Goal: Task Accomplishment & Management: Use online tool/utility

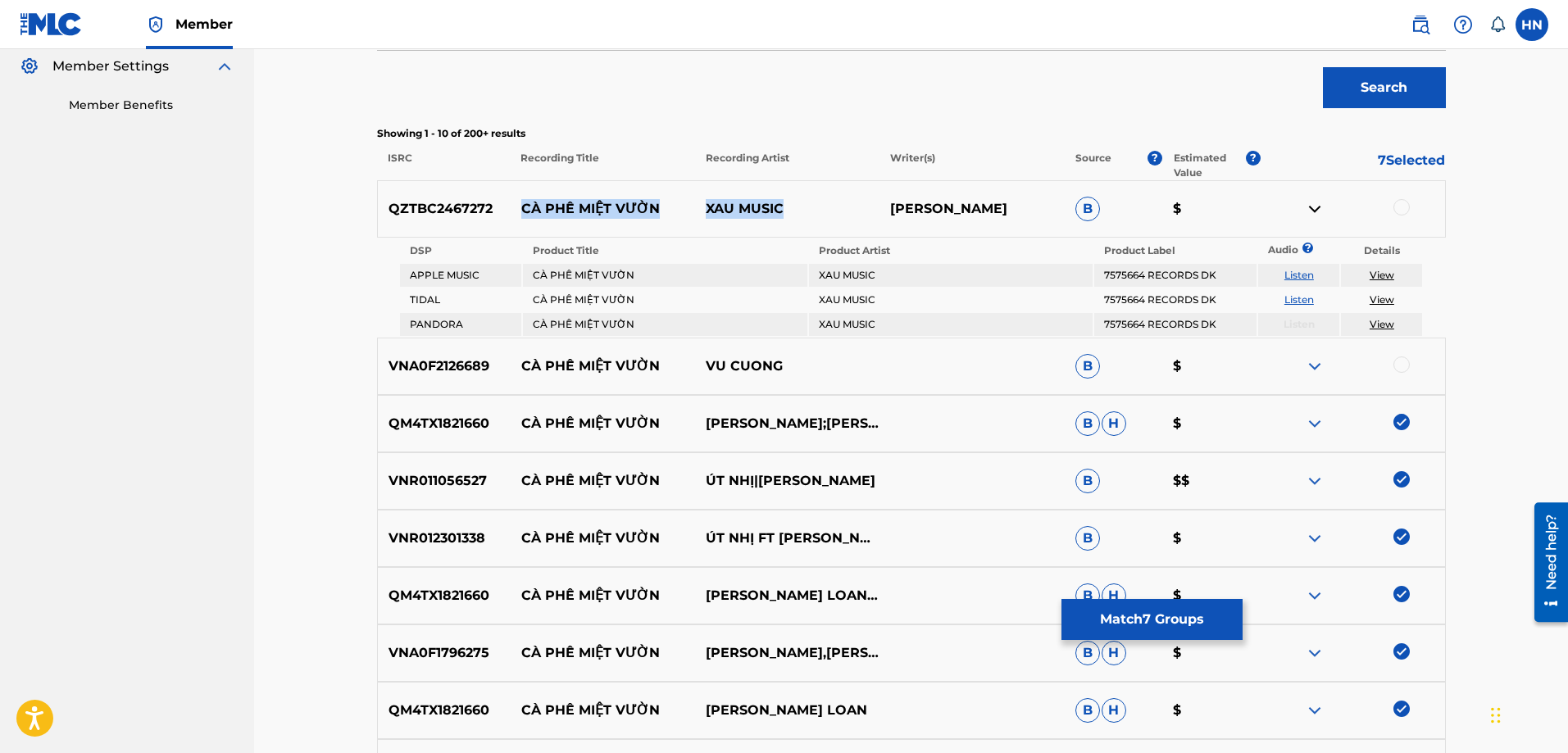
click at [1317, 370] on img at bounding box center [1315, 366] width 20 height 20
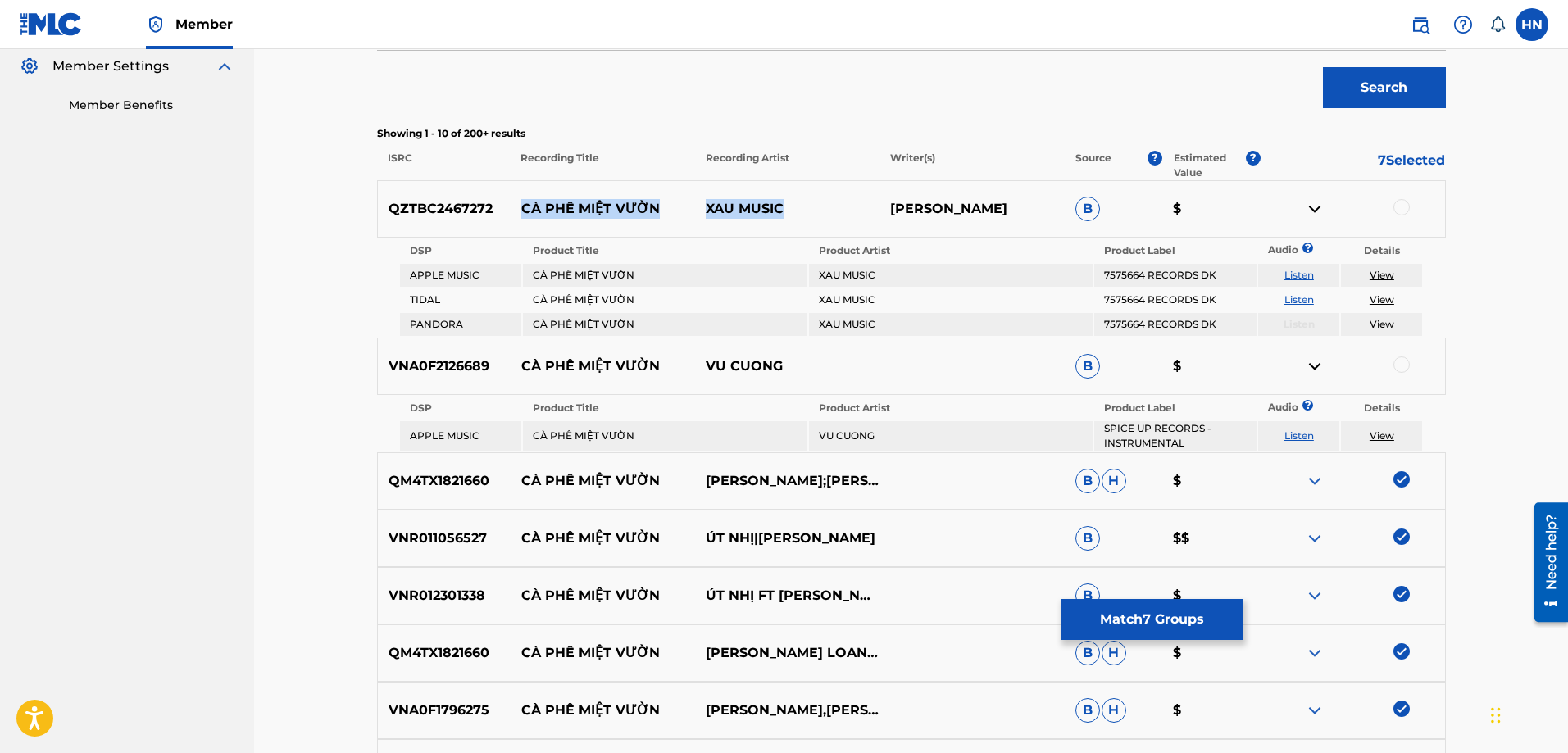
click at [1297, 432] on link "Listen" at bounding box center [1299, 436] width 30 height 12
click at [446, 360] on p "VNA0F2126689" at bounding box center [445, 366] width 133 height 20
copy p "VNA0F2126689"
click at [1397, 363] on div at bounding box center [1401, 364] width 17 height 17
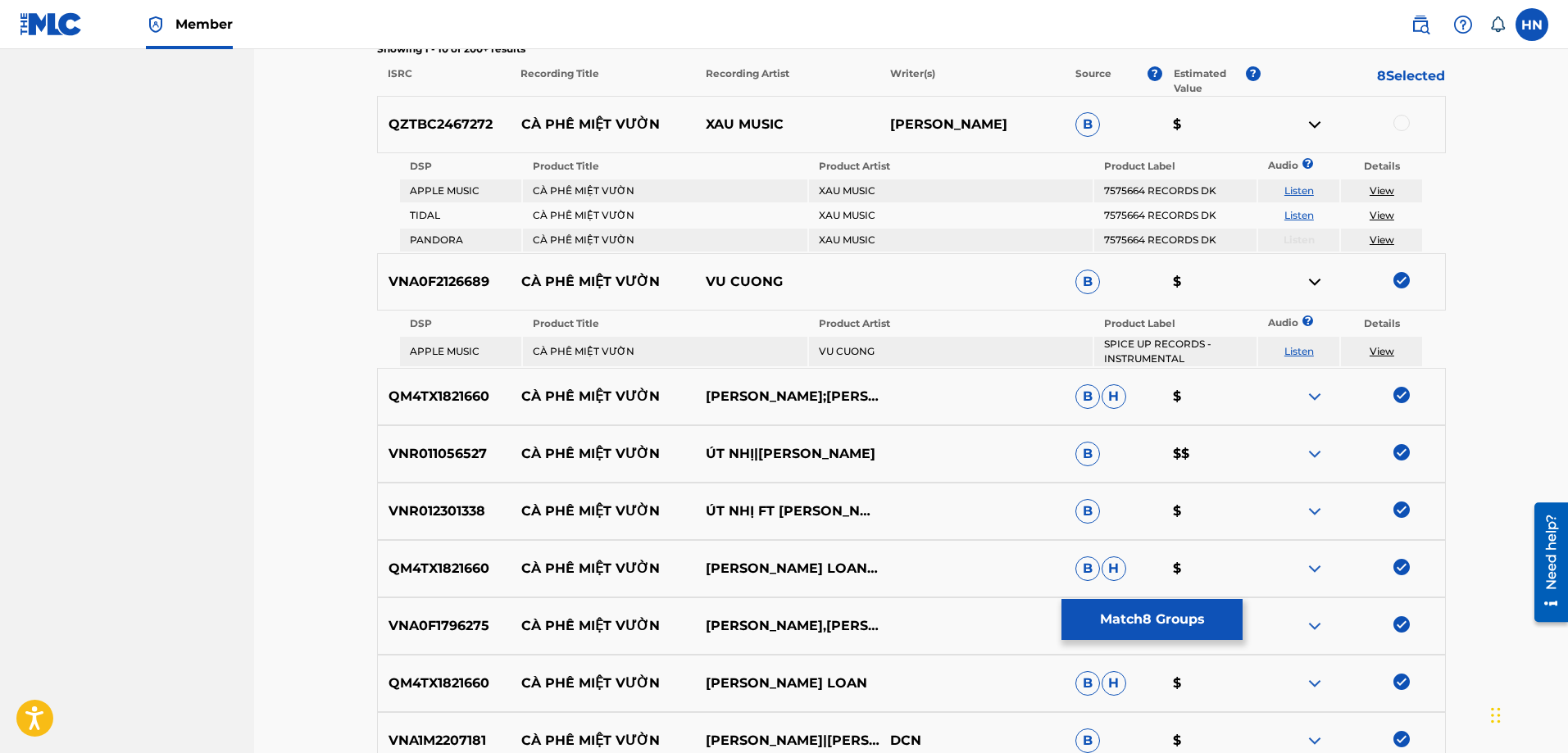
scroll to position [819, 0]
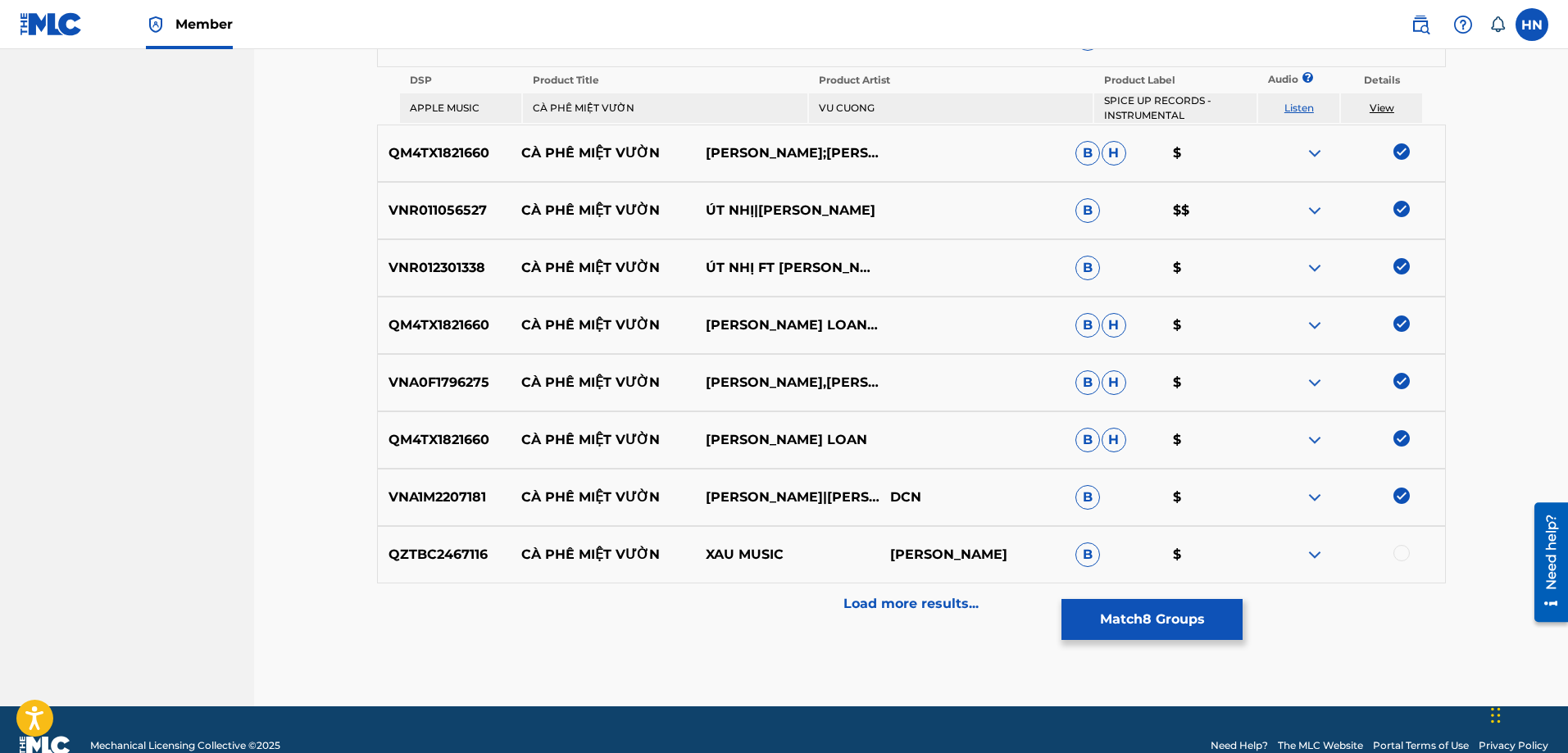
click at [883, 598] on p "Load more results..." at bounding box center [911, 604] width 135 height 20
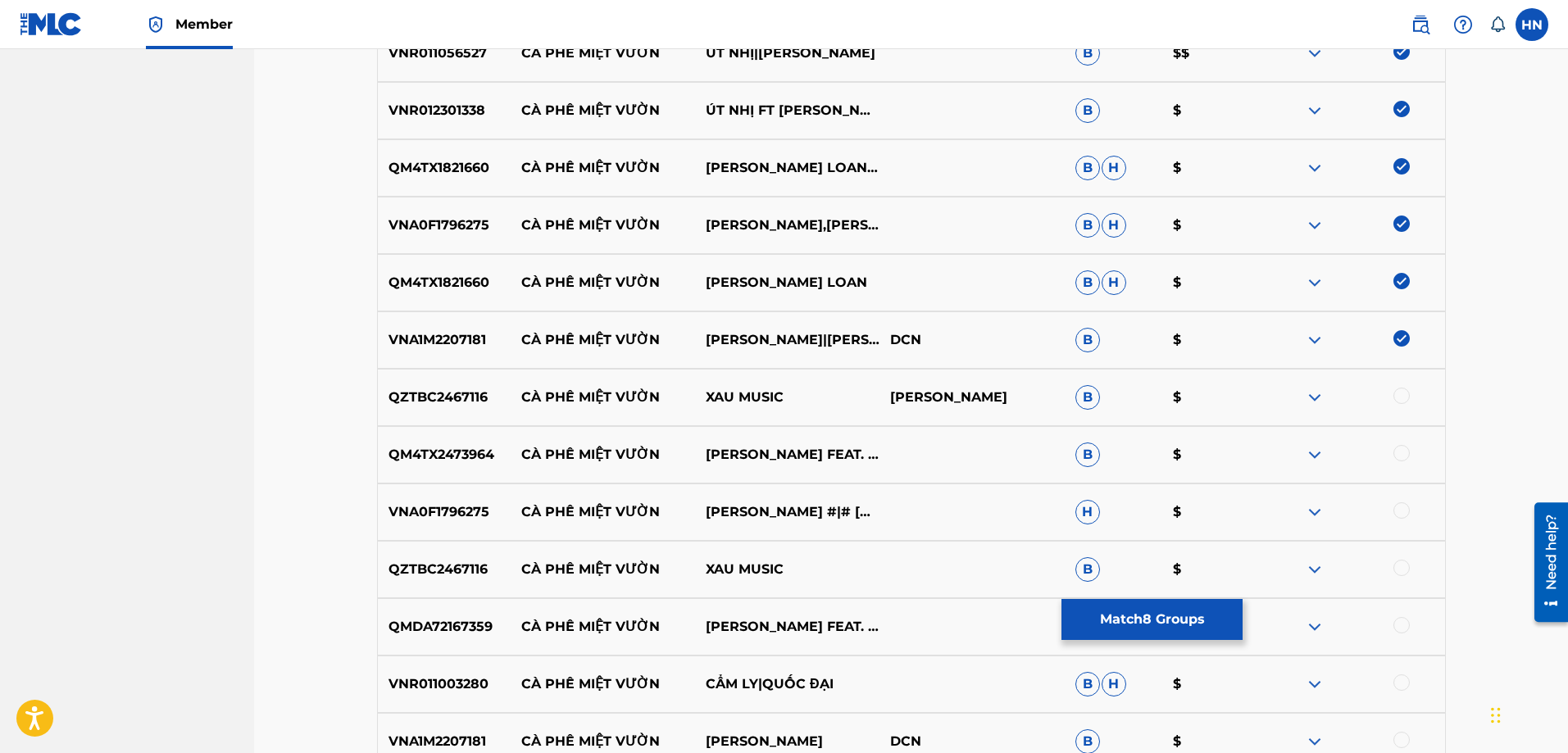
click at [464, 454] on p "QM4TX2473964" at bounding box center [445, 455] width 133 height 20
copy p "QM4TX2473964"
click at [1404, 457] on div at bounding box center [1401, 453] width 17 height 17
click at [447, 670] on div "VNR011003280 CÀ PHÊ MIỆT VƯỜN [GEOGRAPHIC_DATA]|QUỐC ĐẠI B H $" at bounding box center [912, 685] width 1069 height 58
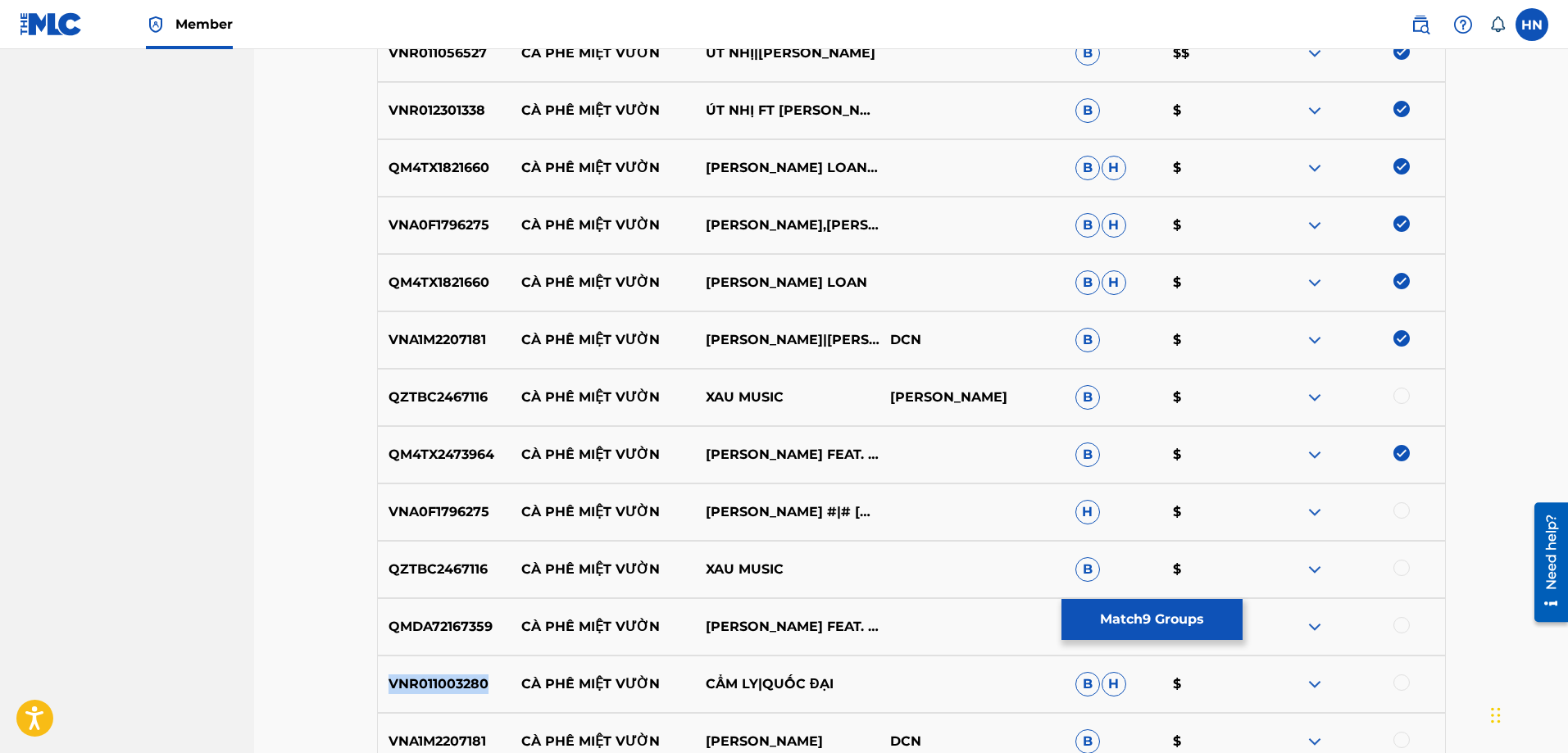
click at [447, 670] on div "VNR011003280 CÀ PHÊ MIỆT VƯỜN [GEOGRAPHIC_DATA]|QUỐC ĐẠI B H $" at bounding box center [912, 685] width 1069 height 58
copy p "VNR011003280"
click at [1400, 679] on div at bounding box center [1401, 682] width 17 height 17
click at [486, 726] on div "VNA1M2207181 CÀ PHÊ MIỆT VƯỜN THANH NGÂN DCN B $" at bounding box center [912, 742] width 1069 height 58
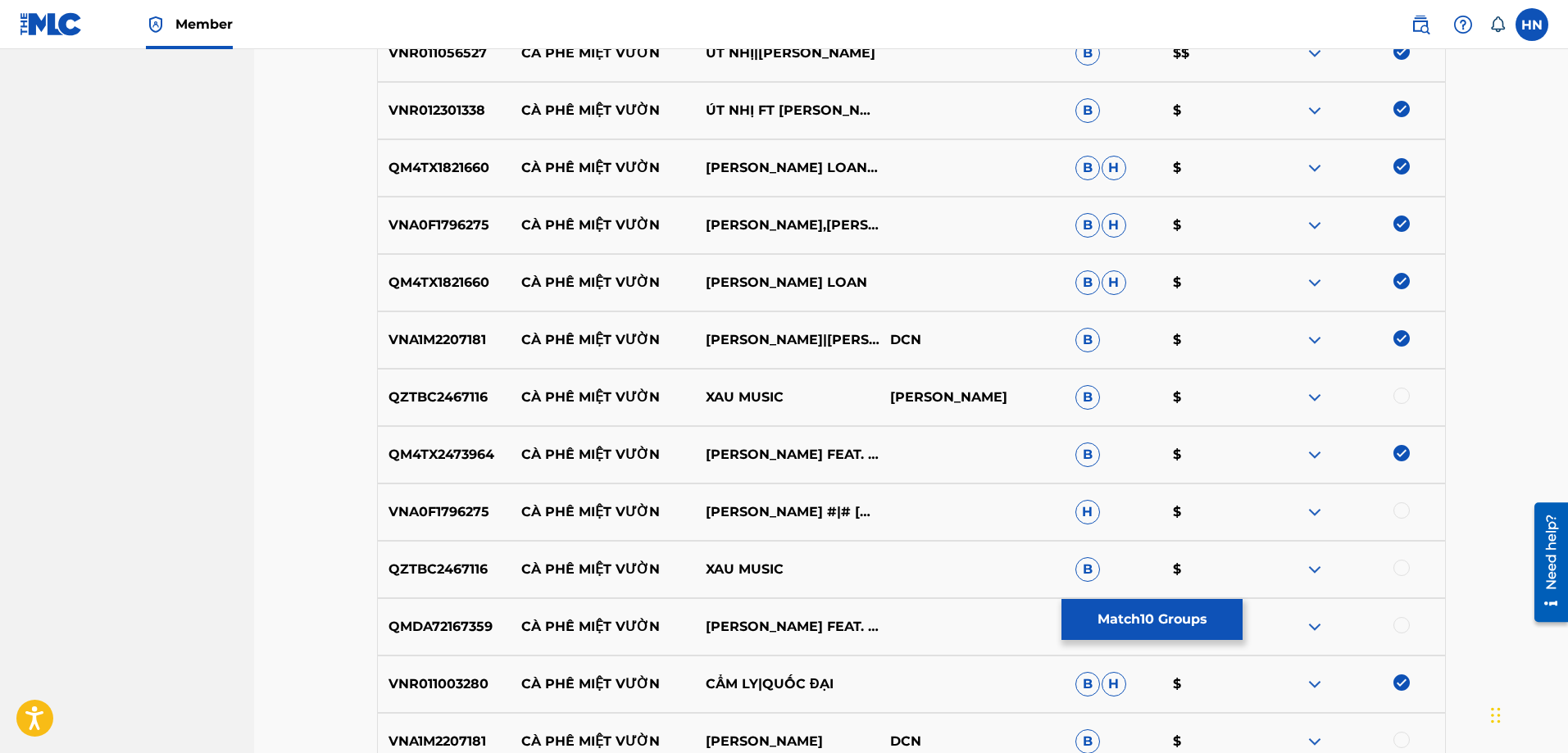
click at [464, 729] on div "VNA1M2207181 CÀ PHÊ MIỆT VƯỜN THANH NGÂN DCN B $" at bounding box center [912, 742] width 1069 height 58
copy p "VNA1M2207181"
click at [1399, 736] on div at bounding box center [1401, 740] width 17 height 17
click at [446, 622] on p "QMDA72167359" at bounding box center [445, 627] width 133 height 20
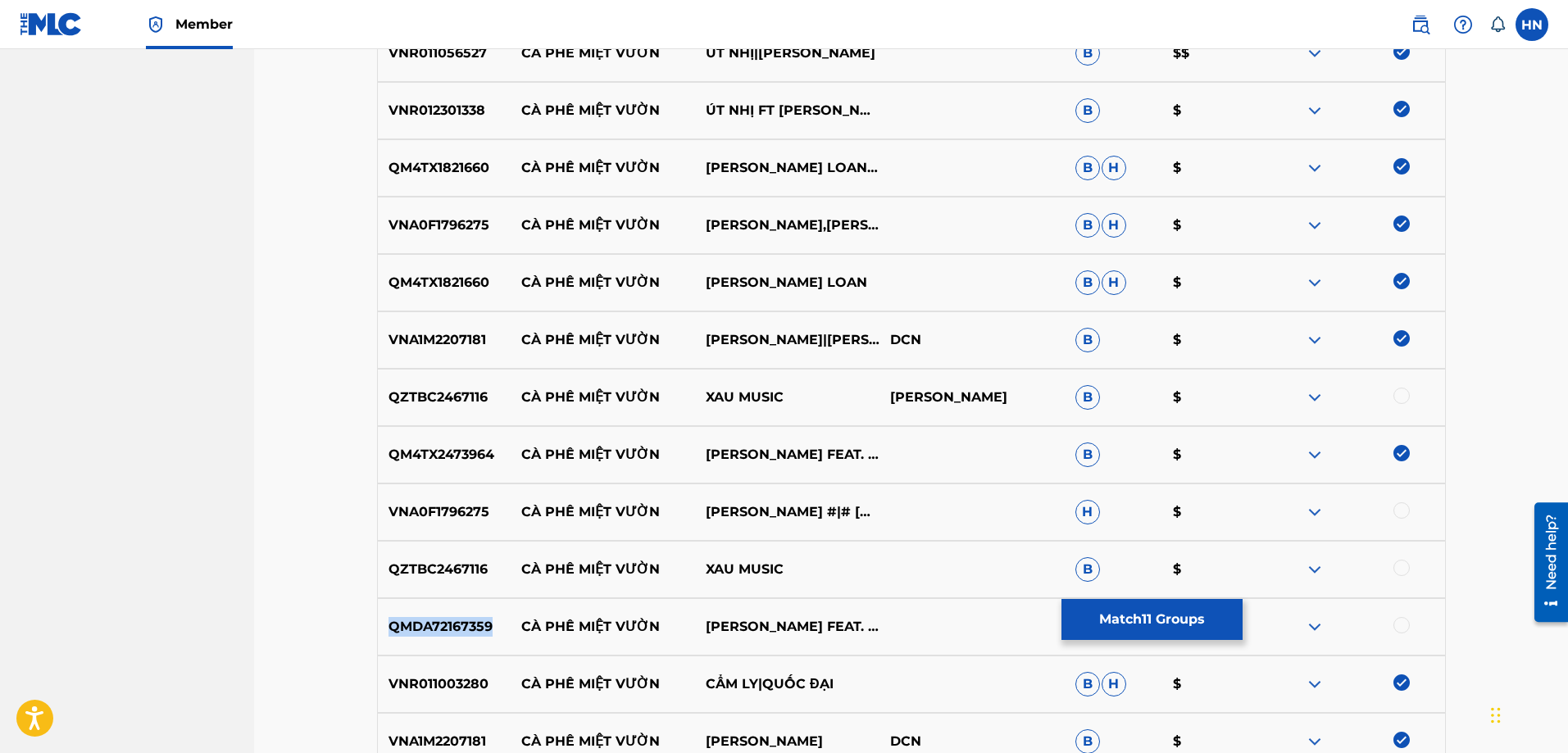
click at [446, 622] on p "QMDA72167359" at bounding box center [445, 627] width 133 height 20
copy p "QMDA72167359"
click at [478, 513] on p "VNA0F1796275" at bounding box center [445, 512] width 133 height 20
copy p "VNA0F1796275"
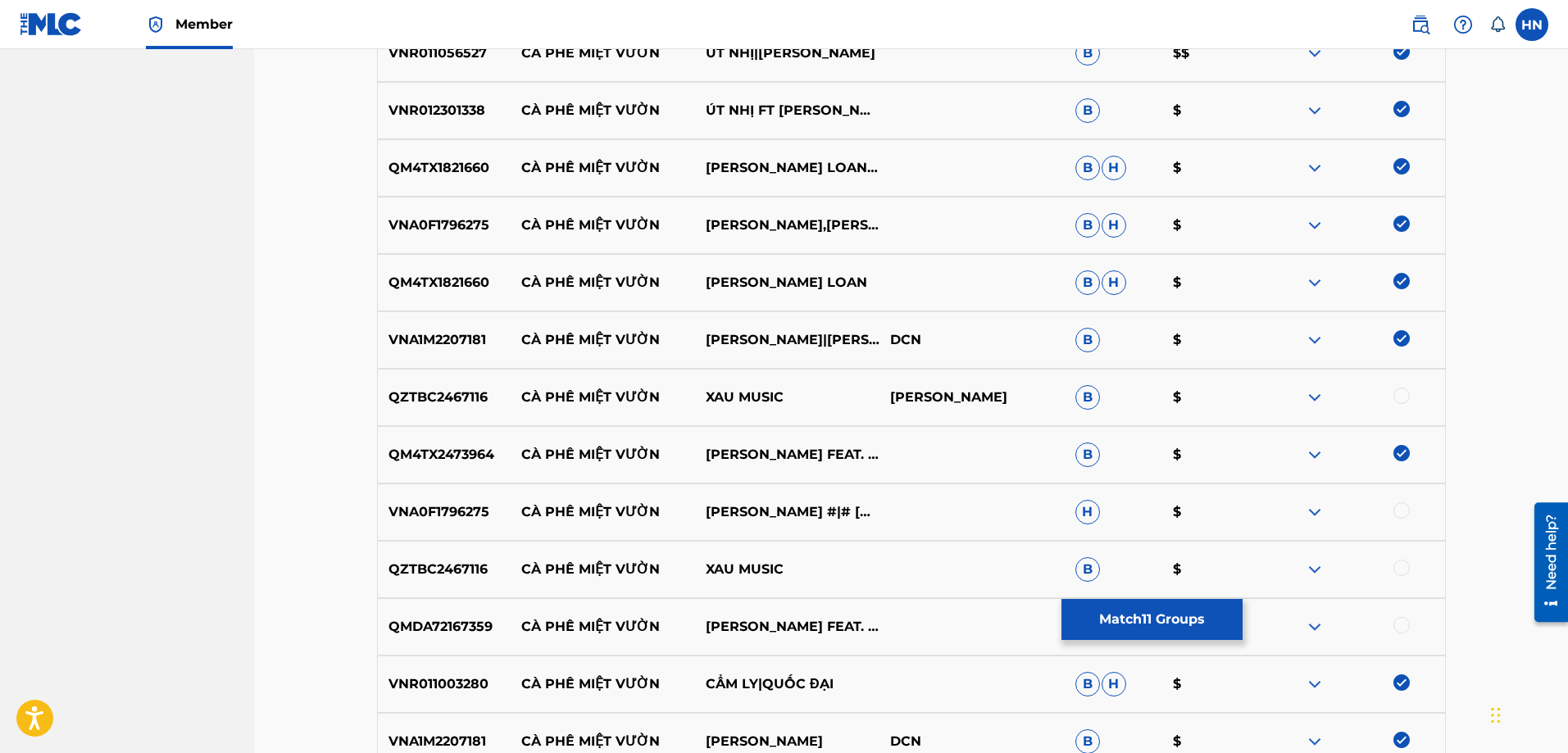
click at [1403, 513] on div at bounding box center [1401, 510] width 17 height 17
click at [459, 614] on div "QMDA72167359 CÀ PHÊ MIỆT VƯỜN [PERSON_NAME] FEAT. [PERSON_NAME] LOAN B $" at bounding box center [912, 627] width 1069 height 58
copy p "QMDA72167359"
click at [1402, 634] on div at bounding box center [1351, 627] width 184 height 20
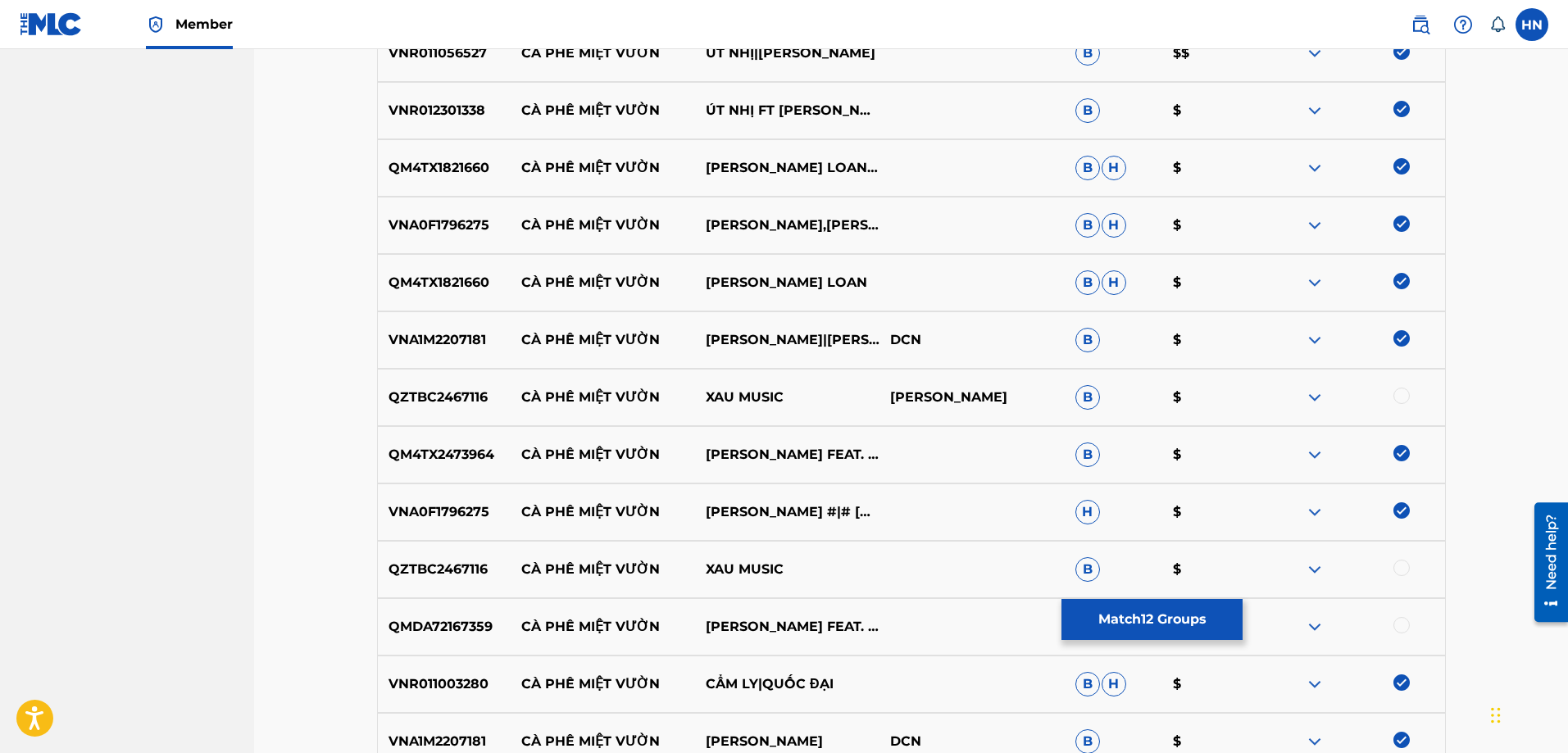
click at [1400, 627] on div at bounding box center [1401, 625] width 17 height 17
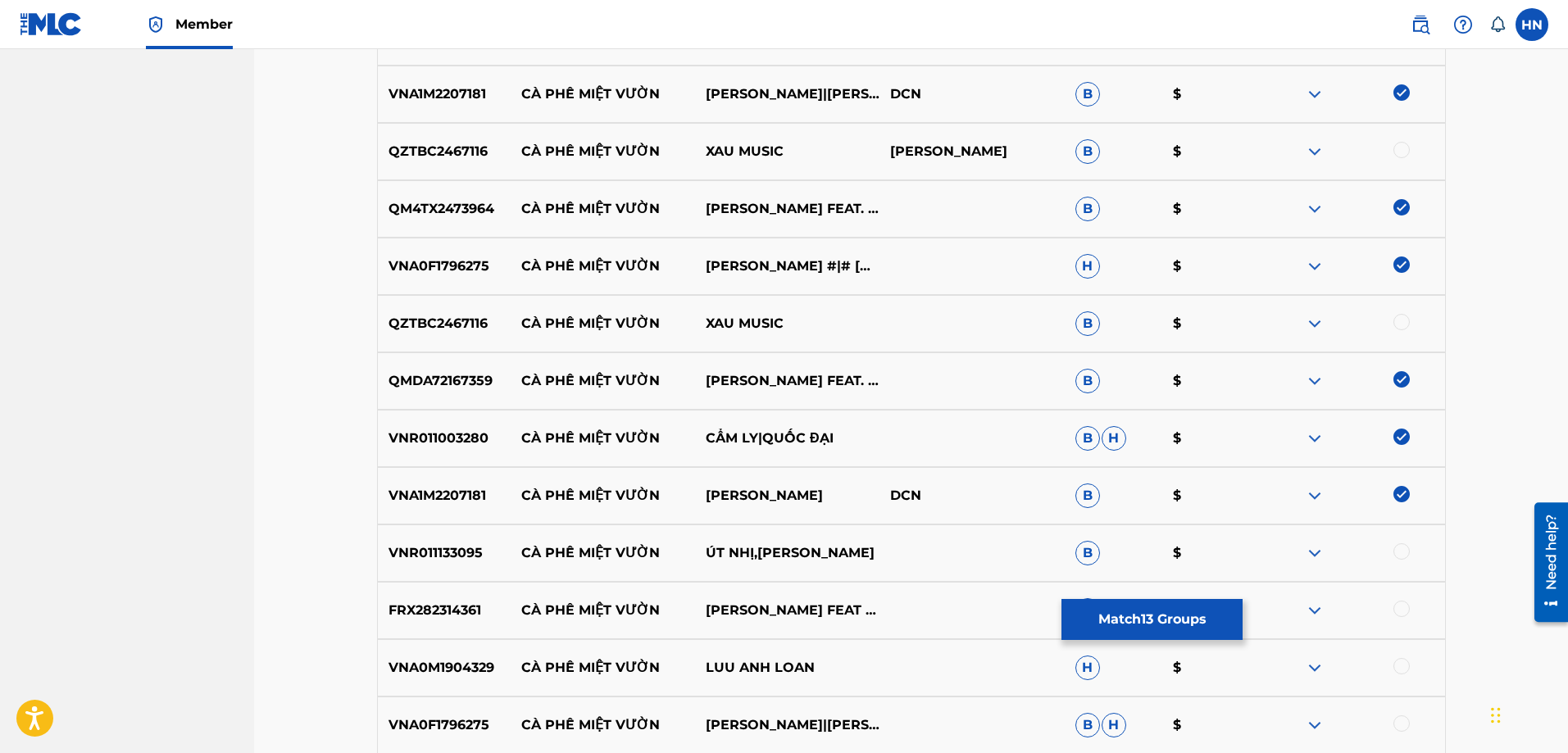
scroll to position [1148, 0]
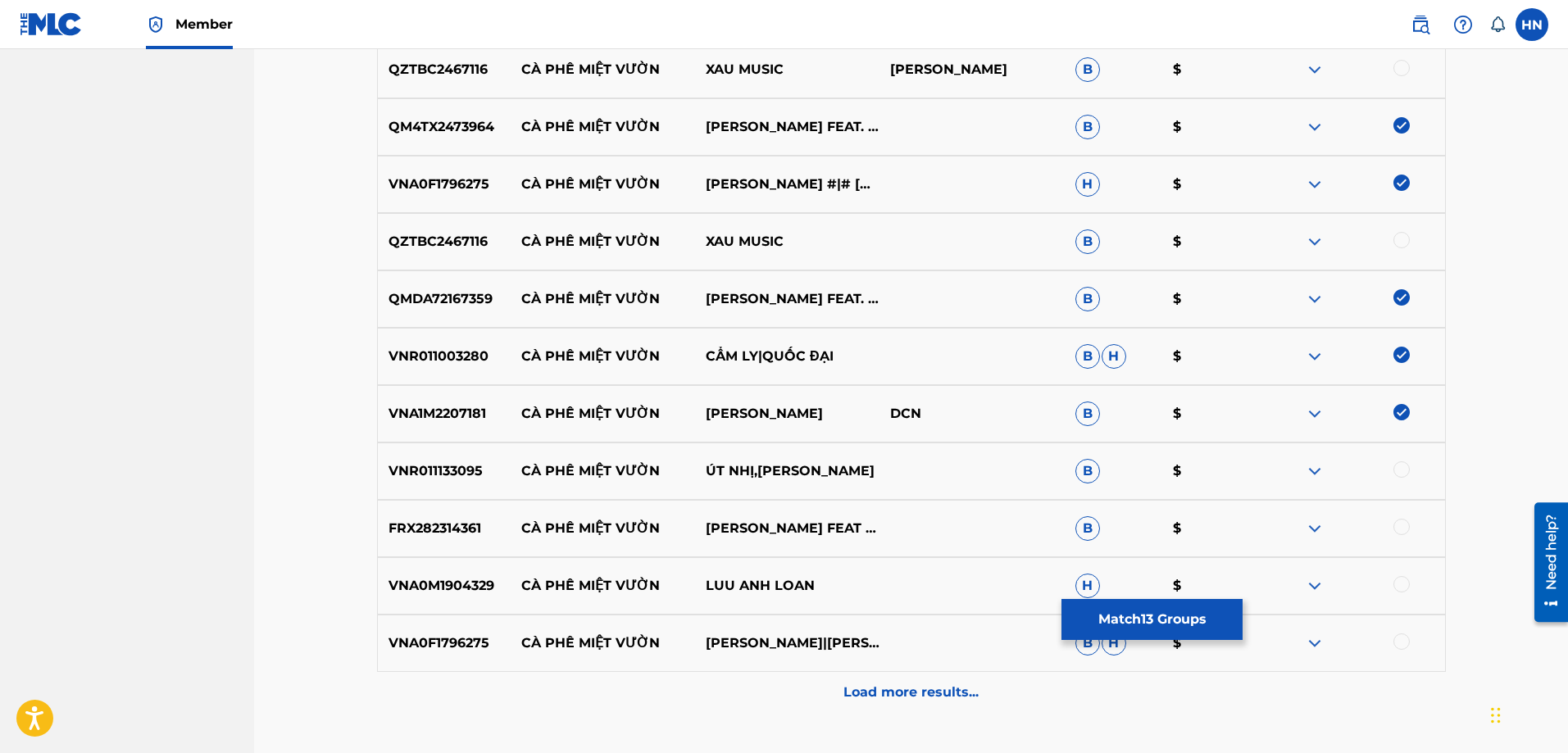
click at [444, 468] on p "VNR011133095" at bounding box center [445, 471] width 133 height 20
copy p "VNR011133095"
click at [1402, 472] on div at bounding box center [1401, 469] width 17 height 17
click at [446, 530] on p "FRX282314361" at bounding box center [445, 528] width 133 height 20
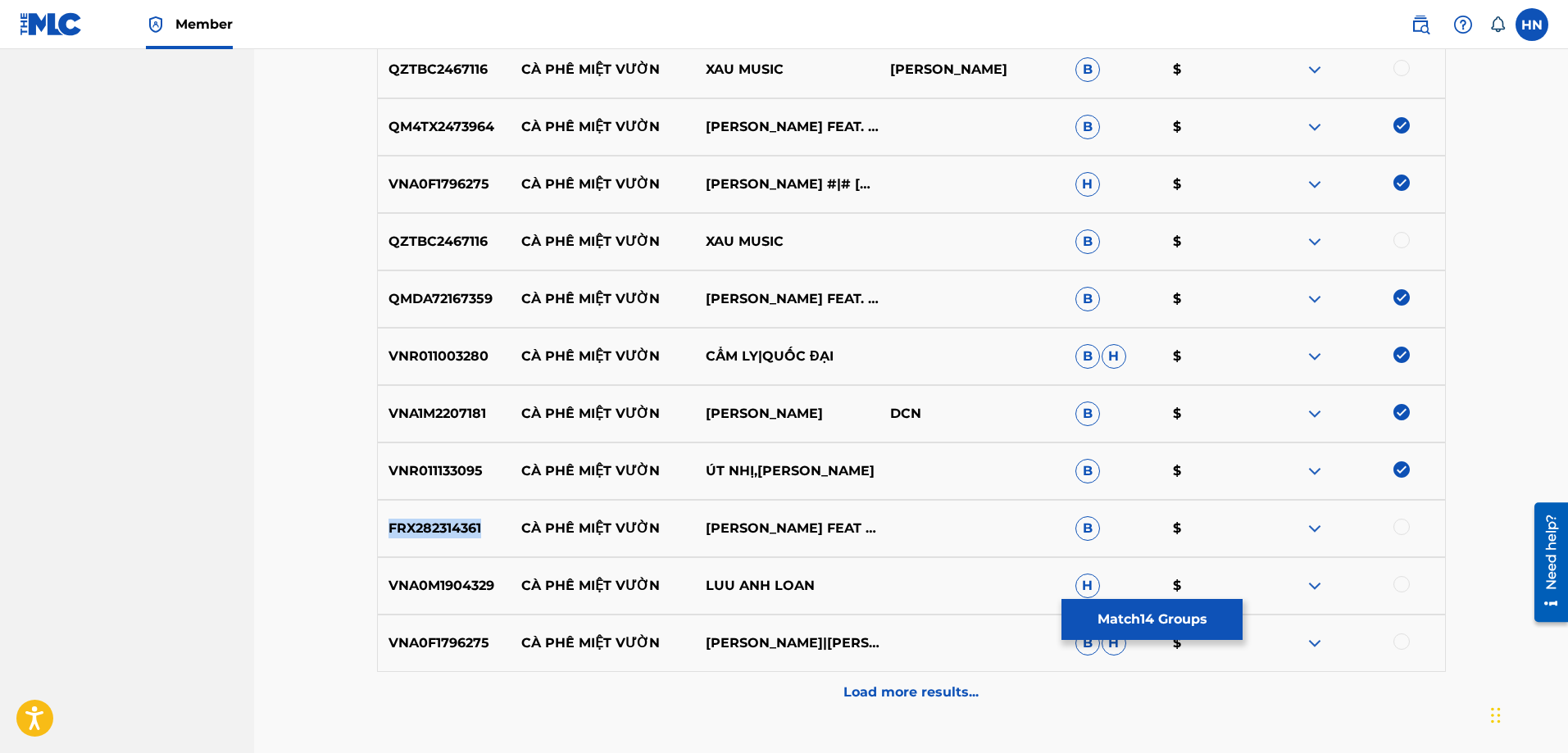
click at [446, 530] on p "FRX282314361" at bounding box center [445, 528] width 133 height 20
copy p "FRX282314361"
click at [1399, 522] on div at bounding box center [1401, 527] width 17 height 17
click at [451, 579] on p "VNA0M1904329" at bounding box center [445, 586] width 133 height 20
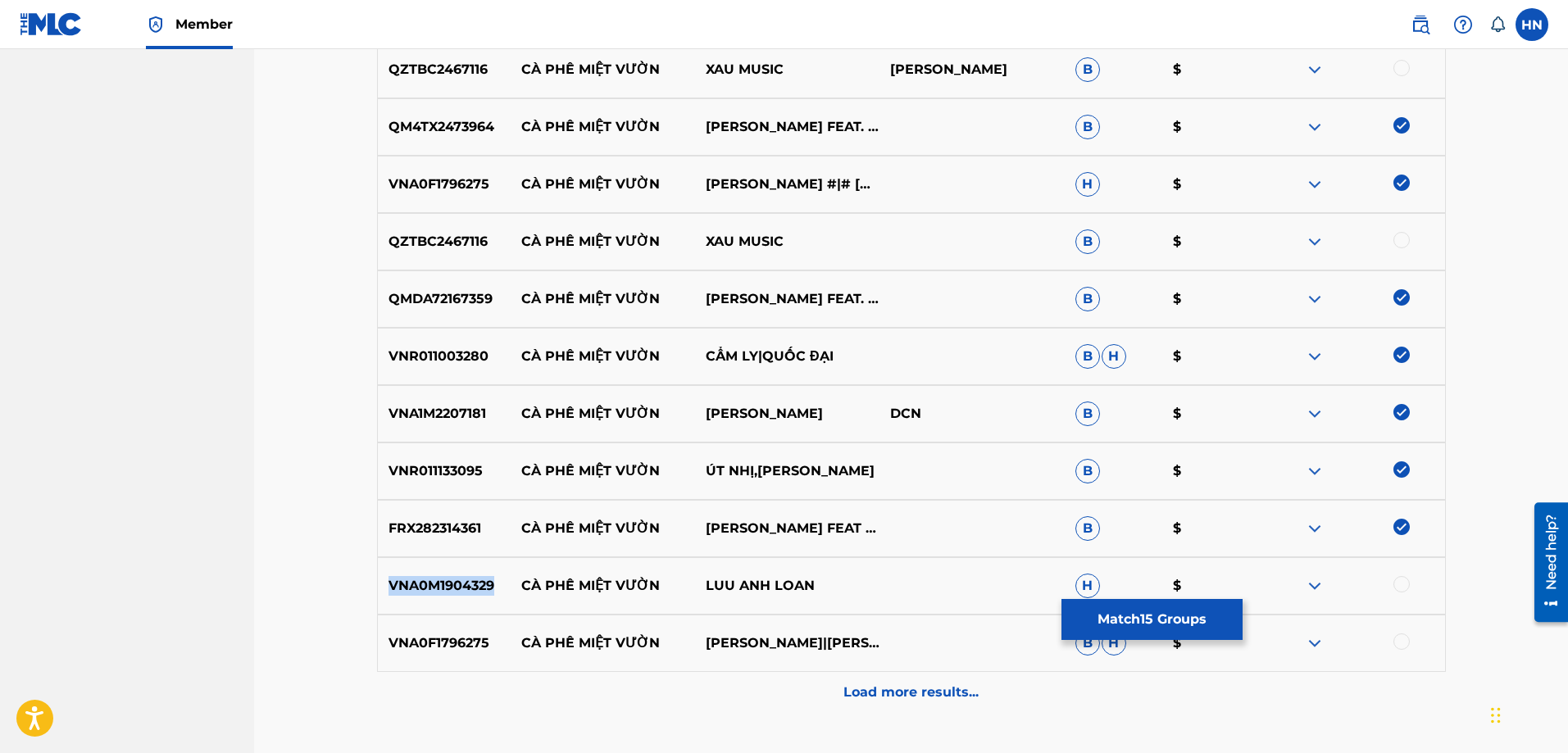
copy p "VNA0M1904329"
click at [1408, 582] on div at bounding box center [1401, 584] width 17 height 17
click at [452, 639] on p "VNA0F1796275" at bounding box center [445, 643] width 133 height 20
click at [1401, 640] on div at bounding box center [1401, 641] width 17 height 17
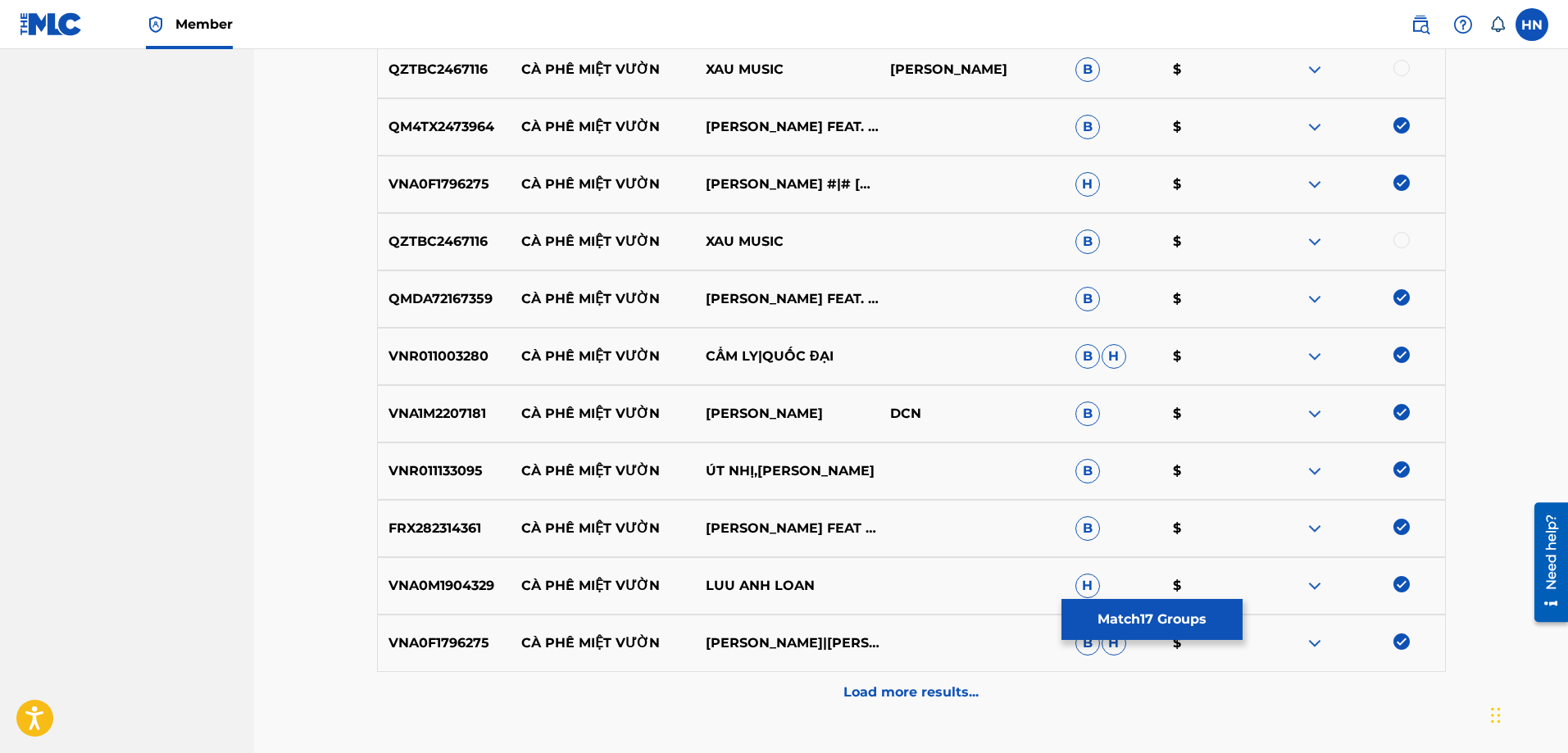
click at [838, 694] on div "Load more results..." at bounding box center [912, 692] width 1069 height 41
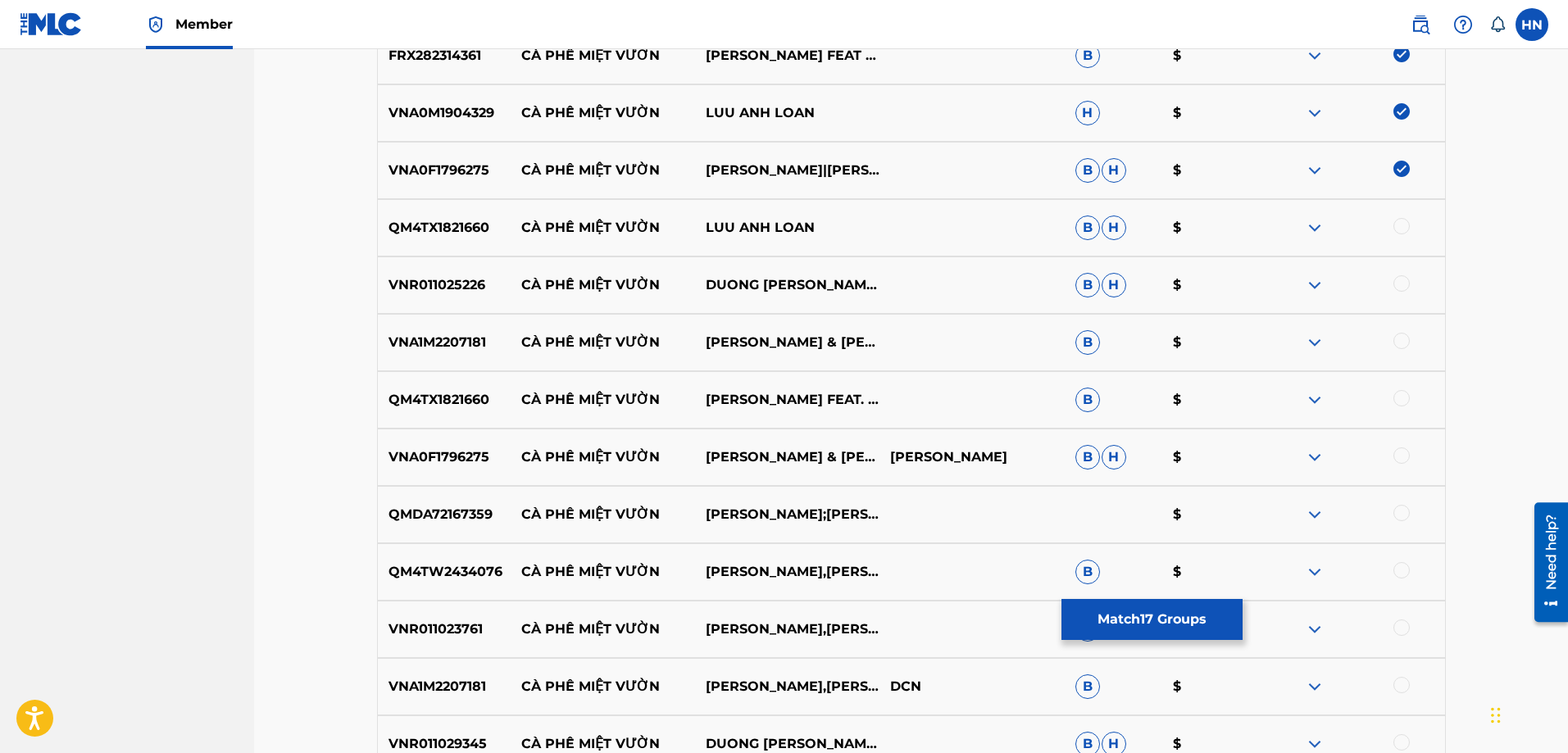
scroll to position [1640, 0]
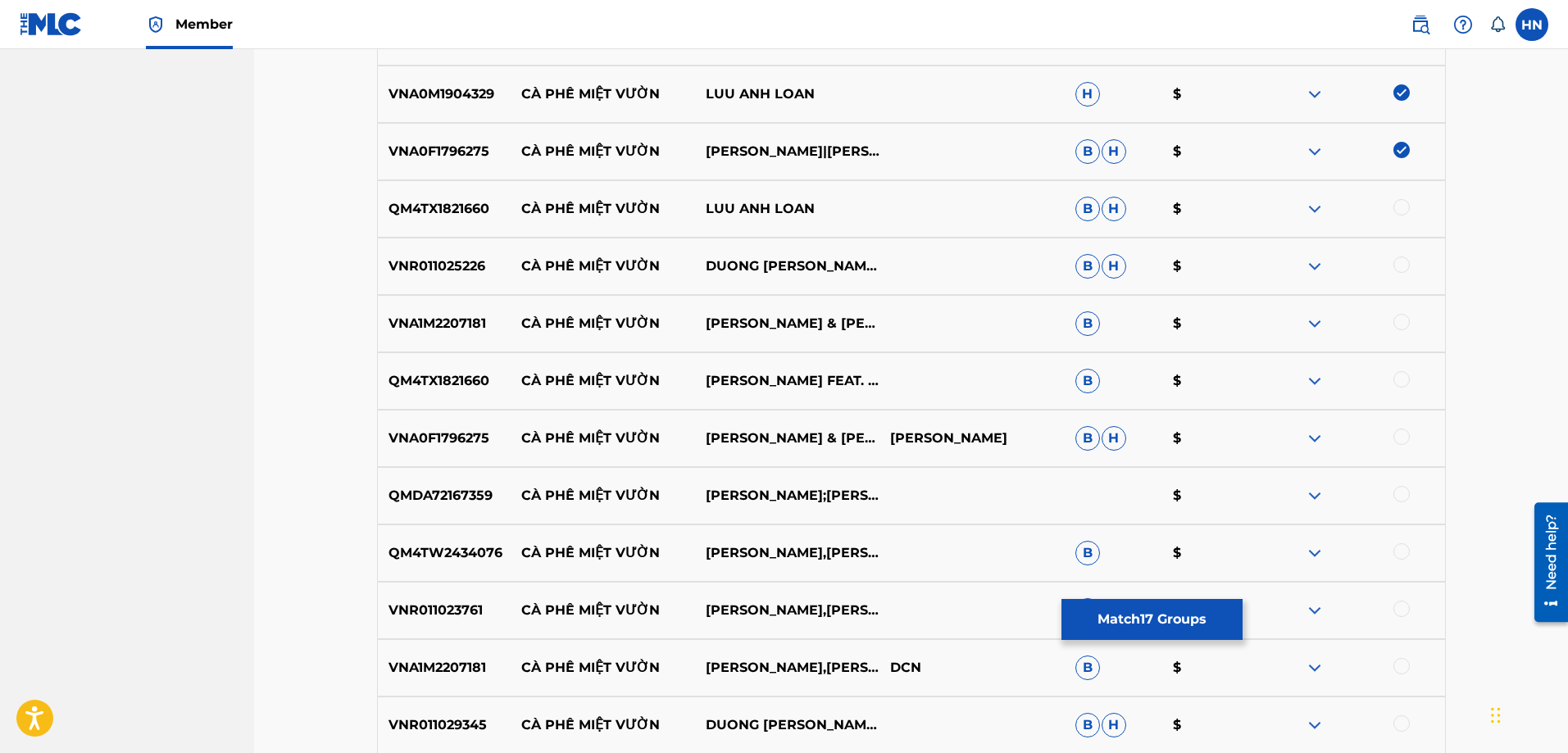
click at [405, 214] on p "QM4TX1821660" at bounding box center [445, 209] width 133 height 20
click at [1399, 207] on div at bounding box center [1401, 207] width 17 height 17
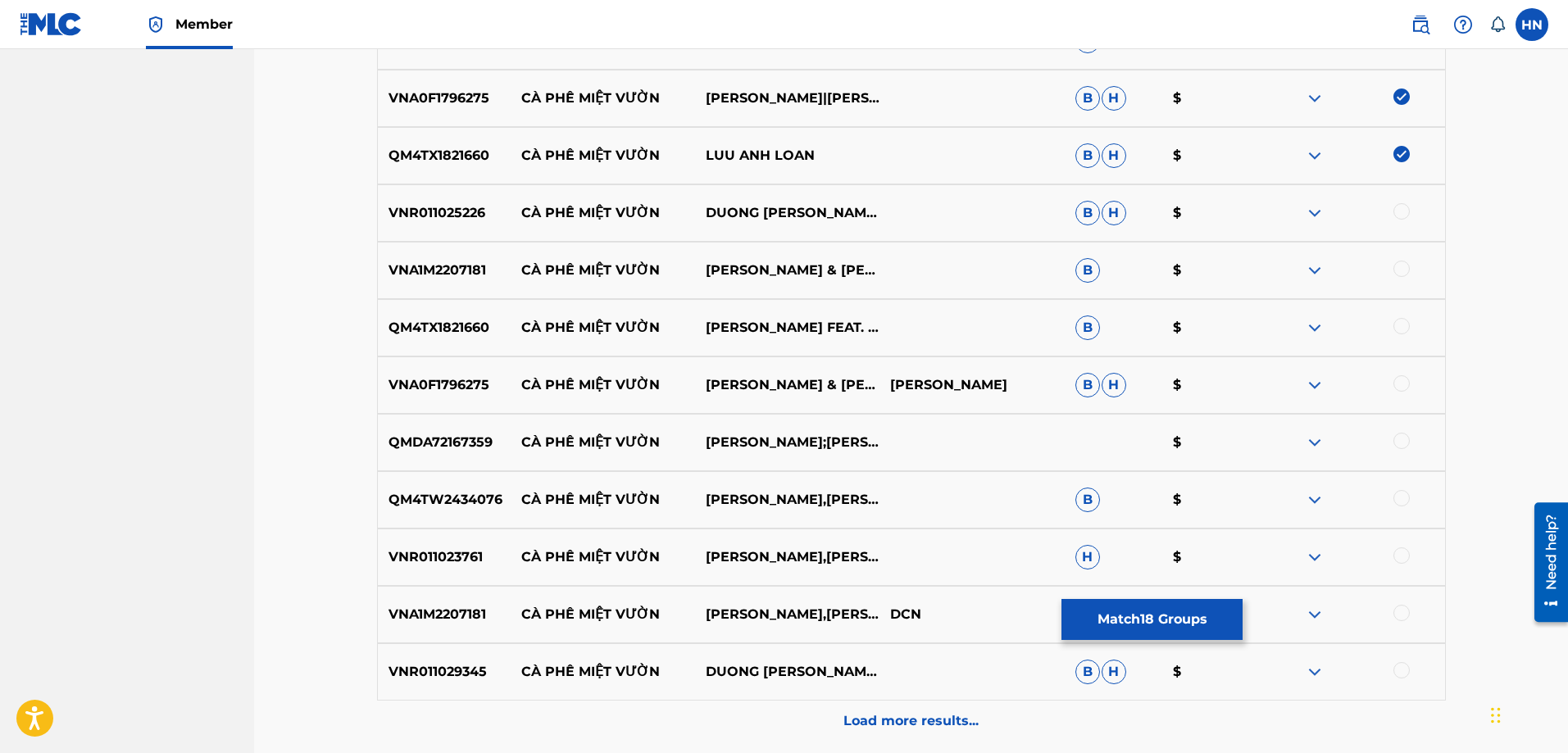
scroll to position [1722, 0]
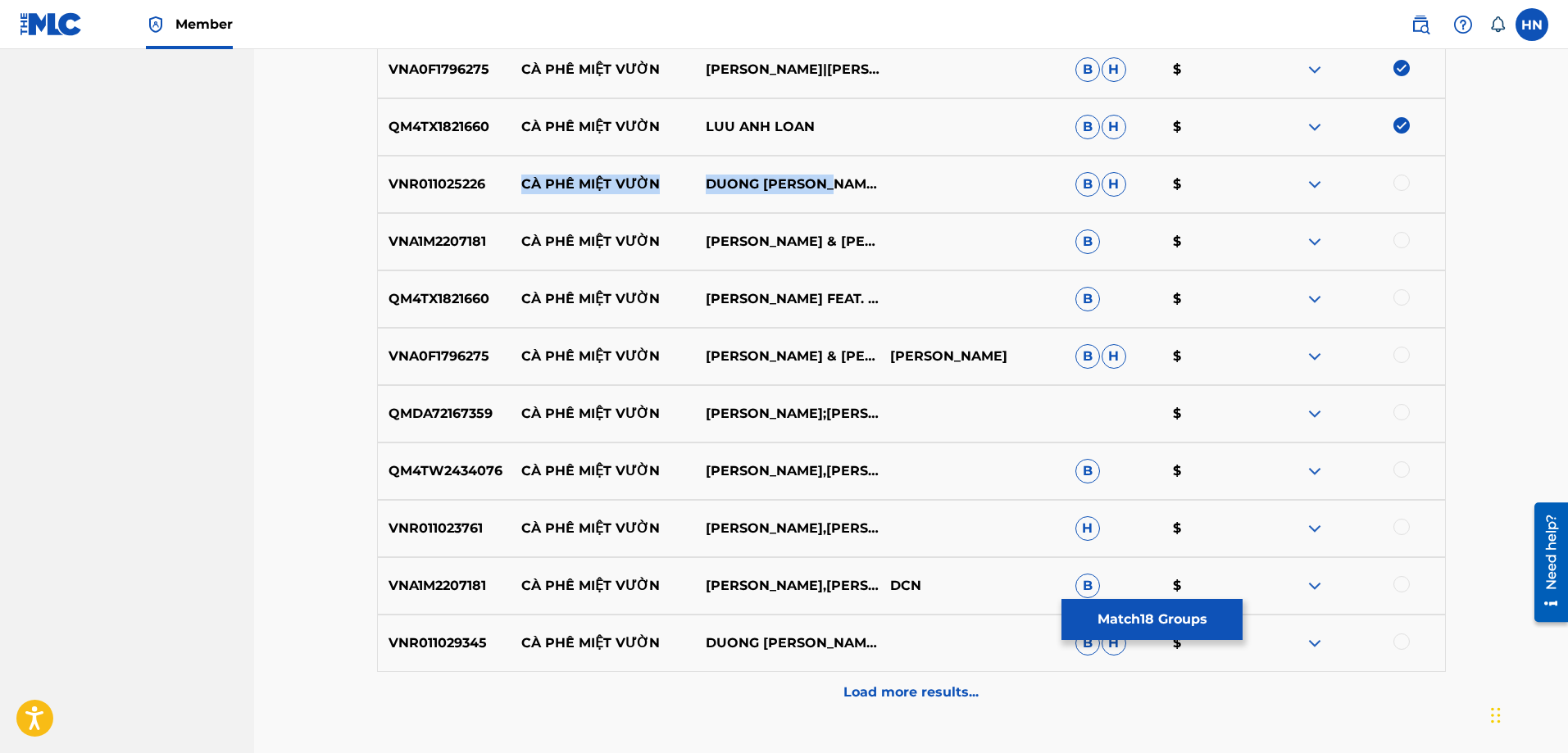
drag, startPoint x: 519, startPoint y: 185, endPoint x: 900, endPoint y: 181, distance: 381.0
click at [900, 181] on div "VNR011025226 CÀ PHÊ MIỆT VƯỜN DUONG CHAN HUY B H $" at bounding box center [912, 184] width 1069 height 58
click at [486, 188] on p "VNR011025226" at bounding box center [445, 184] width 133 height 20
click at [473, 183] on p "VNR011025226" at bounding box center [445, 184] width 133 height 20
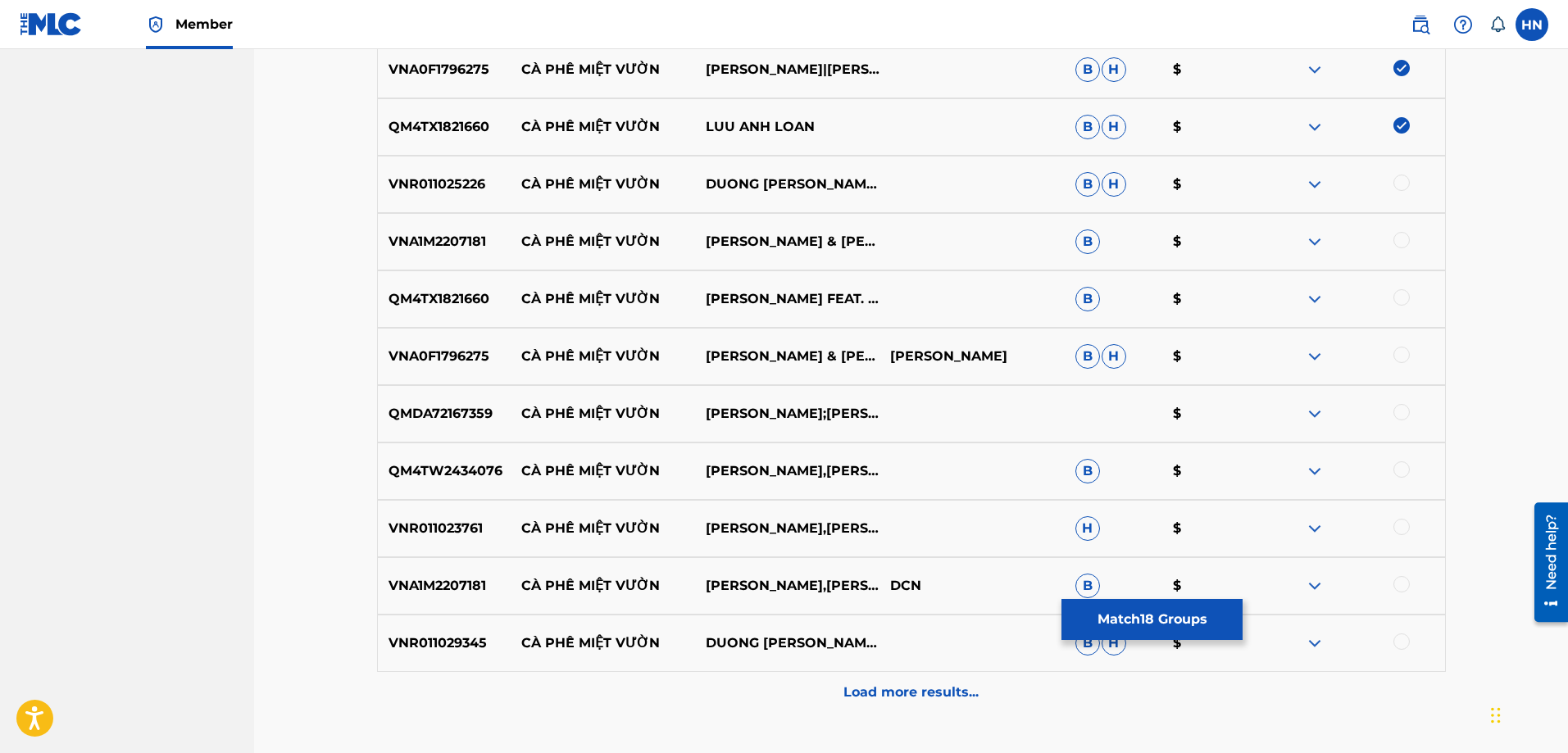
click at [1399, 180] on div at bounding box center [1401, 183] width 17 height 17
click at [450, 252] on div "VNA1M2207181 CÀ PHÊ MIỆT VƯỜN THANH NGÂN & MAI TIẾN ĐẠT B $" at bounding box center [912, 242] width 1069 height 58
click at [1399, 234] on div at bounding box center [1401, 240] width 17 height 17
click at [1403, 578] on div at bounding box center [1401, 584] width 17 height 17
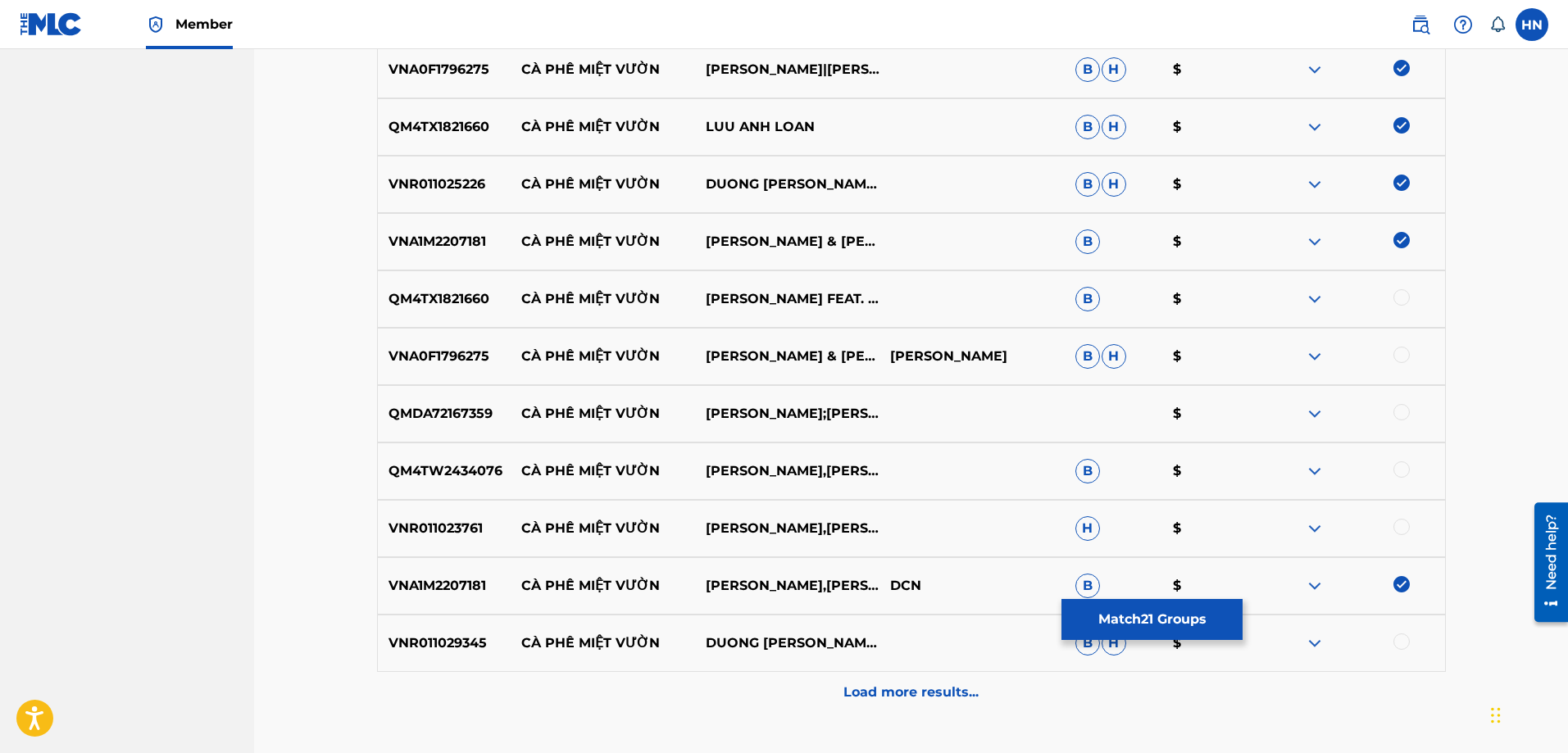
click at [437, 634] on p "VNR011029345" at bounding box center [445, 643] width 133 height 20
click at [1396, 638] on div at bounding box center [1401, 641] width 17 height 17
click at [476, 294] on p "QM4TX1821660" at bounding box center [445, 299] width 133 height 20
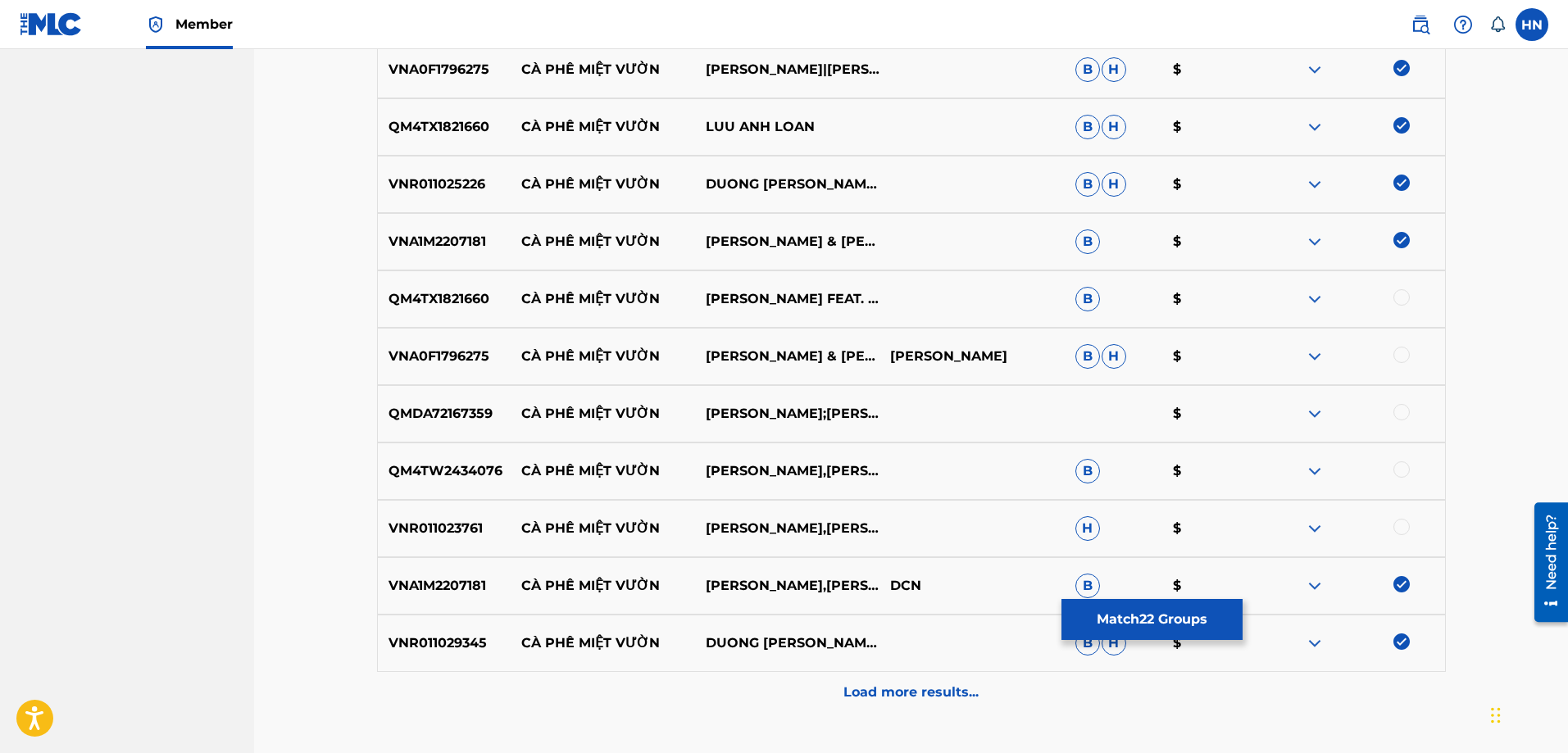
click at [1404, 296] on div at bounding box center [1401, 297] width 17 height 17
click at [448, 360] on p "VNA0F1796275" at bounding box center [445, 356] width 133 height 20
drag, startPoint x: 519, startPoint y: 351, endPoint x: 778, endPoint y: 363, distance: 259.3
click at [778, 363] on div "VNA0F1796275 CÀ PHÊ MIỆT VƯỜN TUYẾT NHUNG & [PERSON_NAME] [PERSON_NAME] NHUNG B…" at bounding box center [912, 356] width 1069 height 58
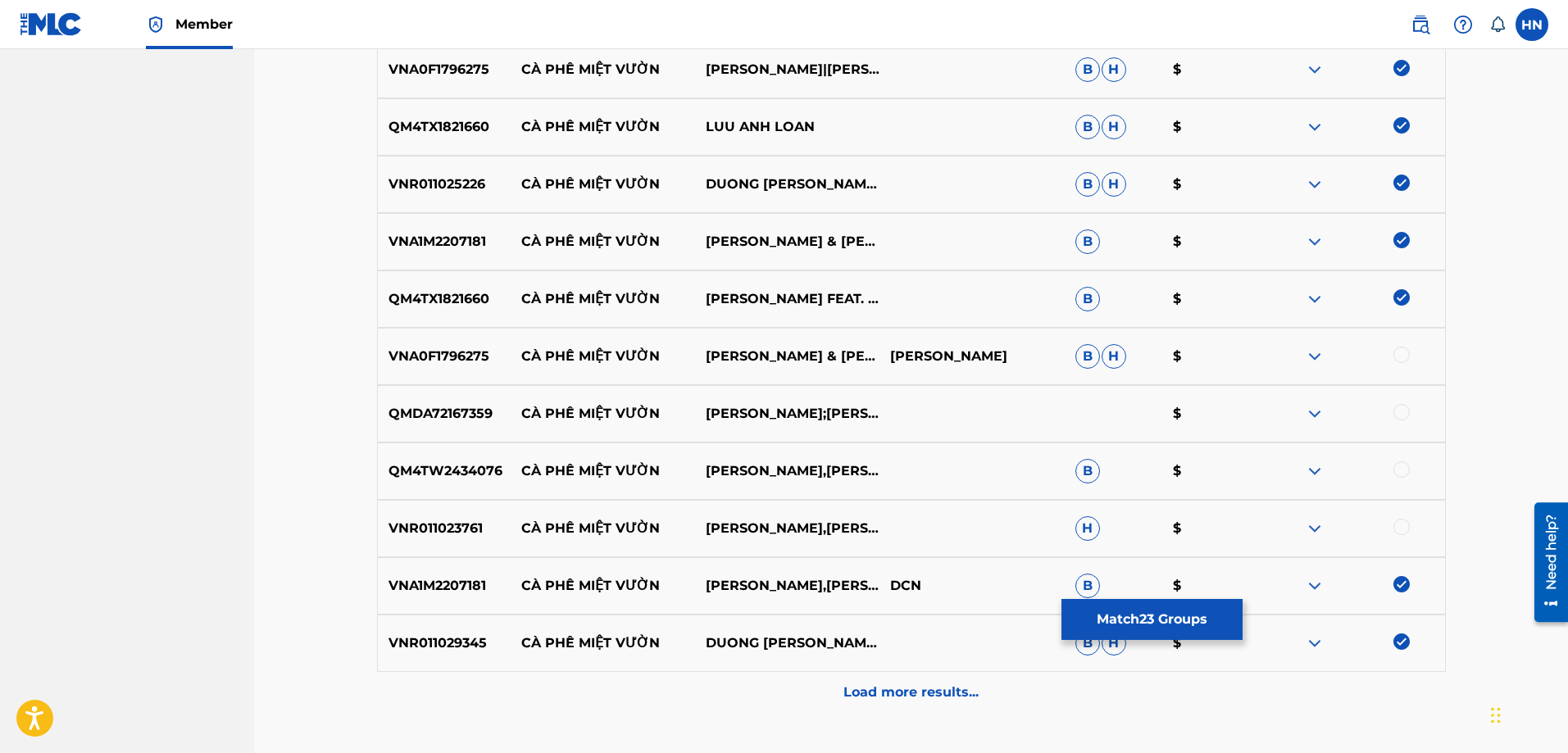
click at [440, 350] on p "VNA0F1796275" at bounding box center [445, 356] width 133 height 20
click at [1410, 353] on div at bounding box center [1351, 356] width 184 height 20
click at [1406, 350] on div at bounding box center [1401, 355] width 17 height 17
click at [378, 420] on p "QMDA72167359" at bounding box center [445, 414] width 133 height 20
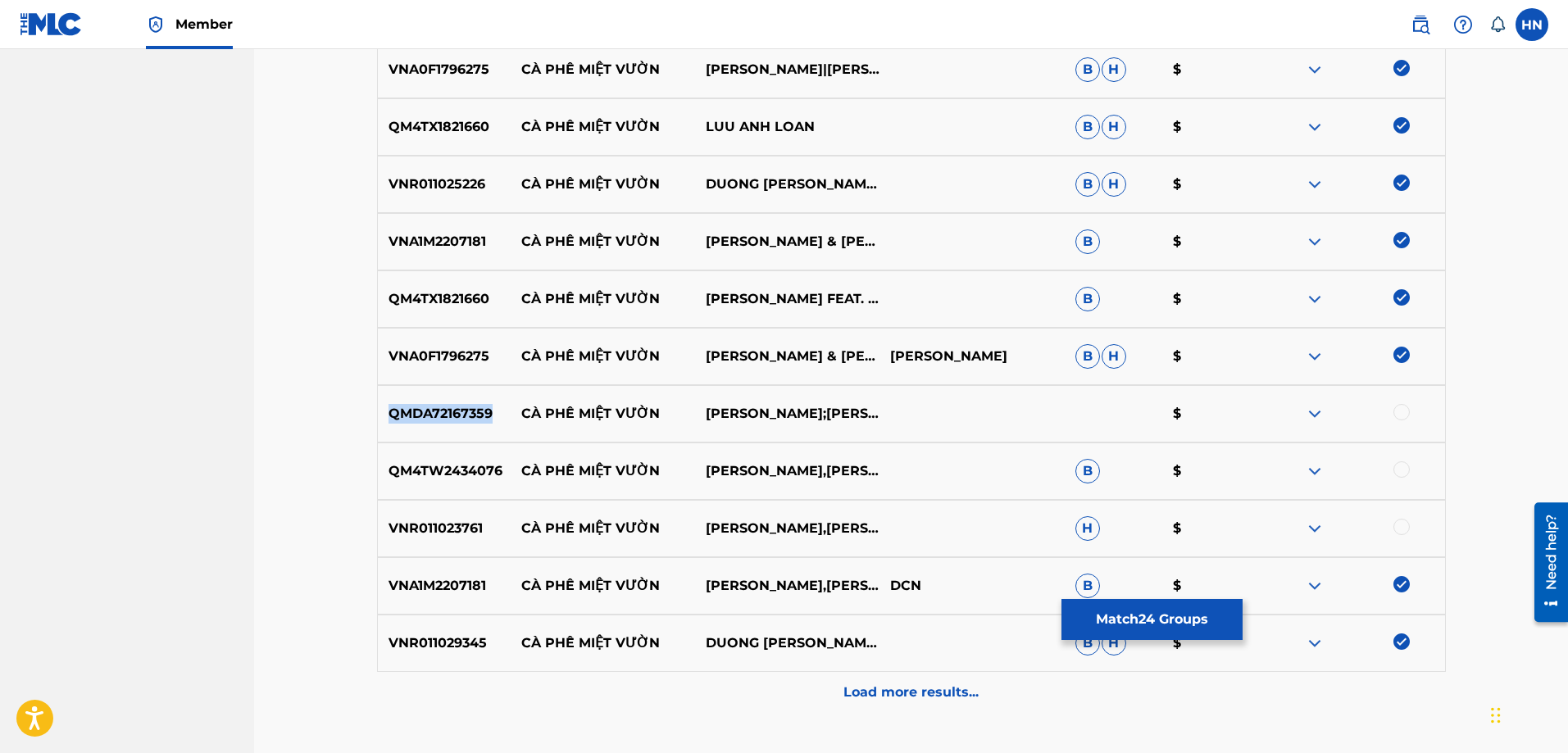
click at [378, 420] on p "QMDA72167359" at bounding box center [445, 414] width 133 height 20
click at [1398, 412] on div at bounding box center [1401, 412] width 17 height 17
click at [433, 478] on p "QM4TW2434076" at bounding box center [445, 471] width 133 height 20
click at [1399, 466] on div at bounding box center [1401, 469] width 17 height 17
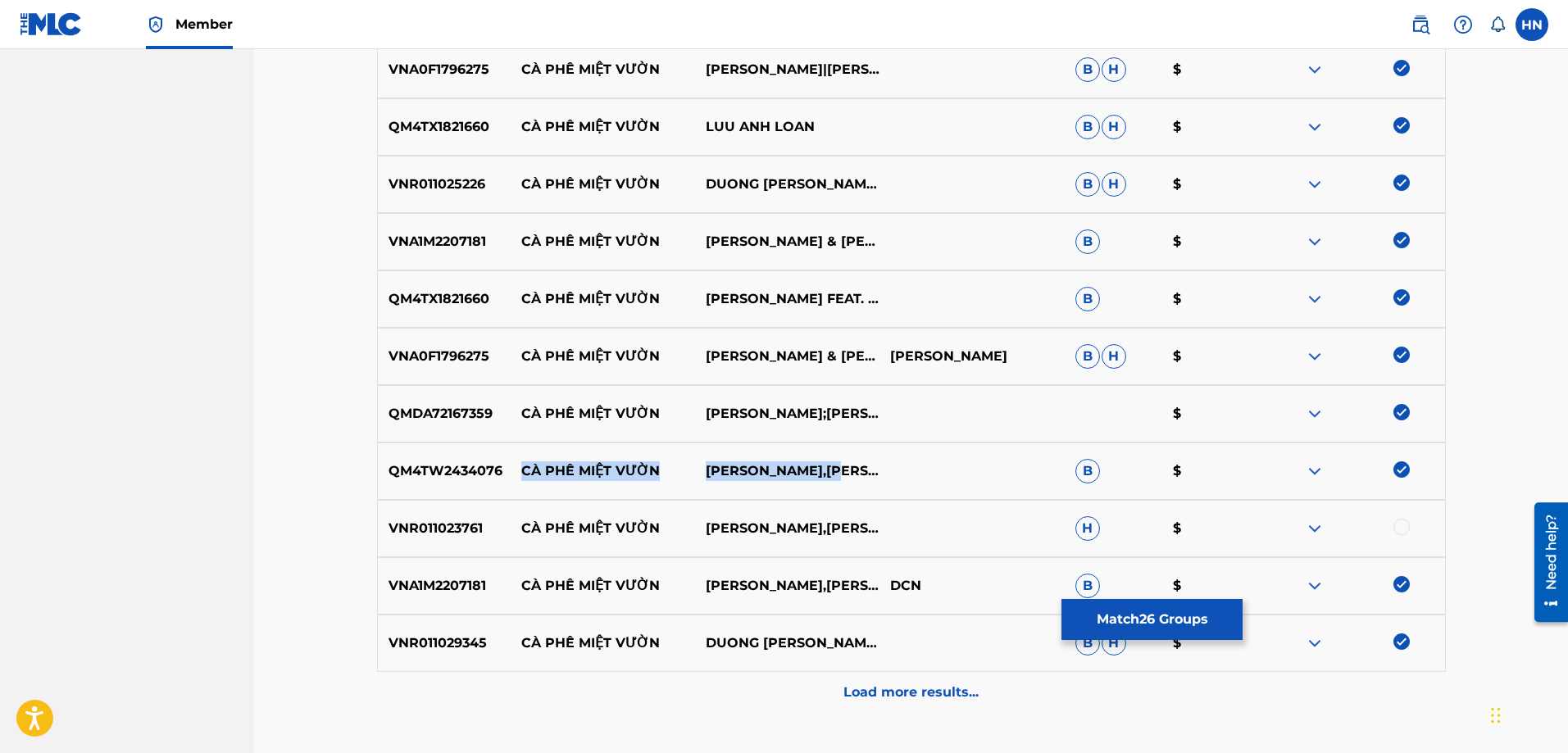
drag, startPoint x: 901, startPoint y: 477, endPoint x: 524, endPoint y: 467, distance: 377.1
click at [524, 467] on div "QM4TW2434076 CÀ PHÊ MIỆT VƯỜN LÊ NHƯ,[PERSON_NAME] B $" at bounding box center [912, 472] width 1069 height 58
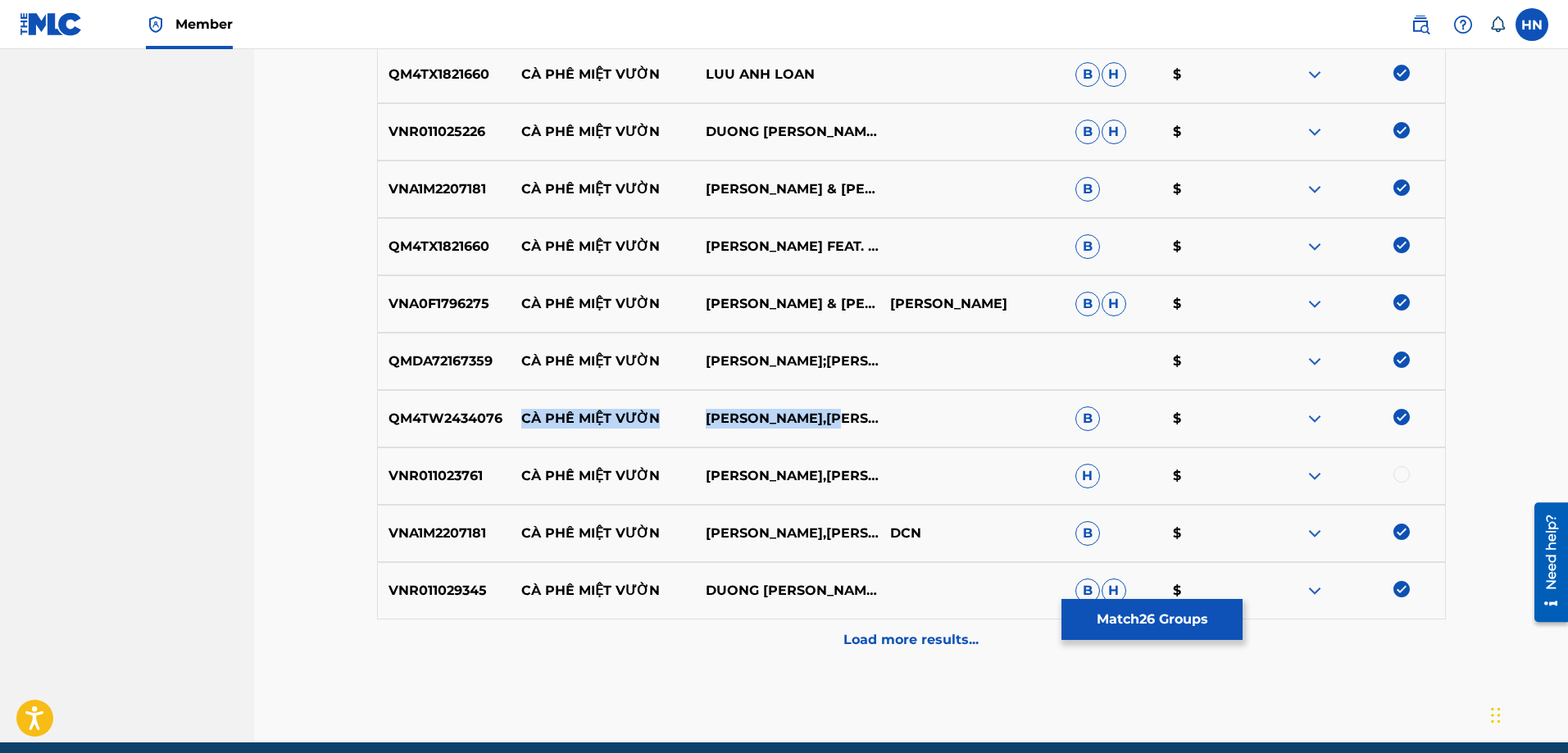
scroll to position [1803, 0]
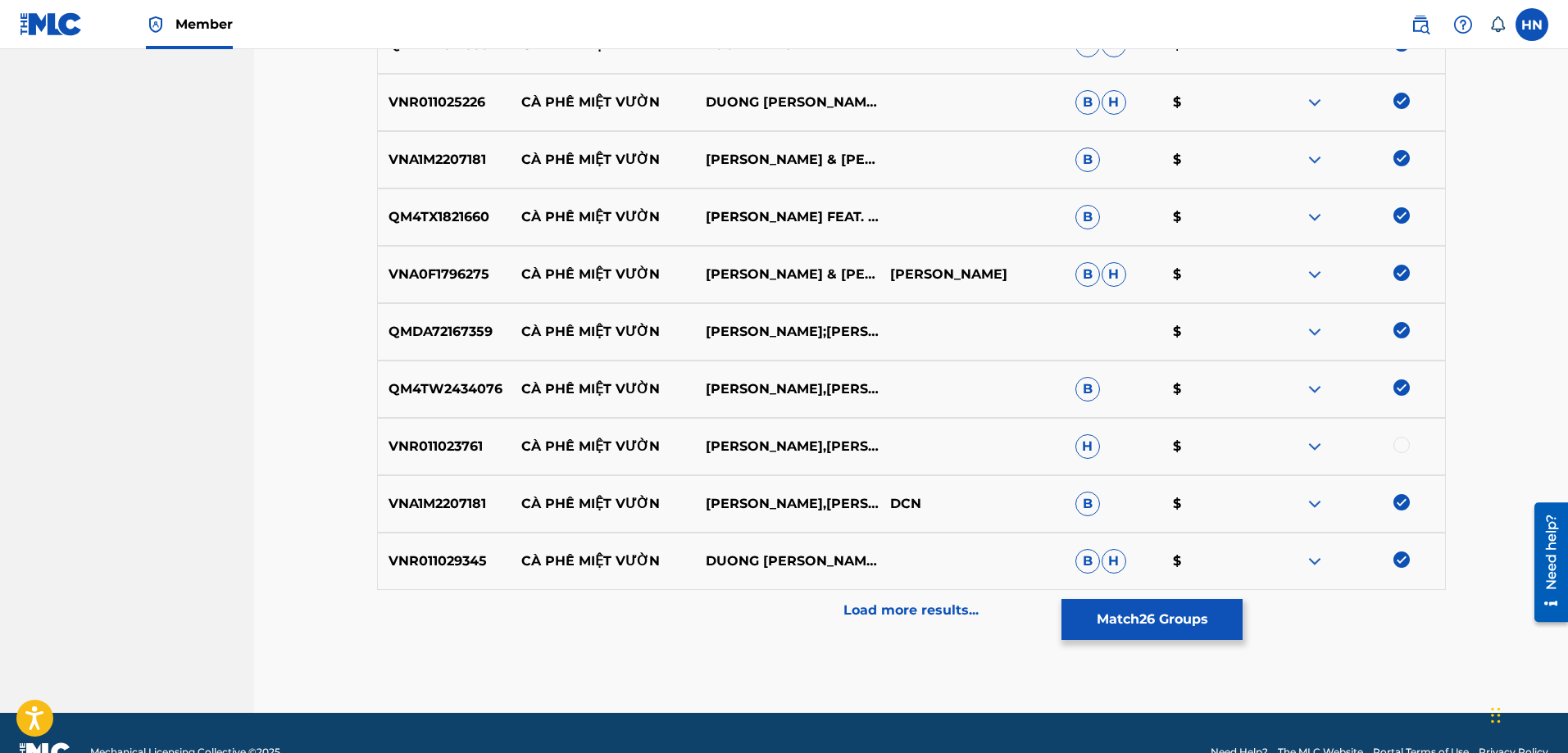
click at [444, 446] on p "VNR011023761" at bounding box center [445, 446] width 133 height 20
click at [1403, 446] on div at bounding box center [1401, 445] width 17 height 17
click at [768, 611] on div "Load more results..." at bounding box center [912, 611] width 1069 height 41
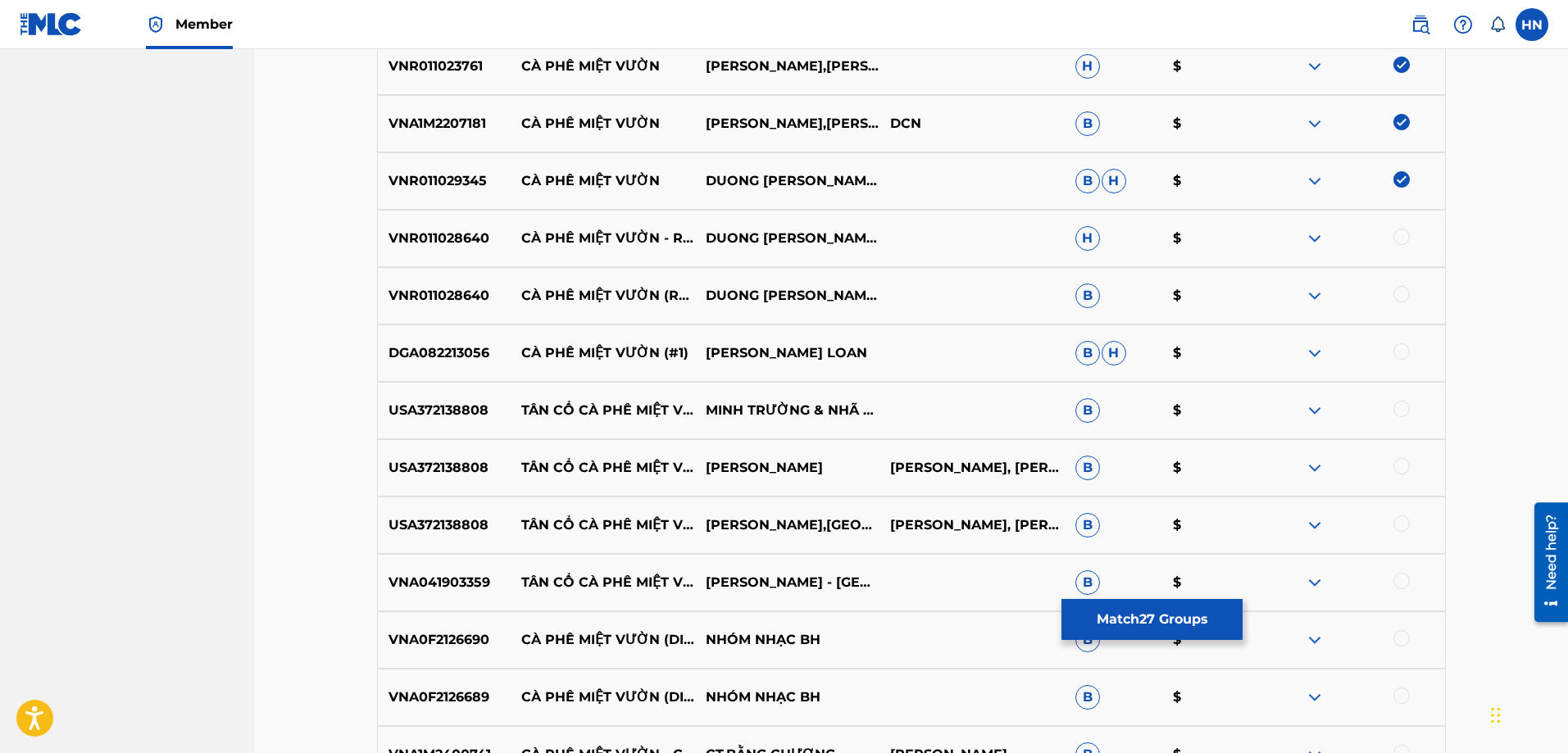
scroll to position [2214, 0]
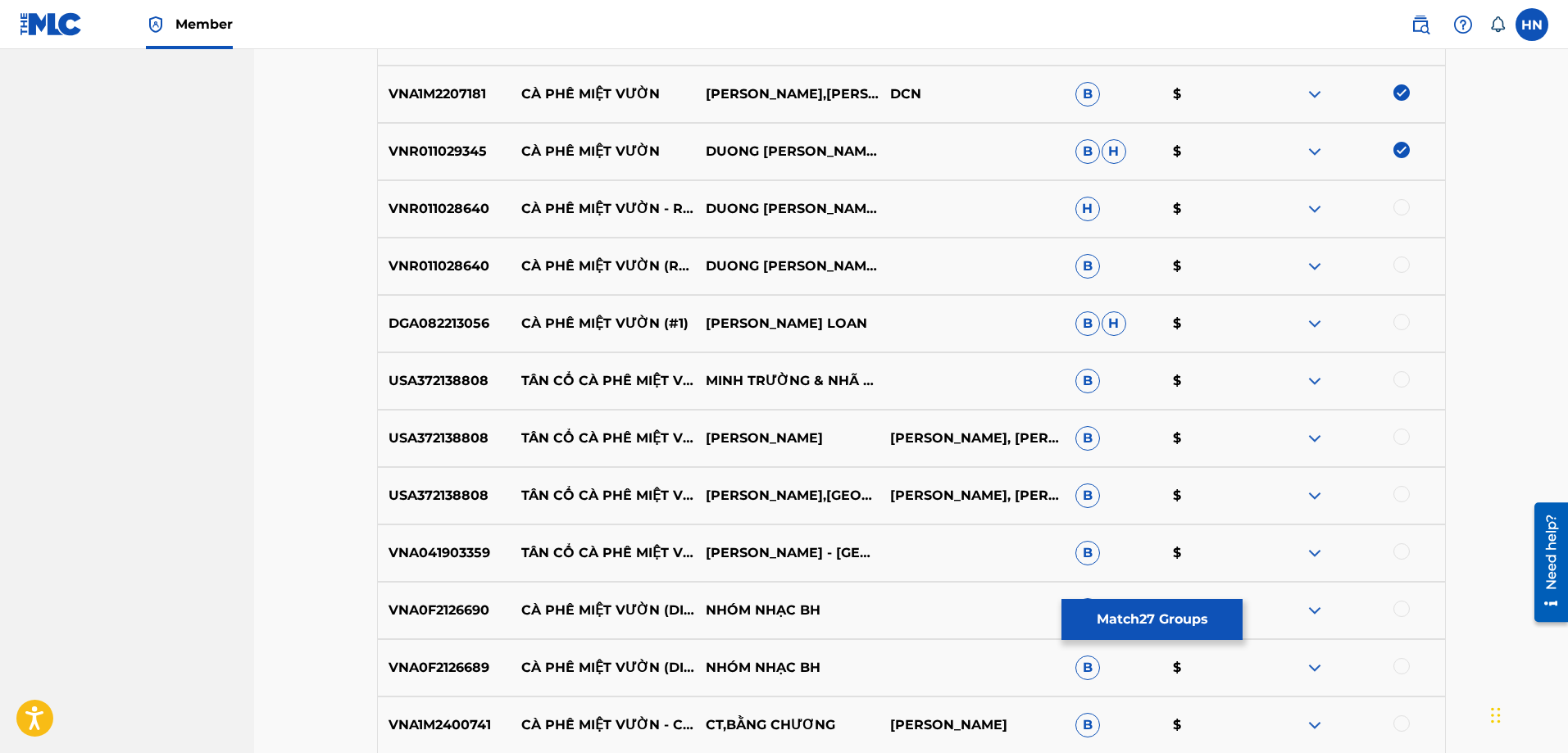
click at [472, 208] on p "VNR011028640" at bounding box center [445, 209] width 133 height 20
click at [1401, 206] on div at bounding box center [1401, 207] width 17 height 17
click at [1397, 260] on div at bounding box center [1401, 265] width 17 height 17
click at [448, 319] on p "DGA082213056" at bounding box center [445, 323] width 133 height 20
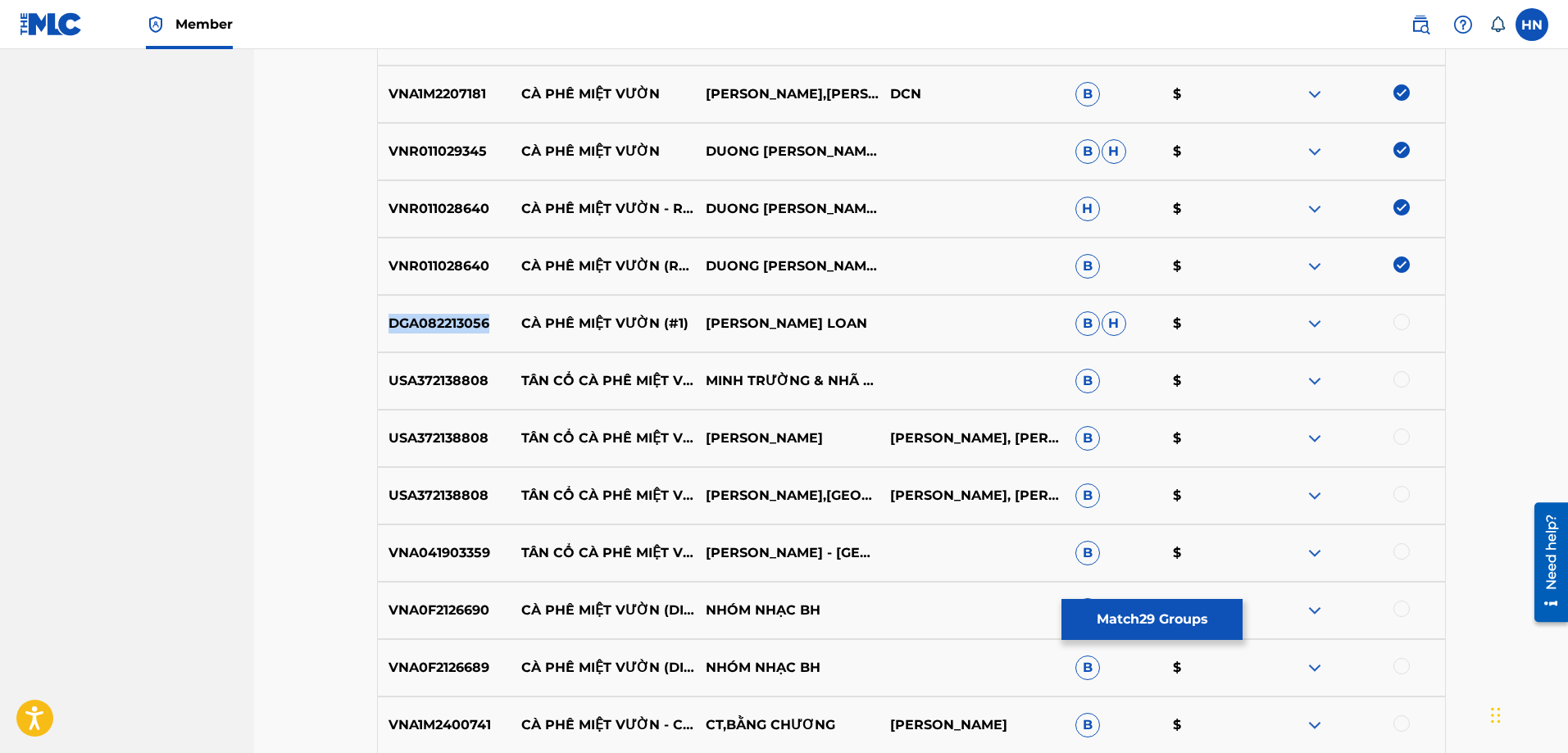
click at [448, 319] on p "DGA082213056" at bounding box center [445, 323] width 133 height 20
click at [1399, 318] on div at bounding box center [1401, 321] width 17 height 17
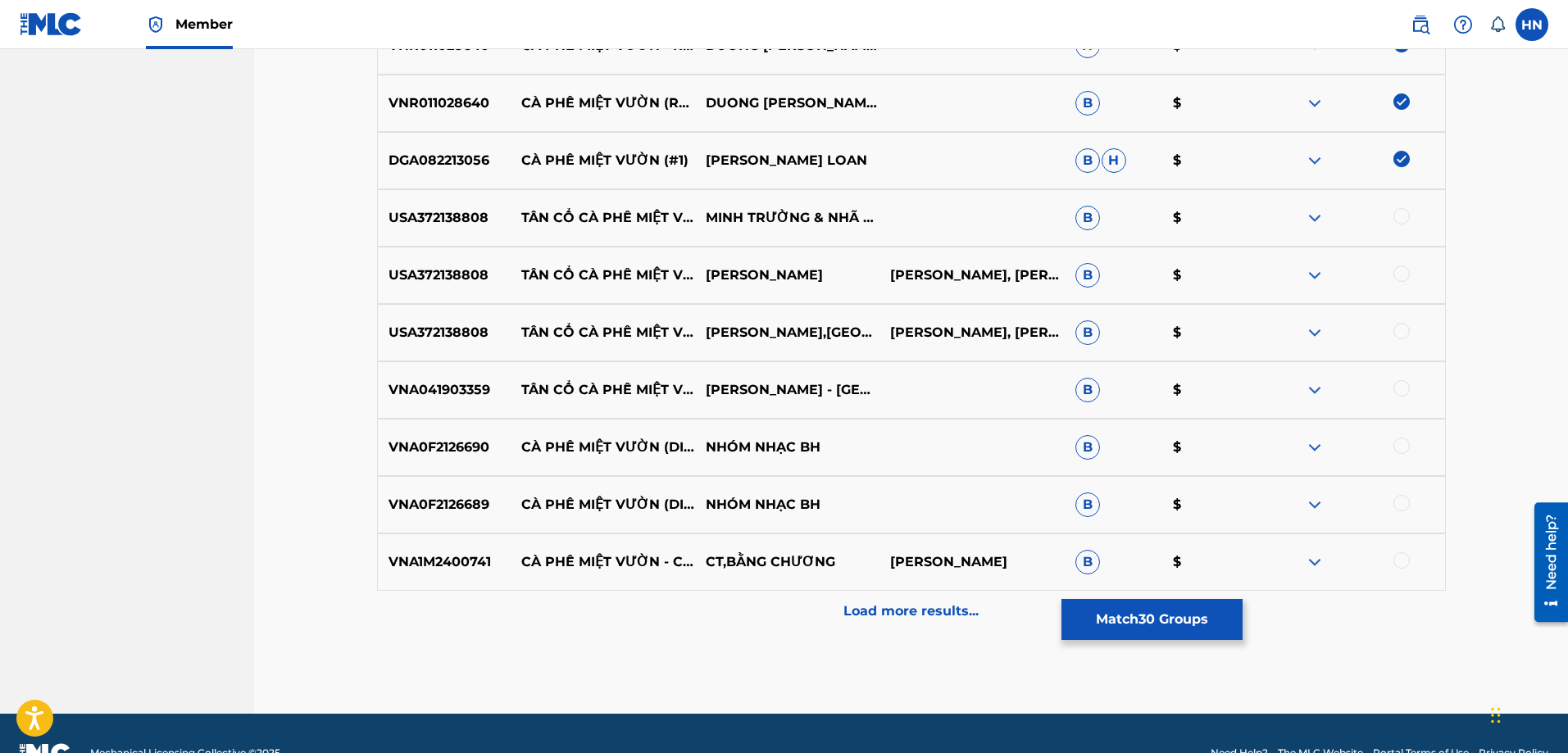
scroll to position [2377, 0]
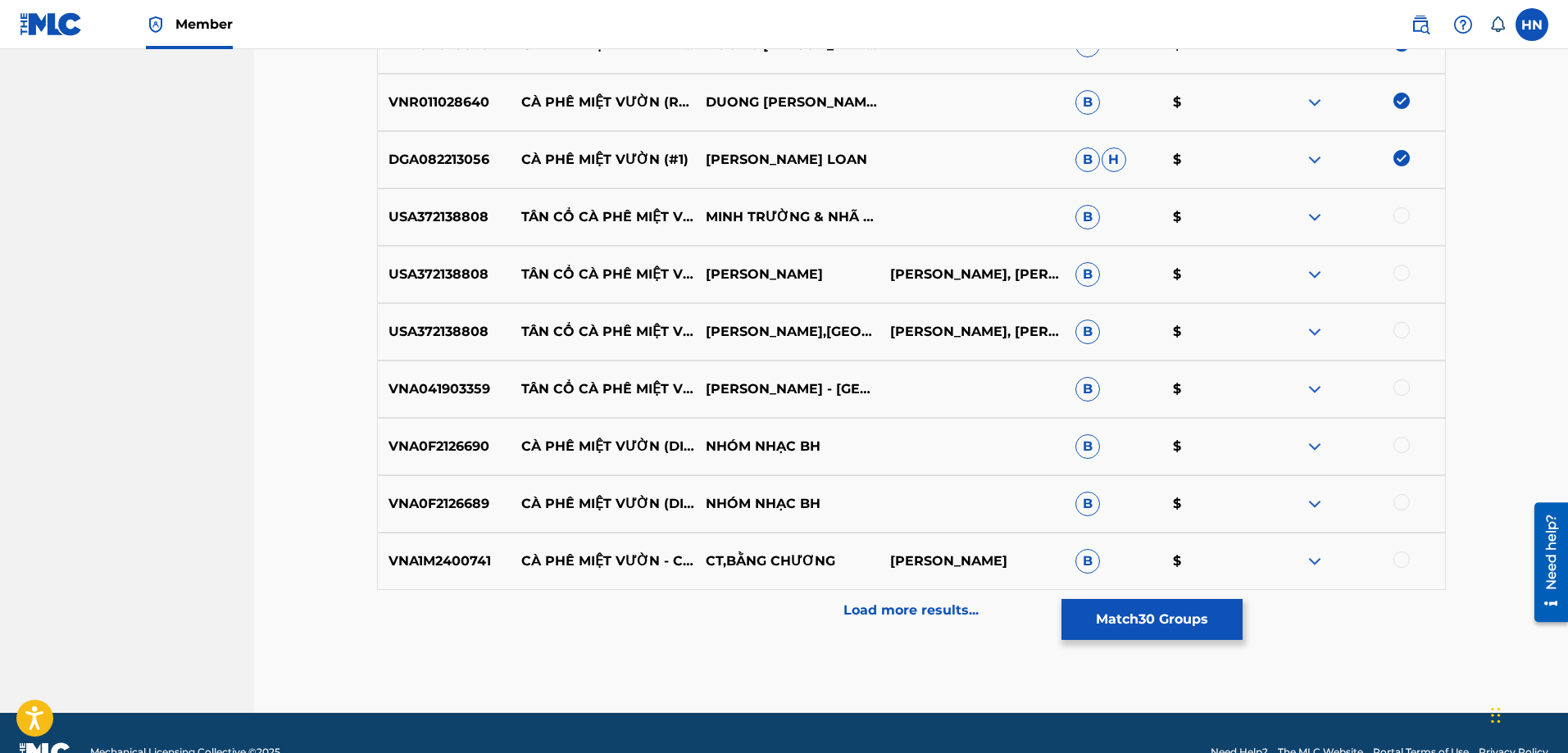
click at [471, 566] on p "VNA1M2400741" at bounding box center [445, 562] width 133 height 20
click at [1397, 556] on div at bounding box center [1401, 560] width 17 height 17
drag, startPoint x: 521, startPoint y: 495, endPoint x: 975, endPoint y: 520, distance: 454.7
click at [919, 514] on div "VNA0F2126689 CÀ PHÊ MIỆT VƯỜN (DISCO BEAT NAM) NHÓM NHẠC BH B $" at bounding box center [912, 504] width 1069 height 58
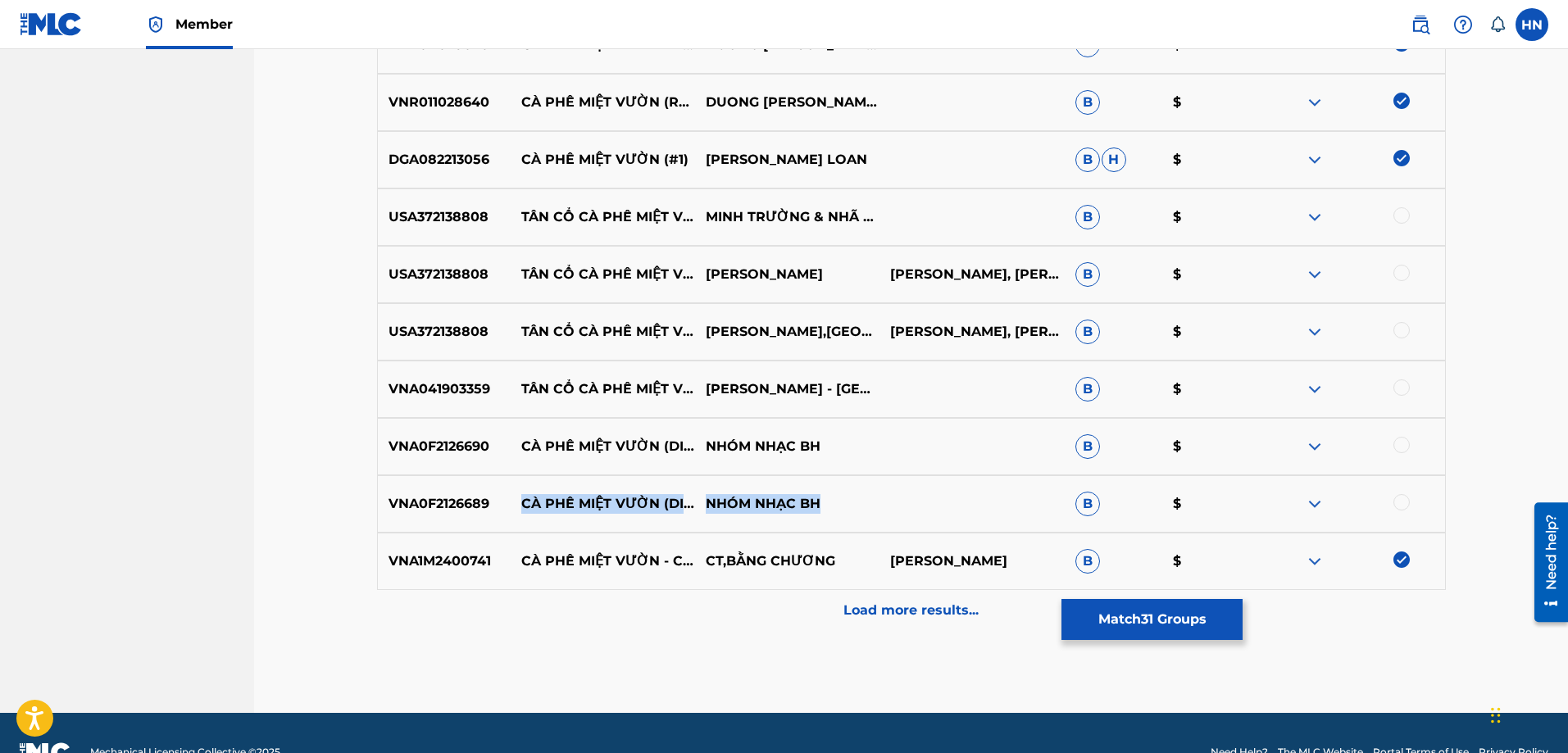
click at [1310, 446] on img at bounding box center [1315, 446] width 20 height 20
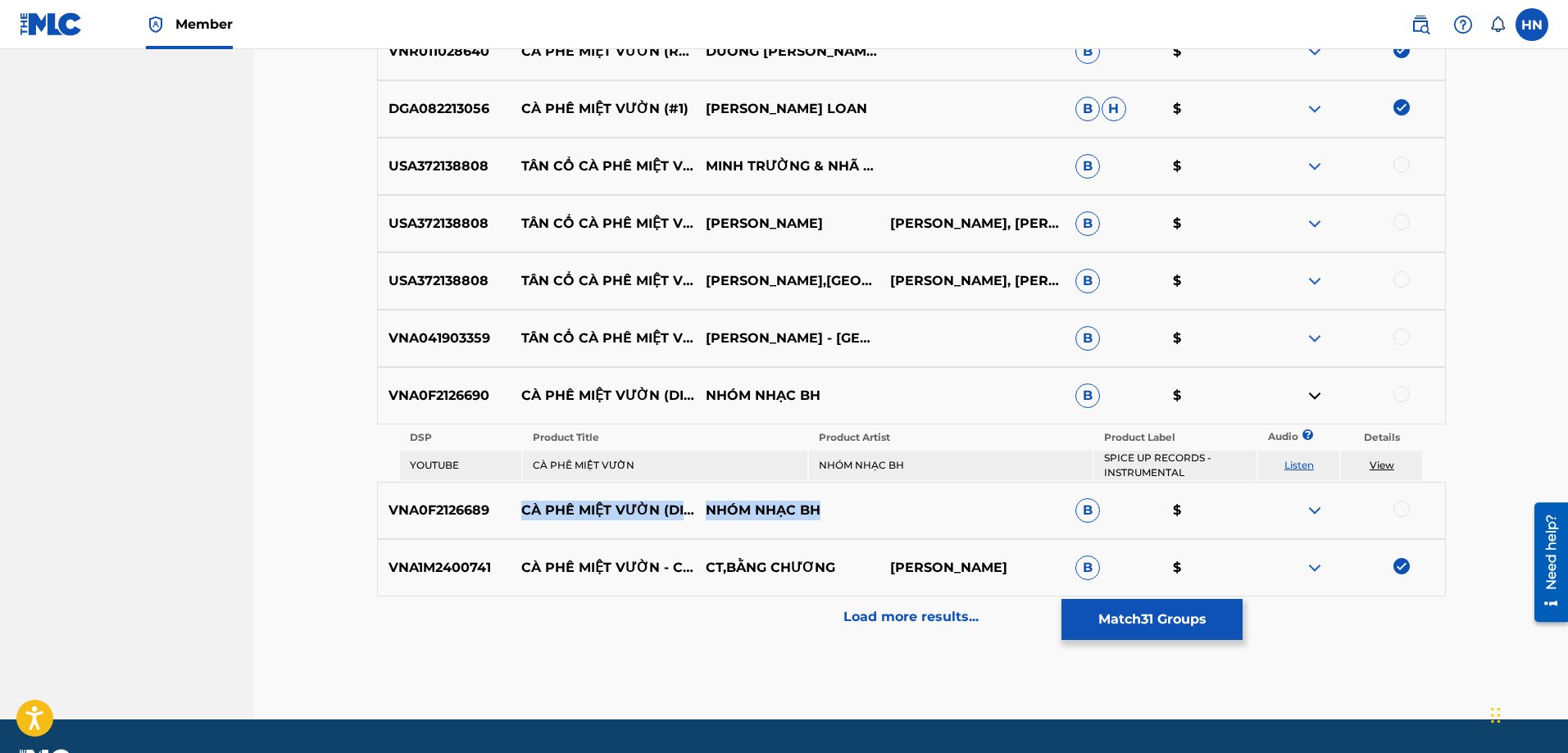
scroll to position [2473, 0]
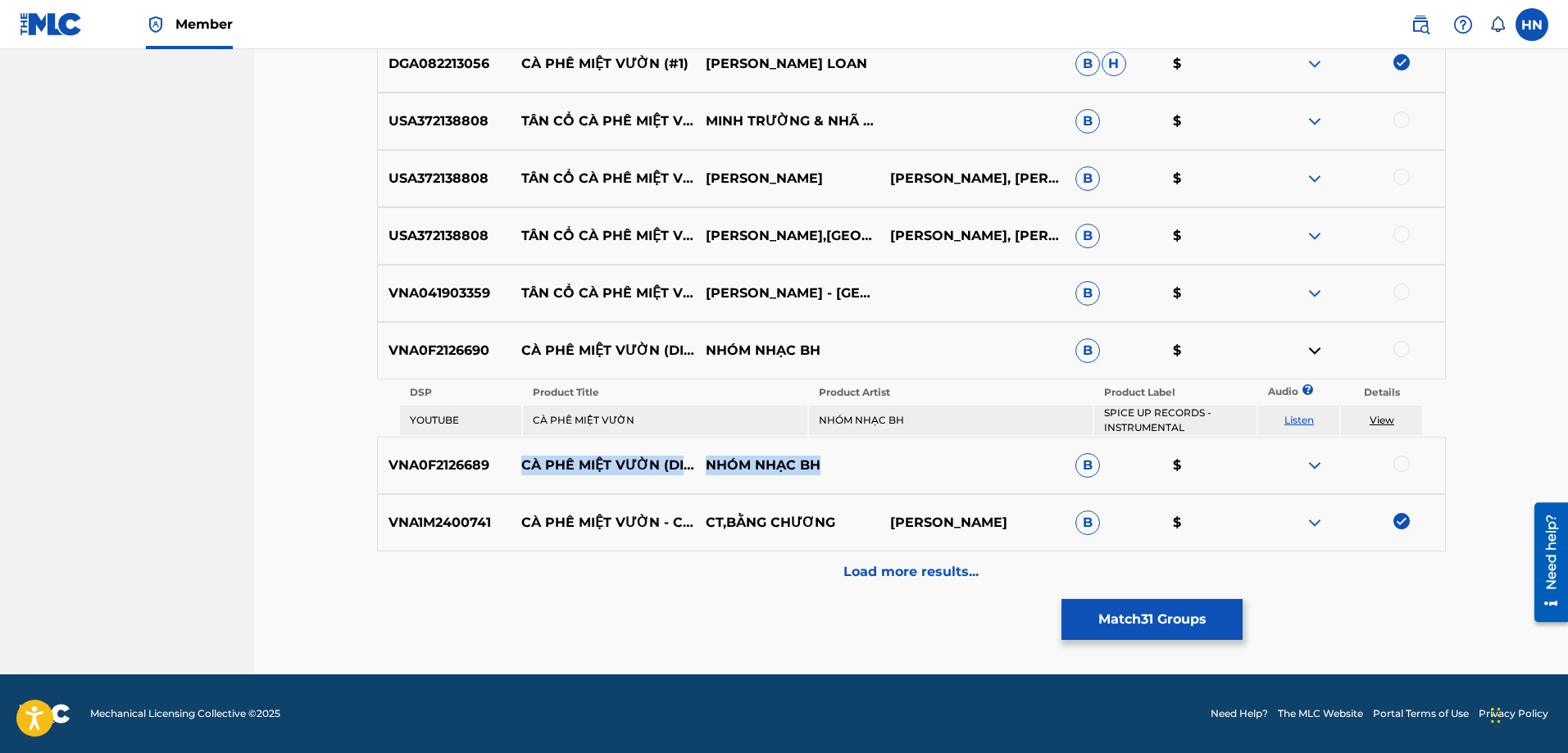
click at [1309, 421] on link "Listen" at bounding box center [1299, 420] width 30 height 12
click at [480, 466] on p "VNA0F2126689" at bounding box center [445, 466] width 133 height 20
click at [1408, 470] on div at bounding box center [1351, 466] width 184 height 20
click at [1406, 467] on div at bounding box center [1401, 464] width 17 height 17
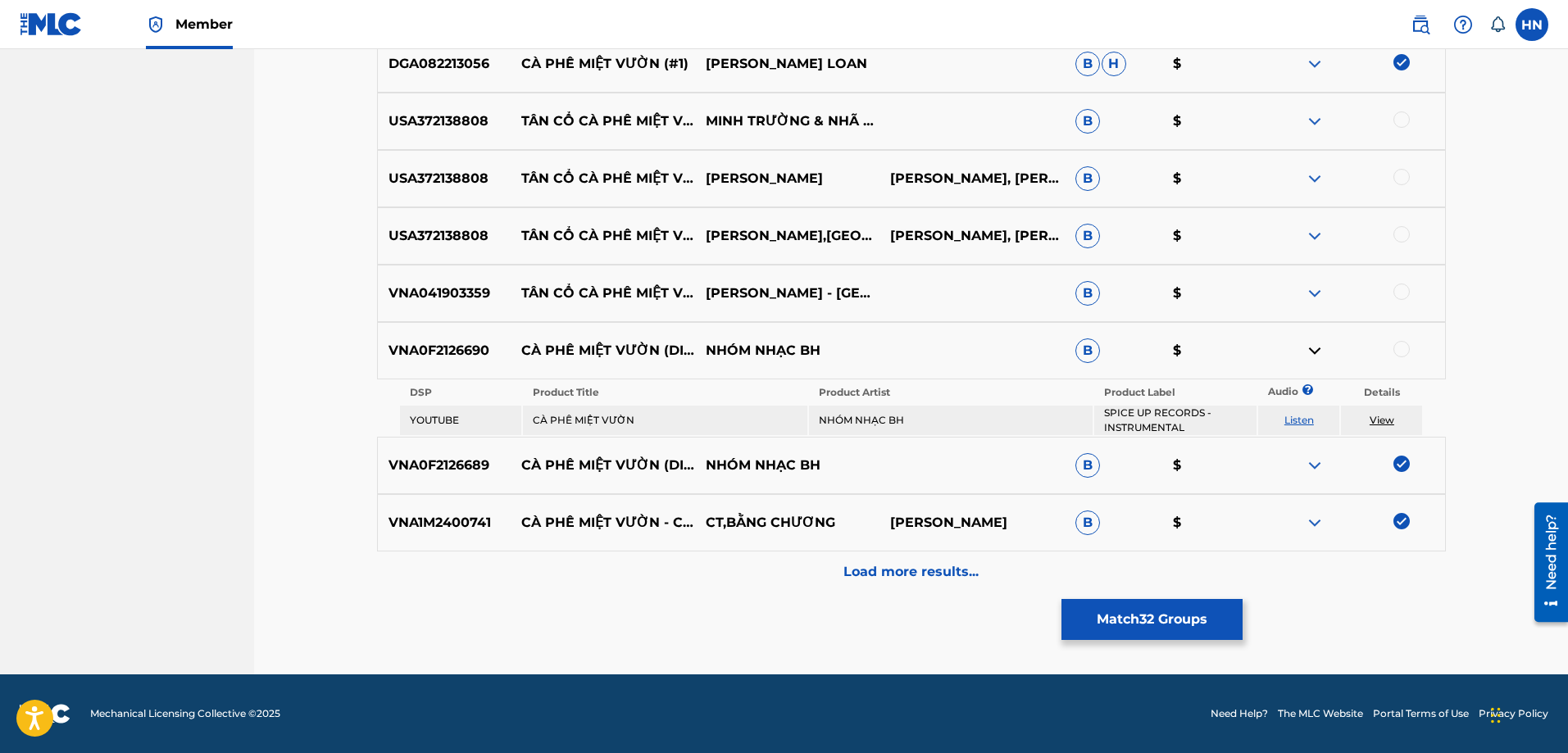
click at [425, 346] on p "VNA0F2126690" at bounding box center [445, 350] width 133 height 20
click at [1397, 347] on div at bounding box center [1401, 349] width 17 height 17
click at [870, 583] on div "Load more results..." at bounding box center [912, 572] width 1069 height 41
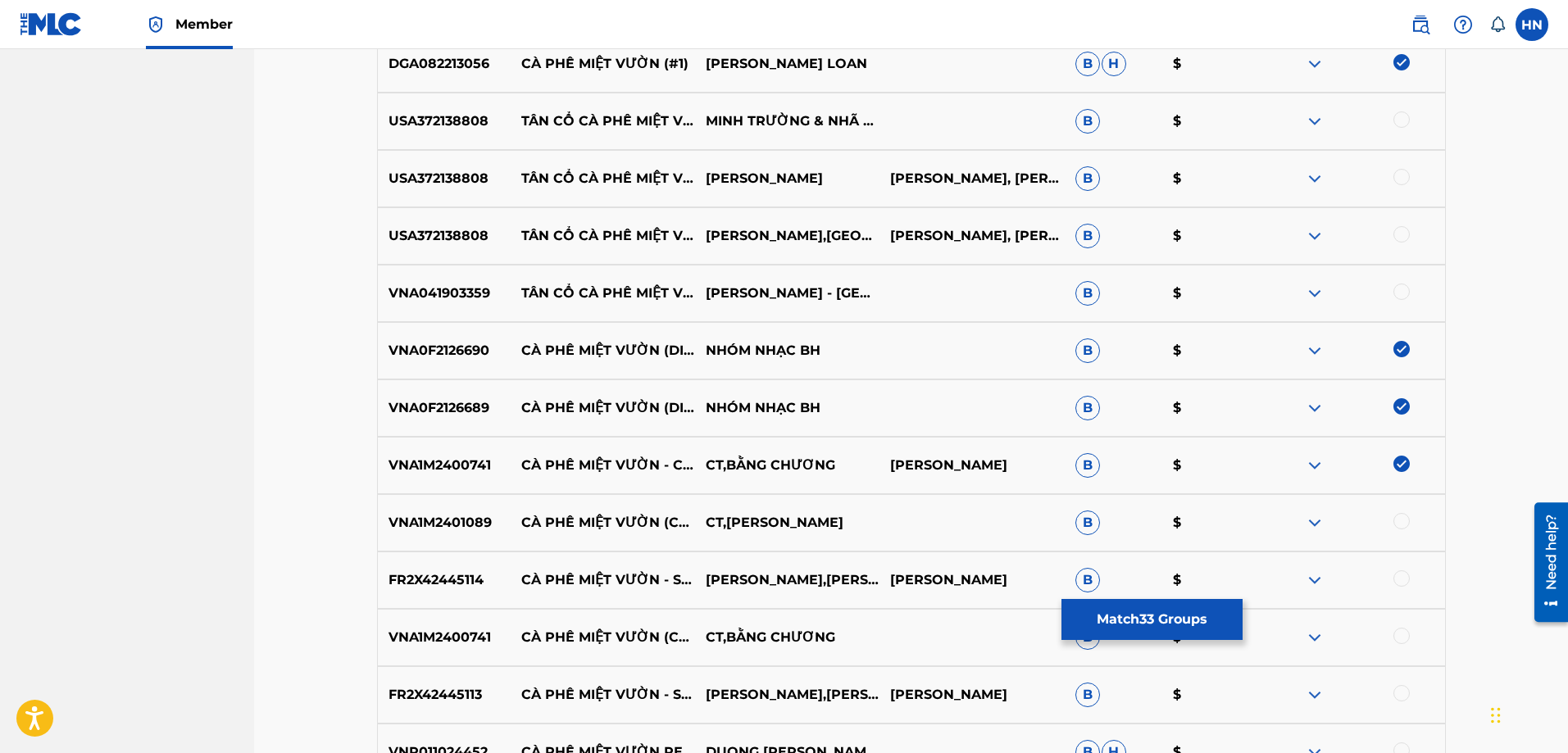
click at [473, 528] on p "VNA1M2401089" at bounding box center [445, 522] width 133 height 20
click at [1410, 519] on div at bounding box center [1351, 522] width 184 height 20
click at [1405, 521] on div at bounding box center [1401, 521] width 17 height 17
click at [451, 584] on p "FR2X42445114" at bounding box center [445, 580] width 133 height 20
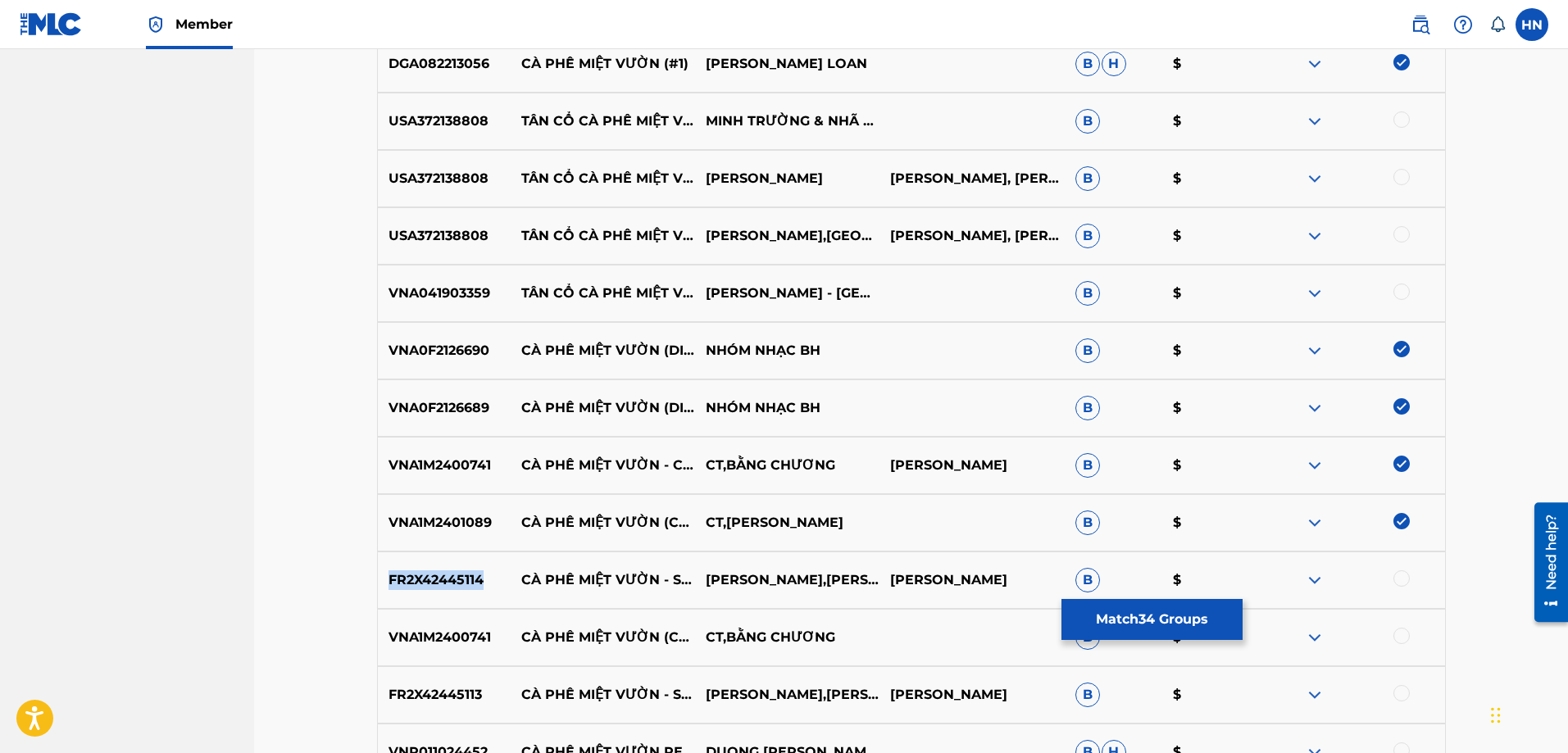
click at [451, 584] on p "FR2X42445114" at bounding box center [445, 580] width 133 height 20
click at [1408, 578] on div at bounding box center [1401, 578] width 17 height 17
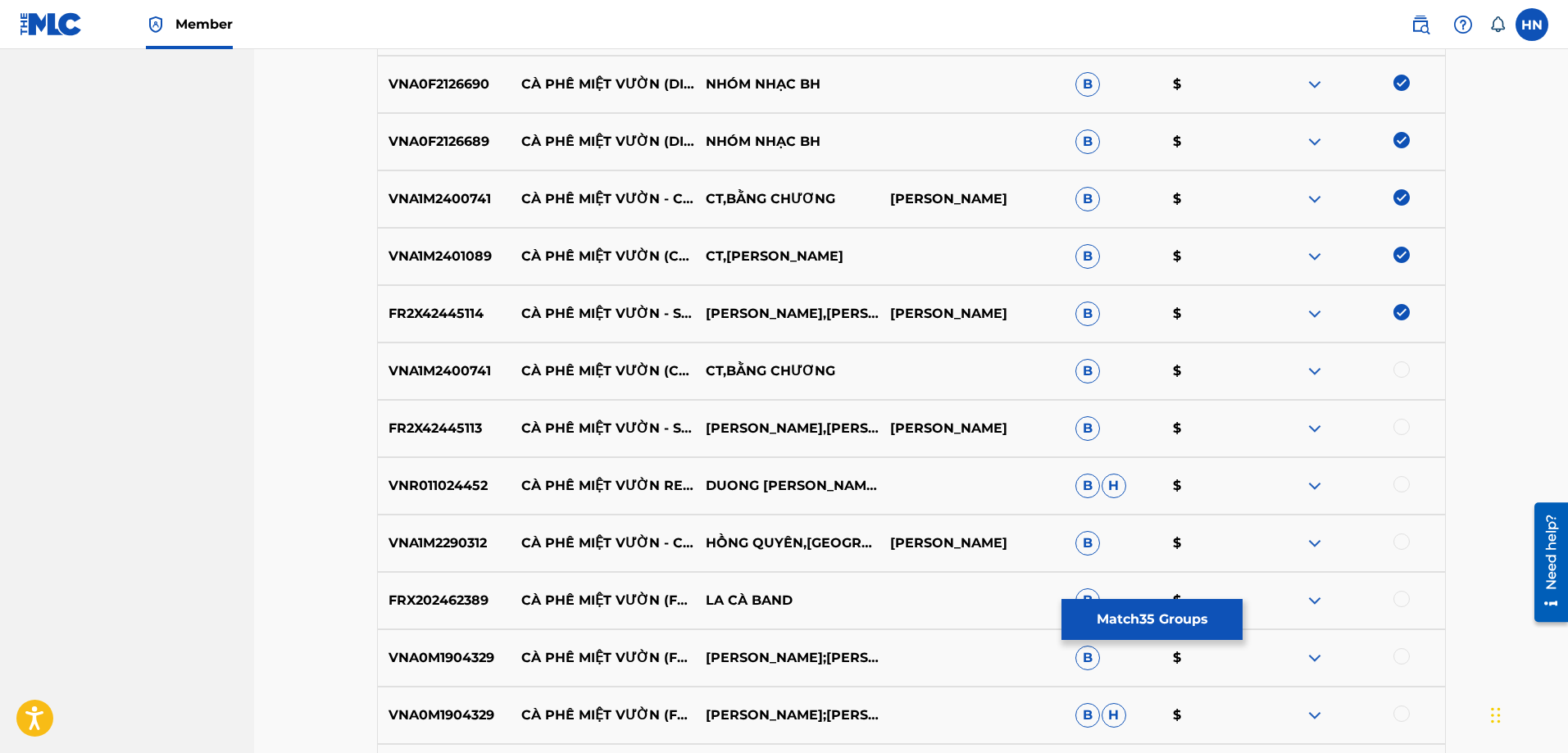
scroll to position [2883, 0]
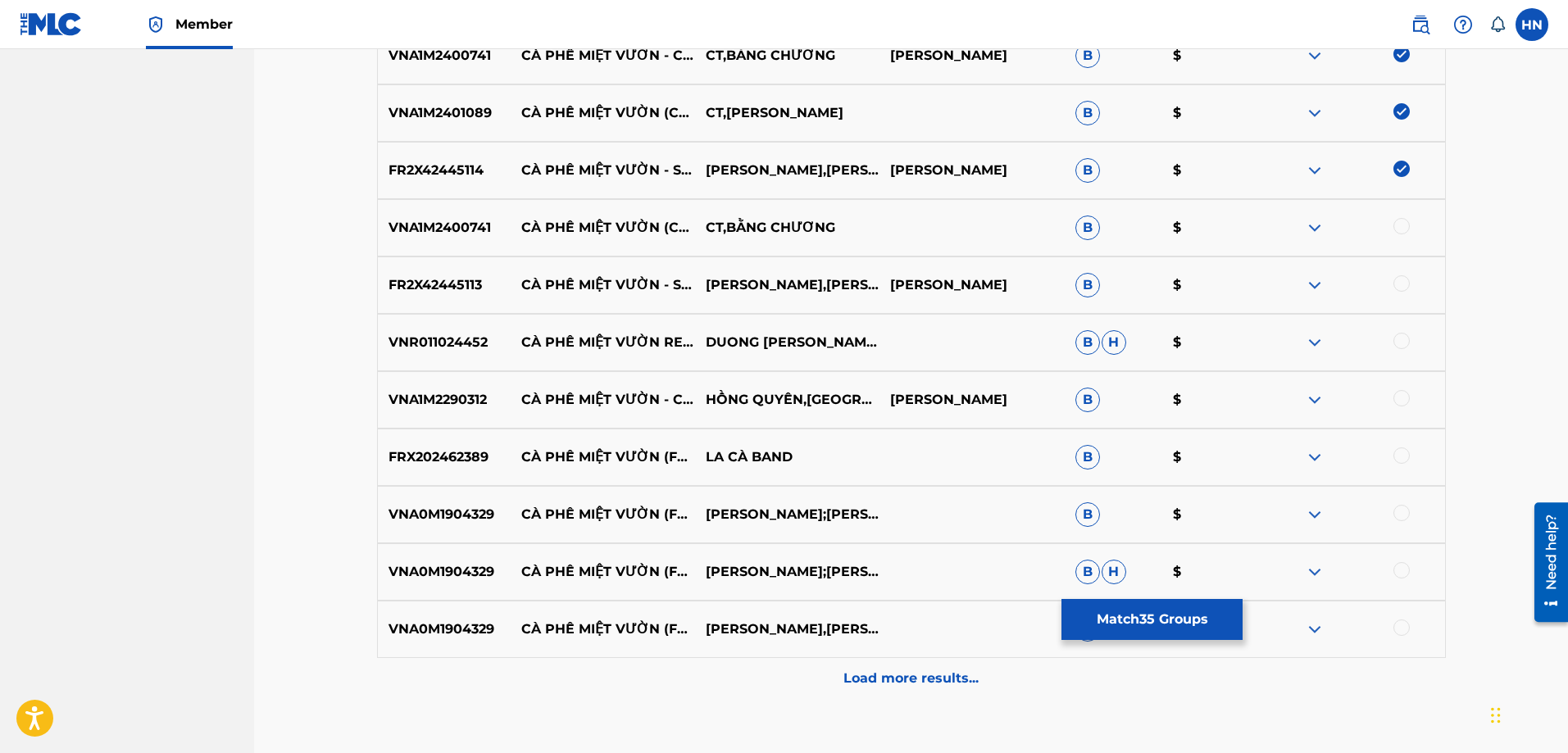
click at [445, 221] on p "VNA1M2400741" at bounding box center [445, 228] width 133 height 20
click at [1404, 230] on div at bounding box center [1401, 226] width 17 height 17
click at [437, 293] on p "FR2X42445113" at bounding box center [445, 285] width 133 height 20
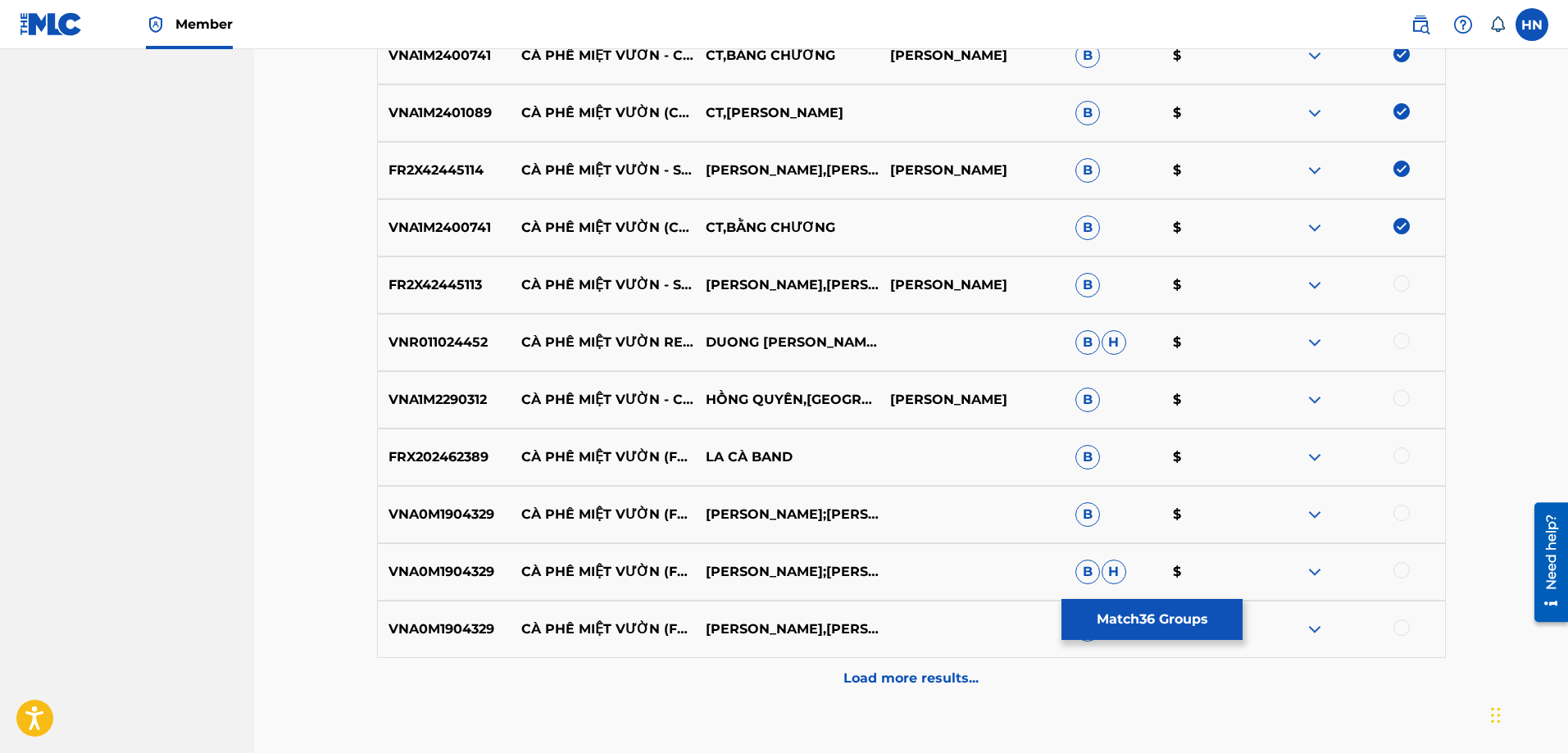
click at [1401, 283] on div at bounding box center [1401, 283] width 17 height 17
click at [436, 347] on p "VNR011024452" at bounding box center [445, 342] width 133 height 20
click at [1399, 342] on div at bounding box center [1401, 341] width 17 height 17
click at [476, 400] on p "VNA1M2290312" at bounding box center [445, 400] width 133 height 20
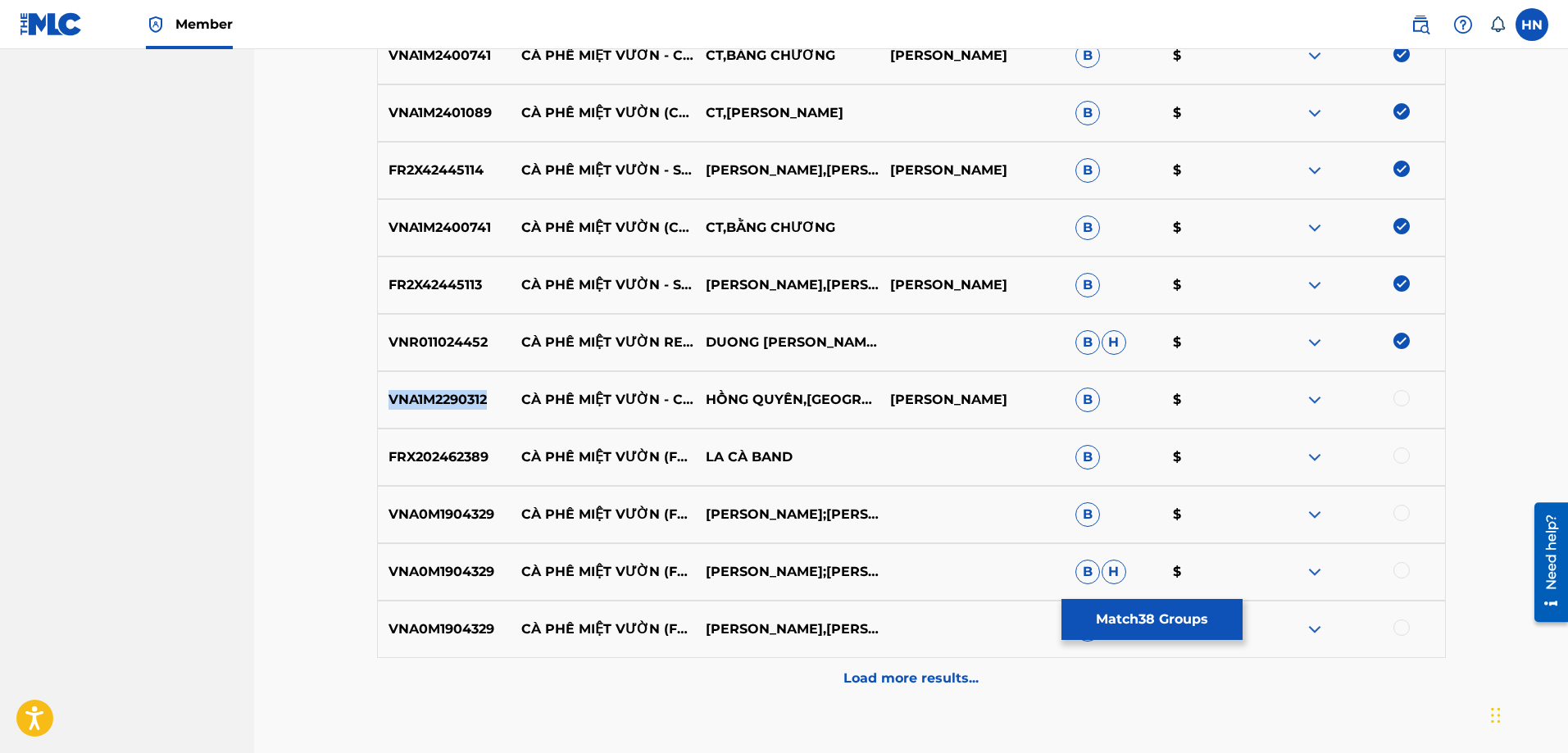
click at [476, 400] on p "VNA1M2290312" at bounding box center [445, 400] width 133 height 20
click at [1398, 401] on div at bounding box center [1401, 398] width 17 height 17
click at [450, 522] on p "VNA0M1904329" at bounding box center [445, 515] width 133 height 20
click at [1398, 518] on div at bounding box center [1401, 513] width 17 height 17
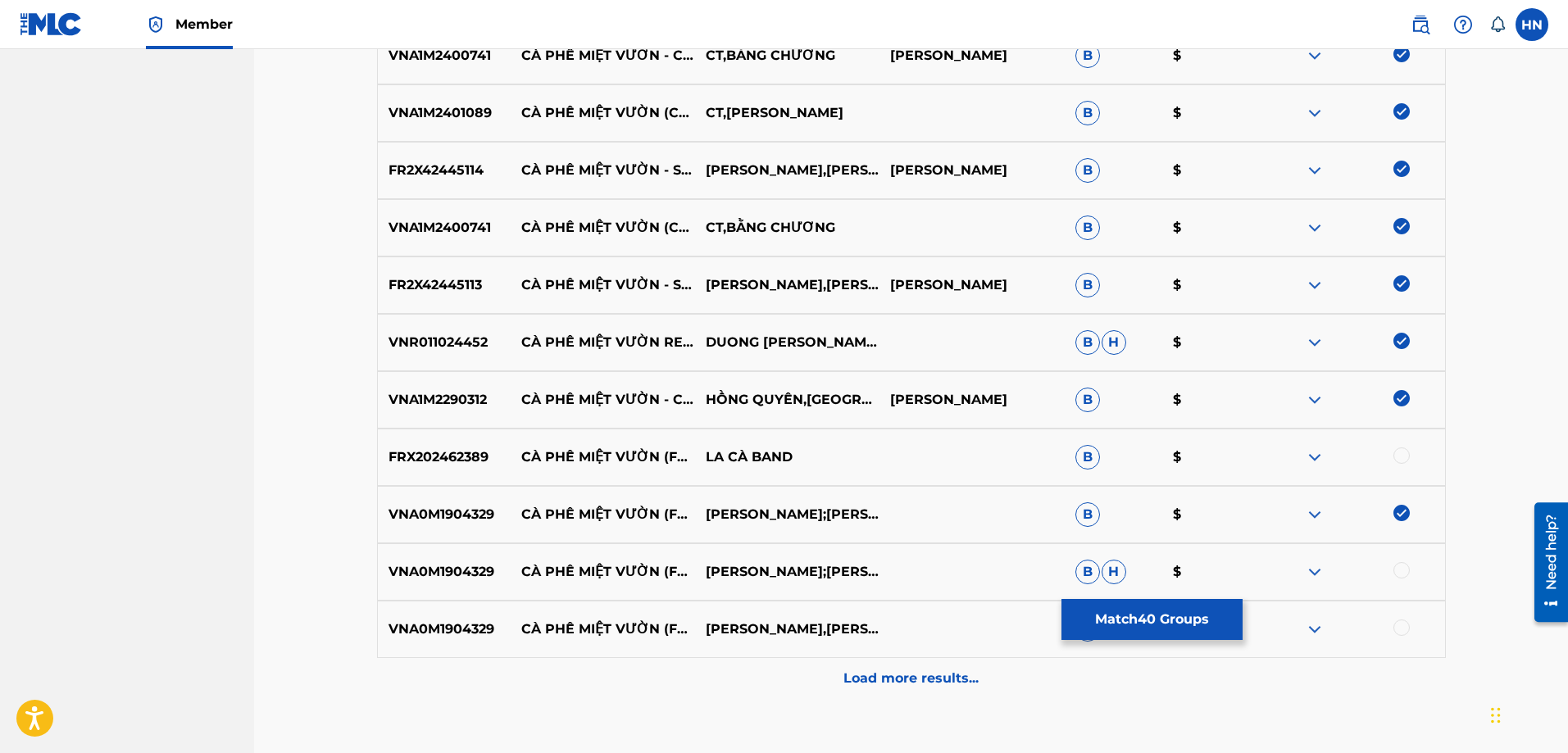
click at [1399, 555] on div "VNA0M1904329 CÀ PHÊ MIỆT VƯỜN (FEAT. [PERSON_NAME]) [PERSON_NAME];[PERSON_NAME]" at bounding box center [912, 572] width 1069 height 58
click at [1404, 624] on div at bounding box center [1401, 627] width 17 height 17
click at [1404, 562] on div "VNA0M1904329 CÀ PHÊ MIỆT VƯỜN (FEAT. [PERSON_NAME]) [PERSON_NAME];[PERSON_NAME]" at bounding box center [912, 572] width 1069 height 58
click at [1404, 565] on div at bounding box center [1401, 570] width 17 height 17
drag, startPoint x: 725, startPoint y: 458, endPoint x: 515, endPoint y: 436, distance: 211.1
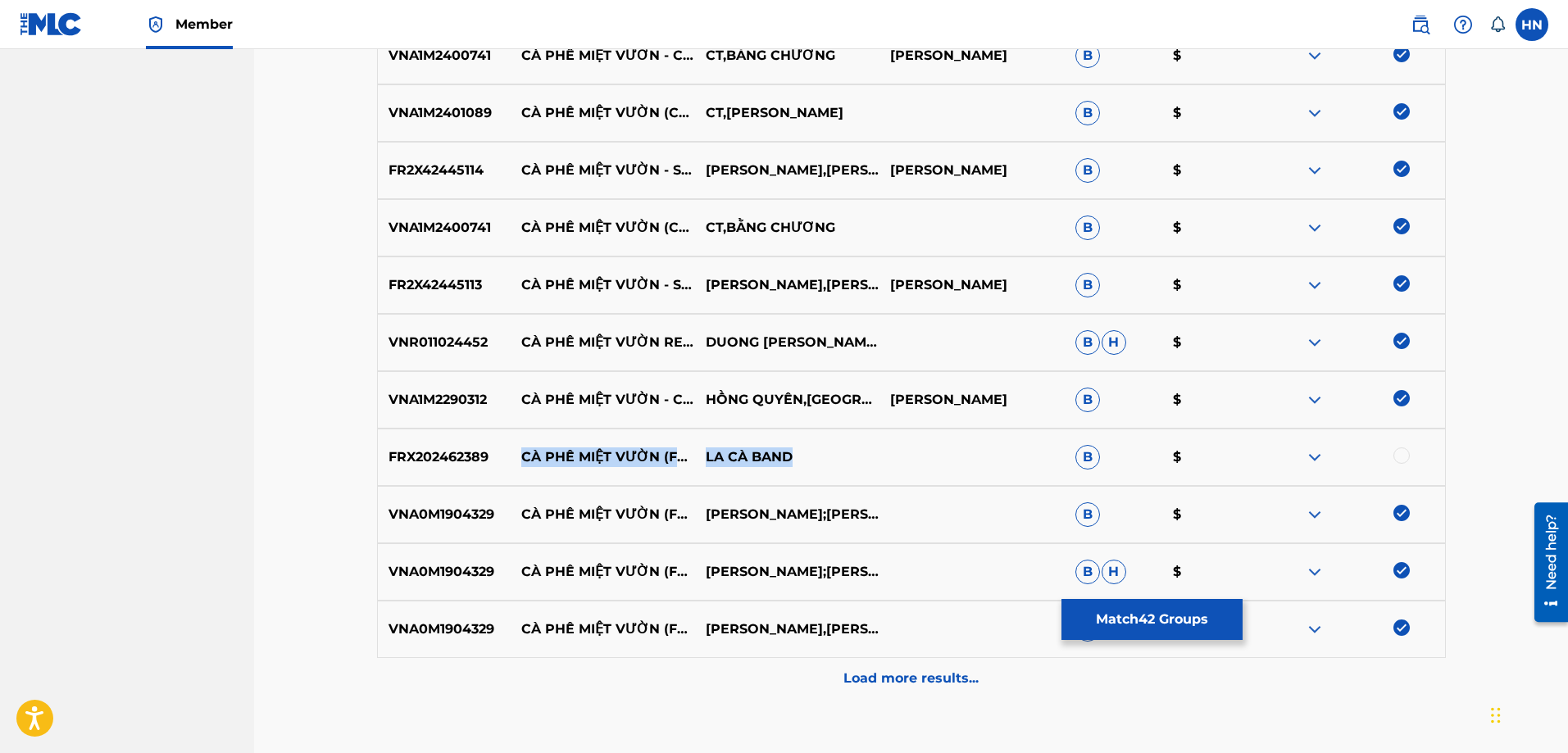
click at [515, 436] on div "FRX202462389 CÀ PHÊ MIỆT VƯỜN (FEAT. [PERSON_NAME], [PERSON_NAME]) LA CÀ BAND B…" at bounding box center [912, 458] width 1069 height 58
click at [426, 460] on p "FRX202462389" at bounding box center [445, 457] width 133 height 20
click at [1398, 455] on div at bounding box center [1401, 455] width 17 height 17
click at [901, 672] on p "Load more results..." at bounding box center [911, 679] width 135 height 20
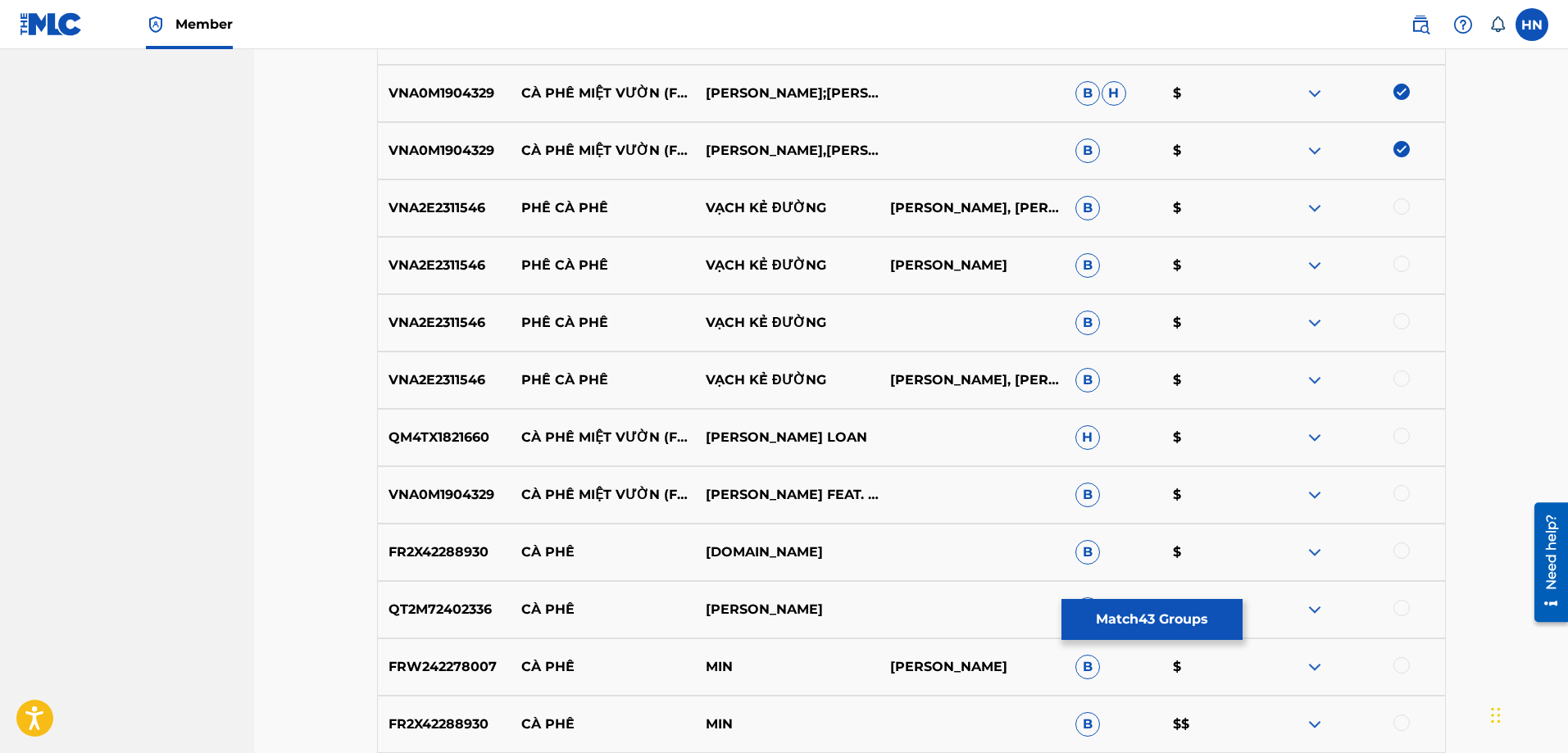
scroll to position [3457, 0]
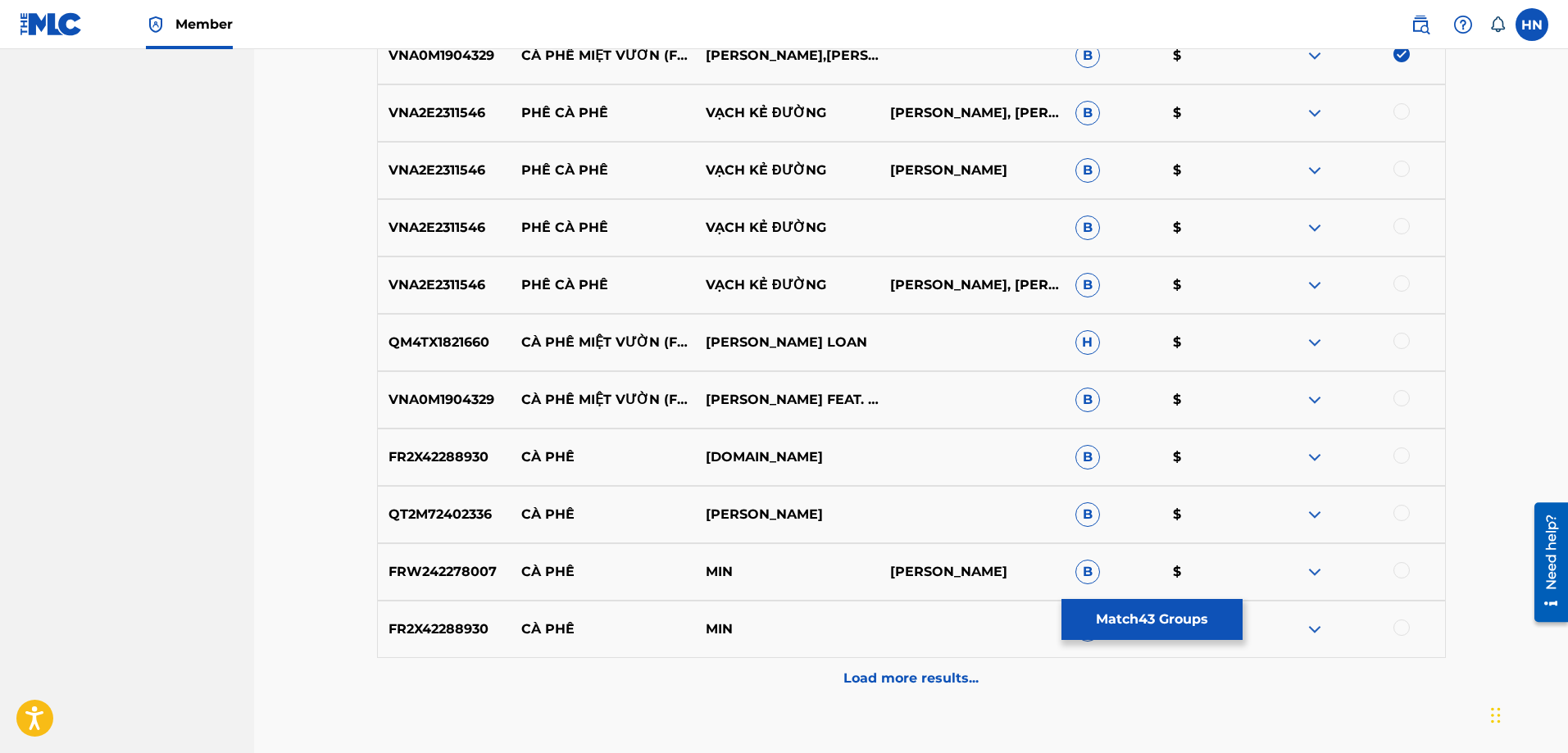
click at [432, 345] on p "QM4TX1821660" at bounding box center [445, 342] width 133 height 20
click at [1400, 340] on div at bounding box center [1401, 341] width 17 height 17
click at [461, 406] on p "VNA0M1904329" at bounding box center [445, 400] width 133 height 20
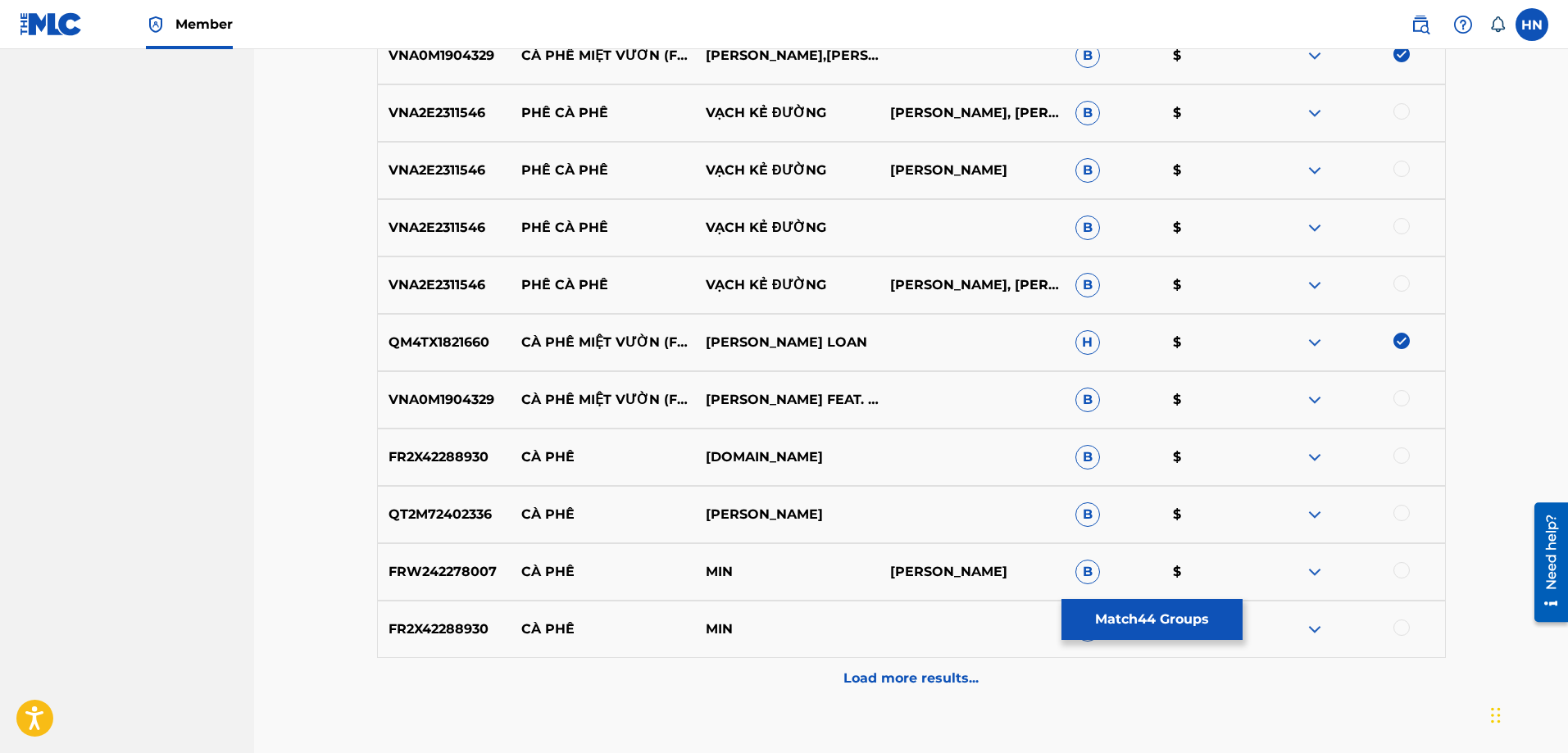
click at [1401, 404] on div at bounding box center [1401, 398] width 17 height 17
click at [847, 672] on p "Load more results..." at bounding box center [911, 679] width 135 height 20
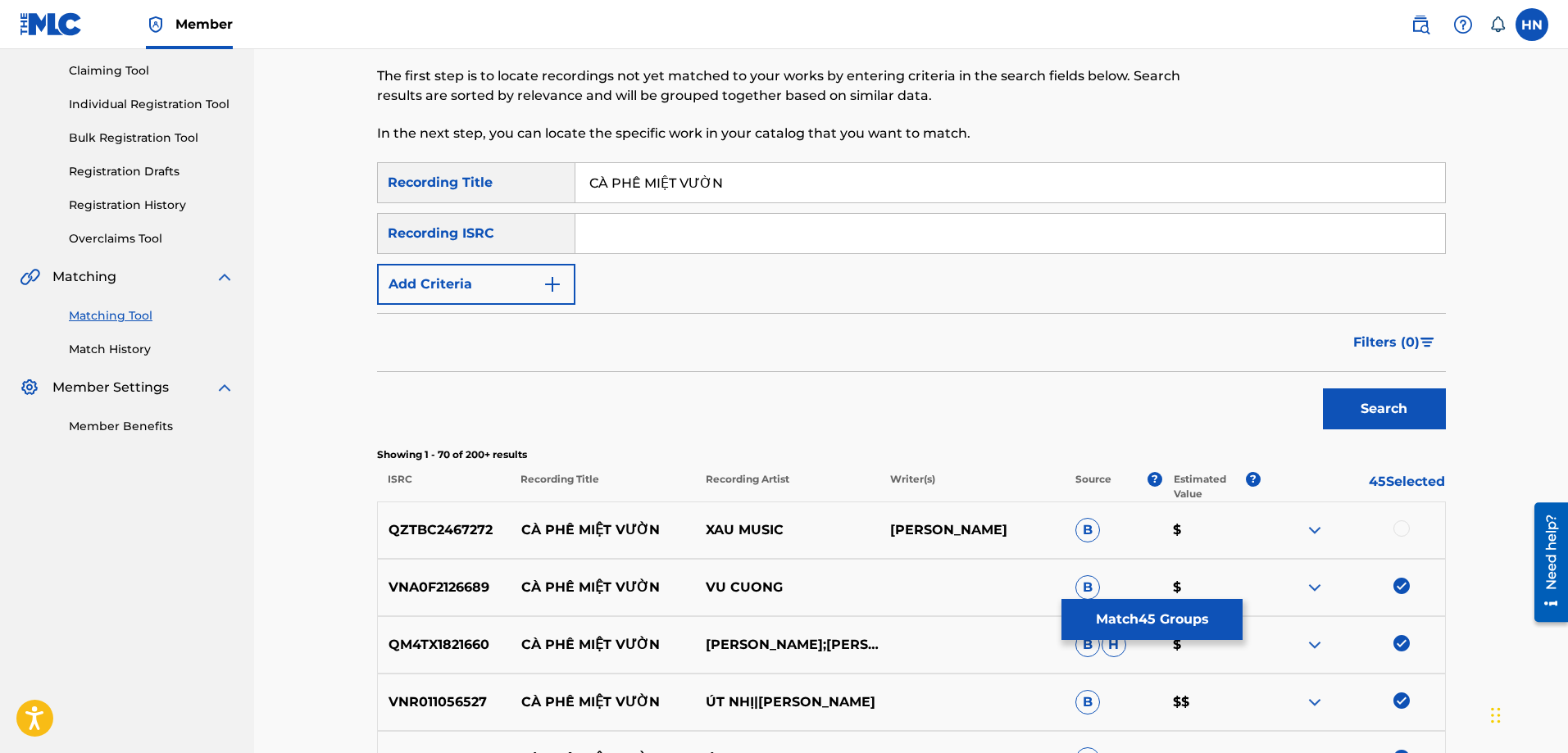
scroll to position [0, 0]
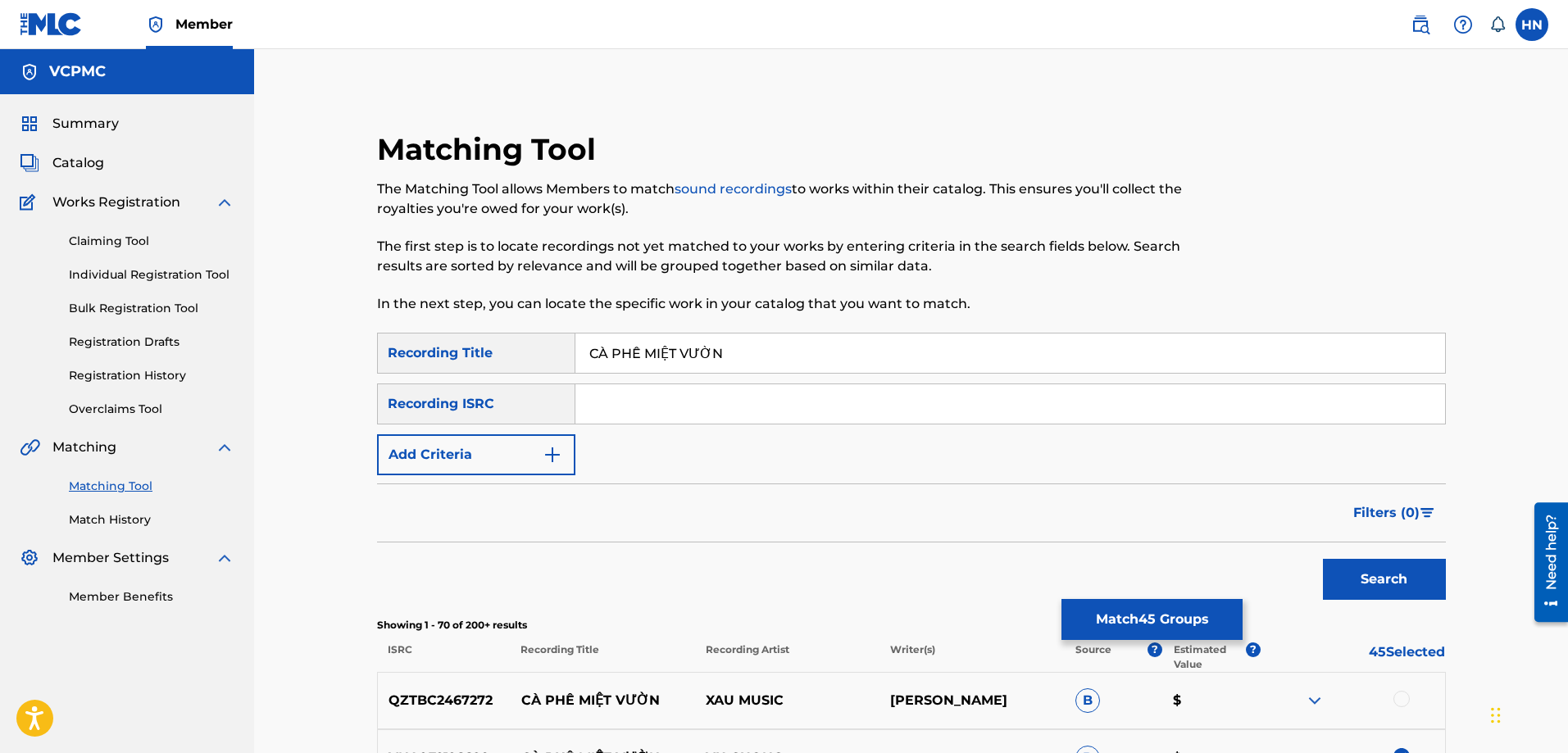
click at [793, 351] on input "CÀ PHÊ MIỆT VƯỜN" at bounding box center [1011, 353] width 870 height 39
paste input "A PHE MIET VUO"
click at [1357, 568] on button "Search" at bounding box center [1385, 579] width 123 height 41
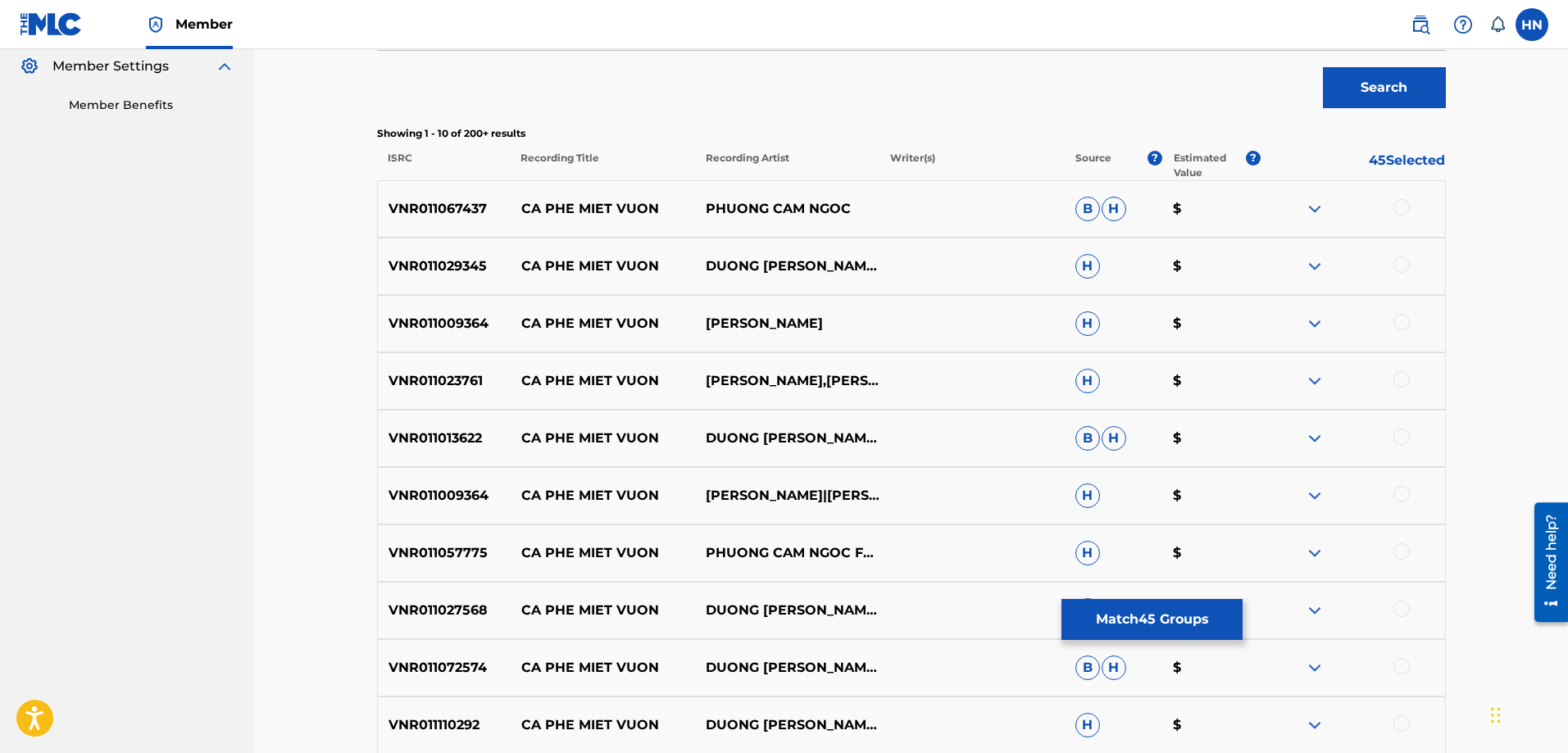
scroll to position [574, 0]
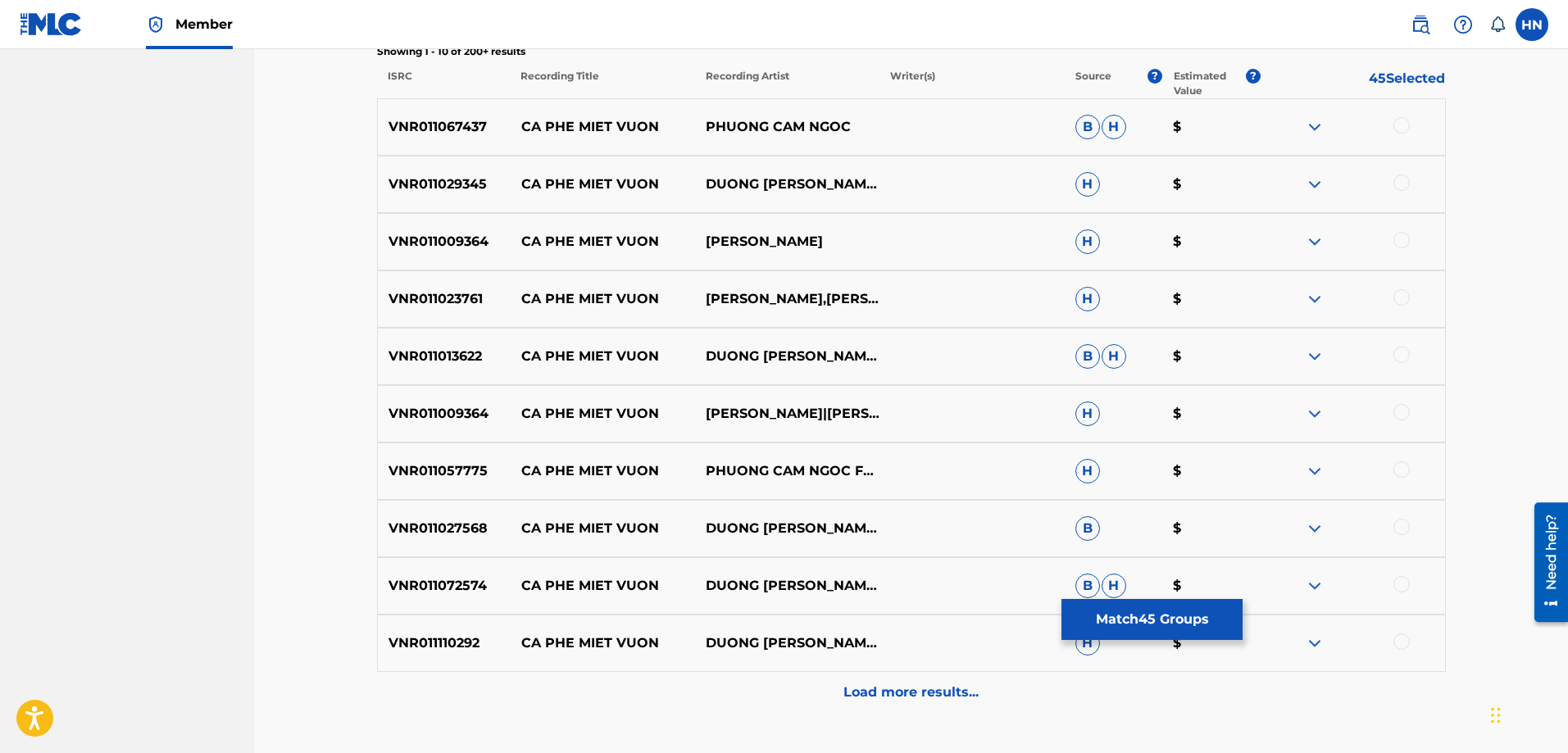
click at [463, 136] on p "VNR011067437" at bounding box center [445, 127] width 133 height 20
click at [1401, 123] on div at bounding box center [1401, 125] width 17 height 17
click at [432, 175] on p "VNR011029345" at bounding box center [445, 184] width 133 height 20
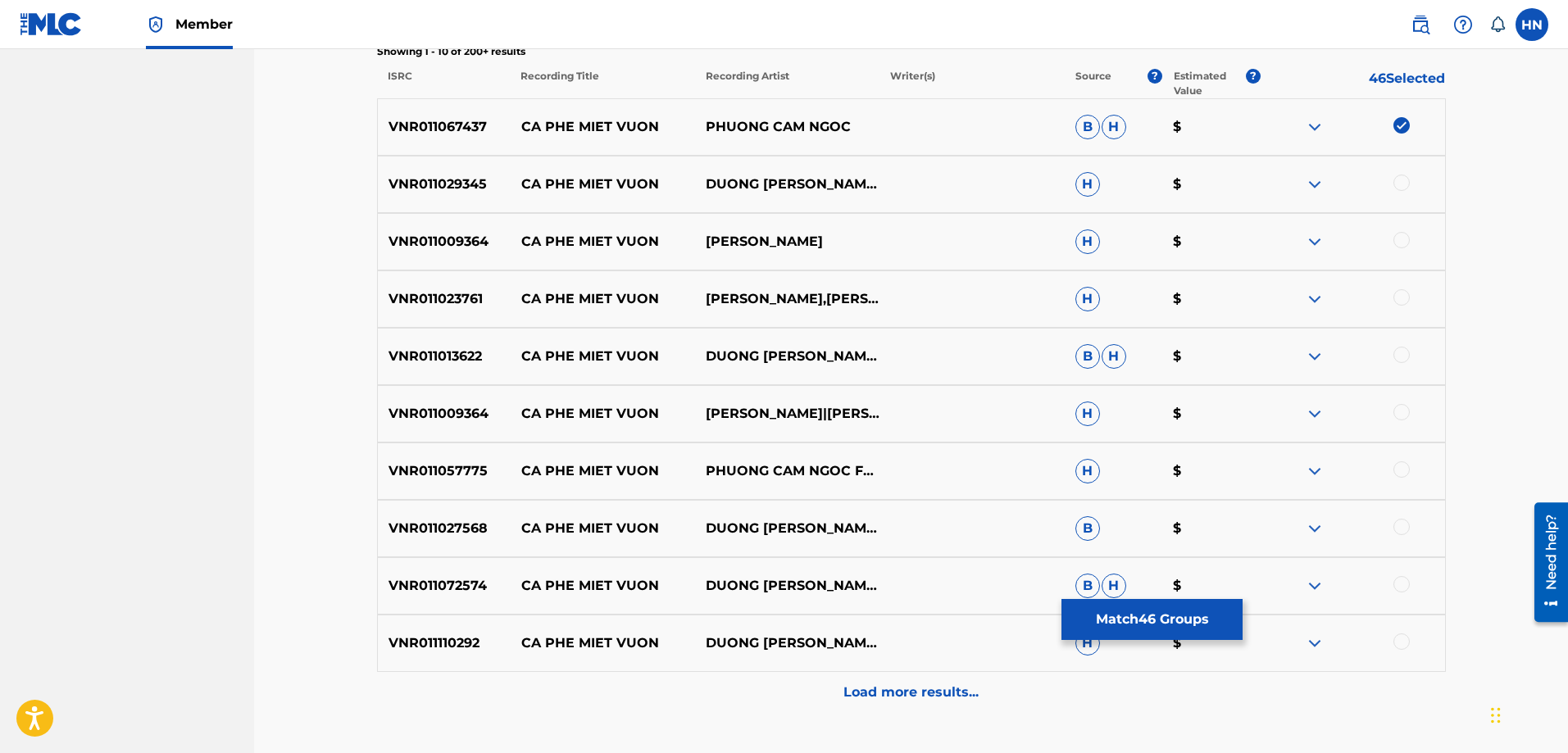
click at [1399, 186] on div at bounding box center [1401, 183] width 17 height 17
click at [447, 241] on p "VNR011009364" at bounding box center [445, 242] width 133 height 20
click at [1399, 241] on div at bounding box center [1401, 240] width 17 height 17
click at [453, 282] on div "VNR011023761 CA PHE MIET VUON GIANG TRUONG,PHUONG CAM NGOC H $" at bounding box center [912, 300] width 1069 height 58
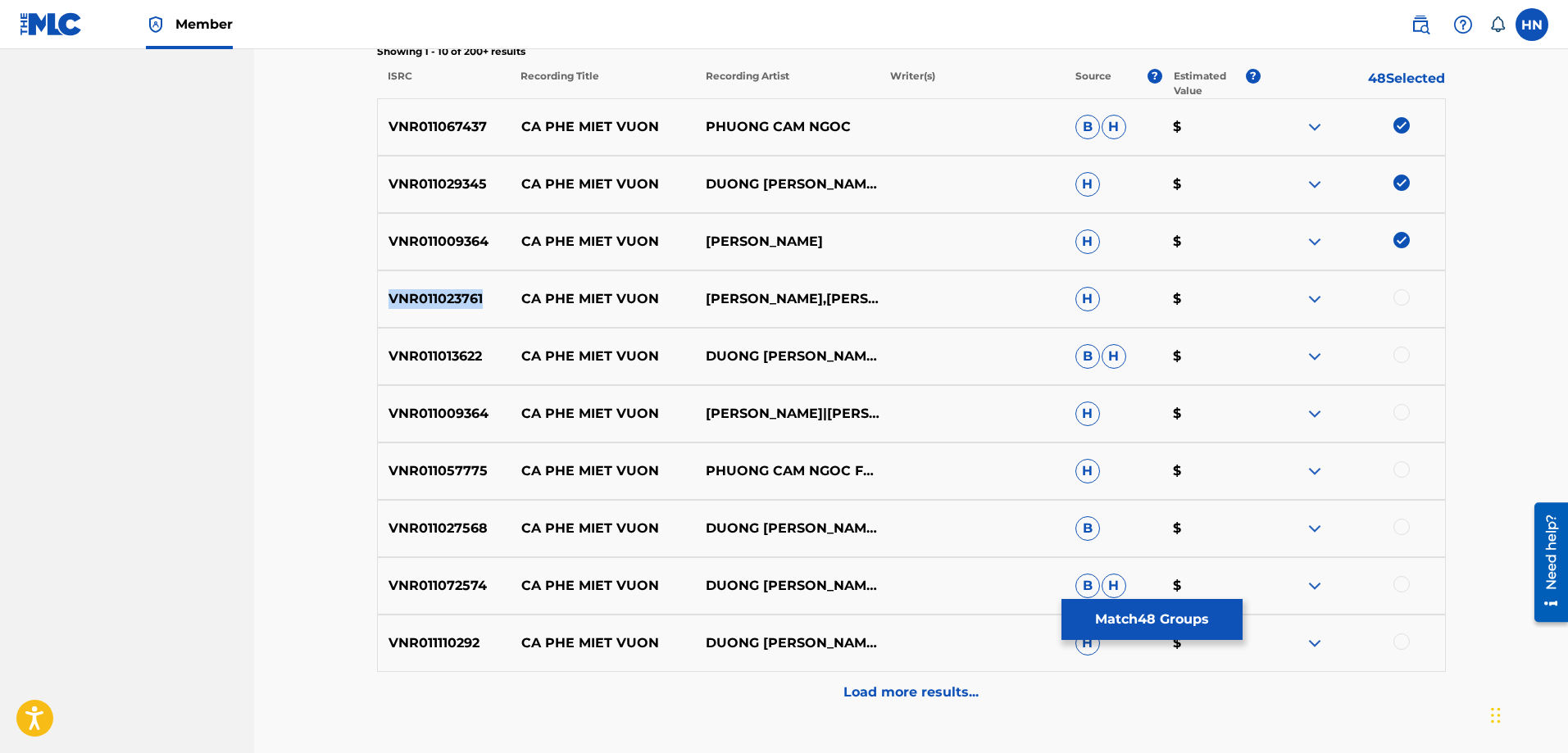
click at [453, 282] on div "VNR011023761 CA PHE MIET VUON GIANG TRUONG,PHUONG CAM NGOC H $" at bounding box center [912, 300] width 1069 height 58
click at [1393, 299] on div at bounding box center [1401, 297] width 17 height 17
click at [412, 350] on p "VNR011013622" at bounding box center [445, 356] width 133 height 20
click at [1405, 353] on div at bounding box center [1401, 355] width 17 height 17
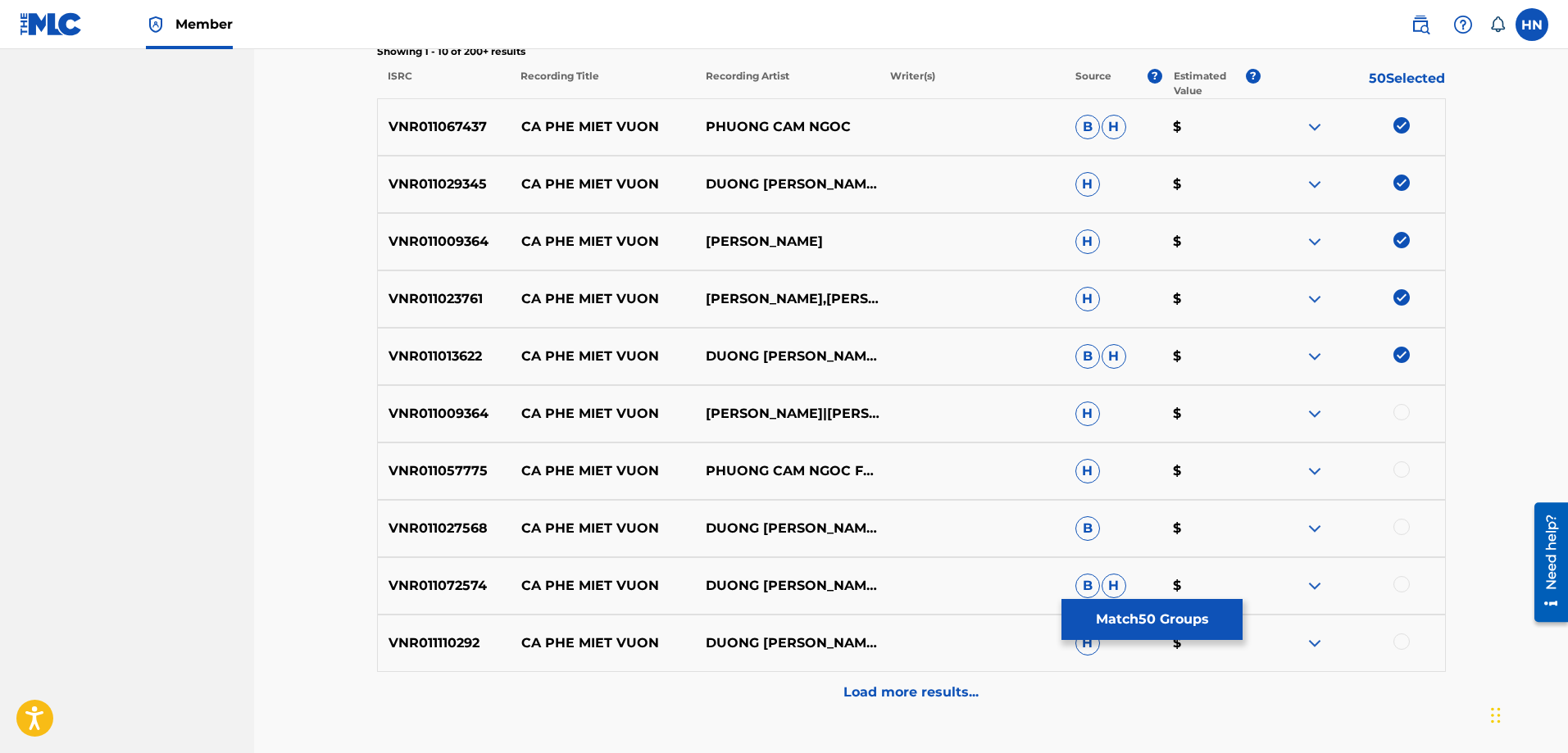
click at [1395, 413] on div at bounding box center [1401, 412] width 17 height 17
click at [466, 466] on p "VNR011057775" at bounding box center [445, 471] width 133 height 20
click at [1399, 468] on div at bounding box center [1401, 469] width 17 height 17
click at [458, 528] on p "VNR011027568" at bounding box center [445, 528] width 133 height 20
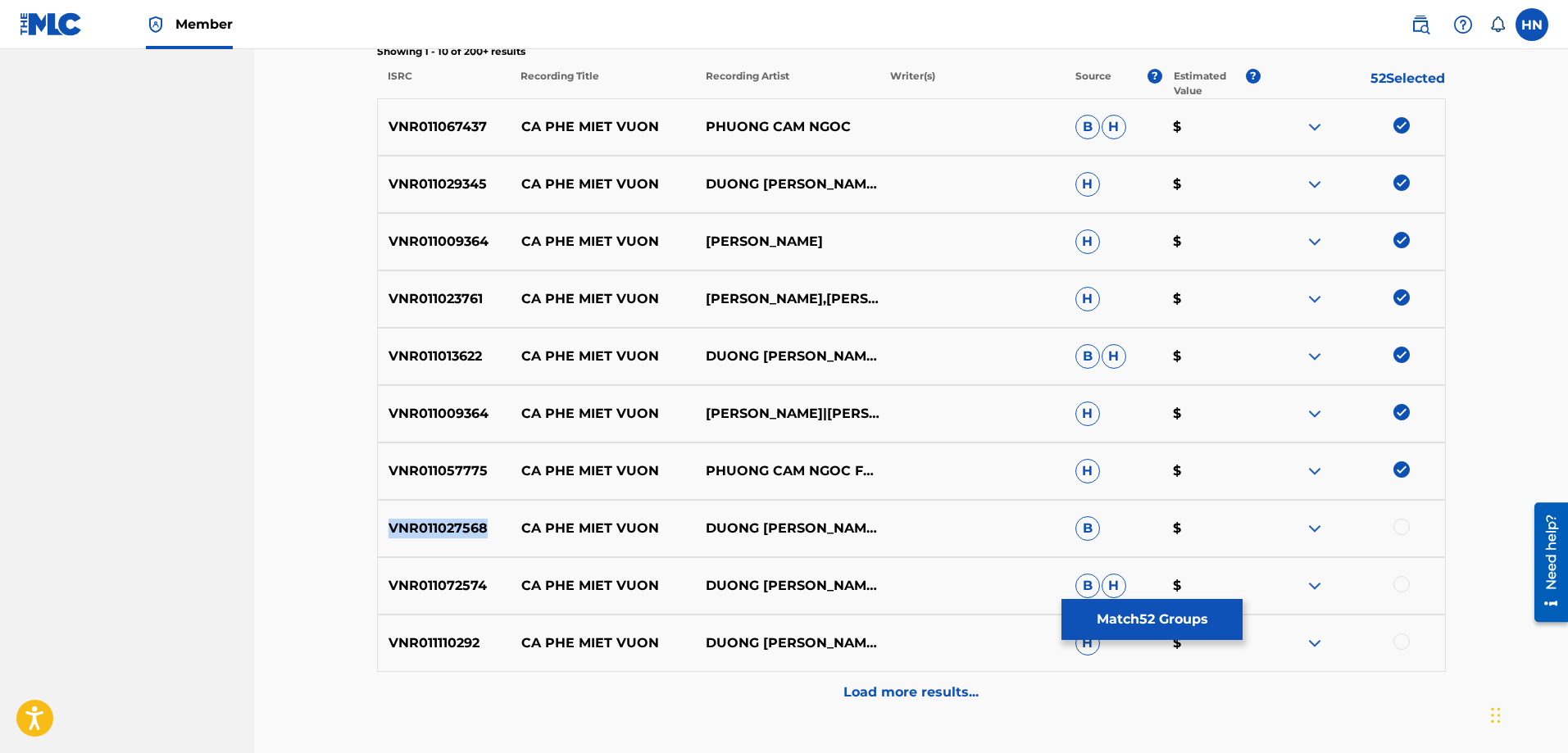
click at [458, 528] on p "VNR011027568" at bounding box center [445, 528] width 133 height 20
click at [1401, 530] on div at bounding box center [1401, 527] width 17 height 17
click at [456, 603] on div "VNR011072574 CA PHE MIET VUON DUONG [PERSON_NAME]" at bounding box center [912, 586] width 1069 height 58
click at [1401, 587] on div at bounding box center [1401, 584] width 17 height 17
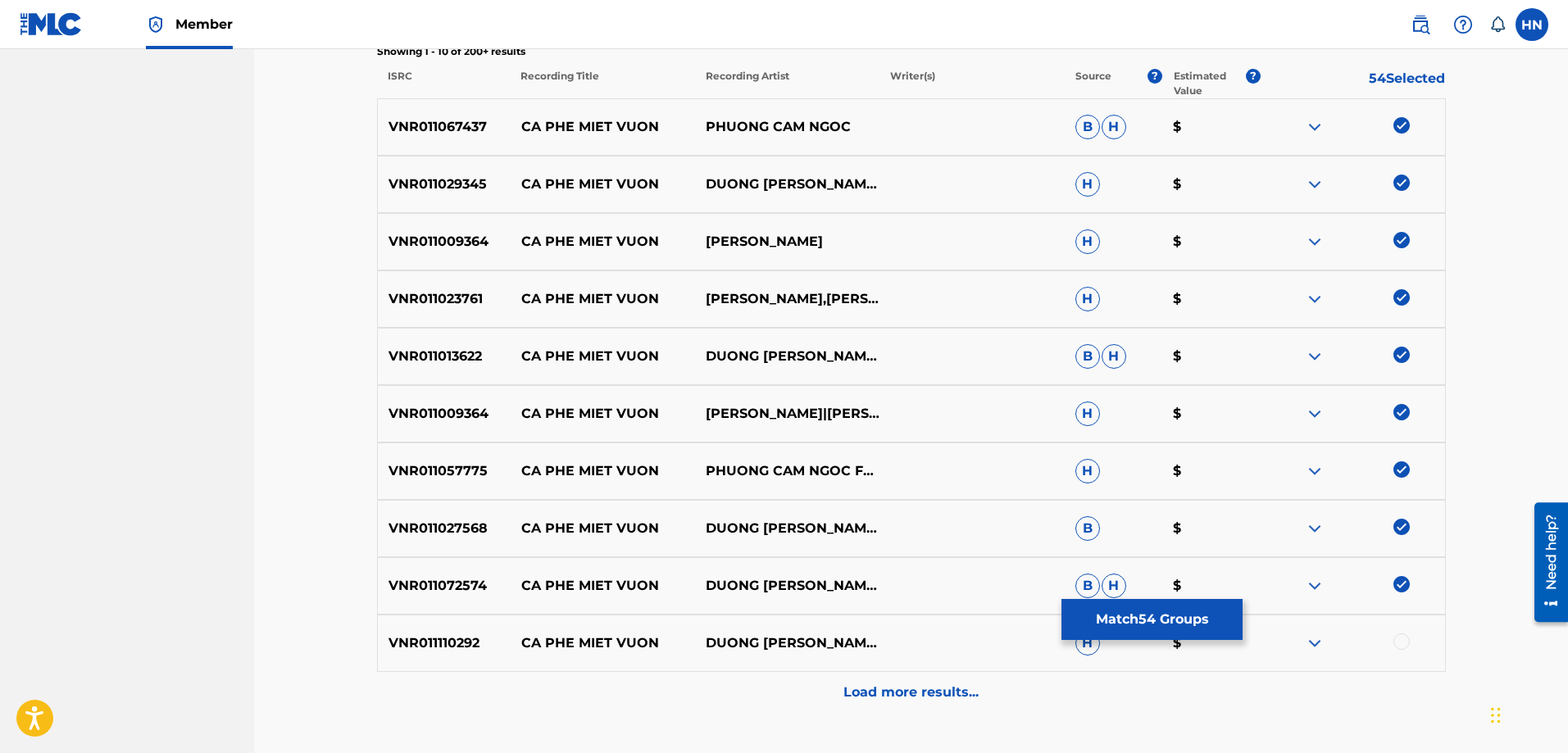
click at [441, 624] on div "VNR011110292 CA PHE MIET VUON DUONG CHAN HUY H $" at bounding box center [912, 644] width 1069 height 58
click at [1406, 642] on div at bounding box center [1401, 641] width 17 height 17
click at [971, 694] on p "Load more results..." at bounding box center [911, 693] width 135 height 20
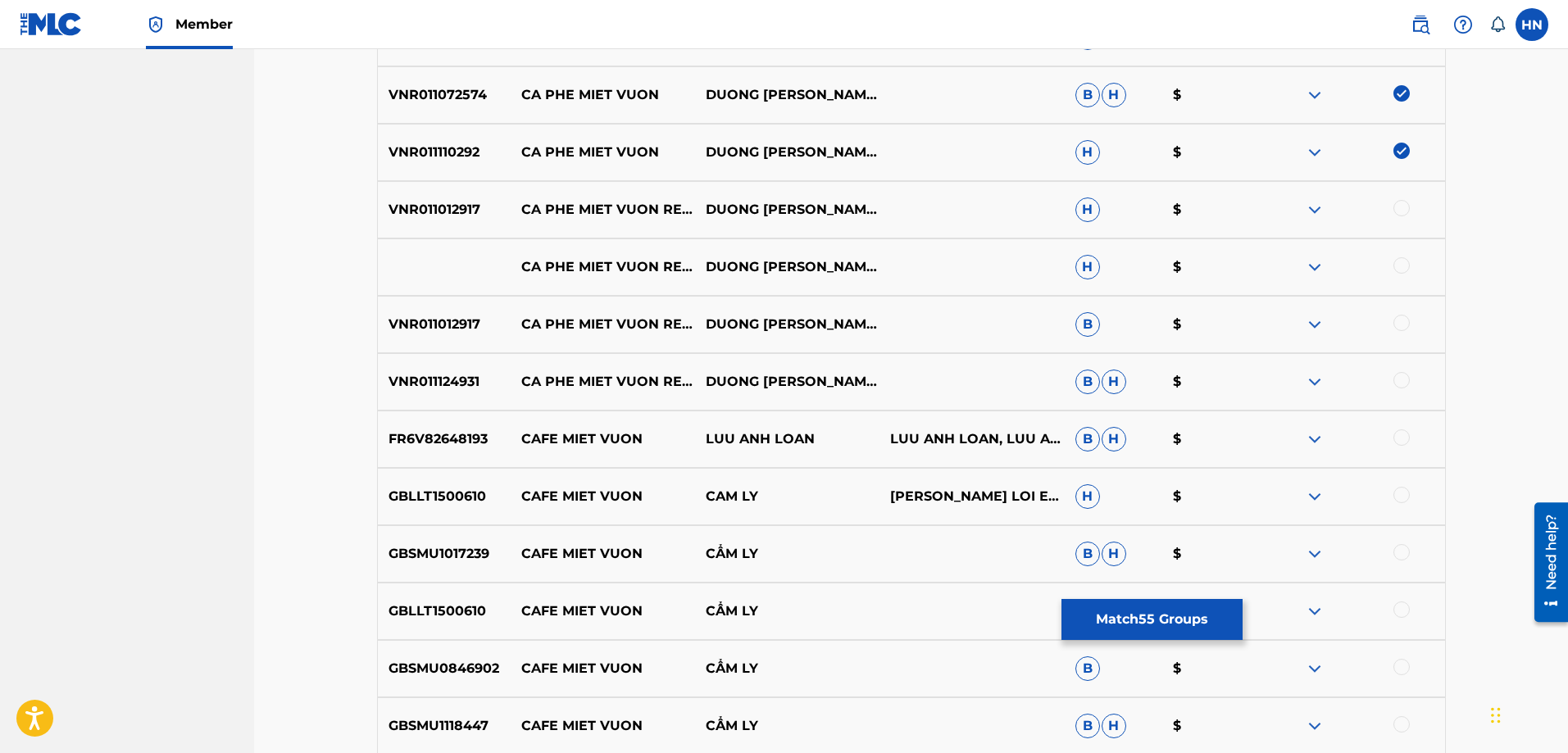
scroll to position [1066, 0]
drag, startPoint x: 524, startPoint y: 254, endPoint x: 899, endPoint y: 265, distance: 375.2
click at [899, 265] on div "CA PHE [PERSON_NAME] REMIX DUONG [PERSON_NAME],[PERSON_NAME]" at bounding box center [912, 266] width 1069 height 58
click at [1399, 261] on div at bounding box center [1401, 265] width 17 height 17
click at [1324, 268] on img at bounding box center [1315, 266] width 20 height 20
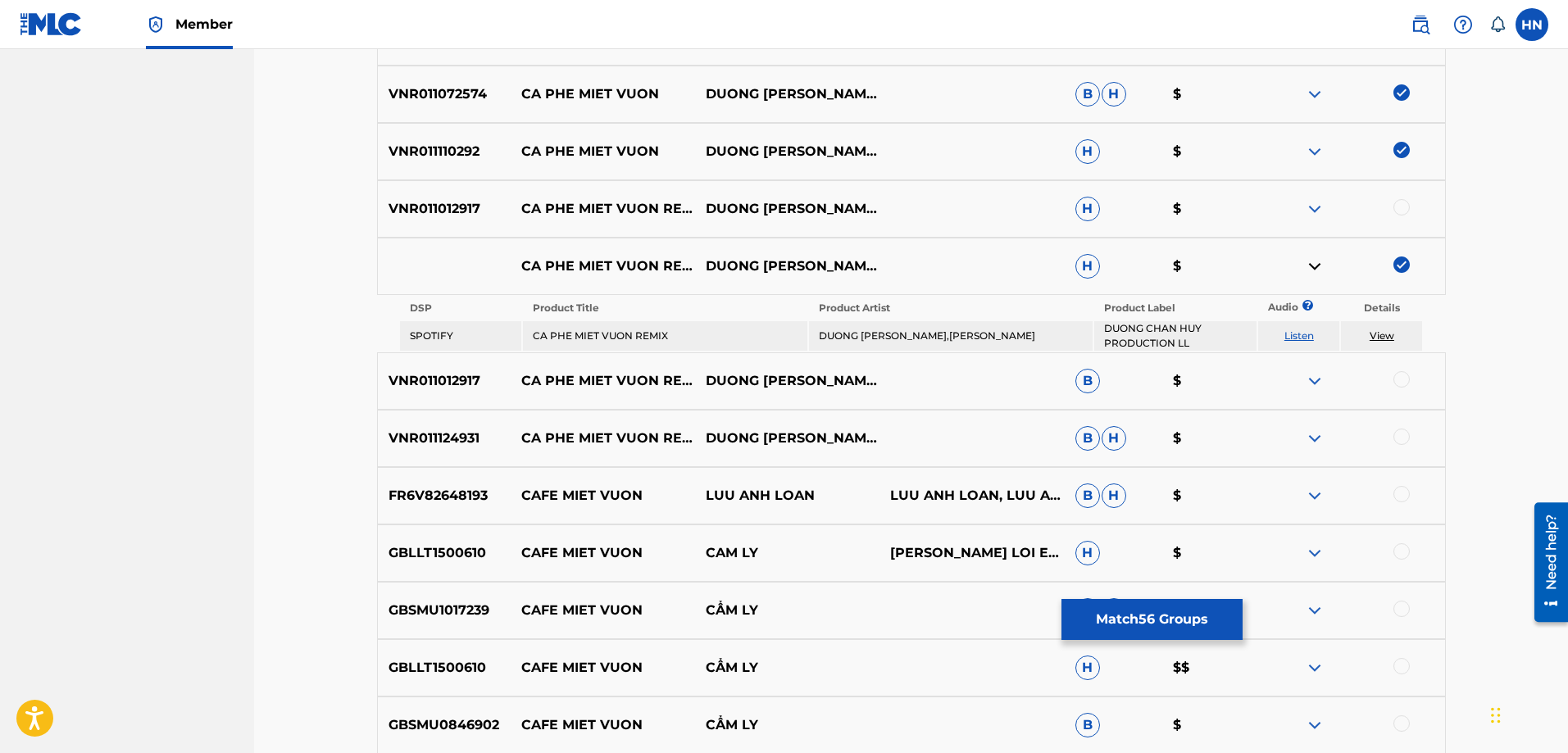
click at [1296, 328] on td "Listen" at bounding box center [1298, 336] width 81 height 30
click at [1296, 333] on link "Listen" at bounding box center [1299, 335] width 30 height 12
click at [474, 216] on p "VNR011012917" at bounding box center [445, 209] width 133 height 20
click at [1397, 205] on div at bounding box center [1401, 207] width 17 height 17
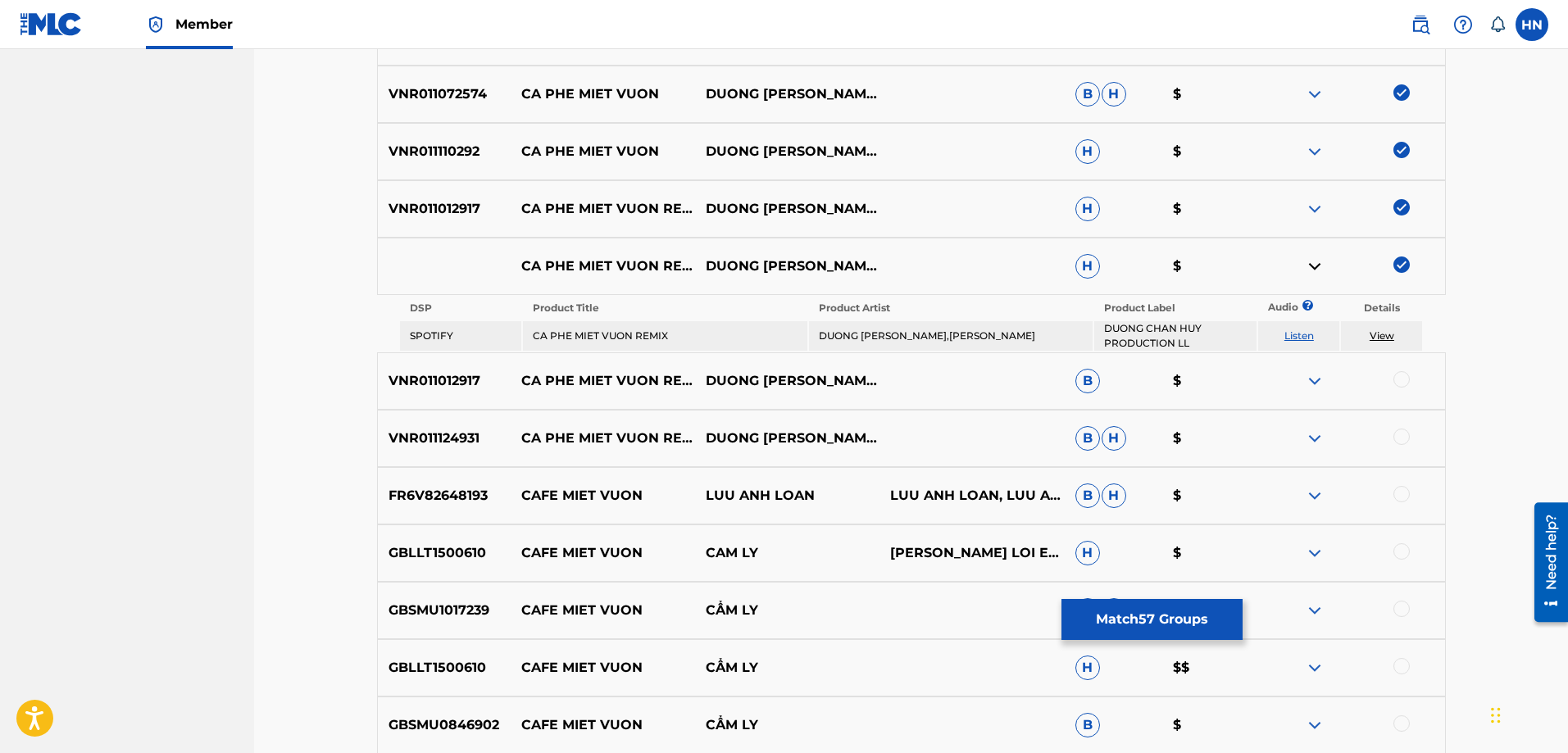
click at [1397, 377] on div at bounding box center [1401, 379] width 17 height 17
click at [462, 434] on p "VNR011124931" at bounding box center [445, 439] width 133 height 20
click at [1399, 437] on div at bounding box center [1401, 437] width 17 height 17
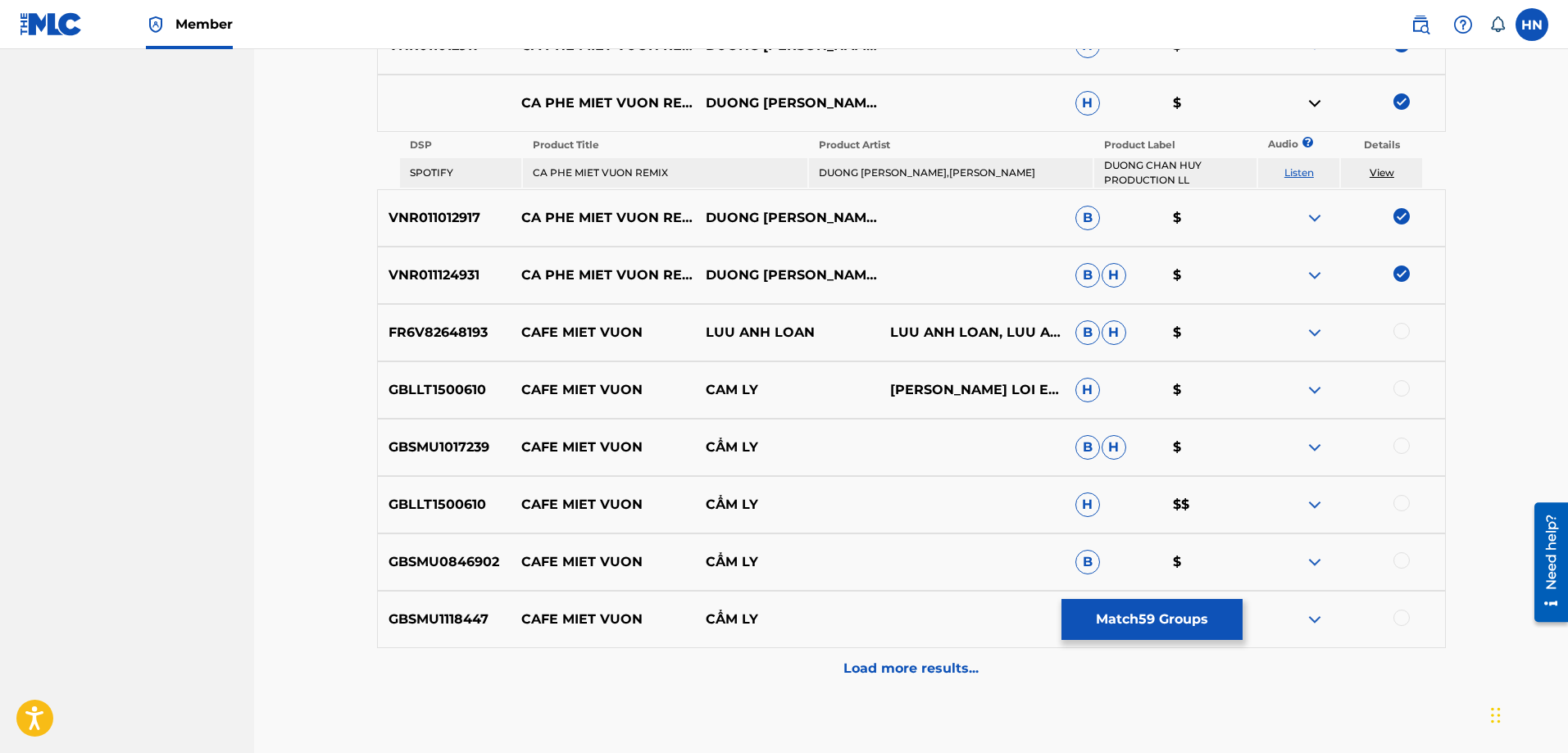
scroll to position [1230, 0]
click at [477, 325] on p "FR6V82648193" at bounding box center [445, 332] width 133 height 20
click at [1404, 334] on div at bounding box center [1401, 330] width 17 height 17
click at [452, 379] on p "GBLLT1500610" at bounding box center [445, 389] width 133 height 20
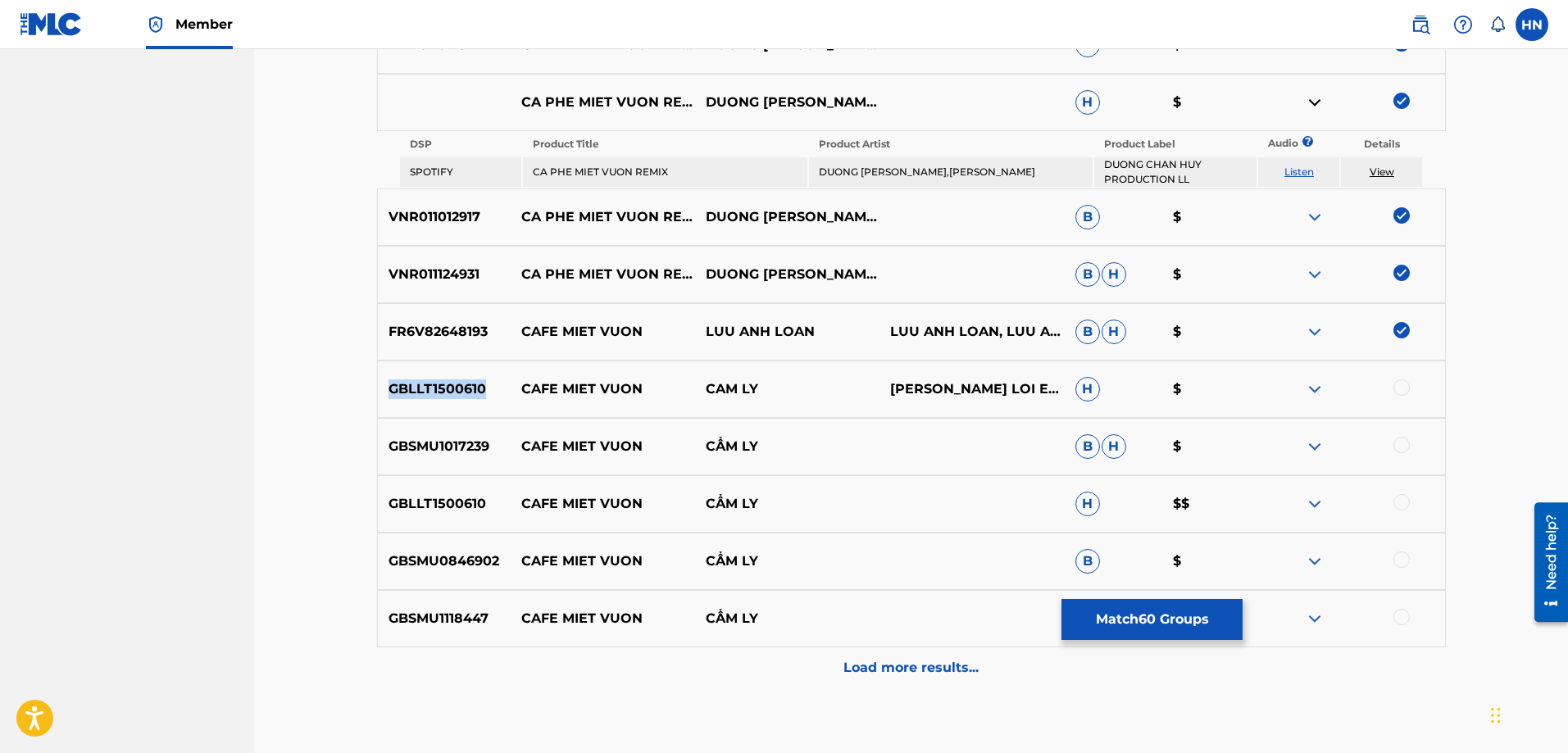
click at [452, 379] on p "GBLLT1500610" at bounding box center [445, 389] width 133 height 20
click at [1399, 392] on div at bounding box center [1401, 387] width 17 height 17
click at [473, 439] on p "GBSMU1017239" at bounding box center [445, 446] width 133 height 20
click at [1400, 449] on div at bounding box center [1401, 445] width 17 height 17
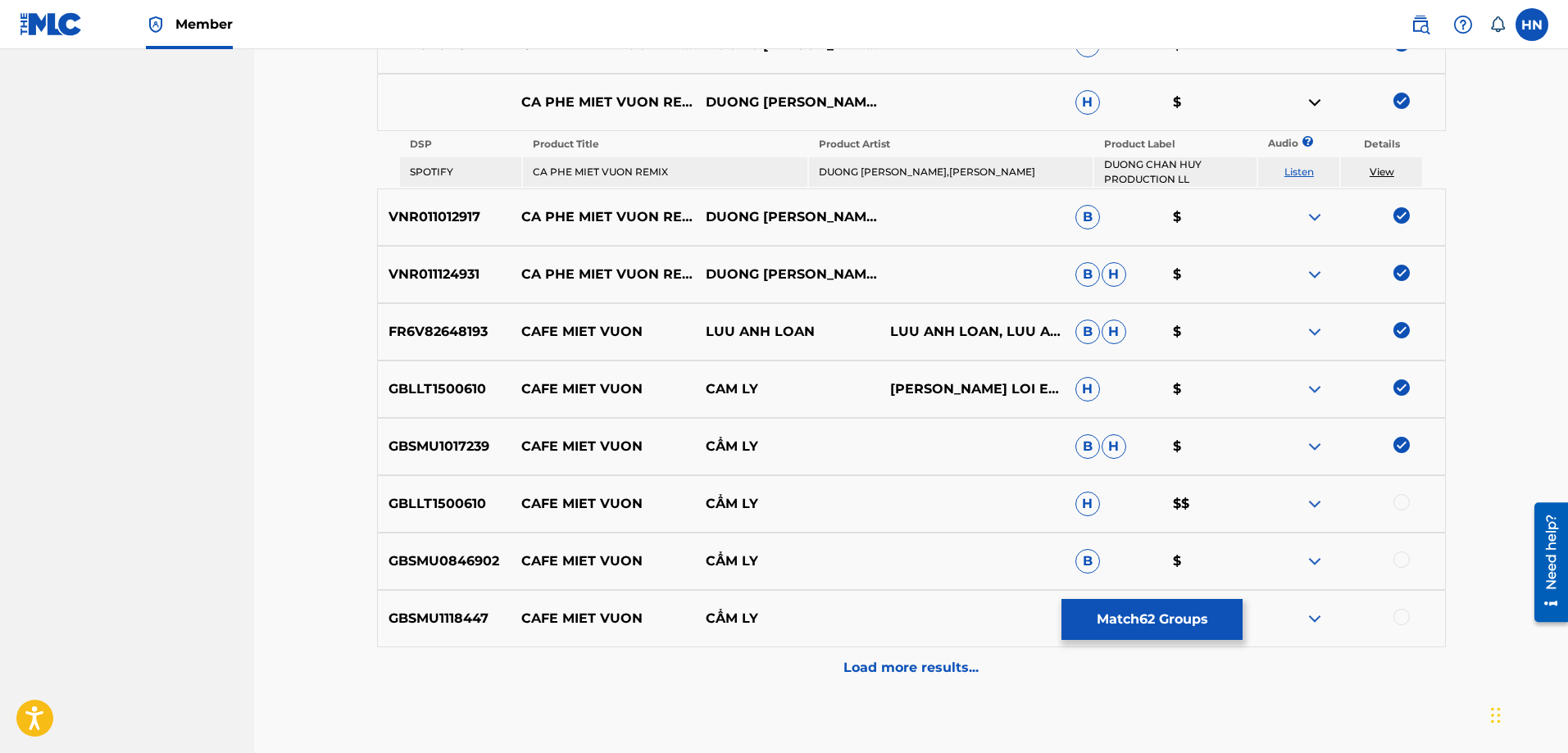
click at [1400, 491] on div "GBLLT1500610 CAFE MIET VUON CẨM LY H $$" at bounding box center [912, 504] width 1069 height 58
click at [1402, 499] on div at bounding box center [1401, 502] width 17 height 17
click at [462, 556] on p "GBSMU0846902" at bounding box center [445, 562] width 133 height 20
click at [1404, 563] on div at bounding box center [1401, 560] width 17 height 17
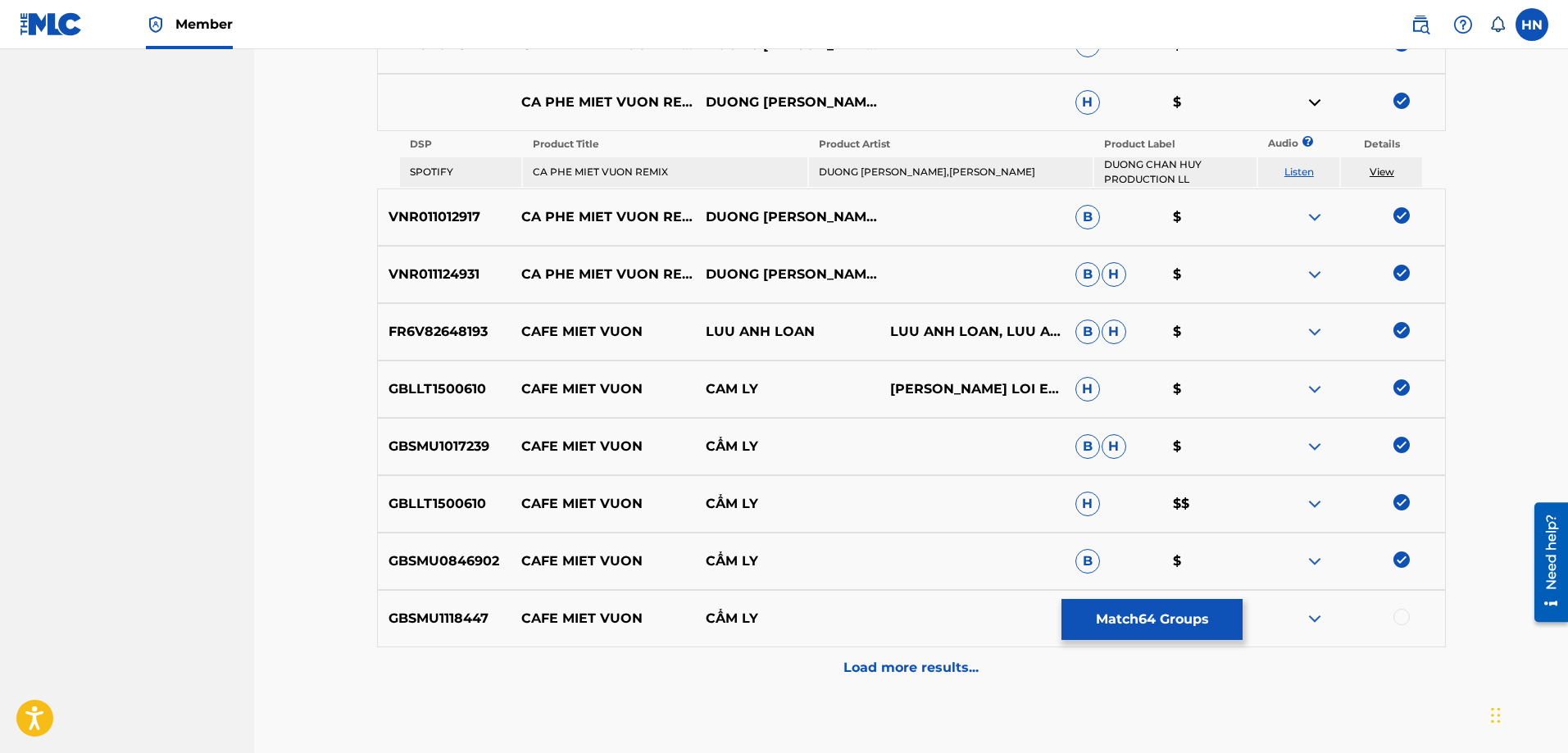
click at [393, 618] on p "GBSMU1118447" at bounding box center [445, 618] width 133 height 20
click at [1399, 616] on div at bounding box center [1401, 617] width 17 height 17
drag, startPoint x: 521, startPoint y: 618, endPoint x: 642, endPoint y: 618, distance: 121.0
click at [642, 618] on p "CAFE MIET VUON" at bounding box center [602, 618] width 184 height 20
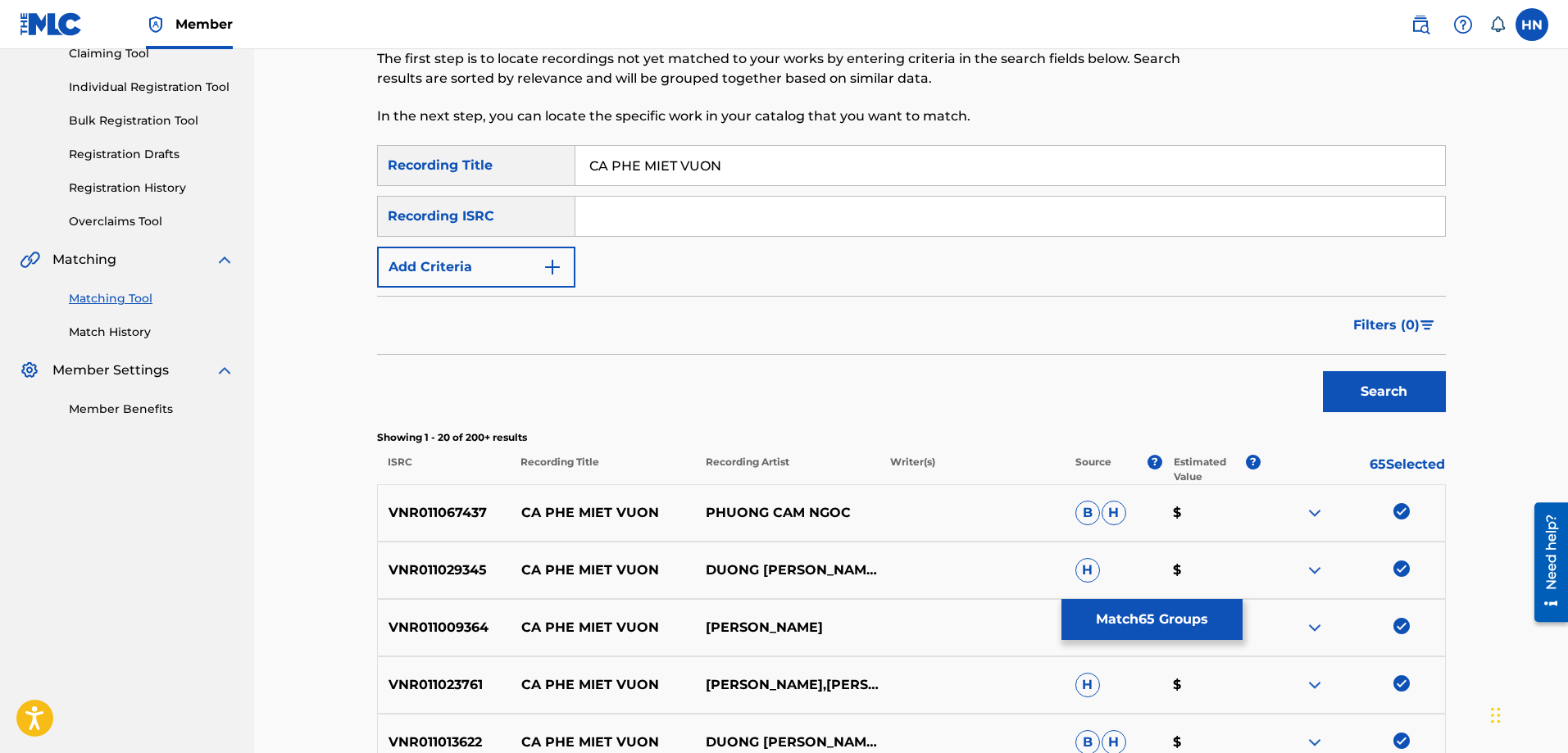
scroll to position [0, 0]
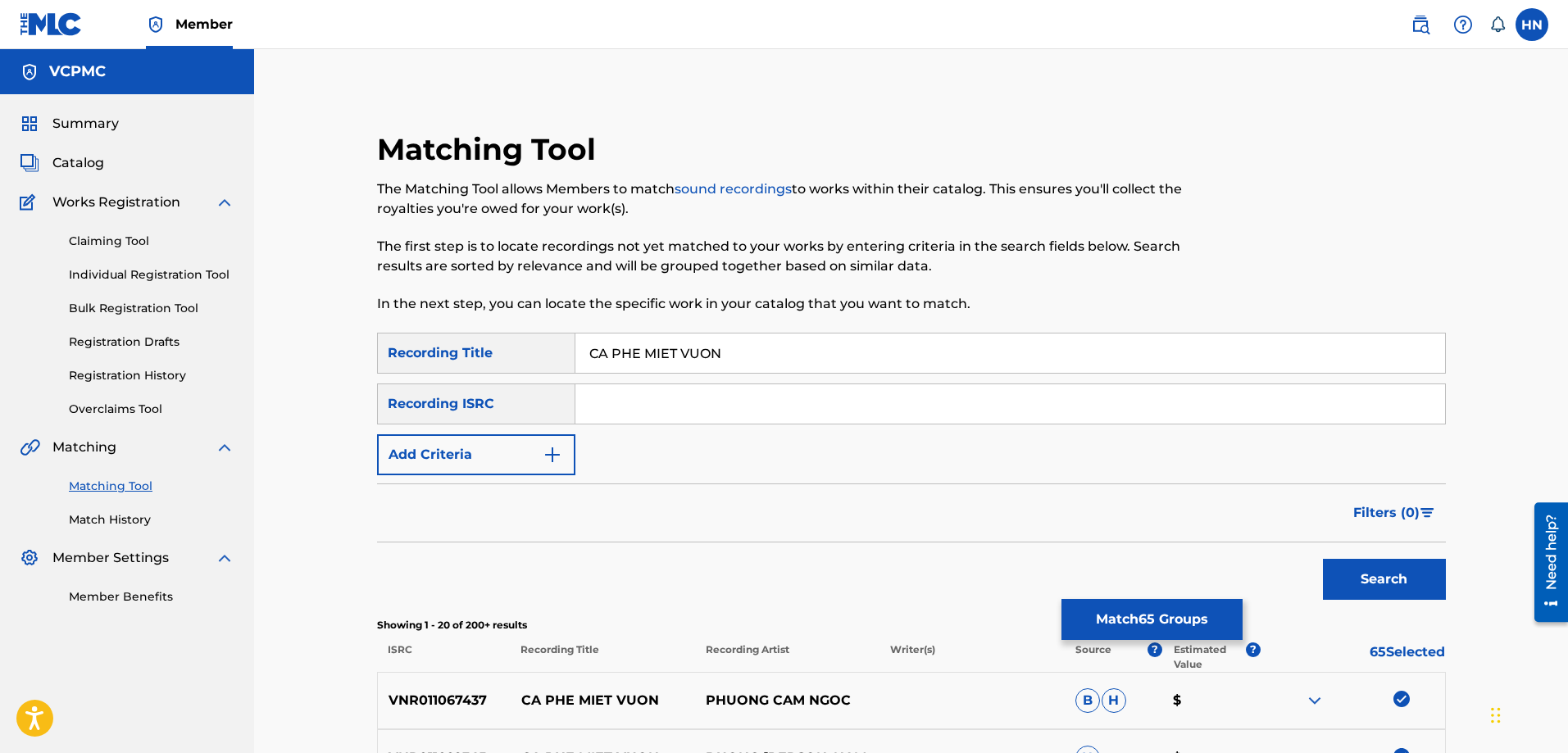
click at [749, 363] on input "CA PHE MIET VUON" at bounding box center [1011, 353] width 870 height 39
paste input "F"
click at [1419, 568] on button "Search" at bounding box center [1385, 579] width 123 height 41
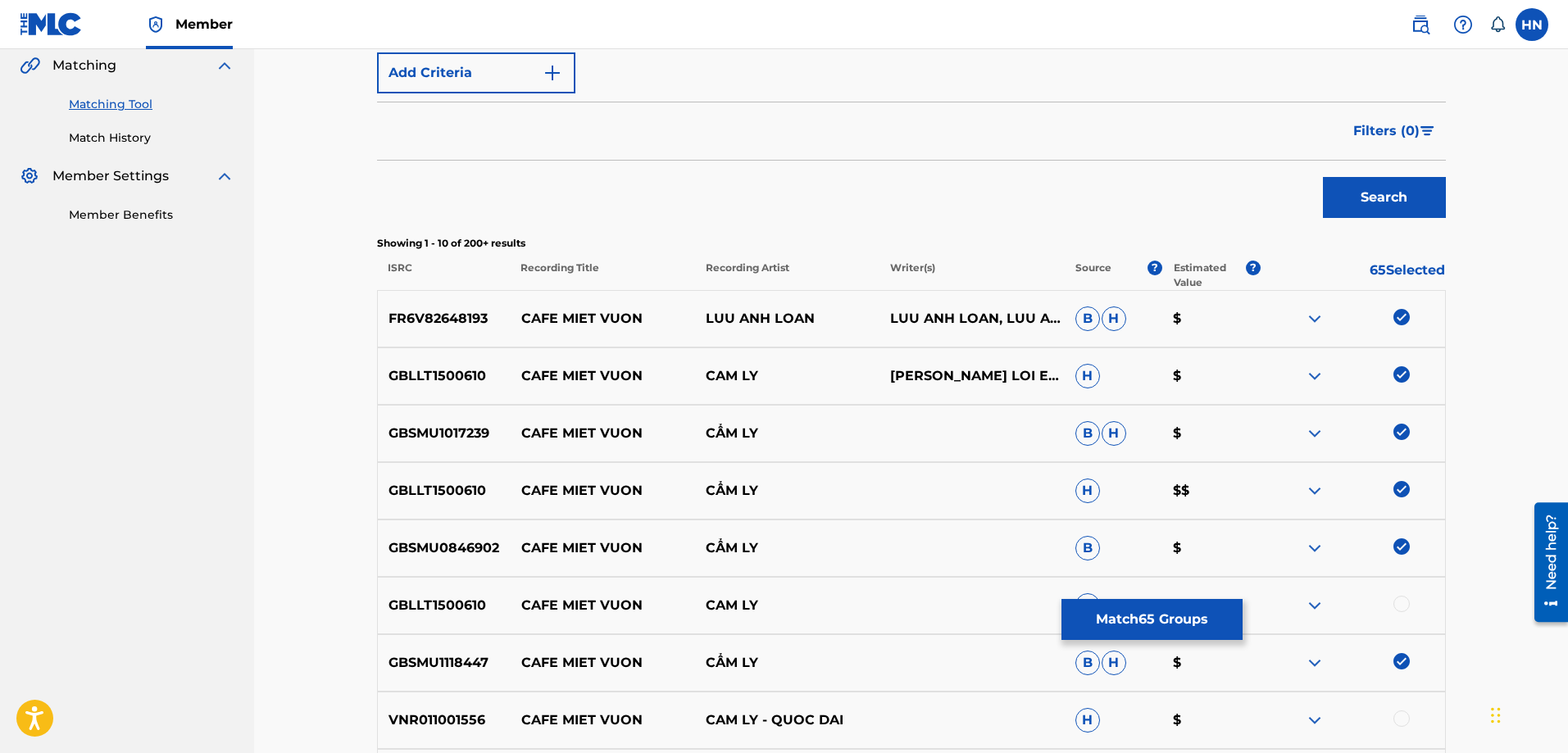
scroll to position [656, 0]
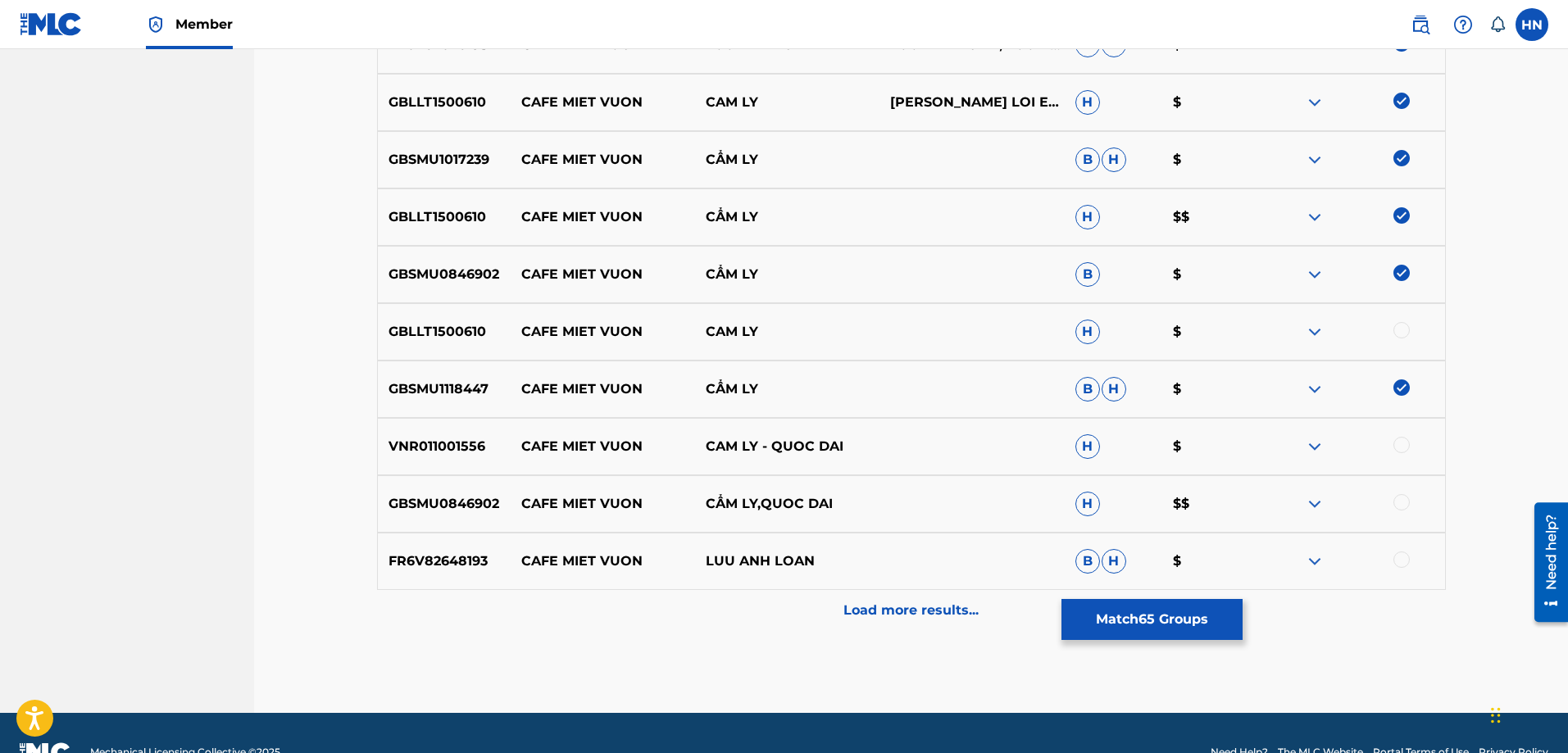
click at [450, 340] on p "GBLLT1500610" at bounding box center [445, 332] width 133 height 20
click at [1404, 335] on div at bounding box center [1401, 330] width 17 height 17
click at [444, 458] on div "VNR011001556 CAFE MIET VUON CAM LY - QUOC DAI H $" at bounding box center [912, 447] width 1069 height 58
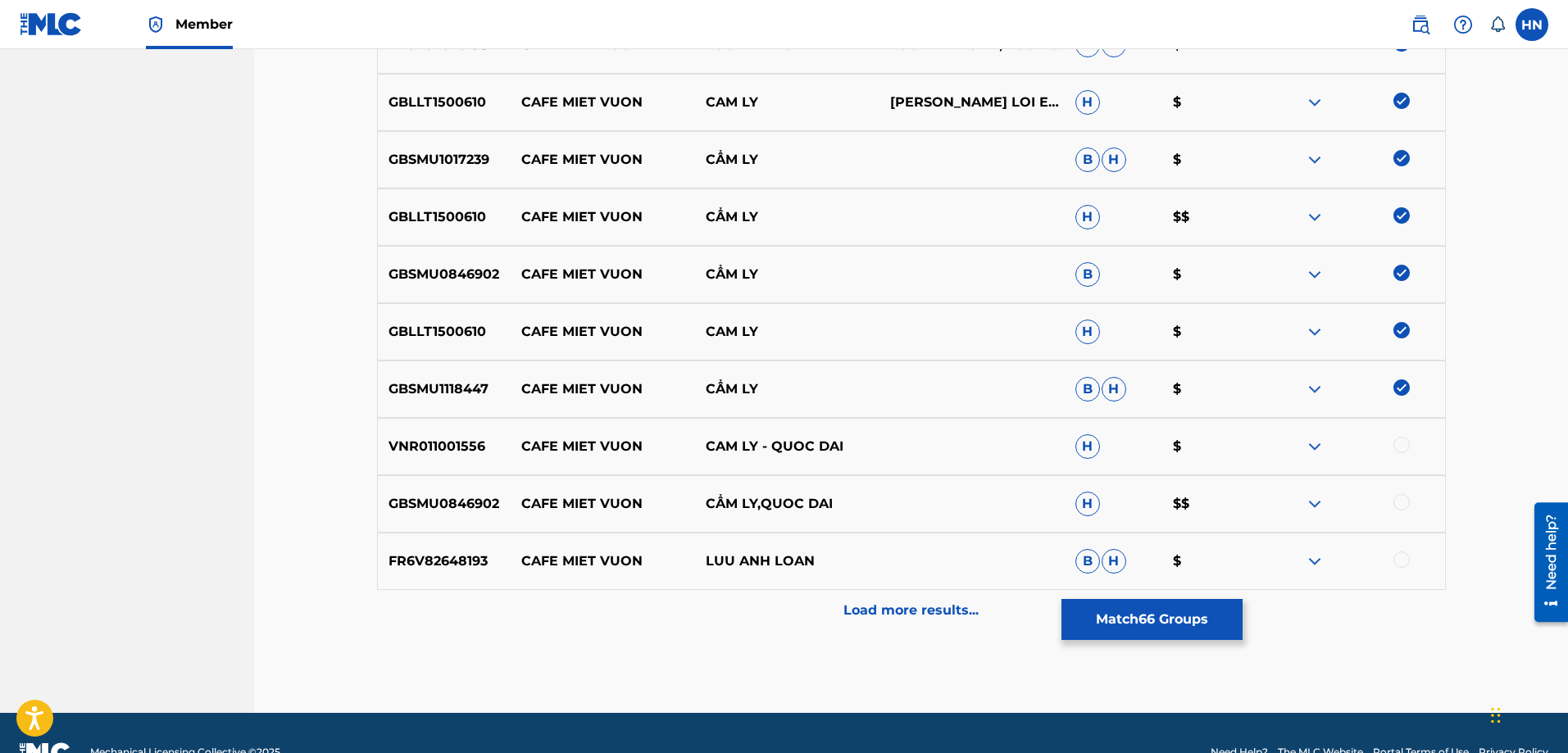
click at [1399, 439] on div at bounding box center [1401, 445] width 17 height 17
click at [436, 499] on p "GBSMU0846902" at bounding box center [445, 504] width 133 height 20
click at [1404, 497] on div at bounding box center [1401, 502] width 17 height 17
click at [441, 570] on p "FR6V82648193" at bounding box center [445, 562] width 133 height 20
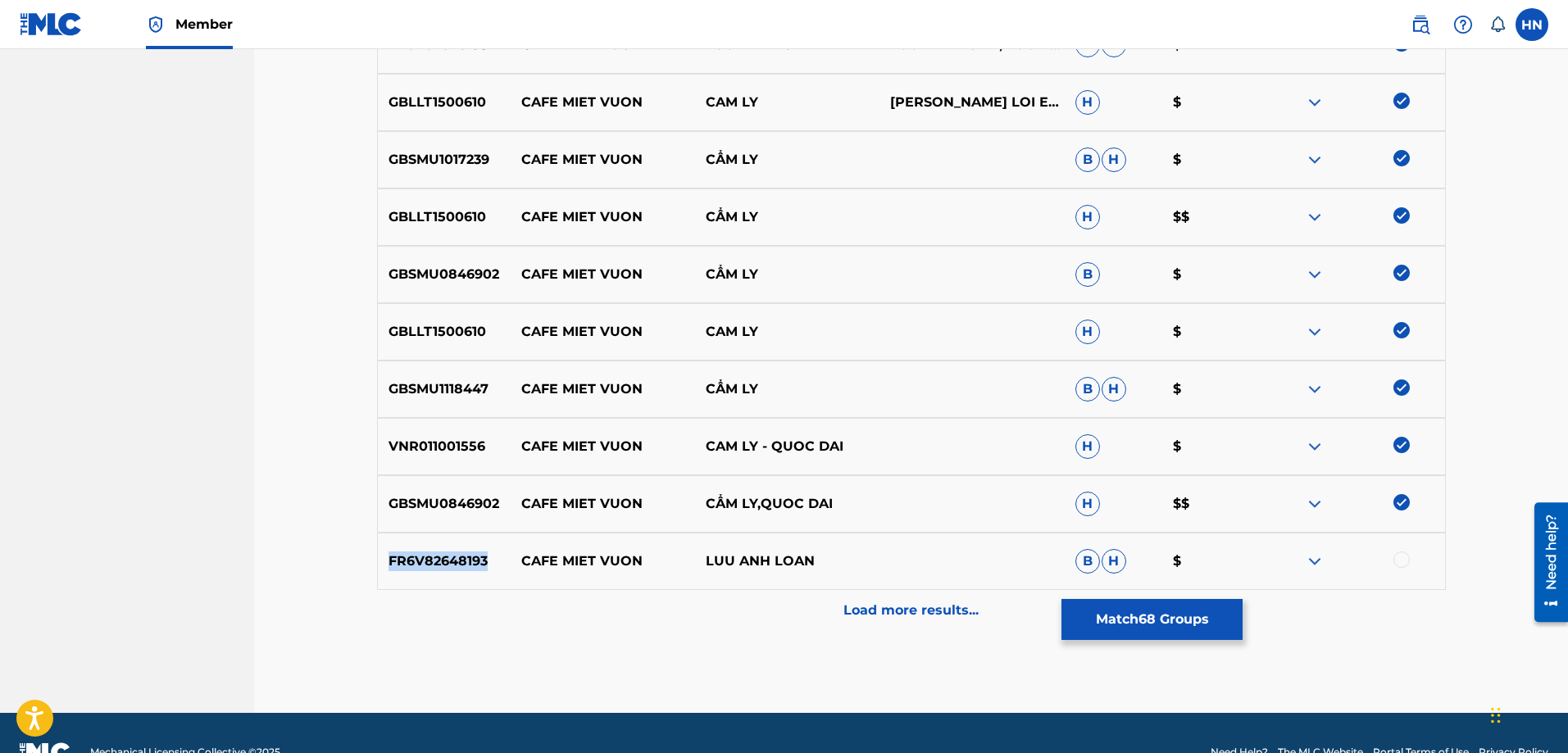
click at [441, 570] on p "FR6V82648193" at bounding box center [445, 562] width 133 height 20
click at [1404, 558] on div at bounding box center [1401, 560] width 17 height 17
click at [865, 592] on div "Load more results..." at bounding box center [912, 611] width 1069 height 41
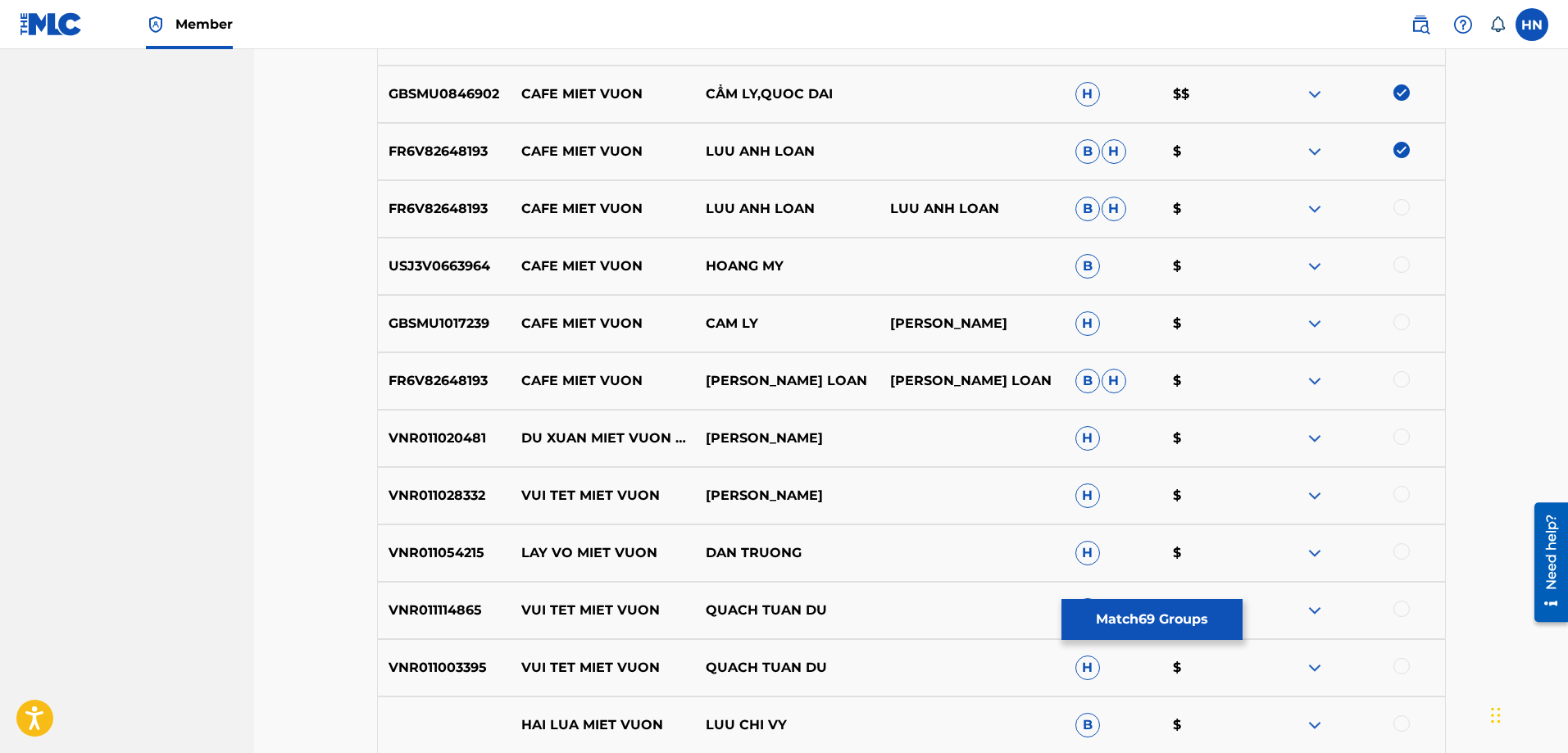
scroll to position [1148, 0]
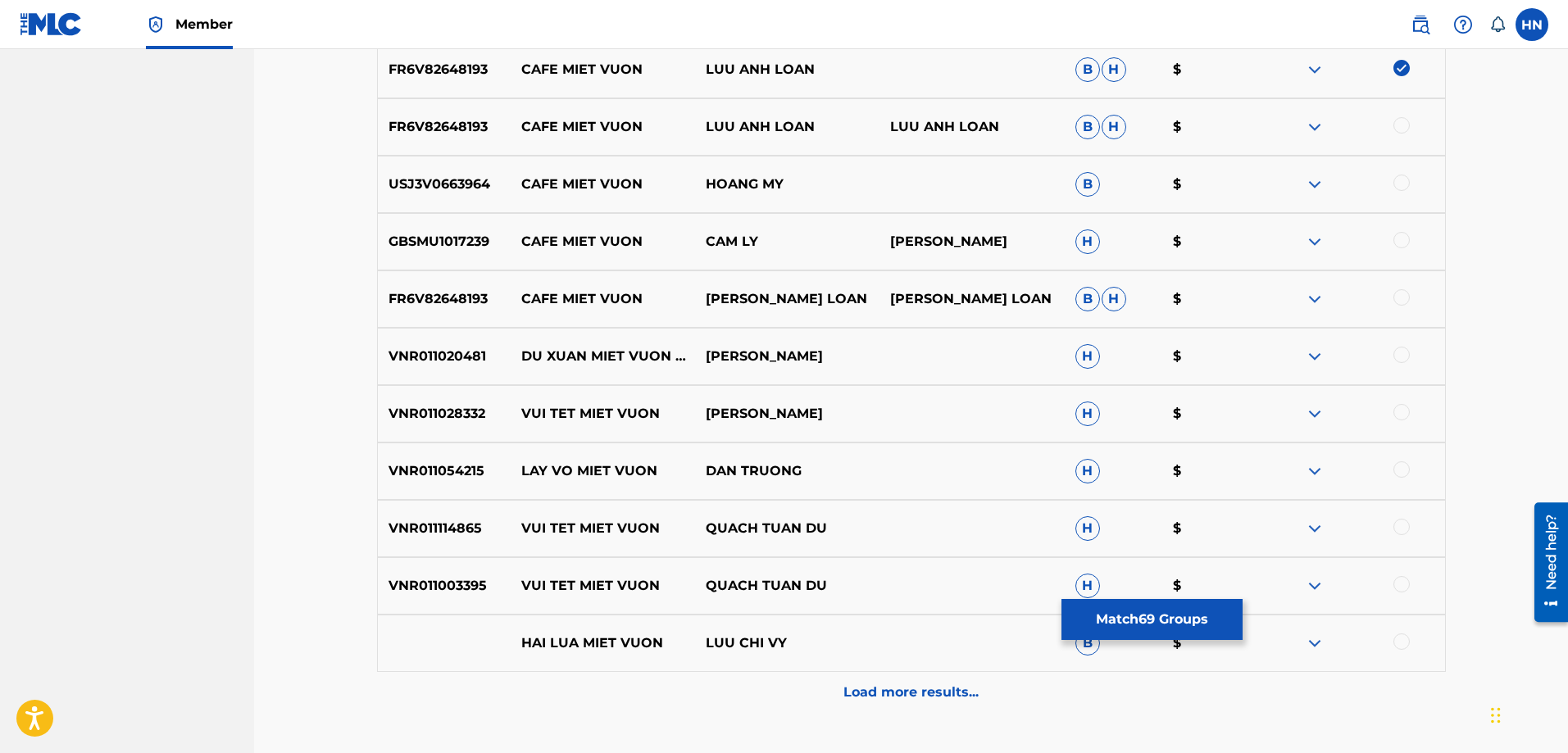
click at [459, 300] on p "FR6V82648193" at bounding box center [445, 299] width 133 height 20
click at [1404, 297] on div at bounding box center [1401, 297] width 17 height 17
click at [1397, 124] on div at bounding box center [1401, 125] width 17 height 17
click at [473, 184] on p "USJ3V0663964" at bounding box center [445, 184] width 133 height 20
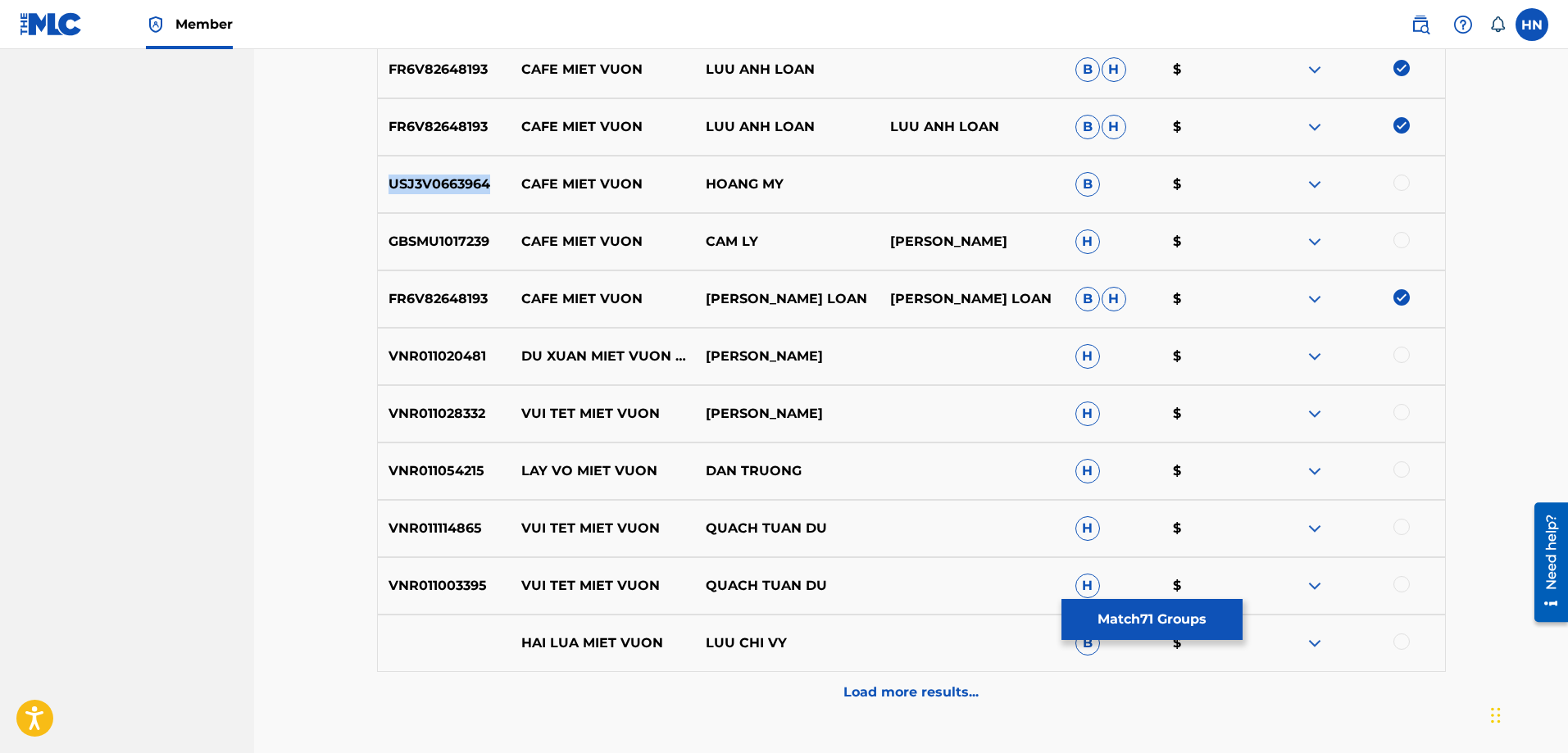
click at [473, 184] on p "USJ3V0663964" at bounding box center [445, 184] width 133 height 20
click at [1398, 174] on div "USJ3V0663964 CAFE MIET VUON HOANG MY B $" at bounding box center [912, 184] width 1069 height 58
click at [1399, 180] on div at bounding box center [1401, 183] width 17 height 17
click at [492, 236] on p "GBSMU1017239" at bounding box center [445, 242] width 133 height 20
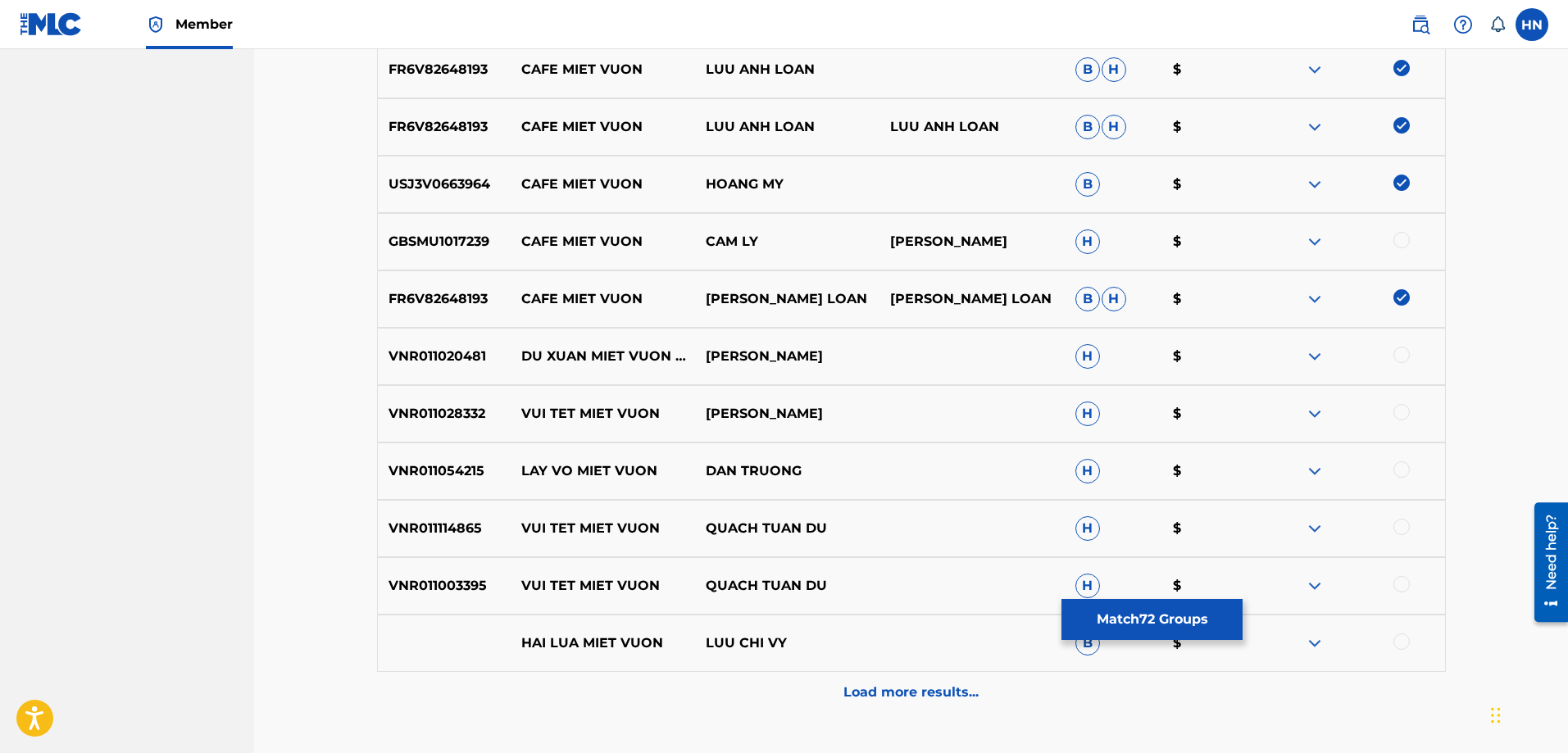
click at [459, 236] on p "GBSMU1017239" at bounding box center [445, 242] width 133 height 20
click at [1393, 240] on div at bounding box center [1401, 240] width 17 height 17
click at [901, 684] on p "Load more results..." at bounding box center [911, 693] width 135 height 20
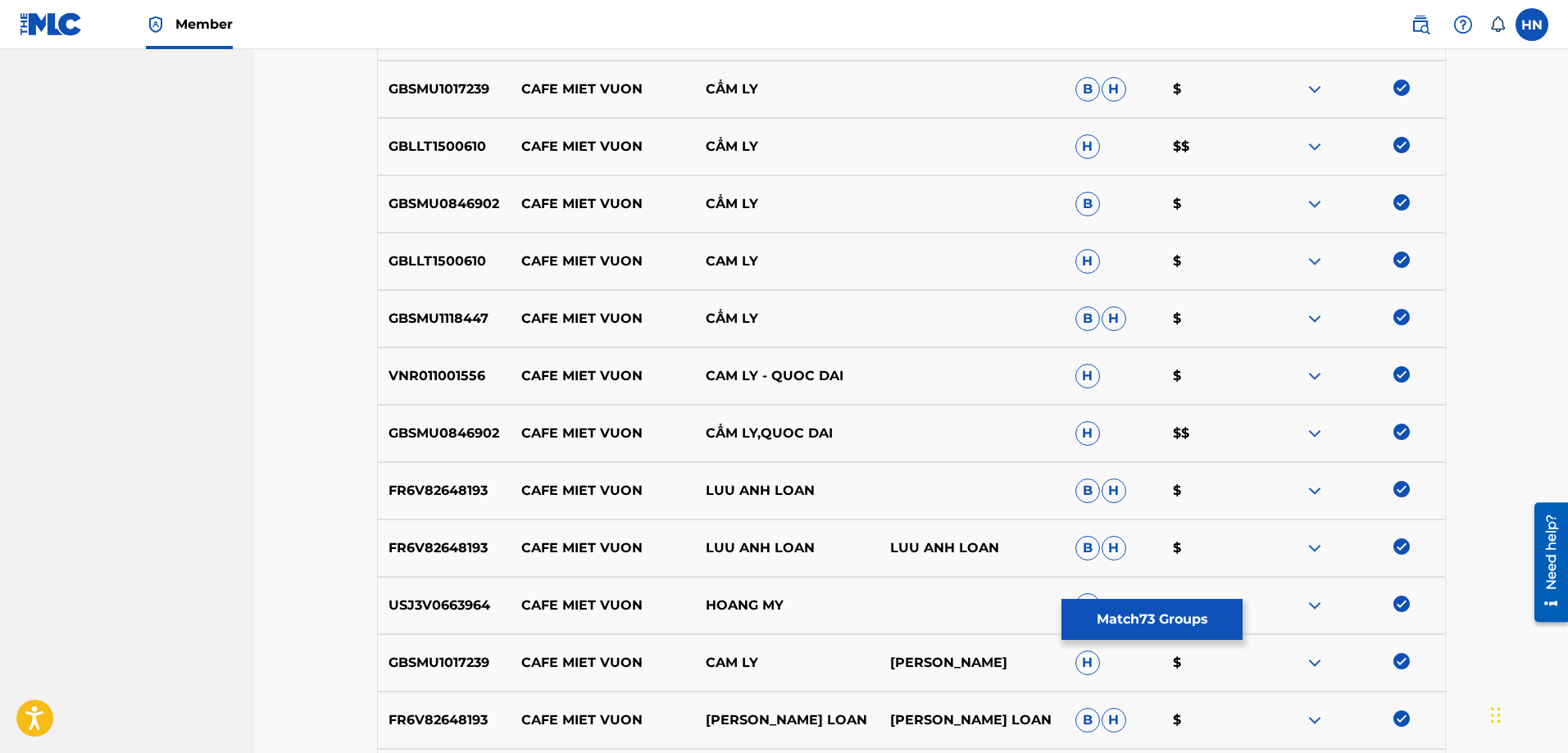
scroll to position [0, 0]
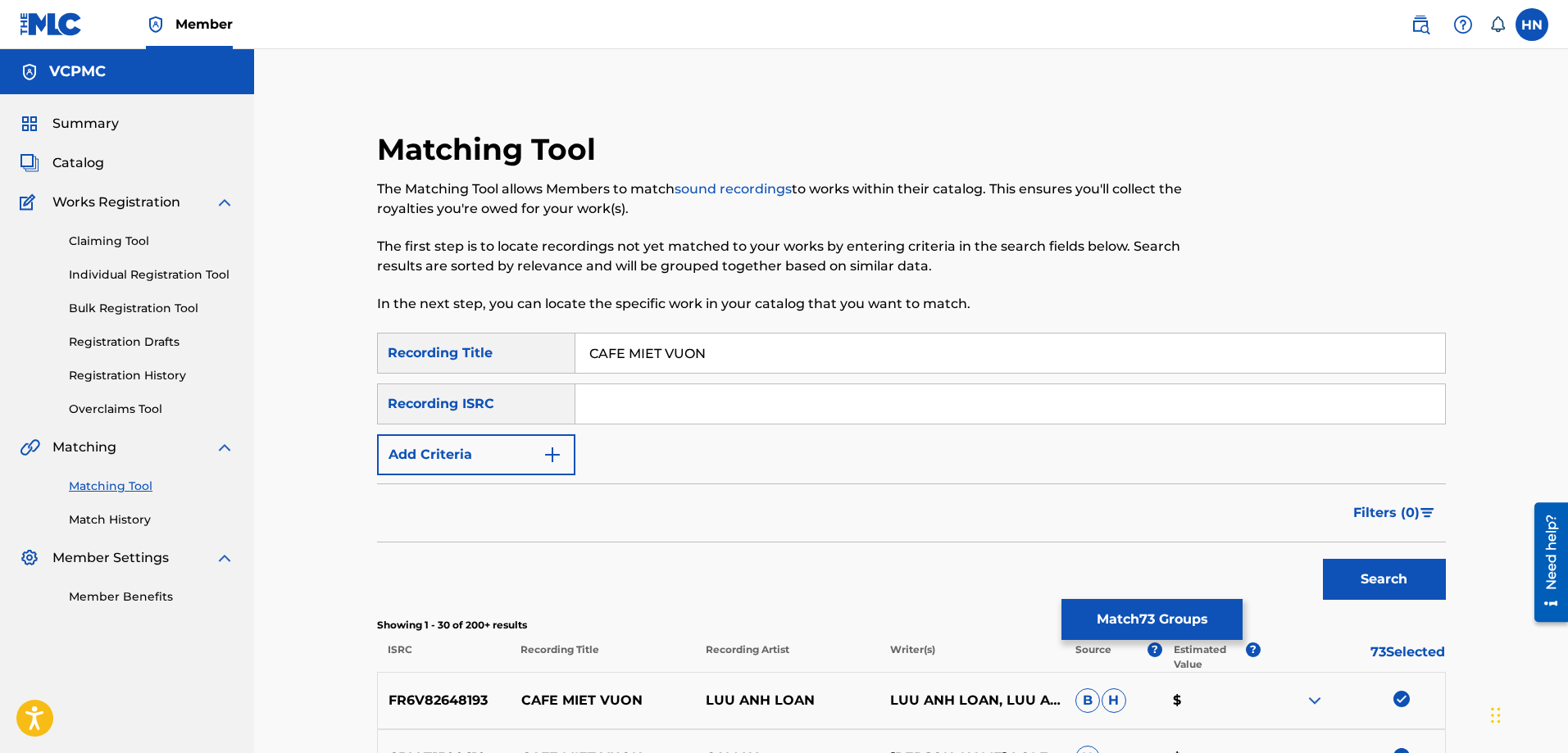
click at [846, 365] on input "CAFE MIET VUON" at bounding box center [1011, 353] width 870 height 39
paste input "ỆT VƯỜ"
type input "CAFE MIỆT VƯỜN"
click at [1399, 586] on button "Search" at bounding box center [1385, 579] width 123 height 41
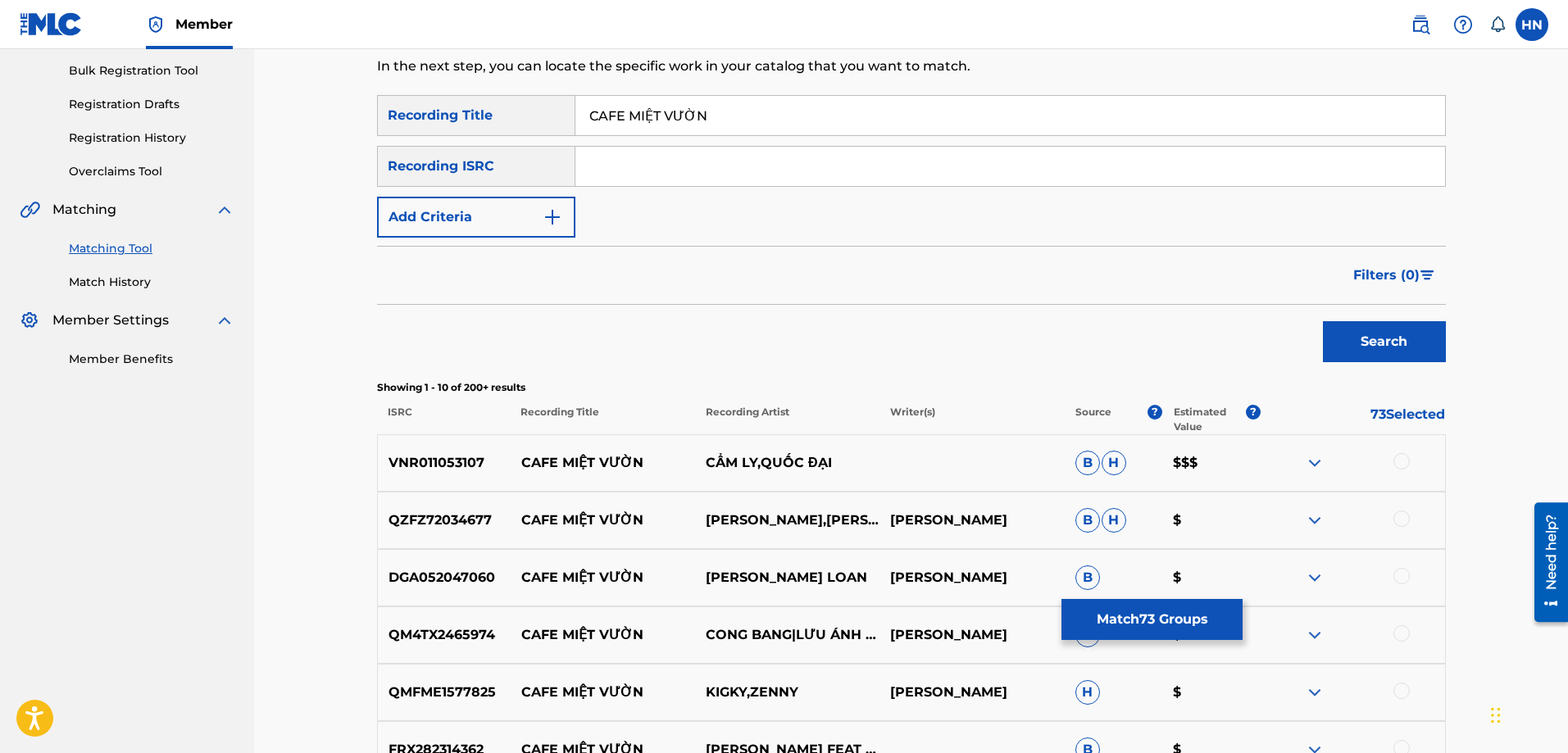
scroll to position [410, 0]
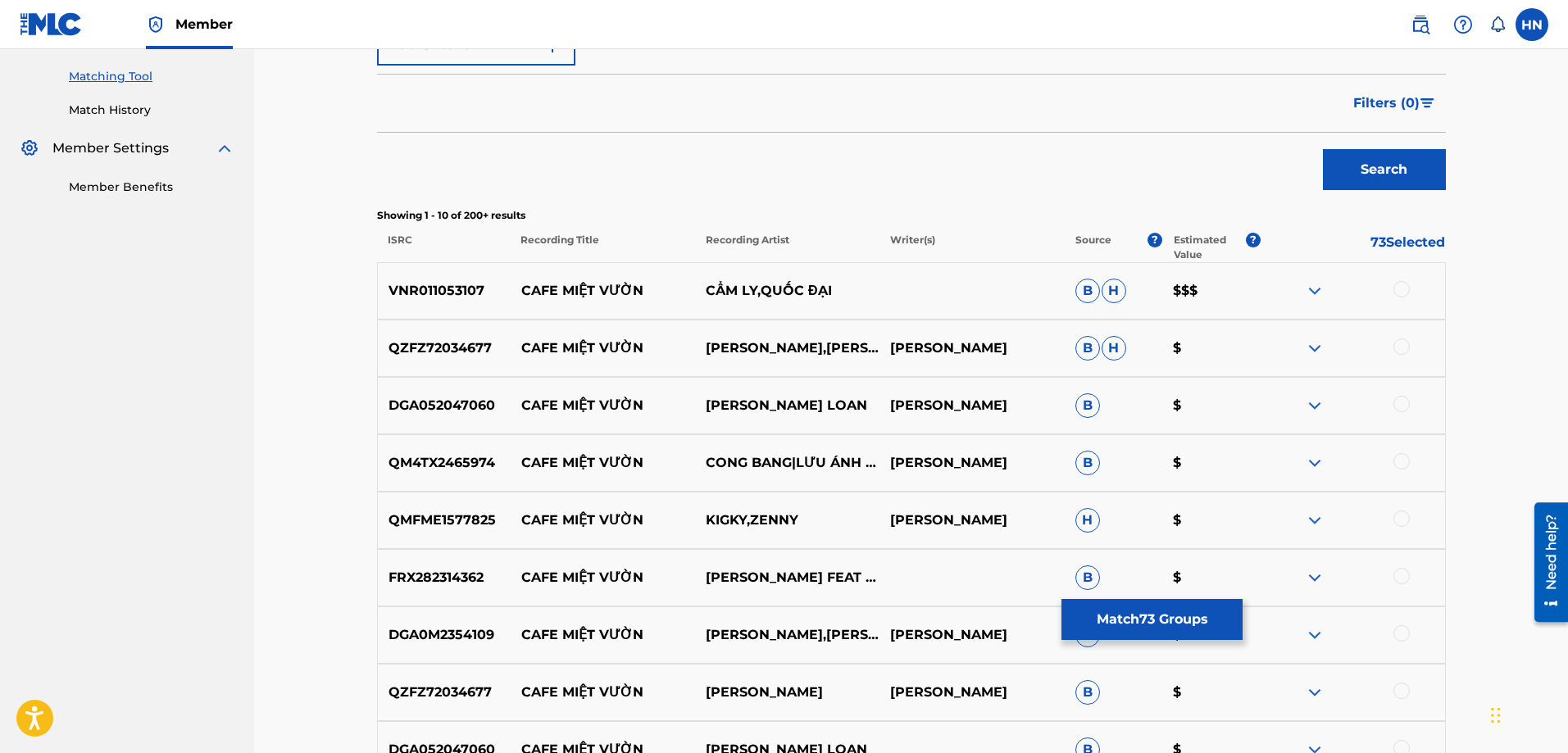
click at [432, 280] on div "VNR011053107 CAFE [GEOGRAPHIC_DATA],[GEOGRAPHIC_DATA] $$$" at bounding box center [912, 291] width 1069 height 58
click at [1404, 287] on div at bounding box center [1401, 289] width 17 height 17
click at [438, 349] on p "QZFZ72034677" at bounding box center [445, 349] width 133 height 20
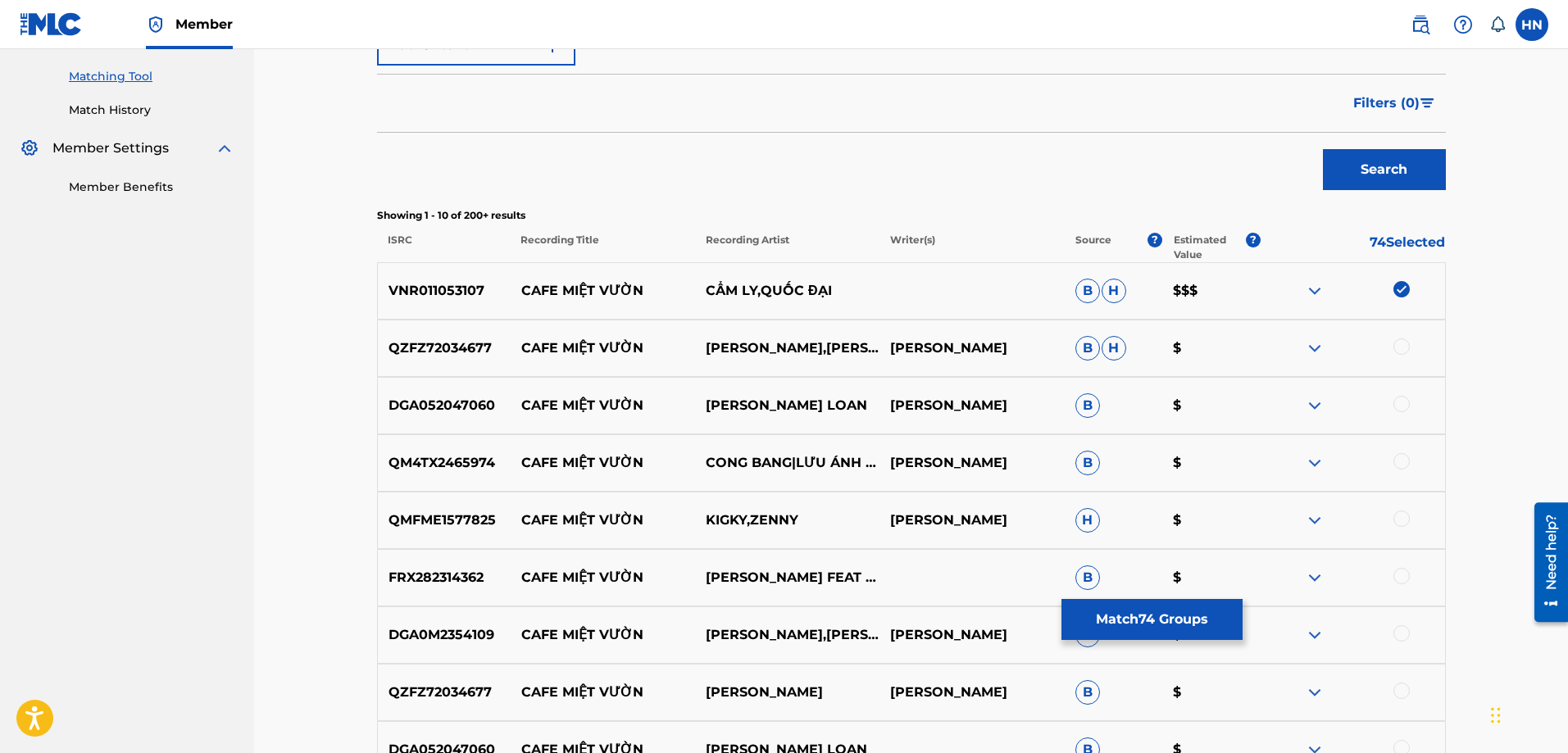
click at [1402, 348] on div at bounding box center [1401, 347] width 17 height 17
click at [428, 410] on p "DGA052047060" at bounding box center [445, 405] width 133 height 20
click at [1401, 401] on div at bounding box center [1401, 404] width 17 height 17
click at [480, 459] on p "QM4TX2465974" at bounding box center [445, 463] width 133 height 20
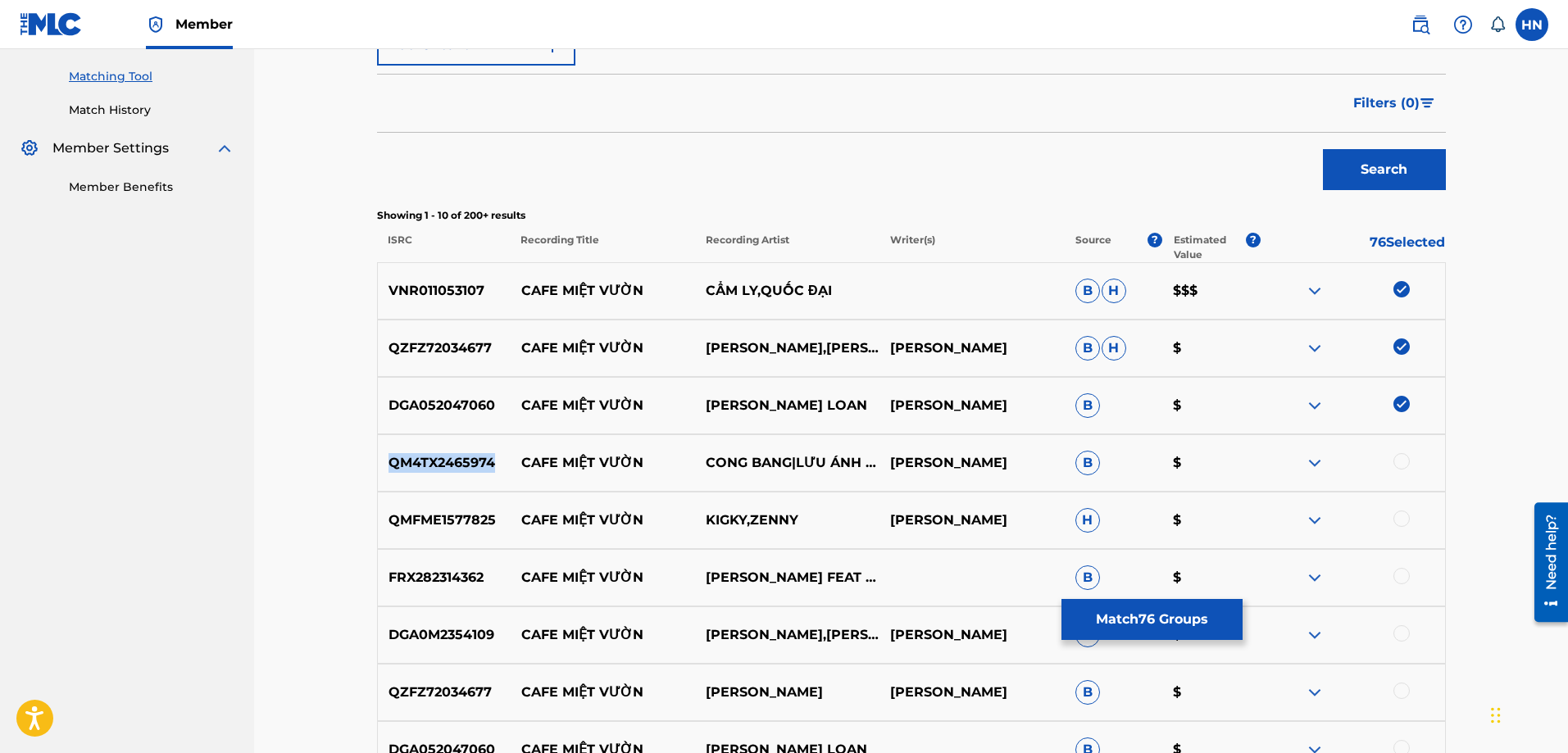
click at [480, 459] on p "QM4TX2465974" at bounding box center [445, 463] width 133 height 20
click at [1400, 460] on div at bounding box center [1401, 461] width 17 height 17
click at [480, 516] on p "QMFME1577825" at bounding box center [445, 521] width 133 height 20
click at [1397, 524] on div at bounding box center [1401, 519] width 17 height 17
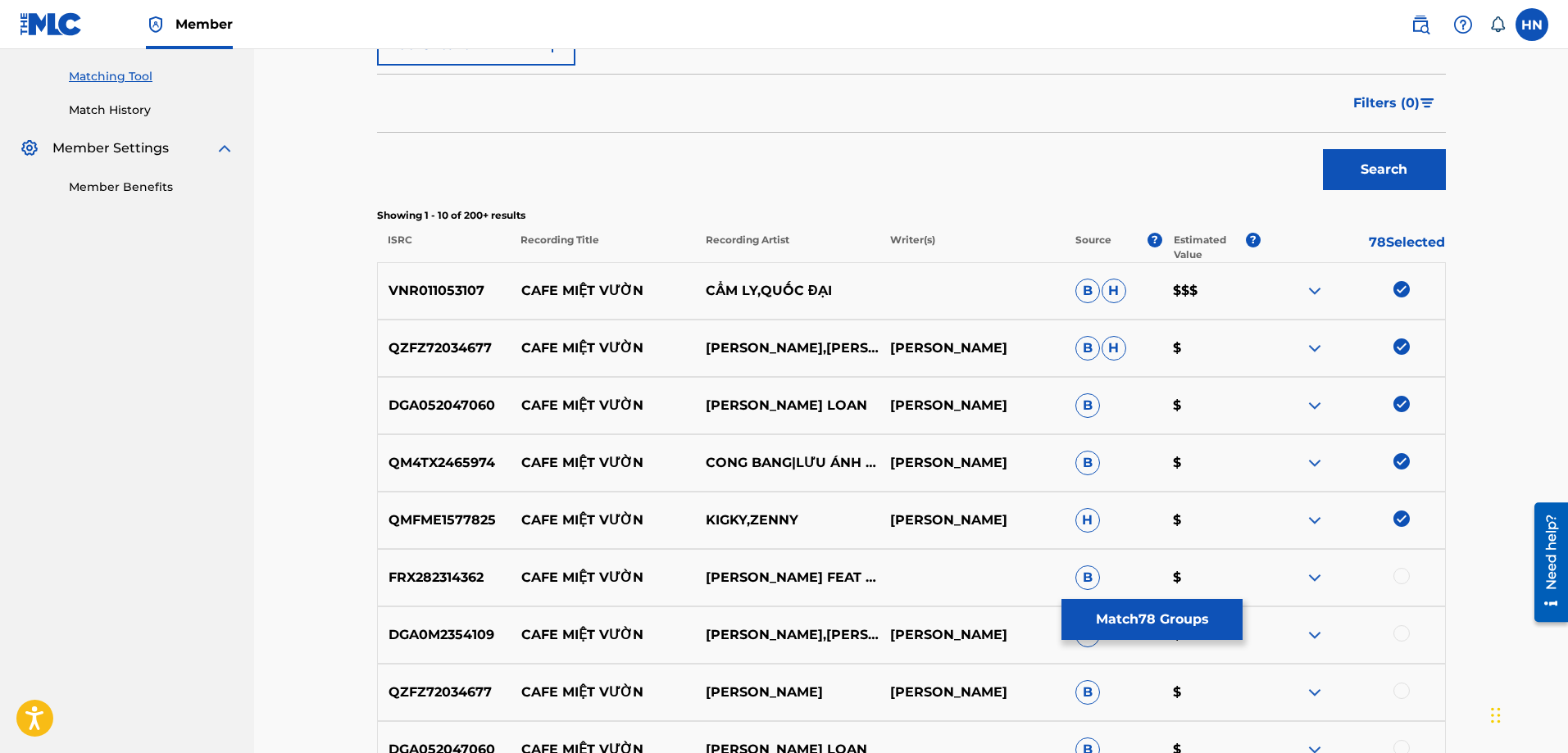
scroll to position [656, 0]
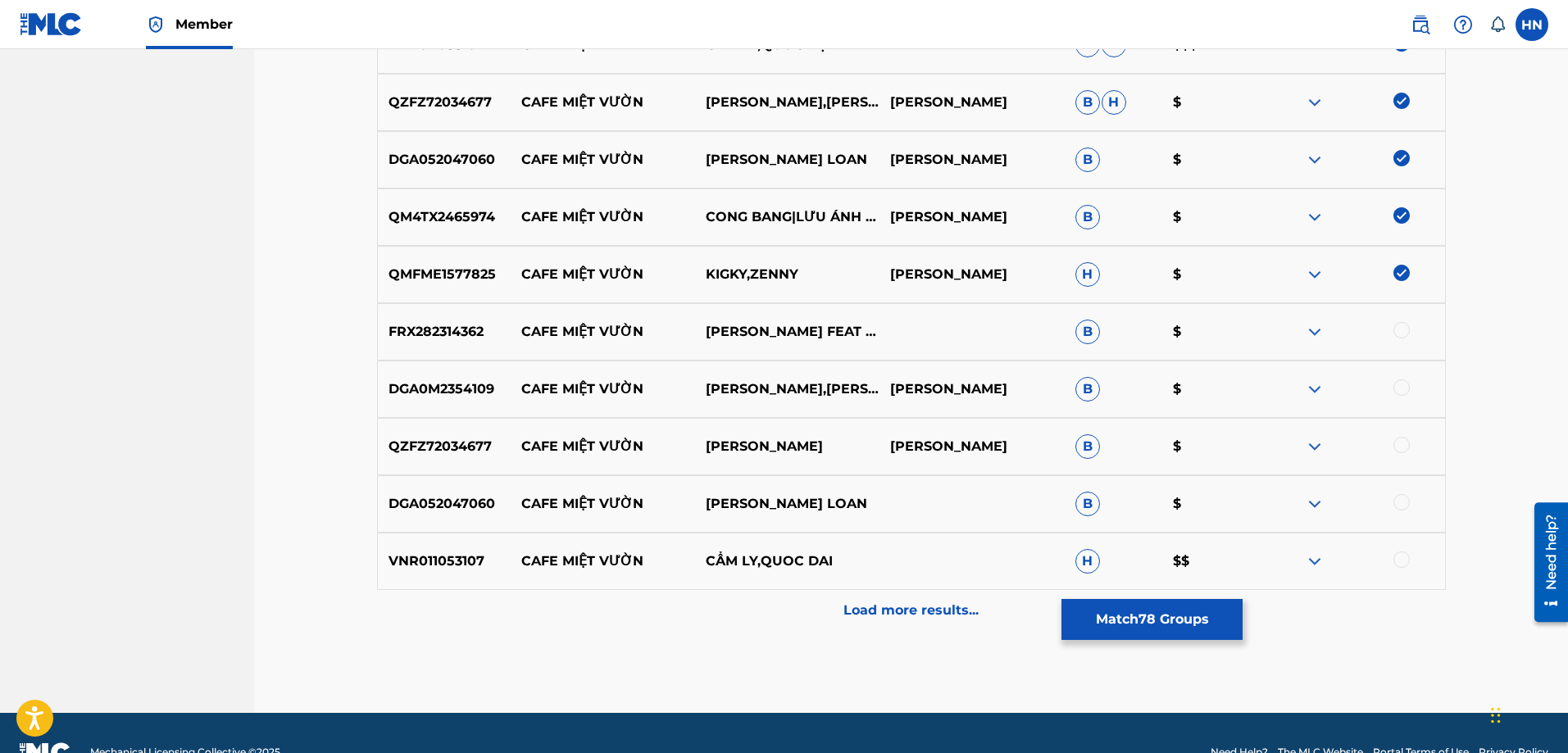
click at [434, 338] on p "FRX282314362" at bounding box center [445, 332] width 133 height 20
click at [1400, 334] on div at bounding box center [1401, 330] width 17 height 17
click at [459, 382] on p "DGA0M2354109" at bounding box center [445, 389] width 133 height 20
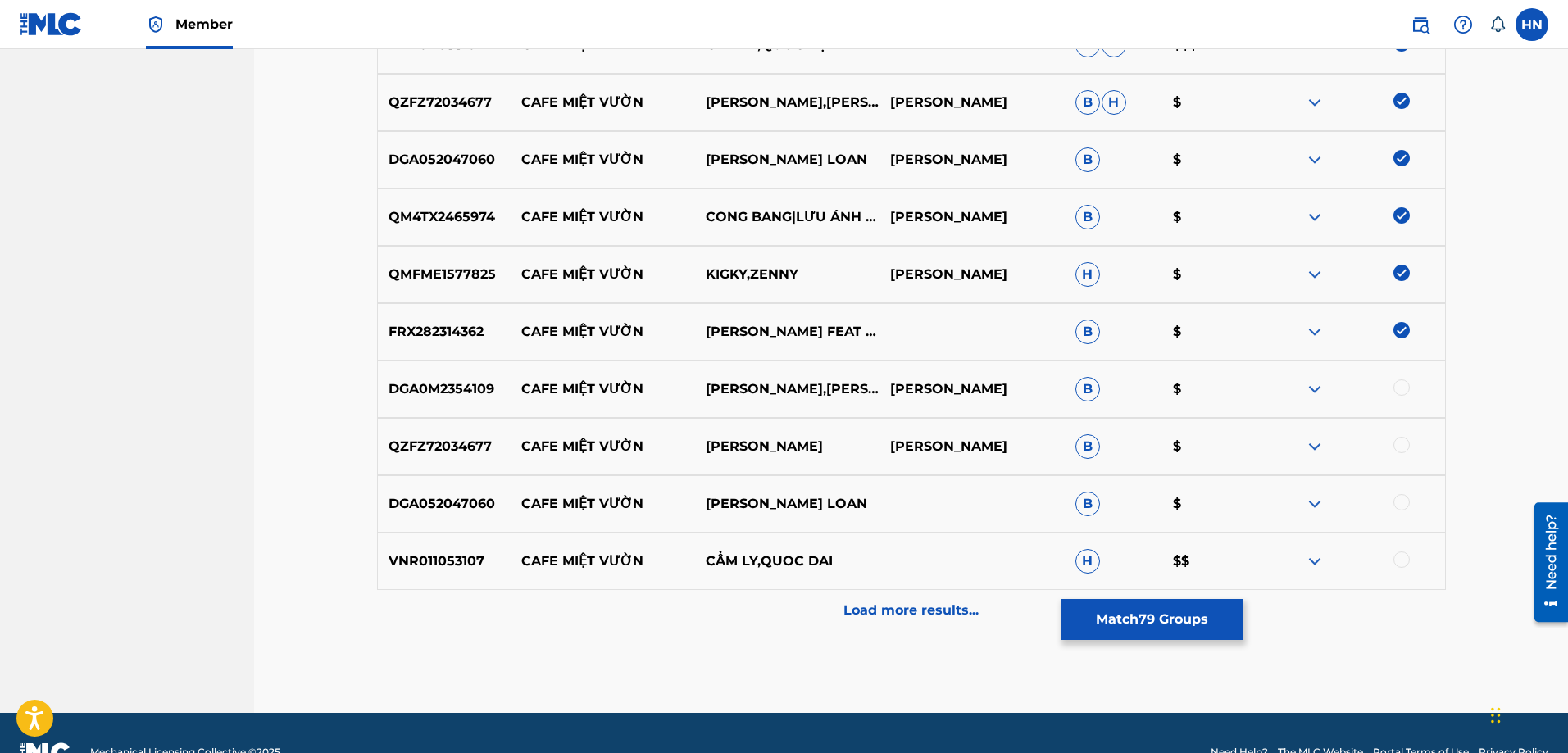
click at [1396, 387] on div at bounding box center [1401, 387] width 17 height 17
click at [1403, 505] on div at bounding box center [1401, 502] width 17 height 17
click at [1406, 452] on div at bounding box center [1401, 445] width 17 height 17
click at [478, 551] on div "VNR011053107 CAFE MIỆT VƯỜN CẨM LY,QUOC DAI H $$" at bounding box center [912, 562] width 1069 height 58
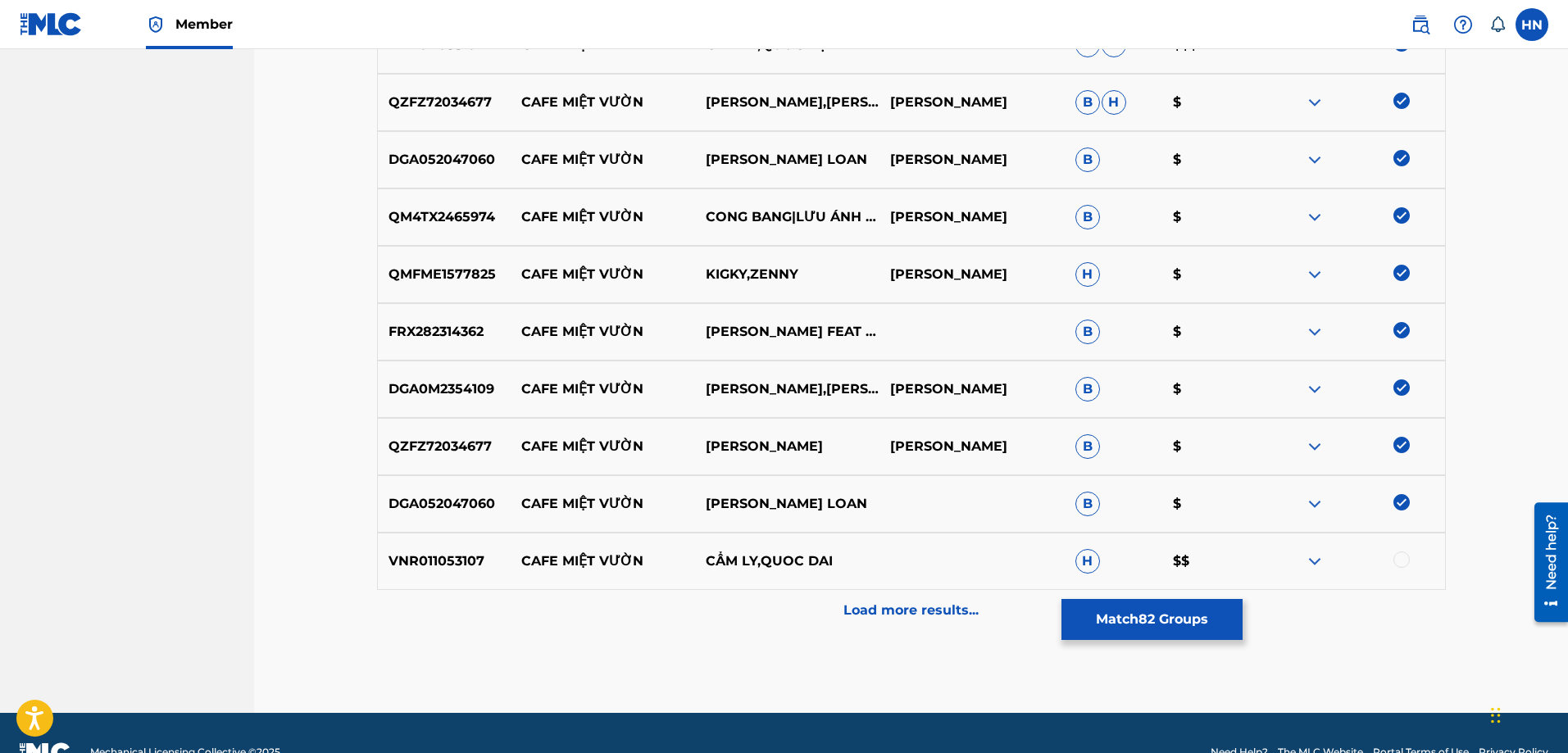
click at [1398, 563] on div at bounding box center [1401, 560] width 17 height 17
click at [860, 601] on p "Load more results..." at bounding box center [911, 611] width 135 height 20
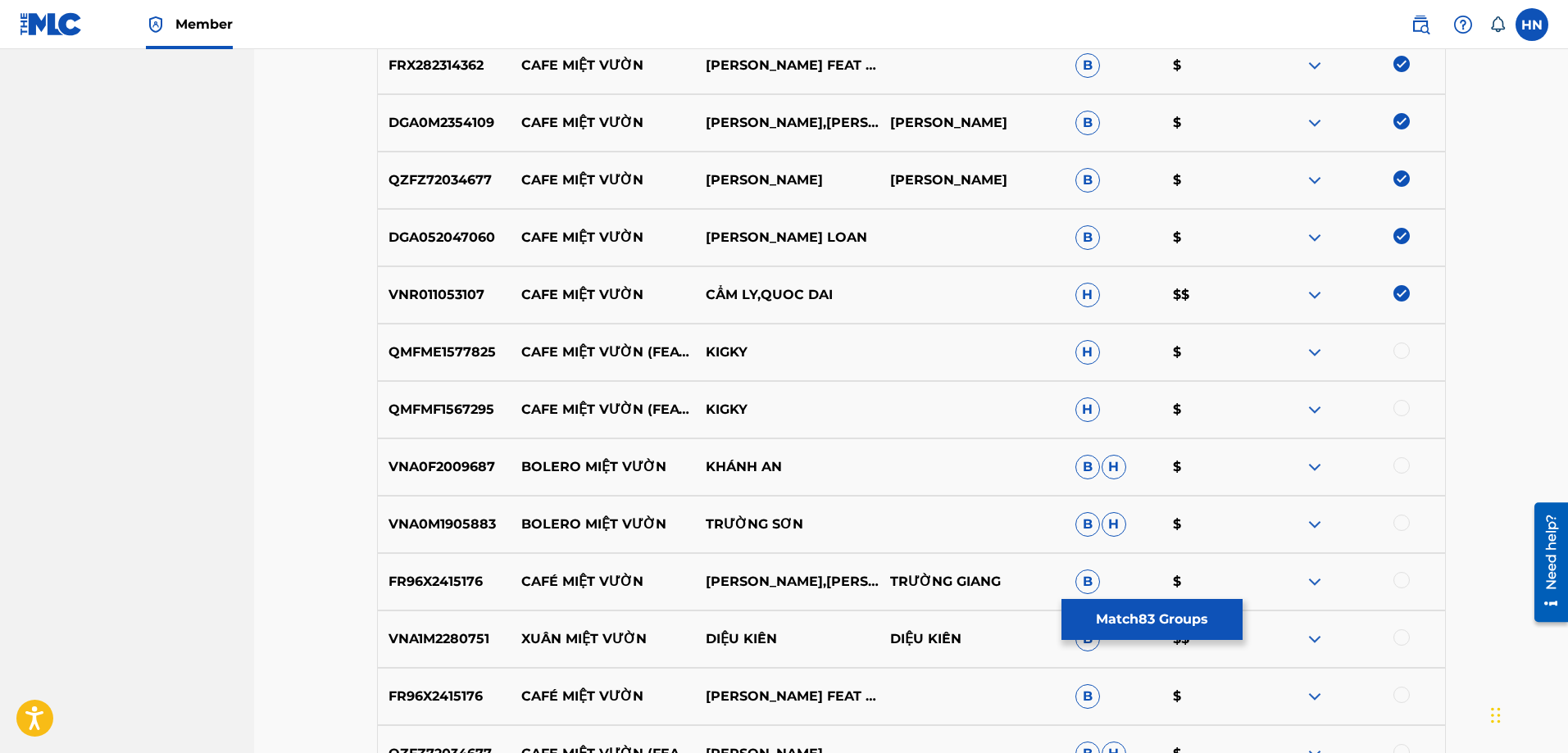
scroll to position [1066, 0]
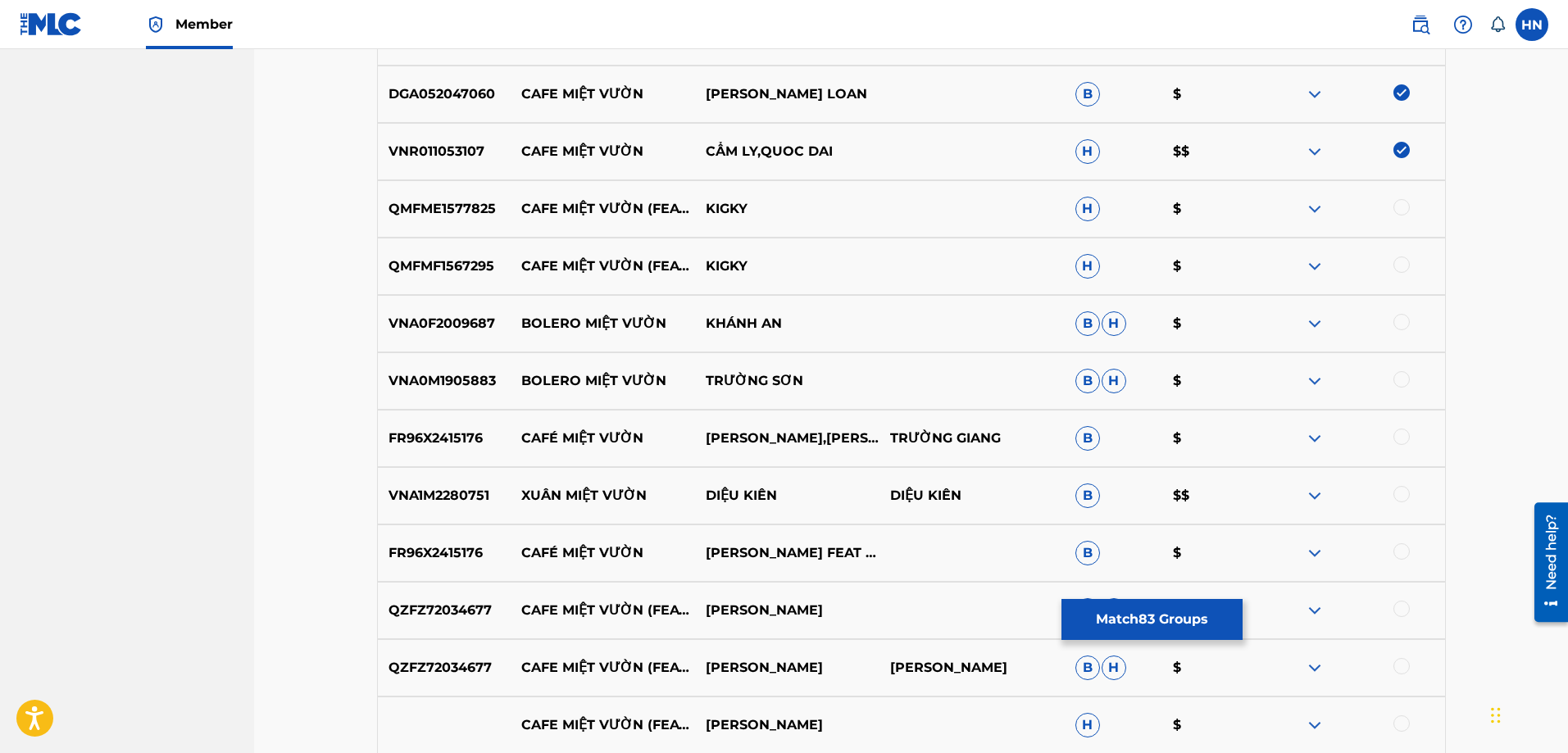
click at [1399, 205] on div at bounding box center [1401, 207] width 17 height 17
click at [480, 270] on p "QMFMF1567295" at bounding box center [445, 266] width 133 height 20
click at [1406, 264] on div at bounding box center [1401, 265] width 17 height 17
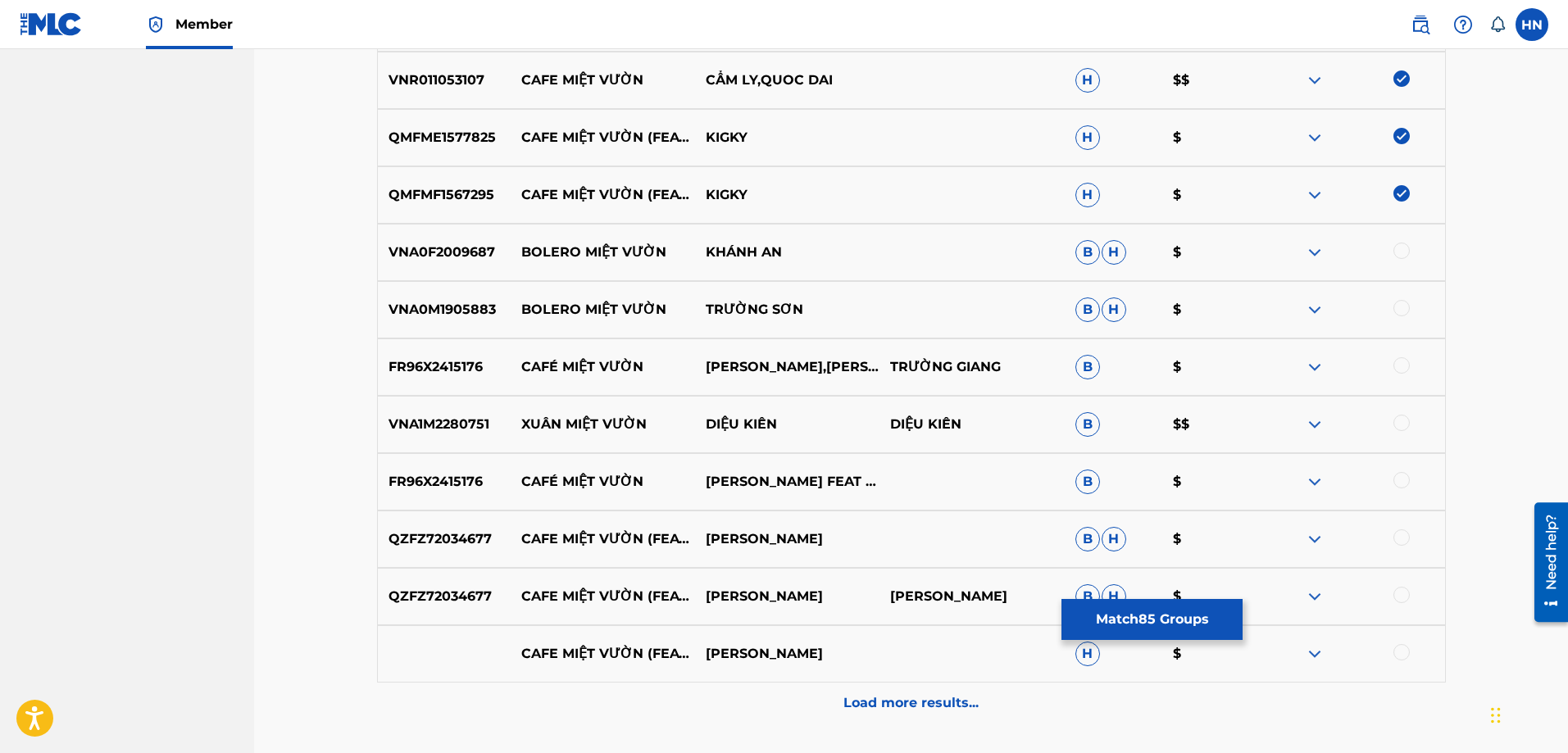
scroll to position [1230, 0]
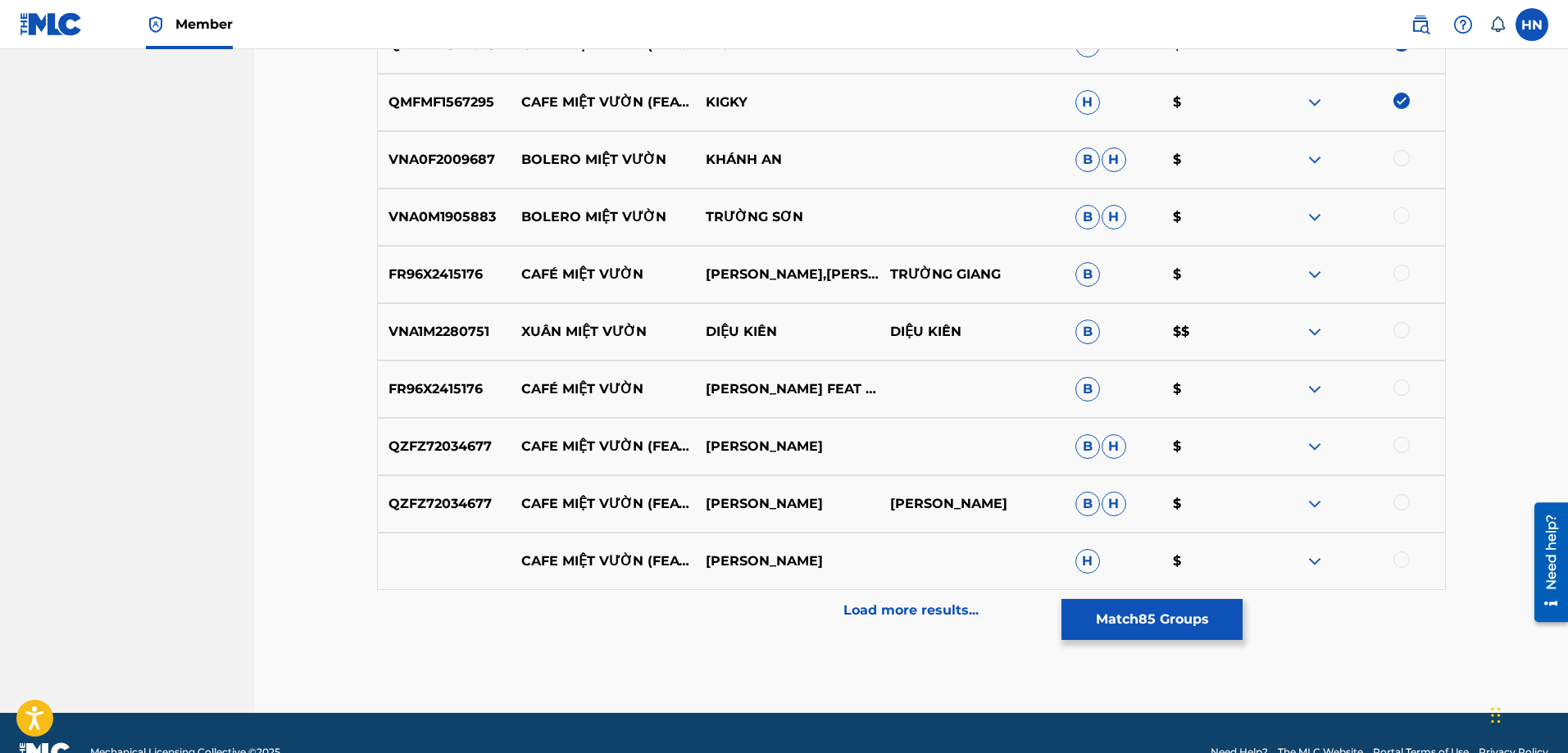
click at [462, 442] on p "QZFZ72034677" at bounding box center [445, 446] width 133 height 20
click at [1413, 450] on div at bounding box center [1351, 446] width 184 height 20
click at [1404, 448] on div at bounding box center [1401, 445] width 17 height 17
click at [1393, 503] on div at bounding box center [1401, 502] width 17 height 17
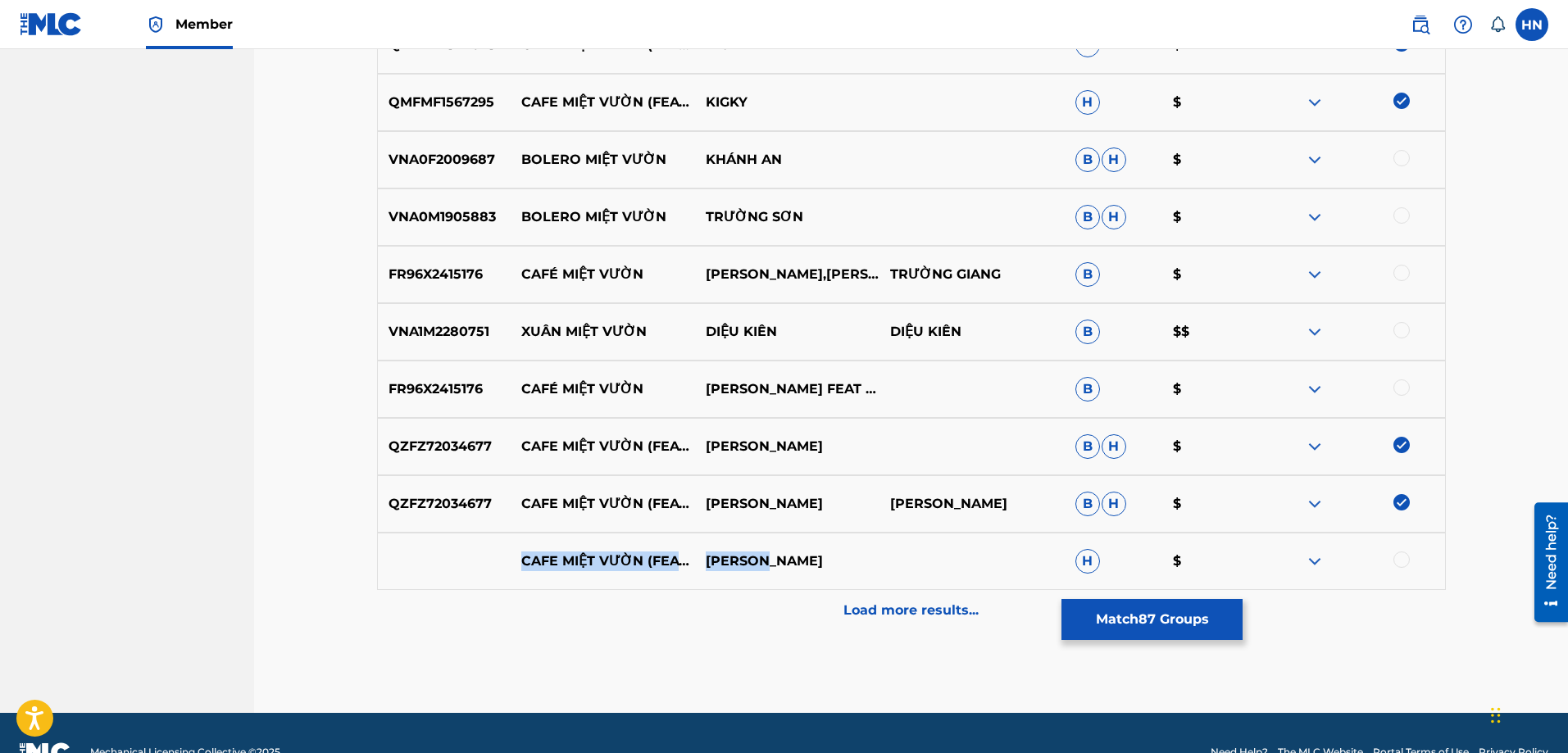
drag, startPoint x: 519, startPoint y: 552, endPoint x: 844, endPoint y: 565, distance: 325.3
click at [839, 565] on div "CAFE MIỆT VƯỜN (FEAT. LONG HỒ) [PERSON_NAME] $" at bounding box center [912, 562] width 1069 height 58
click at [1406, 561] on div at bounding box center [1401, 560] width 17 height 17
click at [1320, 558] on img at bounding box center [1315, 562] width 20 height 20
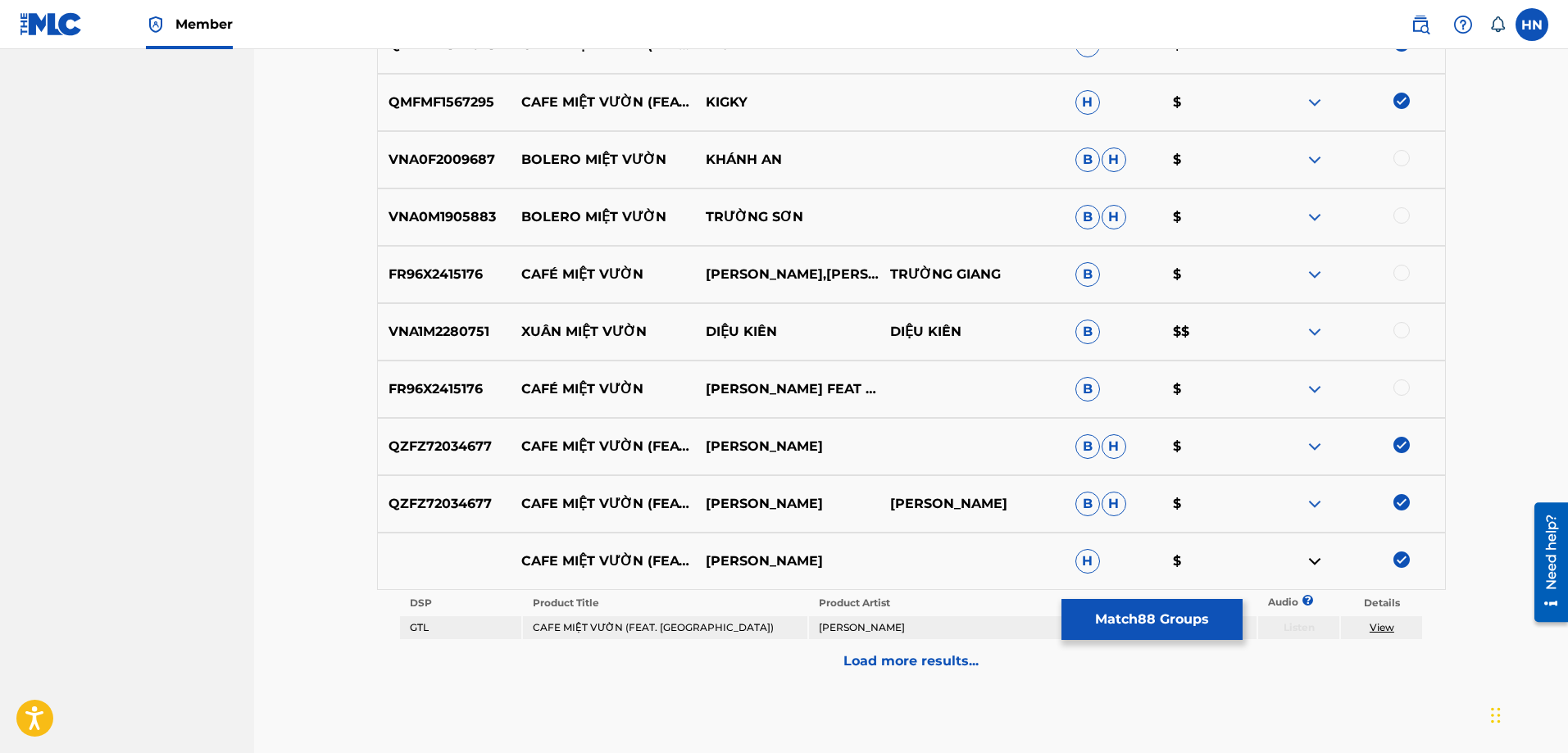
click at [825, 661] on div "Load more results..." at bounding box center [912, 661] width 1069 height 41
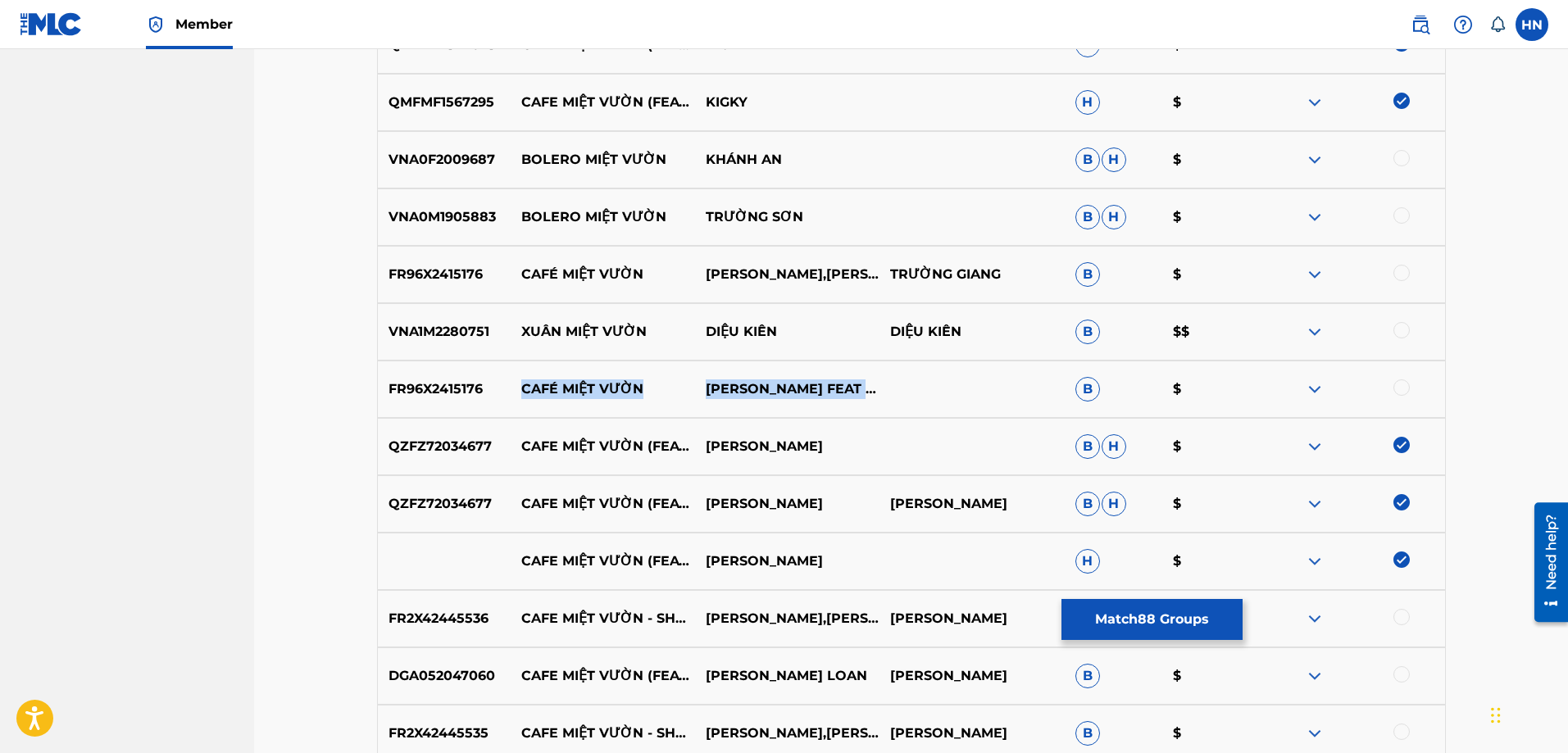
drag, startPoint x: 512, startPoint y: 383, endPoint x: 806, endPoint y: 393, distance: 294.2
click at [806, 393] on div "FR96X2415176 CAFÉ MIỆT VƯỜN CHUNG TỬ LONG FEAT HỒNG HẠNH B $" at bounding box center [912, 390] width 1069 height 58
click at [389, 390] on p "FR96X2415176" at bounding box center [445, 389] width 133 height 20
click at [1399, 390] on div at bounding box center [1401, 387] width 17 height 17
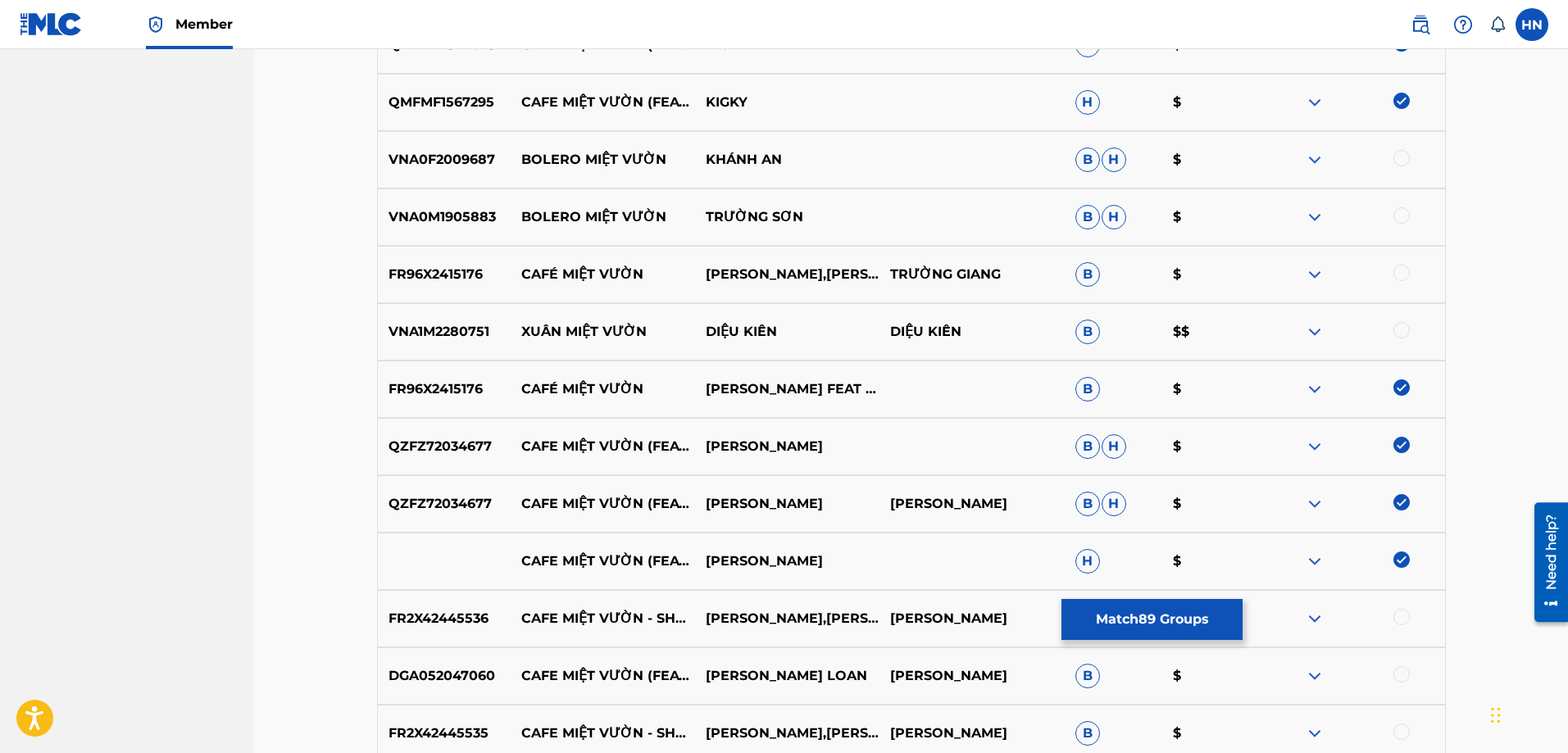
click at [1409, 273] on div at bounding box center [1401, 273] width 17 height 17
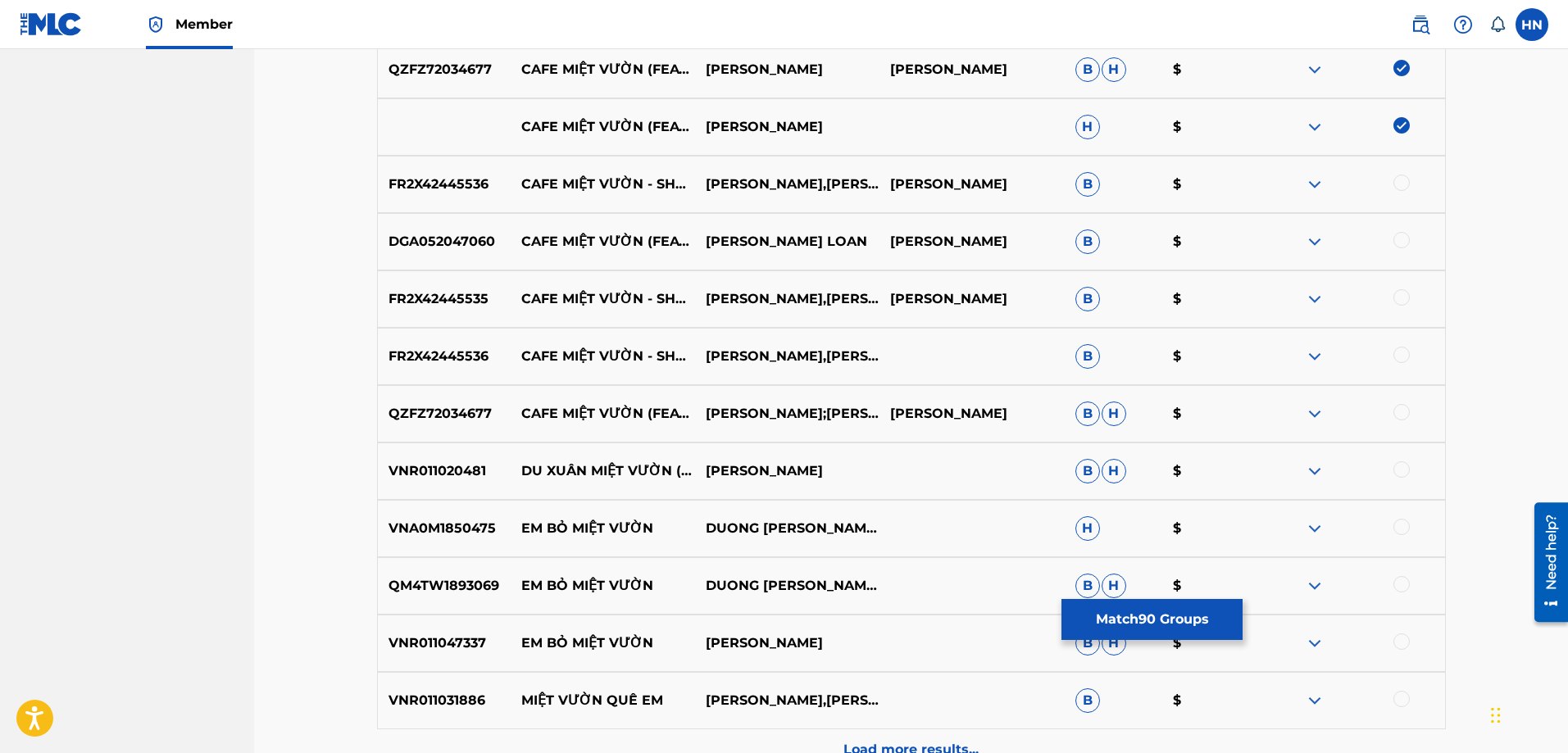
scroll to position [1640, 0]
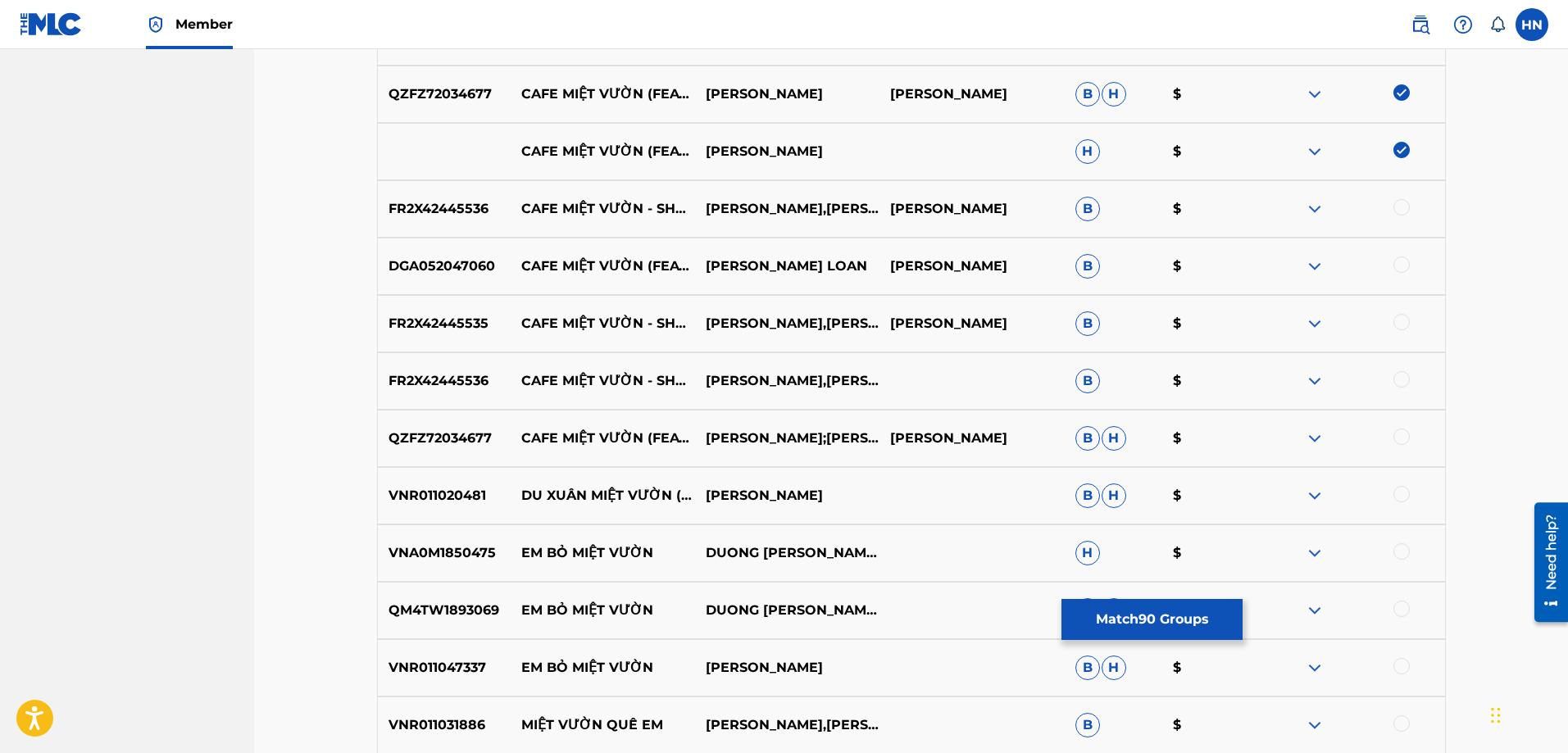
click at [459, 205] on p "FR2X42445536" at bounding box center [445, 209] width 133 height 20
click at [1395, 206] on div at bounding box center [1401, 207] width 17 height 17
click at [466, 275] on p "DGA052047060" at bounding box center [445, 266] width 133 height 20
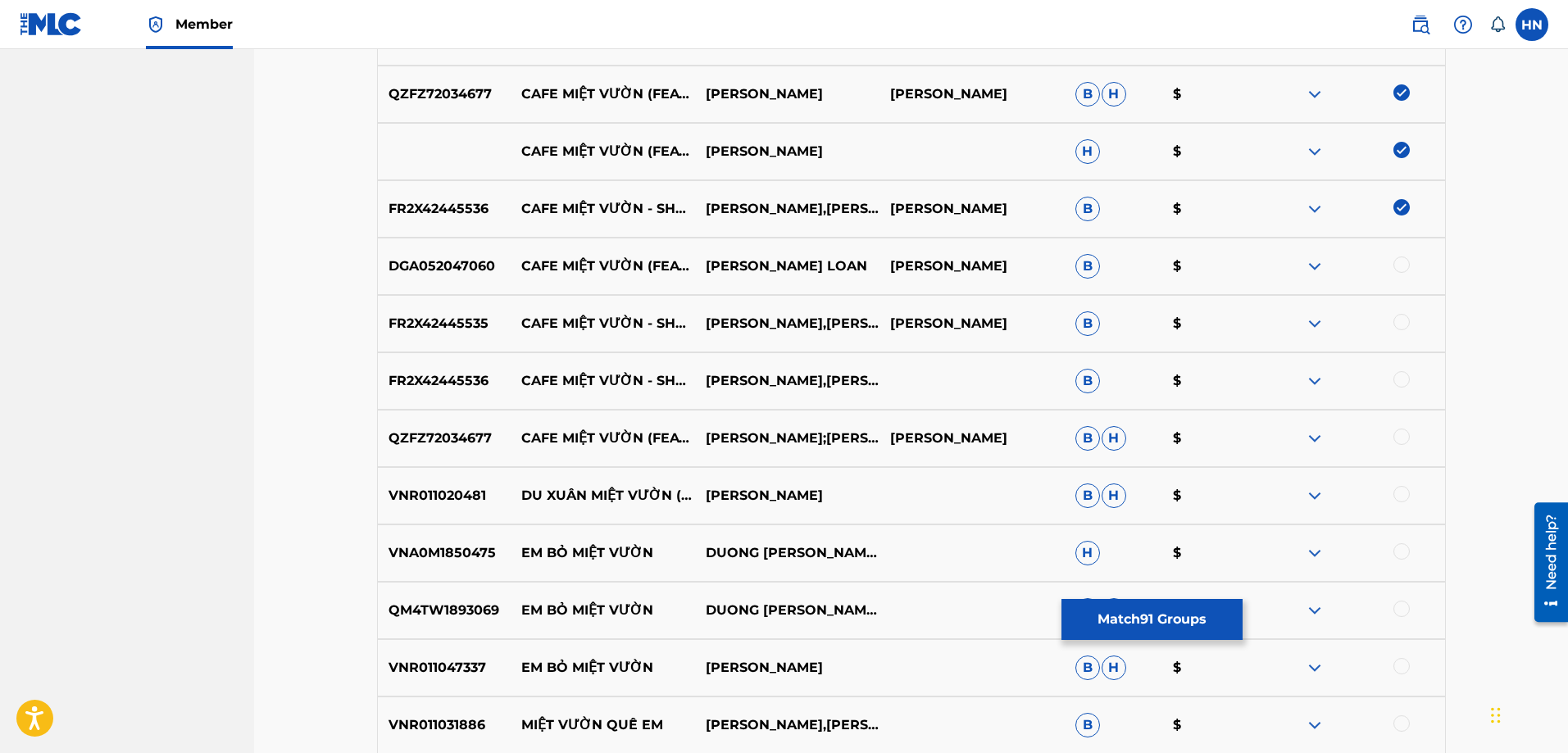
click at [1399, 266] on div at bounding box center [1401, 265] width 17 height 17
click at [445, 334] on div "FR2X42445535 CAFE MIỆT VƯỜN - SHORT VERSION 1 [PERSON_NAME],[PERSON_NAME] $" at bounding box center [912, 324] width 1069 height 58
click at [1399, 321] on div at bounding box center [1401, 321] width 17 height 17
click at [439, 380] on p "FR2X42445536" at bounding box center [445, 381] width 133 height 20
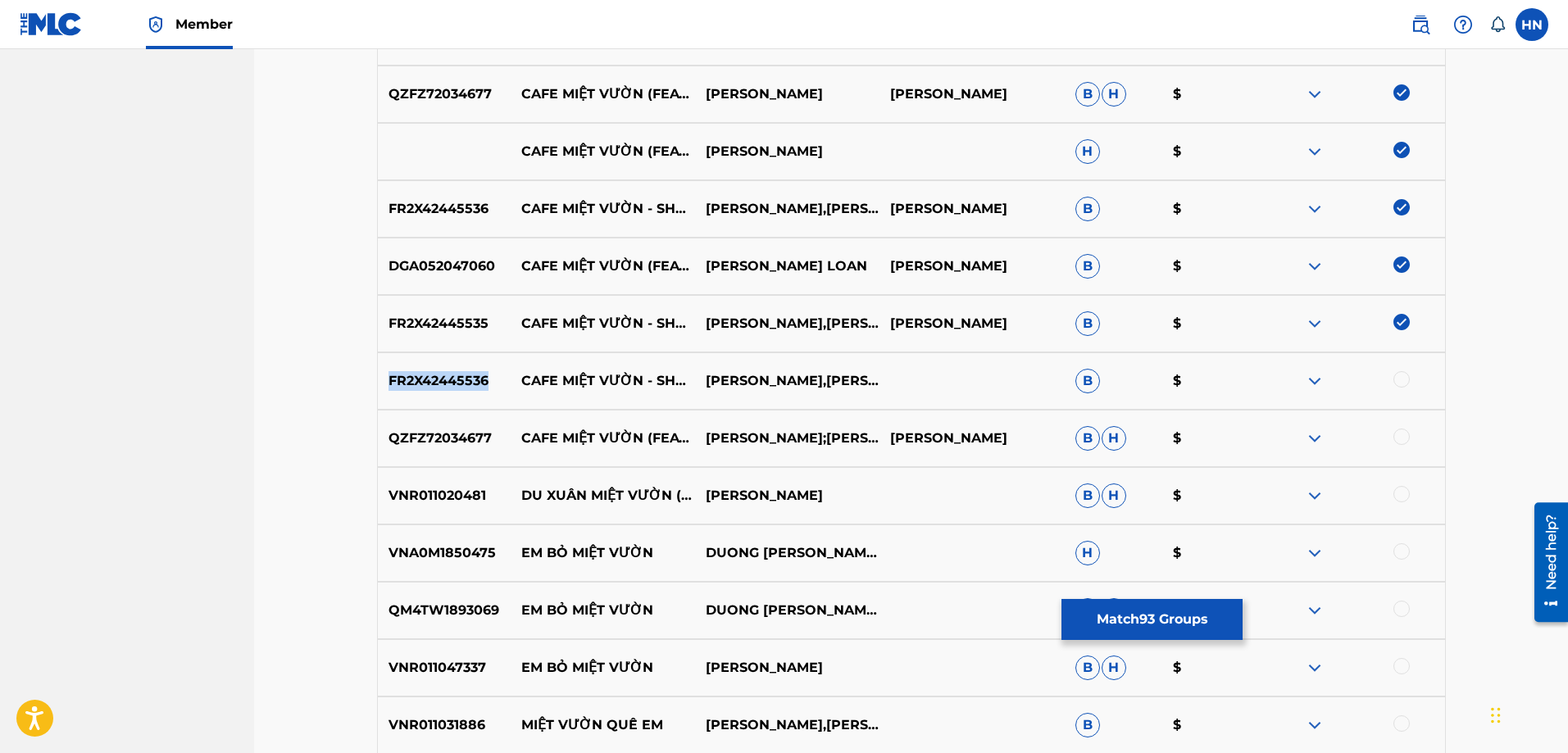
click at [439, 380] on p "FR2X42445536" at bounding box center [445, 381] width 133 height 20
click at [1397, 381] on div at bounding box center [1401, 379] width 17 height 17
click at [473, 439] on p "QZFZ72034677" at bounding box center [445, 439] width 133 height 20
click at [1404, 438] on div at bounding box center [1401, 437] width 17 height 17
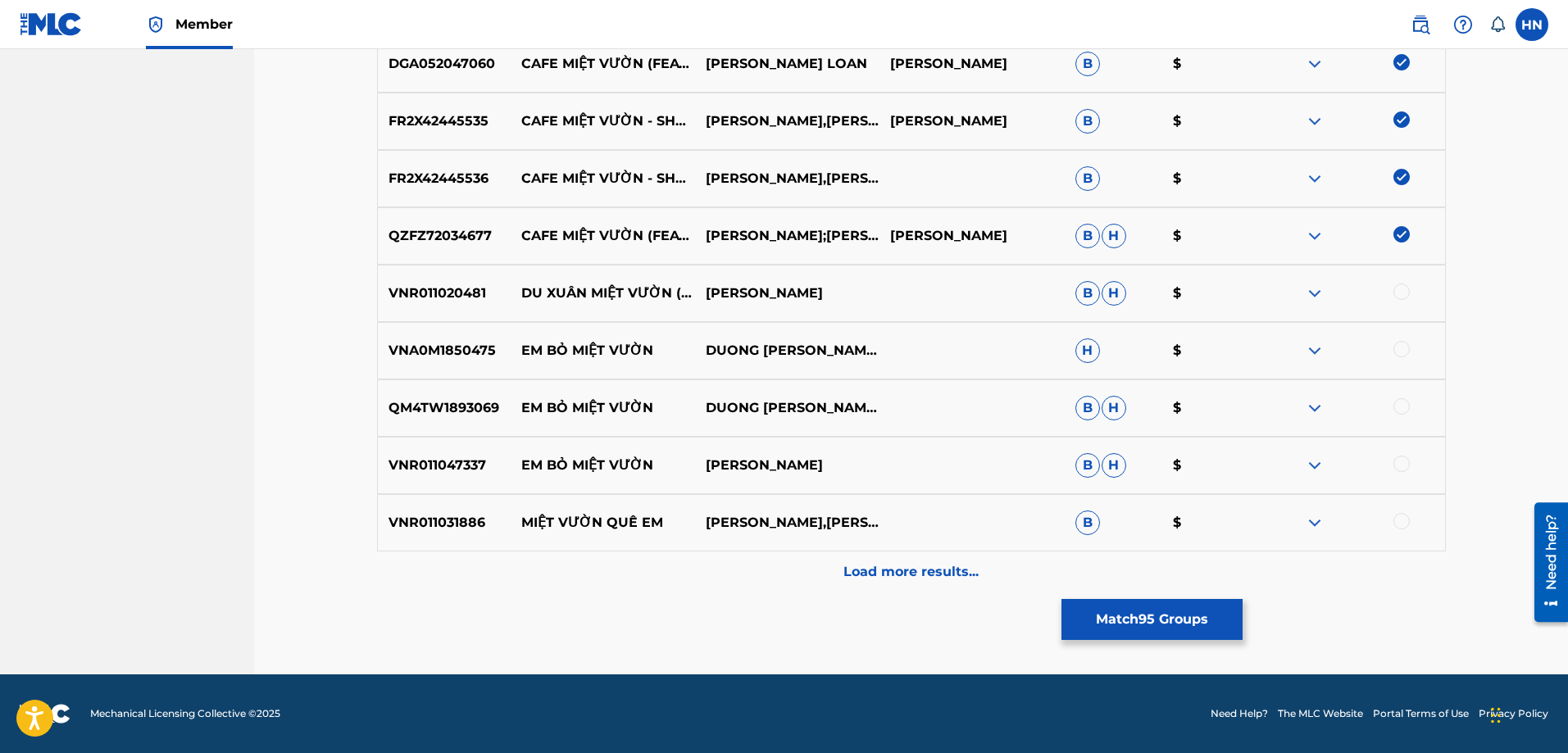
click at [796, 591] on div "Load more results..." at bounding box center [912, 572] width 1069 height 41
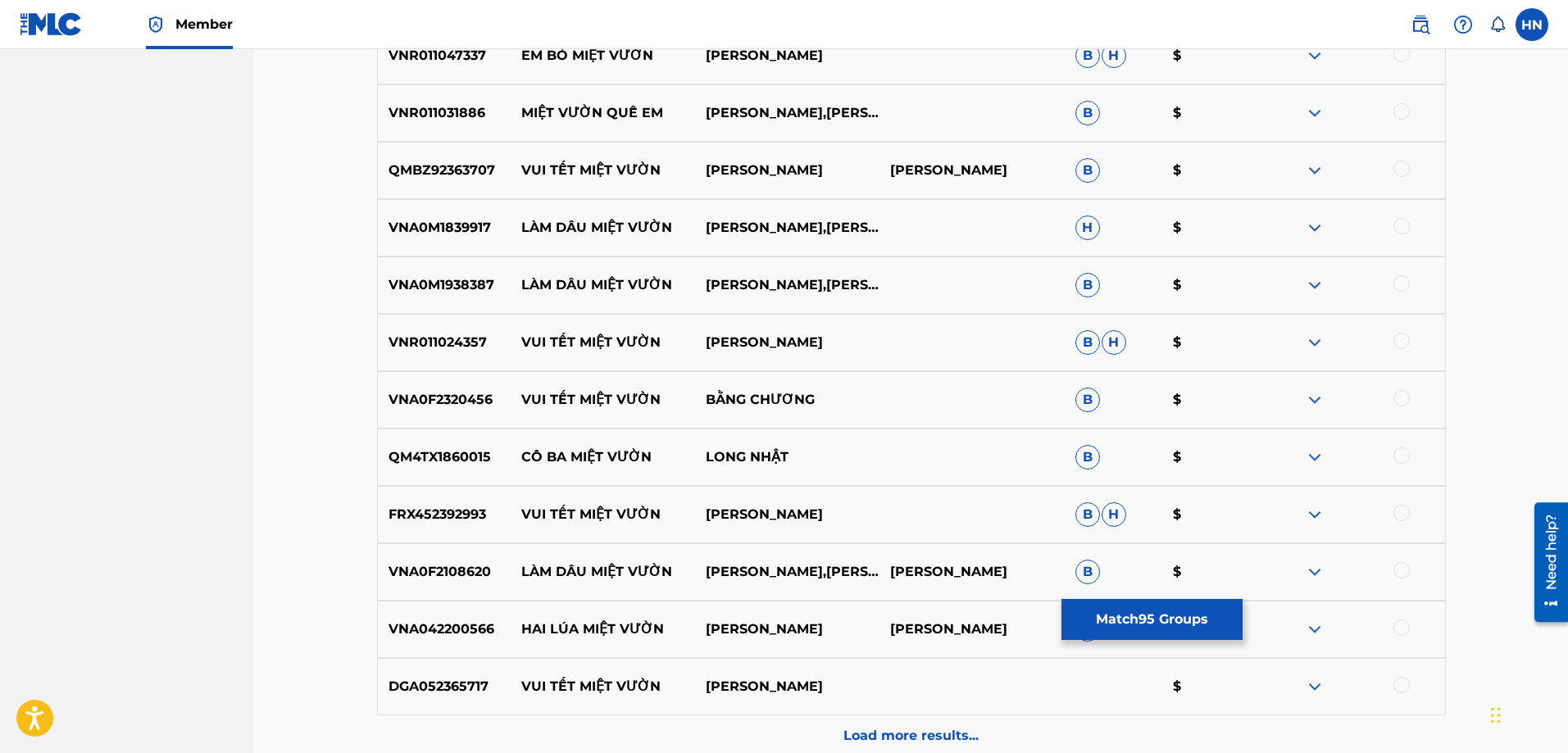
scroll to position [2415, 0]
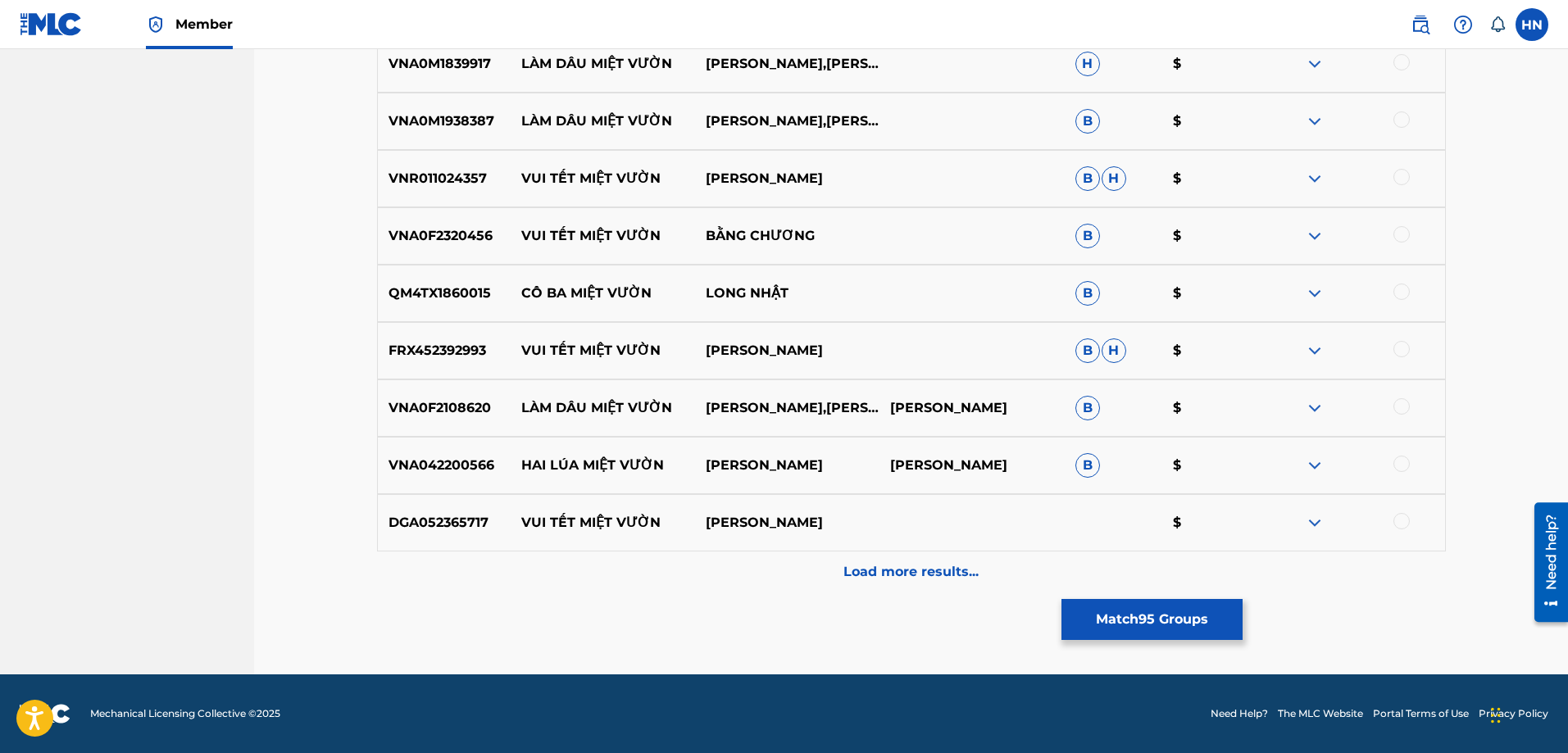
click at [1103, 606] on button "Match 95 Groups" at bounding box center [1151, 619] width 181 height 41
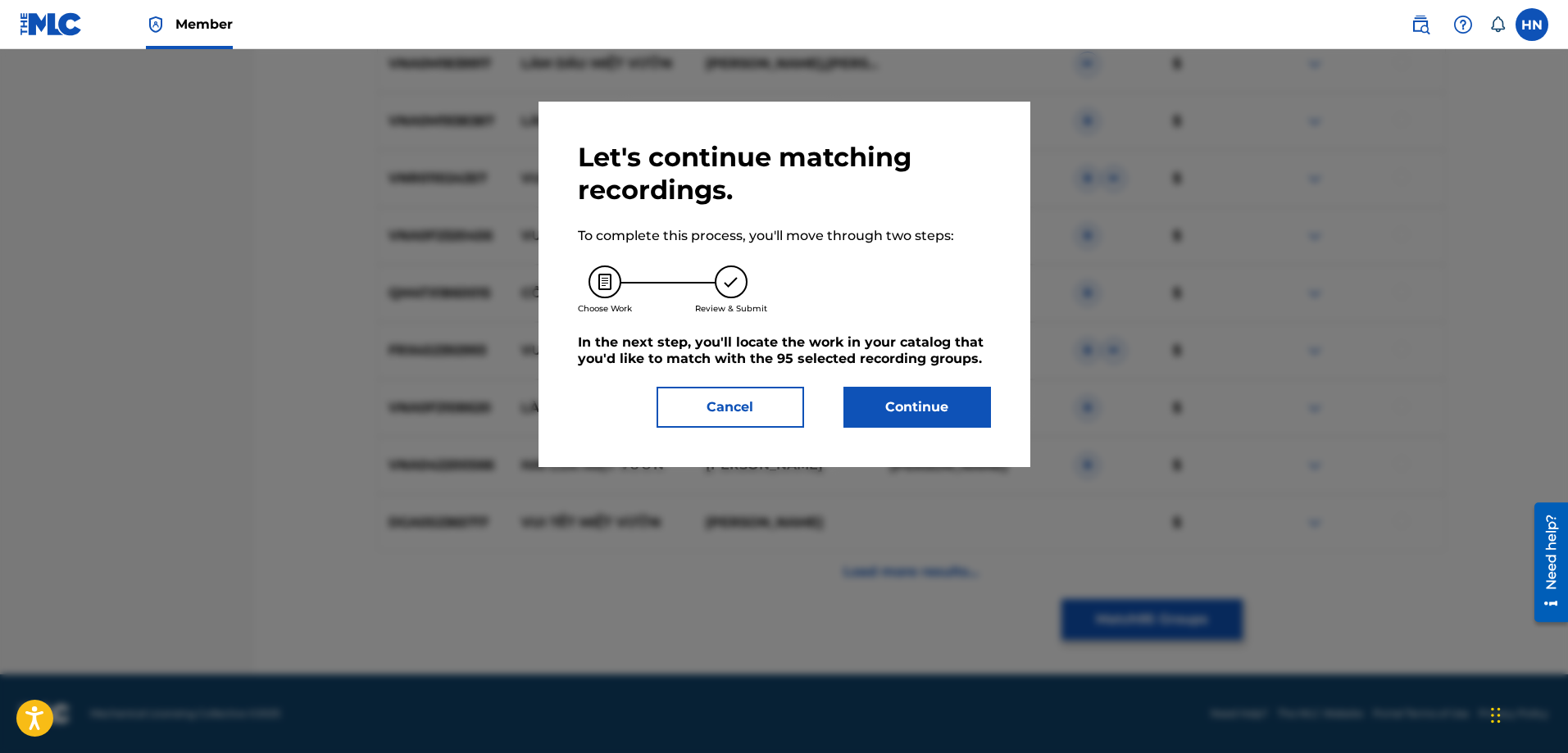
click at [959, 411] on button "Continue" at bounding box center [917, 407] width 148 height 41
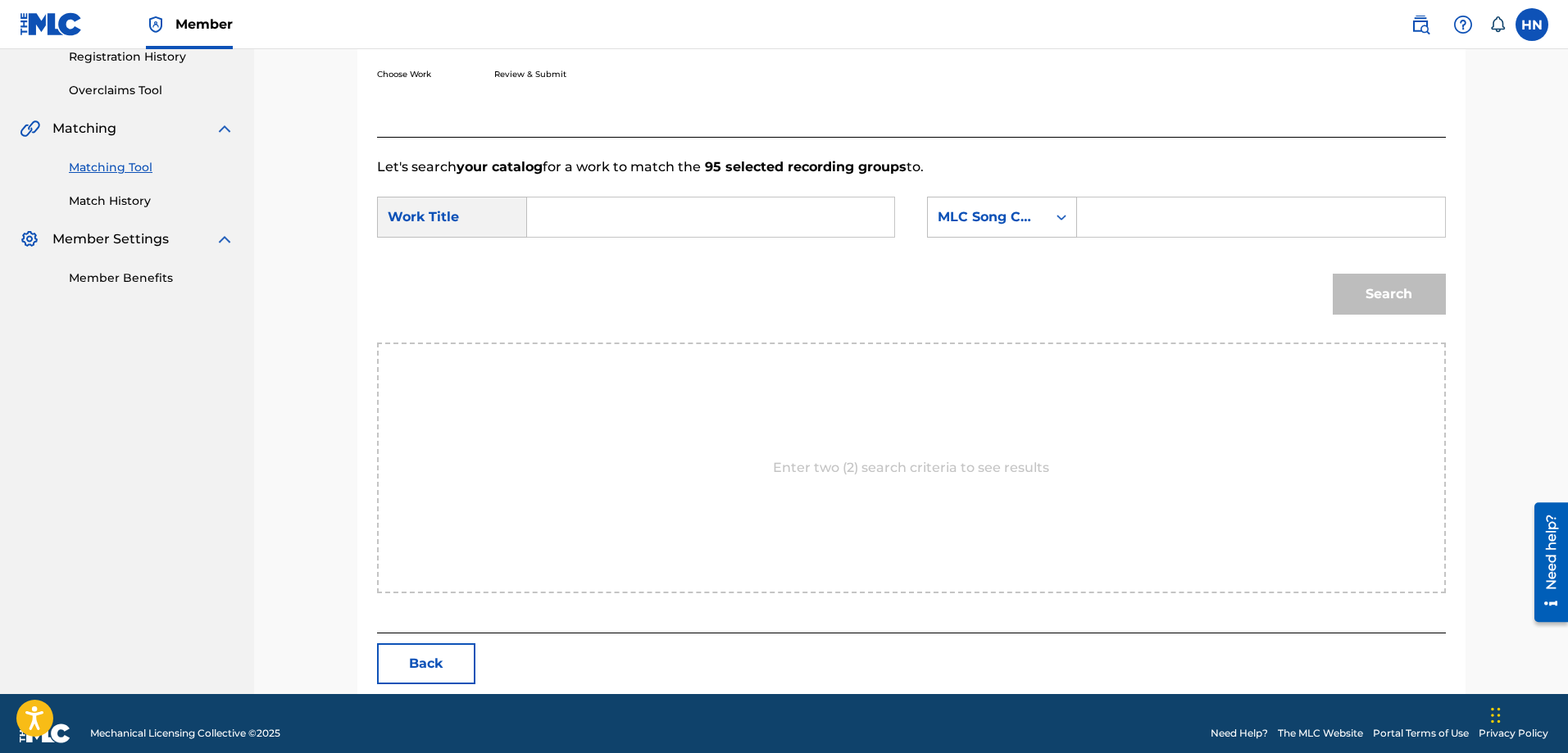
scroll to position [339, 0]
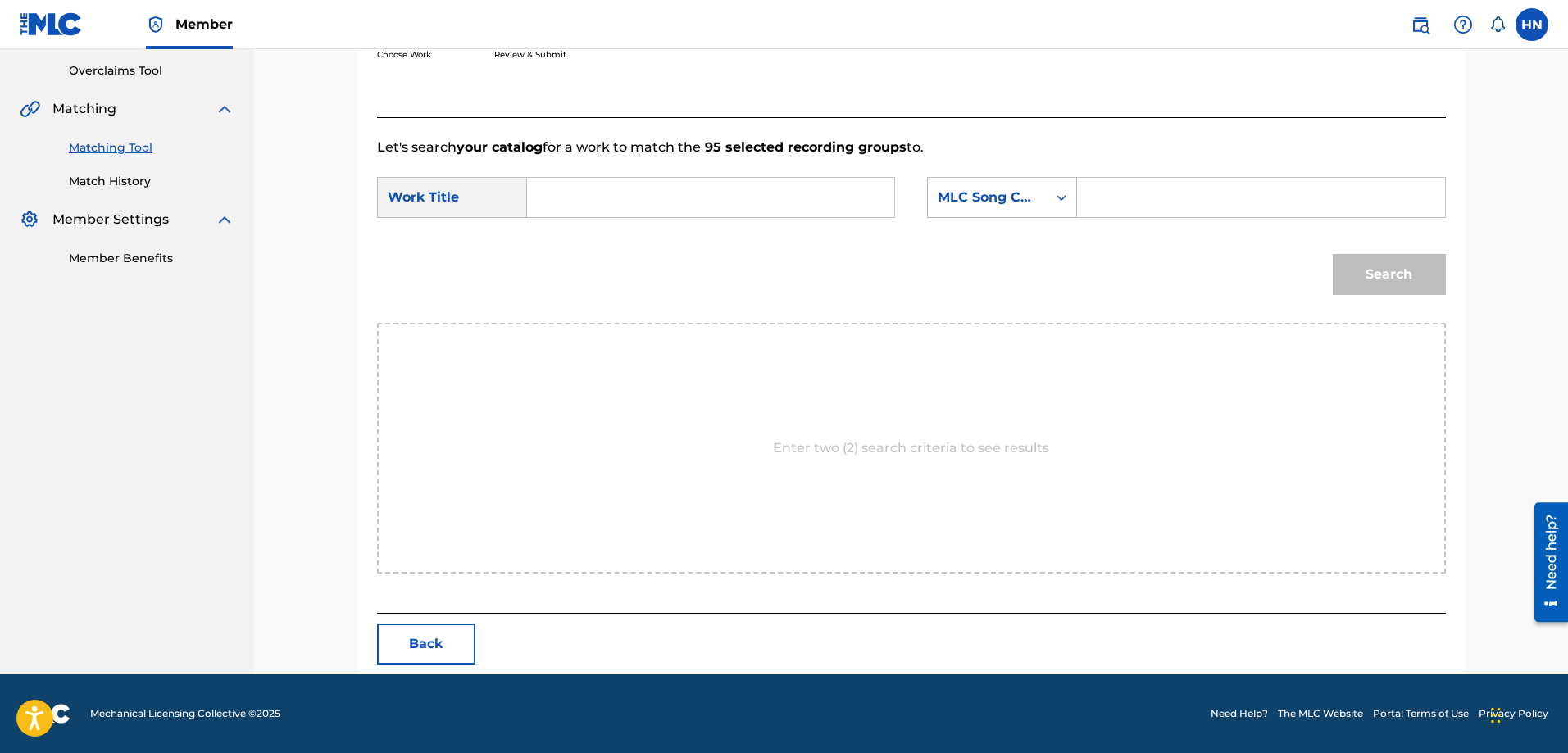
click at [767, 197] on input "Search Form" at bounding box center [710, 197] width 339 height 39
paste input "CÀ PHÊ MIỆT VƯỜN"
type input "CÀ PHÊ MIỆT VƯỜN"
click at [1014, 197] on div "MLC Song Code" at bounding box center [988, 197] width 100 height 20
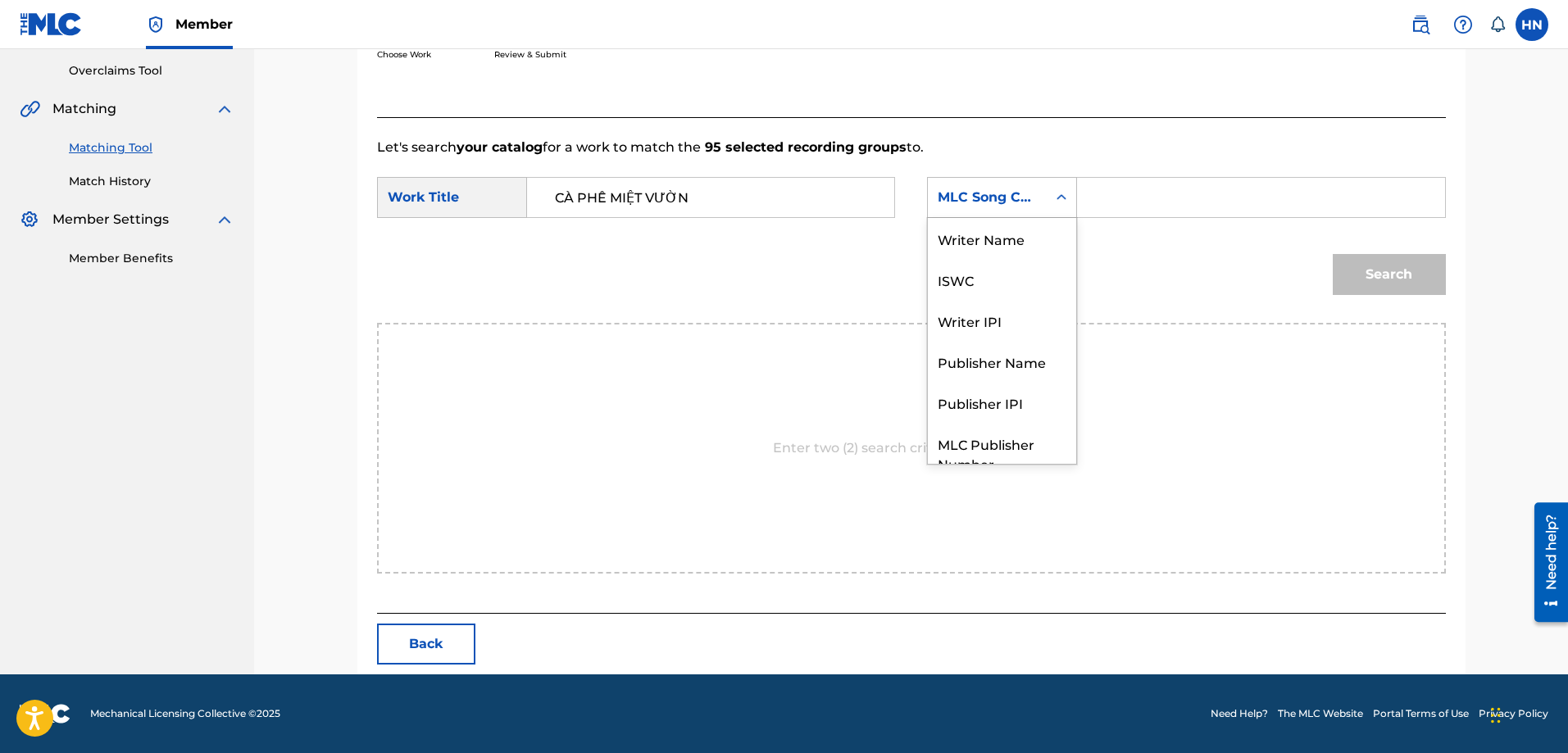
scroll to position [60, 0]
click at [964, 225] on div "ISWC" at bounding box center [1002, 218] width 149 height 41
click at [1107, 194] on input "Search Form" at bounding box center [1261, 197] width 339 height 39
paste input "T9108083938"
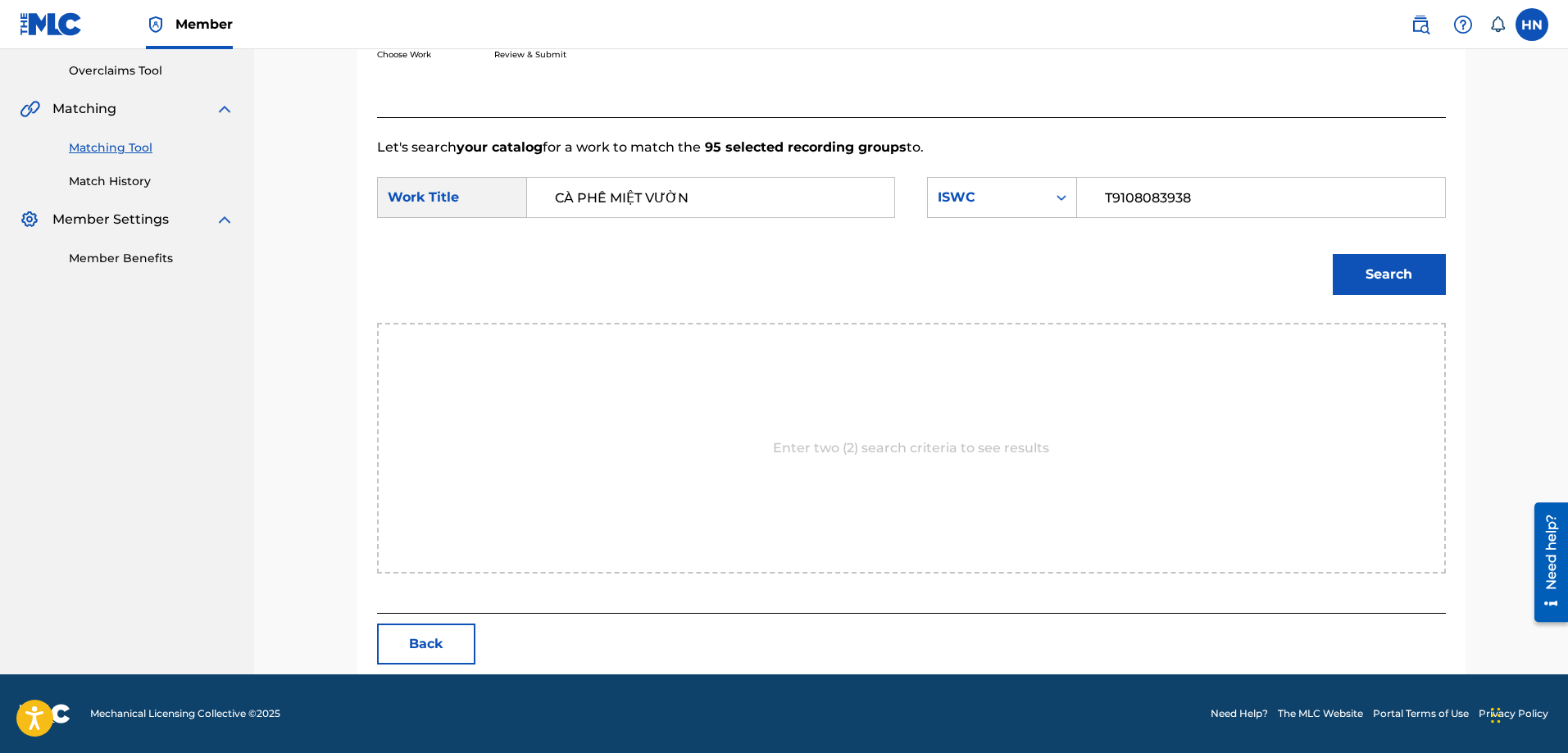
type input "T9108083938"
click at [1394, 246] on div "Search" at bounding box center [1385, 270] width 121 height 66
click at [1378, 259] on button "Search" at bounding box center [1389, 274] width 113 height 41
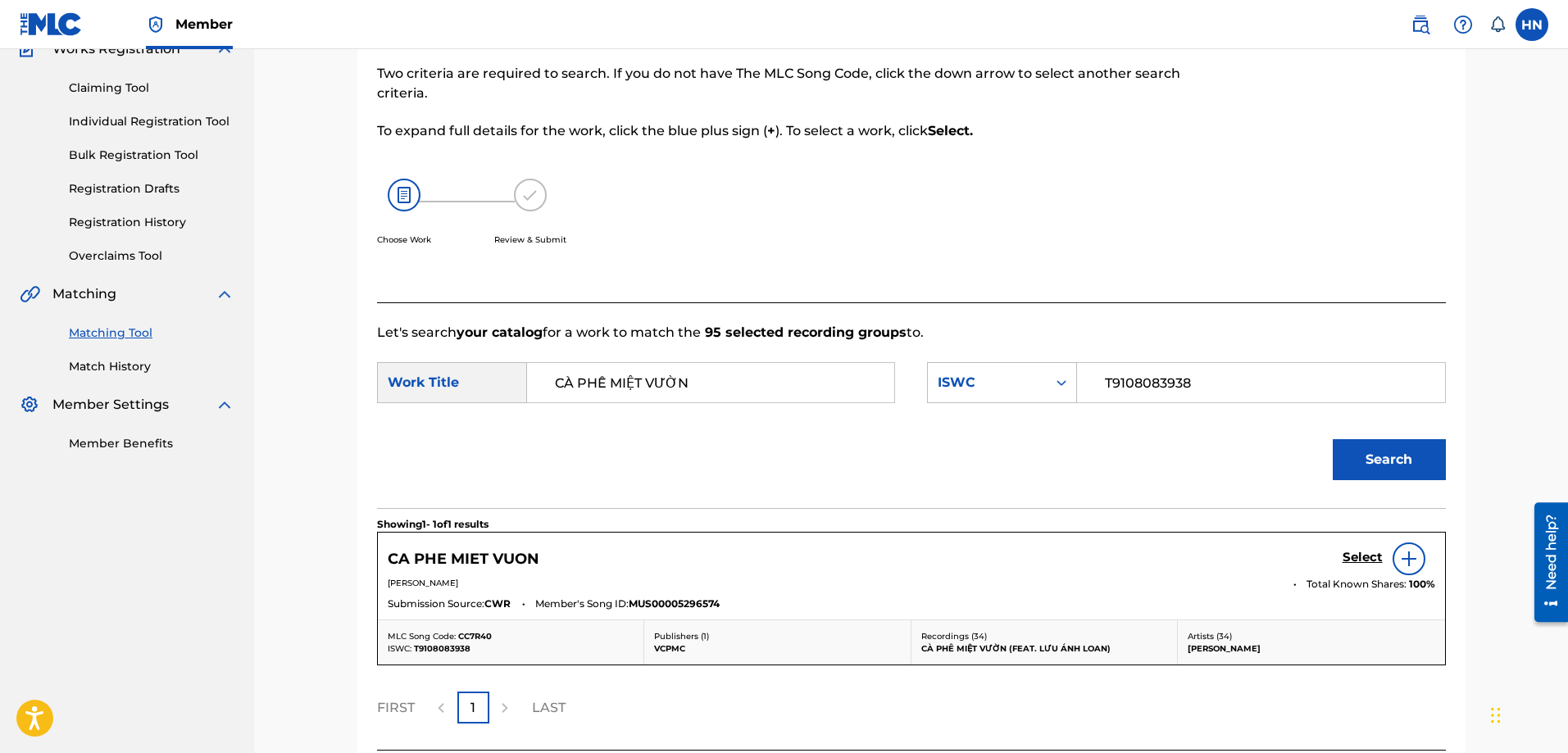
scroll to position [290, 0]
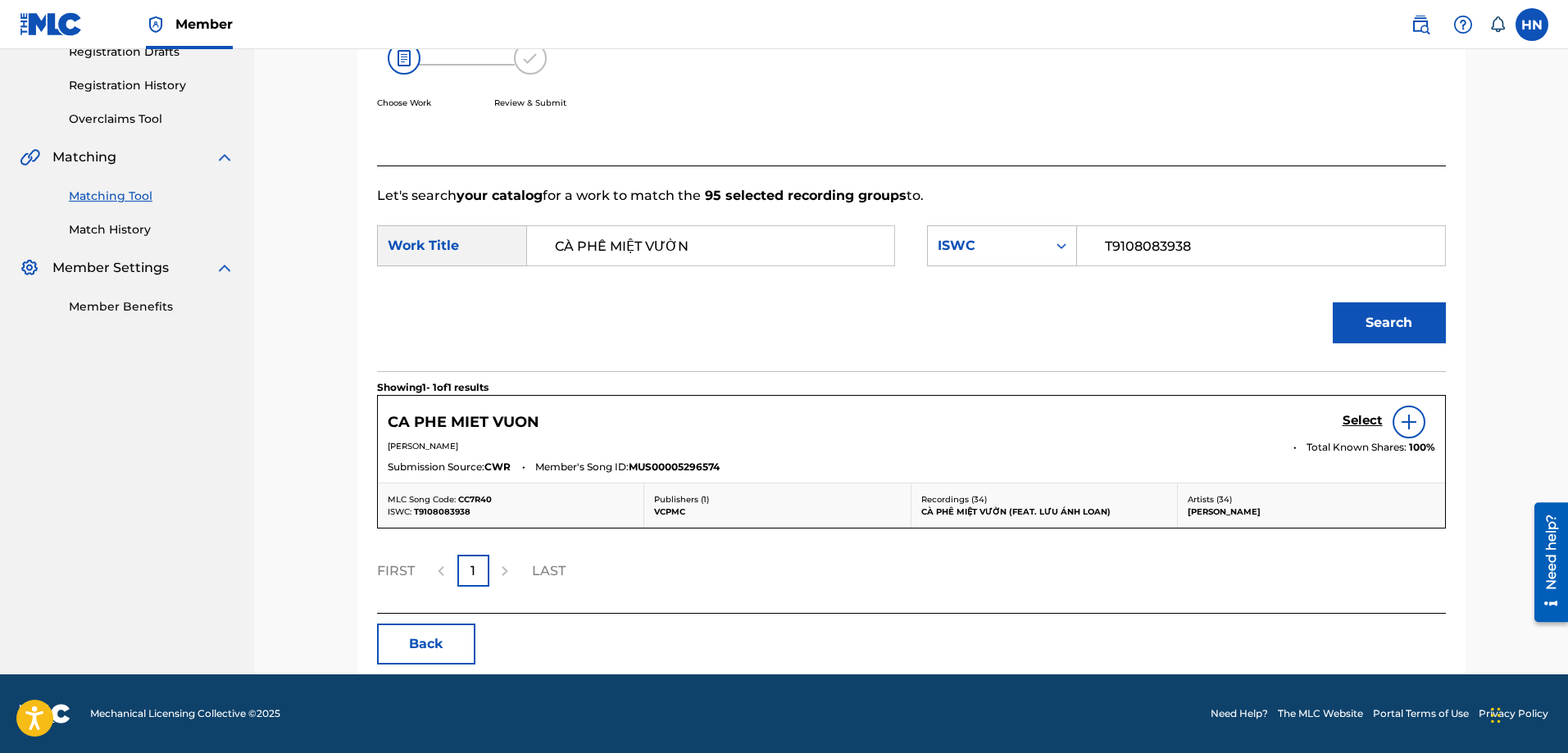
click at [1343, 424] on h5 "Select" at bounding box center [1363, 421] width 40 height 16
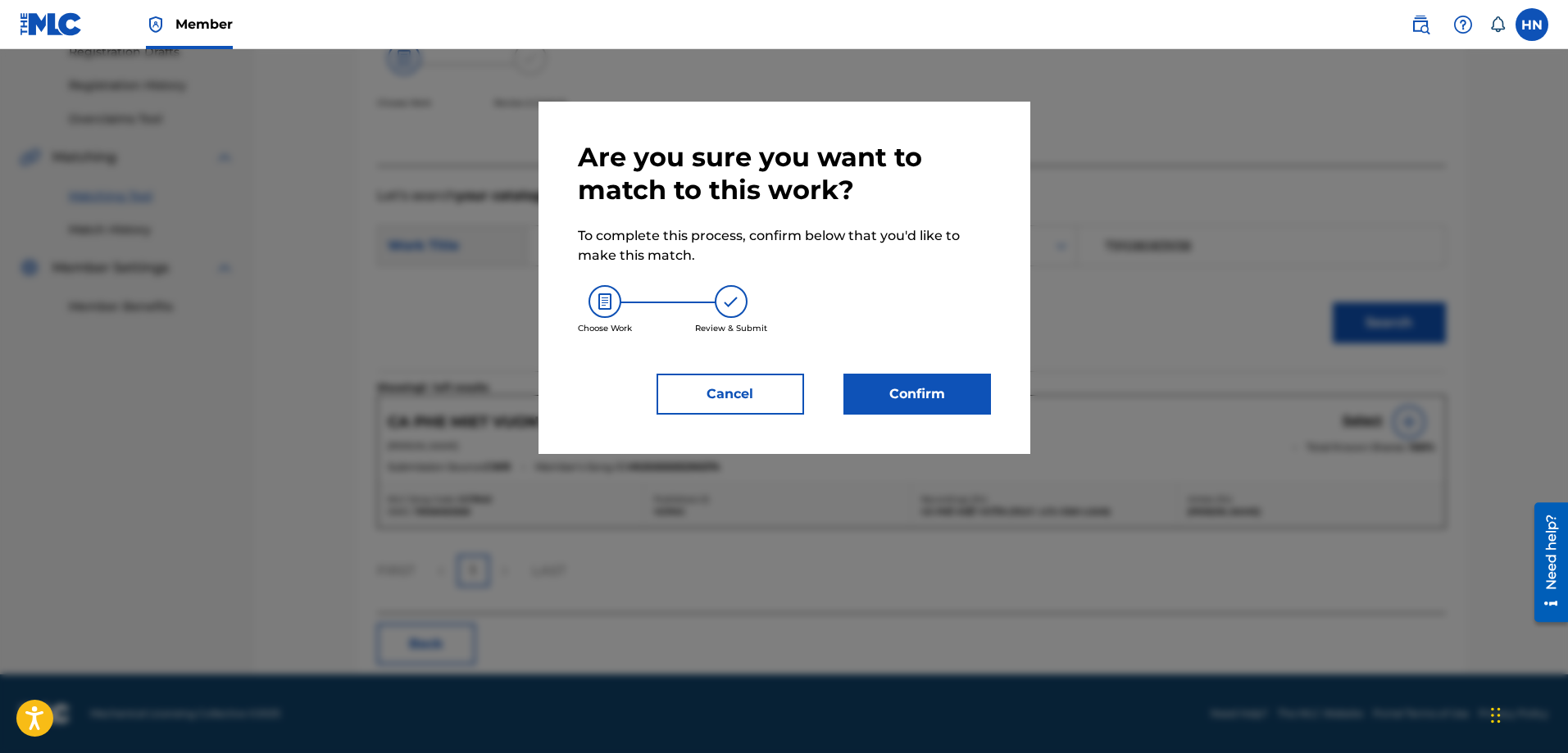
click at [943, 387] on button "Confirm" at bounding box center [917, 394] width 148 height 41
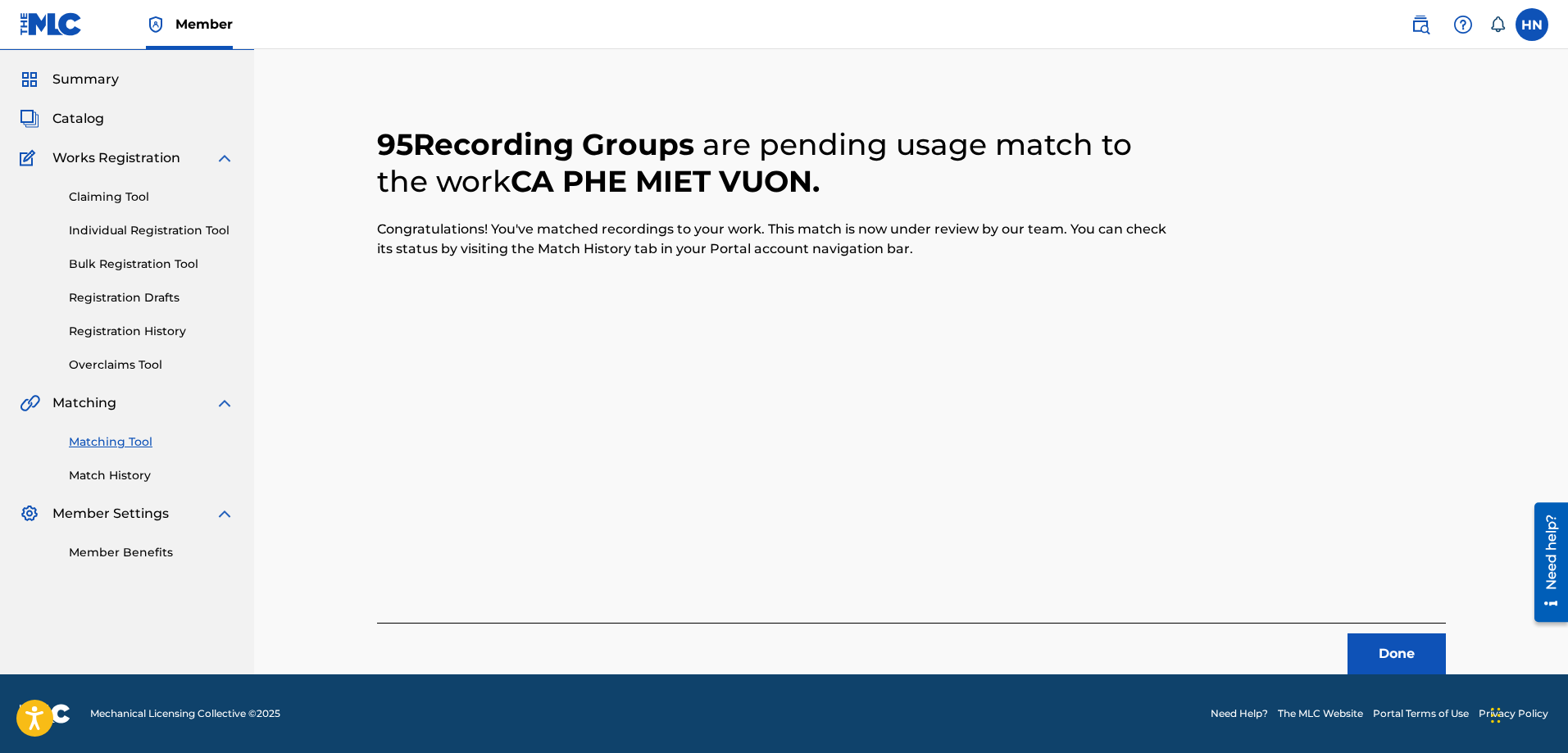
scroll to position [45, 0]
click at [1396, 644] on button "Done" at bounding box center [1397, 653] width 99 height 41
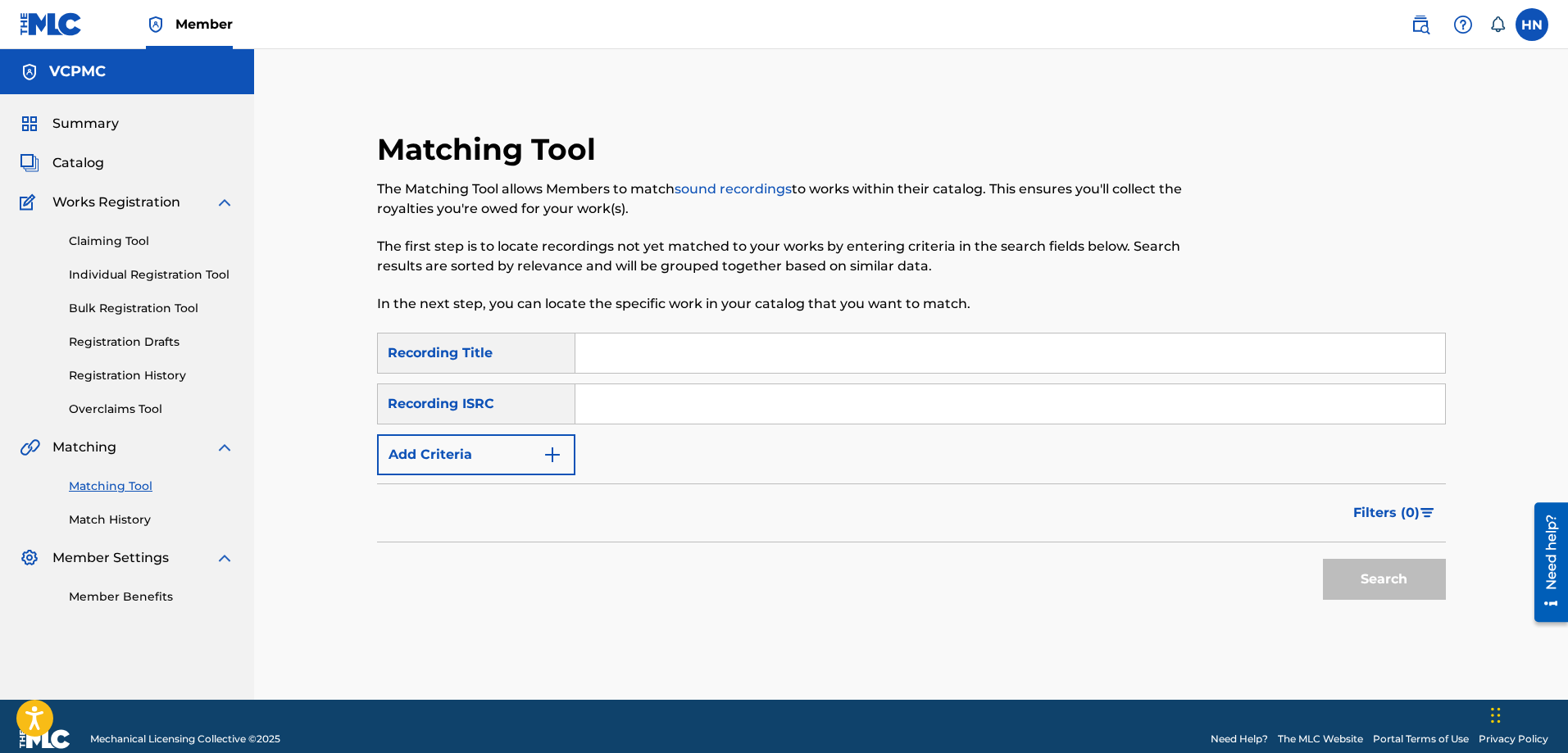
click at [740, 360] on input "Search Form" at bounding box center [1011, 353] width 870 height 39
paste input "BẦU TRỜI CỦA CON"
click at [1323, 569] on button "Search" at bounding box center [1385, 579] width 123 height 41
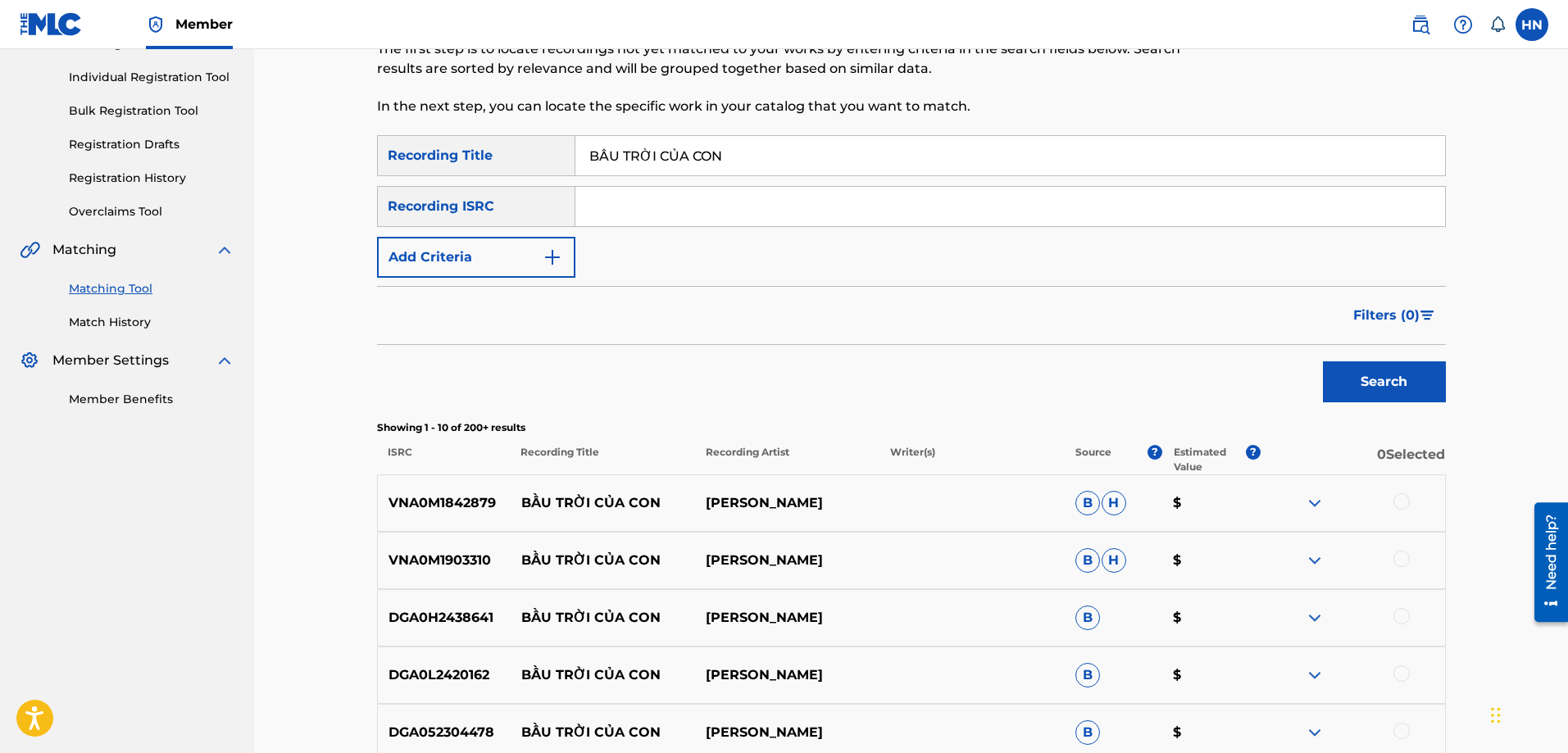
scroll to position [328, 0]
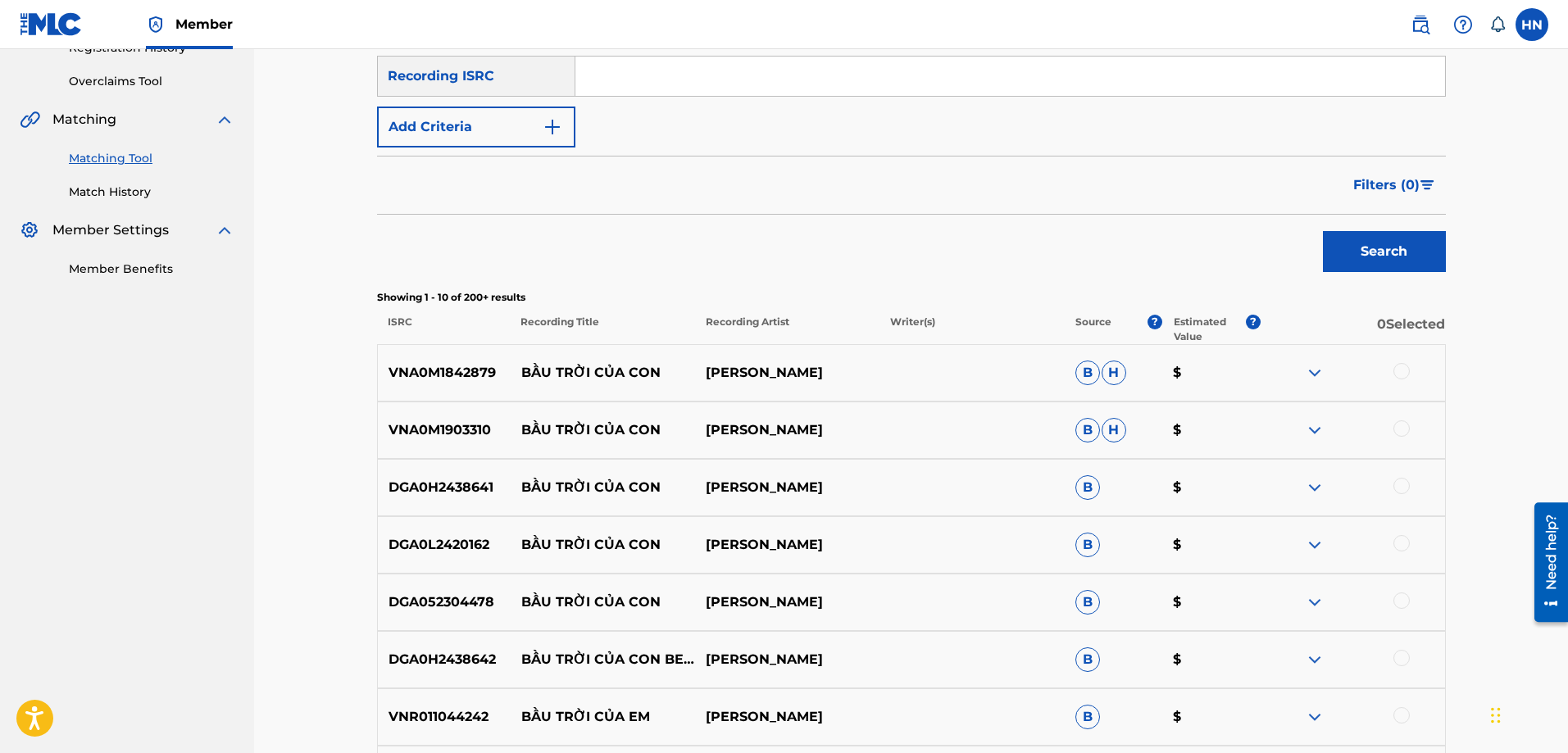
click at [458, 364] on p "VNA0M1842879" at bounding box center [445, 373] width 133 height 20
click at [1399, 375] on div at bounding box center [1401, 371] width 17 height 17
click at [452, 439] on p "VNA0M1903310" at bounding box center [445, 430] width 133 height 20
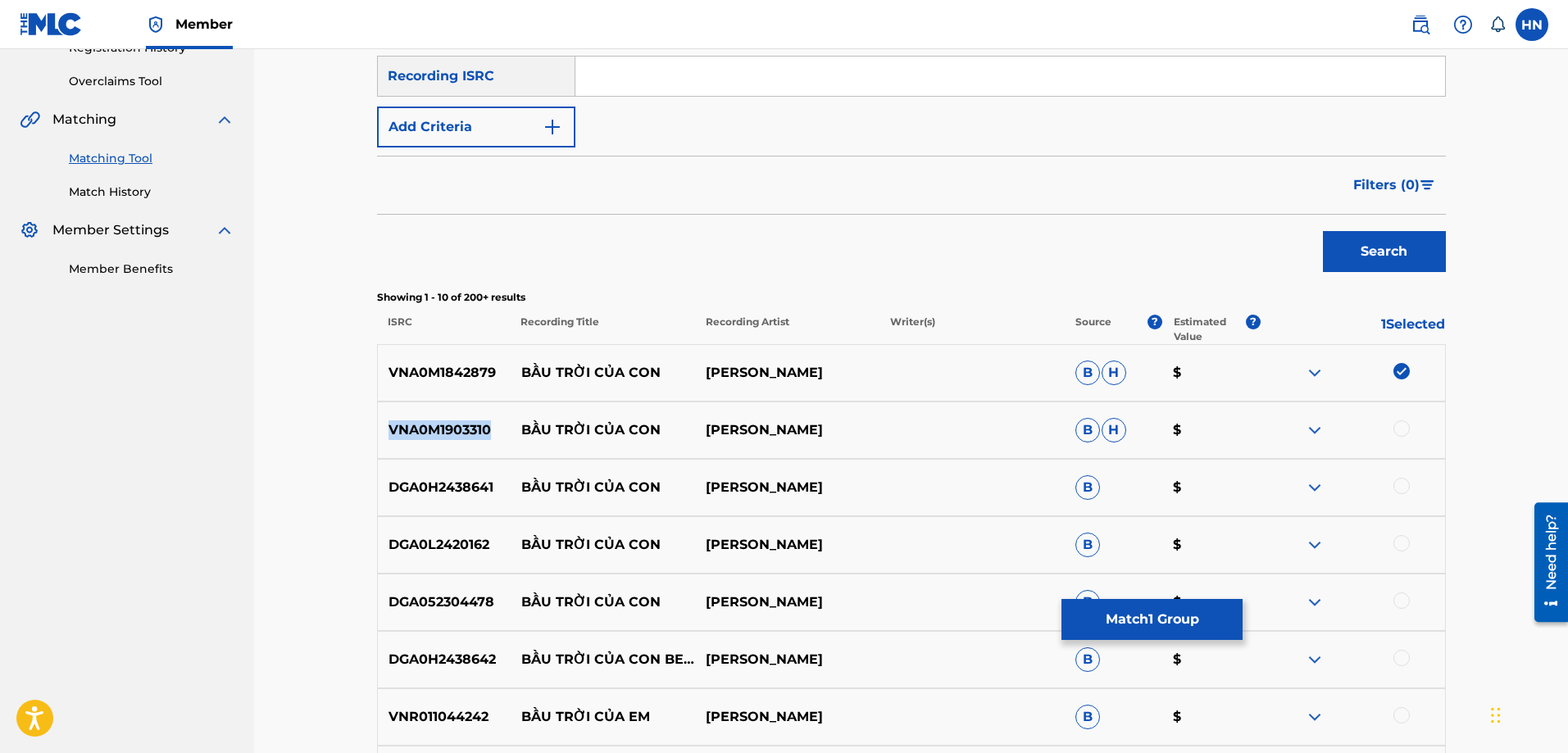
click at [452, 439] on p "VNA0M1903310" at bounding box center [445, 430] width 133 height 20
click at [1400, 425] on div at bounding box center [1401, 428] width 17 height 17
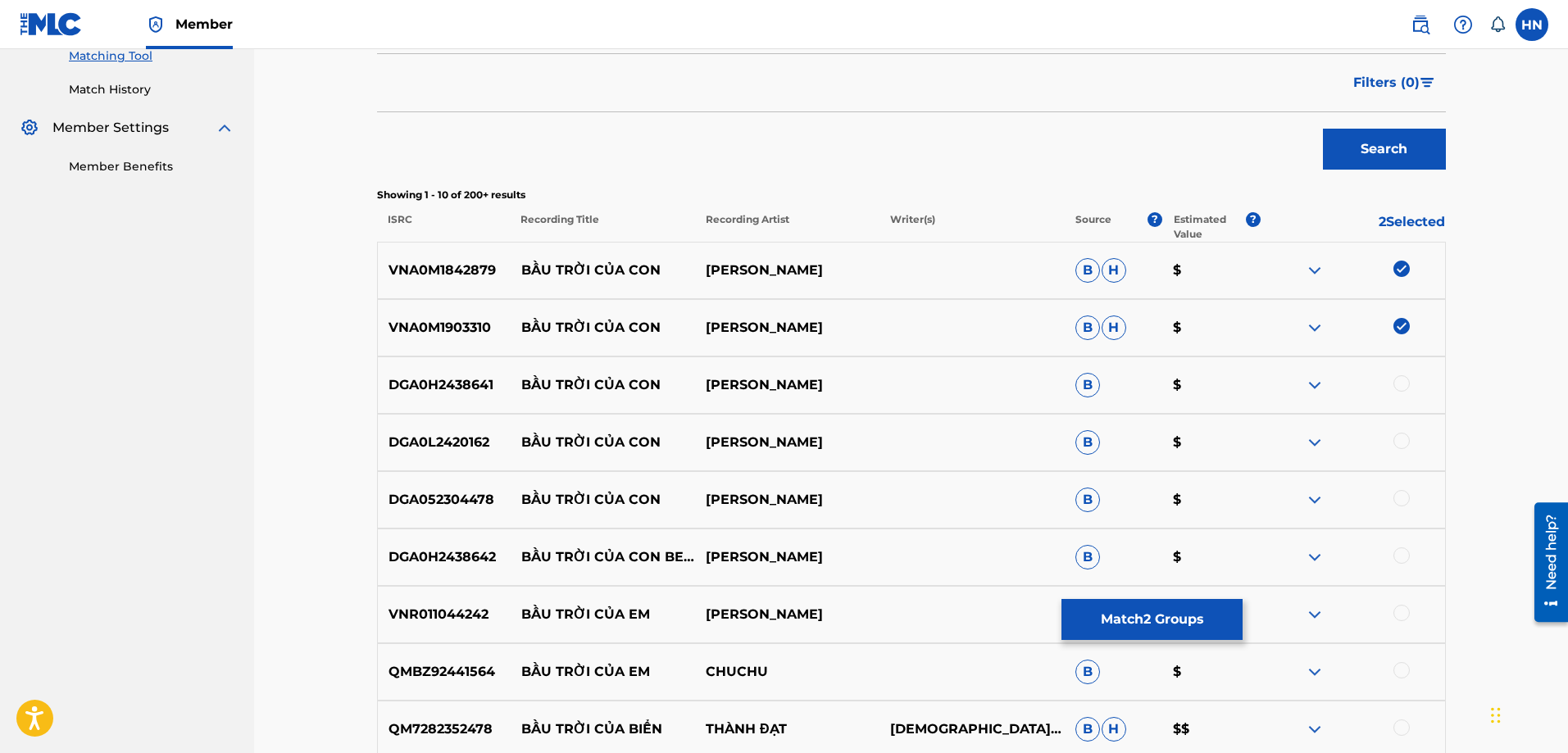
scroll to position [574, 0]
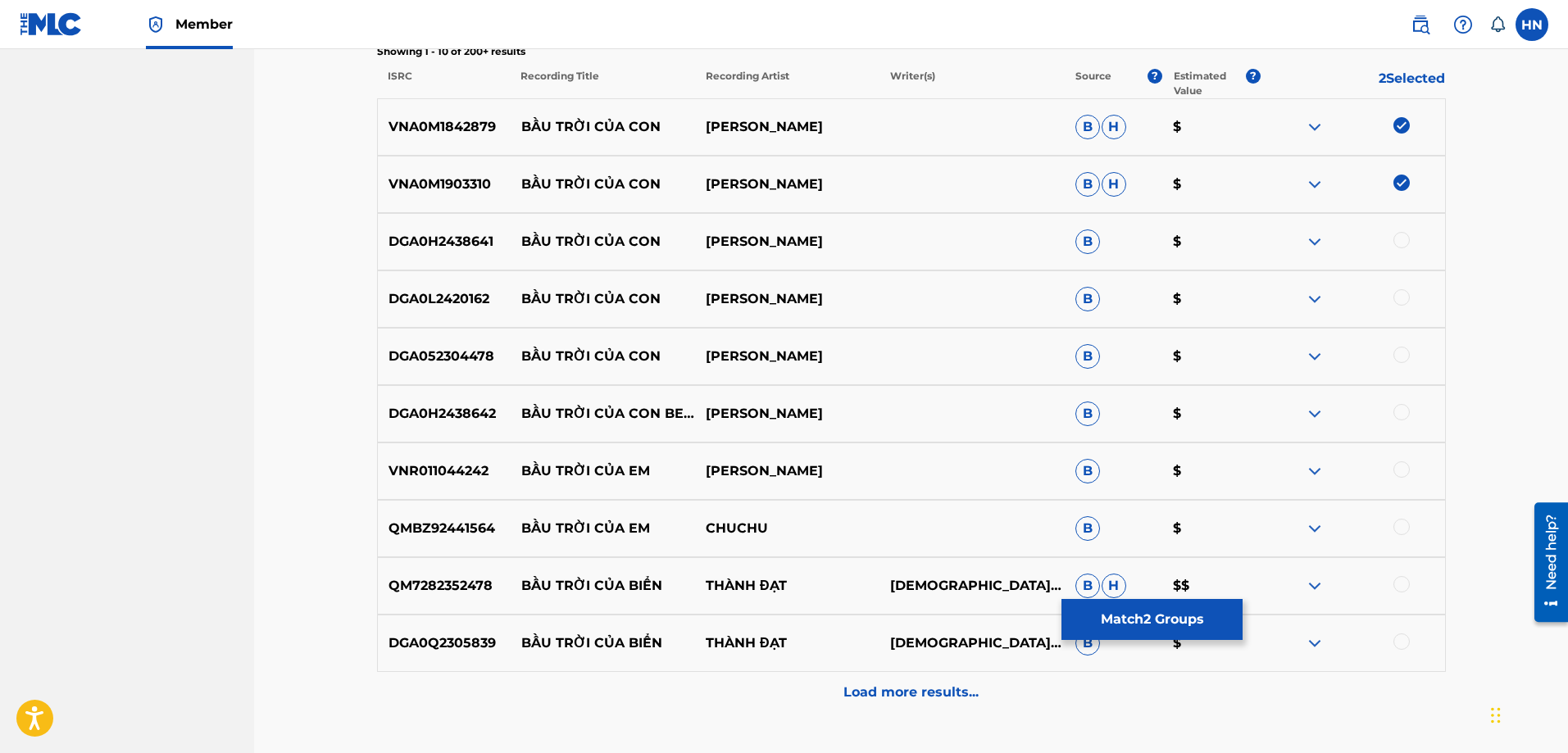
click at [433, 232] on p "DGA0H2438641" at bounding box center [445, 242] width 133 height 20
click at [1398, 241] on div at bounding box center [1401, 240] width 17 height 17
click at [479, 303] on p "DGA0L2420162" at bounding box center [445, 299] width 133 height 20
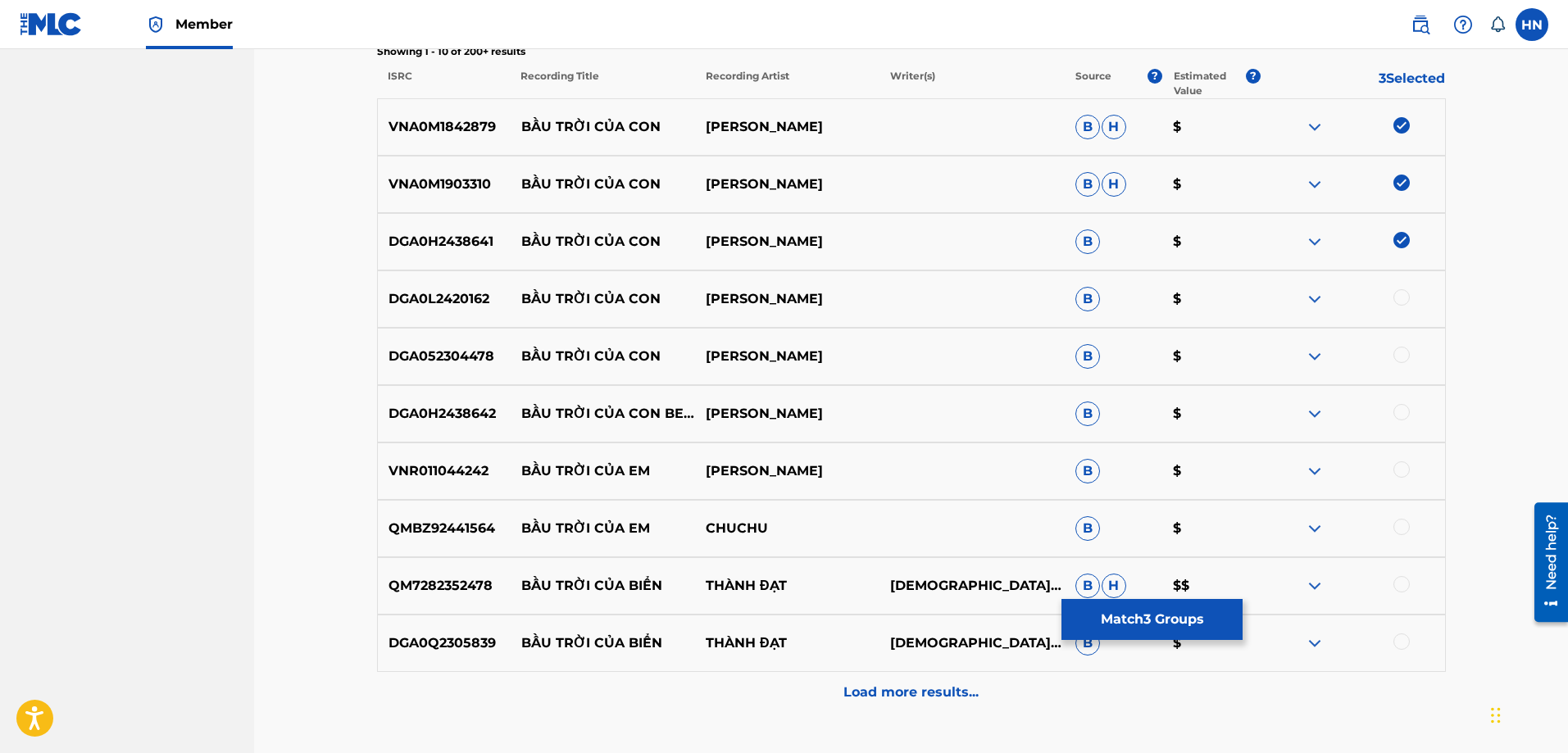
click at [1408, 301] on div at bounding box center [1401, 297] width 17 height 17
click at [431, 352] on p "DGA052304478" at bounding box center [445, 356] width 133 height 20
click at [1396, 355] on div at bounding box center [1401, 355] width 17 height 17
click at [487, 423] on p "DGA0H2438642" at bounding box center [445, 414] width 133 height 20
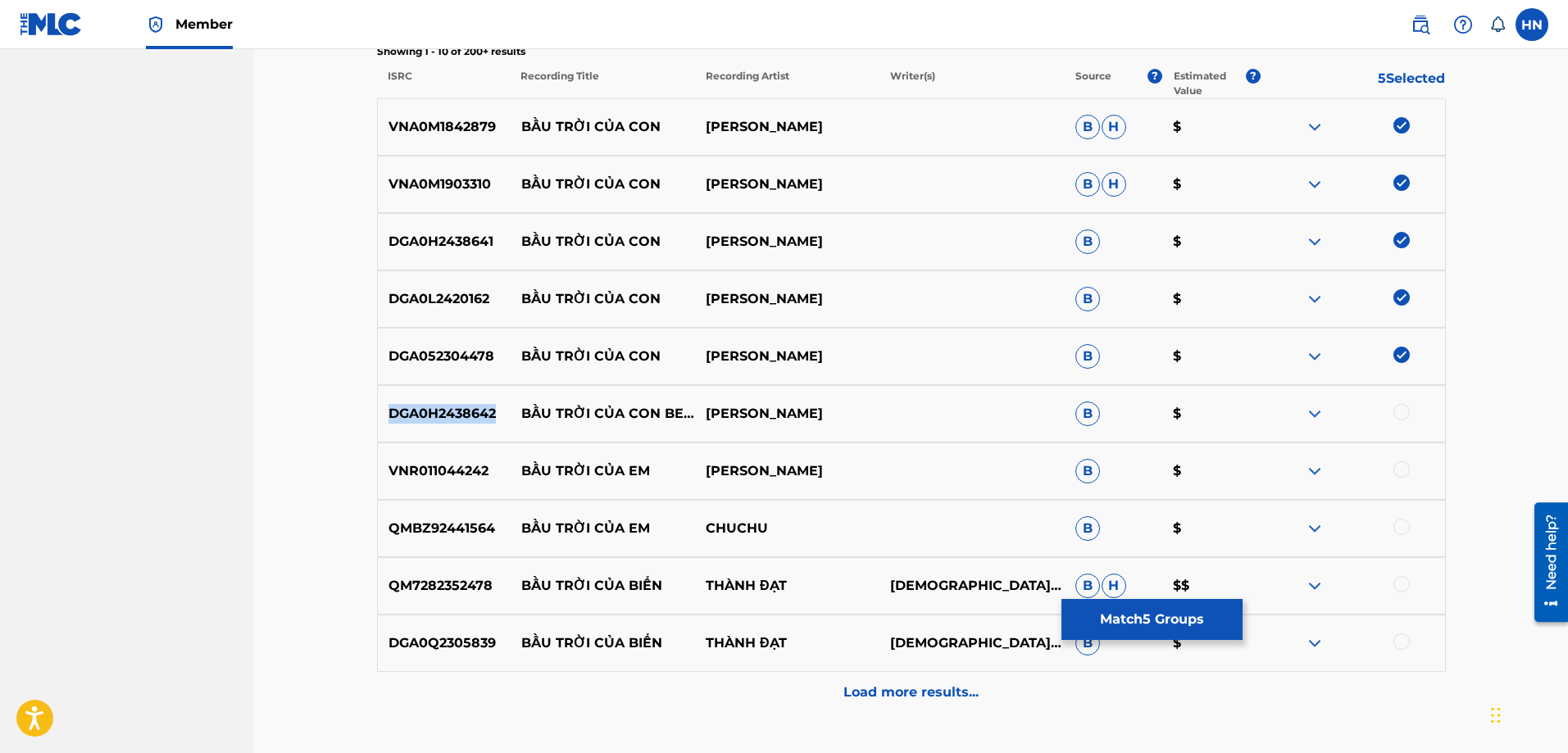
click at [487, 423] on p "DGA0H2438642" at bounding box center [445, 414] width 133 height 20
click at [1395, 416] on div at bounding box center [1401, 412] width 17 height 17
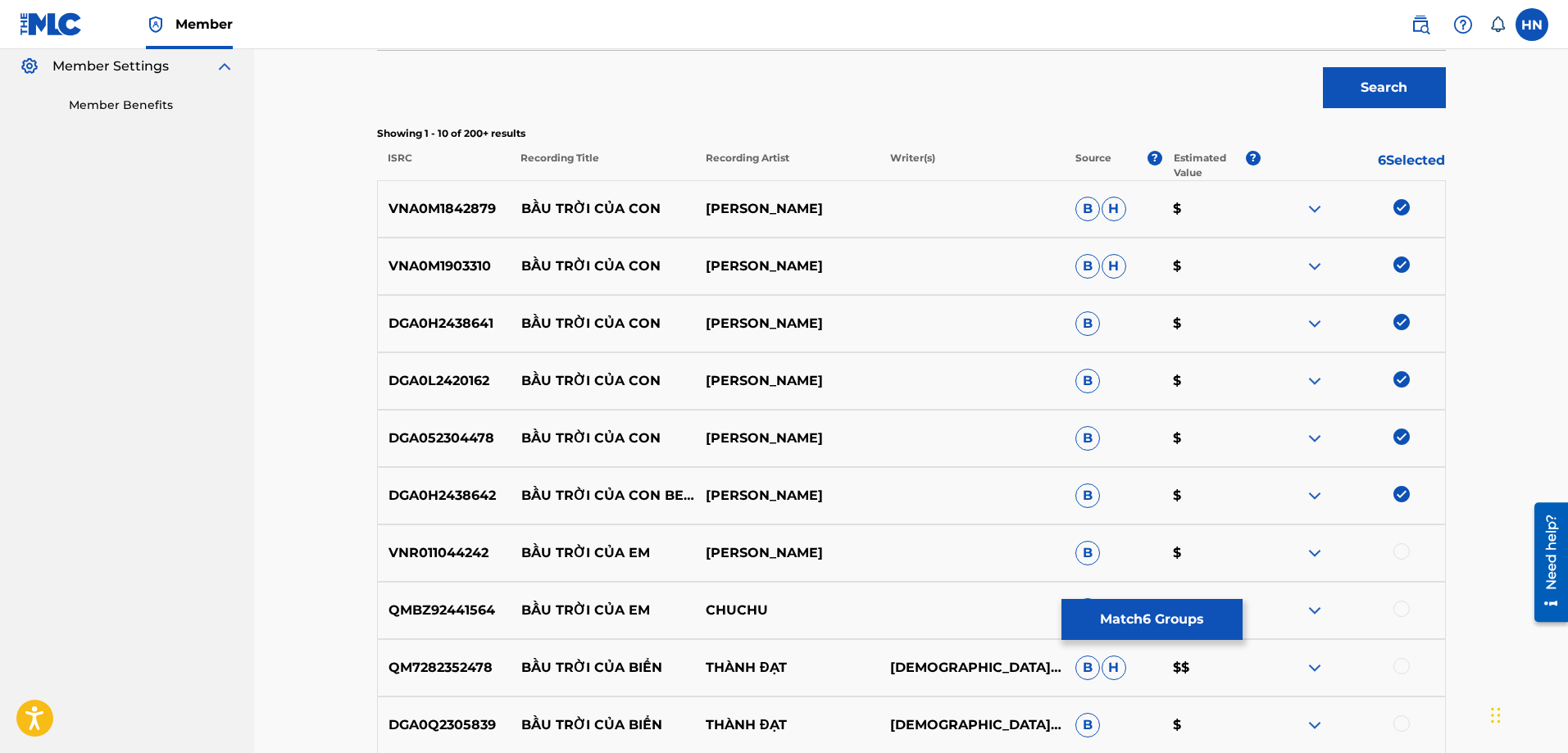
scroll to position [164, 0]
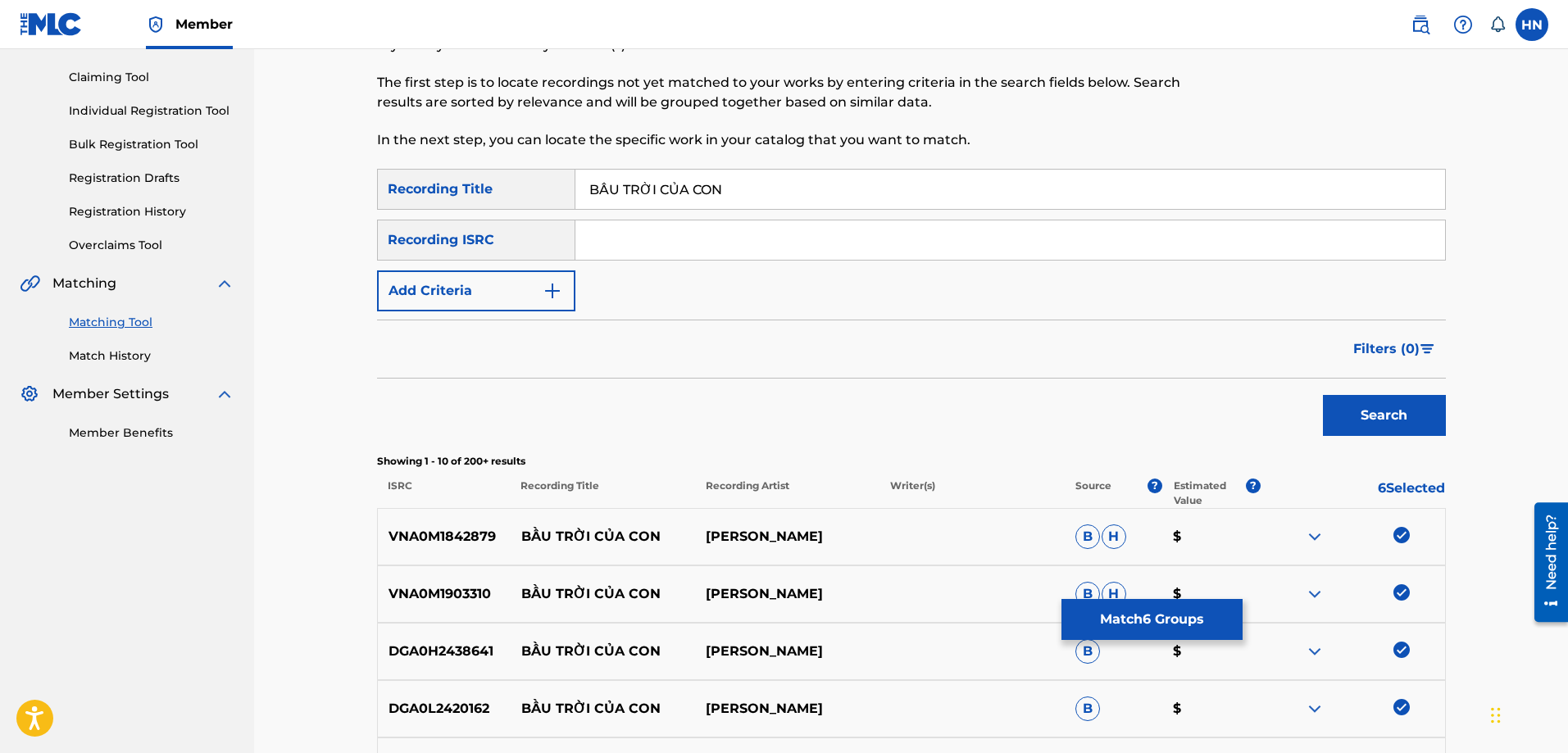
click at [782, 194] on input "BẦU TRỜI CỦA CON" at bounding box center [1011, 189] width 870 height 39
paste input "AU TROI CUA CON"
click at [1320, 401] on div "Search" at bounding box center [1380, 411] width 131 height 66
click at [1343, 396] on button "Search" at bounding box center [1385, 415] width 123 height 41
click at [449, 532] on p "VNR011076885" at bounding box center [445, 536] width 133 height 20
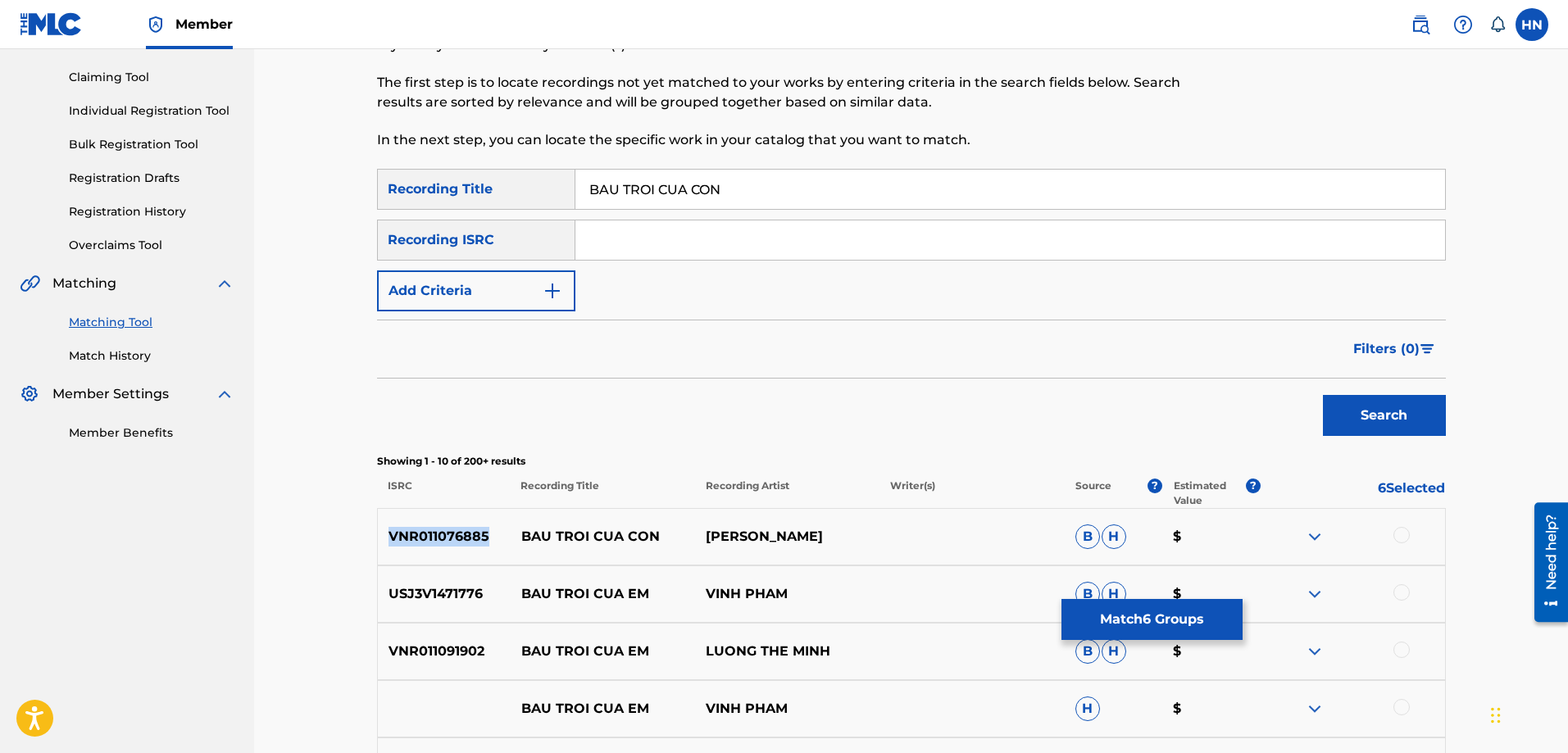
click at [449, 532] on p "VNR011076885" at bounding box center [445, 536] width 133 height 20
click at [1406, 537] on div at bounding box center [1401, 535] width 17 height 17
drag, startPoint x: 818, startPoint y: 212, endPoint x: 814, endPoint y: 204, distance: 8.9
click at [816, 209] on div "SearchWithCriteriaf19e2628-57ce-4b9c-a630-9cc996a6ce48 Recording Title BAU TROI…" at bounding box center [912, 239] width 1069 height 142
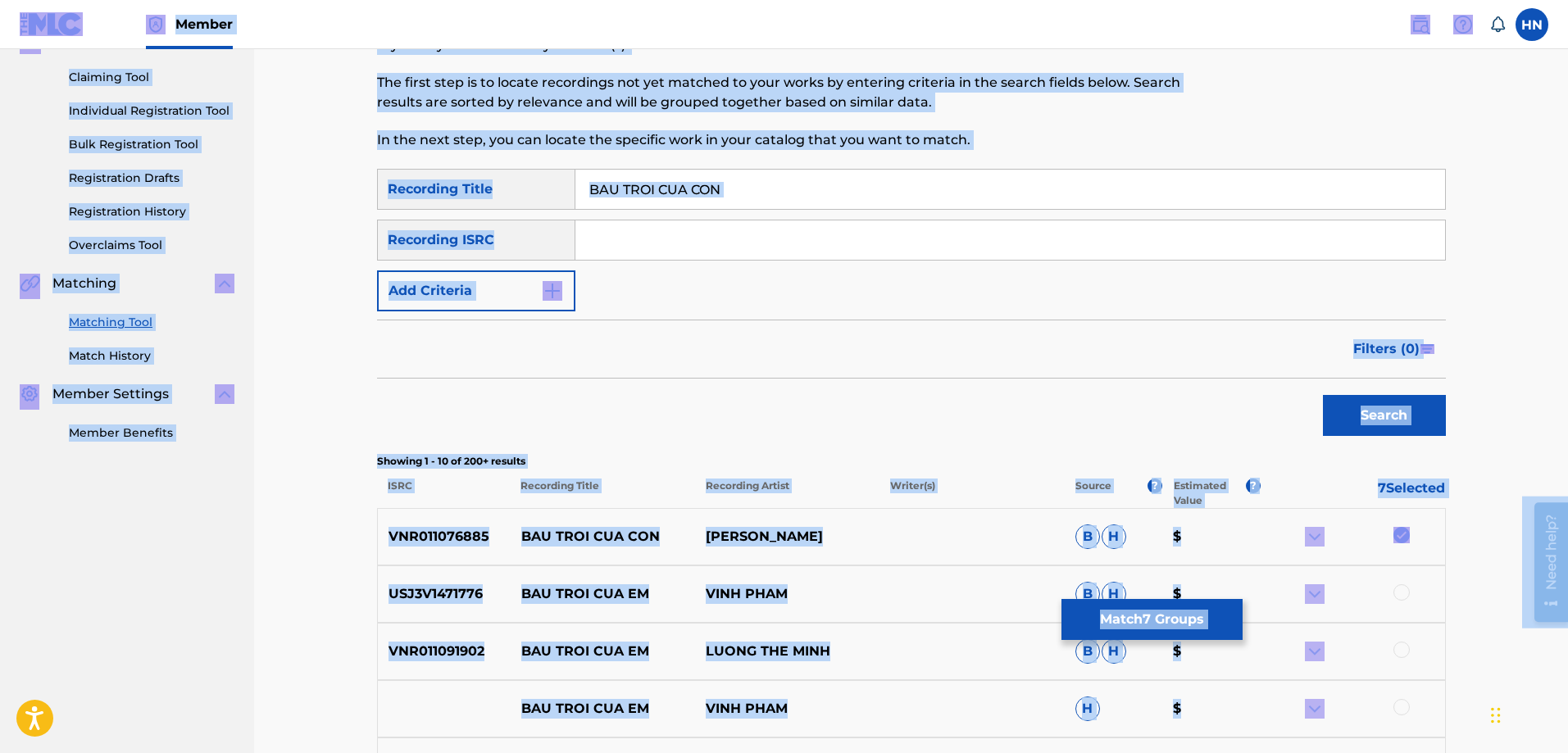
click at [576, 189] on input "BAU TROI CUA CON" at bounding box center [1011, 189] width 870 height 39
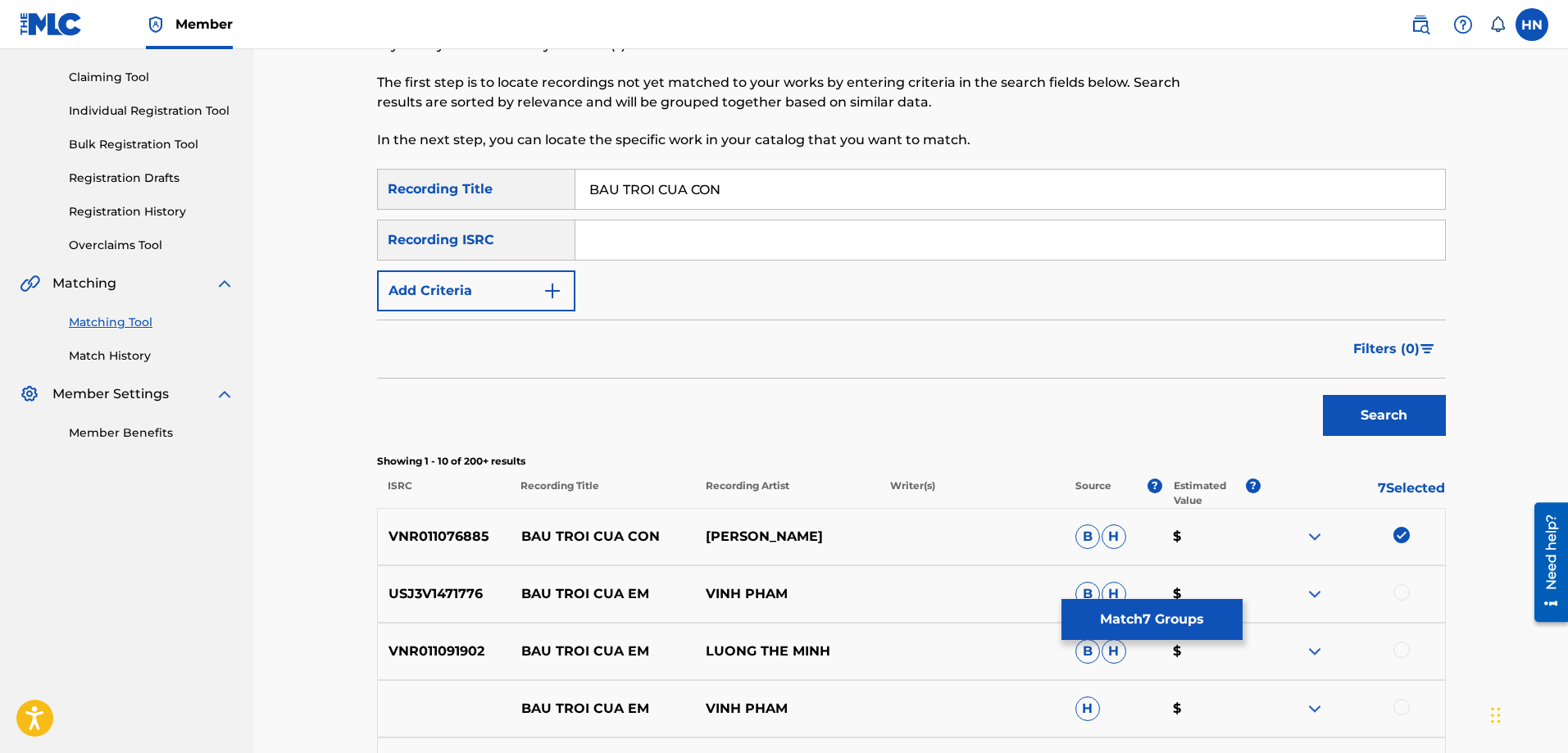
paste input "CHA MẸ LÀ TẤT CẢ"
click at [584, 191] on input "CHA MẸ LÀ TẤT CẢ" at bounding box center [1011, 189] width 870 height 39
click at [1399, 414] on button "Search" at bounding box center [1385, 415] width 123 height 41
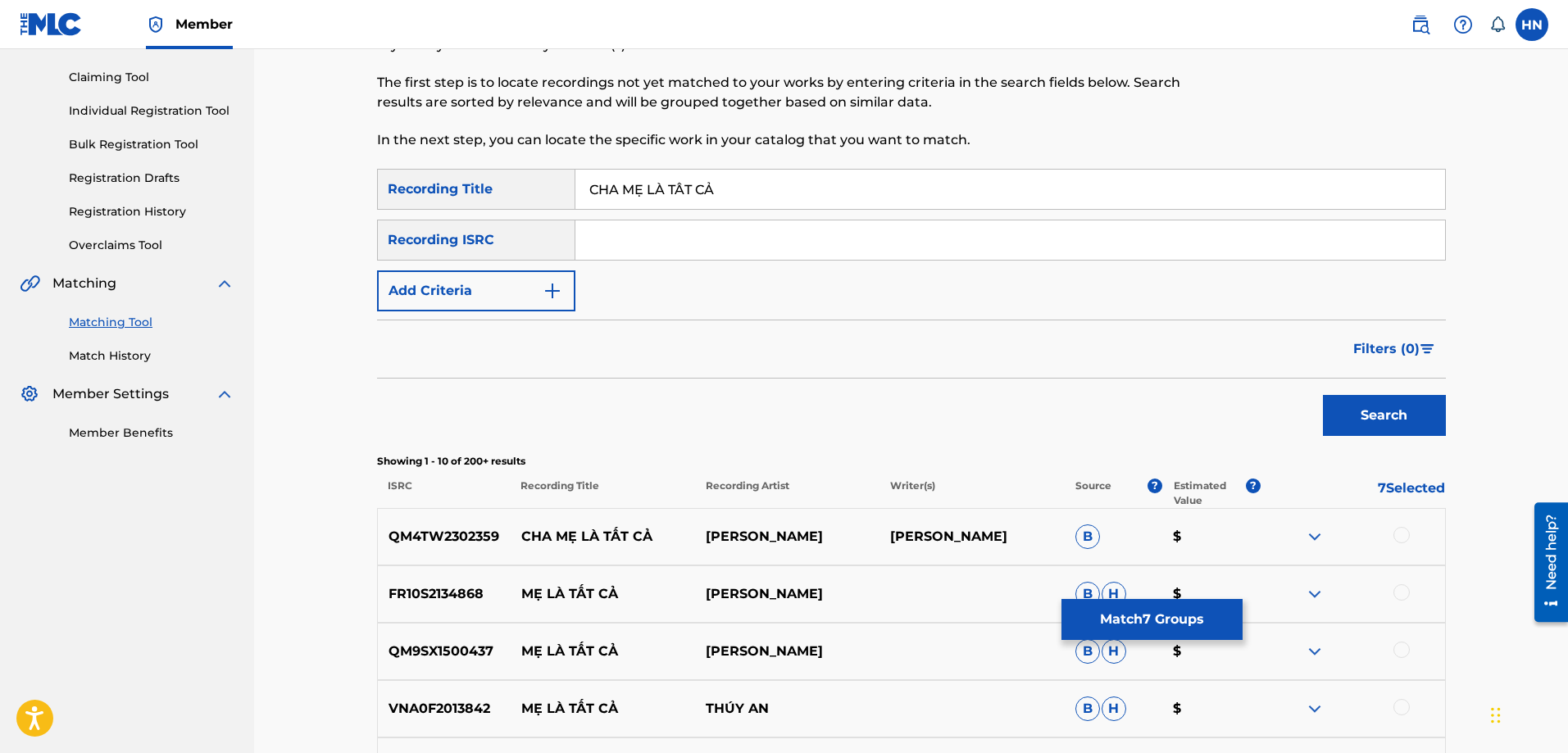
click at [421, 535] on p "QM4TW2302359" at bounding box center [445, 536] width 133 height 20
click at [1397, 533] on div at bounding box center [1401, 535] width 17 height 17
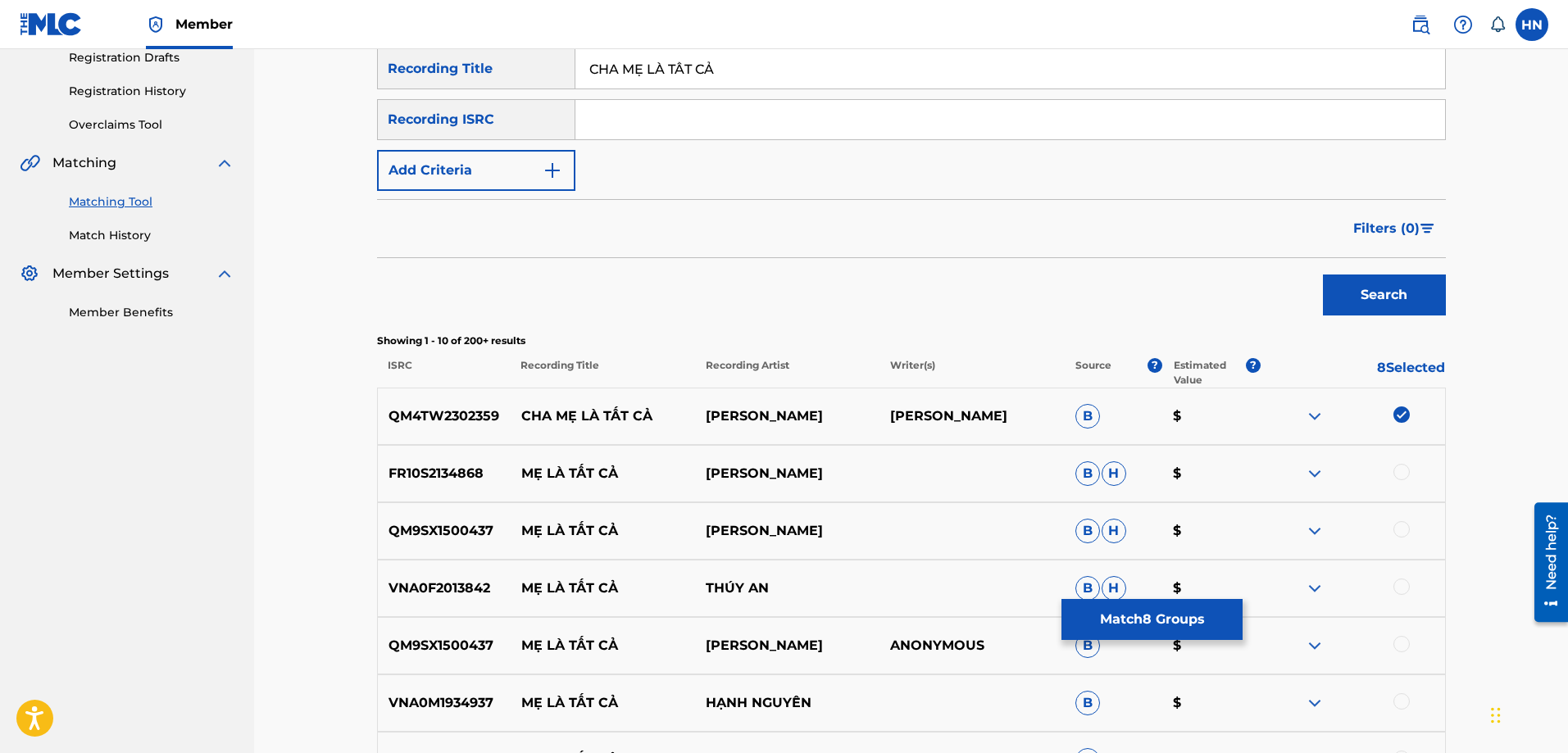
scroll to position [121, 0]
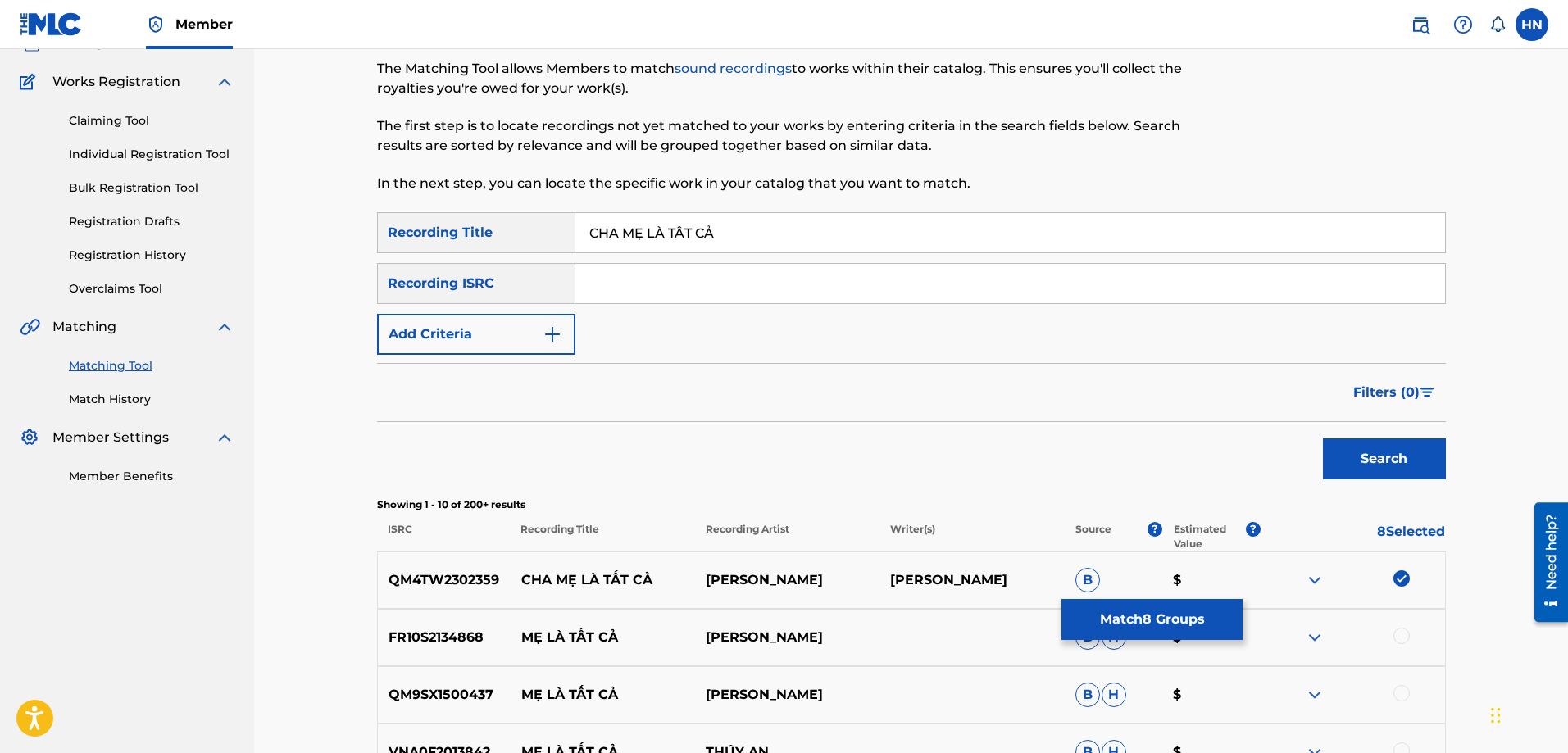
click at [800, 242] on input "CHA MẸ LÀ TẤT CẢ" at bounding box center [1011, 232] width 870 height 39
paste input "E LA TAT CA"
type input "CHA ME LA TAT CA"
click at [1331, 437] on div "Search" at bounding box center [1380, 454] width 131 height 66
click at [1334, 439] on button "Search" at bounding box center [1385, 459] width 123 height 41
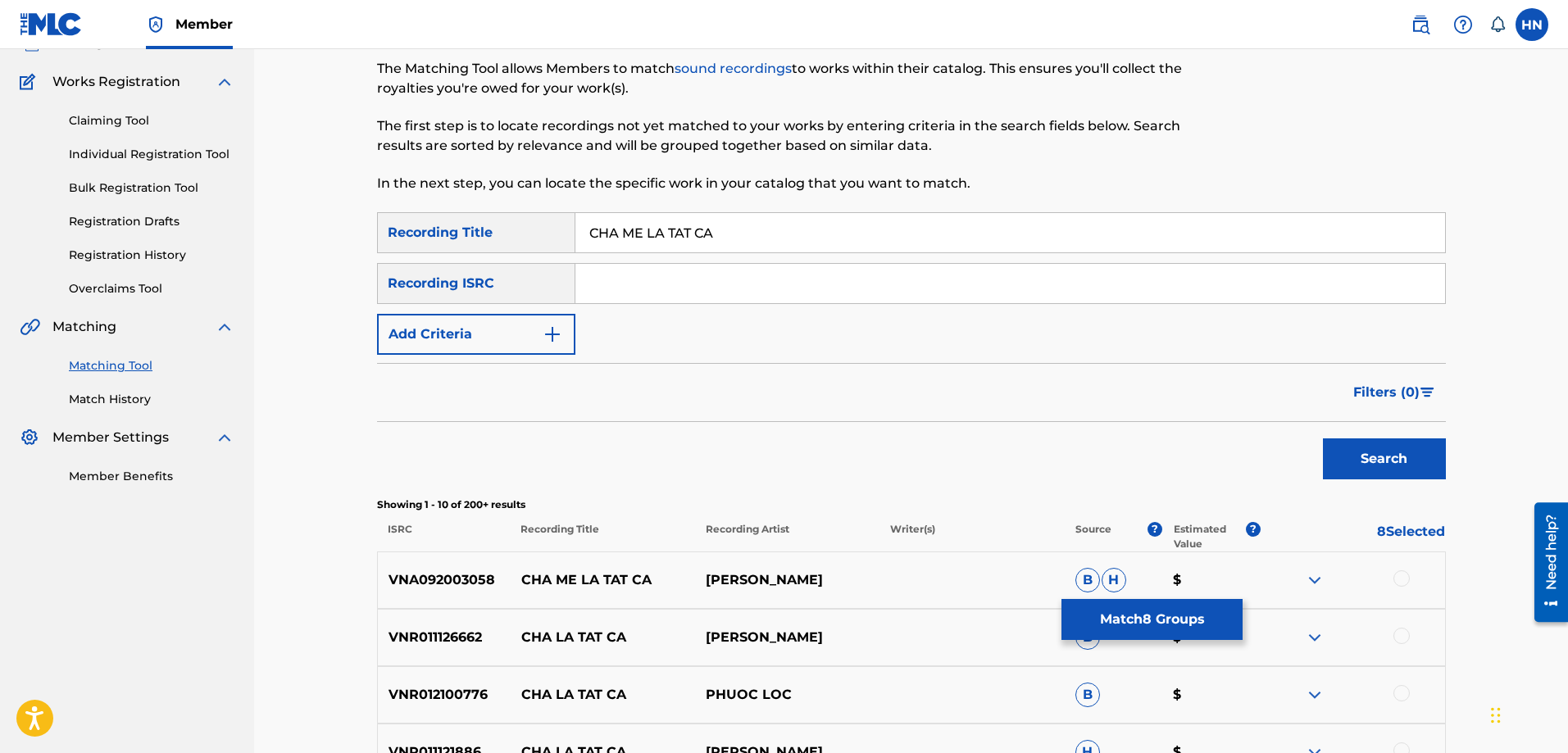
click at [472, 566] on div "VNA092003058 CHA ME LA TAT CA VUONG THIEN [PERSON_NAME]" at bounding box center [912, 581] width 1069 height 58
click at [1391, 577] on div at bounding box center [1351, 580] width 184 height 20
click at [1399, 577] on div at bounding box center [1401, 578] width 17 height 17
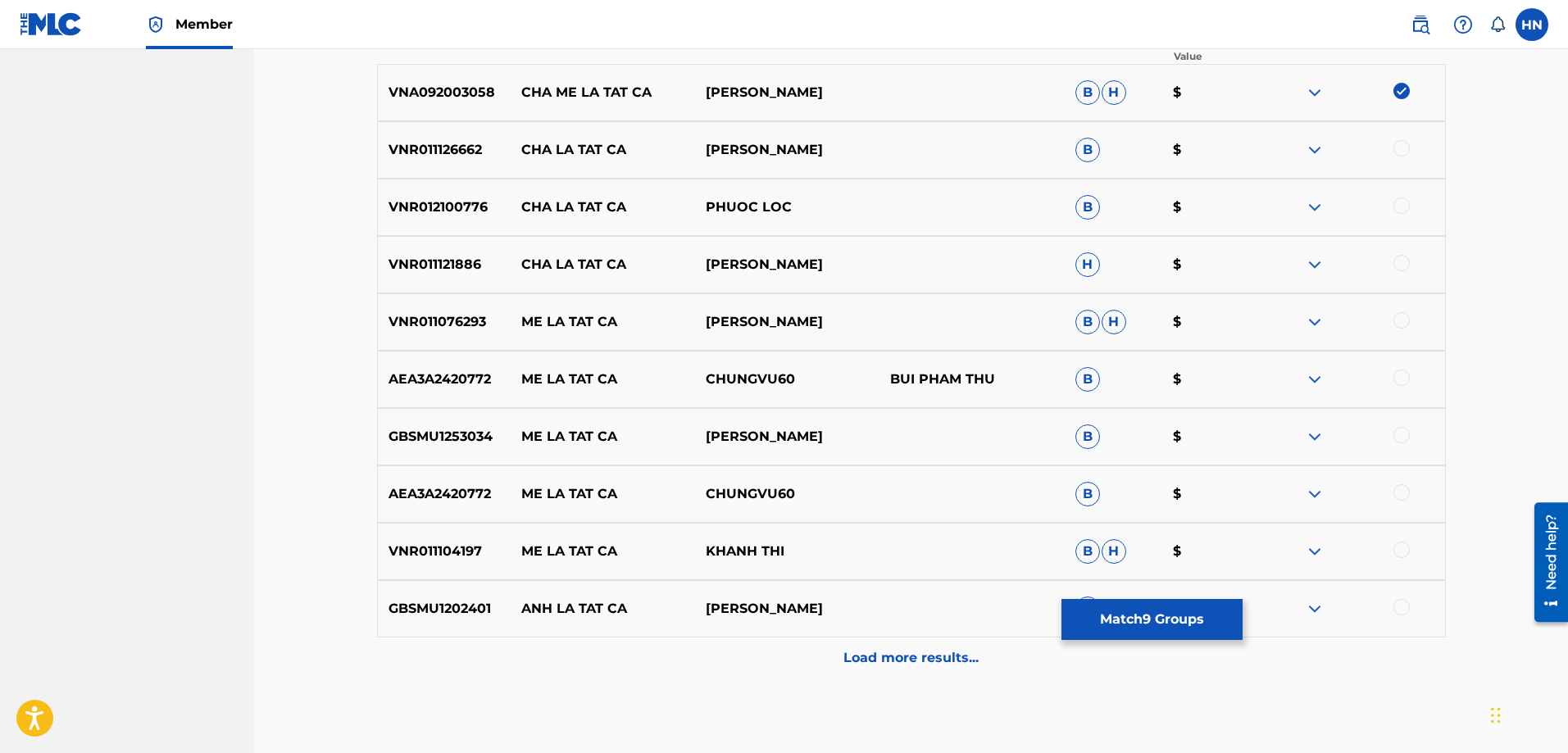
scroll to position [694, 0]
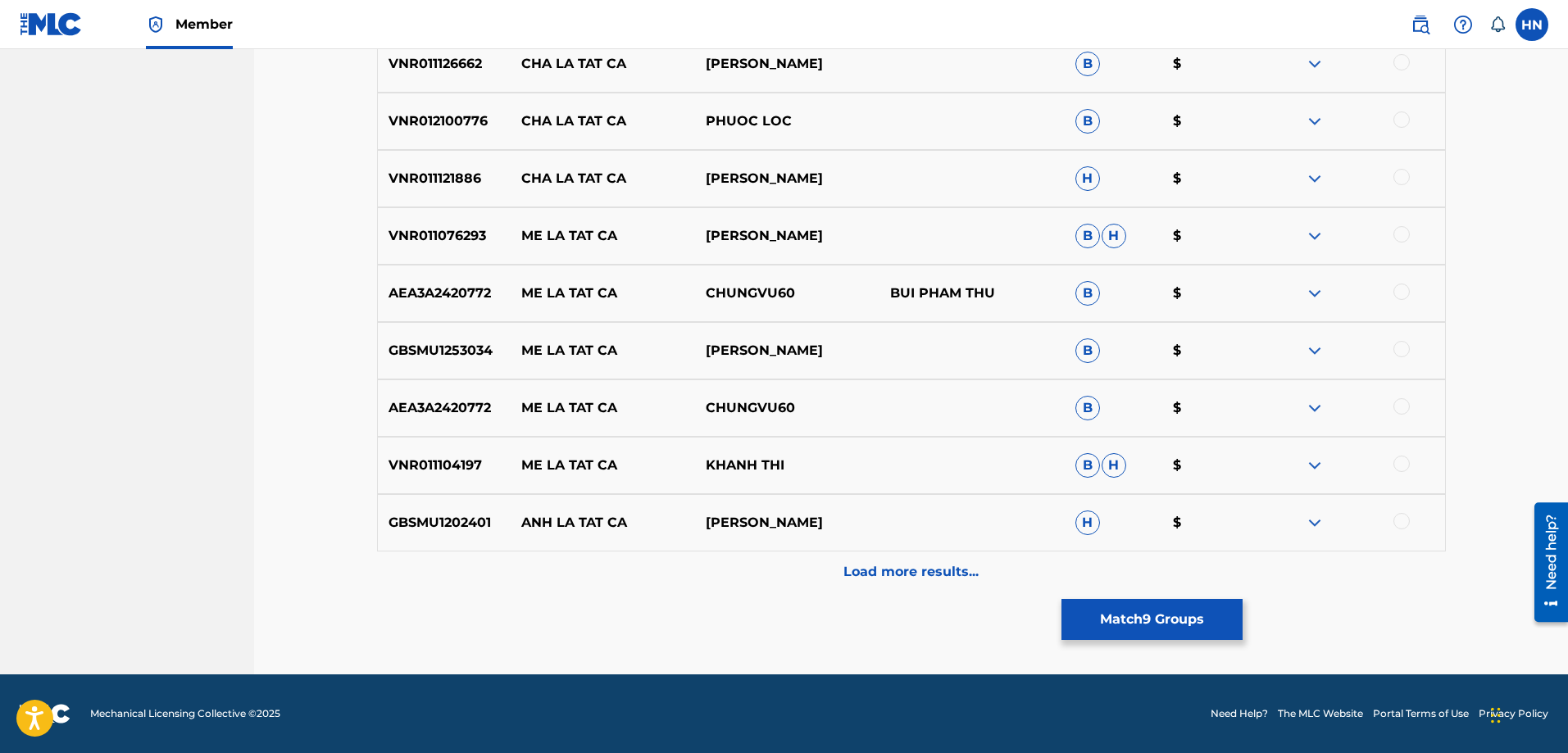
click at [1137, 640] on div "Matching Tool The Matching Tool allows Members to match sound recordings to wor…" at bounding box center [912, 55] width 1069 height 1238
click at [1137, 635] on button "Match 9 Groups" at bounding box center [1151, 619] width 181 height 41
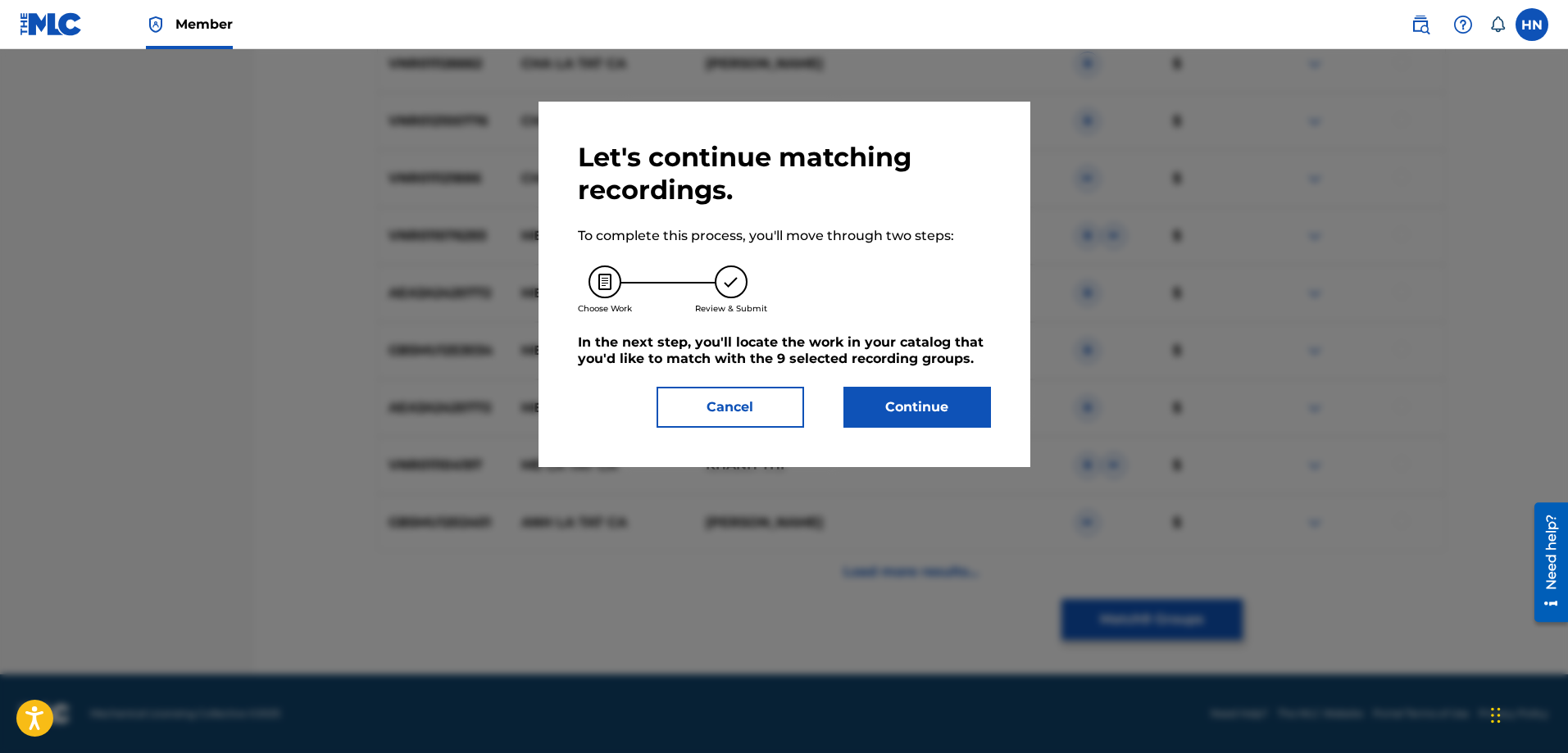
click at [946, 407] on button "Continue" at bounding box center [917, 407] width 148 height 41
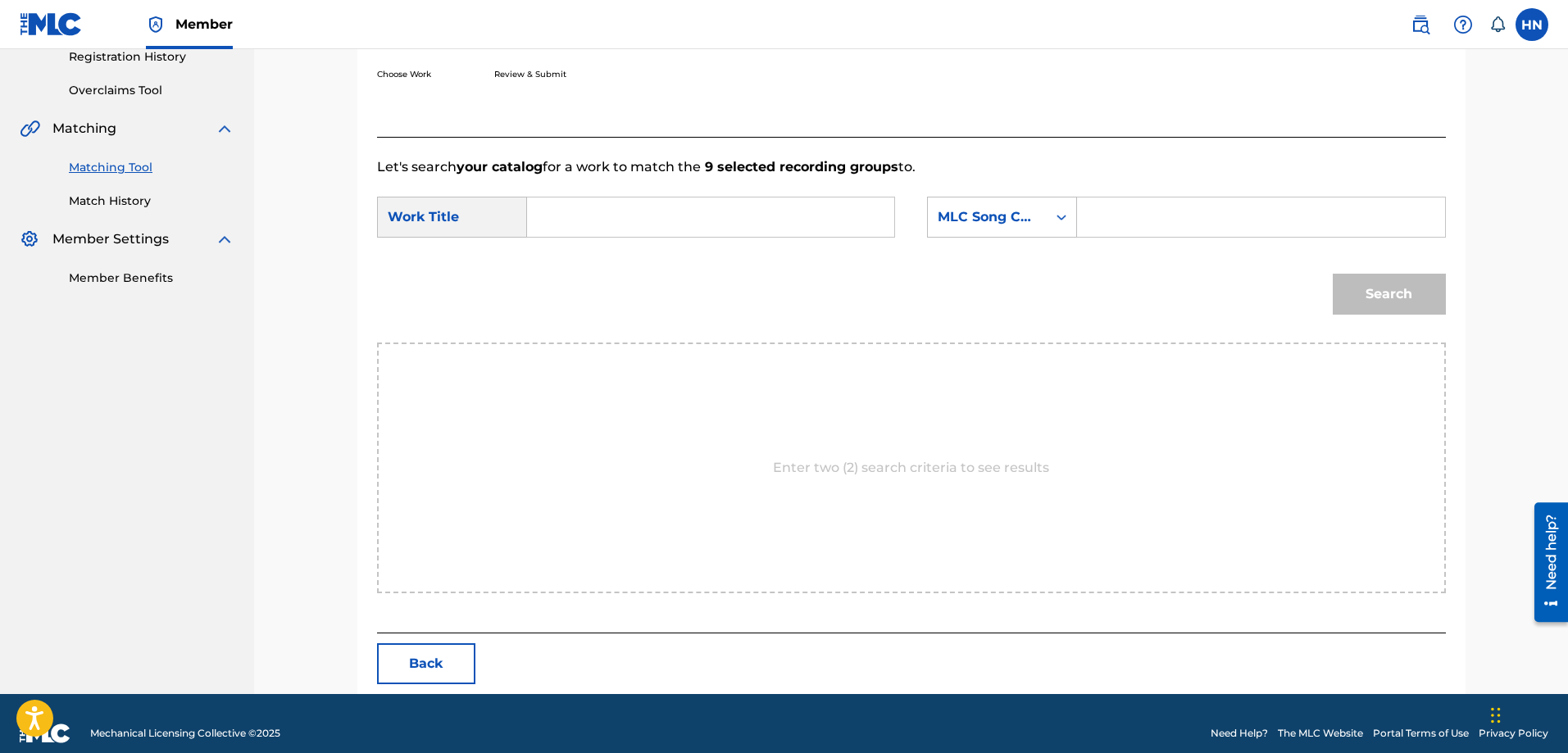
scroll to position [339, 0]
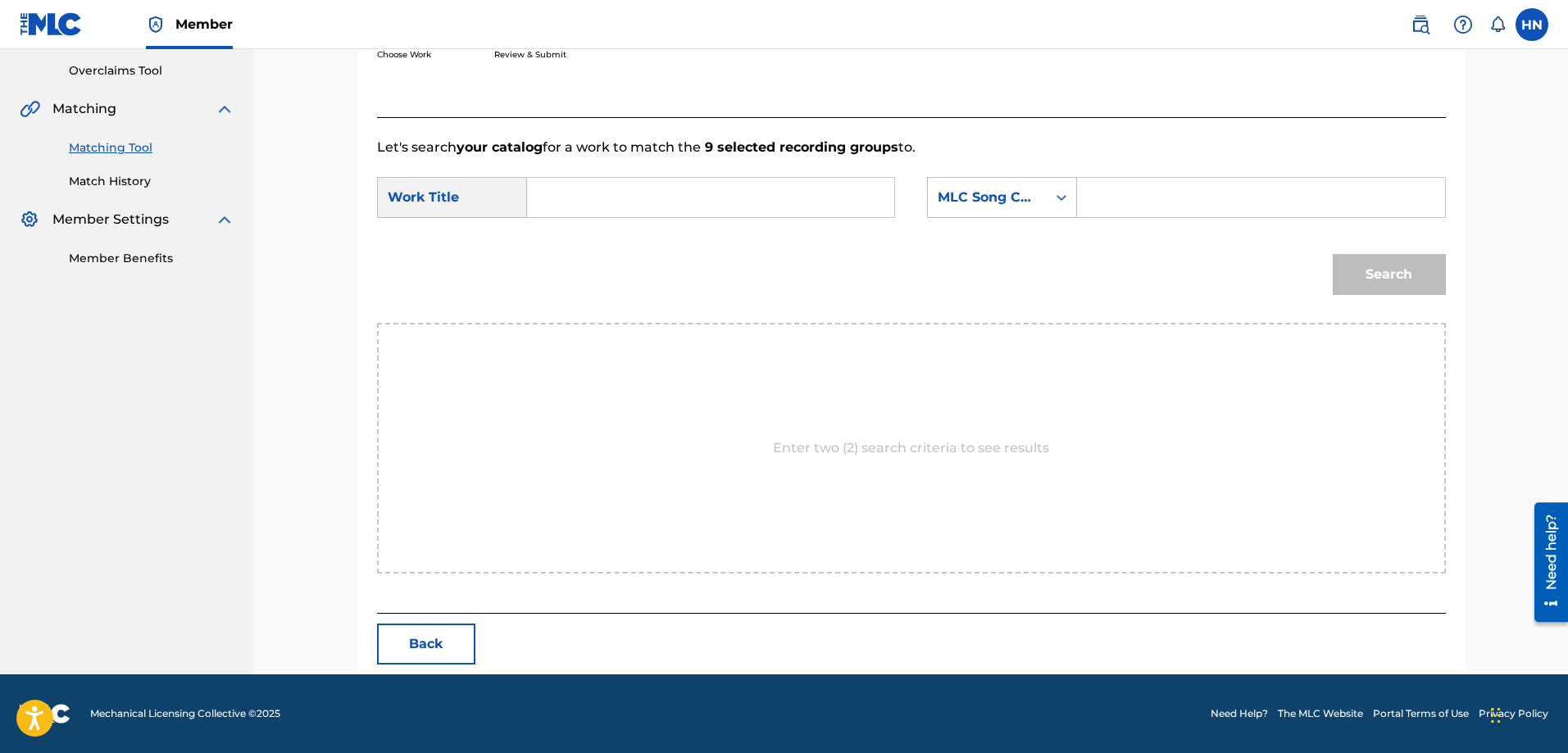
click at [869, 198] on input "Search Form" at bounding box center [710, 197] width 339 height 39
paste input "BẦU TRỜI CỦA CON"
type input "BẦU TRỜI CỦA CON"
click at [978, 202] on div "MLC Song Code" at bounding box center [988, 197] width 100 height 20
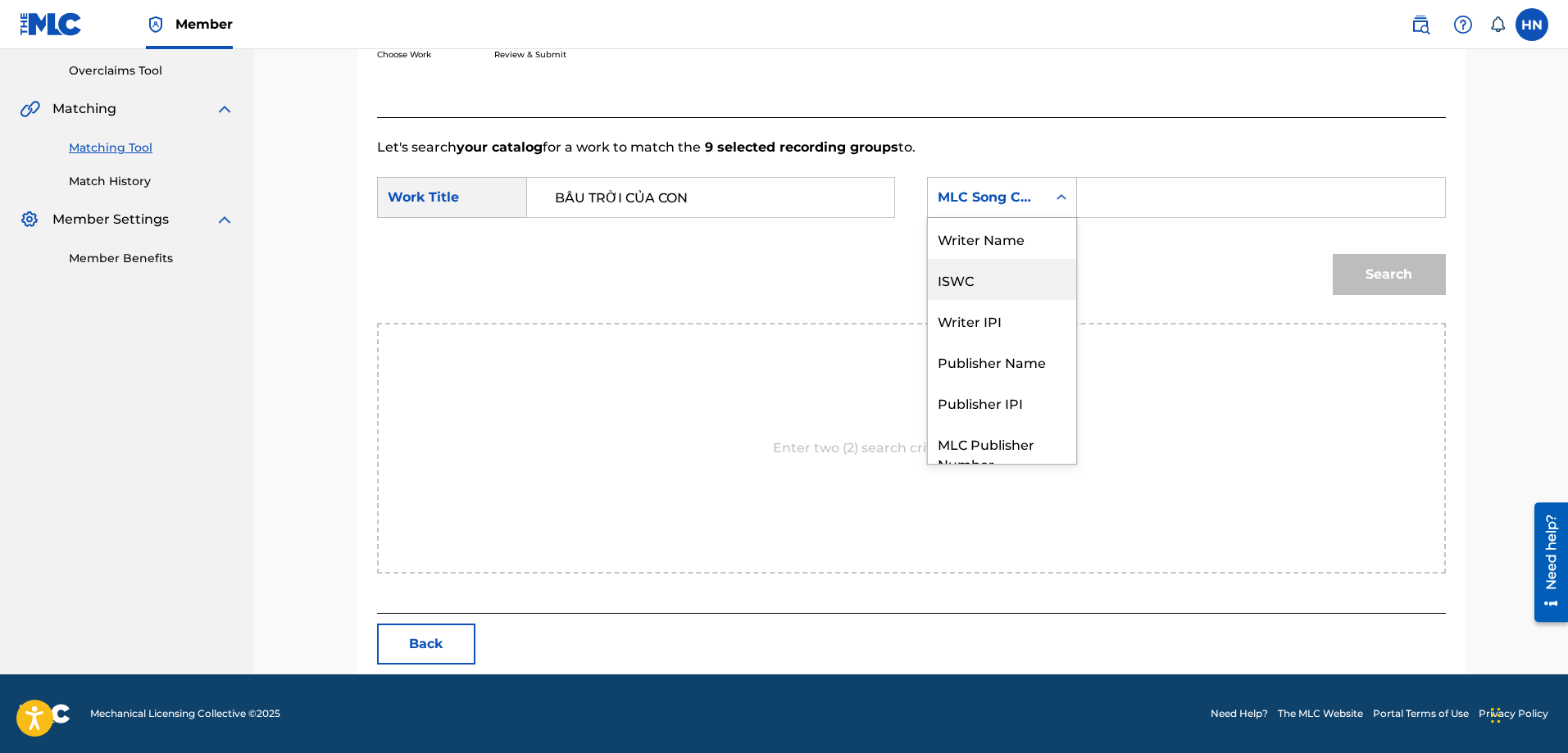
scroll to position [60, 0]
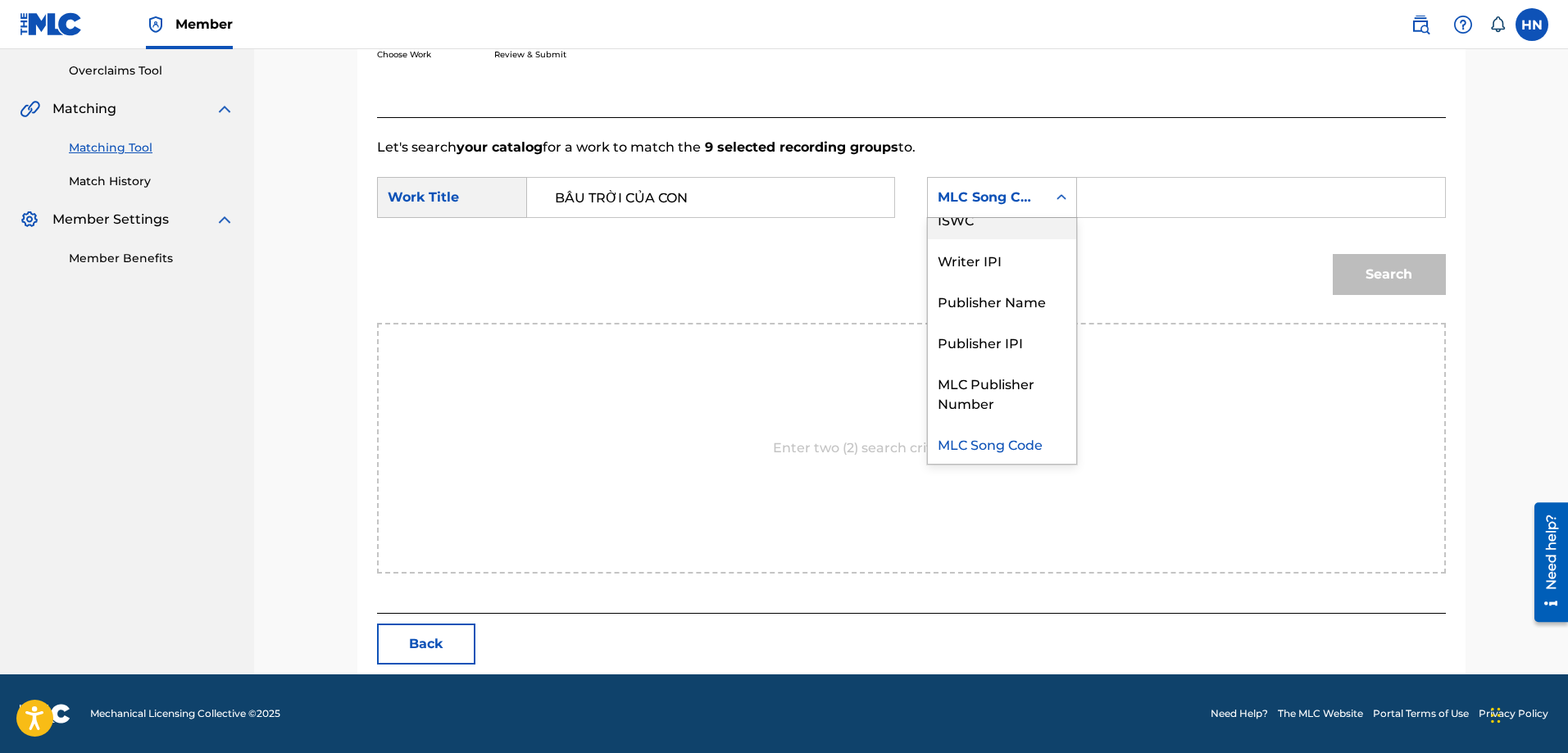
click at [955, 231] on div "ISWC" at bounding box center [1002, 218] width 149 height 41
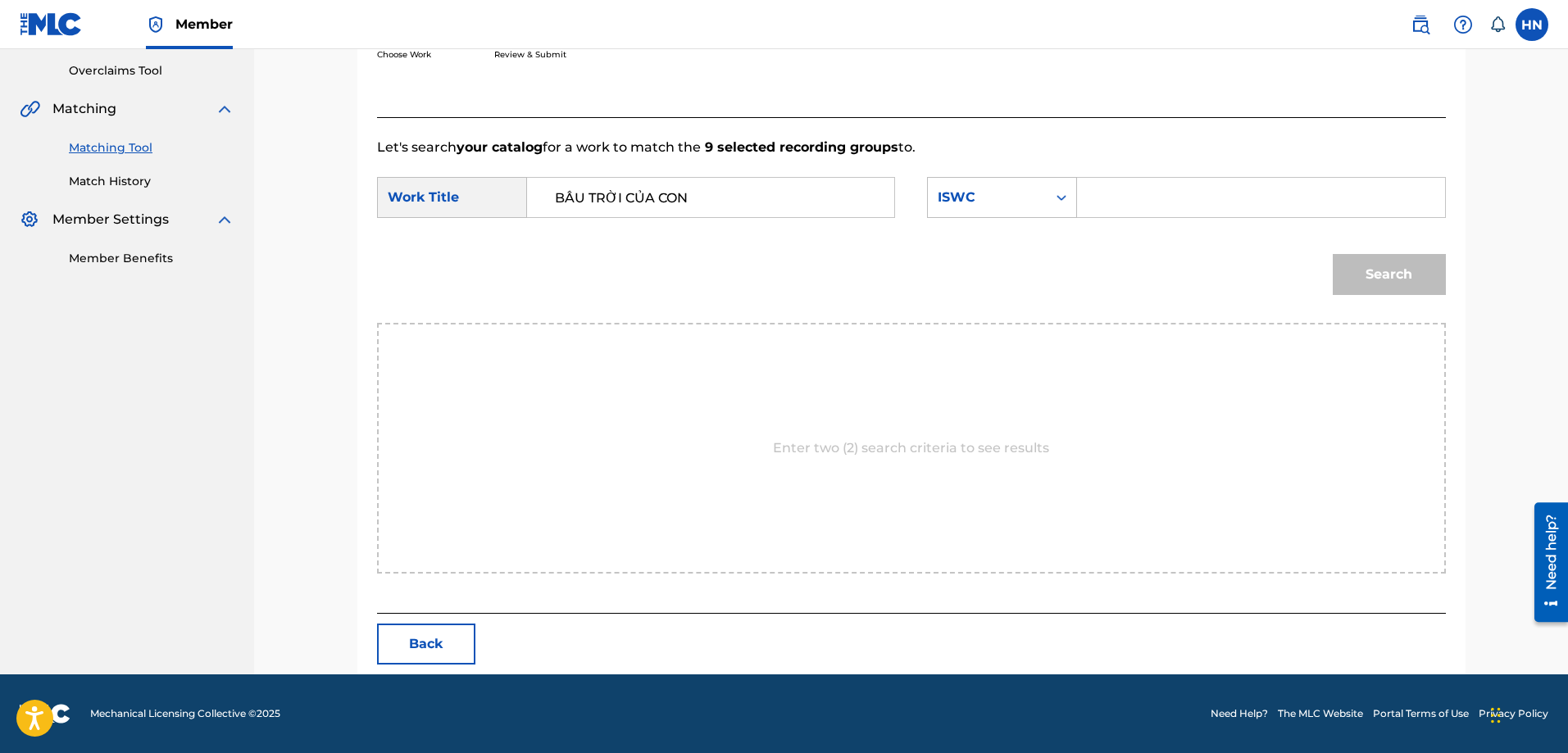
click at [1189, 206] on input "Search Form" at bounding box center [1261, 197] width 339 height 39
paste input "T9189009743"
type input "T9189009743"
click at [1337, 259] on button "Search" at bounding box center [1389, 274] width 113 height 41
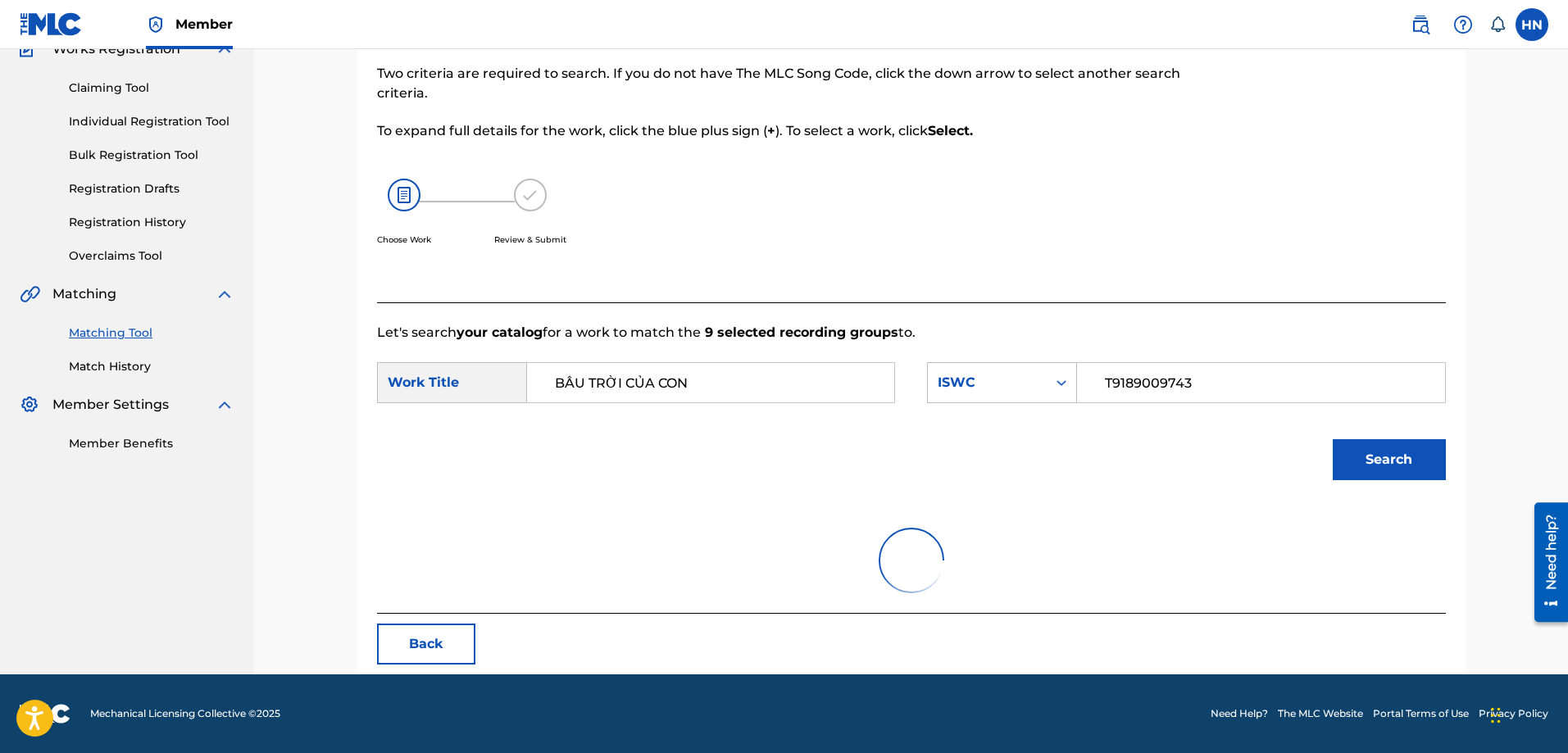
scroll to position [290, 0]
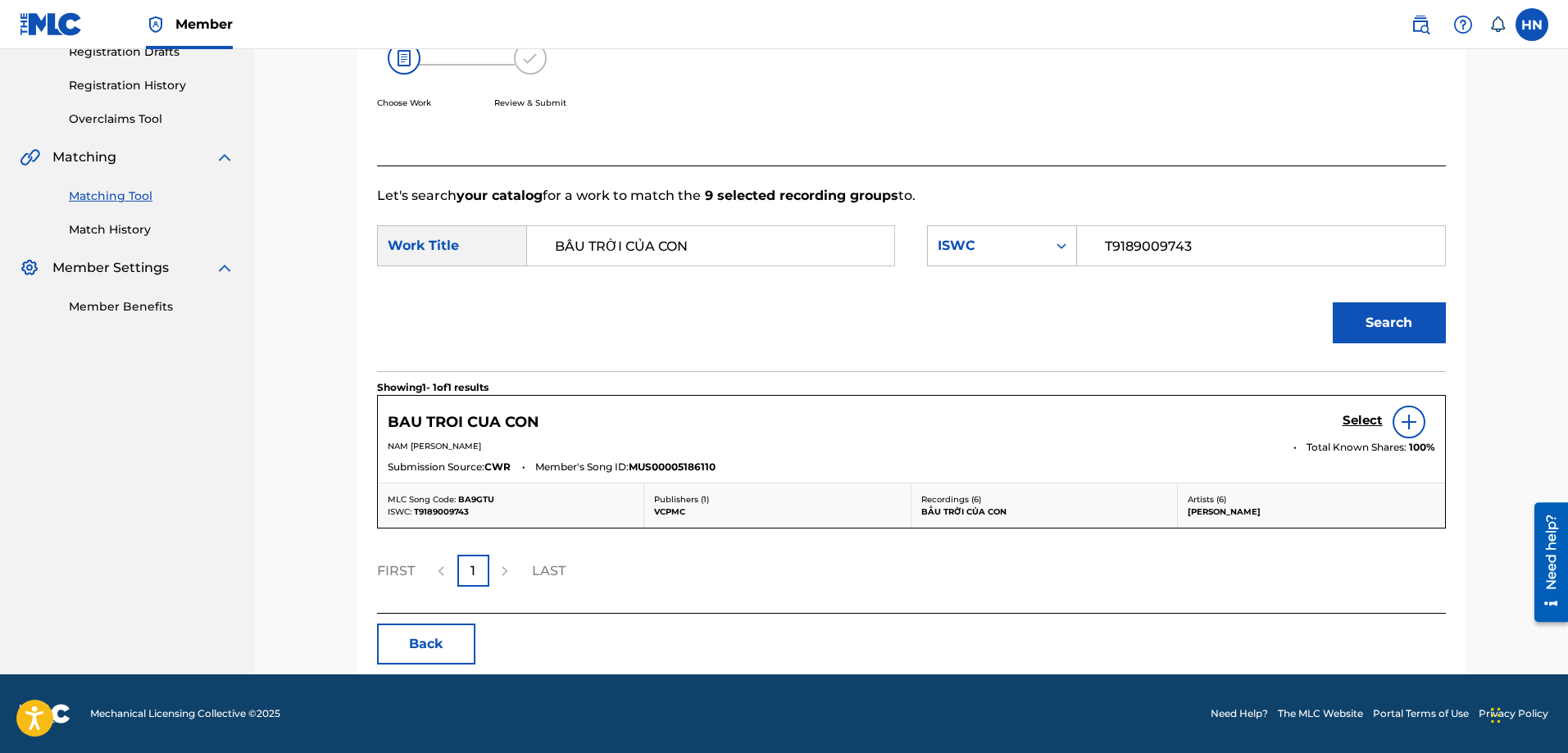
click at [1350, 420] on h5 "Select" at bounding box center [1363, 421] width 40 height 16
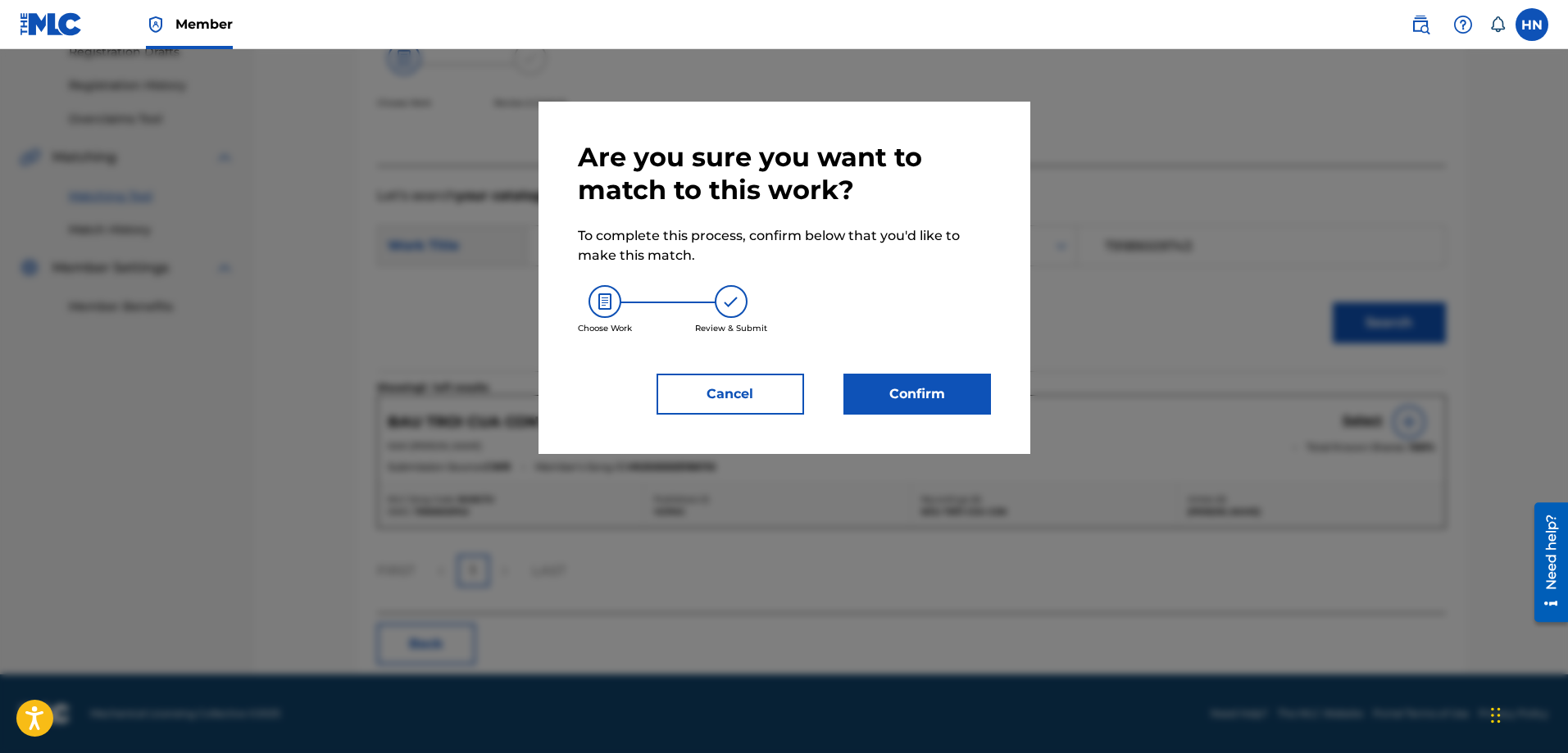
click at [971, 381] on button "Confirm" at bounding box center [917, 394] width 148 height 41
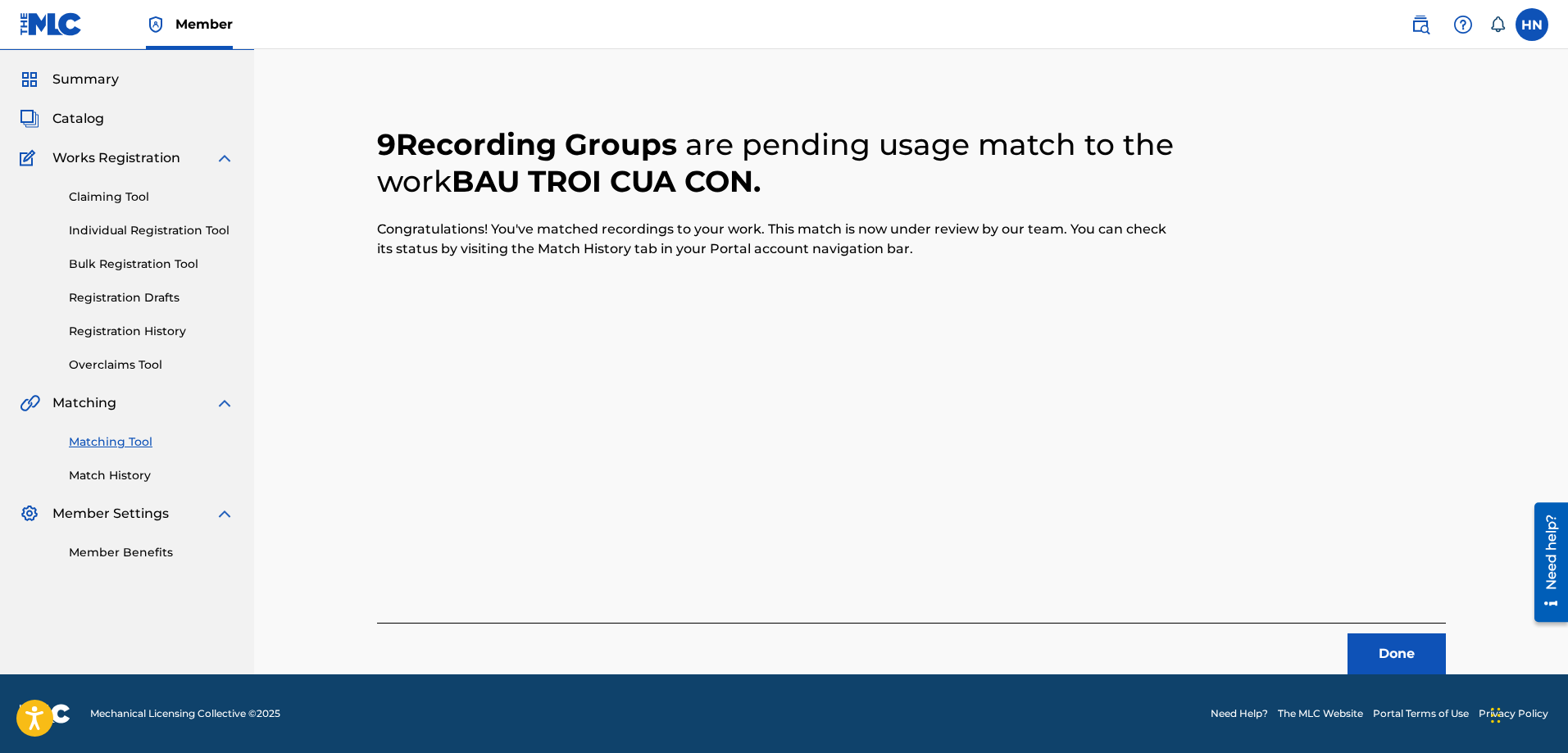
scroll to position [45, 0]
click at [1433, 647] on button "Done" at bounding box center [1397, 653] width 99 height 41
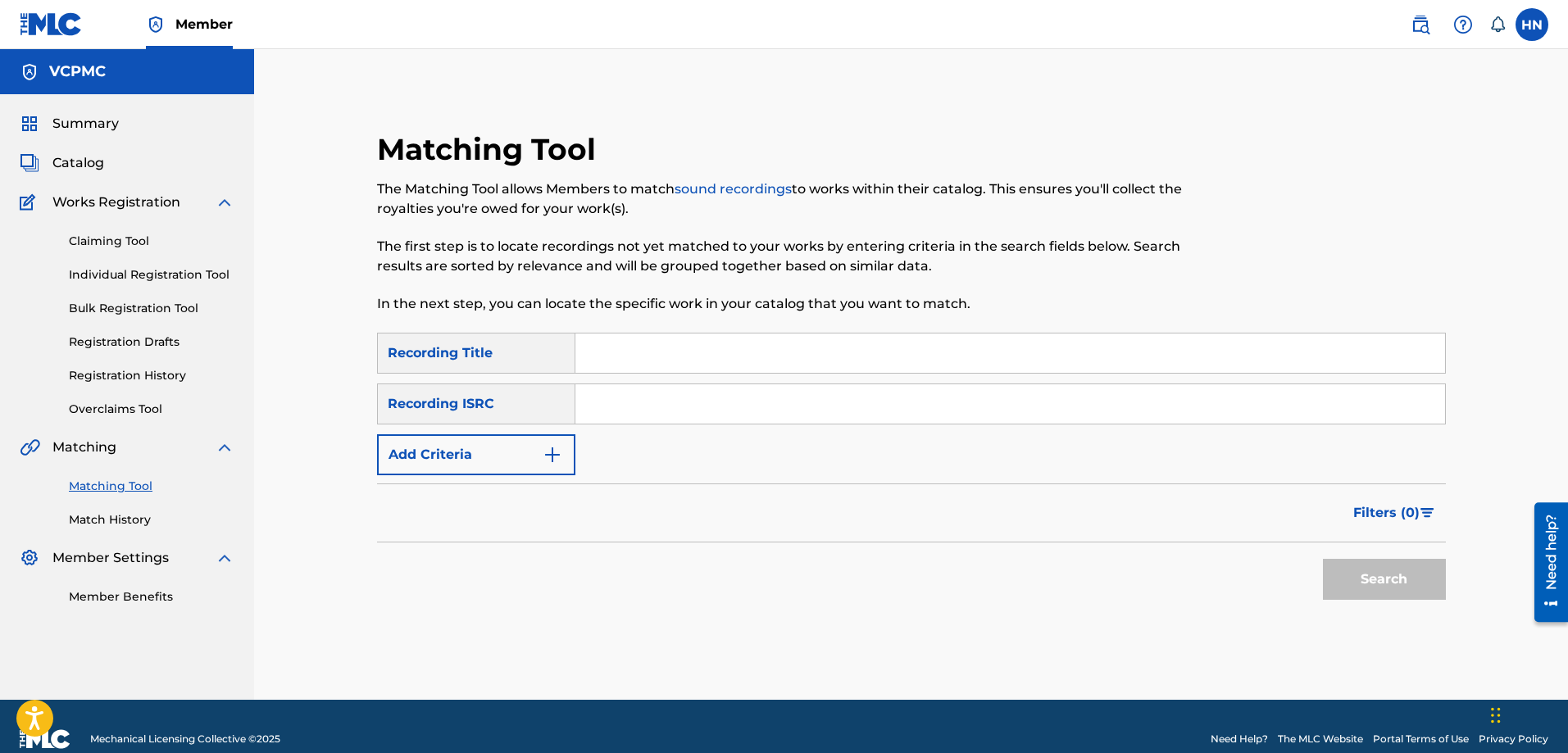
click at [825, 332] on div "Matching Tool The Matching Tool allows Members to match sound recordings to wor…" at bounding box center [789, 231] width 823 height 202
click at [825, 339] on input "Search Form" at bounding box center [1011, 353] width 870 height 39
paste input "NĂM MỚI XUÂN [GEOGRAPHIC_DATA]"
click at [1360, 565] on button "Search" at bounding box center [1385, 579] width 123 height 41
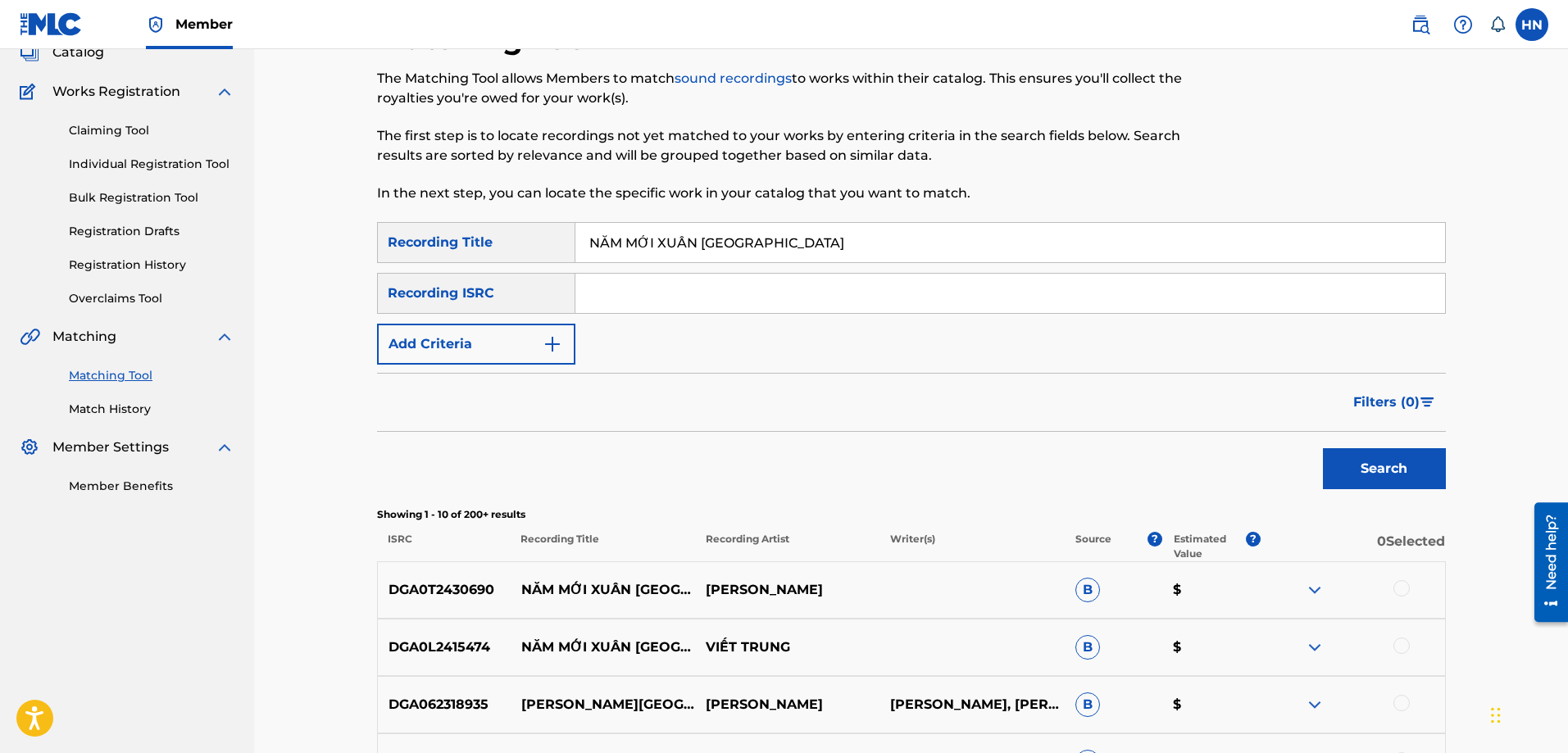
scroll to position [246, 0]
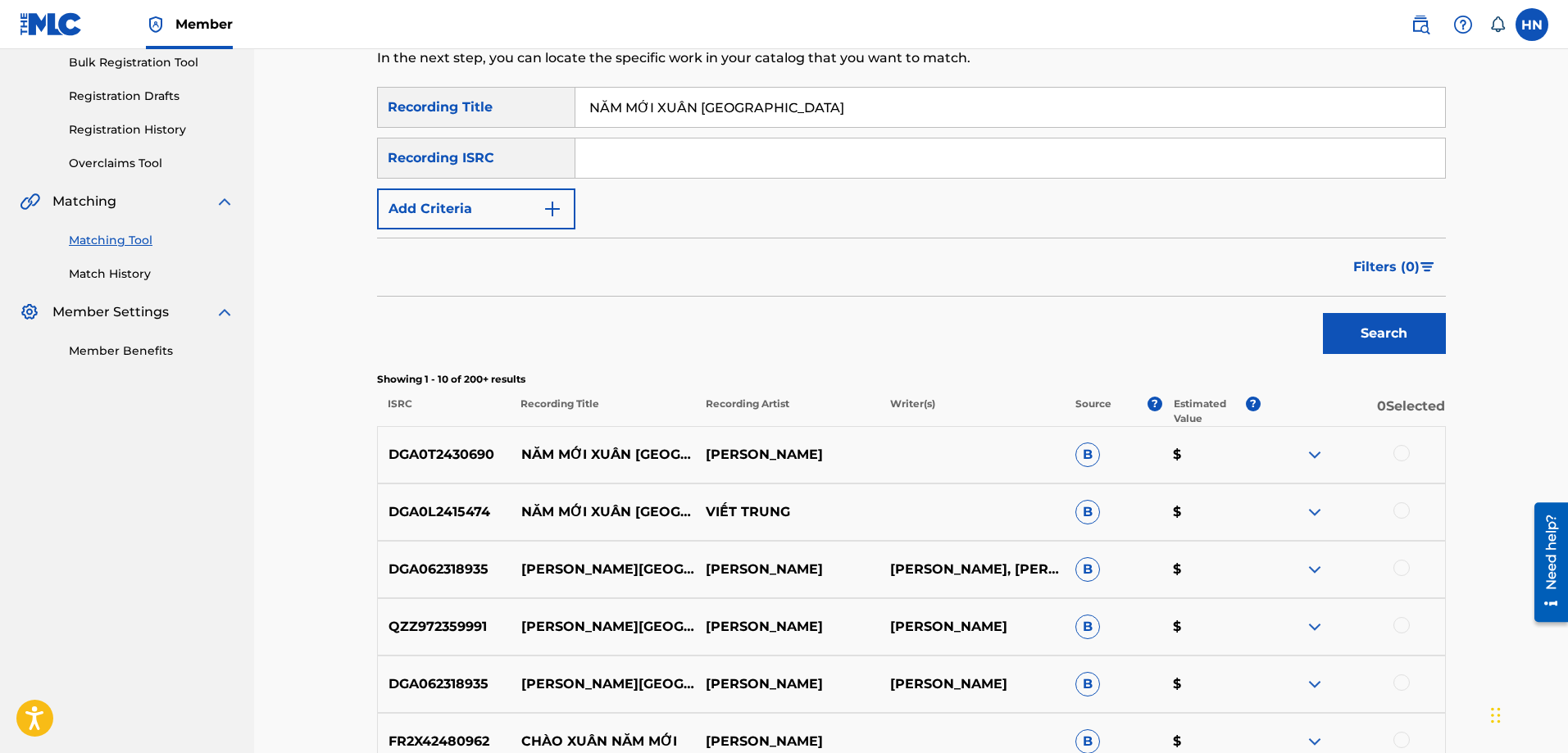
click at [446, 449] on p "DGA0T2430690" at bounding box center [445, 455] width 133 height 20
click at [1394, 446] on div at bounding box center [1351, 455] width 184 height 20
click at [1398, 446] on div at bounding box center [1401, 453] width 17 height 17
click at [477, 508] on p "DGA0L2415474" at bounding box center [445, 512] width 133 height 20
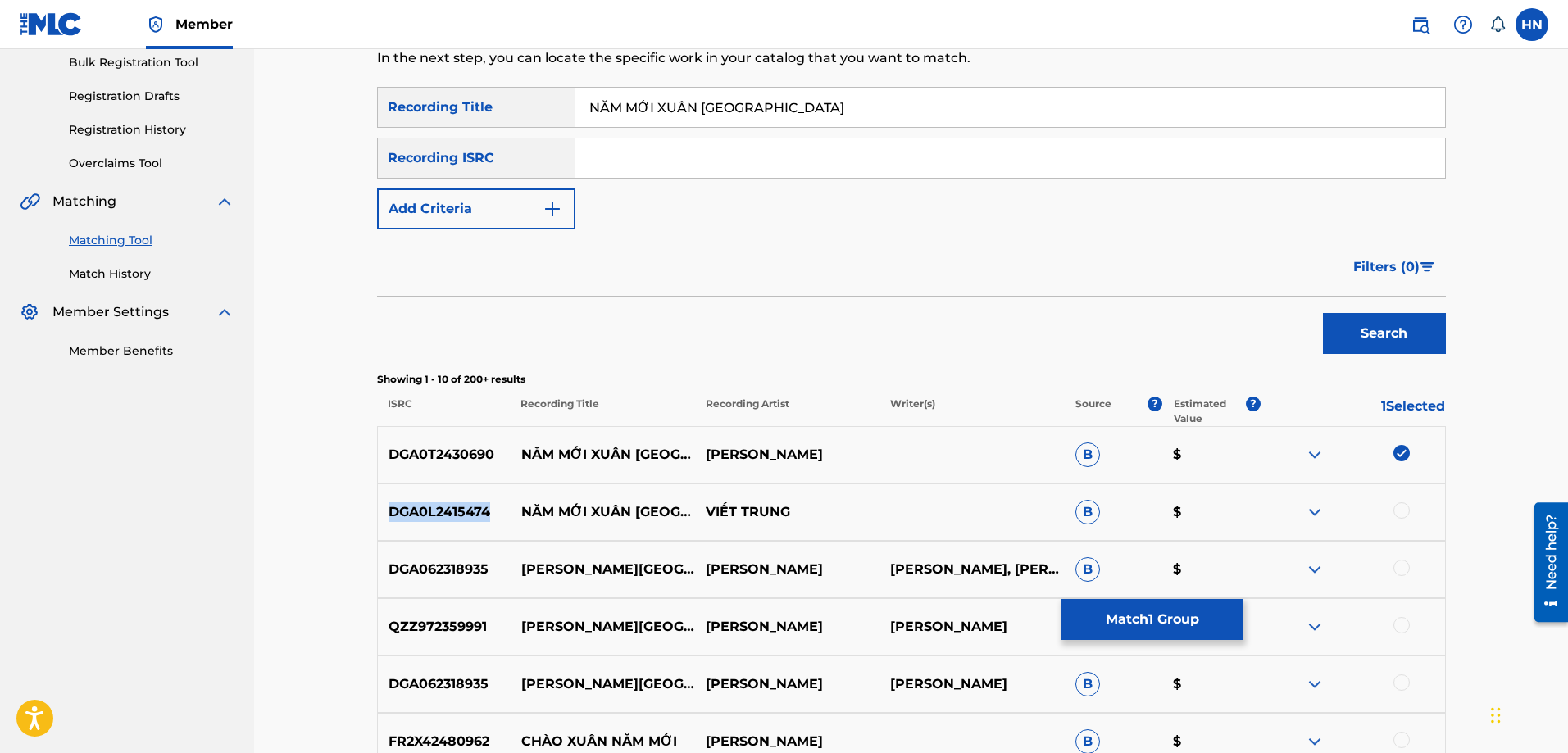
click at [477, 508] on p "DGA0L2415474" at bounding box center [445, 512] width 133 height 20
click at [1396, 509] on div at bounding box center [1401, 510] width 17 height 17
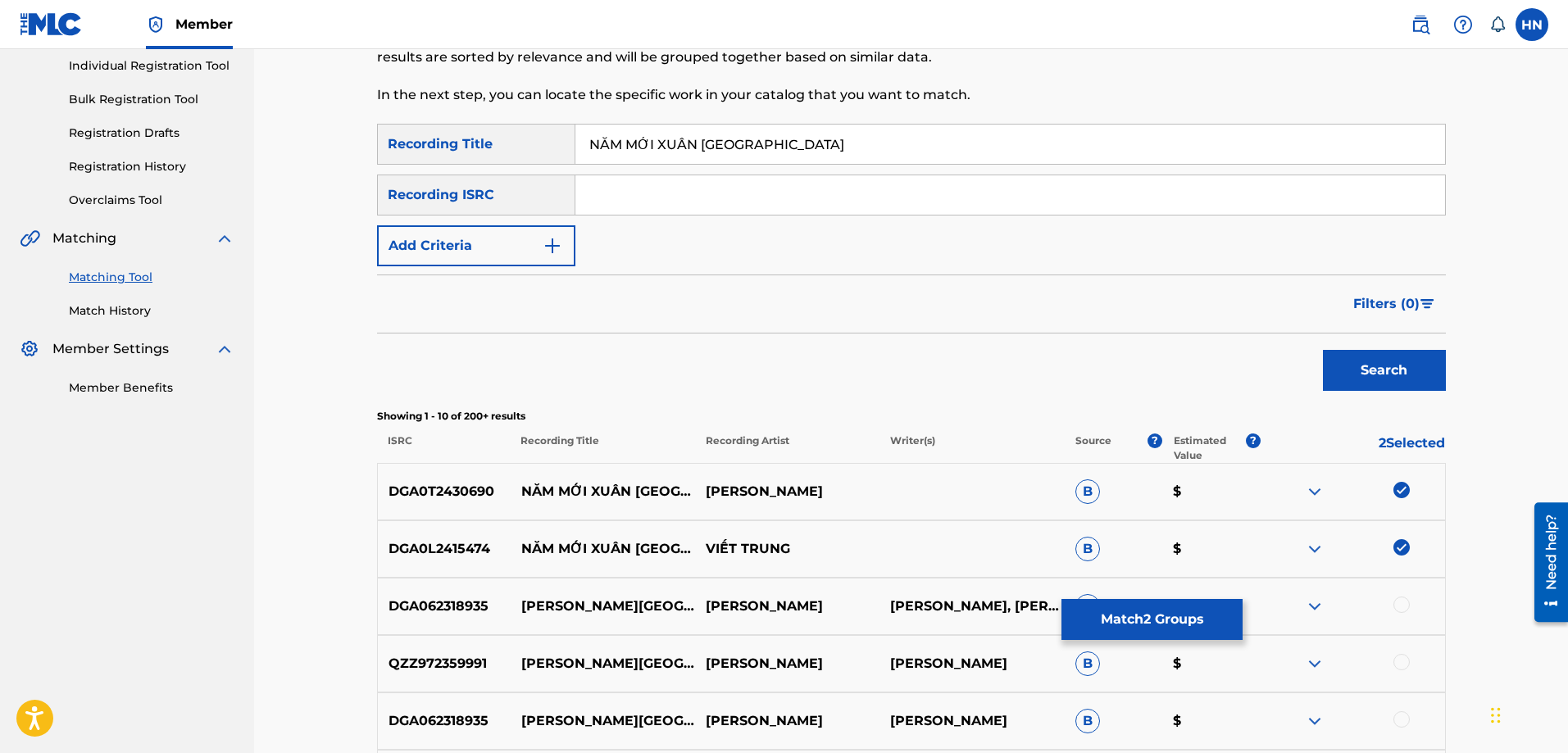
scroll to position [38, 0]
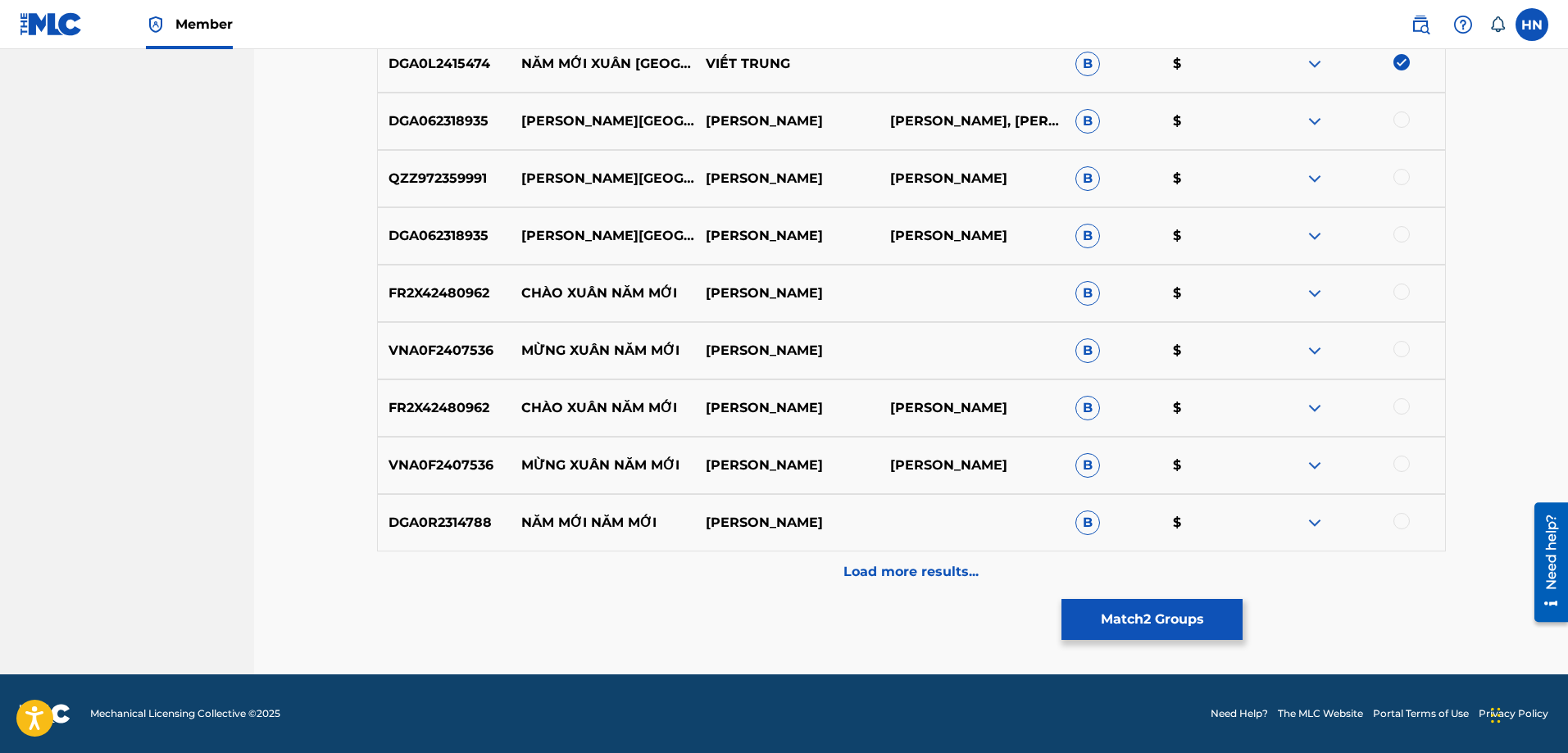
click at [826, 568] on div "Load more results..." at bounding box center [912, 572] width 1069 height 41
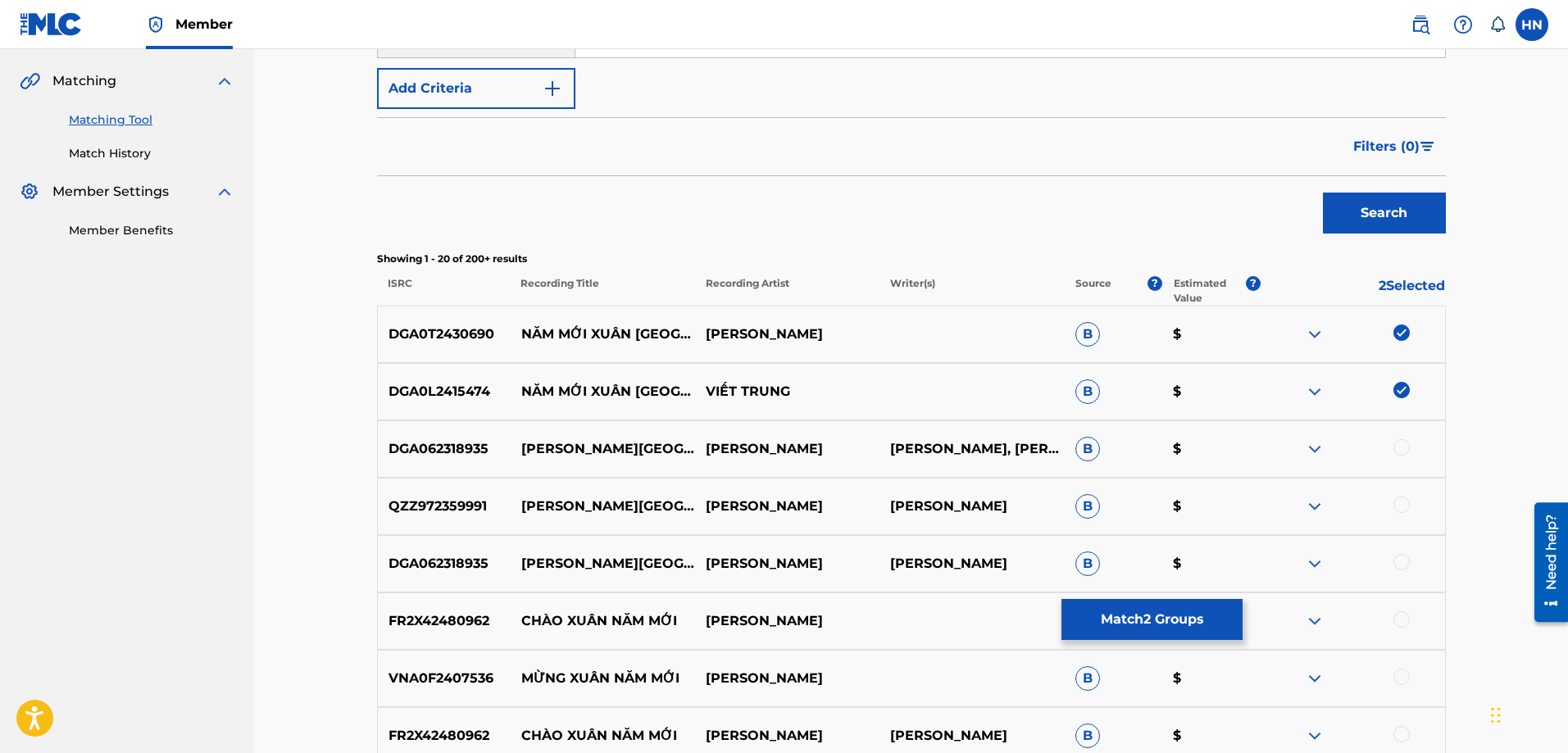
scroll to position [0, 0]
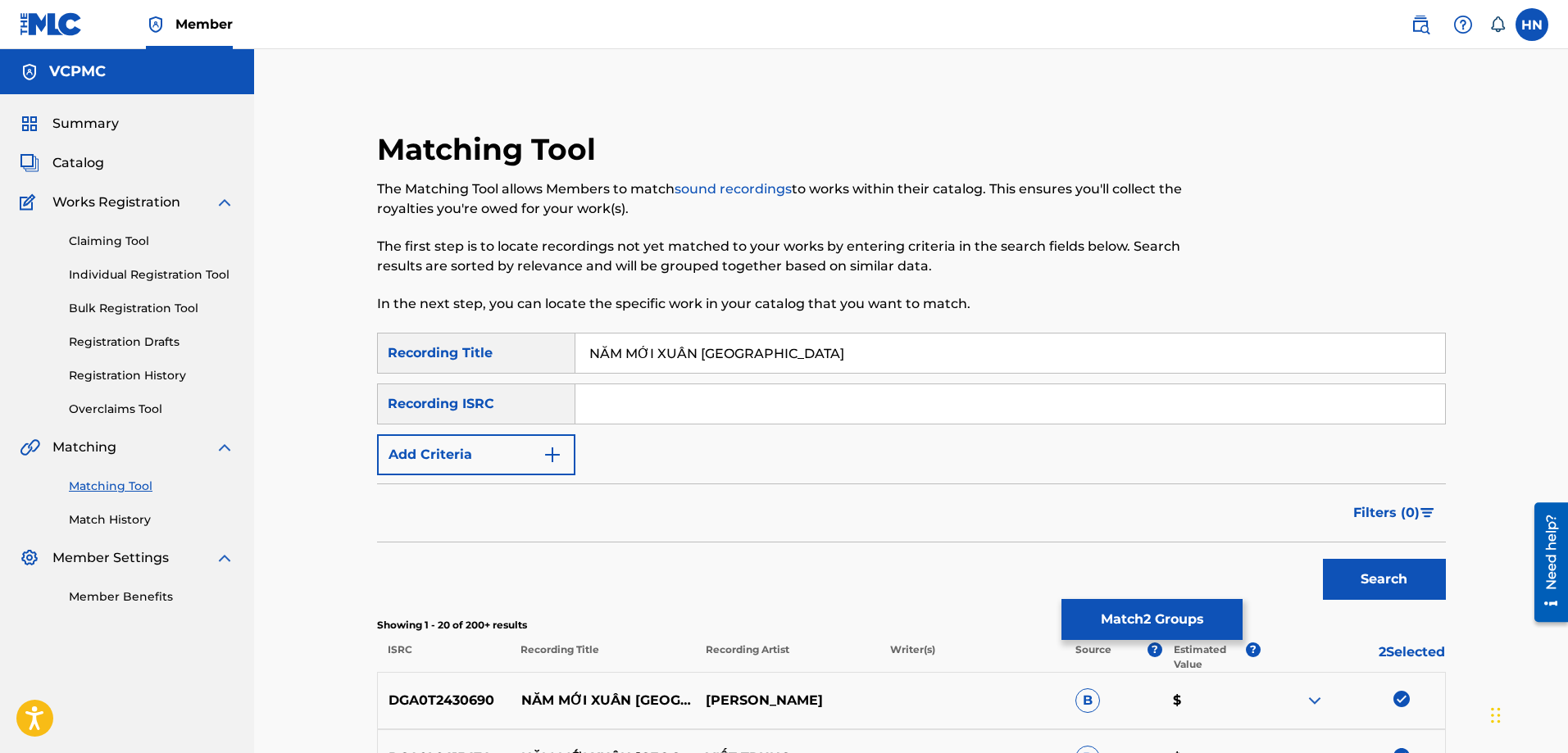
click at [752, 349] on input "NĂM MỚI XUÂN [GEOGRAPHIC_DATA]" at bounding box center [1011, 353] width 870 height 39
paste input "AM MOI [PERSON_NAME]"
type input "NAM MOI XUAN THAI HOA"
click at [1341, 561] on button "Search" at bounding box center [1385, 579] width 123 height 41
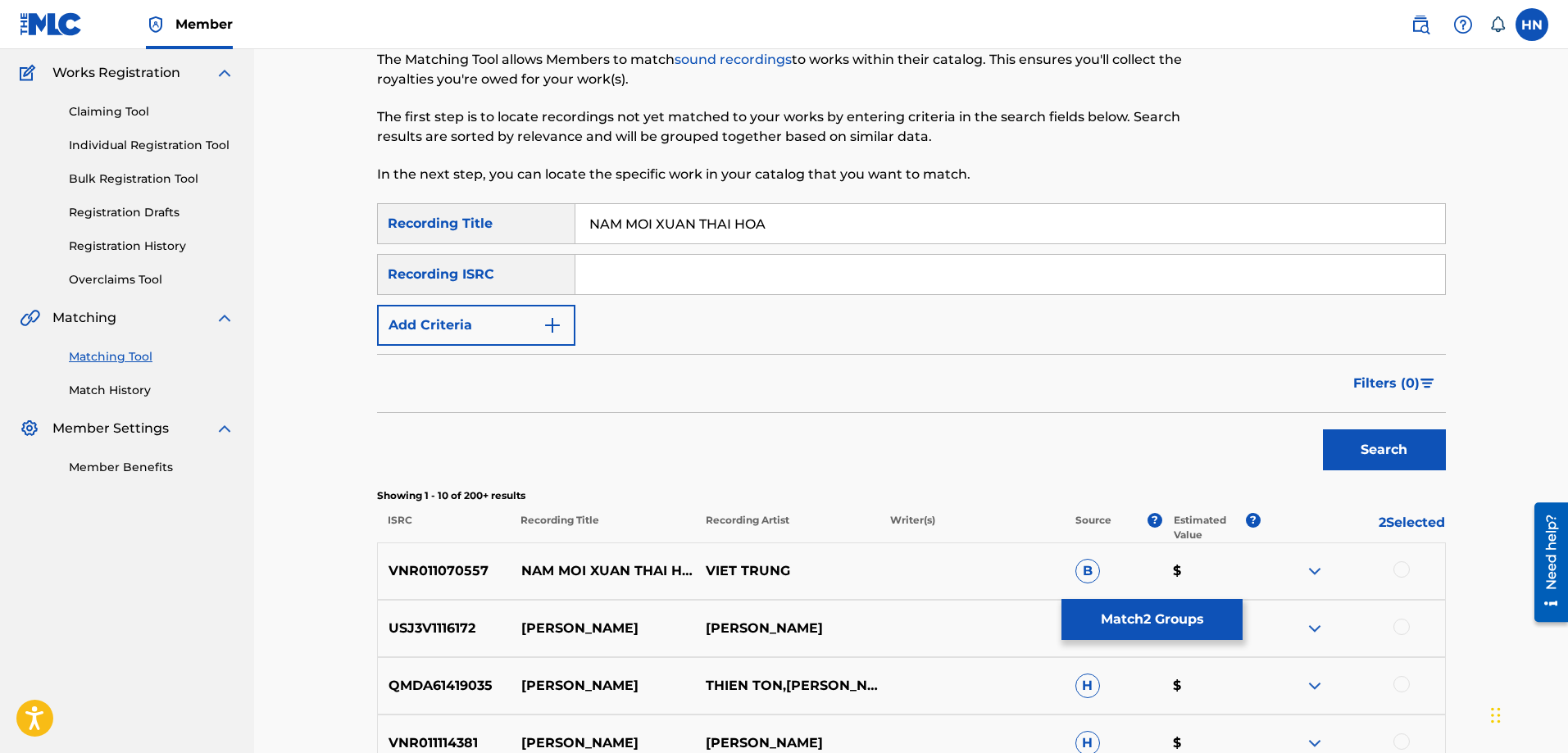
scroll to position [246, 0]
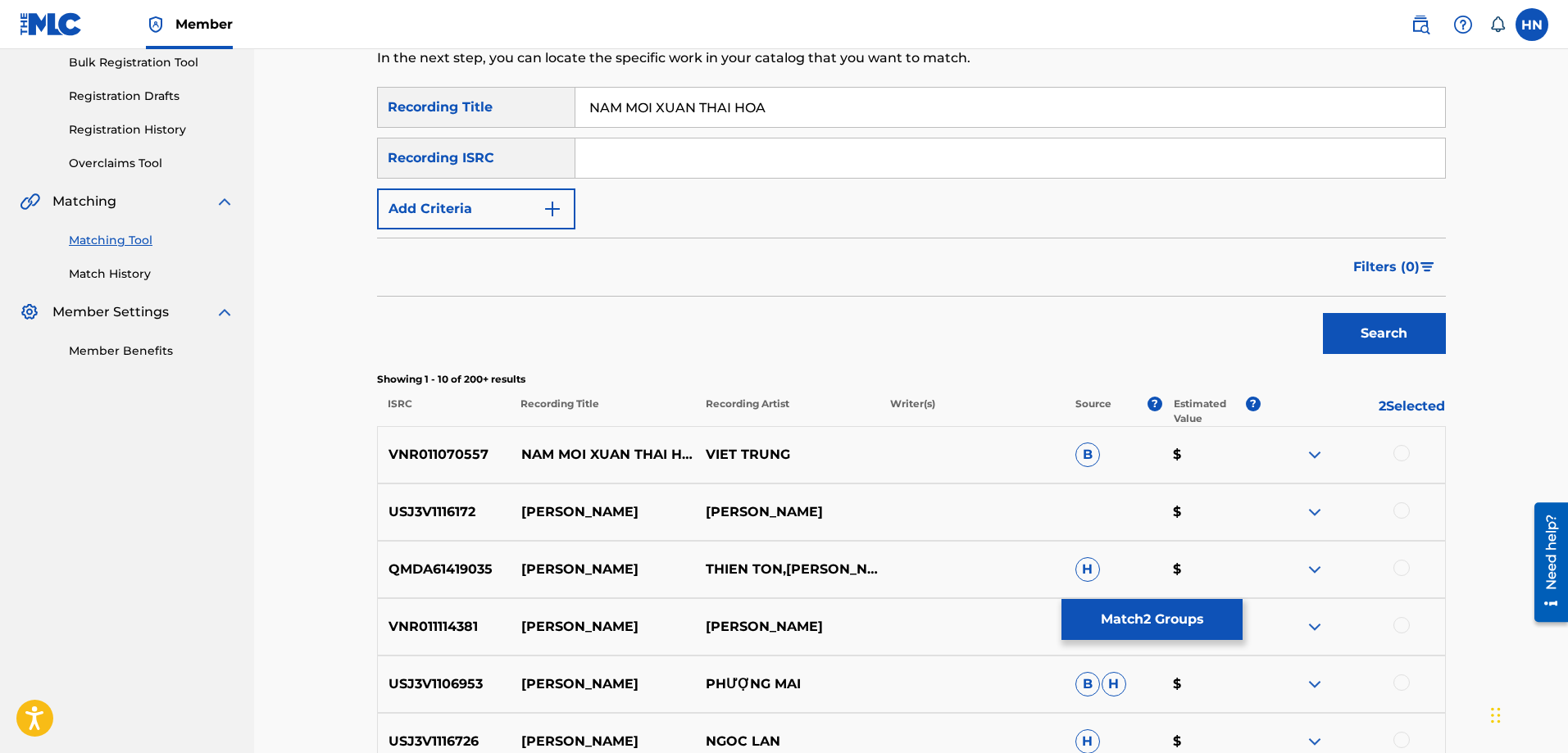
click at [431, 454] on p "VNR011070557" at bounding box center [445, 455] width 133 height 20
click at [1406, 449] on div at bounding box center [1401, 453] width 17 height 17
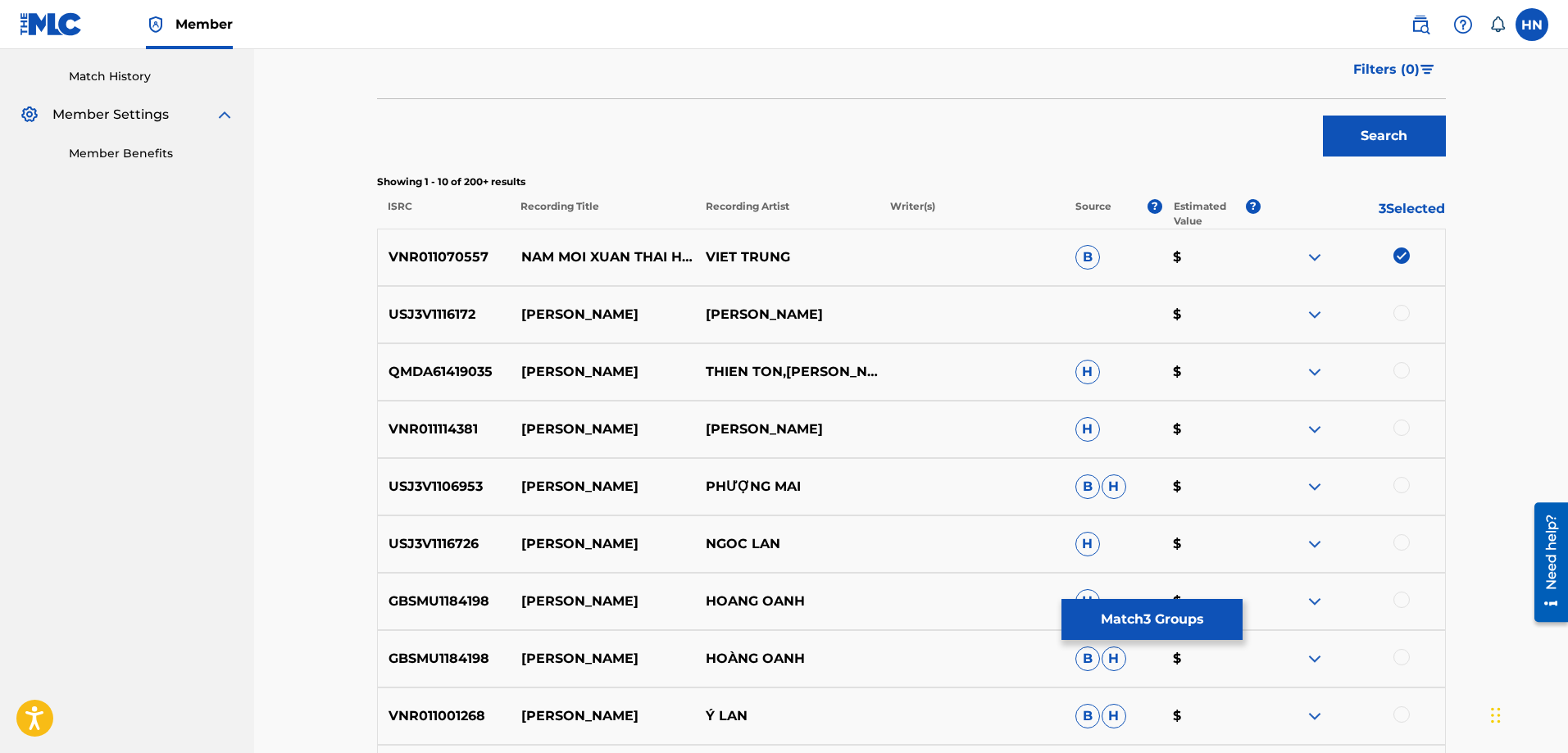
scroll to position [574, 0]
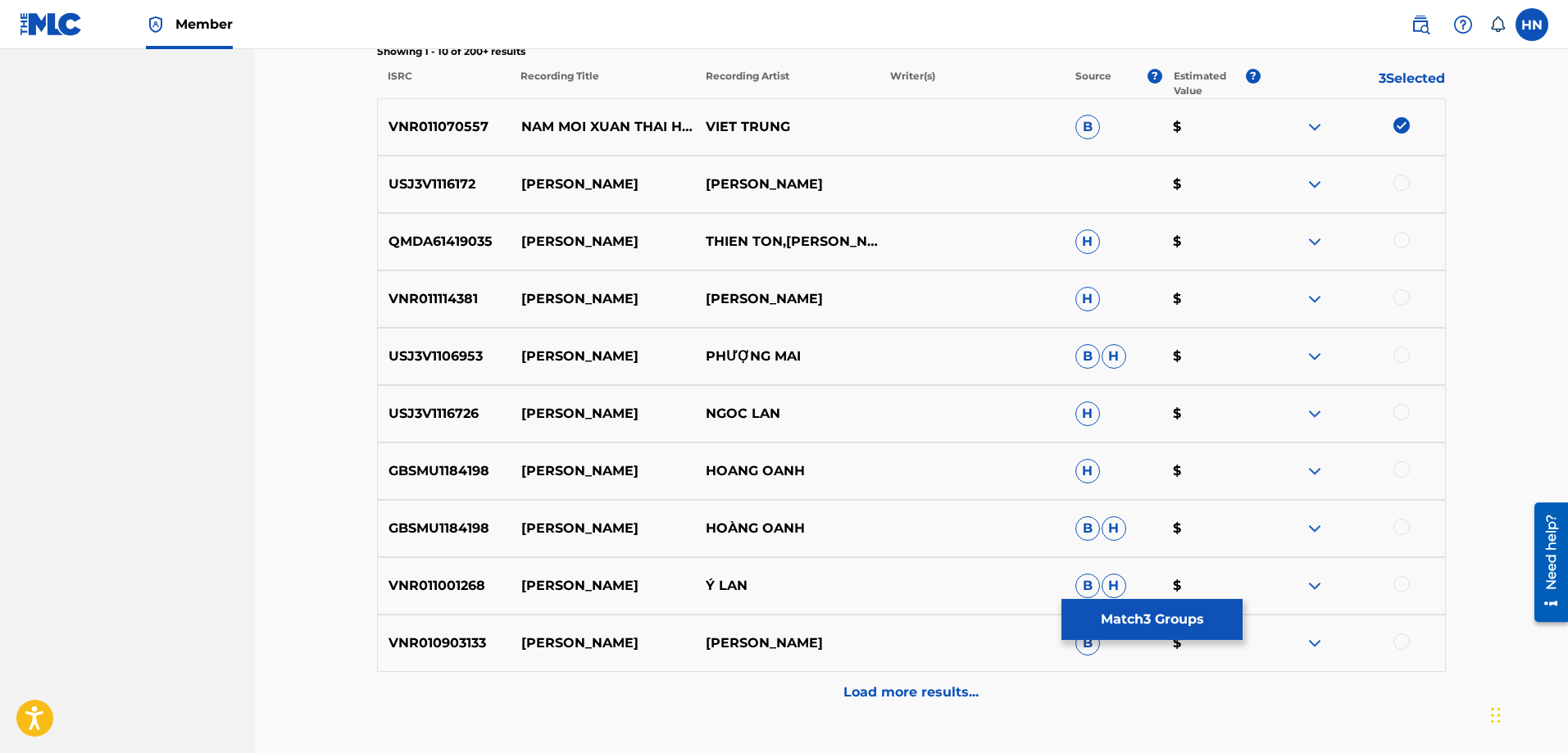
click at [1088, 635] on button "Match 3 Groups" at bounding box center [1151, 619] width 181 height 41
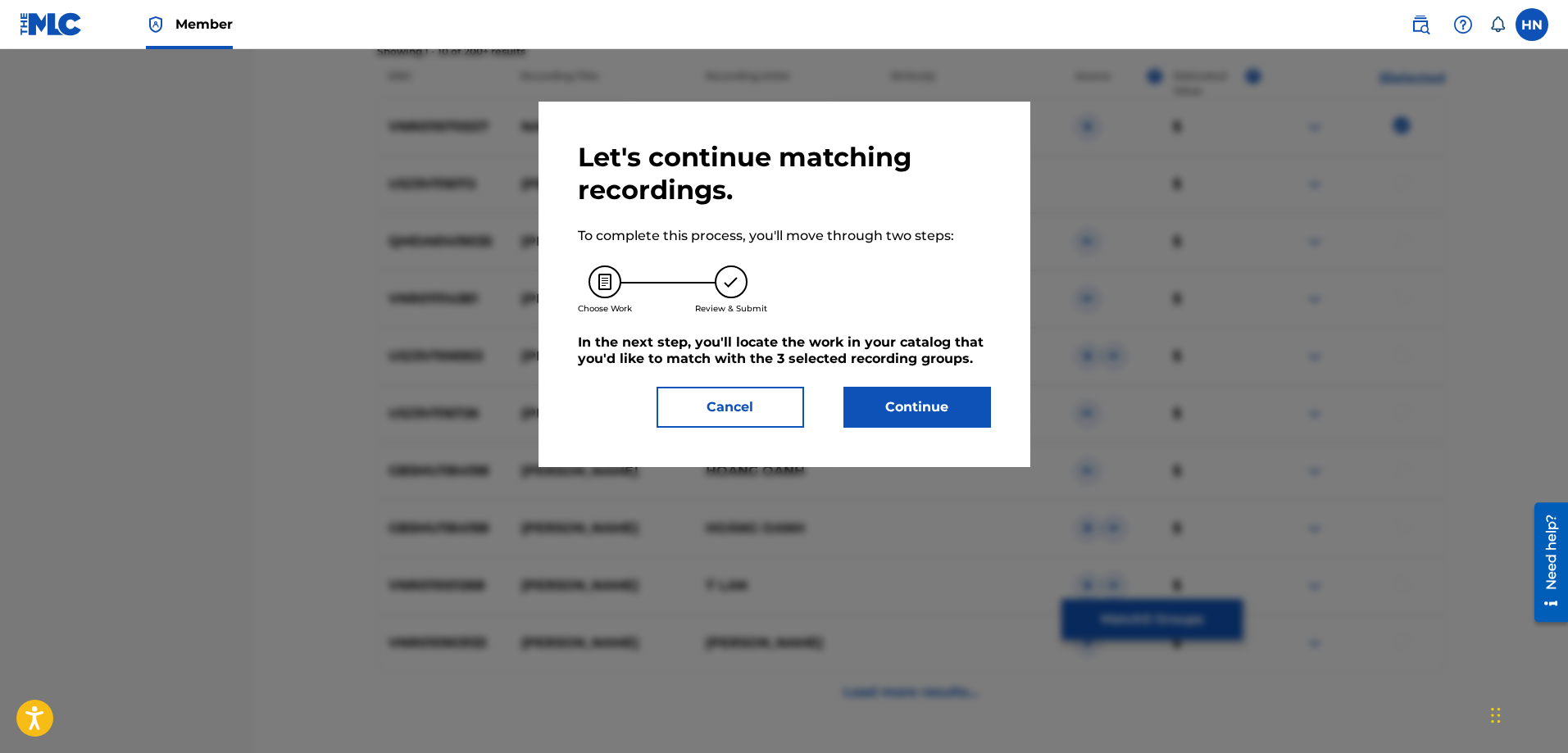
click at [845, 404] on button "Continue" at bounding box center [917, 407] width 148 height 41
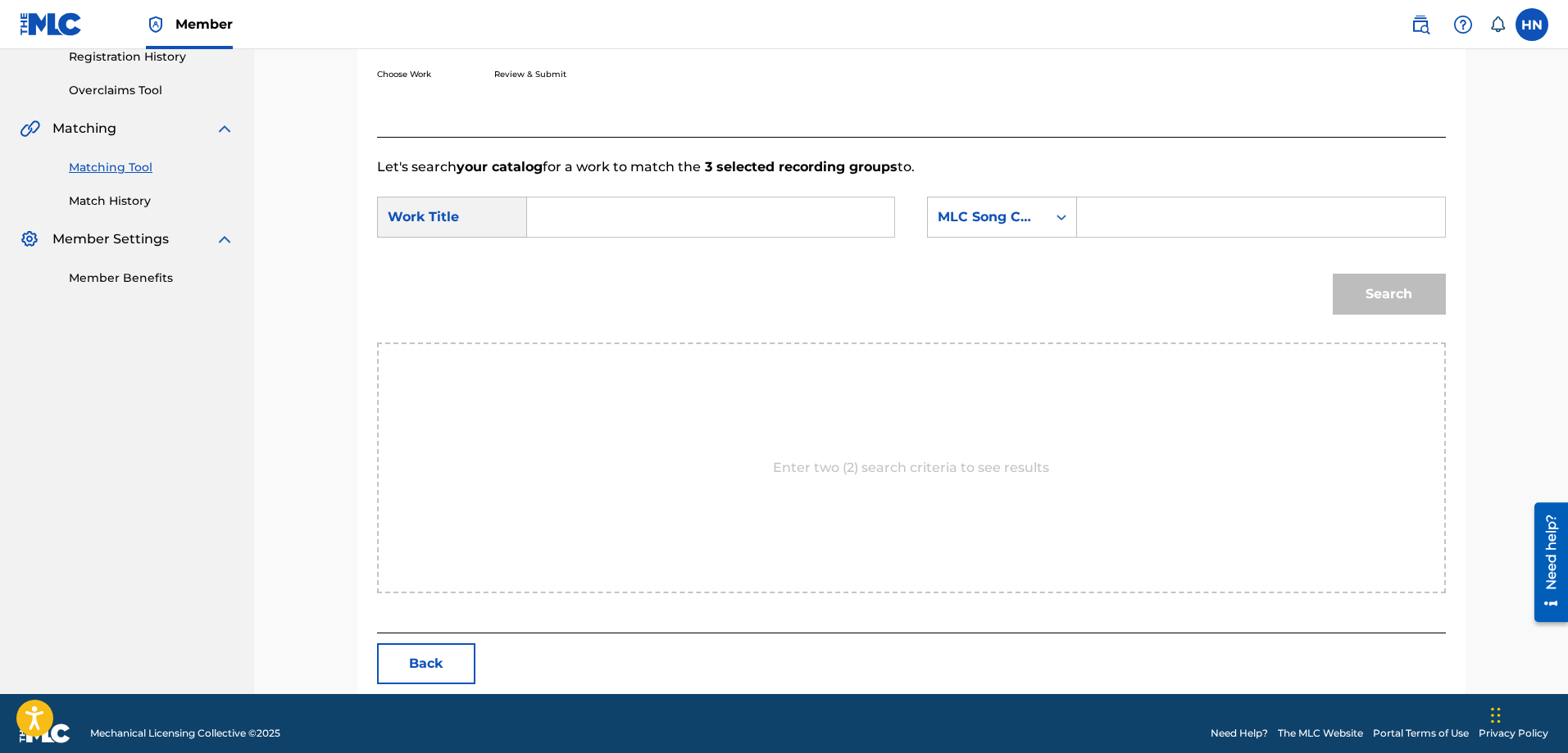
scroll to position [339, 0]
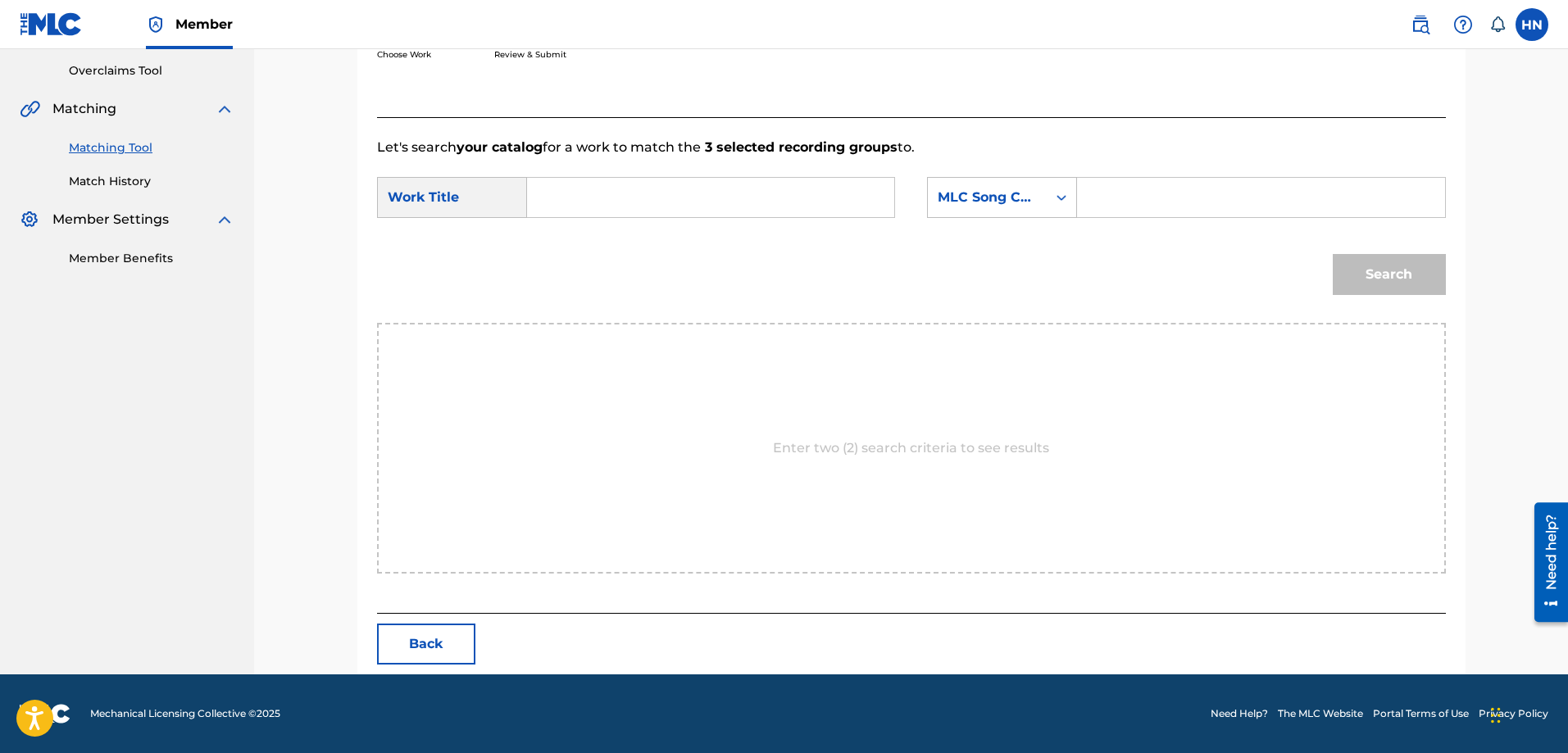
click at [824, 199] on input "Search Form" at bounding box center [710, 197] width 339 height 39
paste input "NAM MOI XUAN THAI HOA"
type input "NAM MOI XUAN THAI HOA"
click at [972, 190] on div "MLC Song Code" at bounding box center [988, 197] width 100 height 20
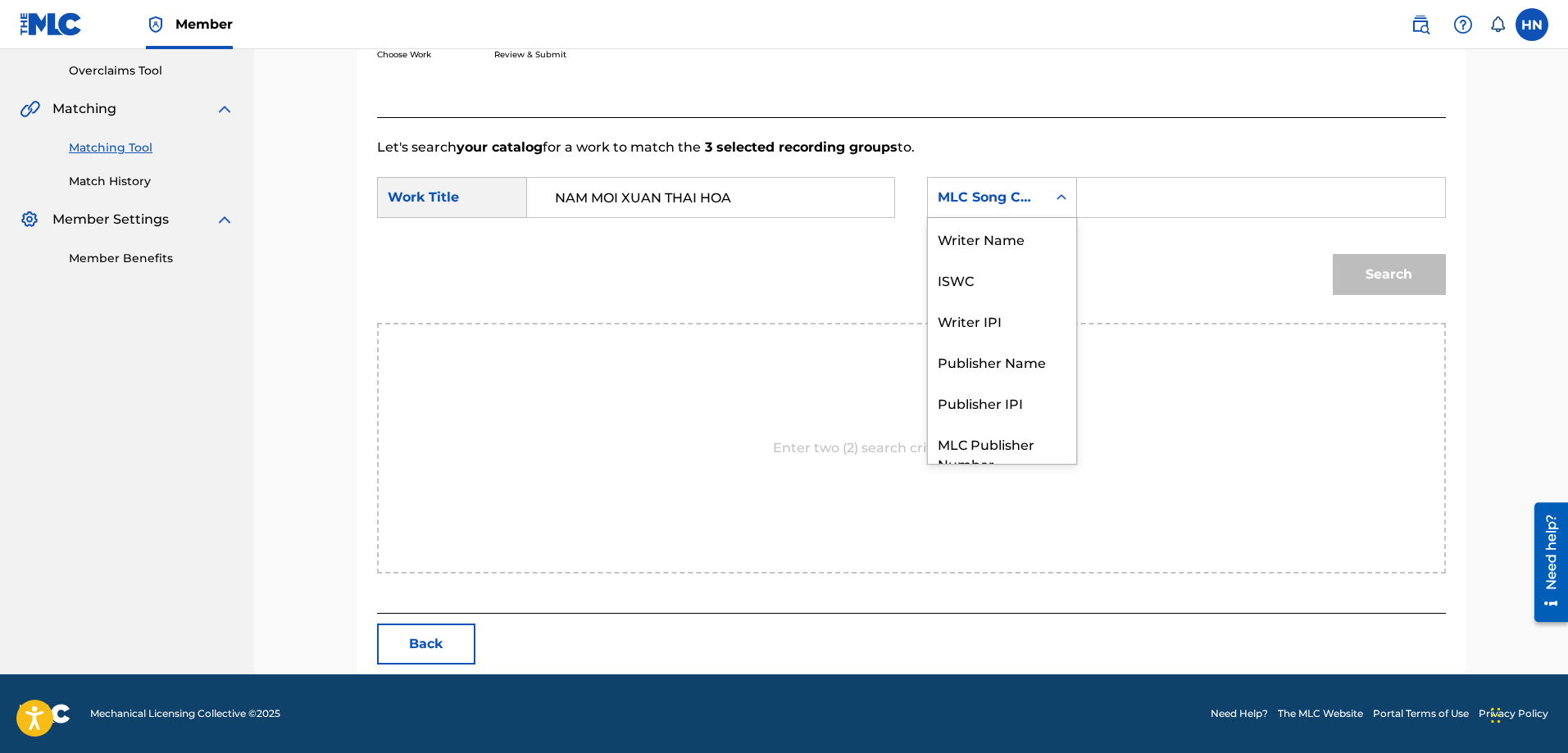
scroll to position [60, 0]
click at [965, 217] on div "MLC Song Code" at bounding box center [1002, 197] width 150 height 41
click at [965, 206] on div "MLC Song Code" at bounding box center [988, 197] width 100 height 20
click at [963, 230] on div "ISWC" at bounding box center [1002, 218] width 149 height 41
click at [950, 210] on div "ISWC" at bounding box center [987, 197] width 119 height 31
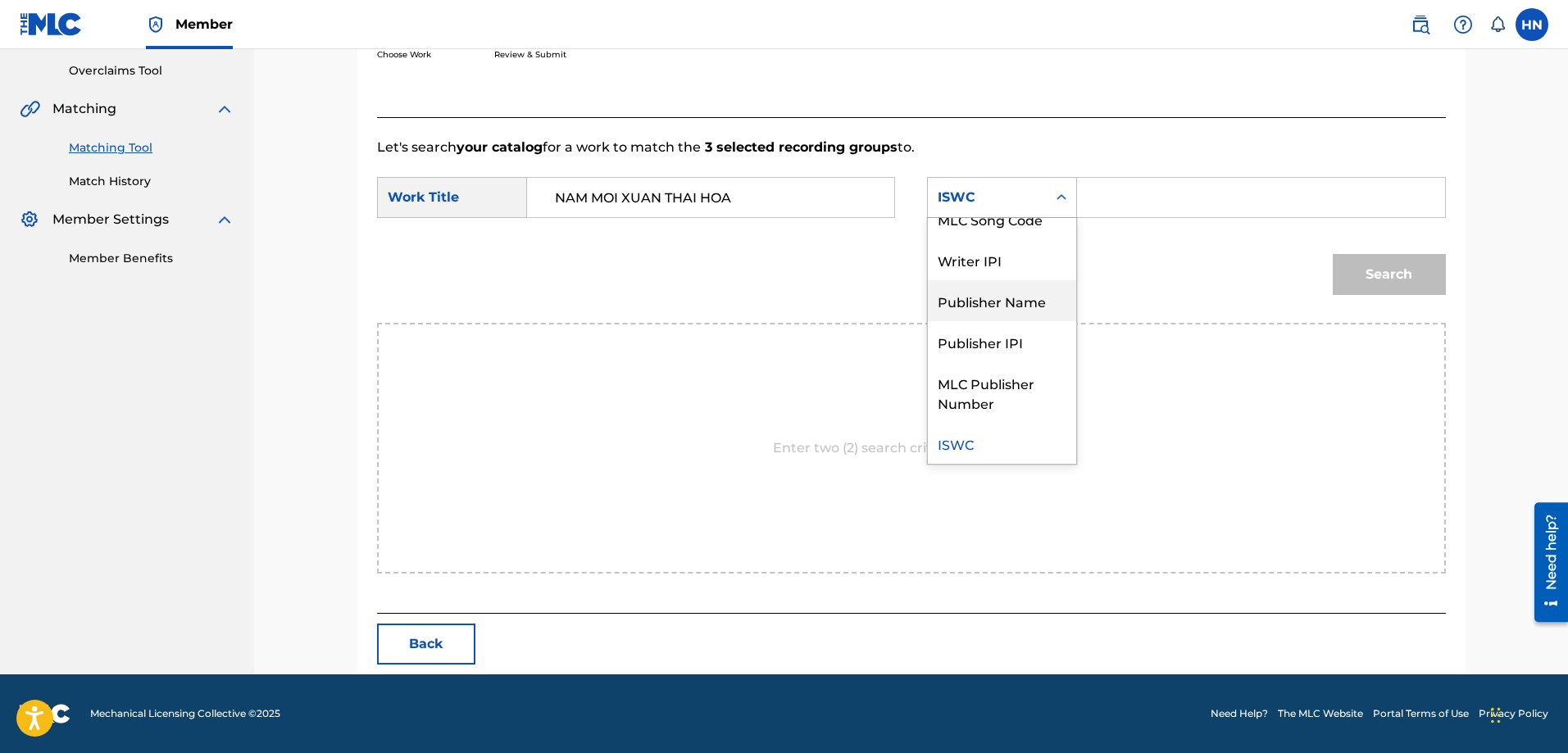
scroll to position [0, 0]
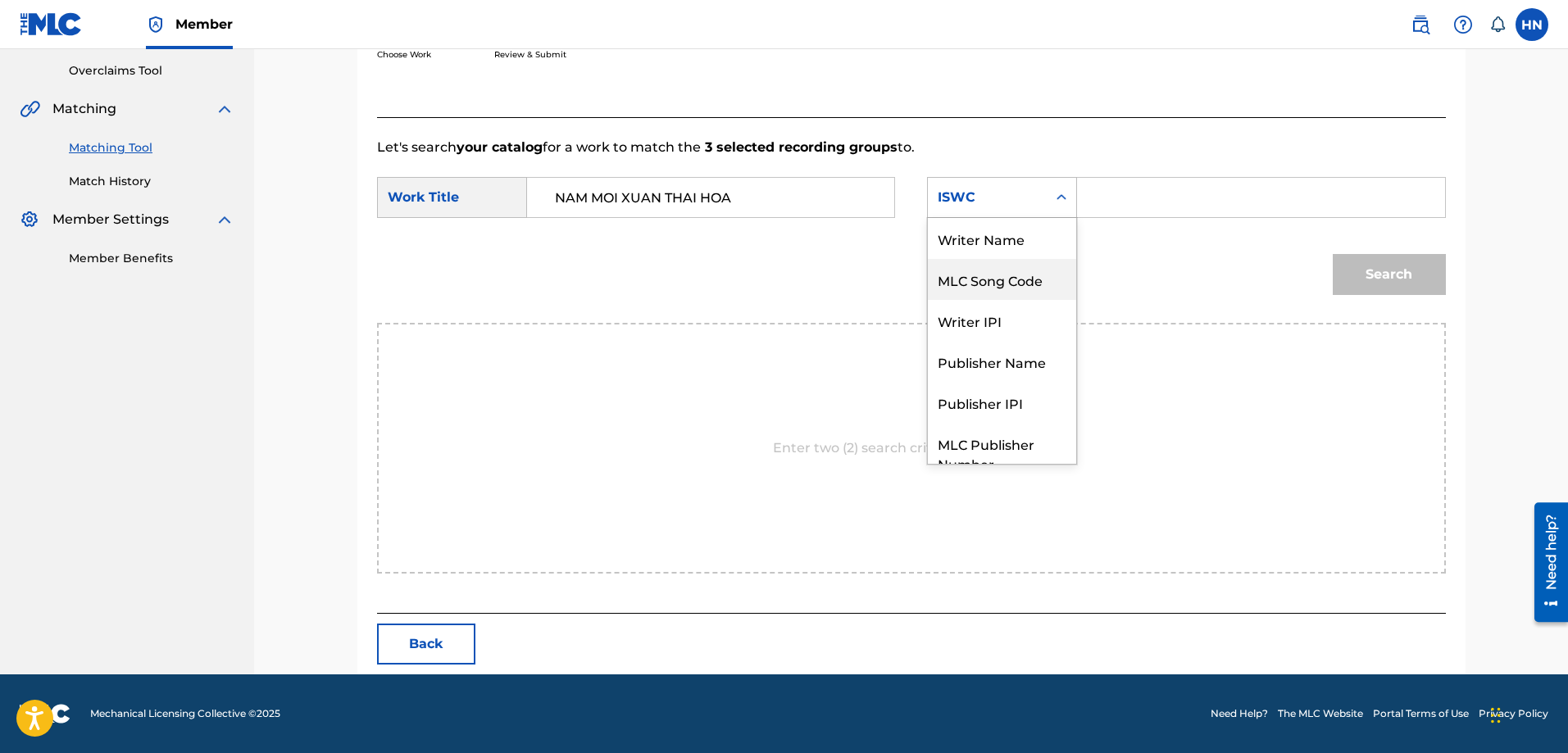
click at [964, 226] on div "Writer Name" at bounding box center [1002, 238] width 149 height 41
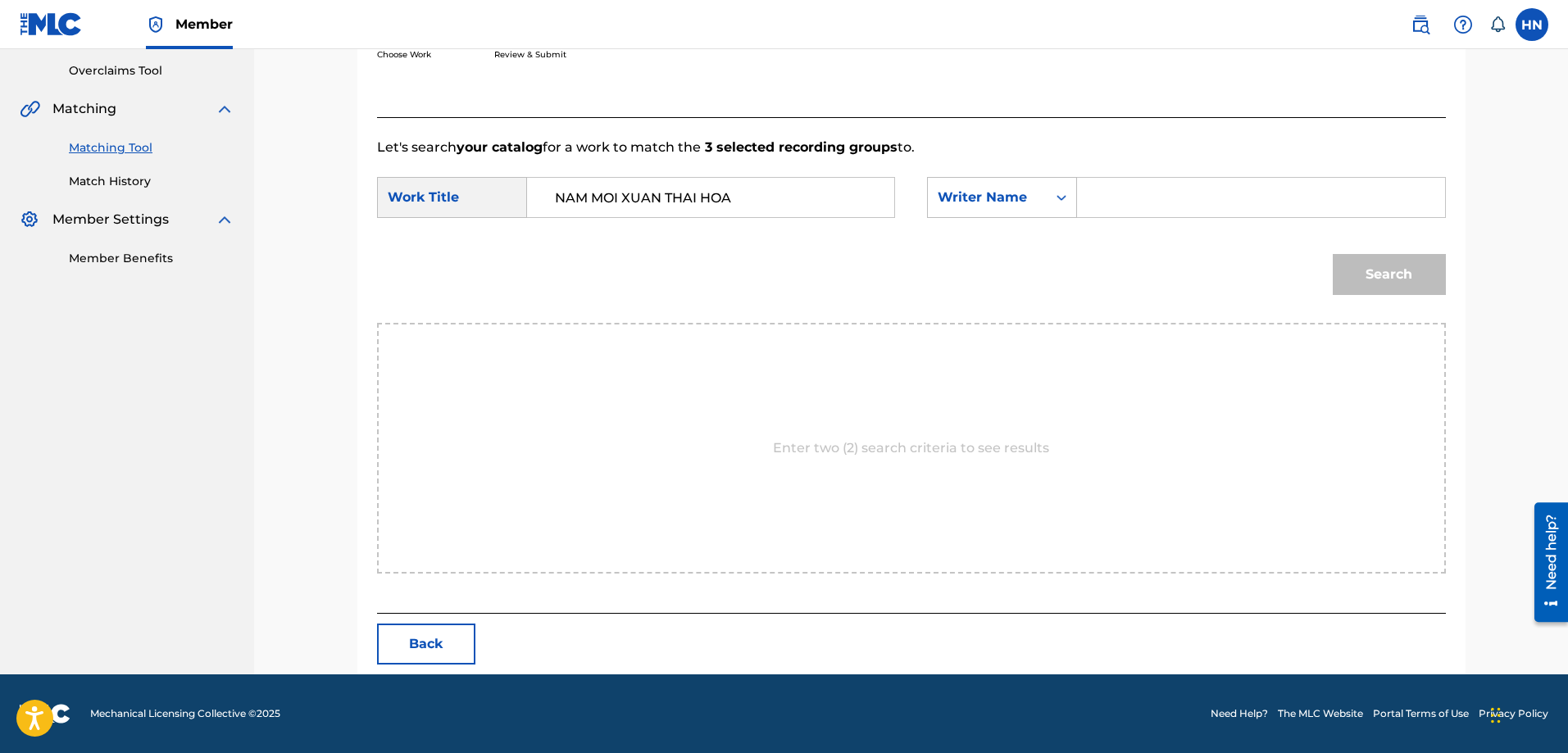
click at [1162, 185] on input "Search Form" at bounding box center [1261, 197] width 339 height 39
paste input "QUOC [PERSON_NAME]"
type input "QUOC [PERSON_NAME]"
click at [1392, 273] on button "Search" at bounding box center [1389, 274] width 113 height 41
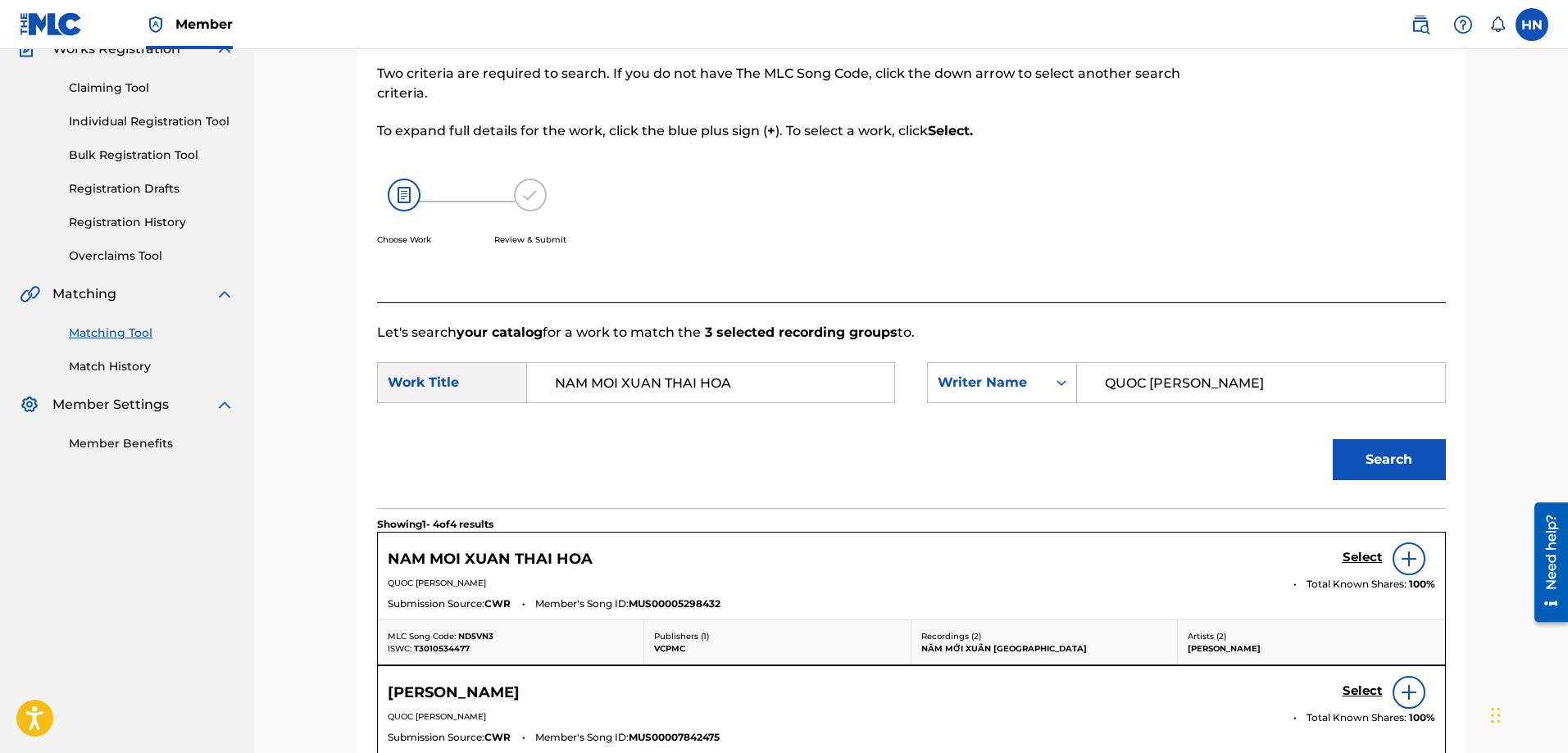
scroll to position [339, 0]
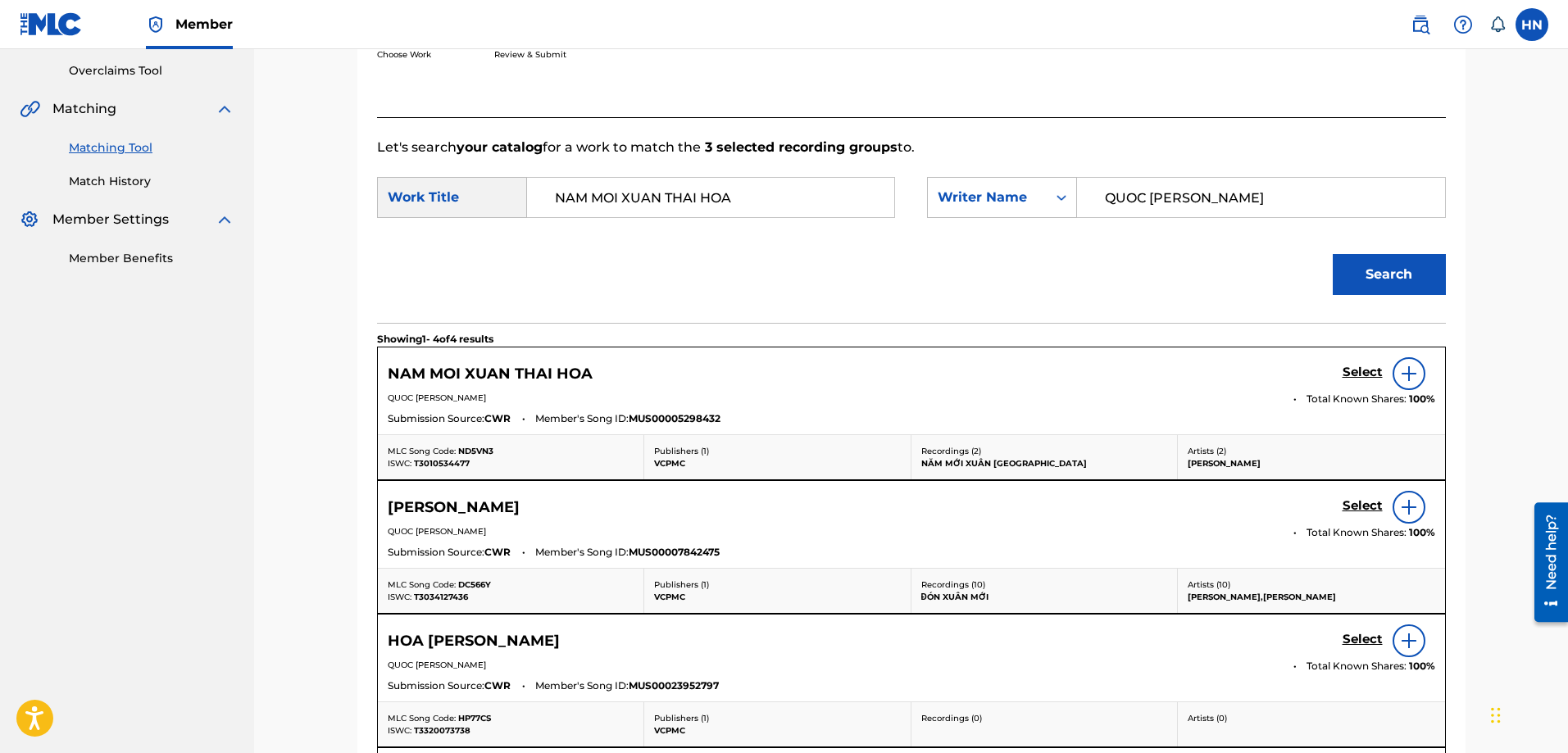
click at [1347, 378] on h5 "Select" at bounding box center [1363, 373] width 40 height 16
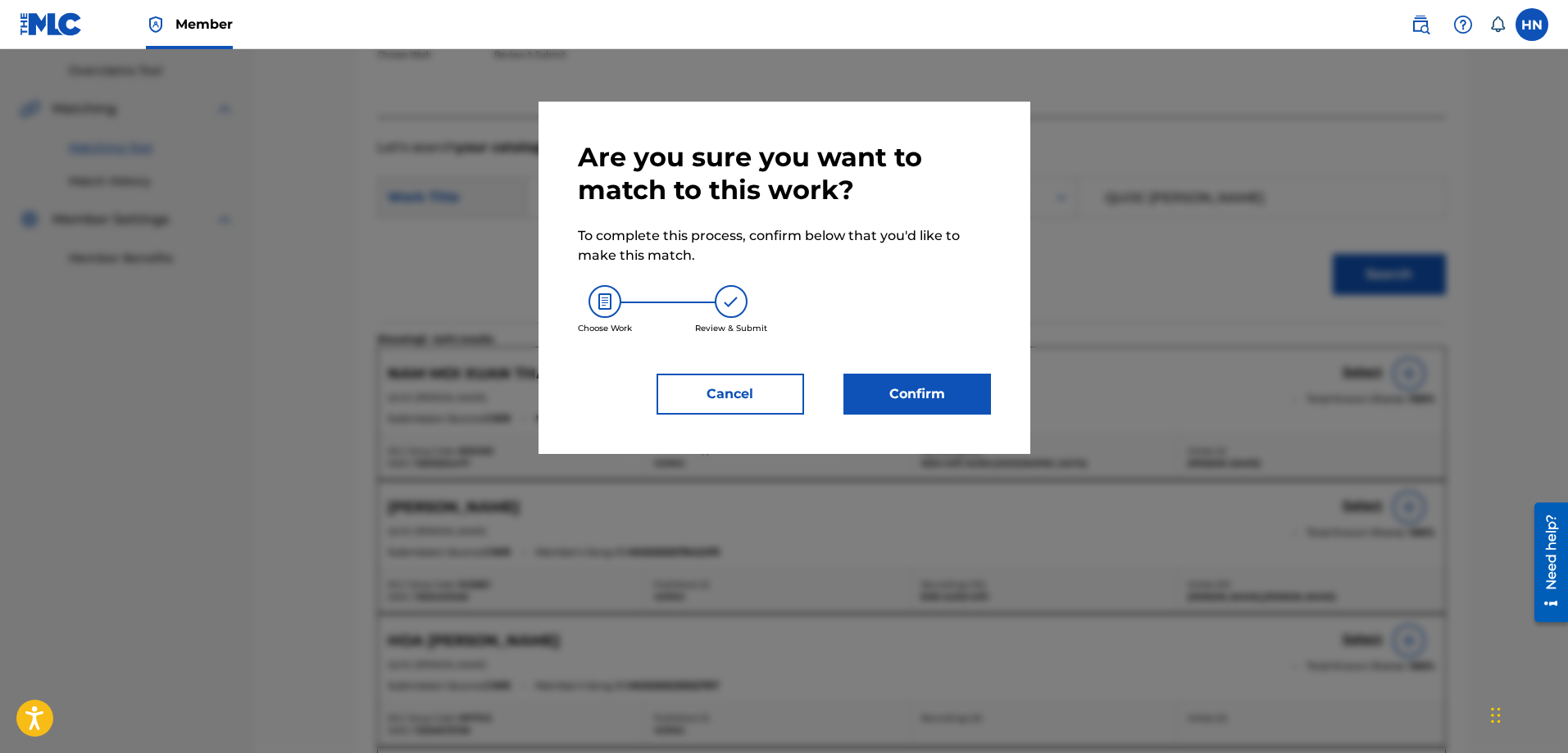
click at [948, 377] on button "Confirm" at bounding box center [917, 394] width 148 height 41
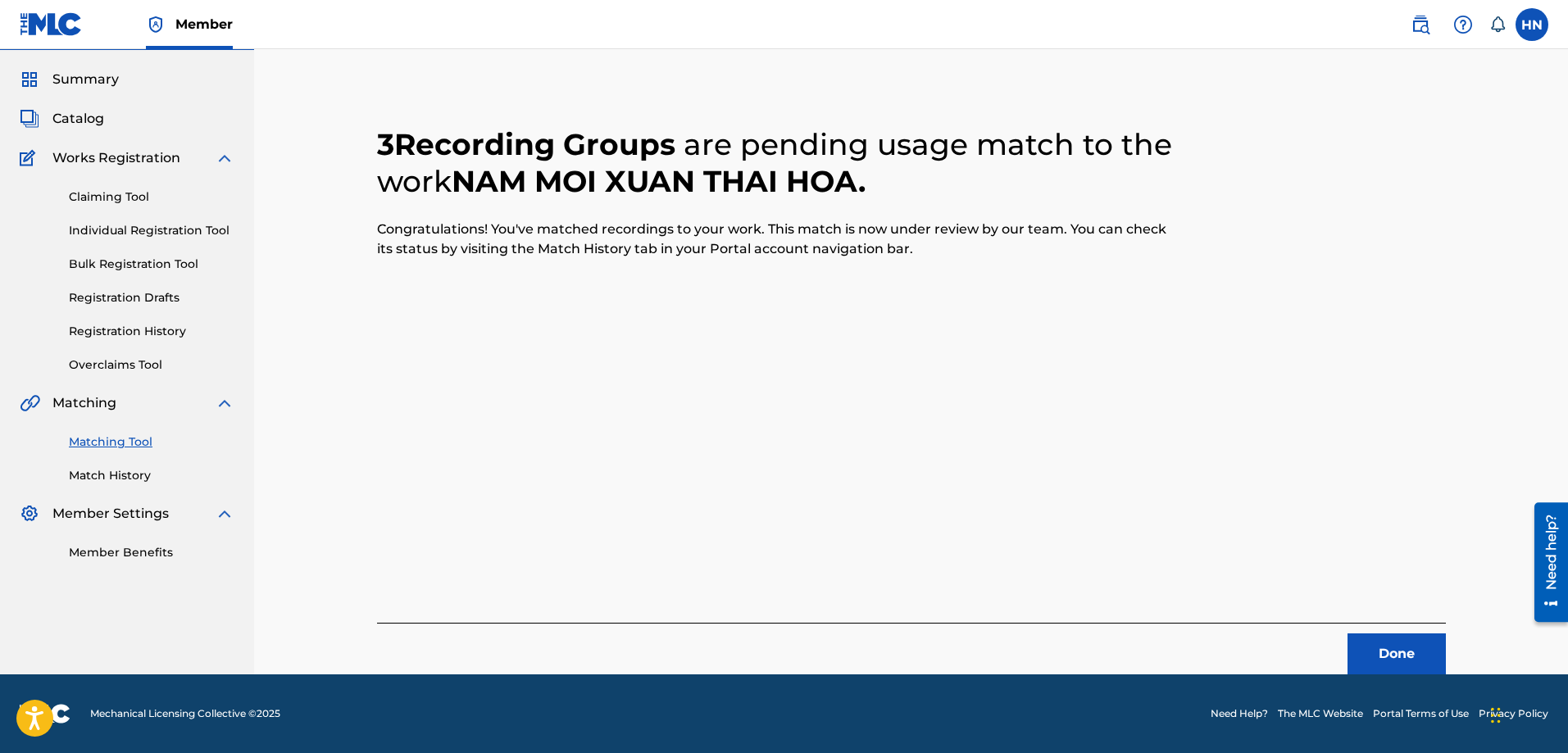
scroll to position [45, 0]
click at [1379, 638] on button "Done" at bounding box center [1397, 653] width 99 height 41
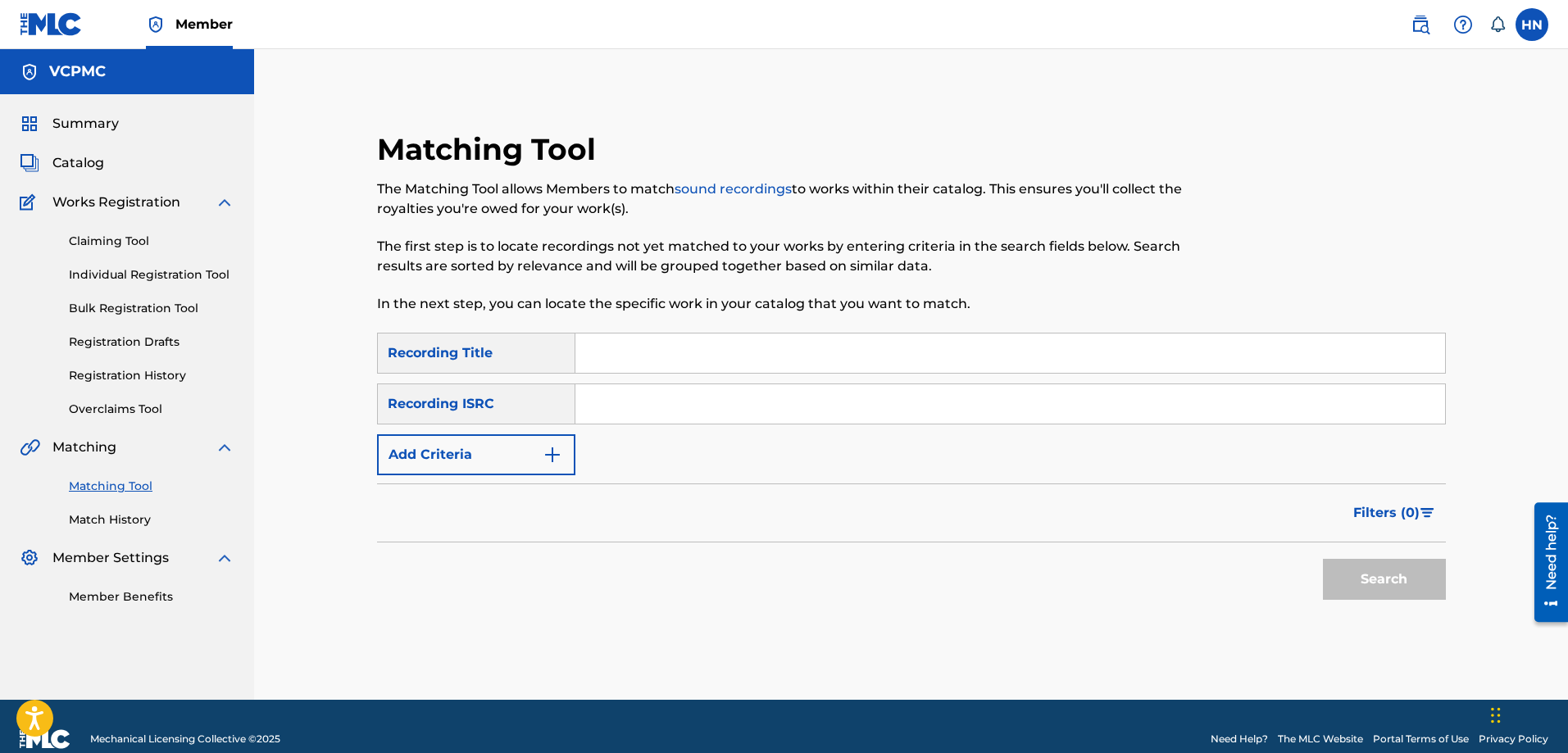
click at [1266, 366] on input "Search Form" at bounding box center [1011, 353] width 870 height 39
paste input "CHỜ ĐỢI CÓ ĐÁNG SỢ"
click at [1349, 575] on button "Search" at bounding box center [1385, 579] width 123 height 41
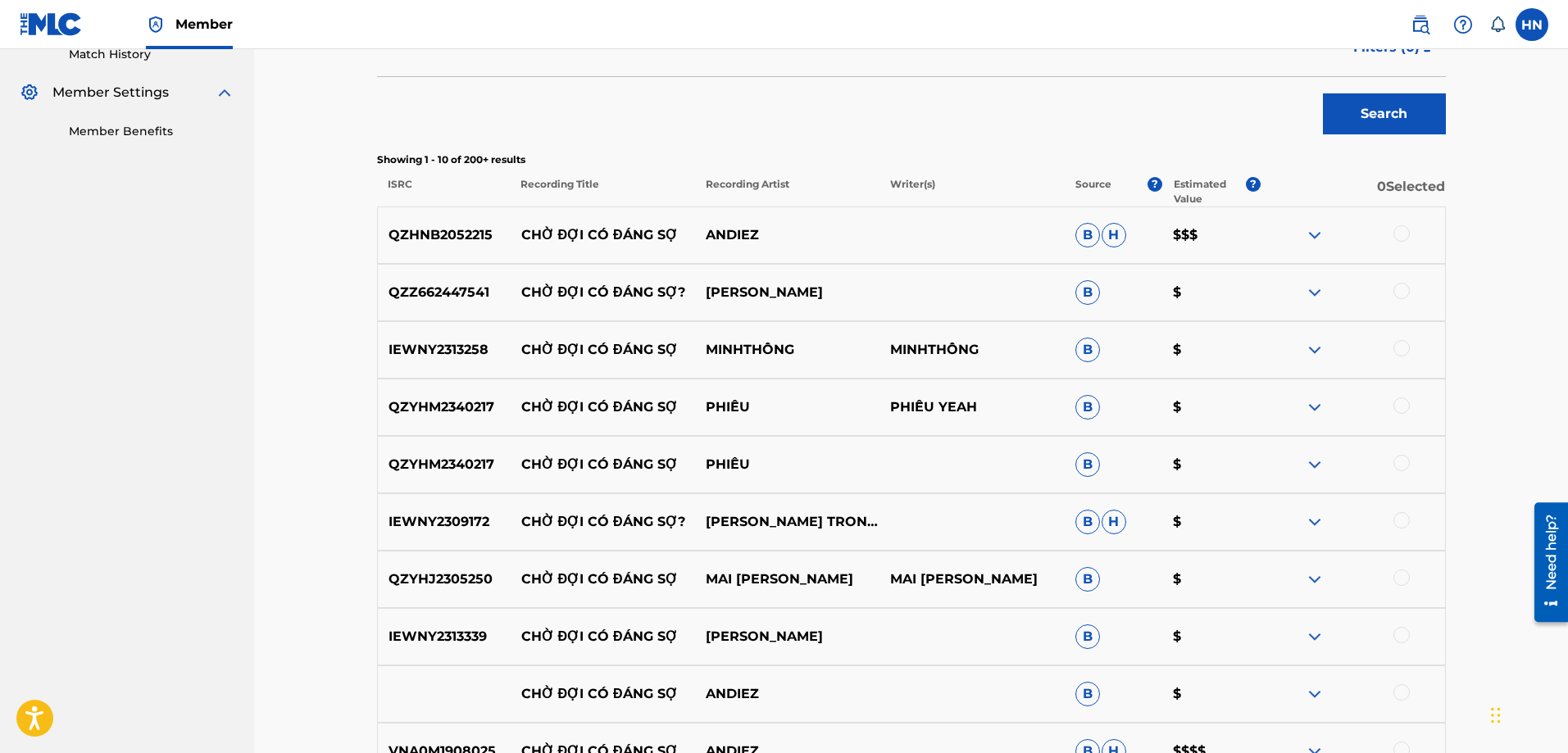
scroll to position [492, 0]
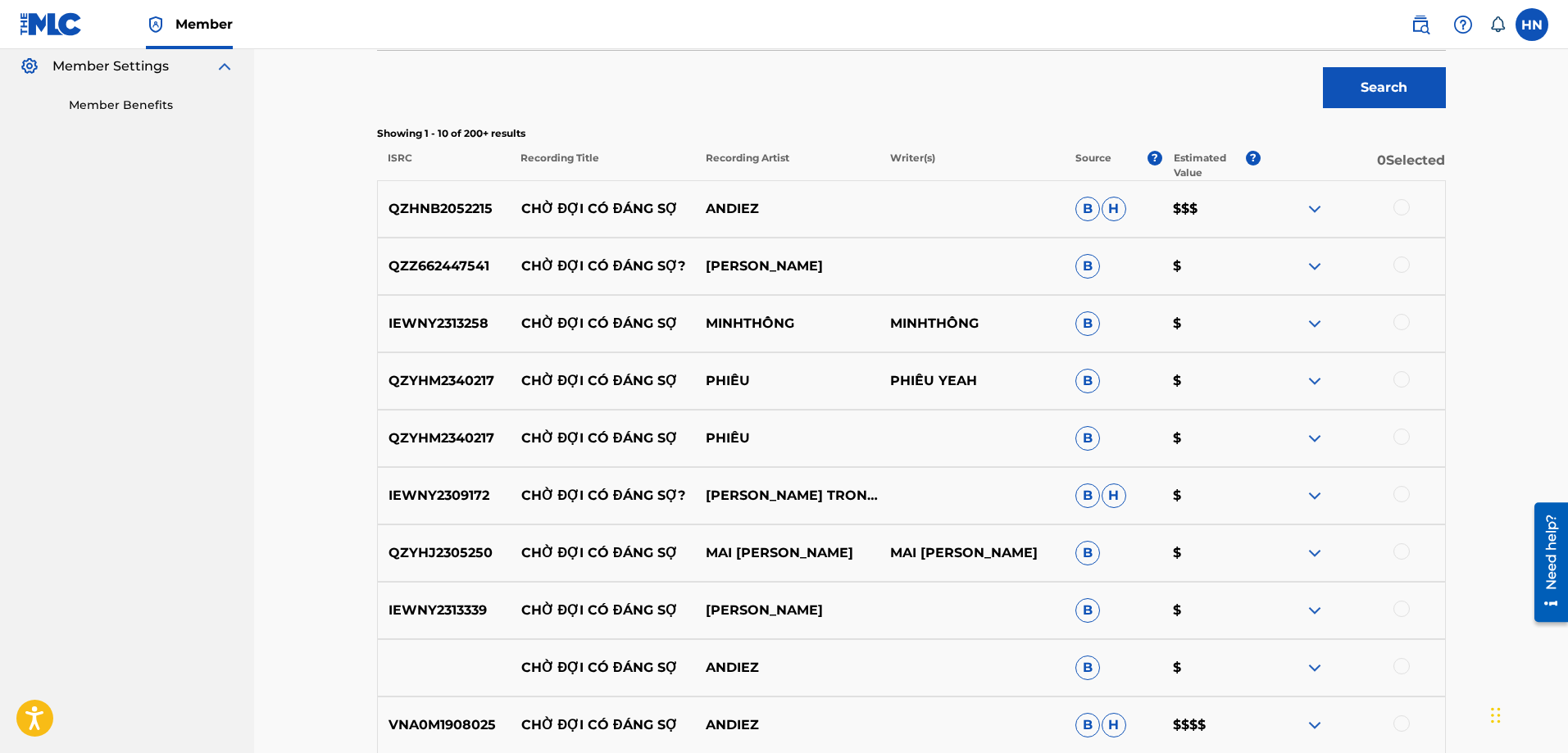
click at [457, 212] on p "QZHNB2052215" at bounding box center [445, 209] width 133 height 20
click at [1394, 209] on div at bounding box center [1401, 207] width 17 height 17
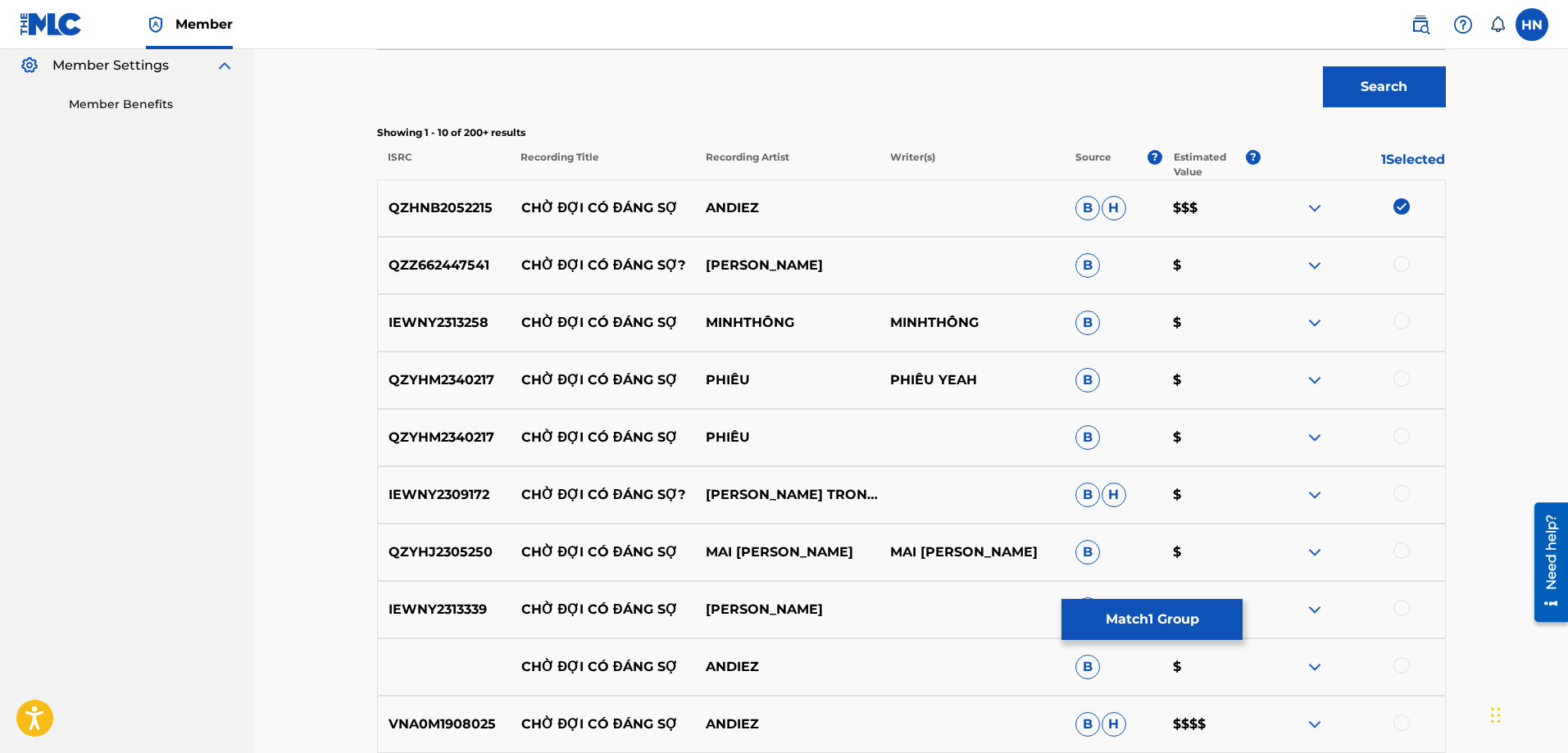
scroll to position [656, 0]
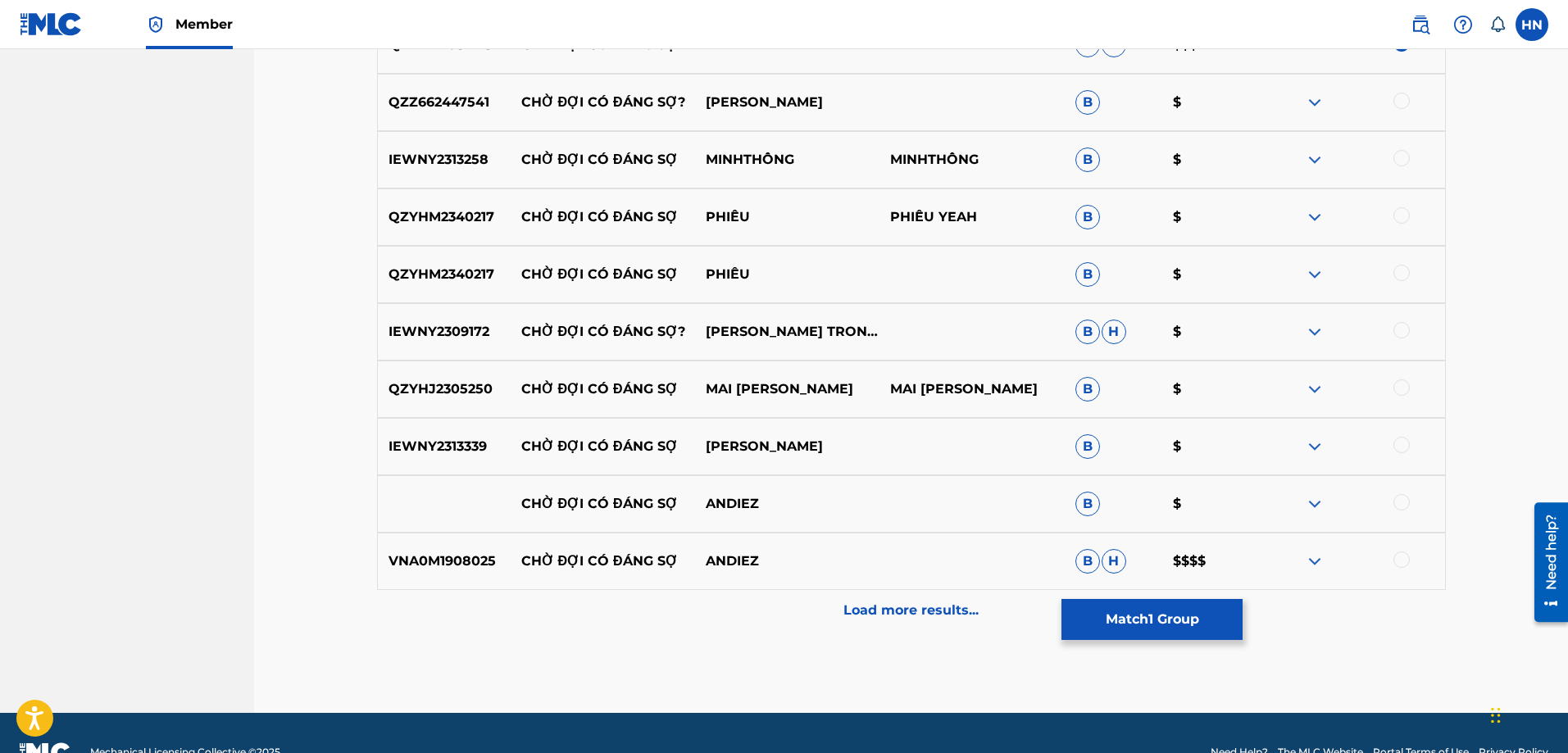
click at [446, 578] on div "VNA0M1908025 CHỜ ĐỢI CÓ ĐÁNG SỢ ANDIEZ B H $$$$" at bounding box center [912, 562] width 1069 height 58
click at [1413, 561] on div at bounding box center [1351, 562] width 184 height 20
click at [1403, 561] on div at bounding box center [1401, 560] width 17 height 17
drag, startPoint x: 518, startPoint y: 506, endPoint x: 864, endPoint y: 497, distance: 346.1
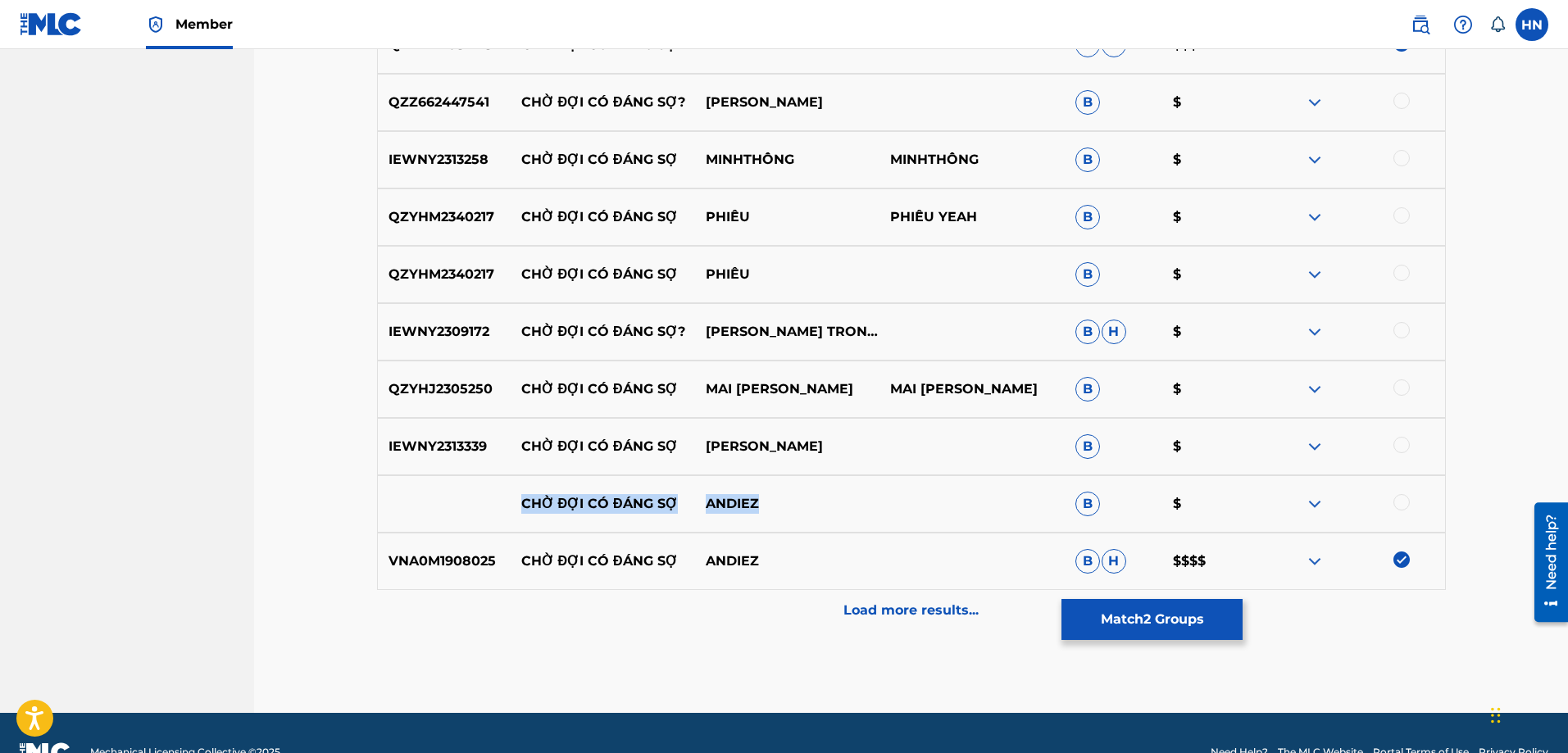
click at [846, 497] on div "CHỜ ĐỢI CÓ ĐÁNG SỢ ANDIEZ B $" at bounding box center [912, 504] width 1069 height 58
click at [1401, 502] on div at bounding box center [1401, 502] width 17 height 17
click at [1309, 513] on img at bounding box center [1315, 504] width 20 height 20
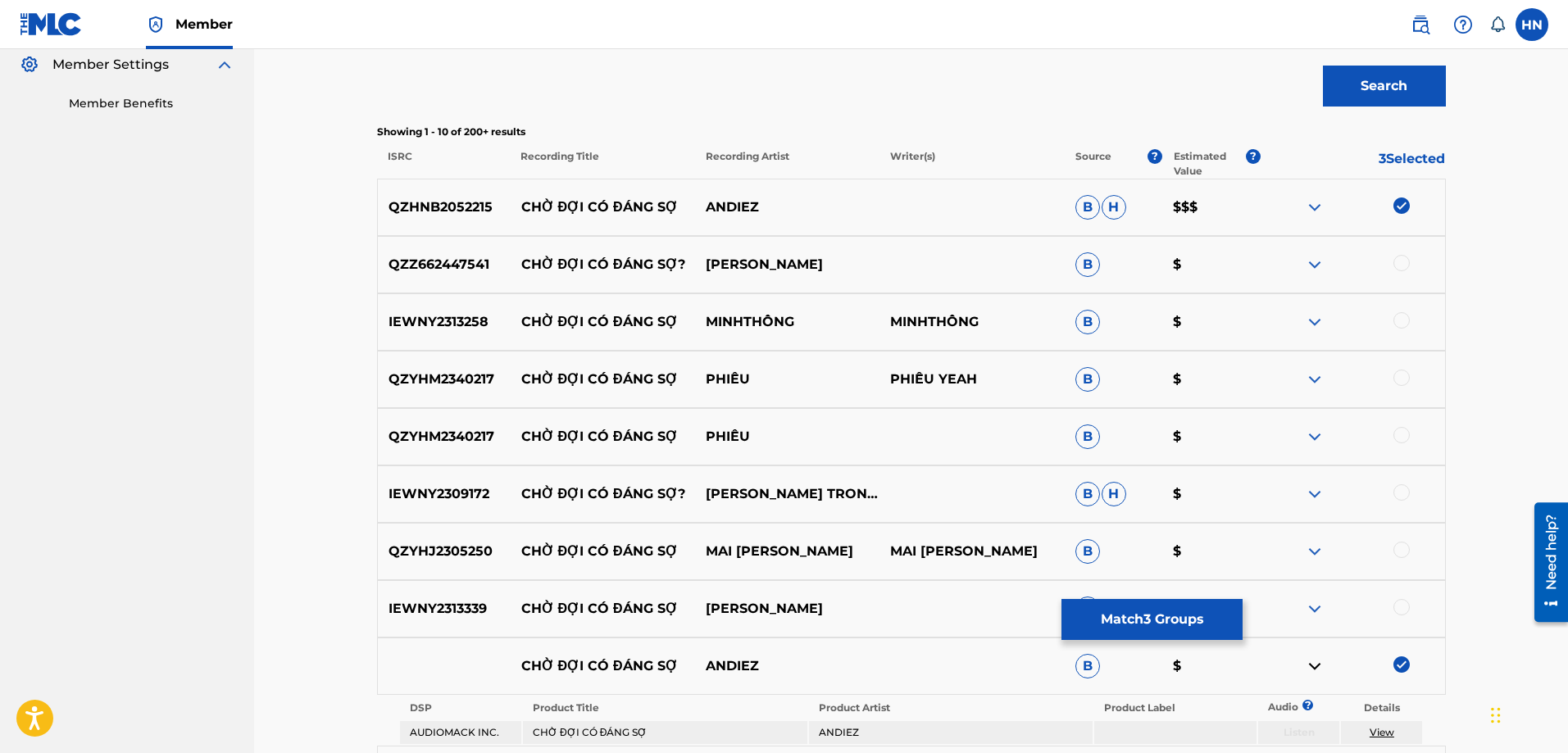
scroll to position [492, 0]
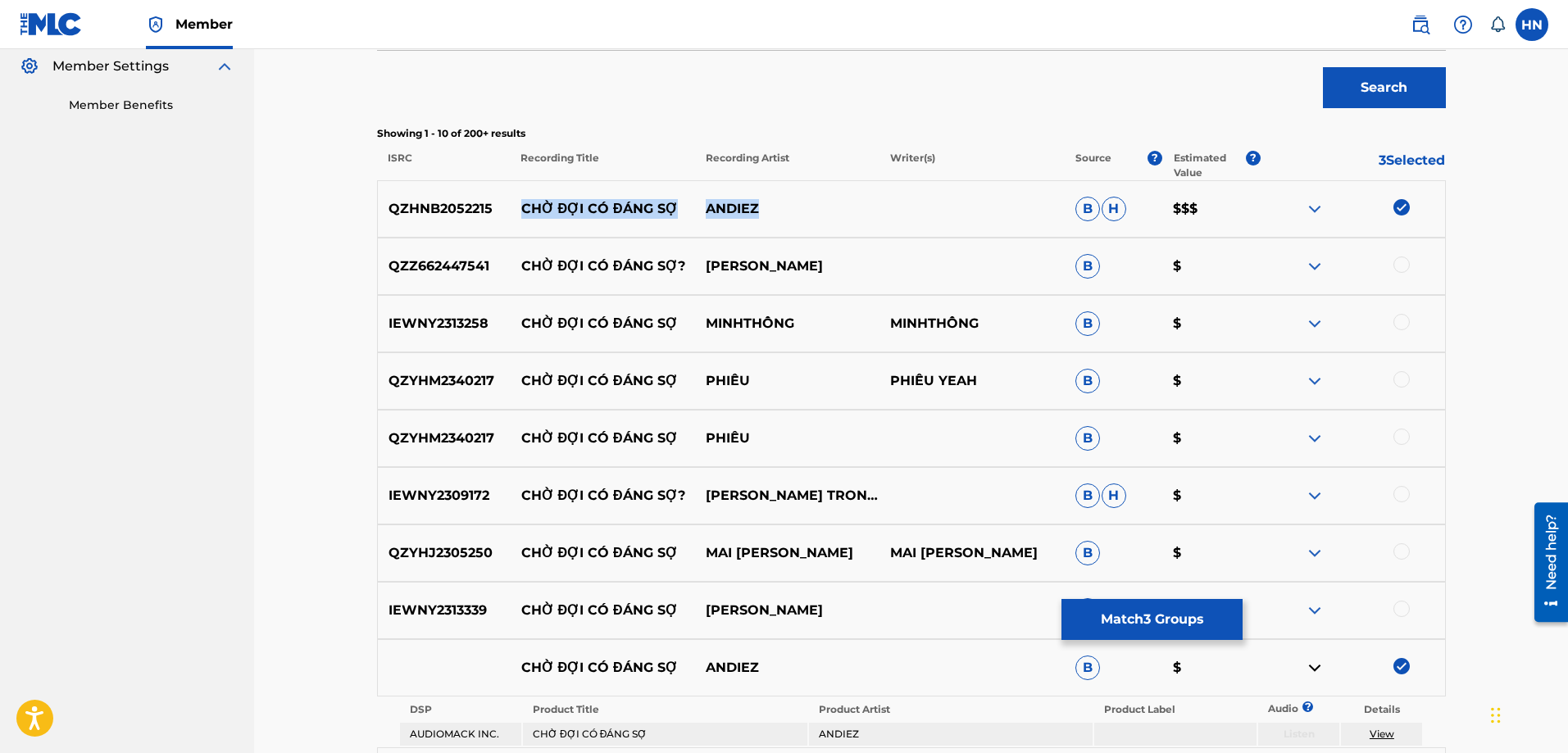
drag, startPoint x: 516, startPoint y: 205, endPoint x: 892, endPoint y: 158, distance: 378.9
click at [832, 206] on div "QZHNB2052215 CHỜ ĐỢI CÓ ĐÁNG SỢ ANDIEZ B H $$$" at bounding box center [912, 209] width 1069 height 58
drag, startPoint x: 522, startPoint y: 264, endPoint x: 910, endPoint y: 258, distance: 388.0
click at [910, 258] on div "QZZ662447541 CHỜ ĐỢI CÓ ĐÁNG SỢ? [PERSON_NAME] B $" at bounding box center [912, 266] width 1069 height 58
click at [1312, 264] on img at bounding box center [1315, 266] width 20 height 20
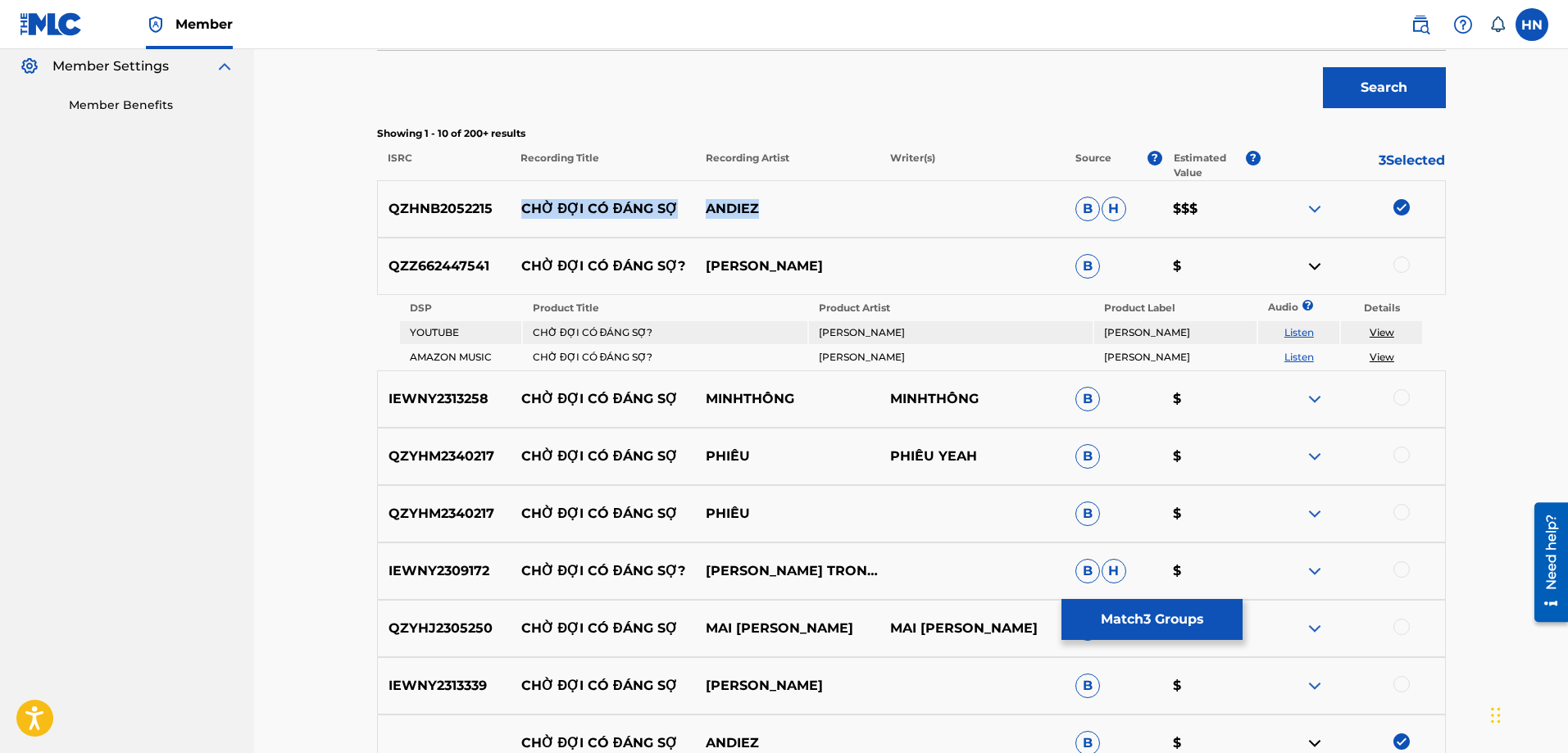
click at [1300, 334] on link "Listen" at bounding box center [1299, 332] width 30 height 12
click at [1304, 356] on link "Listen" at bounding box center [1299, 357] width 30 height 12
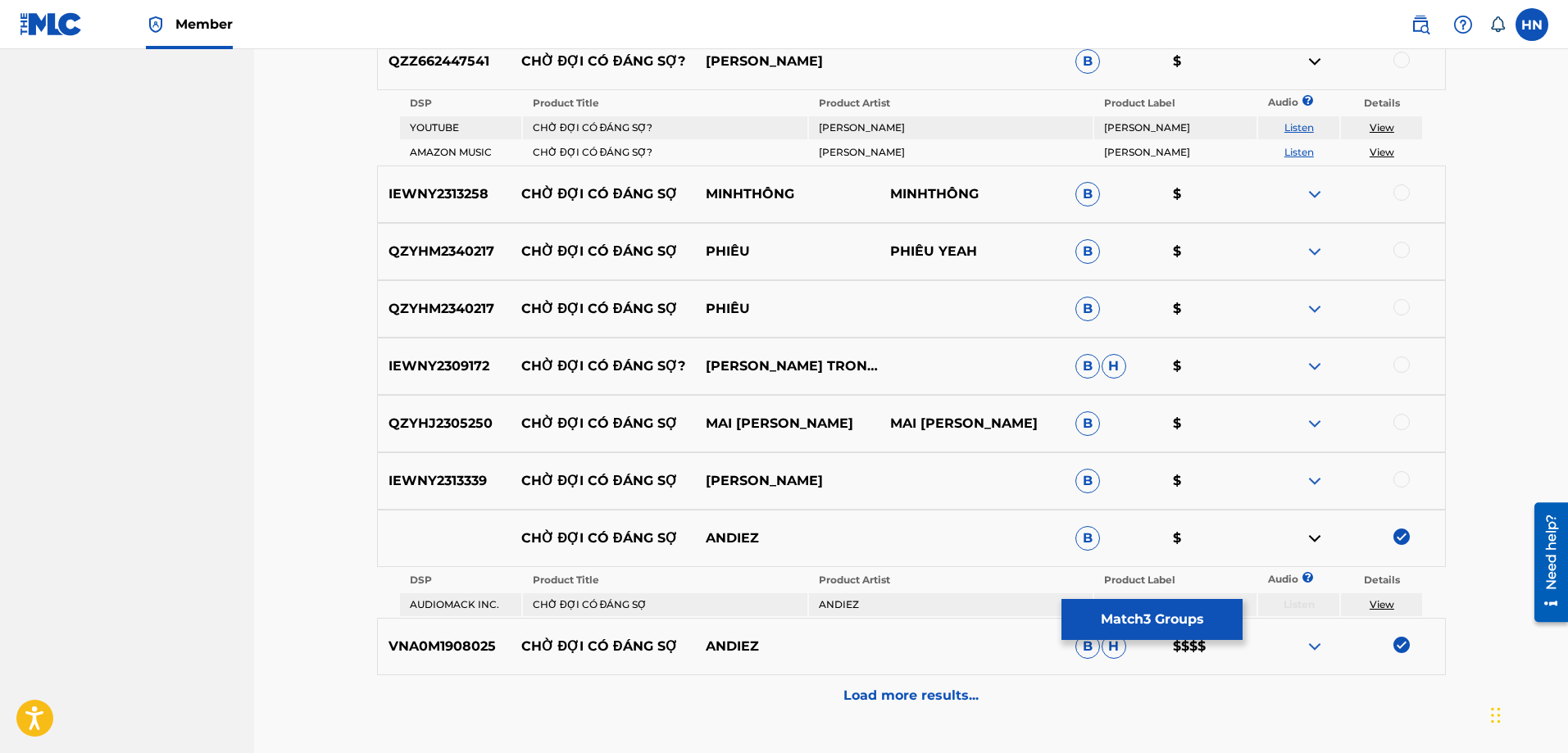
scroll to position [574, 0]
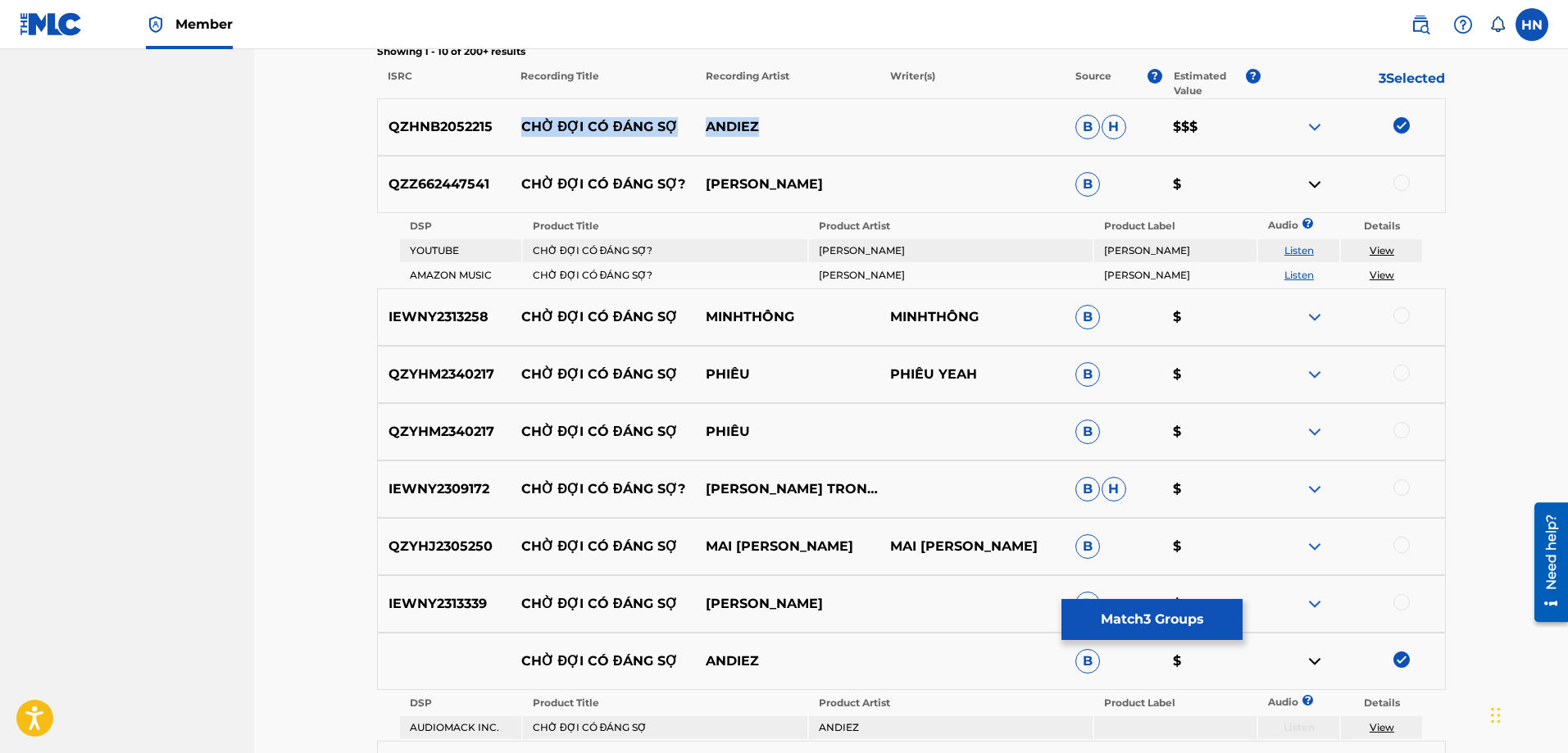
click at [1309, 314] on img at bounding box center [1315, 317] width 20 height 20
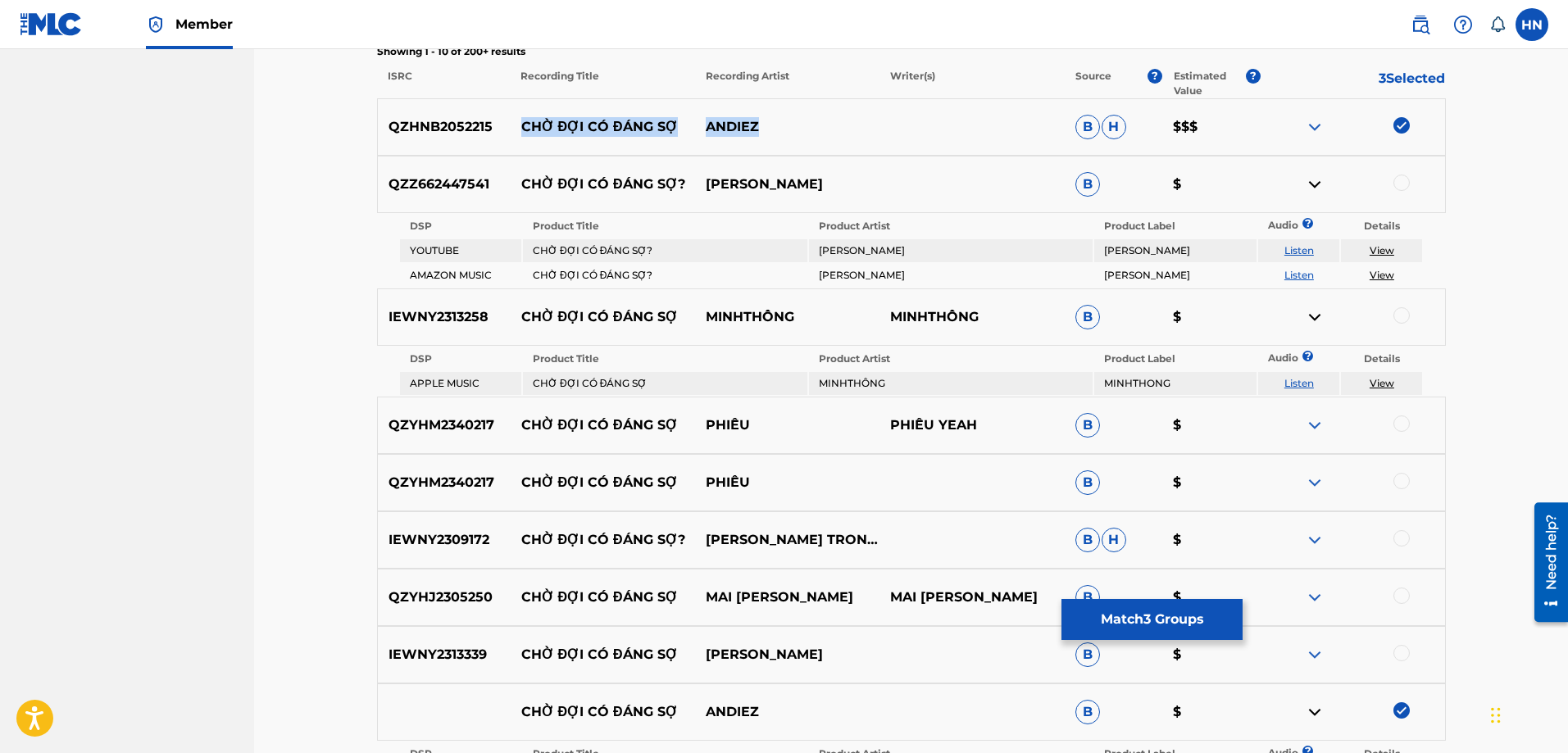
click at [1297, 382] on link "Listen" at bounding box center [1299, 383] width 30 height 12
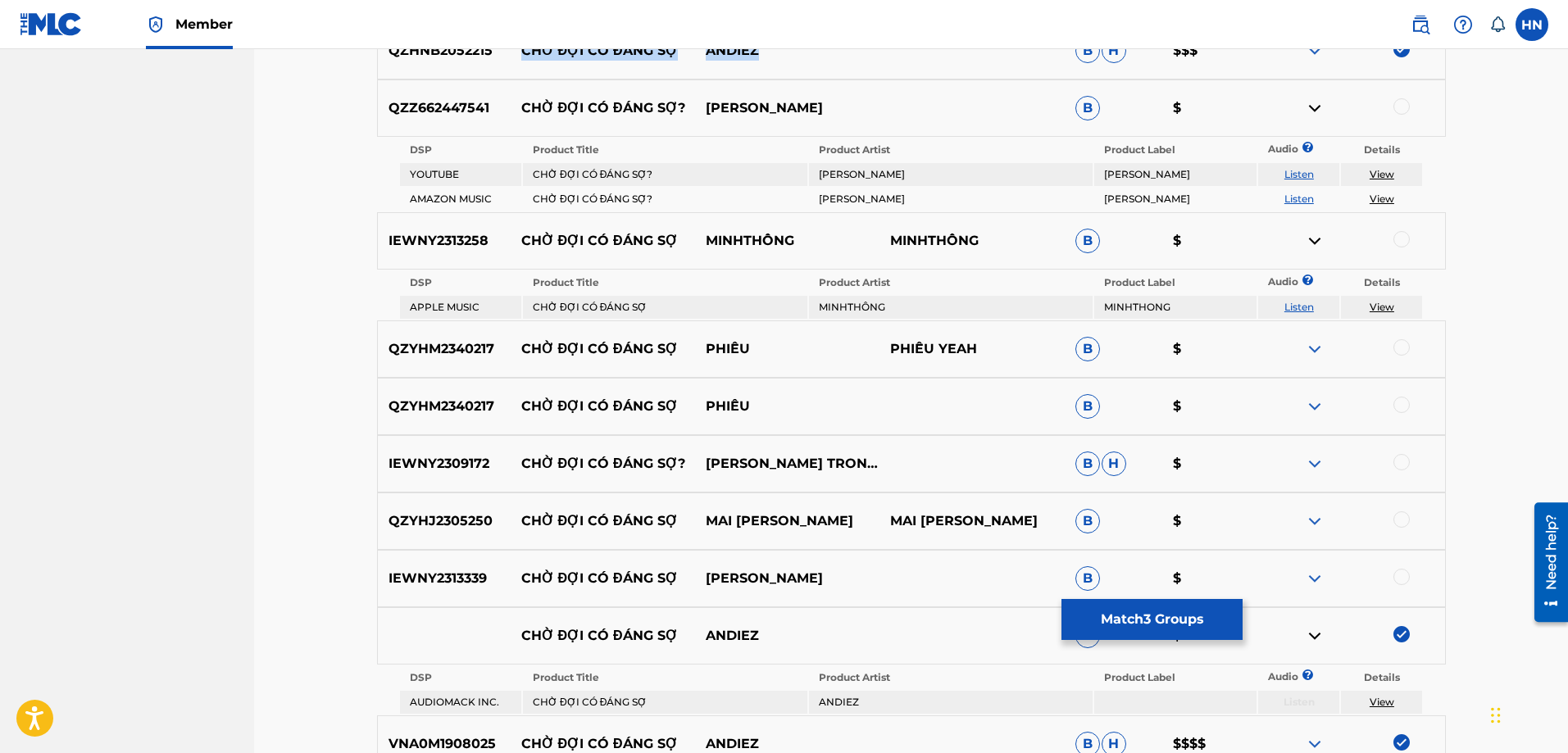
scroll to position [738, 0]
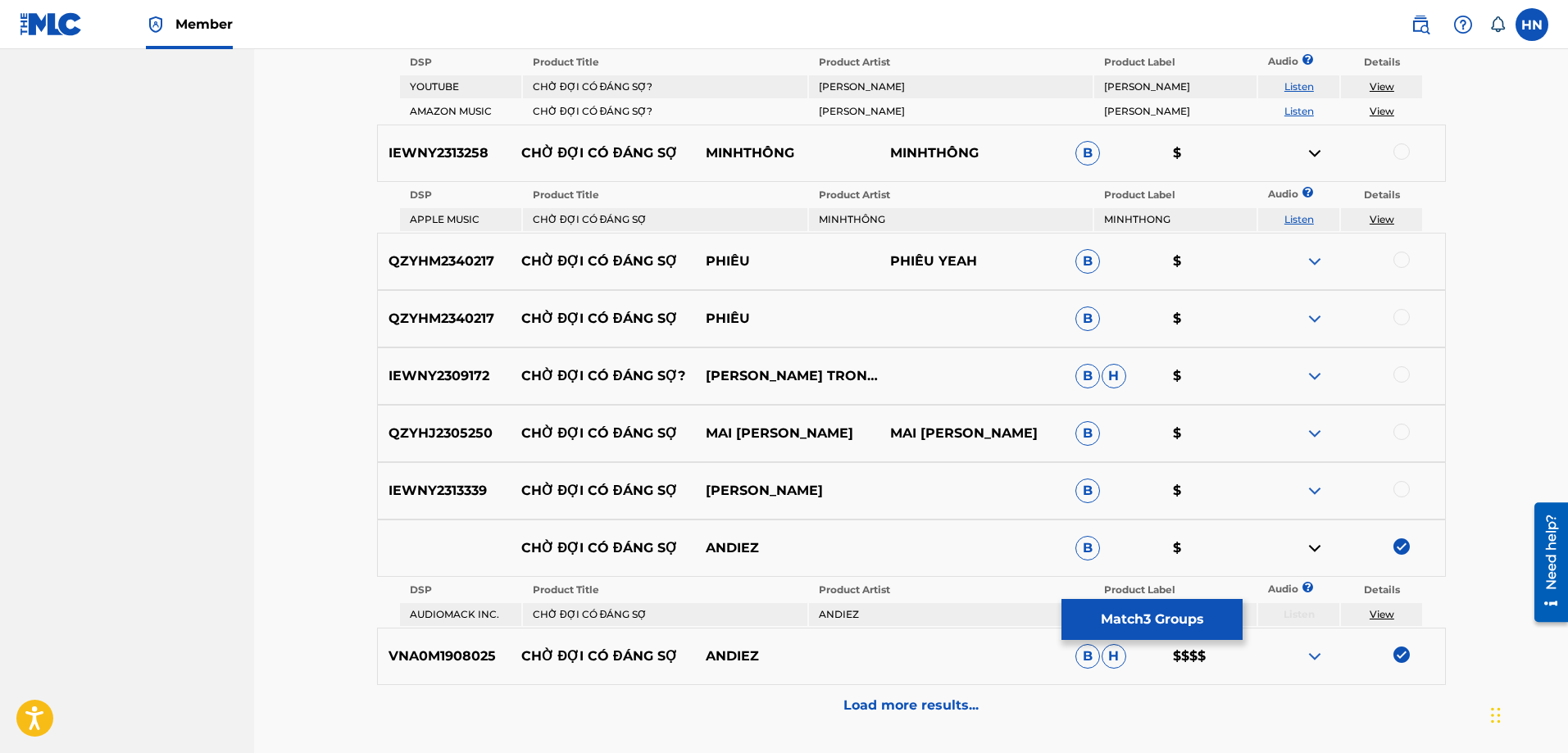
click at [1298, 493] on div at bounding box center [1351, 491] width 184 height 20
click at [1310, 492] on img at bounding box center [1315, 491] width 20 height 20
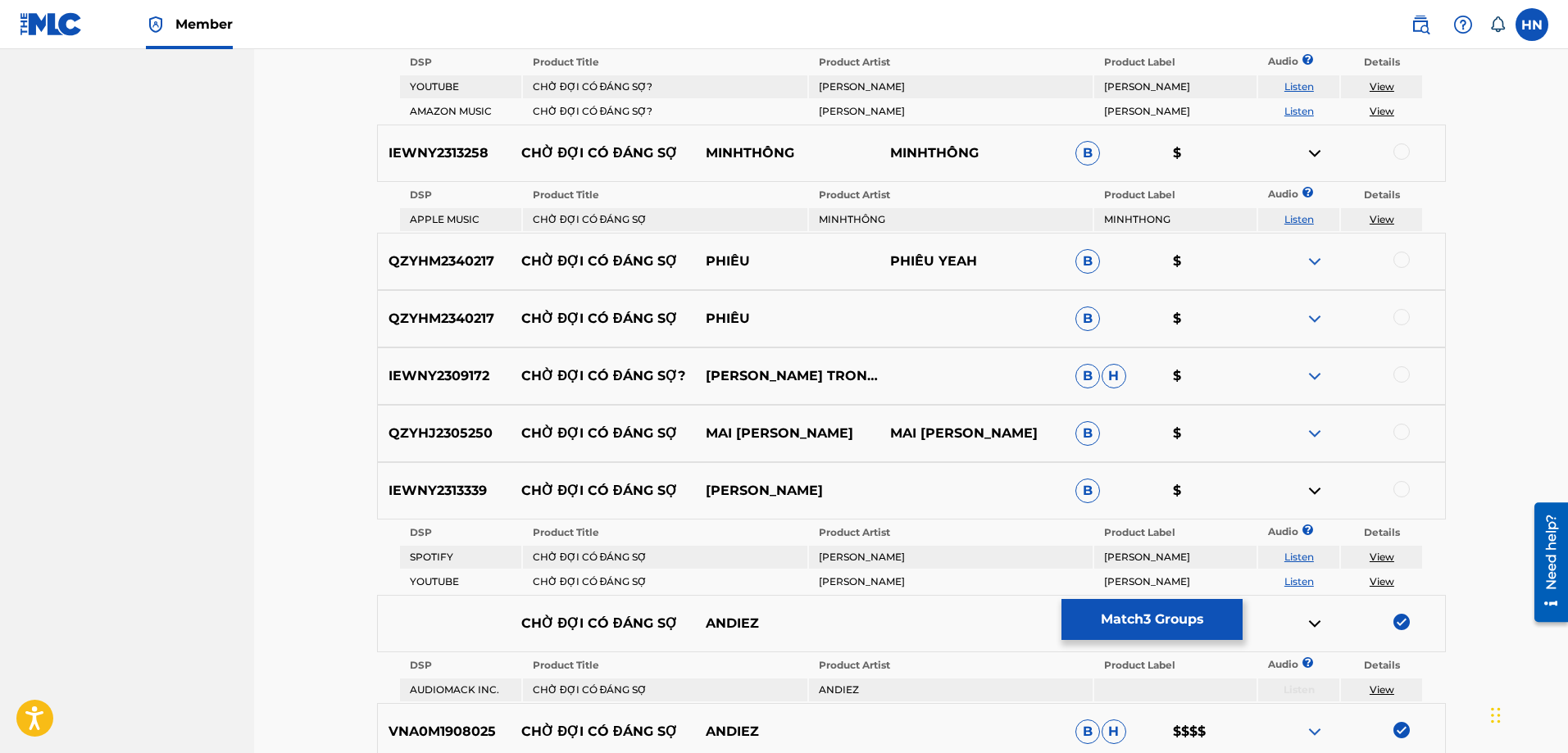
click at [1288, 579] on link "Listen" at bounding box center [1299, 582] width 30 height 12
click at [1313, 324] on img at bounding box center [1315, 319] width 20 height 20
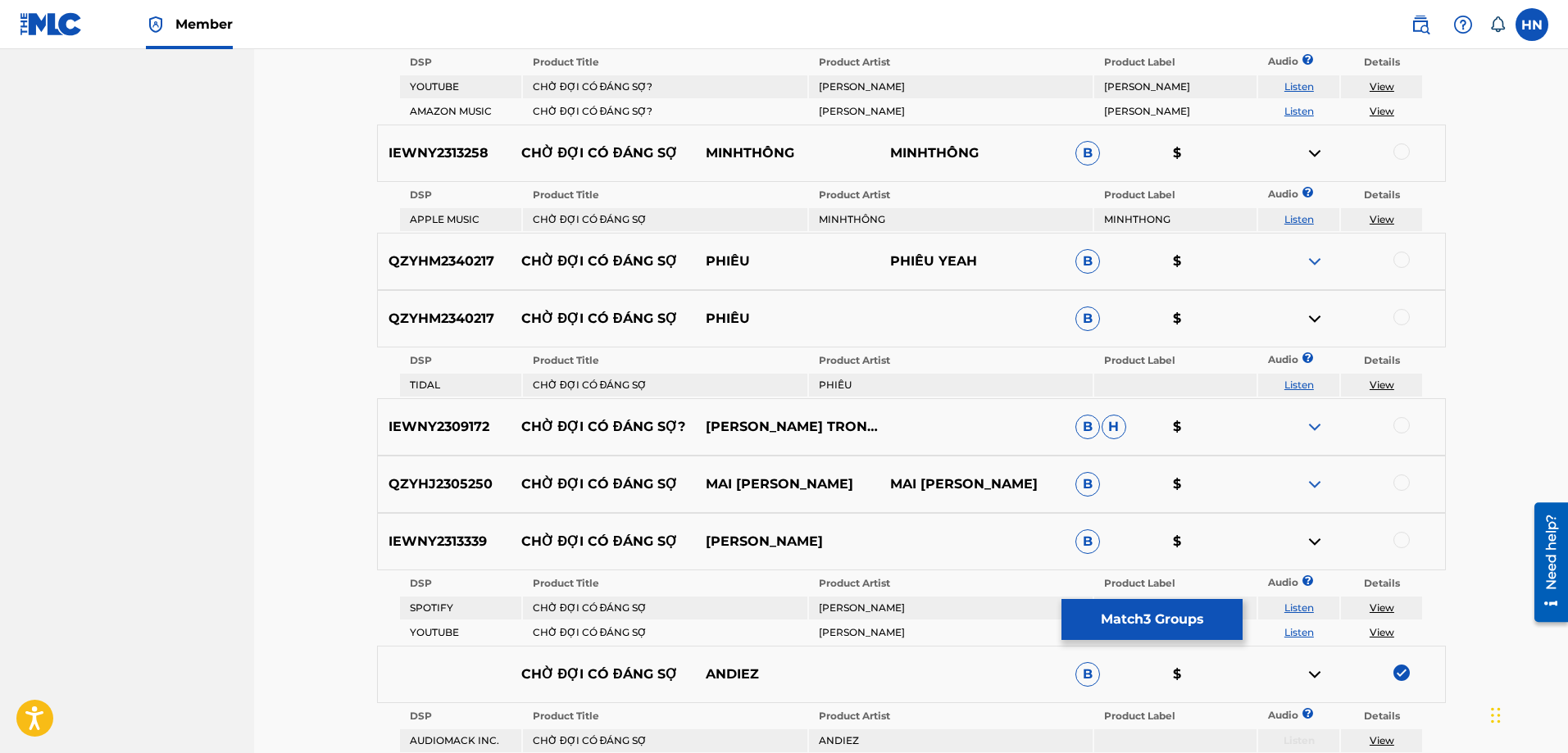
click at [1300, 390] on link "Listen" at bounding box center [1299, 385] width 30 height 12
click at [1323, 264] on img at bounding box center [1315, 261] width 20 height 20
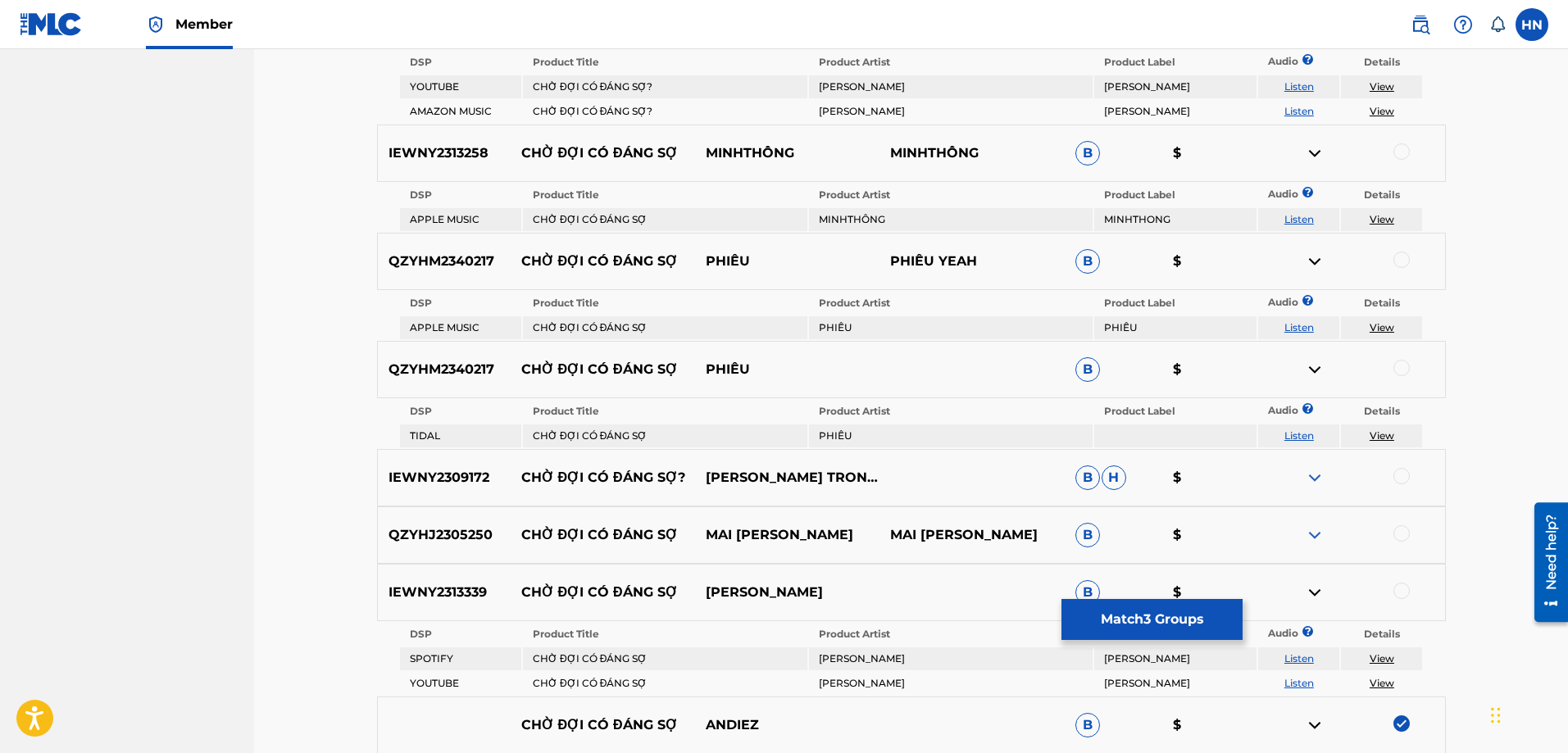
click at [1296, 324] on link "Listen" at bounding box center [1299, 328] width 30 height 12
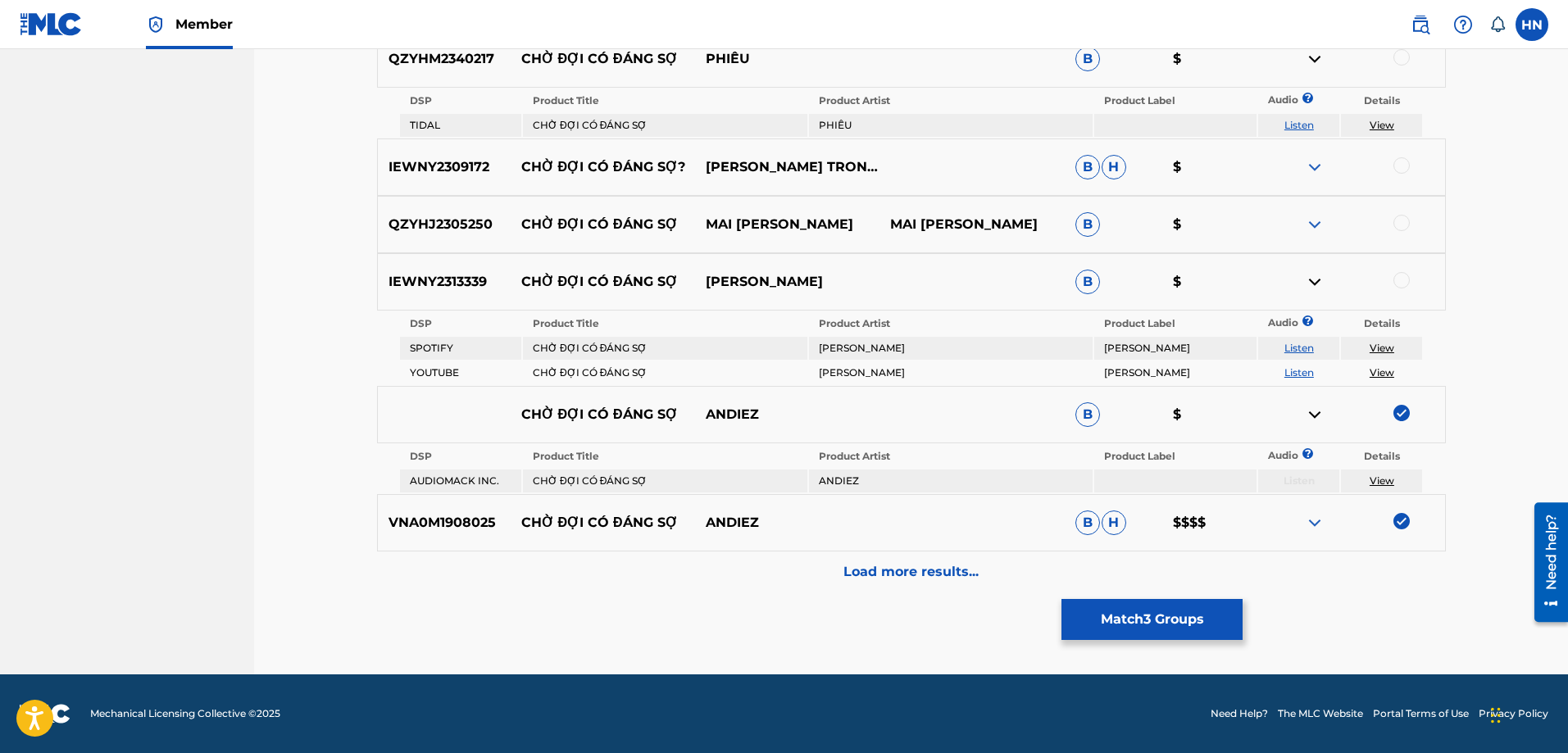
click at [878, 574] on p "Load more results..." at bounding box center [911, 572] width 135 height 20
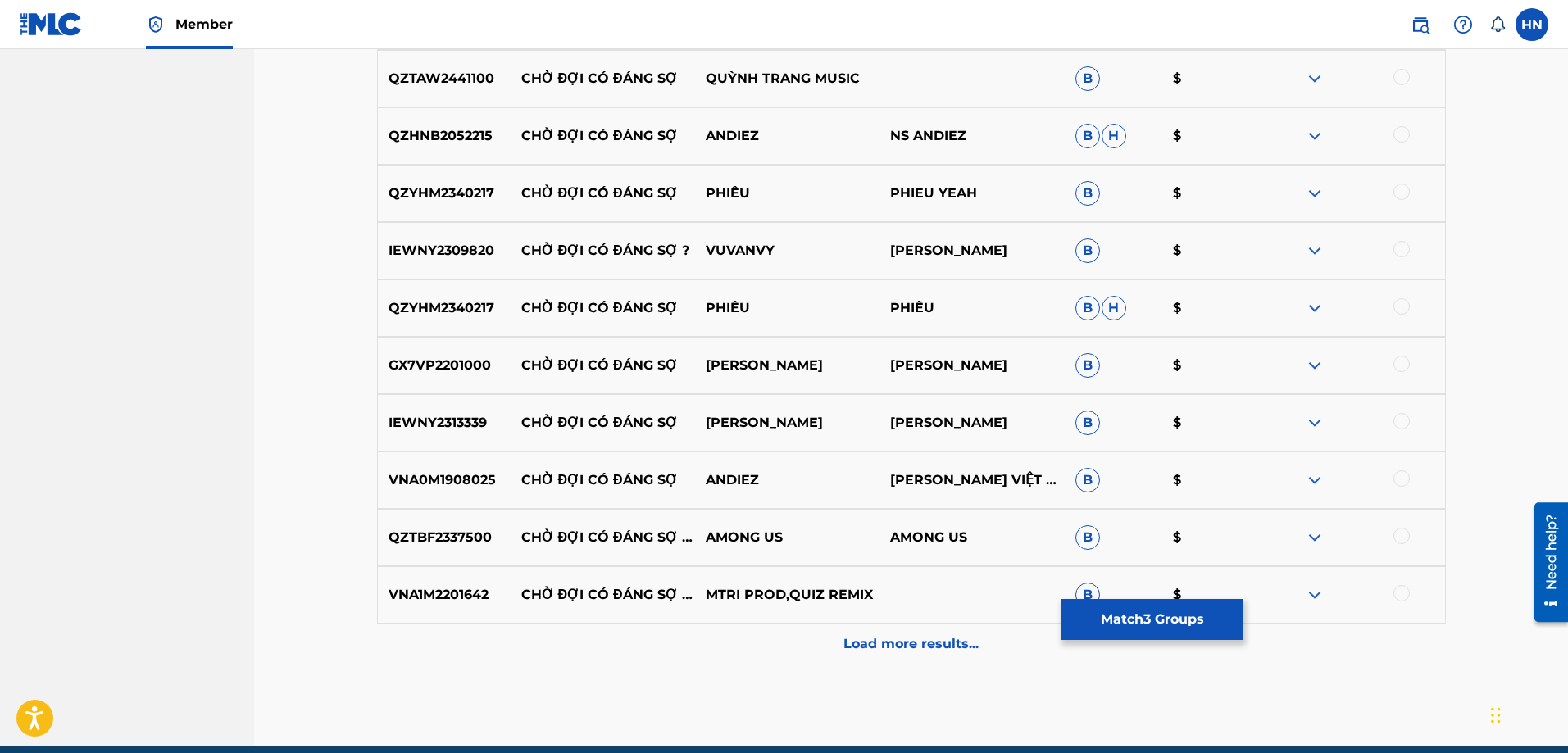
scroll to position [1212, 0]
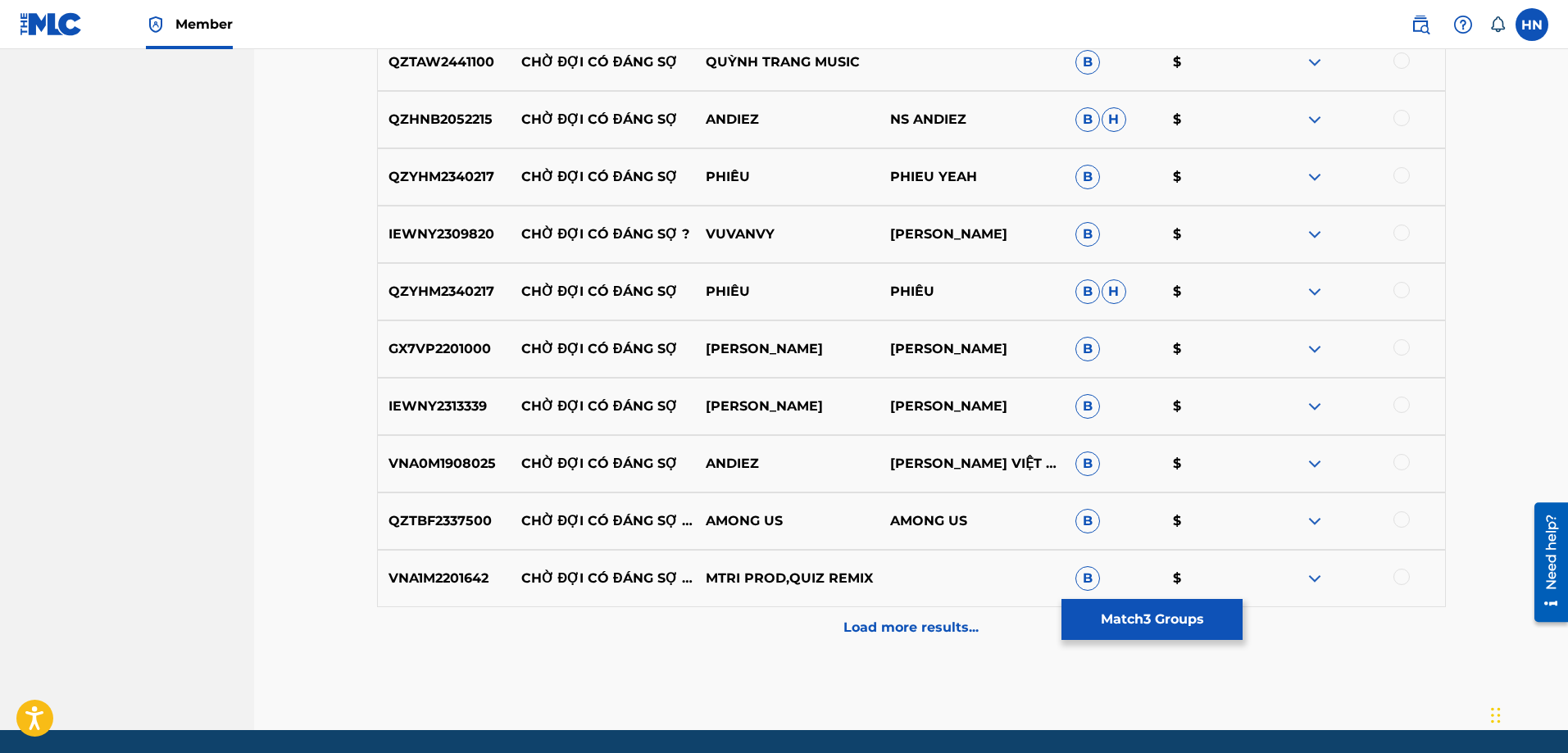
click at [434, 473] on p "VNA0M1908025" at bounding box center [445, 464] width 133 height 20
click at [1407, 463] on div at bounding box center [1401, 462] width 17 height 17
click at [458, 111] on p "QZHNB2052215" at bounding box center [445, 120] width 133 height 20
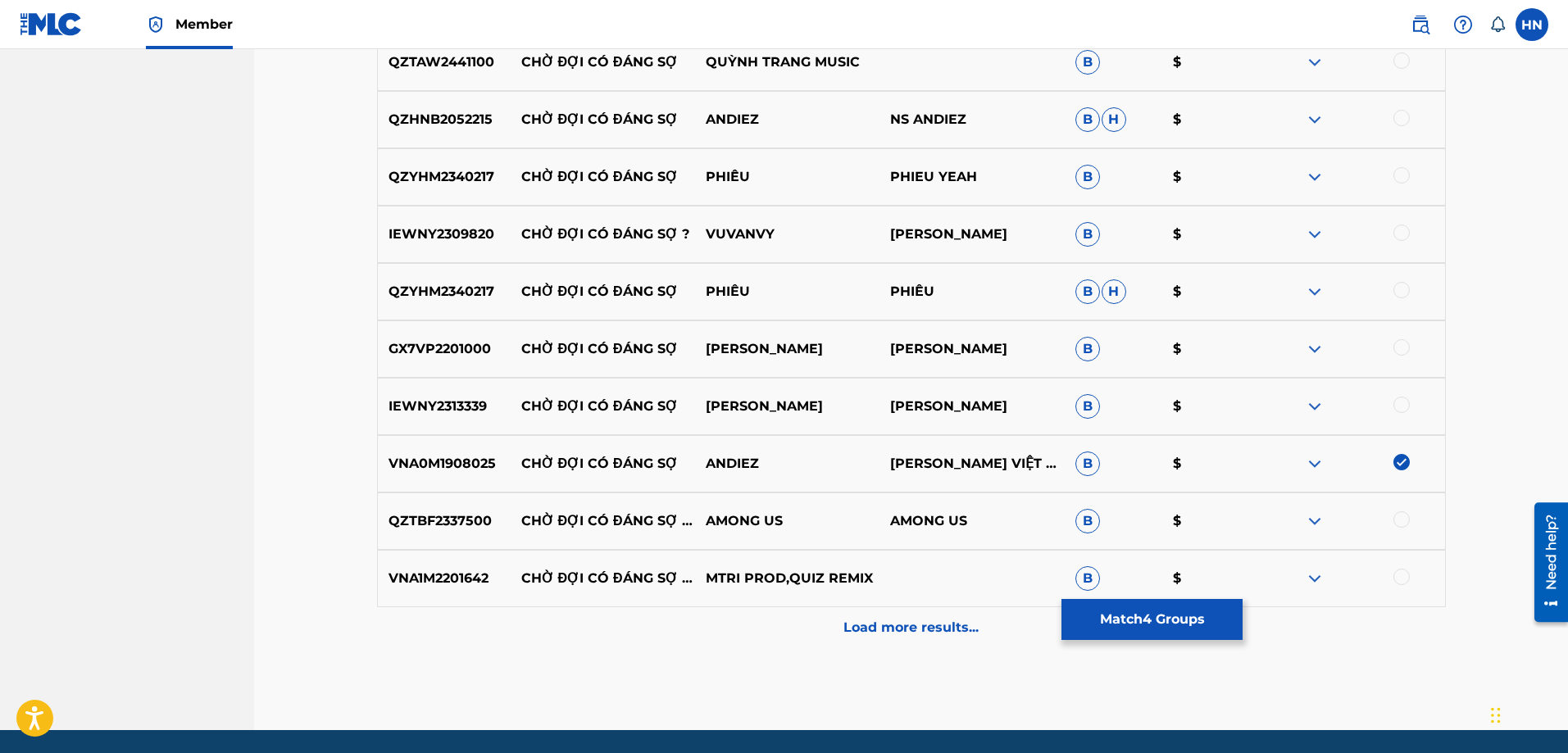
click at [1406, 122] on div at bounding box center [1401, 118] width 17 height 17
click at [1323, 349] on img at bounding box center [1315, 349] width 20 height 20
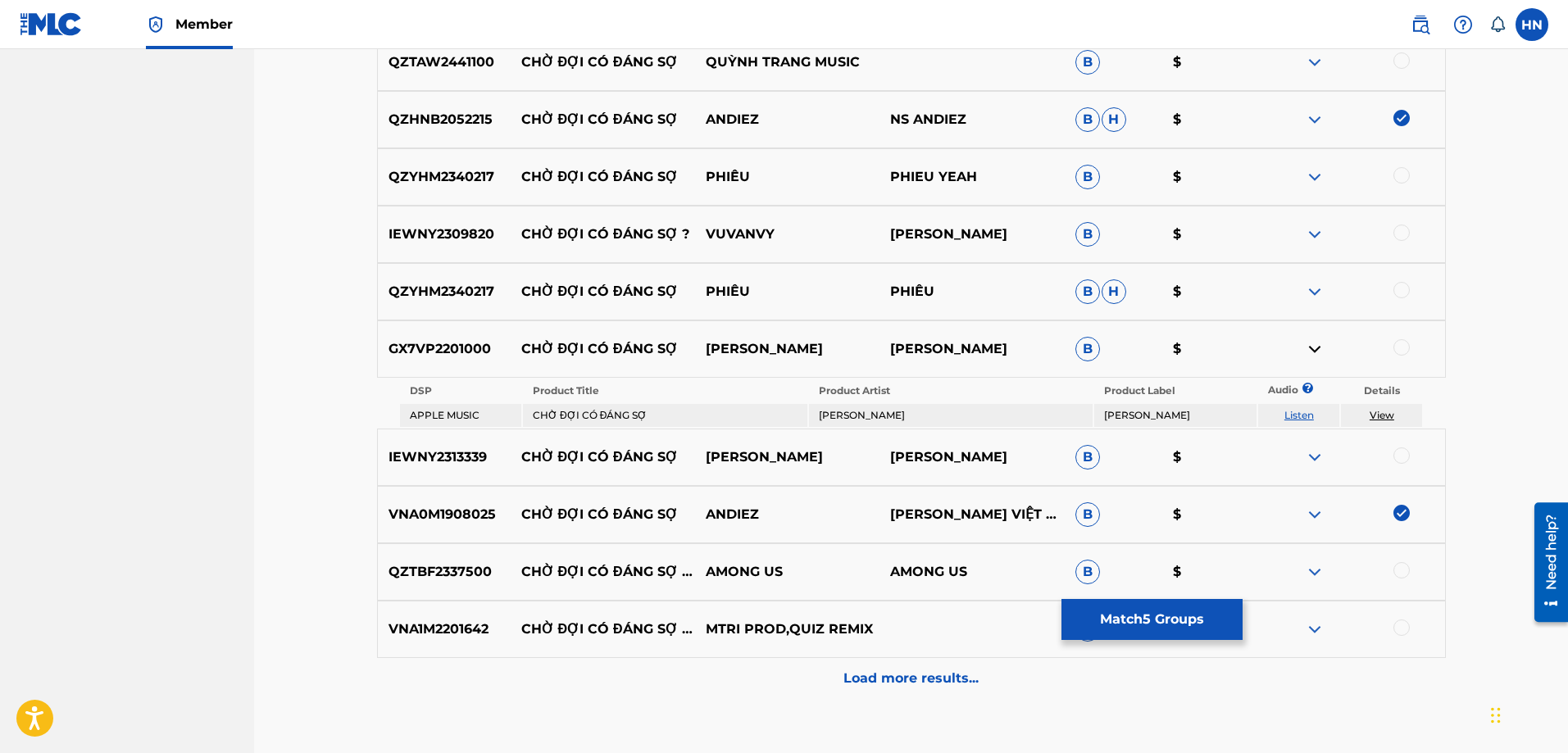
click at [1298, 414] on link "Listen" at bounding box center [1299, 415] width 30 height 12
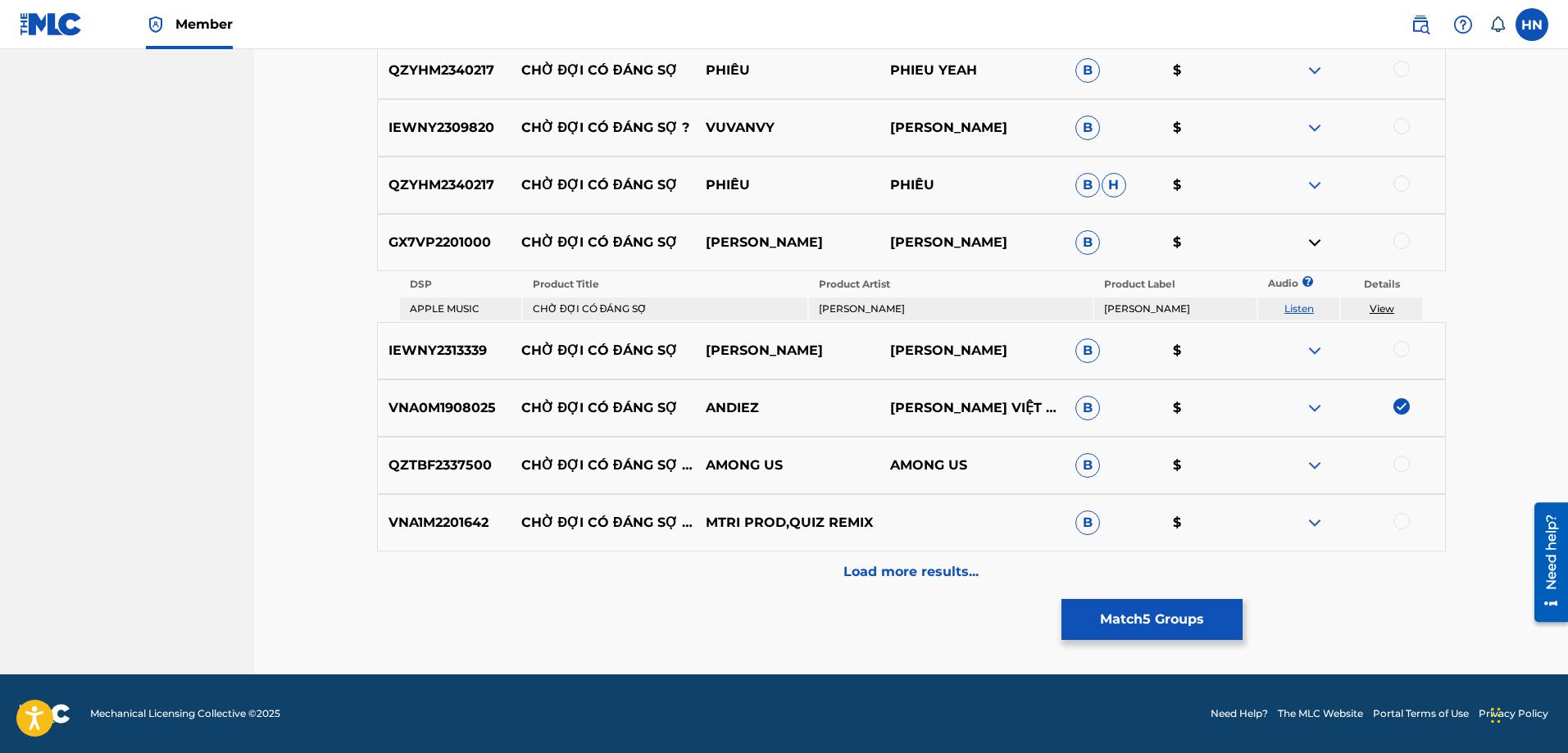
click at [1313, 520] on img at bounding box center [1315, 522] width 20 height 20
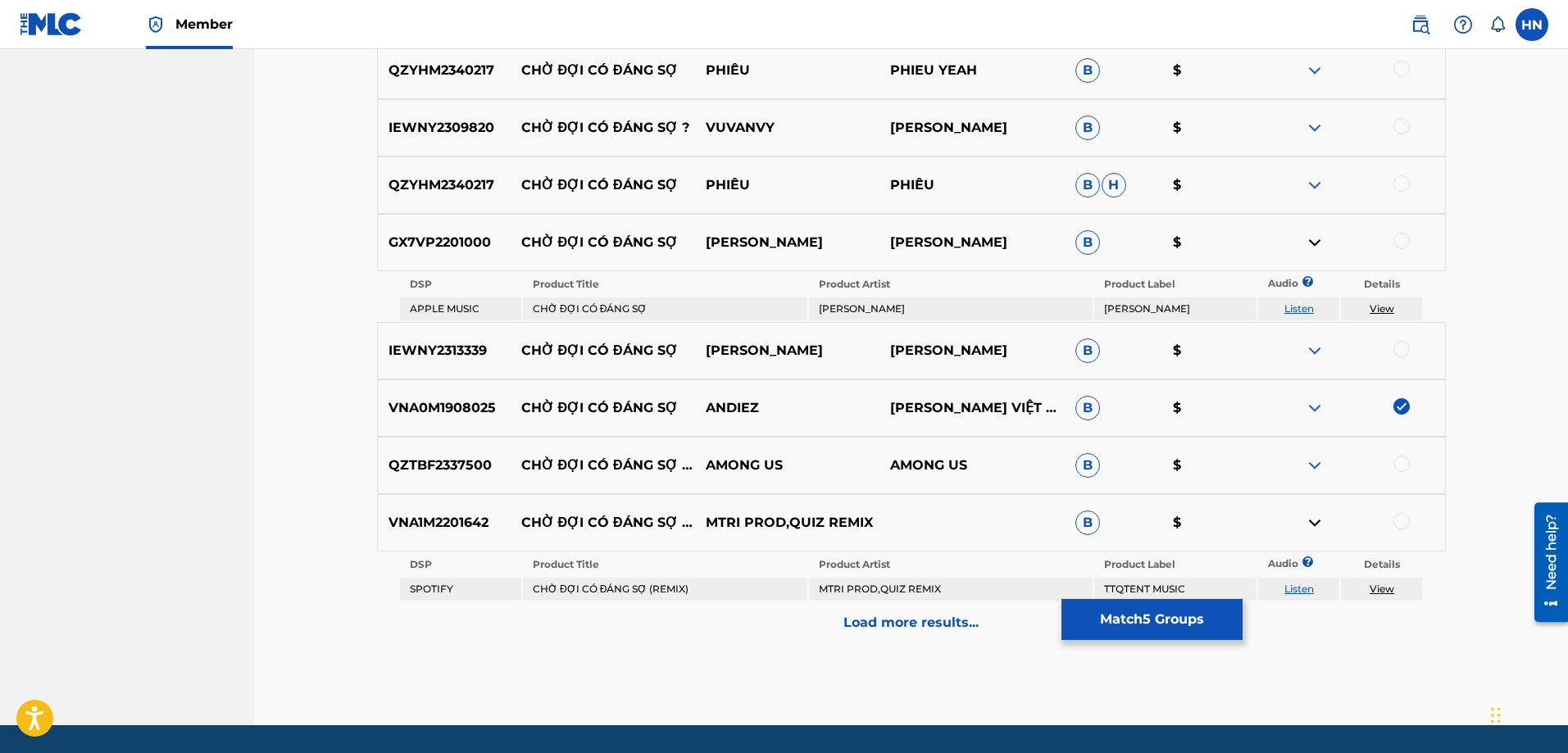
click at [1300, 586] on link "Listen" at bounding box center [1299, 589] width 30 height 12
drag, startPoint x: 521, startPoint y: 511, endPoint x: 781, endPoint y: 528, distance: 260.6
click at [781, 528] on div "VNA1M2201642 CHỜ ĐỢI CÓ ĐÁNG SỢ (REMIX) MTRI PROD,QUIZ REMIX B $" at bounding box center [912, 523] width 1069 height 58
click at [864, 614] on p "Load more results..." at bounding box center [911, 623] width 135 height 20
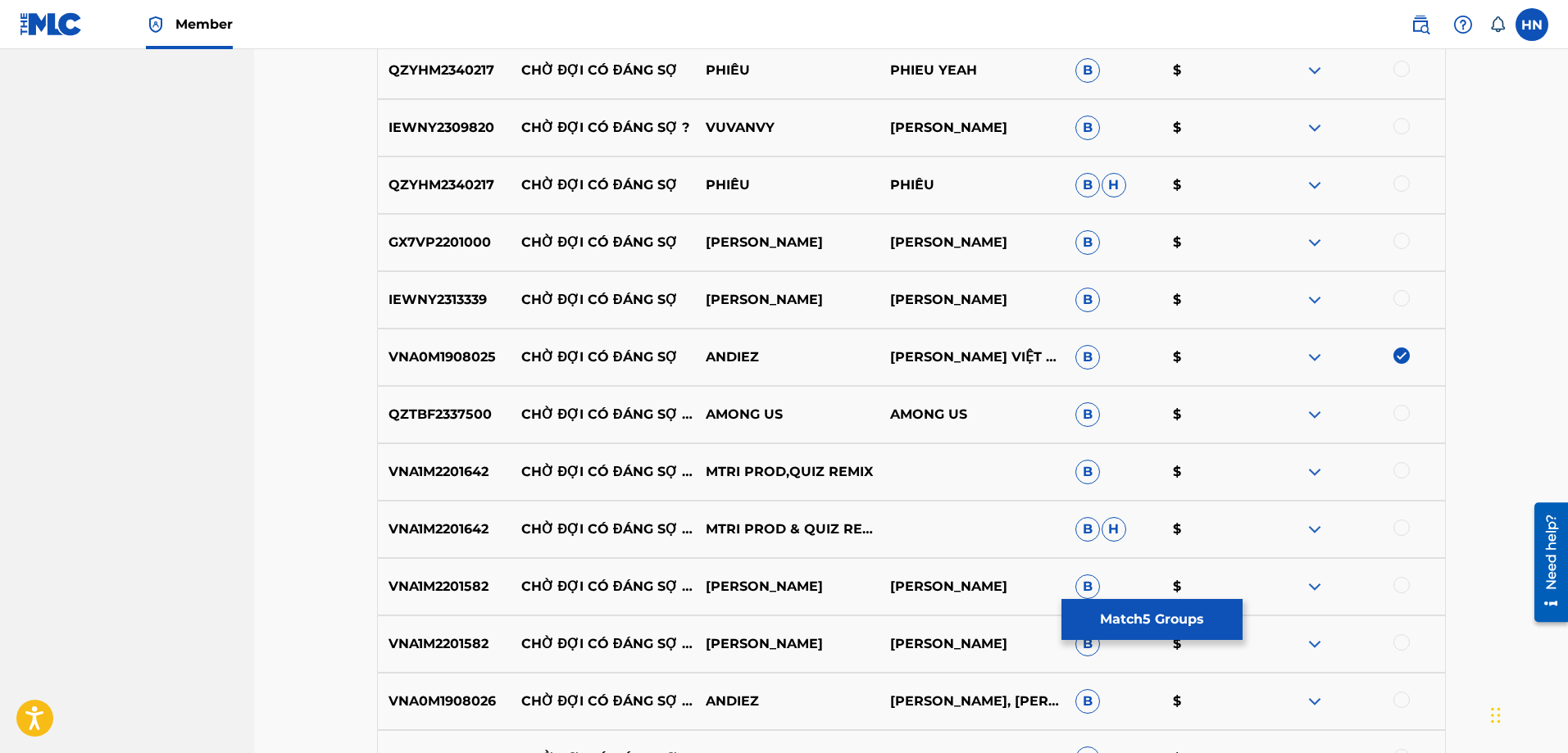
click at [418, 717] on div "VNA0M1908026 CHỜ ĐỢI CÓ ĐÁNG SỢ - INSTRUMENTAL ANDIEZ [PERSON_NAME], [PERSON_NA…" at bounding box center [912, 701] width 1069 height 58
click at [1399, 698] on div at bounding box center [1401, 700] width 17 height 17
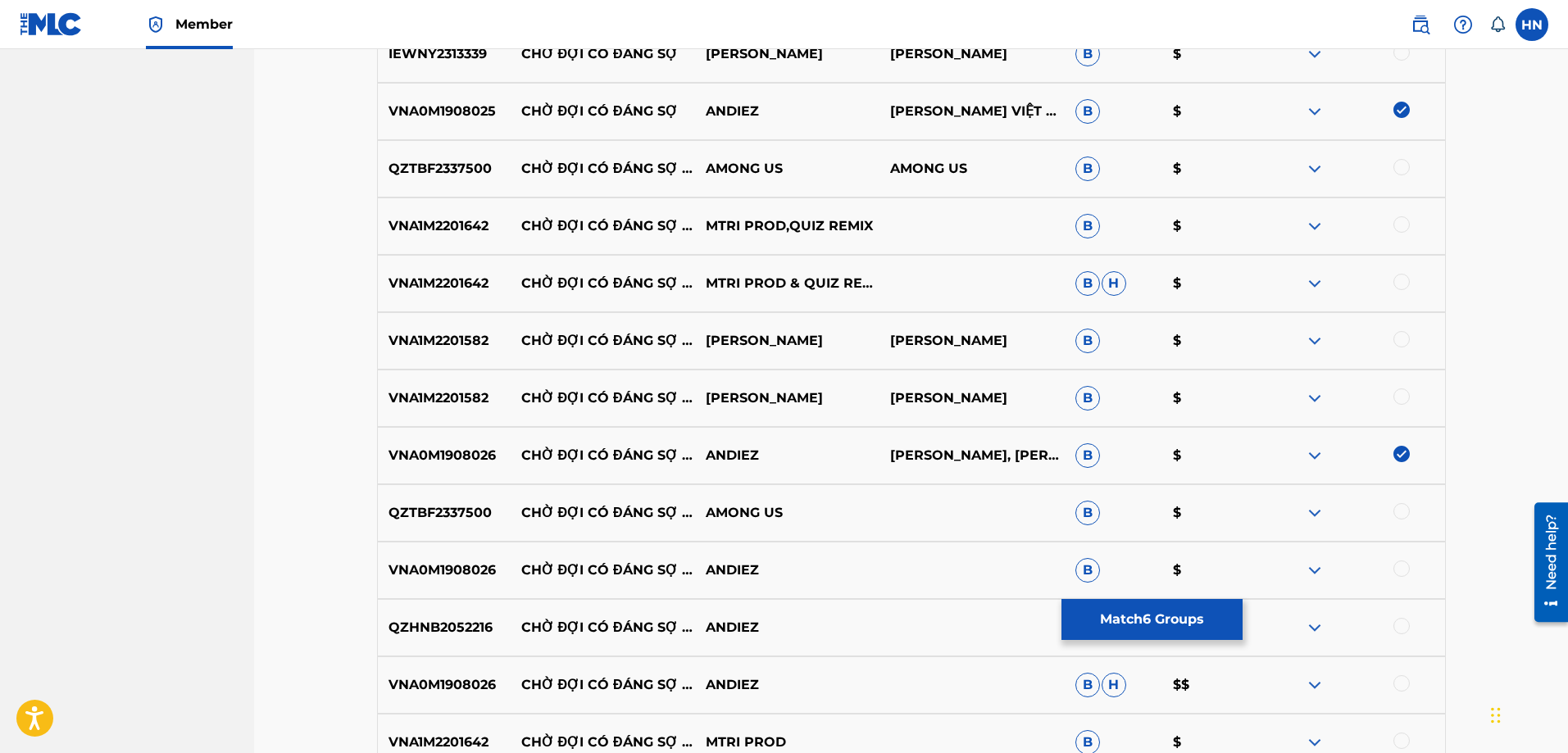
scroll to position [1647, 0]
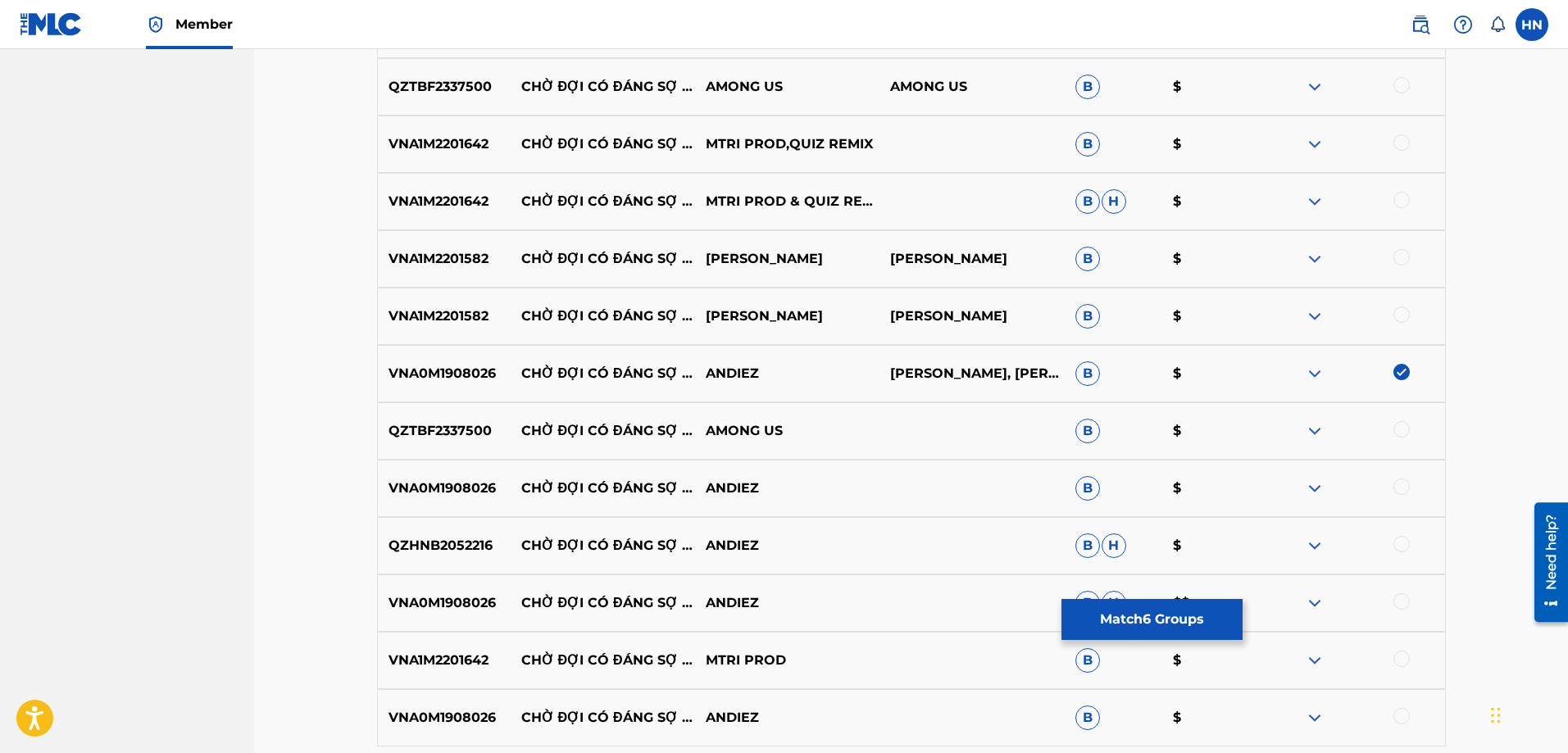
click at [1396, 486] on div at bounding box center [1401, 487] width 17 height 17
click at [453, 547] on p "QZHNB2052216" at bounding box center [445, 546] width 133 height 20
click at [1410, 542] on div at bounding box center [1351, 546] width 184 height 20
click at [1406, 543] on div at bounding box center [1401, 544] width 17 height 17
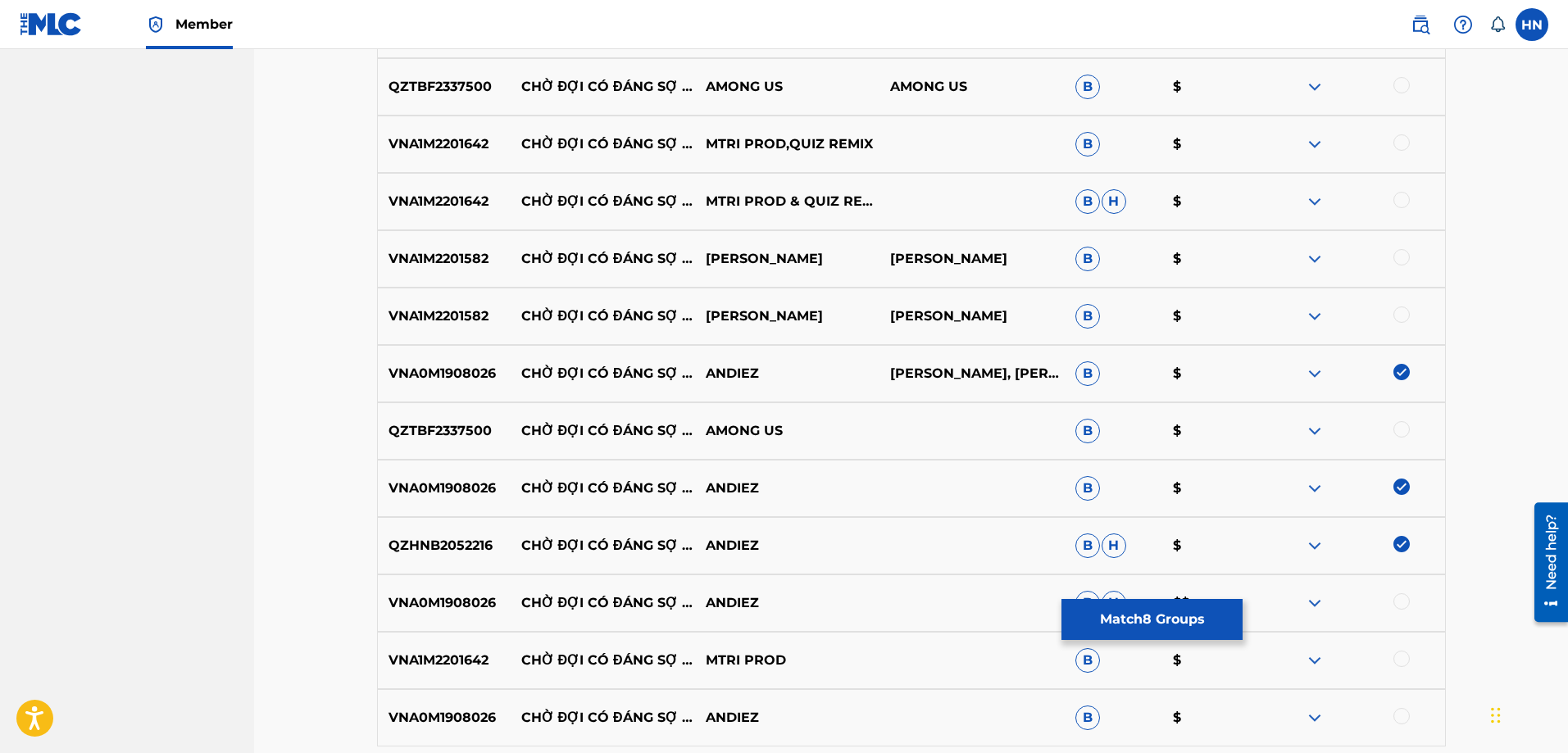
click at [1404, 604] on div at bounding box center [1401, 601] width 17 height 17
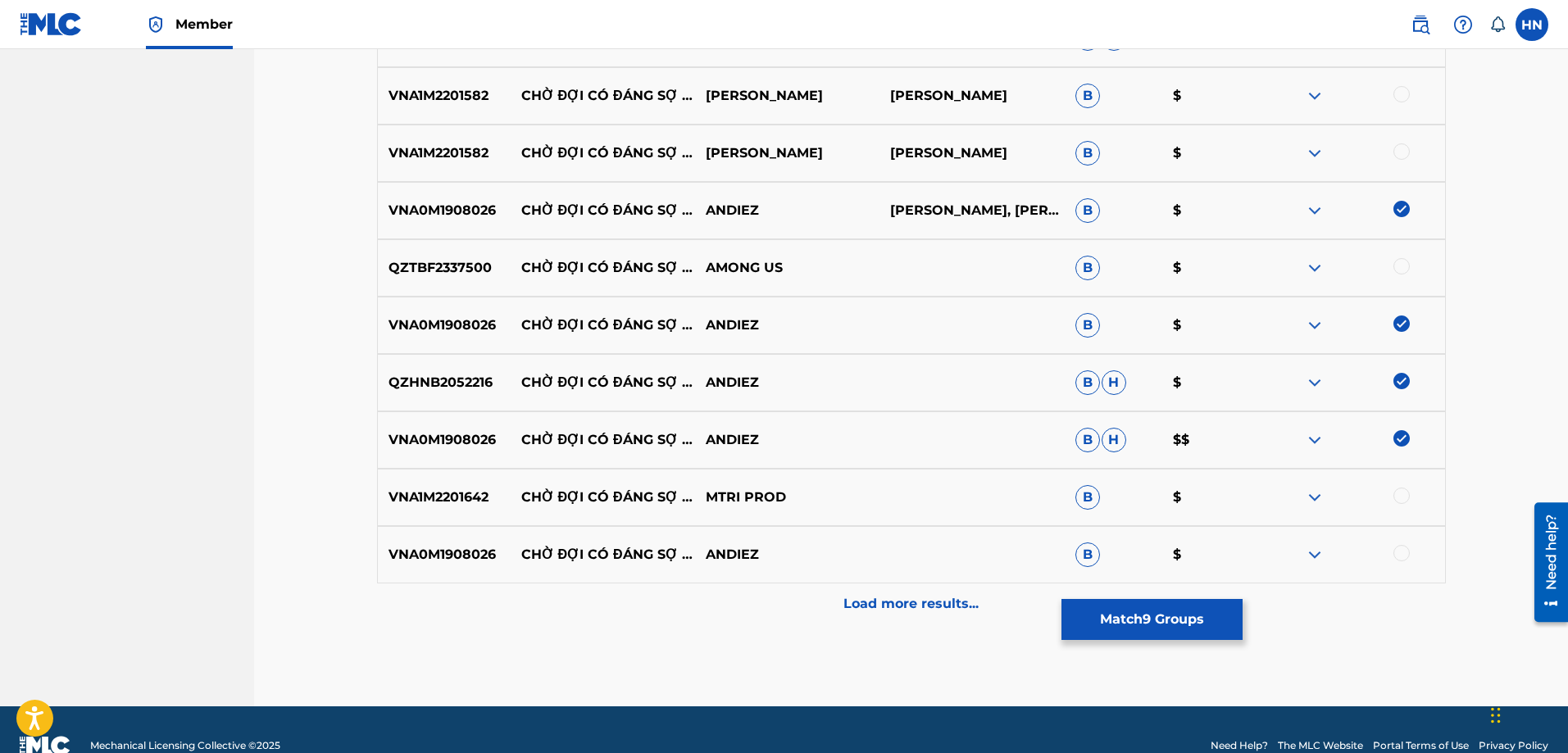
scroll to position [1811, 0]
click at [1399, 561] on div at bounding box center [1351, 554] width 184 height 20
click at [1399, 558] on div at bounding box center [1401, 552] width 17 height 17
click at [847, 596] on p "Load more results..." at bounding box center [911, 603] width 135 height 20
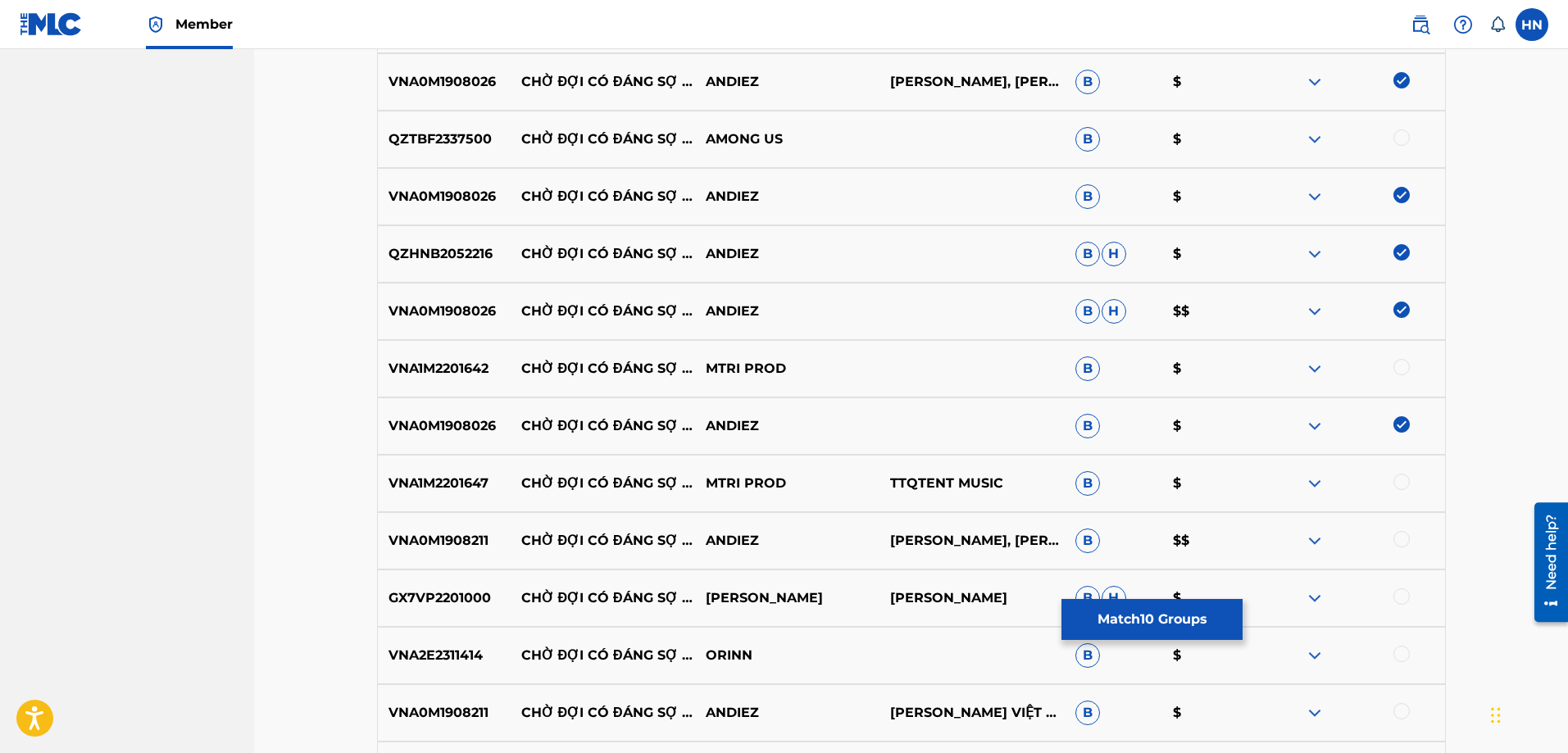
scroll to position [1975, 0]
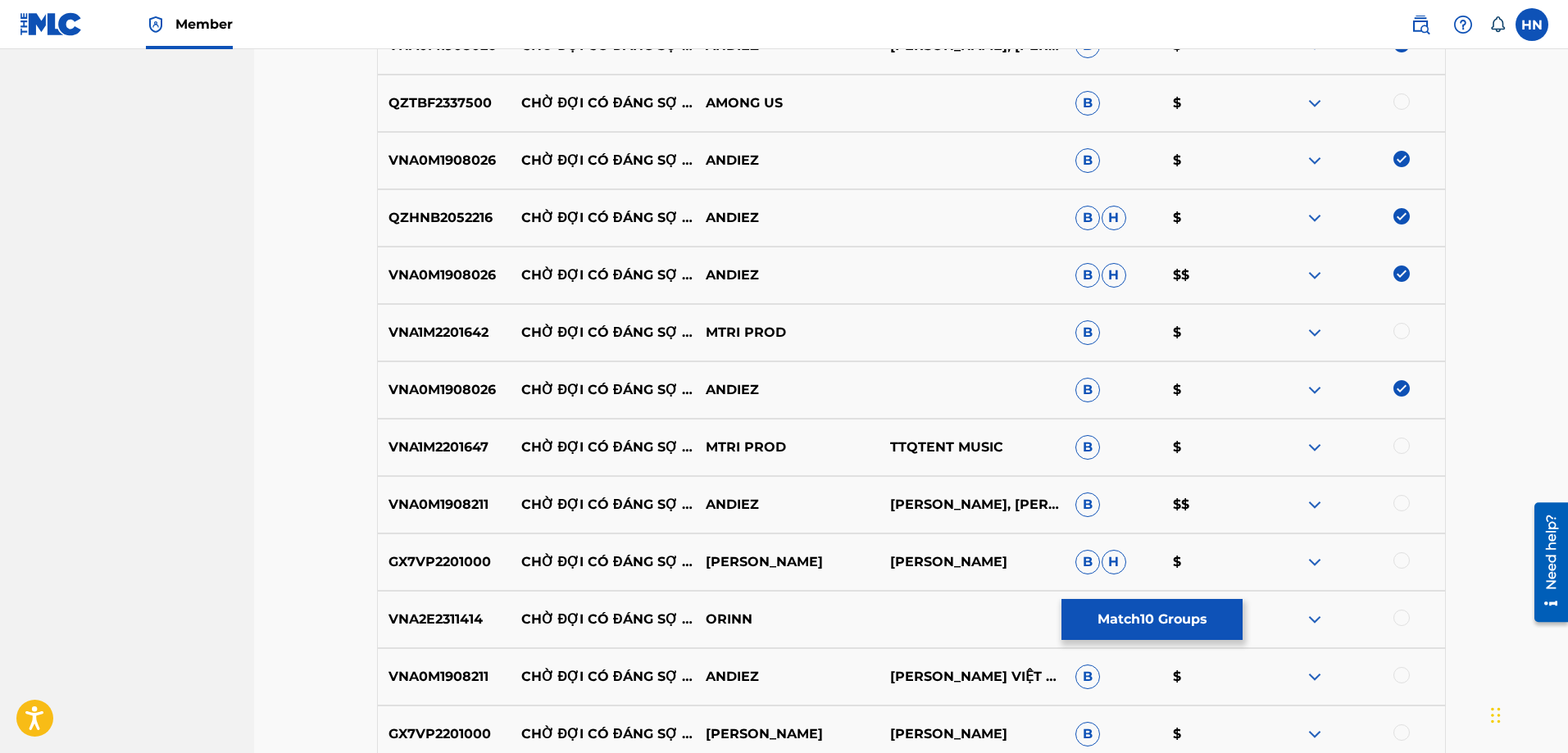
click at [467, 512] on p "VNA0M1908211" at bounding box center [445, 505] width 133 height 20
click at [1401, 501] on div at bounding box center [1401, 503] width 17 height 17
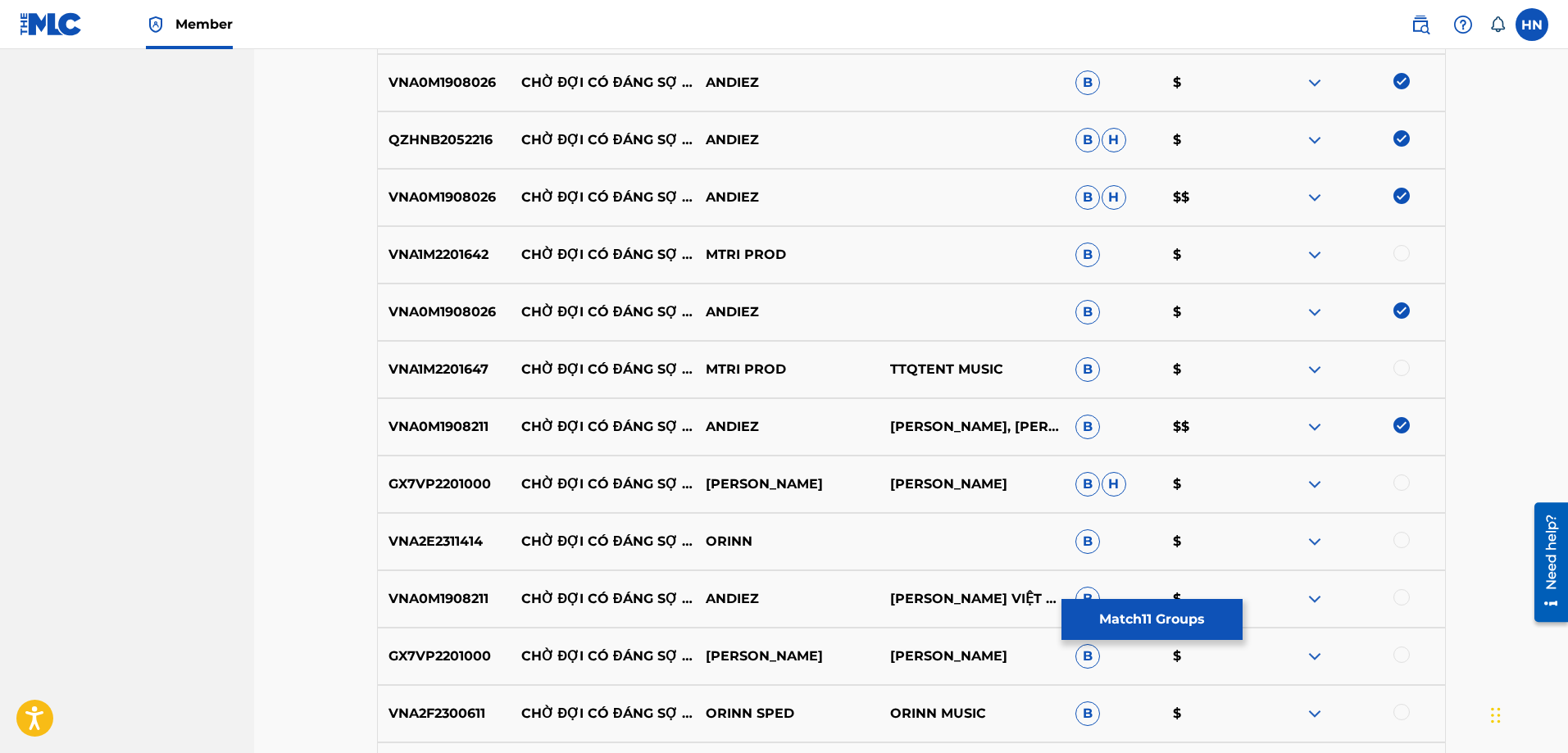
scroll to position [2138, 0]
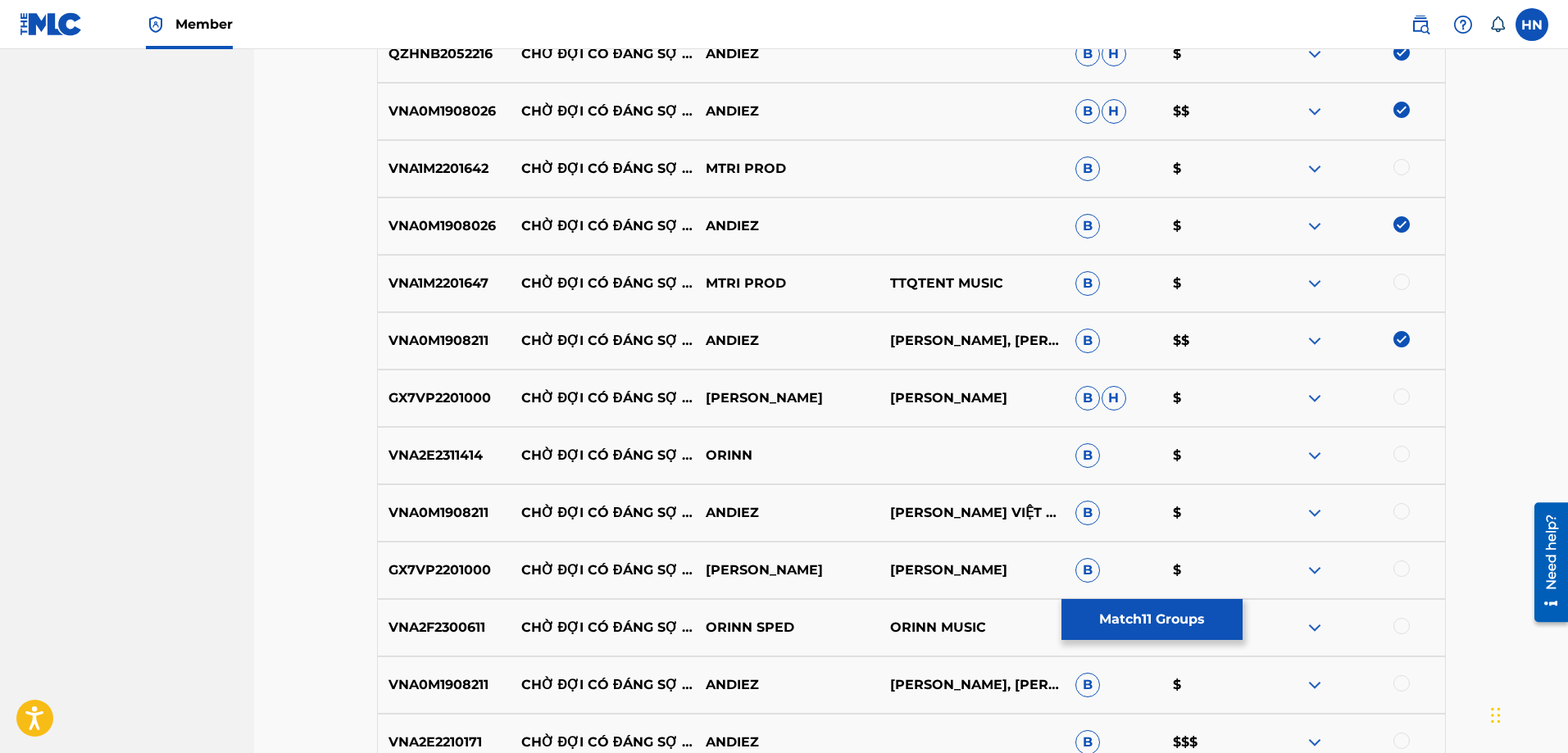
click at [1405, 512] on div at bounding box center [1401, 511] width 17 height 17
drag, startPoint x: 515, startPoint y: 442, endPoint x: 876, endPoint y: 436, distance: 361.0
click at [864, 439] on div "VNA2E2311414 CHỜ ĐỢI CÓ ĐÁNG SỢ (DEEP HOUSE) ORINN B $" at bounding box center [912, 456] width 1069 height 58
click at [425, 459] on p "VNA2E2311414" at bounding box center [445, 455] width 133 height 20
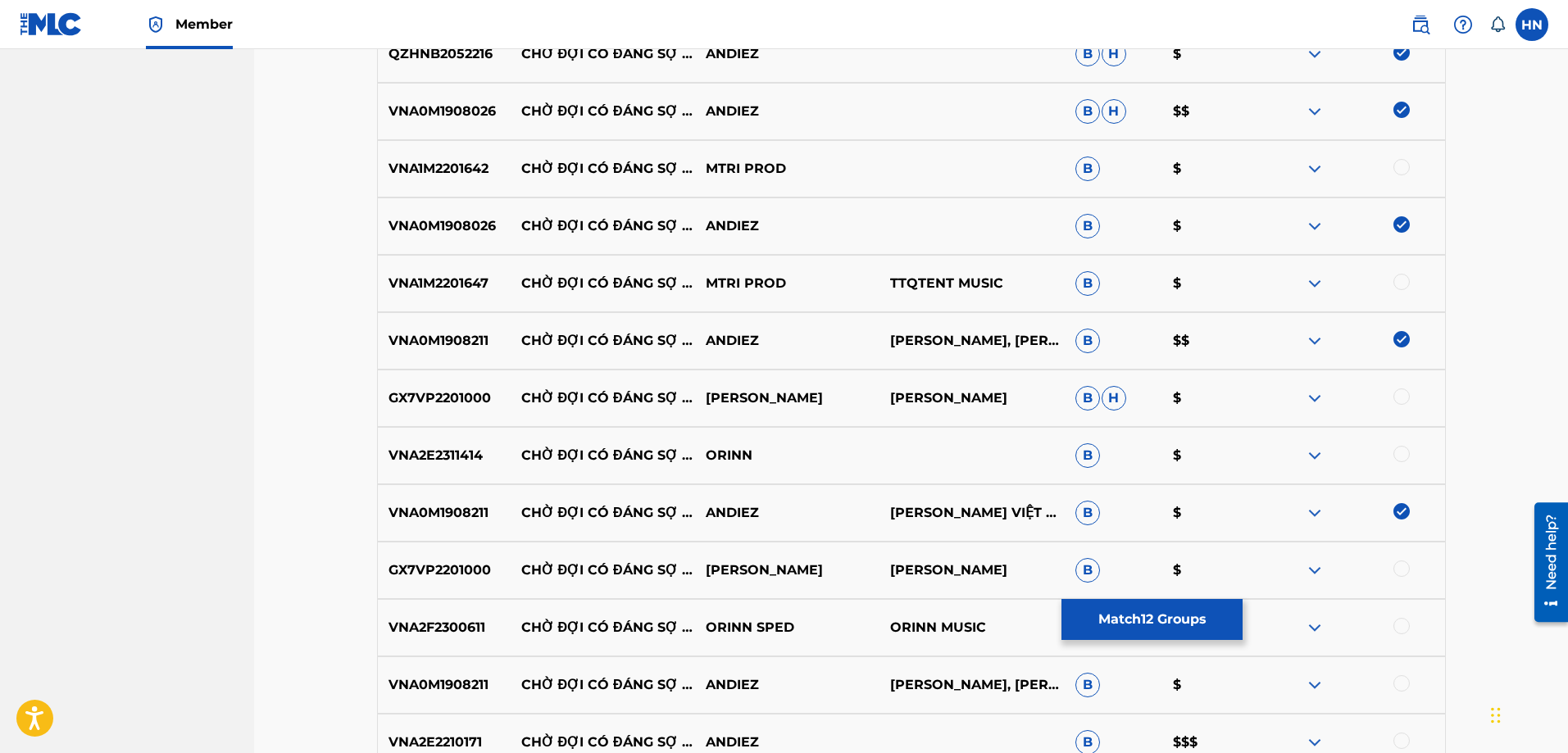
click at [1406, 449] on div at bounding box center [1401, 453] width 17 height 17
click at [459, 620] on p "VNA2F2300611" at bounding box center [445, 628] width 133 height 20
click at [1403, 622] on div at bounding box center [1401, 626] width 17 height 17
click at [468, 685] on p "VNA0M1908211" at bounding box center [445, 685] width 133 height 20
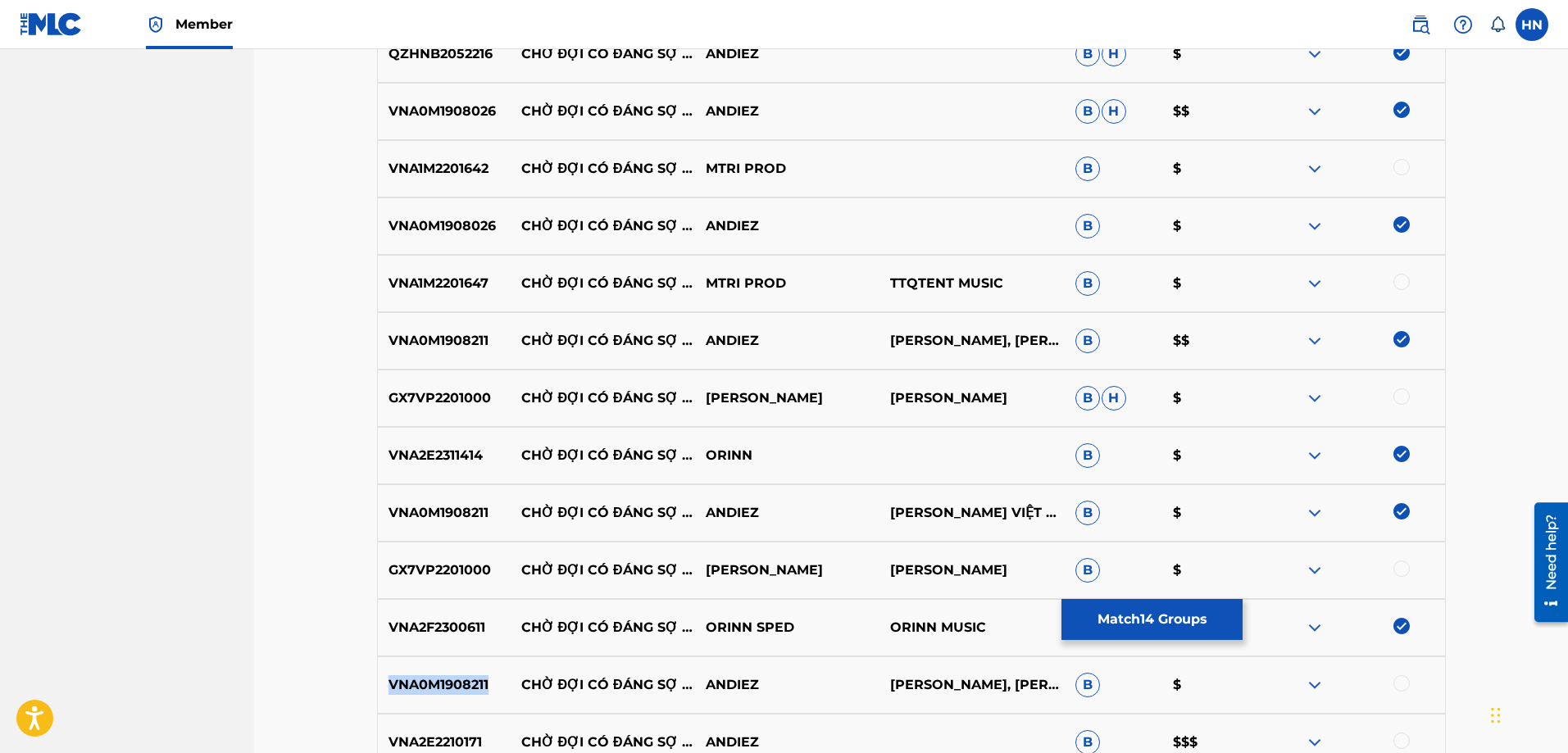
click at [468, 685] on p "VNA0M1908211" at bounding box center [445, 685] width 133 height 20
click at [1400, 680] on div at bounding box center [1401, 683] width 17 height 17
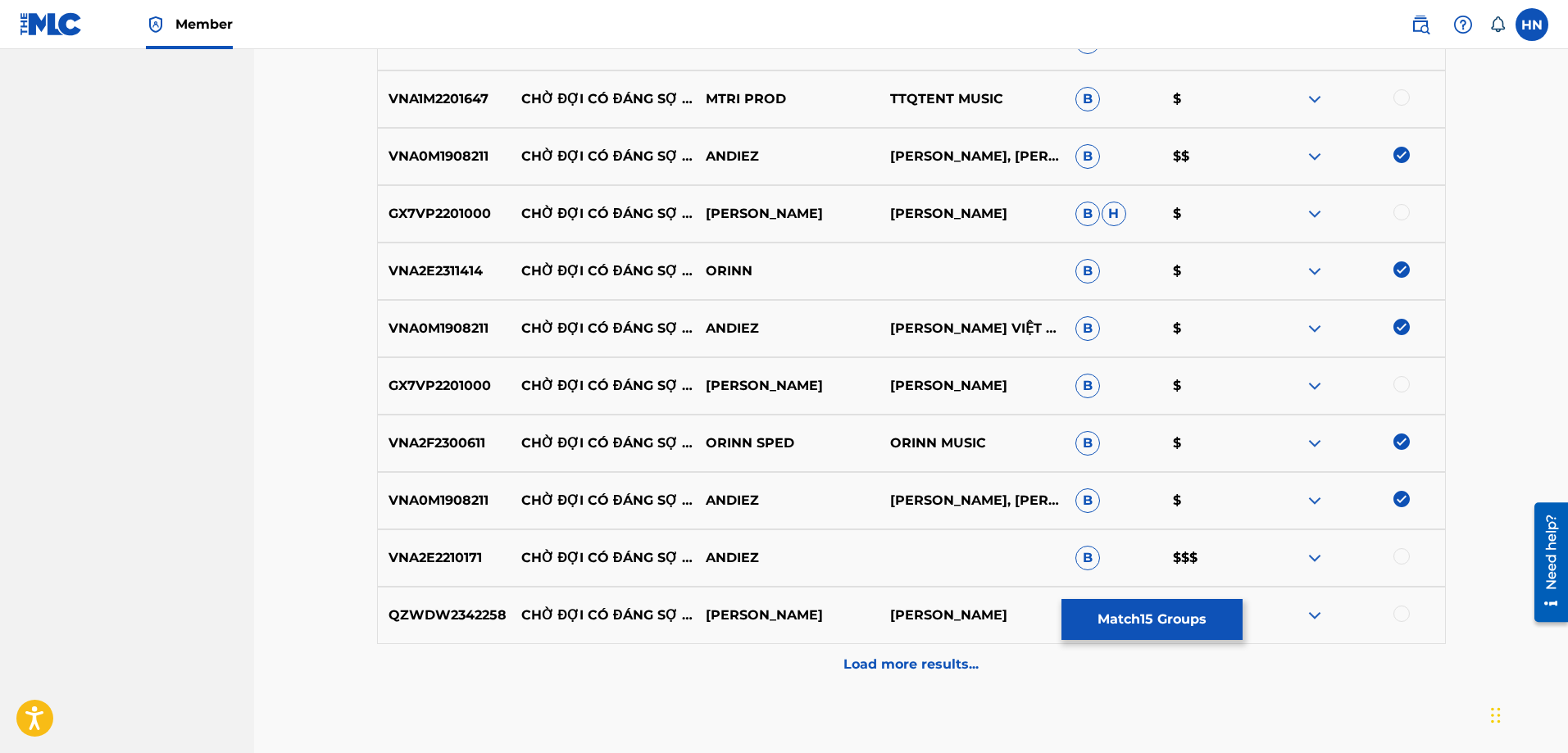
scroll to position [2385, 0]
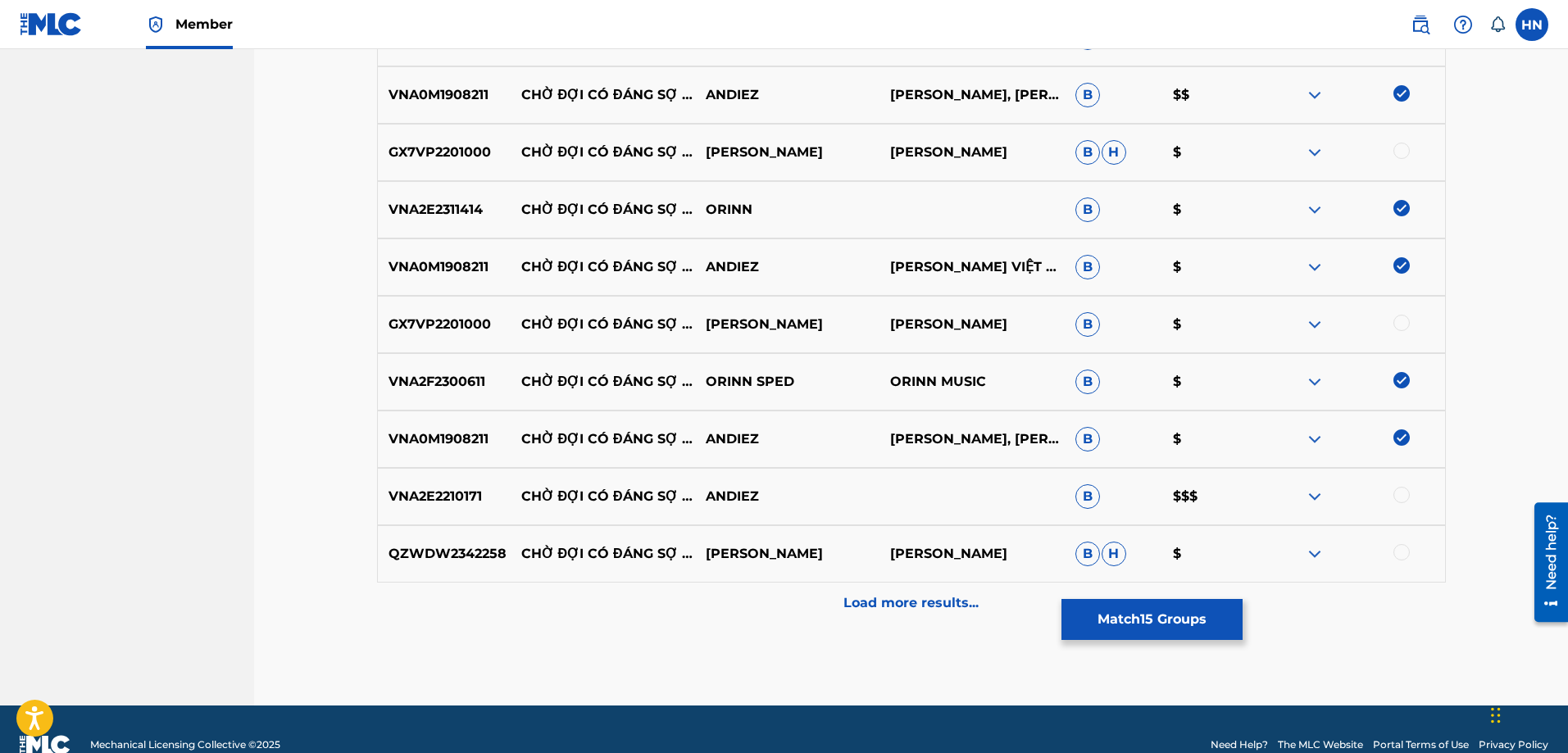
click at [441, 500] on p "VNA2E2210171" at bounding box center [445, 496] width 133 height 20
click at [1400, 486] on div "VNA2E2210171 CHỜ ĐỢI CÓ ĐÁNG SỢ (LOFI VERSION) ANDIEZ B $$$" at bounding box center [912, 497] width 1069 height 58
click at [1400, 494] on div at bounding box center [1401, 494] width 17 height 17
click at [866, 601] on p "Load more results..." at bounding box center [911, 603] width 135 height 20
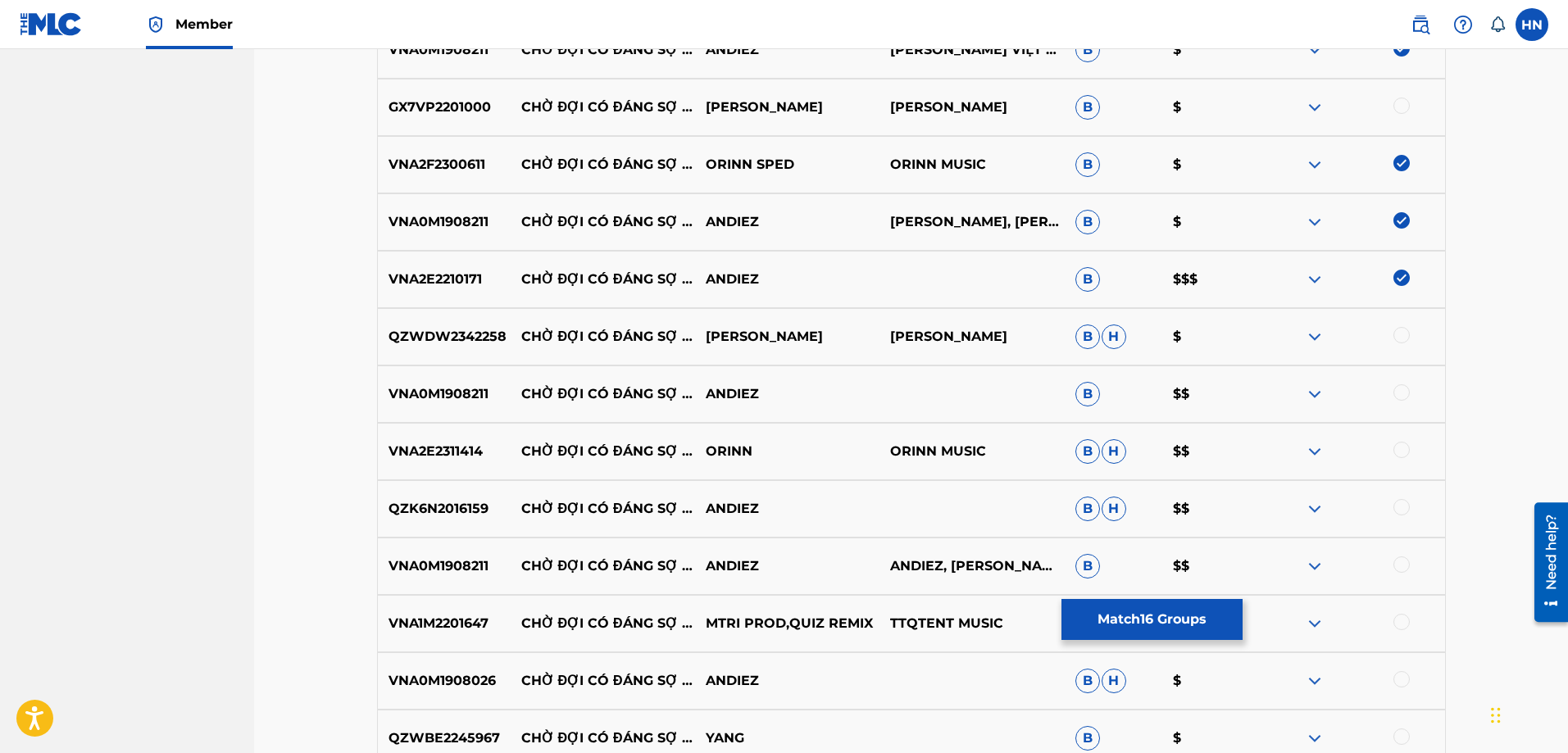
scroll to position [2630, 0]
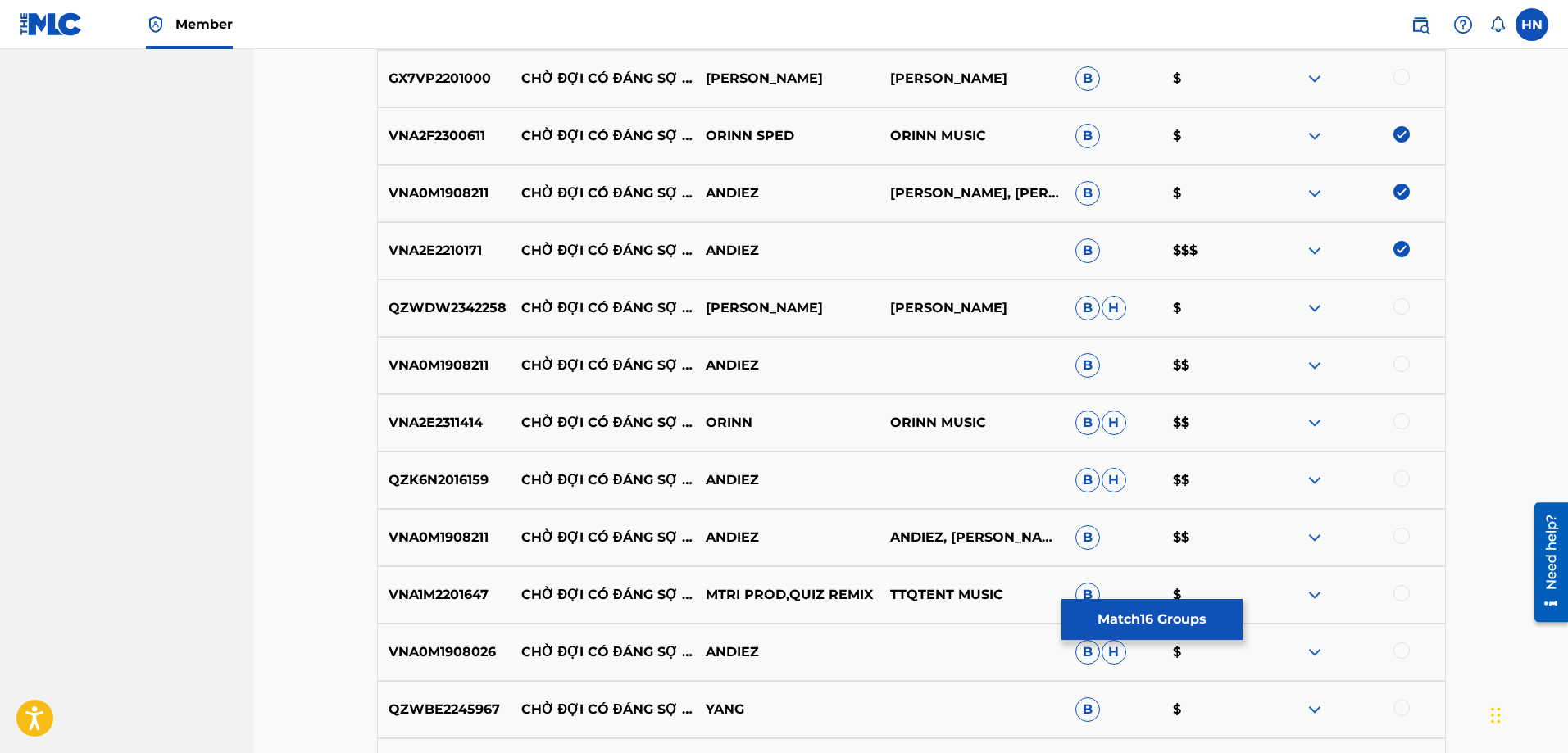
click at [1407, 366] on div at bounding box center [1401, 363] width 17 height 17
click at [425, 432] on p "VNA2E2311414" at bounding box center [445, 423] width 133 height 20
click at [1395, 423] on div at bounding box center [1401, 421] width 17 height 17
click at [472, 496] on div "QZK6N2016159 CHỜ ĐỢI CÓ ĐÁNG SỢ (PIANO VERSION) ANDIEZ B H $$" at bounding box center [912, 480] width 1069 height 58
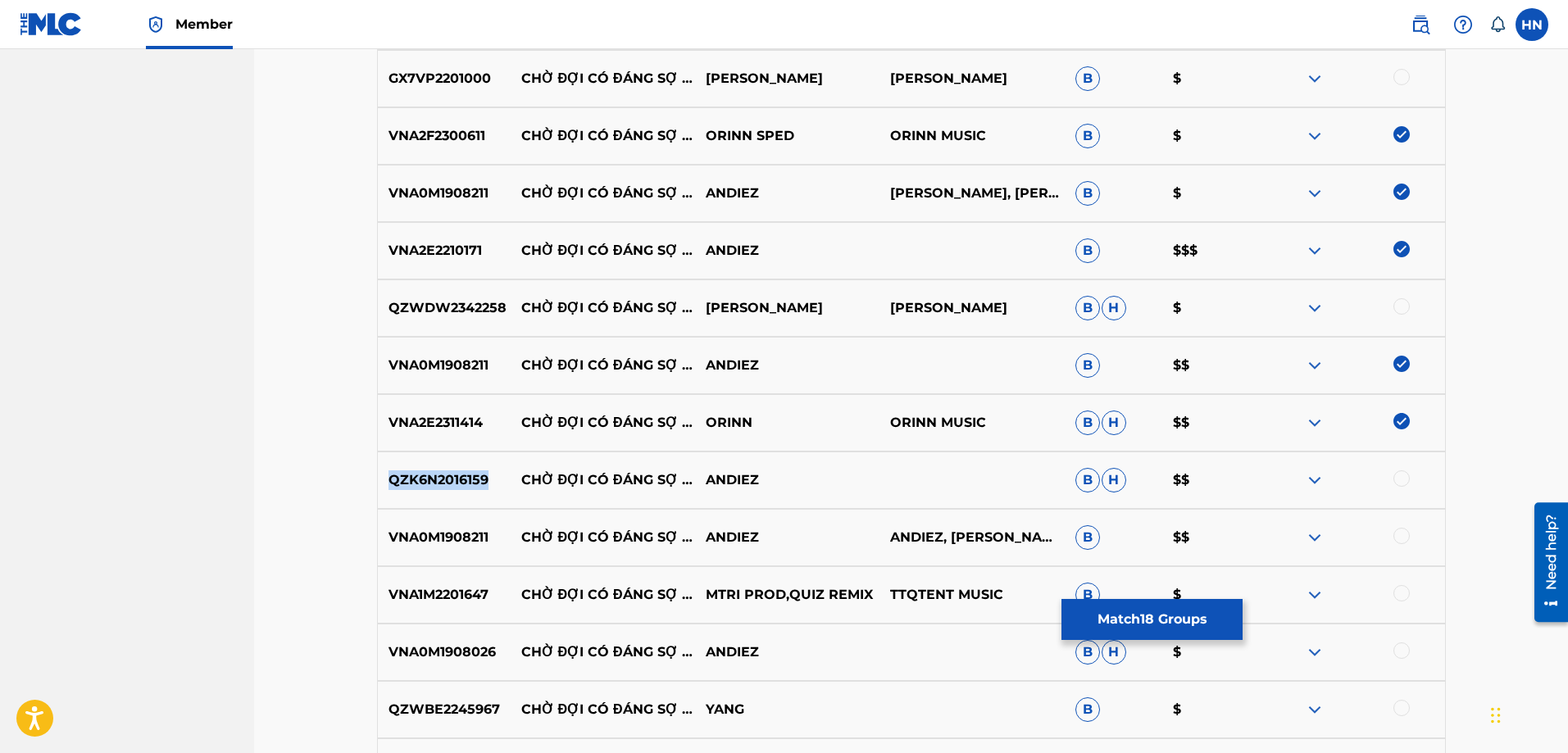
click at [472, 496] on div "QZK6N2016159 CHỜ ĐỢI CÓ ĐÁNG SỢ (PIANO VERSION) ANDIEZ B H $$" at bounding box center [912, 480] width 1069 height 58
click at [1396, 479] on div at bounding box center [1401, 479] width 17 height 17
click at [446, 528] on p "VNA0M1908211" at bounding box center [445, 537] width 133 height 20
click at [1402, 532] on div at bounding box center [1401, 535] width 17 height 17
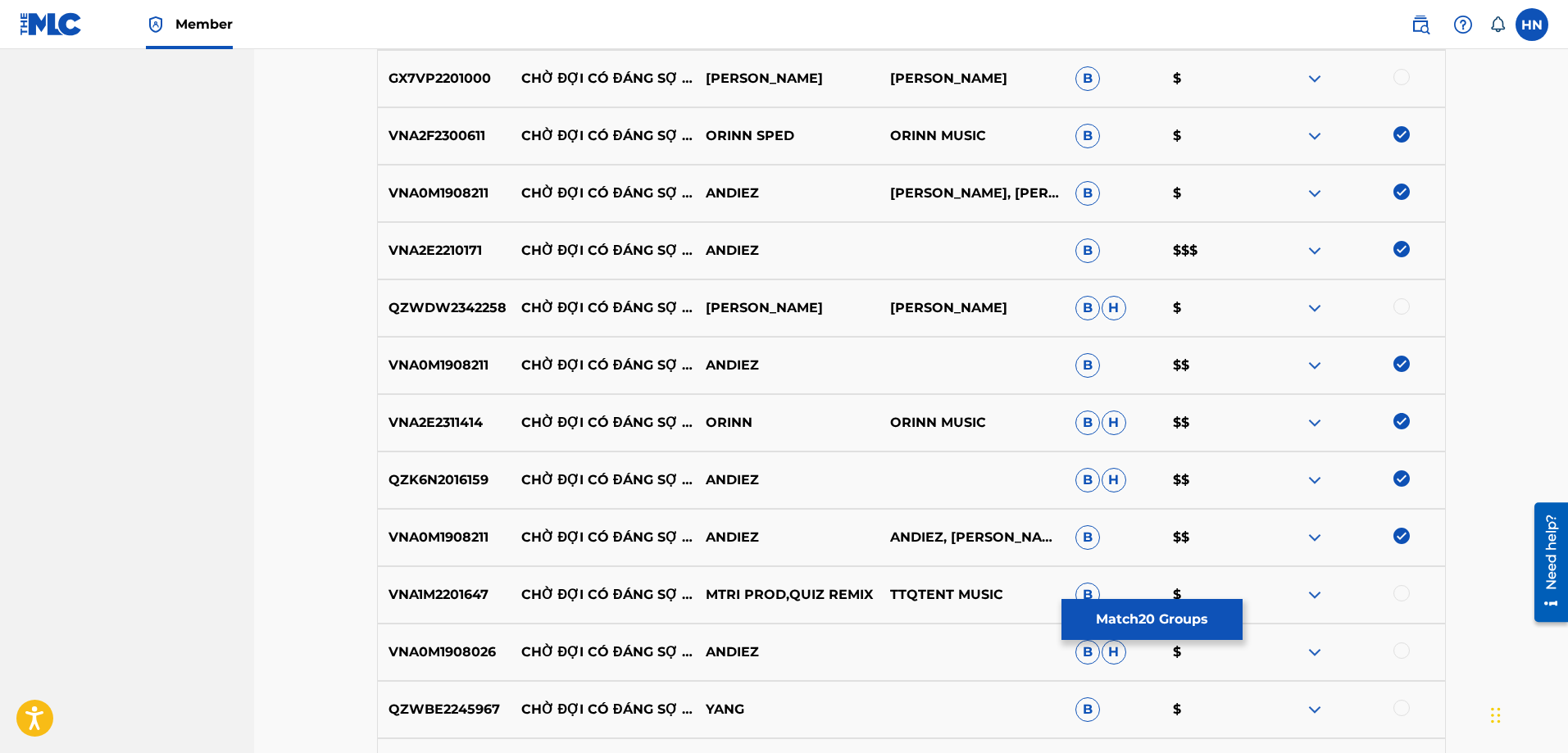
click at [482, 647] on p "VNA0M1908026" at bounding box center [445, 653] width 133 height 20
click at [1397, 647] on div at bounding box center [1401, 651] width 17 height 17
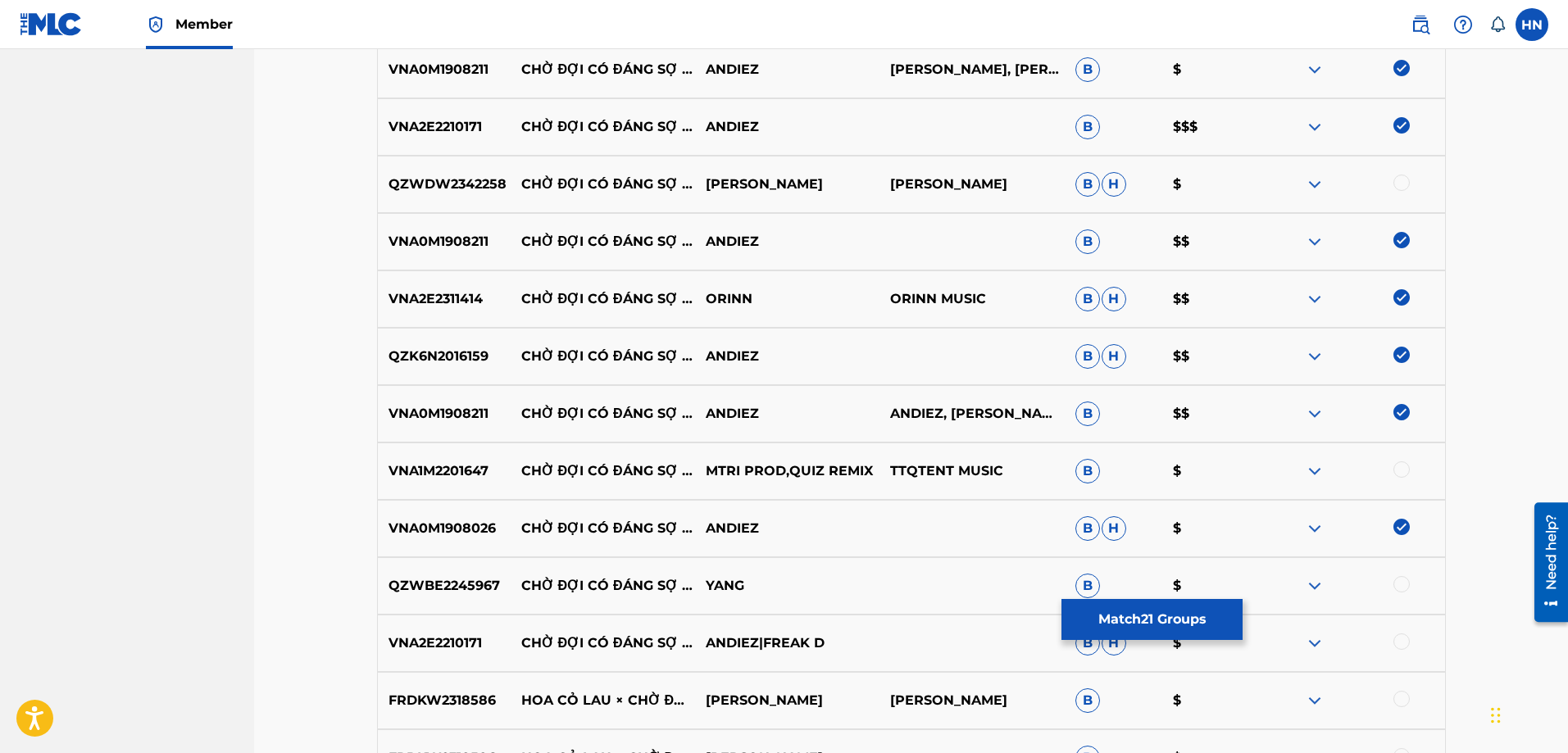
scroll to position [2959, 0]
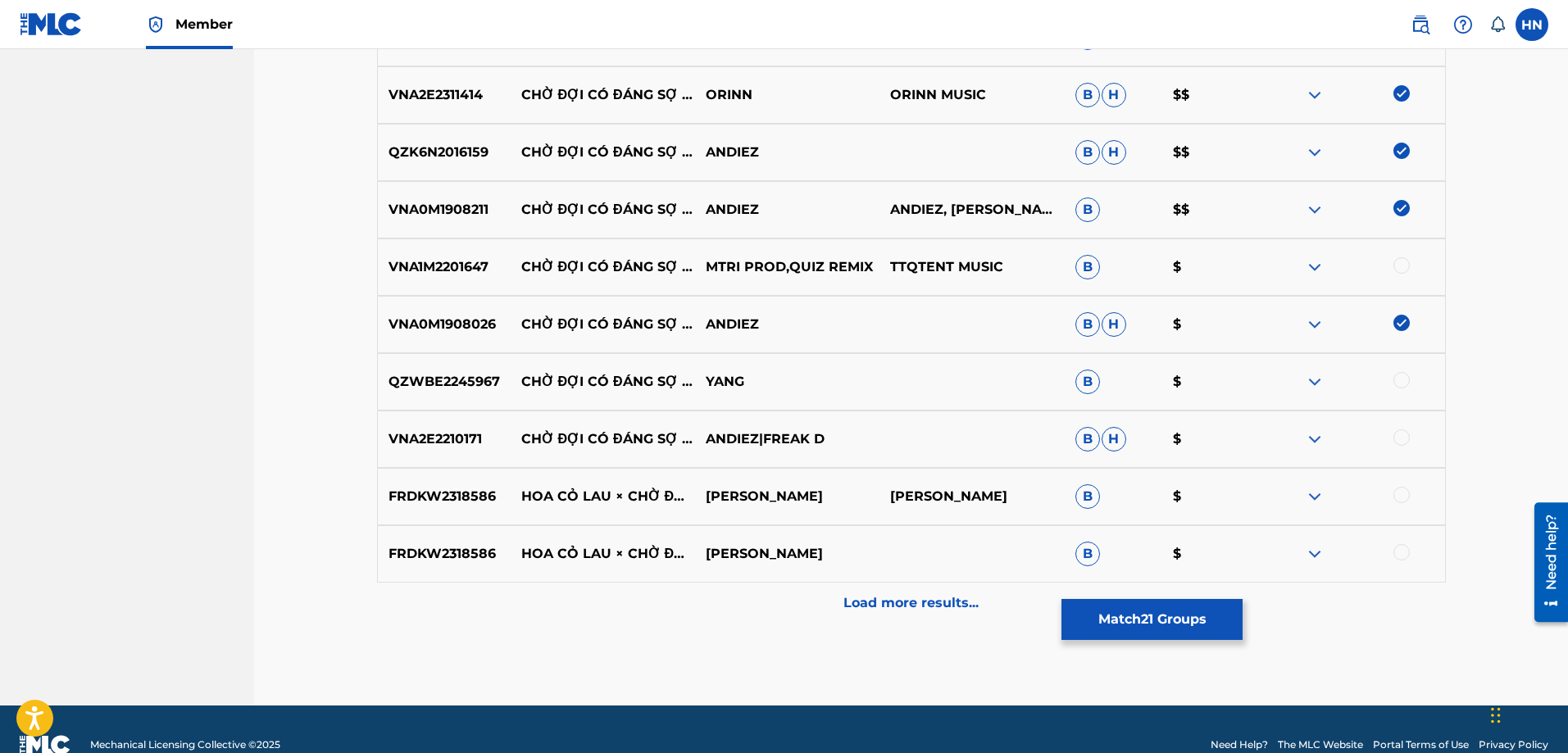
click at [454, 435] on p "VNA2E2210171" at bounding box center [445, 439] width 133 height 20
click at [1406, 435] on div at bounding box center [1401, 438] width 17 height 17
click at [1311, 370] on div "QZWBE2245967 CHỜ ĐỢI CÓ ĐÁNG SỢ (BEAT REMIX) [PERSON_NAME] $" at bounding box center [912, 382] width 1069 height 58
click at [1311, 376] on img at bounding box center [1315, 382] width 20 height 20
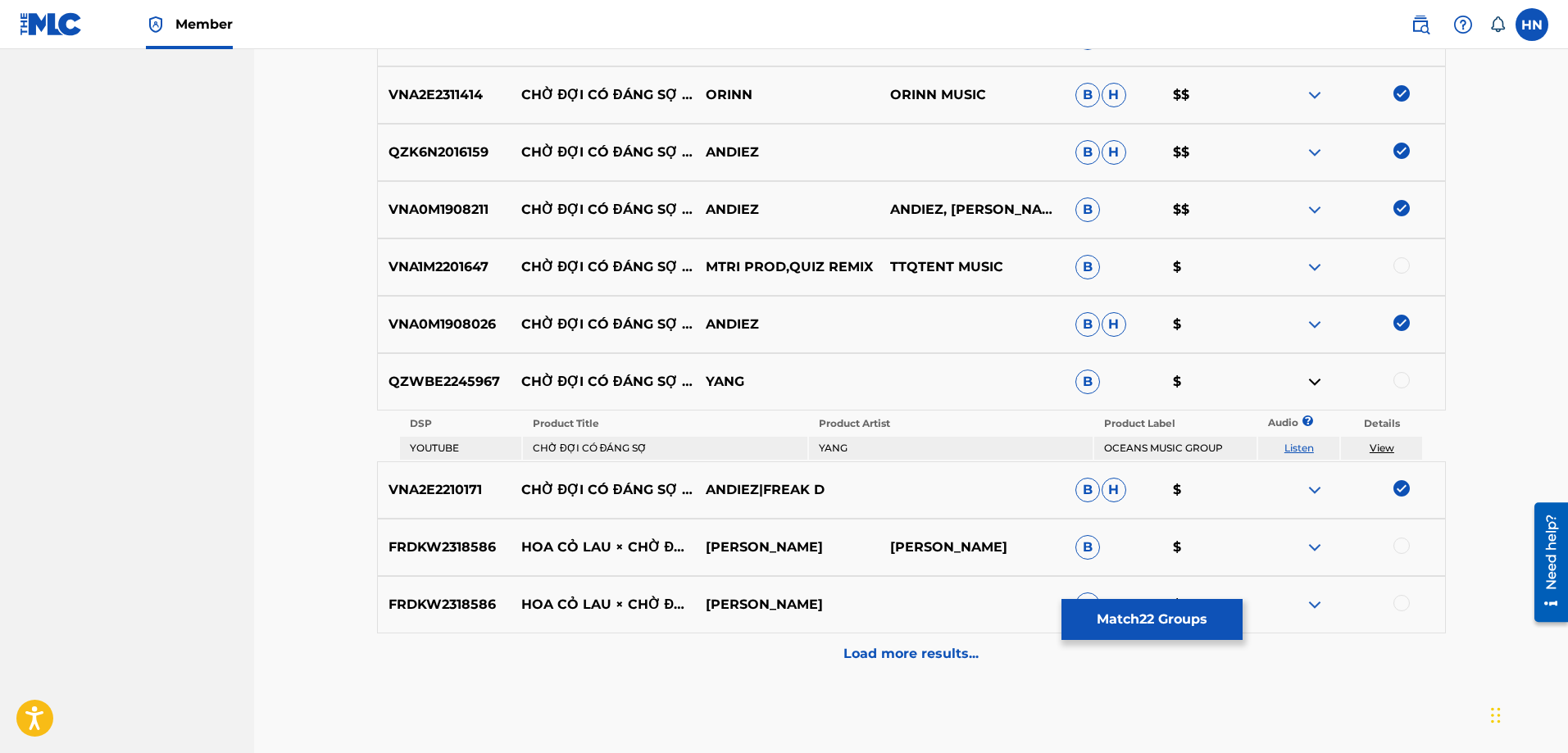
click at [1296, 449] on link "Listen" at bounding box center [1299, 448] width 30 height 12
drag, startPoint x: 522, startPoint y: 370, endPoint x: 805, endPoint y: 393, distance: 283.9
click at [805, 393] on div "QZWBE2245967 CHỜ ĐỢI CÓ ĐÁNG SỢ (BEAT REMIX) [PERSON_NAME] $" at bounding box center [912, 382] width 1069 height 58
click at [480, 362] on div "QZWBE2245967 CHỜ ĐỢI CÓ ĐÁNG SỢ (BEAT REMIX) [PERSON_NAME] $" at bounding box center [912, 382] width 1069 height 58
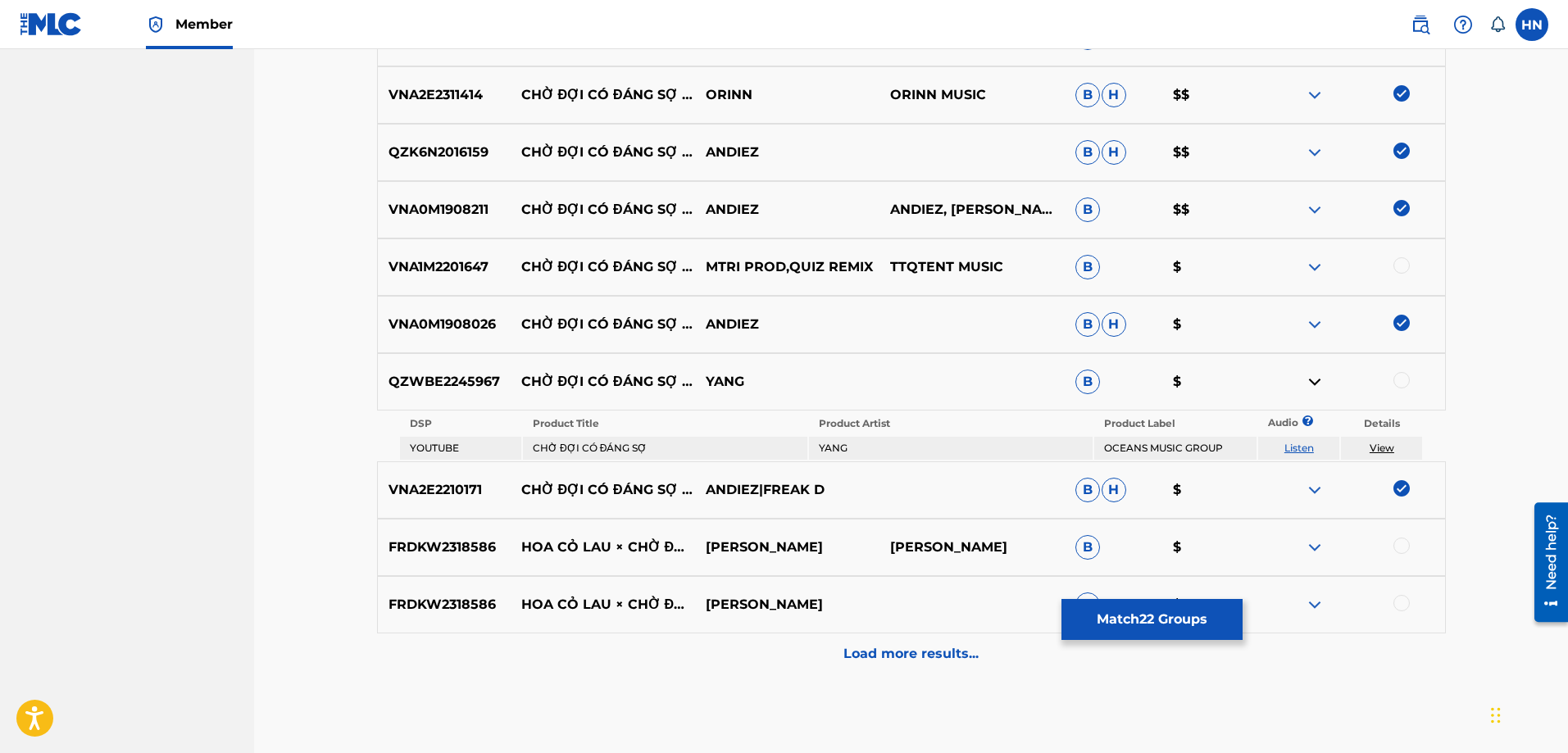
click at [1401, 384] on div at bounding box center [1401, 380] width 17 height 17
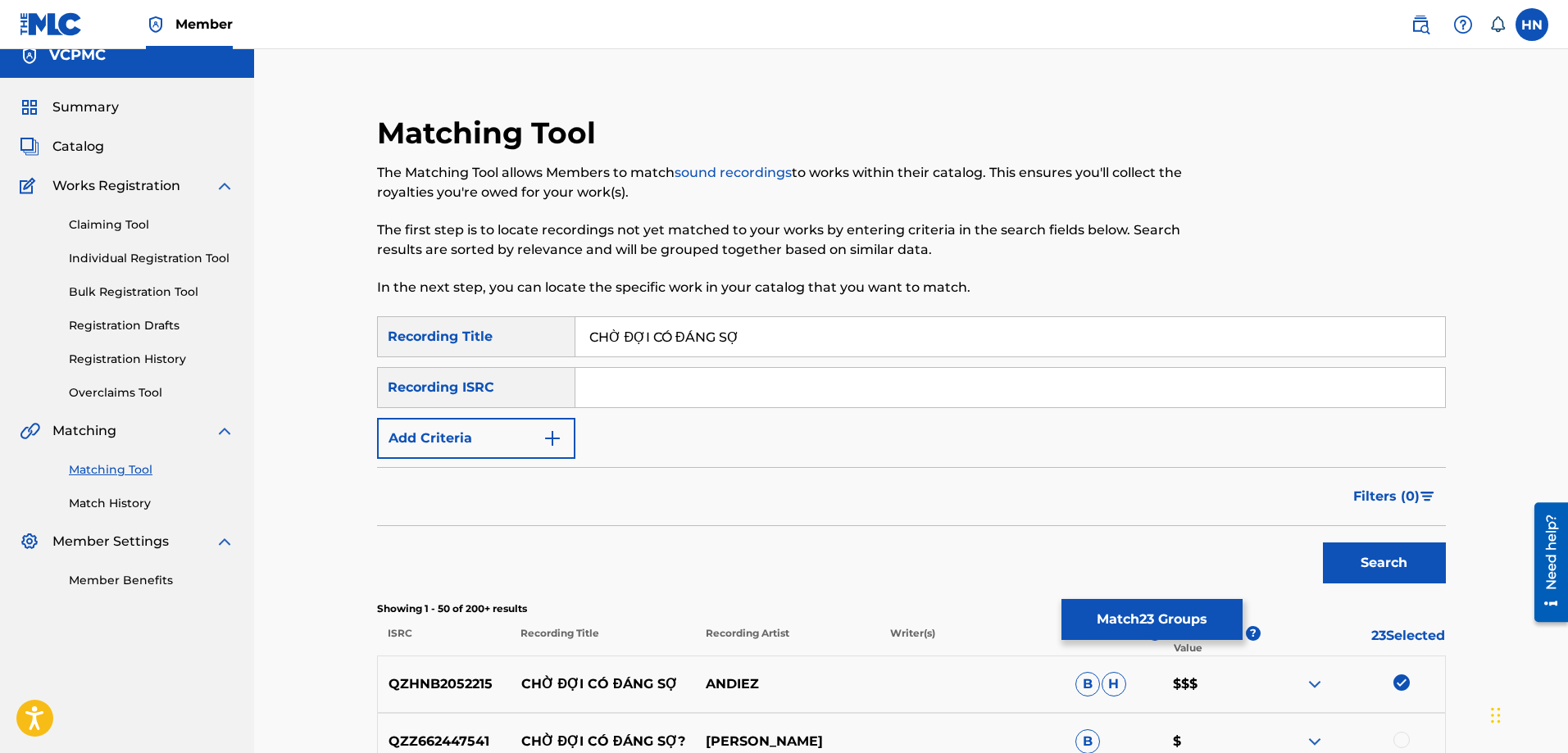
scroll to position [0, 0]
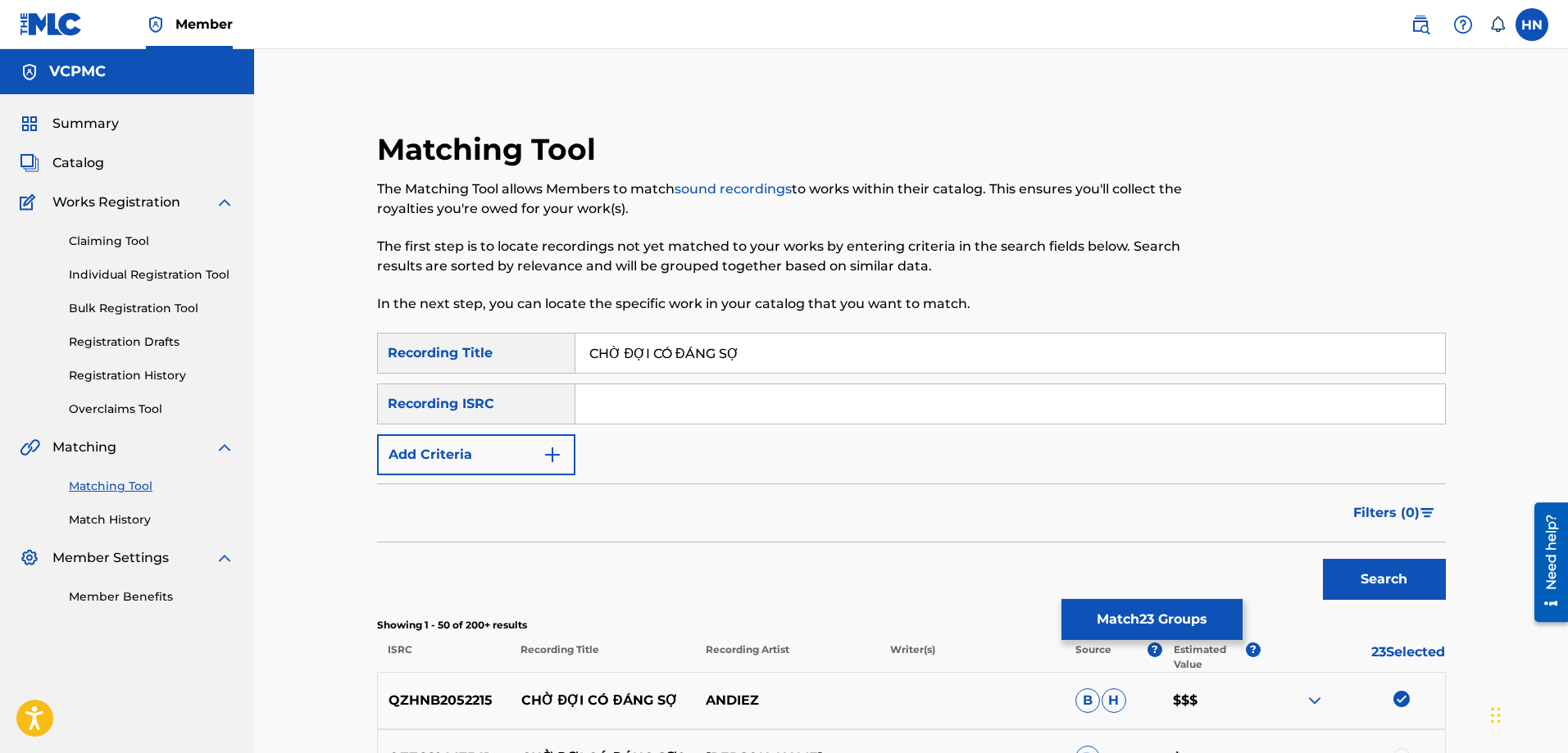
click at [727, 353] on input "CHỜ ĐỢI CÓ ĐÁNG SỢ" at bounding box center [1011, 353] width 870 height 39
paste input "O DOI CO DANG SO"
type input "CHO DOI CO DANG SO"
click at [1363, 568] on button "Search" at bounding box center [1385, 579] width 123 height 41
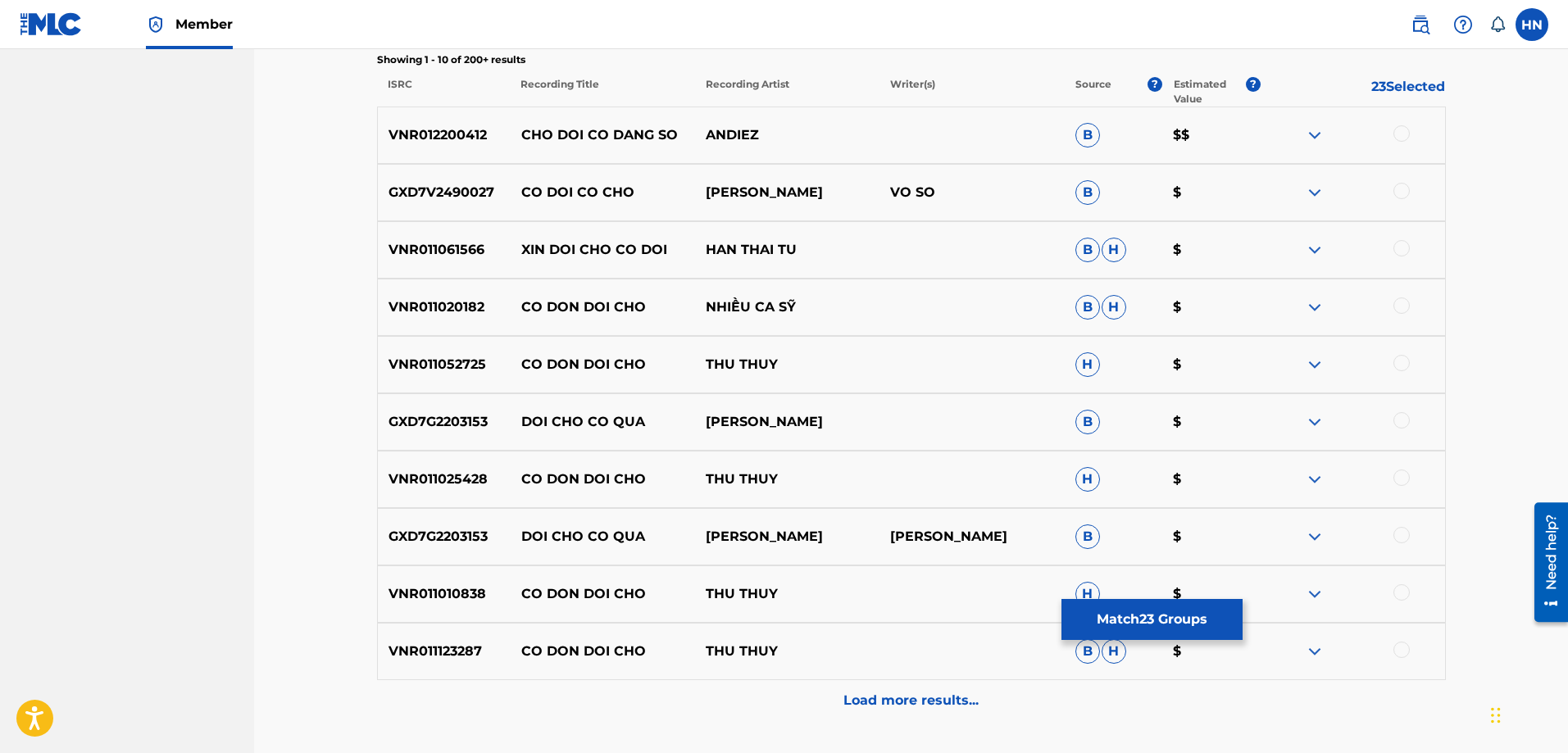
scroll to position [594, 0]
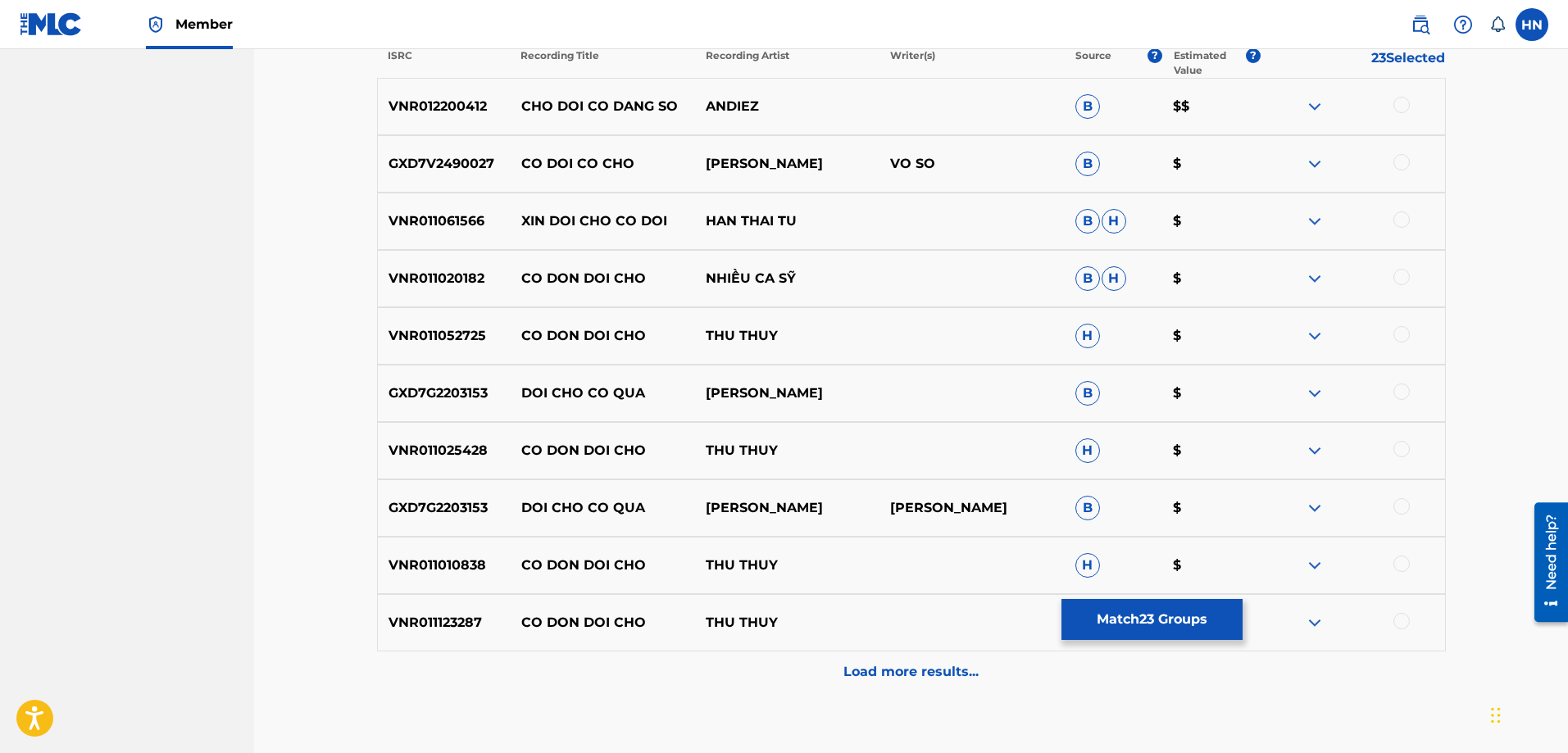
click at [459, 142] on div "GXD7V2490027 CO DOI CO CHO [PERSON_NAME] VO SO B $" at bounding box center [912, 164] width 1069 height 58
click at [455, 128] on div "VNR012200412 CHO DOI CO DANG SO ANDIEZ B $$" at bounding box center [912, 107] width 1069 height 58
click at [1396, 99] on div at bounding box center [1401, 105] width 17 height 17
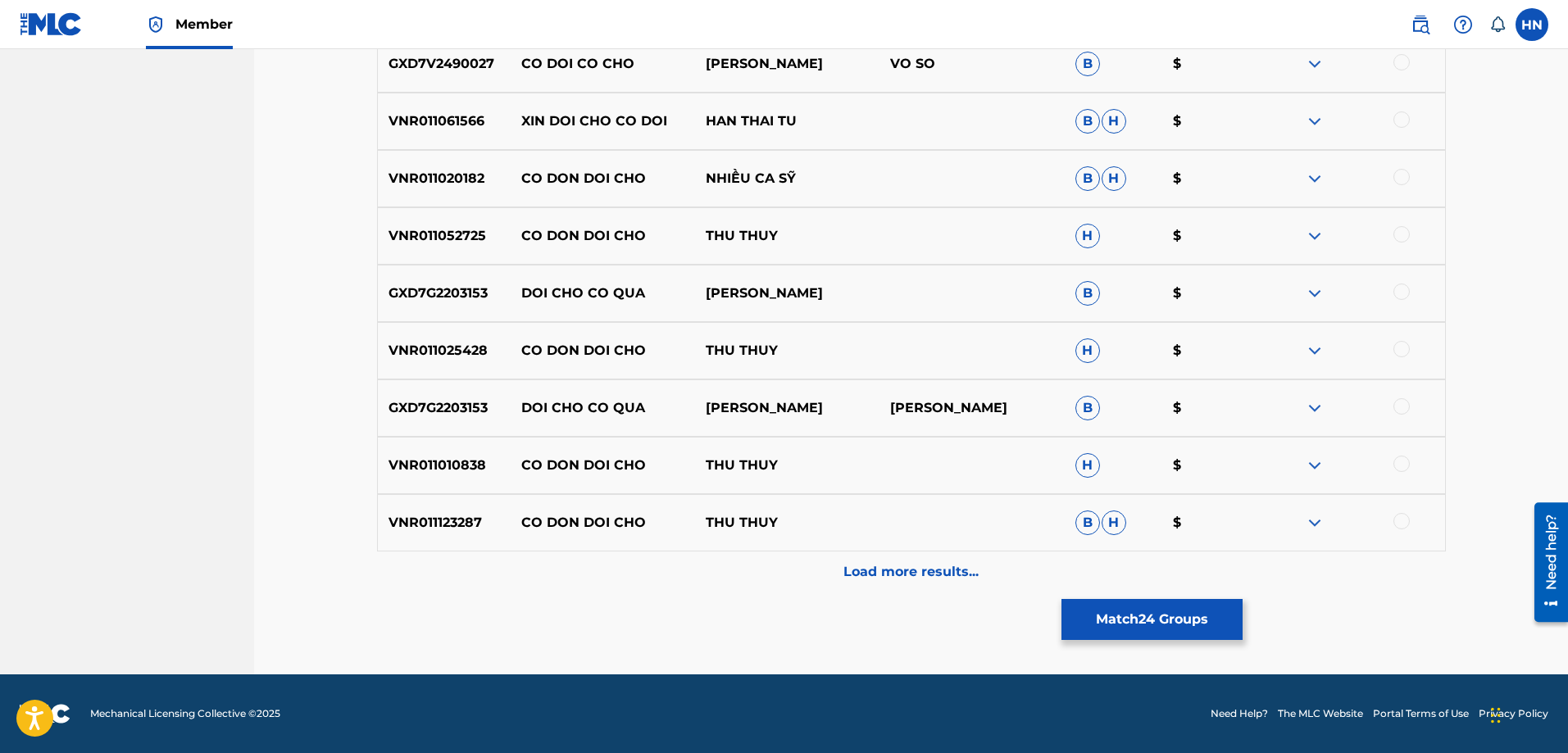
click at [971, 563] on p "Load more results..." at bounding box center [911, 572] width 135 height 20
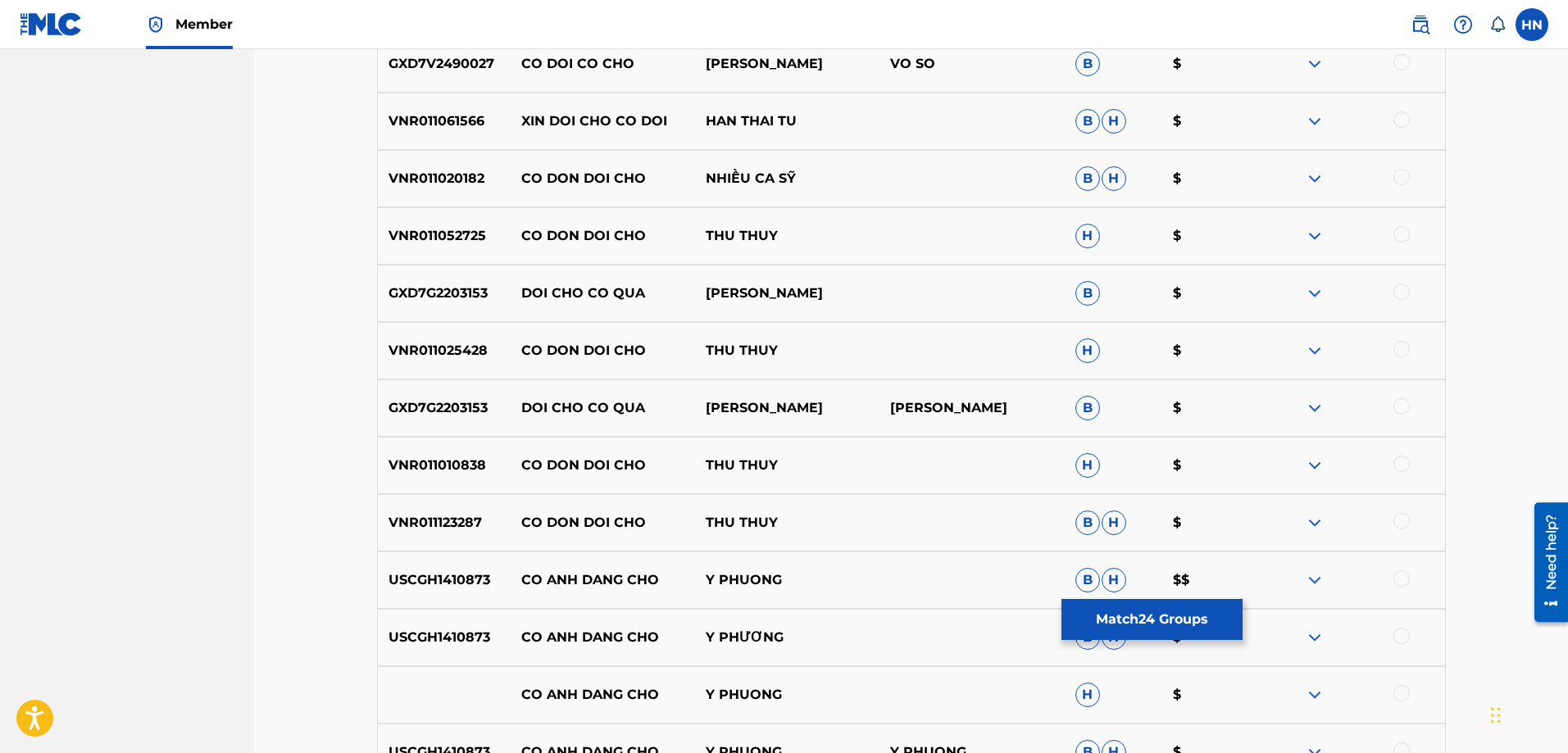
scroll to position [1104, 0]
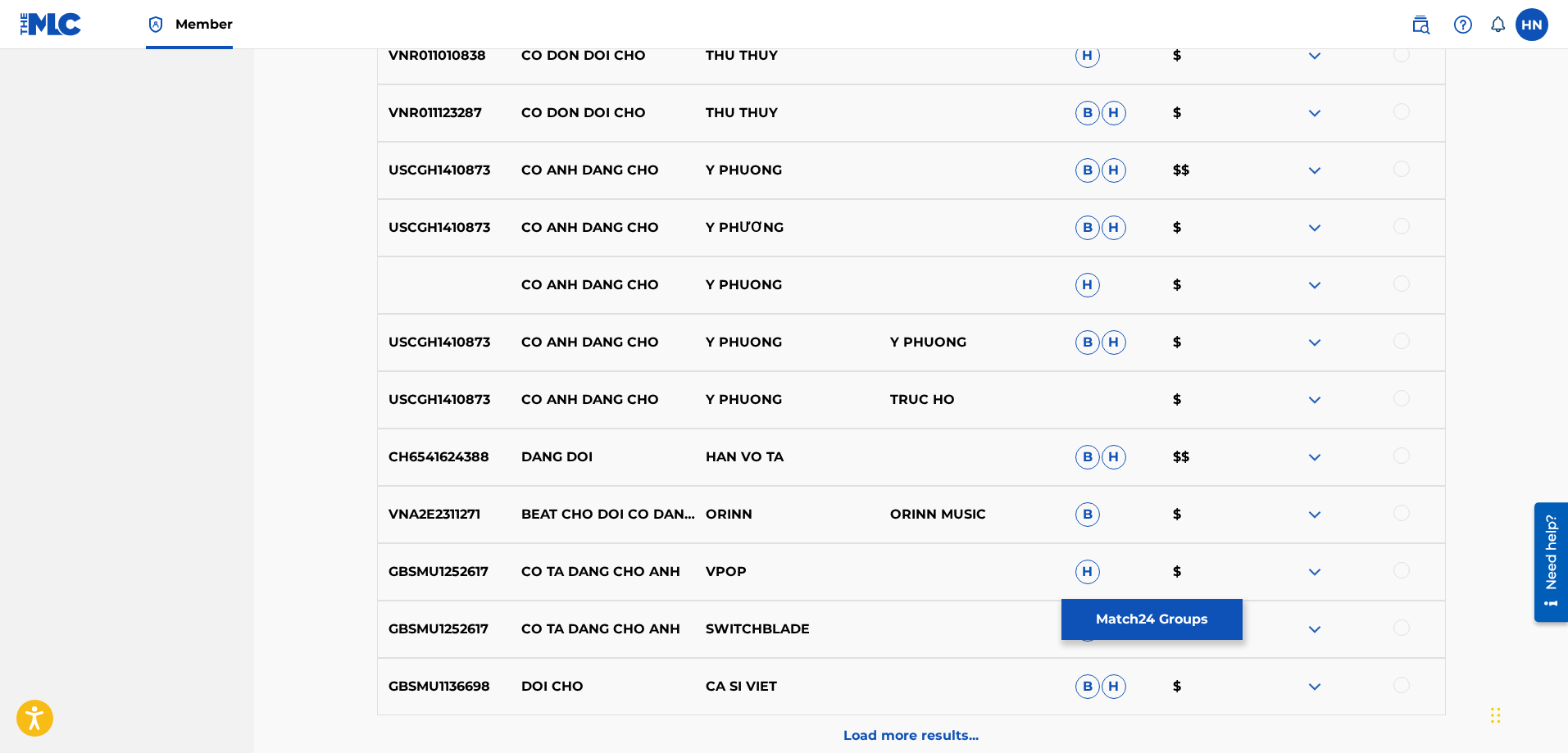
click at [839, 732] on div "Load more results..." at bounding box center [912, 736] width 1069 height 41
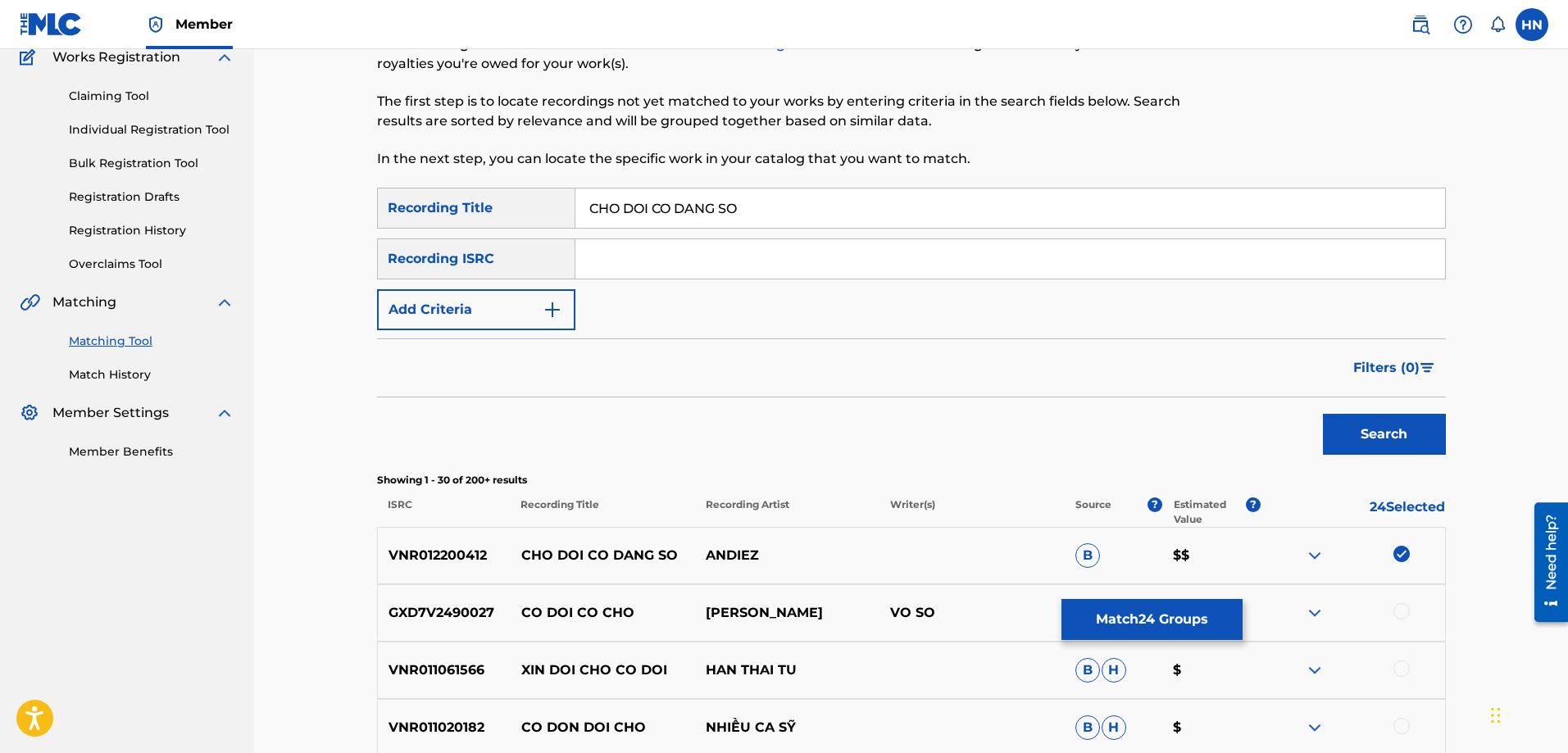
scroll to position [0, 0]
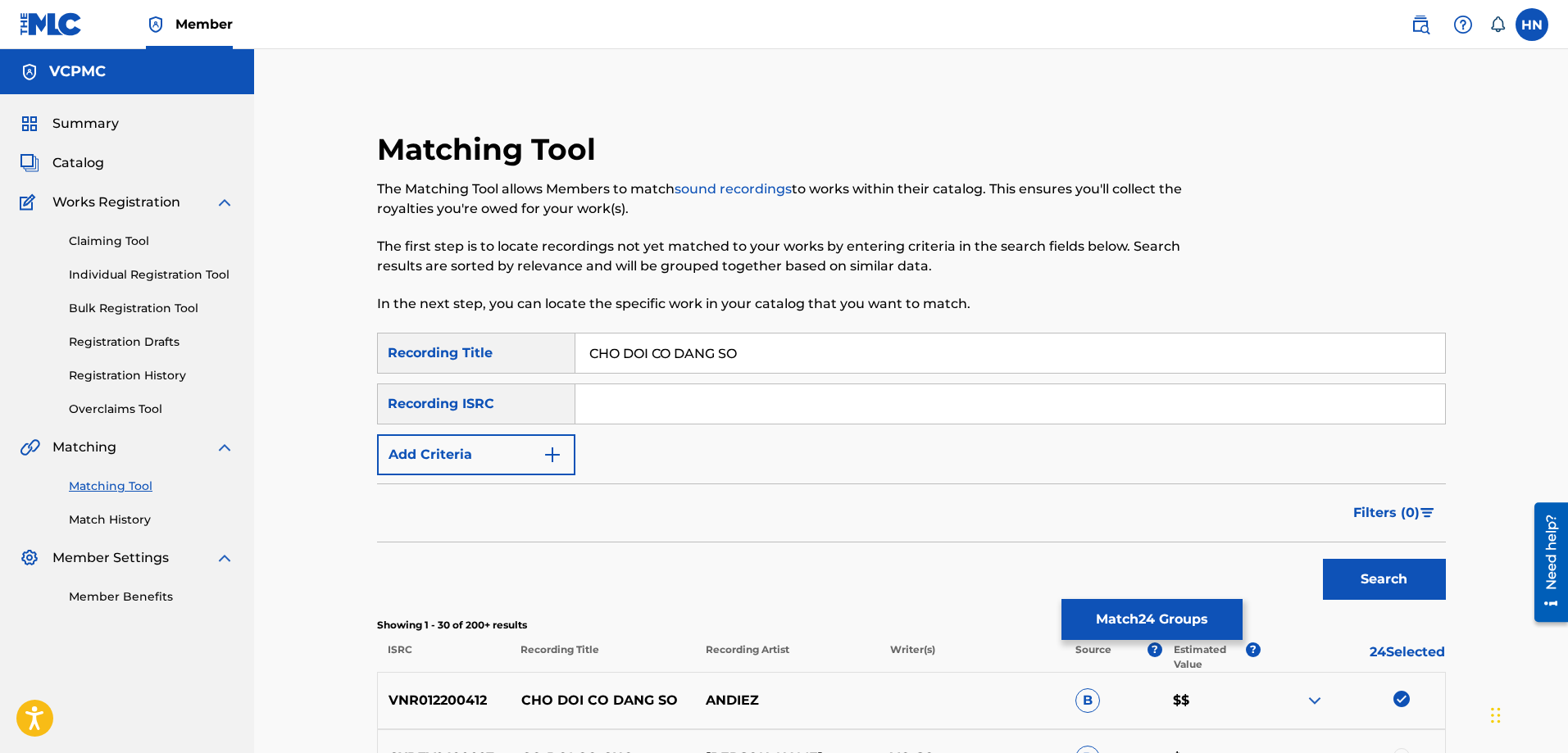
click at [738, 354] on input "CHO DOI CO DANG SO" at bounding box center [1011, 353] width 870 height 39
click at [1155, 617] on button "Match 24 Groups" at bounding box center [1151, 619] width 181 height 41
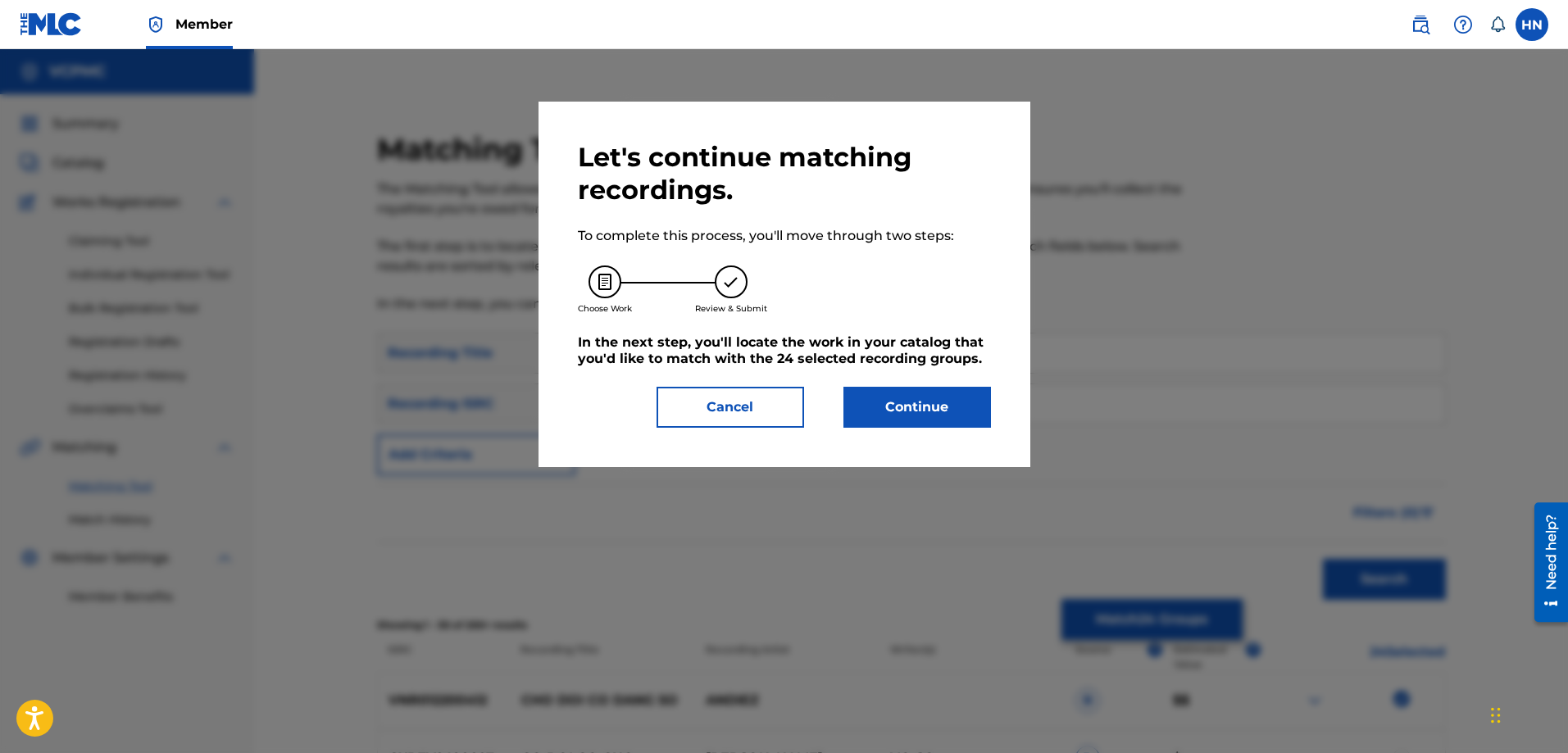
click at [966, 413] on button "Continue" at bounding box center [917, 407] width 148 height 41
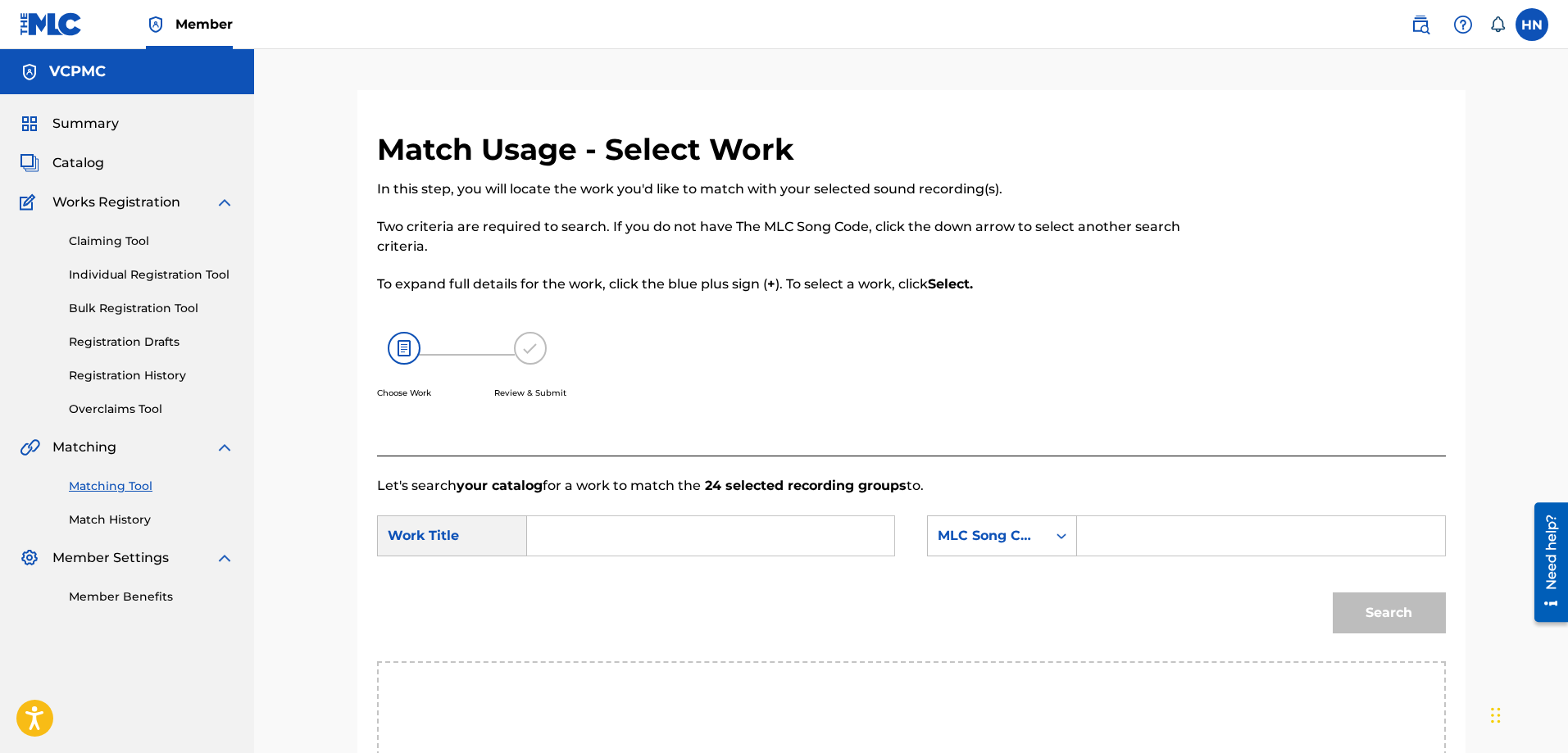
click at [724, 535] on input "Search Form" at bounding box center [710, 535] width 339 height 39
paste input "CHO DOI CO DANG SO"
type input "CHO DOI CO DANG SO"
click at [994, 528] on div "MLC Song Code" at bounding box center [1002, 535] width 150 height 41
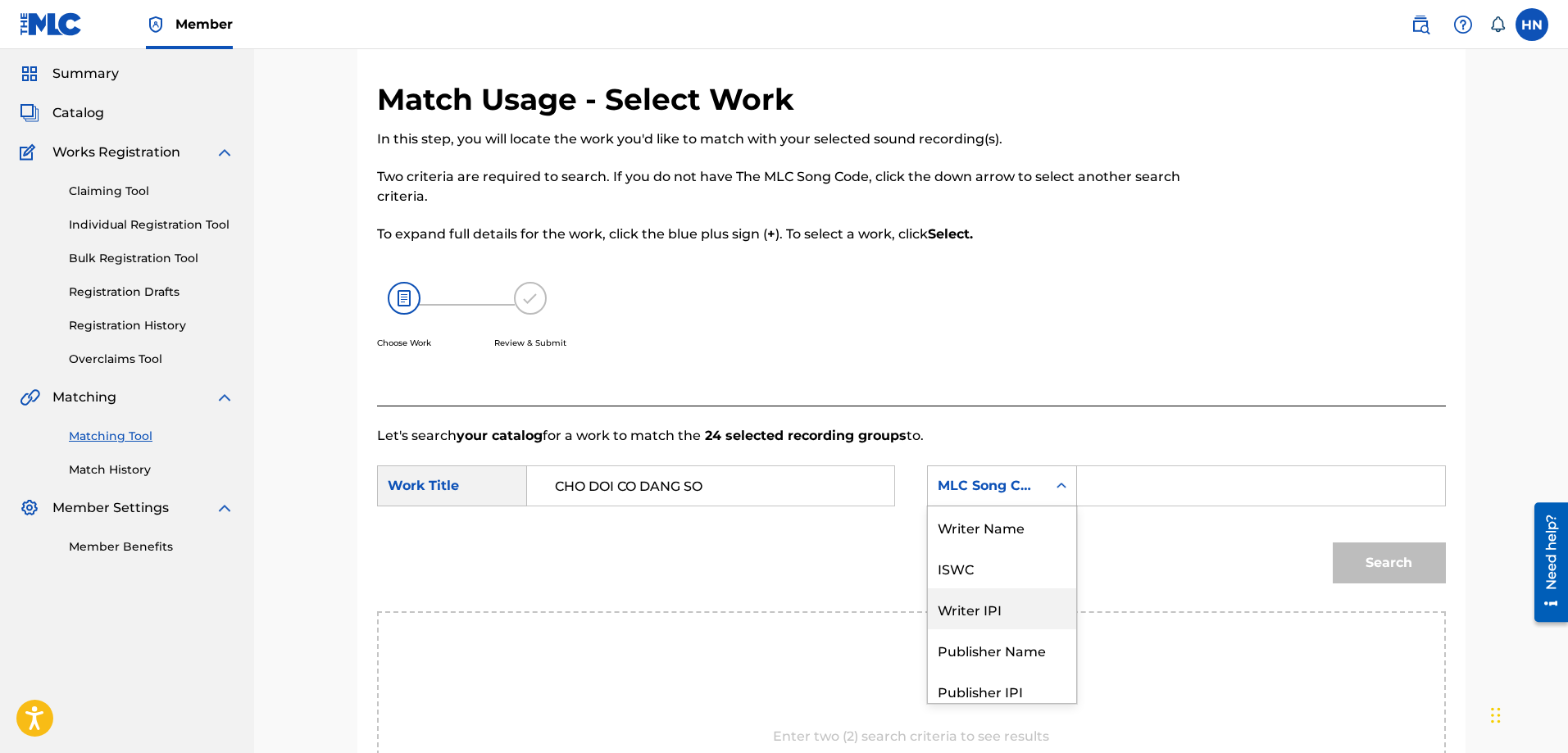
scroll to position [60, 0]
click at [969, 524] on div "ISWC" at bounding box center [1002, 507] width 149 height 41
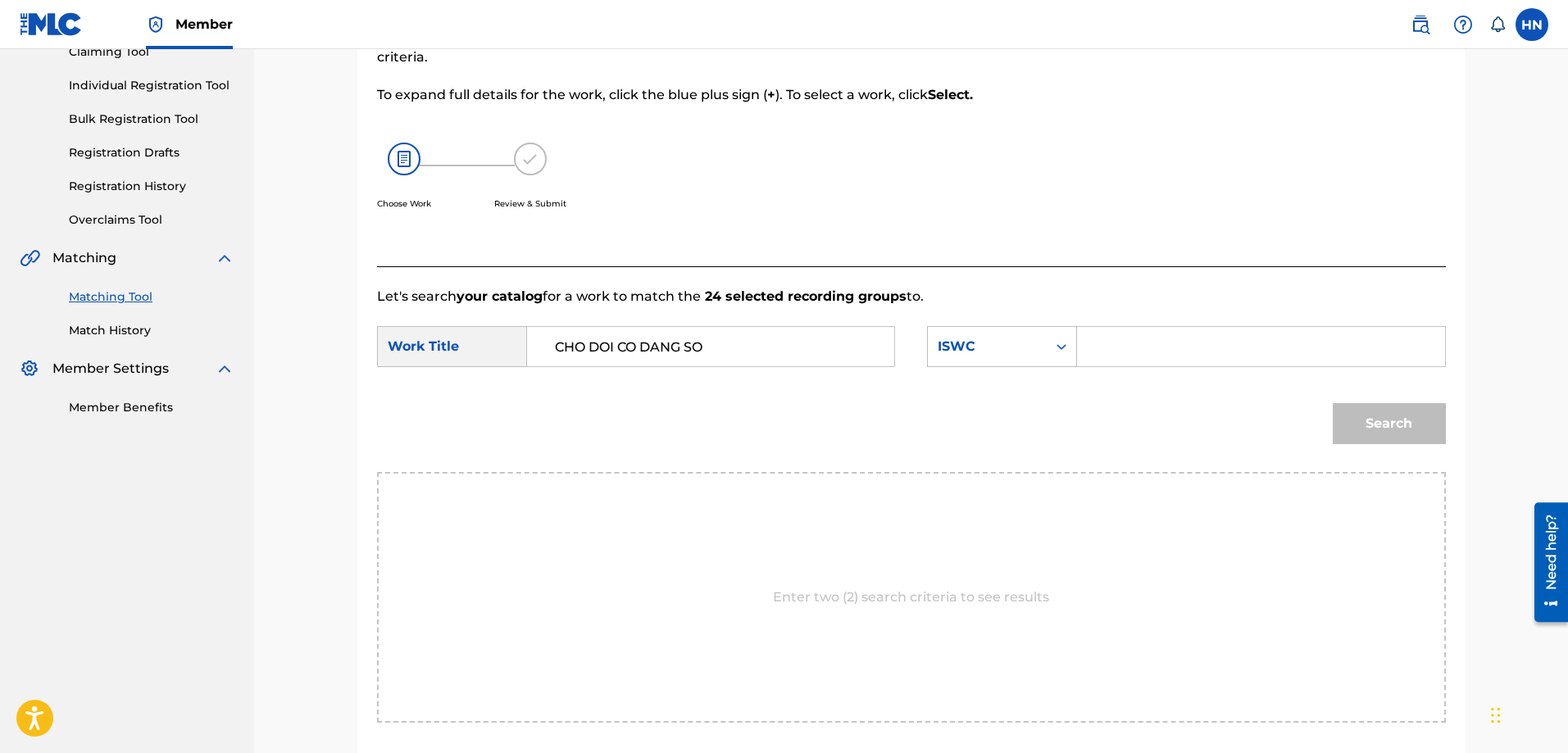
scroll to position [296, 0]
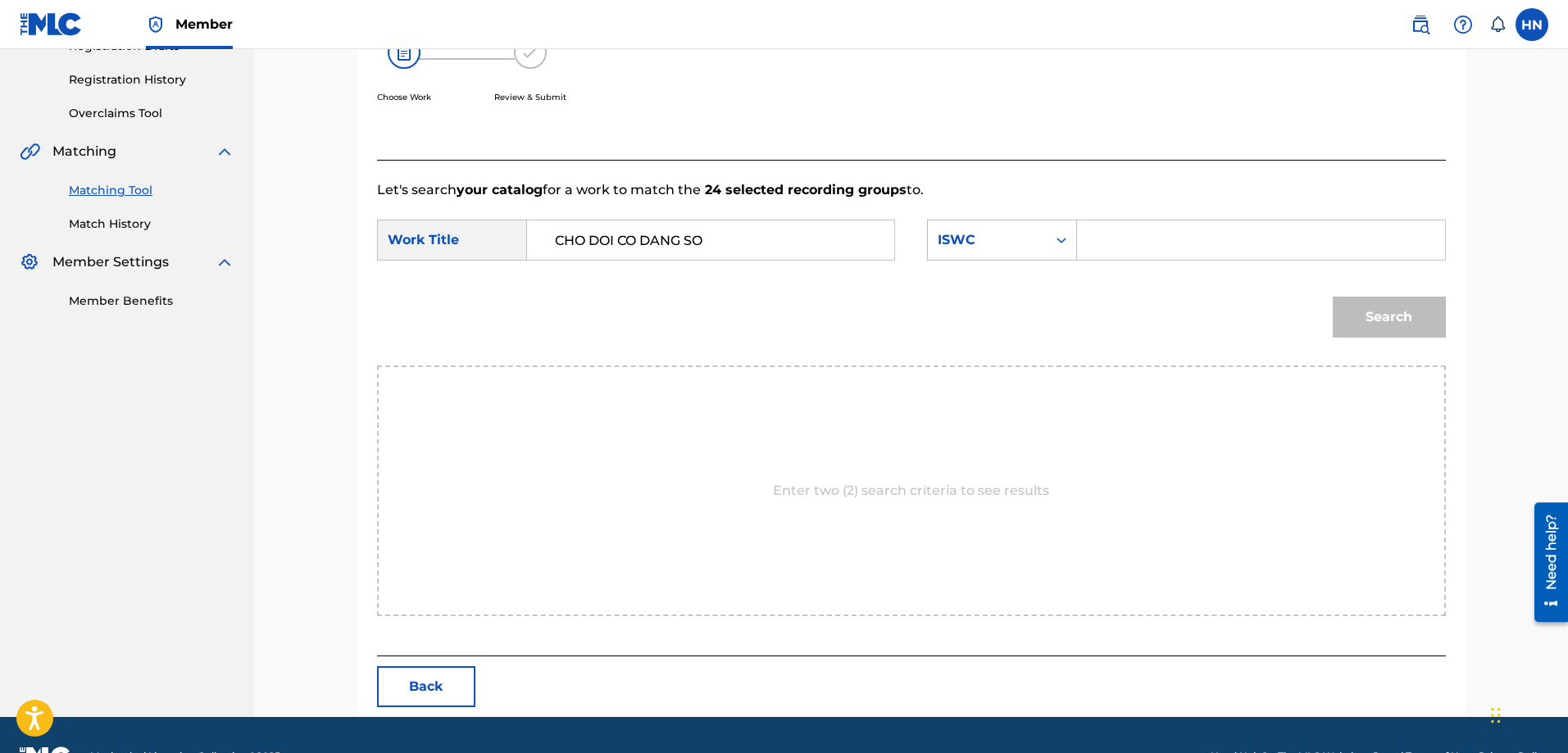
click at [1135, 238] on input "Search Form" at bounding box center [1261, 239] width 339 height 39
paste input "T3011167101"
type input "T3011167101"
click at [1407, 311] on button "Search" at bounding box center [1389, 317] width 113 height 41
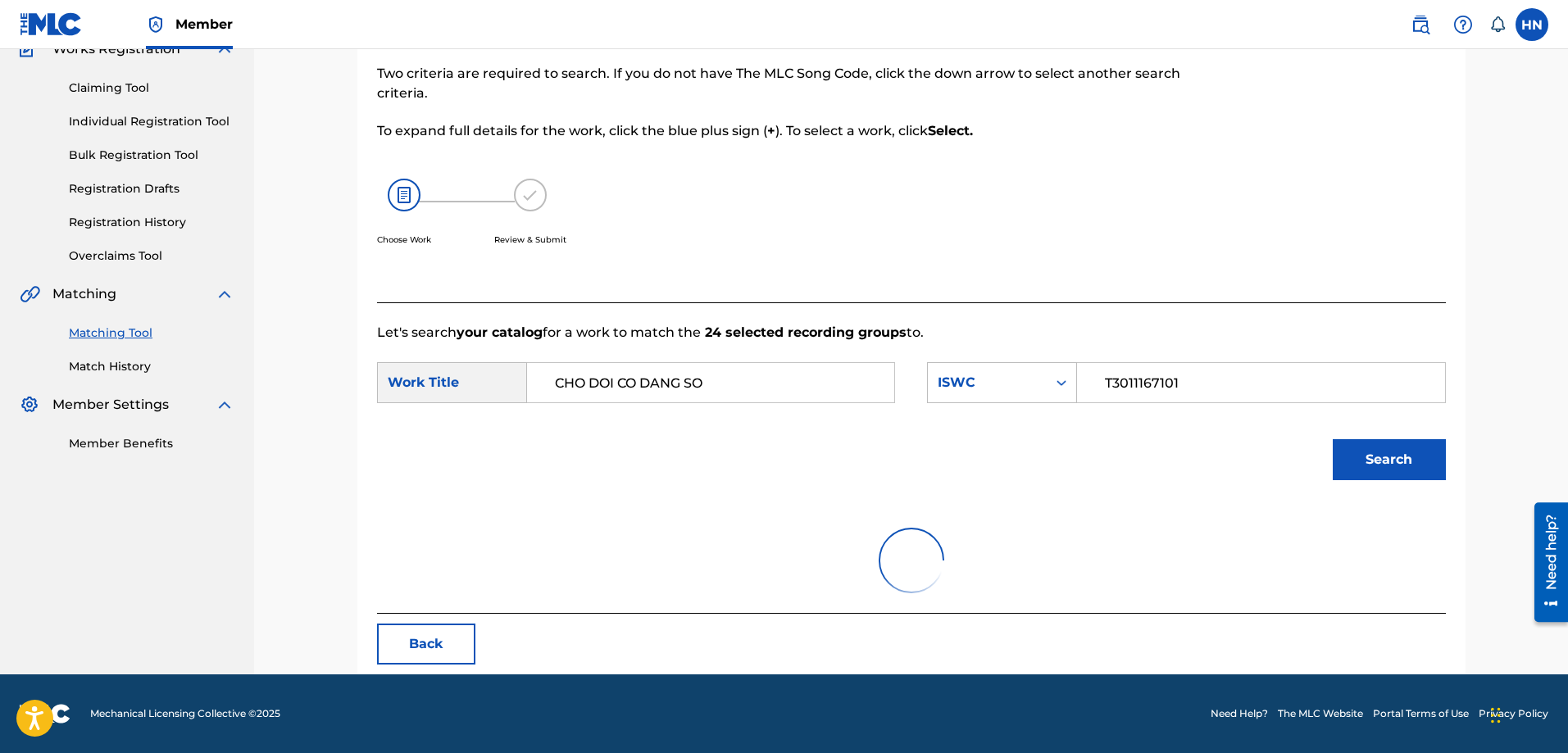
scroll to position [83, 0]
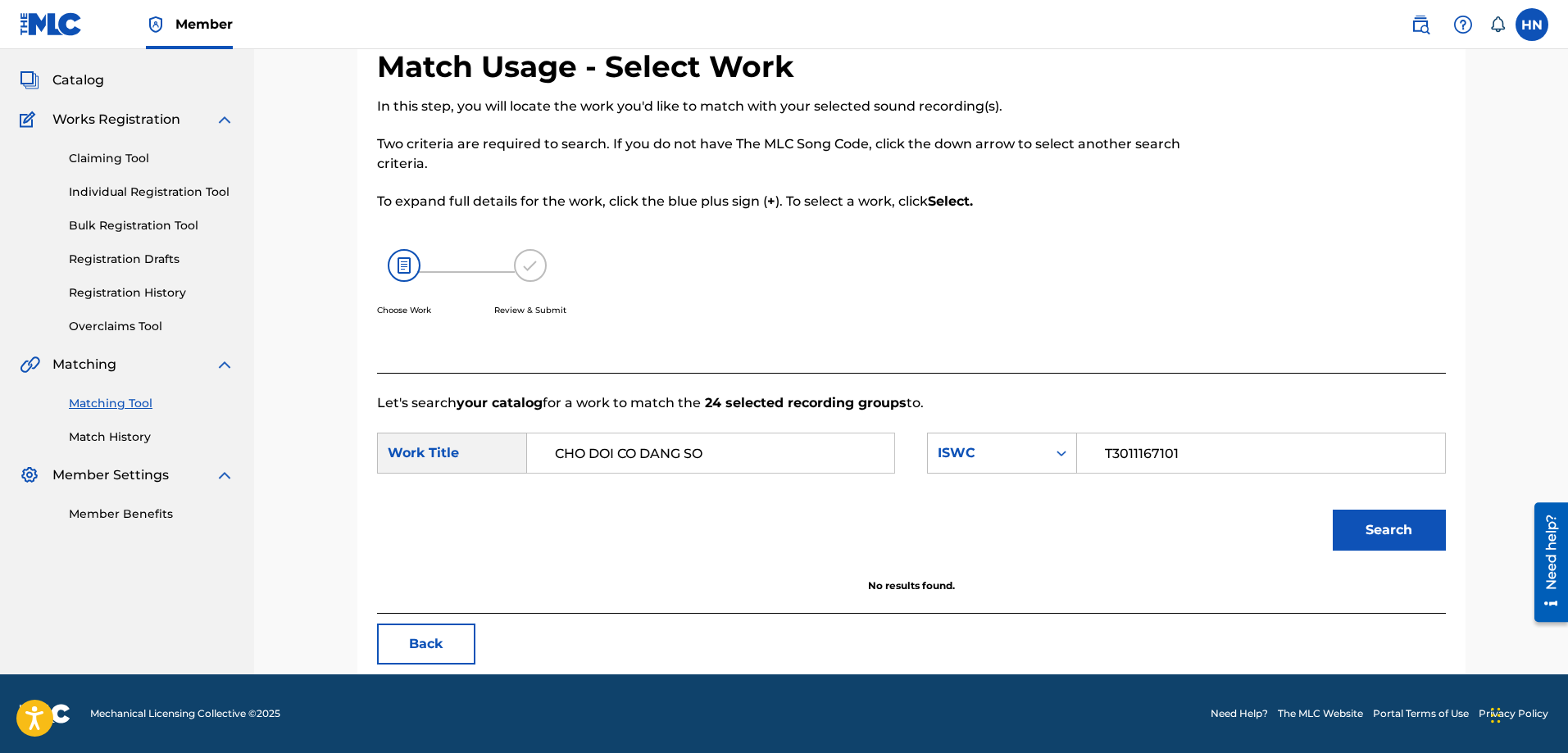
click at [737, 445] on input "CHO DOI CO DANG SO" at bounding box center [710, 452] width 339 height 39
paste input "Ờ ĐỢI CÓ ĐÁNG SỢ"
type input "CHỜ ĐỢI CÓ ĐÁNG SỢ"
click at [1357, 547] on button "Search" at bounding box center [1389, 530] width 113 height 41
click at [1008, 434] on div "ISWC" at bounding box center [1002, 452] width 150 height 41
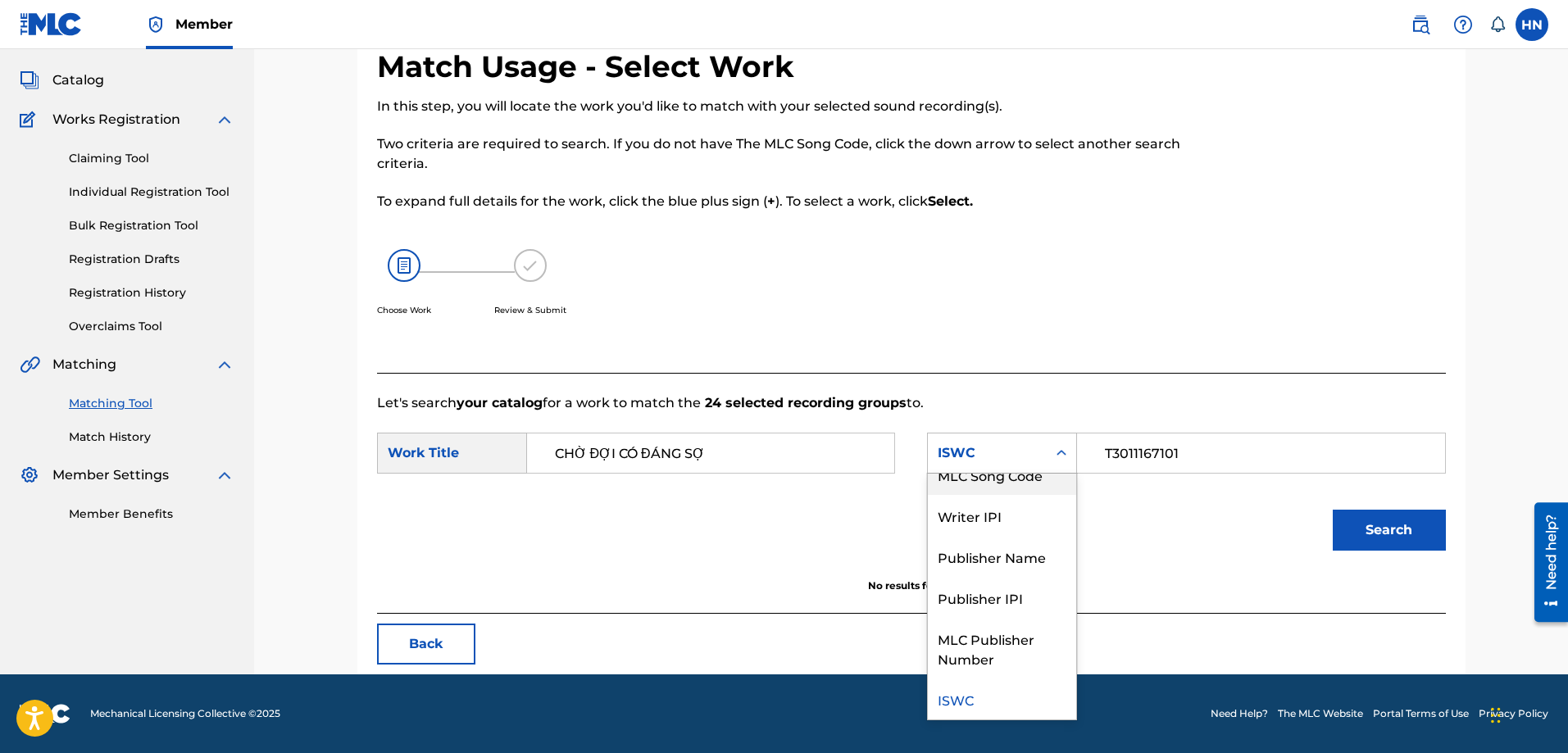
scroll to position [0, 0]
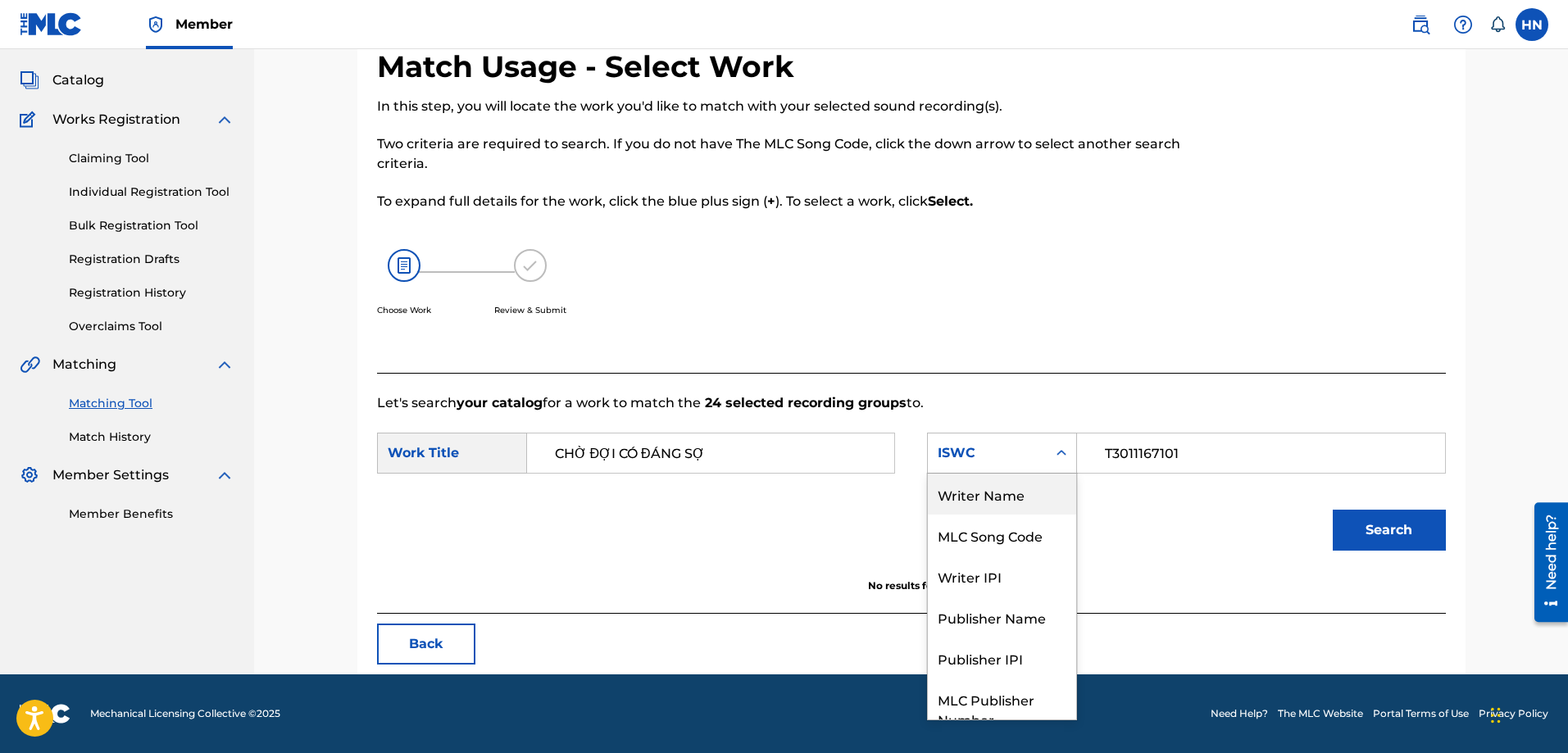
click at [996, 489] on div "Writer Name" at bounding box center [1002, 494] width 149 height 41
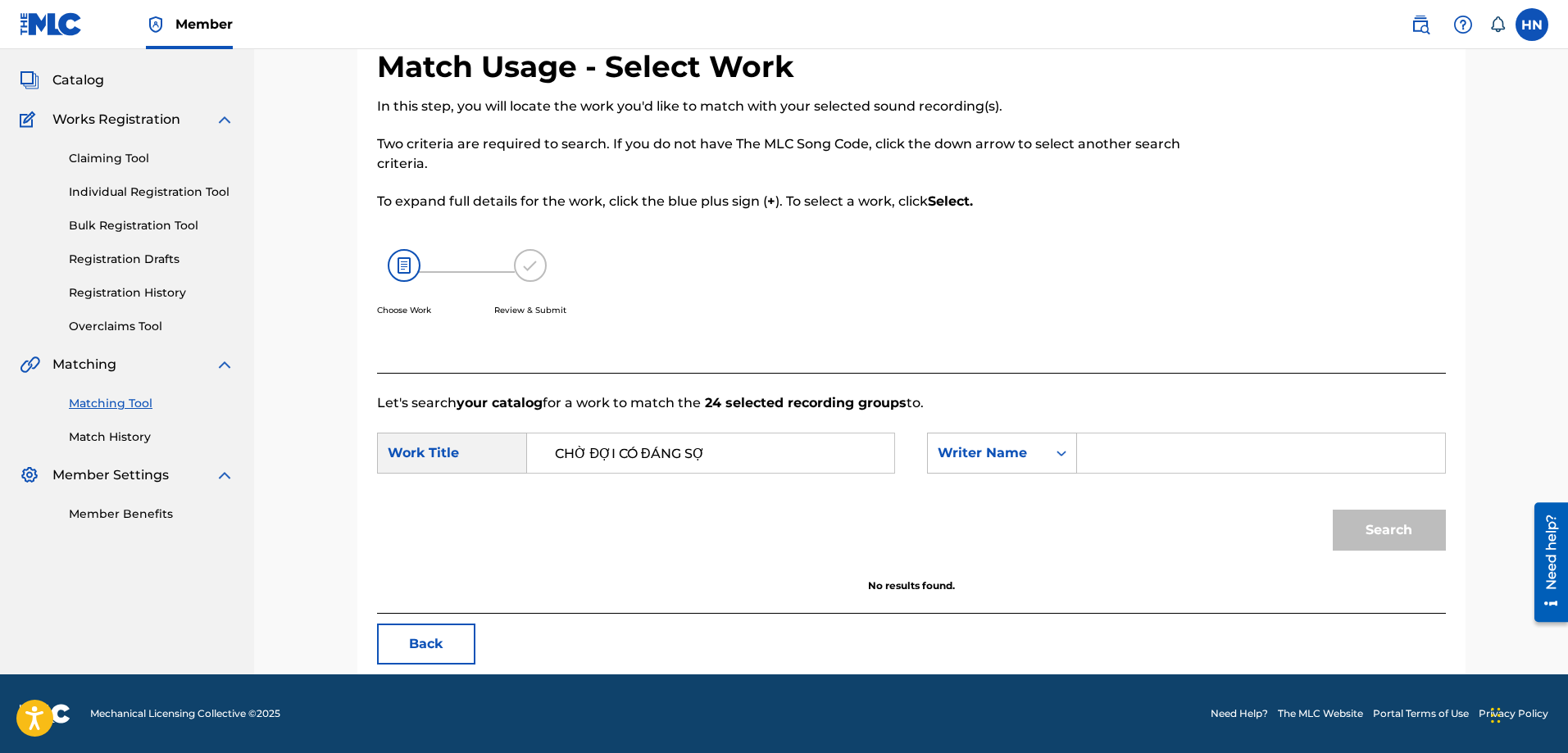
click at [1135, 454] on input "Search Form" at bounding box center [1261, 452] width 339 height 39
paste input "ANDIEZ"
type input "ANDIEZ"
click at [1386, 540] on button "Search" at bounding box center [1389, 530] width 113 height 41
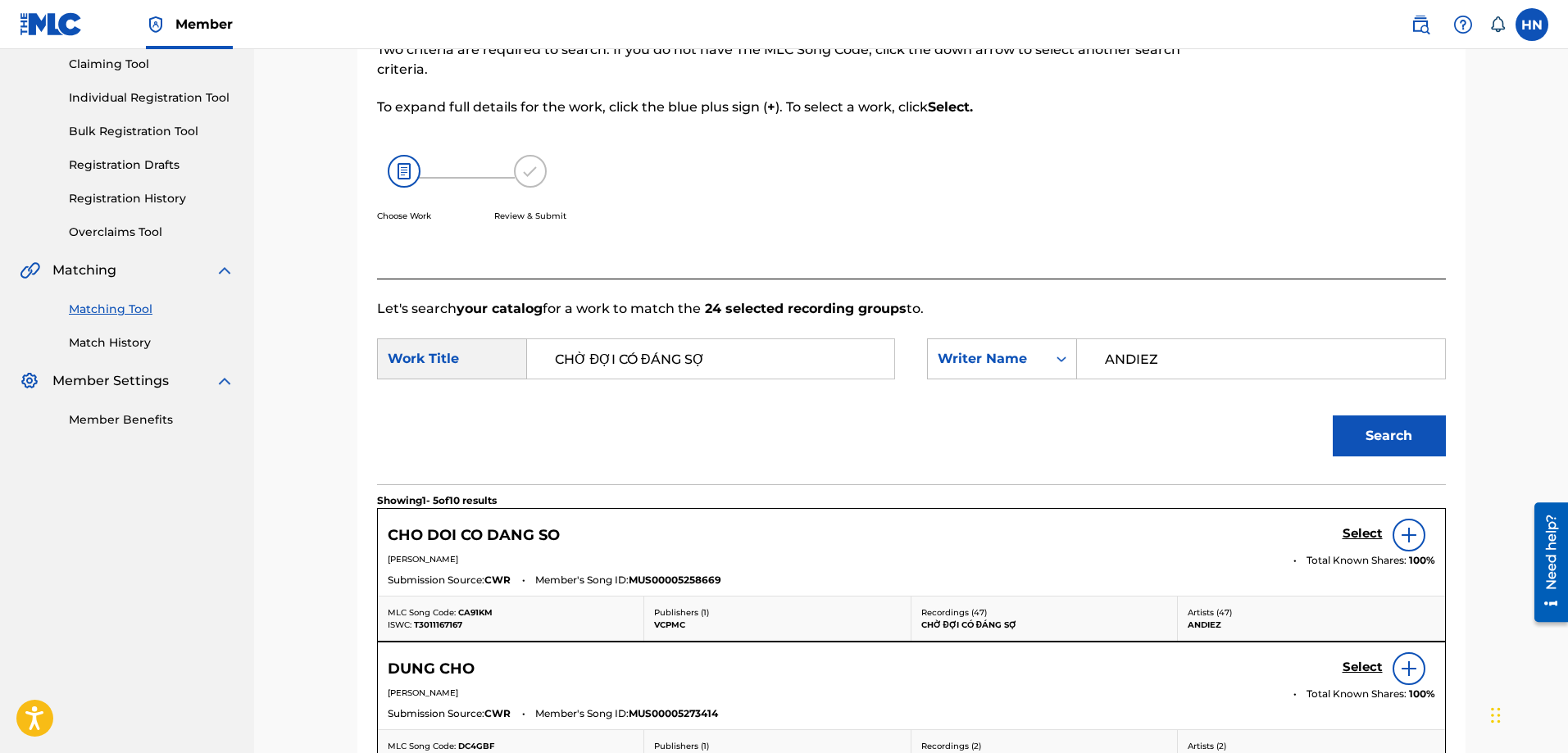
scroll to position [246, 0]
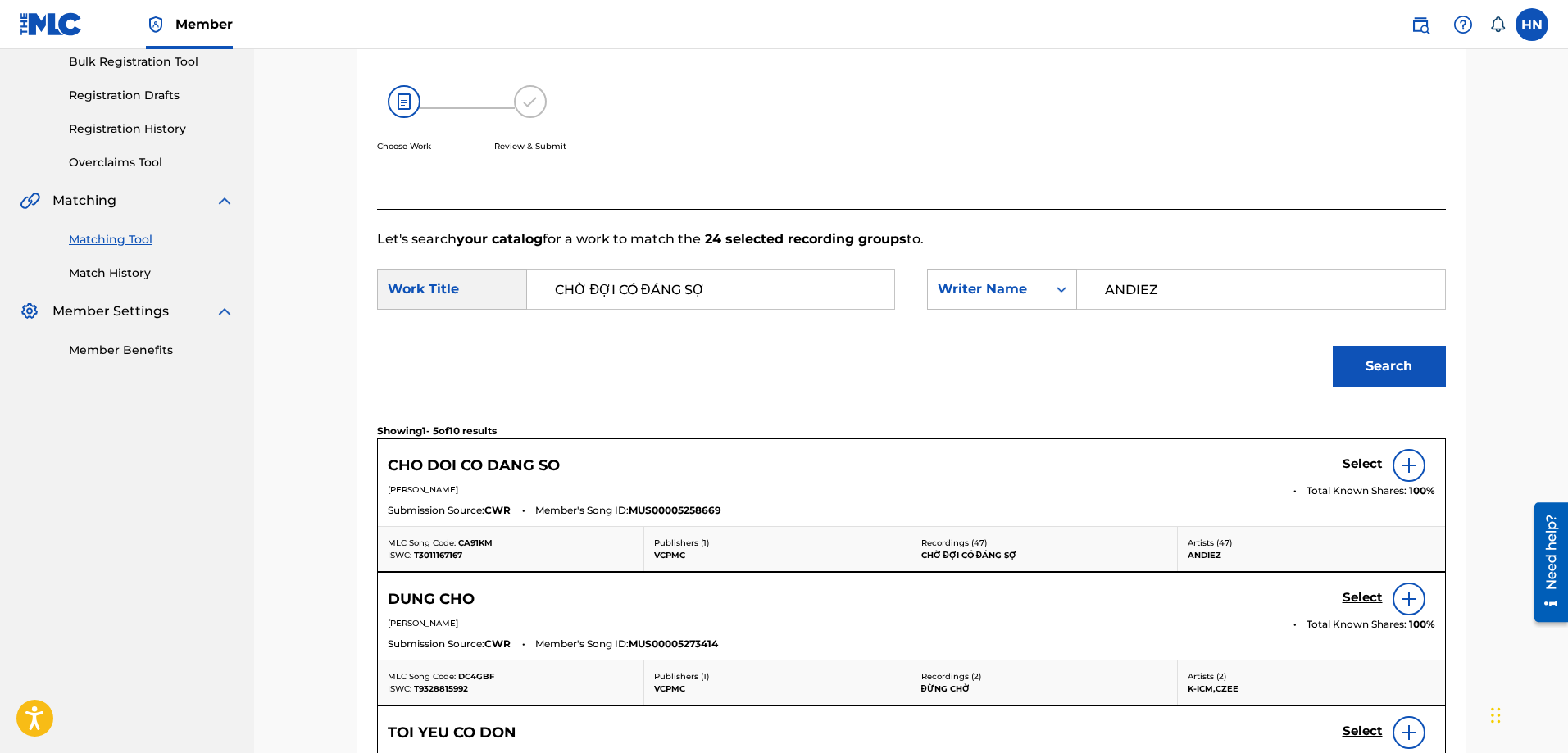
click at [1344, 461] on h5 "Select" at bounding box center [1363, 465] width 40 height 16
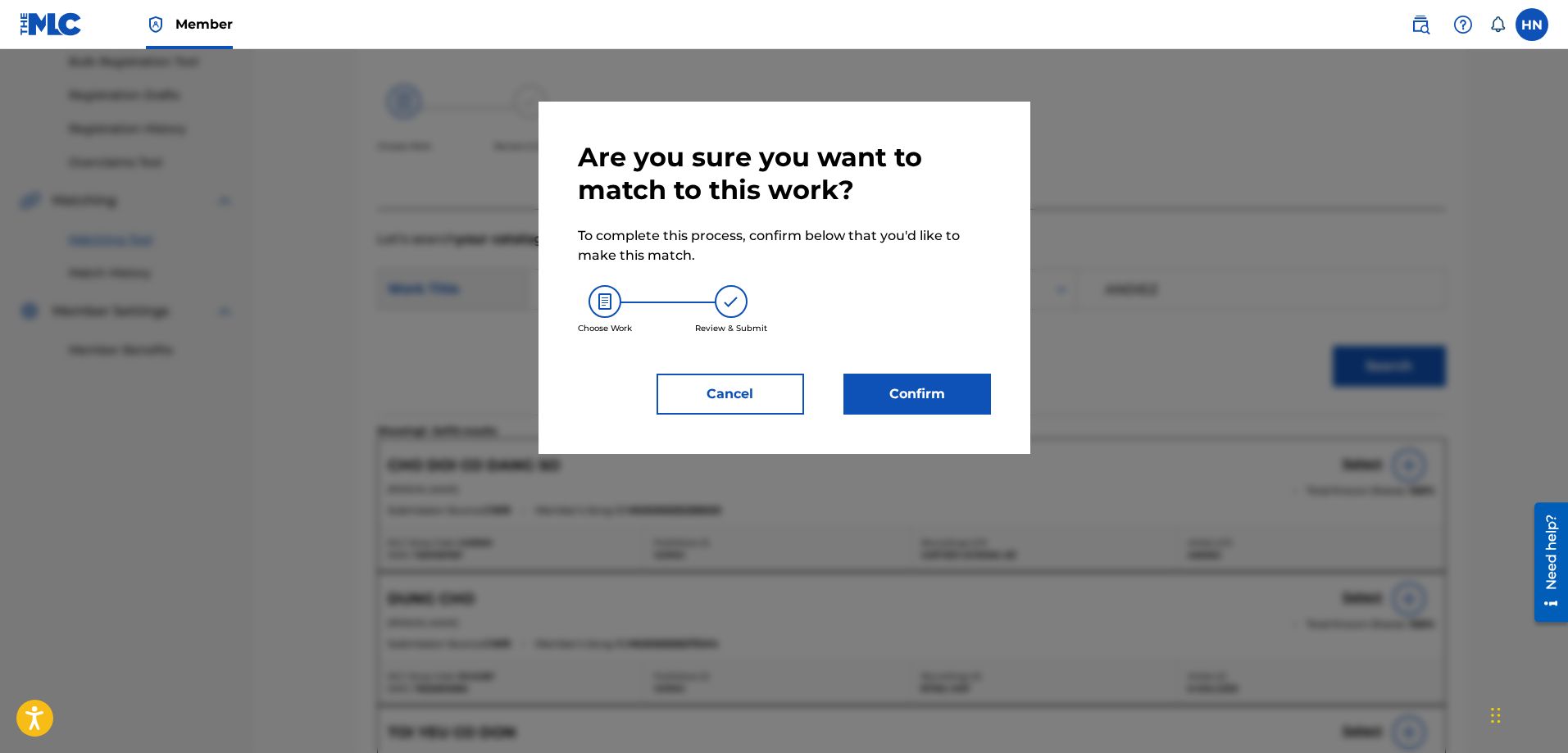
click at [955, 405] on button "Confirm" at bounding box center [917, 394] width 148 height 41
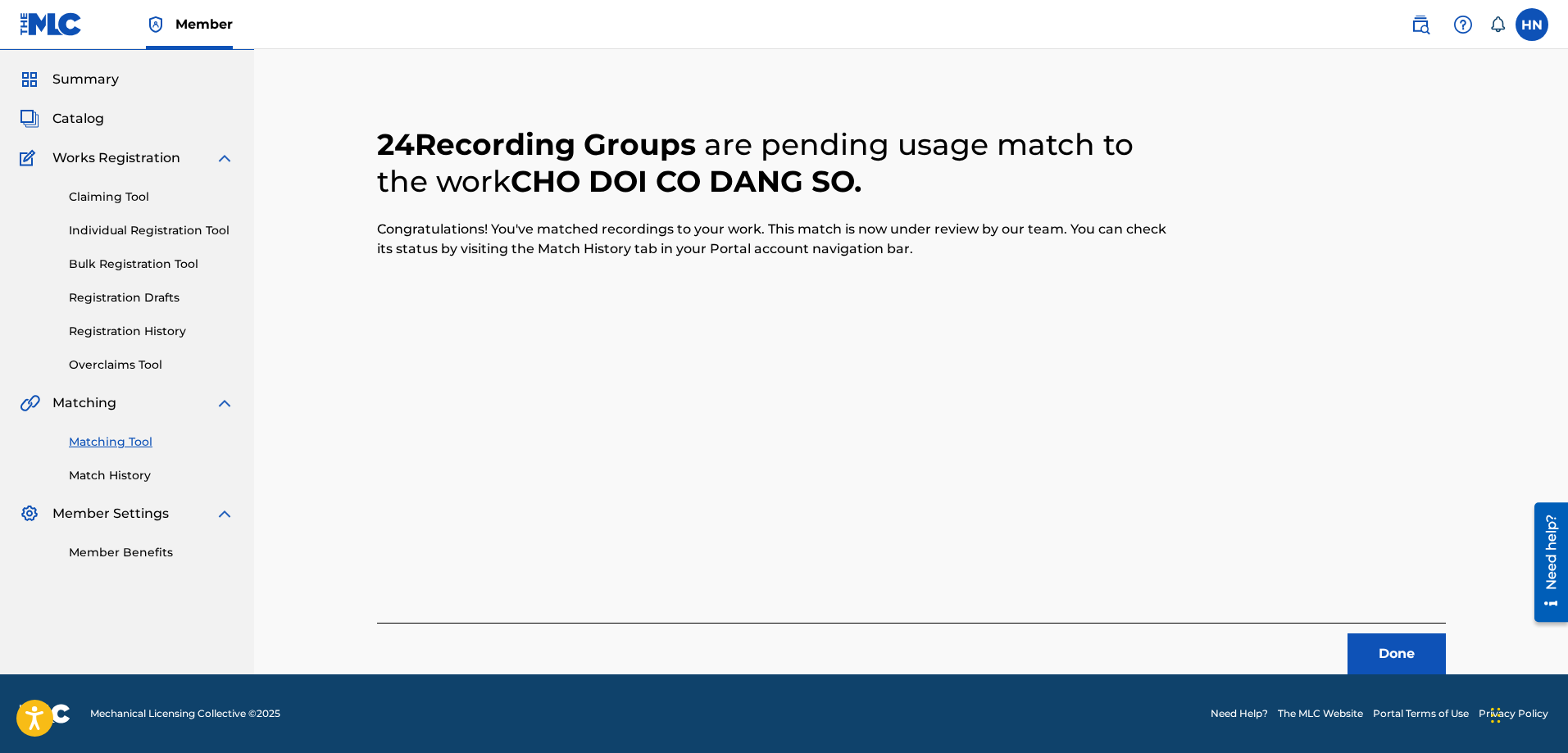
scroll to position [45, 0]
click at [1374, 635] on button "Done" at bounding box center [1397, 653] width 99 height 41
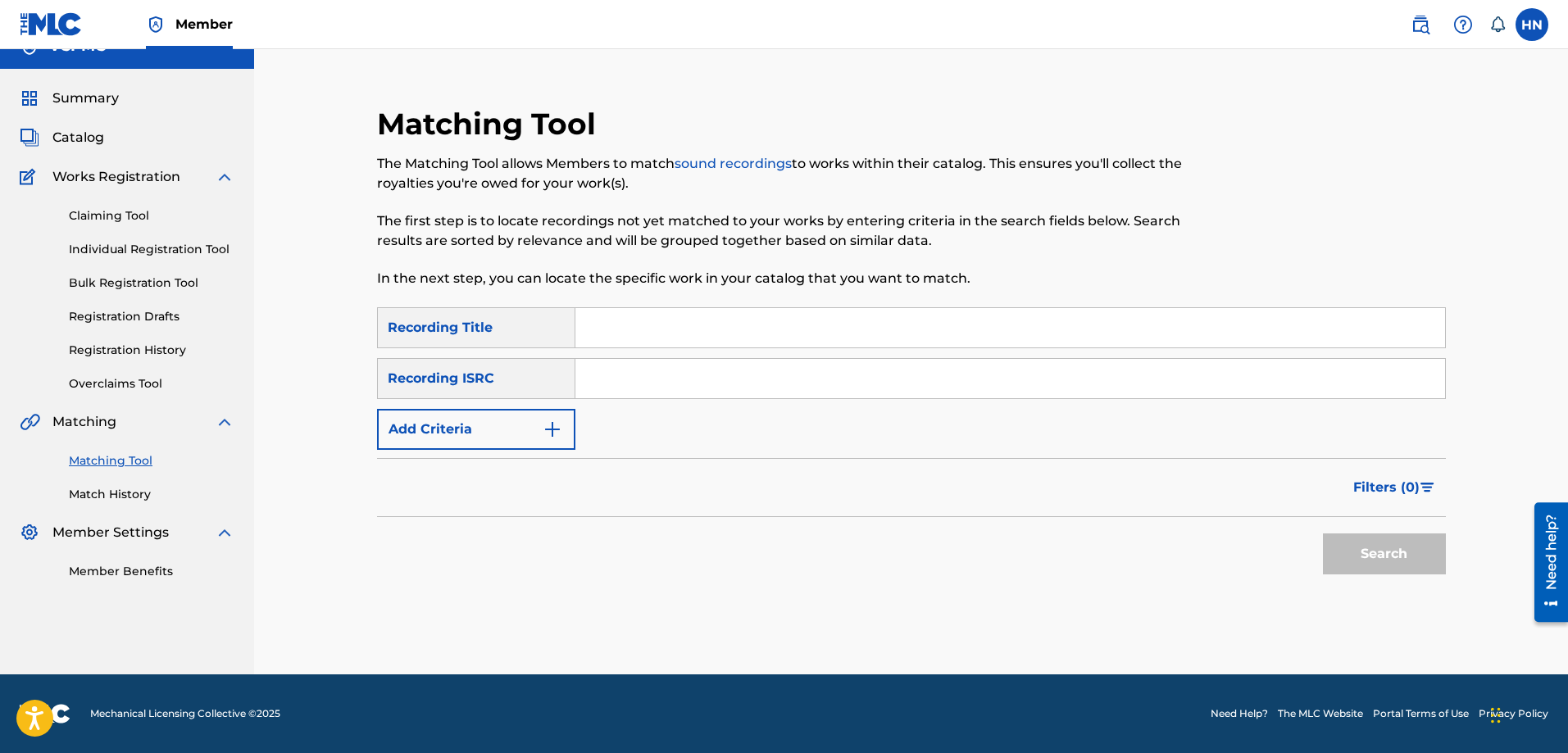
scroll to position [0, 0]
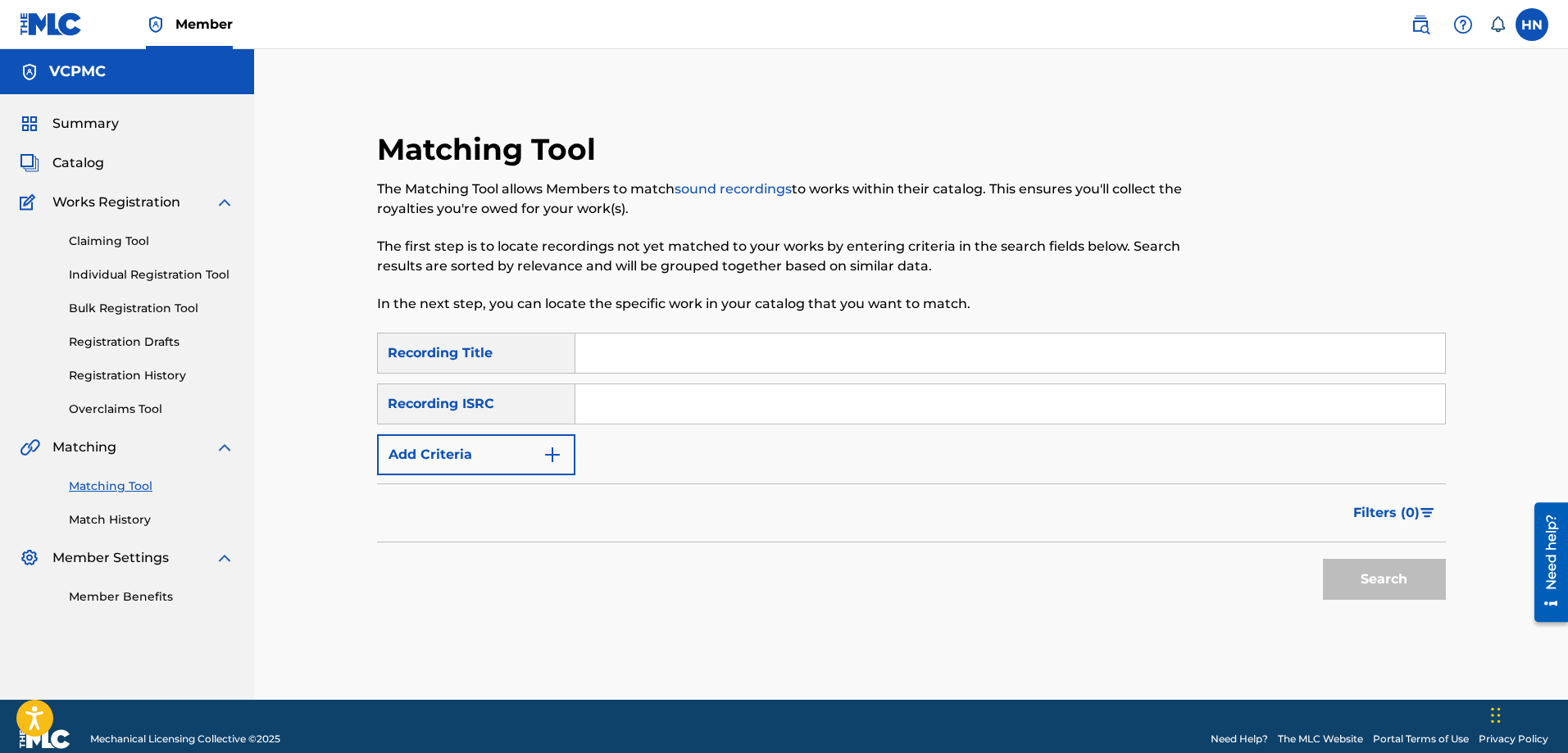
click at [791, 363] on input "Search Form" at bounding box center [1011, 353] width 870 height 39
paste input "NGÃ TƯ ĐƯỜNG"
click at [1350, 578] on button "Search" at bounding box center [1385, 579] width 123 height 41
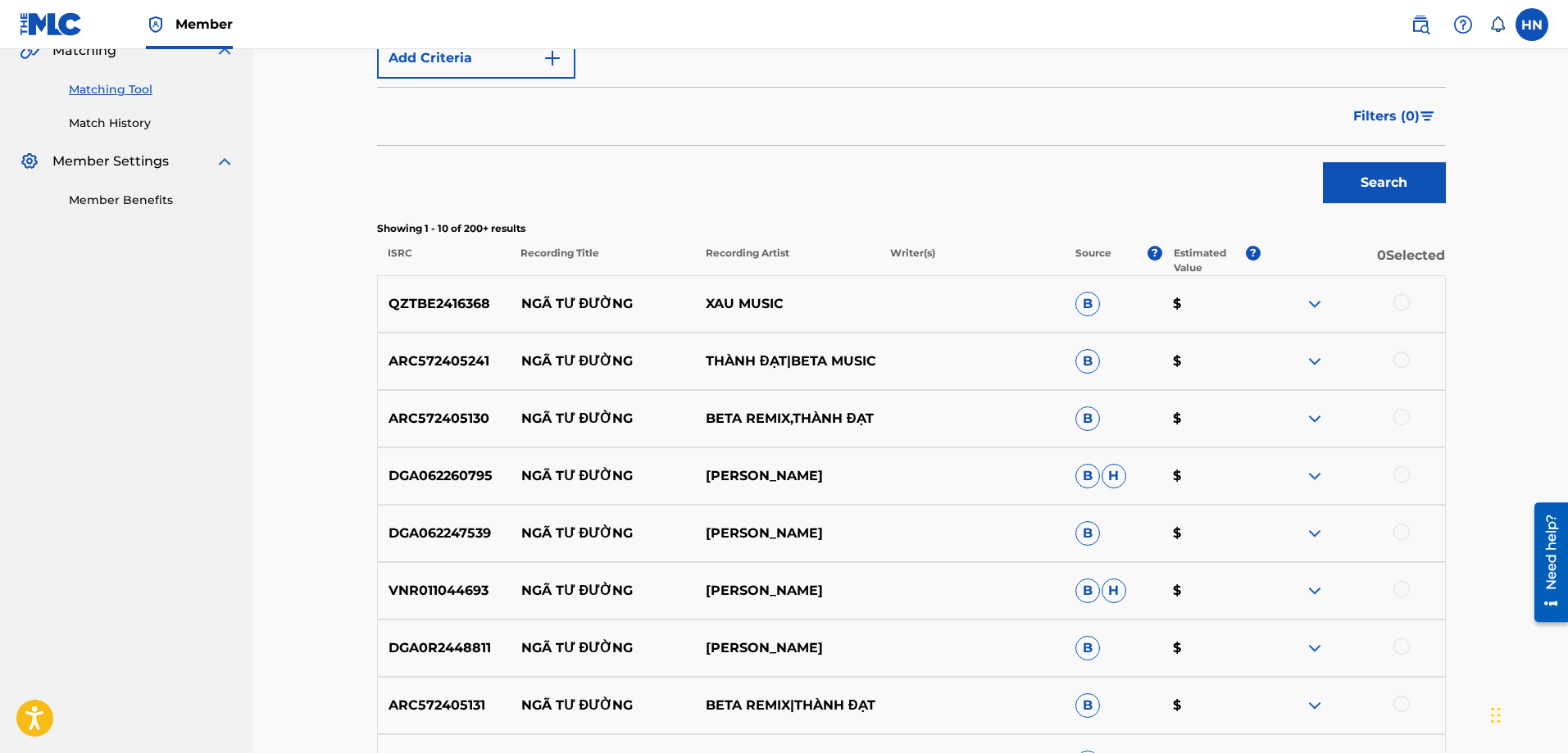
scroll to position [492, 0]
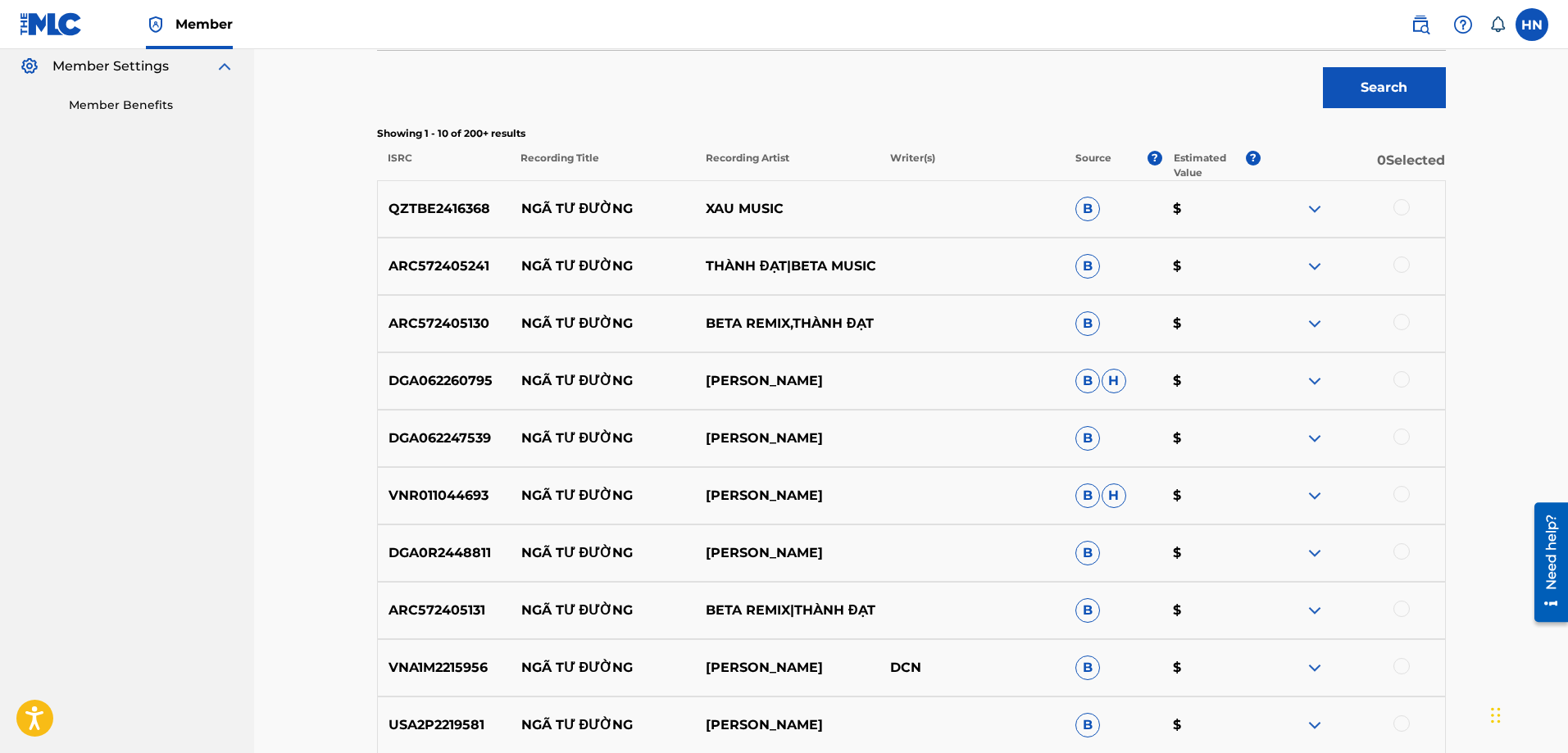
click at [442, 377] on p "DGA062260795" at bounding box center [445, 381] width 133 height 20
click at [1404, 380] on div at bounding box center [1401, 379] width 17 height 17
click at [456, 427] on div "DGA062247539 NGÃ TƯ ĐƯỜNG [GEOGRAPHIC_DATA] $" at bounding box center [912, 439] width 1069 height 58
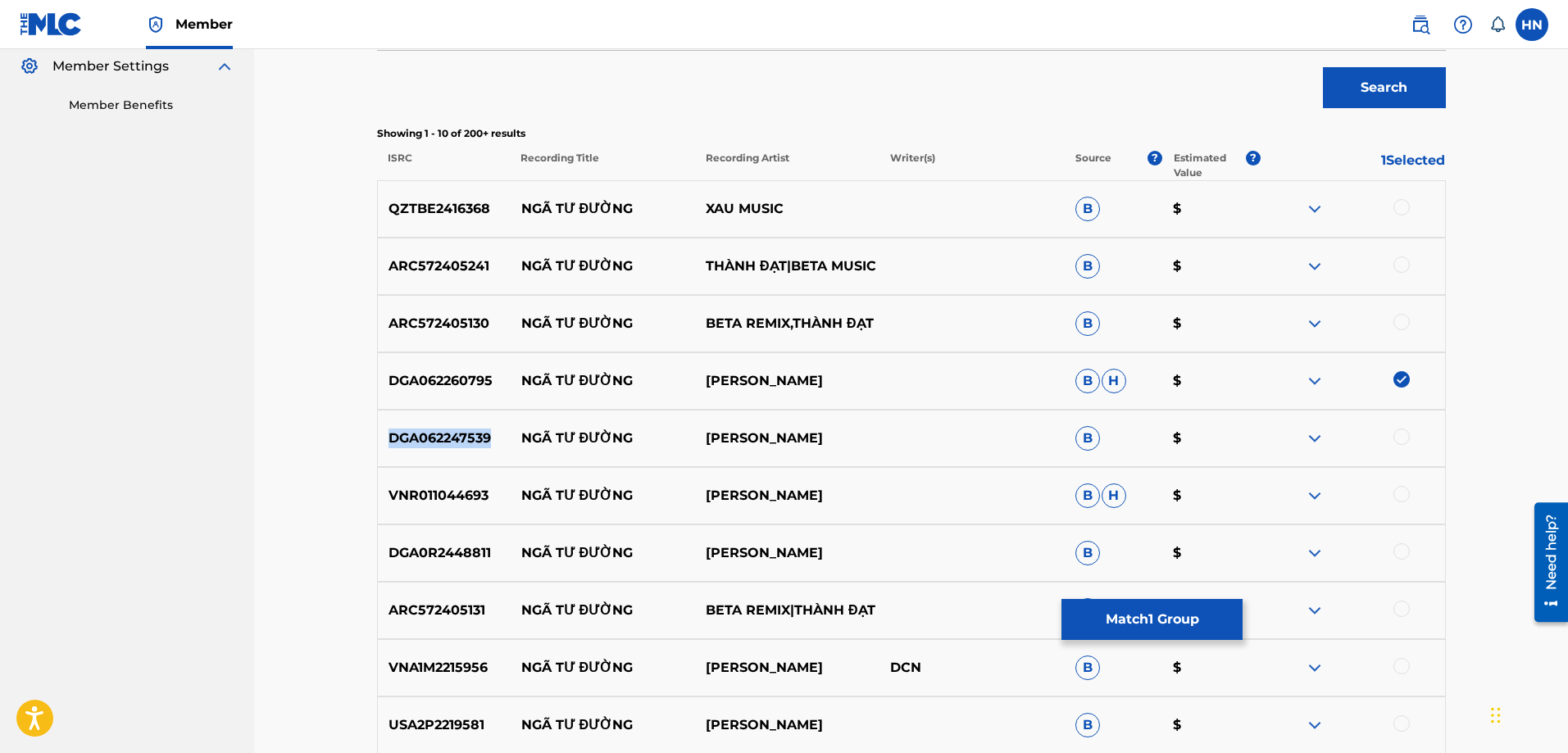
click at [456, 427] on div "DGA062247539 NGÃ TƯ ĐƯỜNG [GEOGRAPHIC_DATA] $" at bounding box center [912, 439] width 1069 height 58
click at [1403, 439] on div at bounding box center [1401, 437] width 17 height 17
click at [452, 542] on div "DGA0R2448811 NGÃ TƯ ĐƯỜNG [GEOGRAPHIC_DATA] $" at bounding box center [912, 554] width 1069 height 58
click at [1405, 548] on div at bounding box center [1401, 551] width 17 height 17
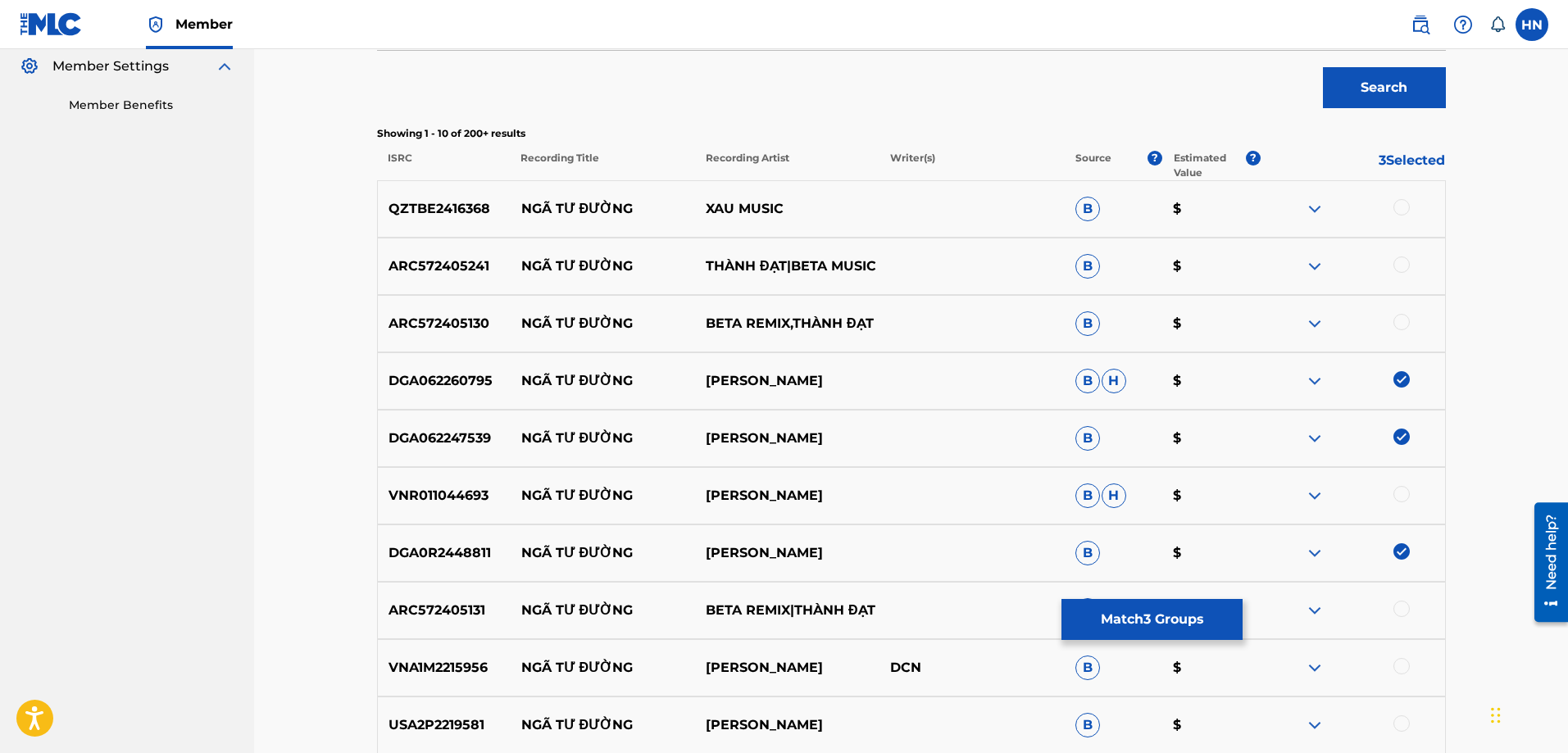
click at [432, 724] on p "USA2P2219581" at bounding box center [445, 725] width 133 height 20
click at [1397, 720] on div at bounding box center [1401, 723] width 17 height 17
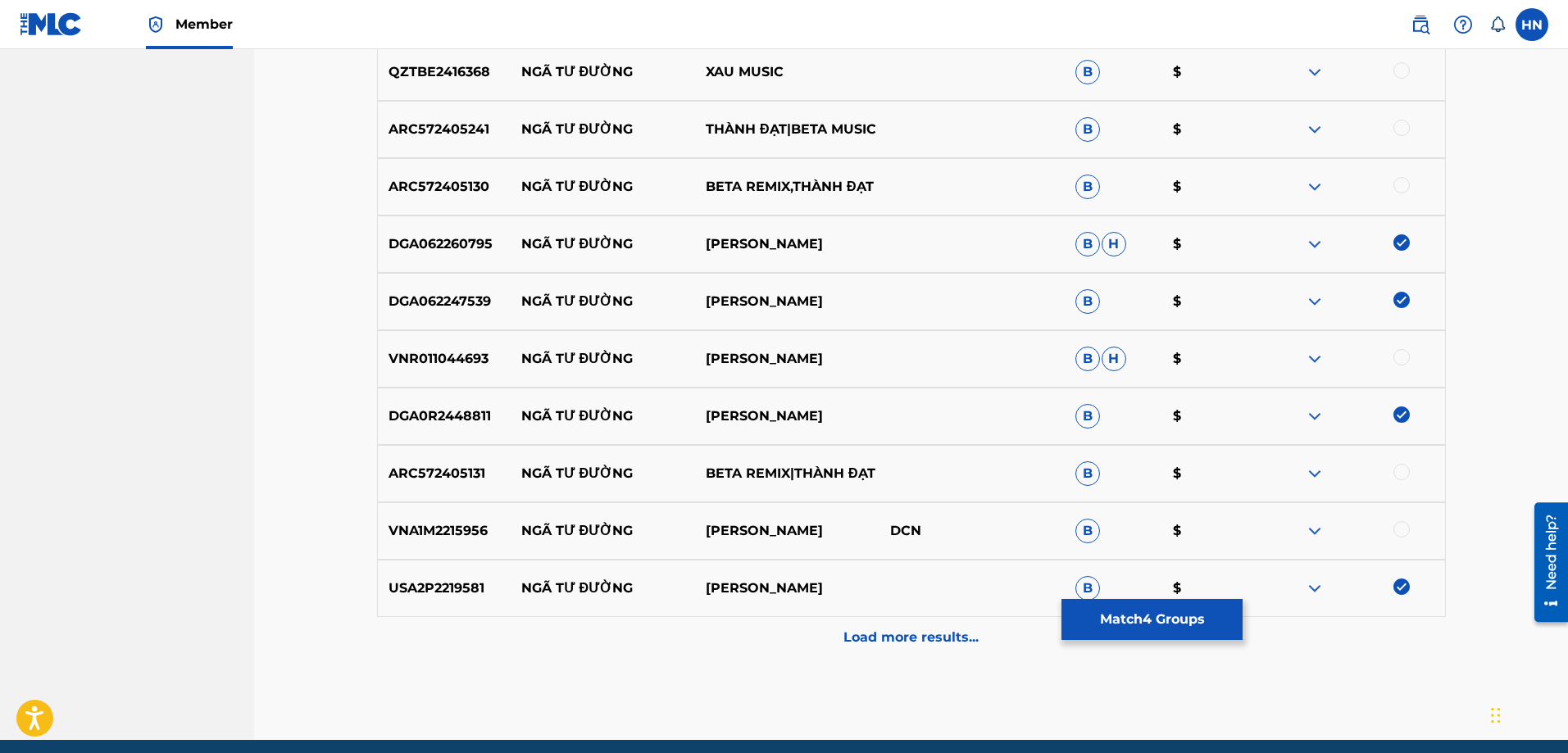
scroll to position [656, 0]
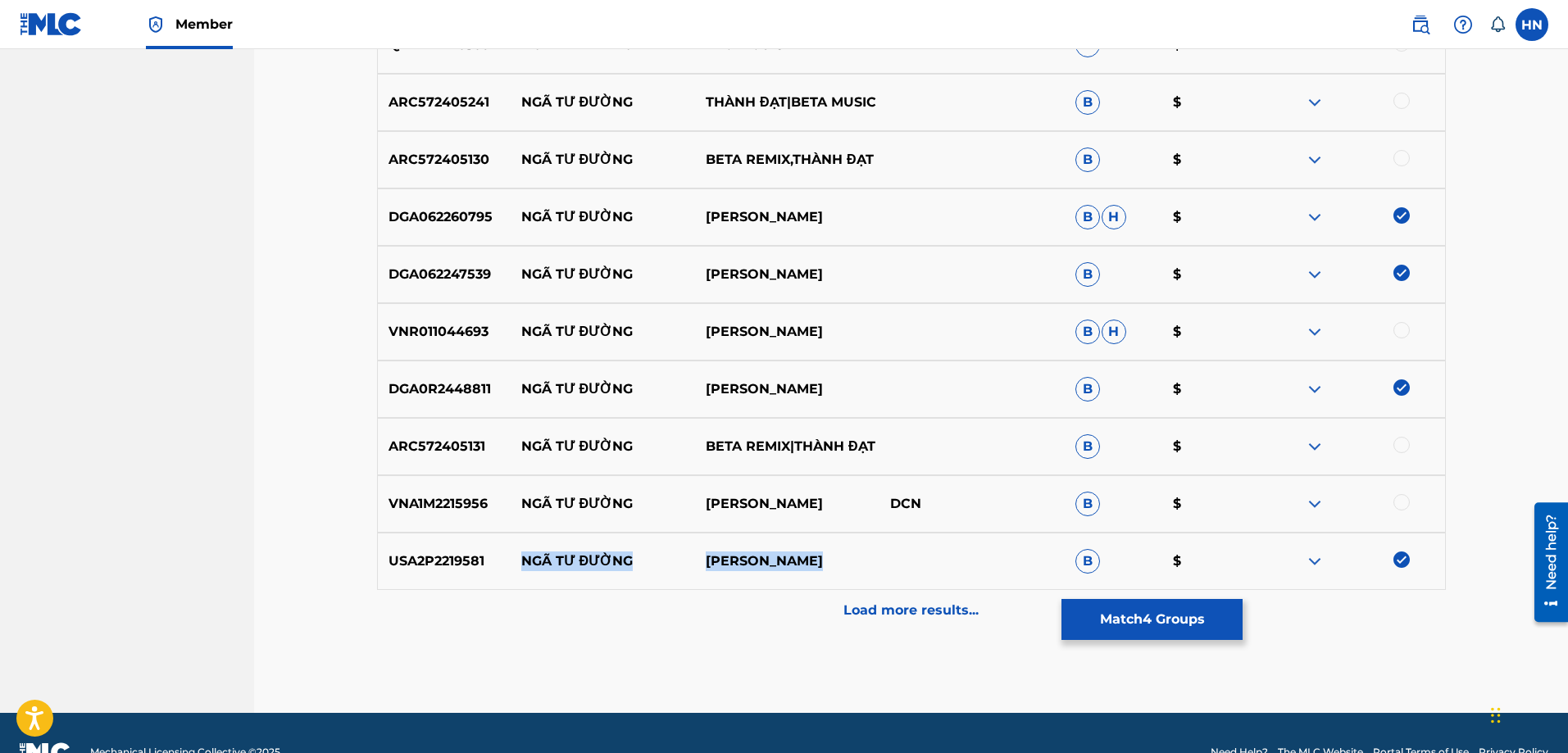
drag, startPoint x: 522, startPoint y: 563, endPoint x: 866, endPoint y: 556, distance: 344.1
click at [866, 556] on div "USA2P2219581 NGÃ TƯ [GEOGRAPHIC_DATA][PERSON_NAME] $" at bounding box center [912, 562] width 1069 height 58
drag, startPoint x: 516, startPoint y: 508, endPoint x: 790, endPoint y: 506, distance: 274.0
click at [790, 506] on div "VNA1M2215956 NGÃ TƯ ĐƯỜNG MINH NGHĨA DCN B $" at bounding box center [912, 504] width 1069 height 58
click at [448, 505] on p "VNA1M2215956" at bounding box center [445, 504] width 133 height 20
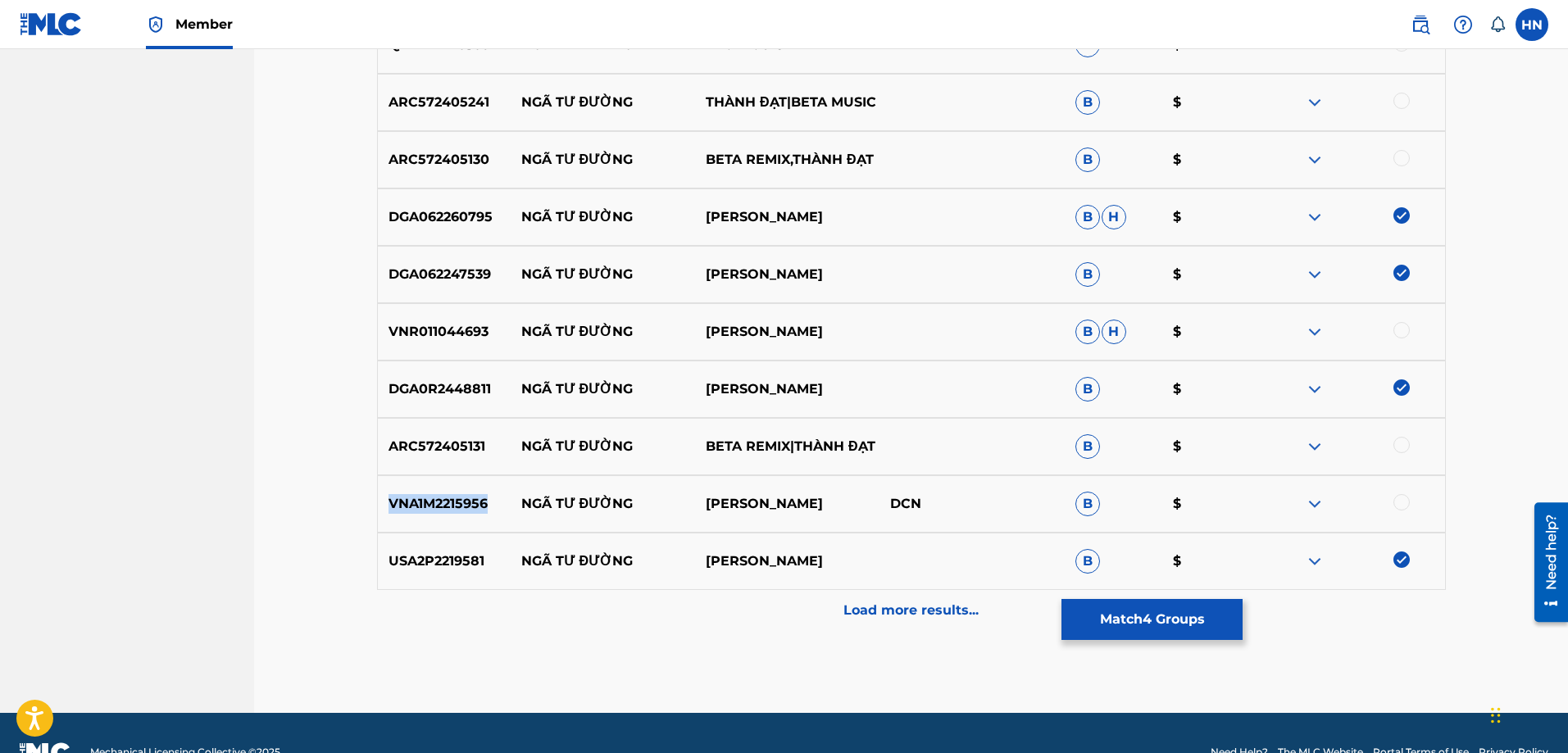
click at [448, 505] on p "VNA1M2215956" at bounding box center [445, 504] width 133 height 20
click at [1406, 499] on div at bounding box center [1401, 502] width 17 height 17
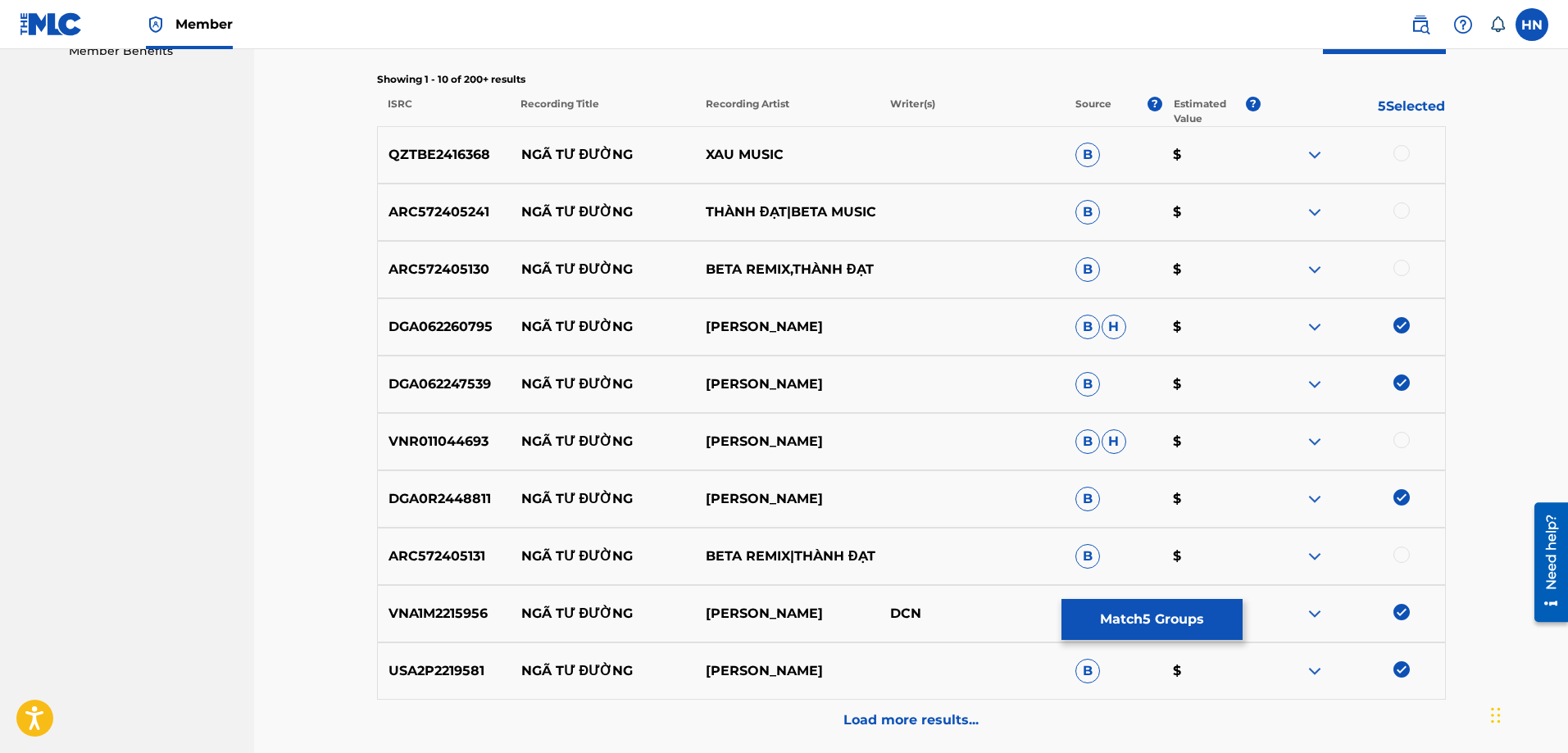
scroll to position [574, 0]
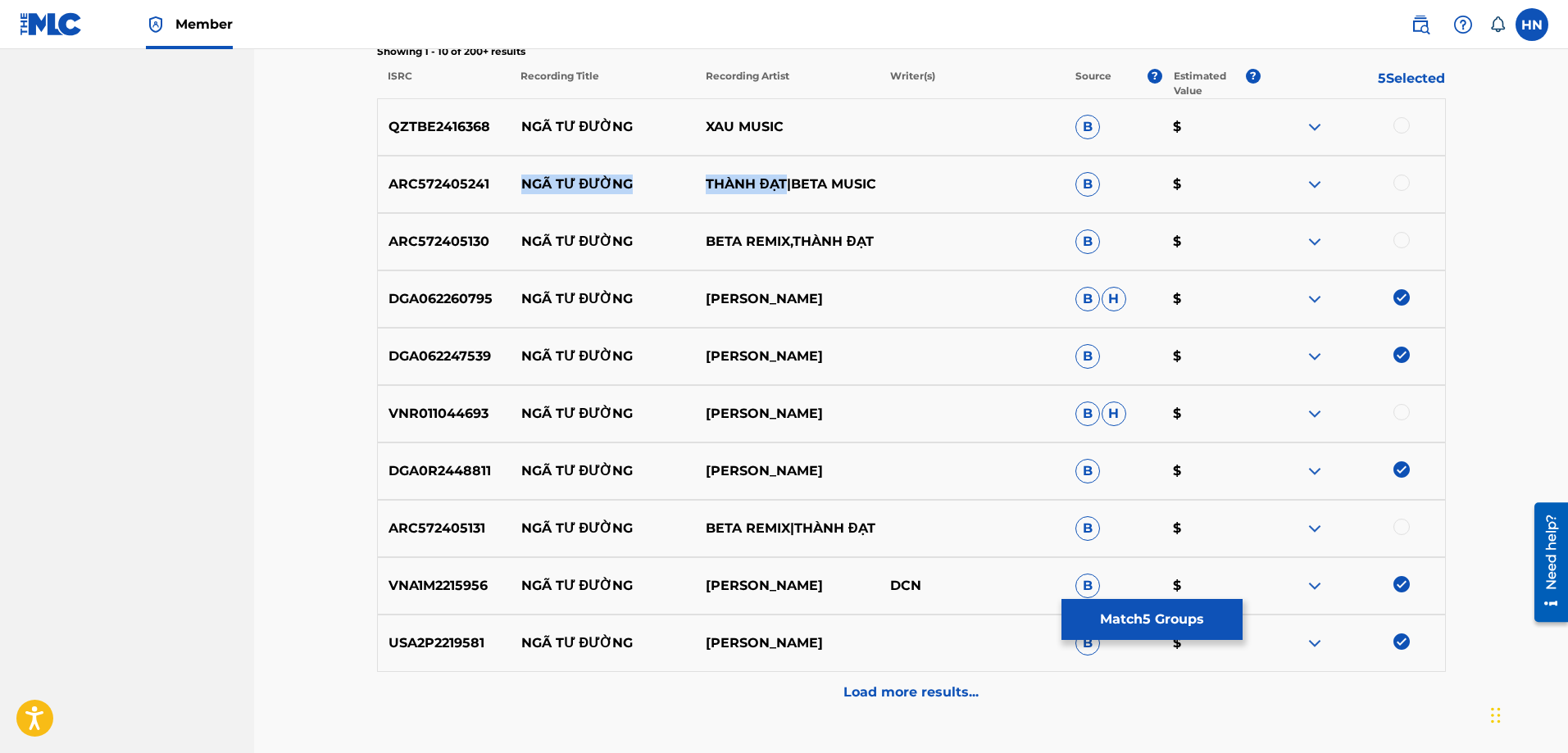
drag, startPoint x: 499, startPoint y: 184, endPoint x: 791, endPoint y: 189, distance: 292.0
click at [791, 189] on div "ARC572405241 NGÃ TƯ ĐƯỜNG THÀNH ĐẠT|BETA MUSIC B $" at bounding box center [912, 184] width 1069 height 58
click at [457, 176] on p "ARC572405241" at bounding box center [445, 184] width 133 height 20
click at [1397, 188] on div at bounding box center [1401, 183] width 17 height 17
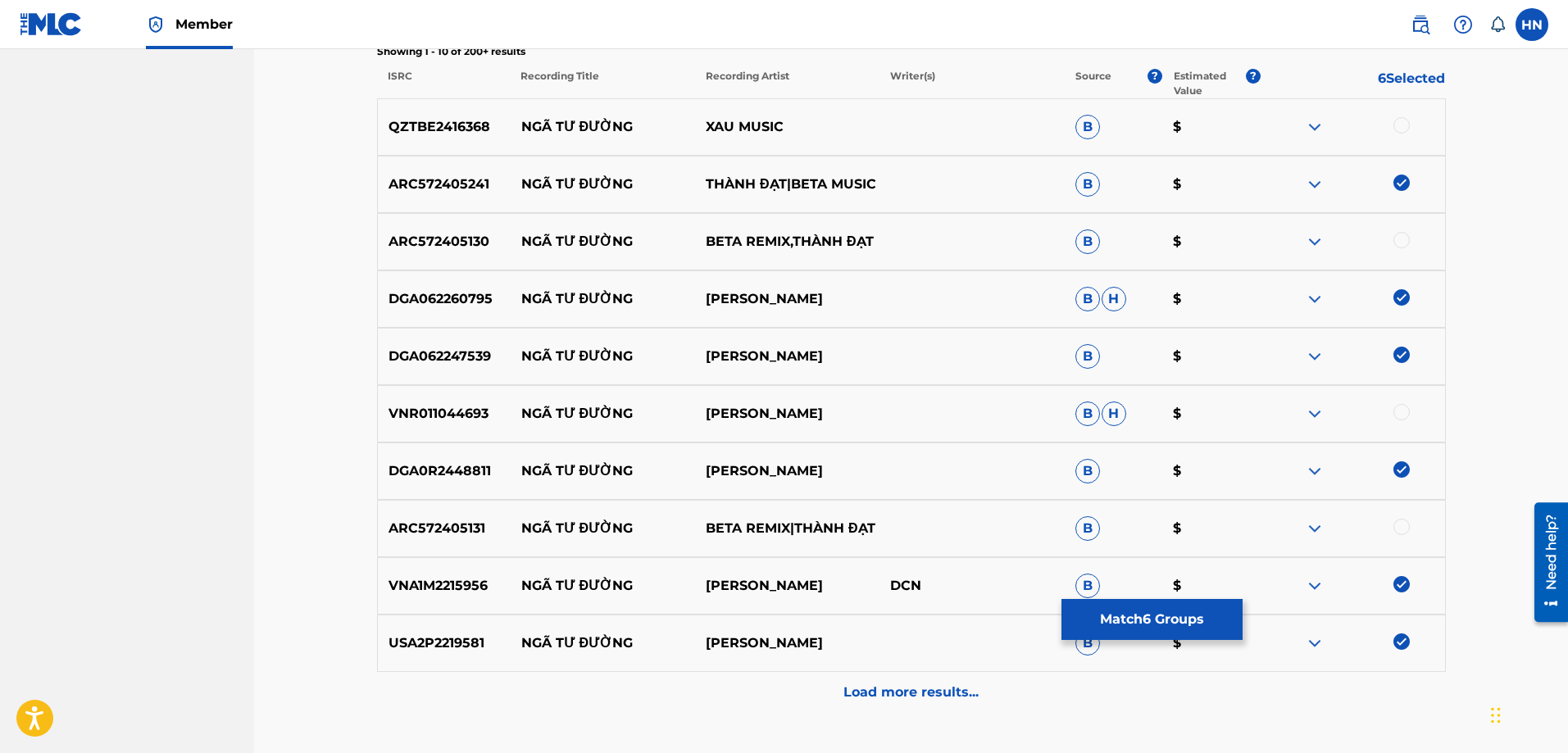
click at [484, 247] on p "ARC572405130" at bounding box center [445, 242] width 133 height 20
click at [467, 247] on p "ARC572405130" at bounding box center [445, 242] width 133 height 20
click at [1401, 239] on div at bounding box center [1401, 240] width 17 height 17
click at [432, 532] on p "ARC572405131" at bounding box center [445, 528] width 133 height 20
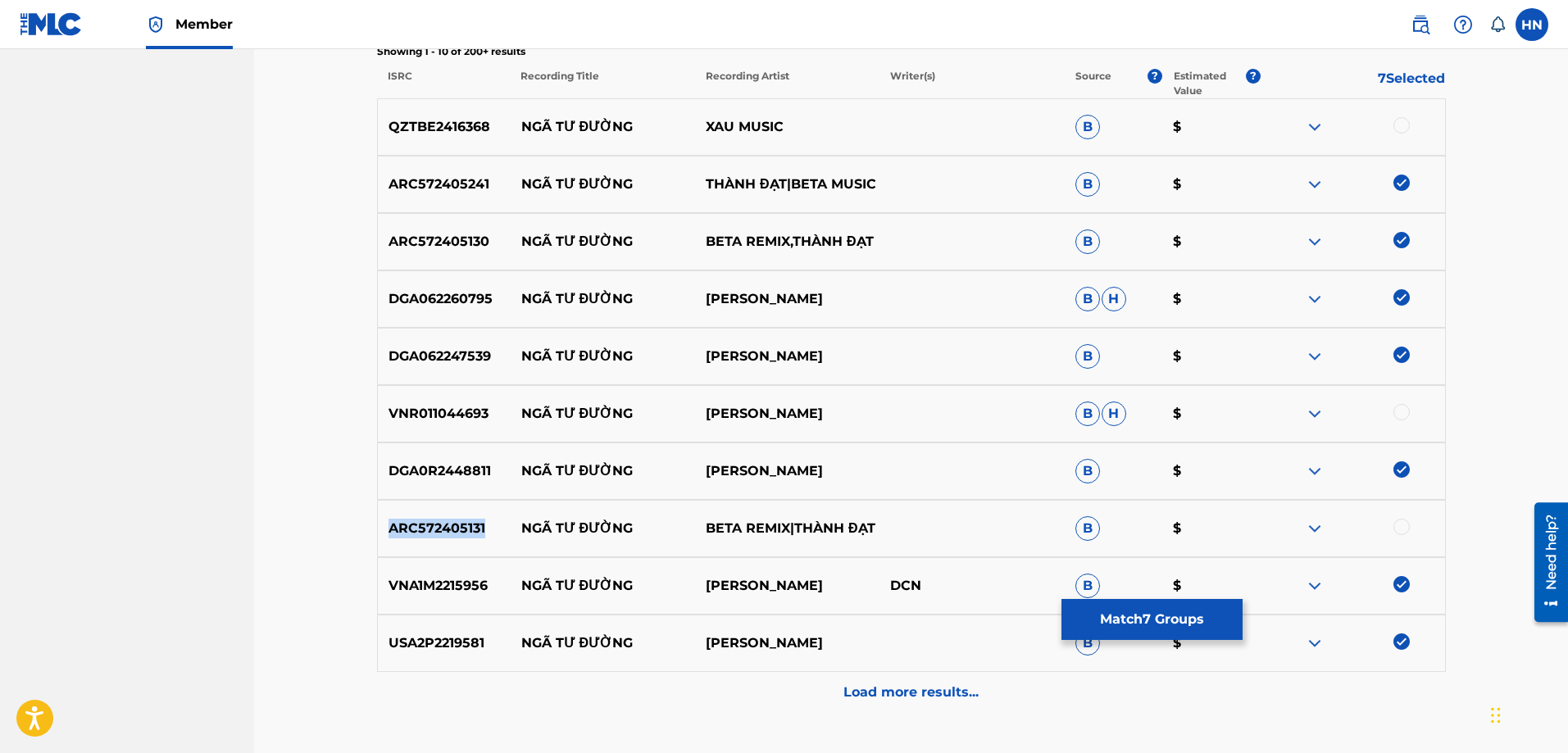
click at [432, 532] on p "ARC572405131" at bounding box center [445, 528] width 133 height 20
click at [1404, 528] on div at bounding box center [1401, 527] width 17 height 17
drag, startPoint x: 515, startPoint y: 414, endPoint x: 894, endPoint y: 403, distance: 379.2
click at [888, 403] on div "VNR011044693 NGÃ TƯ ĐƯỜNG HO DUC LINH B H $" at bounding box center [912, 414] width 1069 height 58
click at [417, 404] on div "VNR011044693 NGÃ TƯ ĐƯỜNG HO DUC LINH B H $" at bounding box center [912, 414] width 1069 height 58
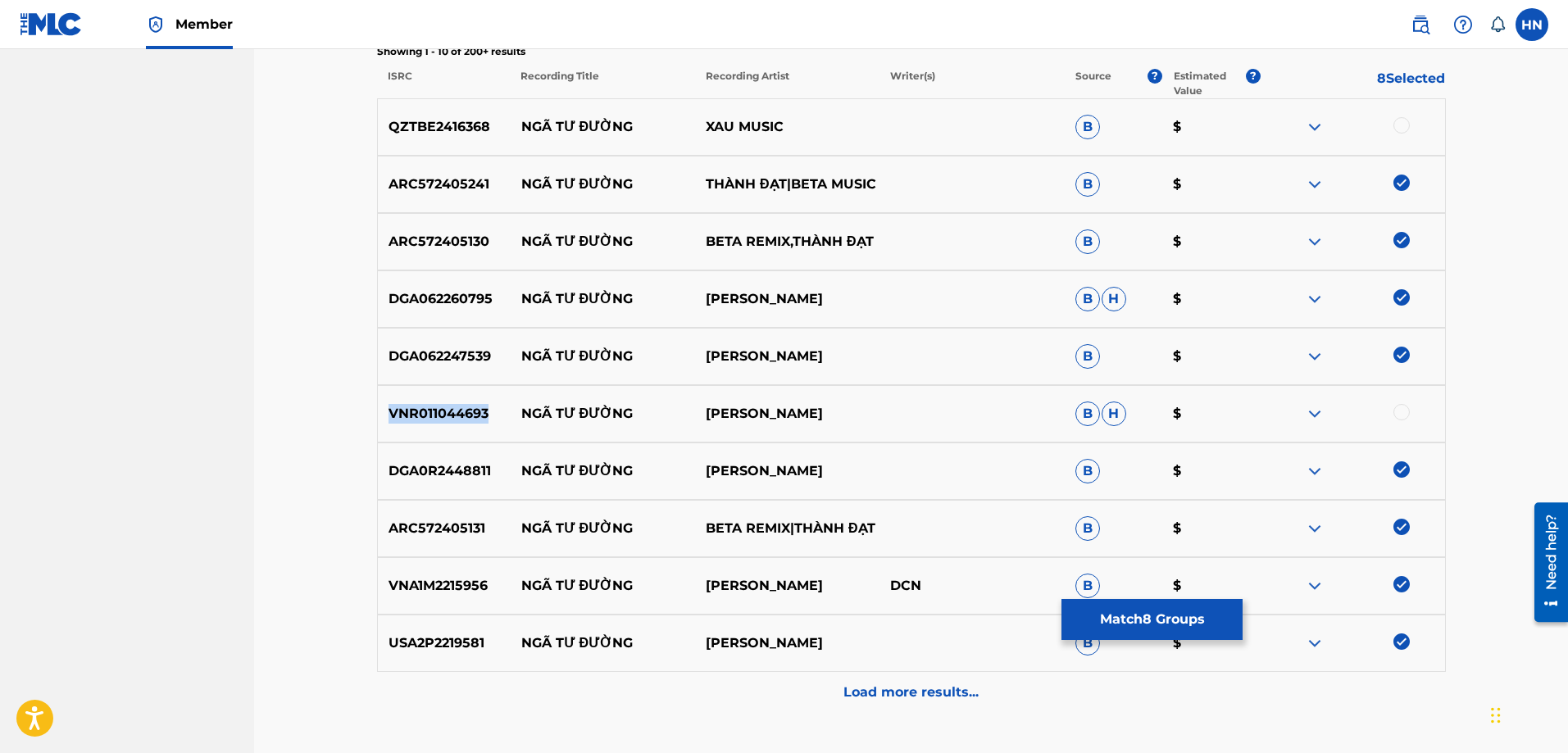
click at [417, 404] on div "VNR011044693 NGÃ TƯ ĐƯỜNG HO DUC LINH B H $" at bounding box center [912, 414] width 1069 height 58
click at [1398, 411] on div at bounding box center [1401, 412] width 17 height 17
click at [1316, 121] on img at bounding box center [1315, 127] width 20 height 20
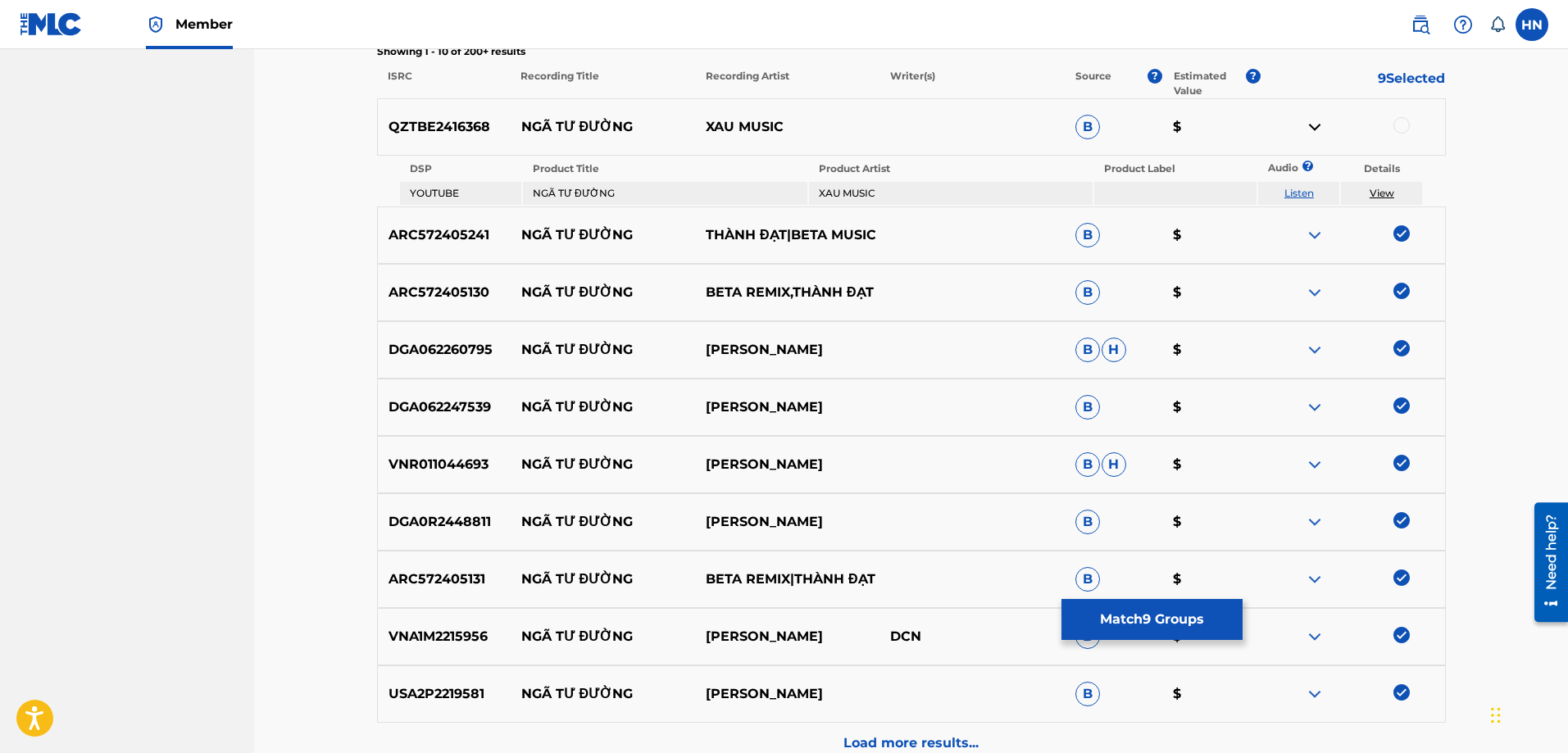
click at [1299, 189] on link "Listen" at bounding box center [1299, 193] width 30 height 12
drag, startPoint x: 512, startPoint y: 126, endPoint x: 800, endPoint y: 122, distance: 288.0
click at [800, 122] on div "QZTBE2416368 NGÃ TƯ ĐƯỜNG XAU MUSIC B $" at bounding box center [912, 128] width 1069 height 58
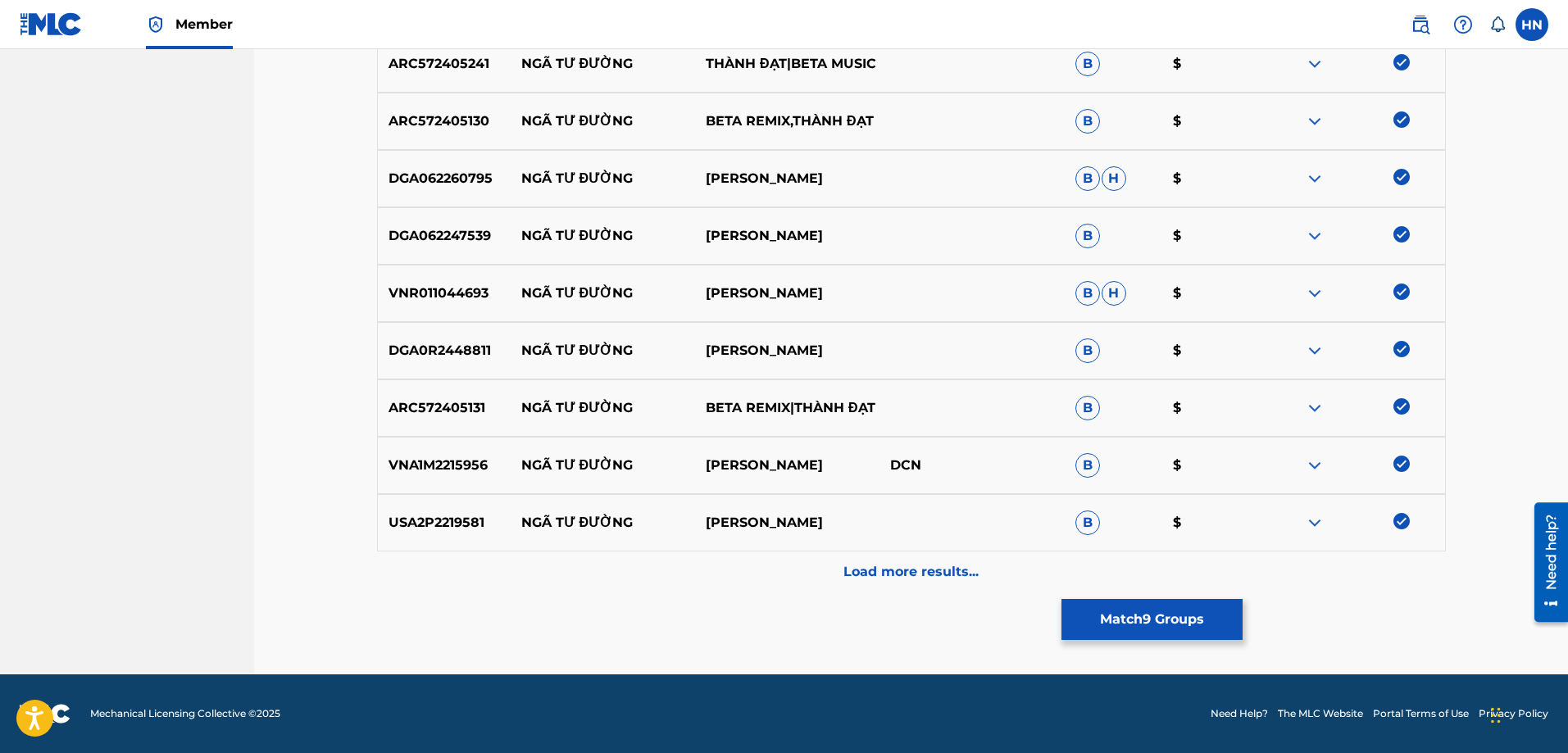
click at [832, 561] on div "Load more results..." at bounding box center [912, 572] width 1069 height 41
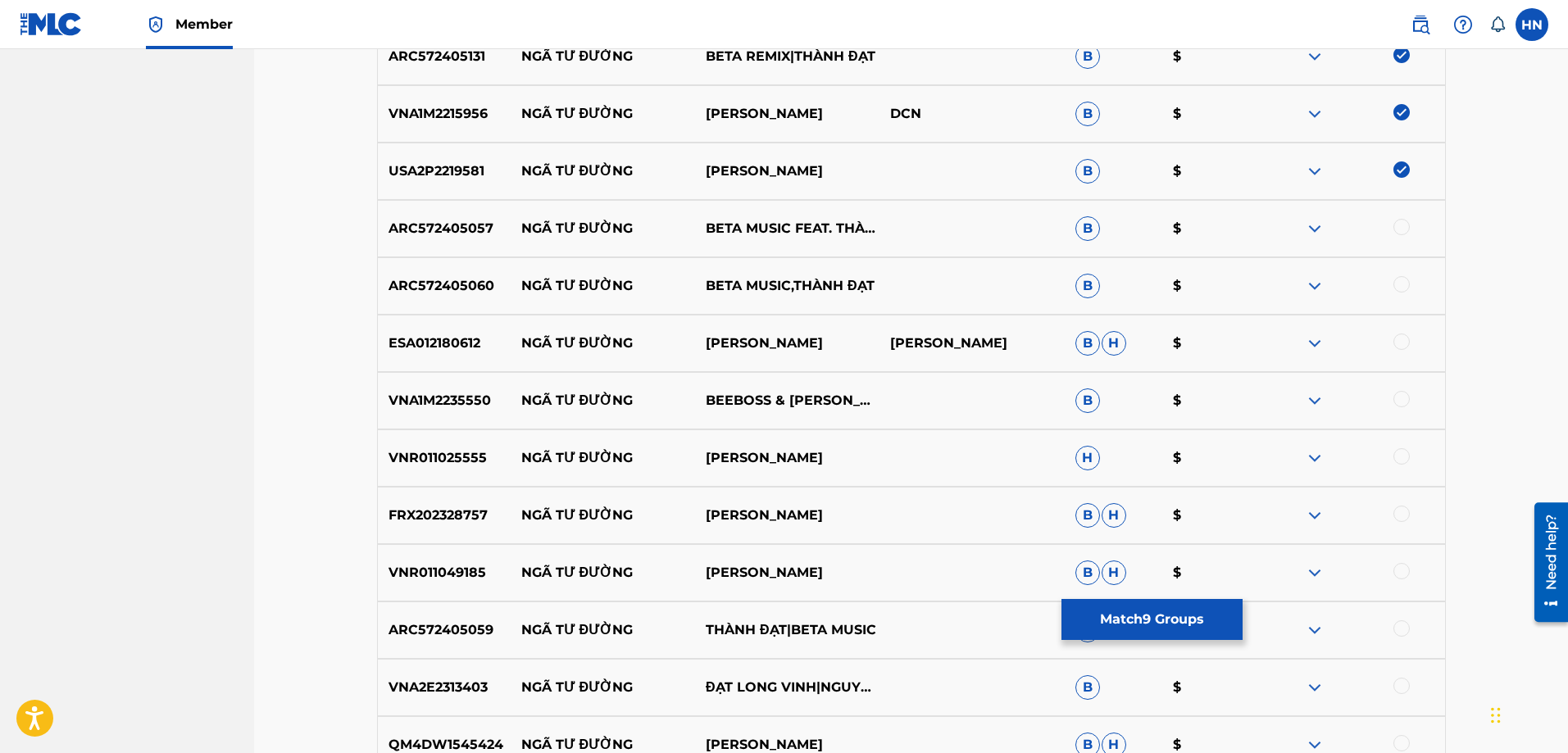
scroll to position [1073, 0]
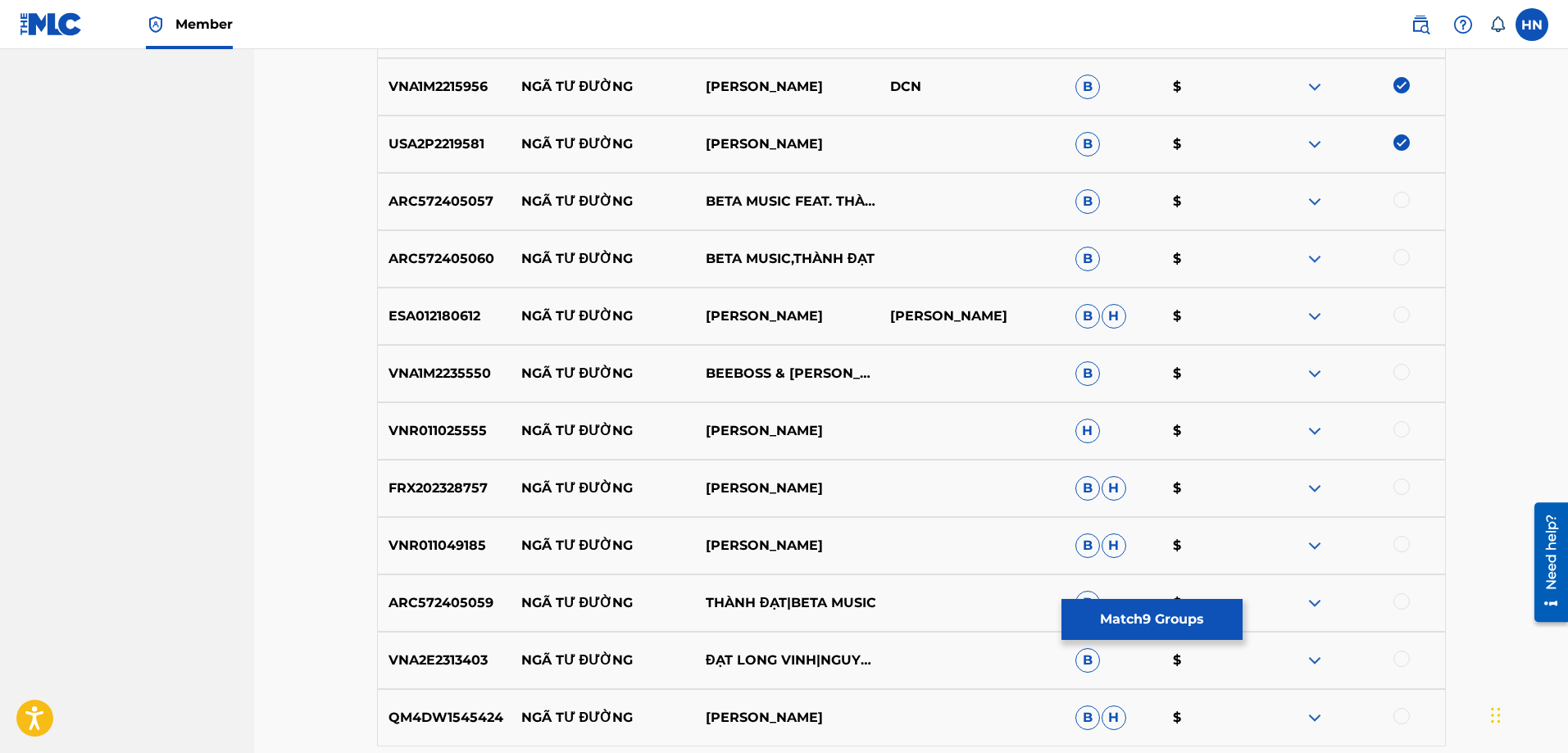
click at [446, 204] on p "ARC572405057" at bounding box center [445, 202] width 133 height 20
click at [1410, 203] on div at bounding box center [1351, 202] width 184 height 20
click at [1399, 201] on div at bounding box center [1401, 200] width 17 height 17
click at [454, 269] on div "ARC572405060 NGÃ TƯ ĐƯỜNG BETA MUSIC,THÀNH ĐẠT B $" at bounding box center [912, 259] width 1069 height 58
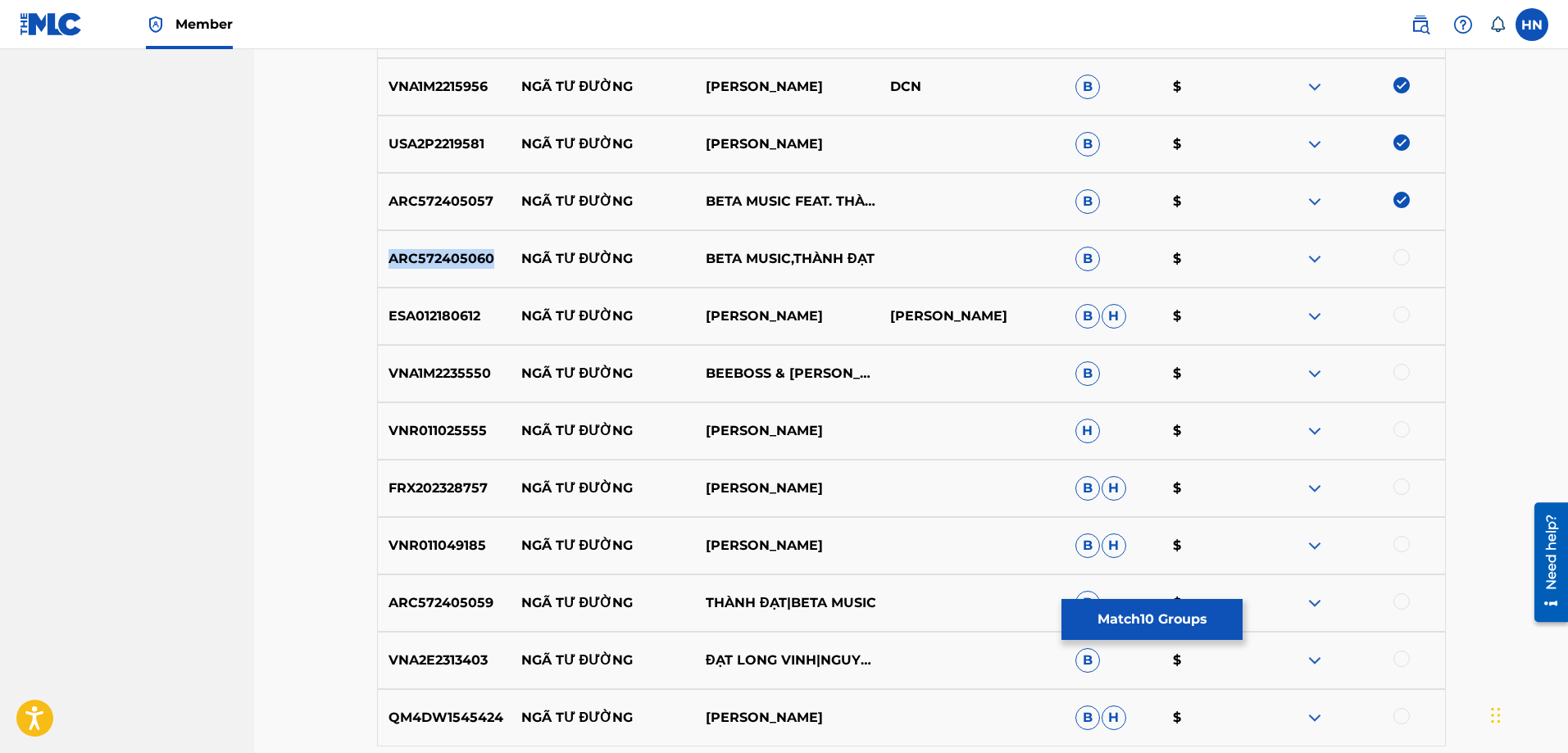
click at [454, 269] on div "ARC572405060 NGÃ TƯ ĐƯỜNG BETA MUSIC,THÀNH ĐẠT B $" at bounding box center [912, 259] width 1069 height 58
click at [1404, 252] on div at bounding box center [1401, 257] width 17 height 17
click at [776, 373] on p "BEEBOSS & [PERSON_NAME],[PERSON_NAME]" at bounding box center [787, 374] width 184 height 20
drag, startPoint x: 543, startPoint y: 375, endPoint x: 736, endPoint y: 392, distance: 193.7
click at [736, 392] on div "VNA1M2235550 NGÃ TƯ ĐƯỜNG BEEBOSS & [PERSON_NAME],CHÂU NGỌC LAN B $" at bounding box center [912, 374] width 1069 height 58
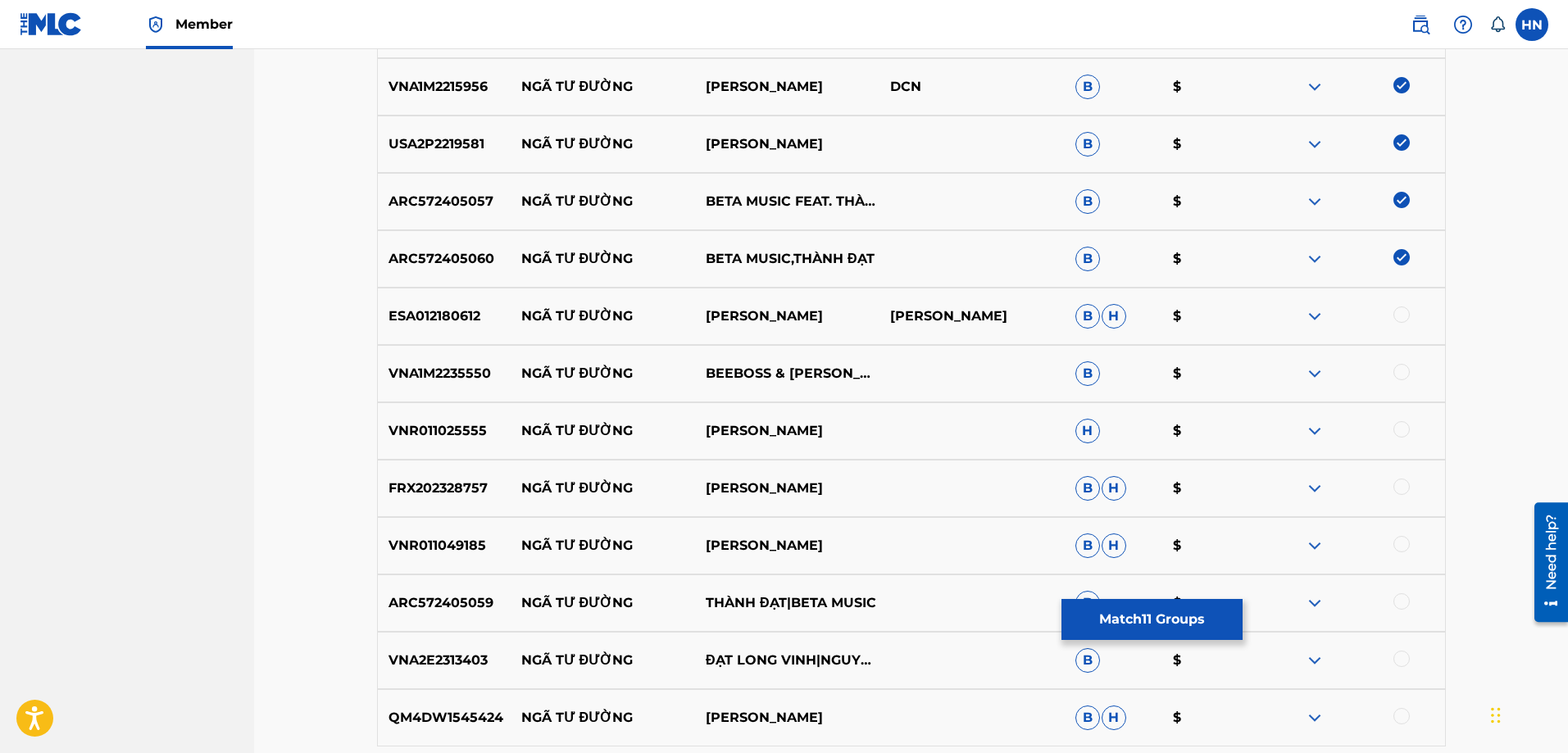
click at [440, 376] on p "VNA1M2235550" at bounding box center [445, 374] width 133 height 20
click at [1400, 372] on div at bounding box center [1401, 372] width 17 height 17
drag, startPoint x: 811, startPoint y: 311, endPoint x: 521, endPoint y: 311, distance: 290.0
click at [521, 311] on div "ESA012180612 NGÃ TƯ ĐƯỜNG [PERSON_NAME]" at bounding box center [912, 316] width 1069 height 58
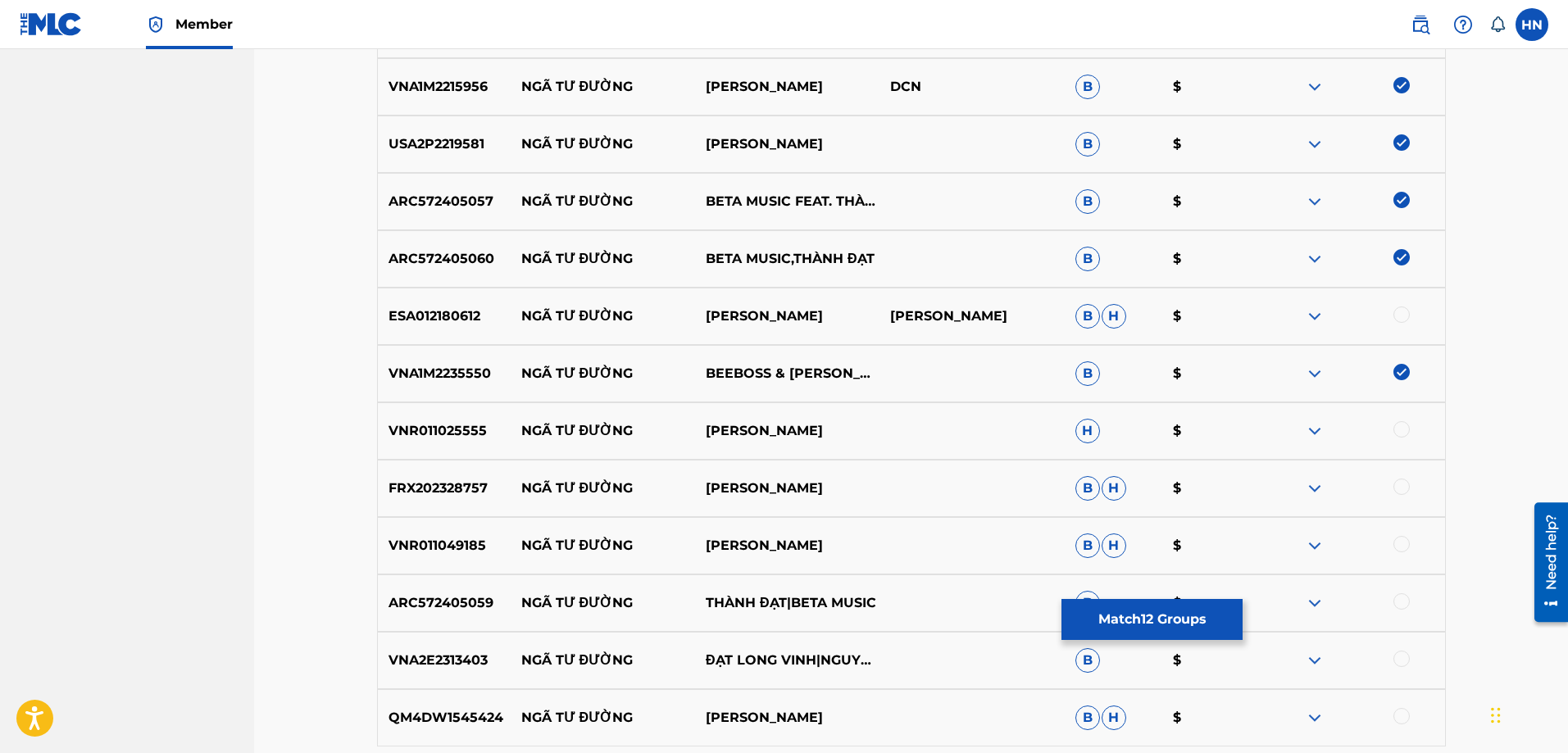
click at [443, 433] on p "VNR011025555" at bounding box center [445, 431] width 133 height 20
click at [1406, 431] on div at bounding box center [1401, 429] width 17 height 17
click at [424, 487] on p "FRX202328757" at bounding box center [445, 488] width 133 height 20
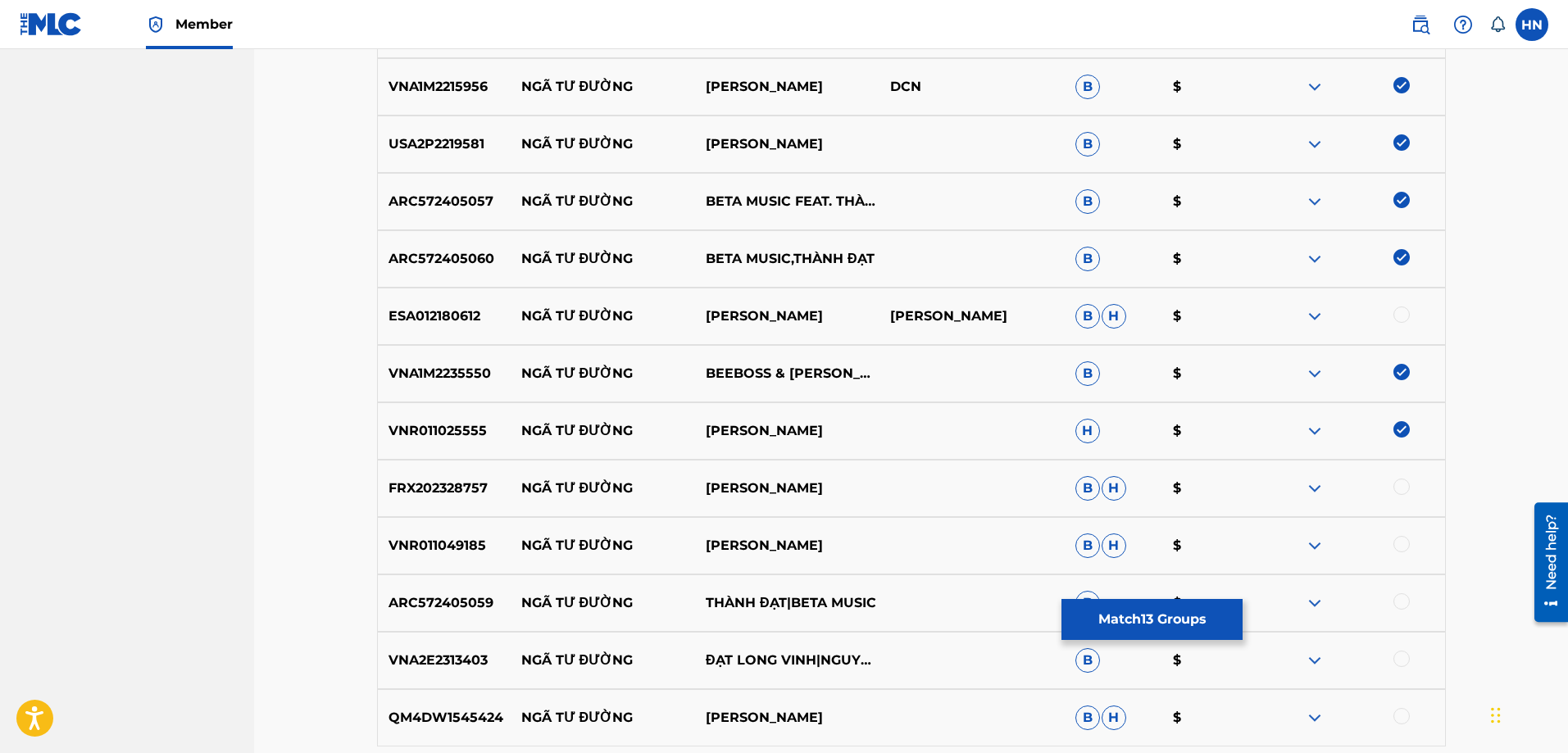
click at [1399, 486] on div at bounding box center [1401, 487] width 17 height 17
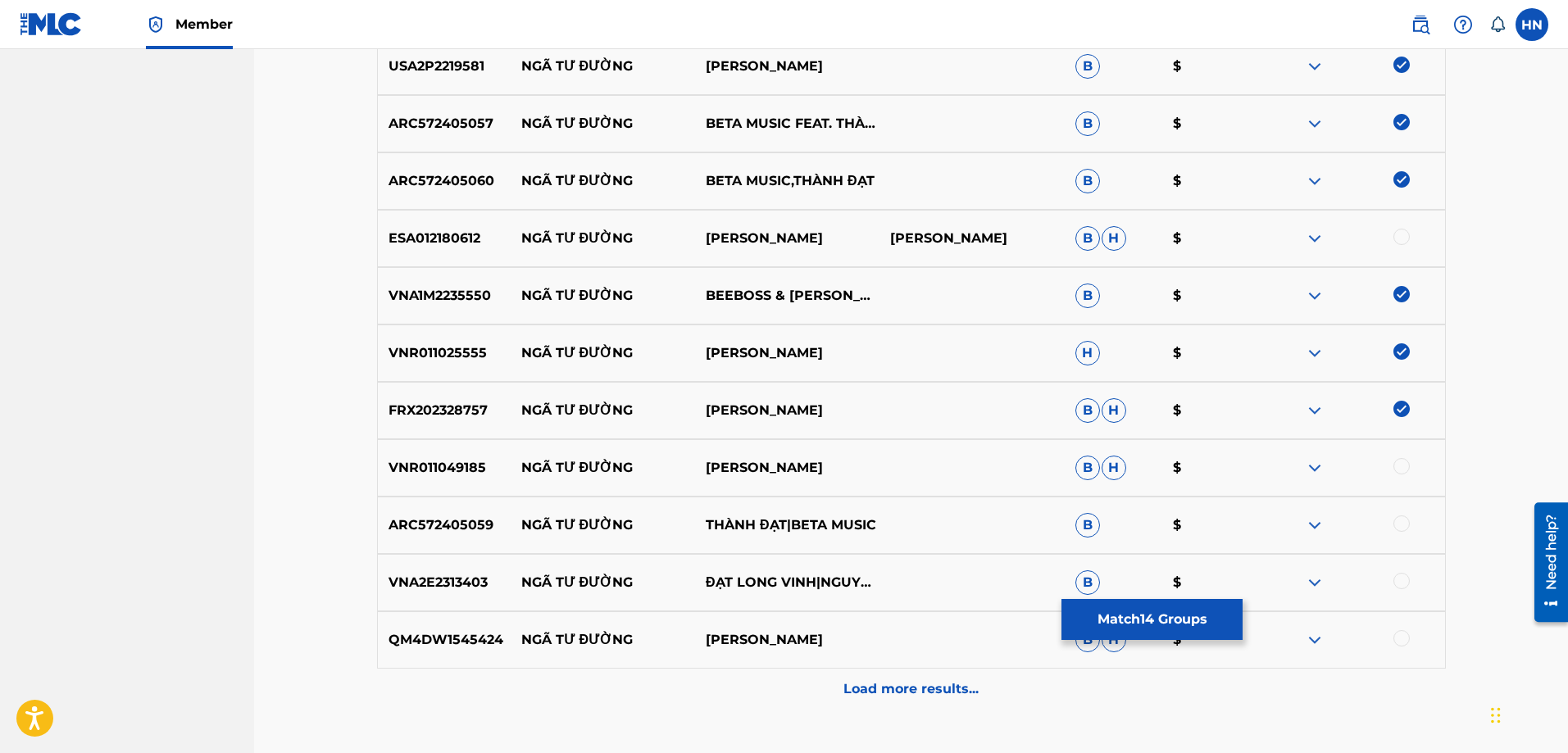
scroll to position [1155, 0]
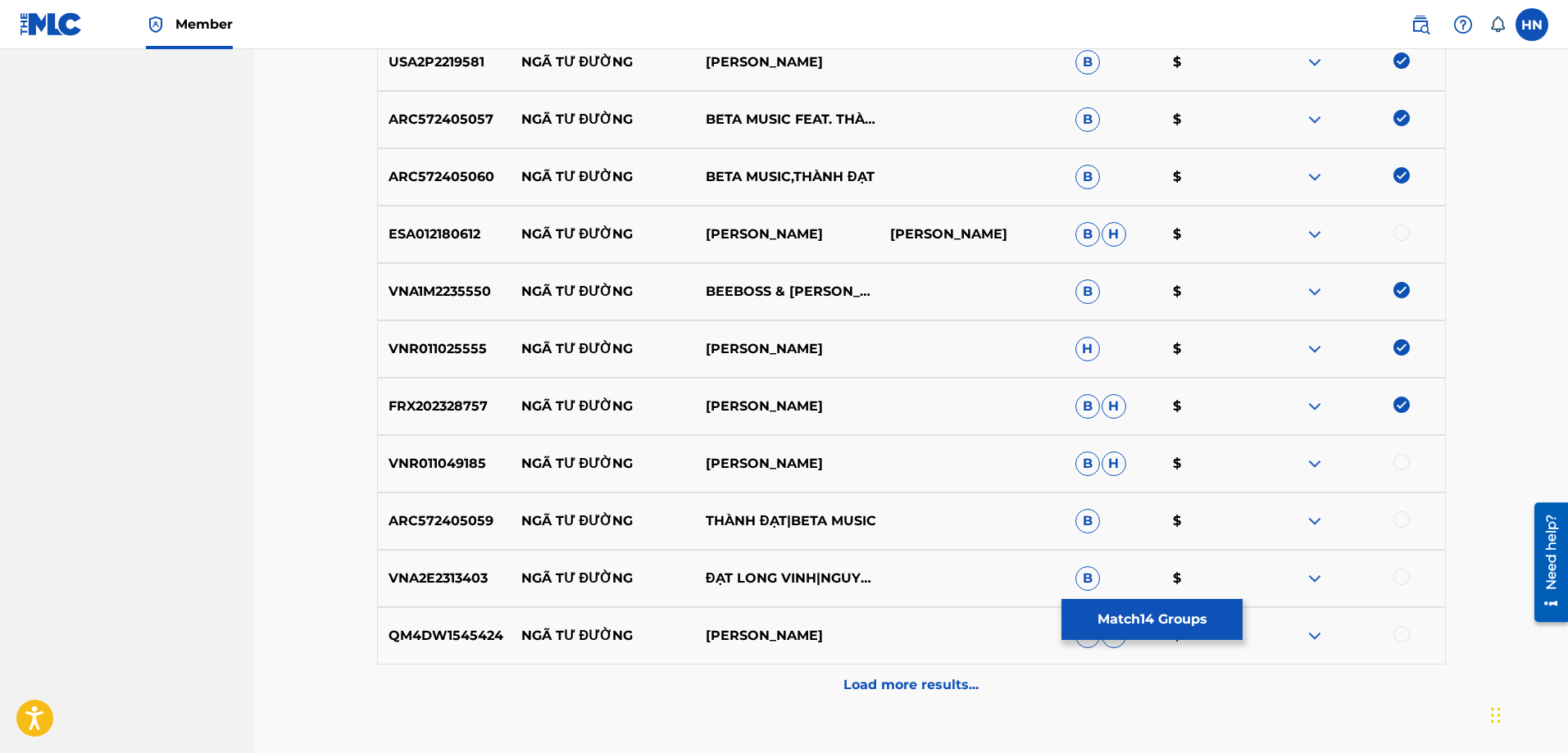
click at [408, 458] on p "VNR011049185" at bounding box center [445, 464] width 133 height 20
click at [1406, 462] on div at bounding box center [1401, 462] width 17 height 17
click at [468, 515] on p "ARC572405059" at bounding box center [445, 522] width 133 height 20
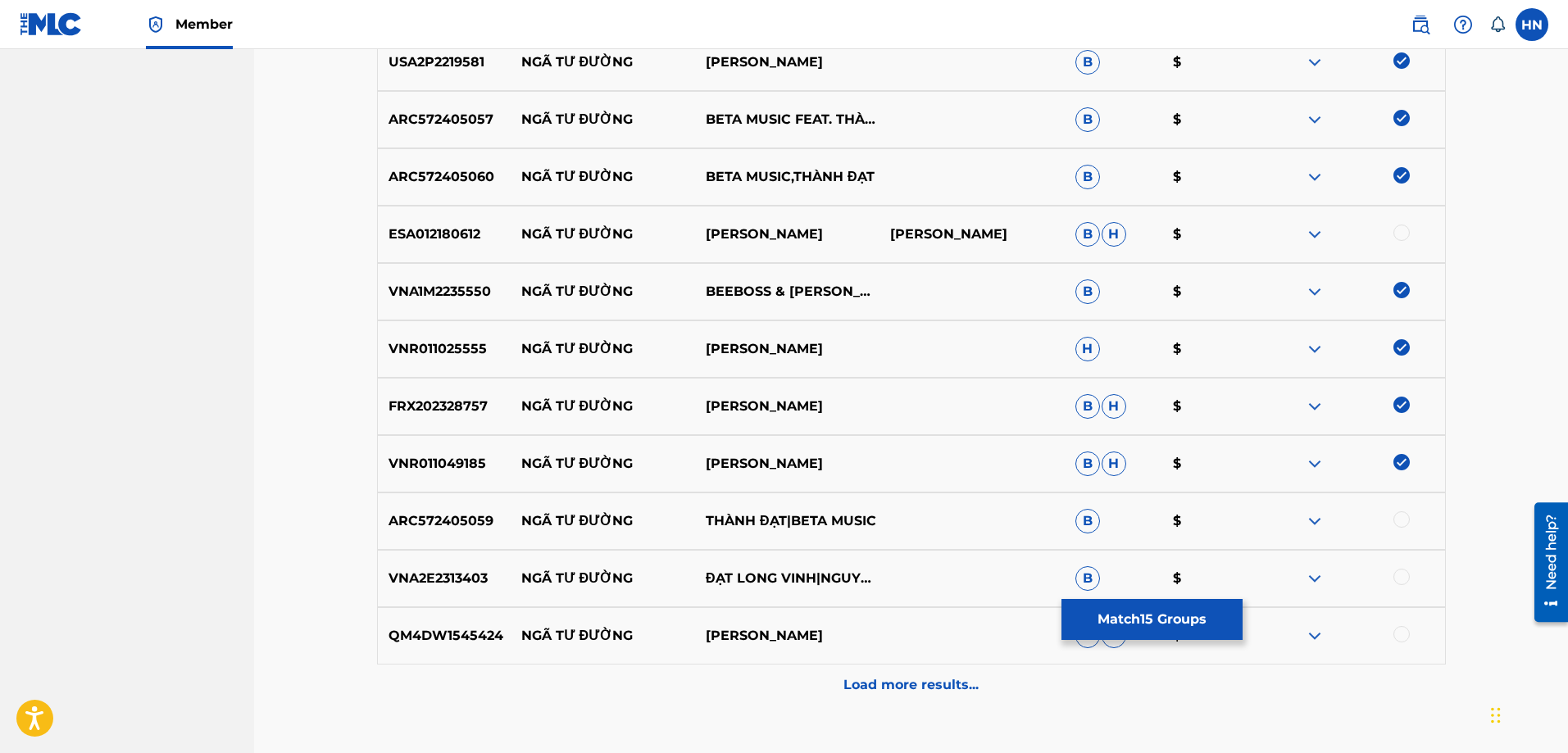
click at [1399, 522] on div at bounding box center [1401, 520] width 17 height 17
click at [440, 631] on p "QM4DW1545424" at bounding box center [445, 636] width 133 height 20
click at [1399, 629] on div at bounding box center [1401, 634] width 17 height 17
drag, startPoint x: 515, startPoint y: 576, endPoint x: 738, endPoint y: 584, distance: 223.1
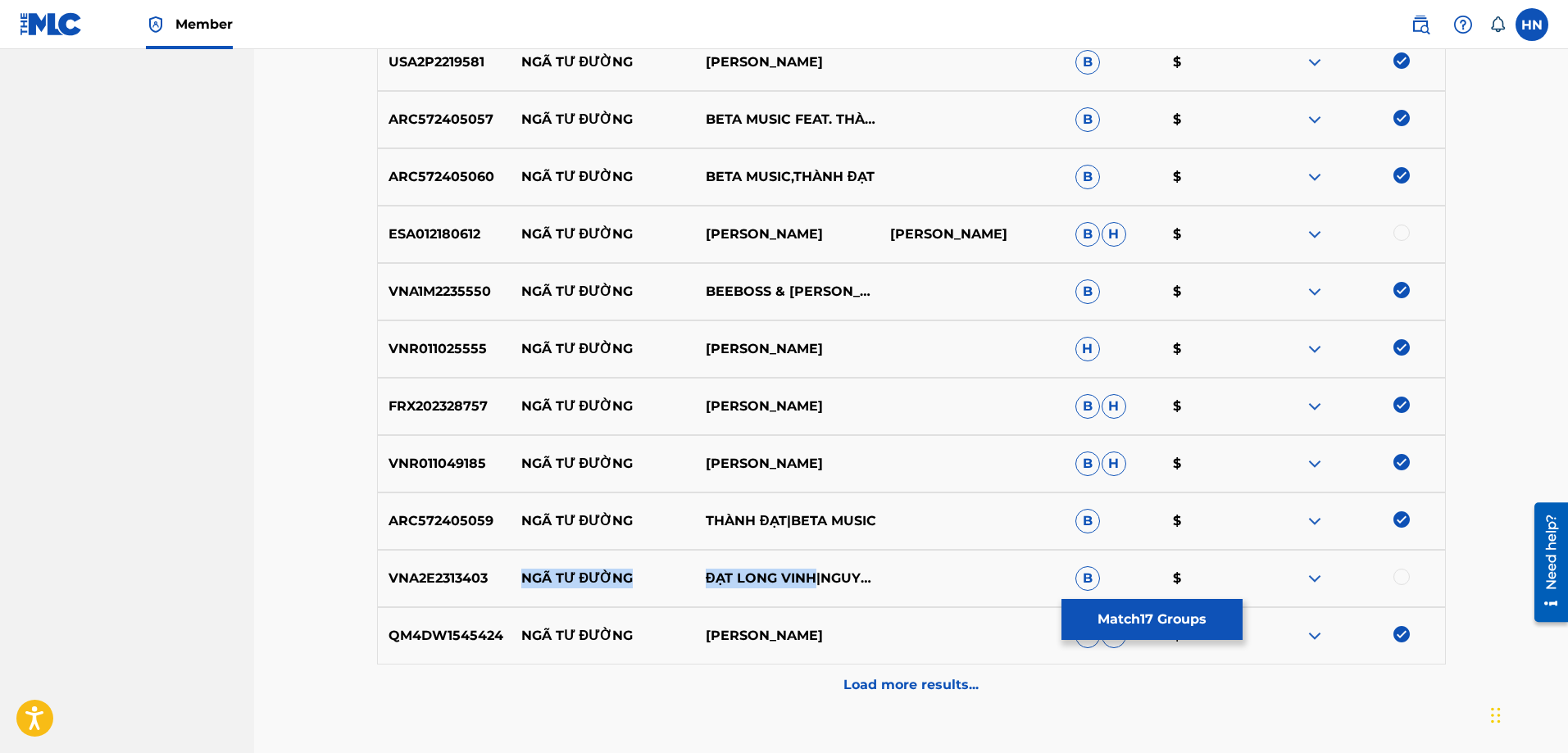
click at [738, 584] on div "VNA2E2313403 NGÃ TƯ ĐƯỜNG ĐẠT LONG VINH|NGUYEEN B $" at bounding box center [912, 579] width 1069 height 58
click at [447, 579] on p "VNA2E2313403" at bounding box center [445, 578] width 133 height 20
click at [1403, 576] on div at bounding box center [1401, 577] width 17 height 17
drag, startPoint x: 786, startPoint y: 231, endPoint x: 524, endPoint y: 218, distance: 262.3
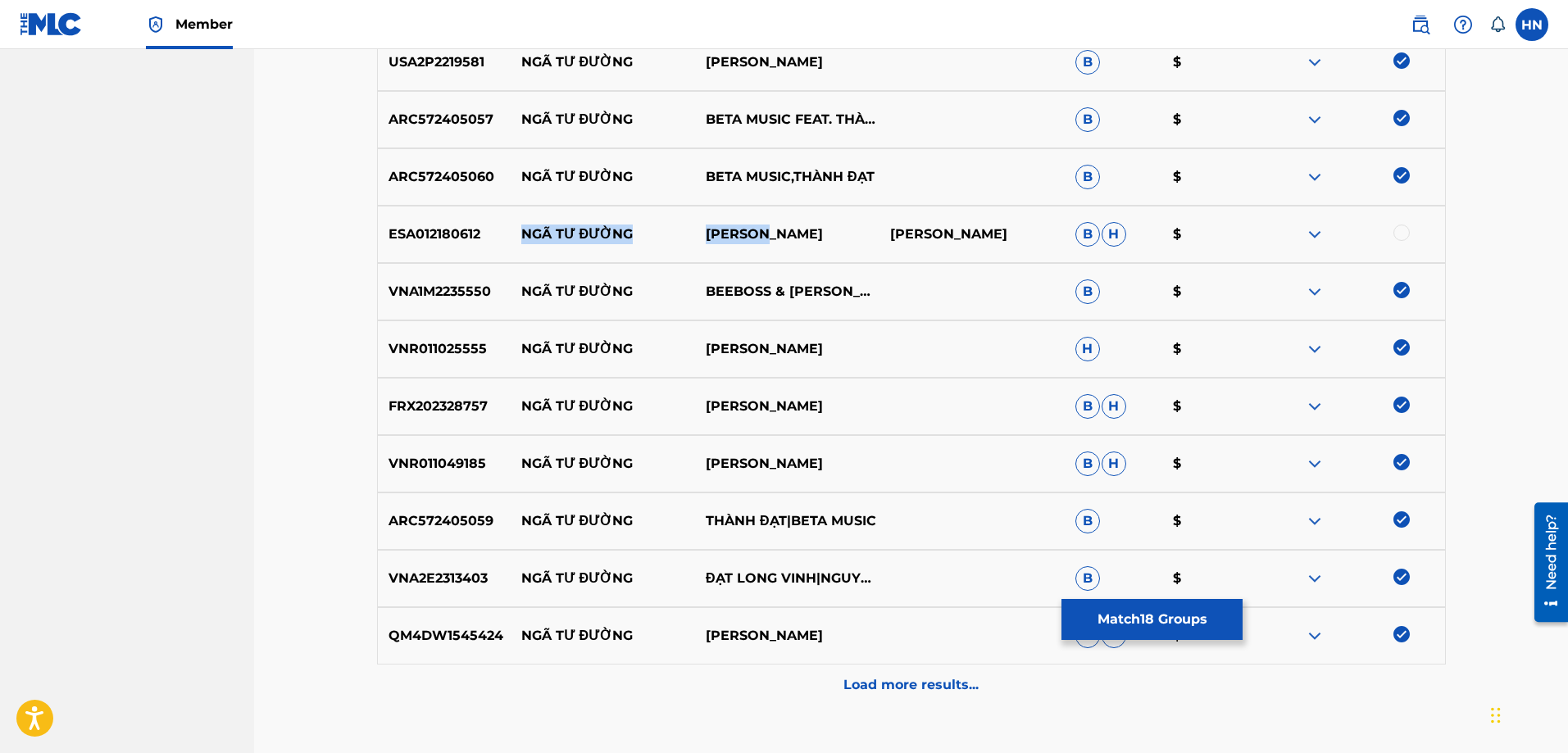
click at [524, 218] on div "ESA012180612 NGÃ TƯ ĐƯỜNG [PERSON_NAME]" at bounding box center [912, 235] width 1069 height 58
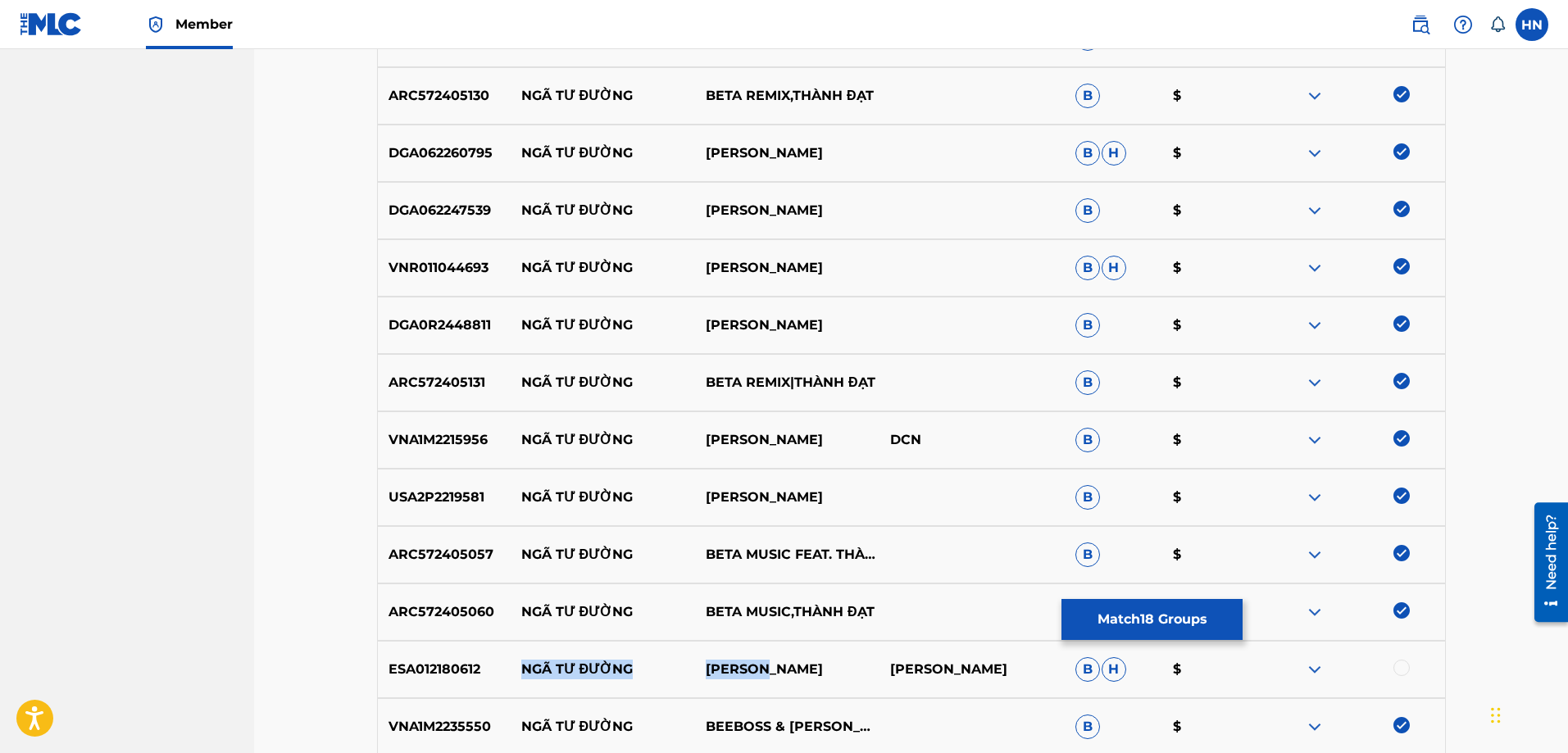
scroll to position [909, 0]
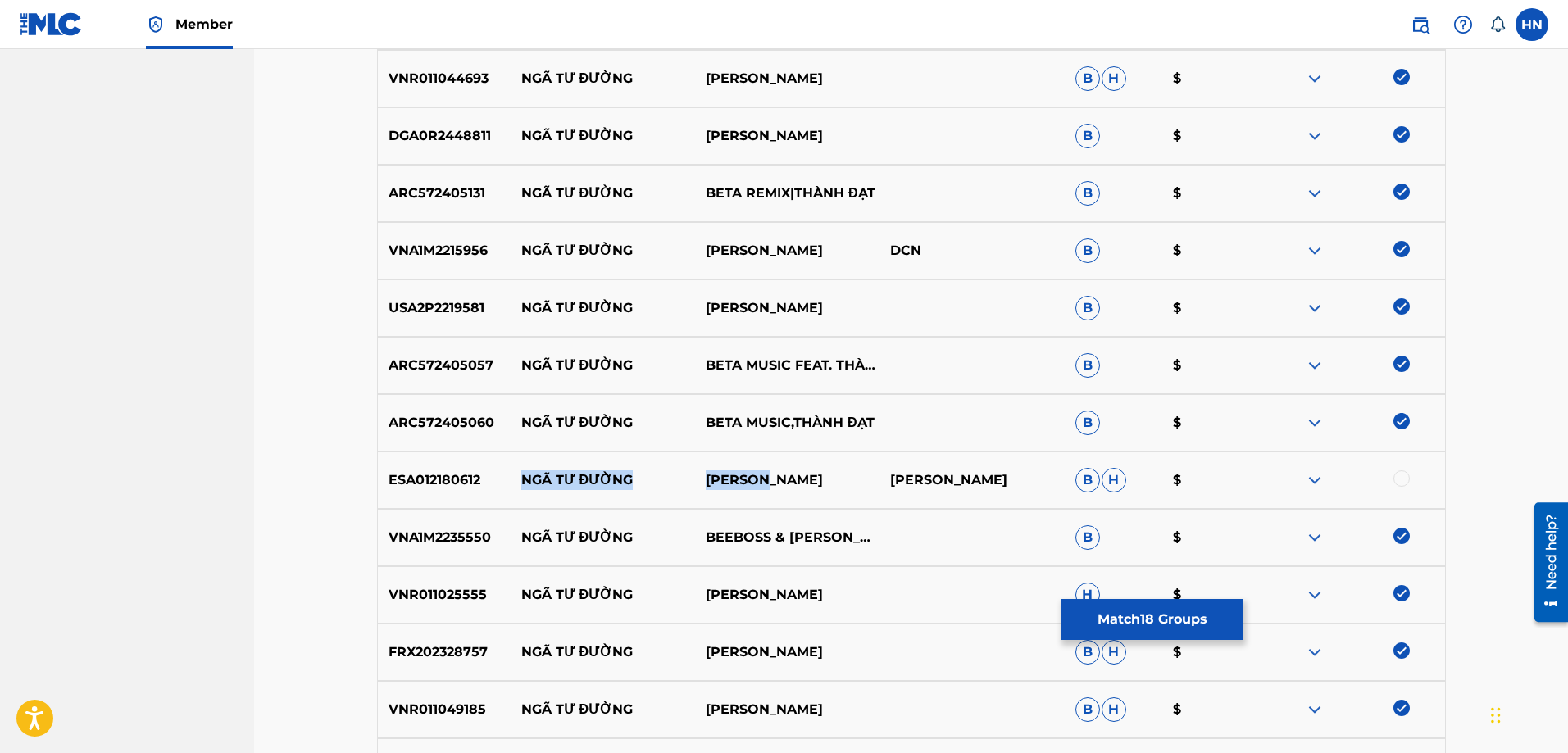
click at [1317, 473] on img at bounding box center [1315, 480] width 20 height 20
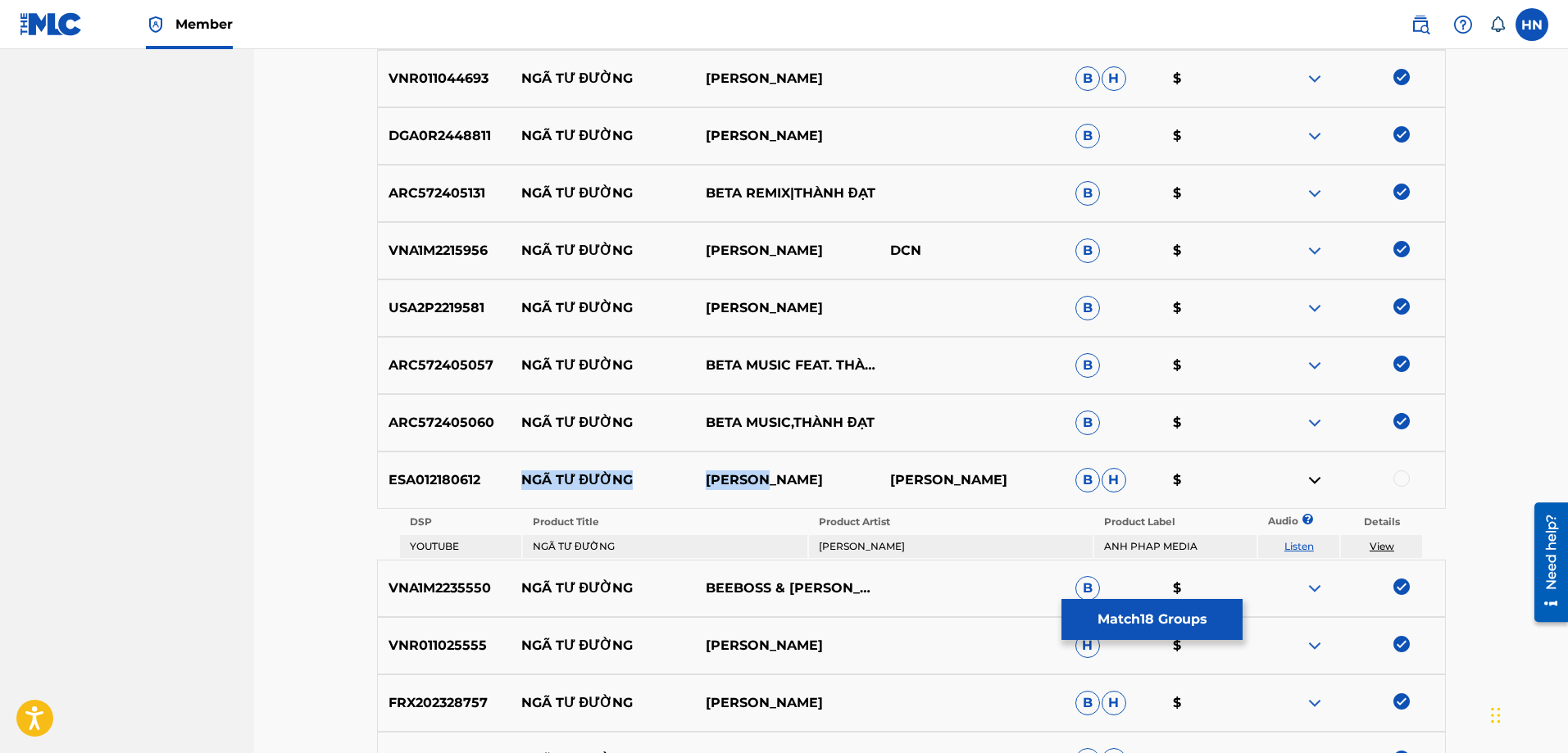
scroll to position [1237, 0]
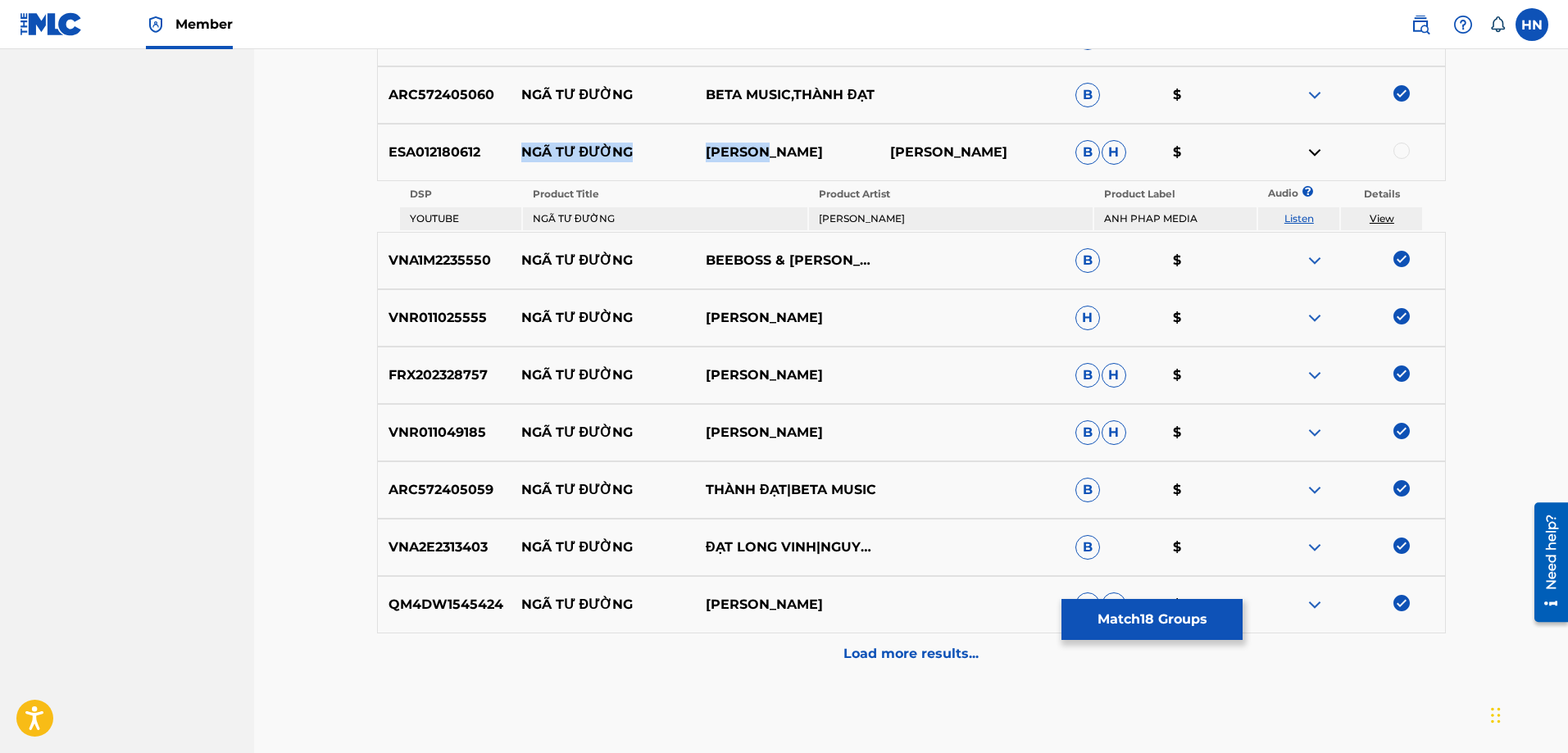
click at [1304, 220] on link "Listen" at bounding box center [1299, 218] width 30 height 12
click at [930, 646] on p "Load more results..." at bounding box center [911, 654] width 135 height 20
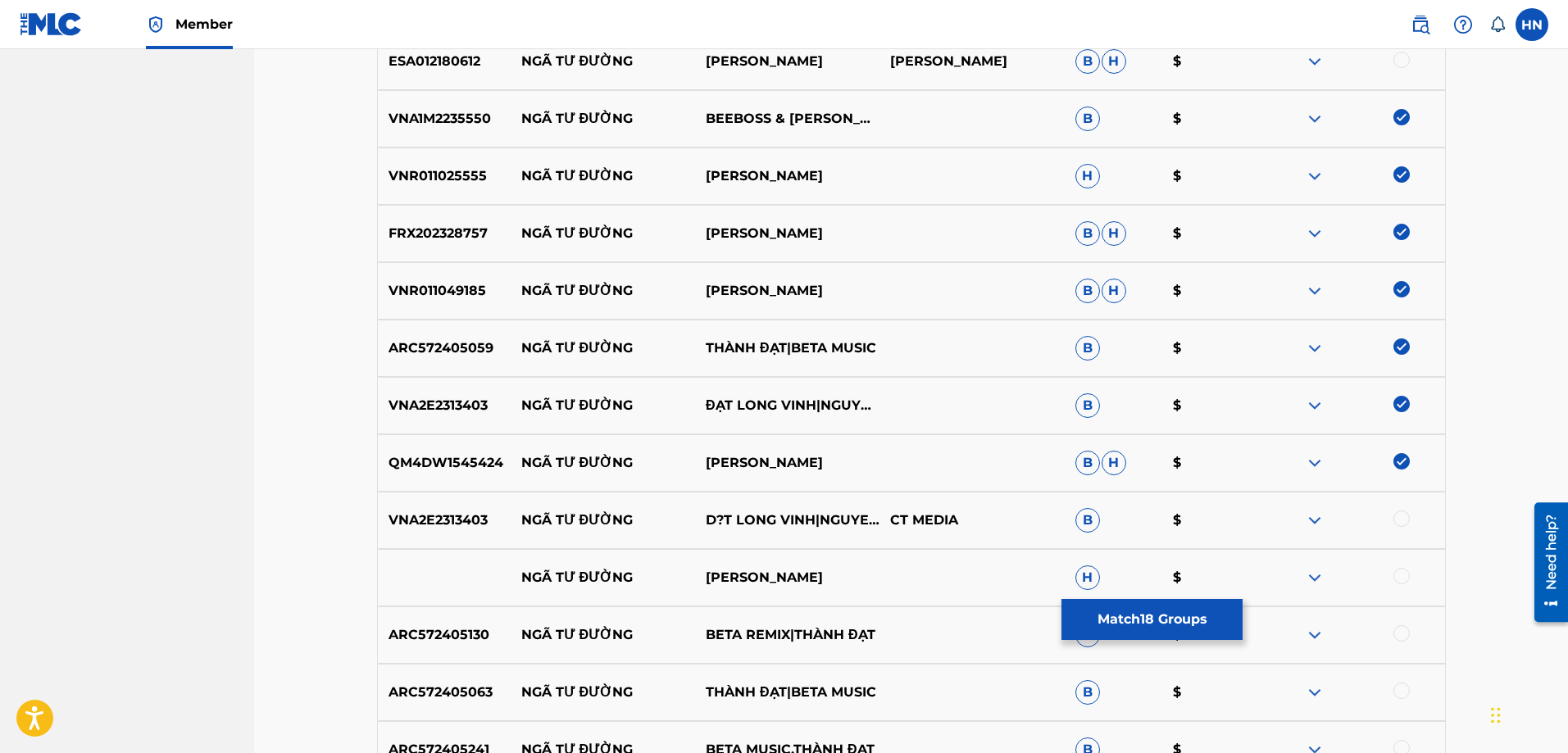
scroll to position [1483, 0]
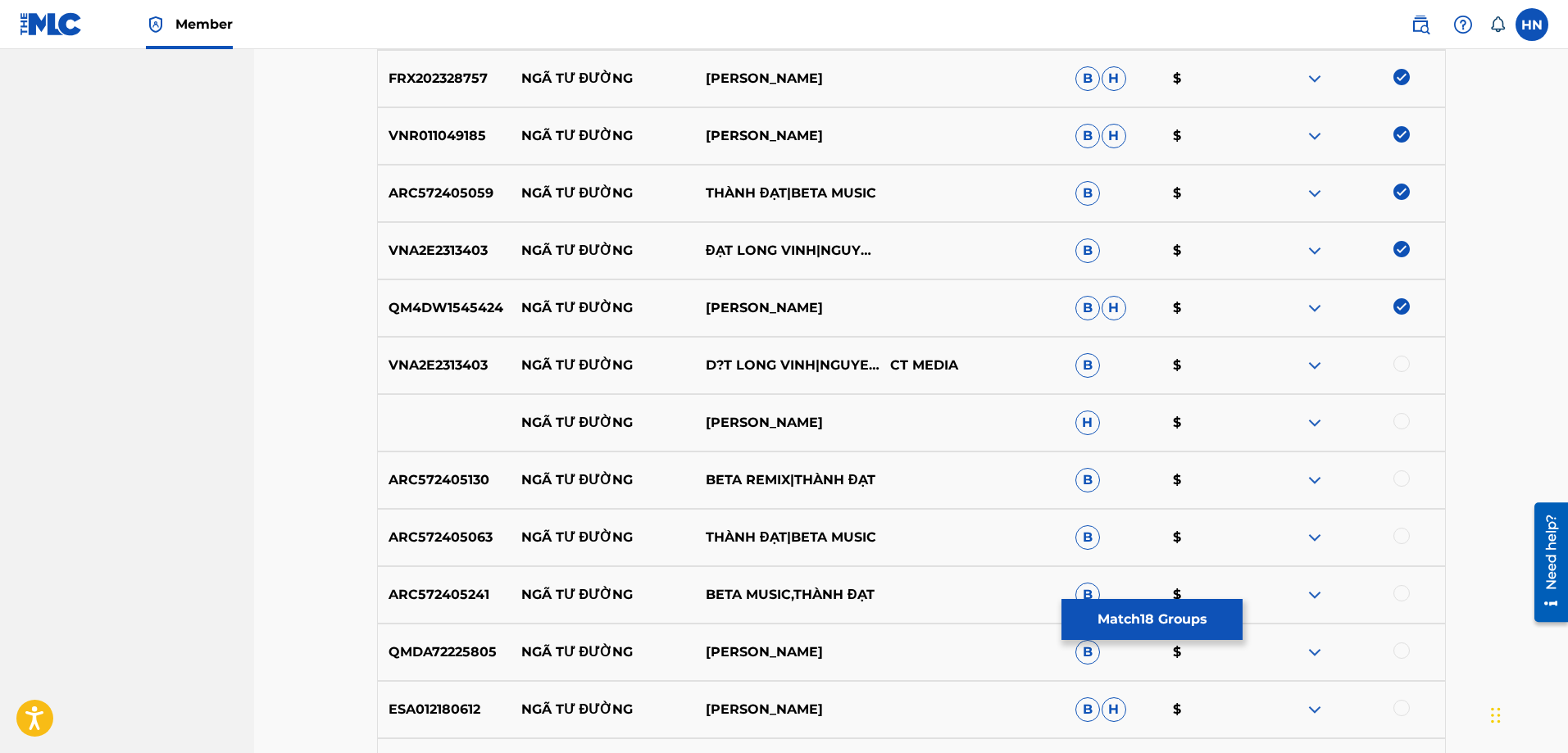
click at [1406, 365] on div at bounding box center [1401, 363] width 17 height 17
drag, startPoint x: 874, startPoint y: 421, endPoint x: 509, endPoint y: 425, distance: 365.0
click at [510, 425] on div "NGÃ TƯ ĐƯỜNG [PERSON_NAME]" at bounding box center [912, 423] width 1069 height 58
click at [1397, 422] on div at bounding box center [1401, 421] width 17 height 17
click at [1297, 423] on div at bounding box center [1351, 423] width 184 height 20
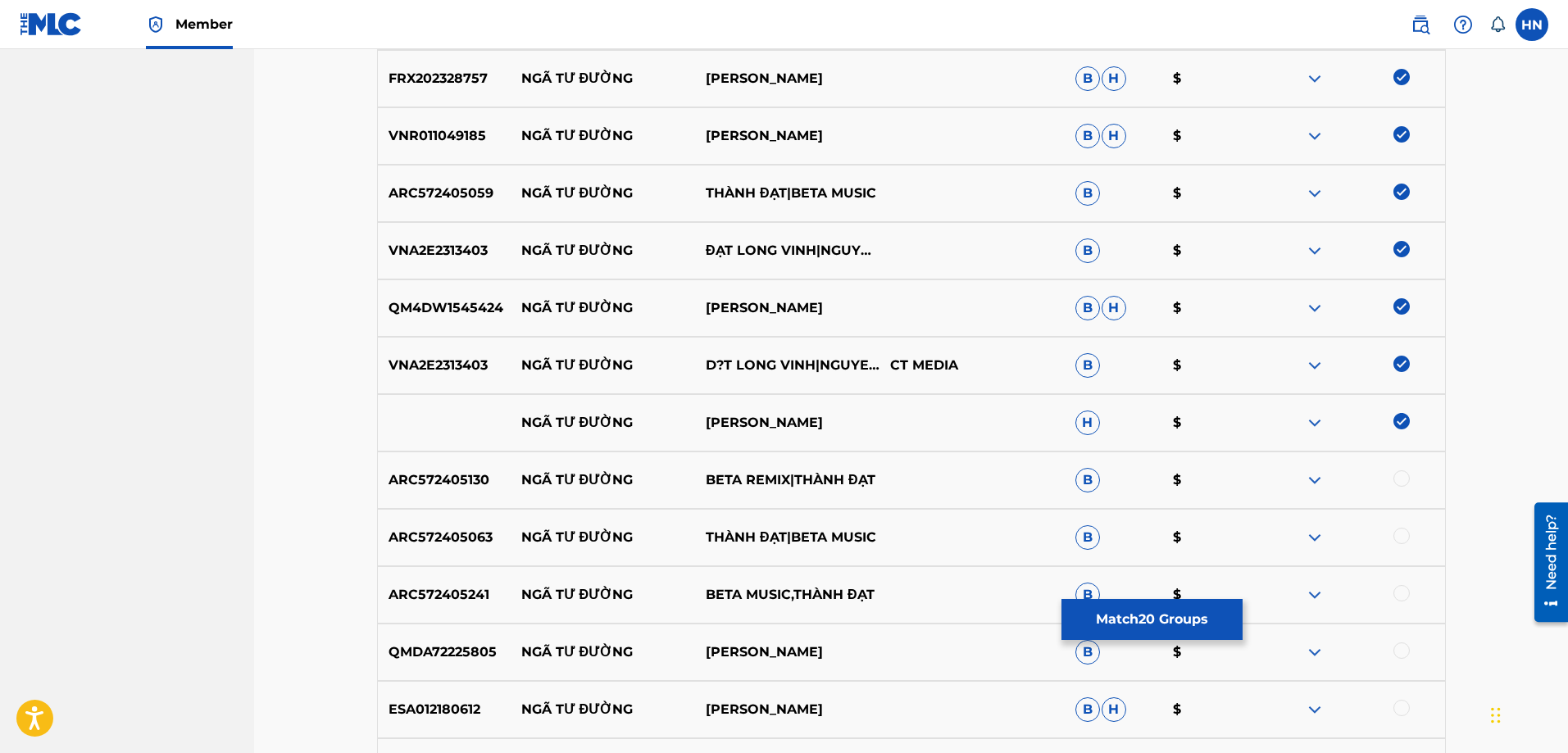
click at [1318, 420] on img at bounding box center [1315, 423] width 20 height 20
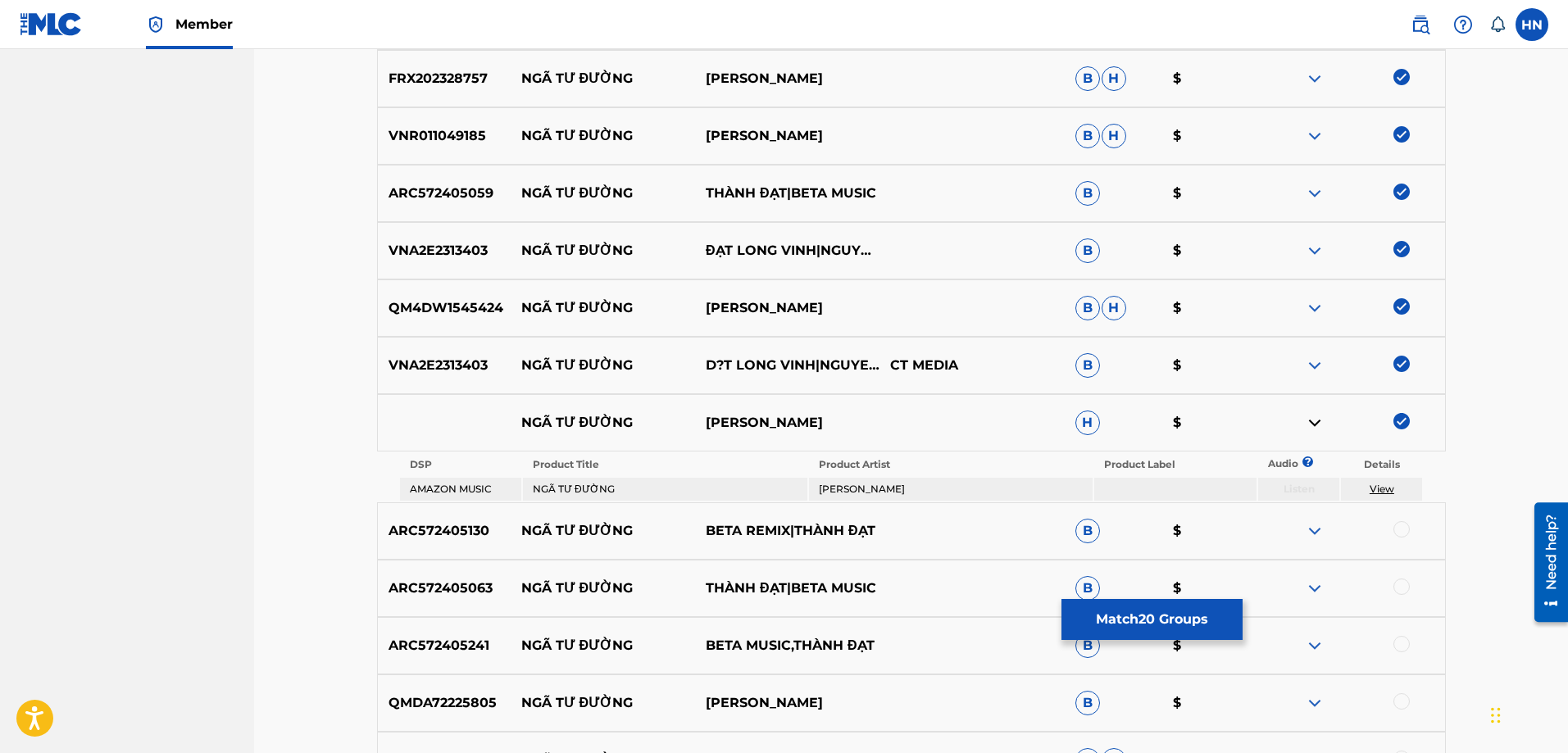
click at [411, 525] on p "ARC572405130" at bounding box center [445, 531] width 133 height 20
click at [1404, 523] on div at bounding box center [1401, 529] width 17 height 17
click at [462, 597] on p "ARC572405063" at bounding box center [445, 588] width 133 height 20
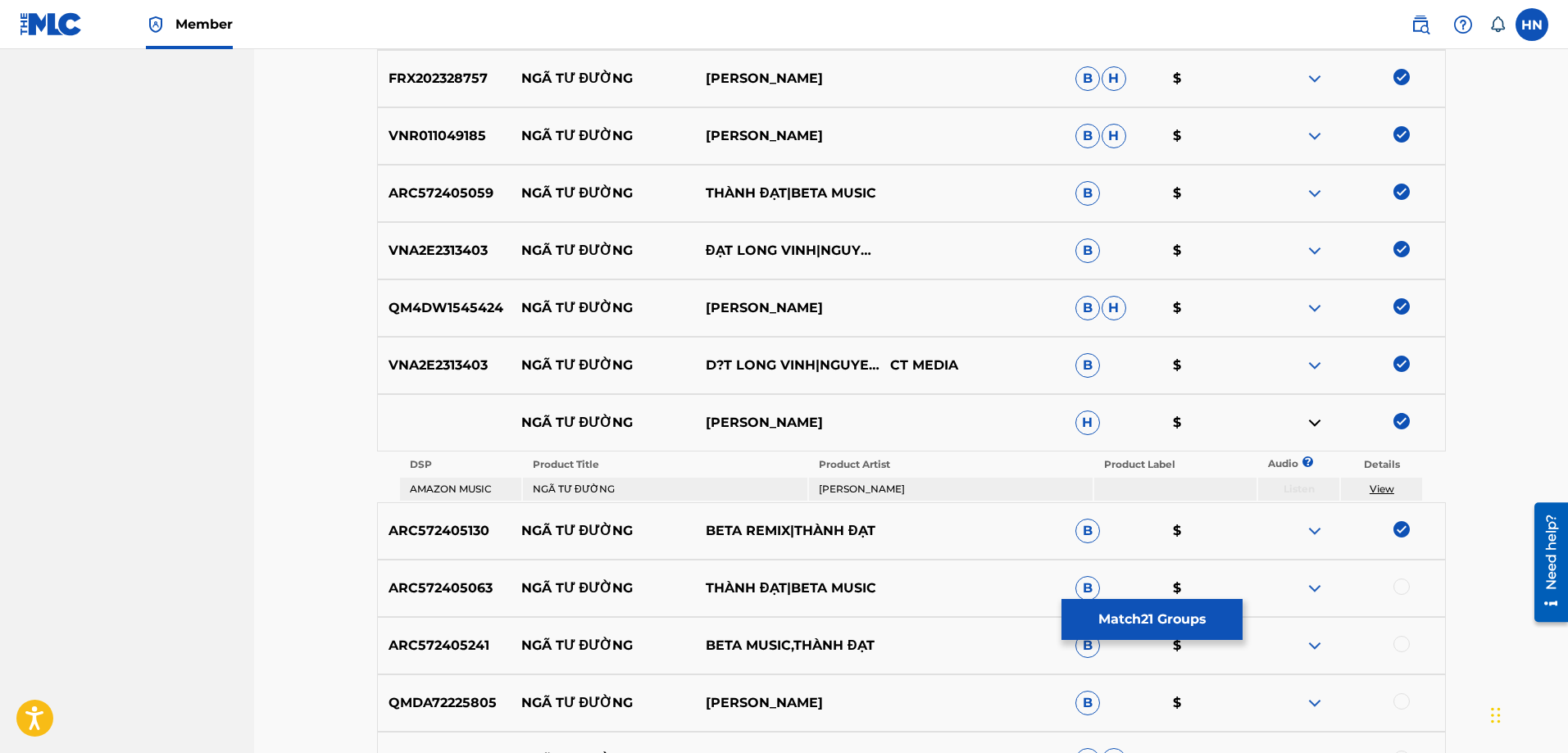
click at [1409, 584] on div at bounding box center [1401, 586] width 17 height 17
click at [399, 639] on p "ARC572405241" at bounding box center [445, 646] width 133 height 20
click at [1395, 641] on div at bounding box center [1401, 644] width 17 height 17
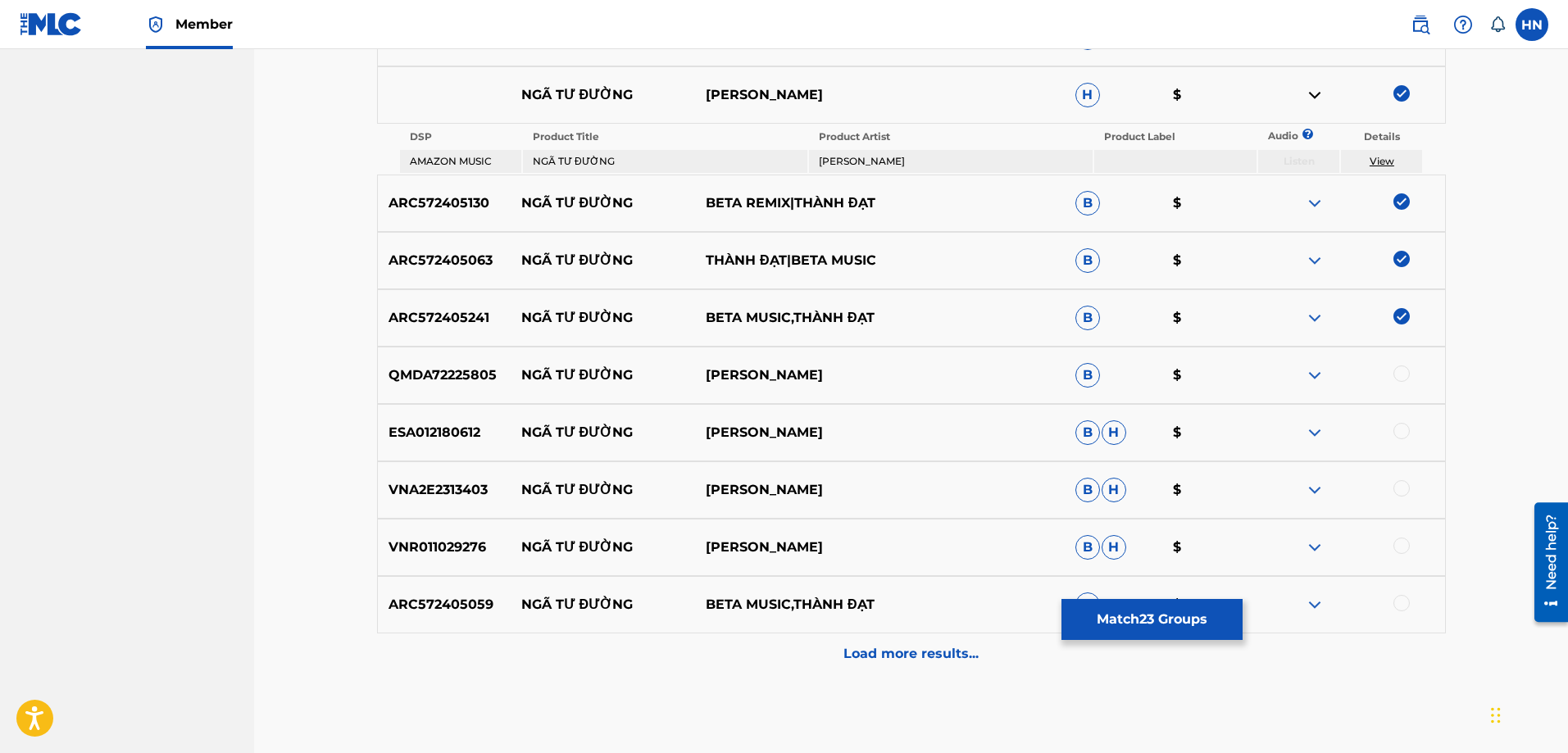
scroll to position [1893, 0]
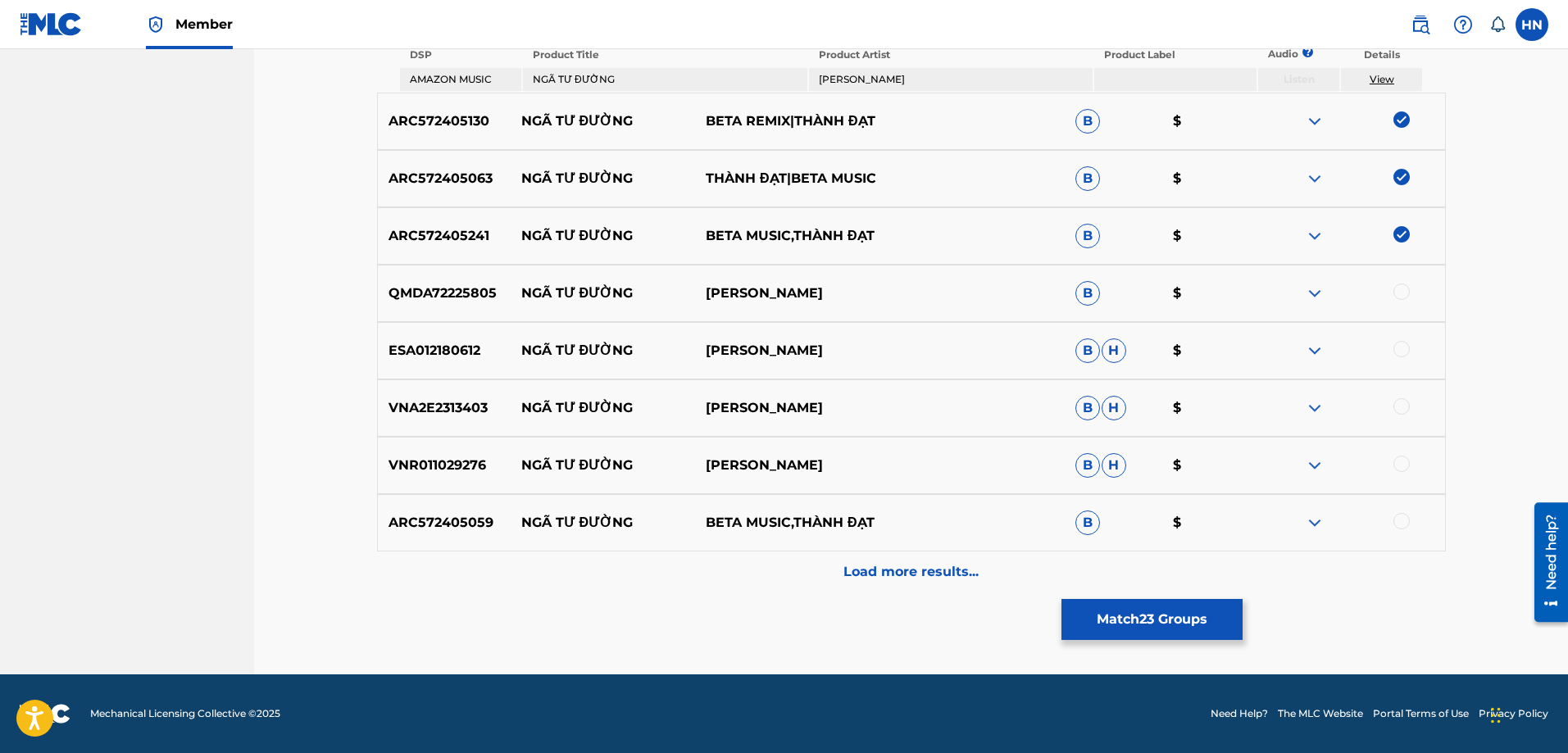
click at [473, 290] on p "QMDA72225805" at bounding box center [445, 294] width 133 height 20
click at [1401, 295] on div at bounding box center [1401, 292] width 17 height 17
click at [1320, 351] on img at bounding box center [1315, 350] width 20 height 20
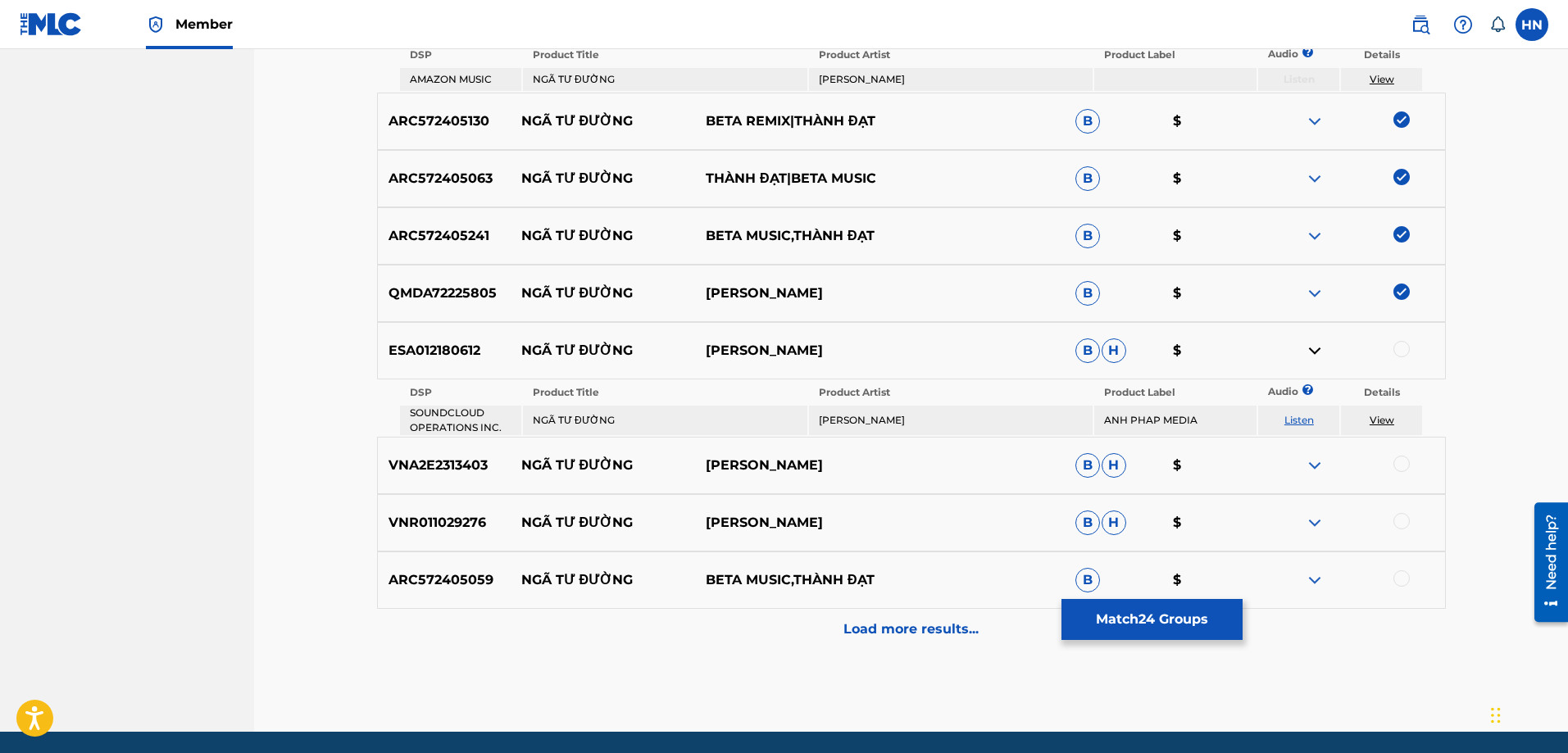
click at [1298, 423] on link "Listen" at bounding box center [1299, 420] width 30 height 12
click at [480, 473] on p "VNA2E2313403" at bounding box center [445, 466] width 133 height 20
click at [1399, 468] on div at bounding box center [1401, 464] width 17 height 17
click at [413, 513] on p "VNR011029276" at bounding box center [445, 522] width 133 height 20
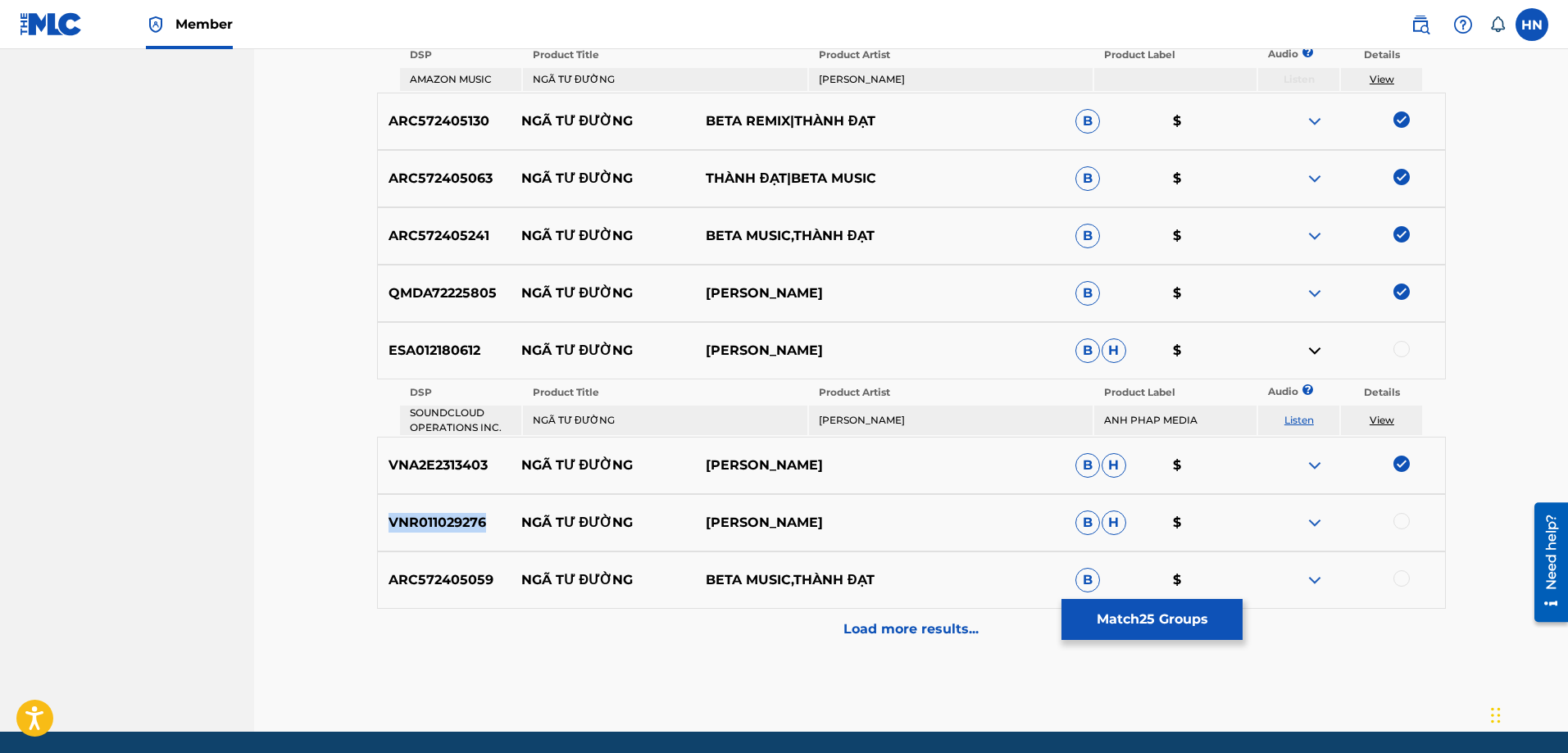
click at [413, 513] on p "VNR011029276" at bounding box center [445, 522] width 133 height 20
click at [1402, 523] on div at bounding box center [1401, 521] width 17 height 17
click at [423, 585] on p "ARC572405059" at bounding box center [445, 580] width 133 height 20
click at [1405, 579] on div at bounding box center [1401, 578] width 17 height 17
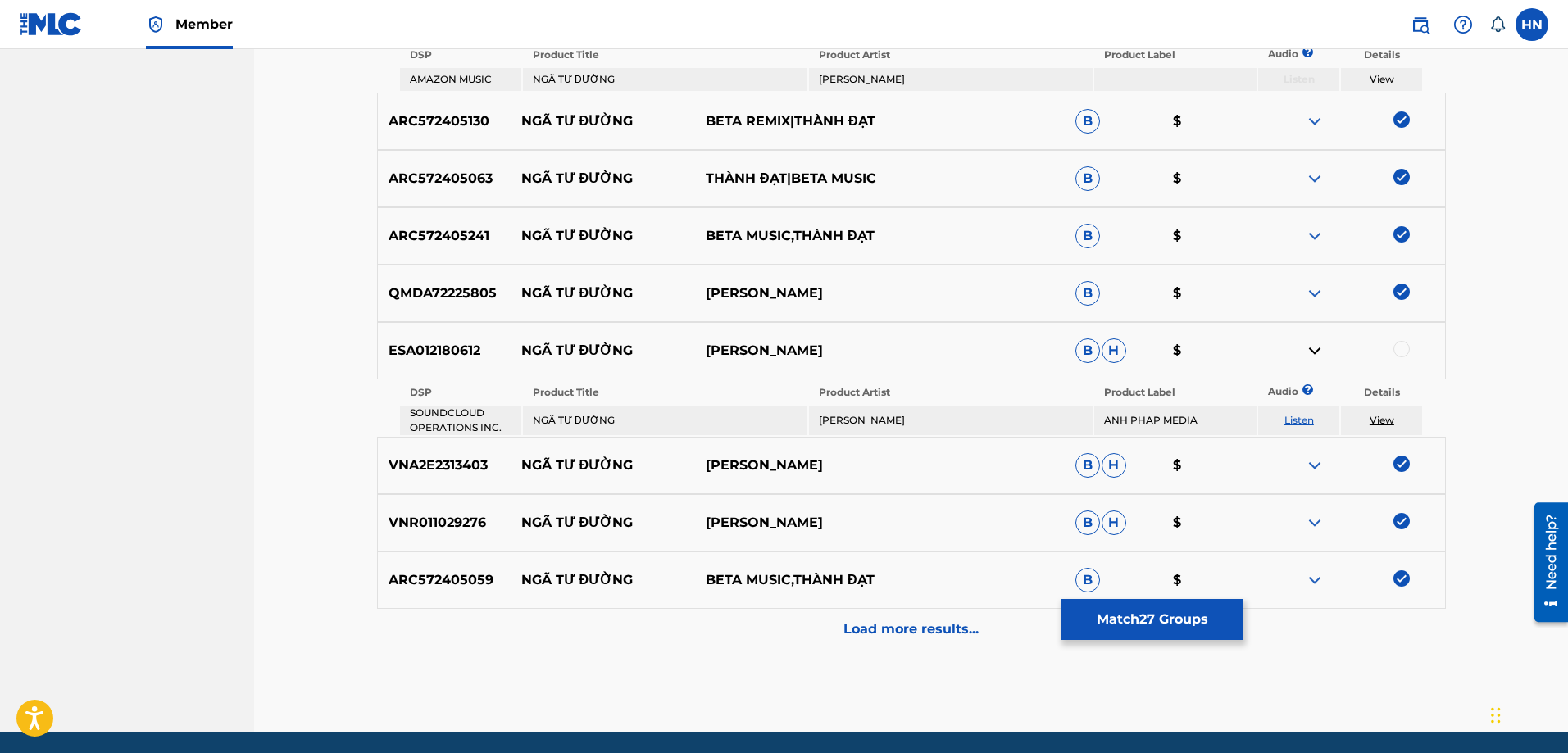
click at [929, 616] on div "Load more results..." at bounding box center [912, 629] width 1069 height 41
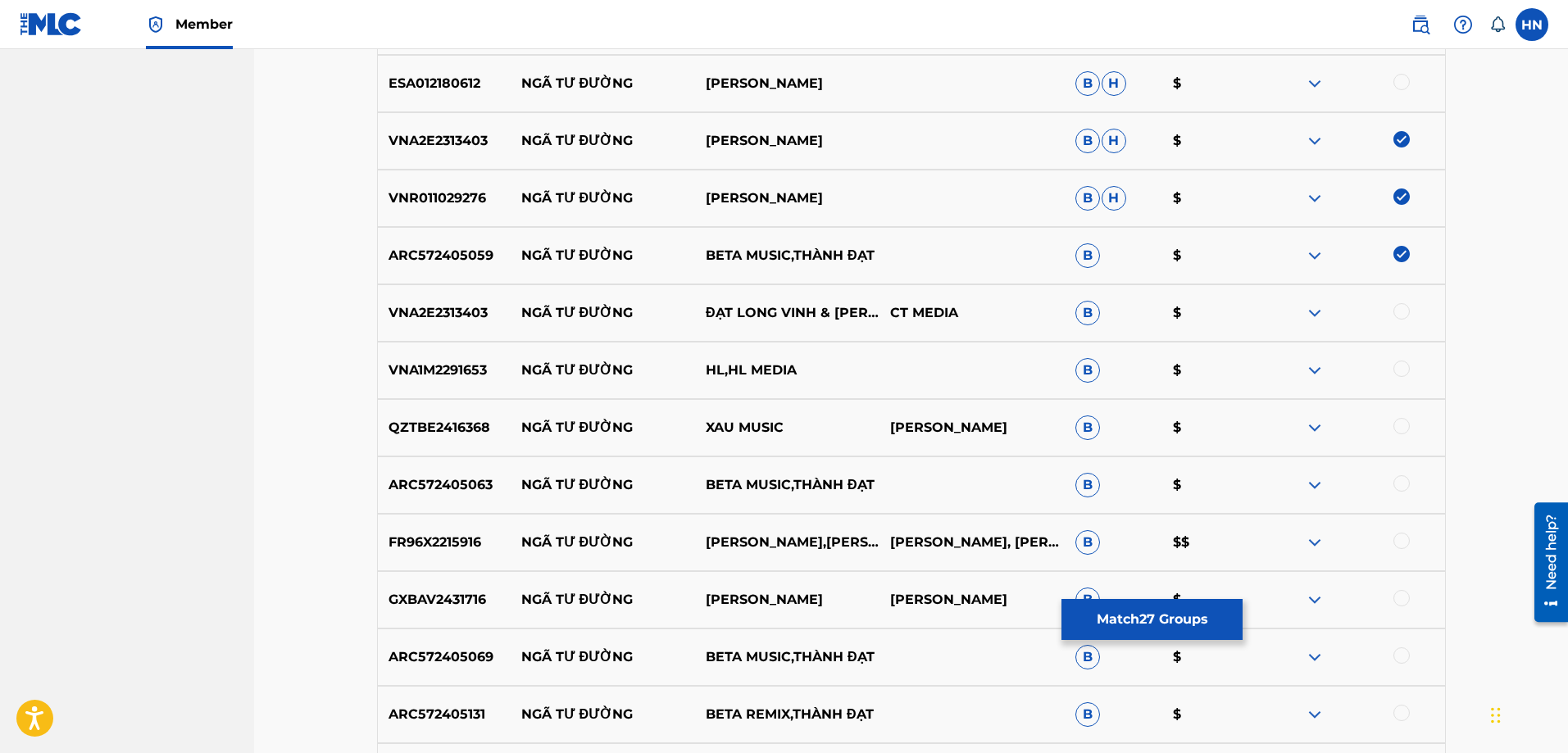
scroll to position [2138, 0]
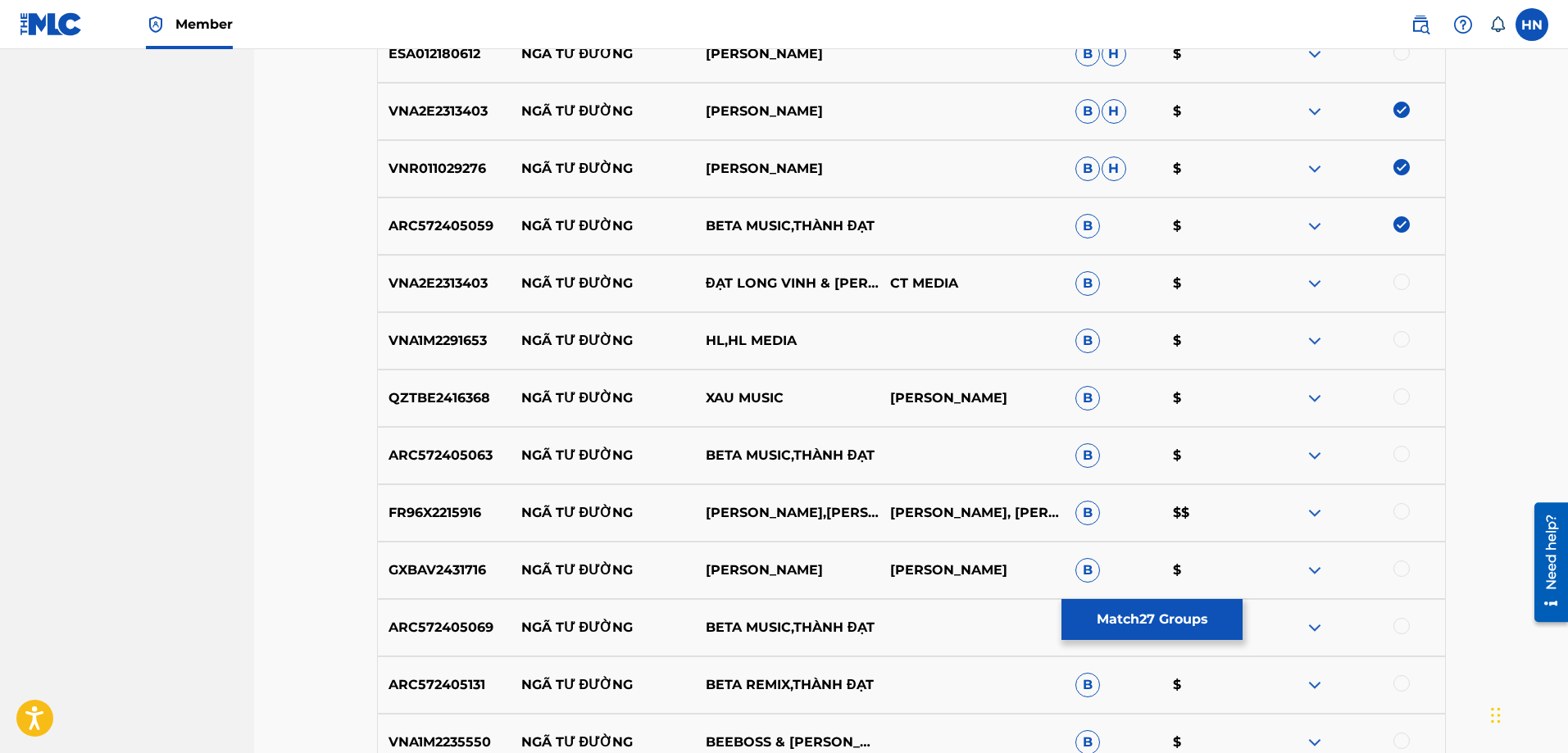
click at [467, 275] on p "VNA2E2313403" at bounding box center [445, 283] width 133 height 20
click at [1399, 281] on div at bounding box center [1401, 281] width 17 height 17
click at [457, 448] on p "ARC572405063" at bounding box center [445, 455] width 133 height 20
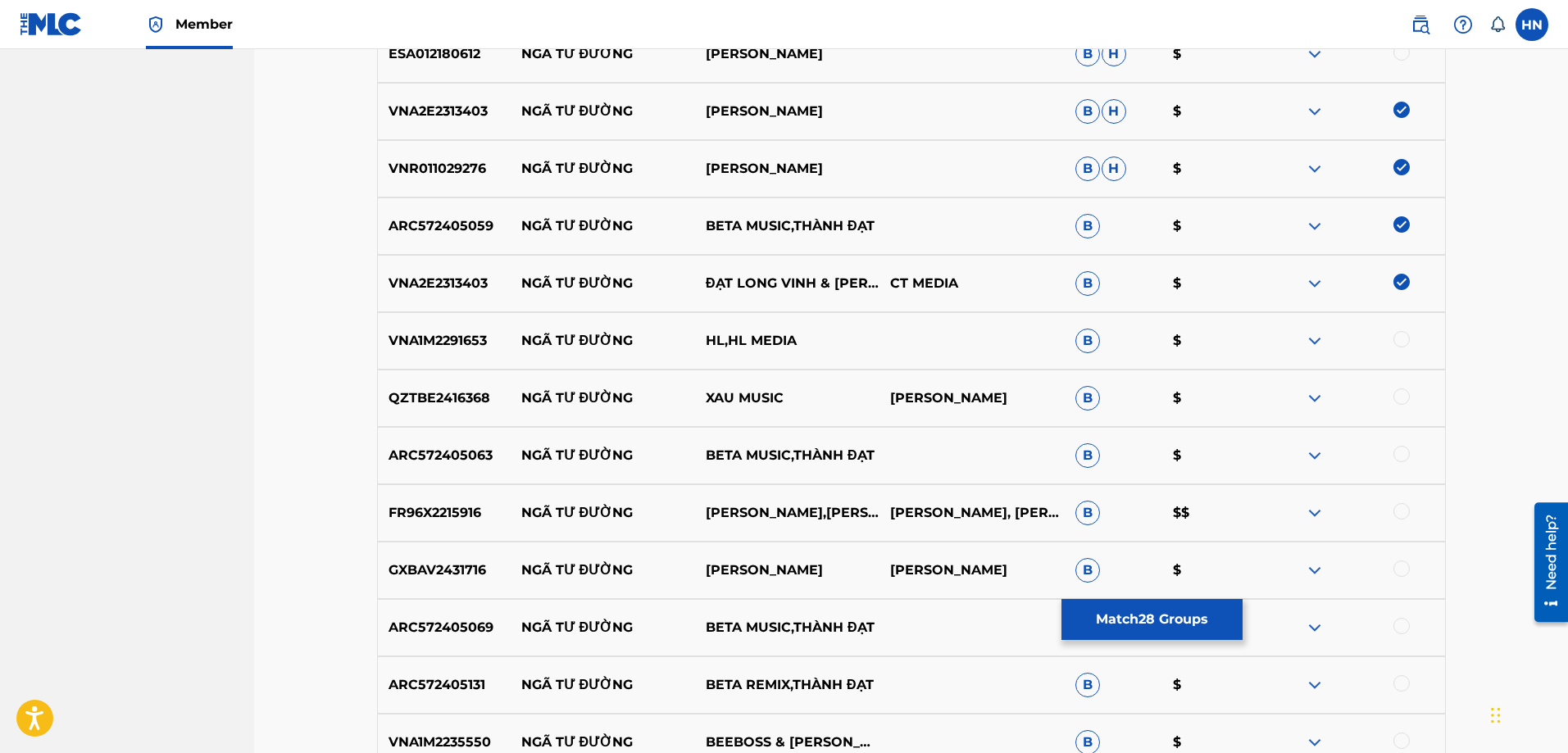
click at [1404, 456] on div at bounding box center [1401, 453] width 17 height 17
click at [478, 629] on p "ARC572405069" at bounding box center [445, 628] width 133 height 20
click at [1399, 627] on div at bounding box center [1401, 626] width 17 height 17
click at [454, 667] on div "ARC572405131 NGÃ TƯ ĐƯỜNG BETA REMIX,THÀNH ĐẠT B $" at bounding box center [912, 686] width 1069 height 58
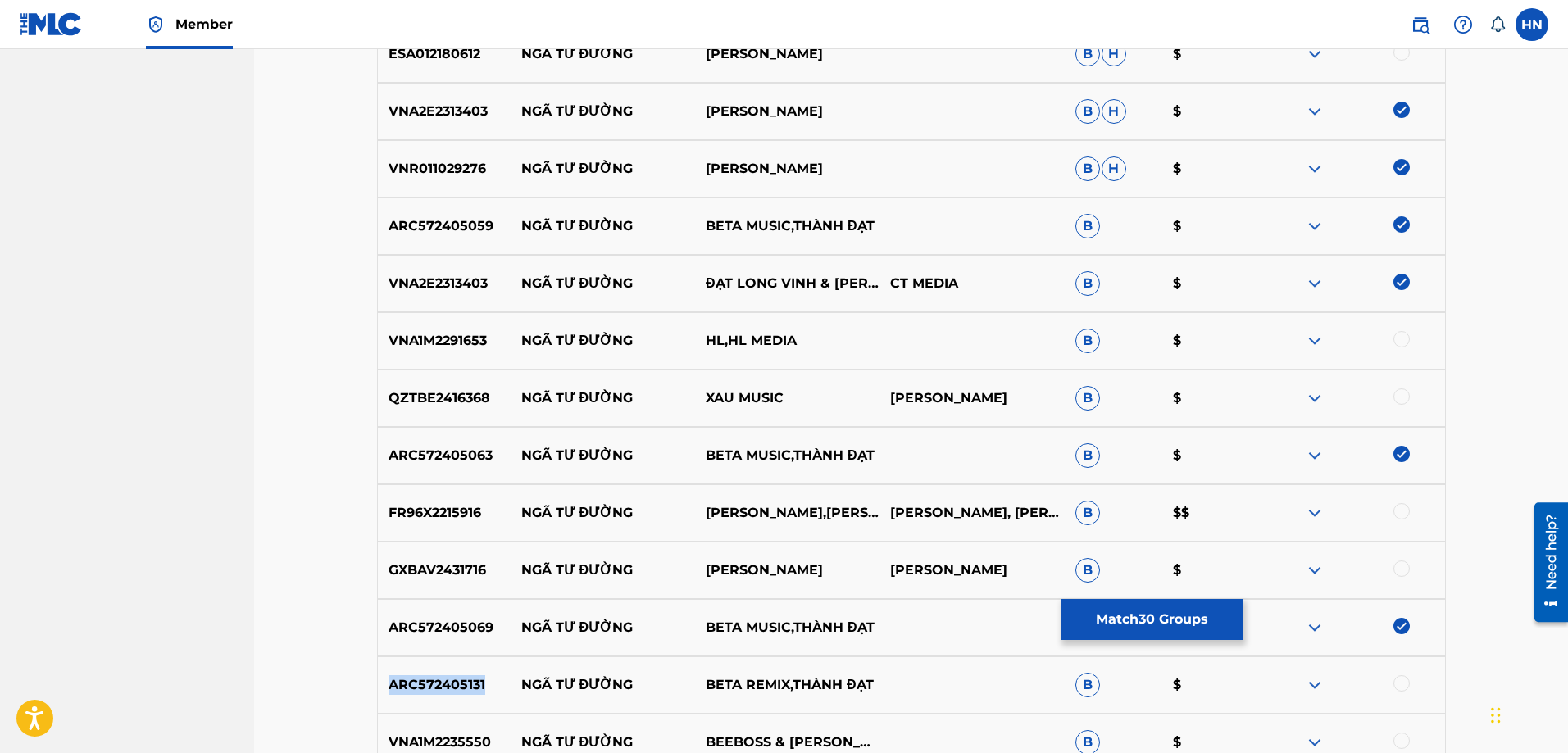
click at [454, 667] on div "ARC572405131 NGÃ TƯ ĐƯỜNG BETA REMIX,THÀNH ĐẠT B $" at bounding box center [912, 686] width 1069 height 58
click at [1398, 682] on div at bounding box center [1401, 683] width 17 height 17
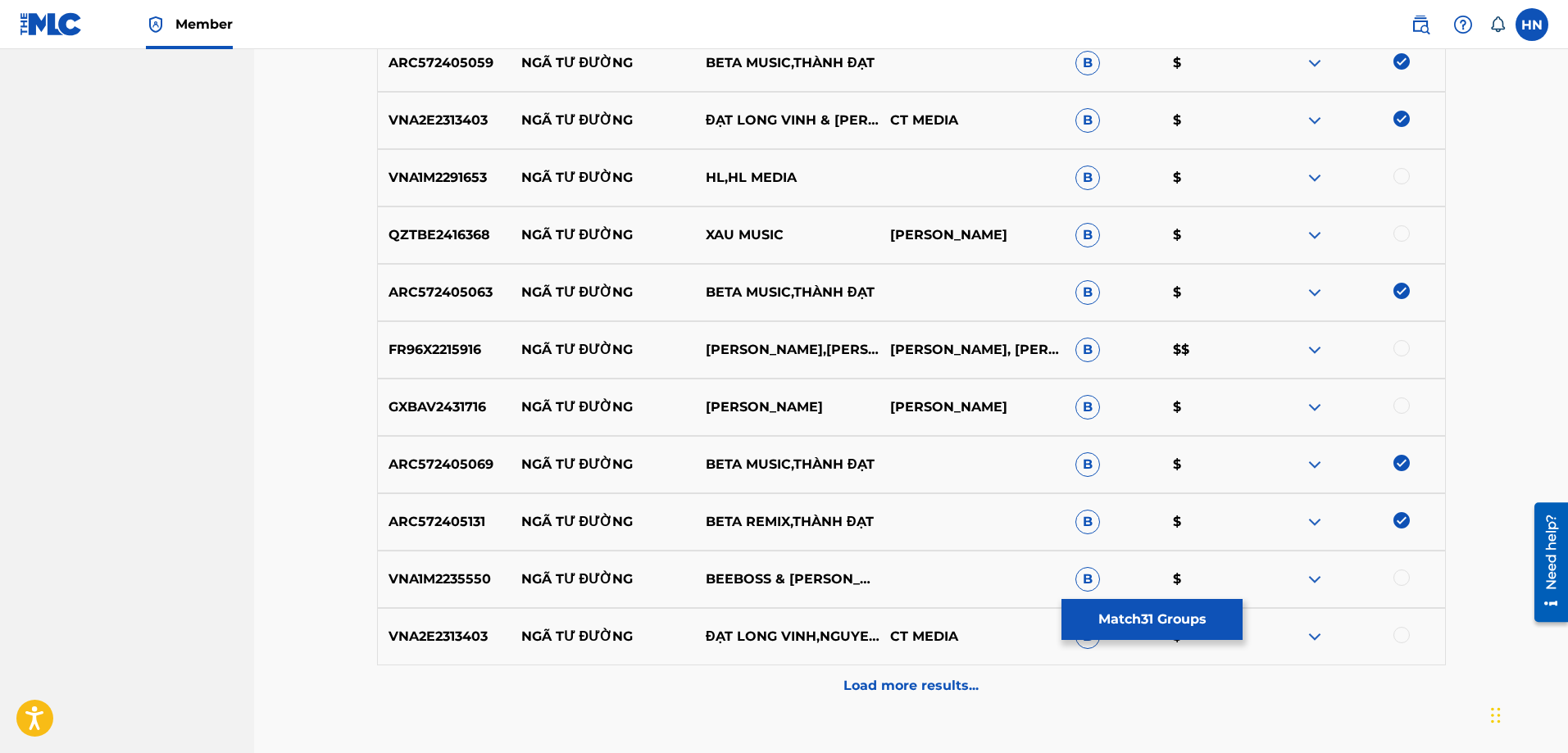
scroll to position [2303, 0]
click at [426, 639] on p "VNA2E2313403" at bounding box center [445, 636] width 133 height 20
click at [1402, 633] on div at bounding box center [1401, 634] width 17 height 17
click at [459, 570] on p "VNA1M2235550" at bounding box center [445, 578] width 133 height 20
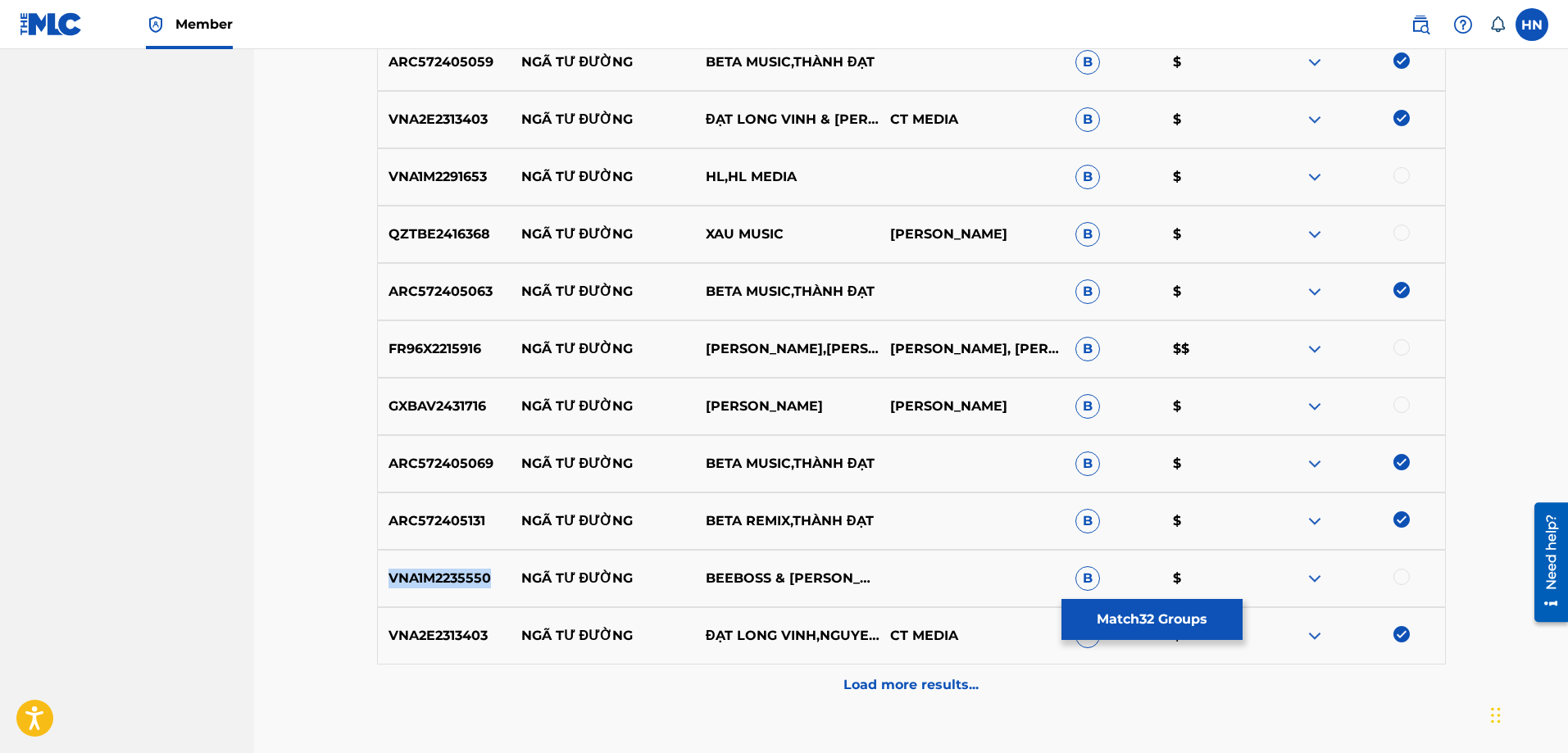
click at [459, 570] on p "VNA1M2235550" at bounding box center [445, 578] width 133 height 20
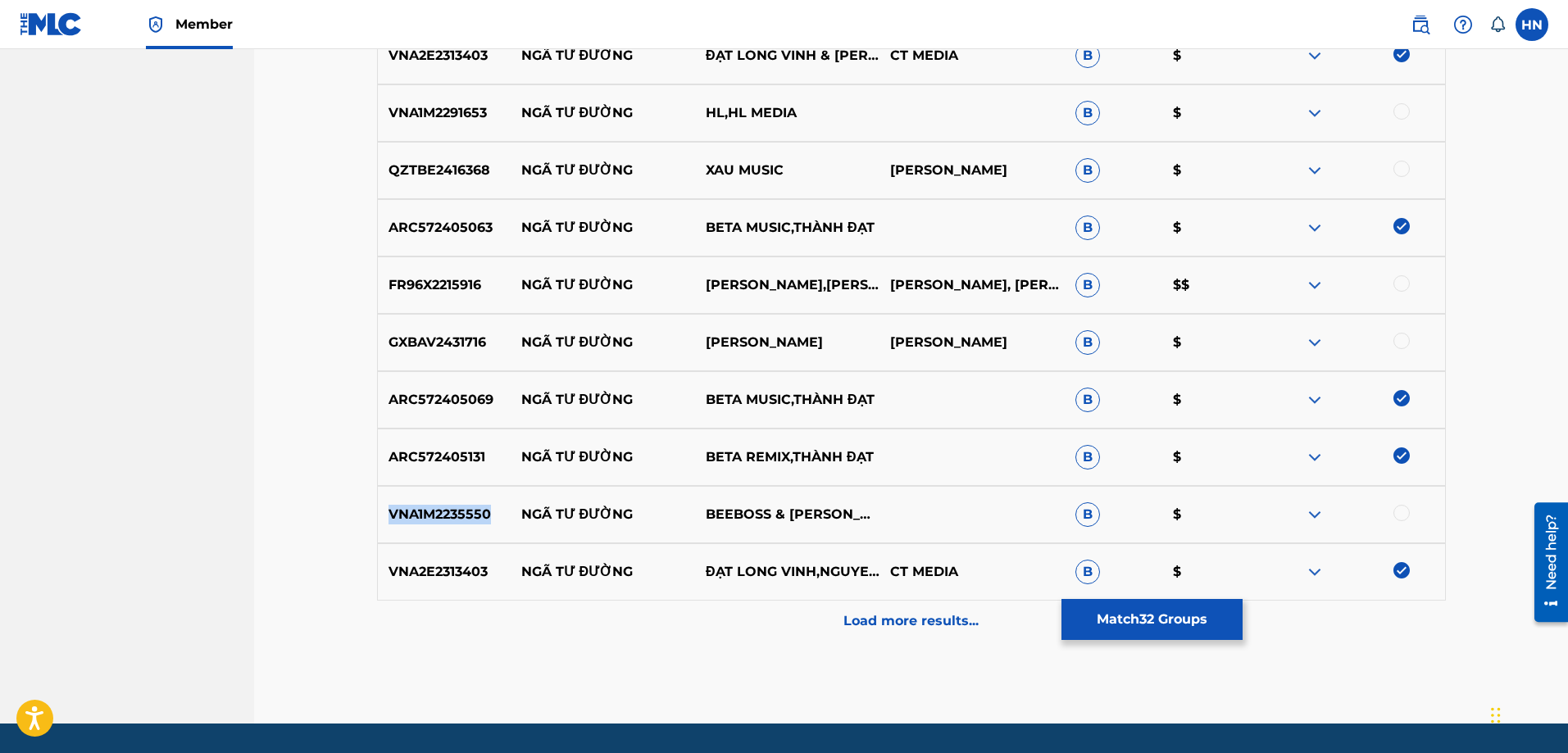
scroll to position [2415, 0]
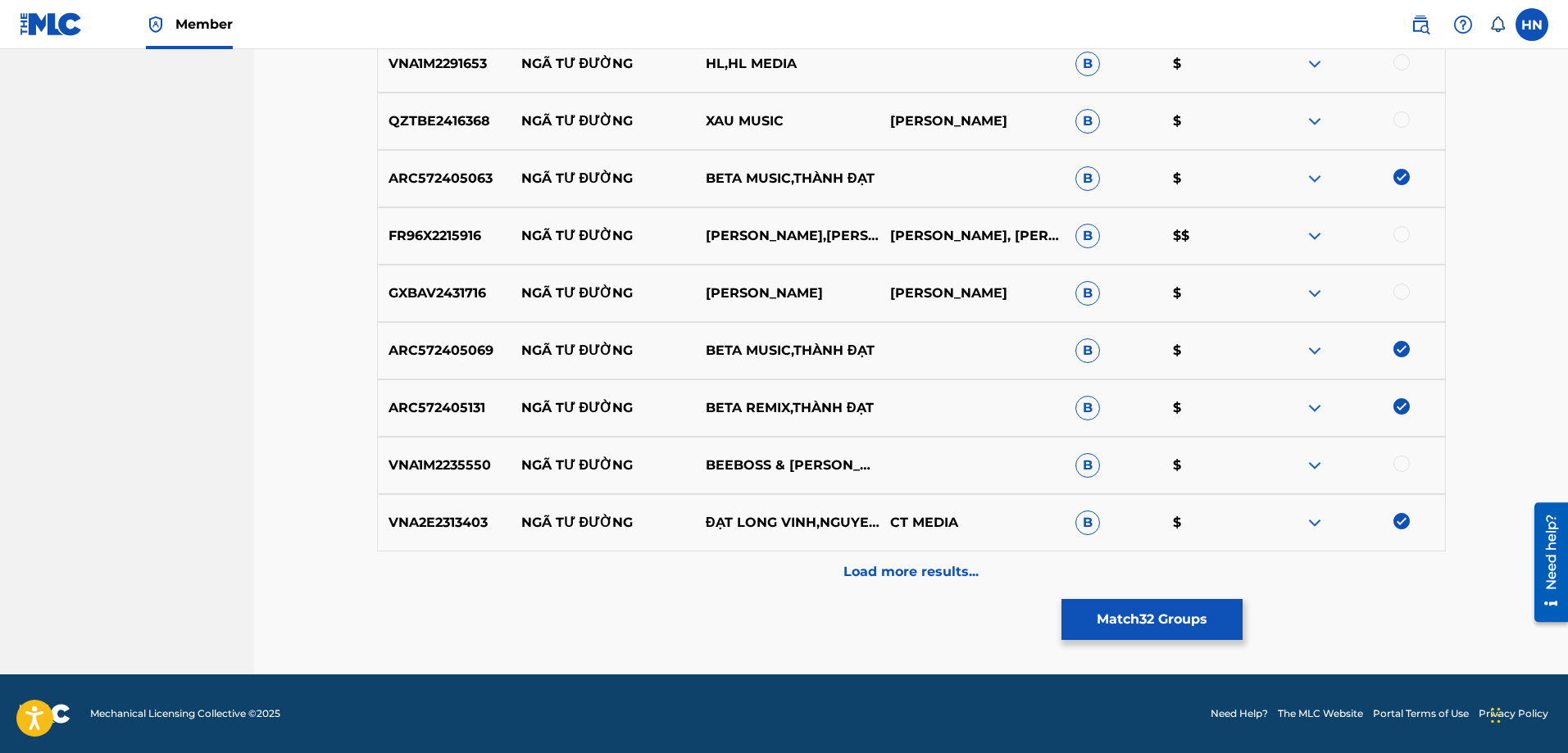
click at [1403, 469] on div at bounding box center [1401, 464] width 17 height 17
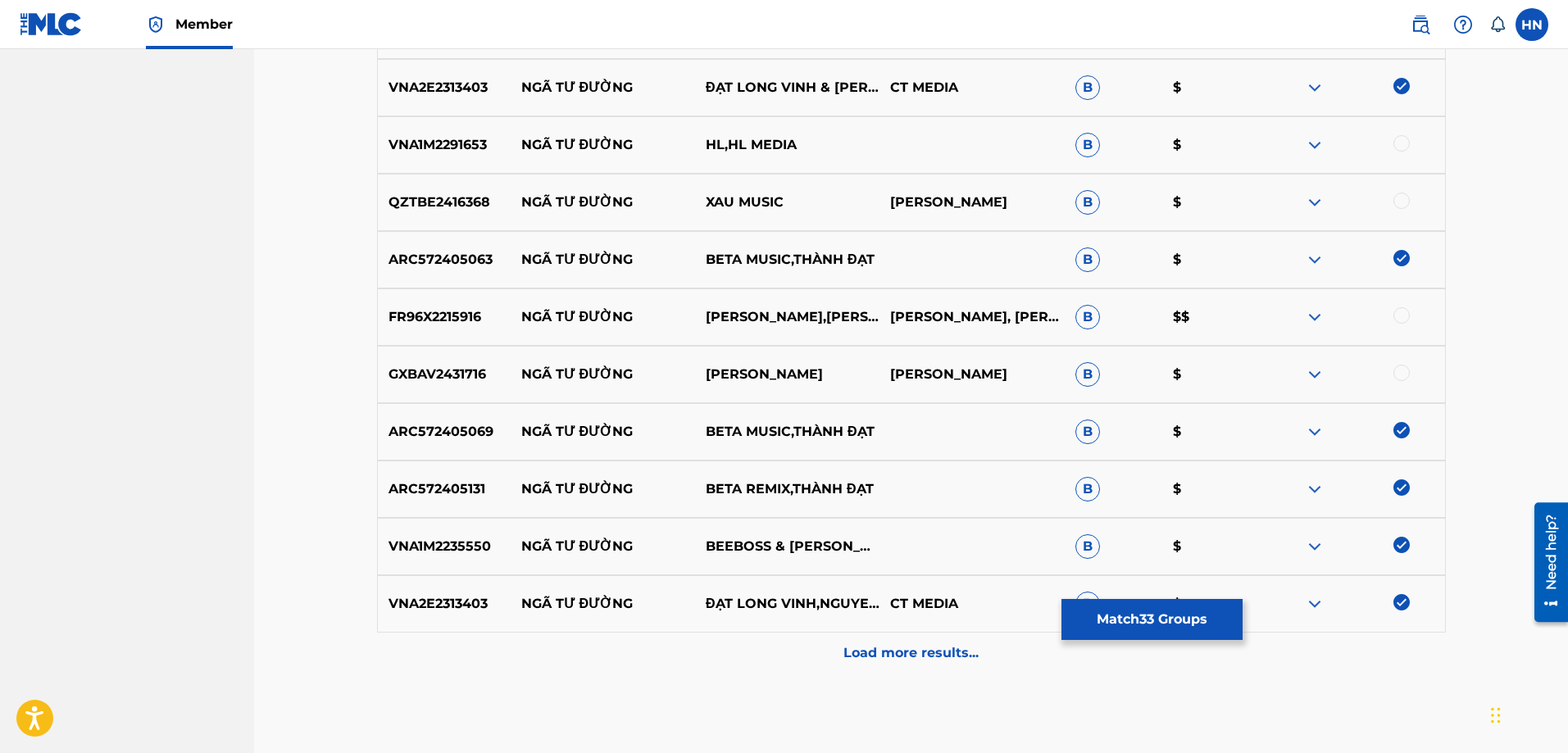
scroll to position [2334, 0]
click at [1320, 319] on img at bounding box center [1315, 318] width 20 height 20
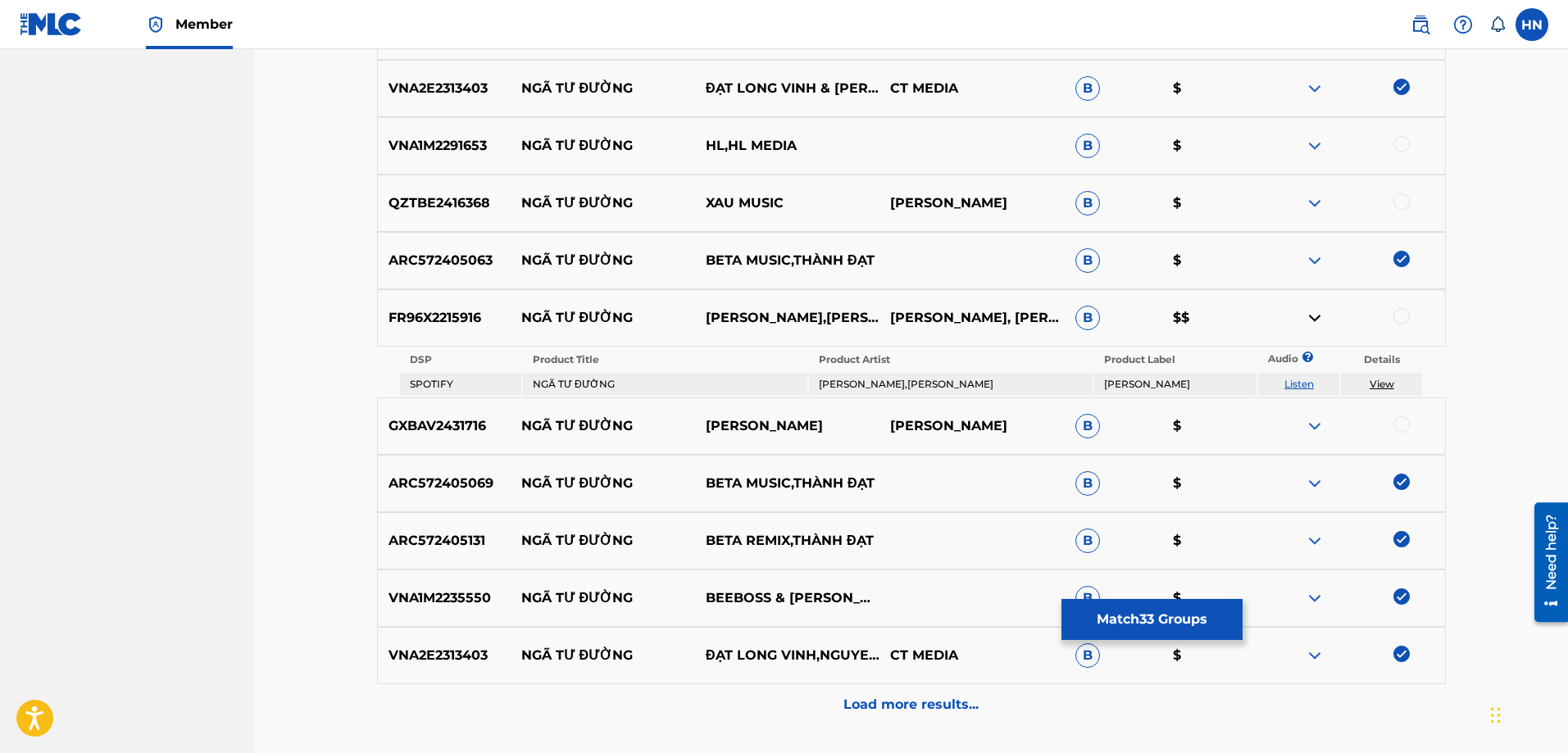
click at [1301, 381] on link "Listen" at bounding box center [1299, 384] width 30 height 12
drag, startPoint x: 508, startPoint y: 428, endPoint x: 832, endPoint y: 422, distance: 324.1
click at [832, 422] on div "GXBAV2431716 NGÃ TƯ ĐƯỜNG [PERSON_NAME] [PERSON_NAME] B $" at bounding box center [912, 426] width 1069 height 58
click at [1316, 422] on img at bounding box center [1315, 426] width 20 height 20
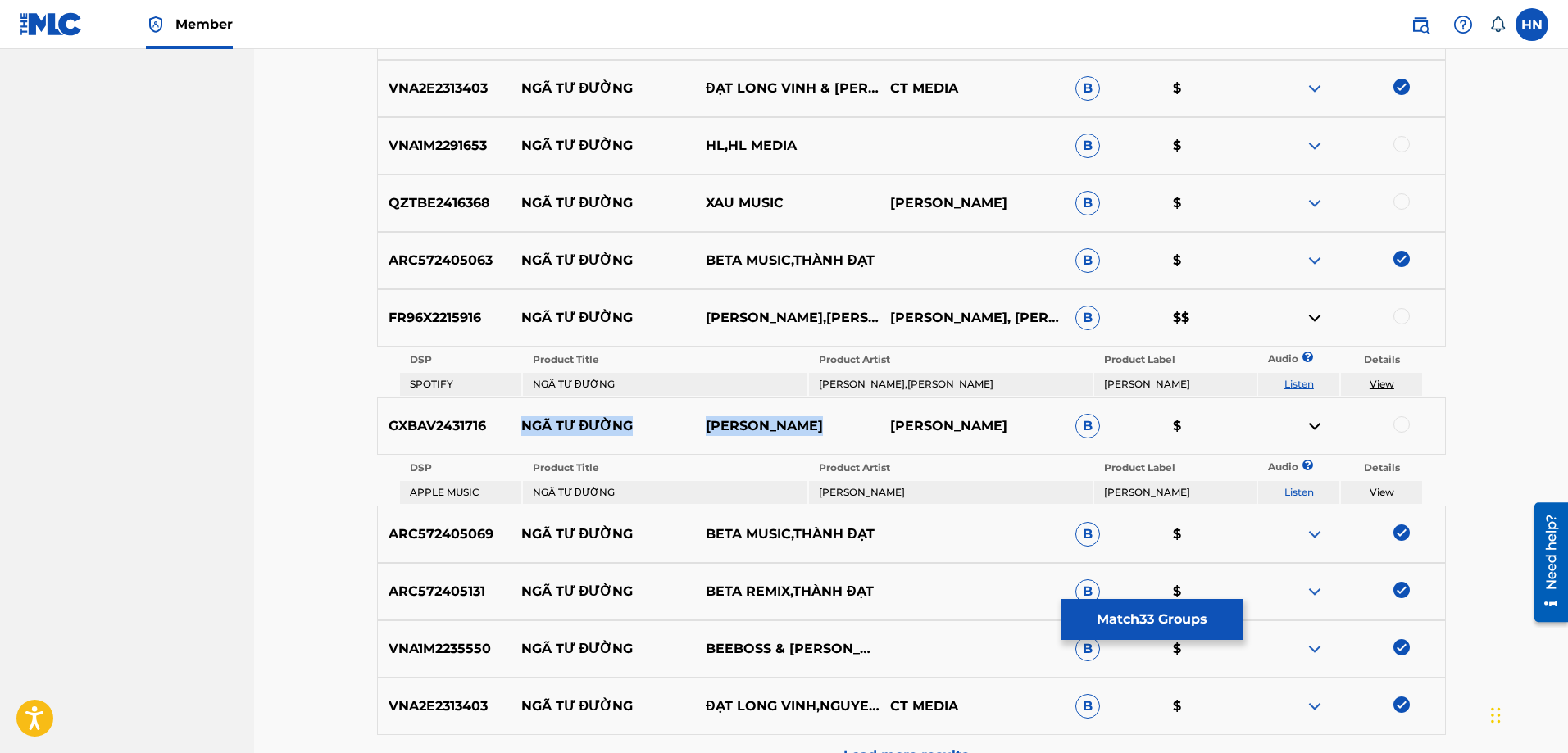
click at [1302, 498] on link "Listen" at bounding box center [1299, 492] width 30 height 12
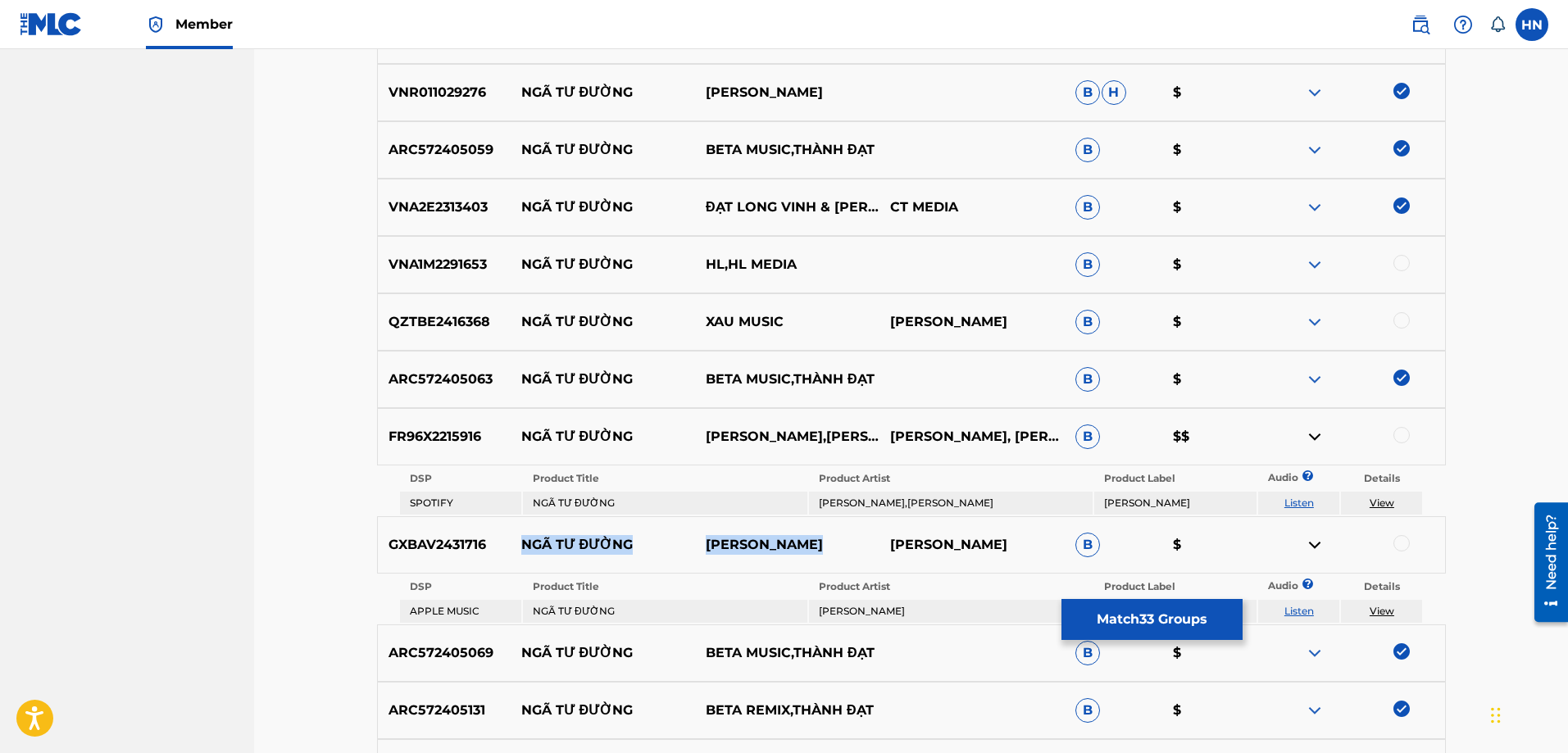
scroll to position [2088, 0]
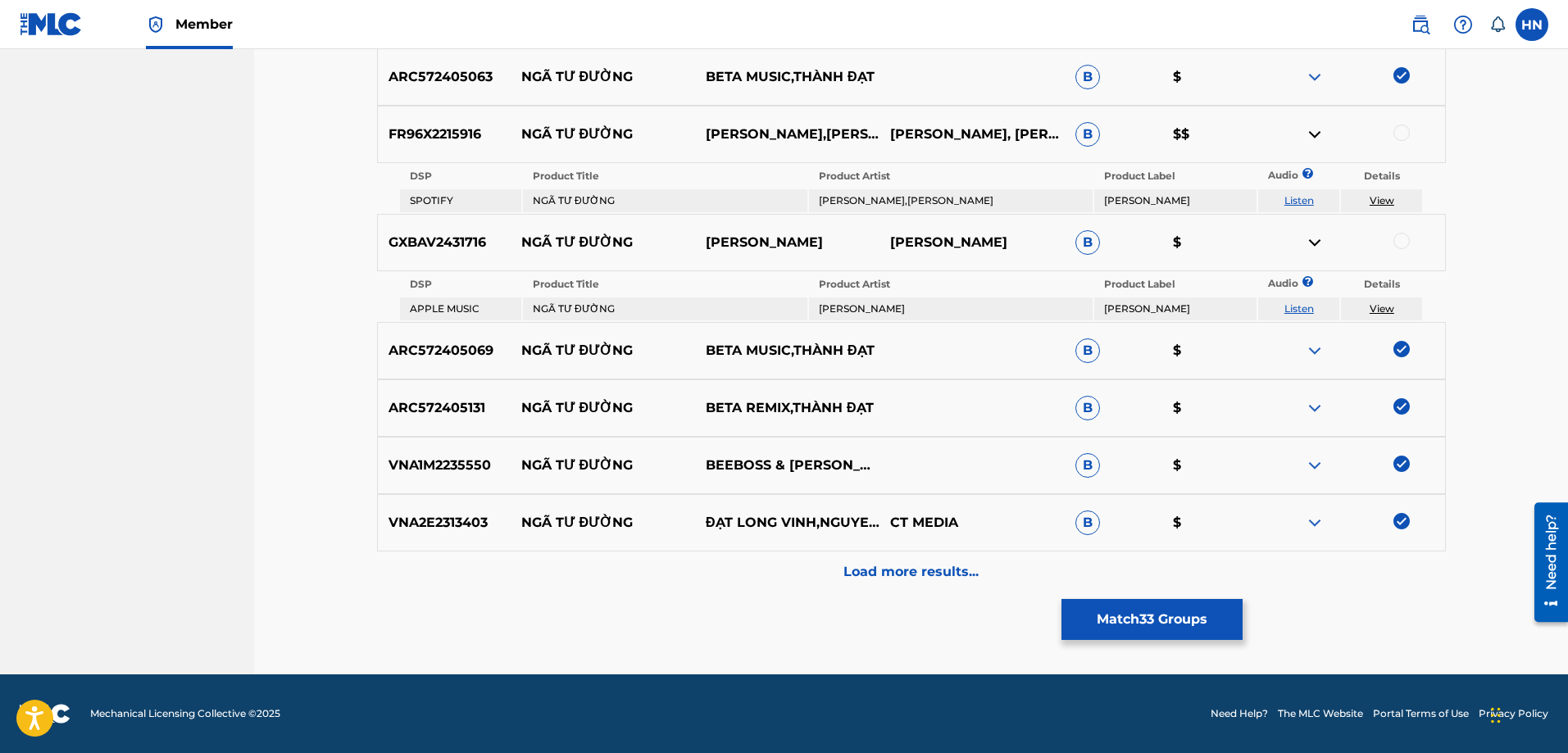
click at [905, 569] on p "Load more results..." at bounding box center [911, 572] width 135 height 20
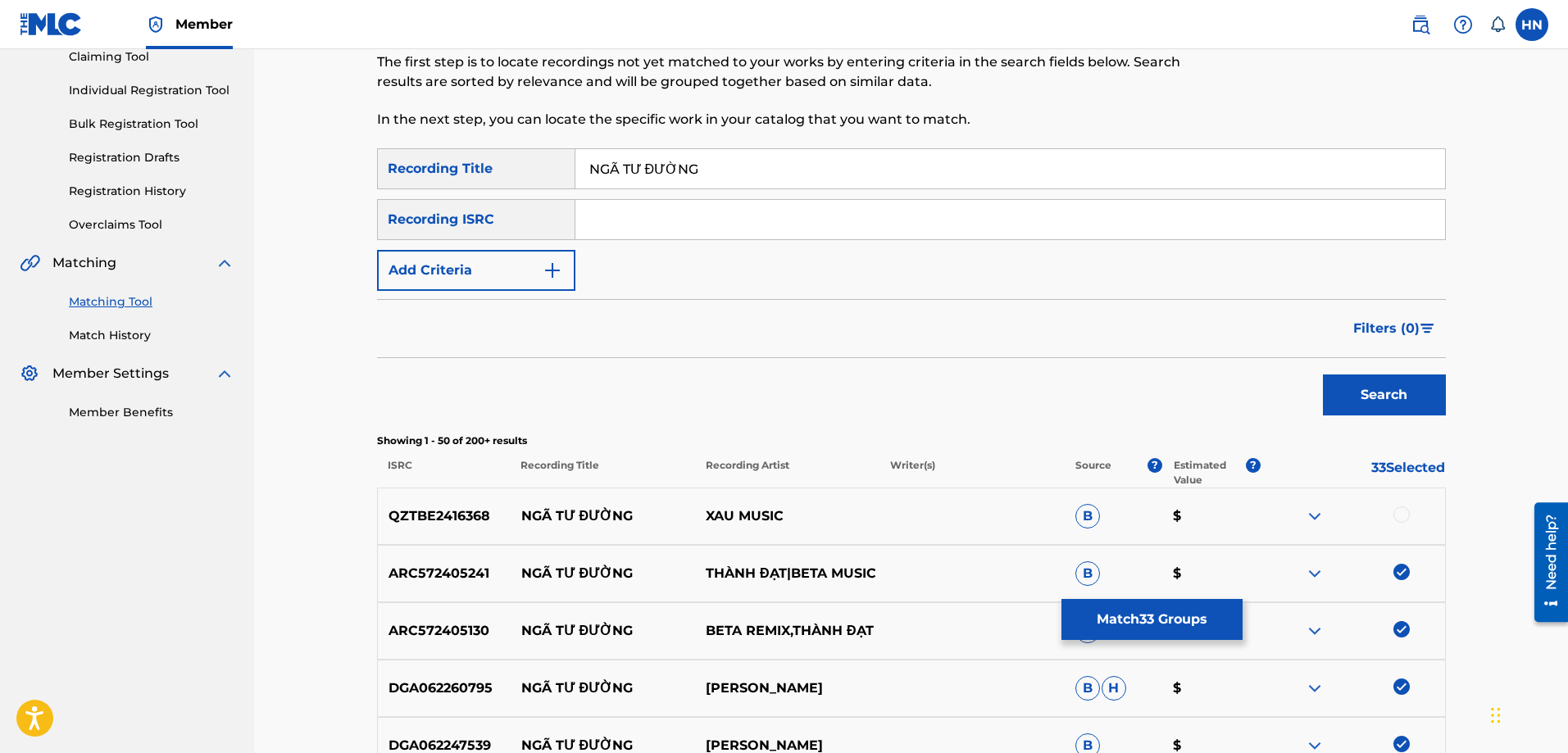
scroll to position [2518, 0]
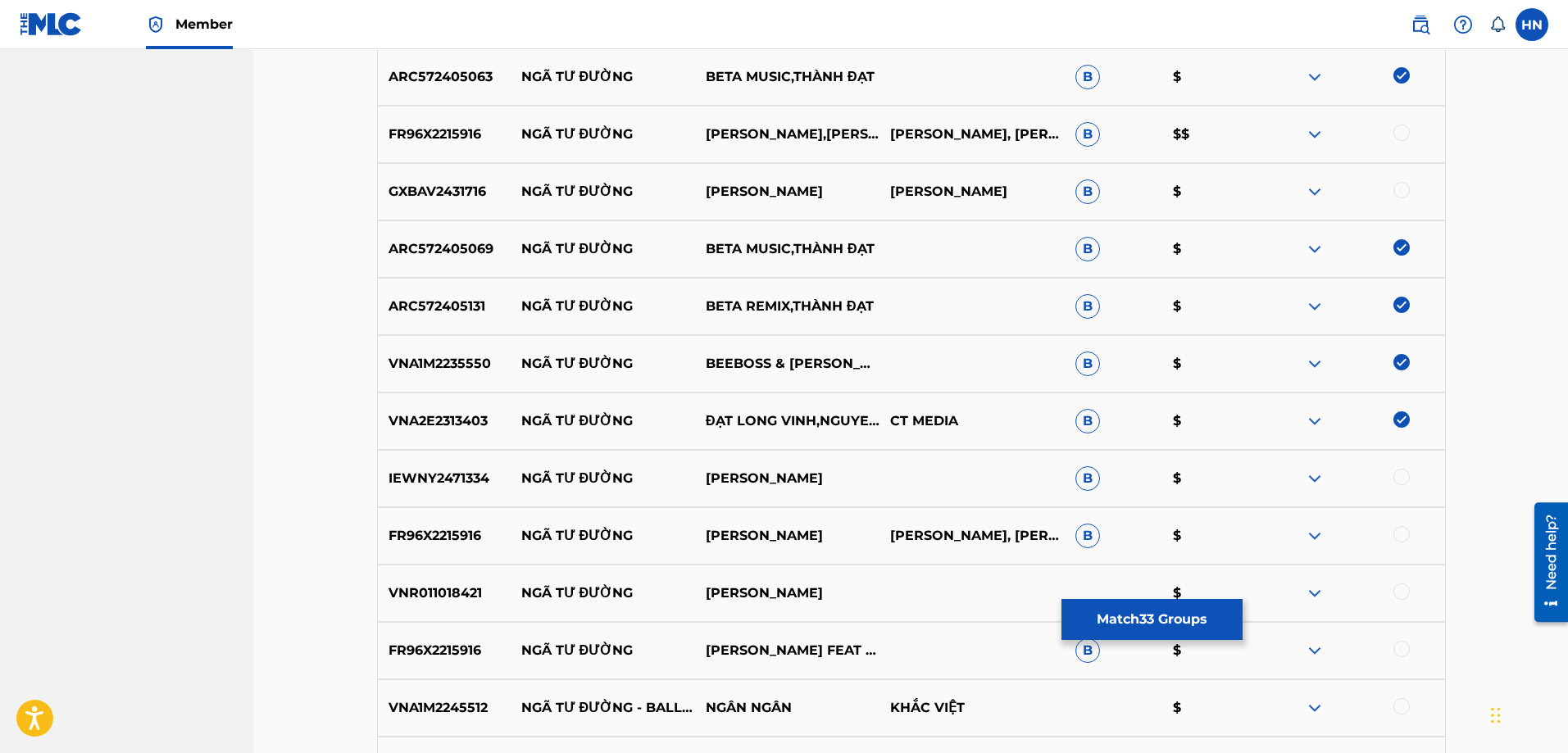
click at [1322, 479] on img at bounding box center [1315, 479] width 20 height 20
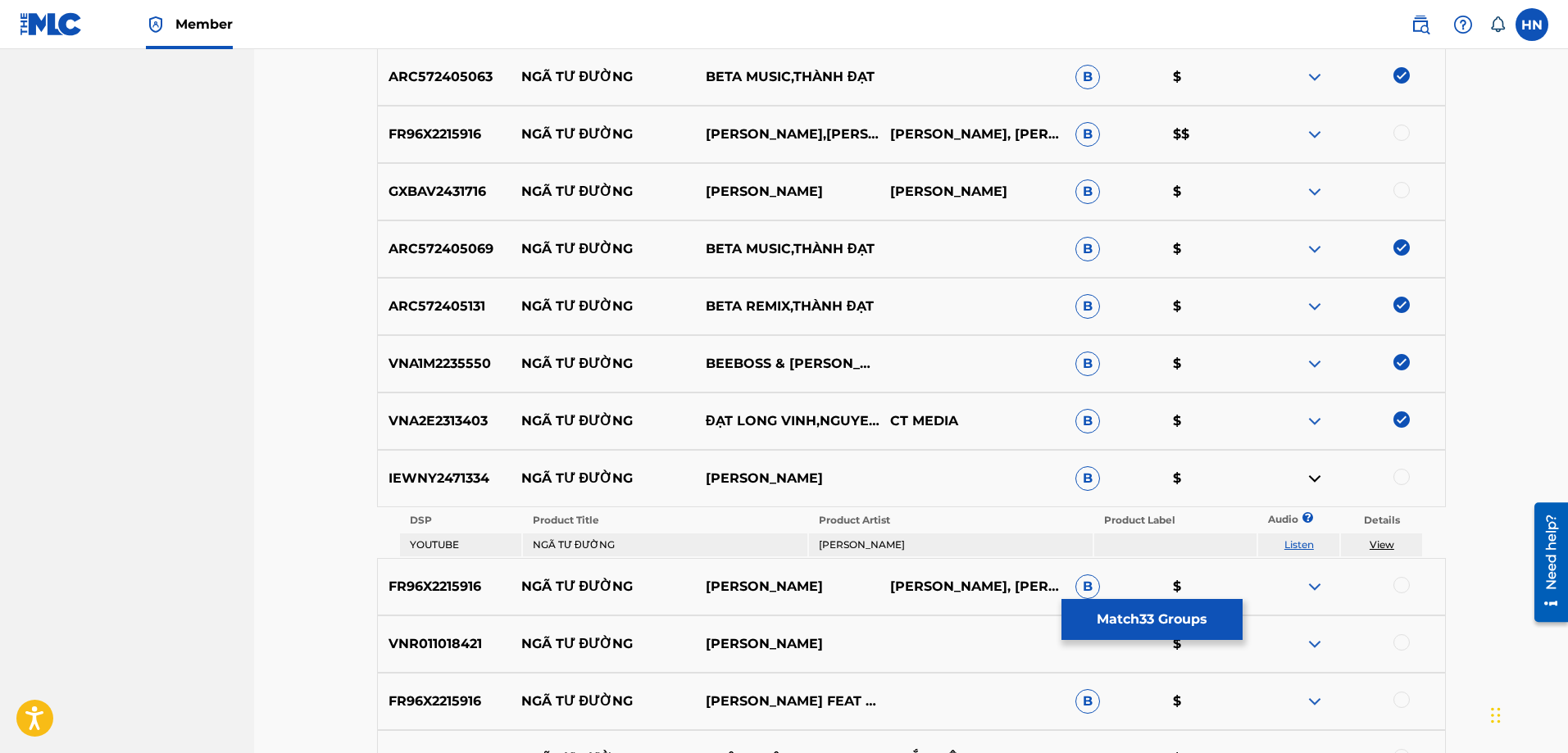
click at [1302, 539] on link "Listen" at bounding box center [1299, 545] width 30 height 12
drag, startPoint x: 538, startPoint y: 482, endPoint x: 892, endPoint y: 473, distance: 354.1
click at [891, 473] on div "IEWNY2471334 NGÃ TƯ ĐƯỜNG [PERSON_NAME] B $" at bounding box center [912, 479] width 1069 height 58
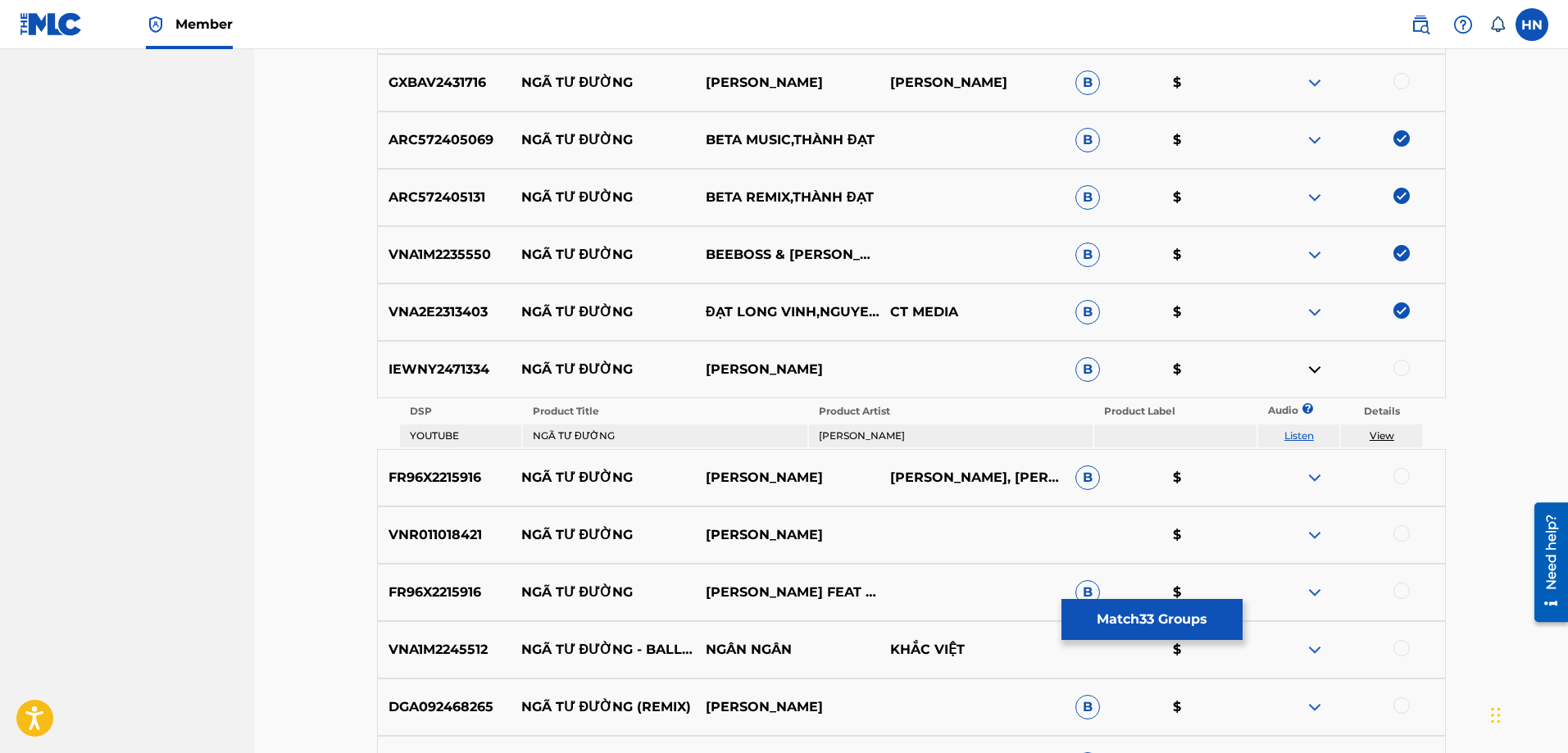
scroll to position [2763, 0]
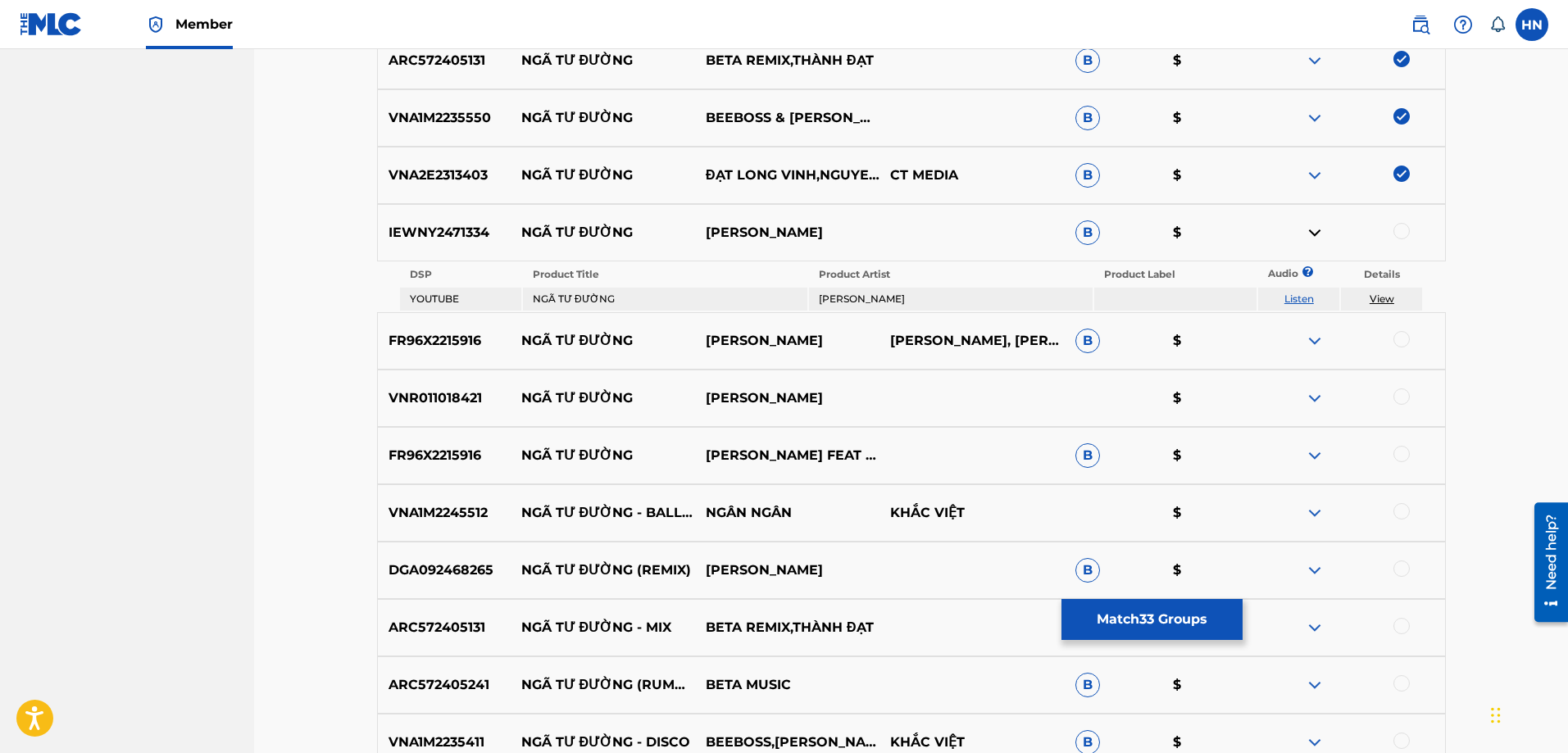
click at [463, 398] on p "VNR011018421" at bounding box center [445, 398] width 133 height 20
click at [1395, 398] on div at bounding box center [1401, 397] width 17 height 17
click at [478, 569] on p "DGA092468265" at bounding box center [445, 570] width 133 height 20
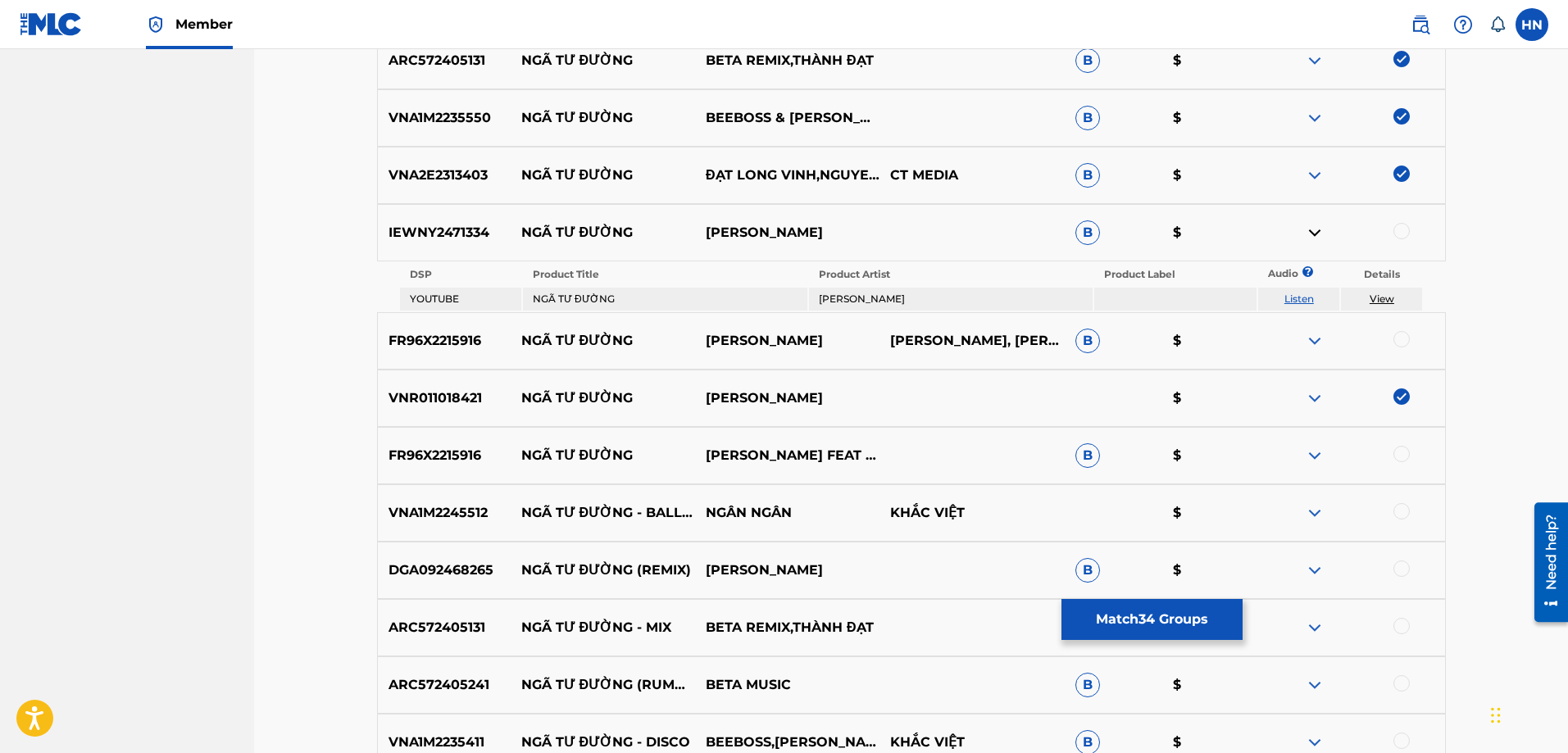
click at [1407, 570] on div at bounding box center [1401, 569] width 17 height 17
click at [482, 632] on p "ARC572405131" at bounding box center [445, 628] width 133 height 20
click at [1403, 624] on div at bounding box center [1401, 626] width 17 height 17
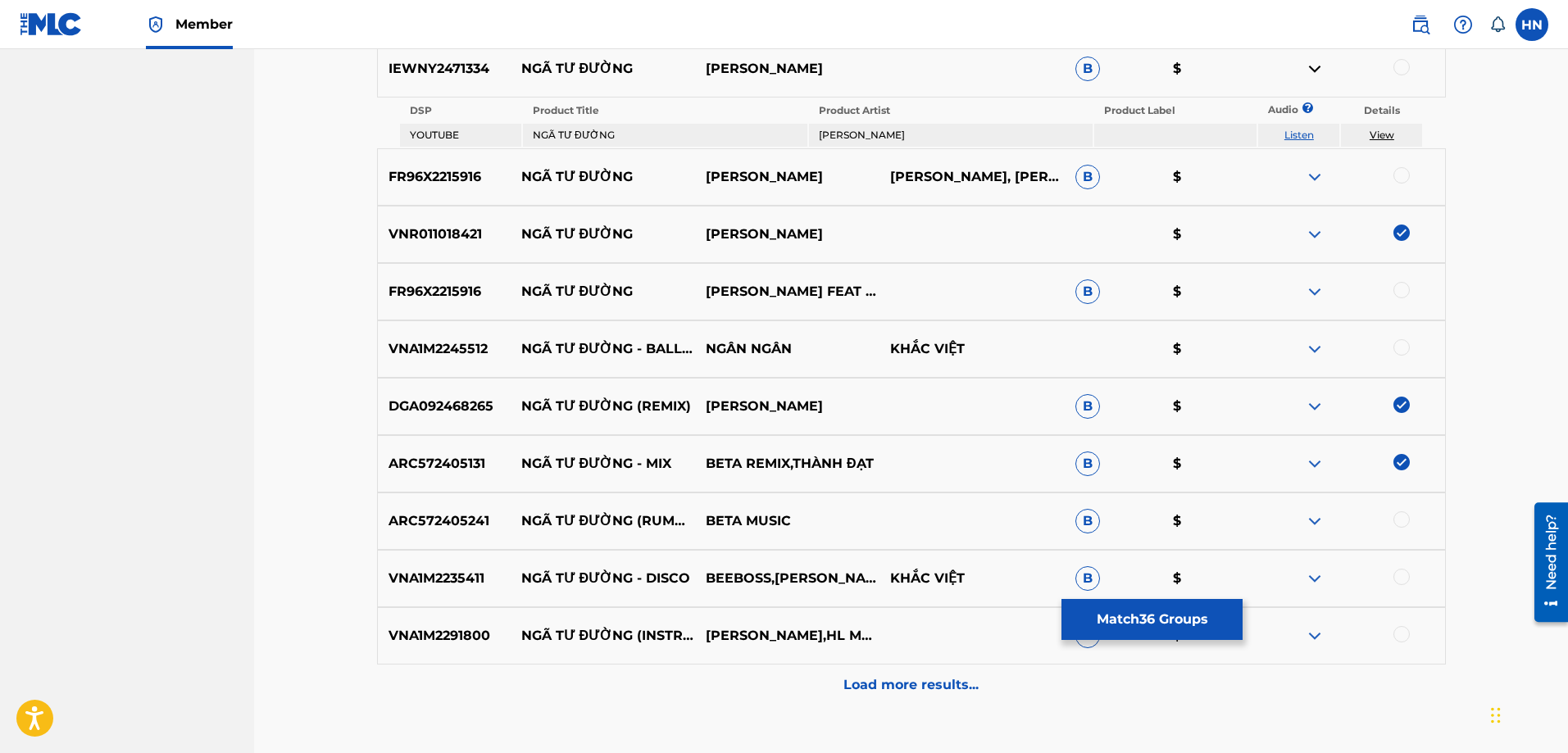
click at [455, 583] on p "VNA1M2235411" at bounding box center [445, 578] width 133 height 20
click at [1396, 581] on div at bounding box center [1401, 577] width 17 height 17
click at [451, 522] on p "ARC572405241" at bounding box center [445, 522] width 133 height 20
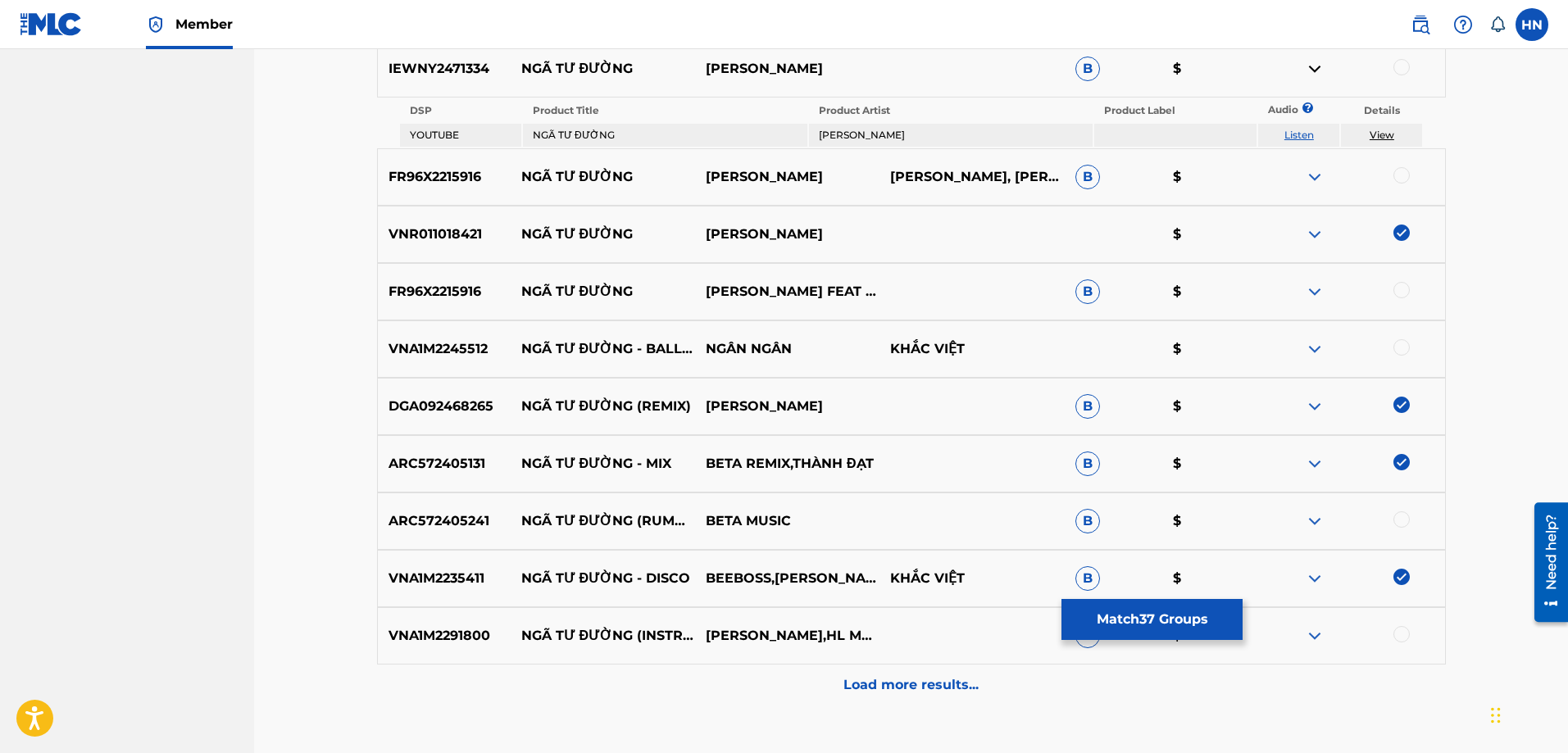
click at [1401, 519] on div at bounding box center [1401, 520] width 17 height 17
click at [453, 349] on p "VNA1M2245512" at bounding box center [445, 349] width 133 height 20
click at [1398, 347] on div at bounding box center [1401, 347] width 17 height 17
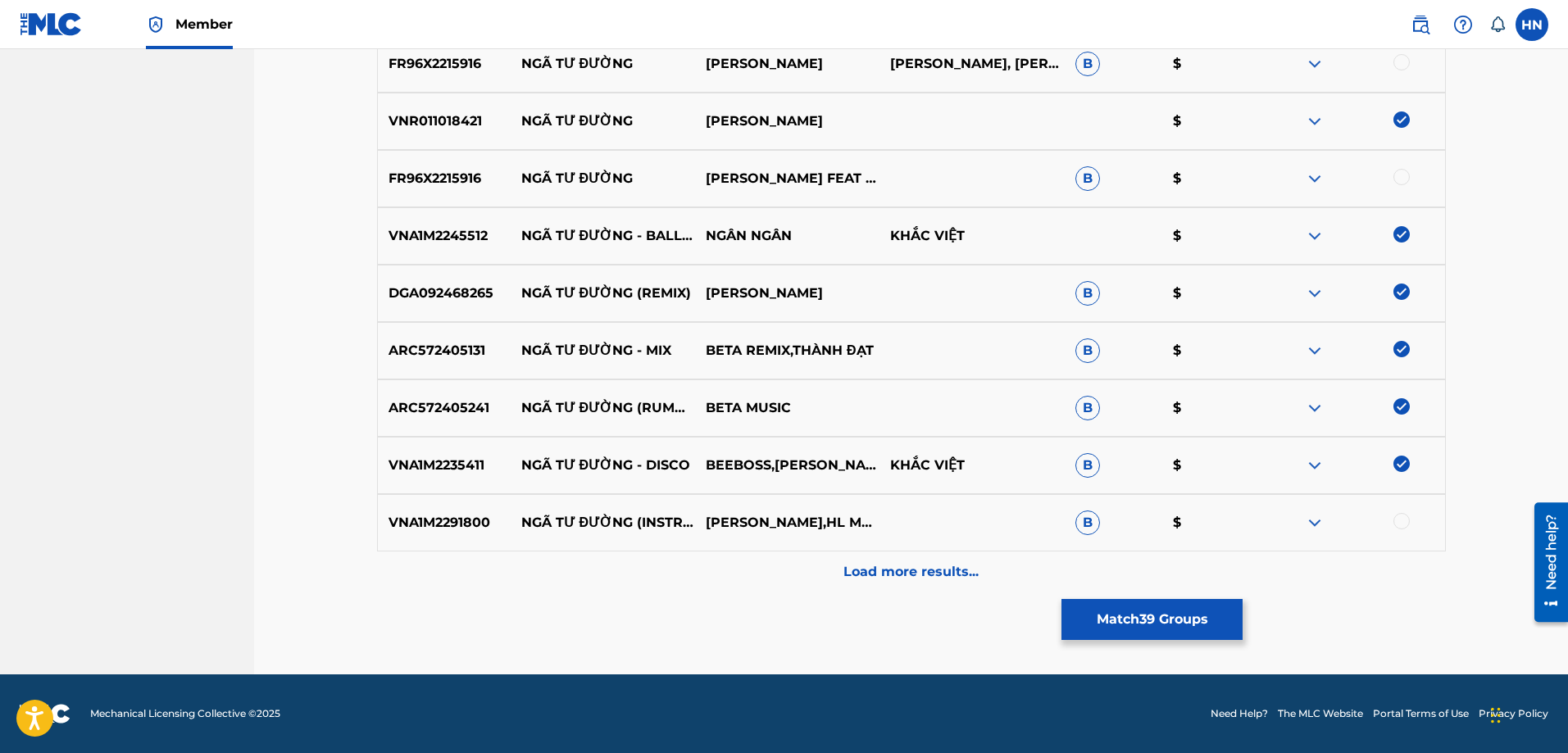
click at [1308, 528] on img at bounding box center [1315, 522] width 20 height 20
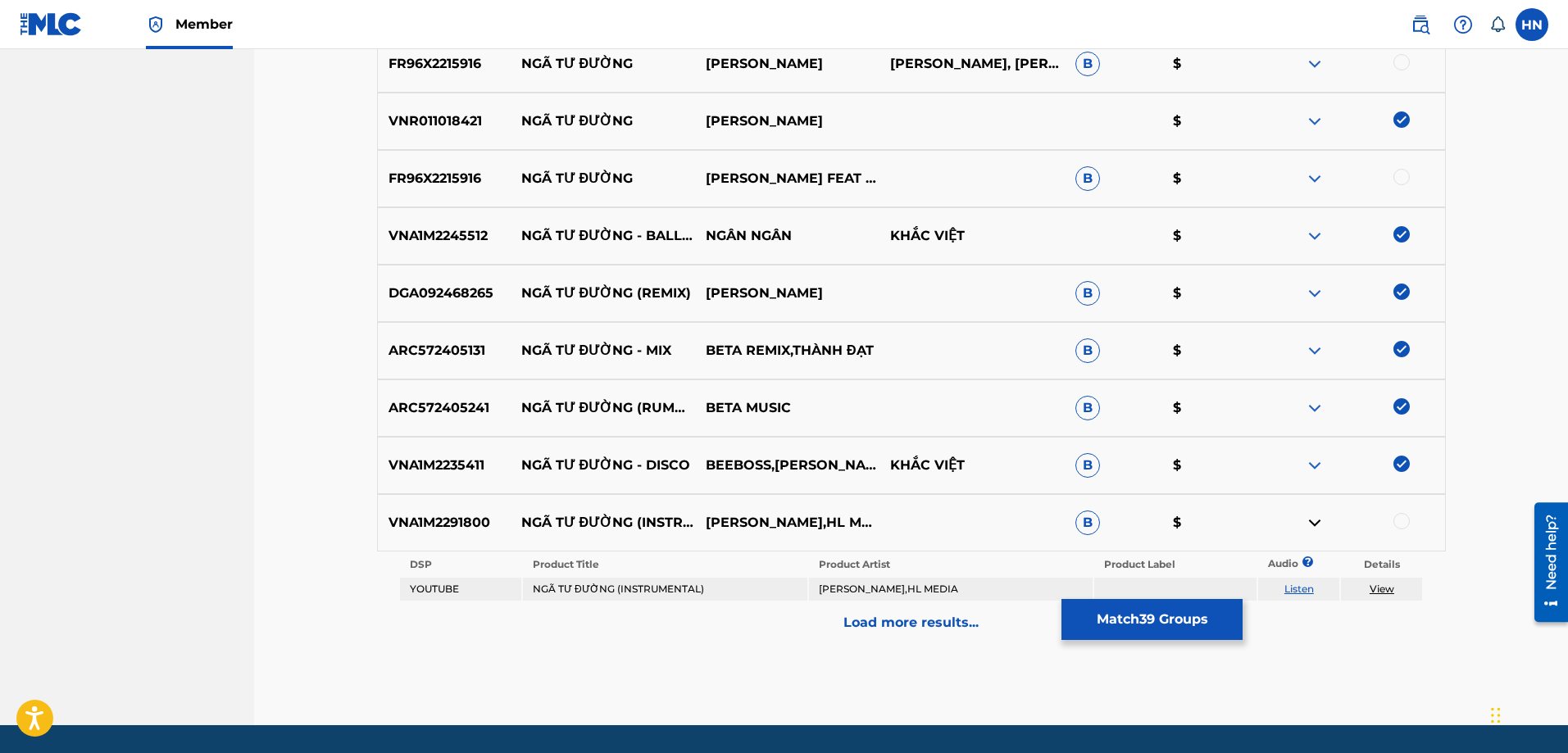
click at [1297, 591] on link "Listen" at bounding box center [1299, 589] width 30 height 12
click at [430, 517] on p "VNA1M2291800" at bounding box center [445, 522] width 133 height 20
click at [1406, 523] on div at bounding box center [1401, 521] width 17 height 17
click at [956, 618] on p "Load more results..." at bounding box center [911, 623] width 135 height 20
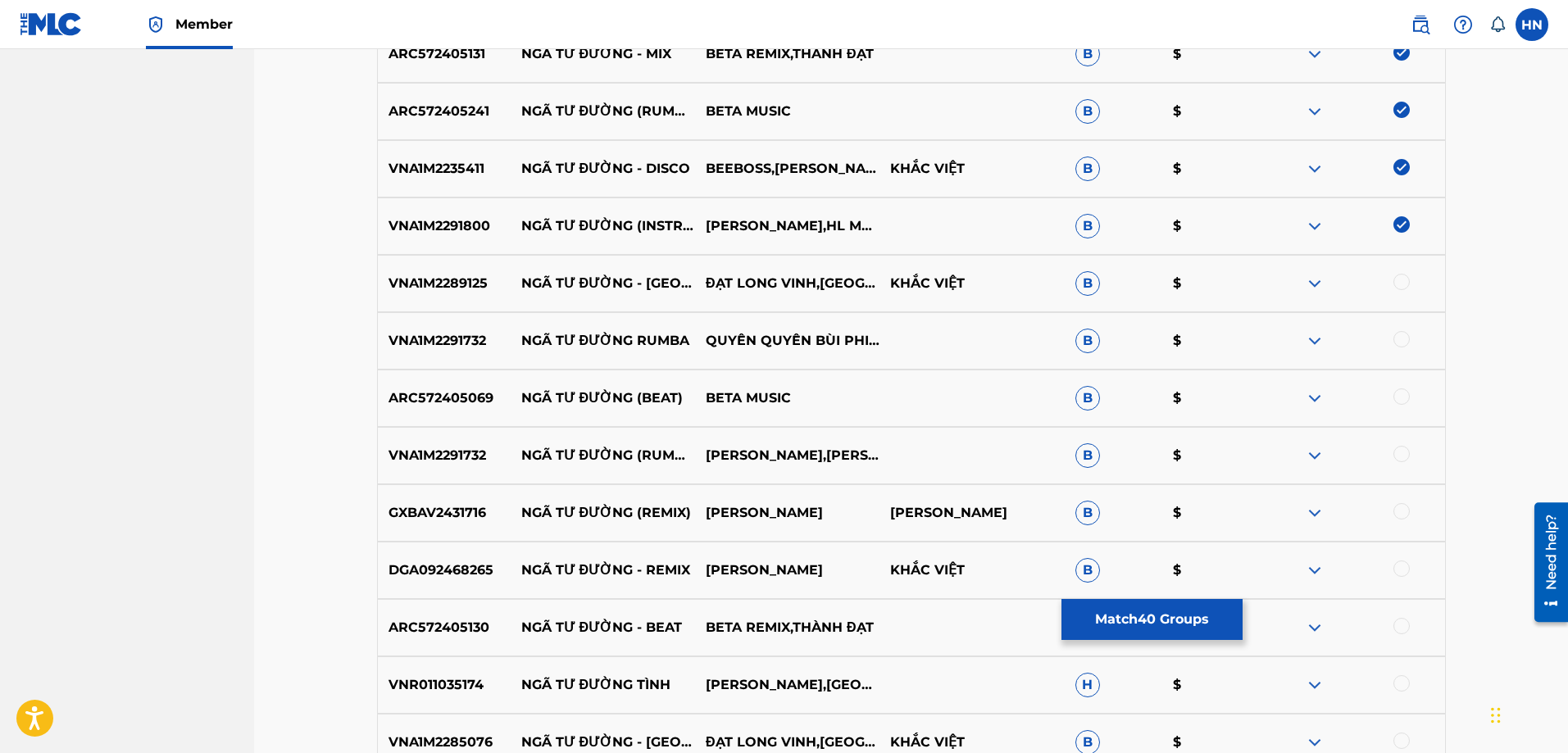
scroll to position [3368, 0]
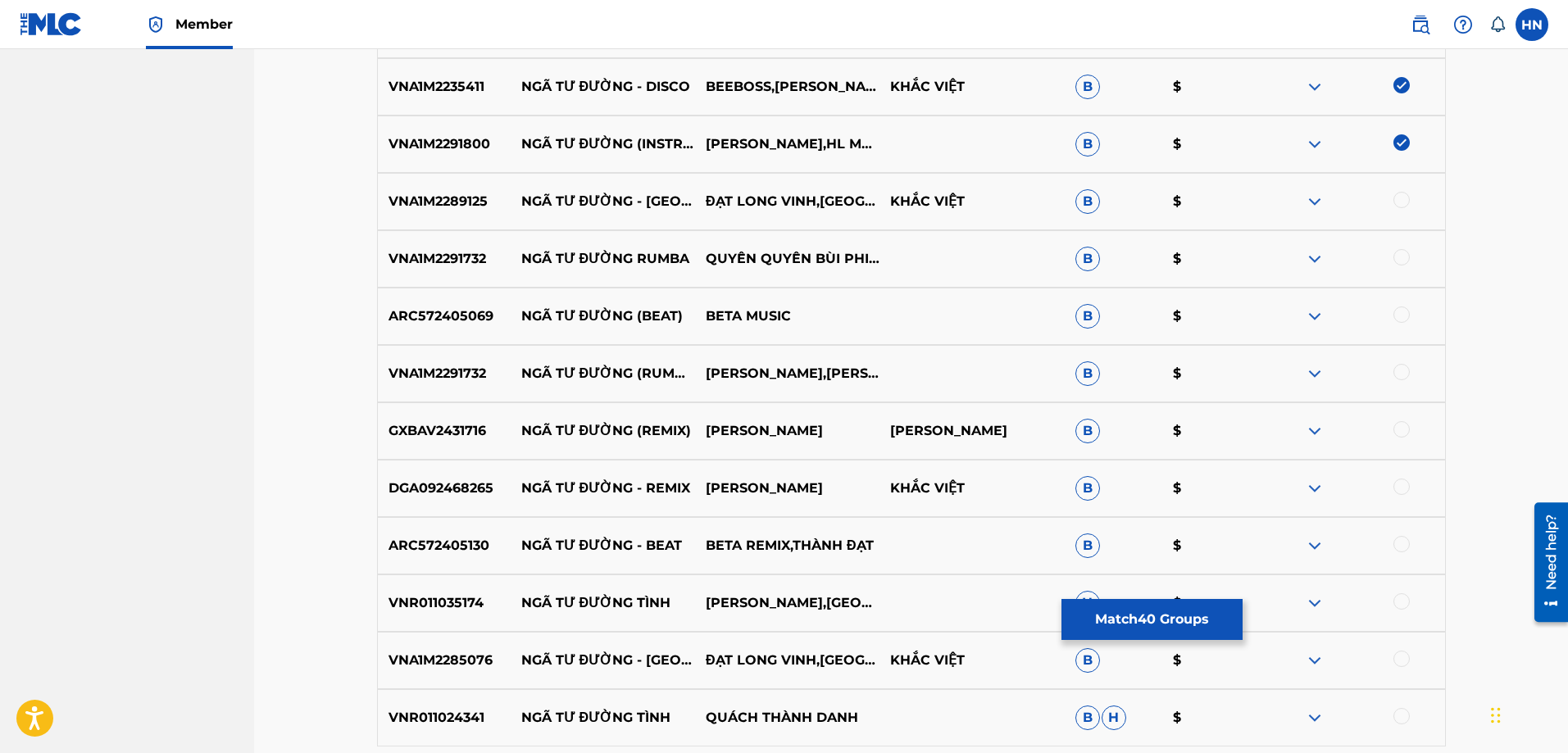
click at [444, 206] on p "VNA1M2289125" at bounding box center [445, 202] width 133 height 20
click at [1404, 194] on div at bounding box center [1401, 200] width 17 height 17
click at [459, 486] on p "DGA092468265" at bounding box center [445, 488] width 133 height 20
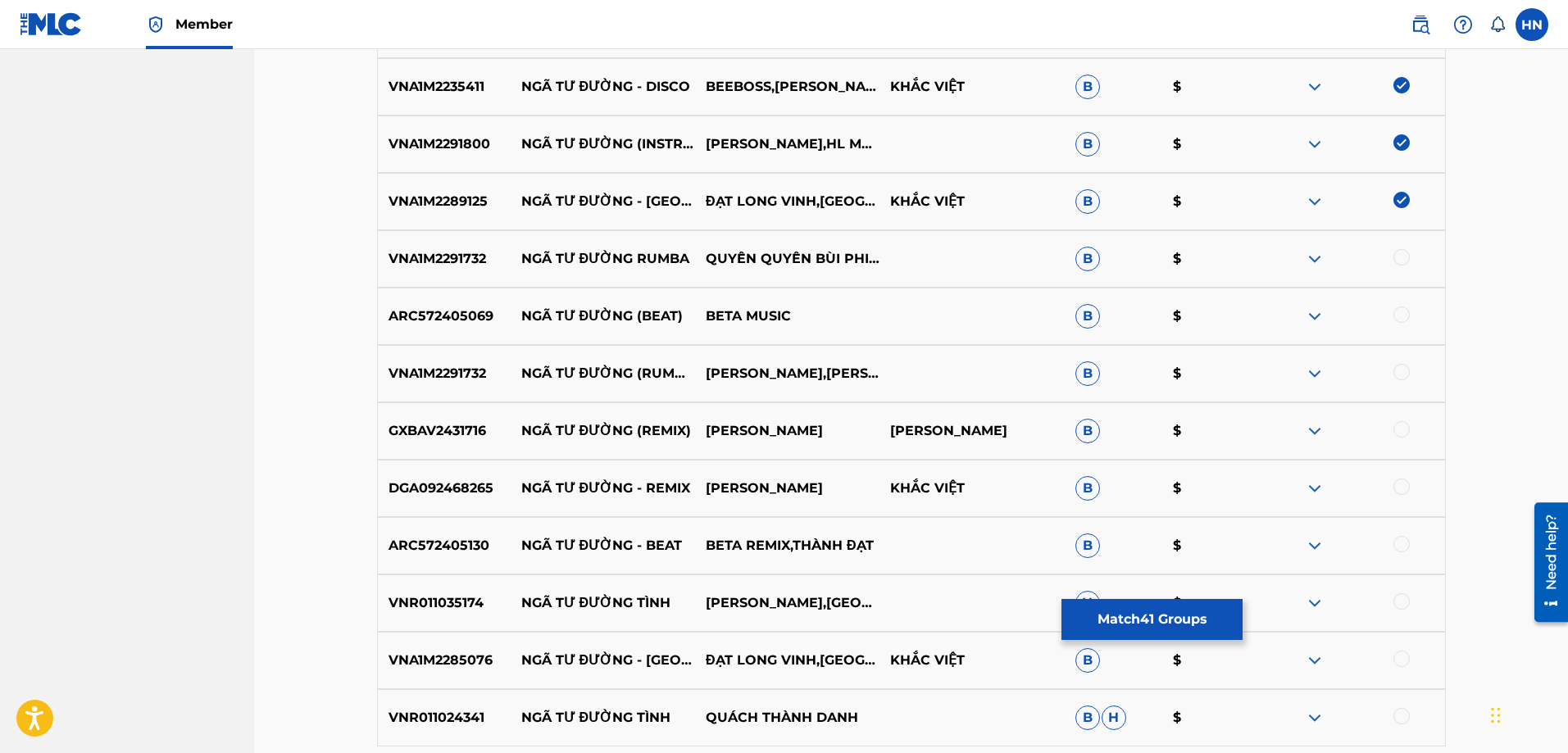
click at [1403, 486] on div at bounding box center [1401, 487] width 17 height 17
click at [394, 539] on p "ARC572405130" at bounding box center [445, 546] width 133 height 20
click at [1390, 547] on div at bounding box center [1351, 546] width 184 height 20
click at [1400, 547] on div at bounding box center [1401, 544] width 17 height 17
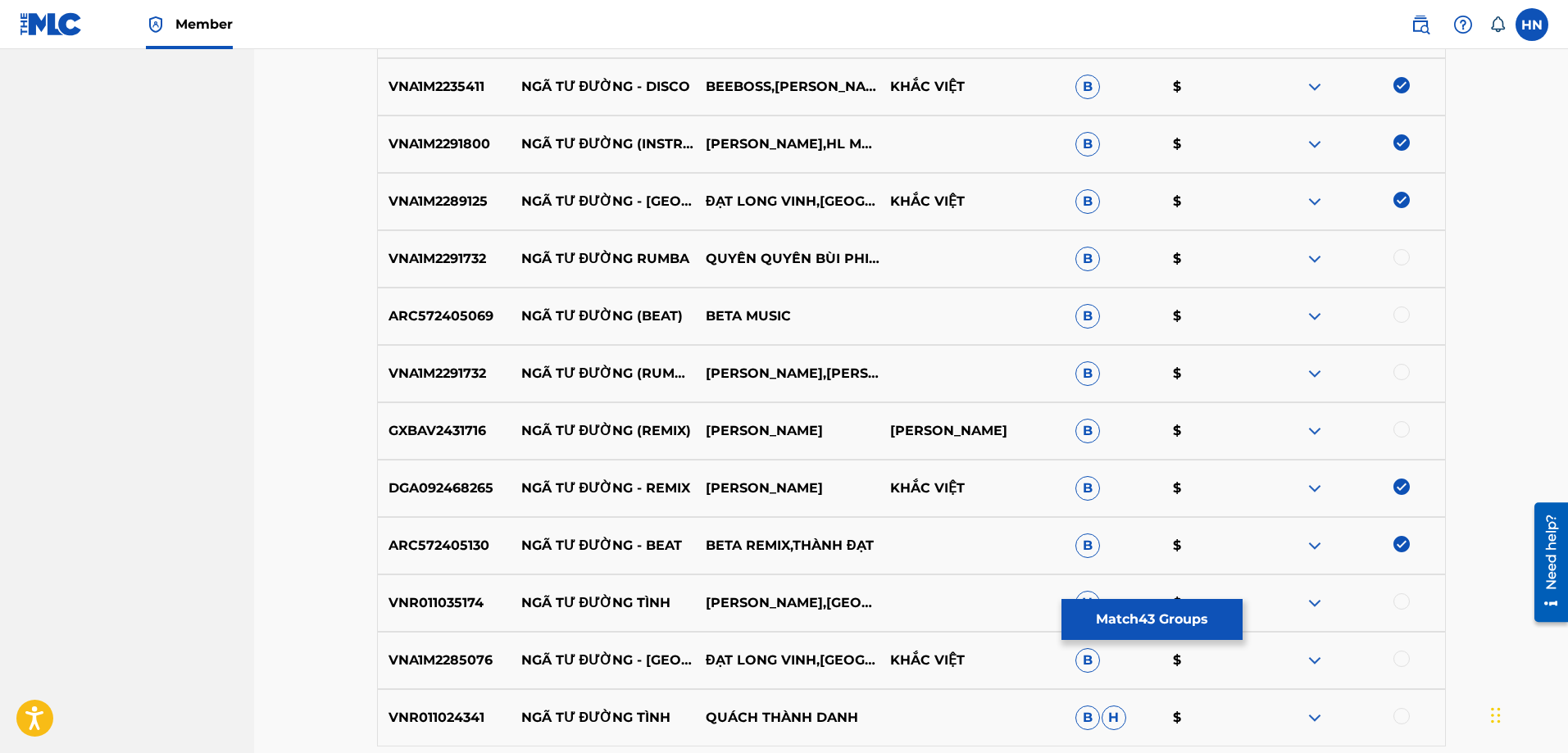
click at [469, 663] on p "VNA1M2285076" at bounding box center [445, 660] width 133 height 20
click at [1404, 660] on div at bounding box center [1401, 659] width 17 height 17
drag, startPoint x: 633, startPoint y: 430, endPoint x: 844, endPoint y: 430, distance: 211.0
click at [844, 430] on div "GXBAV2431716 NGÃ TƯ ĐƯỜNG (REMIX) [PERSON_NAME] [PERSON_NAME] B $" at bounding box center [912, 432] width 1069 height 58
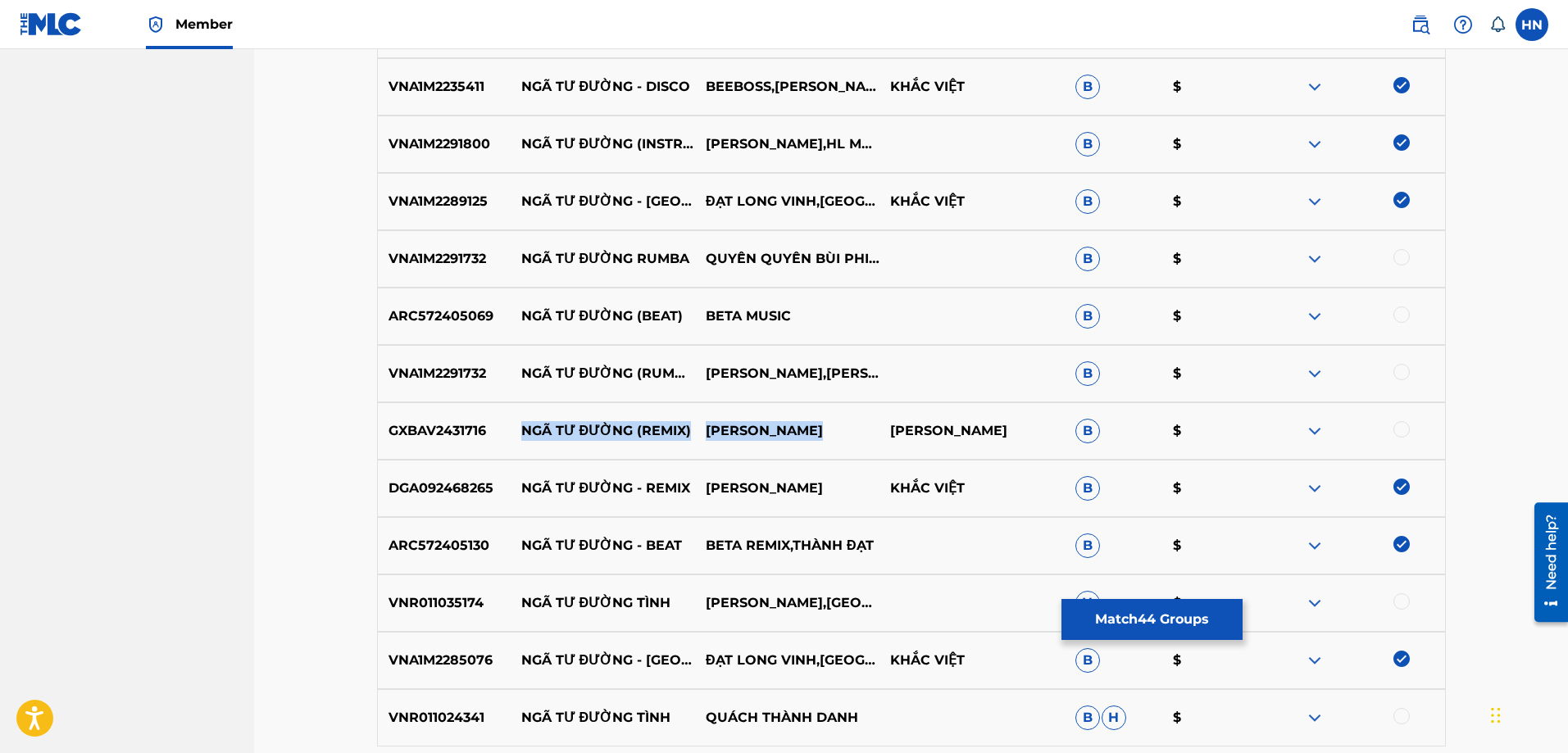
click at [1319, 376] on img at bounding box center [1315, 374] width 20 height 20
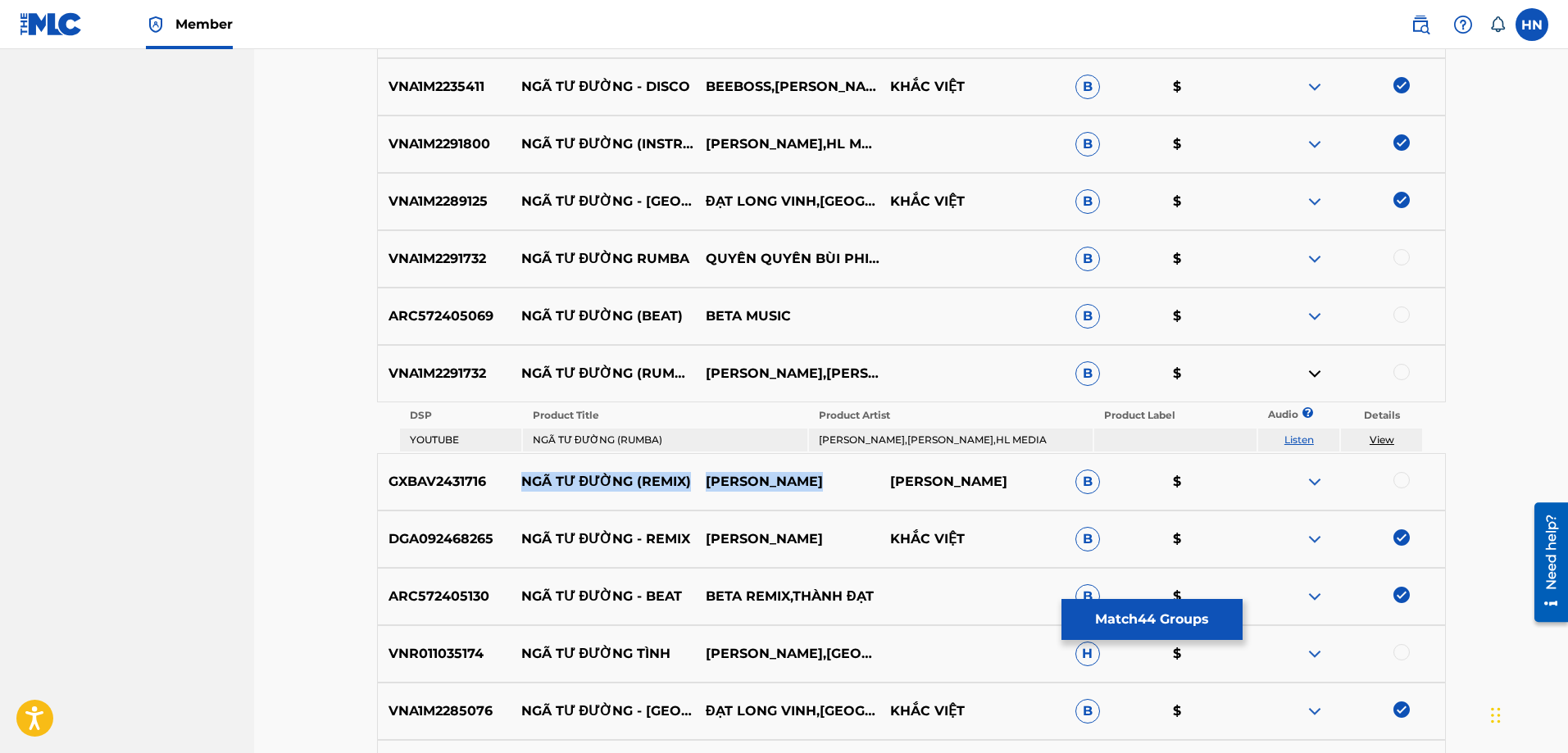
click at [1307, 438] on link "Listen" at bounding box center [1299, 439] width 30 height 12
click at [466, 387] on div "VNA1M2291732 NGÃ TƯ ĐƯỜNG (RUMBA) [PERSON_NAME],BÙI PHI LONG,HL MEDIA B $" at bounding box center [912, 374] width 1069 height 58
click at [1404, 371] on div at bounding box center [1401, 372] width 17 height 17
click at [450, 252] on p "VNA1M2291732" at bounding box center [445, 259] width 133 height 20
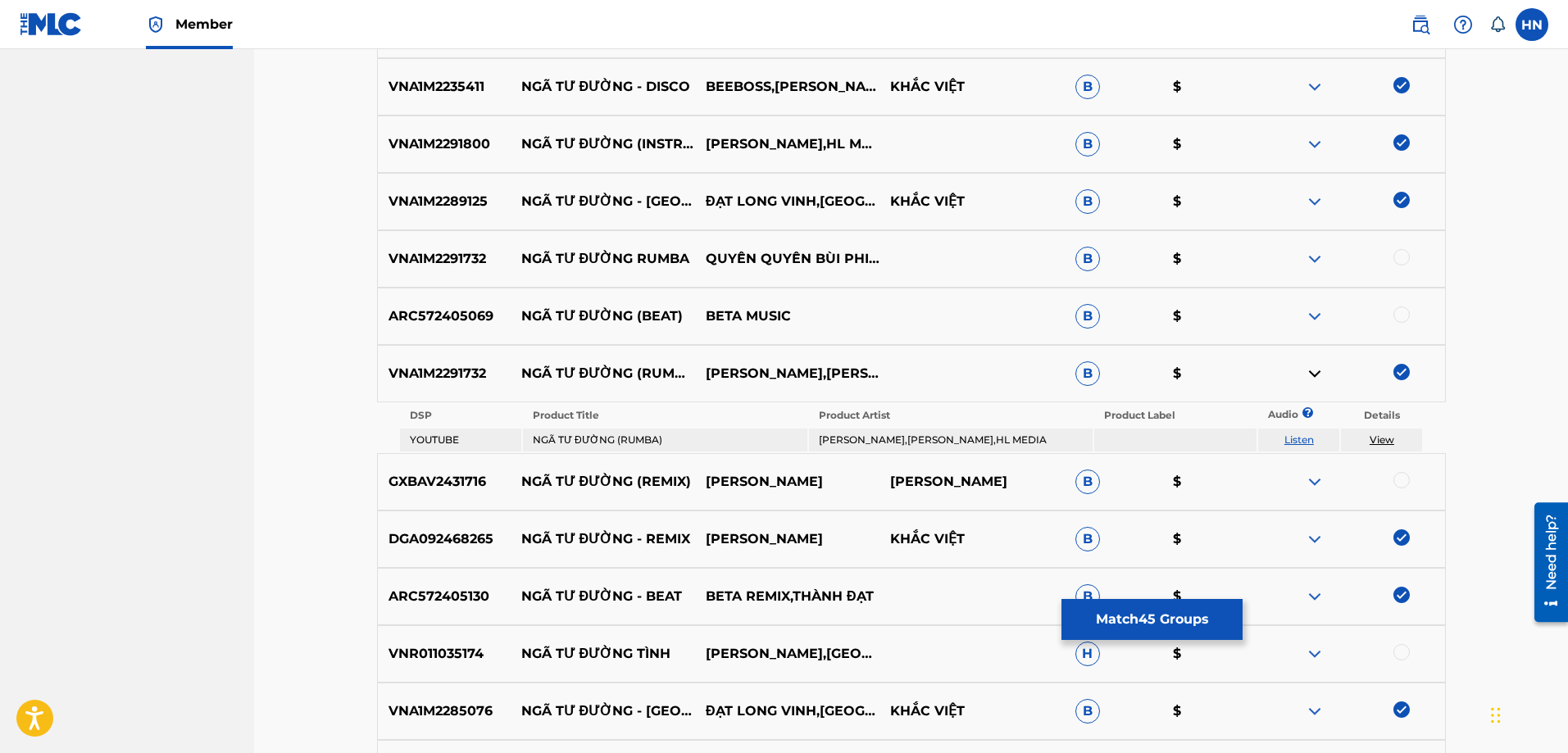
click at [1392, 258] on div at bounding box center [1351, 259] width 184 height 20
click at [1403, 256] on div at bounding box center [1401, 257] width 17 height 17
click at [1312, 314] on img at bounding box center [1315, 316] width 20 height 20
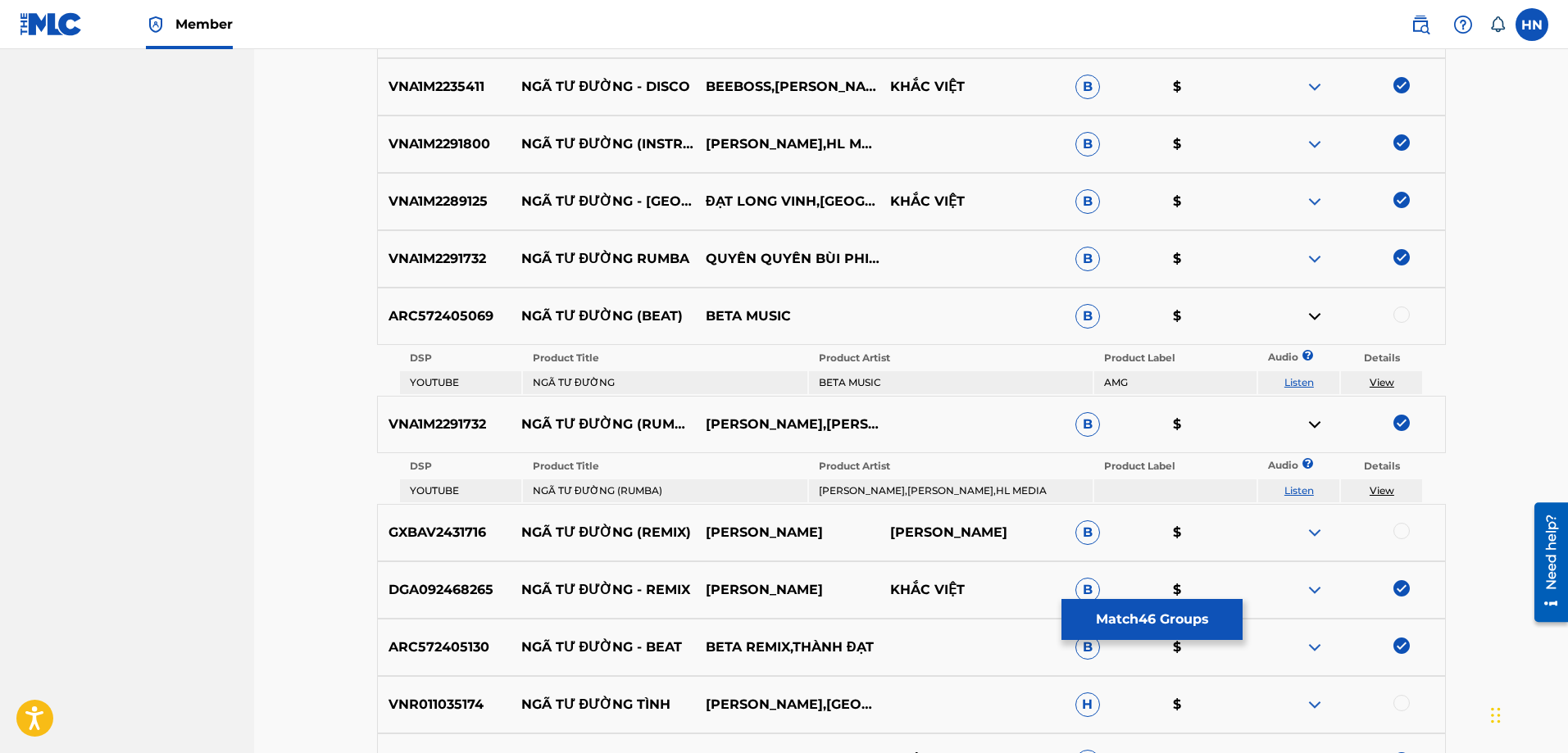
click at [1305, 382] on link "Listen" at bounding box center [1299, 383] width 30 height 12
click at [473, 314] on p "ARC572405069" at bounding box center [445, 316] width 133 height 20
click at [1404, 313] on div at bounding box center [1401, 314] width 17 height 17
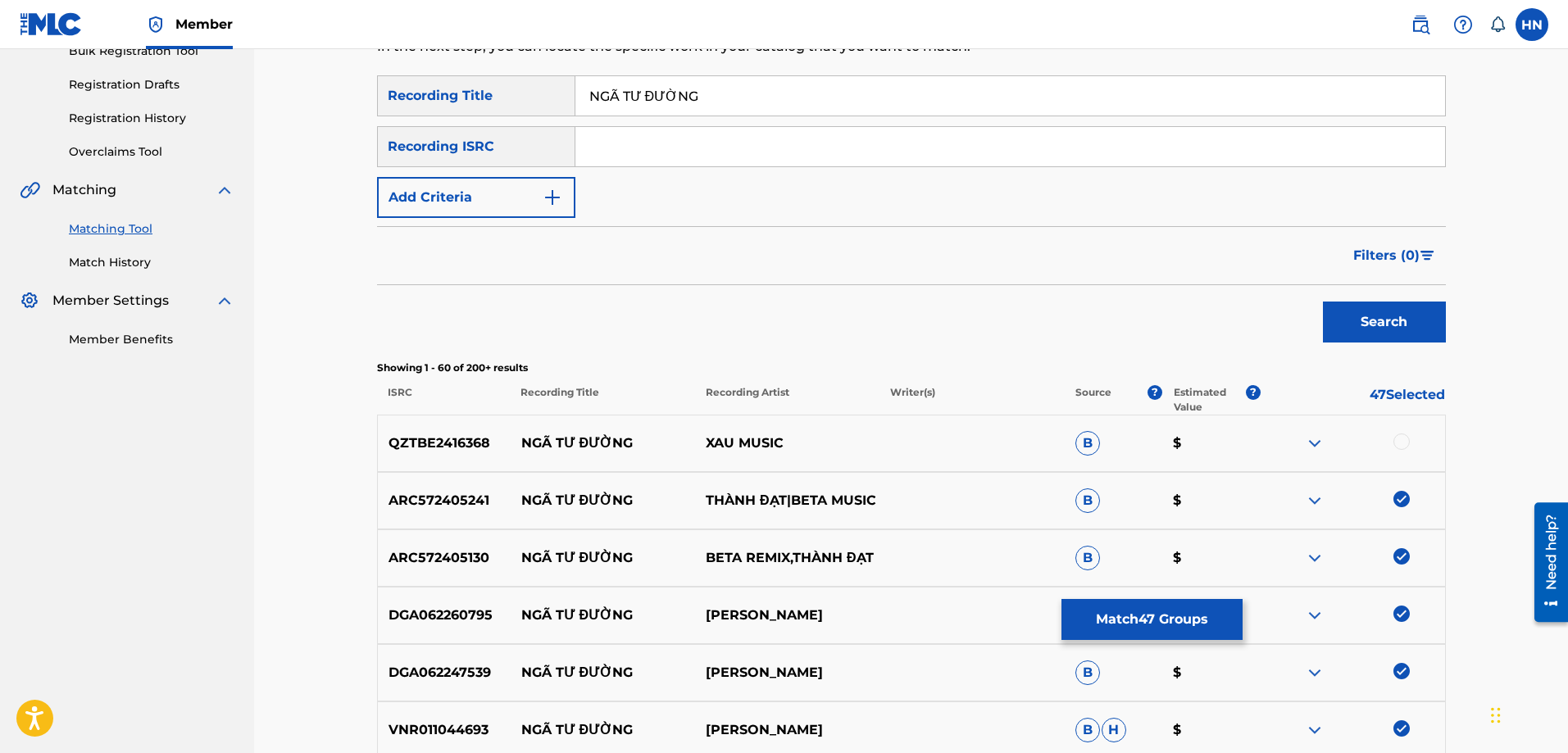
scroll to position [171, 0]
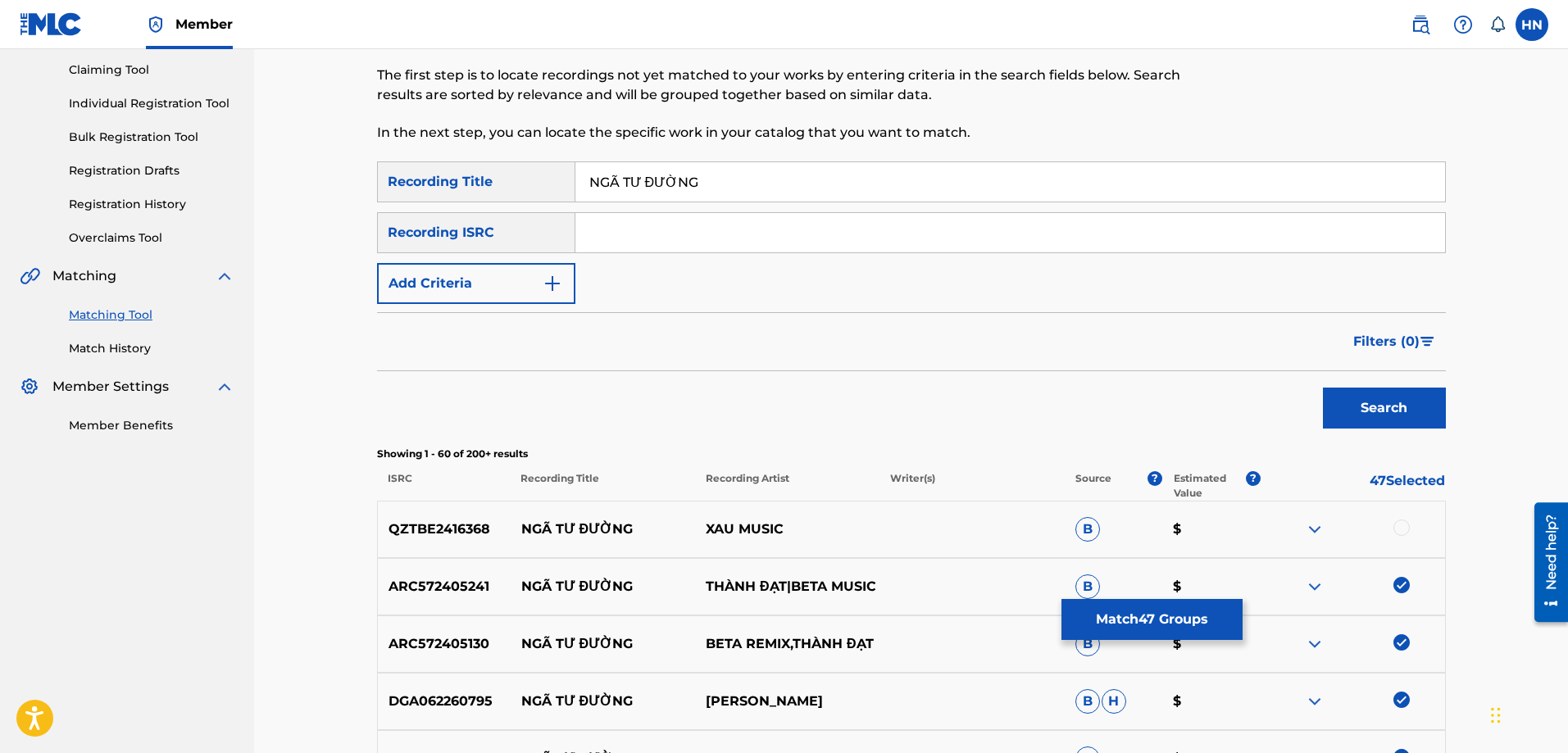
click at [712, 189] on input "NGÃ TƯ ĐƯỜNG" at bounding box center [1011, 182] width 870 height 39
paste input "A TU DUO"
type input "NGA TU DUONG"
click at [1361, 412] on button "Search" at bounding box center [1385, 408] width 123 height 41
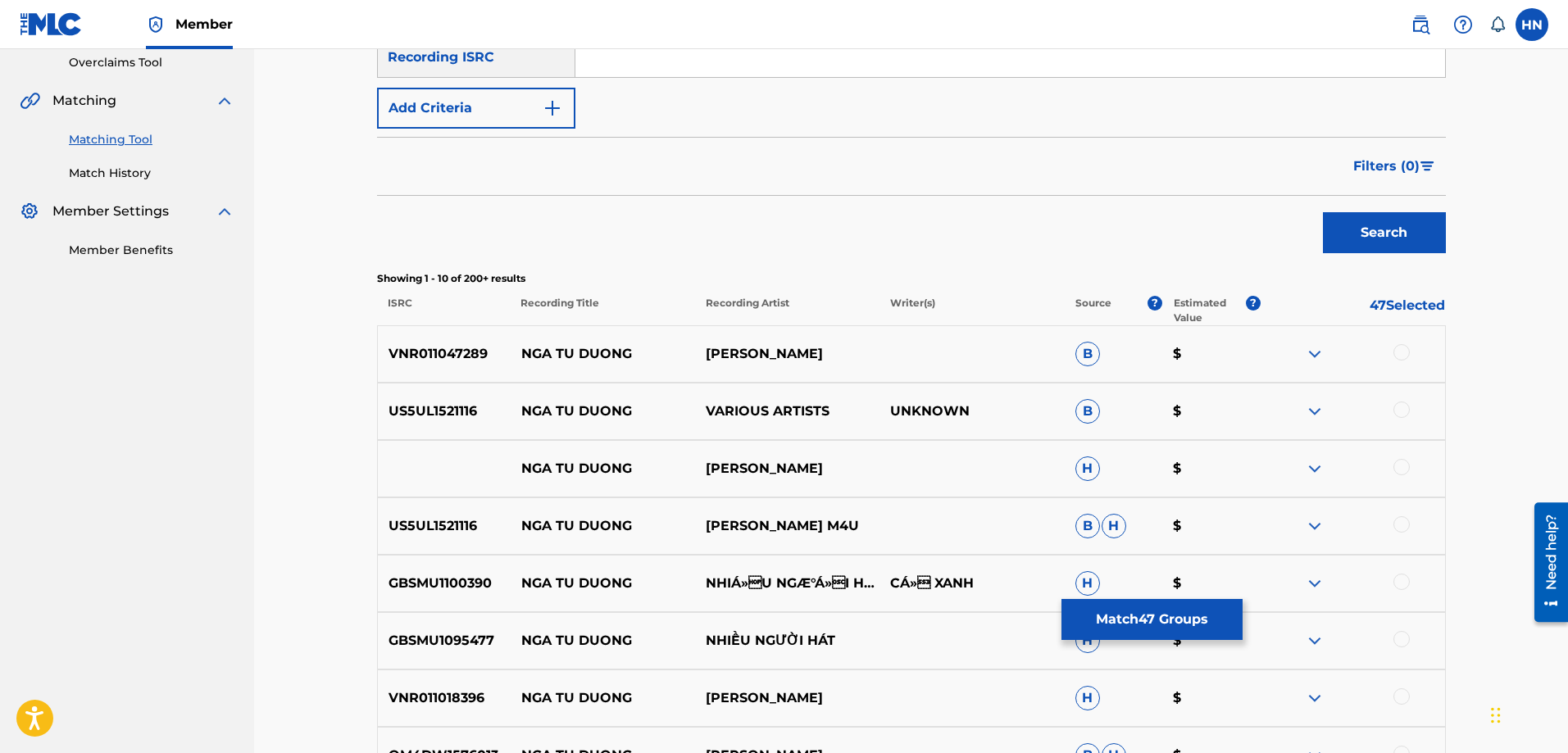
scroll to position [349, 0]
click at [404, 370] on div "VNR011047289 NGA TU DUONG HO DUC LINH B $" at bounding box center [912, 353] width 1069 height 58
click at [1397, 353] on div at bounding box center [1401, 350] width 17 height 17
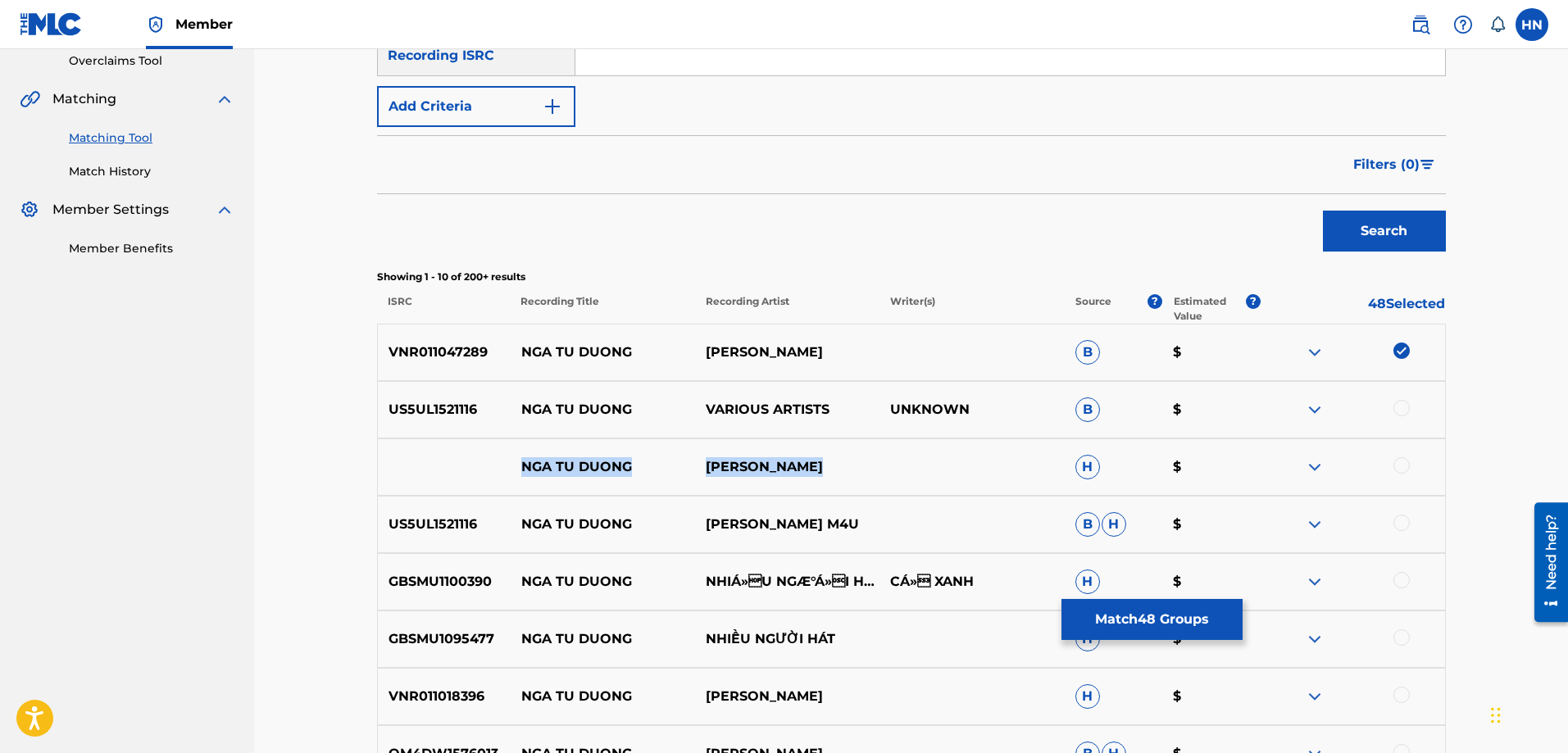
drag, startPoint x: 522, startPoint y: 479, endPoint x: 861, endPoint y: 462, distance: 339.4
click at [845, 462] on div "NGA TU DUONG [PERSON_NAME]" at bounding box center [912, 467] width 1069 height 58
click at [1404, 466] on div at bounding box center [1401, 466] width 17 height 17
click at [1325, 468] on div at bounding box center [1351, 467] width 184 height 20
click at [1316, 469] on img at bounding box center [1315, 467] width 20 height 20
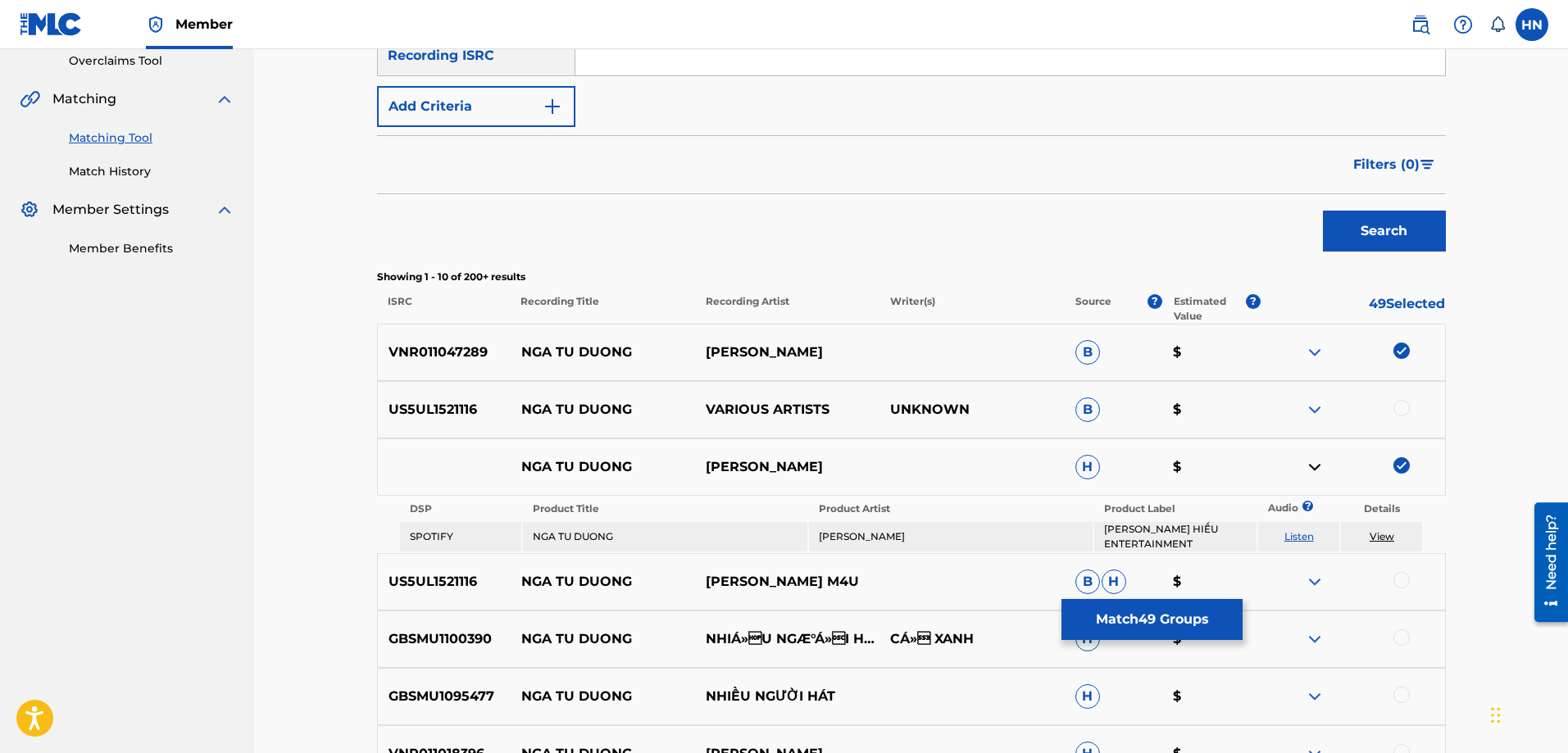
click at [1290, 536] on link "Listen" at bounding box center [1299, 536] width 30 height 12
drag, startPoint x: 1290, startPoint y: 536, endPoint x: 556, endPoint y: 321, distance: 764.8
click at [556, 321] on p "Recording Title" at bounding box center [603, 309] width 185 height 30
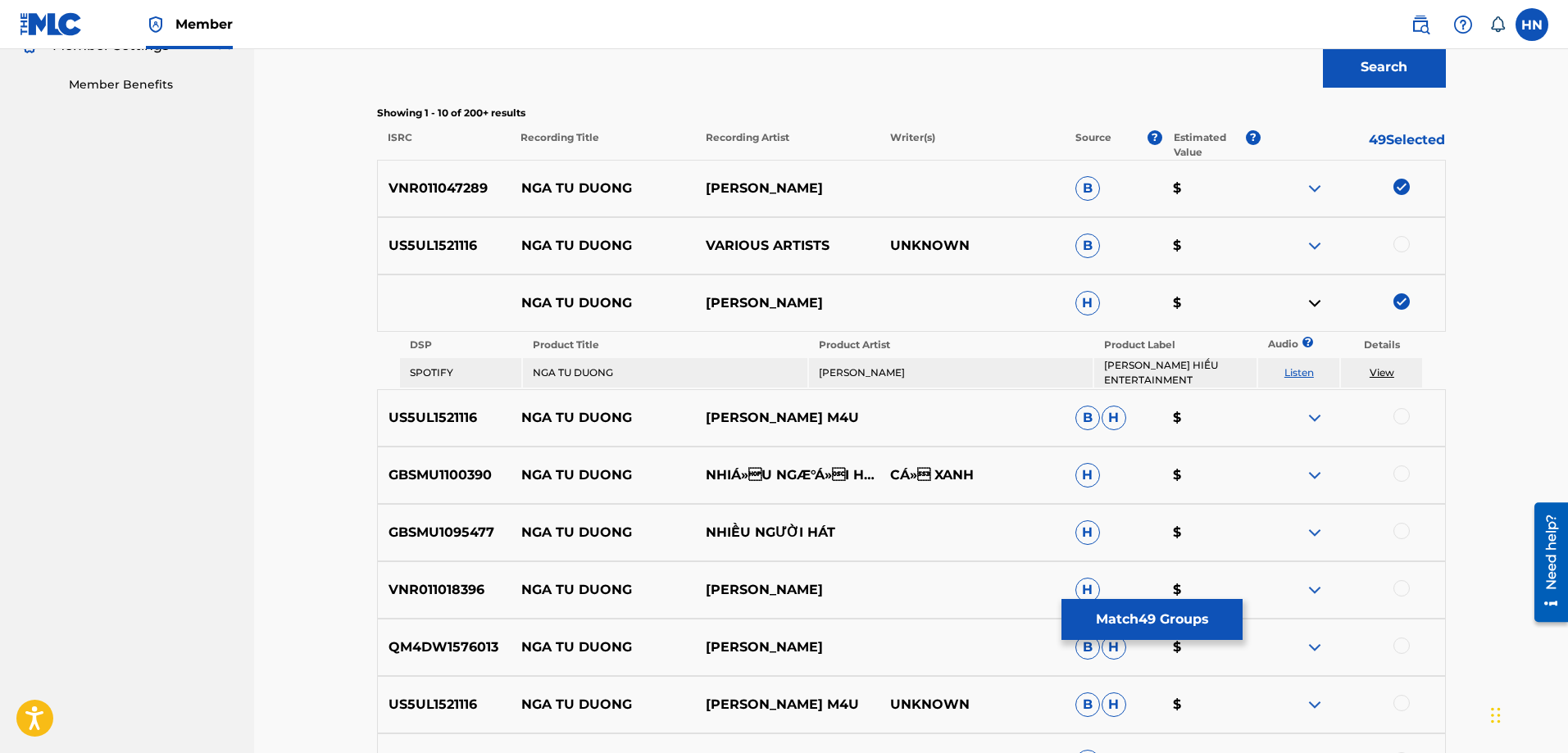
click at [432, 589] on p "VNR011018396" at bounding box center [445, 590] width 133 height 20
click at [1401, 591] on div at bounding box center [1401, 588] width 17 height 17
click at [438, 639] on p "QM4DW1576013" at bounding box center [445, 647] width 133 height 20
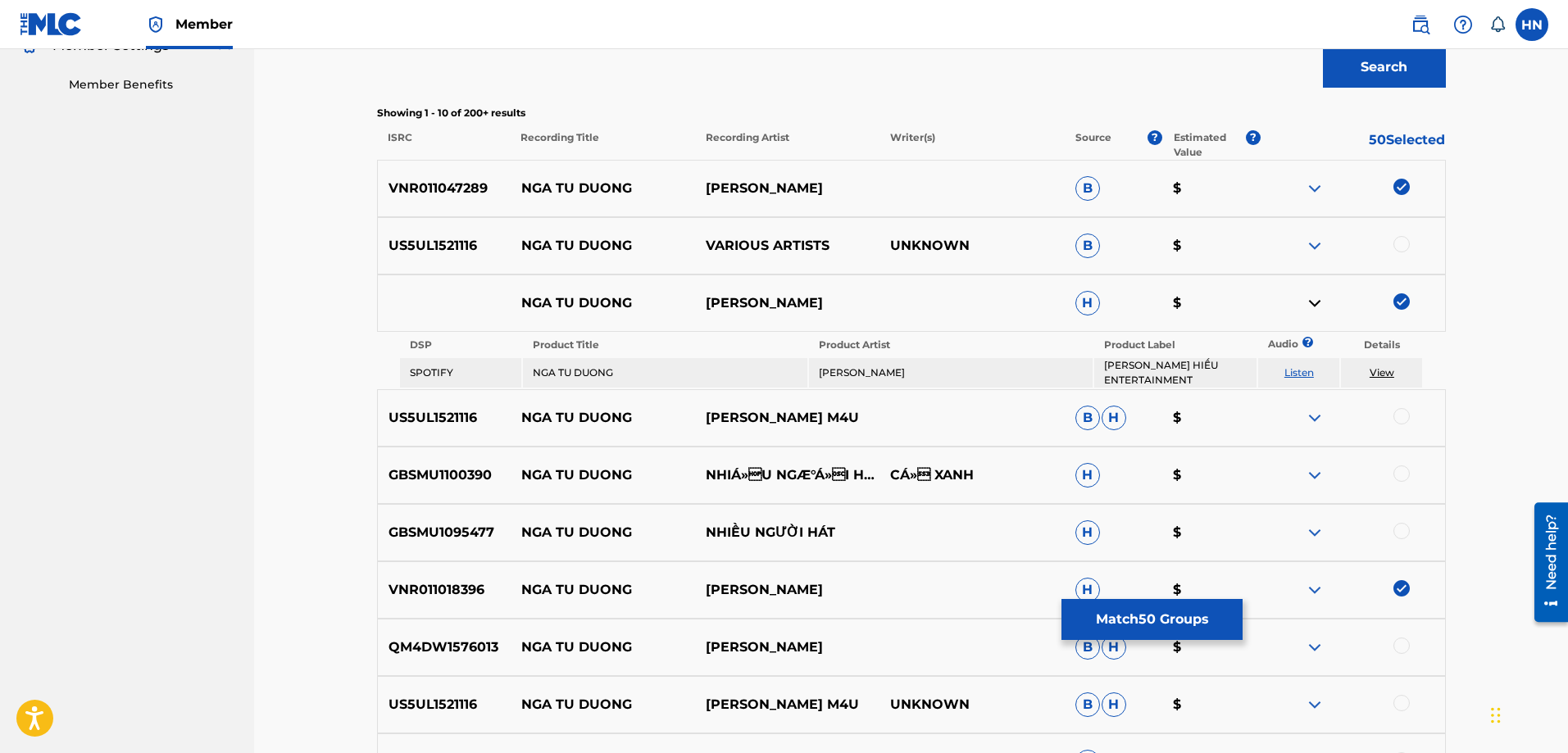
click at [1399, 641] on div at bounding box center [1401, 646] width 17 height 17
drag, startPoint x: 523, startPoint y: 703, endPoint x: 834, endPoint y: 711, distance: 311.1
click at [834, 711] on div "US5UL1521116 NGA TU DUONG [PERSON_NAME] M4U UNKNOWN [PERSON_NAME]" at bounding box center [912, 705] width 1069 height 58
click at [1315, 417] on img at bounding box center [1315, 418] width 20 height 20
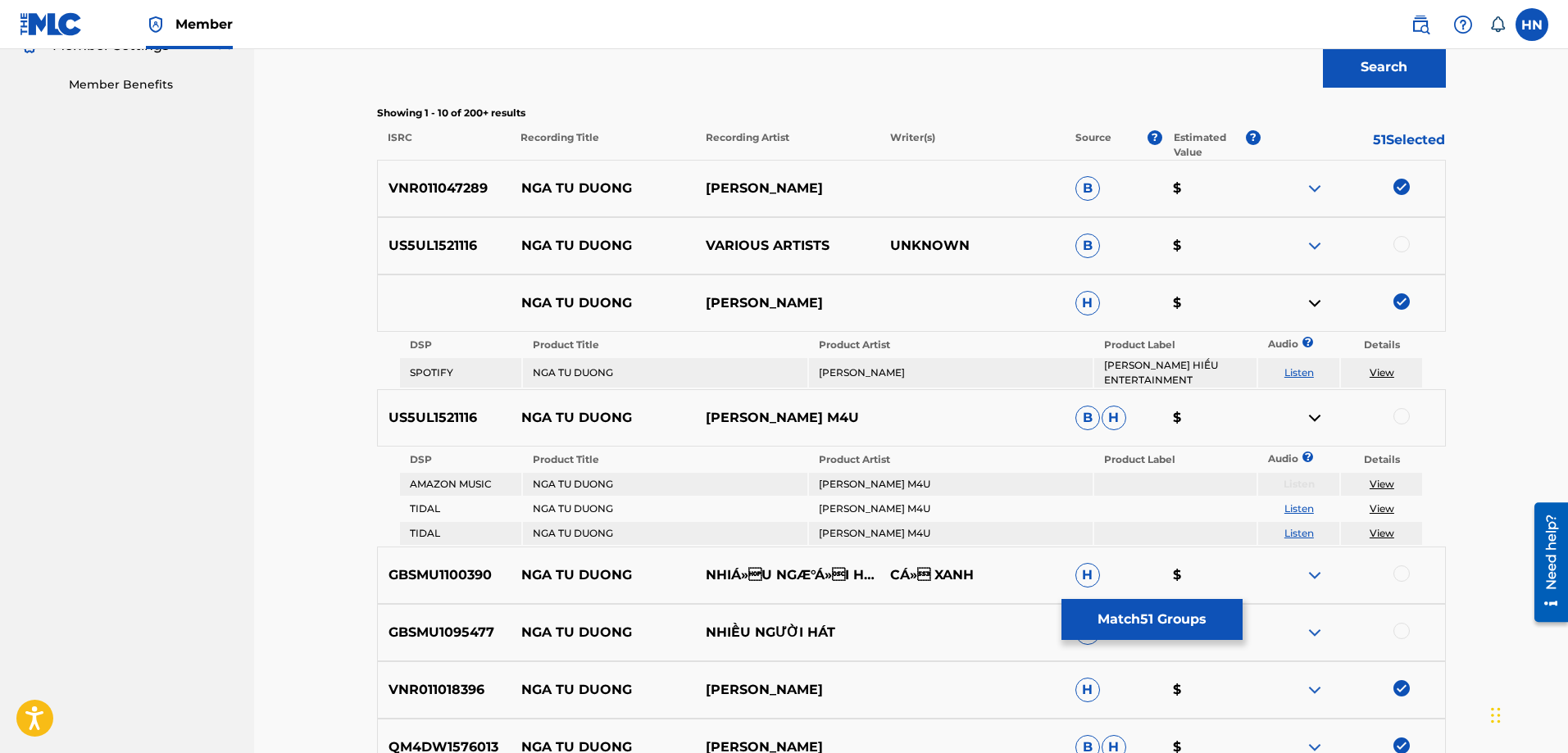
click at [1309, 244] on img at bounding box center [1315, 245] width 20 height 20
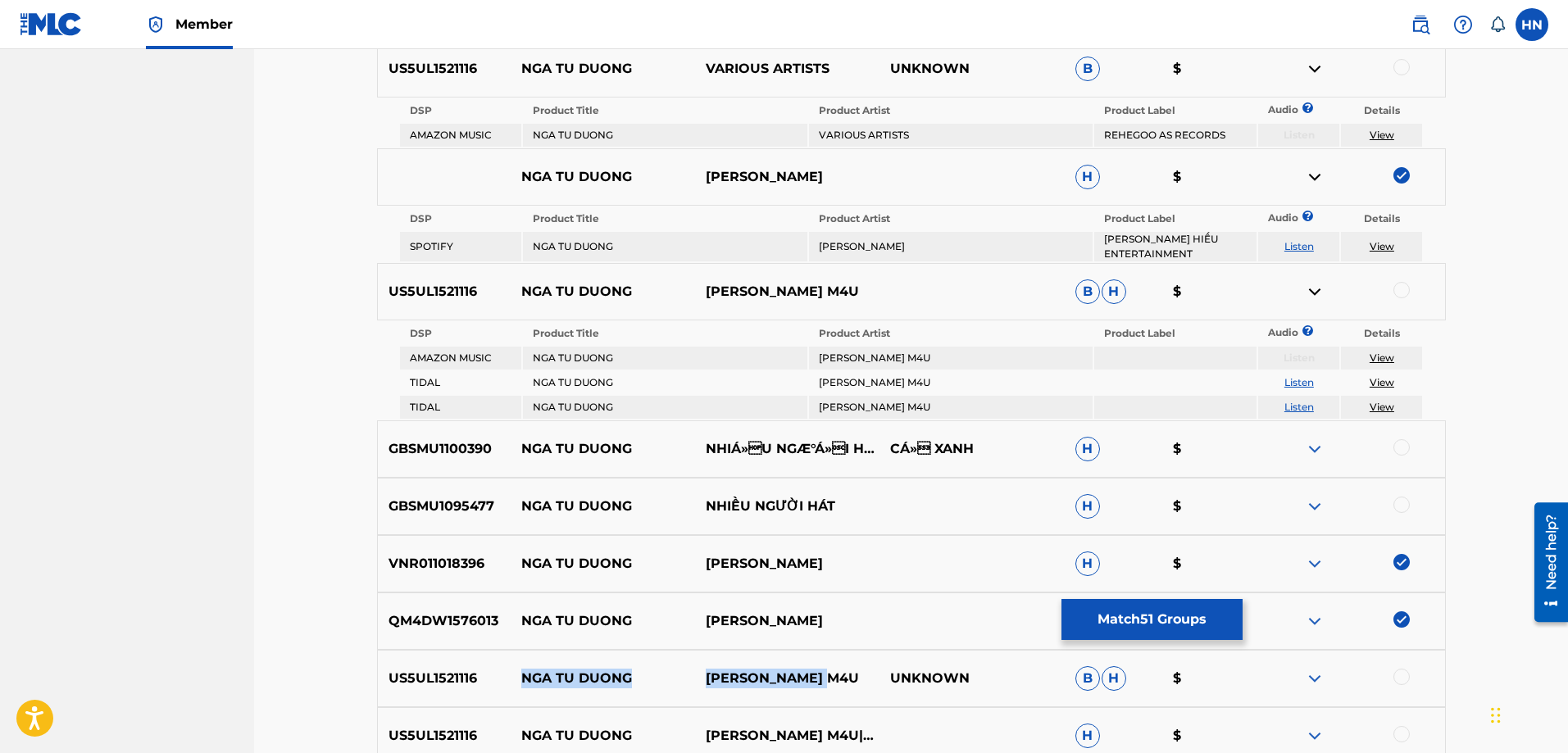
scroll to position [840, 0]
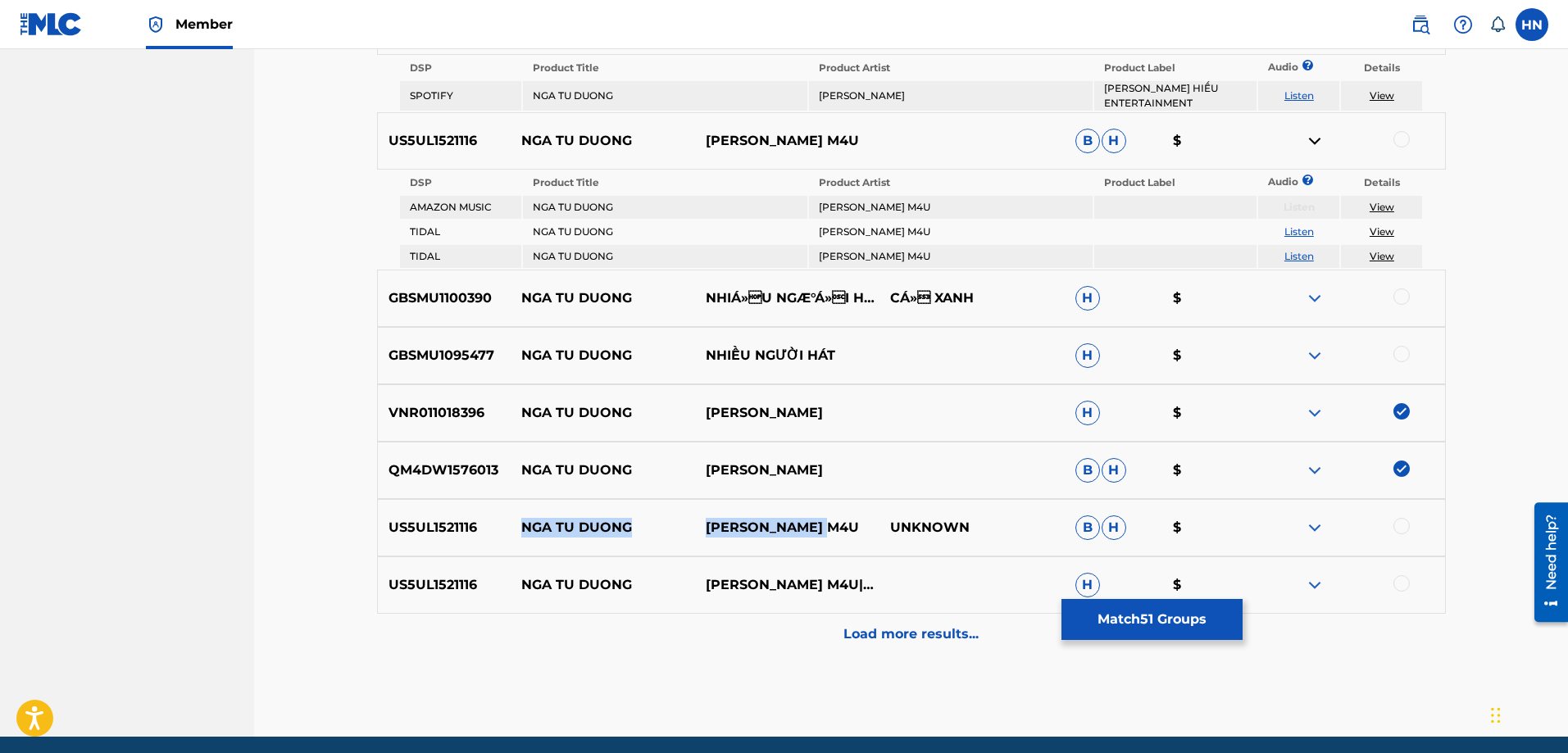
click at [1316, 531] on img at bounding box center [1315, 528] width 20 height 20
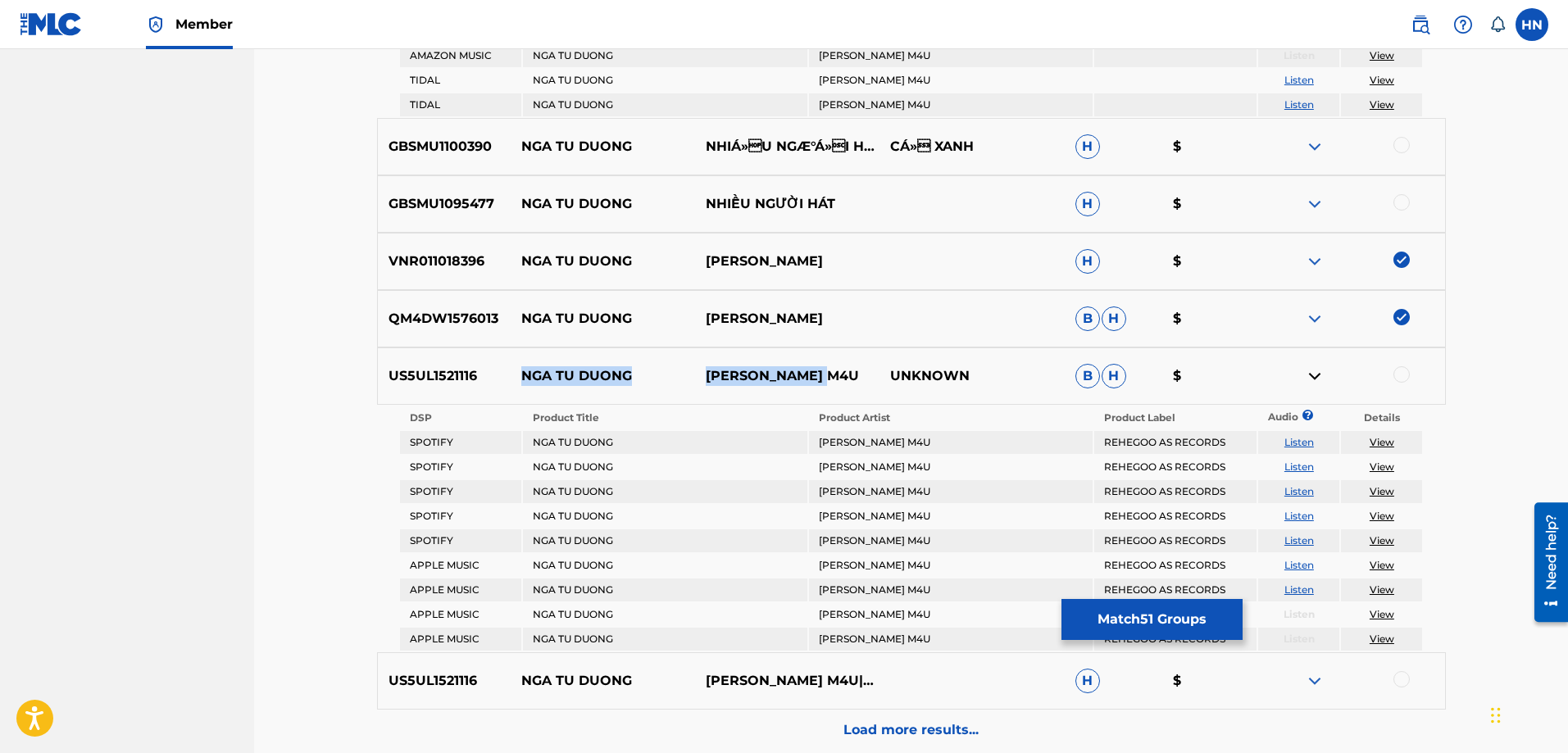
scroll to position [1005, 0]
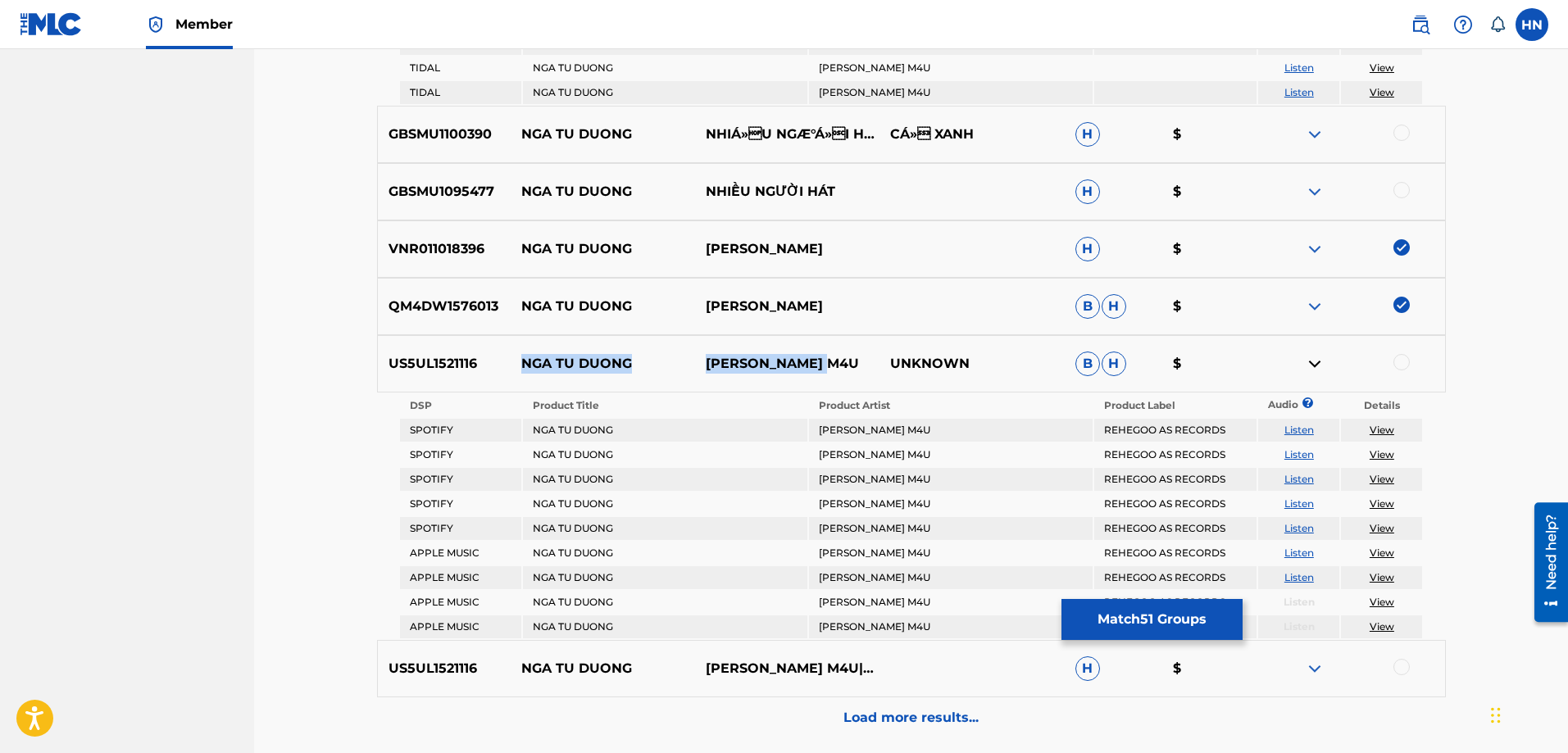
click at [1295, 474] on link "Listen" at bounding box center [1299, 479] width 30 height 12
click at [1301, 428] on link "Listen" at bounding box center [1299, 430] width 30 height 12
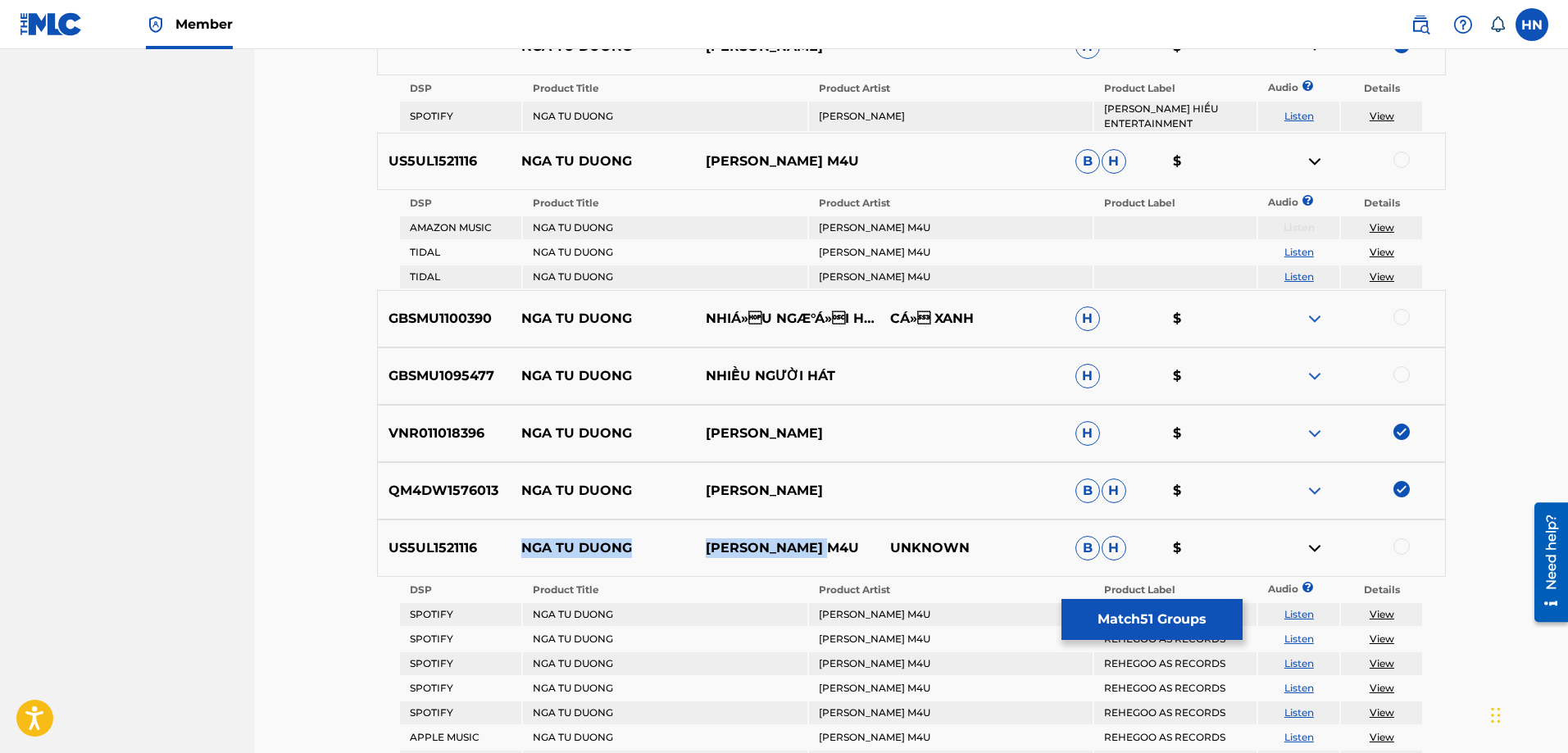
scroll to position [758, 0]
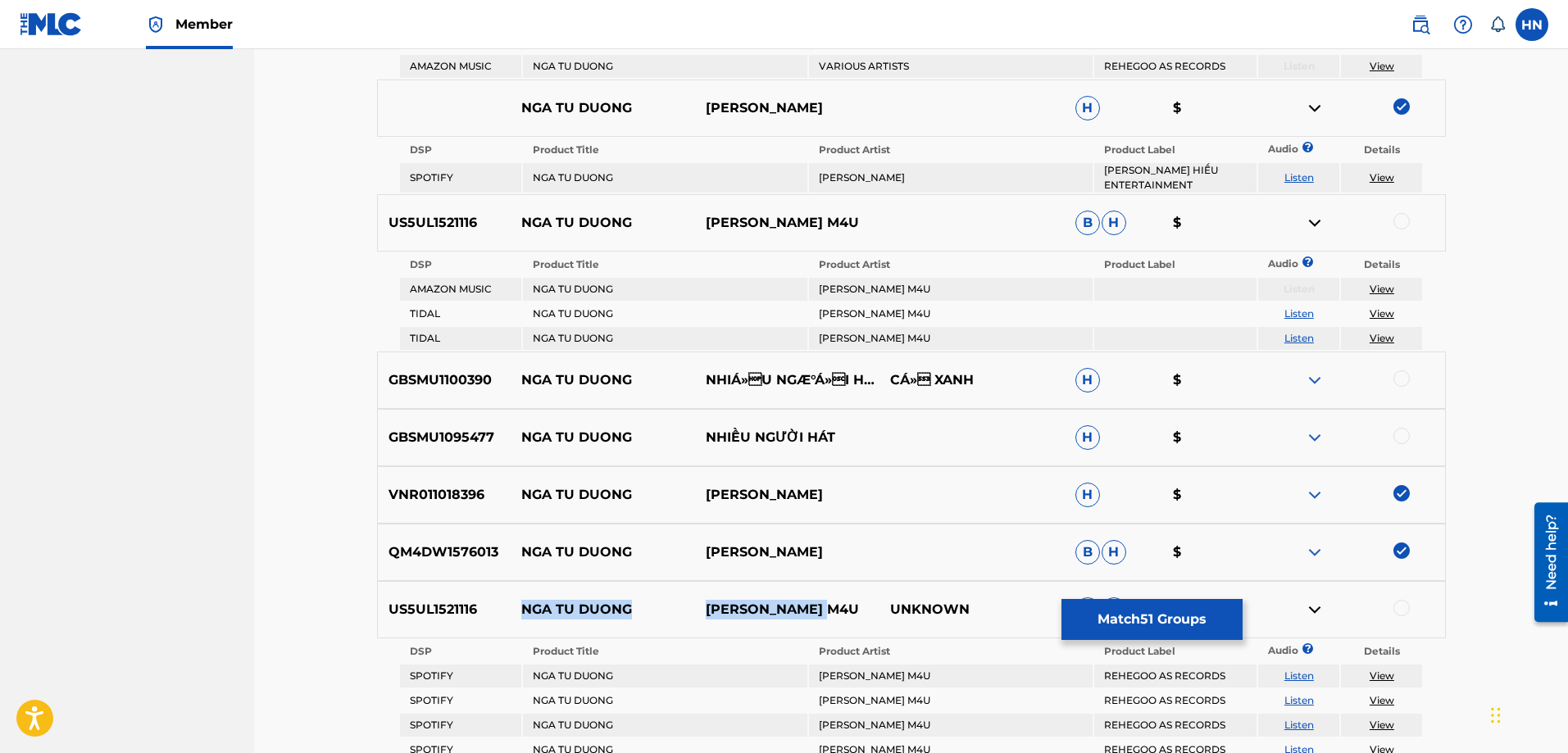
click at [1305, 437] on img at bounding box center [1315, 438] width 20 height 20
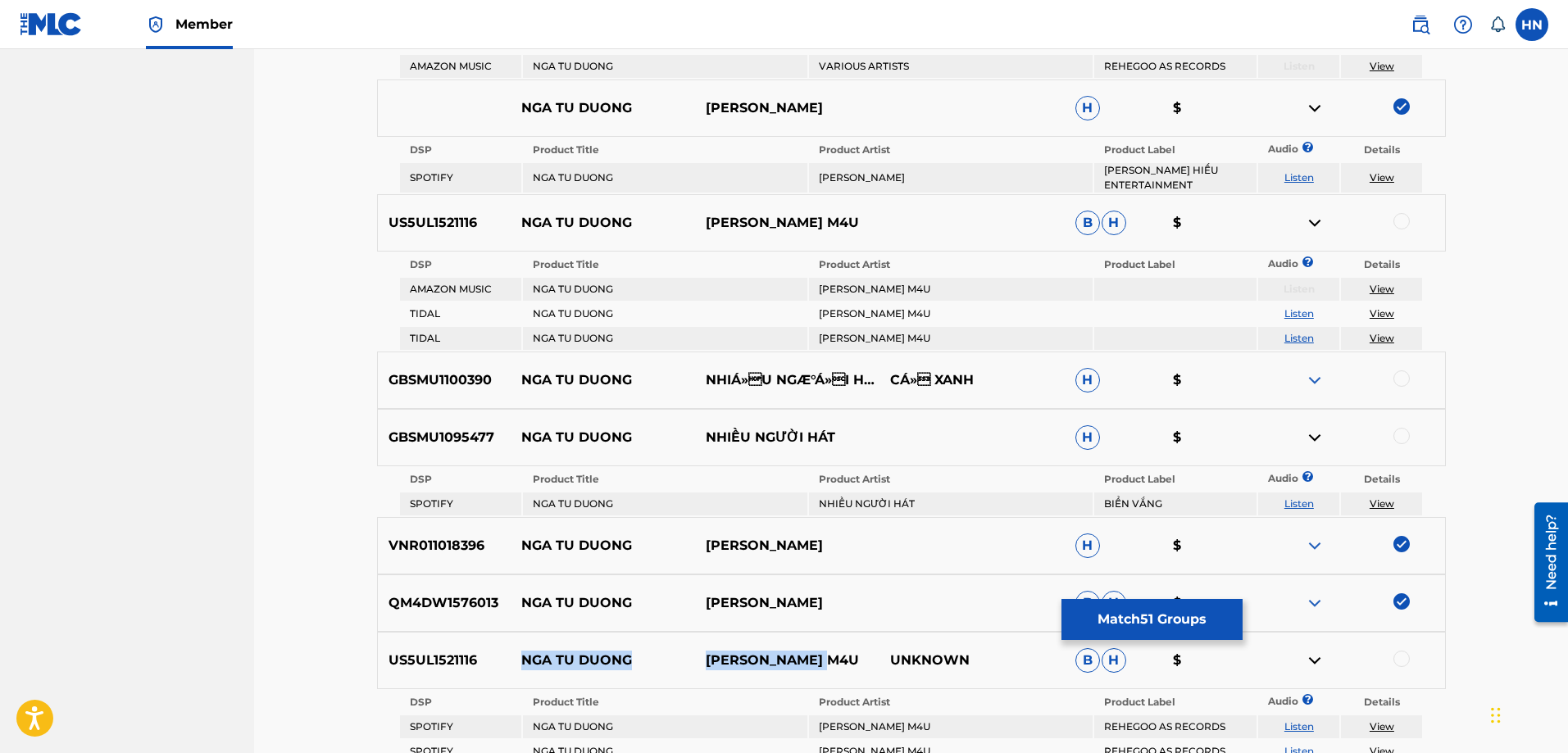
click at [1297, 507] on link "Listen" at bounding box center [1299, 504] width 30 height 12
click at [459, 432] on p "GBSMU1095477" at bounding box center [445, 438] width 133 height 20
click at [1393, 438] on div at bounding box center [1351, 438] width 184 height 20
click at [1398, 438] on div at bounding box center [1401, 436] width 17 height 17
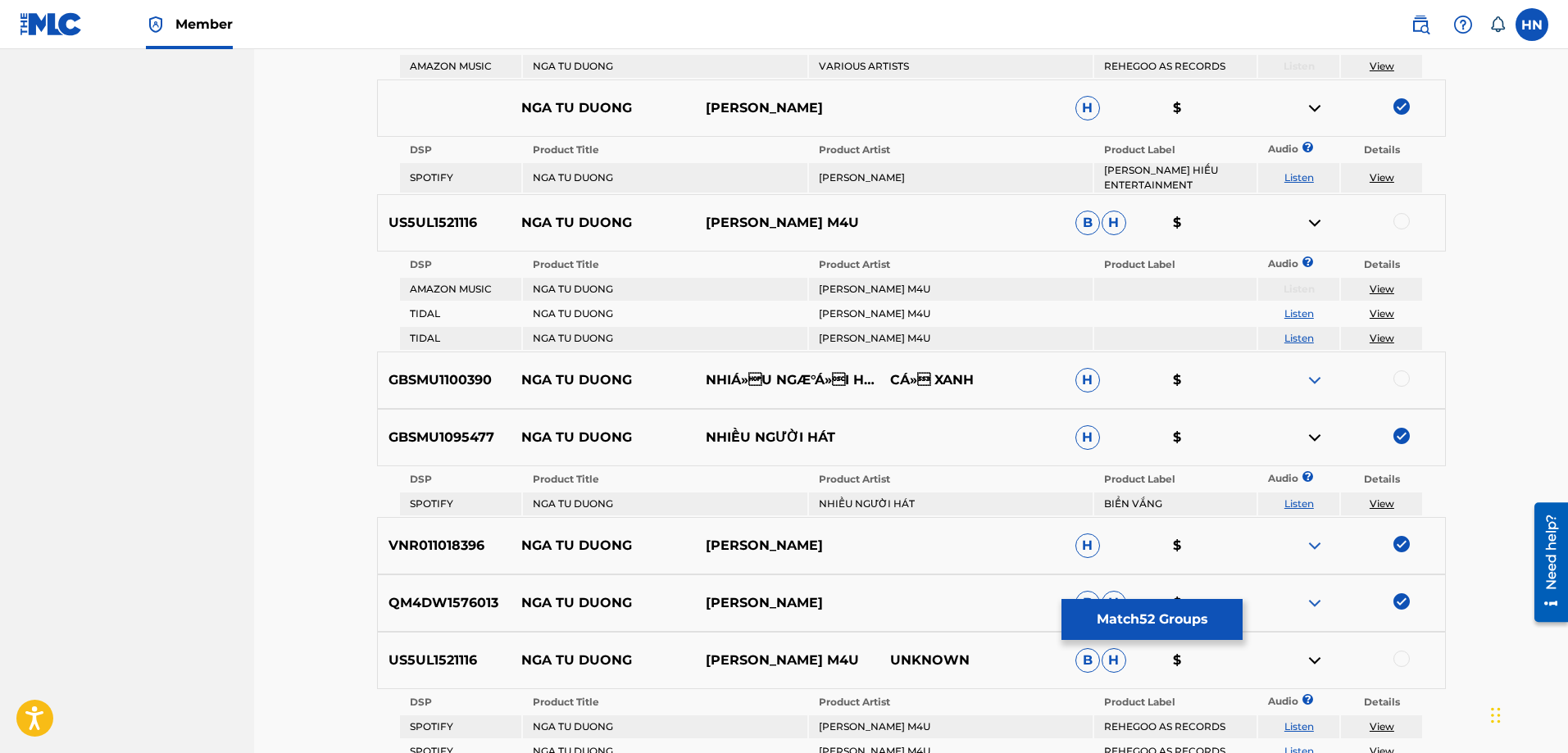
click at [1316, 383] on img at bounding box center [1315, 380] width 20 height 20
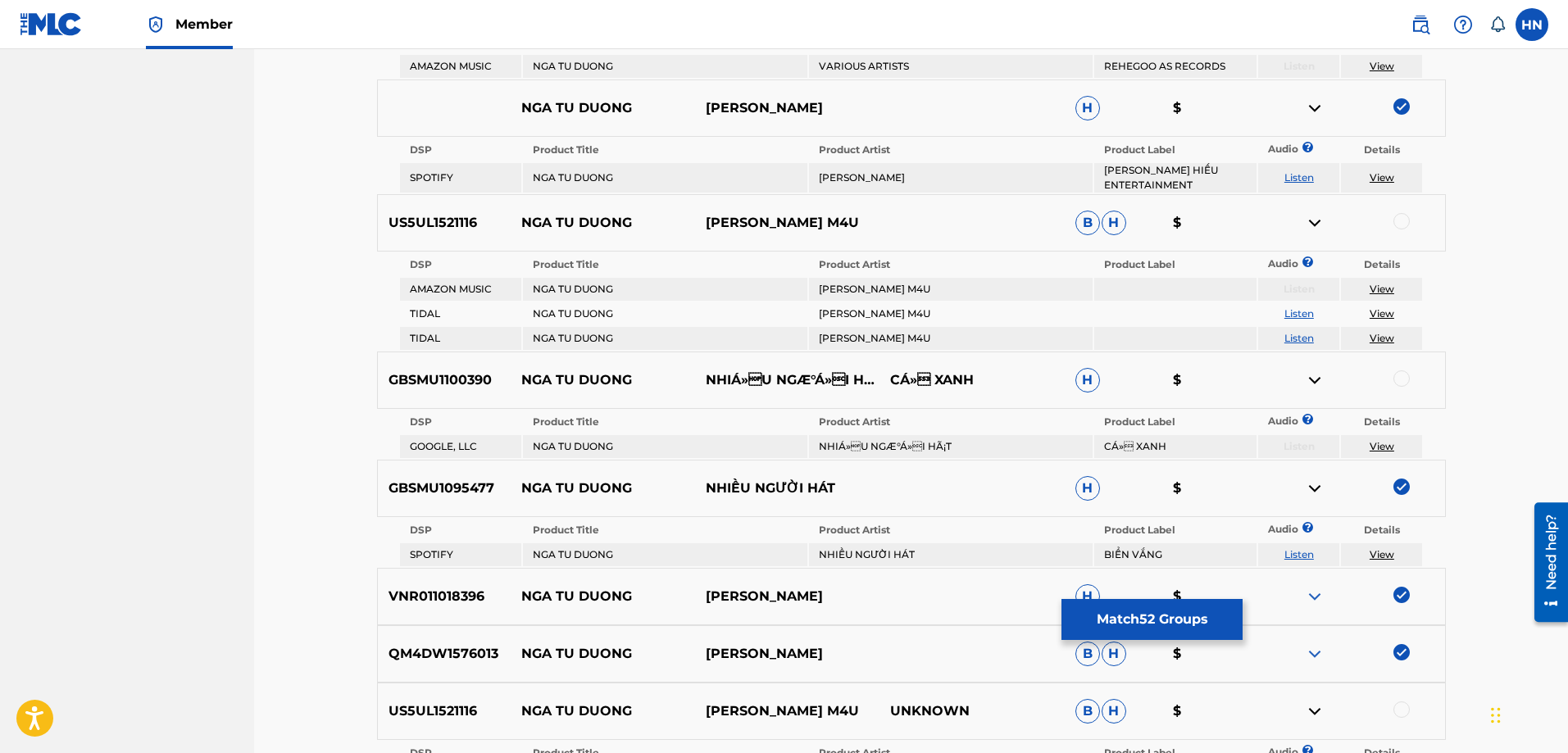
click at [1316, 383] on img at bounding box center [1315, 380] width 20 height 20
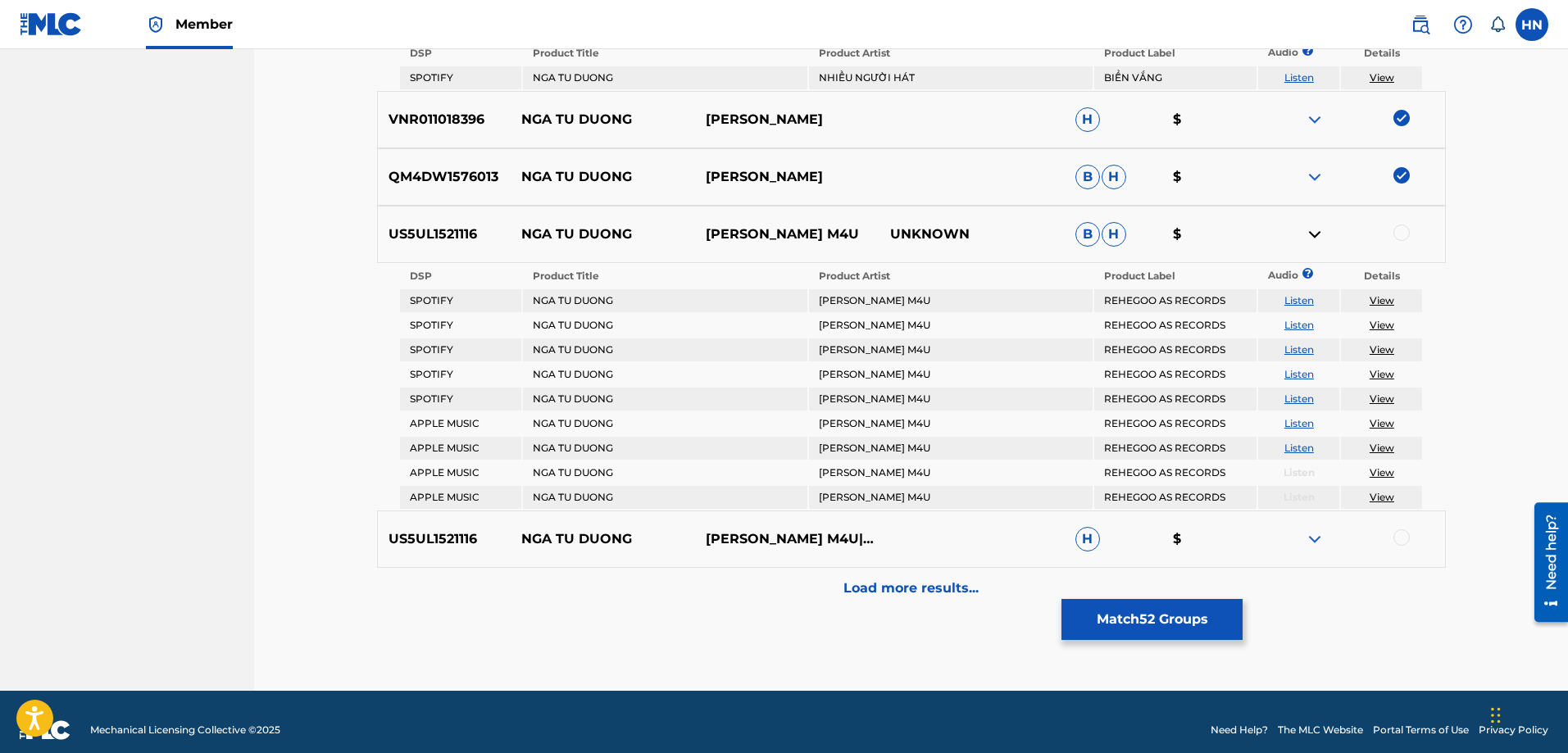
scroll to position [1201, 0]
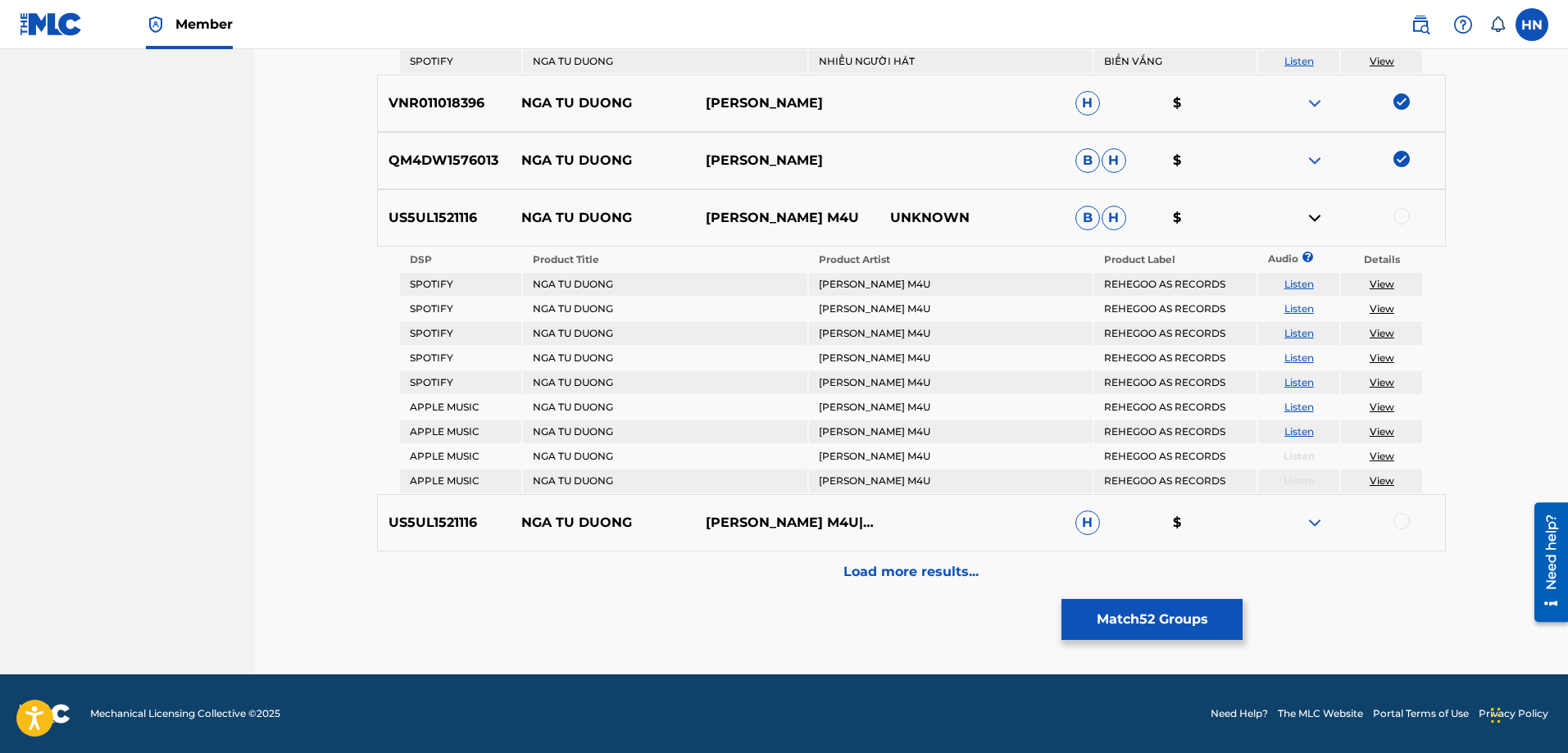
click at [937, 568] on p "Load more results..." at bounding box center [911, 572] width 135 height 20
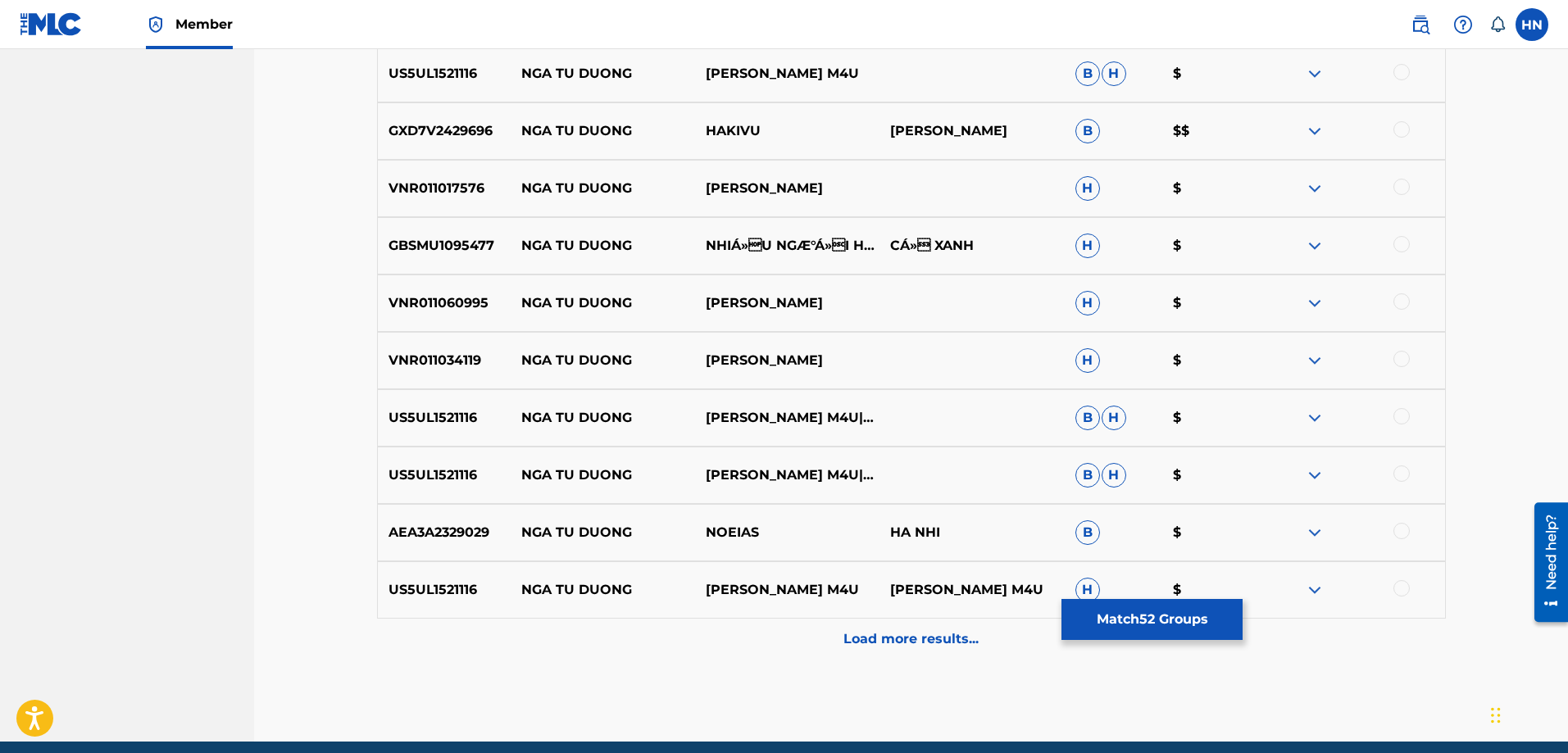
click at [455, 365] on p "VNR011034119" at bounding box center [445, 361] width 133 height 20
click at [1398, 356] on div at bounding box center [1401, 359] width 17 height 17
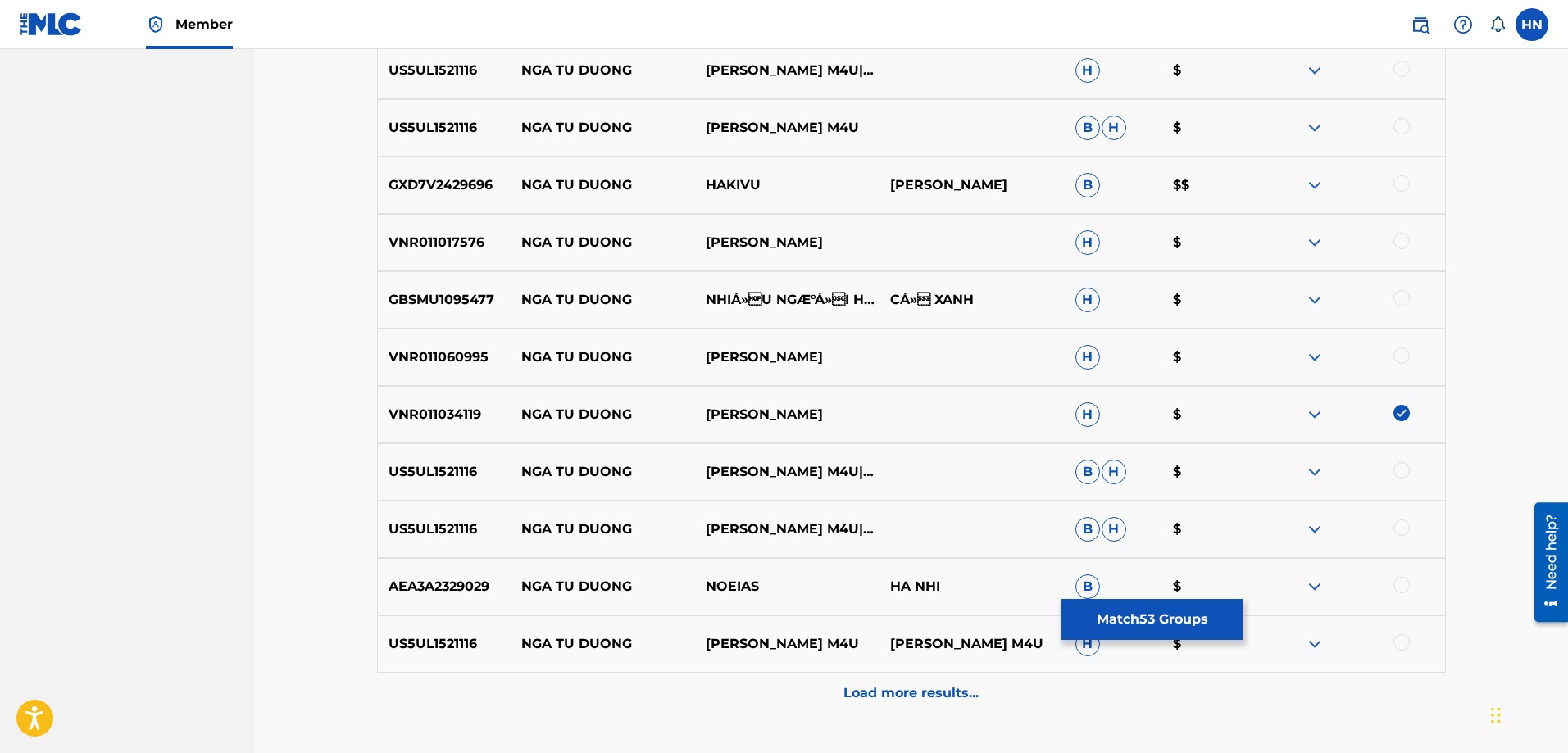
scroll to position [1119, 0]
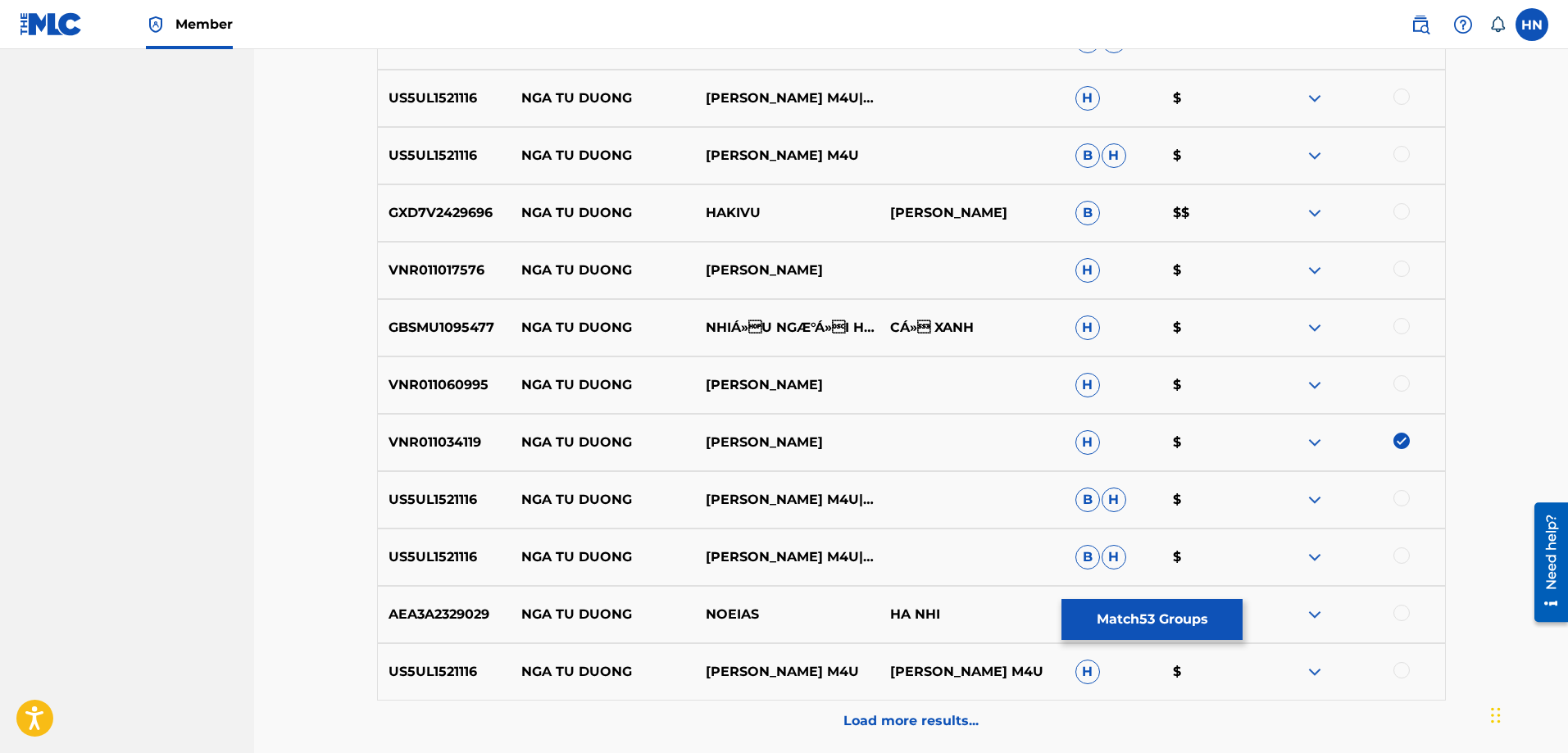
click at [449, 276] on p "VNR011017576" at bounding box center [445, 270] width 133 height 20
click at [1410, 267] on div at bounding box center [1351, 270] width 184 height 20
click at [1404, 267] on div at bounding box center [1401, 268] width 17 height 17
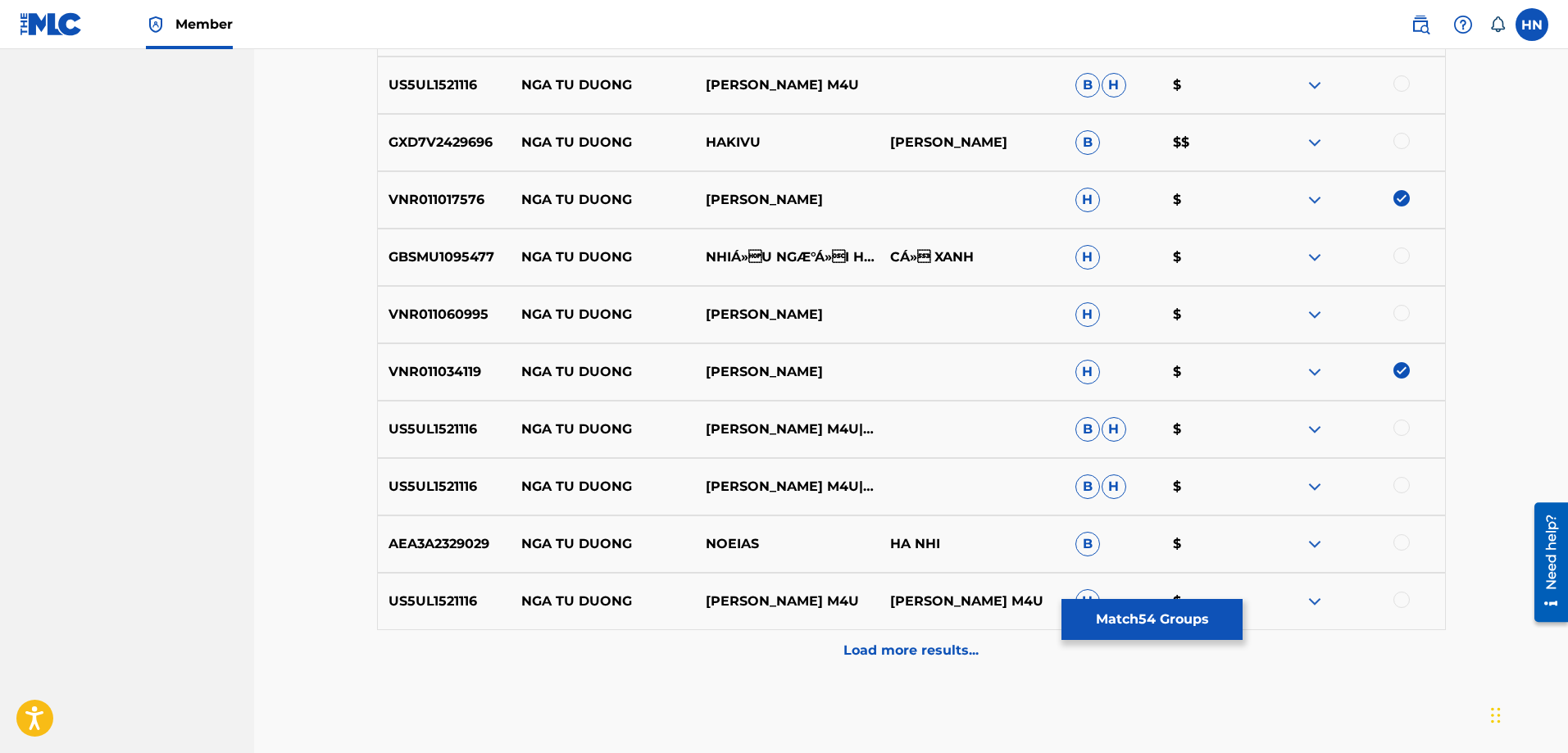
scroll to position [1268, 0]
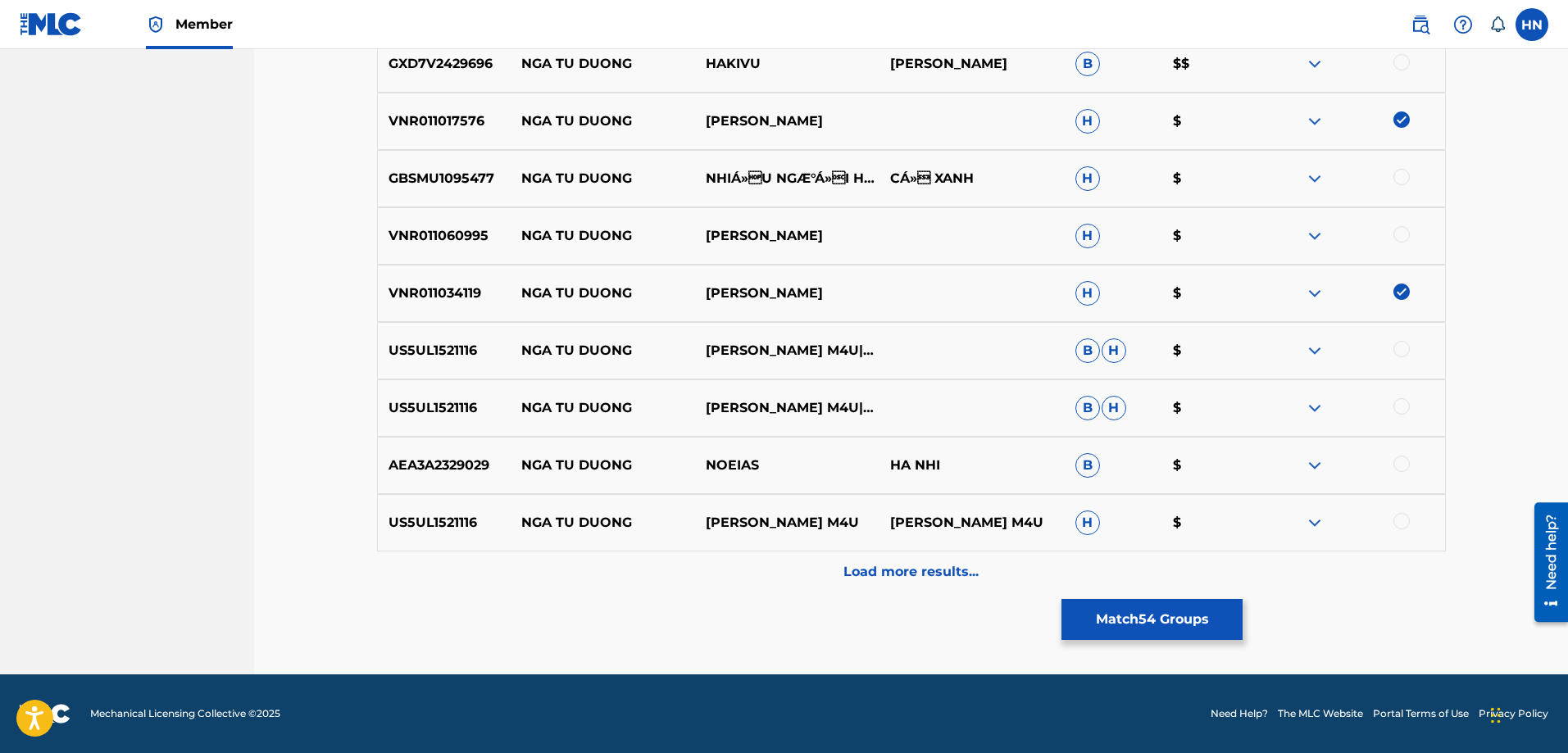
click at [914, 575] on p "Load more results..." at bounding box center [911, 572] width 135 height 20
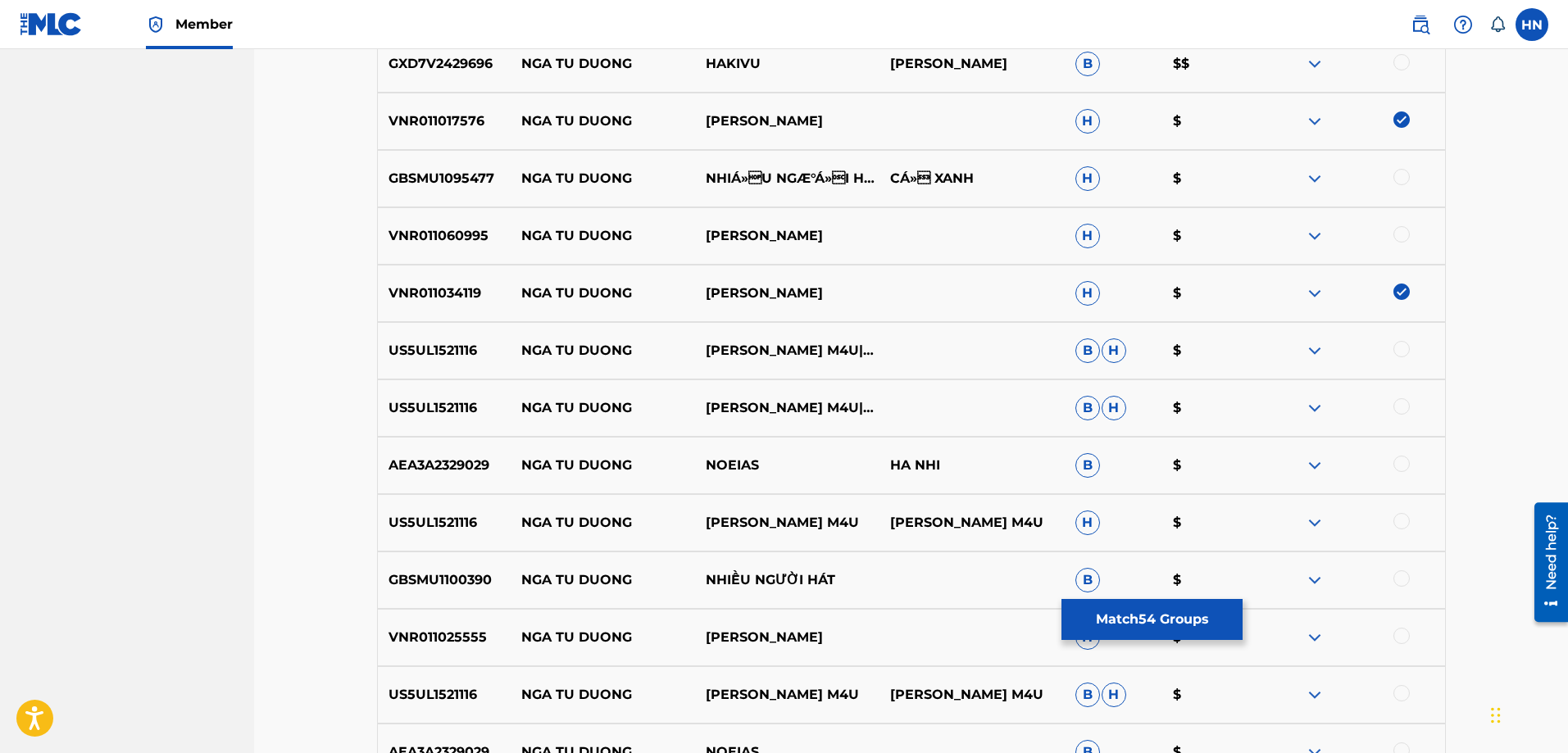
scroll to position [1432, 0]
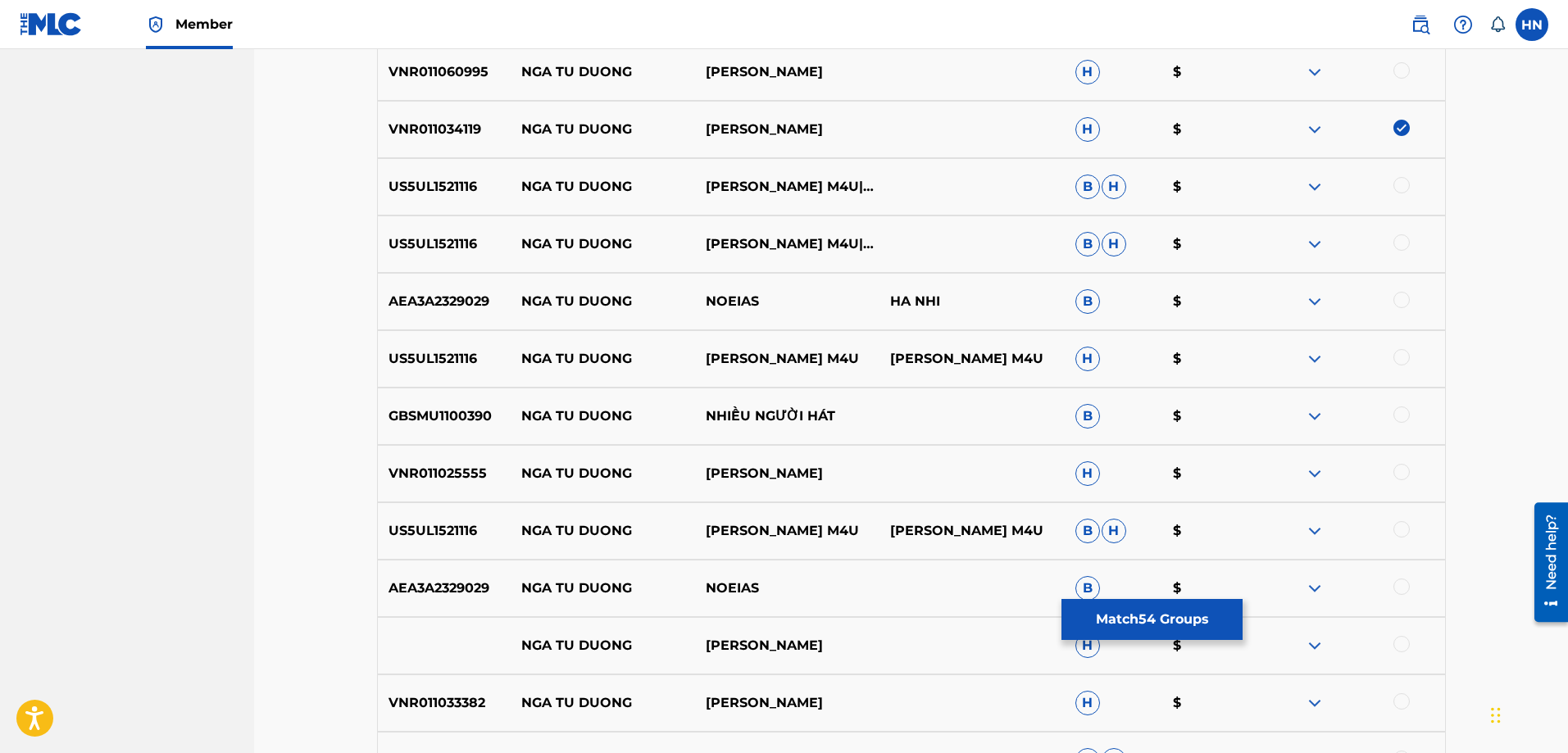
click at [1324, 413] on img at bounding box center [1315, 416] width 20 height 20
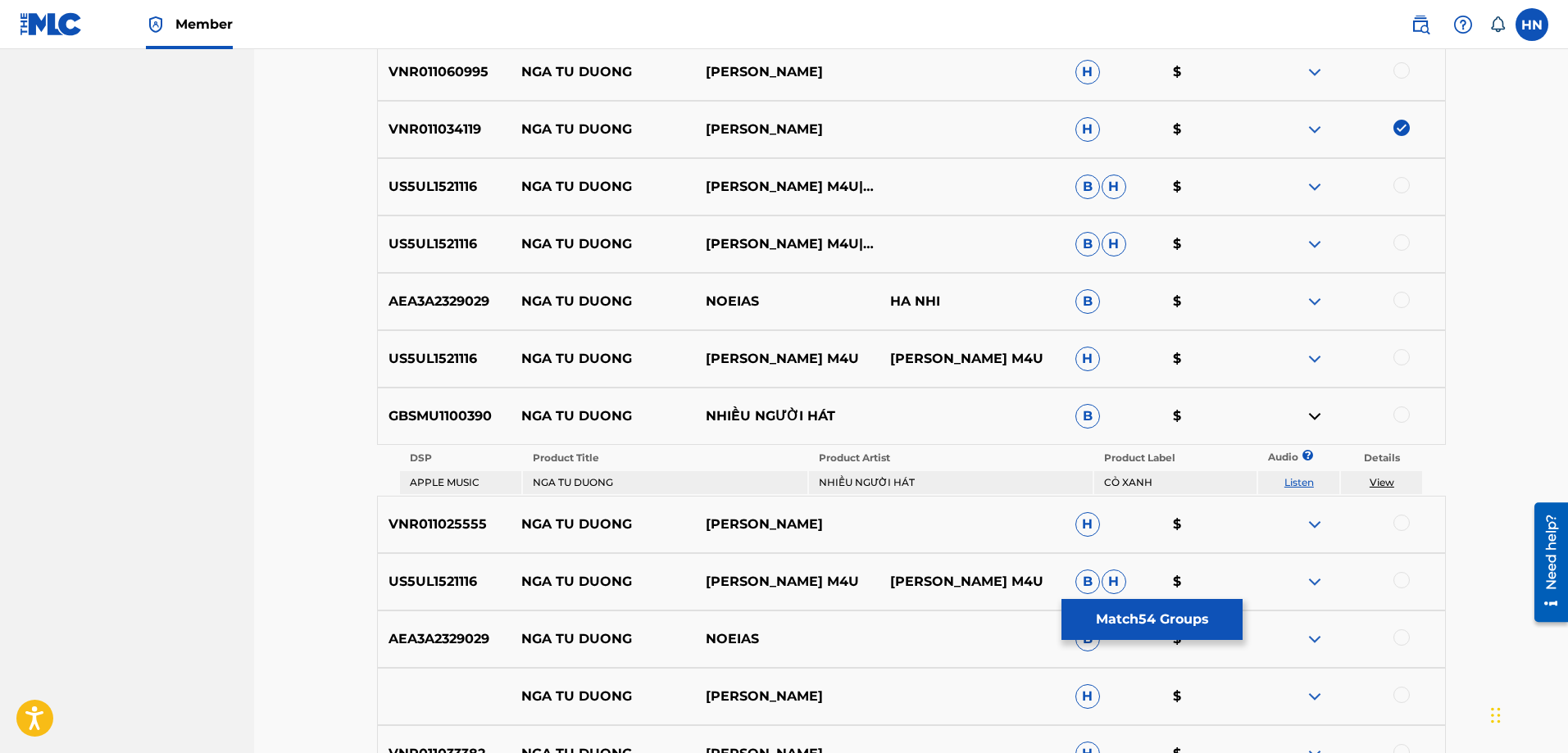
click at [459, 418] on p "GBSMU1100390" at bounding box center [445, 416] width 133 height 20
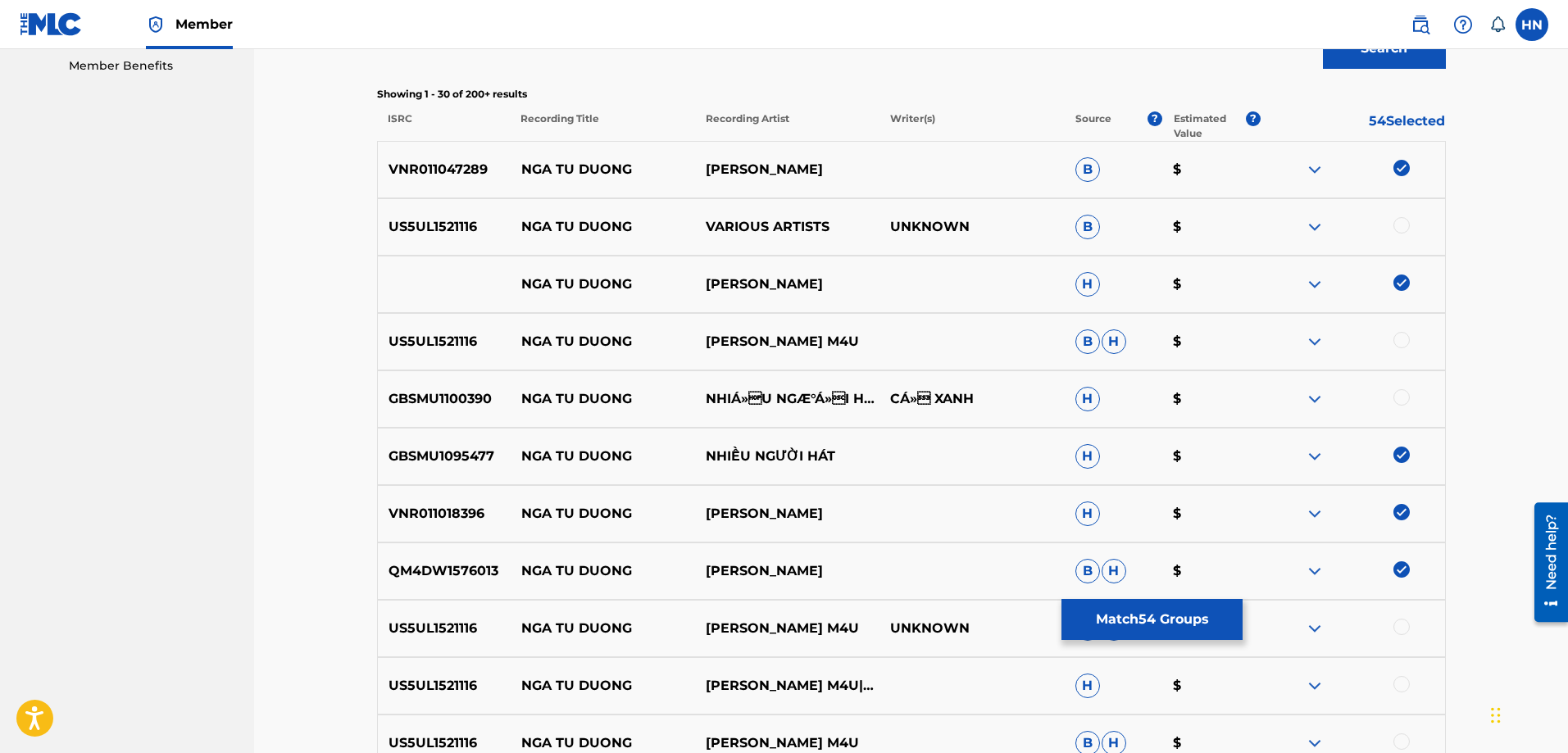
scroll to position [530, 0]
click at [1316, 455] on img at bounding box center [1315, 457] width 20 height 20
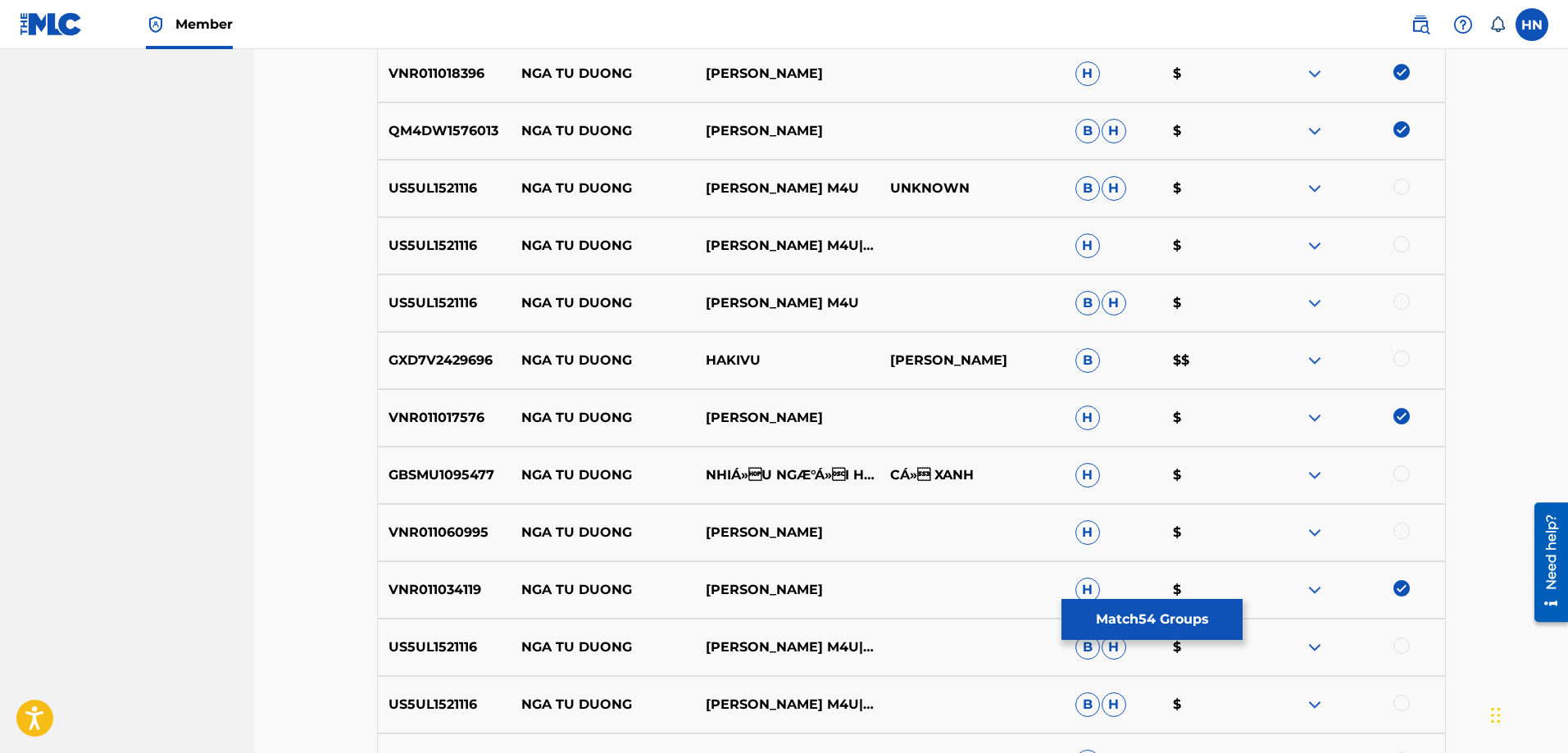
scroll to position [1514, 0]
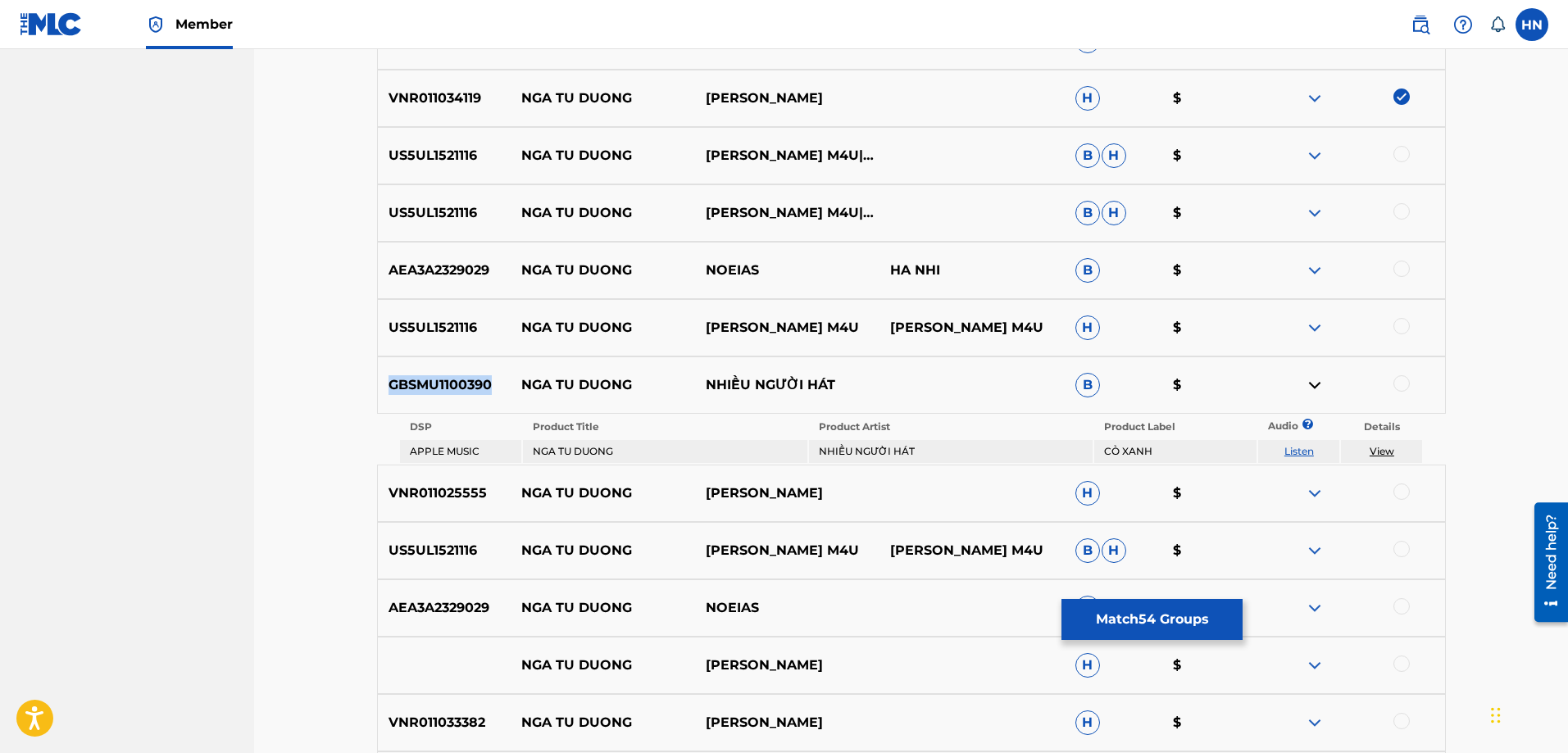
click at [1290, 451] on link "Listen" at bounding box center [1299, 452] width 30 height 12
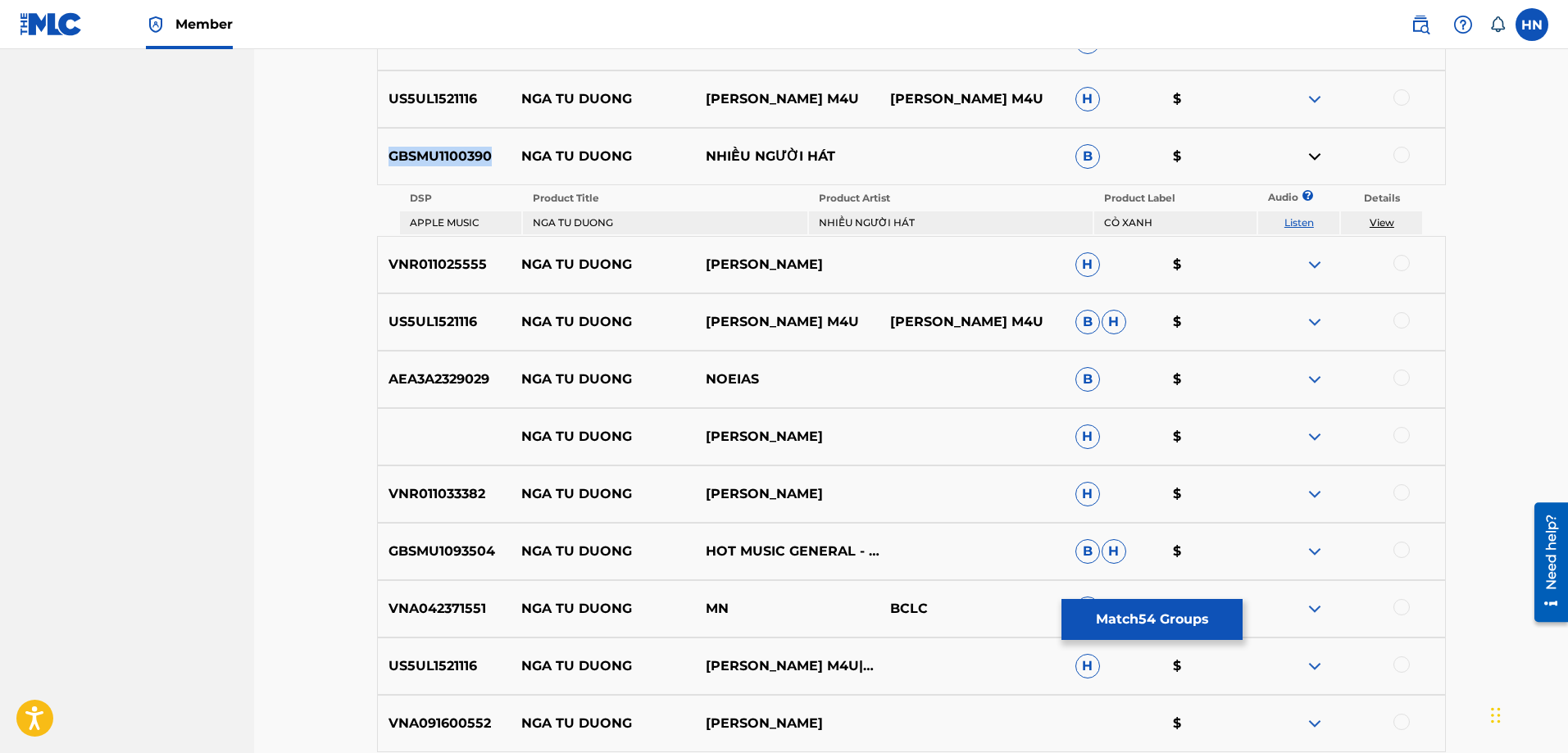
scroll to position [1760, 0]
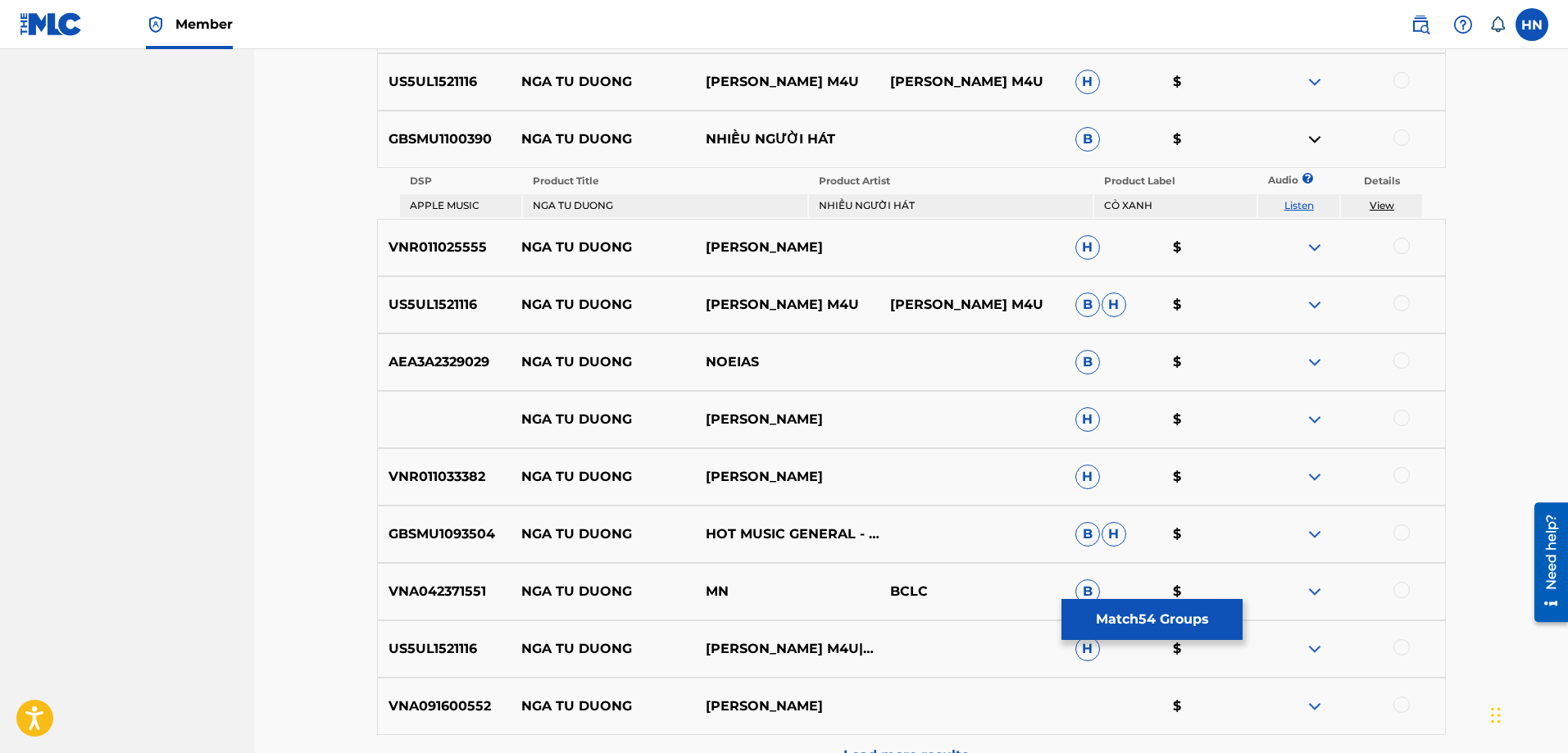
click at [456, 470] on p "VNR011033382" at bounding box center [445, 477] width 133 height 20
click at [1398, 472] on div at bounding box center [1401, 475] width 17 height 17
click at [446, 696] on div "VNA091600552 NGA TU DUONG [PERSON_NAME] $" at bounding box center [912, 707] width 1069 height 58
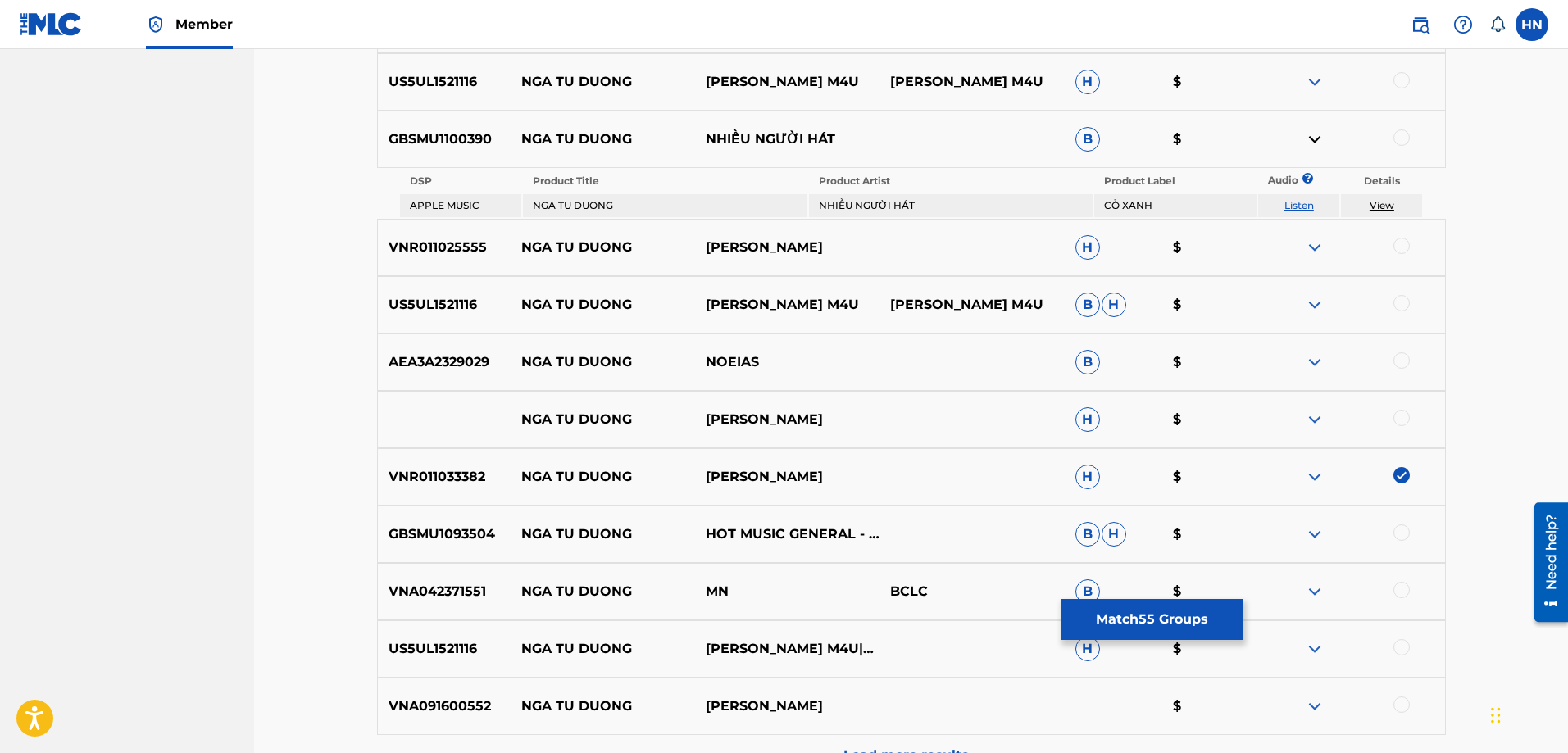
click at [1405, 700] on div at bounding box center [1401, 705] width 17 height 17
drag, startPoint x: 510, startPoint y: 425, endPoint x: 1019, endPoint y: 420, distance: 509.0
click at [1013, 420] on div "NGA TU DUONG [PERSON_NAME]" at bounding box center [912, 420] width 1069 height 58
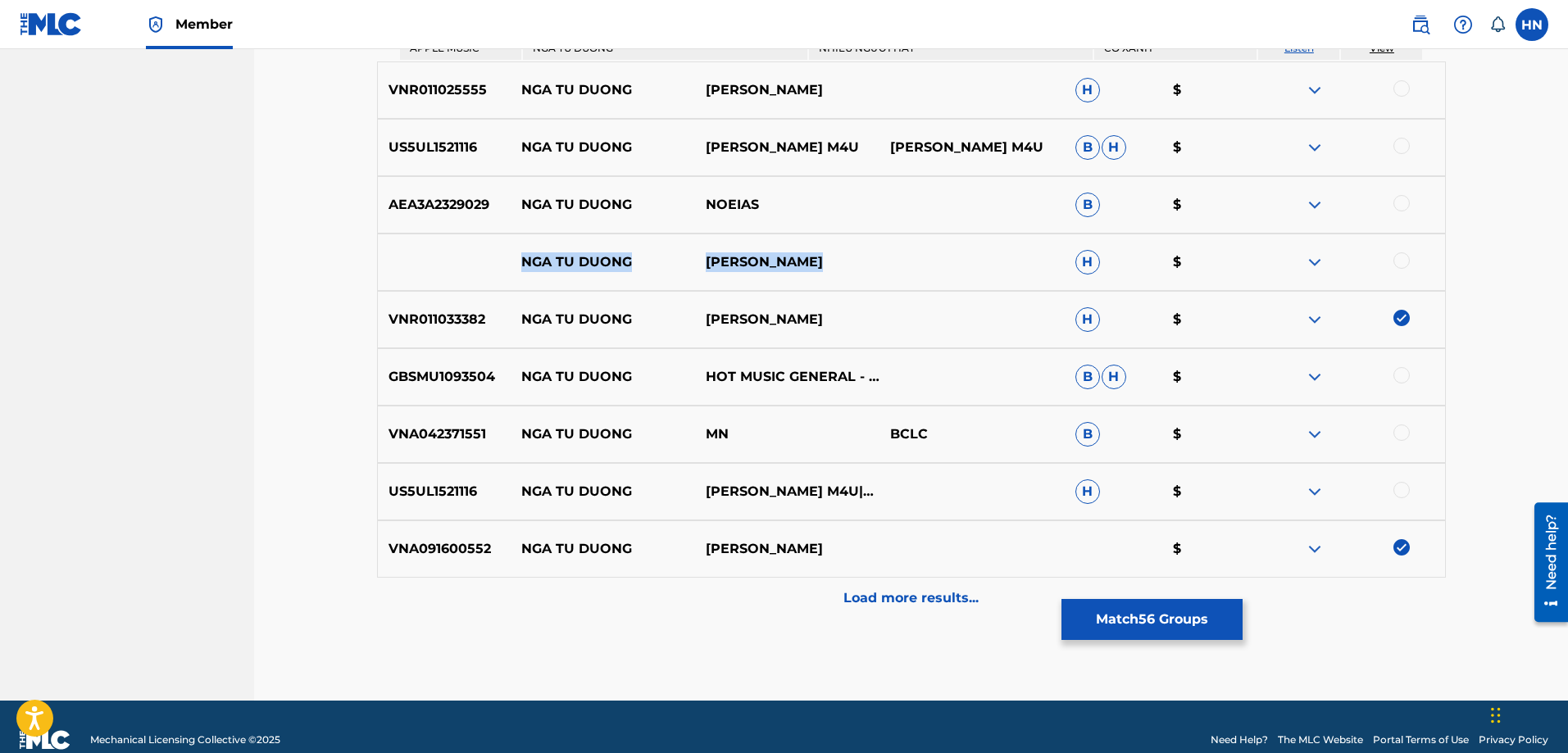
scroll to position [1924, 0]
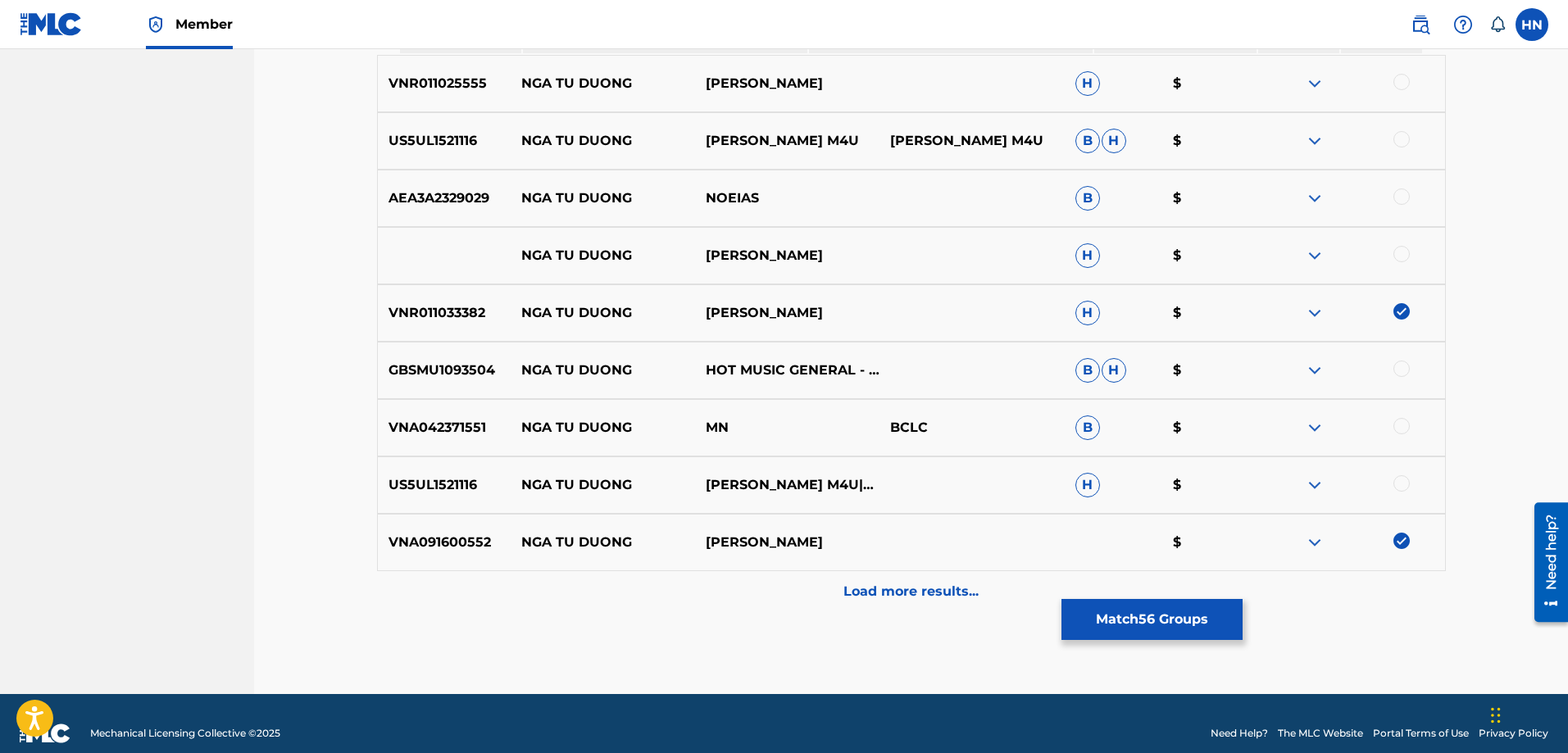
click at [895, 584] on p "Load more results..." at bounding box center [911, 591] width 135 height 20
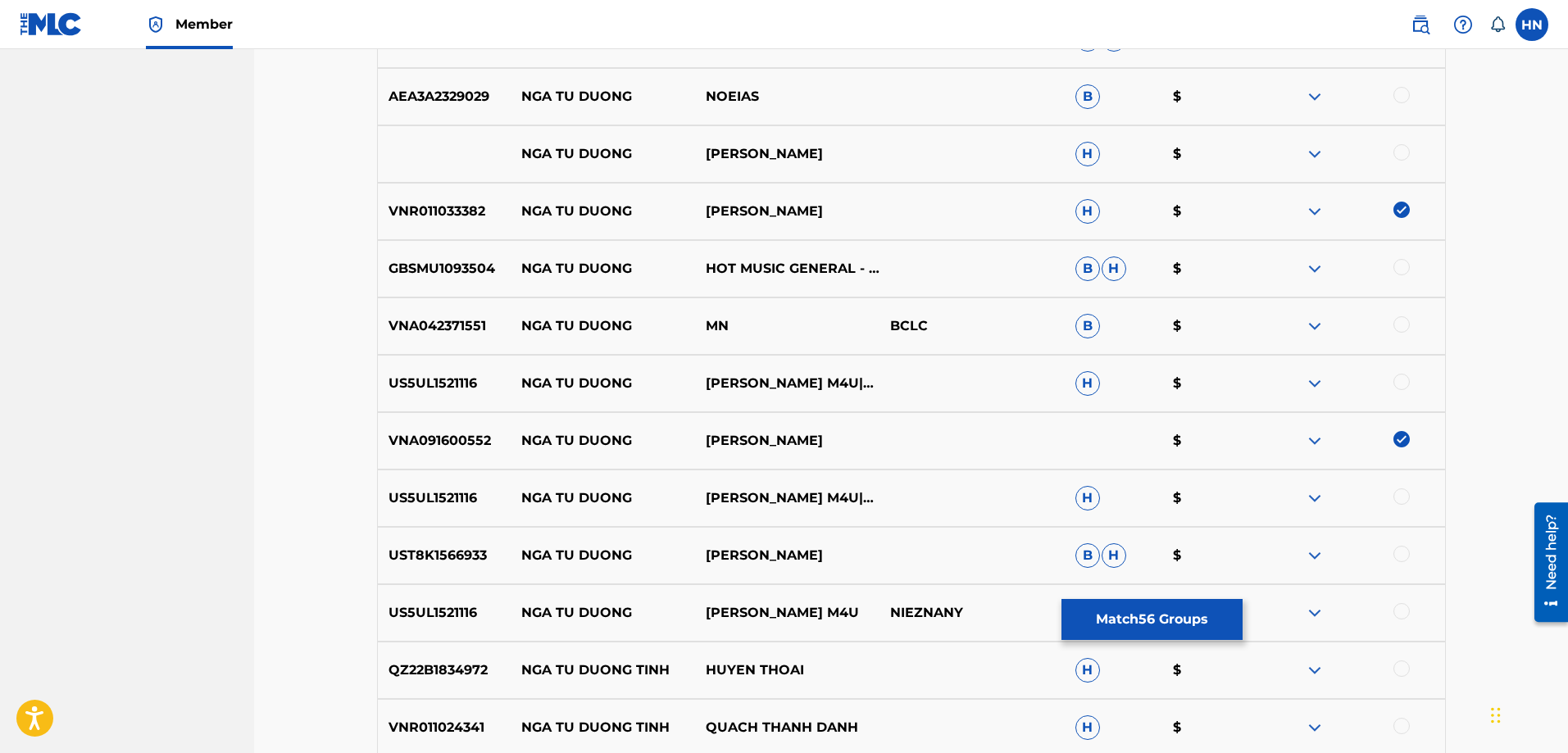
click at [1310, 264] on img at bounding box center [1315, 269] width 20 height 20
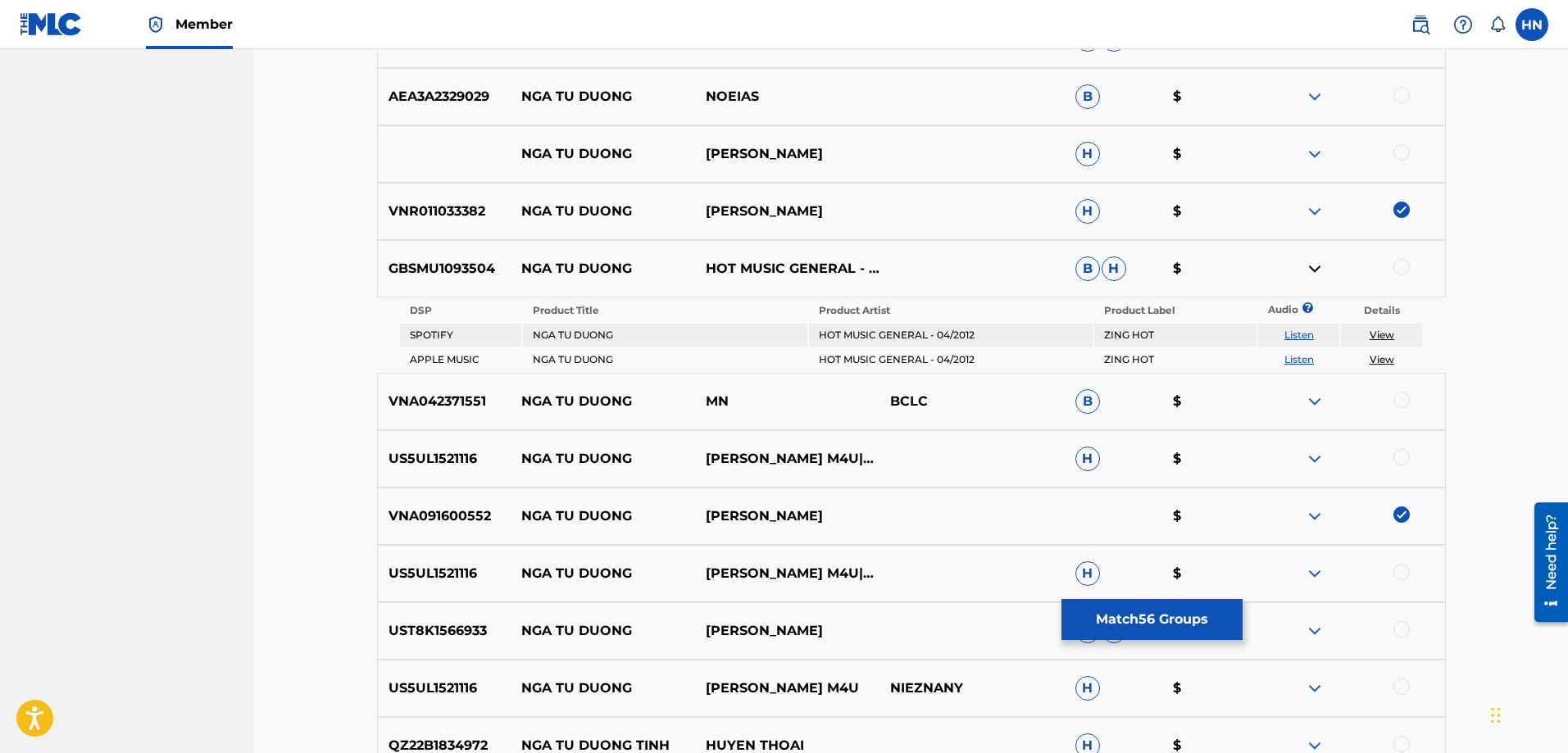
click at [1297, 335] on link "Listen" at bounding box center [1299, 335] width 30 height 12
click at [490, 237] on div "VNR011033382 NGA TU DUONG HO DUC LINH H $" at bounding box center [912, 211] width 1069 height 58
click at [467, 259] on div "GBSMU1093504 NGA TU DUONG HOT MUSIC GENERAL - 04/2012 [PERSON_NAME]" at bounding box center [912, 269] width 1069 height 58
click at [1398, 260] on div at bounding box center [1401, 267] width 17 height 17
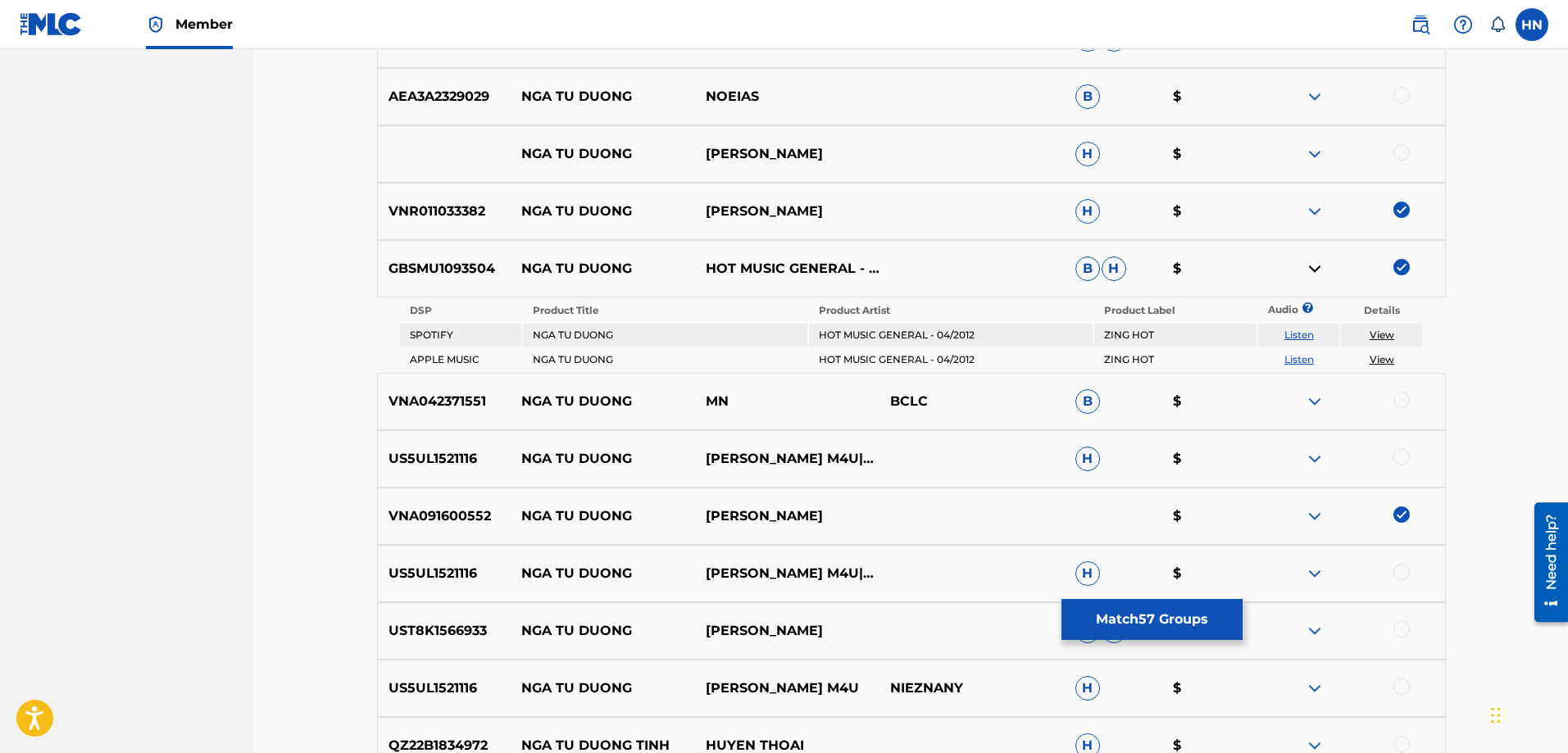
click at [1318, 153] on img at bounding box center [1315, 154] width 20 height 20
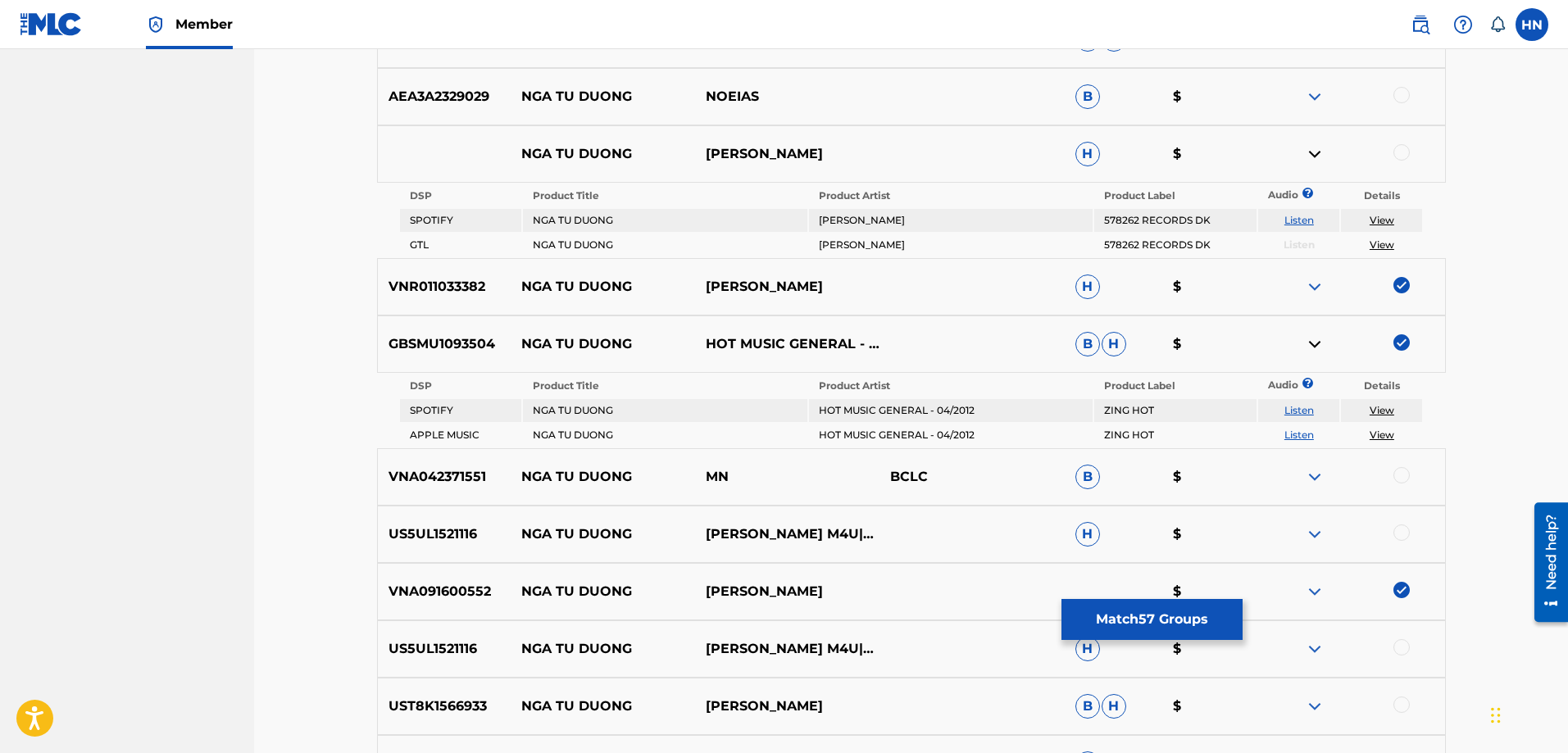
click at [1309, 214] on link "Listen" at bounding box center [1299, 220] width 30 height 12
drag, startPoint x: 487, startPoint y: 155, endPoint x: 867, endPoint y: 156, distance: 380.0
click at [867, 156] on div "NGA TU DUONG [PERSON_NAME]" at bounding box center [912, 155] width 1069 height 58
click at [1400, 154] on div at bounding box center [1401, 152] width 17 height 17
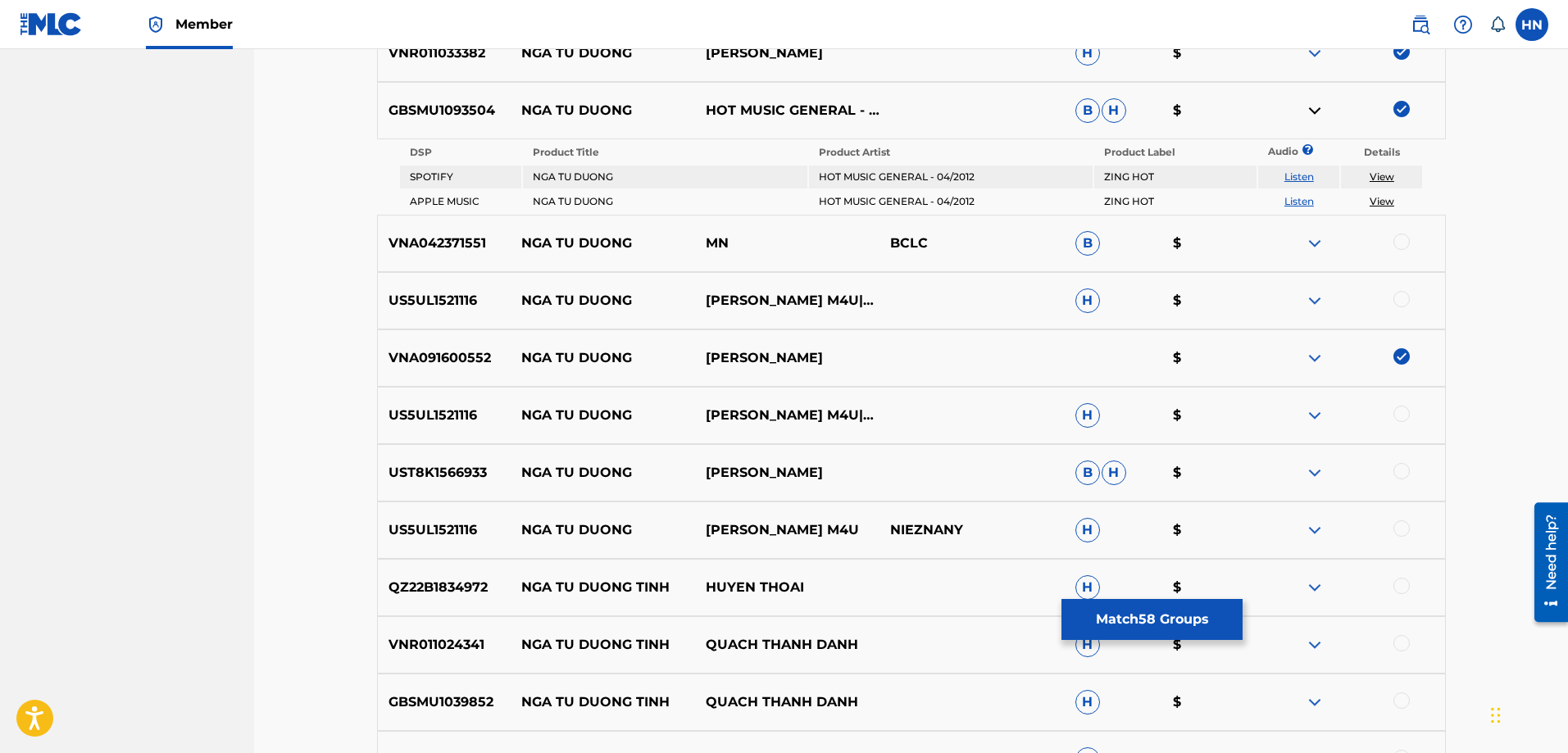
scroll to position [2252, 0]
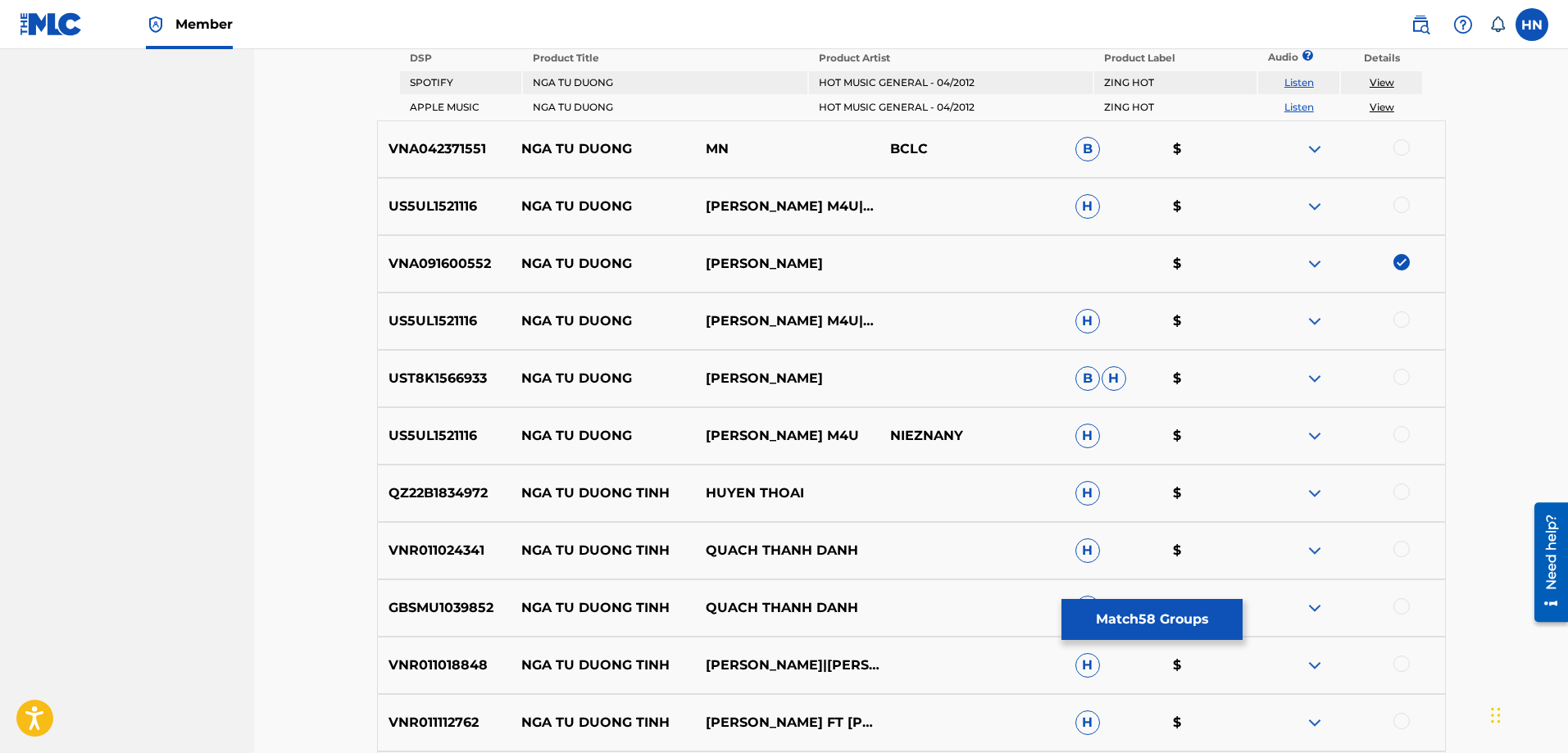
click at [436, 370] on p "UST8K1566933" at bounding box center [445, 378] width 133 height 20
click at [1403, 375] on div at bounding box center [1401, 376] width 17 height 17
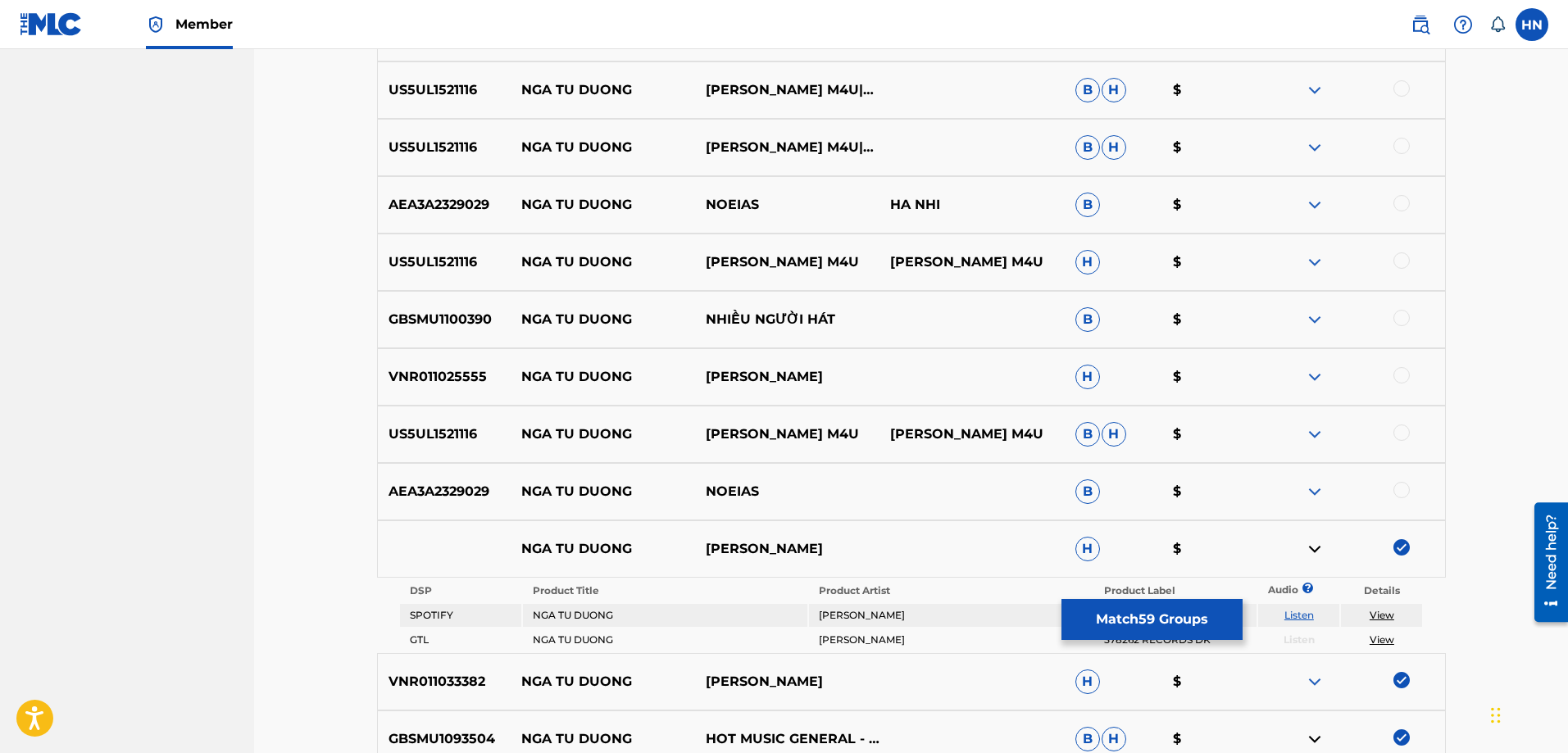
scroll to position [1514, 0]
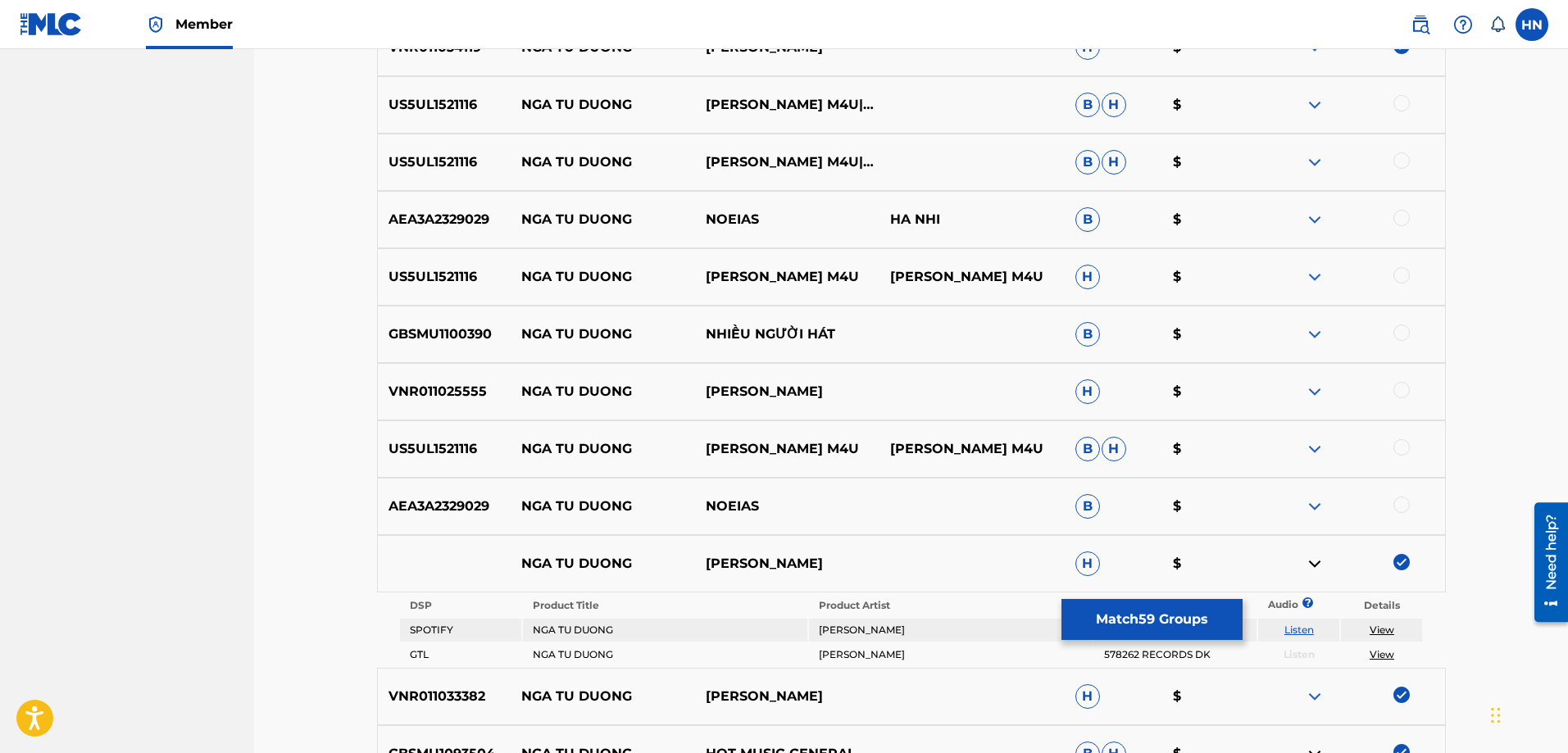
click at [1317, 334] on img at bounding box center [1315, 335] width 20 height 20
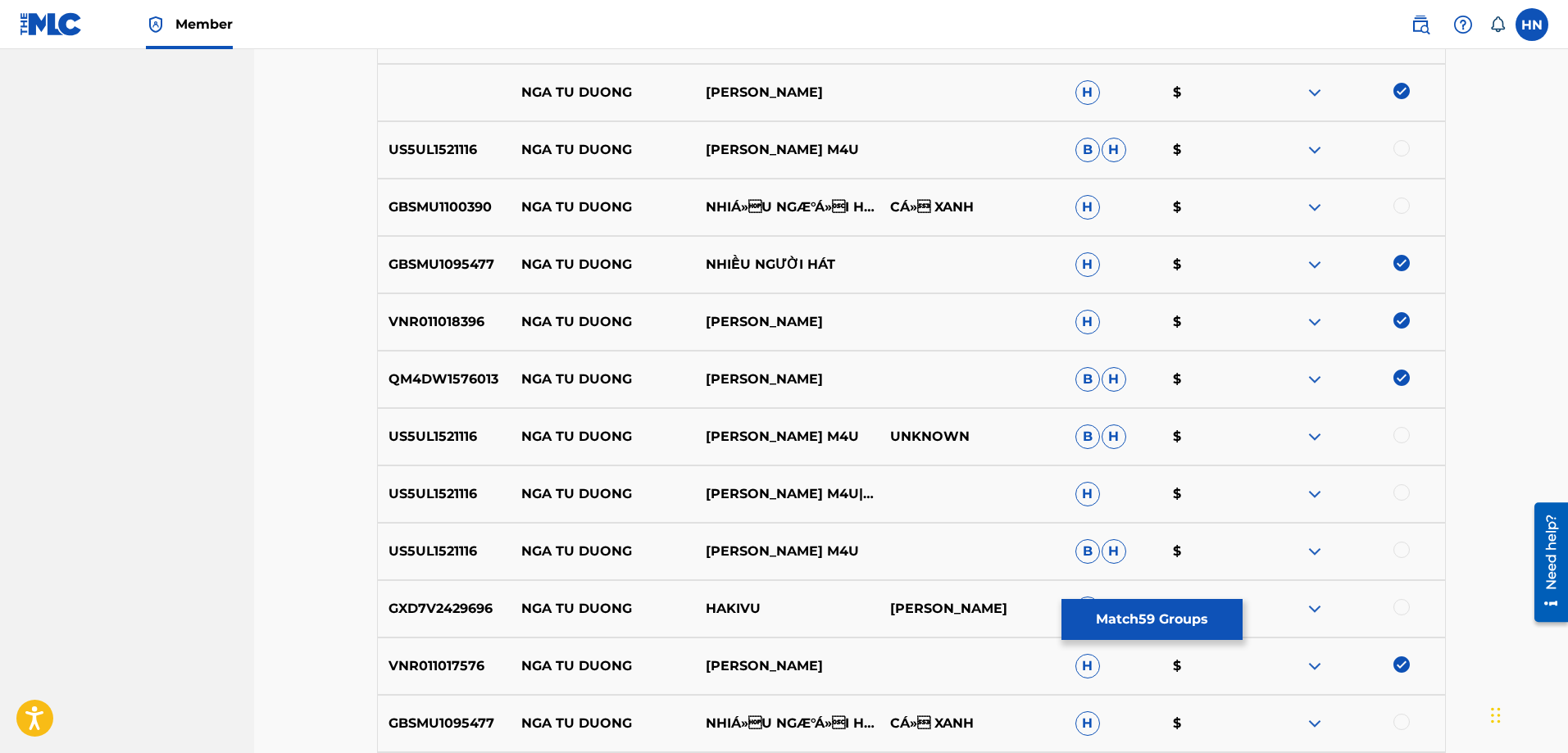
scroll to position [694, 0]
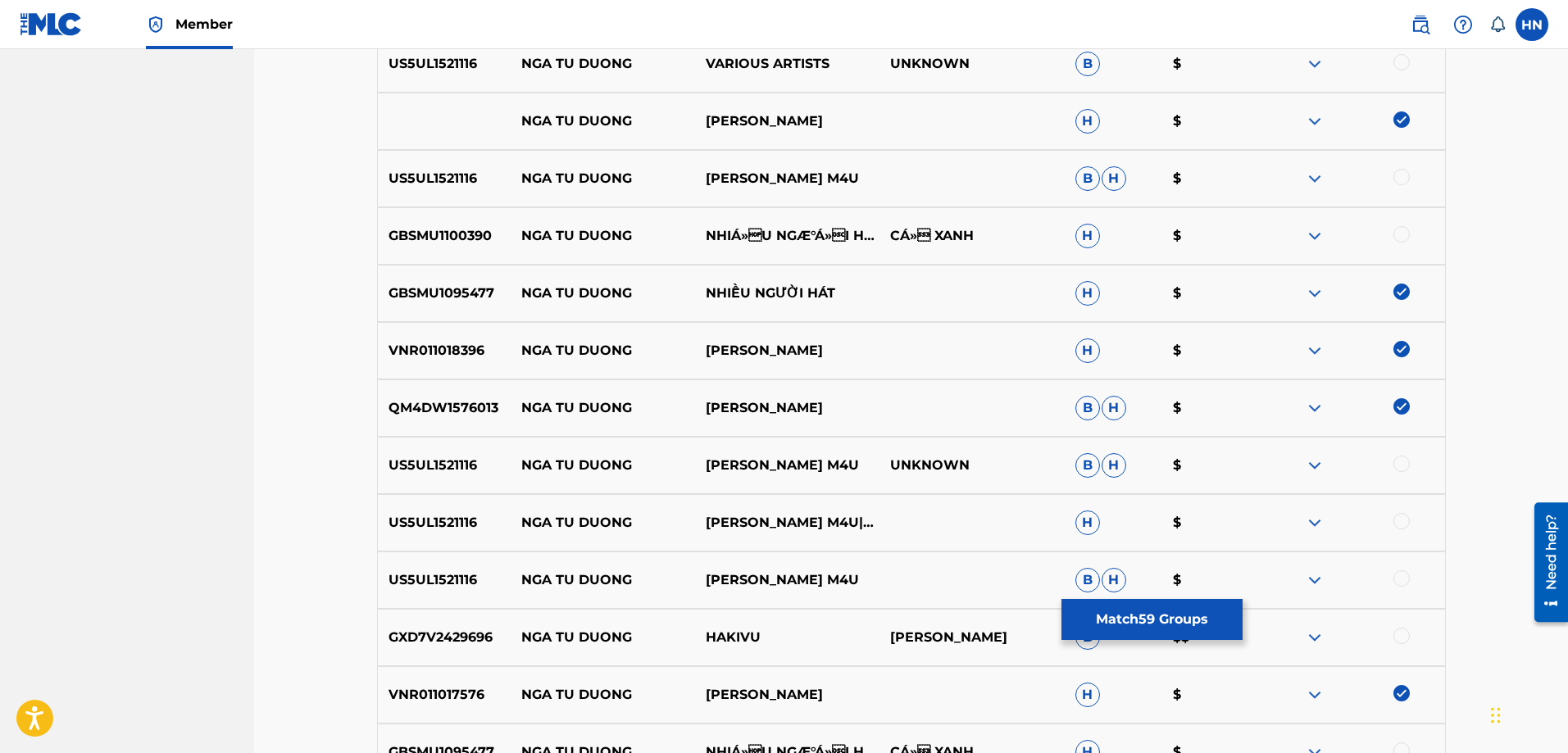
click at [1104, 625] on button "Match 59 Groups" at bounding box center [1151, 619] width 181 height 41
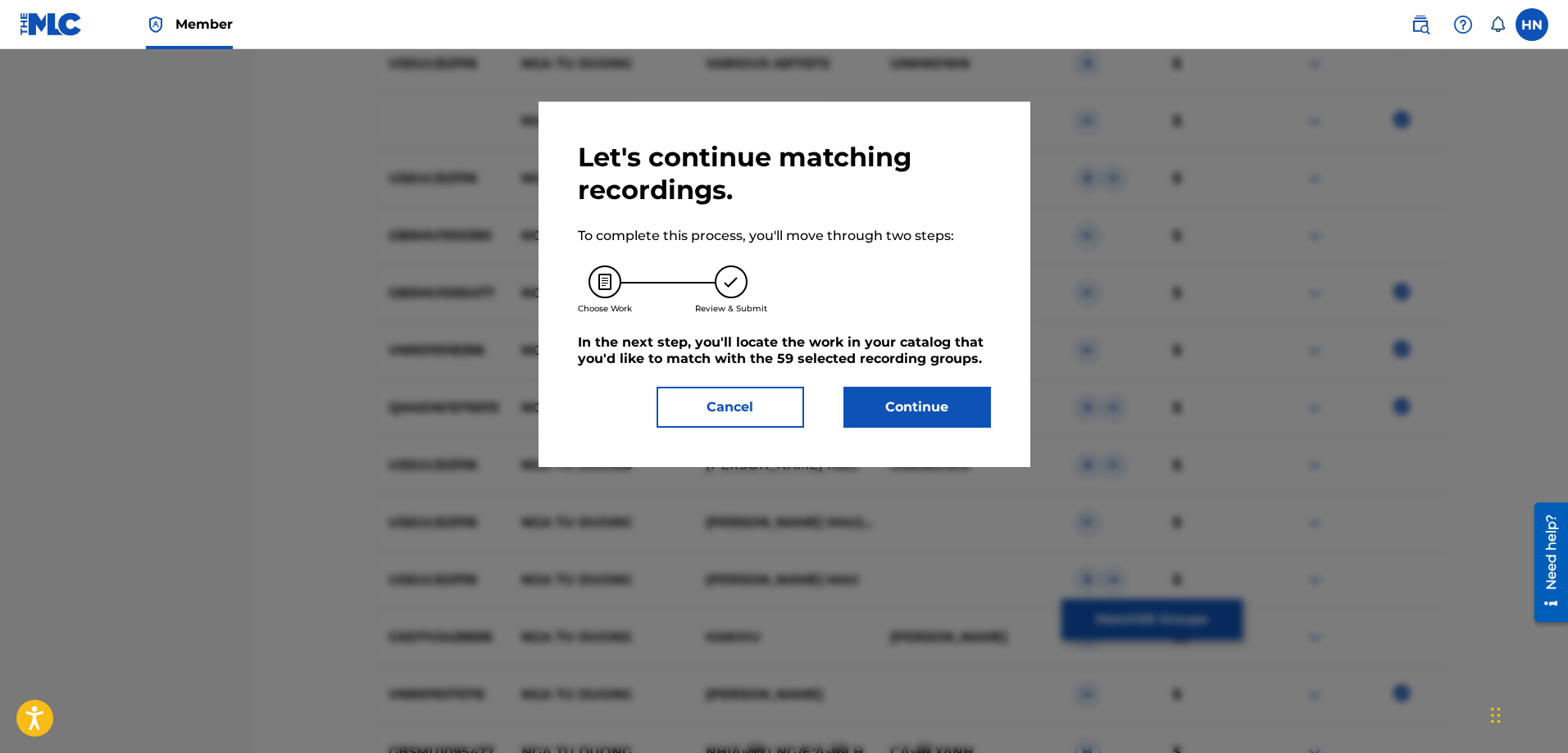
click at [885, 408] on button "Continue" at bounding box center [917, 407] width 148 height 41
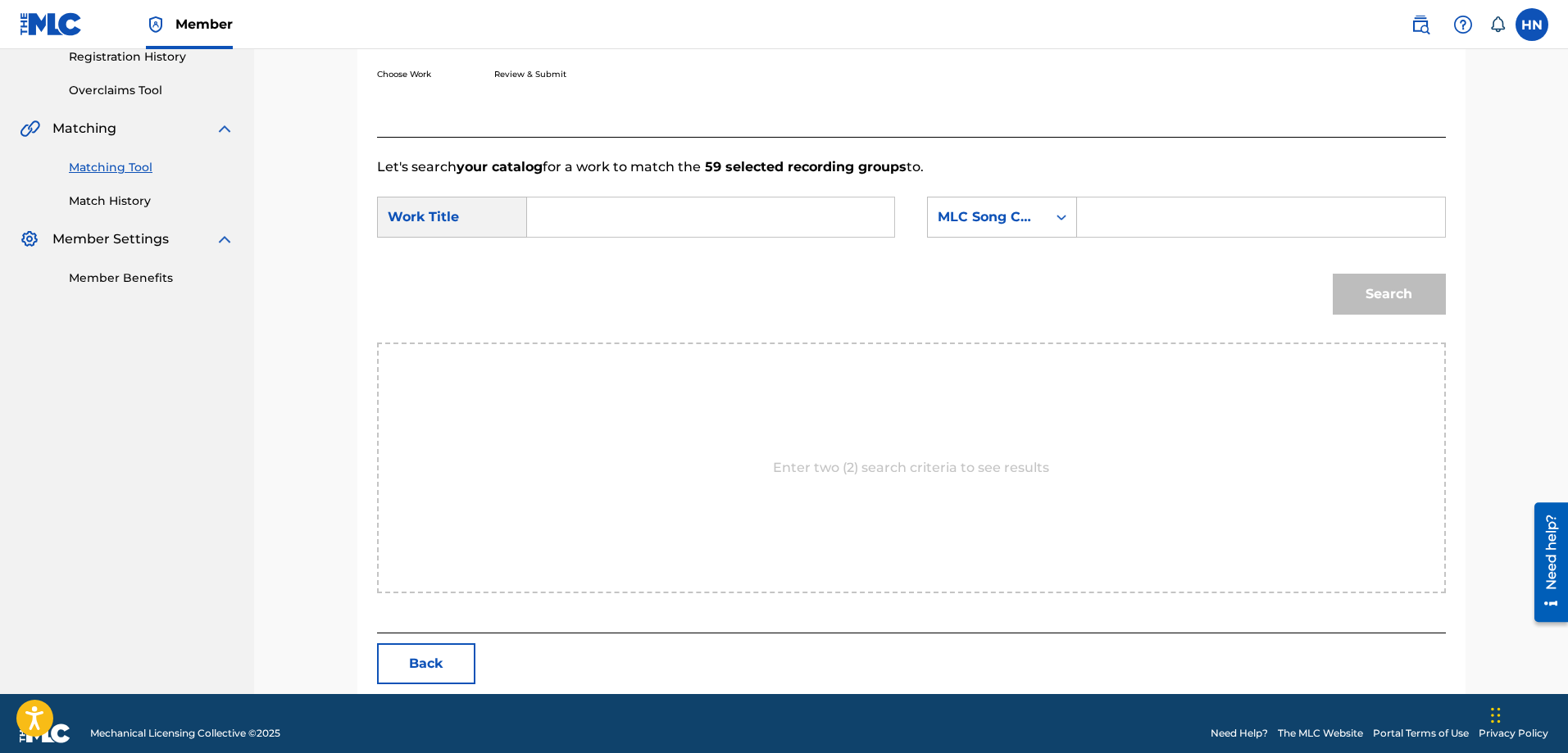
scroll to position [339, 0]
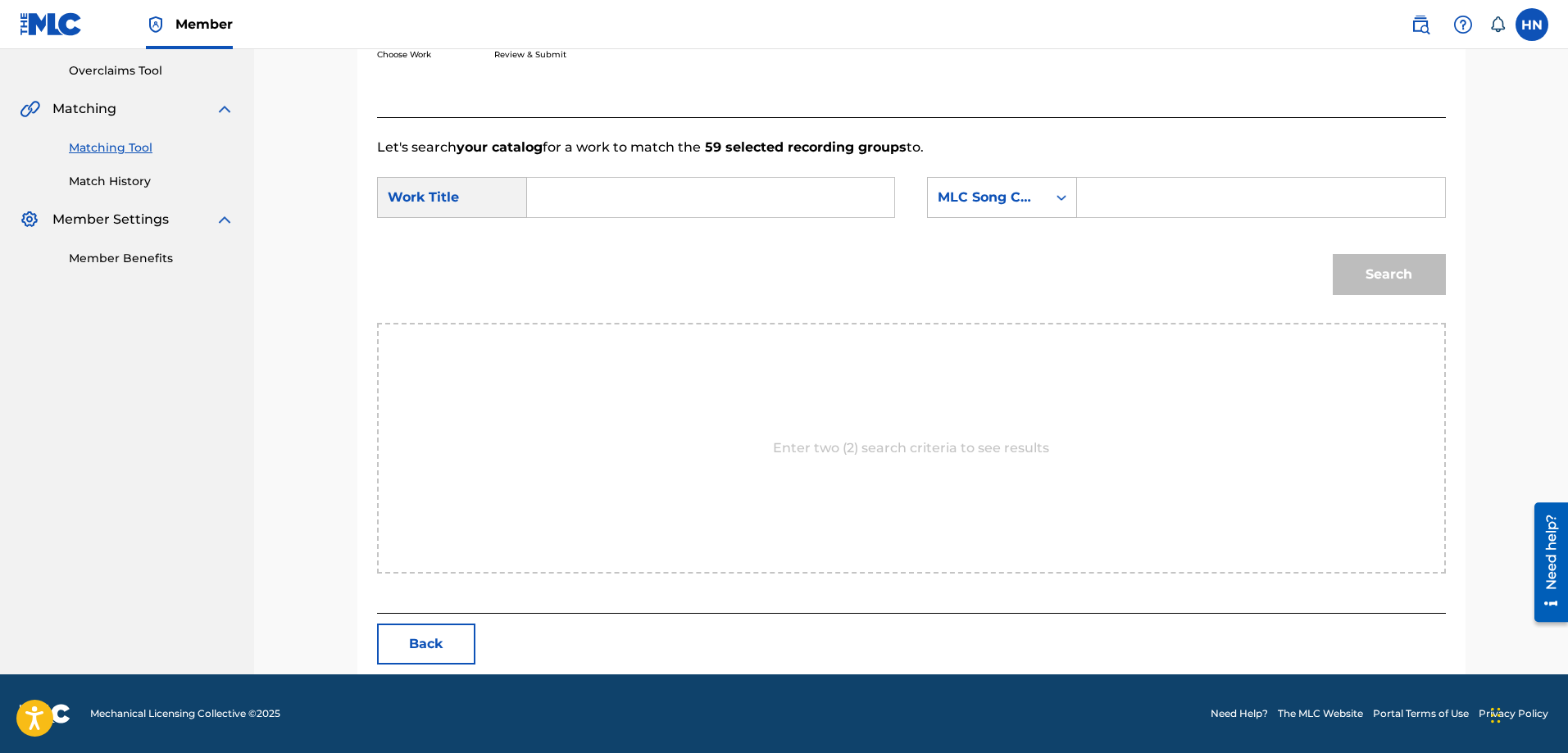
click at [859, 210] on input "Search Form" at bounding box center [710, 197] width 339 height 39
paste input "NGÃ TƯ ĐƯỜNG"
type input "NGÃ TƯ ĐƯỜNG"
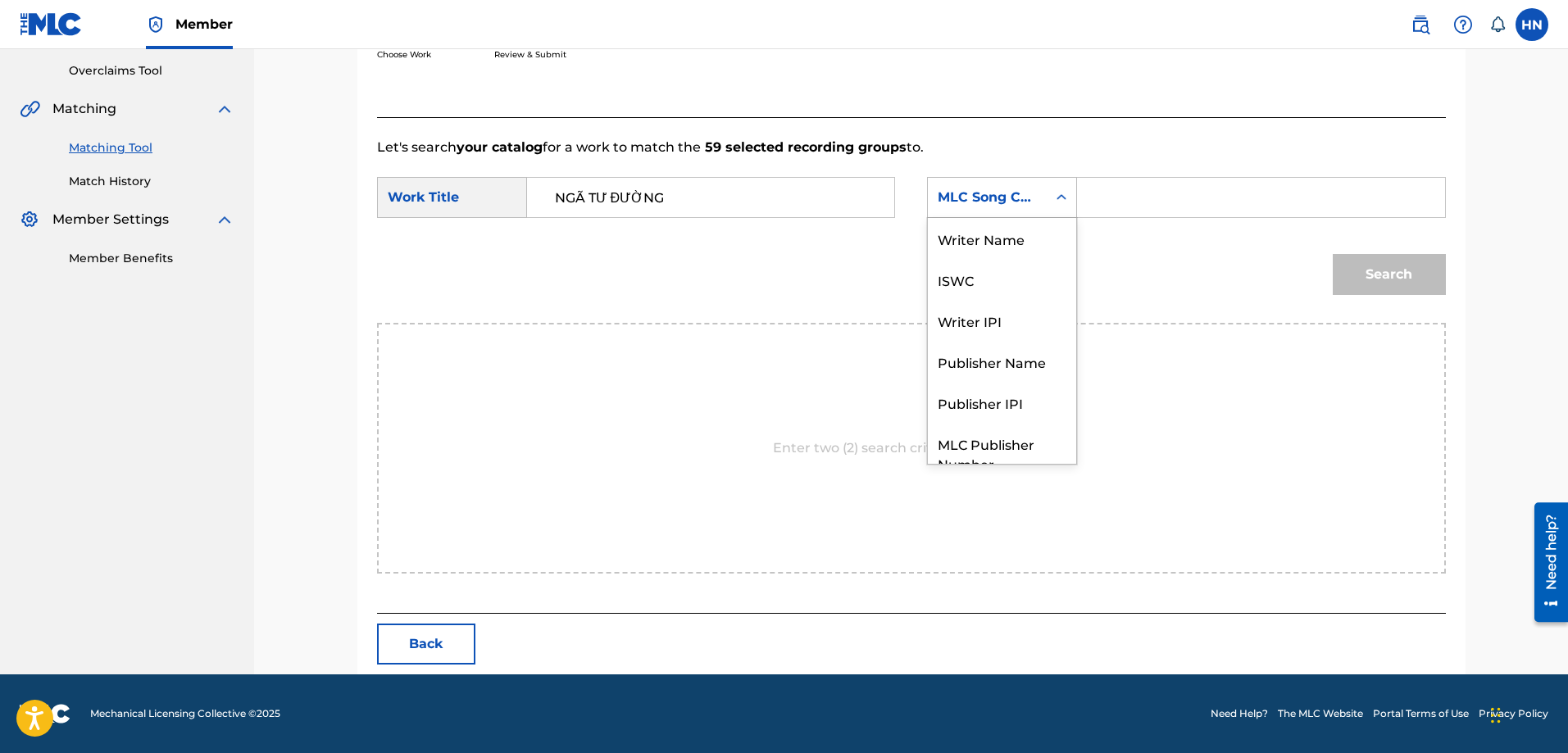
click at [977, 204] on div "MLC Song Code" at bounding box center [988, 197] width 100 height 20
click at [968, 221] on div "ISWC" at bounding box center [1002, 218] width 149 height 41
click at [1147, 198] on input "Search Form" at bounding box center [1261, 197] width 339 height 39
paste input "T9108452795"
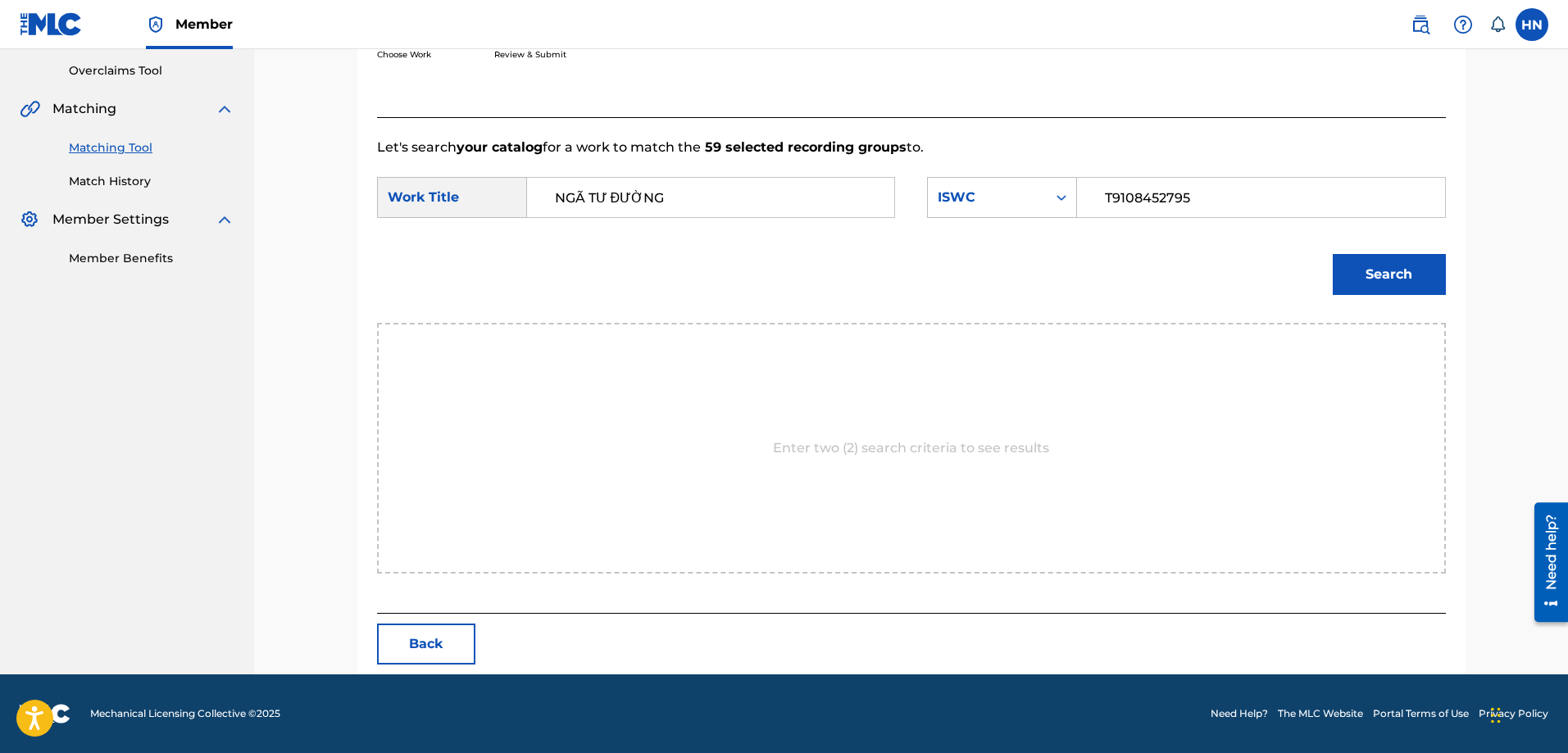
type input "T9108452795"
click at [1378, 287] on button "Search" at bounding box center [1389, 274] width 113 height 41
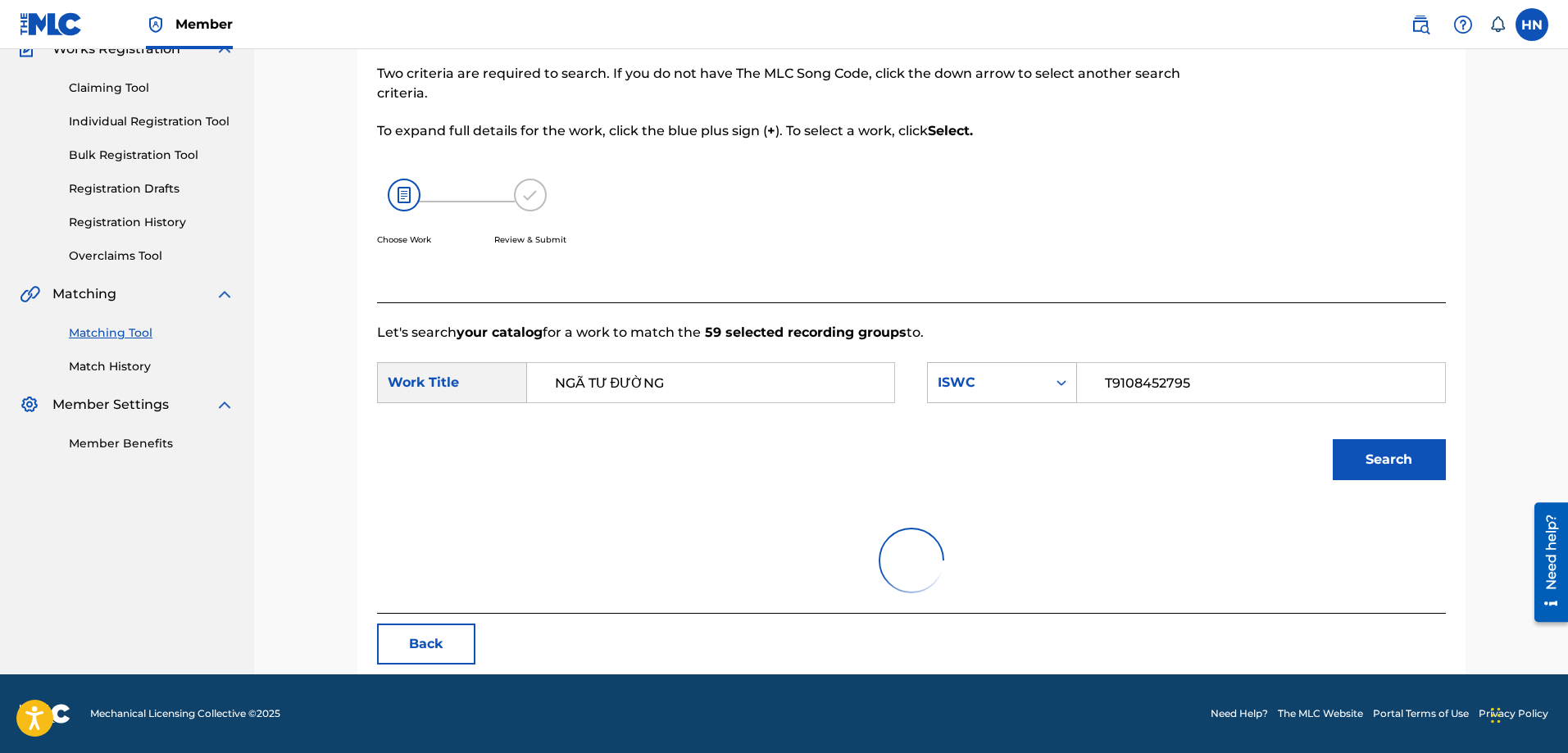
scroll to position [290, 0]
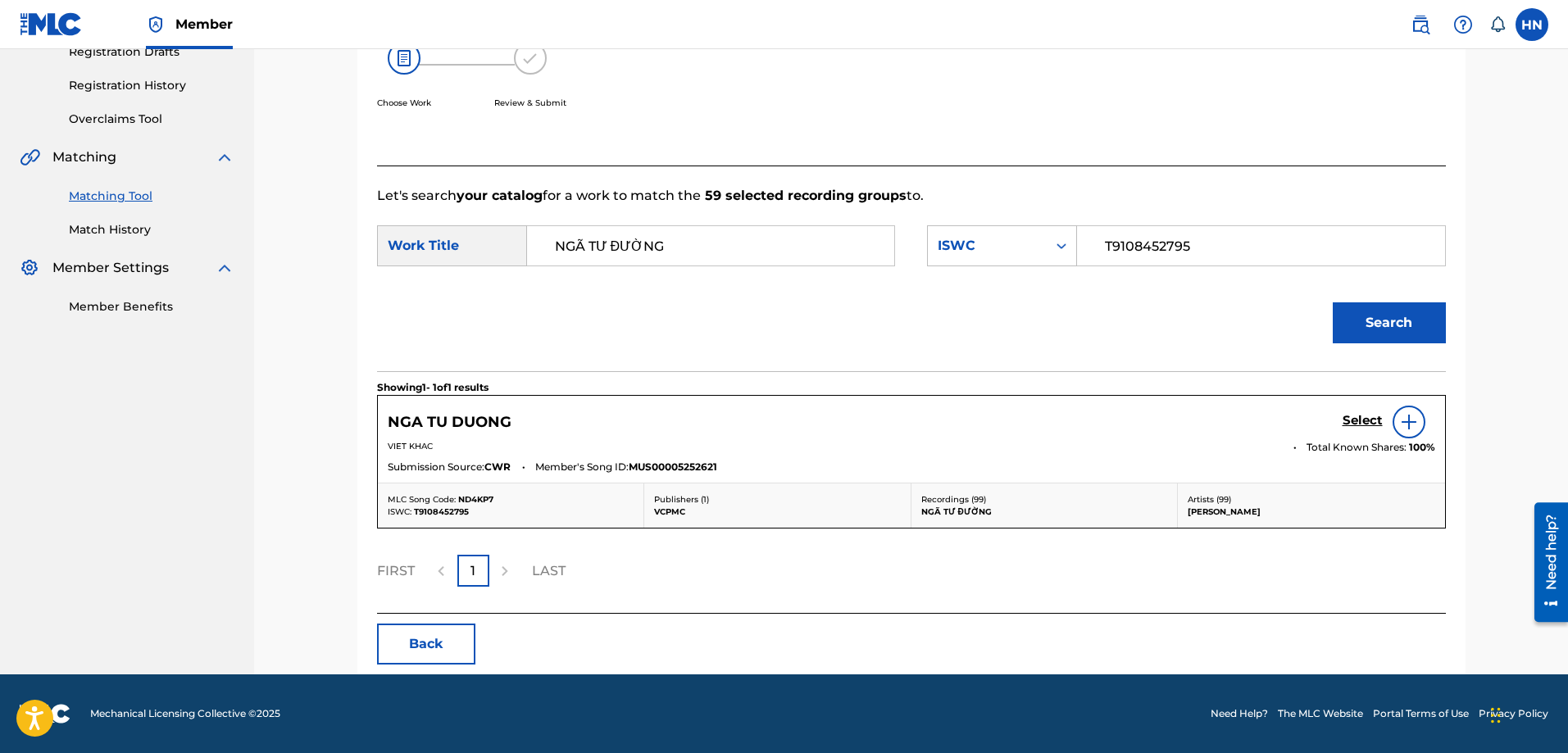
click at [1350, 424] on h5 "Select" at bounding box center [1363, 421] width 40 height 16
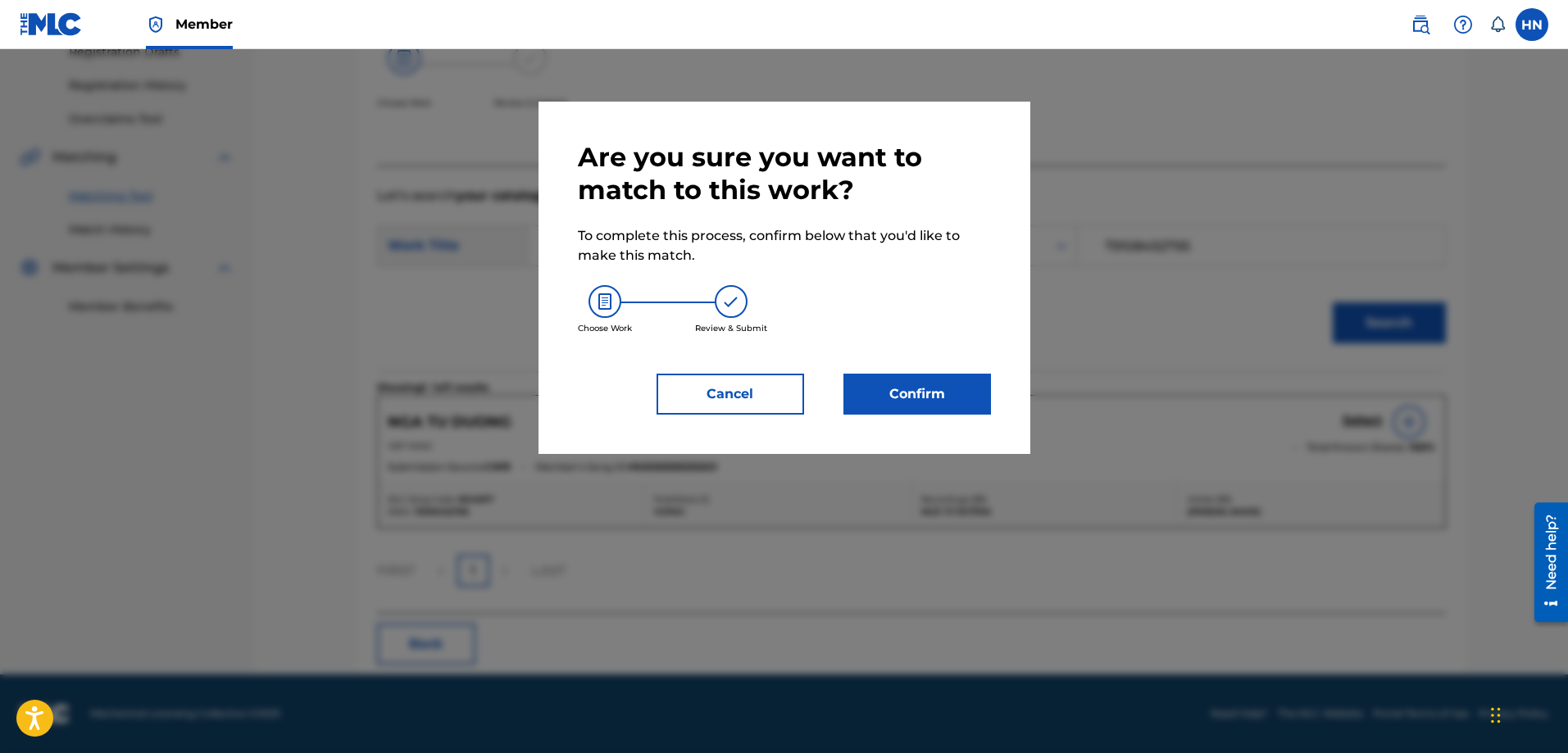
click at [915, 404] on button "Confirm" at bounding box center [917, 394] width 148 height 41
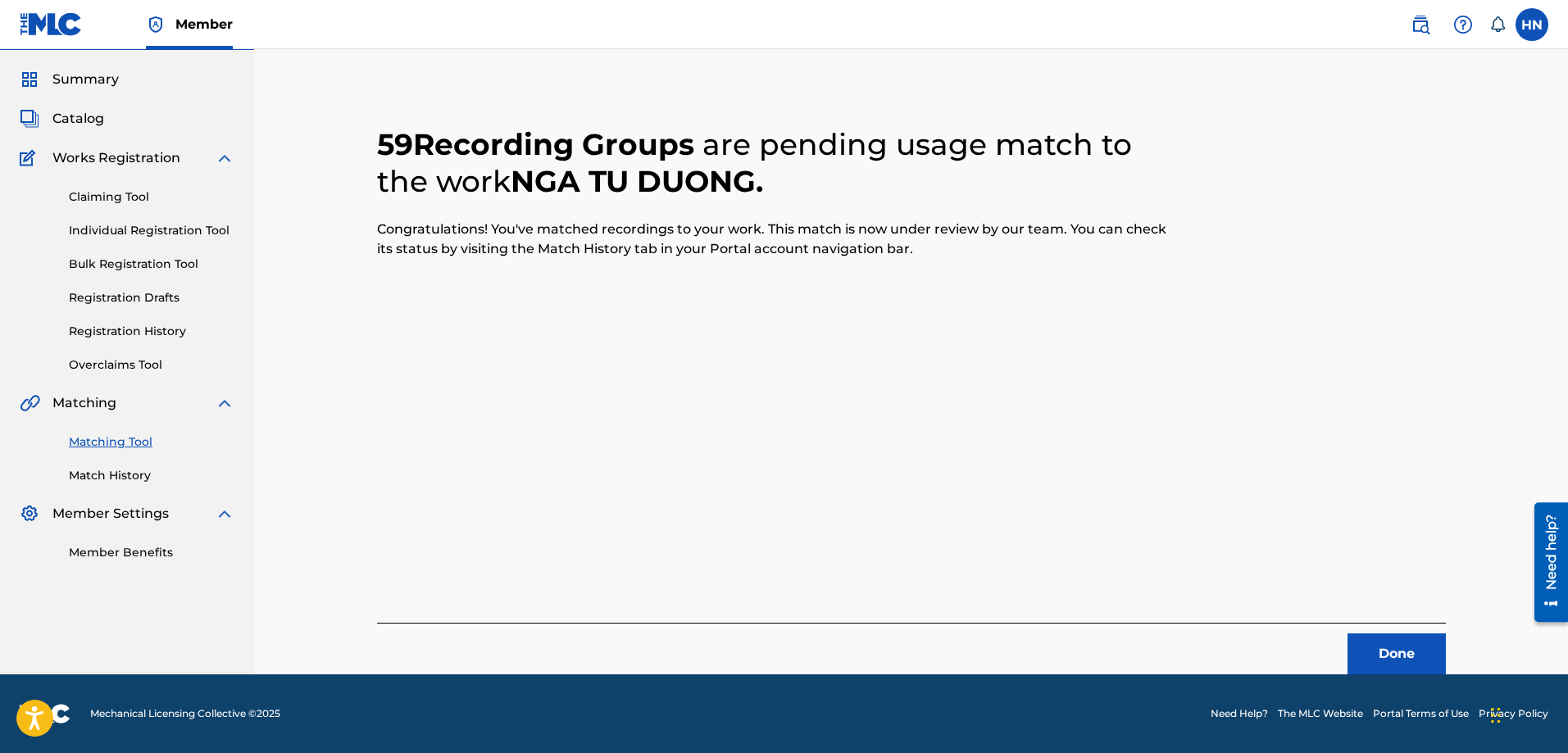
scroll to position [45, 0]
click at [1372, 646] on button "Done" at bounding box center [1397, 653] width 99 height 41
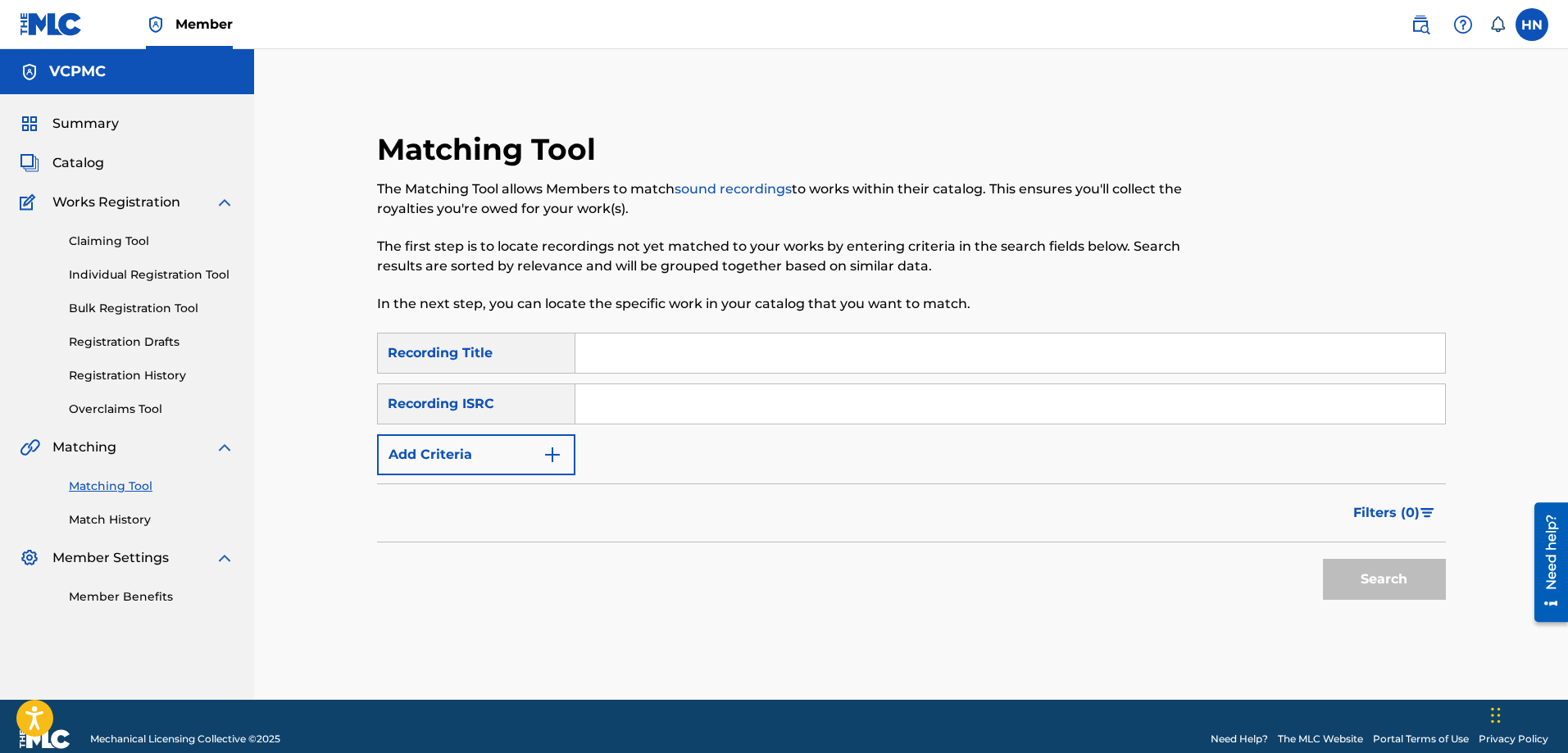
click at [860, 356] on input "Search Form" at bounding box center [1011, 353] width 870 height 39
paste input "NHÀ EM Ở LƯNG ĐỒI"
click at [1355, 584] on button "Search" at bounding box center [1385, 579] width 123 height 41
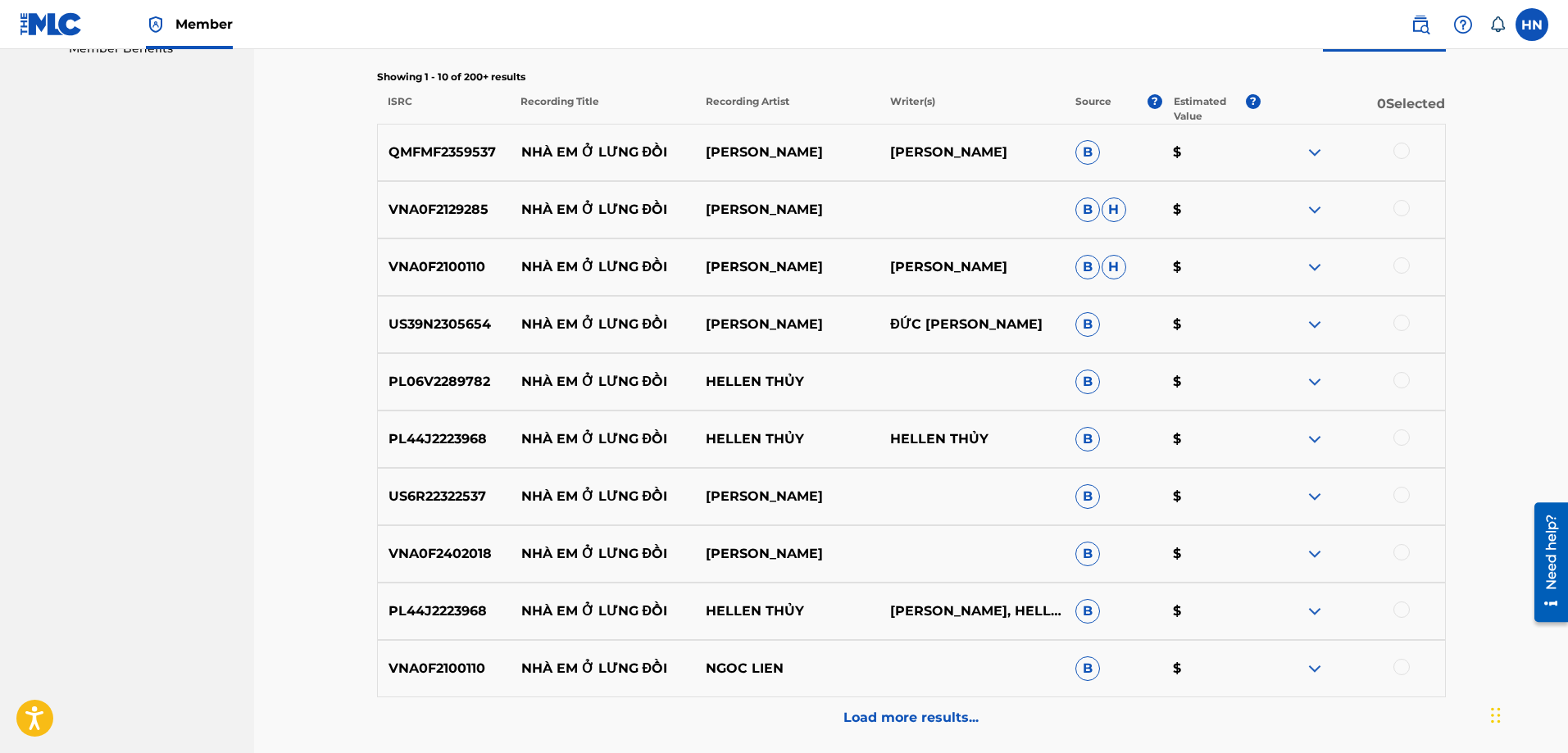
scroll to position [574, 0]
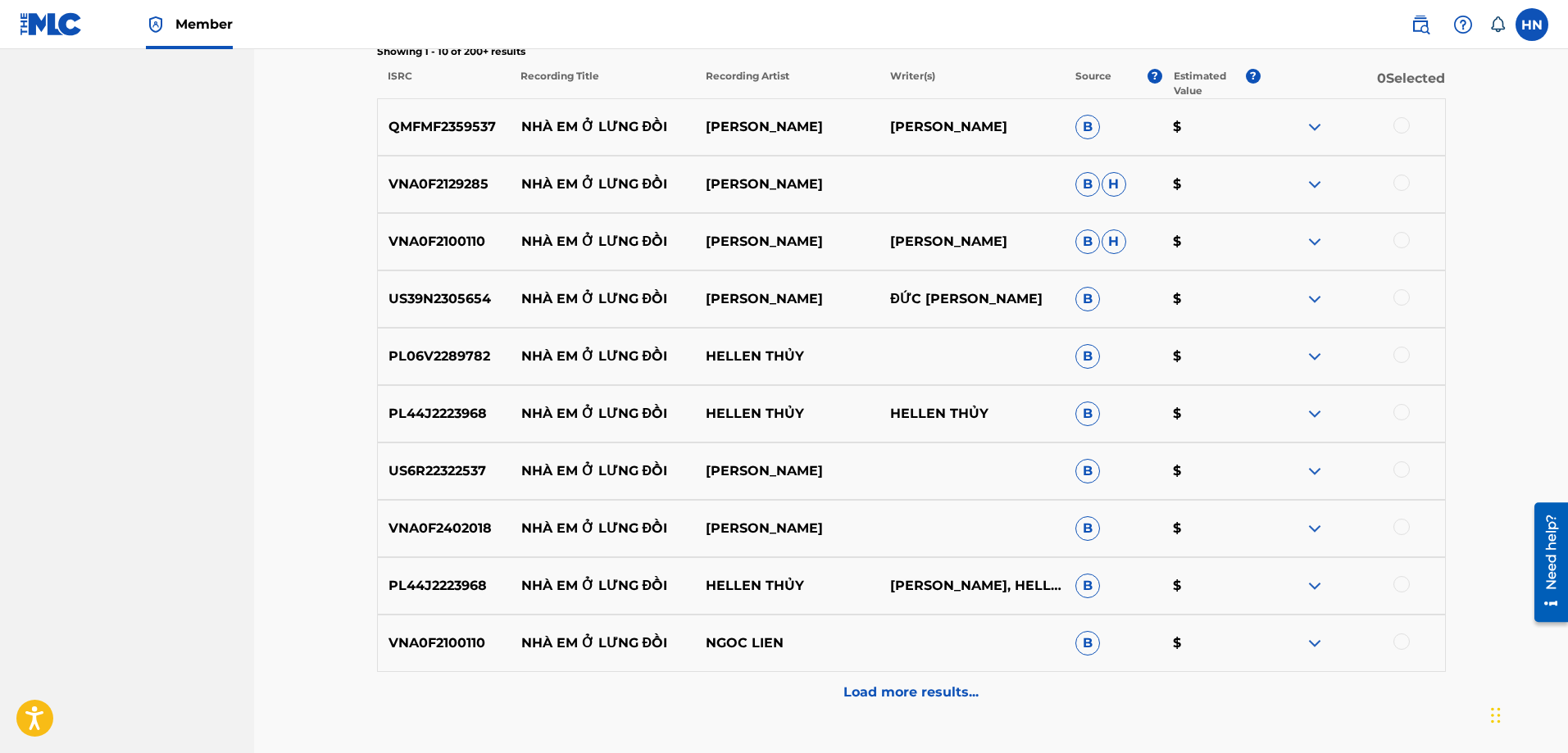
click at [454, 311] on div "US39N2305654 NHÀ EM Ở LƯNG ĐỒI [PERSON_NAME] ĐỨC [PERSON_NAME] $" at bounding box center [912, 300] width 1069 height 58
click at [1403, 294] on div at bounding box center [1401, 297] width 17 height 17
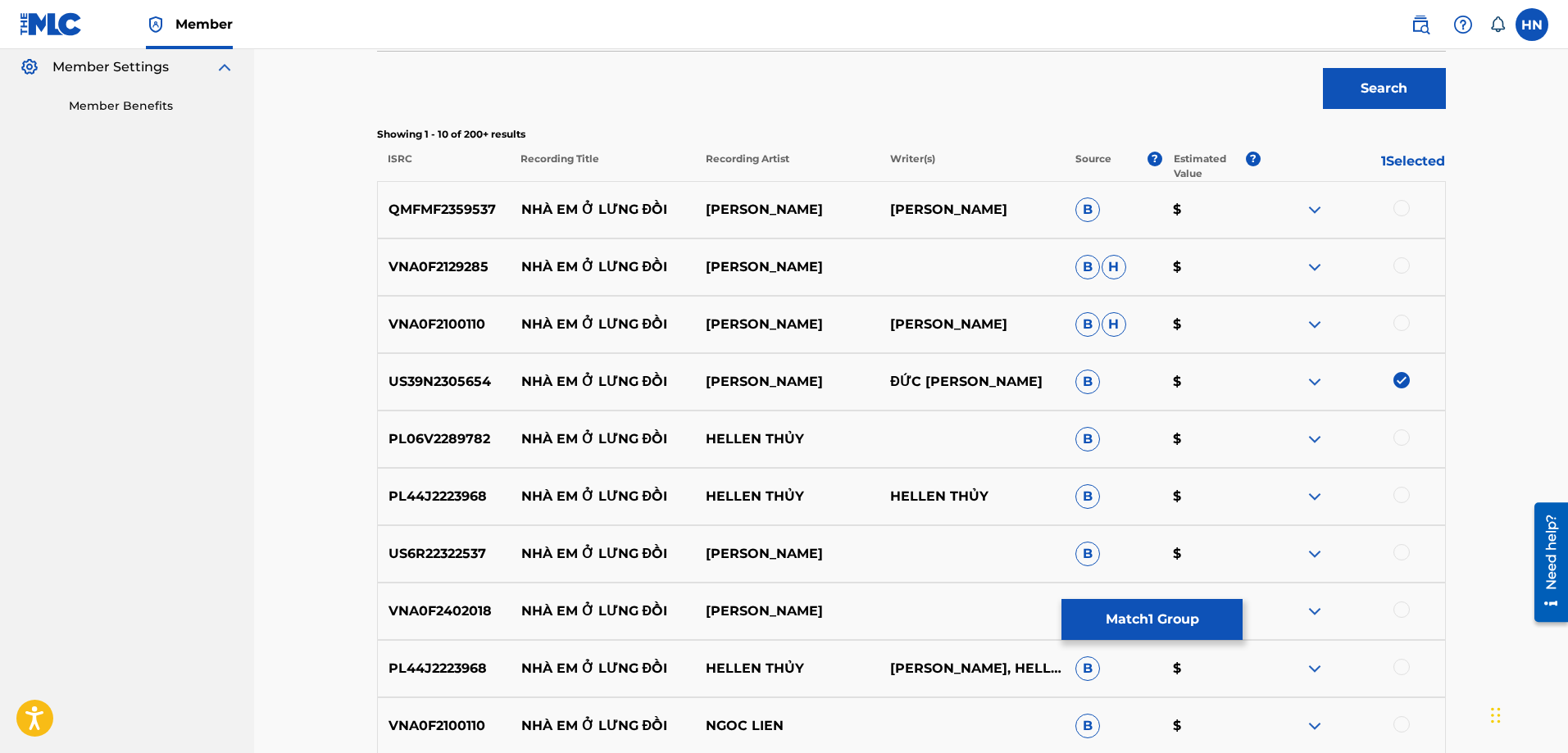
scroll to position [492, 0]
click at [1309, 209] on img at bounding box center [1315, 209] width 20 height 20
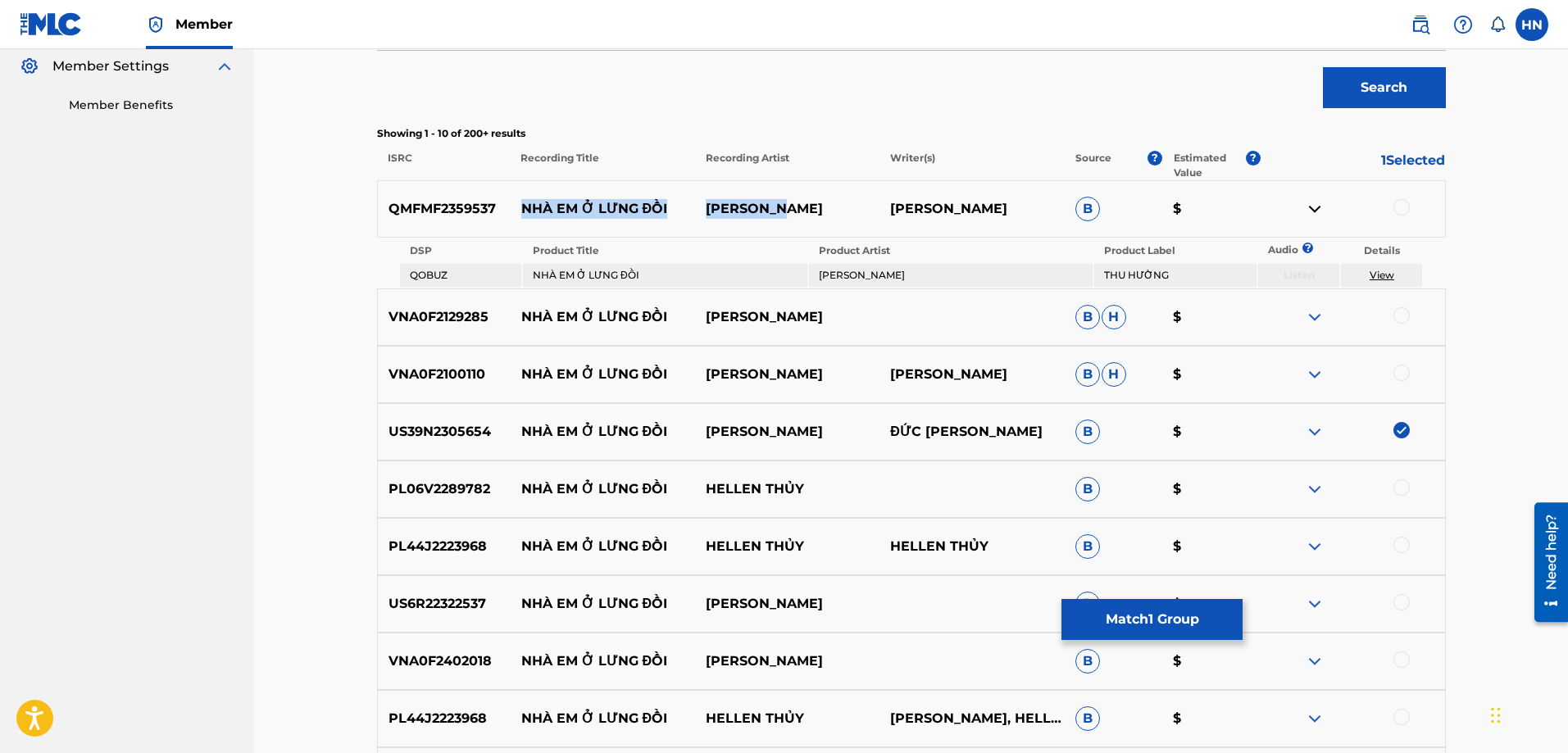
drag, startPoint x: 522, startPoint y: 205, endPoint x: 791, endPoint y: 198, distance: 269.1
click at [791, 198] on div "QMFMF2359537 NHÀ EM Ở LƯNG ĐỒI THU HUONG THU HUONG B $" at bounding box center [912, 209] width 1069 height 58
click at [459, 215] on p "QMFMF2359537" at bounding box center [445, 209] width 133 height 20
click at [1397, 211] on div at bounding box center [1401, 207] width 17 height 17
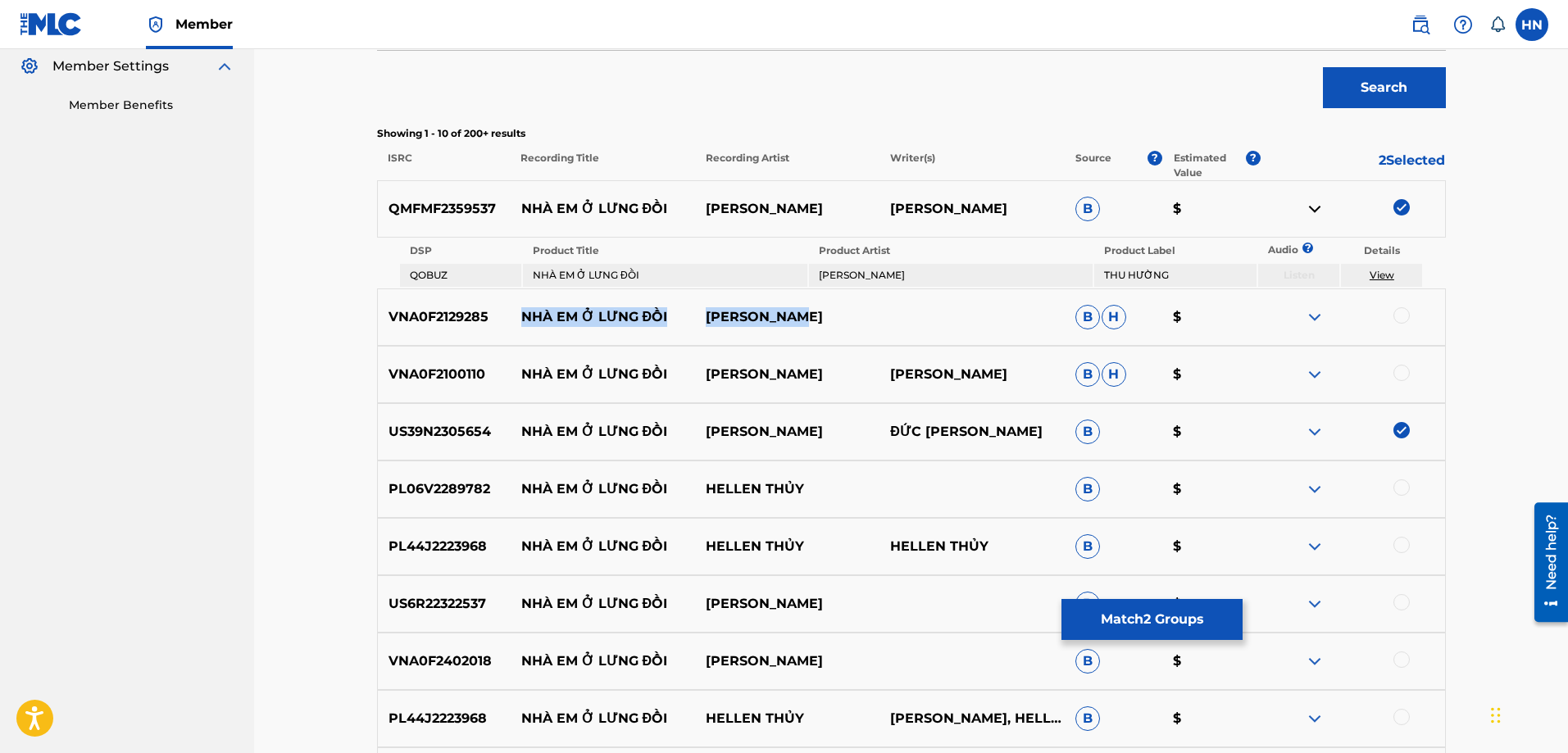
drag, startPoint x: 805, startPoint y: 314, endPoint x: 526, endPoint y: 317, distance: 279.0
click at [526, 317] on div "VNA0F2129285 NHÀ EM Ở LƯNG ĐỒI [PERSON_NAME]" at bounding box center [912, 317] width 1069 height 58
click at [446, 314] on p "VNA0F2129285" at bounding box center [445, 317] width 133 height 20
click at [1400, 319] on div at bounding box center [1401, 315] width 17 height 17
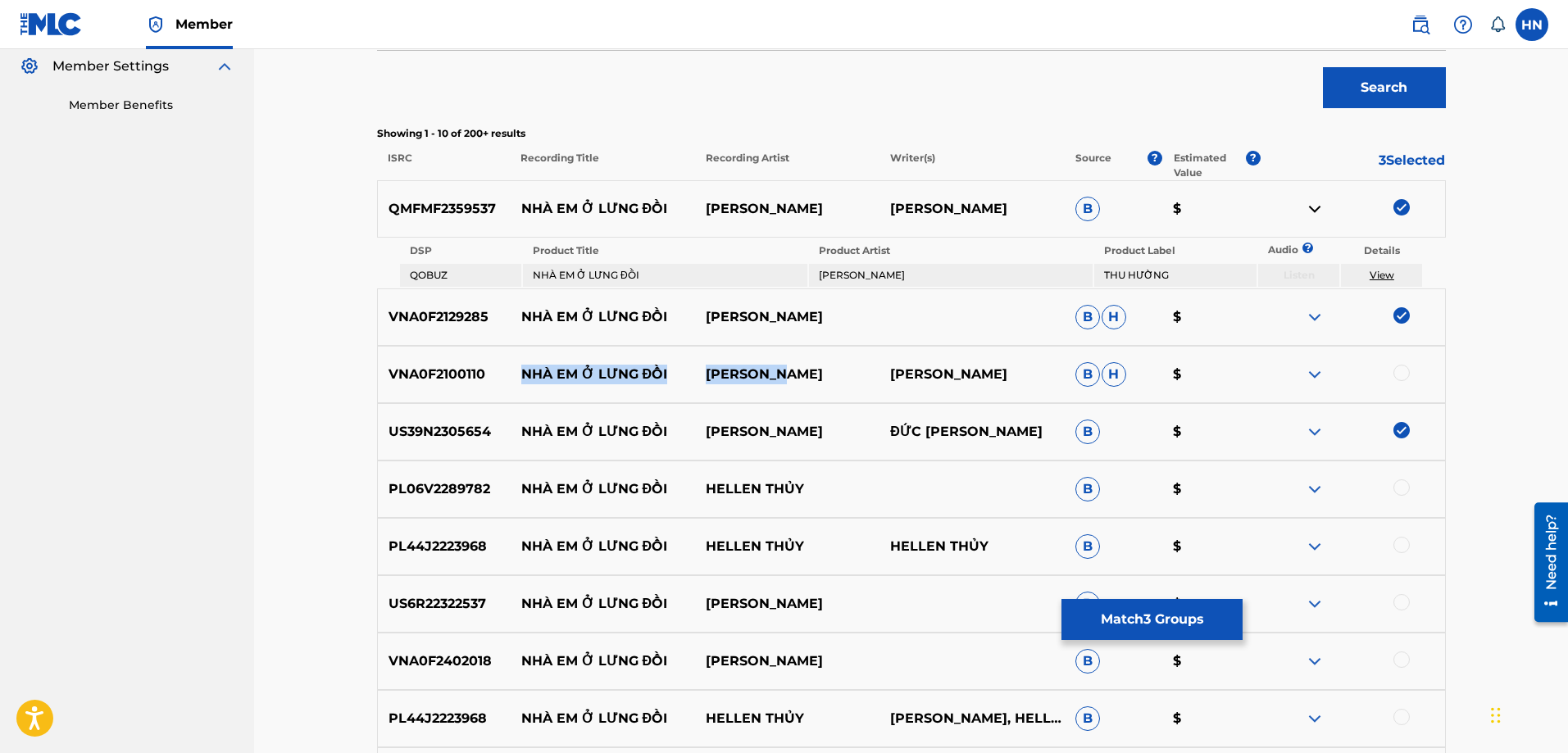
drag, startPoint x: 508, startPoint y: 376, endPoint x: 791, endPoint y: 373, distance: 283.0
click at [791, 373] on div "VNA0F2100110 NHÀ EM Ở LƯNG ĐỒI NGỌC LIÊN NGỌC LIÊN B H $" at bounding box center [912, 375] width 1069 height 58
click at [455, 320] on p "VNA0F2129285" at bounding box center [445, 317] width 133 height 20
click at [456, 379] on p "VNA0F2100110" at bounding box center [445, 375] width 133 height 20
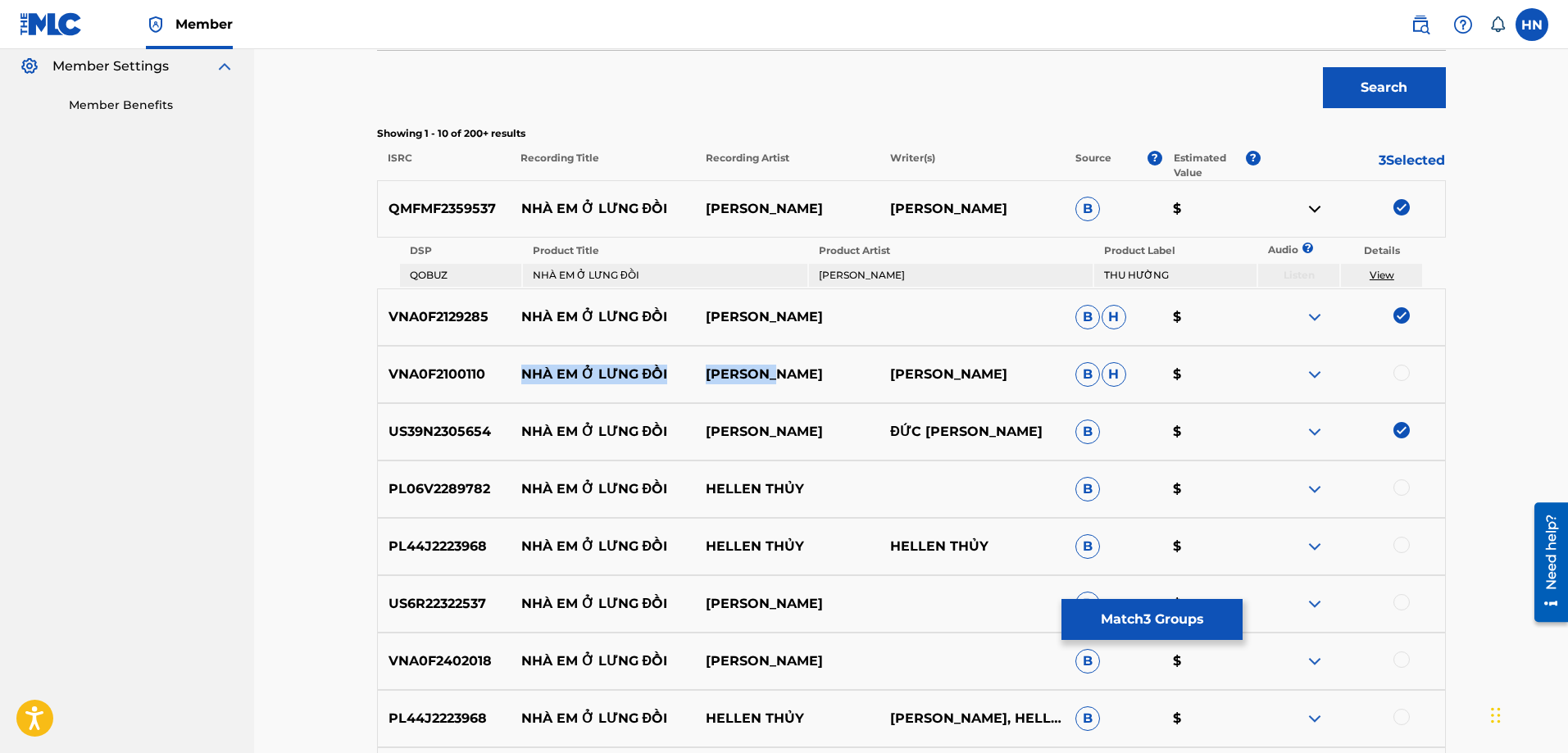
drag, startPoint x: 507, startPoint y: 376, endPoint x: 790, endPoint y: 367, distance: 283.1
click at [788, 368] on div "VNA0F2100110 NHÀ EM Ở LƯNG ĐỒI NGỌC LIÊN NGỌC LIÊN B H $" at bounding box center [912, 375] width 1069 height 58
click at [458, 379] on p "VNA0F2100110" at bounding box center [445, 375] width 133 height 20
click at [1402, 374] on div at bounding box center [1401, 373] width 17 height 17
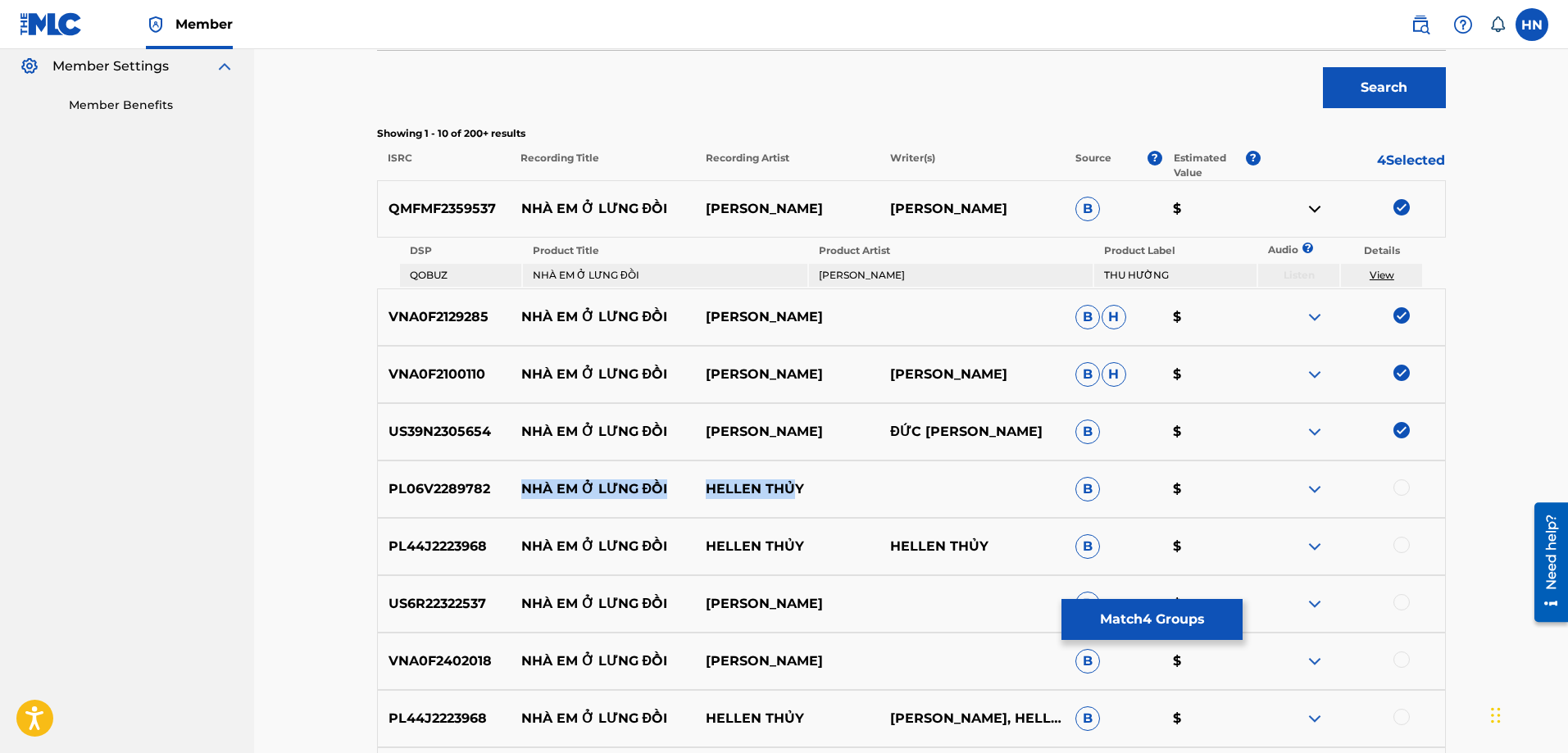
drag, startPoint x: 522, startPoint y: 484, endPoint x: 807, endPoint y: 484, distance: 285.0
click at [807, 484] on div "PL06V2289782 NHÀ EM Ở LƯNG ĐỒI HELLEN THỦY B $" at bounding box center [912, 489] width 1069 height 58
click at [457, 503] on div "PL06V2289782 NHÀ EM Ở LƯNG ĐỒI HELLEN THỦY B $" at bounding box center [912, 489] width 1069 height 58
click at [1404, 488] on div at bounding box center [1401, 487] width 17 height 17
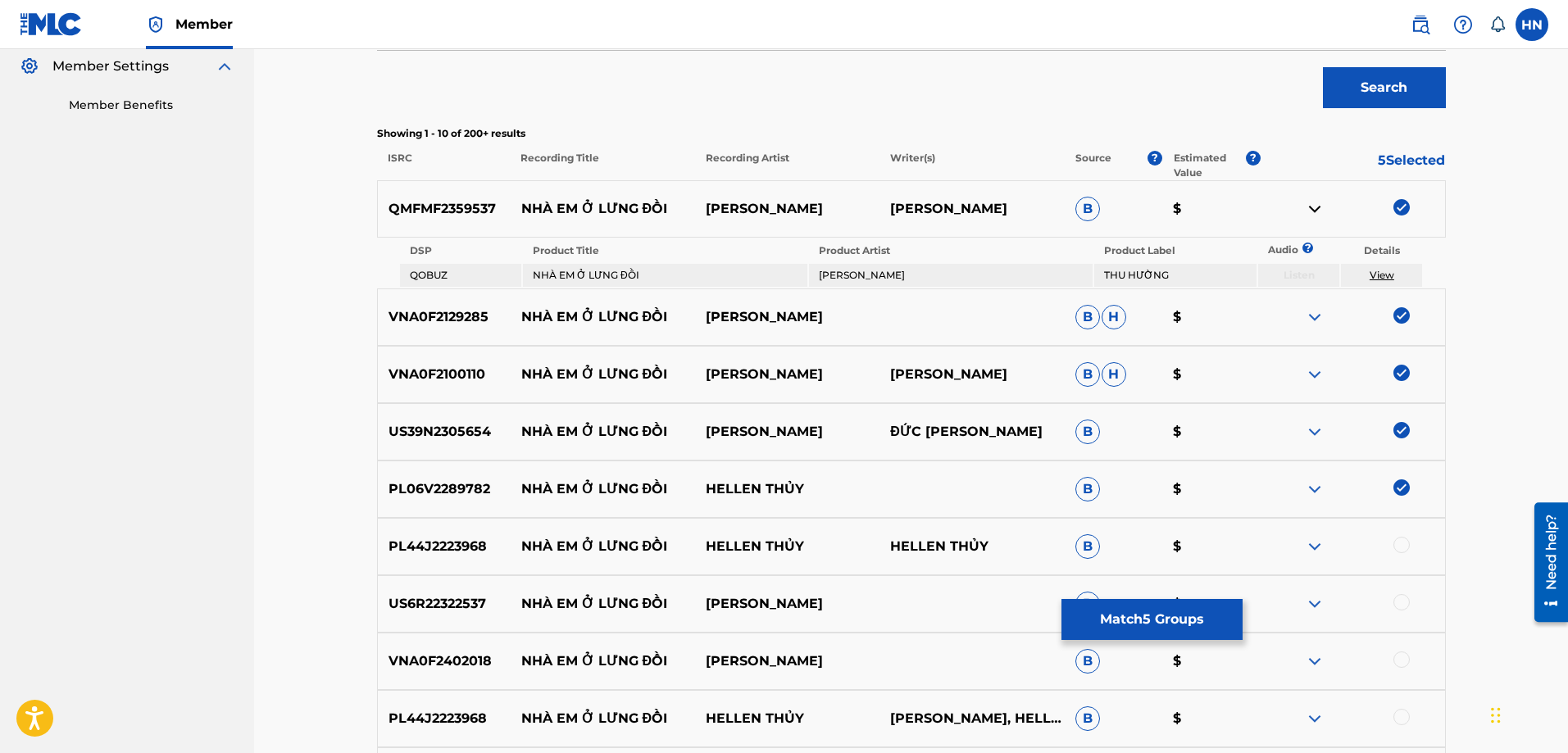
click at [405, 536] on div "PL44J2223968 NHÀ EM Ở LƯNG ĐỒI HELLEN THỦY HELLEN THỦY B $" at bounding box center [912, 547] width 1069 height 58
click at [1405, 548] on div at bounding box center [1401, 545] width 17 height 17
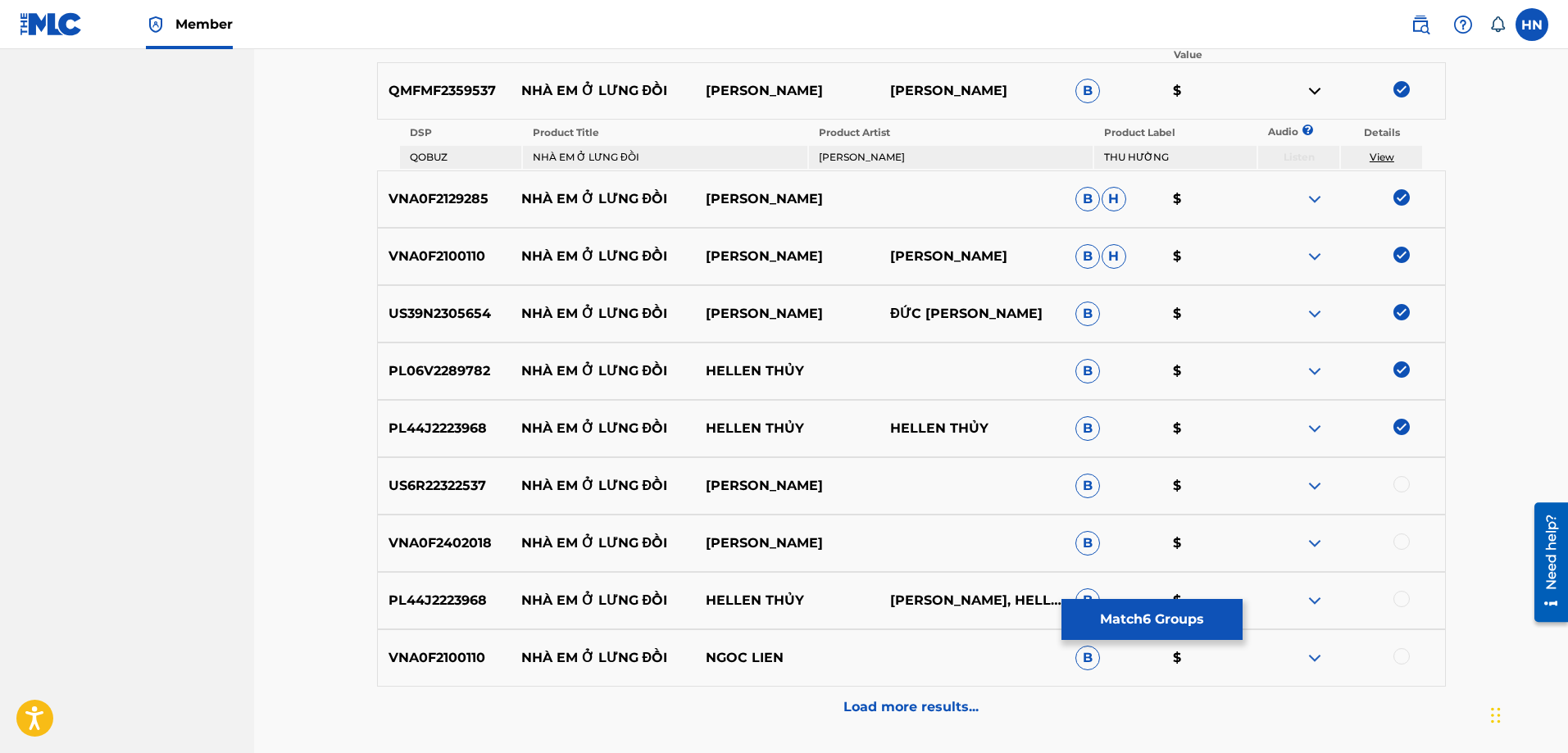
scroll to position [738, 0]
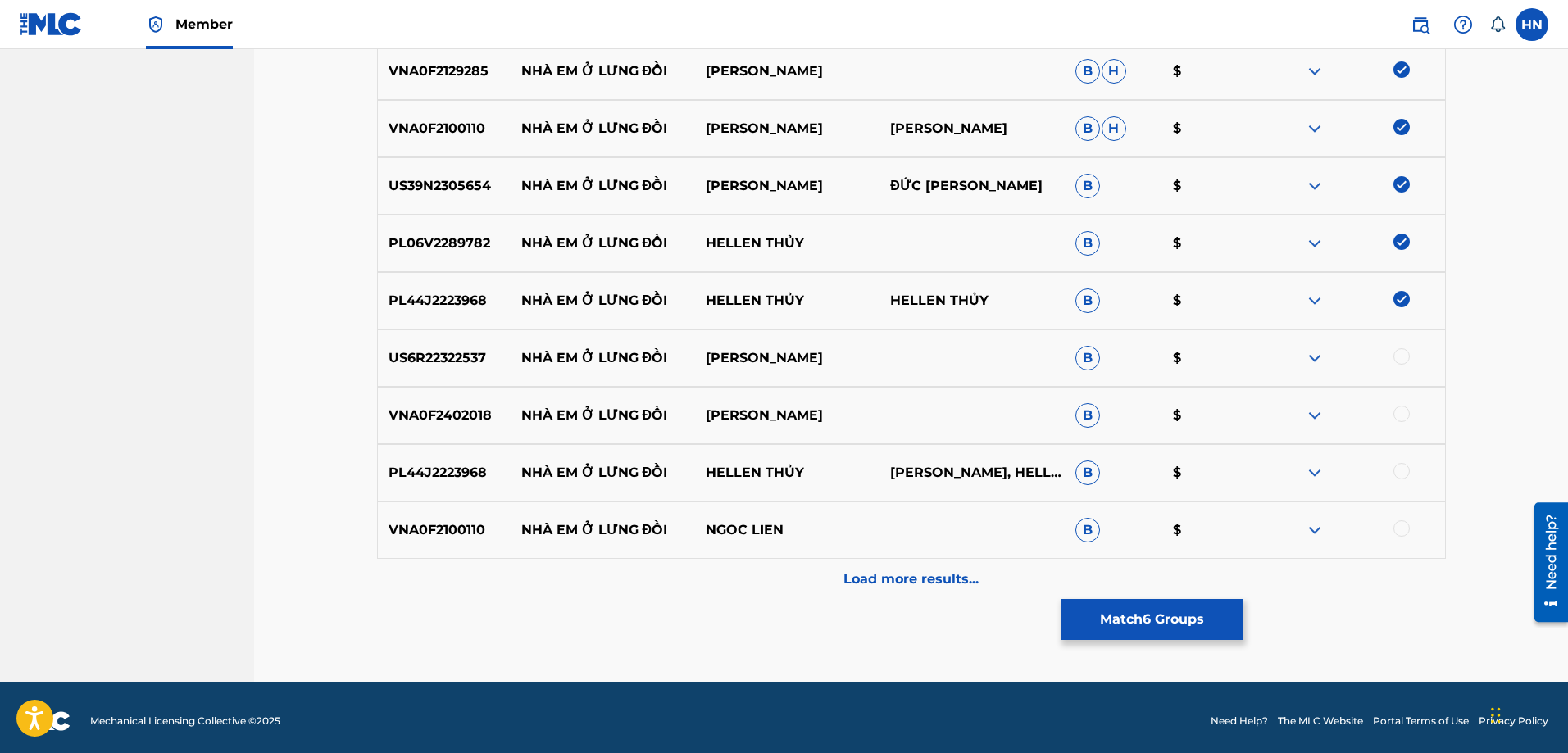
click at [509, 358] on p "US6R22322537" at bounding box center [445, 358] width 133 height 20
click at [446, 458] on div "PL44J2223968 NHÀ EM Ở LƯNG ĐỒI HELLEN THỦY HELLEN THỦY, HELLEN THỦY B $" at bounding box center [912, 473] width 1069 height 58
click at [458, 475] on p "PL44J2223968" at bounding box center [445, 473] width 133 height 20
click at [1406, 468] on div at bounding box center [1401, 471] width 17 height 17
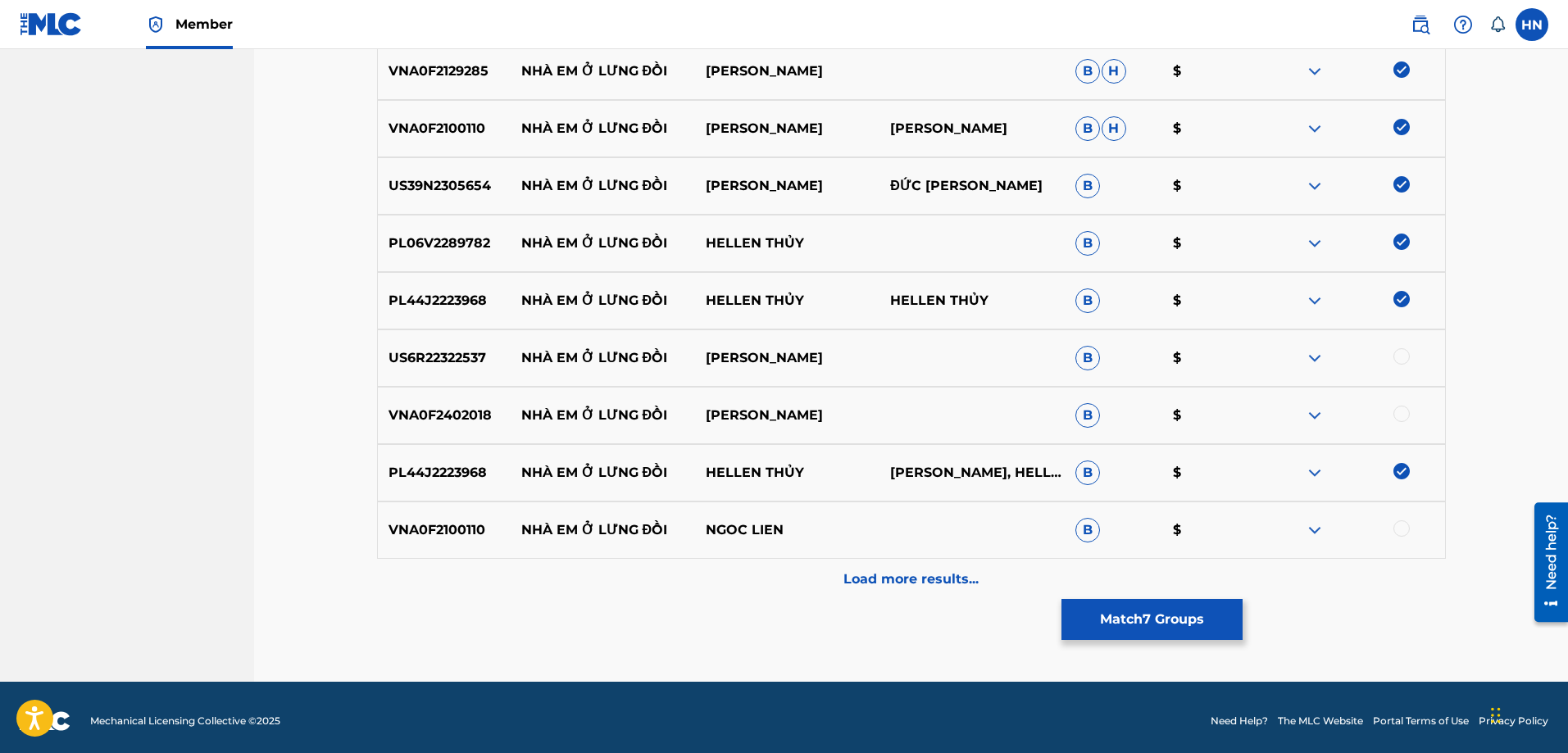
click at [432, 520] on div "VNA0F2100110 NHÀ EM Ở LƯNG ĐỒI NGOC LIEN B $" at bounding box center [912, 530] width 1069 height 58
click at [1401, 533] on div at bounding box center [1401, 528] width 17 height 17
drag, startPoint x: 521, startPoint y: 416, endPoint x: 908, endPoint y: 409, distance: 387.1
click at [887, 408] on div "VNA0F2402018 NHÀ EM Ở LƯNG ĐỒI MỸ LAM B $" at bounding box center [912, 416] width 1069 height 58
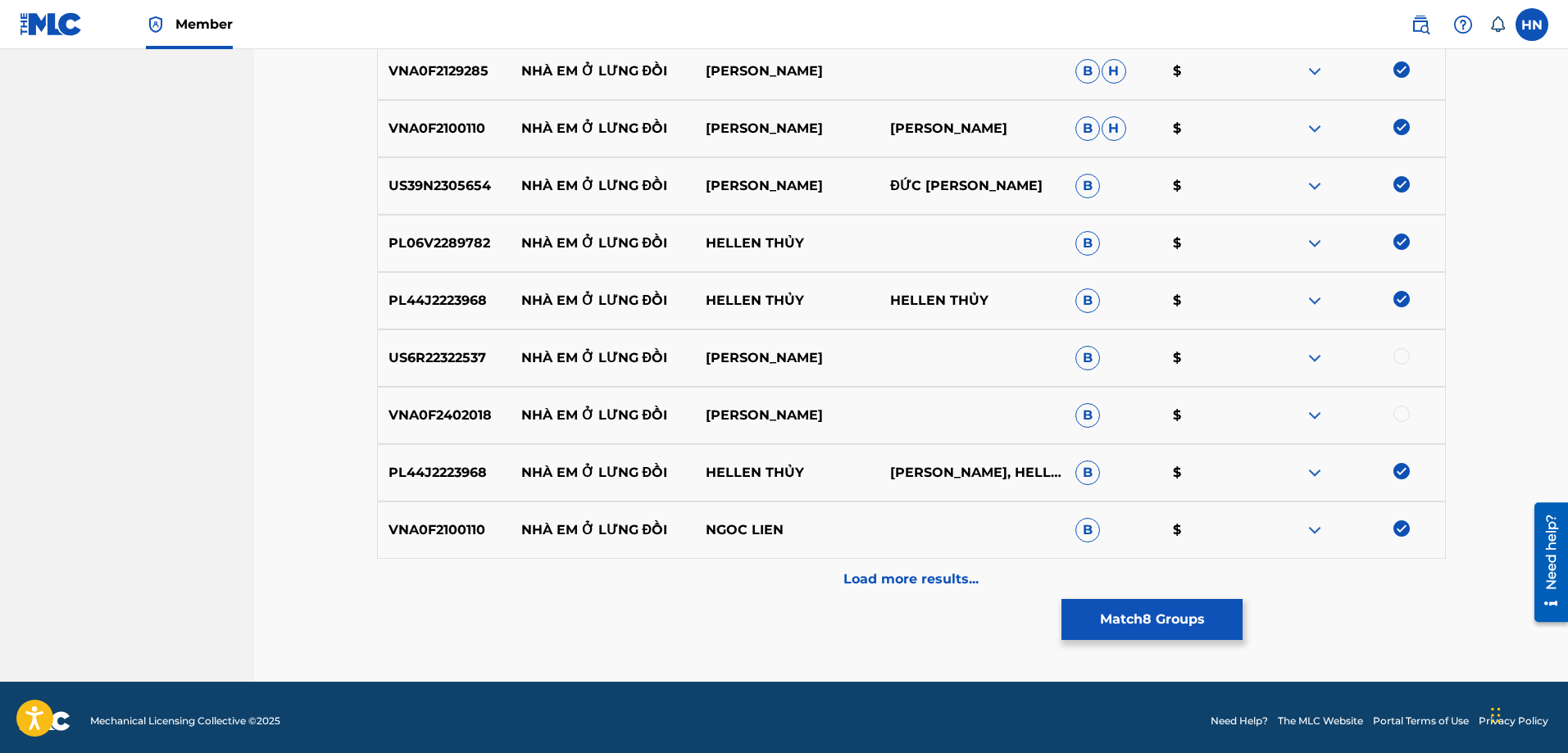
click at [449, 409] on p "VNA0F2402018" at bounding box center [445, 415] width 133 height 20
click at [1401, 417] on div at bounding box center [1401, 413] width 17 height 17
drag, startPoint x: 522, startPoint y: 359, endPoint x: 885, endPoint y: 355, distance: 363.0
click at [885, 355] on div "US6R22322537 NHÀ EM Ở LƯNG ĐỒI [PERSON_NAME] B $" at bounding box center [912, 358] width 1069 height 58
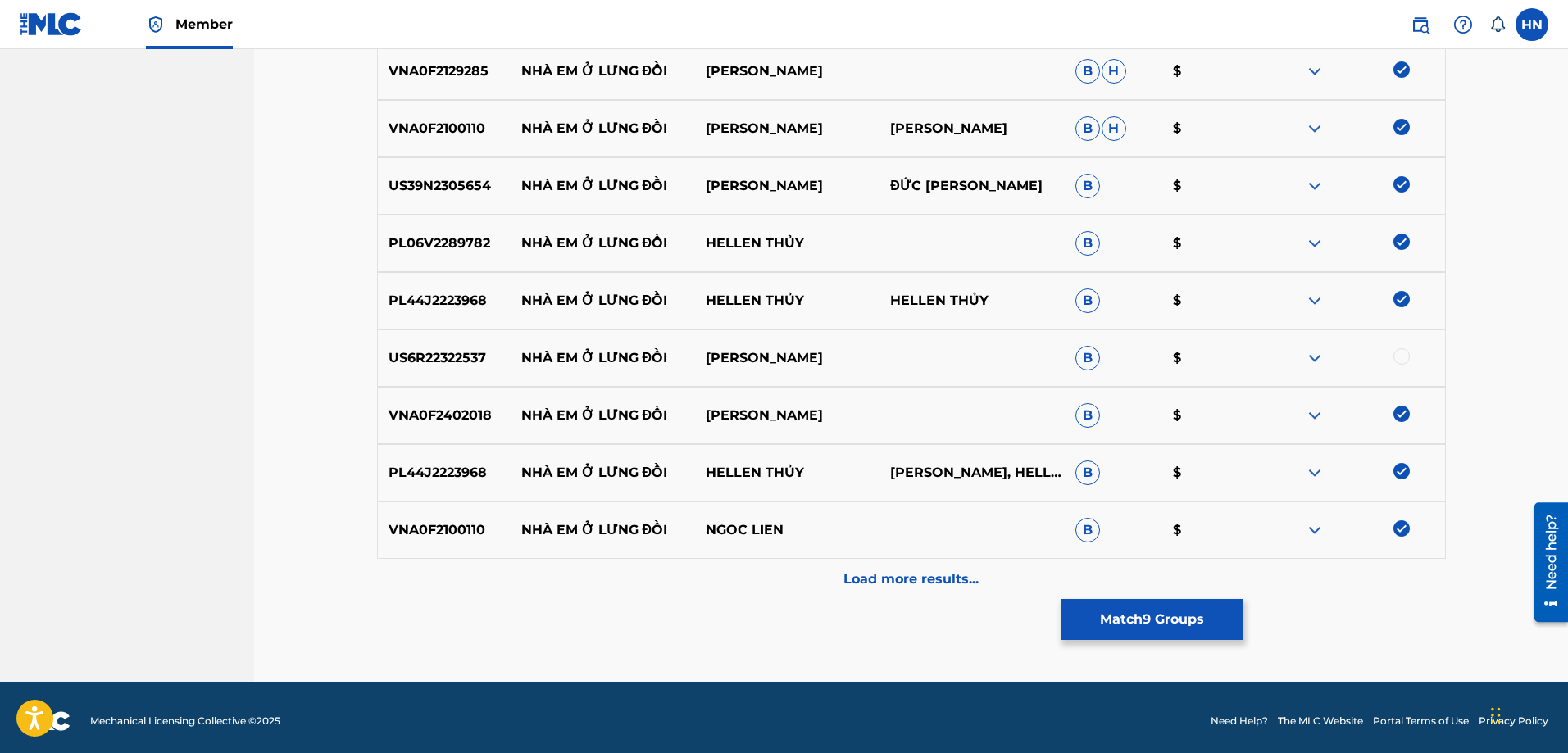
click at [425, 348] on div "US6R22322537 NHÀ EM Ở LƯNG ĐỒI [PERSON_NAME] B $" at bounding box center [912, 358] width 1069 height 58
click at [1401, 354] on div at bounding box center [1401, 356] width 17 height 17
click at [869, 568] on div "Load more results..." at bounding box center [912, 579] width 1069 height 41
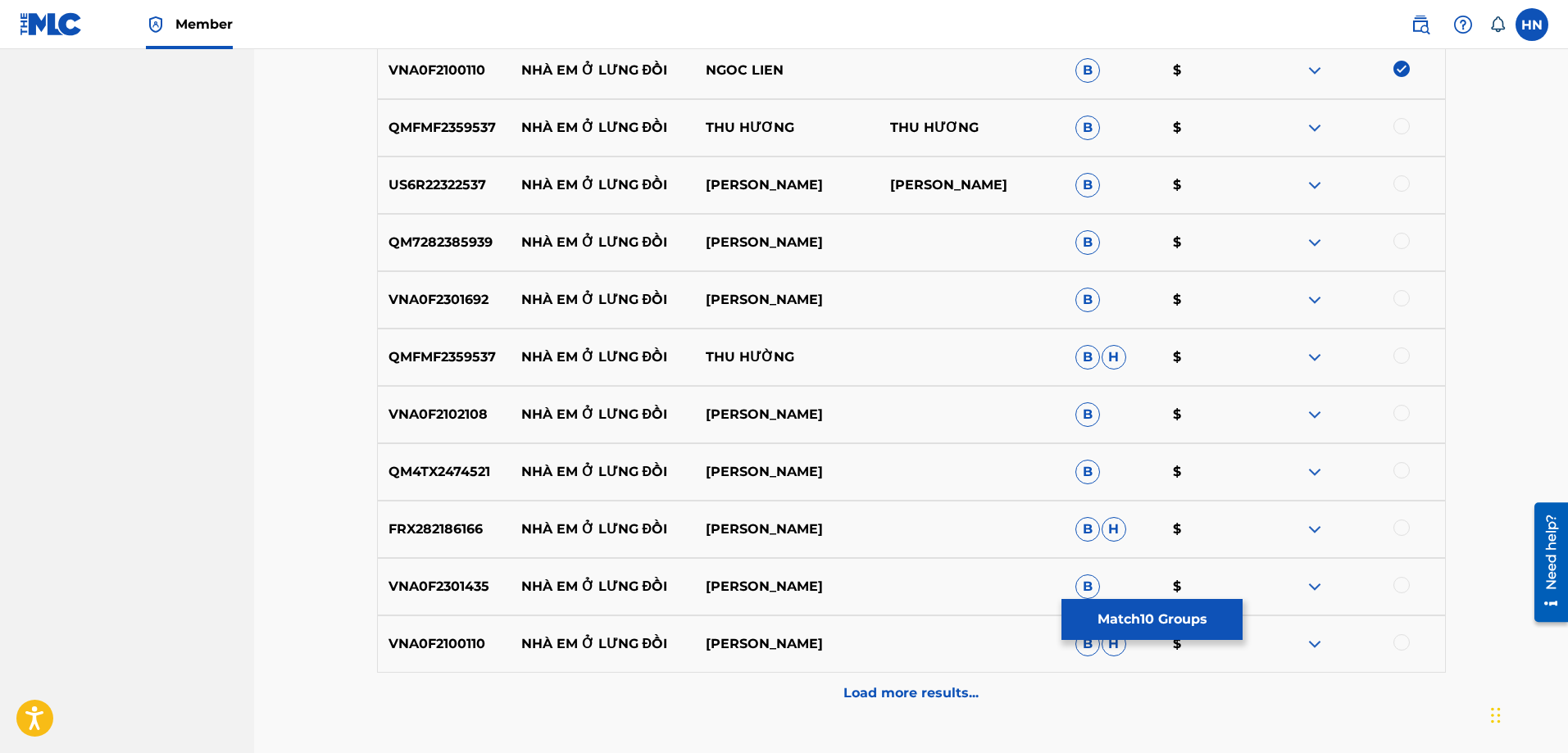
scroll to position [1148, 0]
click at [426, 145] on div "QMFMF2359537 NHÀ EM Ở LƯNG ĐỒI THU HƯƠNG THU HƯƠNG B $" at bounding box center [912, 128] width 1069 height 58
click at [1402, 120] on div at bounding box center [1401, 125] width 17 height 17
click at [461, 183] on p "US6R22322537" at bounding box center [445, 184] width 133 height 20
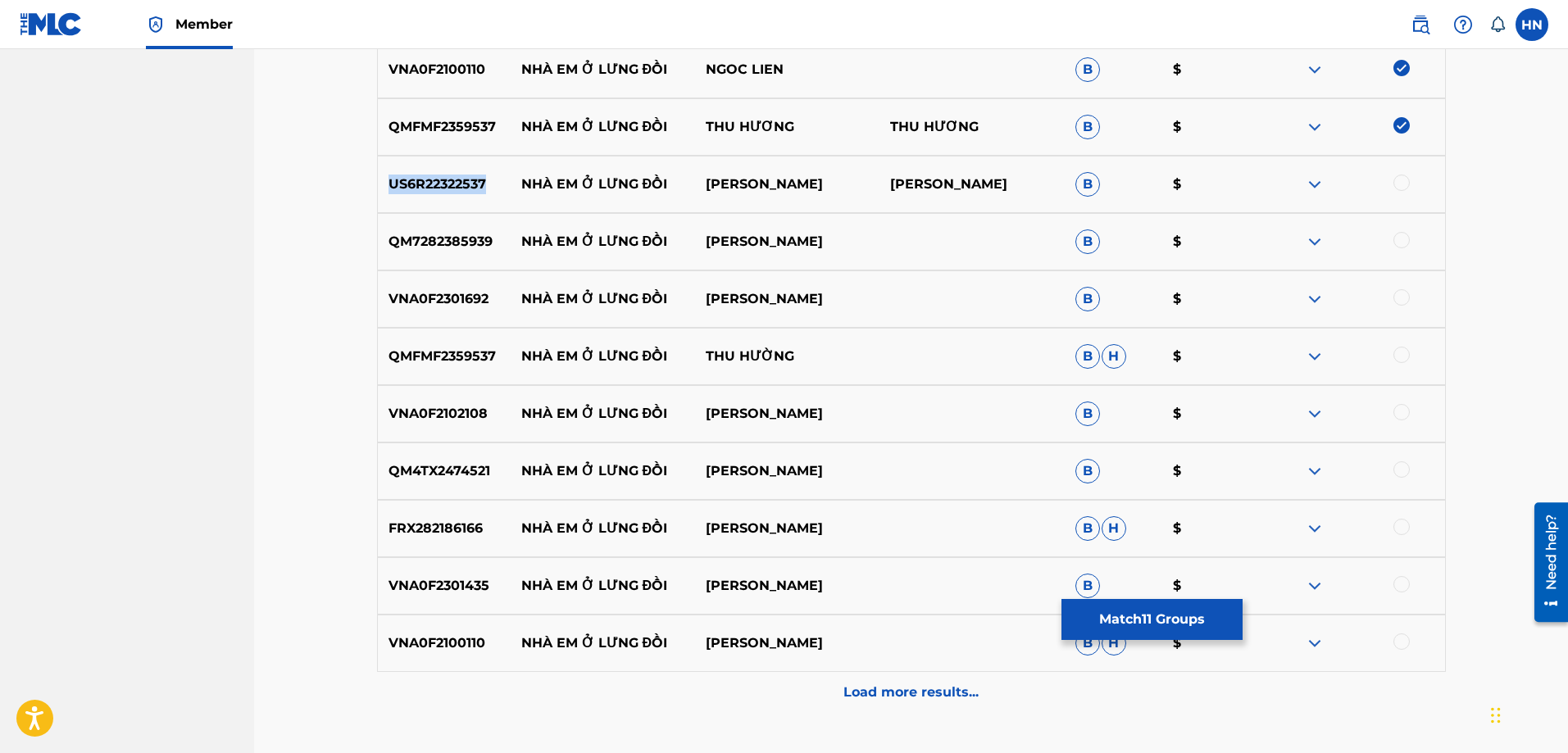
click at [461, 183] on p "US6R22322537" at bounding box center [445, 184] width 133 height 20
click at [1397, 182] on div at bounding box center [1401, 183] width 17 height 17
click at [407, 239] on p "QM7282385939" at bounding box center [445, 242] width 133 height 20
click at [1396, 238] on div at bounding box center [1401, 240] width 17 height 17
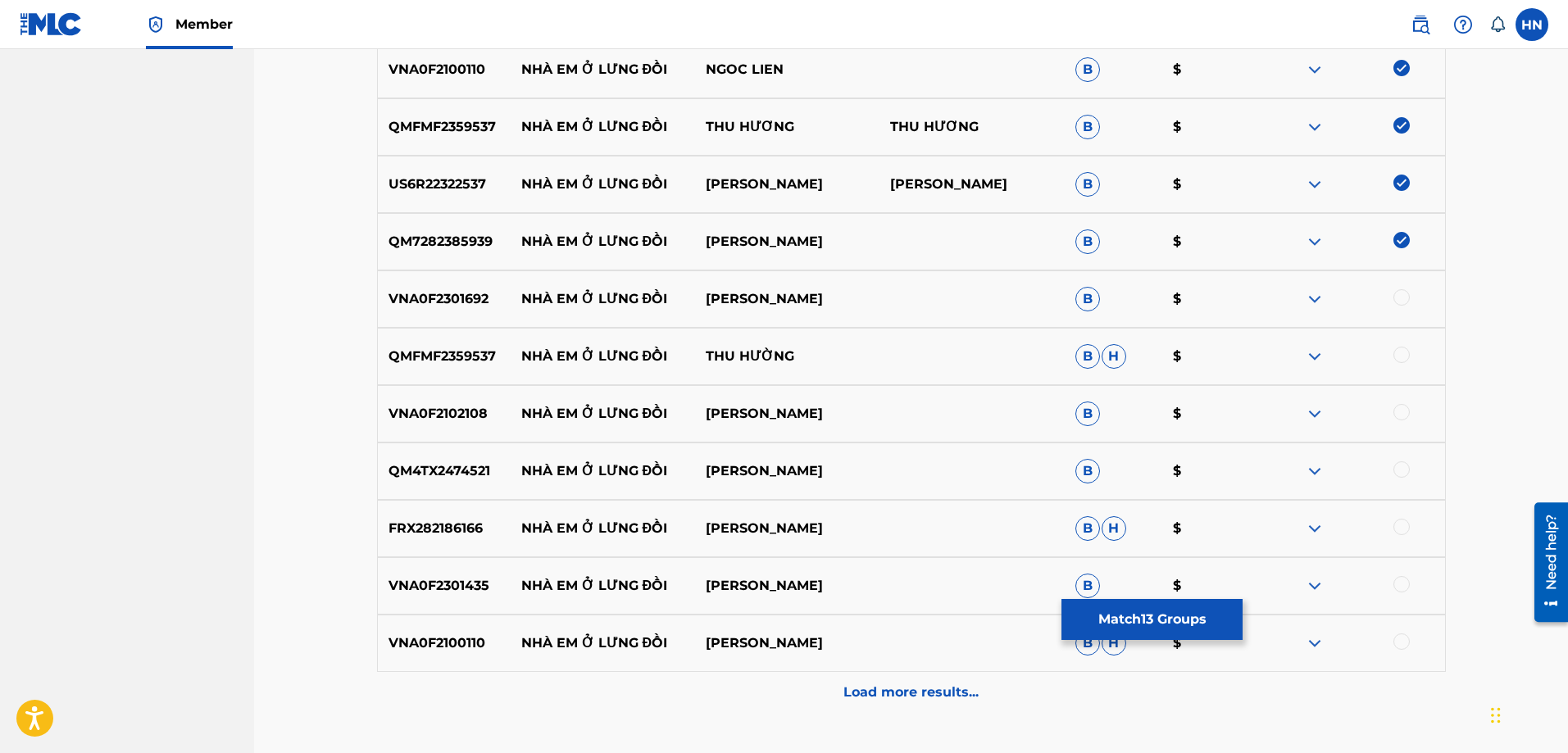
click at [423, 308] on p "VNA0F2301692" at bounding box center [445, 299] width 133 height 20
click at [1396, 299] on div at bounding box center [1401, 297] width 17 height 17
click at [1407, 357] on div at bounding box center [1401, 355] width 17 height 17
click at [415, 420] on p "VNA0F2102108" at bounding box center [445, 414] width 133 height 20
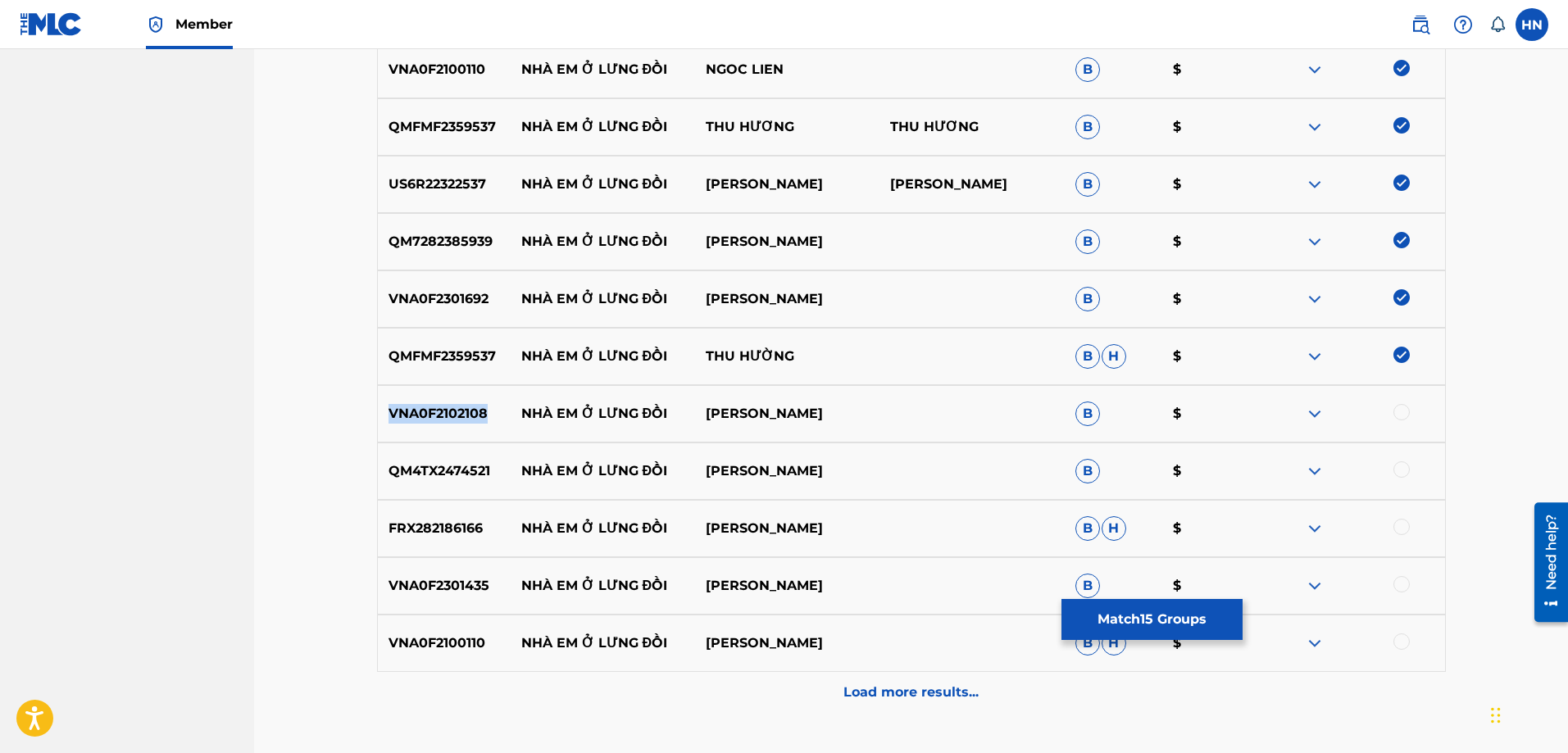
click at [415, 420] on p "VNA0F2102108" at bounding box center [445, 414] width 133 height 20
click at [1403, 411] on div at bounding box center [1401, 412] width 17 height 17
click at [478, 474] on p "QM4TX2474521" at bounding box center [445, 471] width 133 height 20
click at [1410, 640] on div at bounding box center [1351, 643] width 184 height 20
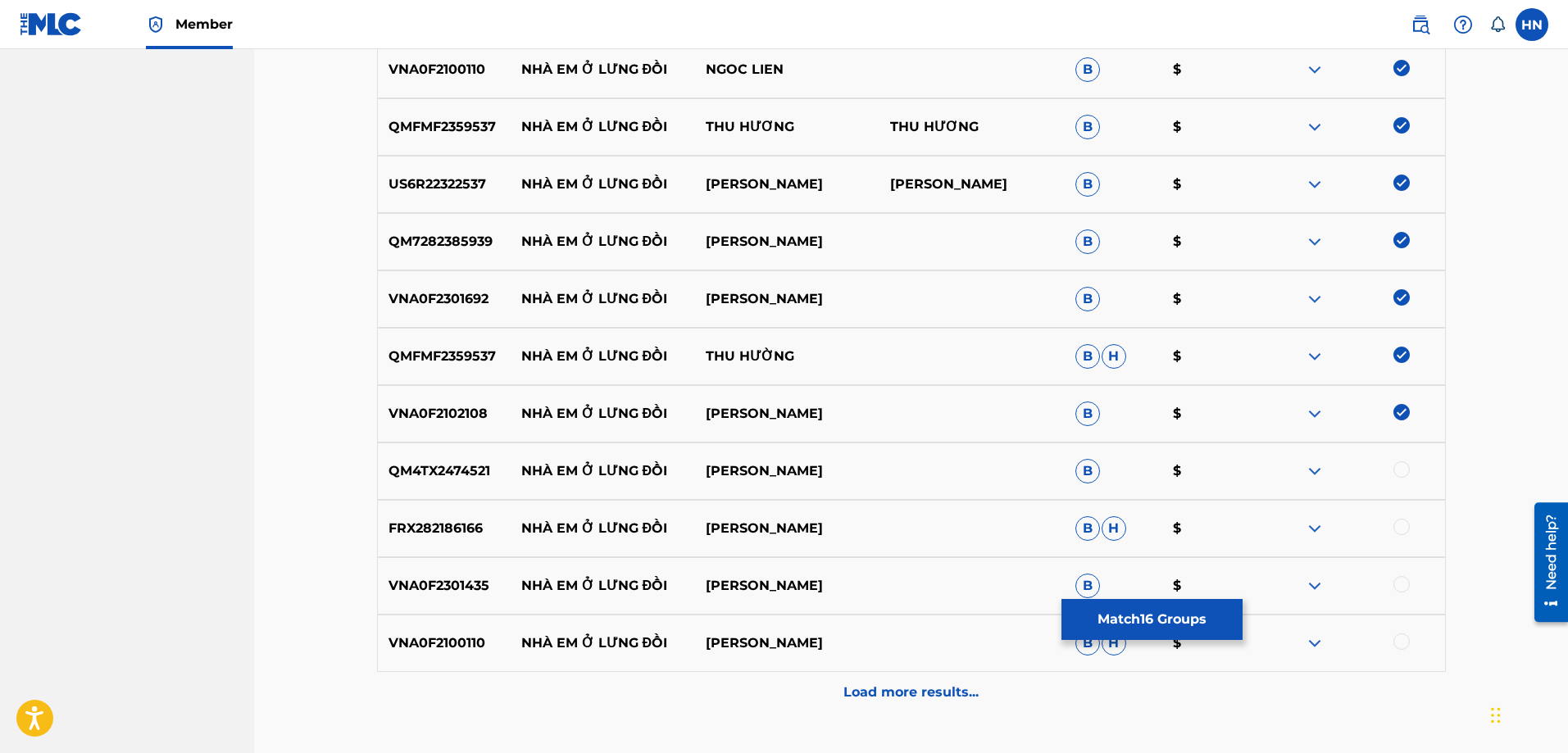
click at [1393, 645] on div at bounding box center [1401, 641] width 17 height 17
drag, startPoint x: 781, startPoint y: 583, endPoint x: 549, endPoint y: 577, distance: 232.1
click at [549, 577] on div "VNA0F2301435 NHÀ EM Ở LƯNG ĐỒI HÀ THƠ B $" at bounding box center [912, 586] width 1069 height 58
click at [520, 583] on p "NHÀ EM Ở LƯNG ĐỒI" at bounding box center [602, 586] width 184 height 20
click at [480, 569] on div "VNA0F2301435 NHÀ EM Ở LƯNG ĐỒI HÀ THƠ B $" at bounding box center [912, 586] width 1069 height 58
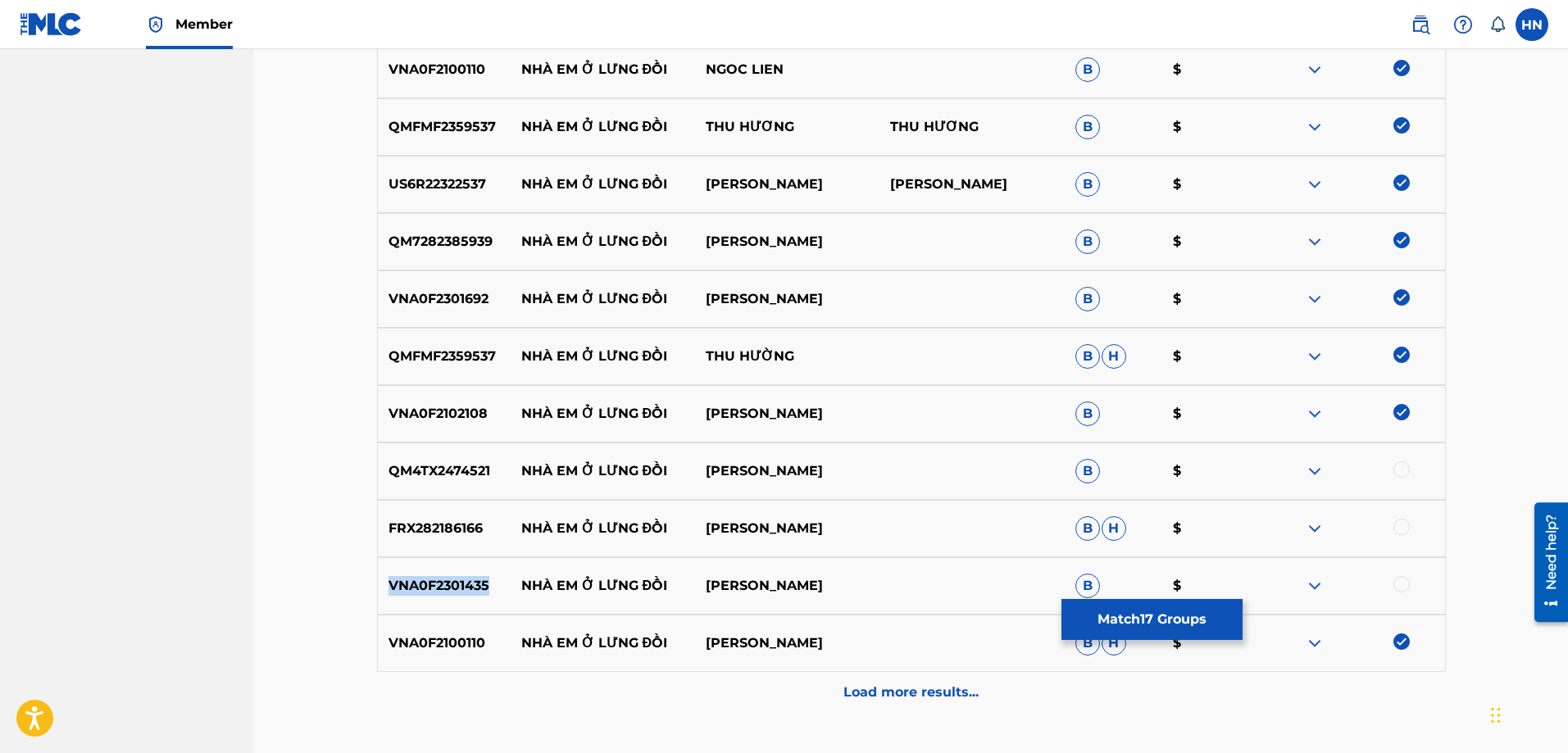
click at [480, 569] on div "VNA0F2301435 NHÀ EM Ở LƯNG ĐỒI HÀ THƠ B $" at bounding box center [912, 586] width 1069 height 58
click at [1399, 584] on div at bounding box center [1401, 584] width 17 height 17
drag, startPoint x: 779, startPoint y: 527, endPoint x: 523, endPoint y: 534, distance: 256.1
click at [523, 534] on div "FRX282186166 NHÀ EM Ở LƯNG ĐỒI ĐỖ TỐ HOA [PERSON_NAME]" at bounding box center [912, 528] width 1069 height 58
click at [437, 546] on div "FRX282186166 NHÀ EM Ở LƯNG ĐỒI ĐỖ TỐ HOA [PERSON_NAME]" at bounding box center [912, 528] width 1069 height 58
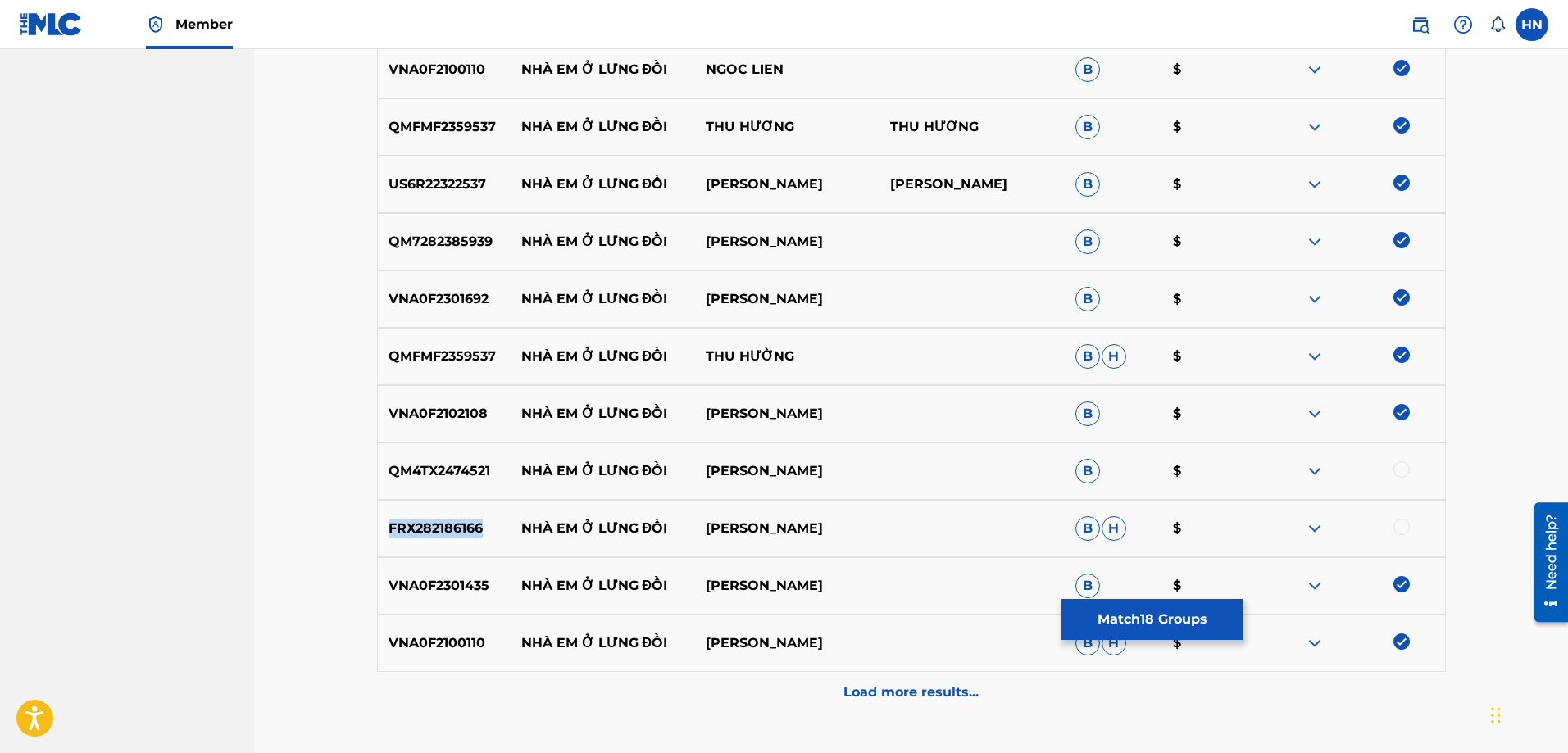
click at [437, 546] on div "FRX282186166 NHÀ EM Ở LƯNG ĐỒI ĐỖ TỐ HOA [PERSON_NAME]" at bounding box center [912, 528] width 1069 height 58
click at [1399, 525] on div at bounding box center [1401, 527] width 17 height 17
drag, startPoint x: 521, startPoint y: 471, endPoint x: 867, endPoint y: 466, distance: 346.0
click at [865, 466] on div "QM4TX2474521 NHÀ EM Ở LƯNG ĐỒI [PERSON_NAME] $" at bounding box center [912, 472] width 1069 height 58
click at [398, 494] on div "QM4TX2474521 NHÀ EM Ở LƯNG ĐỒI [PERSON_NAME] $" at bounding box center [912, 472] width 1069 height 58
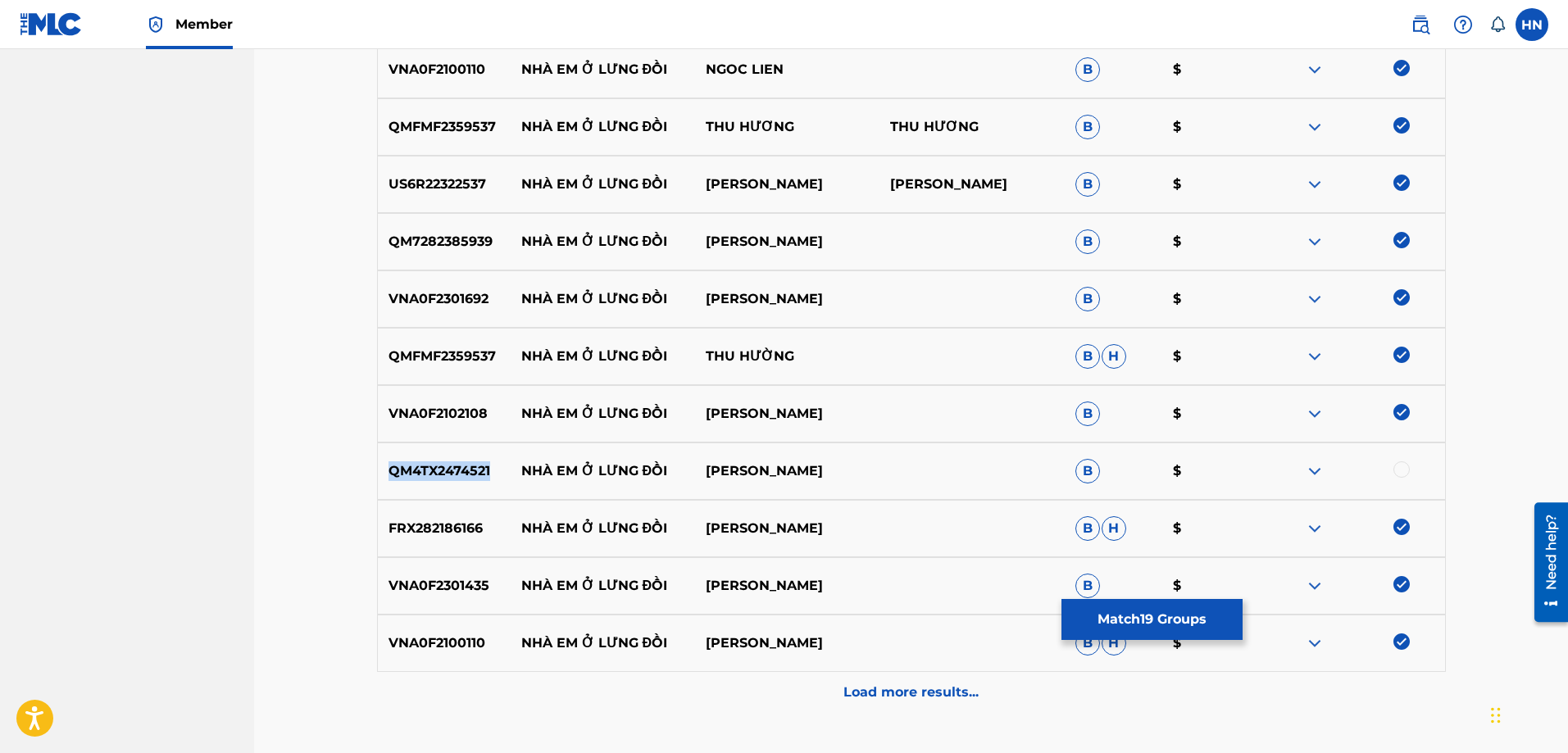
click at [398, 494] on div "QM4TX2474521 NHÀ EM Ở LƯNG ĐỒI [PERSON_NAME] $" at bounding box center [912, 472] width 1069 height 58
click at [1400, 466] on div at bounding box center [1401, 469] width 17 height 17
click at [886, 673] on div "Load more results..." at bounding box center [912, 692] width 1069 height 41
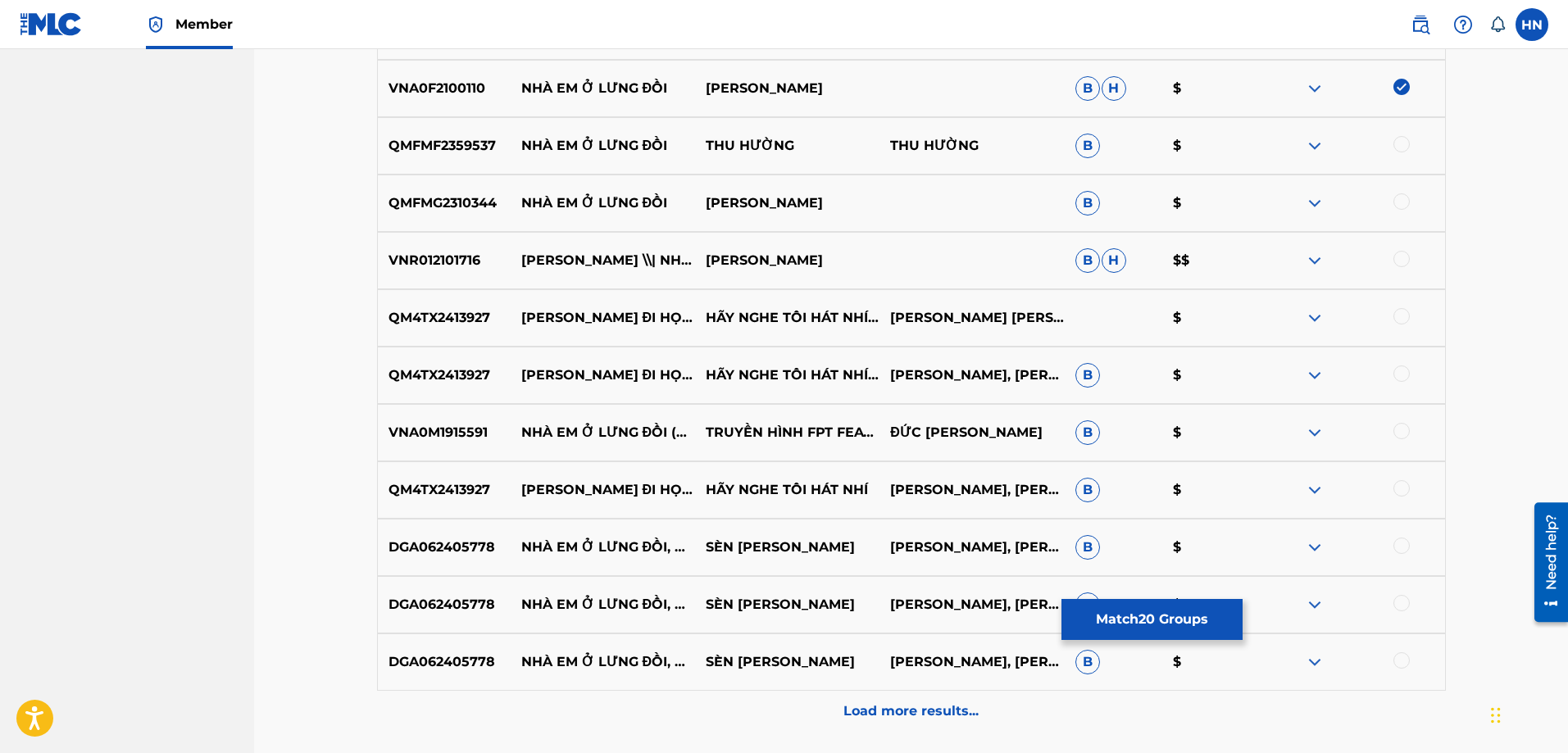
scroll to position [1722, 0]
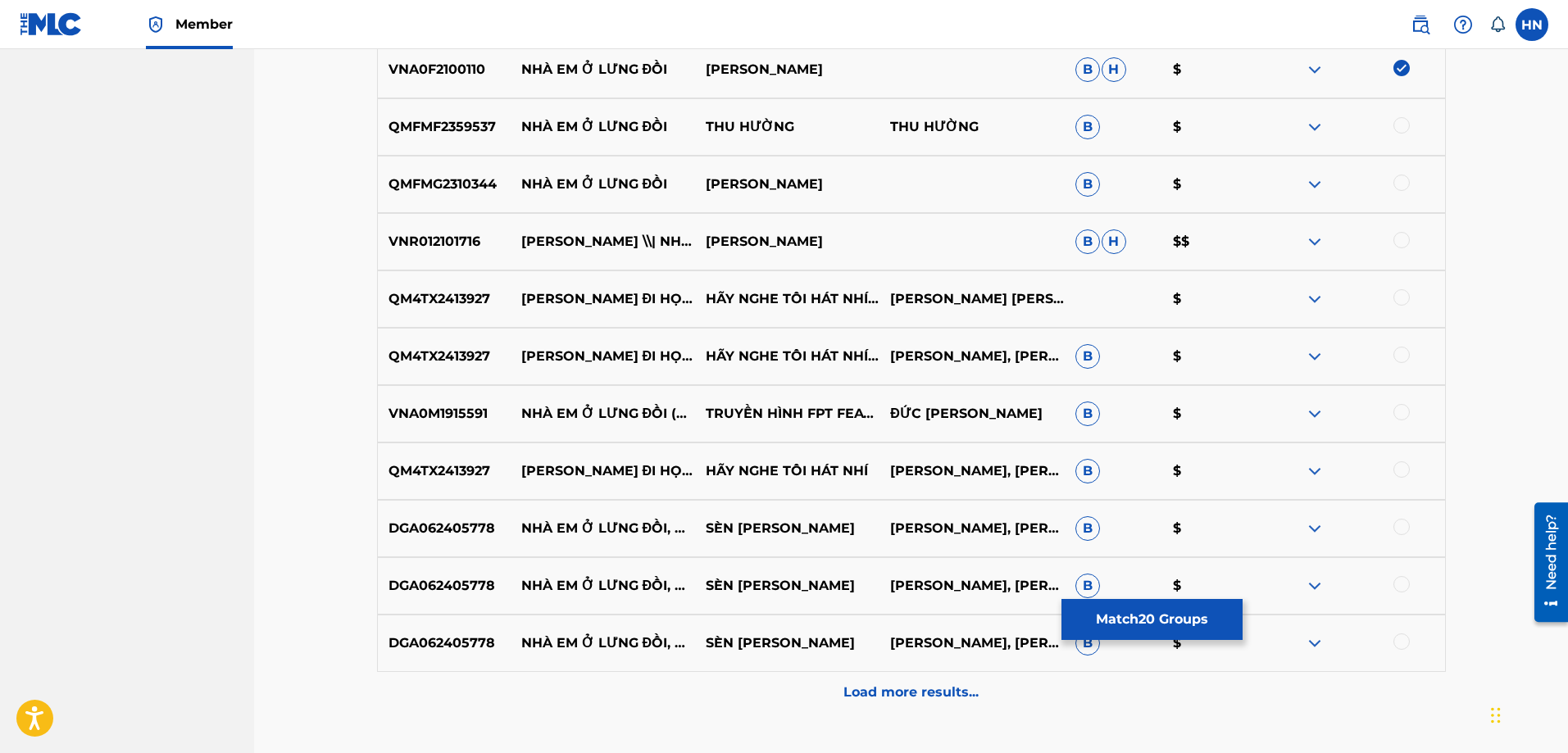
click at [419, 242] on p "VNR012101716" at bounding box center [445, 242] width 133 height 20
click at [1398, 241] on div at bounding box center [1401, 240] width 17 height 17
click at [473, 128] on p "QMFMF2359537" at bounding box center [445, 127] width 133 height 20
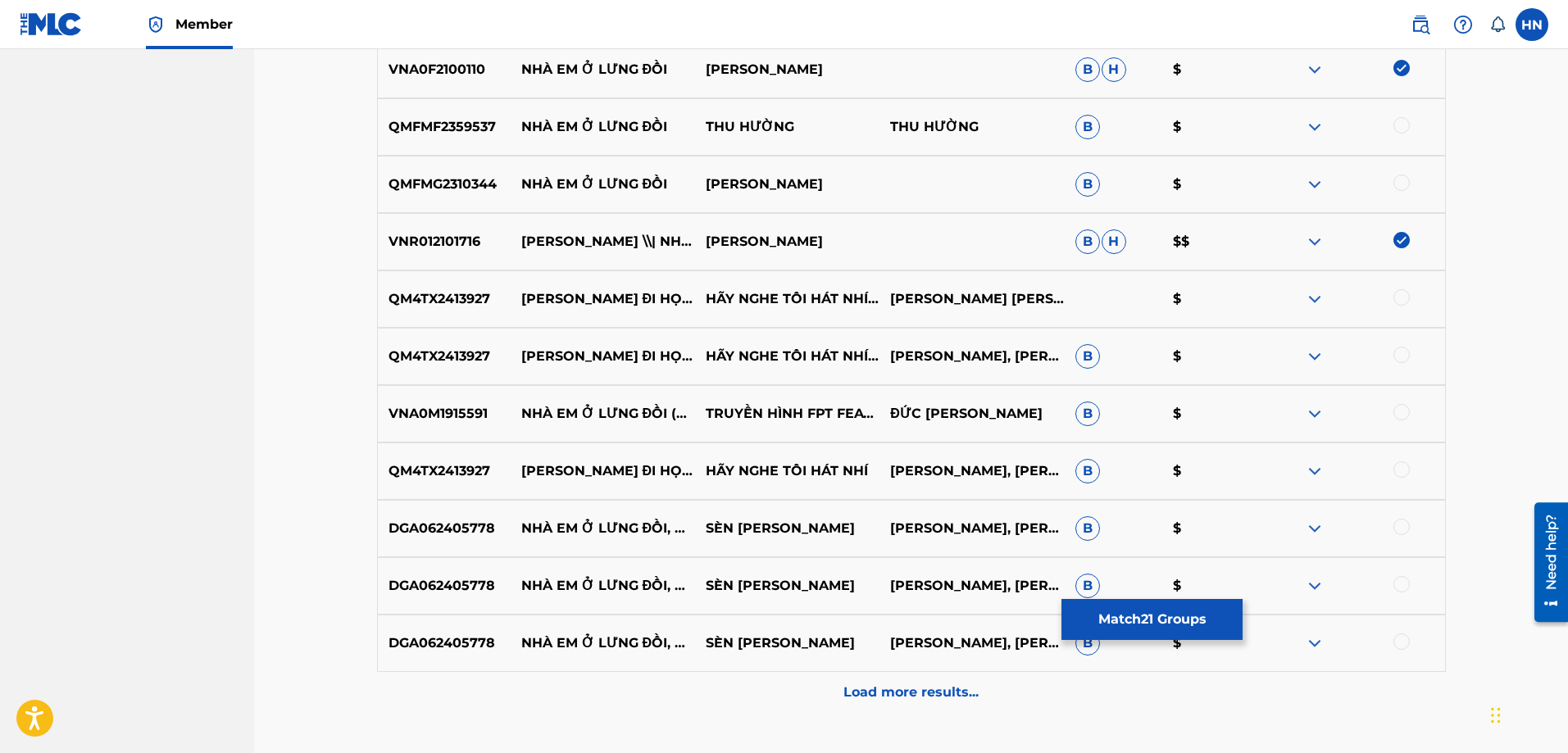
click at [1398, 124] on div at bounding box center [1401, 125] width 17 height 17
click at [483, 184] on p "QMFMG2310344" at bounding box center [445, 184] width 133 height 20
click at [1400, 183] on div at bounding box center [1401, 183] width 17 height 17
click at [812, 686] on div "Load more results..." at bounding box center [912, 692] width 1069 height 41
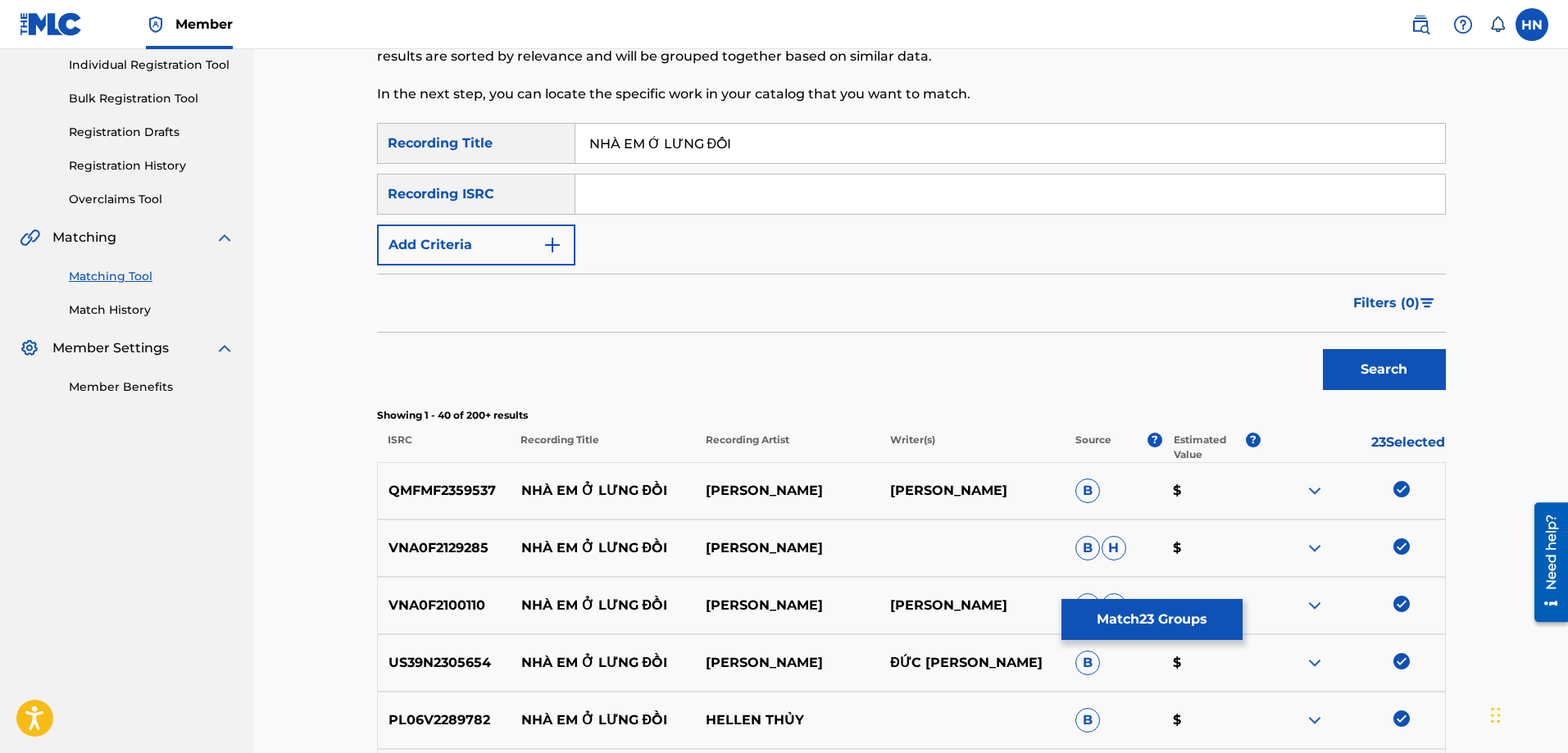
scroll to position [0, 0]
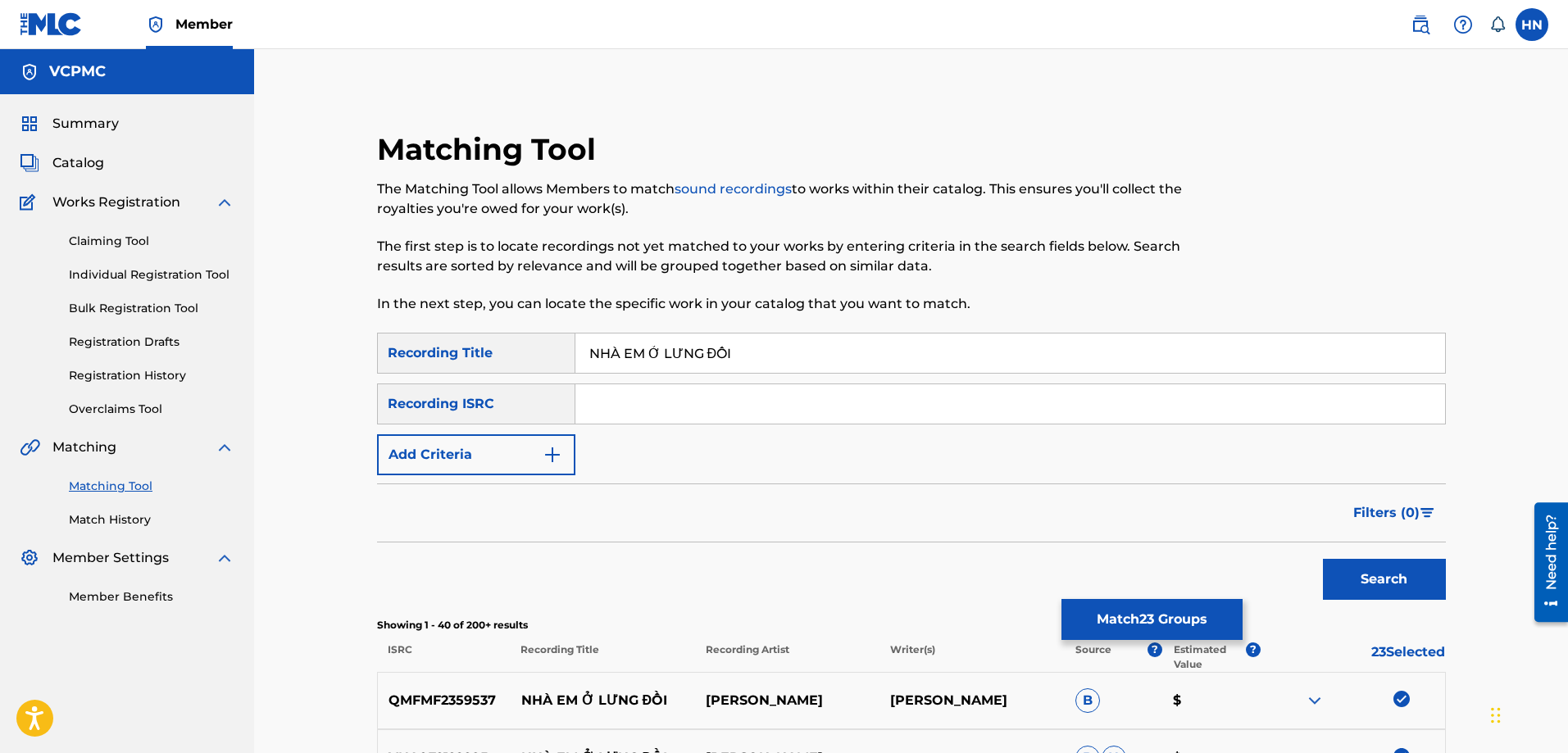
click at [827, 360] on input "NHÀ EM Ở LƯNG ĐỒI" at bounding box center [1011, 353] width 870 height 39
paste input "A EM O LUNG DO"
type input "NHA EM O LUNG DOI"
click at [1385, 549] on div "Search" at bounding box center [1380, 575] width 131 height 66
click at [1371, 563] on button "Search" at bounding box center [1385, 579] width 123 height 41
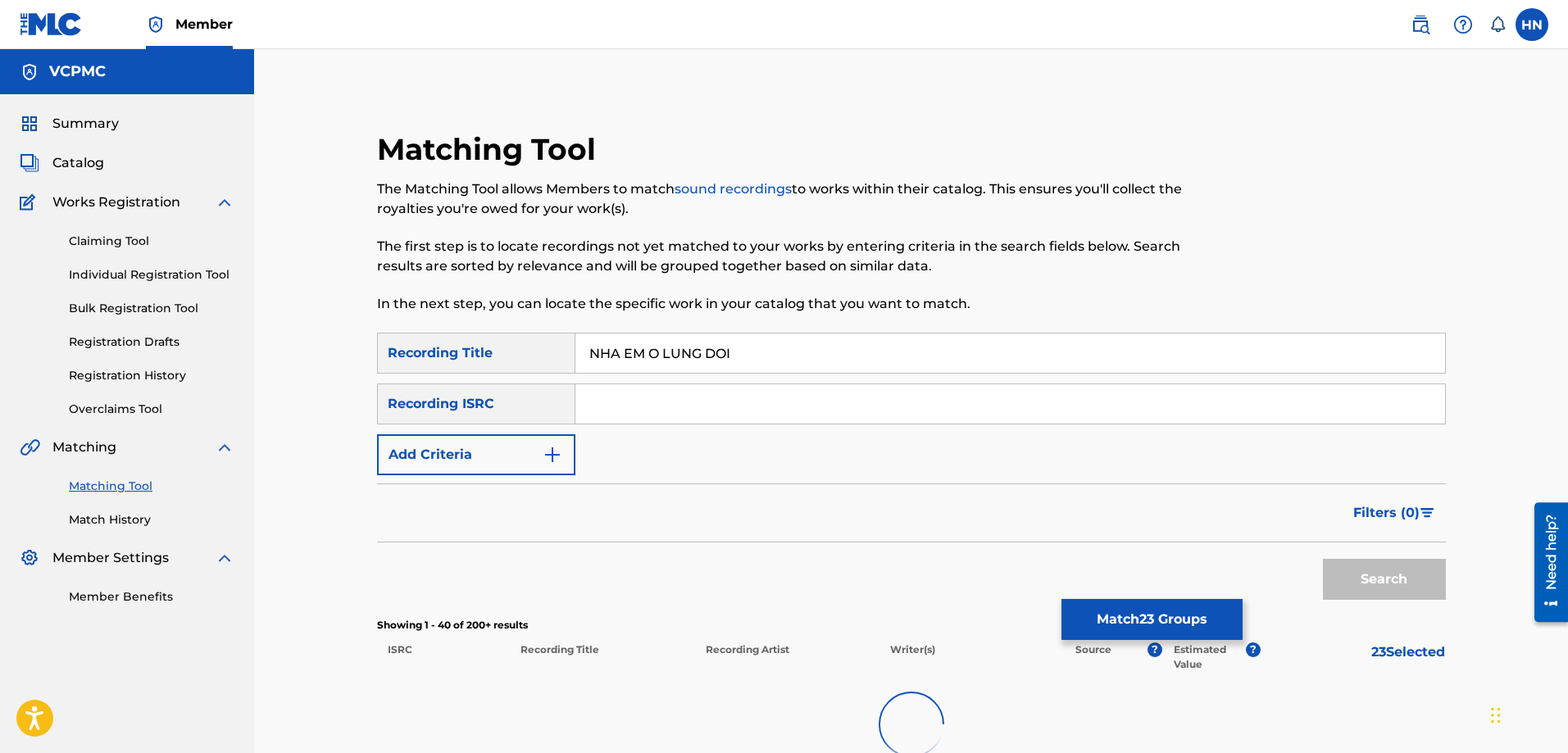
click at [1368, 565] on div "Search" at bounding box center [1380, 575] width 131 height 66
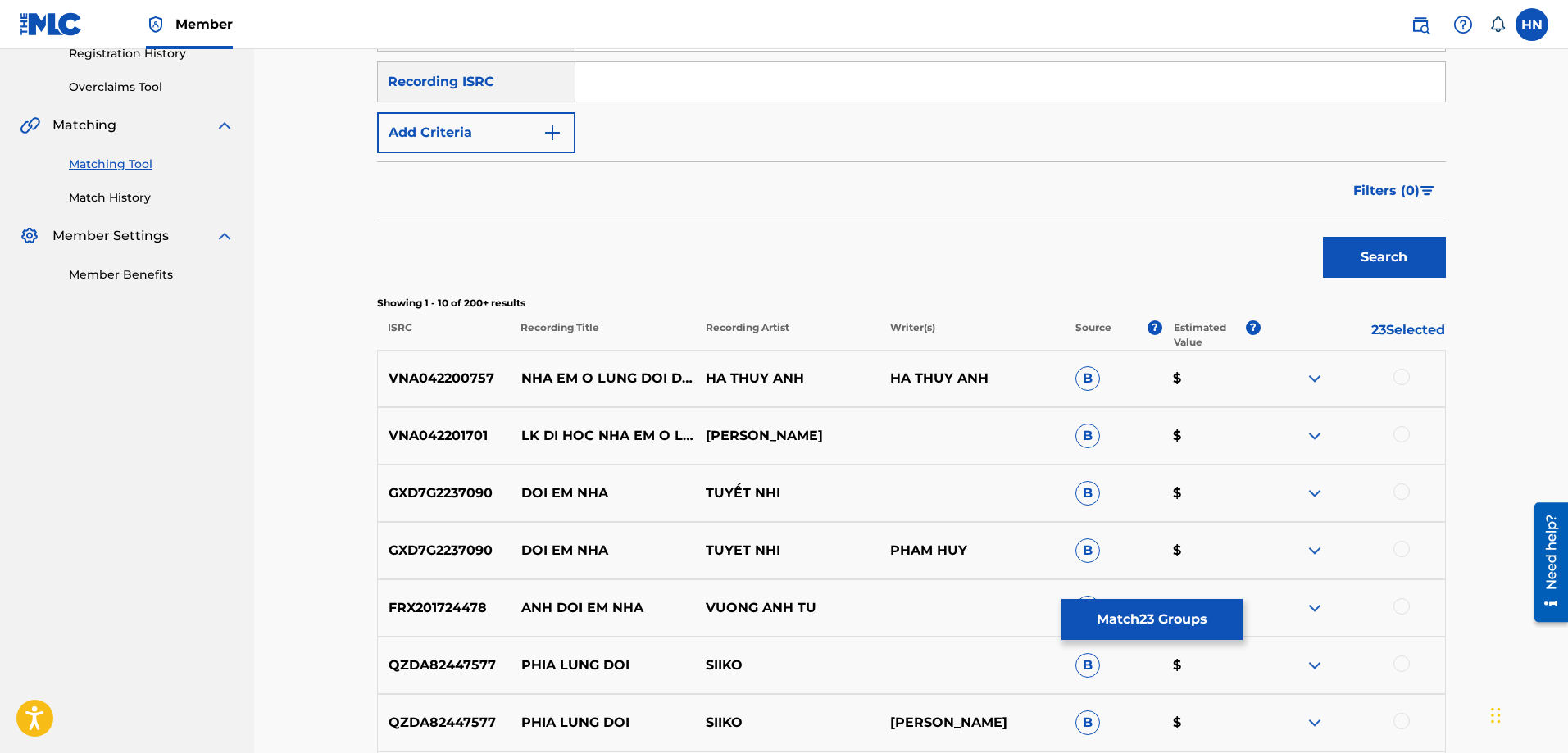
scroll to position [410, 0]
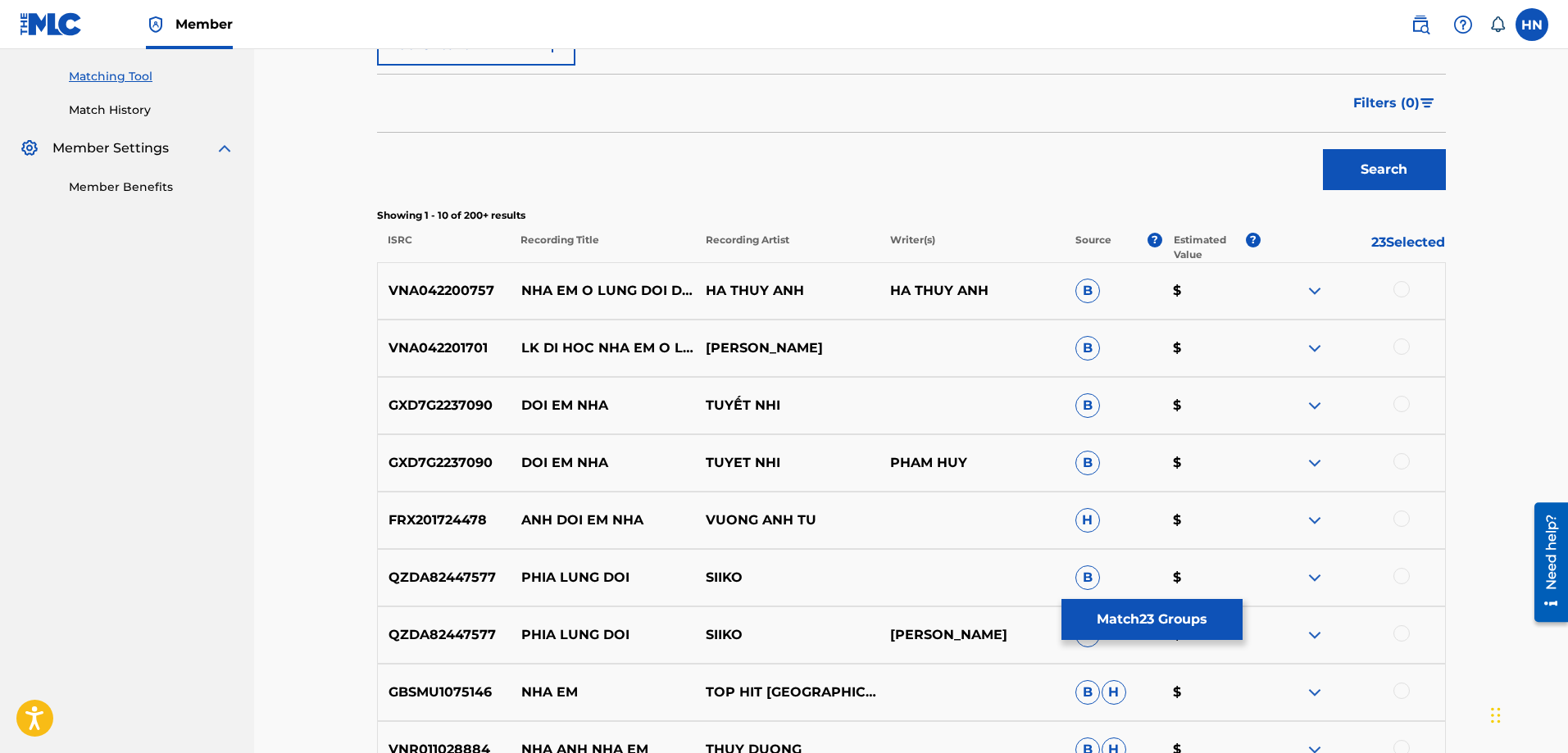
click at [449, 292] on p "VNA042200757" at bounding box center [445, 291] width 133 height 20
click at [1402, 292] on div at bounding box center [1401, 289] width 17 height 17
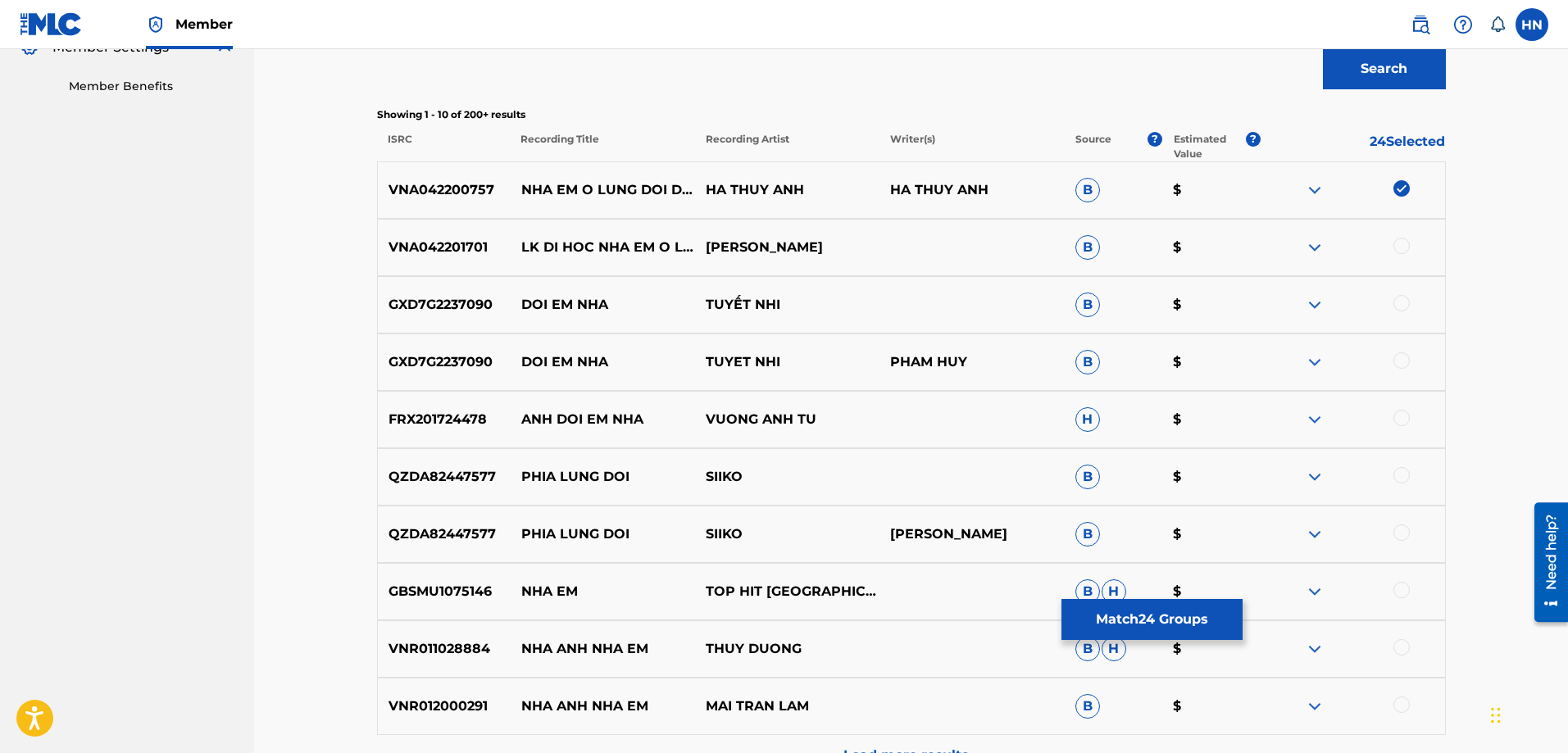
scroll to position [656, 0]
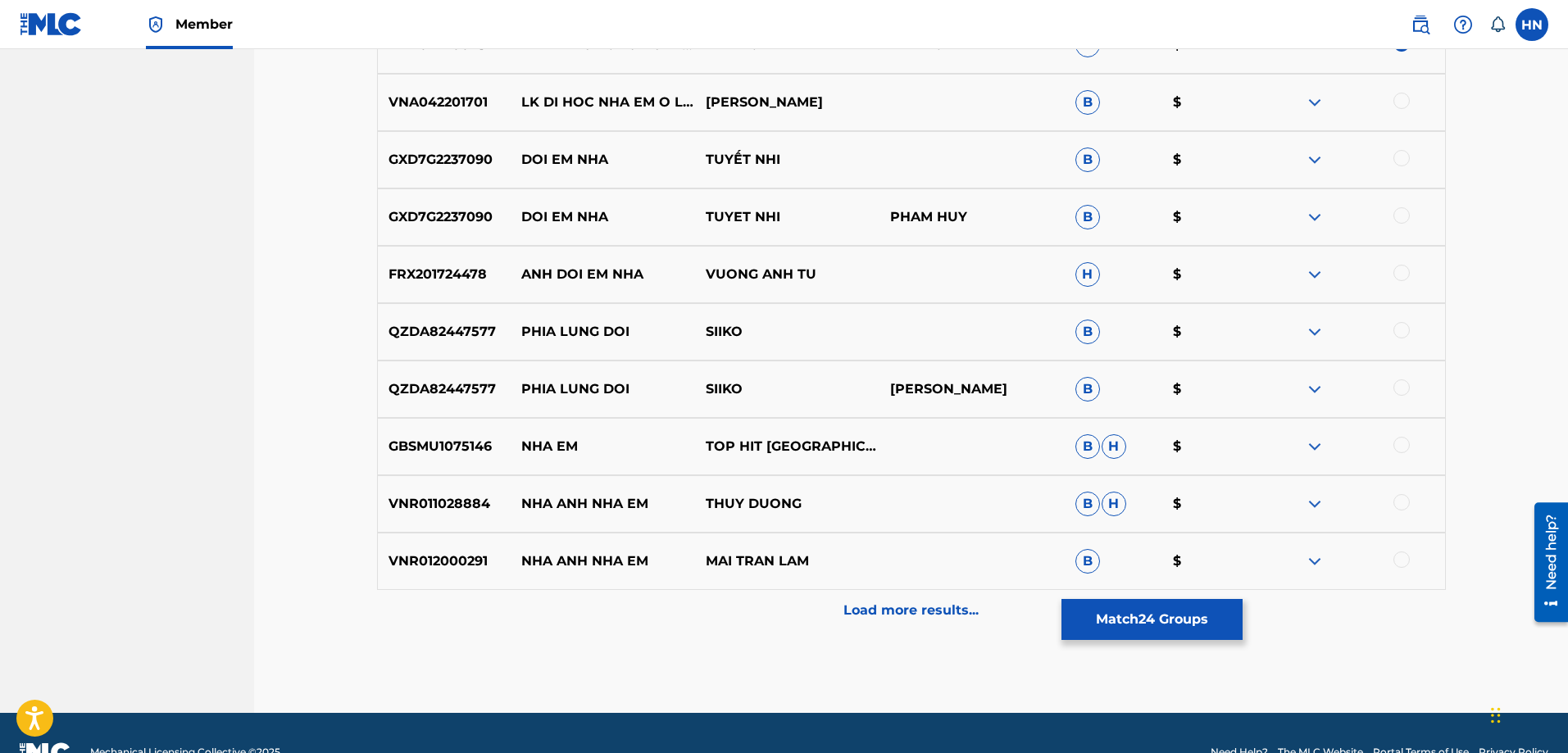
click at [1082, 625] on button "Match 24 Groups" at bounding box center [1151, 619] width 181 height 41
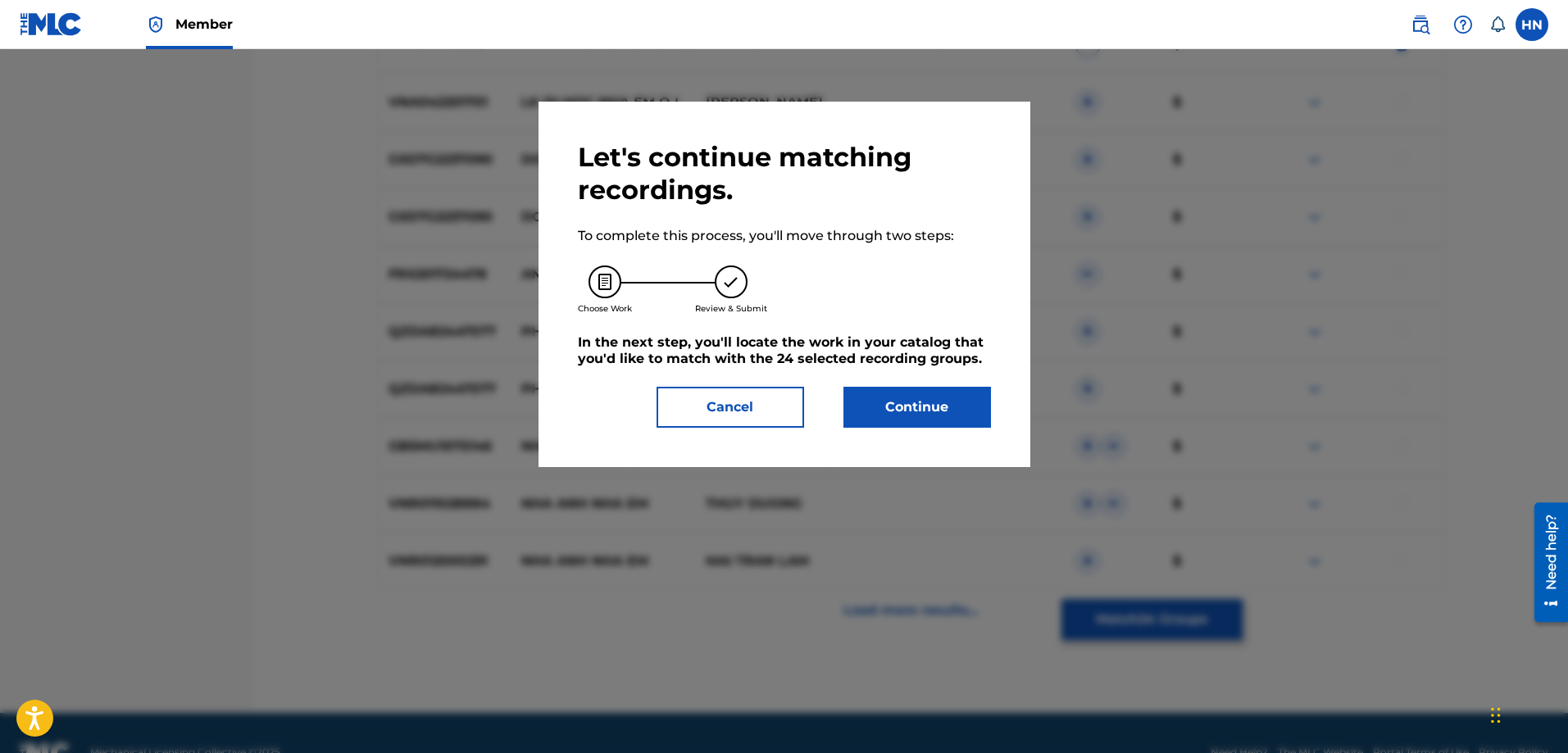
click at [880, 408] on button "Continue" at bounding box center [917, 407] width 148 height 41
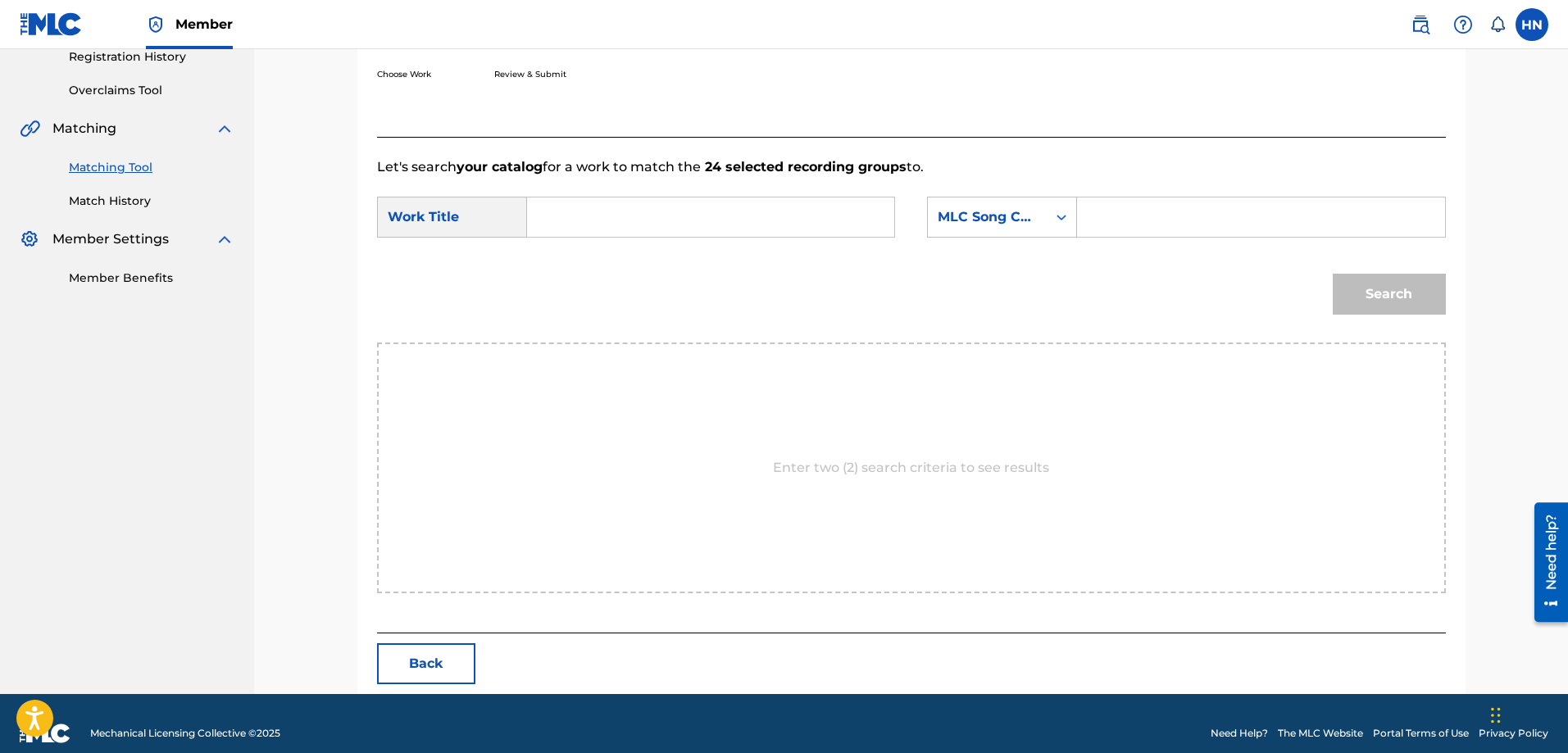
scroll to position [339, 0]
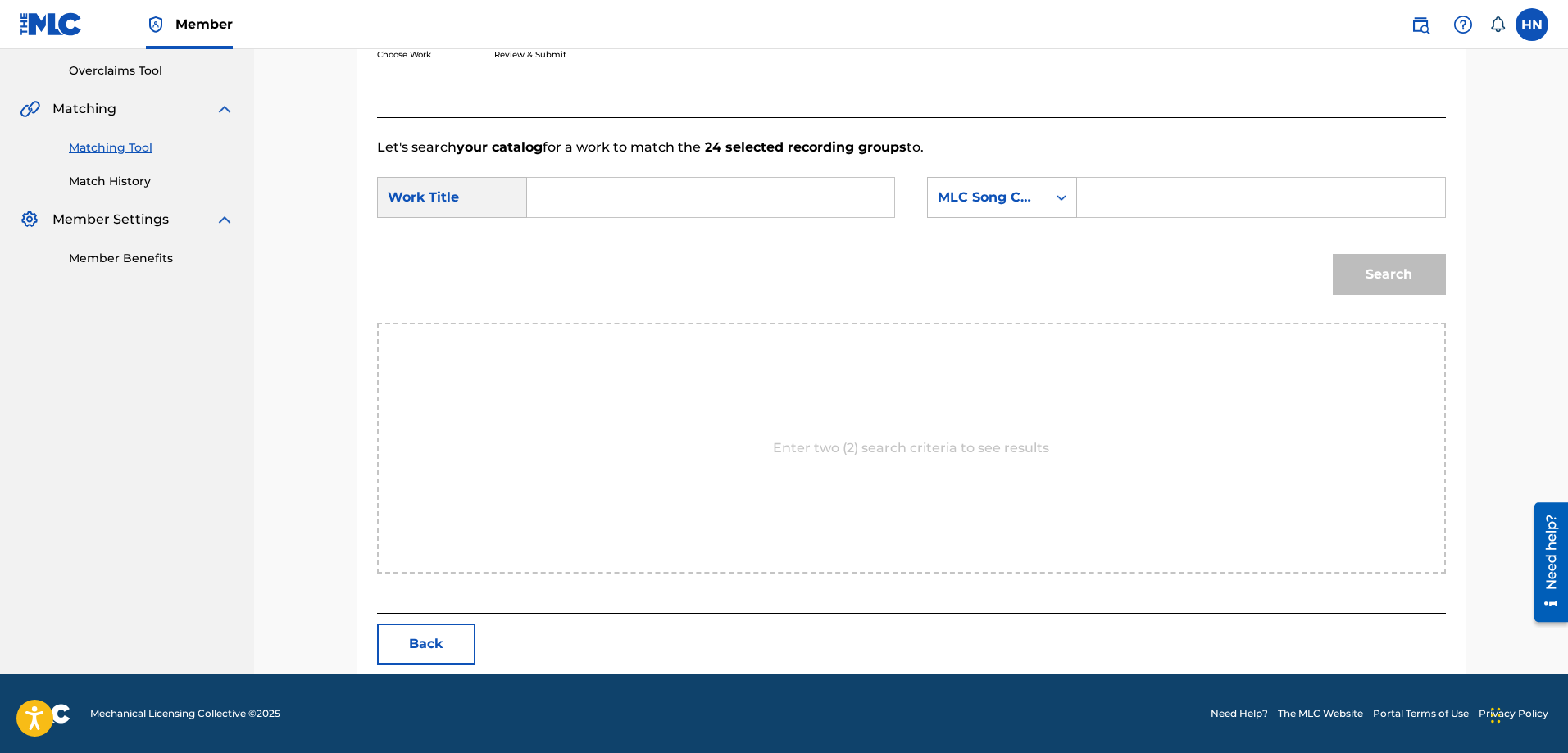
click at [798, 206] on input "Search Form" at bounding box center [710, 197] width 339 height 39
paste input "NHA EM O LUNG DOI"
type input "NHA EM O LUNG DOI"
click at [968, 198] on div "MLC Song Code" at bounding box center [988, 197] width 100 height 20
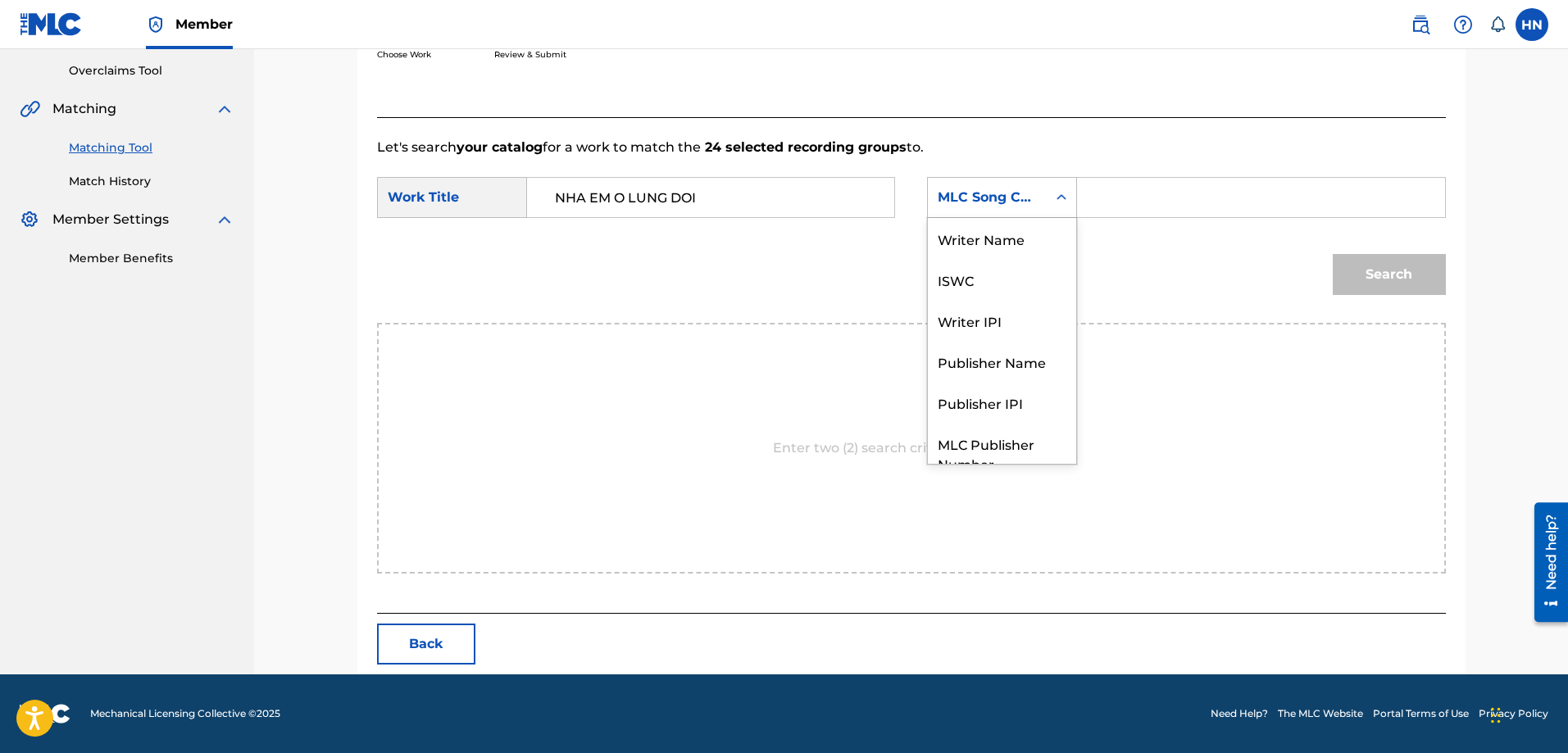
scroll to position [60, 0]
click at [957, 220] on div "ISWC" at bounding box center [1002, 218] width 149 height 41
click at [1173, 214] on input "Search Form" at bounding box center [1261, 197] width 339 height 39
paste input "T3010553325"
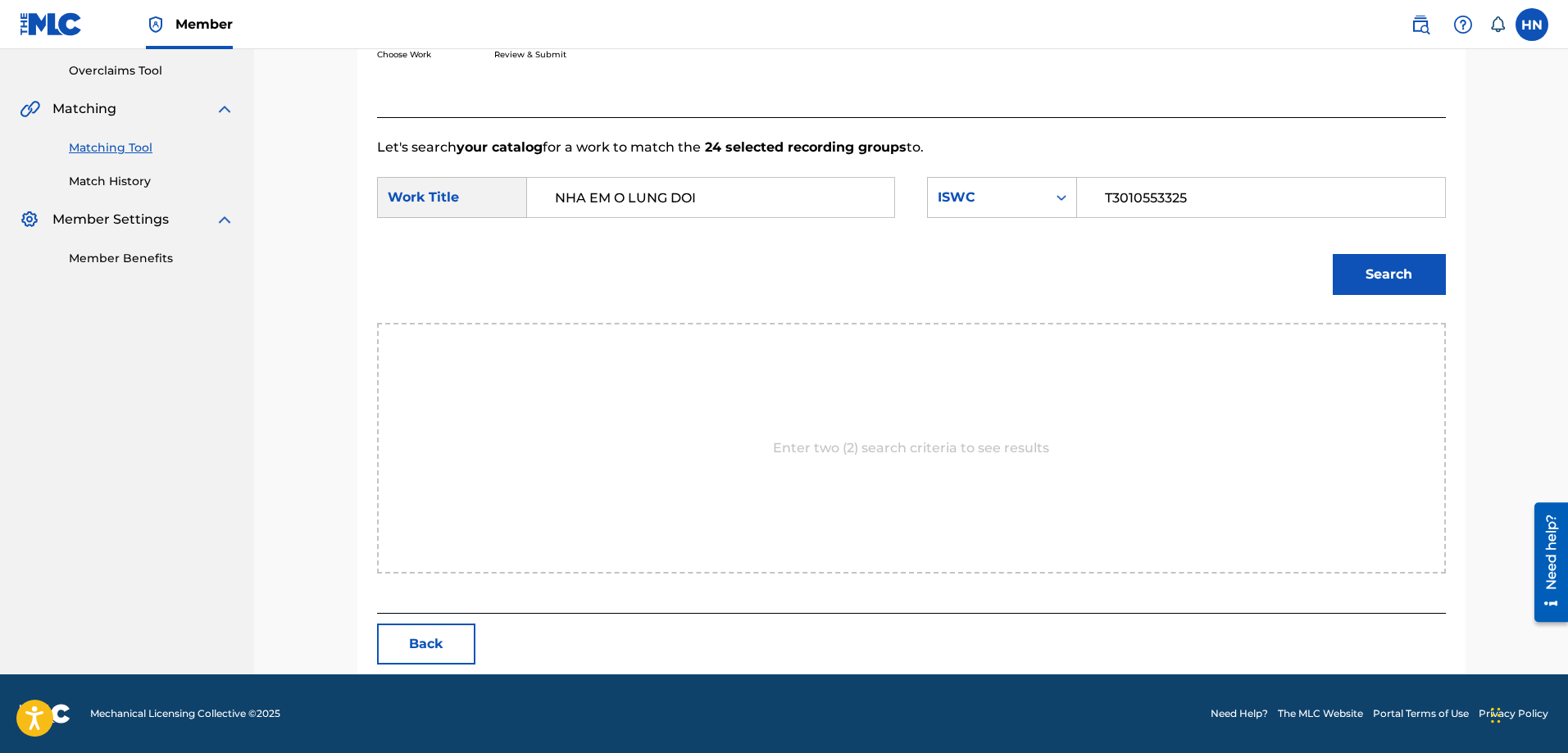
type input "T3010553325"
click at [1414, 263] on button "Search" at bounding box center [1389, 274] width 113 height 41
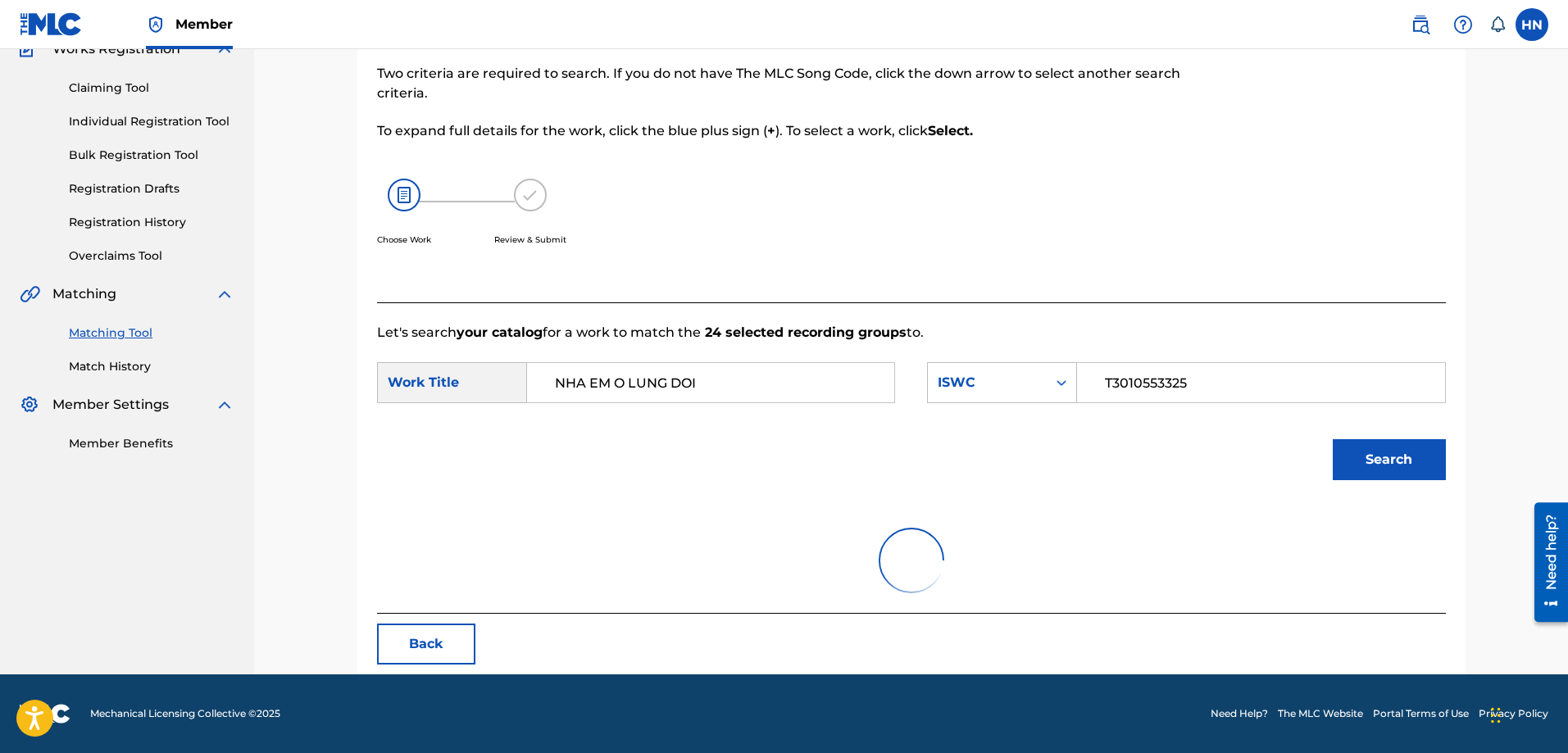
scroll to position [290, 0]
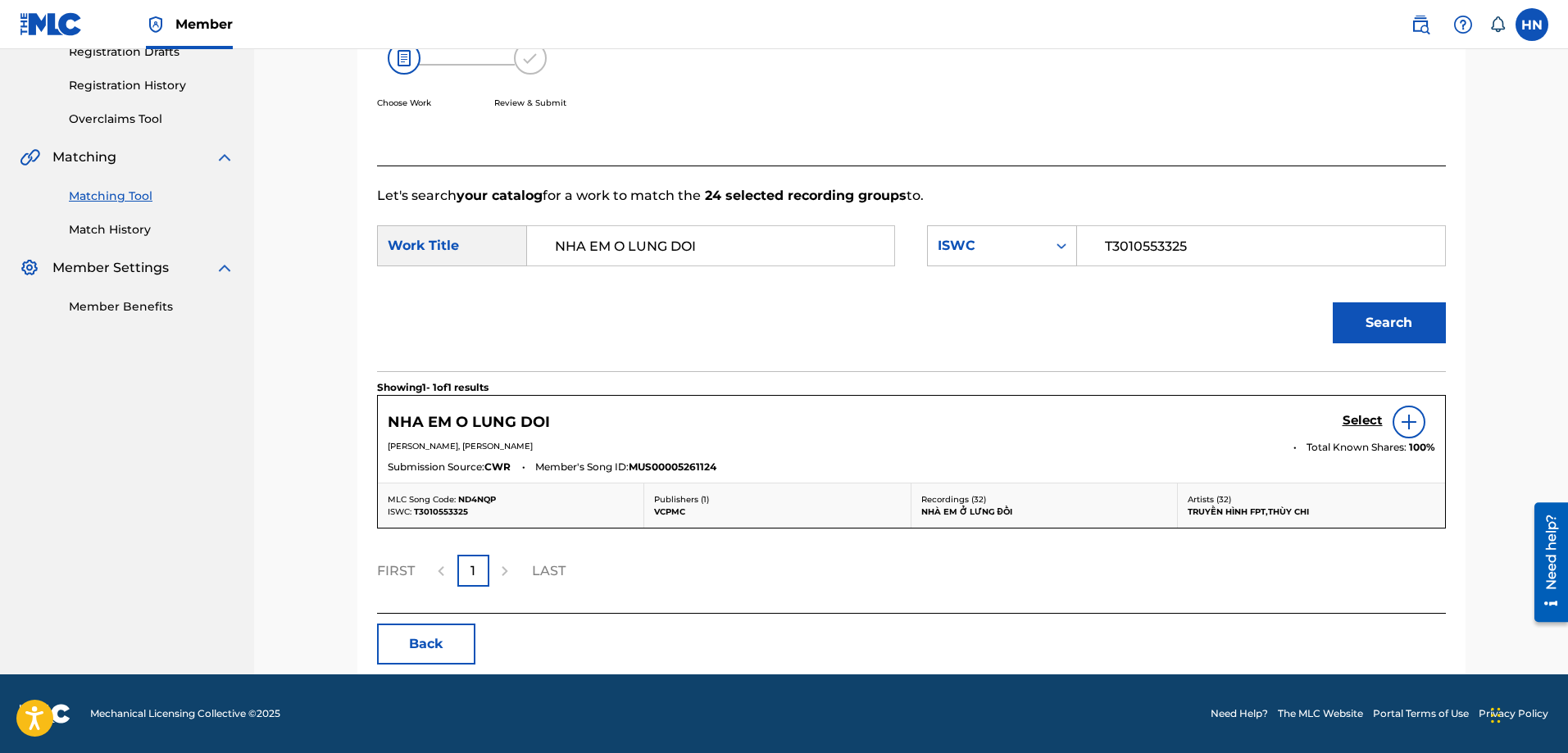
click at [1350, 425] on h5 "Select" at bounding box center [1363, 421] width 40 height 16
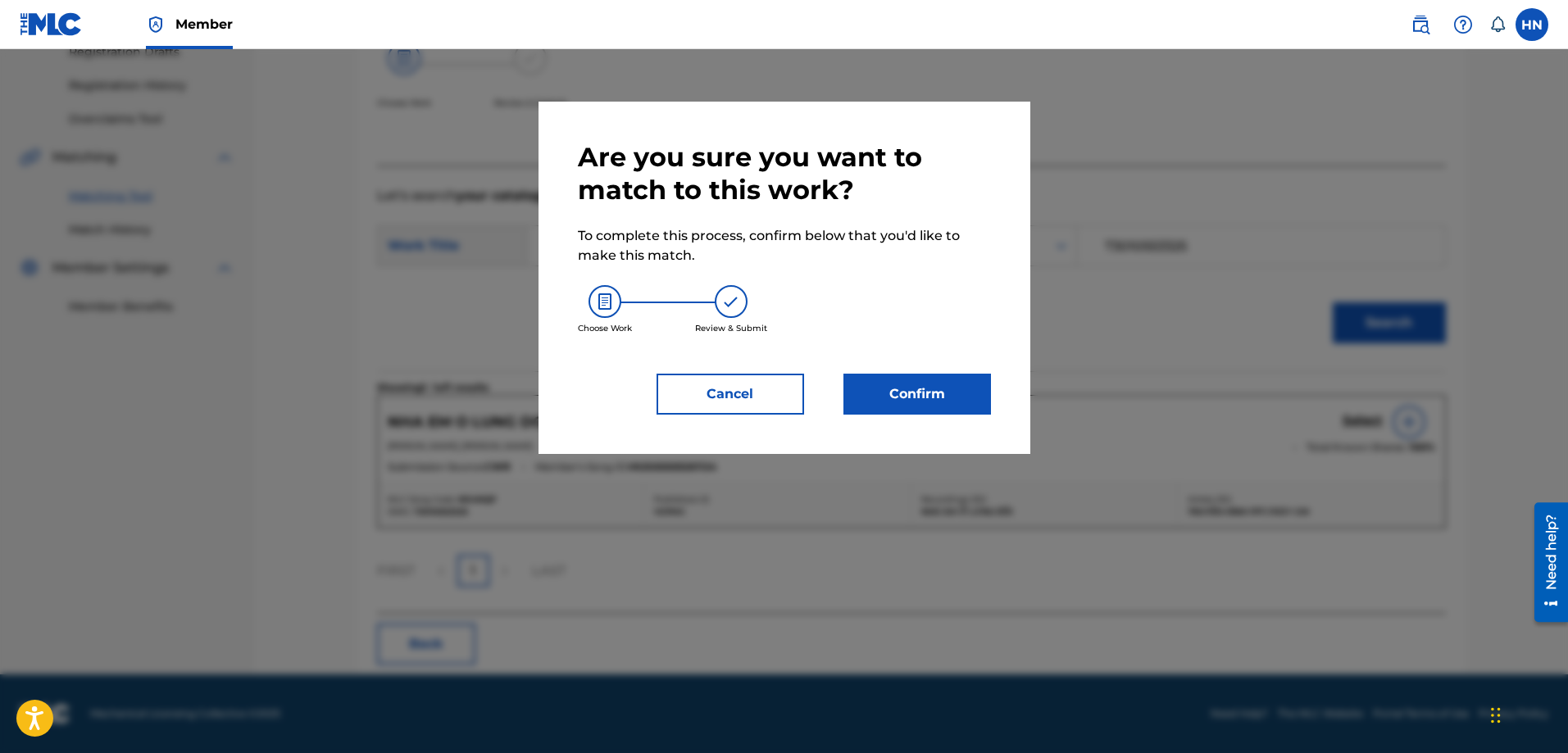
click at [880, 405] on button "Confirm" at bounding box center [917, 394] width 148 height 41
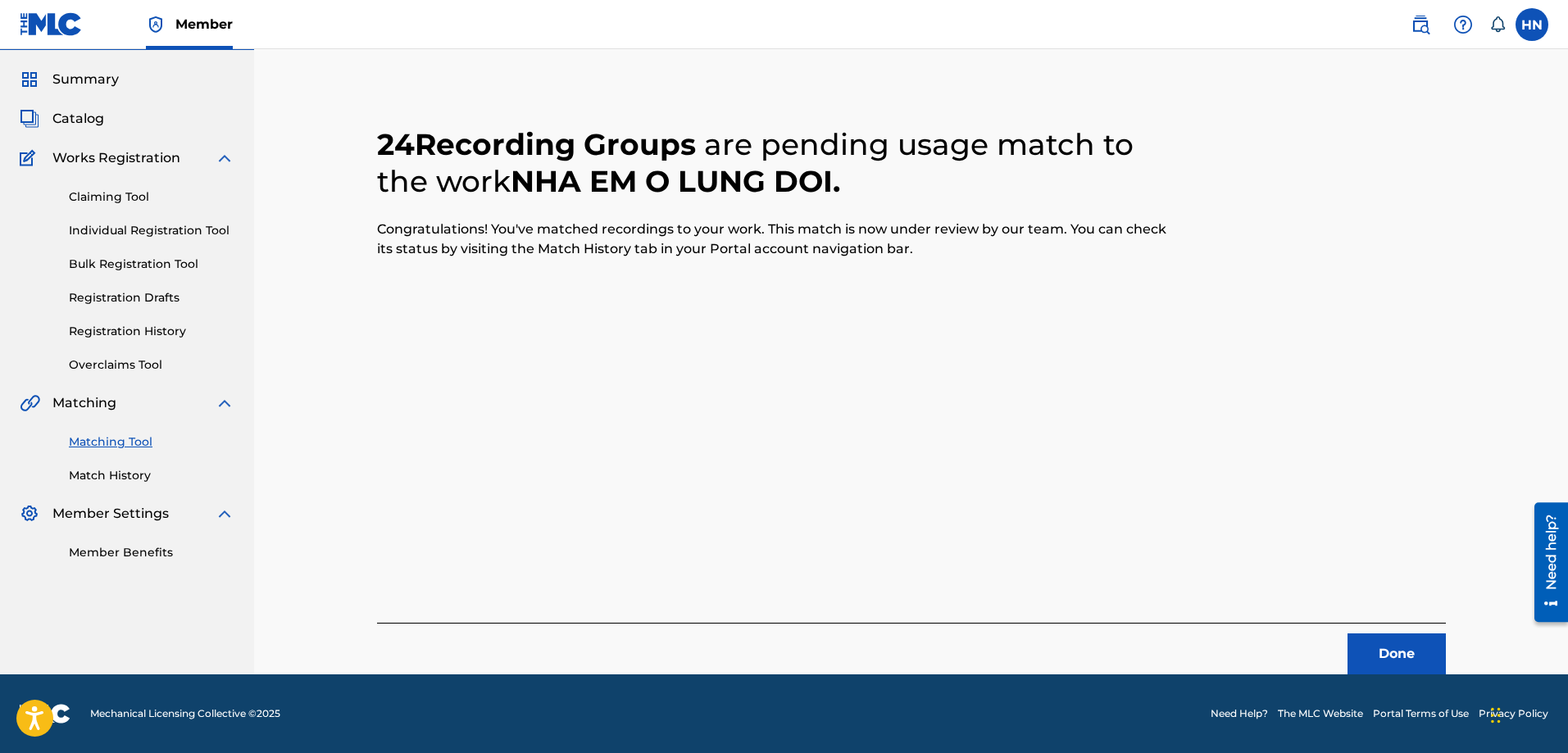
scroll to position [45, 0]
click at [1376, 642] on button "Done" at bounding box center [1397, 653] width 99 height 41
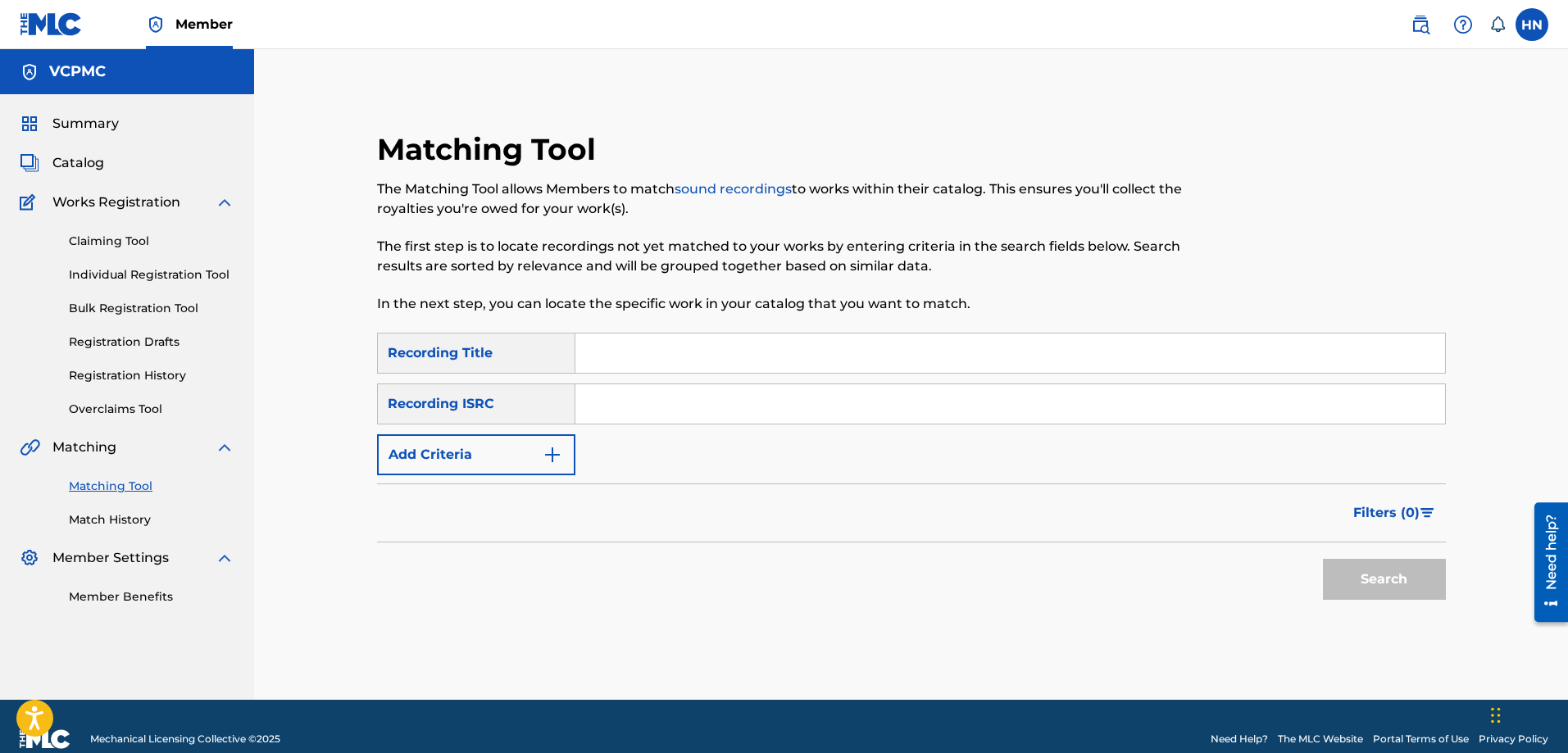
click at [659, 345] on input "Search Form" at bounding box center [1011, 353] width 870 height 39
paste input "NỬA VẦNG TRĂNG"
click at [1365, 580] on button "Search" at bounding box center [1385, 579] width 123 height 41
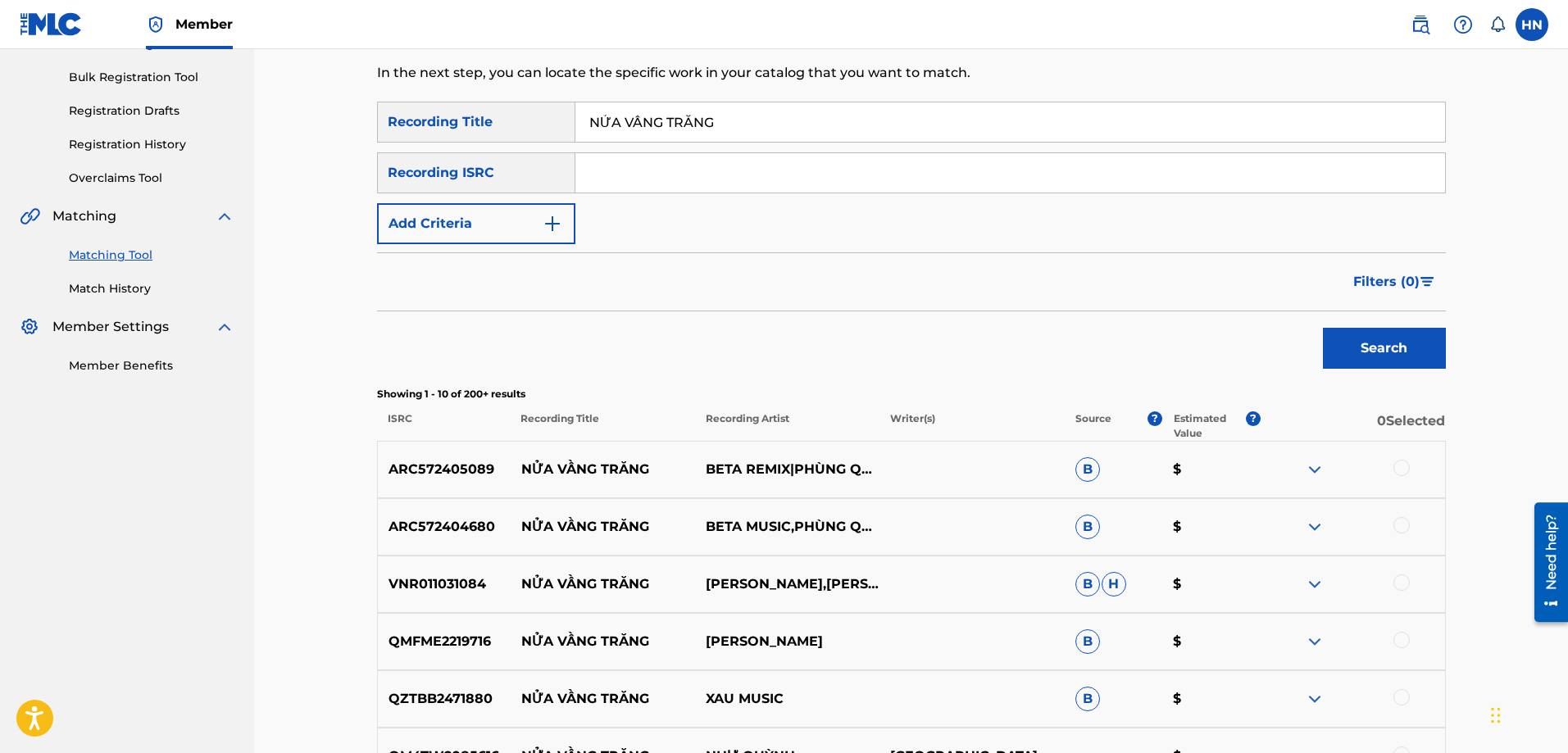
scroll to position [328, 0]
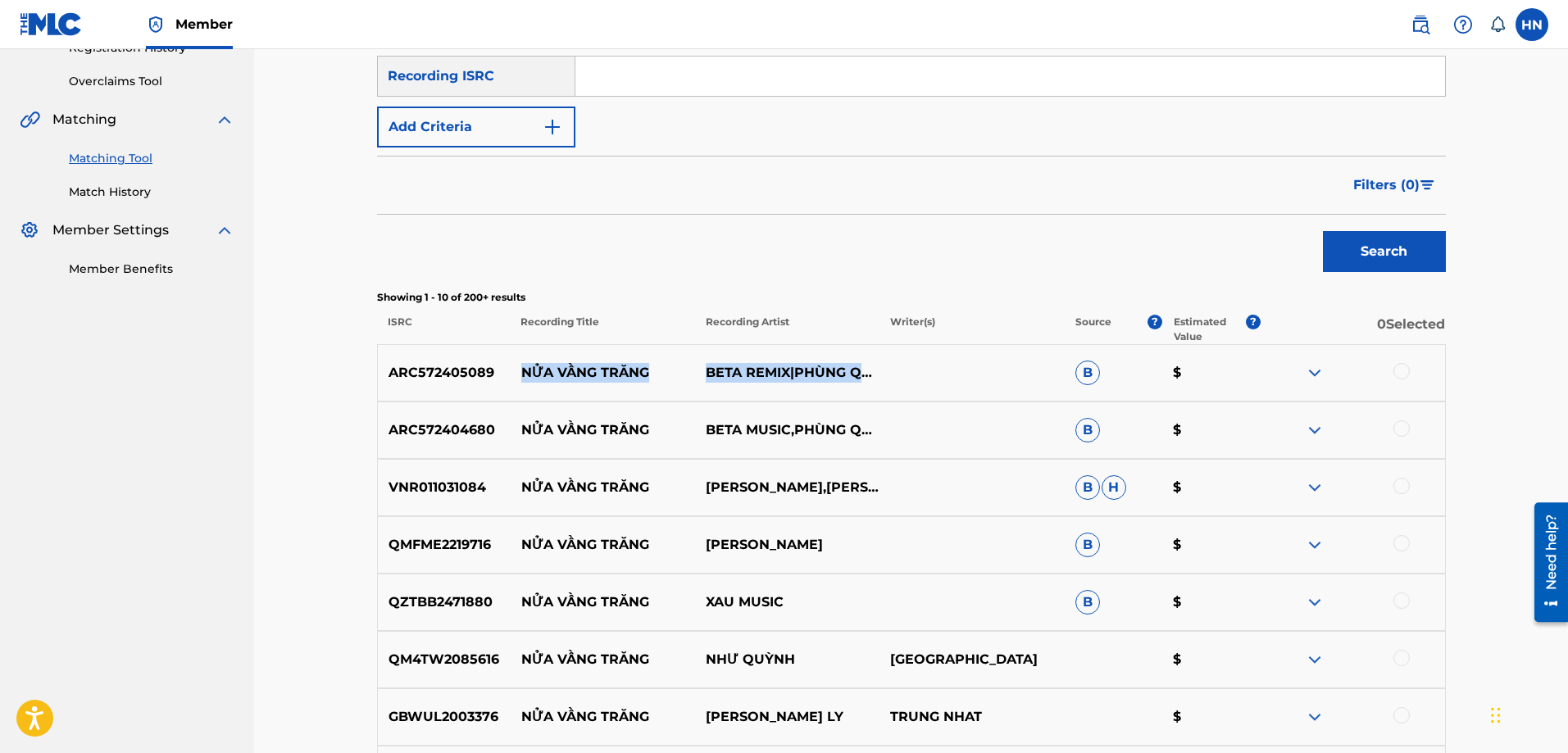
drag, startPoint x: 516, startPoint y: 374, endPoint x: 750, endPoint y: 381, distance: 234.1
click at [750, 381] on div "ARC572405089 NỬA VẦNG TRĂNG BETA REMIX|PHÙNG QUẾ TRÂM B $" at bounding box center [912, 373] width 1069 height 58
click at [434, 371] on p "ARC572405089" at bounding box center [445, 373] width 133 height 20
click at [1404, 373] on div at bounding box center [1401, 371] width 17 height 17
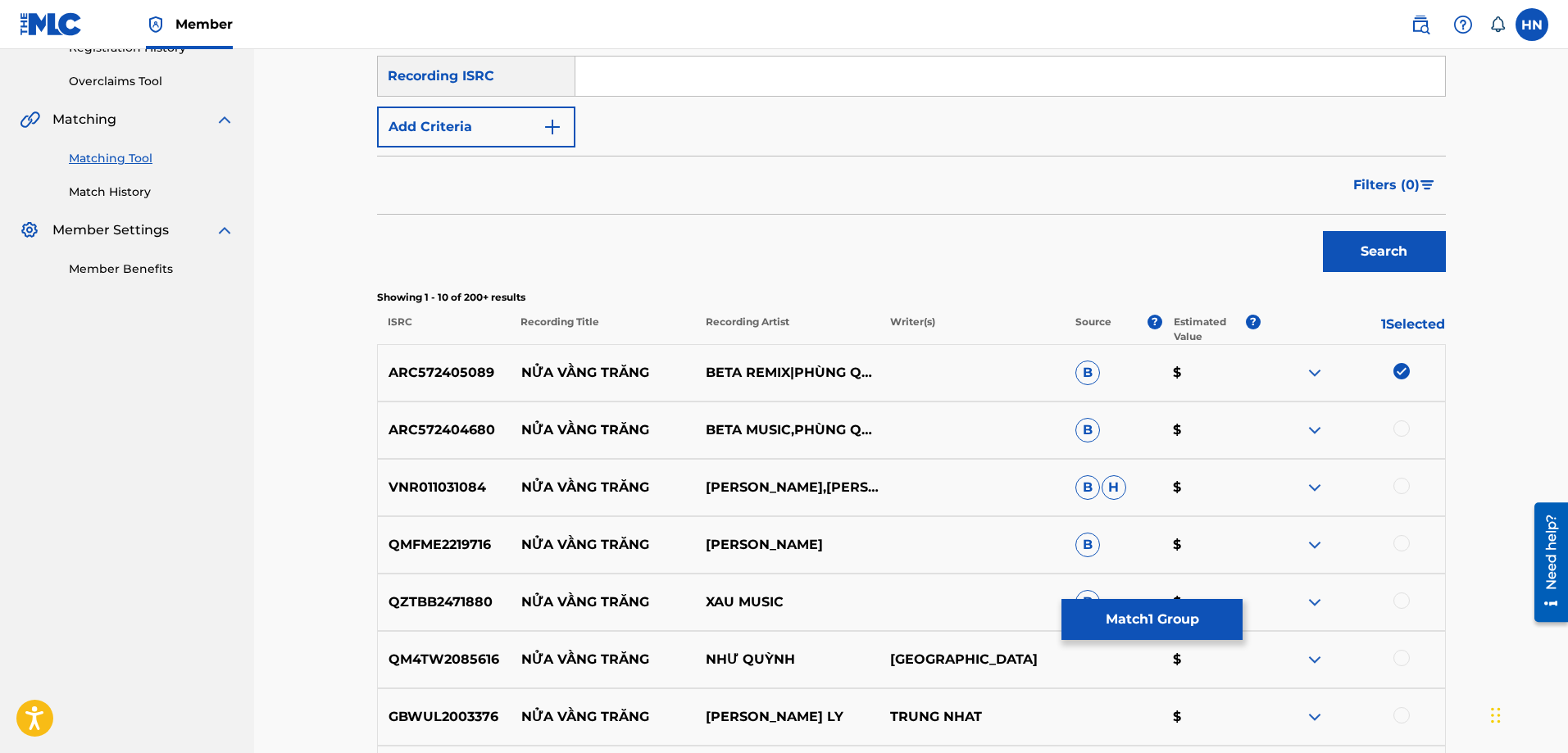
click at [440, 430] on p "ARC572404680" at bounding box center [445, 430] width 133 height 20
click at [1401, 427] on div at bounding box center [1401, 428] width 17 height 17
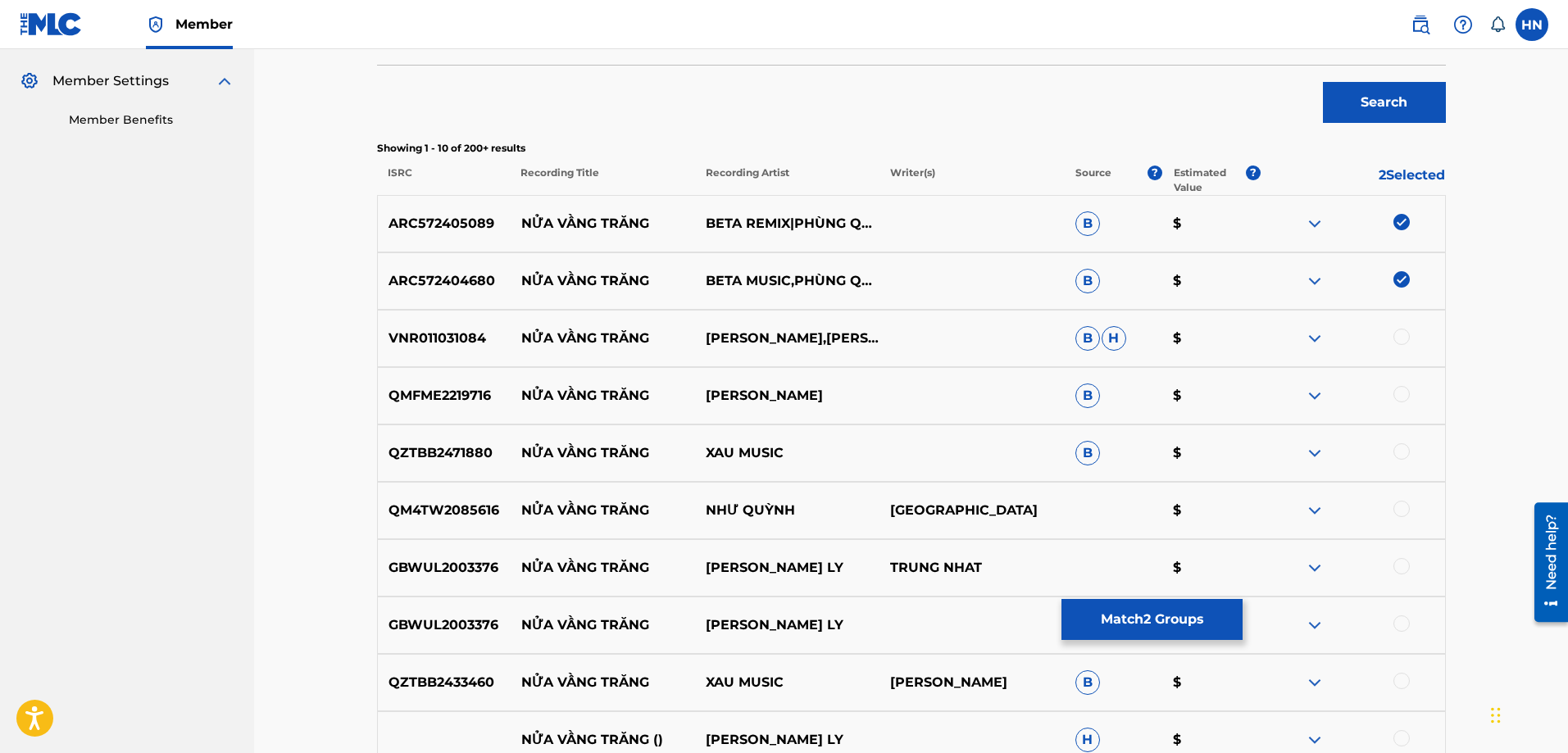
scroll to position [492, 0]
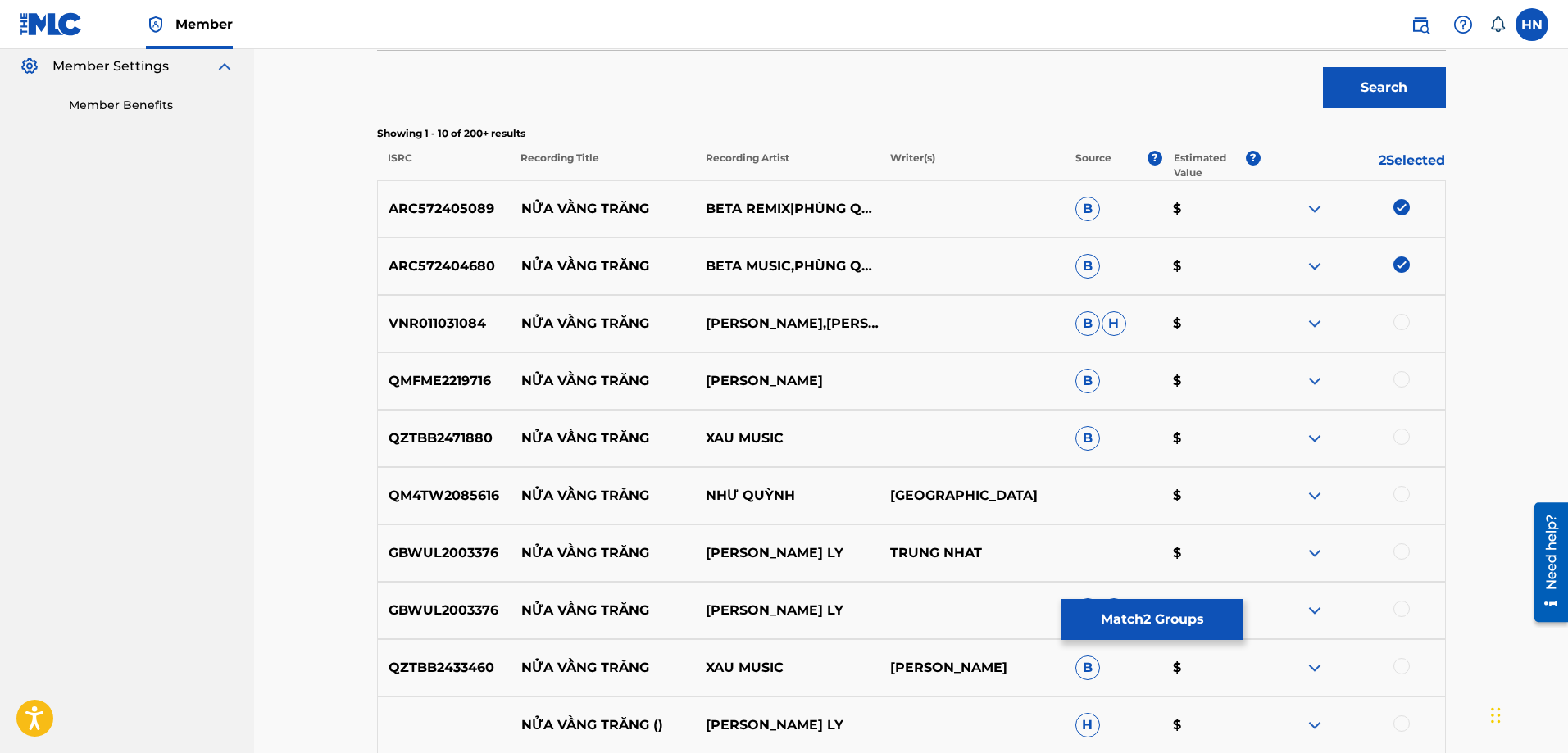
click at [455, 491] on p "QM4TW2085616" at bounding box center [445, 495] width 133 height 20
click at [1404, 493] on div at bounding box center [1401, 494] width 17 height 17
click at [460, 560] on p "GBWUL2003376" at bounding box center [445, 553] width 133 height 20
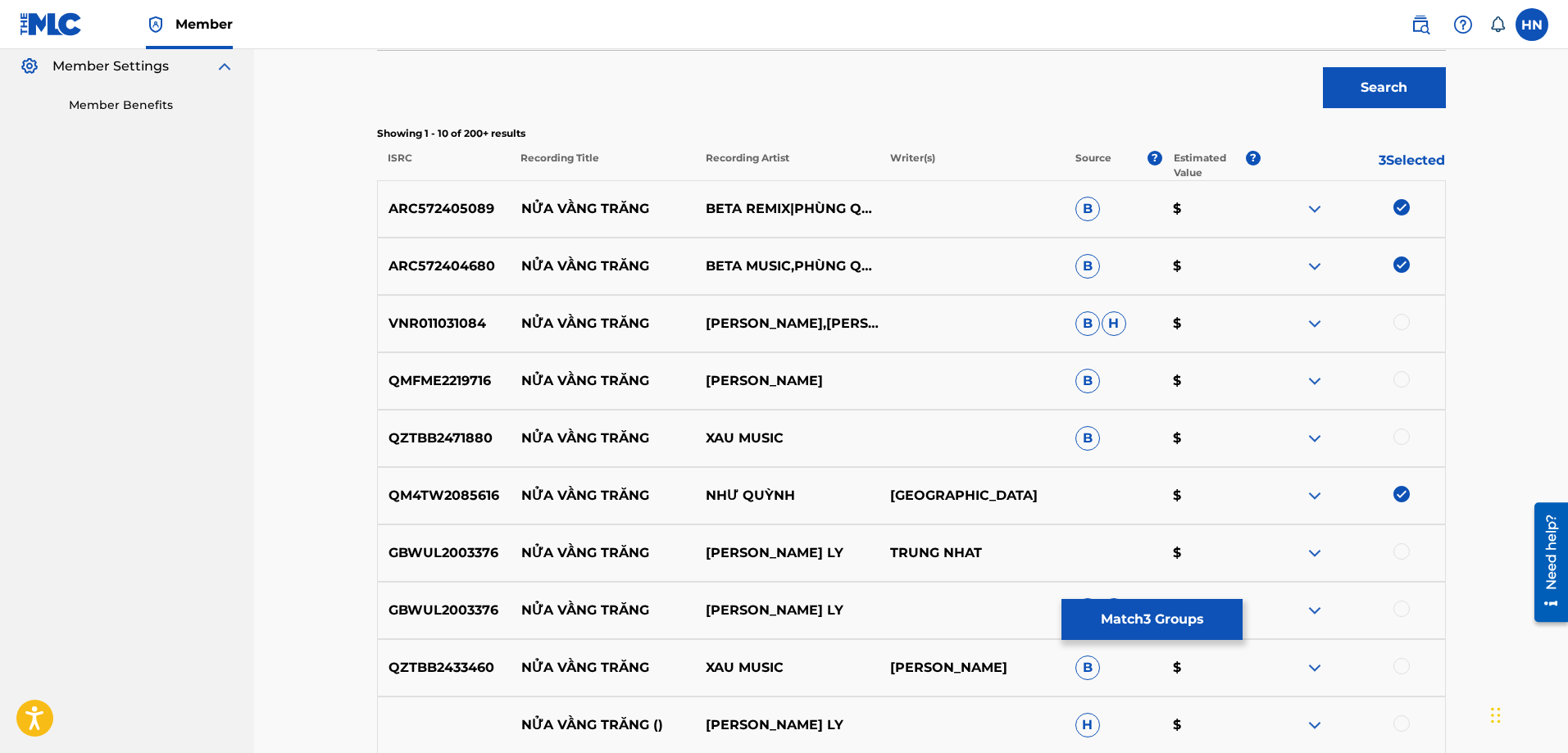
click at [1404, 548] on div at bounding box center [1401, 551] width 17 height 17
click at [1402, 607] on div at bounding box center [1401, 609] width 17 height 17
drag, startPoint x: 508, startPoint y: 728, endPoint x: 908, endPoint y: 716, distance: 400.2
click at [908, 716] on div "NỬA VẦNG TRĂNG () [PERSON_NAME] LY H $" at bounding box center [912, 726] width 1069 height 58
click at [1401, 720] on div at bounding box center [1401, 723] width 17 height 17
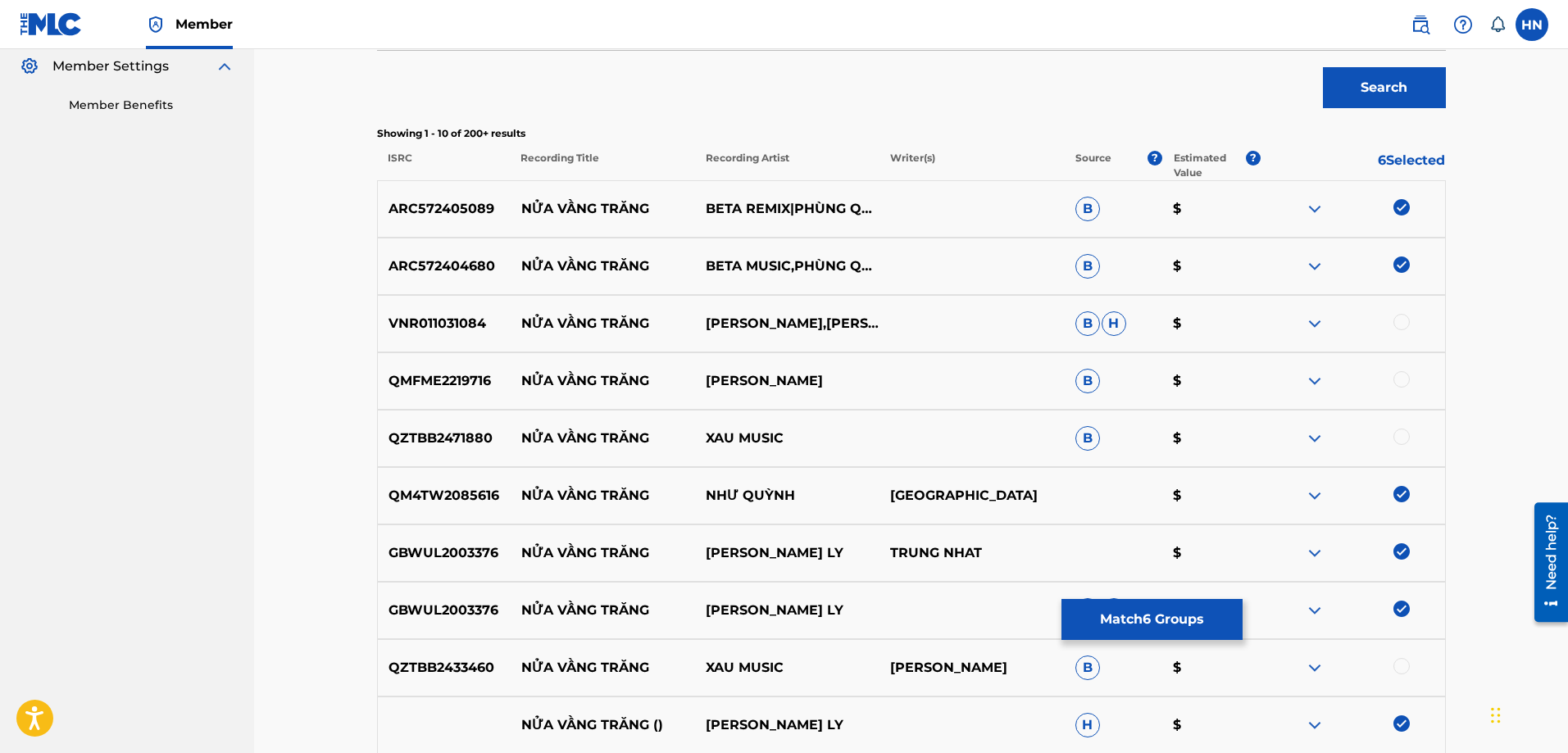
click at [1318, 721] on img at bounding box center [1315, 725] width 20 height 20
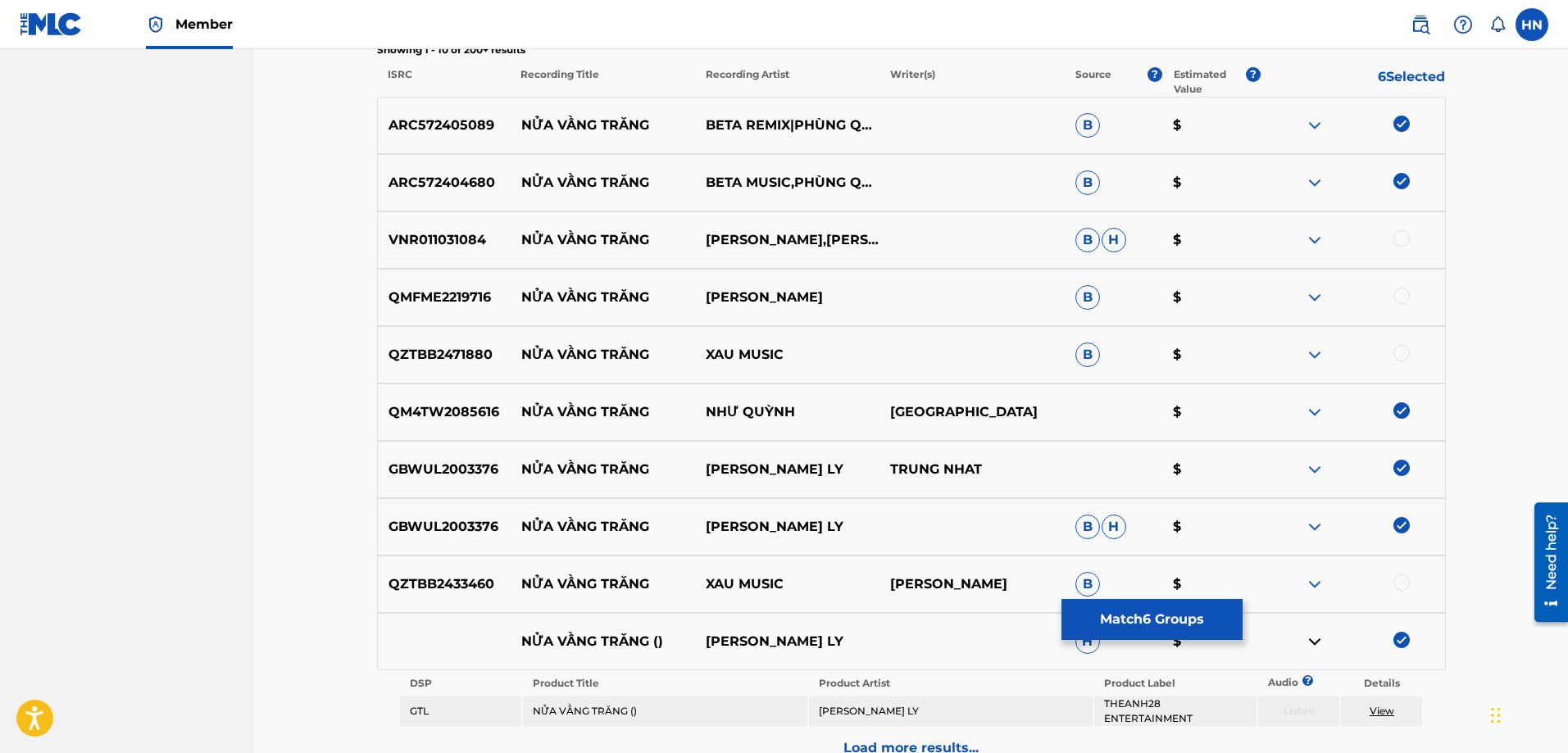
scroll to position [656, 0]
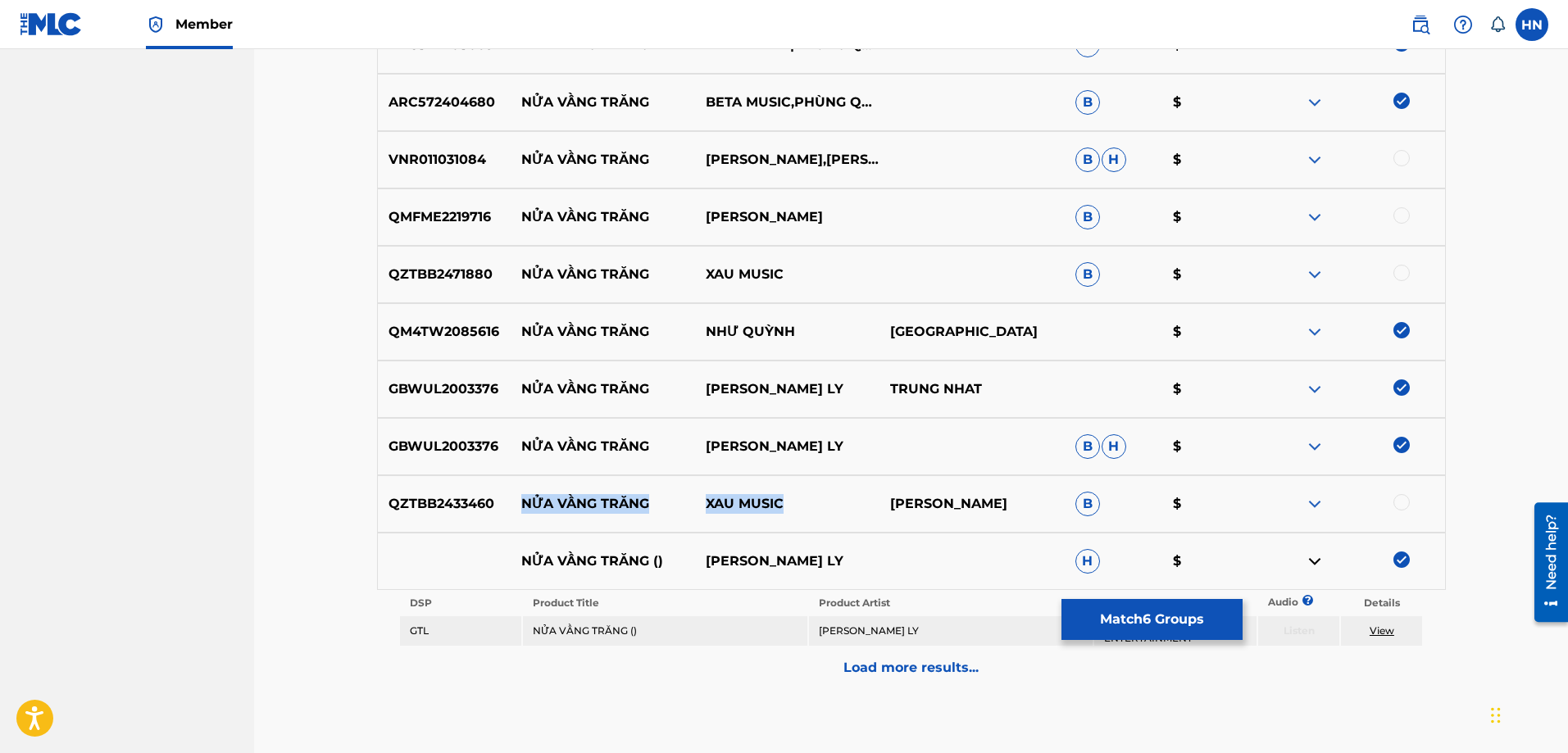
drag, startPoint x: 515, startPoint y: 506, endPoint x: 796, endPoint y: 499, distance: 281.1
click at [796, 499] on div "QZTBB2433460 NỬA VẦNG TRĂNG XAU MUSIC [PERSON_NAME] $" at bounding box center [912, 504] width 1069 height 58
click at [1323, 503] on img at bounding box center [1315, 504] width 20 height 20
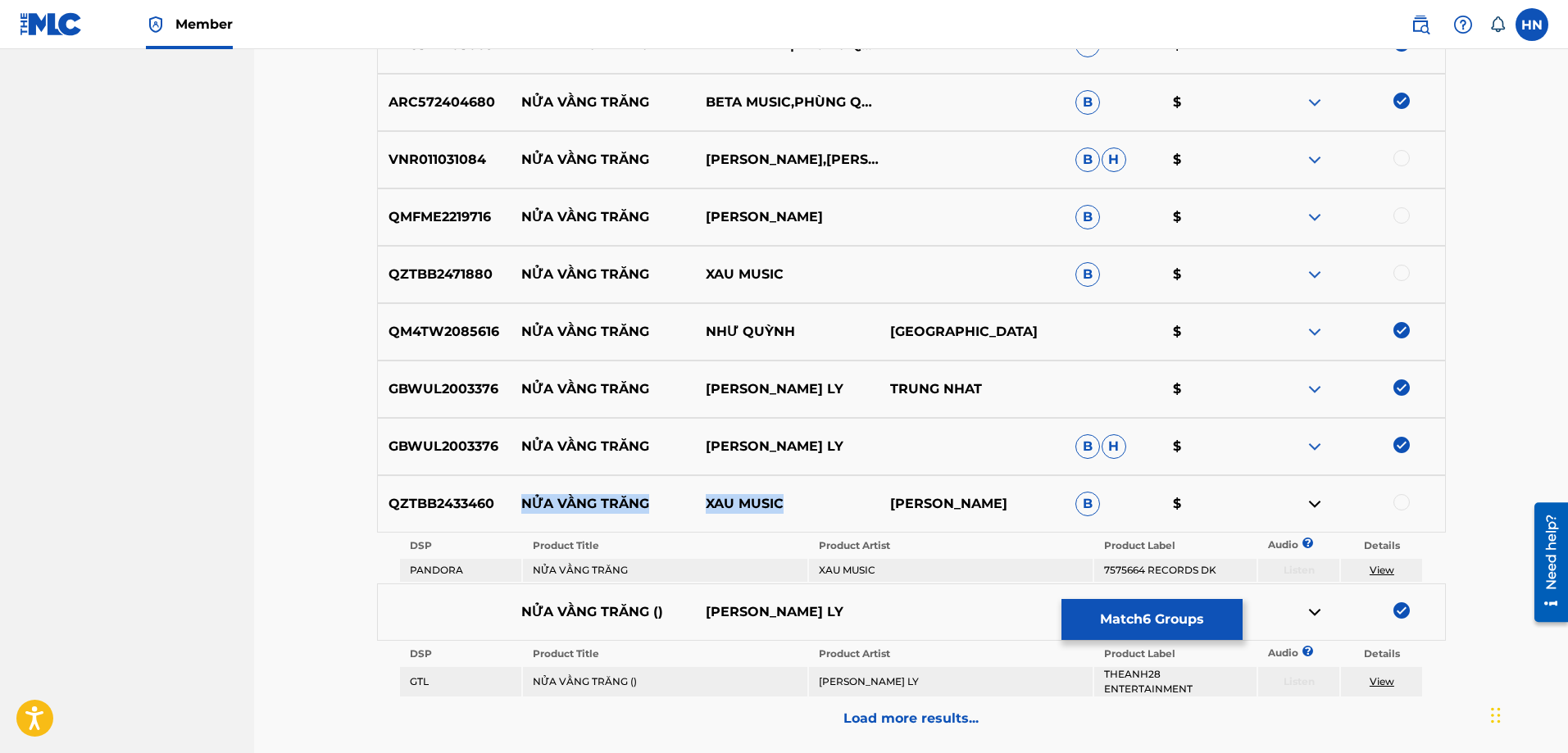
click at [1312, 268] on img at bounding box center [1315, 274] width 20 height 20
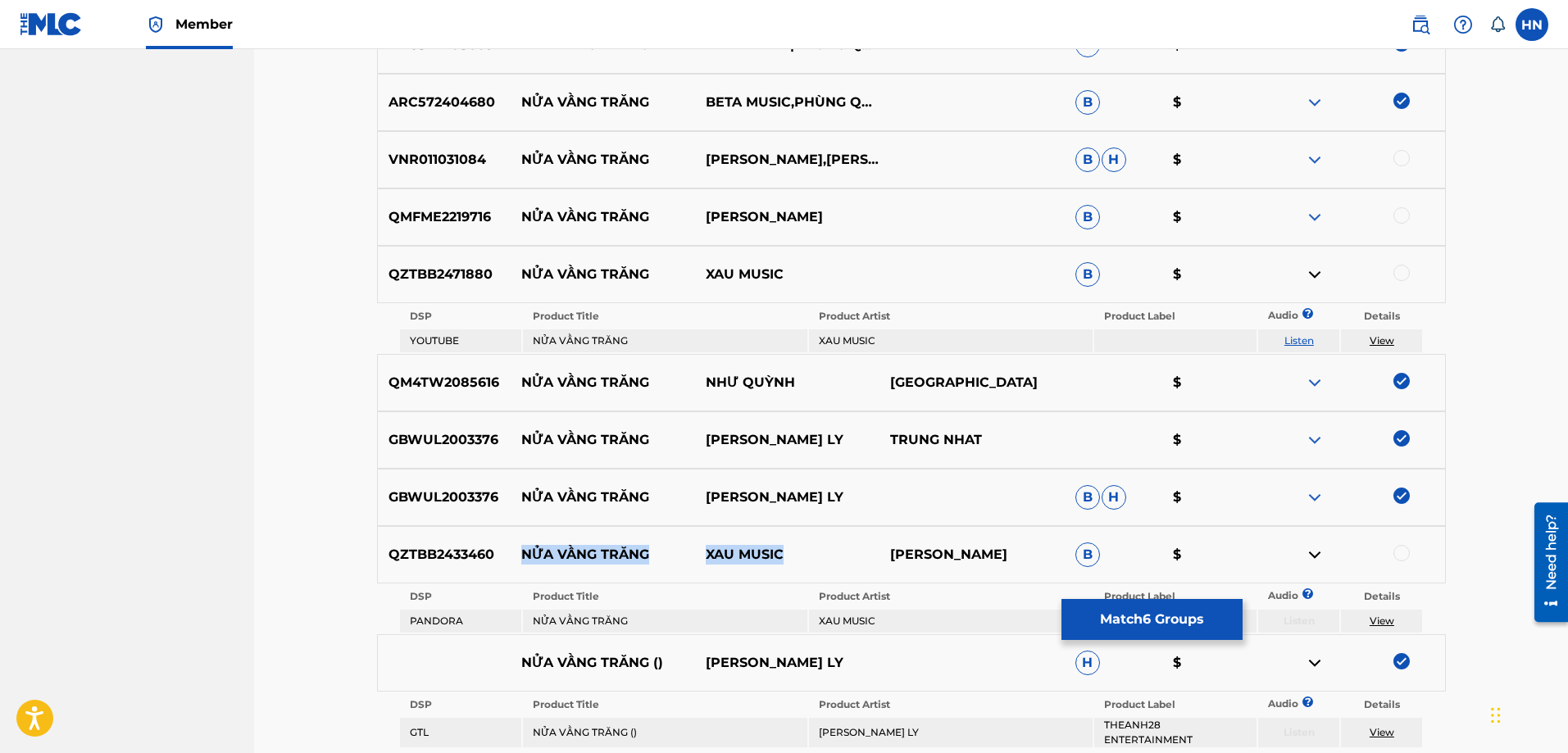
click at [1301, 338] on link "Listen" at bounding box center [1299, 341] width 30 height 12
drag, startPoint x: 861, startPoint y: 223, endPoint x: 819, endPoint y: 220, distance: 42.1
click at [819, 220] on p "[PERSON_NAME]" at bounding box center [787, 217] width 184 height 20
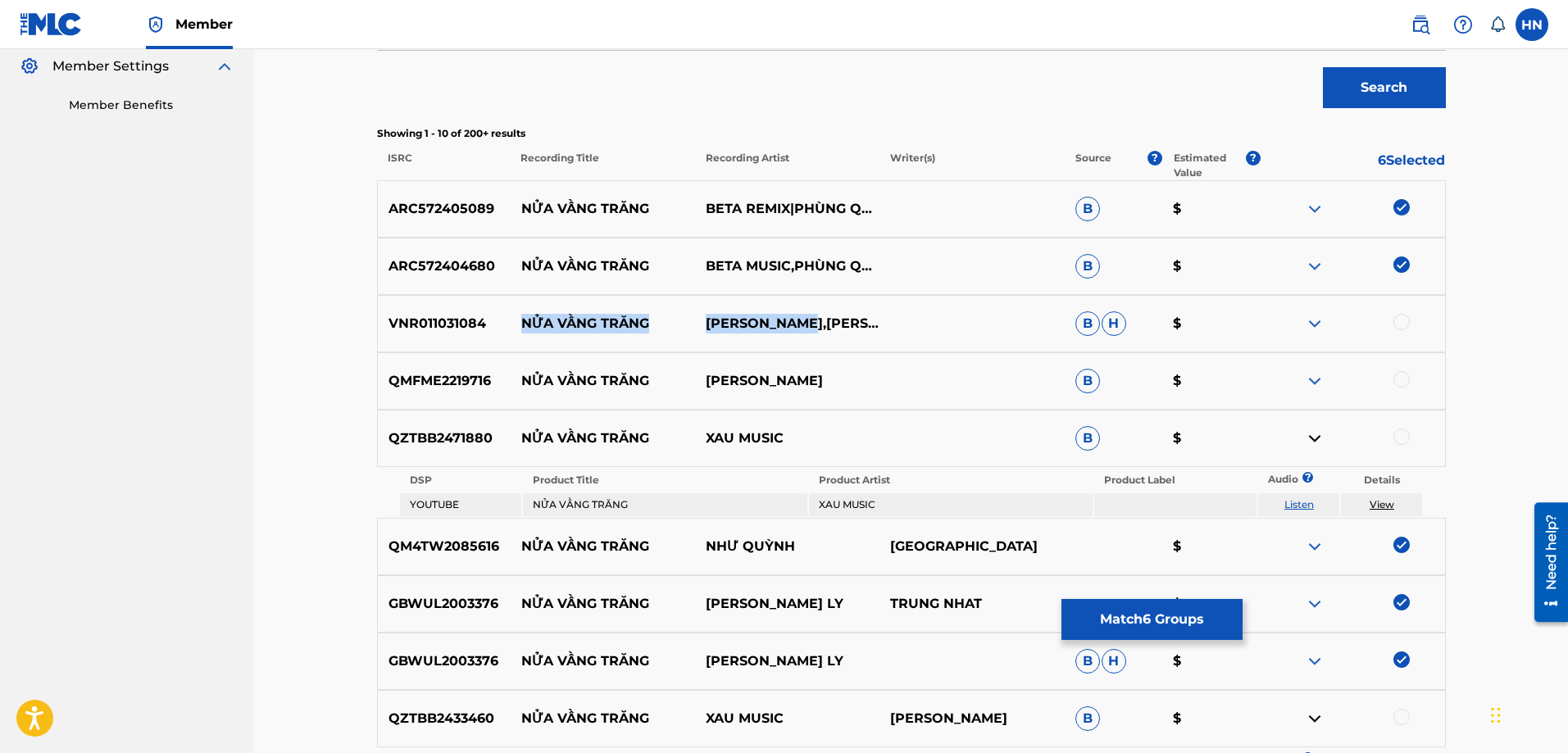
drag, startPoint x: 517, startPoint y: 323, endPoint x: 817, endPoint y: 314, distance: 300.1
click at [817, 314] on div "VNR011031084 NỬA VẦNG TRĂNG [PERSON_NAME],TƯỜNG KHUÊ B H $" at bounding box center [912, 324] width 1069 height 58
click at [465, 338] on div "VNR011031084 NỬA VẦNG TRĂNG [PERSON_NAME],TƯỜNG KHUÊ B H $" at bounding box center [912, 324] width 1069 height 58
click at [1411, 325] on div at bounding box center [1351, 323] width 184 height 20
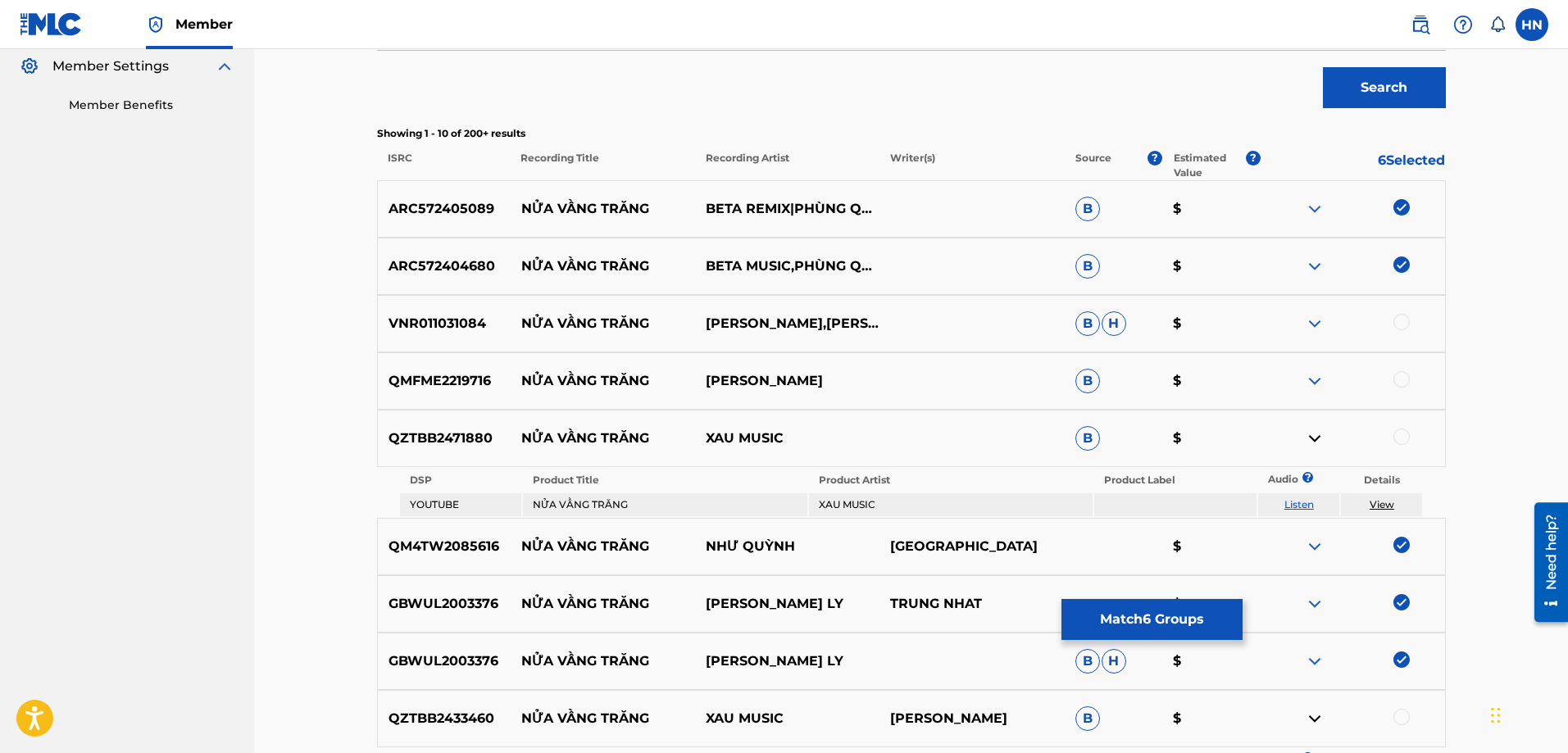
click at [1406, 322] on div at bounding box center [1401, 321] width 17 height 17
drag, startPoint x: 522, startPoint y: 382, endPoint x: 863, endPoint y: 379, distance: 341.0
click at [863, 379] on div "QMFME2219716 NỬA VẦNG TRĂNG LÝ DIỆU LINH B $" at bounding box center [912, 382] width 1069 height 58
click at [460, 390] on p "QMFME2219716" at bounding box center [445, 381] width 133 height 20
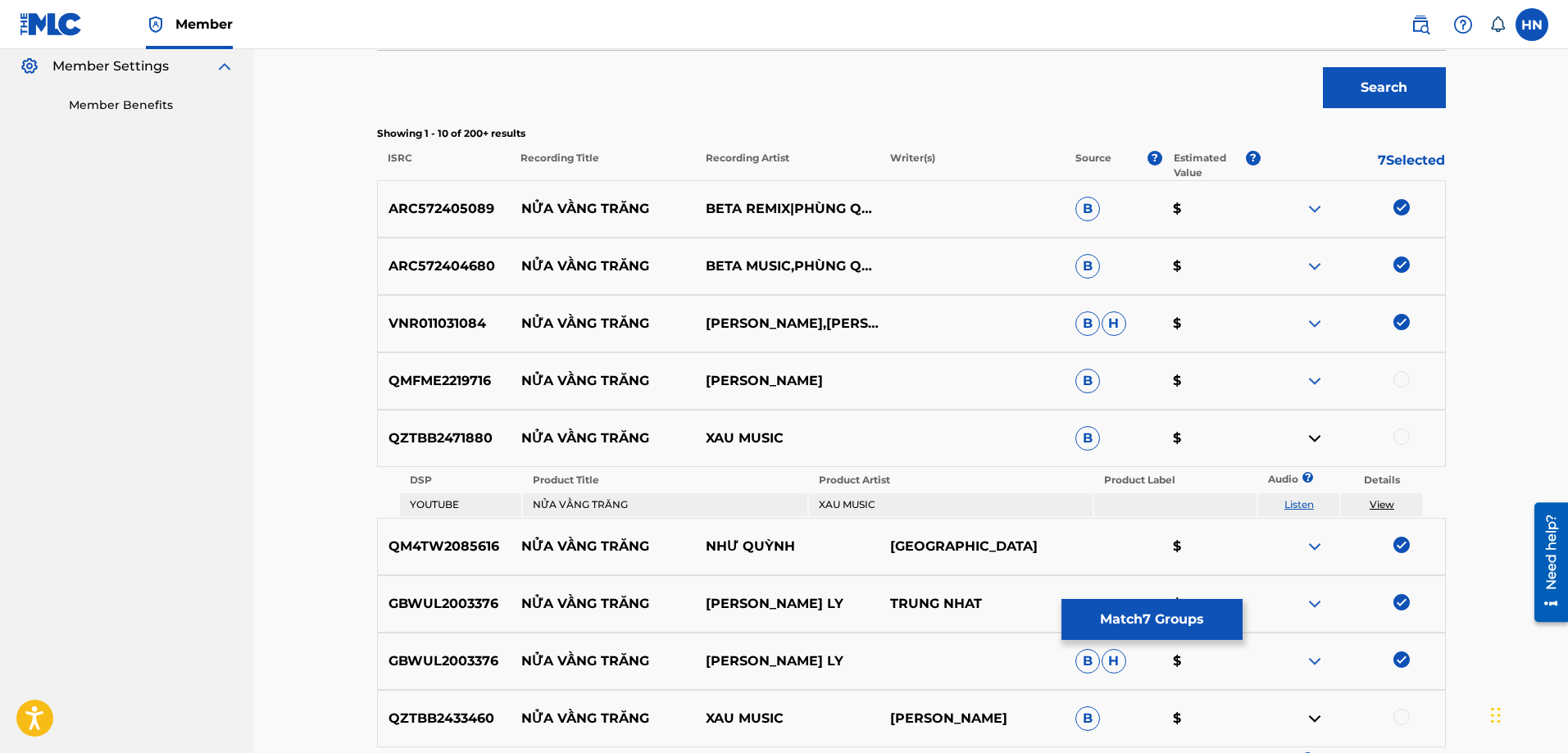
click at [1403, 382] on div at bounding box center [1401, 379] width 17 height 17
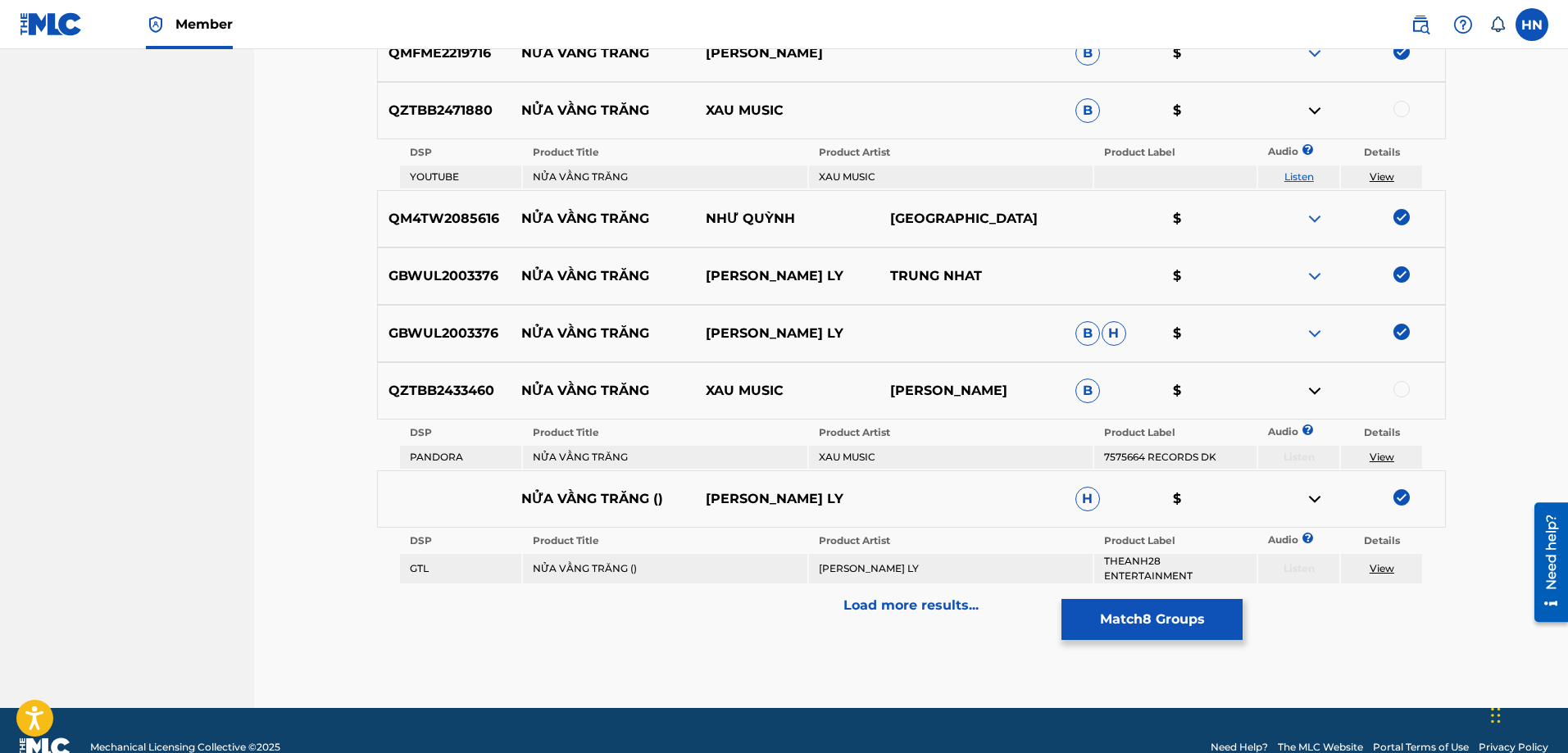
click at [736, 592] on div "Load more results..." at bounding box center [912, 605] width 1069 height 41
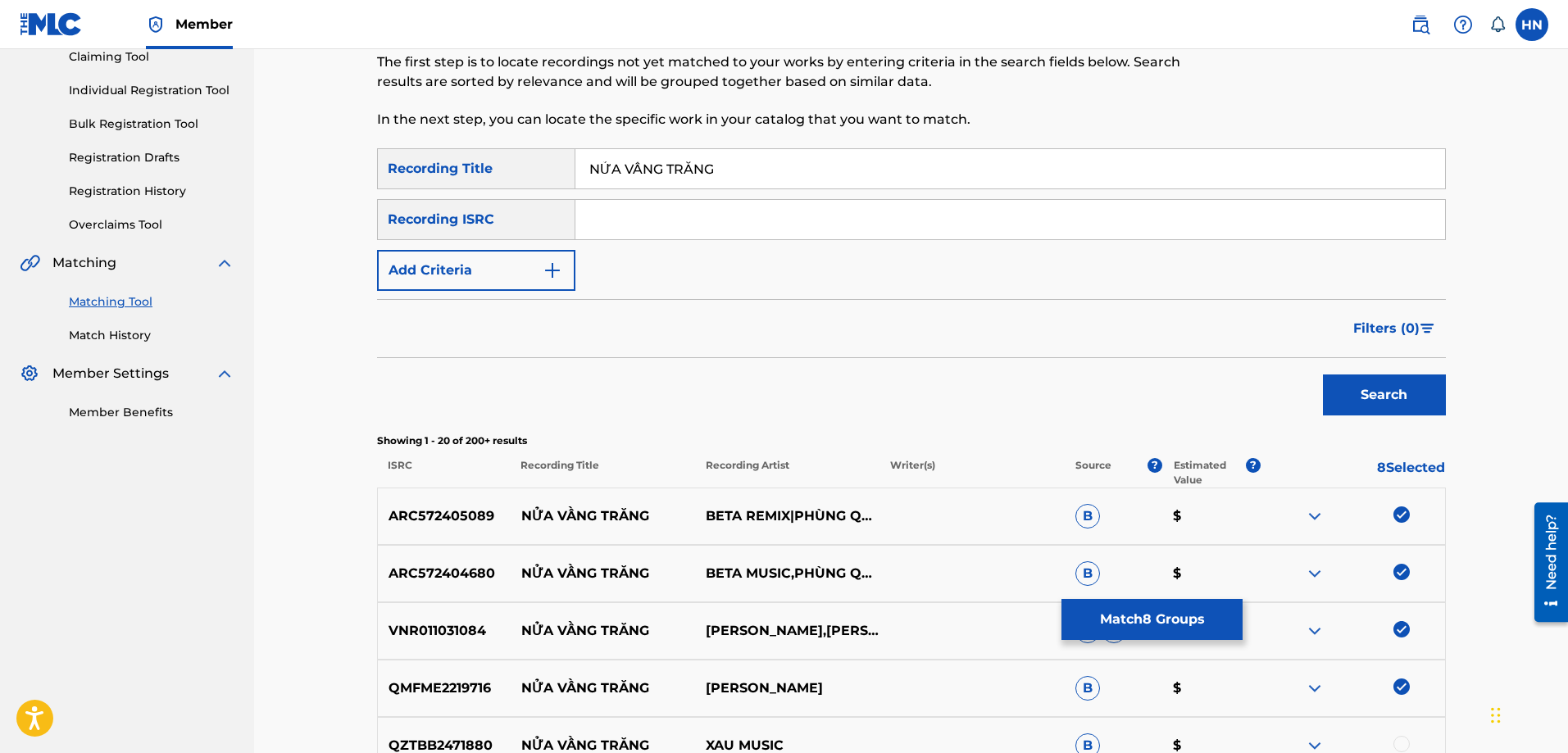
scroll to position [819, 0]
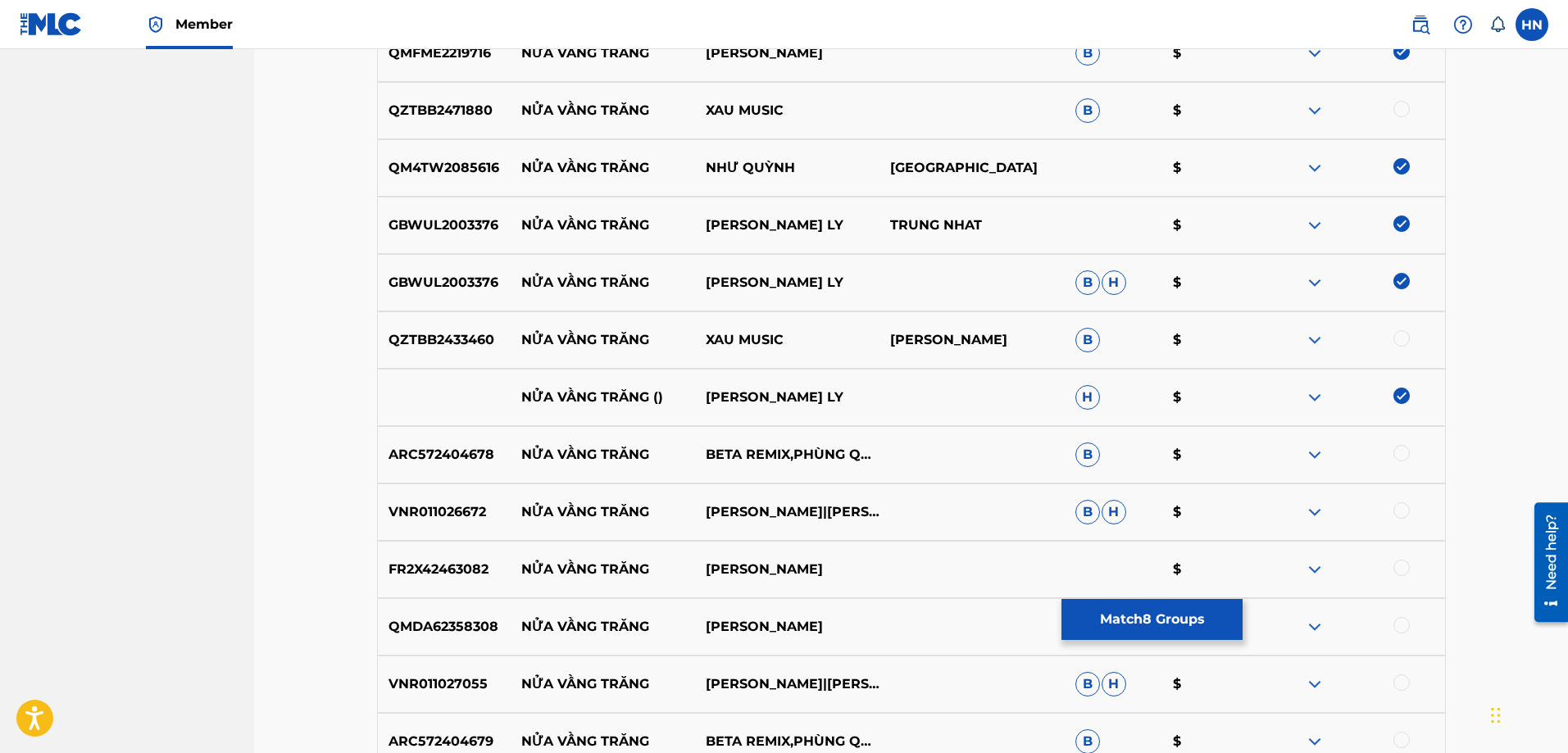
click at [465, 461] on p "ARC572404678" at bounding box center [445, 455] width 133 height 20
click at [1396, 451] on div at bounding box center [1401, 453] width 17 height 17
click at [411, 508] on p "VNR011026672" at bounding box center [445, 512] width 133 height 20
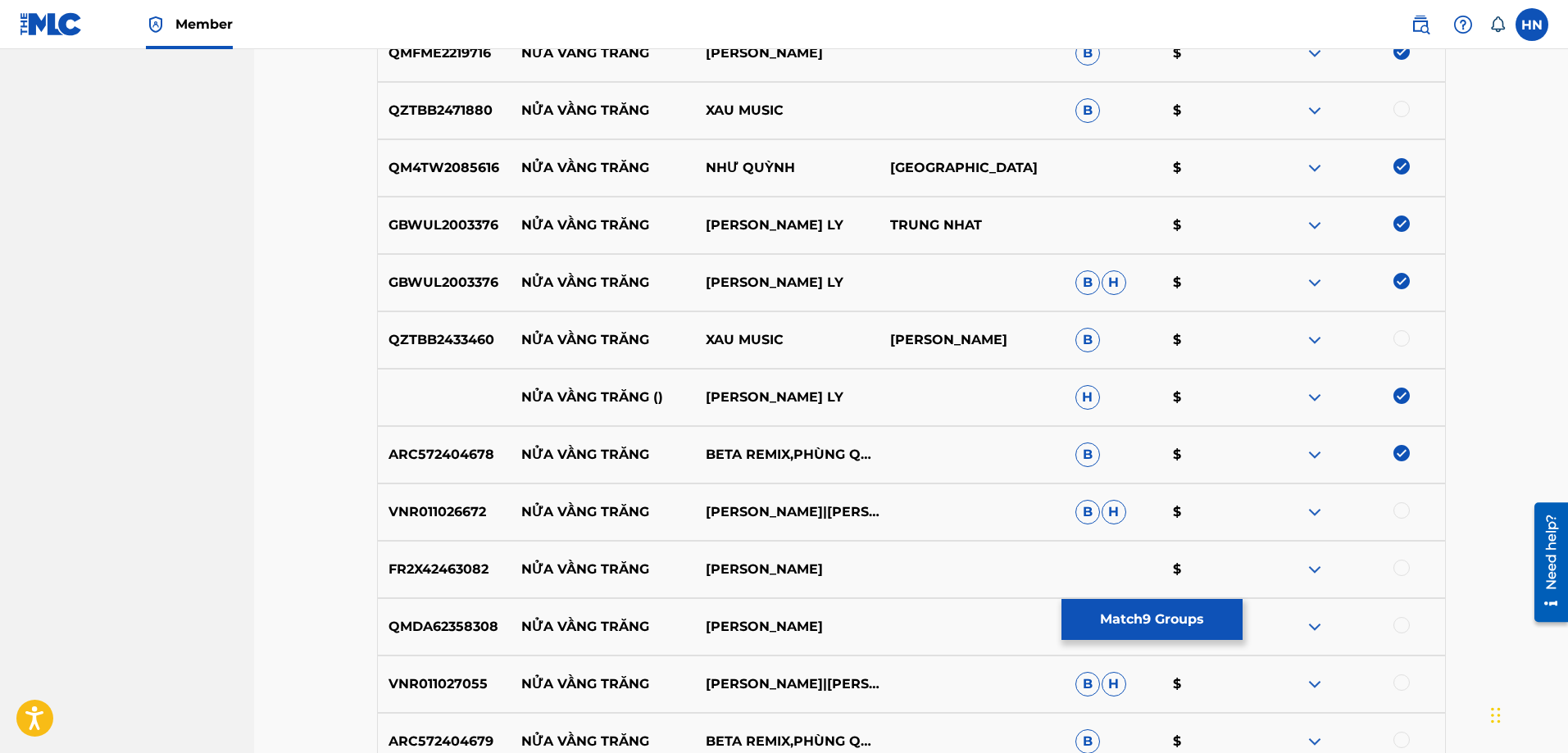
click at [1405, 508] on div at bounding box center [1401, 510] width 17 height 17
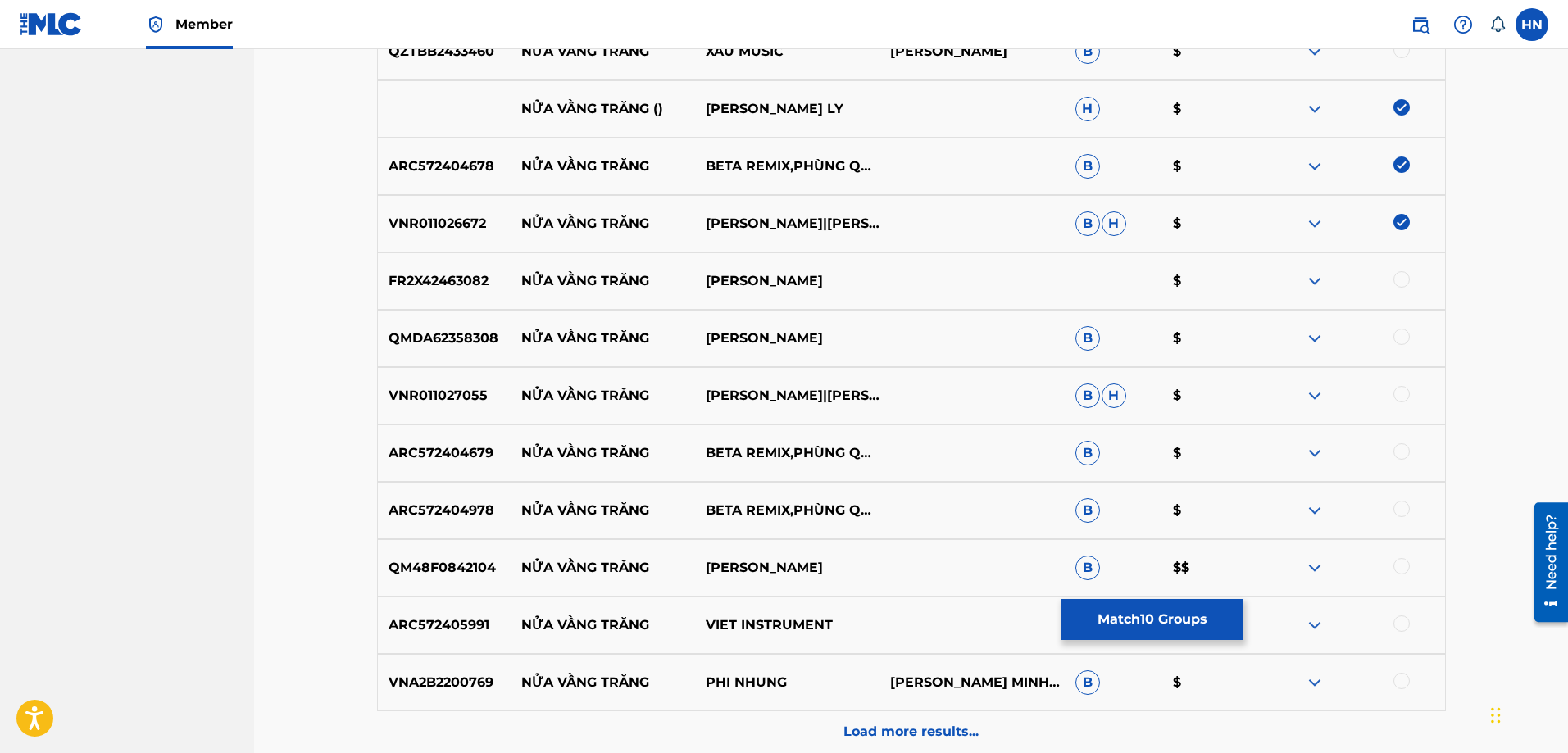
scroll to position [1148, 0]
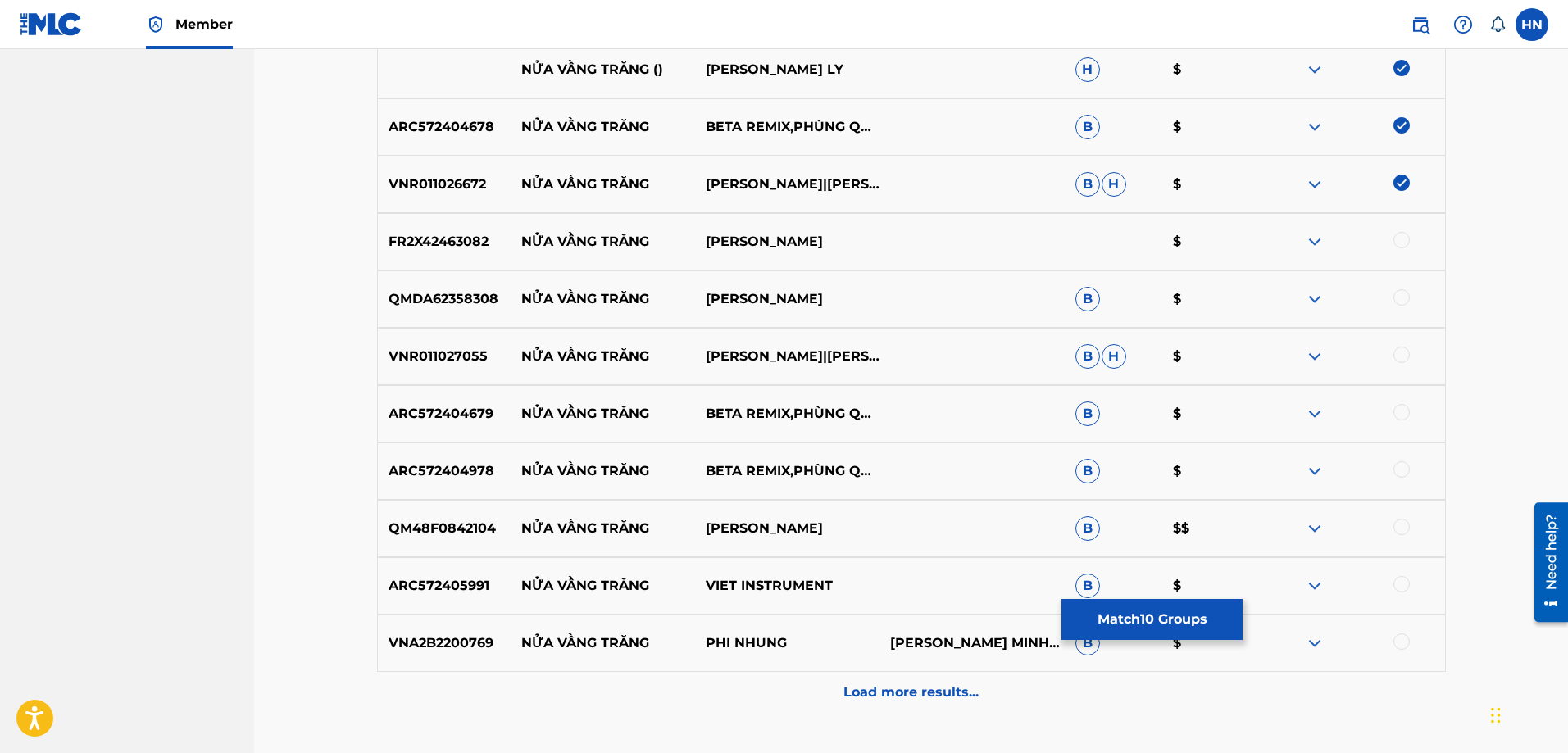
click at [470, 348] on p "VNR011027055" at bounding box center [445, 356] width 133 height 20
click at [1403, 348] on div at bounding box center [1401, 355] width 17 height 17
click at [442, 419] on p "ARC572404679" at bounding box center [445, 414] width 133 height 20
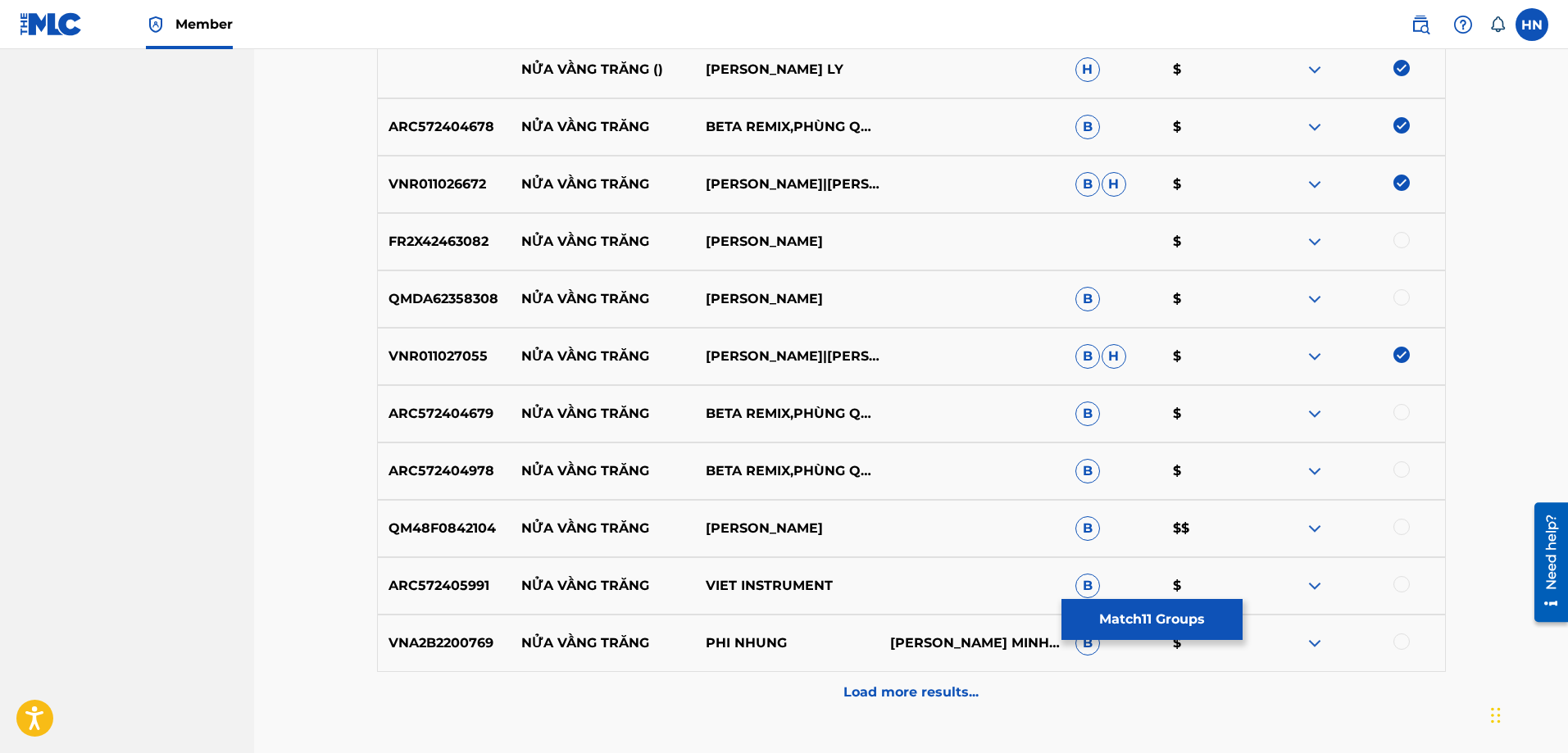
click at [1404, 415] on div at bounding box center [1401, 412] width 17 height 17
click at [487, 459] on div "ARC572404978 NỬA VẦNG TRĂNG BETA REMIX,PHÙNG QUẾ TRÂM B $" at bounding box center [912, 472] width 1069 height 58
click at [1393, 466] on div at bounding box center [1401, 469] width 17 height 17
drag, startPoint x: 522, startPoint y: 239, endPoint x: 843, endPoint y: 242, distance: 321.0
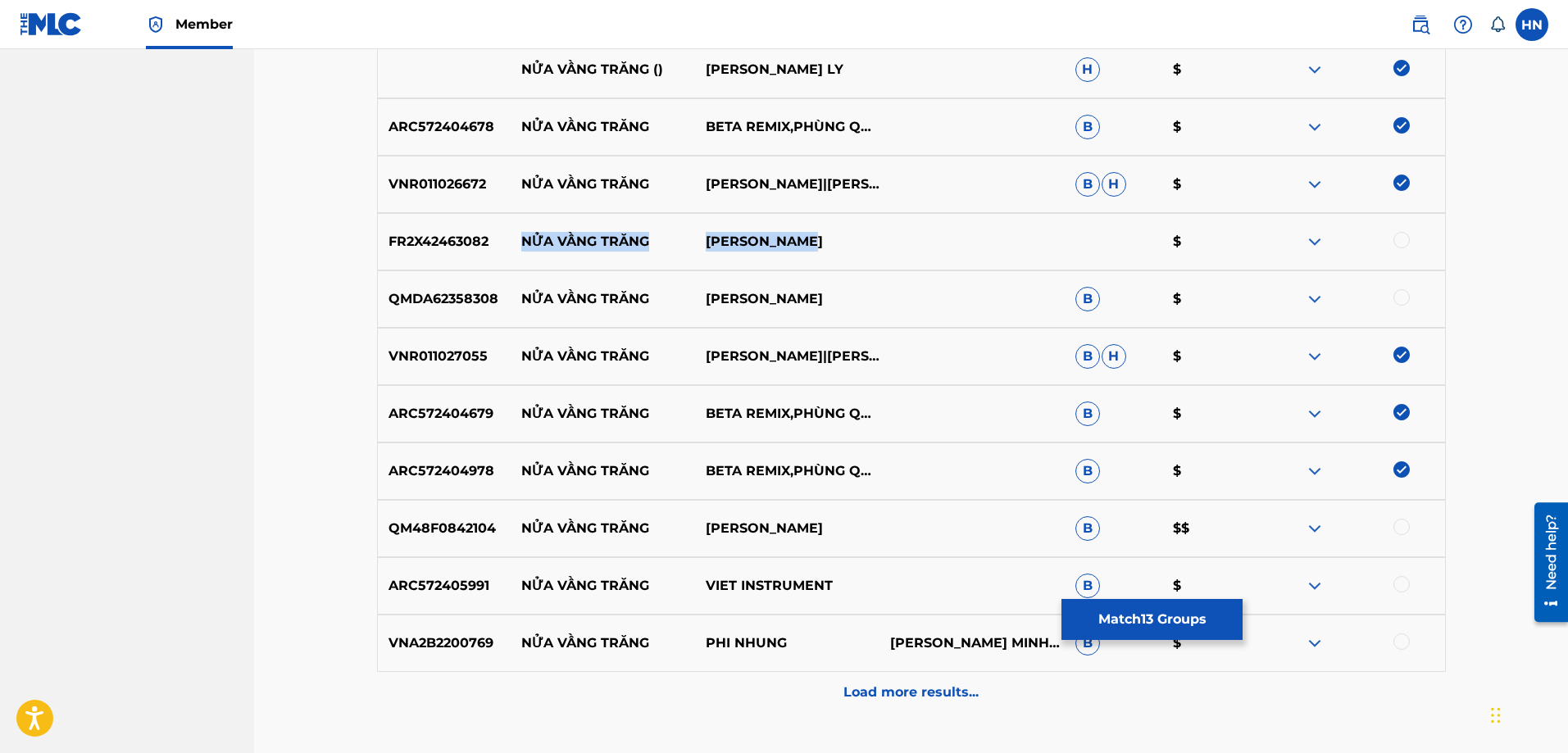
click at [843, 242] on div "FR2X42463082 NỬA VẦNG TRĂNG BẠCH DUY SƠN $" at bounding box center [912, 242] width 1069 height 58
click at [411, 232] on p "FR2X42463082" at bounding box center [445, 242] width 133 height 20
click at [1404, 241] on div at bounding box center [1401, 240] width 17 height 17
drag, startPoint x: 704, startPoint y: 298, endPoint x: 519, endPoint y: 302, distance: 185.0
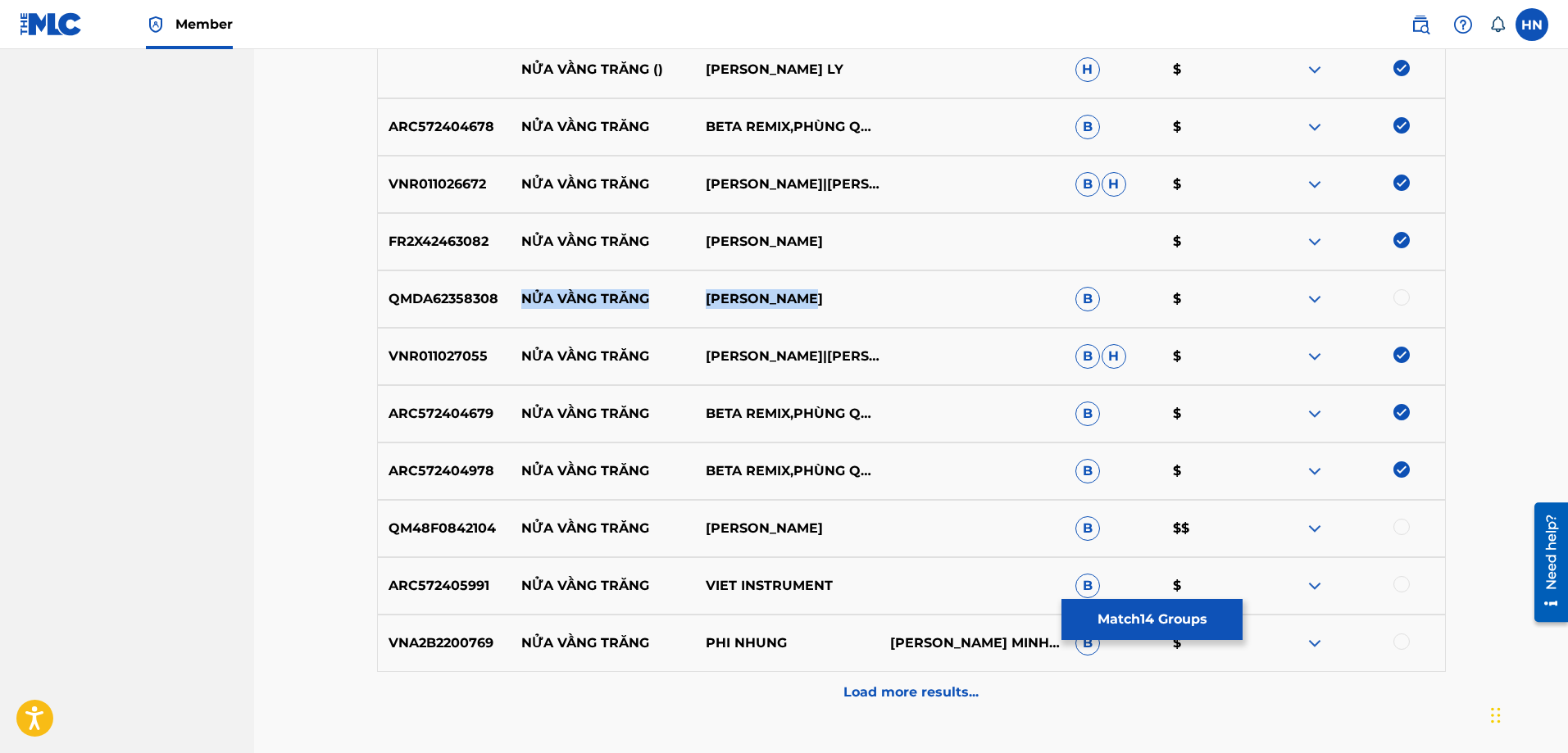
click at [519, 302] on div "QMDA62358308 NỬA VẦNG TRĂNG PHƯƠNG TRANG B $" at bounding box center [912, 300] width 1069 height 58
click at [418, 286] on div "QMDA62358308 NỬA VẦNG TRĂNG PHƯƠNG TRANG B $" at bounding box center [912, 300] width 1069 height 58
click at [1407, 290] on div at bounding box center [1351, 299] width 184 height 20
click at [1407, 291] on div at bounding box center [1401, 297] width 17 height 17
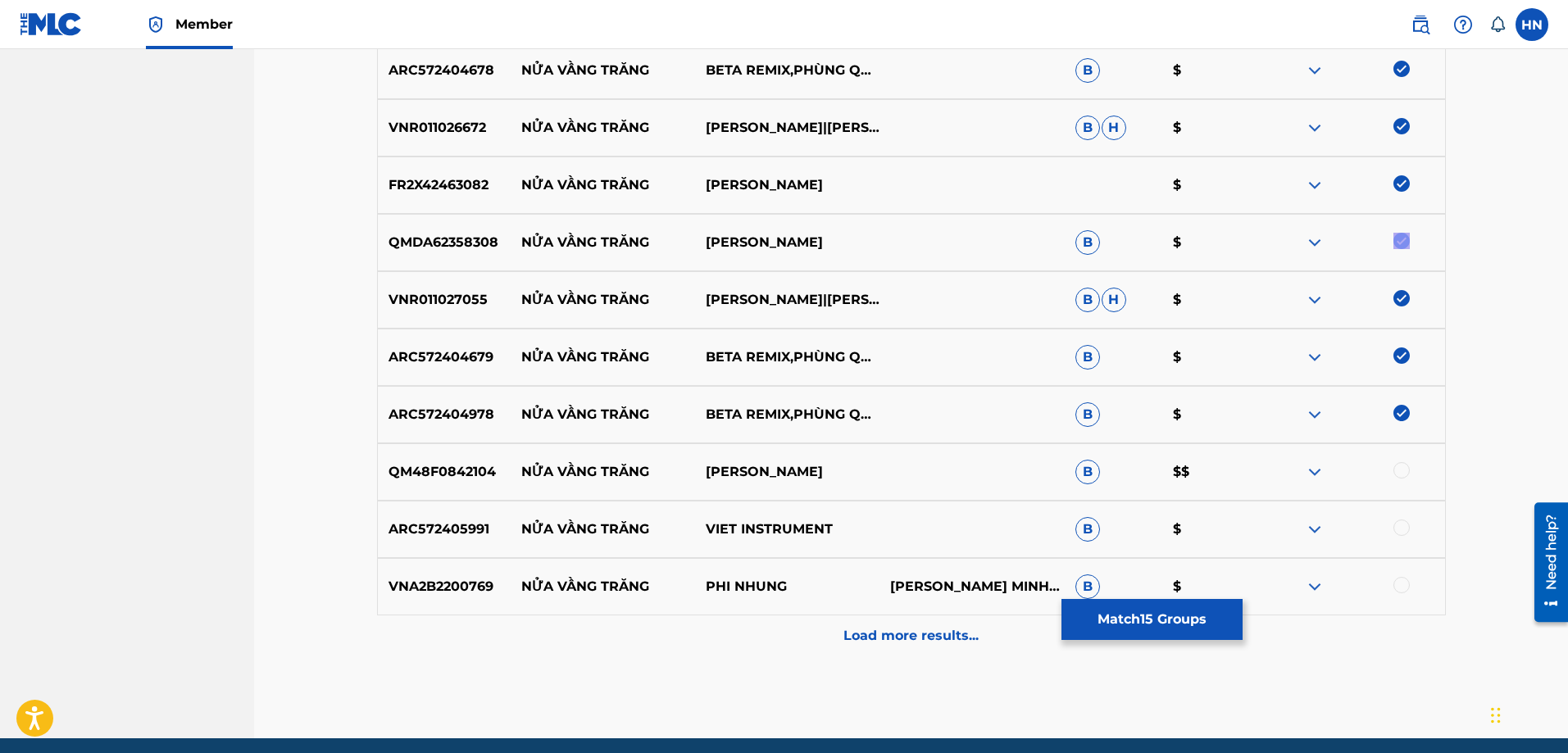
scroll to position [1268, 0]
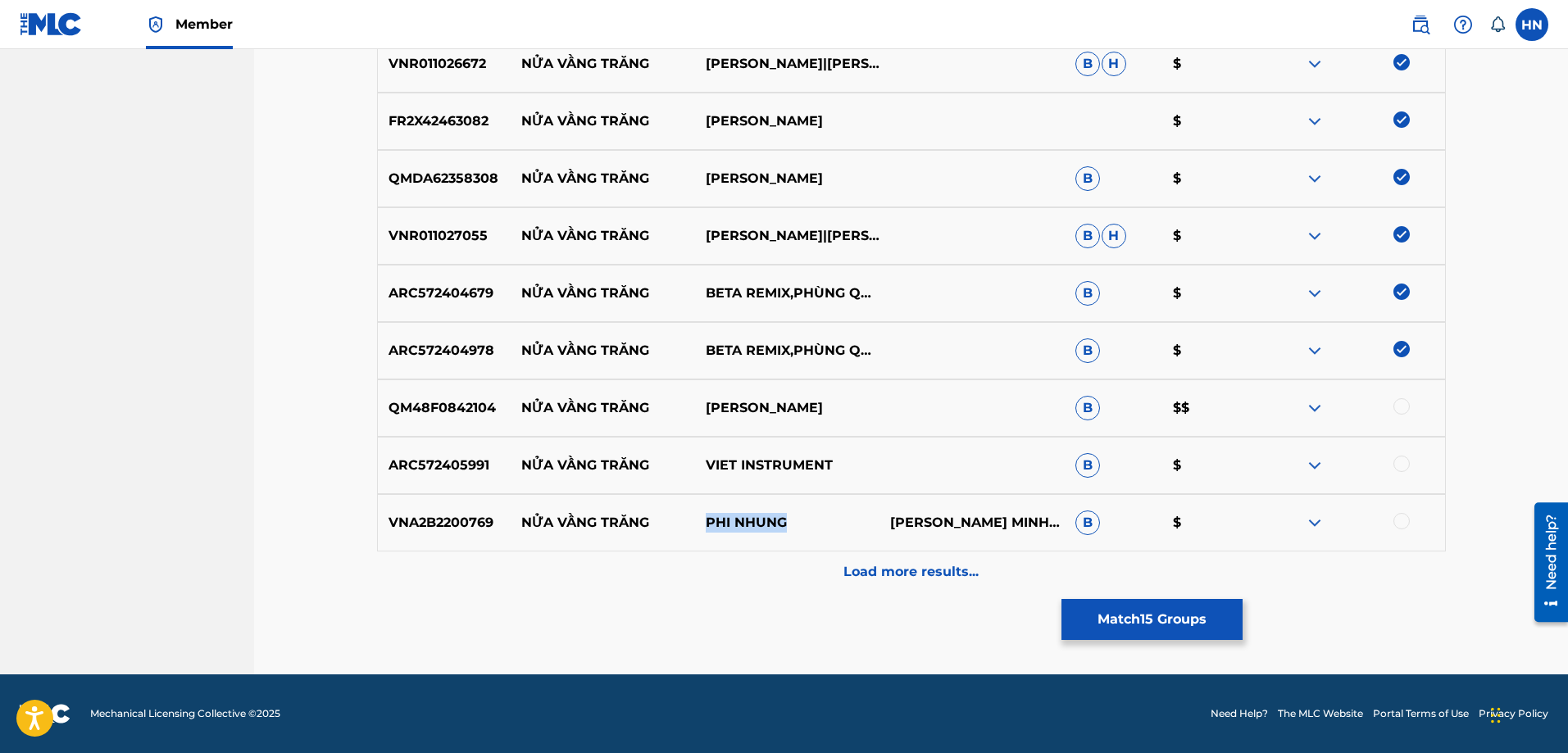
drag, startPoint x: 783, startPoint y: 524, endPoint x: 707, endPoint y: 522, distance: 76.0
click at [707, 522] on p "PHI NHUNG" at bounding box center [787, 522] width 184 height 20
click at [420, 511] on div "VNA2B2200769 NỬA VẦNG TRĂNG PHI NHUNG VŨ QUỐC VIỆTHOÀNG MINHHÀN CHÂUMINH [PERSO…" at bounding box center [912, 523] width 1069 height 58
click at [1404, 521] on div at bounding box center [1401, 521] width 17 height 17
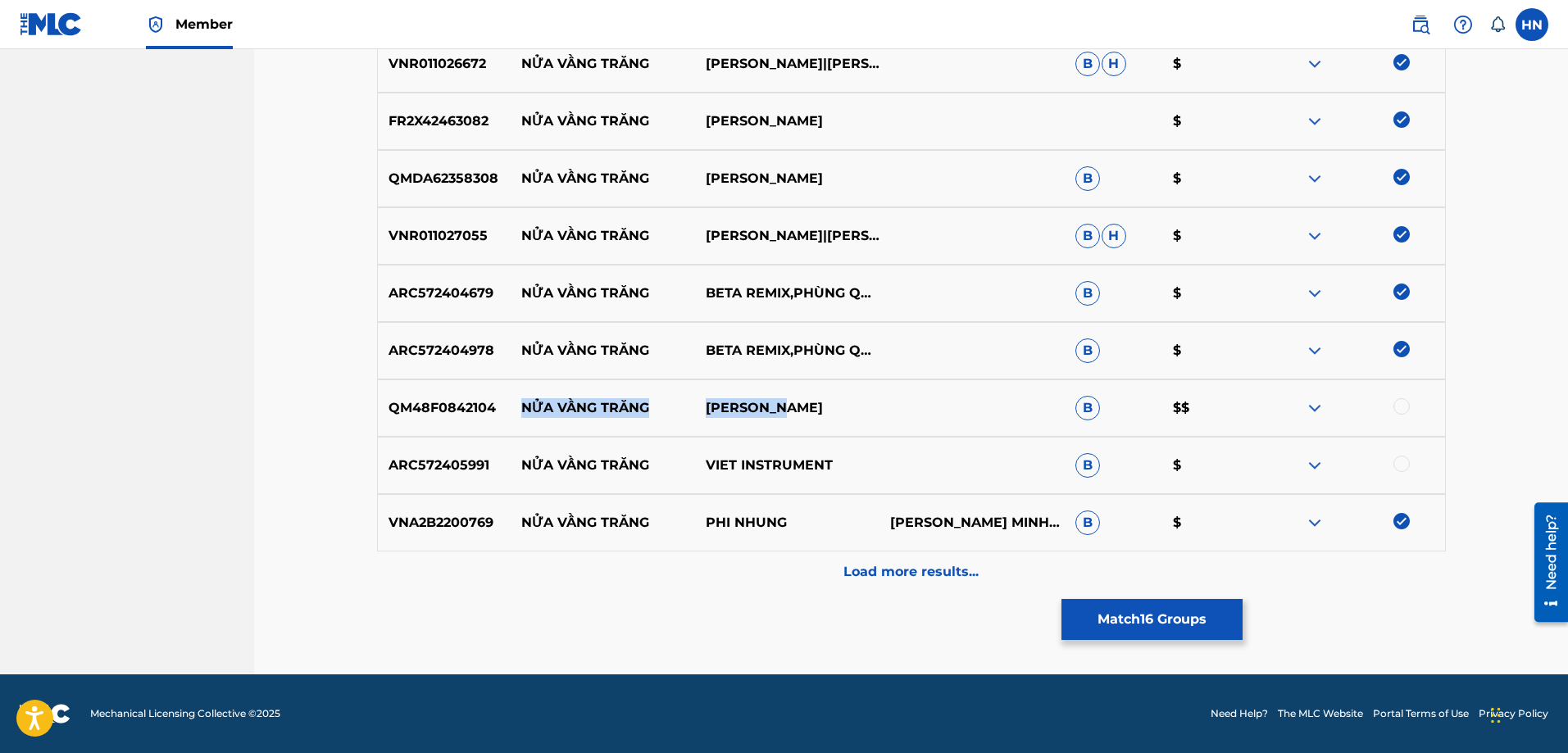
drag, startPoint x: 801, startPoint y: 398, endPoint x: 526, endPoint y: 404, distance: 275.1
click at [526, 404] on div "QM48F0842104 NỬA VẦNG TRĂNG [PERSON_NAME] $$" at bounding box center [912, 408] width 1069 height 58
click at [453, 407] on p "QM48F0842104" at bounding box center [445, 408] width 133 height 20
click at [1396, 409] on div at bounding box center [1401, 406] width 17 height 17
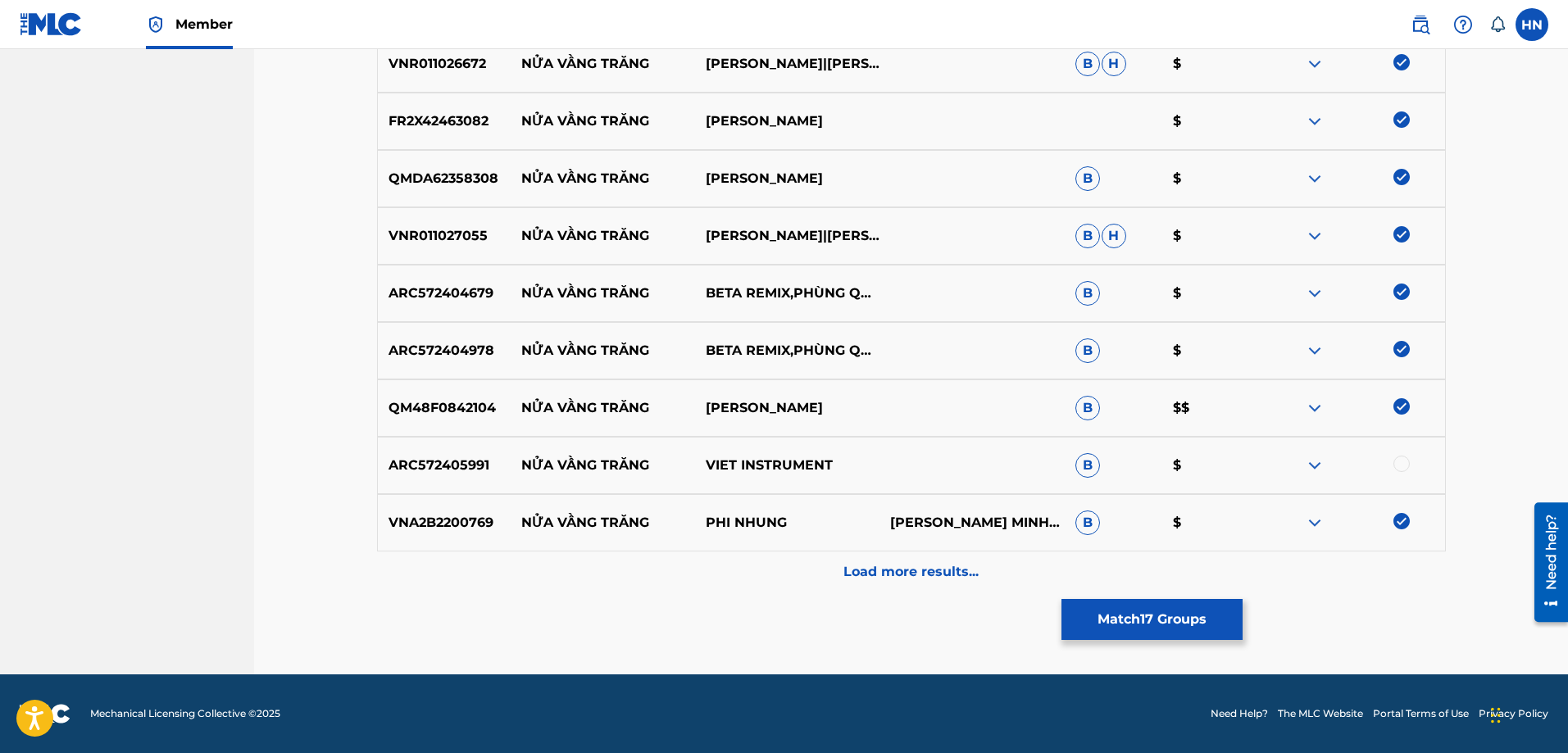
click at [1322, 465] on img at bounding box center [1315, 466] width 20 height 20
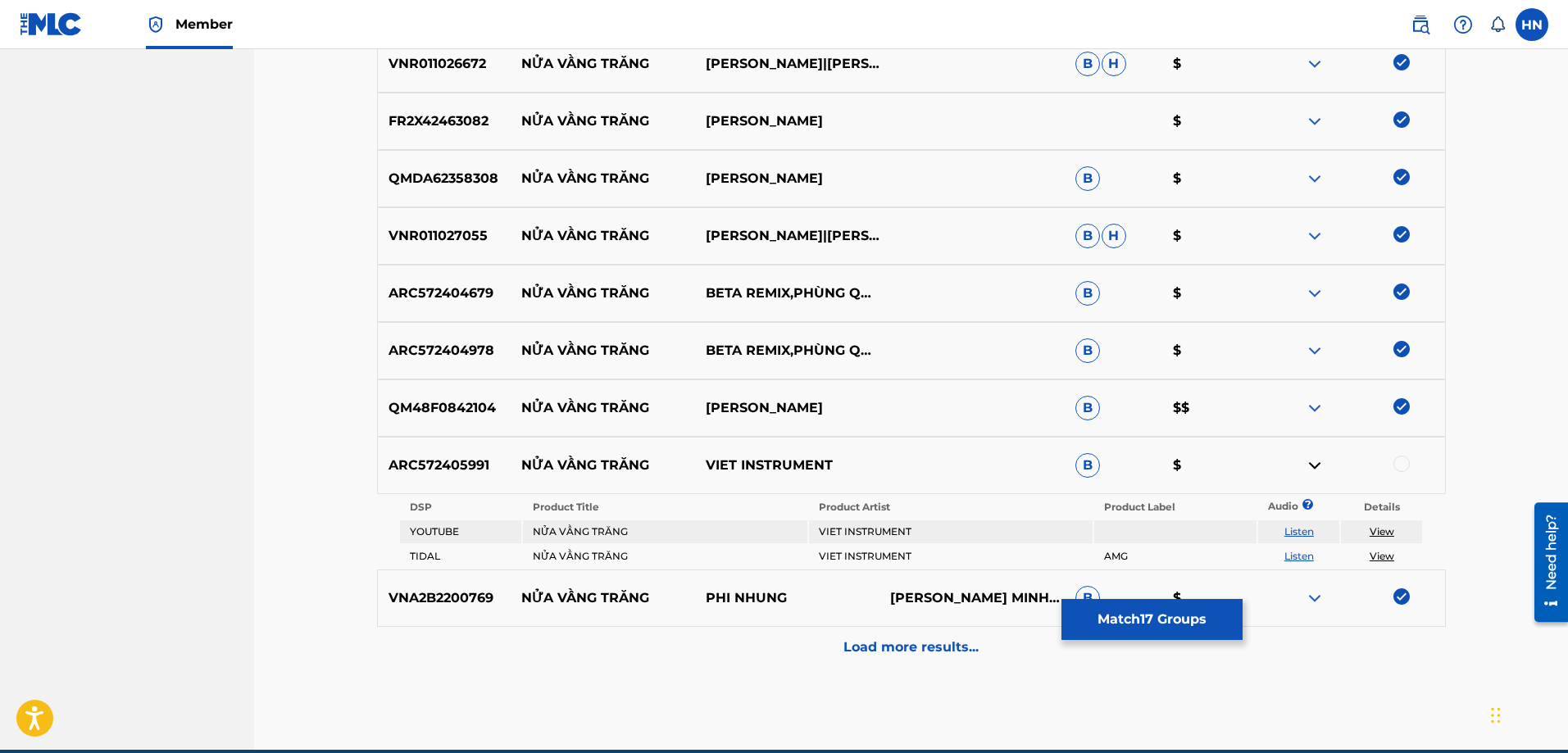
click at [1290, 529] on link "Listen" at bounding box center [1299, 532] width 30 height 12
click at [841, 634] on div "Load more results..." at bounding box center [912, 647] width 1069 height 41
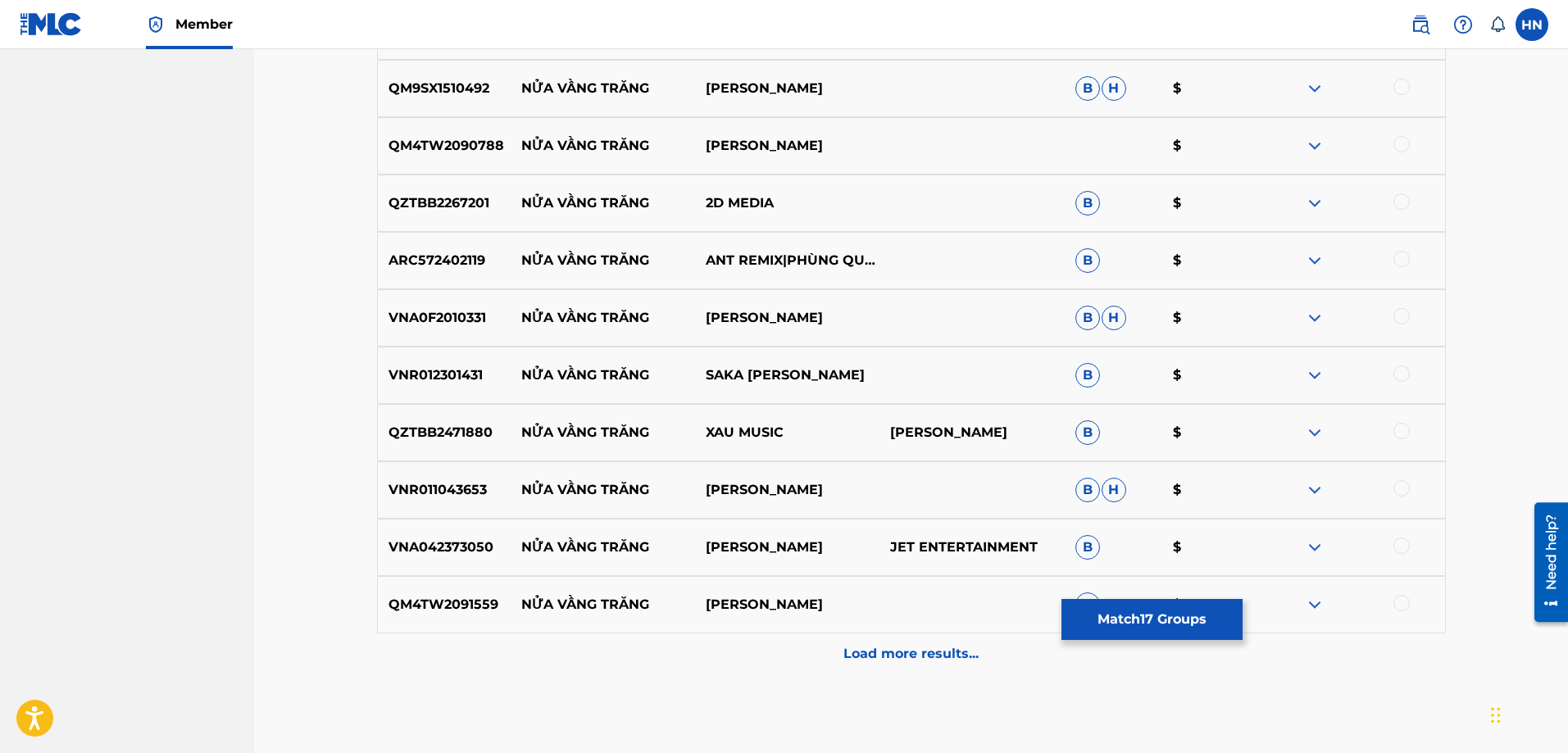
scroll to position [1678, 0]
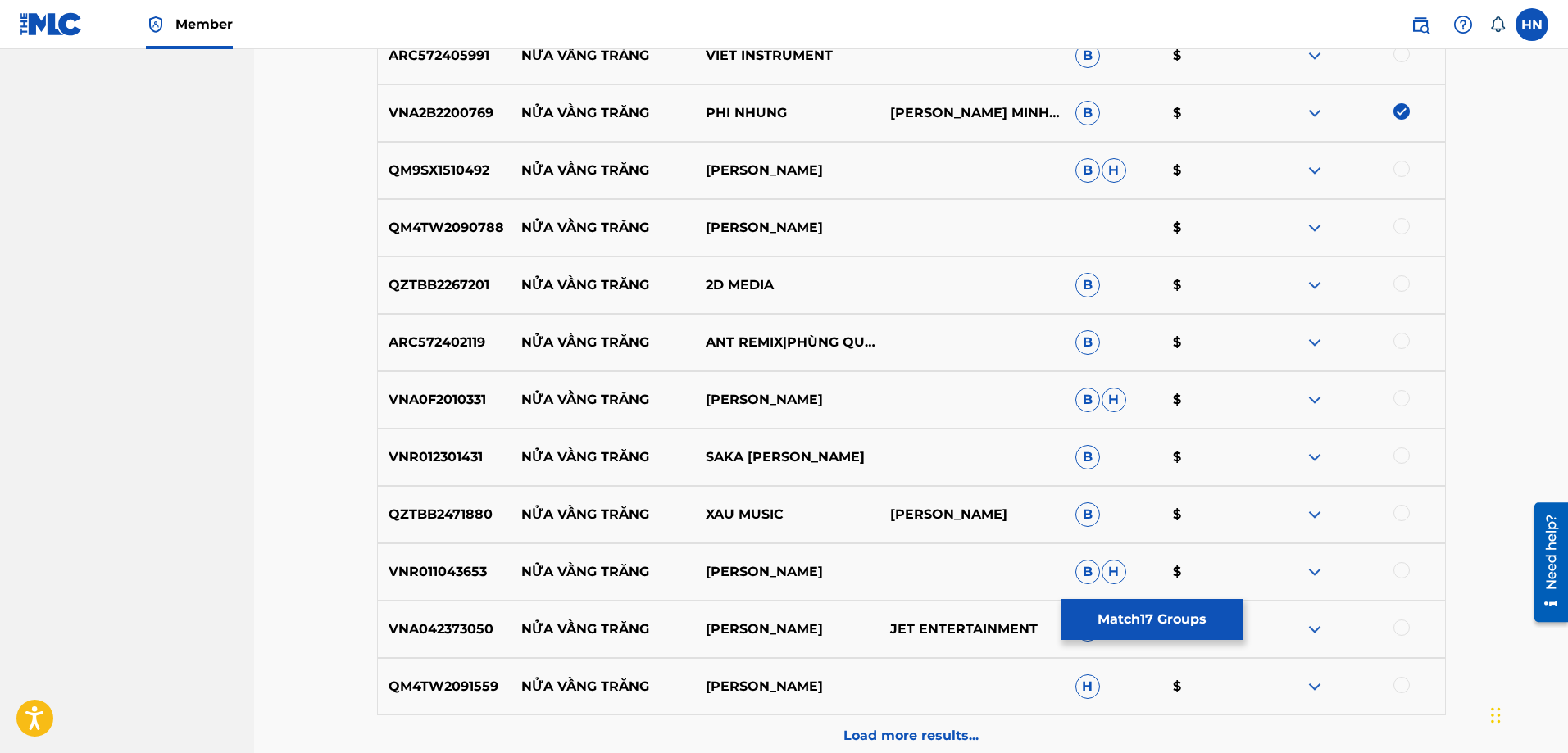
click at [478, 465] on p "VNR012301431" at bounding box center [445, 457] width 133 height 20
click at [1400, 455] on div at bounding box center [1401, 455] width 17 height 17
click at [456, 573] on p "VNR011043653" at bounding box center [445, 572] width 133 height 20
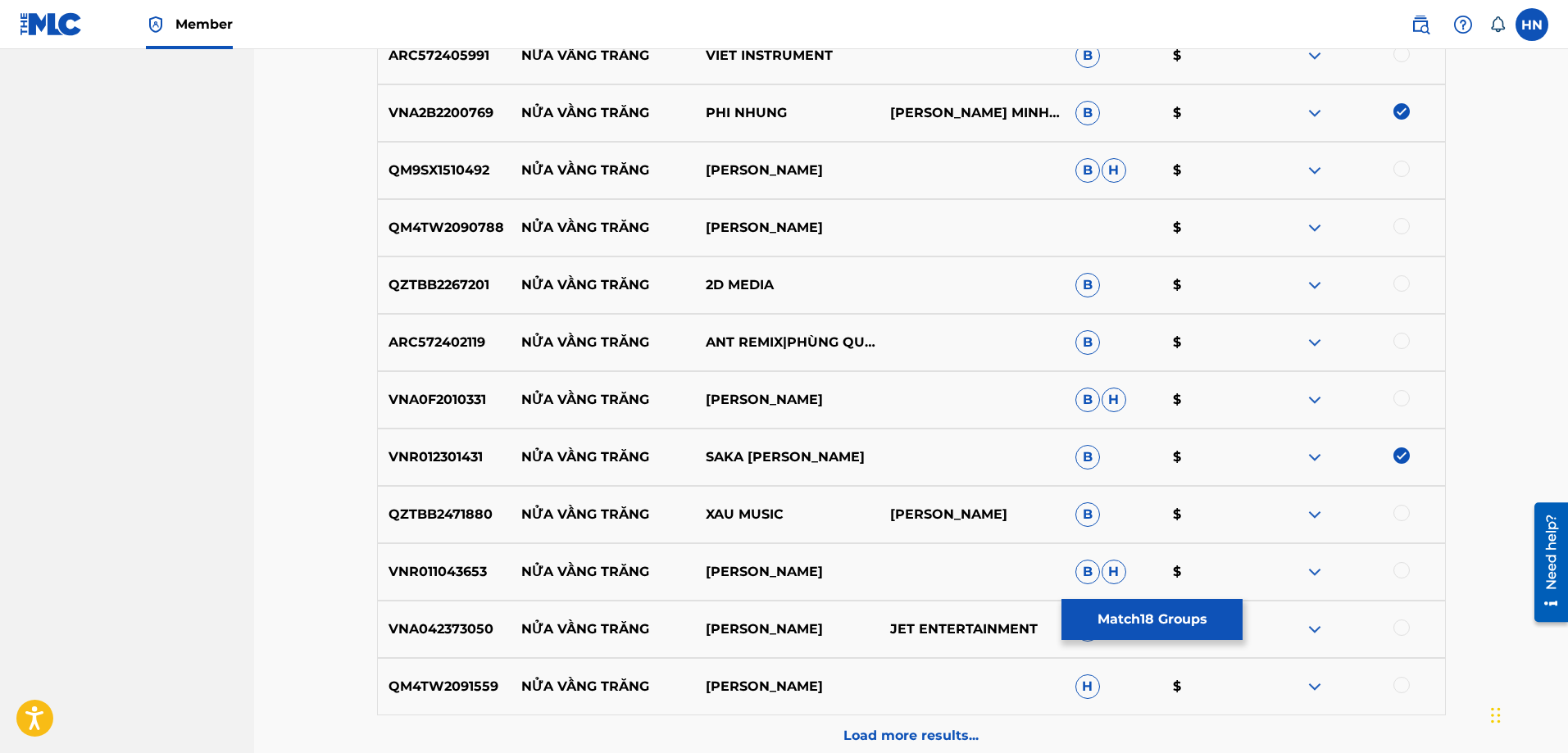
click at [1402, 574] on div at bounding box center [1401, 570] width 17 height 17
click at [459, 172] on p "QM9SX1510492" at bounding box center [445, 170] width 133 height 20
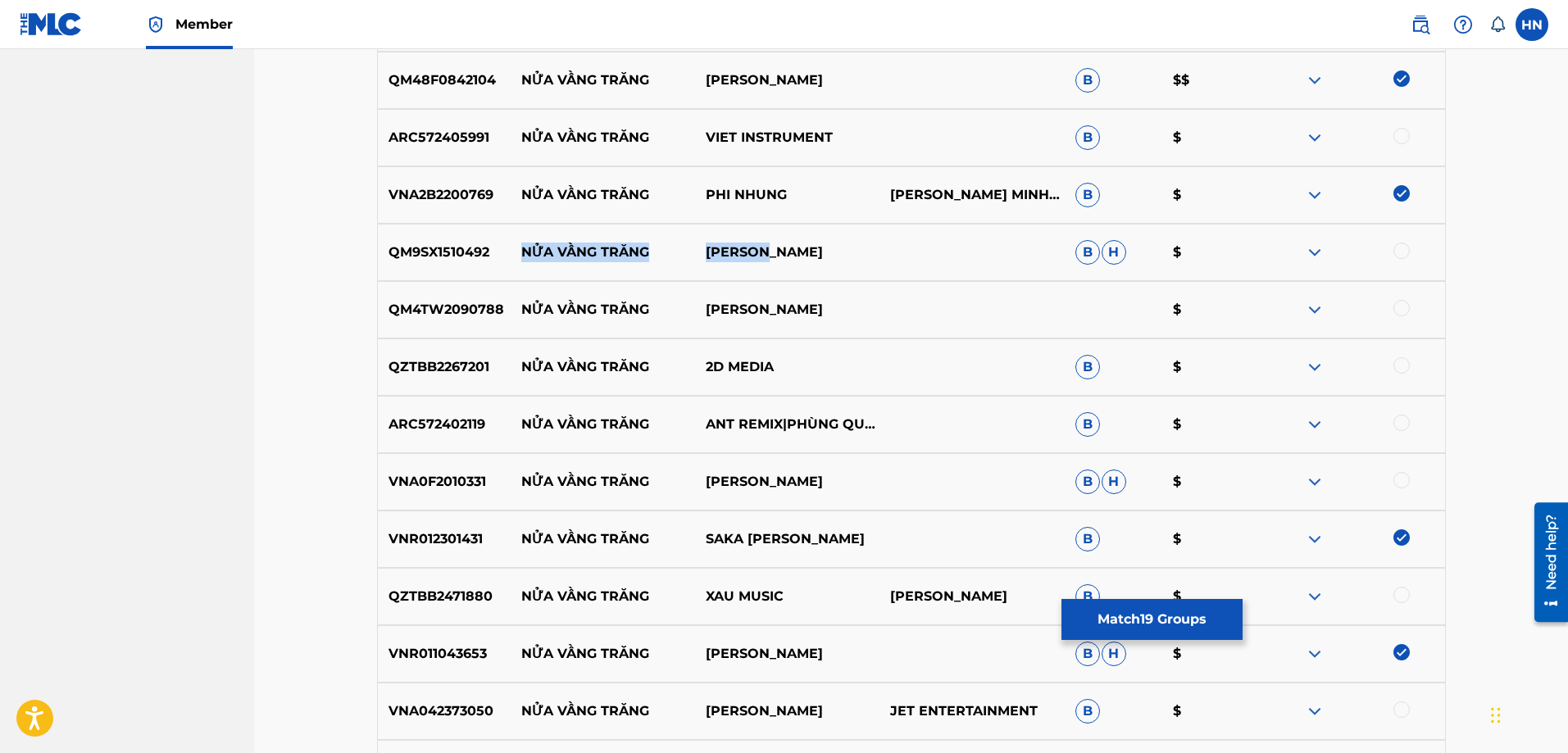
drag, startPoint x: 809, startPoint y: 246, endPoint x: 515, endPoint y: 262, distance: 294.4
click at [515, 262] on div "QM9SX1510492 NỬA VẦNG TRĂNG MỸ LINH B H $" at bounding box center [912, 252] width 1069 height 58
drag, startPoint x: 815, startPoint y: 312, endPoint x: 526, endPoint y: 312, distance: 289.0
click at [526, 312] on div "QM4TW2090788 NỬA VẦNG TRĂNG NHU QUYNH $" at bounding box center [912, 310] width 1069 height 58
click at [1313, 250] on img at bounding box center [1315, 252] width 20 height 20
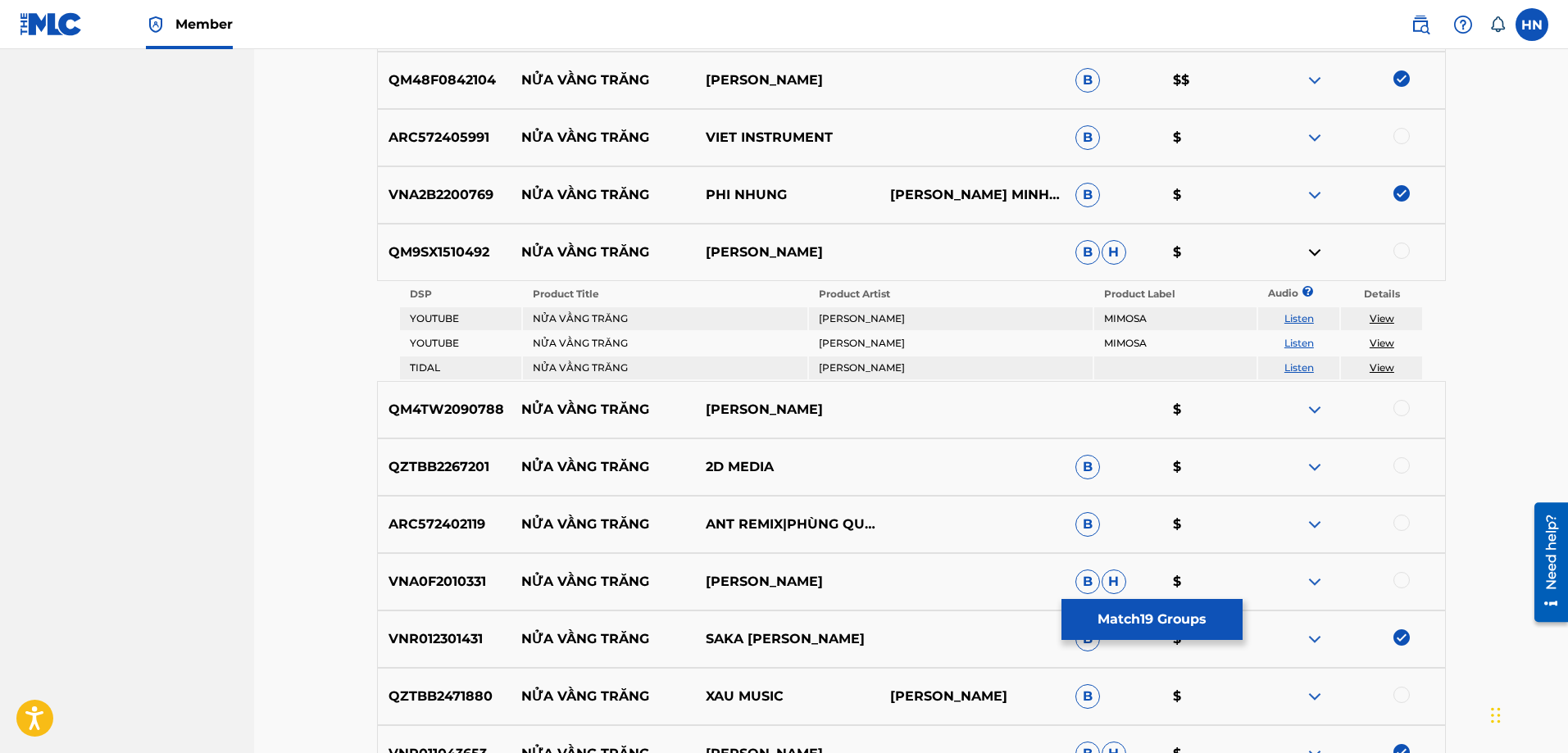
click at [1303, 310] on td "Listen" at bounding box center [1298, 319] width 81 height 23
click at [1298, 321] on link "Listen" at bounding box center [1299, 319] width 30 height 12
click at [486, 405] on p "QM4TW2090788" at bounding box center [445, 410] width 133 height 20
click at [1399, 406] on div at bounding box center [1401, 408] width 17 height 17
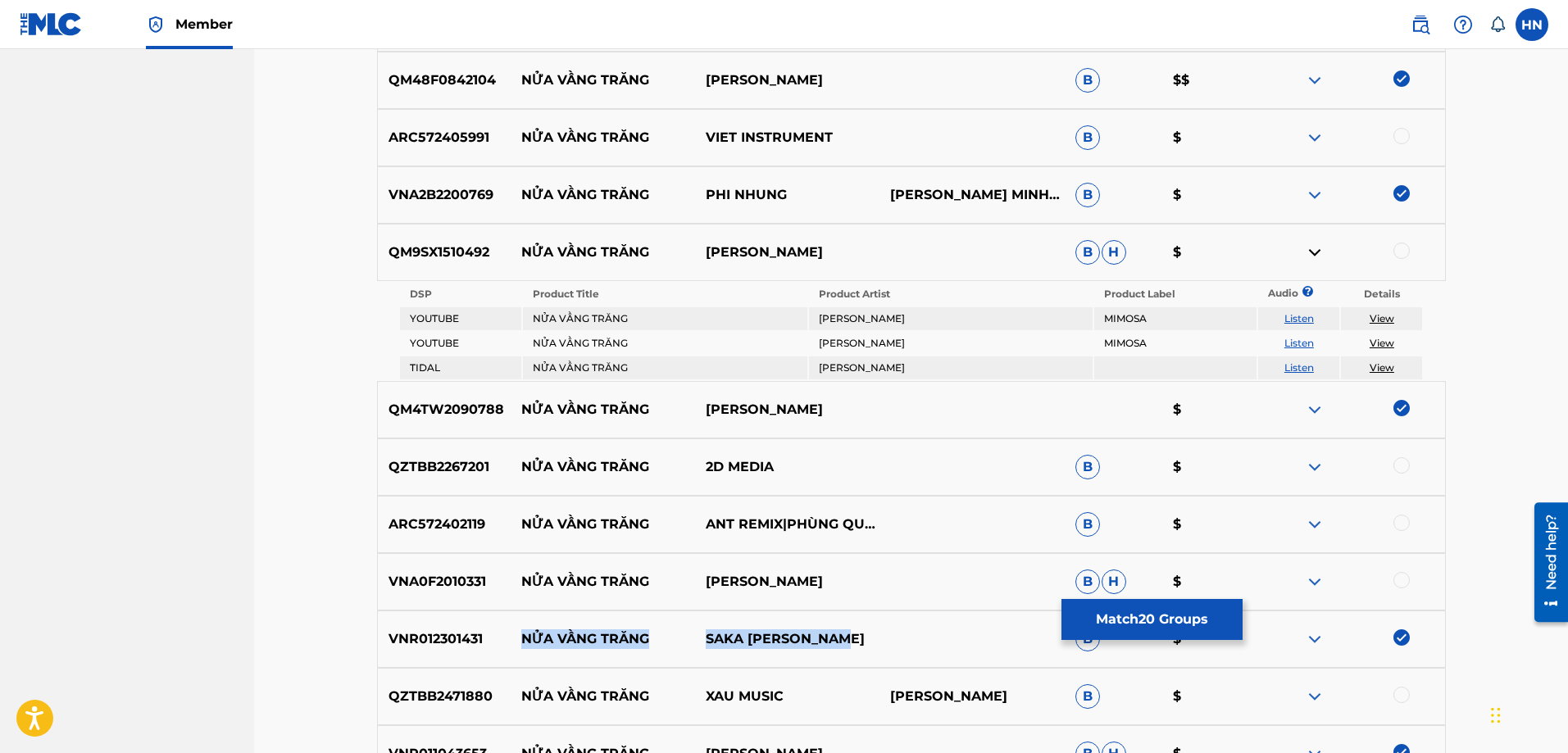
drag, startPoint x: 506, startPoint y: 626, endPoint x: 844, endPoint y: 641, distance: 338.3
click at [844, 641] on div "VNR012301431 NỬA VẦNG TRĂNG SAKA [PERSON_NAME] B $" at bounding box center [912, 639] width 1069 height 58
click at [873, 639] on p "SAKA [PERSON_NAME]" at bounding box center [787, 639] width 184 height 20
drag, startPoint x: 778, startPoint y: 579, endPoint x: 524, endPoint y: 578, distance: 254.0
click at [524, 578] on div "VNA0F2010331 NỬA VẦNG TRĂNG GIA HUY B H $" at bounding box center [912, 582] width 1069 height 58
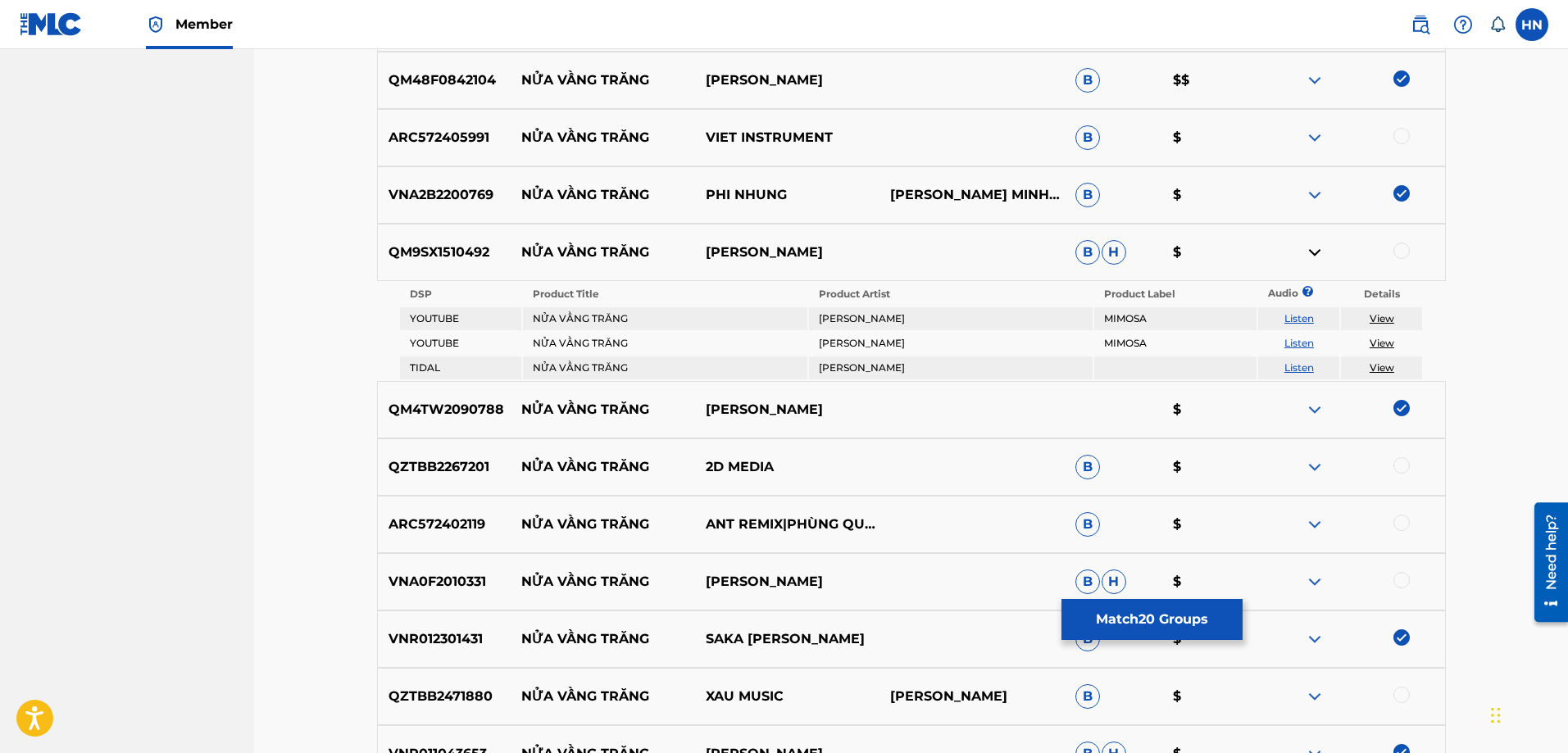
click at [406, 583] on p "VNA0F2010331" at bounding box center [445, 582] width 133 height 20
click at [1392, 579] on div at bounding box center [1351, 582] width 184 height 20
click at [1396, 581] on div at bounding box center [1401, 580] width 17 height 17
click at [1313, 589] on img at bounding box center [1315, 582] width 20 height 20
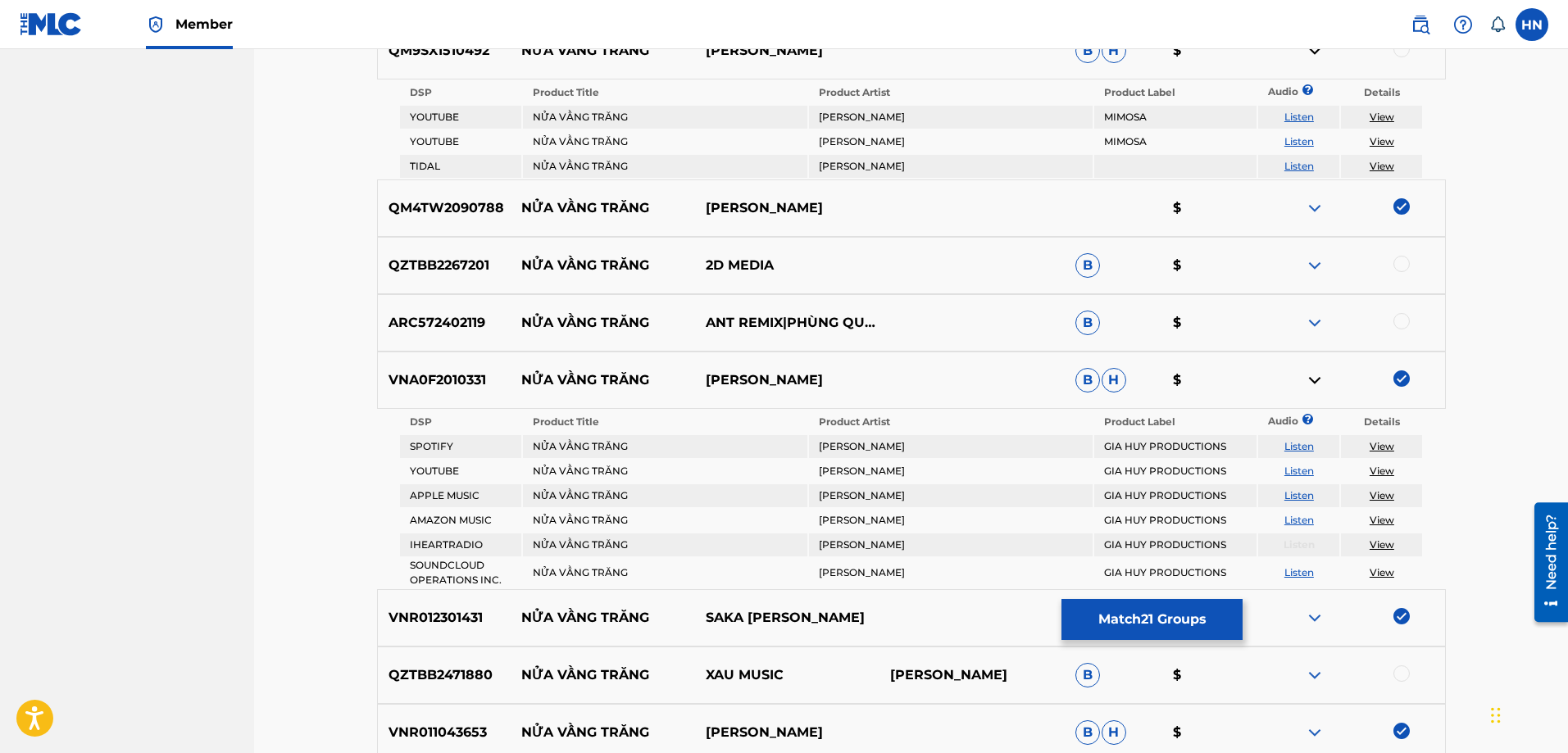
scroll to position [1924, 0]
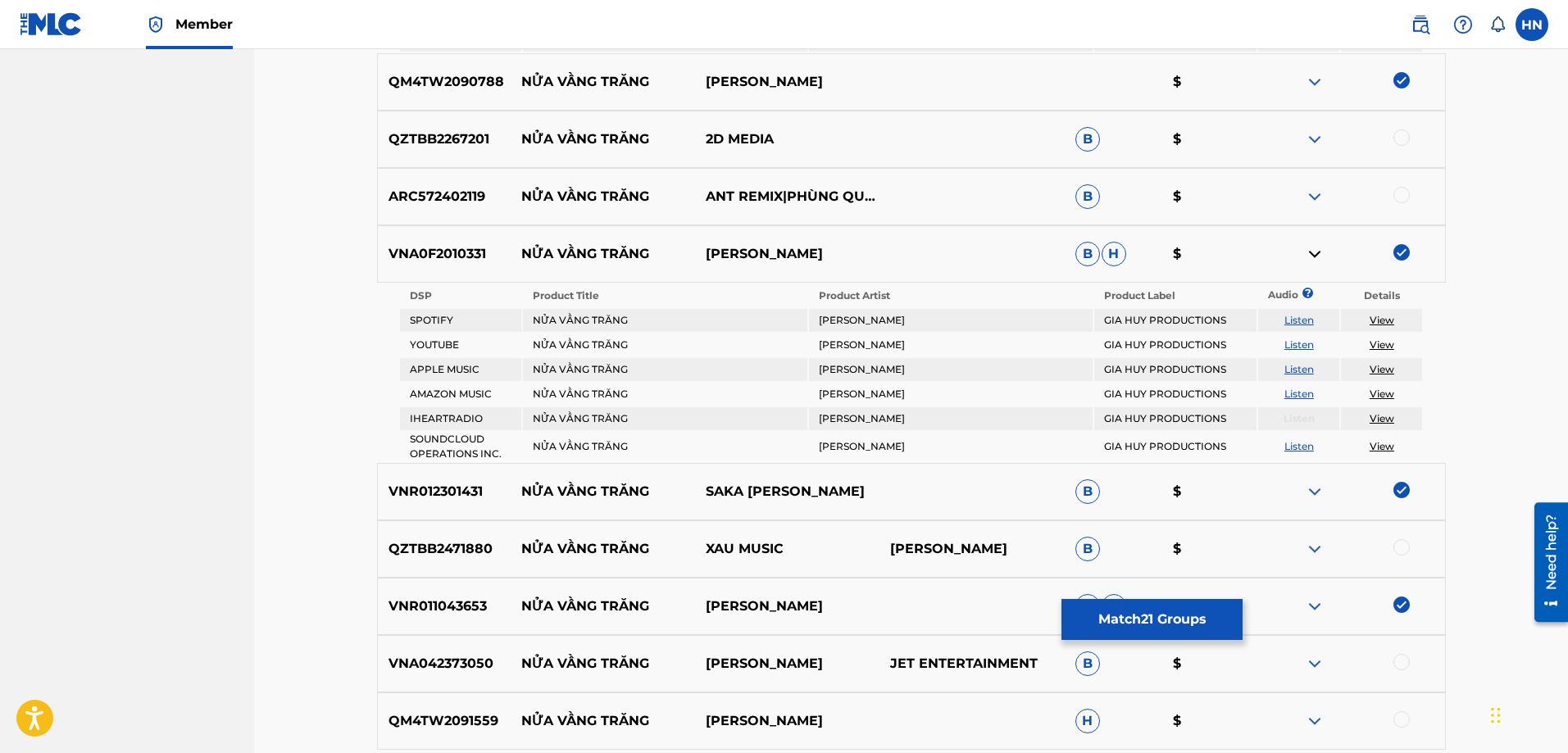
click at [1310, 343] on link "Listen" at bounding box center [1299, 345] width 30 height 12
click at [1309, 137] on img at bounding box center [1315, 139] width 20 height 20
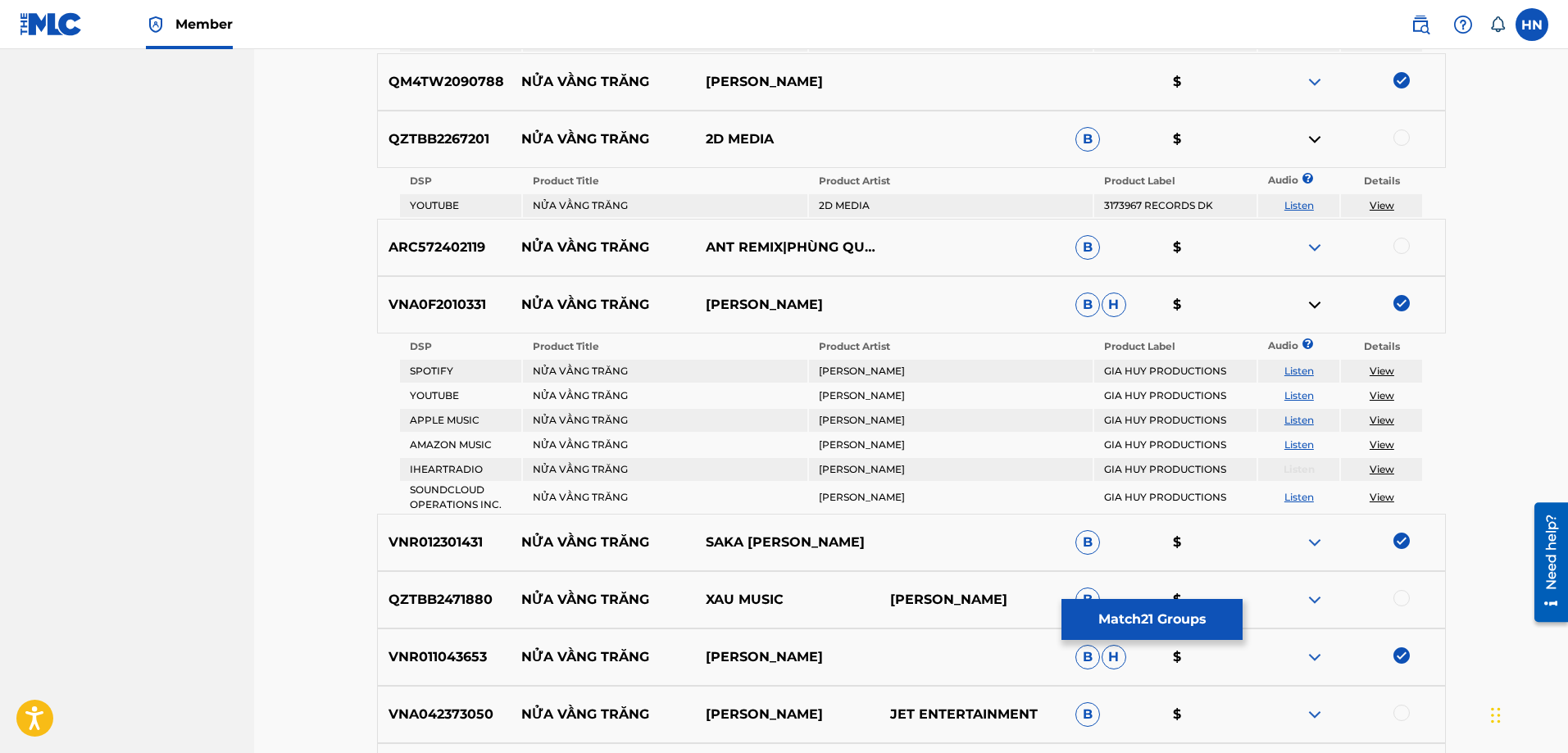
click at [1288, 207] on link "Listen" at bounding box center [1299, 205] width 30 height 12
drag, startPoint x: 814, startPoint y: 130, endPoint x: 518, endPoint y: 129, distance: 296.0
click at [518, 129] on div "QZTBB2267201 NỬA VẦNG TRĂNG 2D MEDIA B $" at bounding box center [912, 140] width 1069 height 58
click at [1305, 133] on img at bounding box center [1315, 139] width 20 height 20
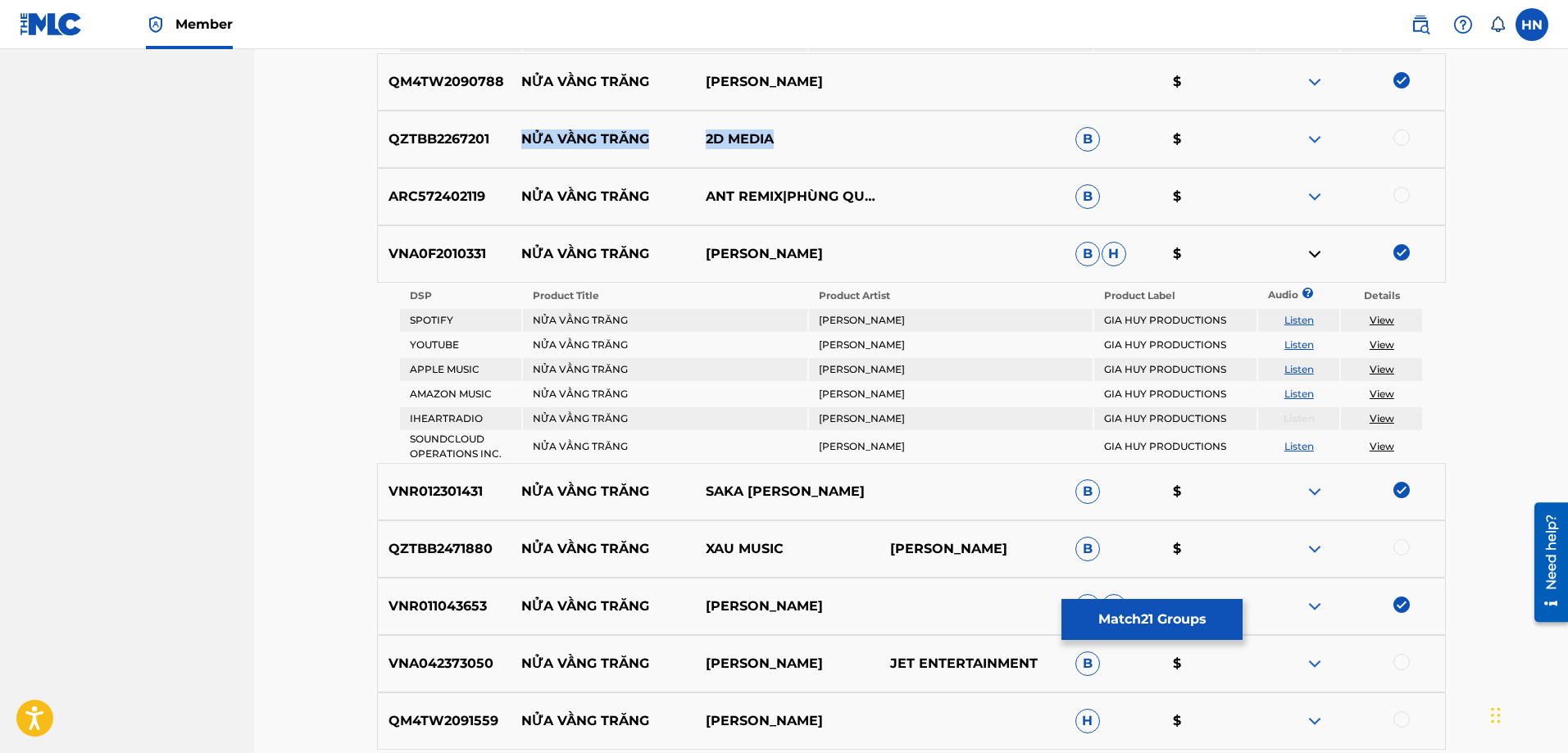
click at [1309, 139] on img at bounding box center [1315, 139] width 20 height 20
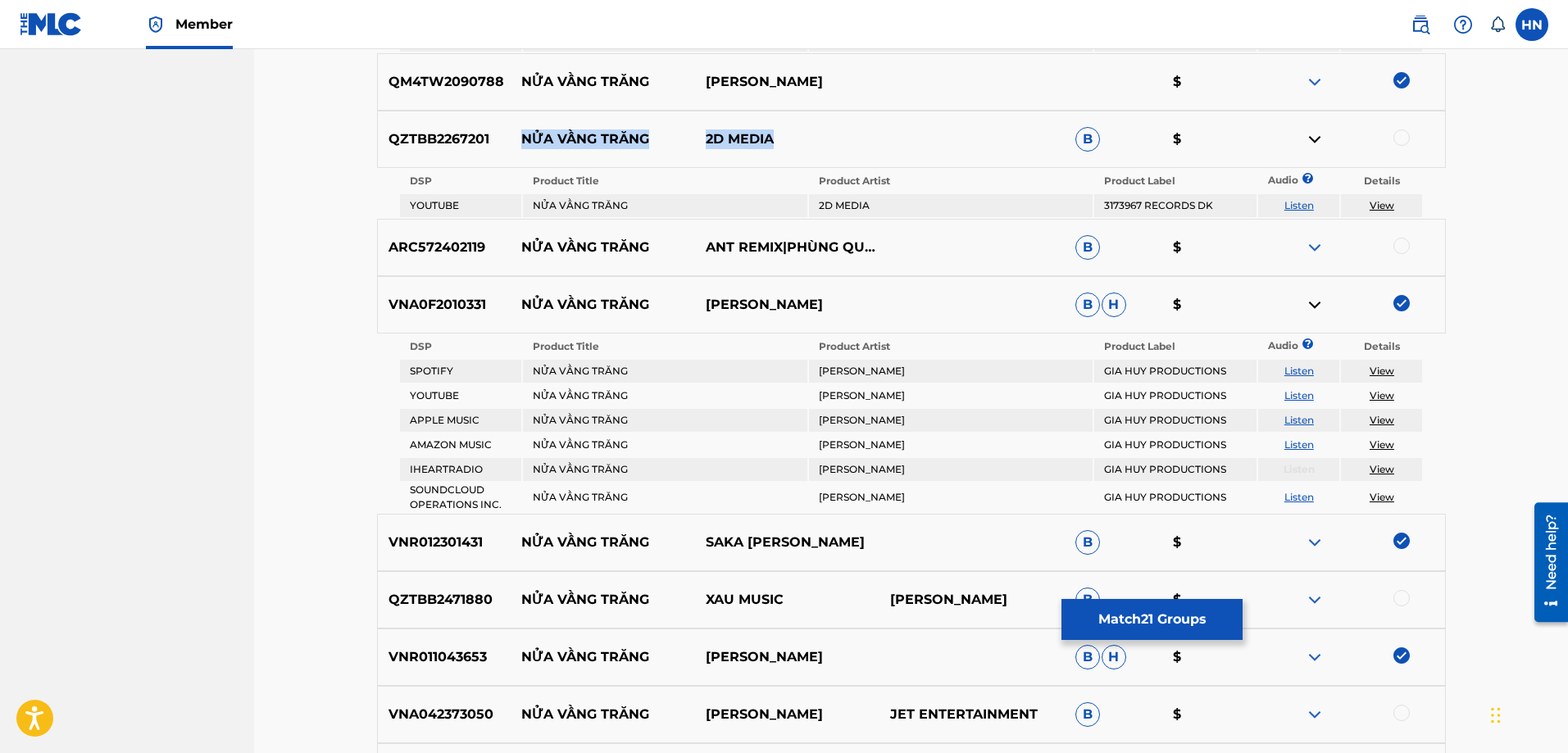
click at [1303, 205] on link "Listen" at bounding box center [1299, 205] width 30 height 12
click at [1319, 246] on img at bounding box center [1315, 247] width 20 height 20
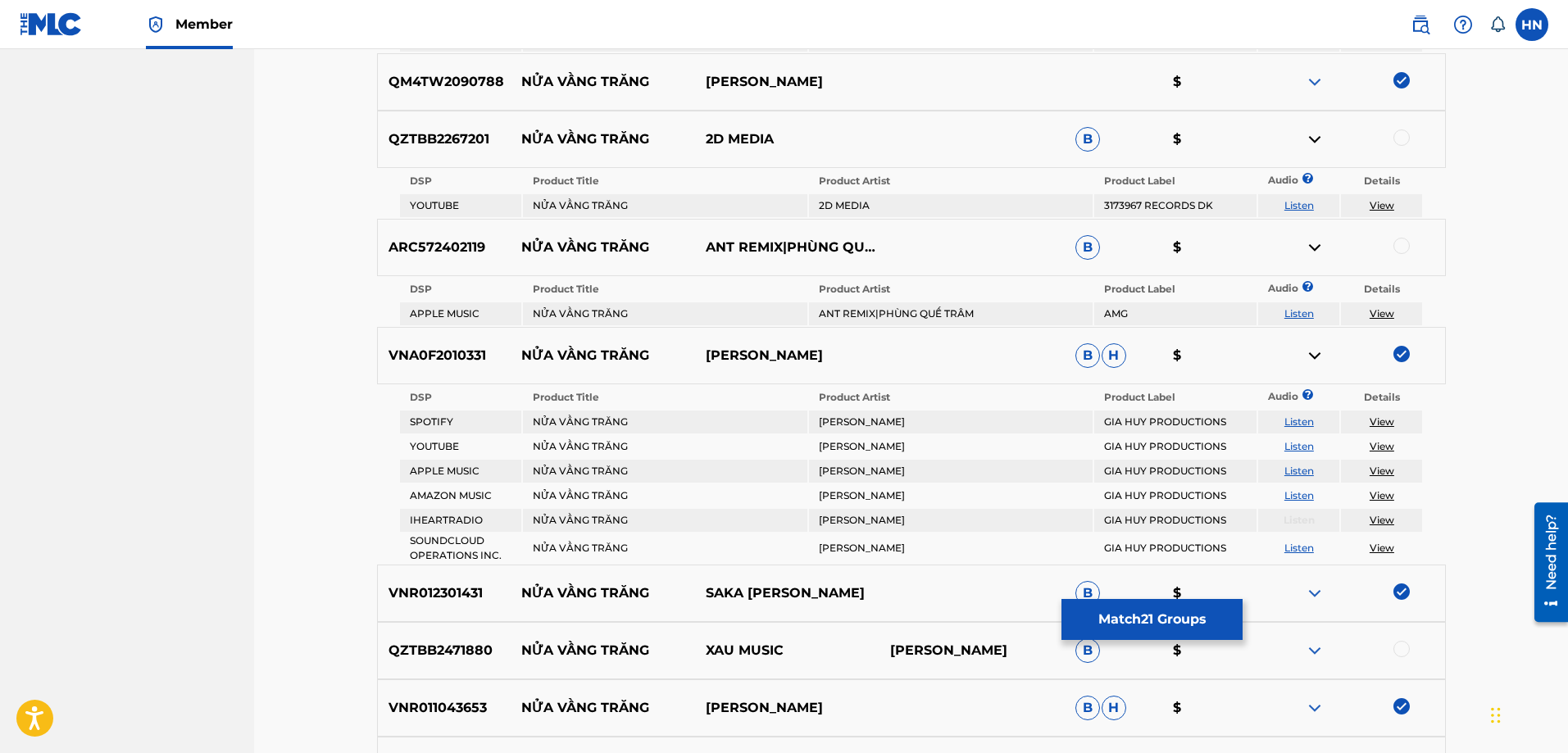
click at [447, 246] on p "ARC572402119" at bounding box center [445, 247] width 133 height 20
click at [1398, 248] on div at bounding box center [1401, 245] width 17 height 17
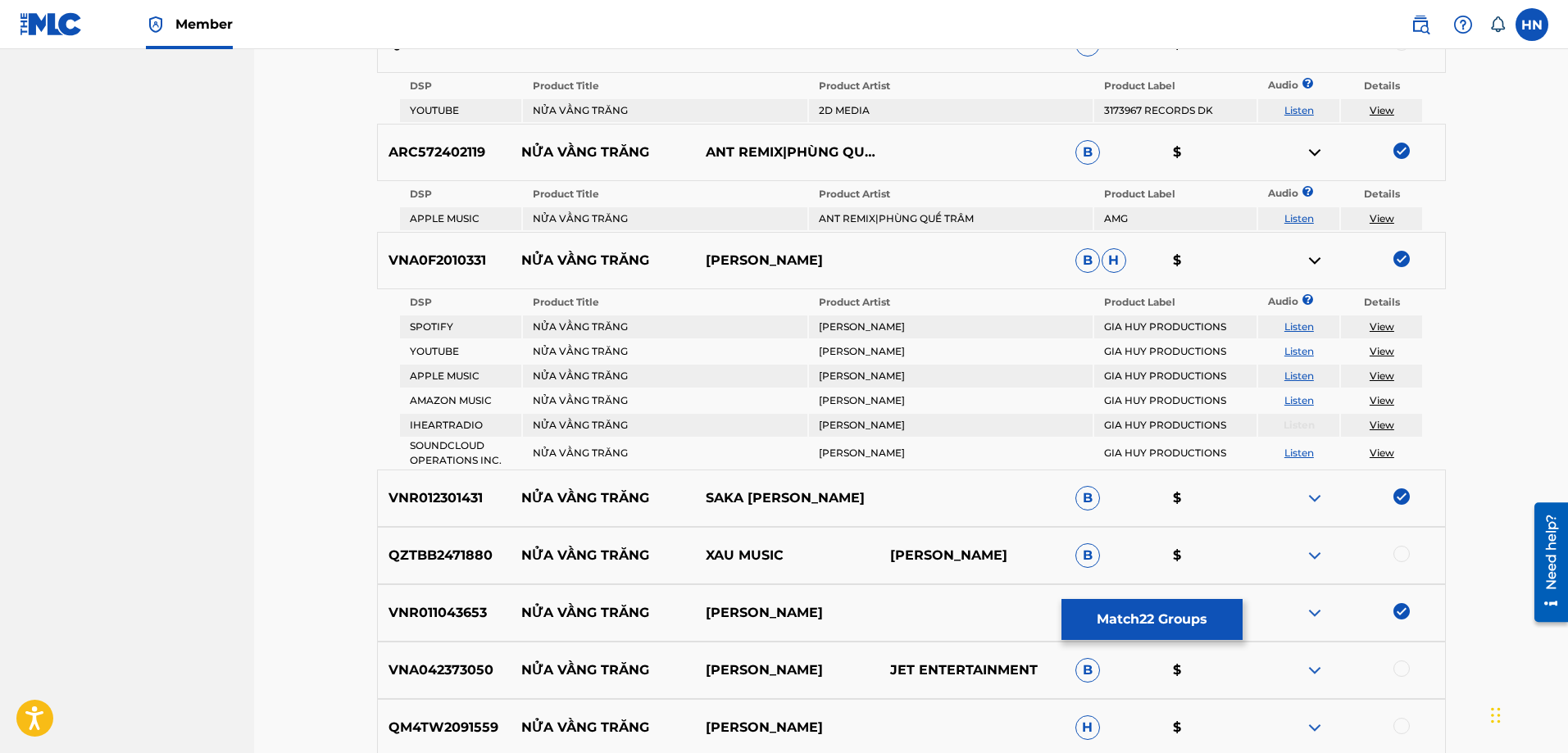
scroll to position [2224, 0]
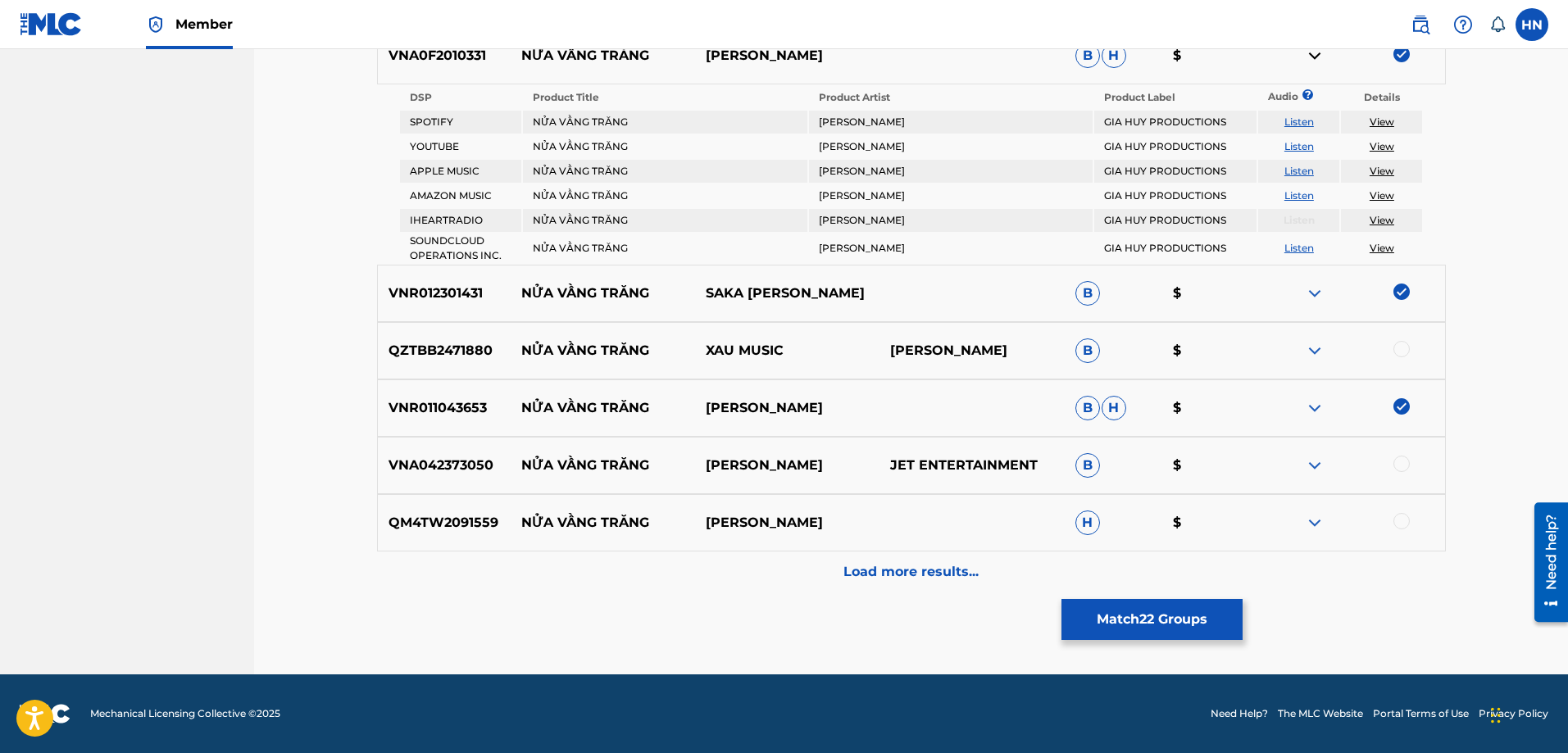
click at [444, 524] on p "QM4TW2091559" at bounding box center [445, 522] width 133 height 20
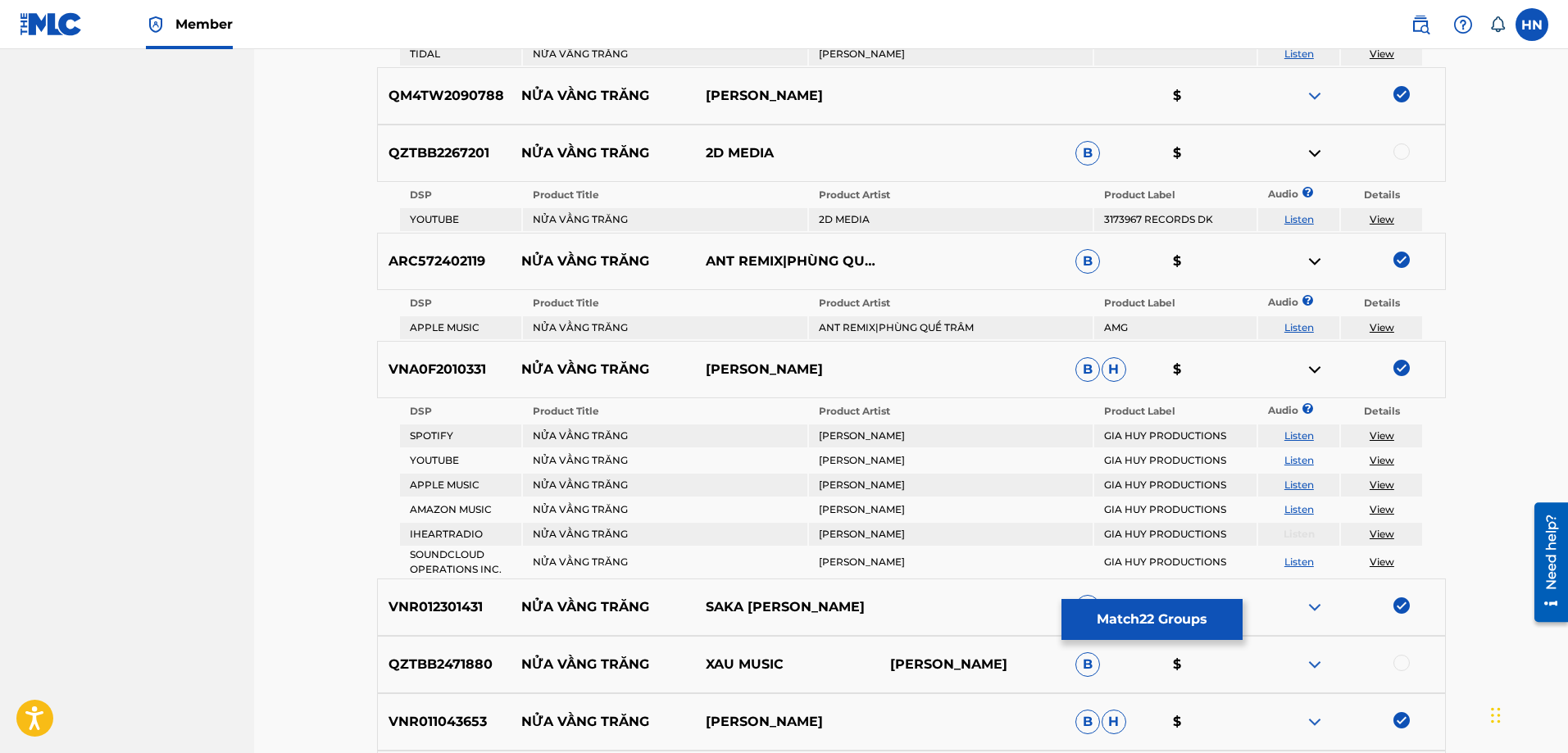
scroll to position [2142, 0]
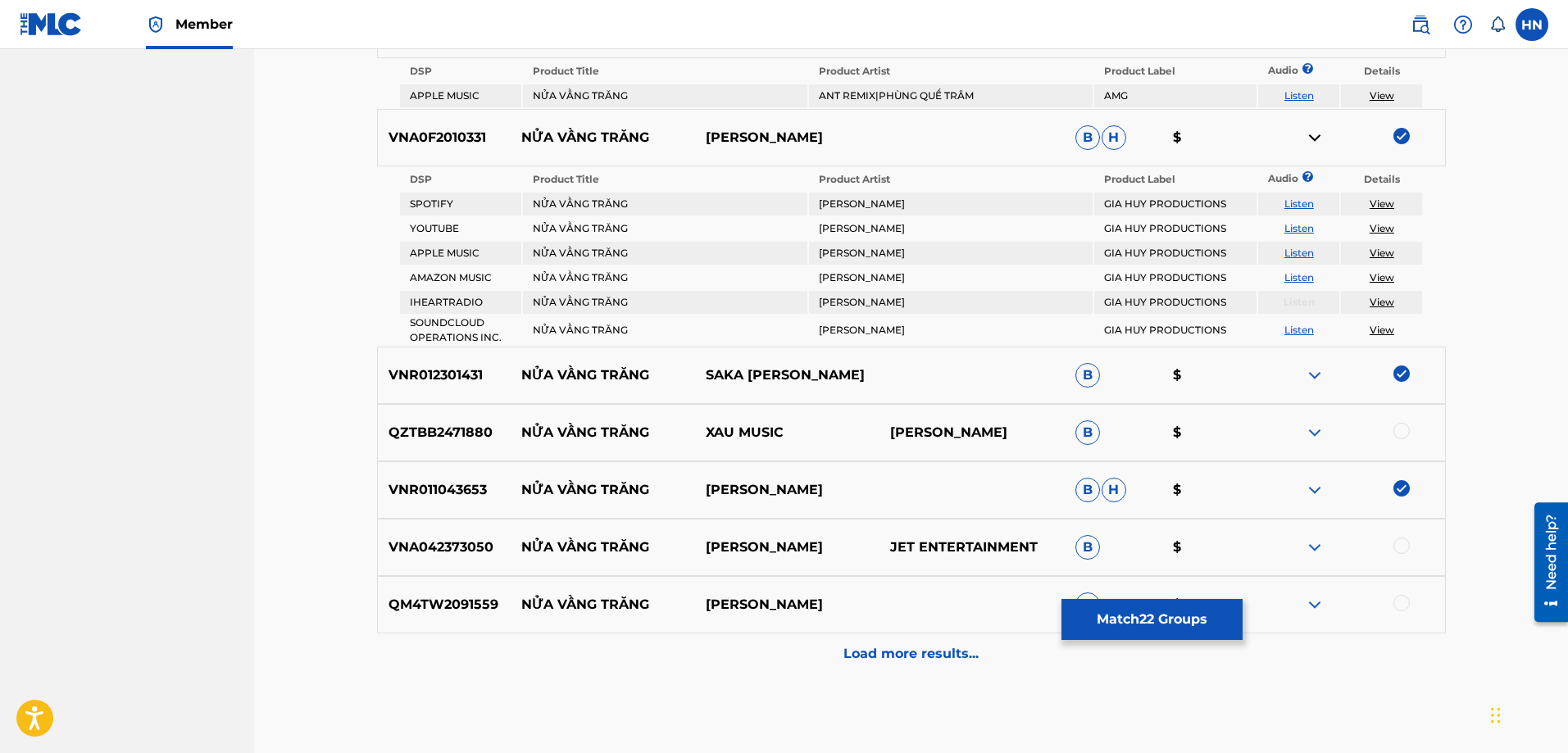
click at [1396, 604] on div at bounding box center [1401, 603] width 17 height 17
click at [1311, 546] on img at bounding box center [1315, 548] width 20 height 20
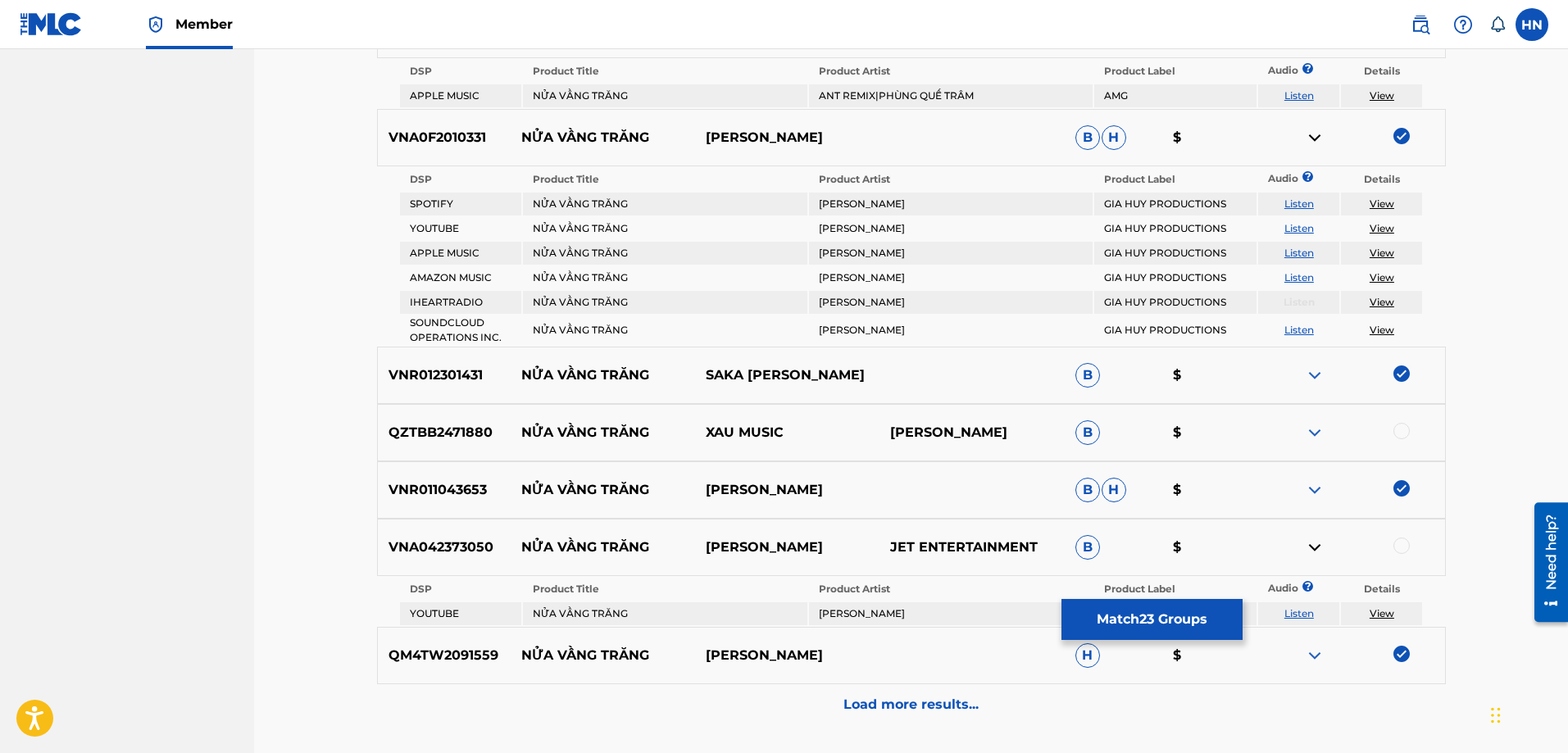
click at [1302, 618] on link "Listen" at bounding box center [1299, 613] width 30 height 12
click at [426, 528] on div "VNA042373050 NỬA VẦNG TRĂNG [PERSON_NAME] JET ENTERTAINMENT B $" at bounding box center [912, 548] width 1069 height 58
click at [1400, 546] on div at bounding box center [1401, 546] width 17 height 17
click at [986, 709] on div "Load more results..." at bounding box center [912, 705] width 1069 height 41
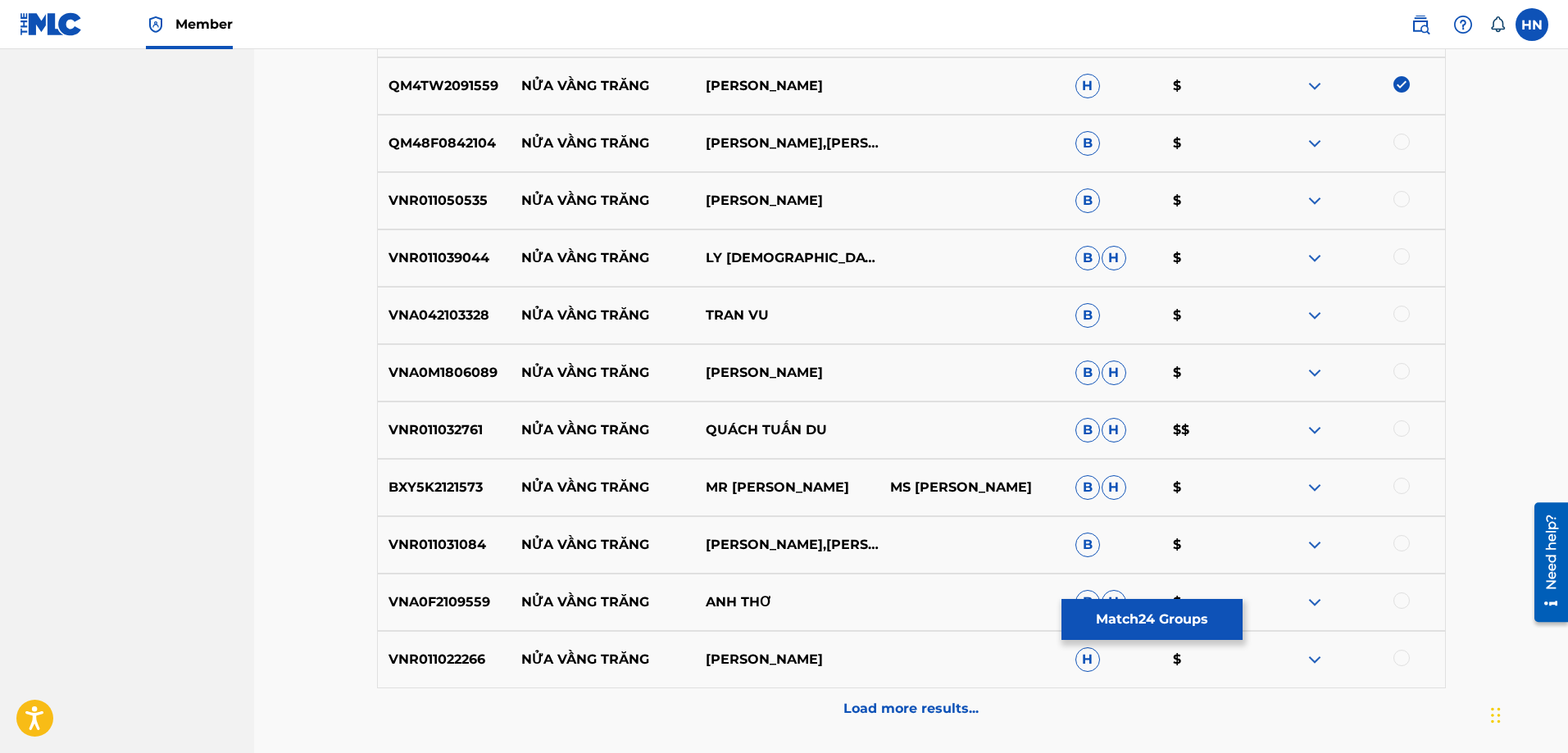
scroll to position [2306, 0]
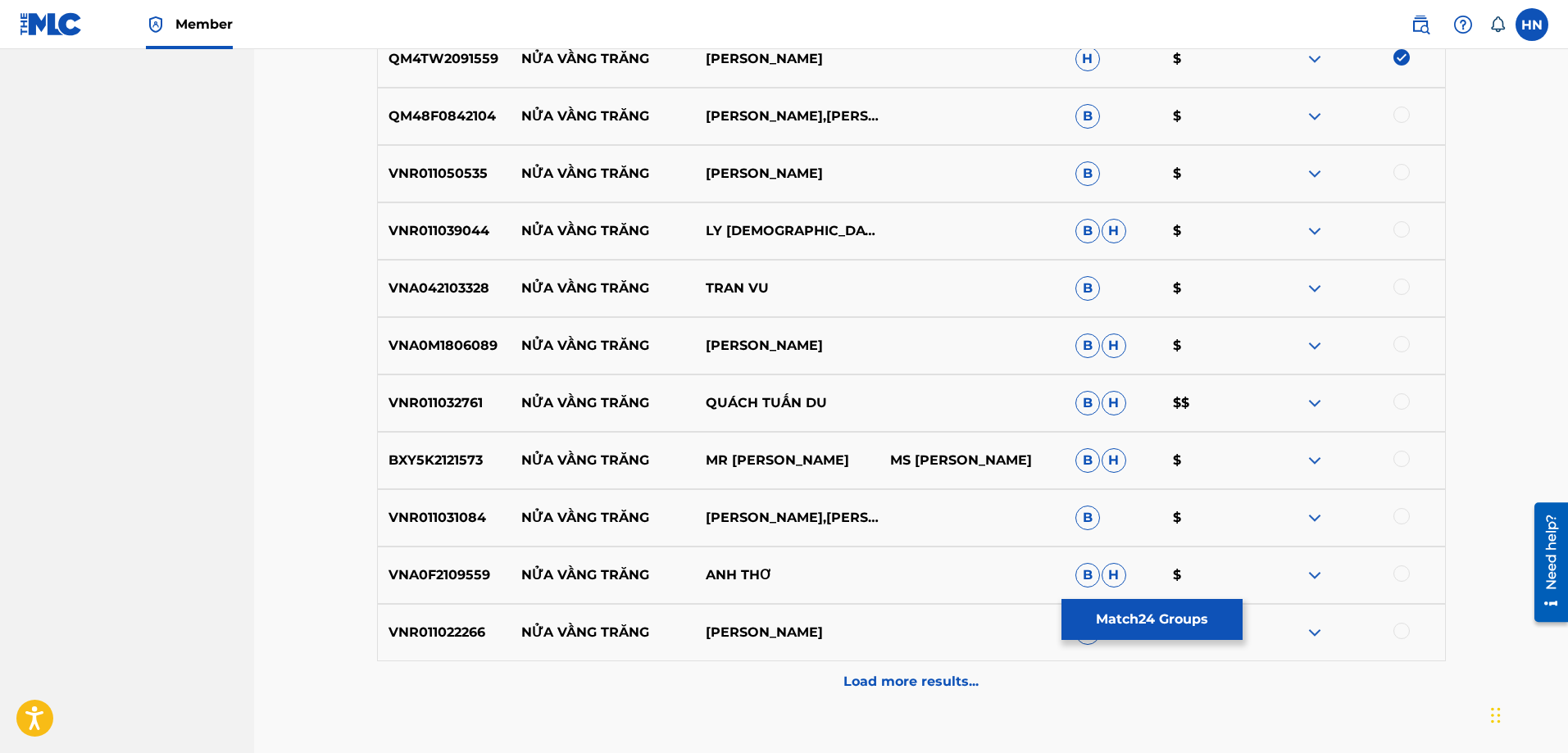
click at [476, 517] on p "VNR011031084" at bounding box center [445, 518] width 133 height 20
click at [1398, 515] on div at bounding box center [1401, 516] width 17 height 17
click at [459, 402] on p "VNR011032761" at bounding box center [445, 403] width 133 height 20
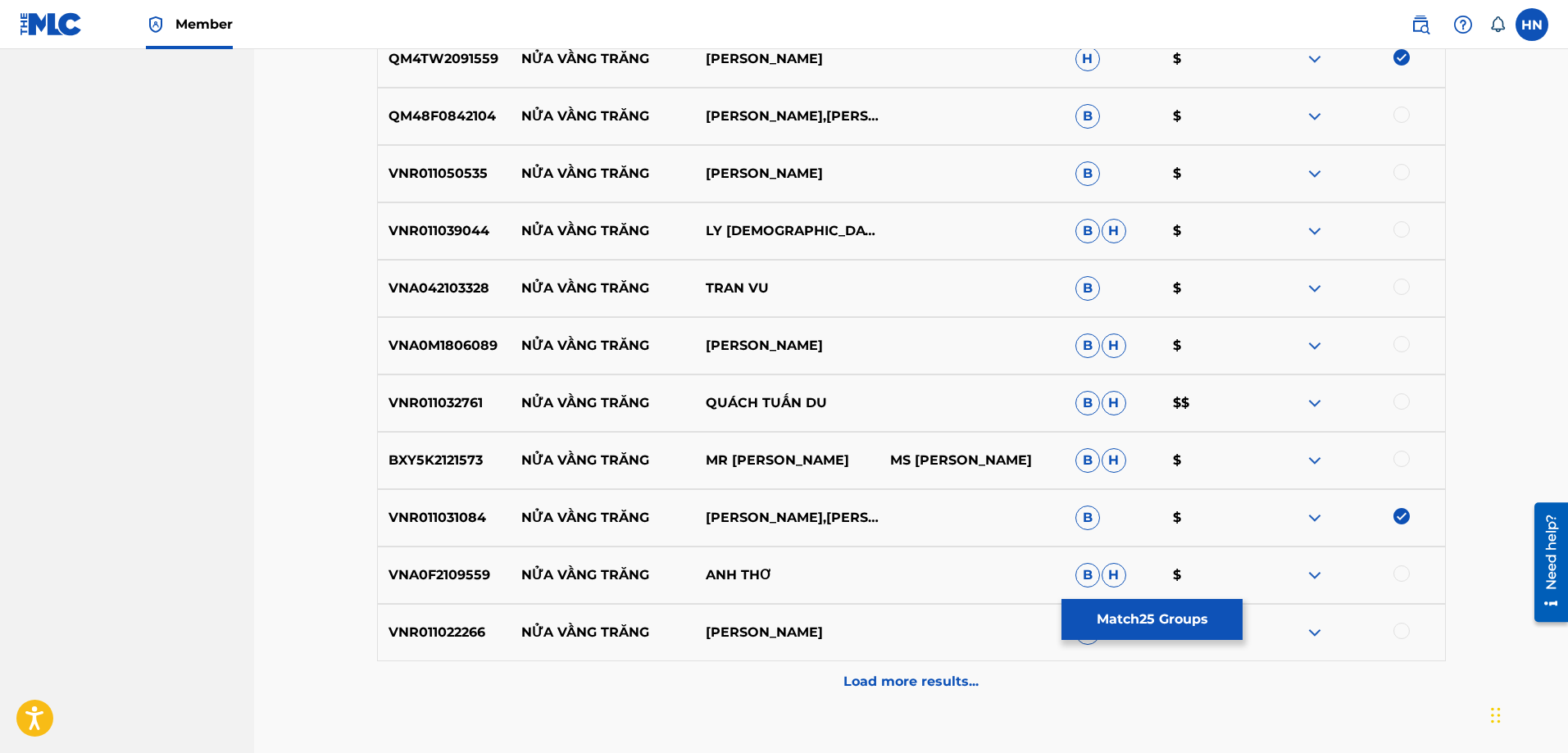
click at [1394, 401] on div at bounding box center [1401, 401] width 17 height 17
drag, startPoint x: 525, startPoint y: 115, endPoint x: 880, endPoint y: 107, distance: 355.1
click at [880, 107] on div "QM48F0842104 NỬA VẦNG TRĂNG [PERSON_NAME],[PERSON_NAME] B $" at bounding box center [912, 116] width 1069 height 58
click at [473, 122] on p "QM48F0842104" at bounding box center [445, 116] width 133 height 20
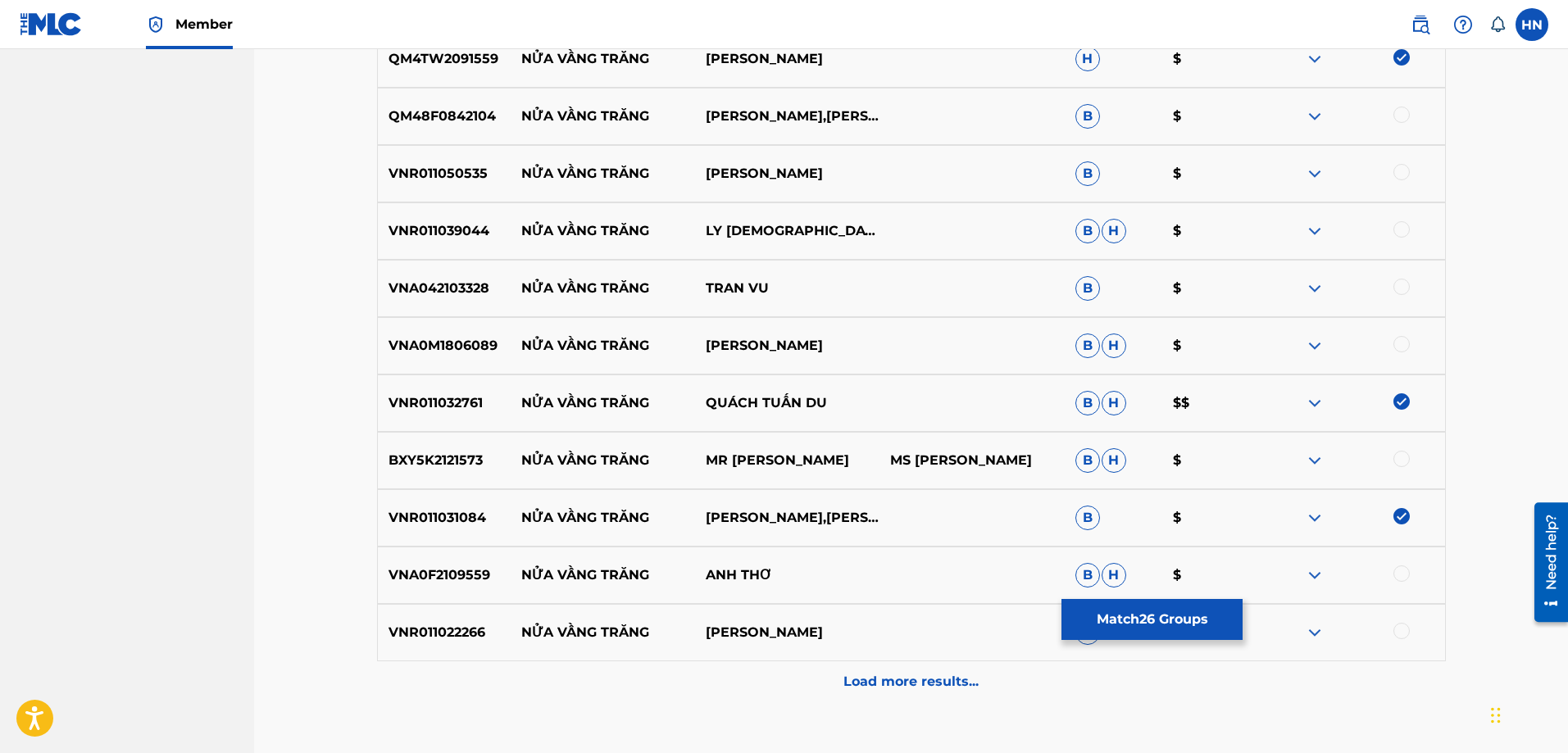
click at [1406, 113] on div at bounding box center [1401, 114] width 17 height 17
click at [415, 232] on p "VNR011039044" at bounding box center [445, 231] width 133 height 20
click at [1394, 225] on div at bounding box center [1401, 229] width 17 height 17
drag, startPoint x: 824, startPoint y: 165, endPoint x: 520, endPoint y: 170, distance: 304.0
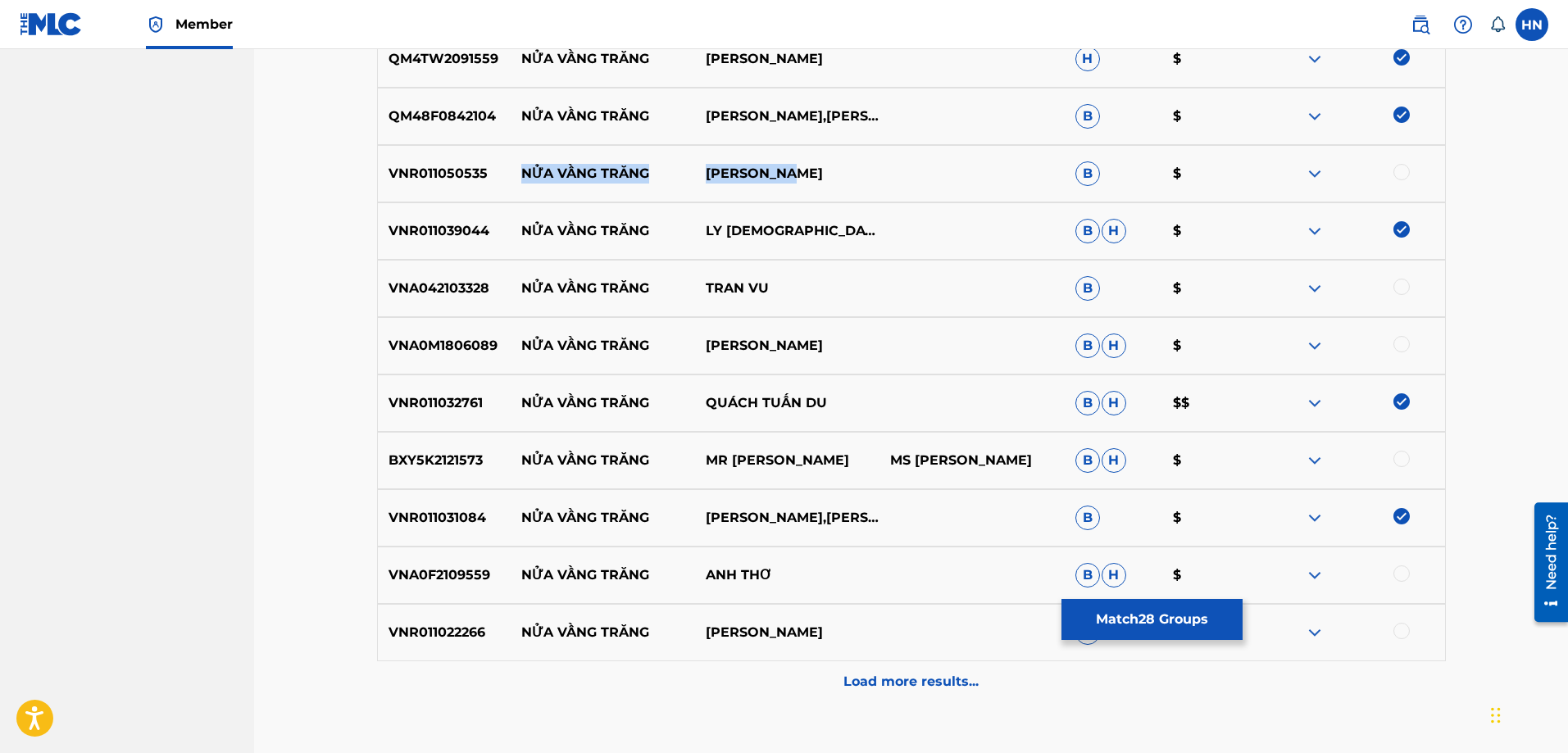
click at [520, 170] on div "VNR011050535 NỬA VẦNG TRĂNG YEN PHUONG B $" at bounding box center [912, 174] width 1069 height 58
click at [1309, 181] on img at bounding box center [1315, 174] width 20 height 20
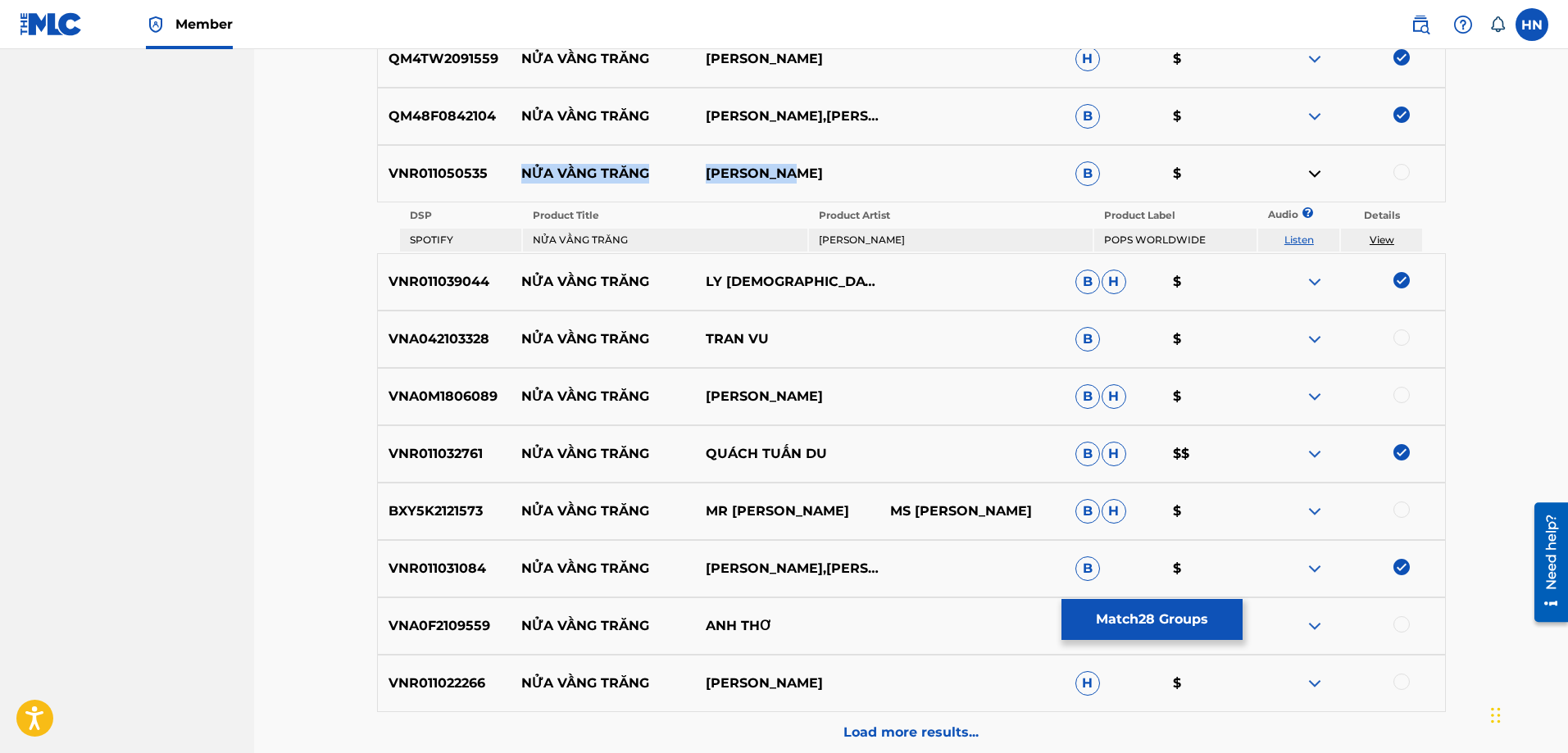
click at [1300, 237] on link "Listen" at bounding box center [1299, 239] width 30 height 12
click at [1322, 342] on img at bounding box center [1315, 339] width 20 height 20
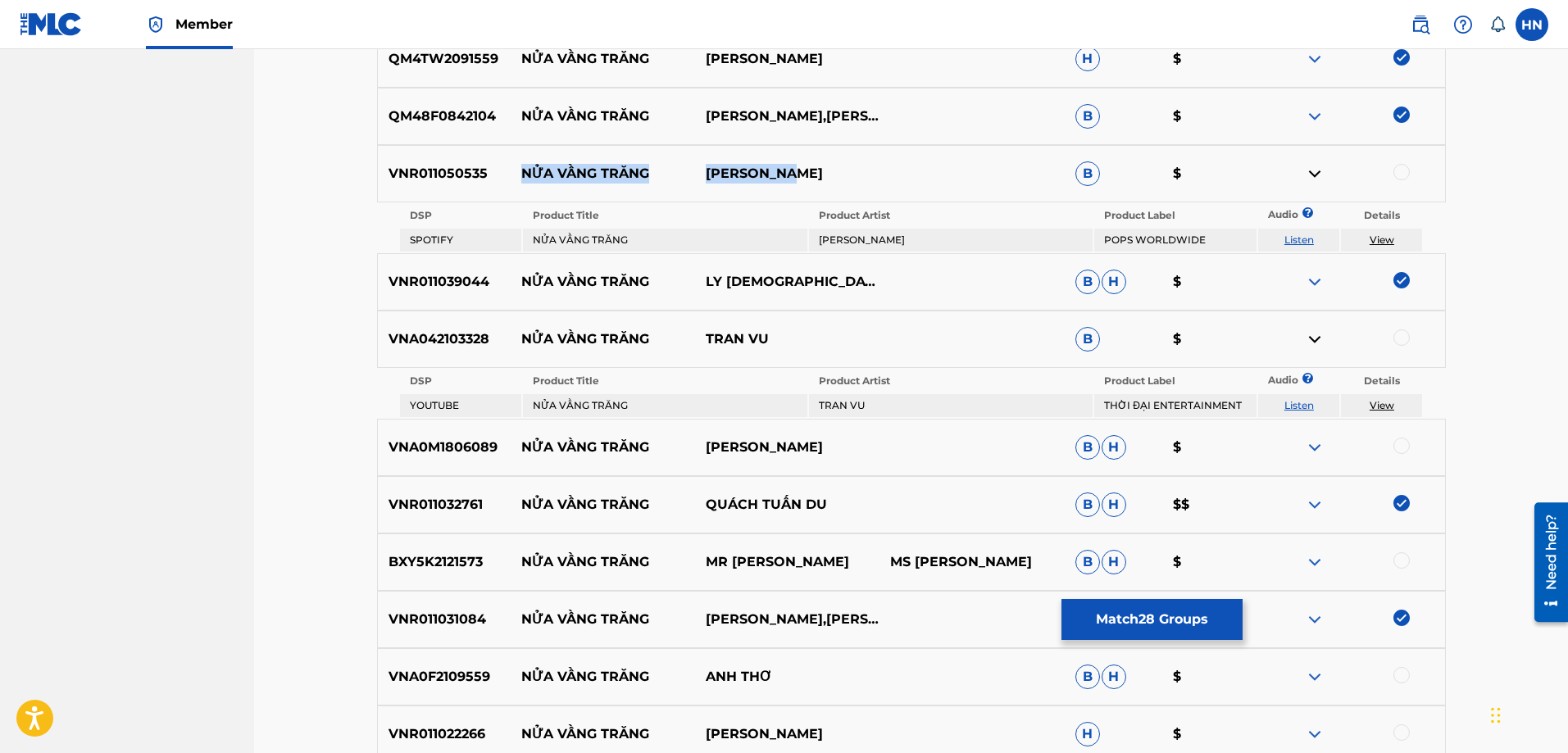
click at [1293, 400] on link "Listen" at bounding box center [1299, 405] width 30 height 12
click at [459, 167] on p "VNR011050535" at bounding box center [445, 174] width 133 height 20
click at [454, 347] on p "VNA042103328" at bounding box center [445, 339] width 133 height 20
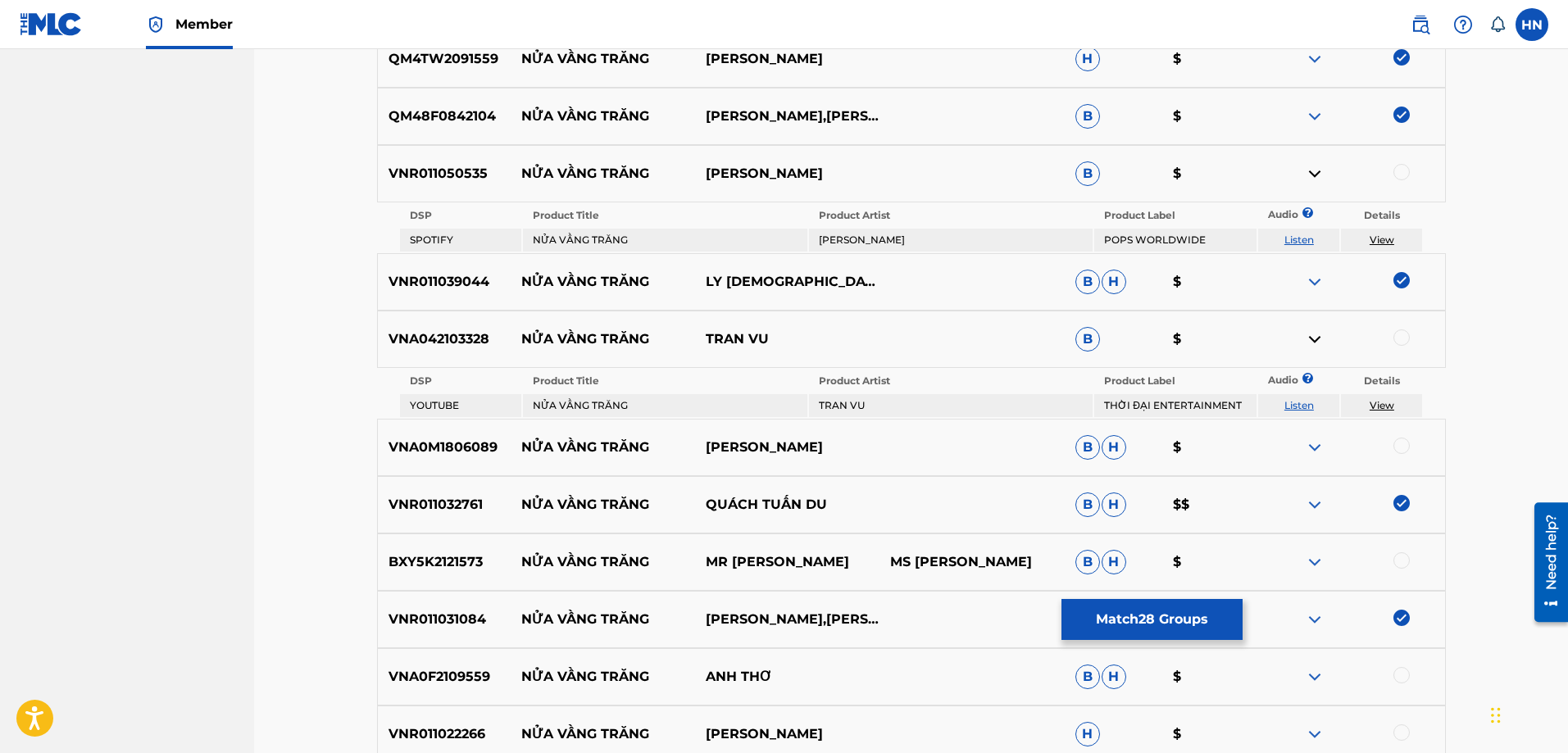
click at [1394, 333] on div at bounding box center [1401, 337] width 17 height 17
click at [1325, 446] on div at bounding box center [1351, 447] width 184 height 20
click at [1318, 446] on img at bounding box center [1315, 447] width 20 height 20
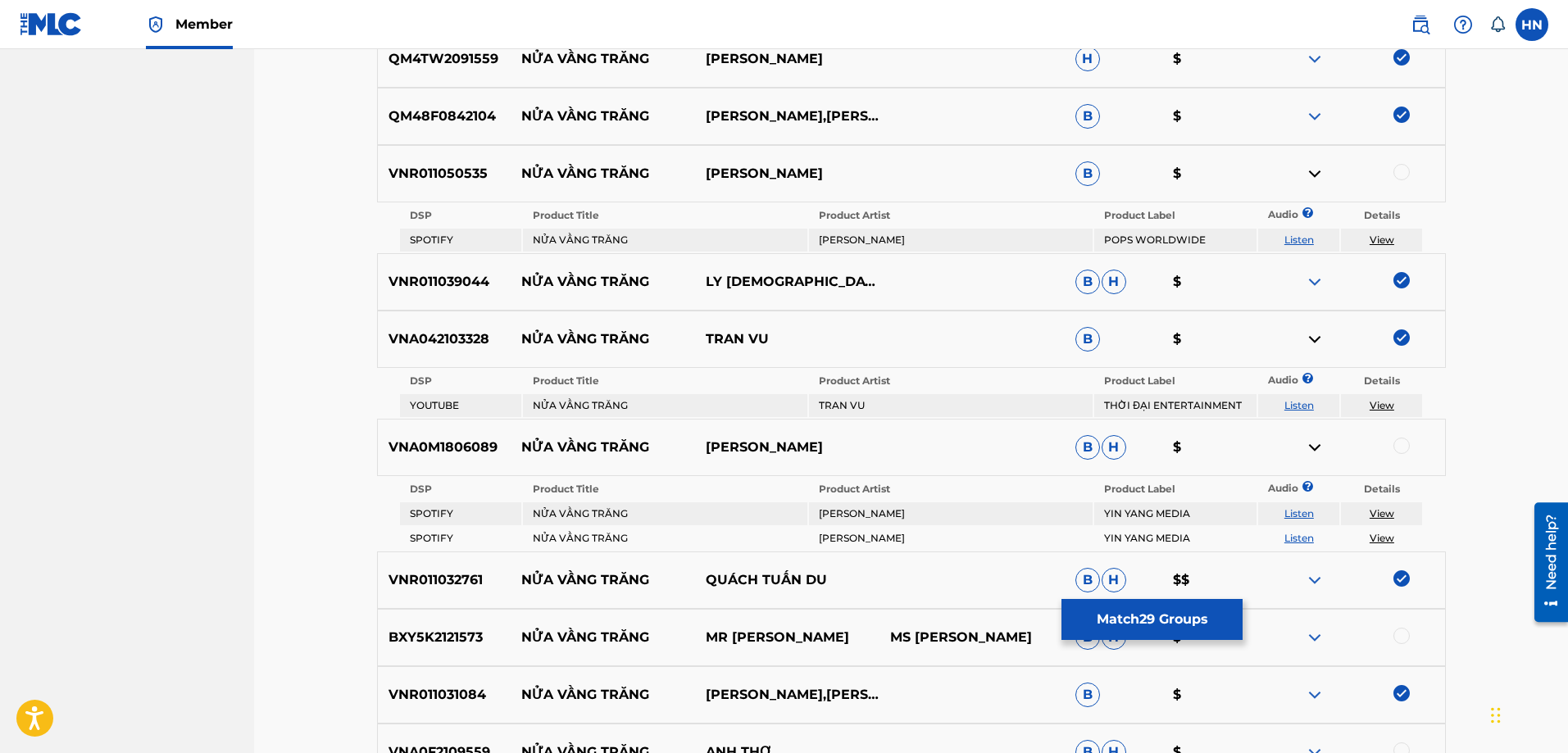
click at [1294, 519] on link "Listen" at bounding box center [1299, 514] width 30 height 12
click at [405, 430] on div "VNA0M1806089 NỬA VẦNG TRĂNG SONG GIANG B H $" at bounding box center [912, 448] width 1069 height 58
click at [1401, 446] on div at bounding box center [1401, 446] width 17 height 17
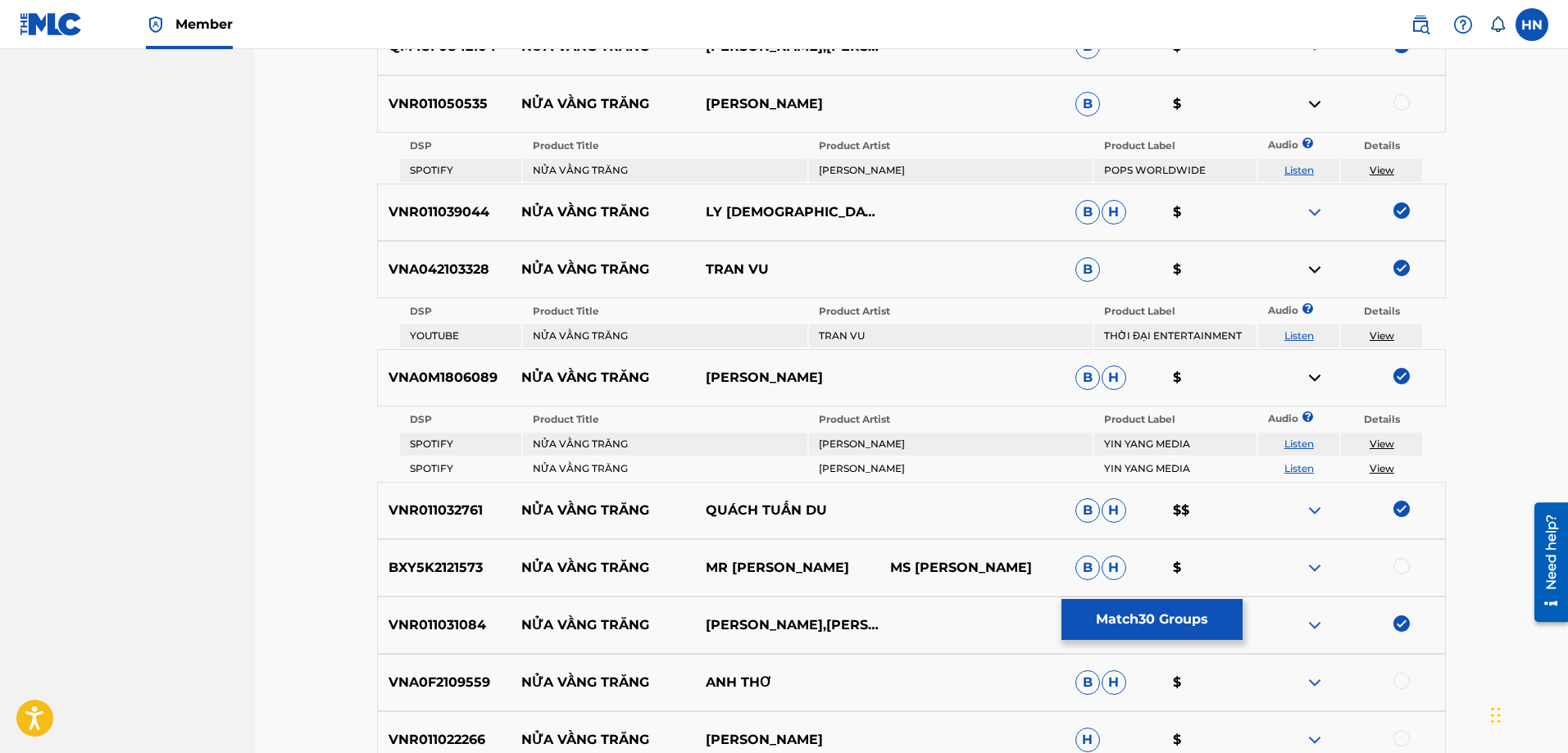
scroll to position [2552, 0]
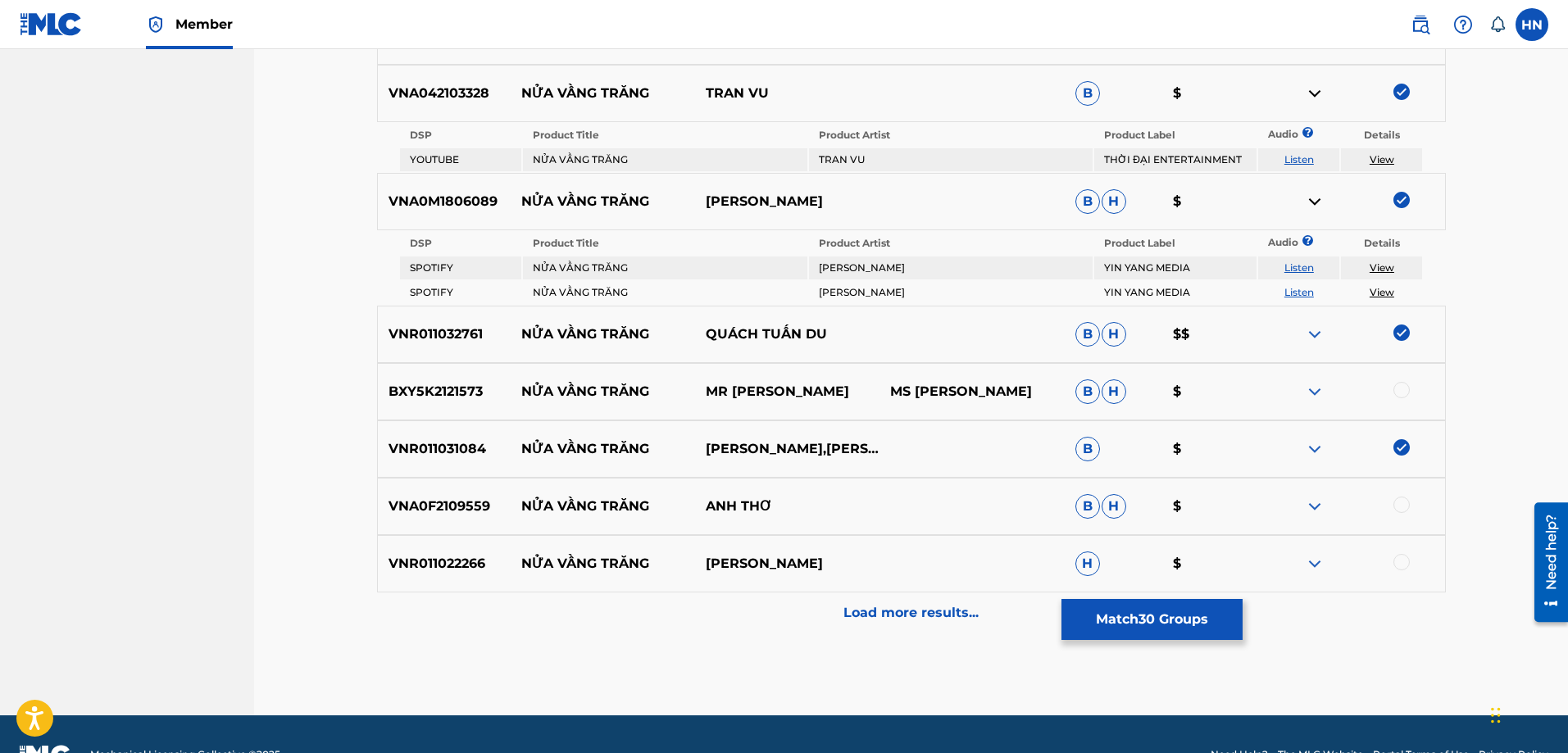
click at [1306, 397] on img at bounding box center [1315, 391] width 20 height 20
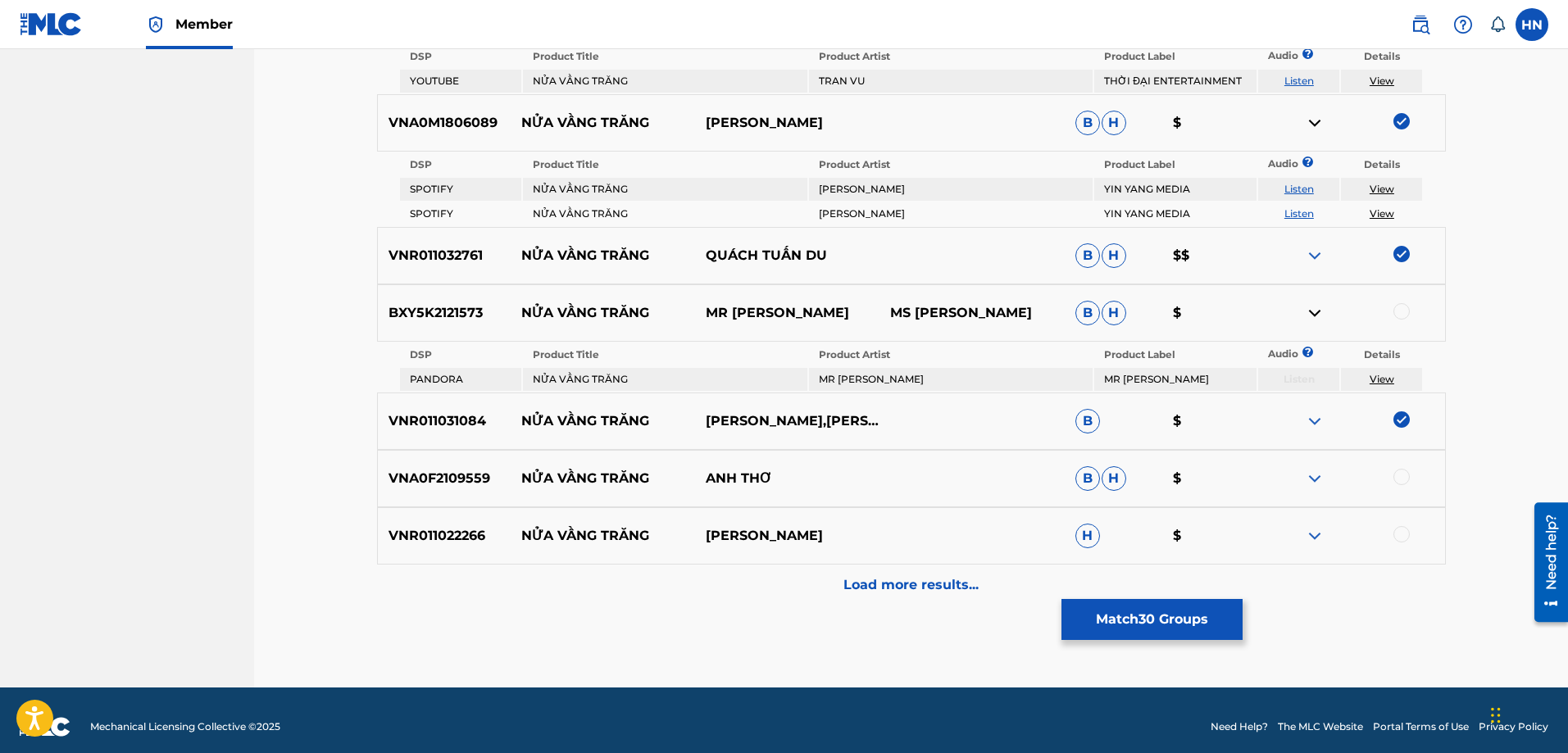
scroll to position [2643, 0]
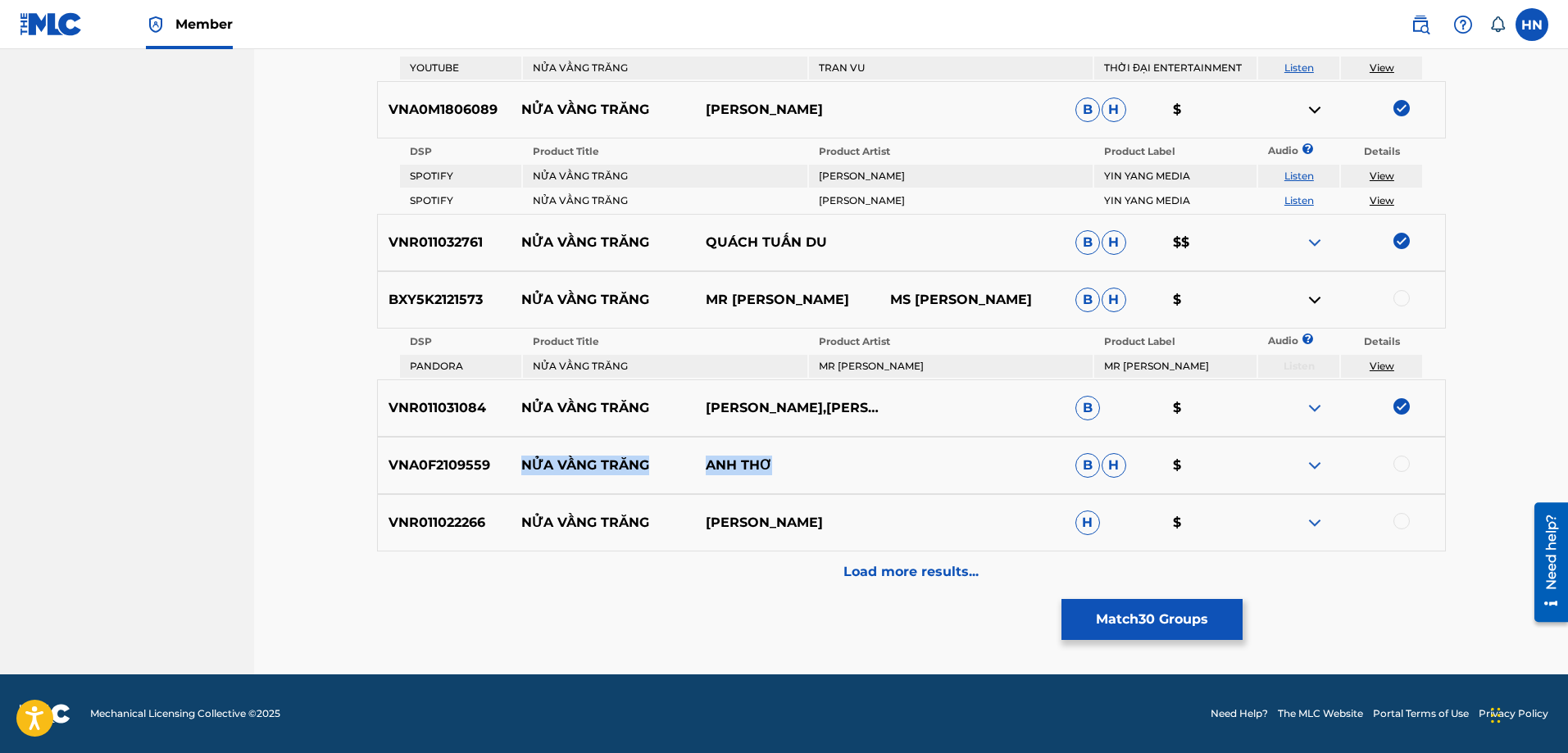
drag, startPoint x: 524, startPoint y: 467, endPoint x: 885, endPoint y: 461, distance: 361.0
click at [883, 461] on div "VNA0F2109559 NỬA VẦNG TRĂNG ANH THƠ B H $" at bounding box center [912, 466] width 1069 height 58
click at [486, 456] on p "VNA0F2109559" at bounding box center [445, 466] width 133 height 20
click at [1398, 465] on div at bounding box center [1401, 464] width 17 height 17
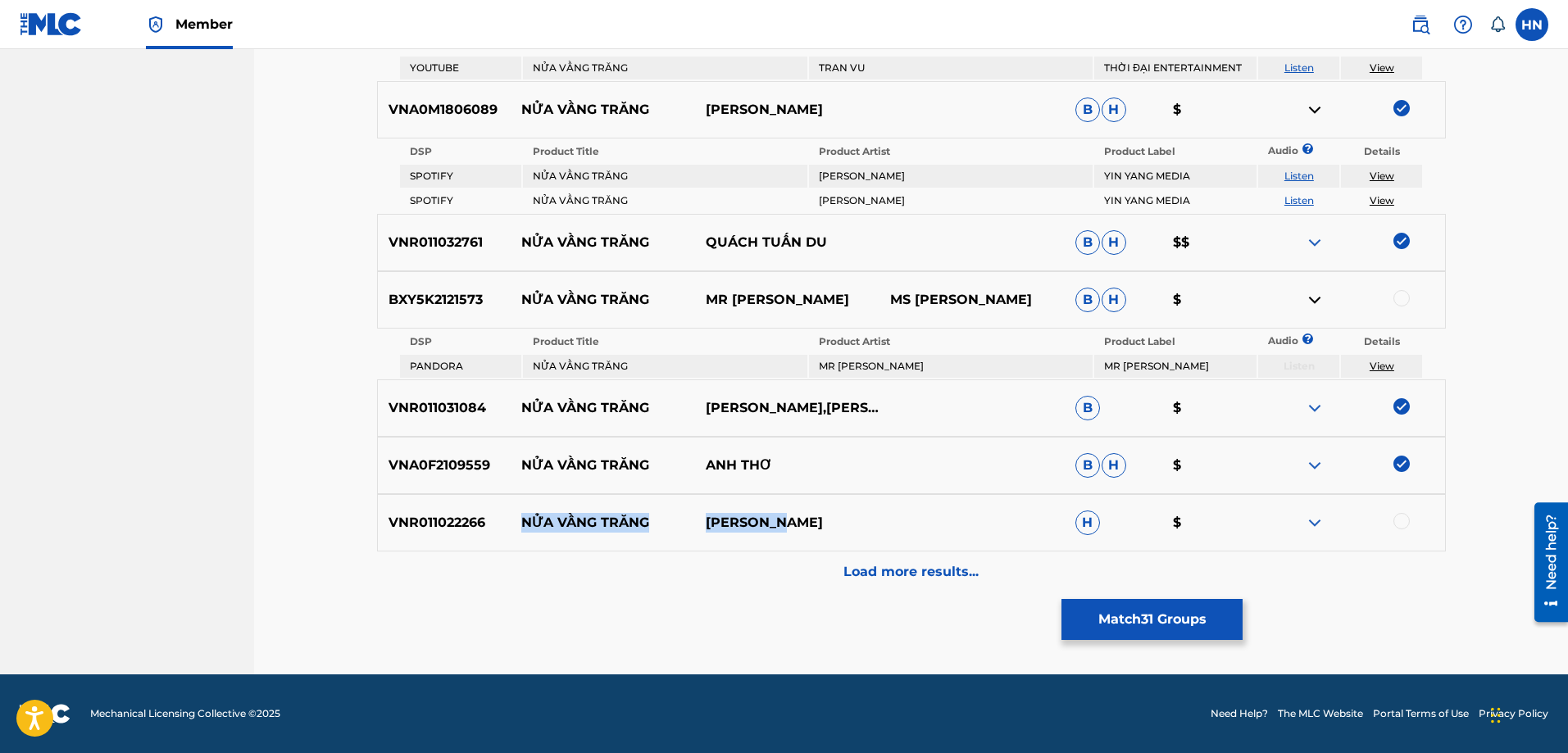
drag, startPoint x: 520, startPoint y: 522, endPoint x: 845, endPoint y: 517, distance: 325.0
click at [830, 517] on div "VNR011022266 NỬA VẦNG TRĂNG HOANG THI H $" at bounding box center [912, 523] width 1069 height 58
click at [1320, 528] on img at bounding box center [1315, 522] width 20 height 20
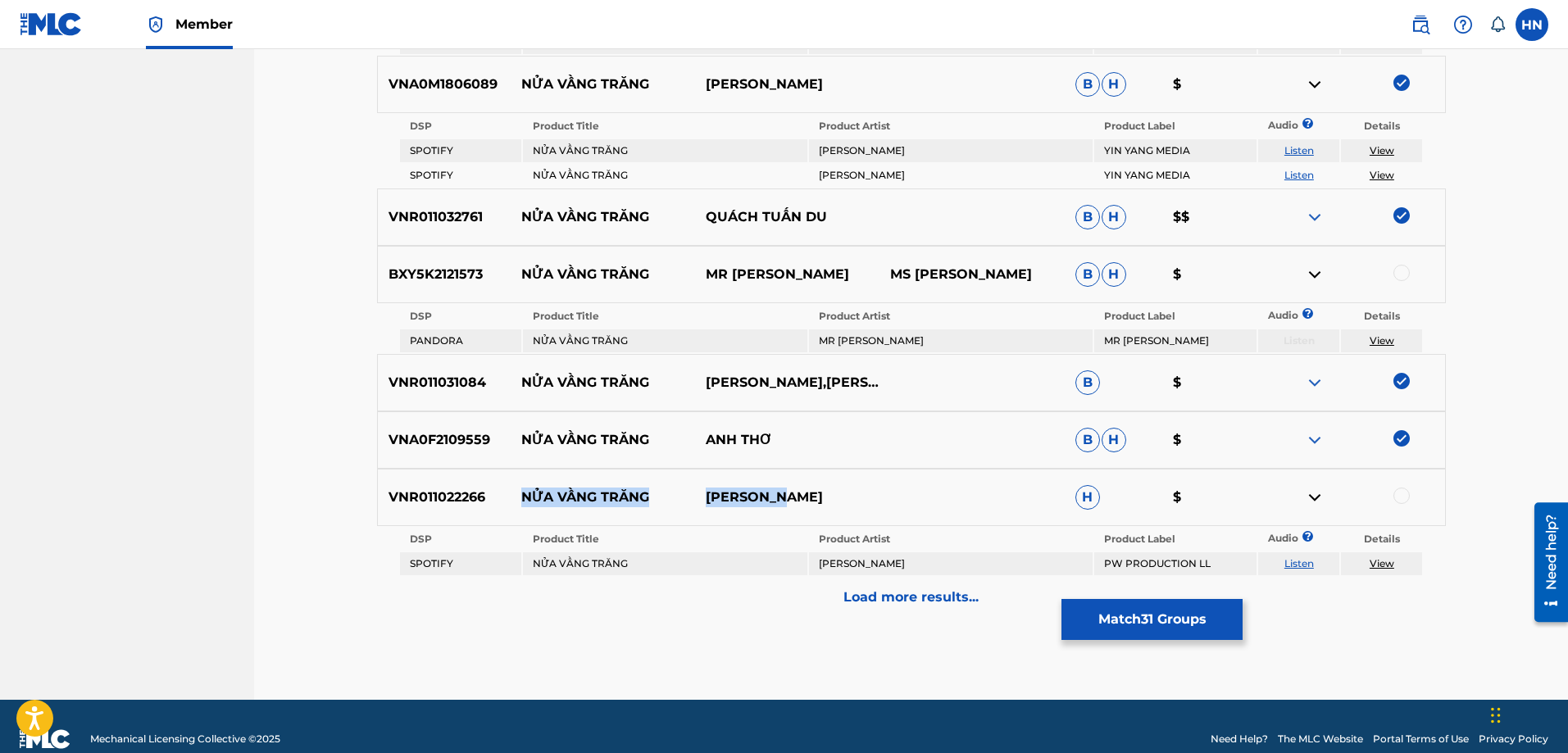
scroll to position [2694, 0]
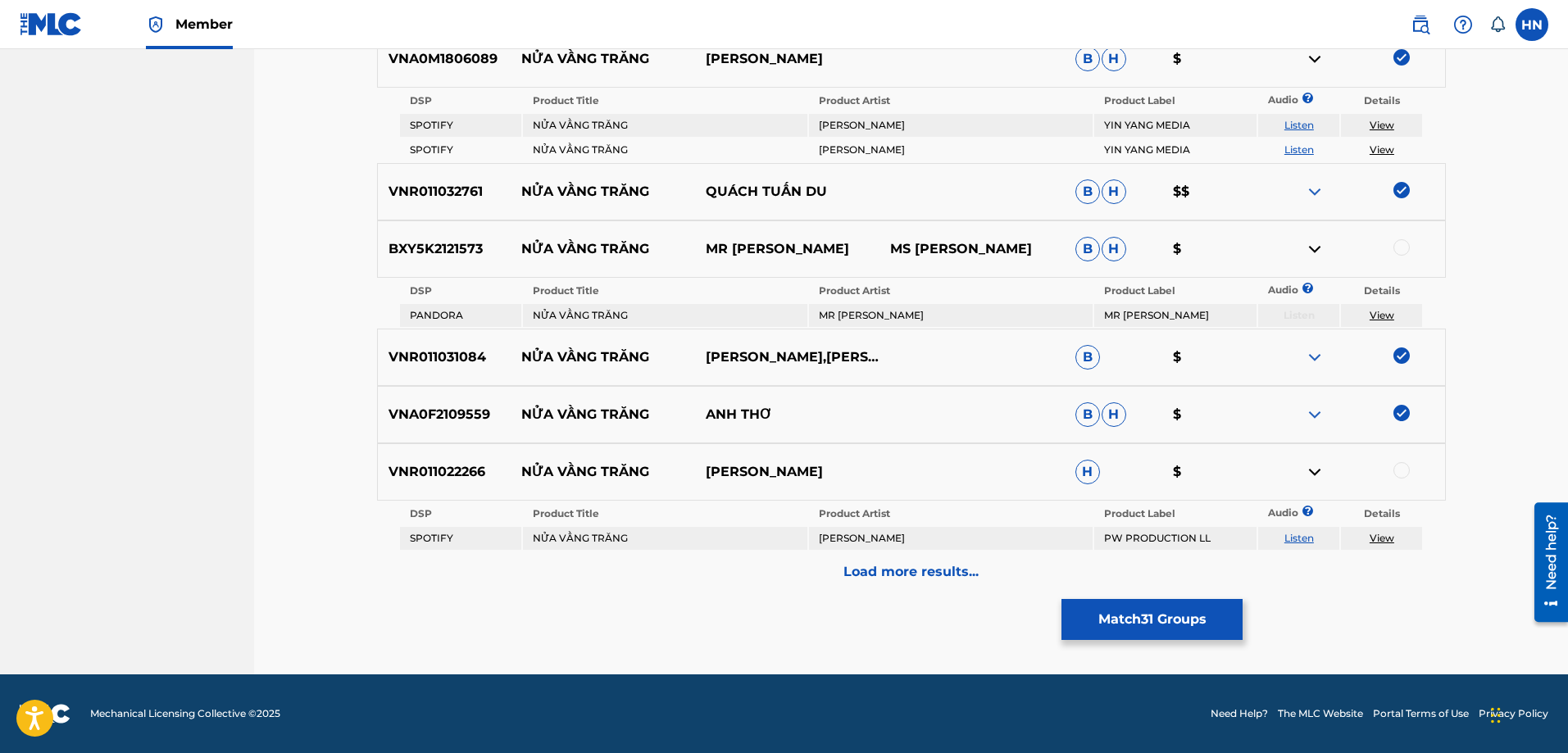
click at [1283, 536] on td "Listen" at bounding box center [1298, 538] width 81 height 23
click at [1306, 540] on link "Listen" at bounding box center [1299, 538] width 30 height 12
click at [891, 565] on p "Load more results..." at bounding box center [911, 572] width 135 height 20
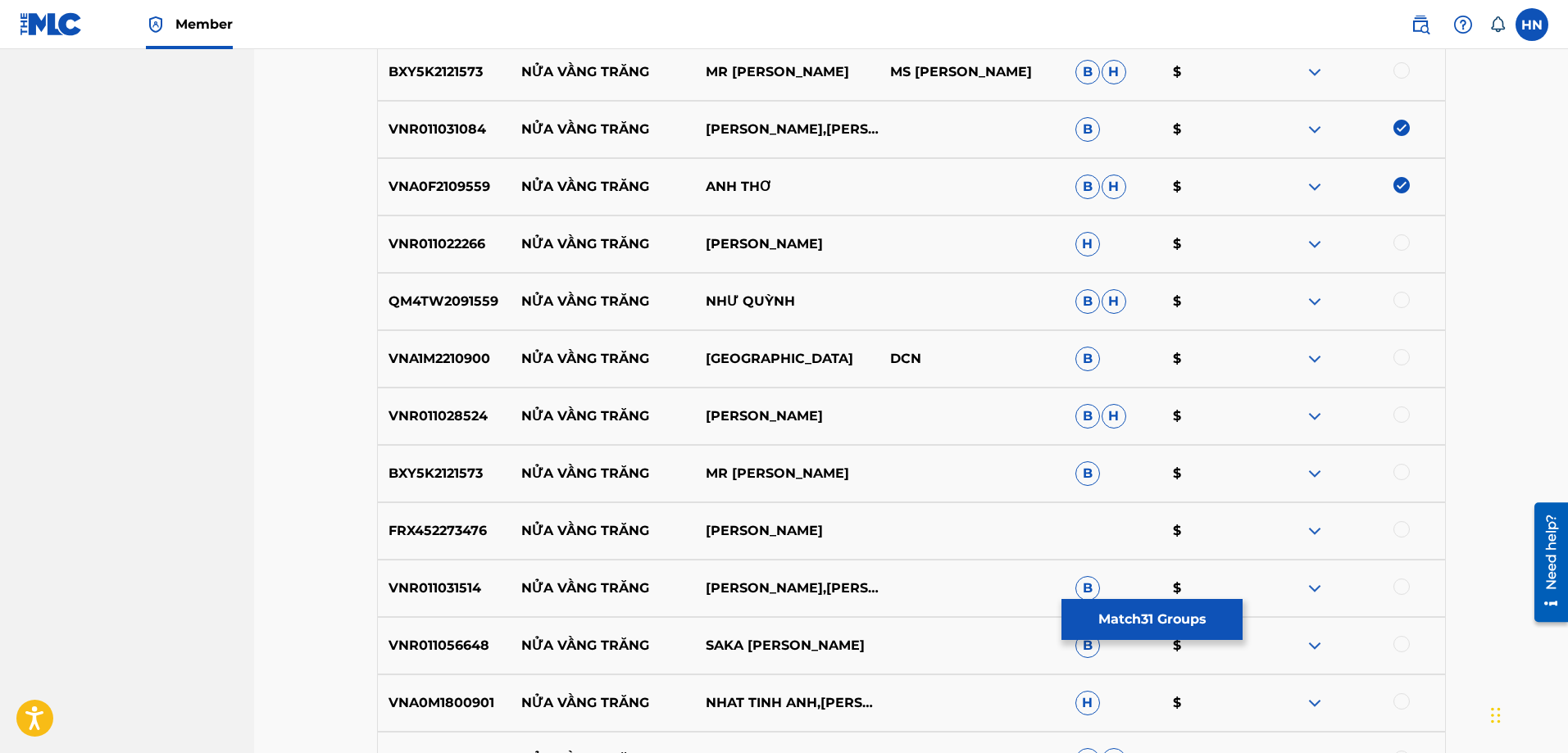
click at [484, 297] on p "QM4TW2091559" at bounding box center [445, 301] width 133 height 20
click at [1401, 300] on div at bounding box center [1401, 300] width 17 height 17
click at [437, 424] on p "VNR011028524" at bounding box center [445, 416] width 133 height 20
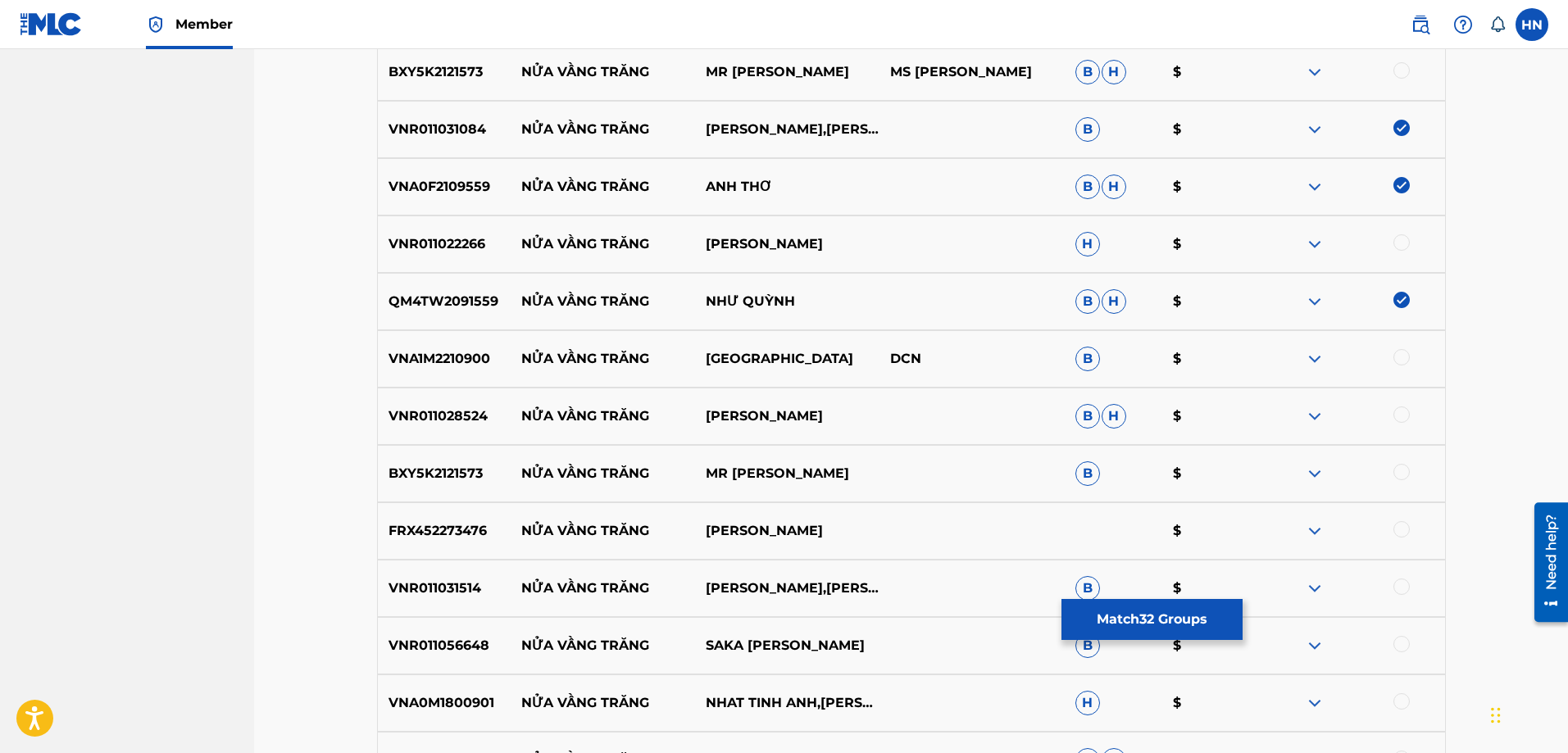
click at [1400, 413] on div at bounding box center [1401, 414] width 17 height 17
drag, startPoint x: 517, startPoint y: 364, endPoint x: 806, endPoint y: 363, distance: 289.0
click at [801, 363] on div "VNA1M2210900 NỬA VẦNG TRĂNG THÁI SƠN DCN B $" at bounding box center [912, 359] width 1069 height 58
click at [440, 365] on p "VNA1M2210900" at bounding box center [445, 359] width 133 height 20
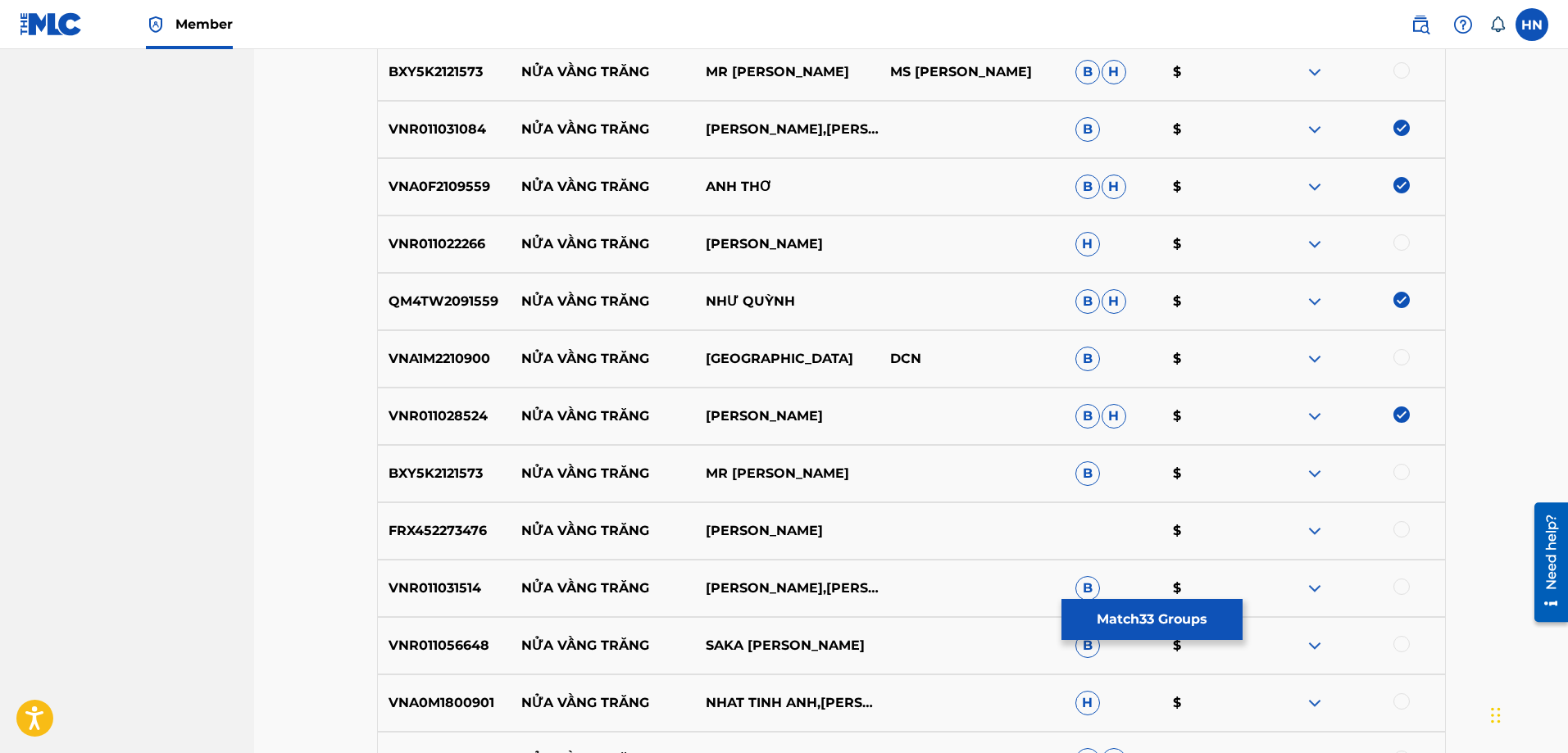
click at [1404, 363] on div at bounding box center [1401, 357] width 17 height 17
click at [443, 646] on p "VNR011056648" at bounding box center [445, 646] width 133 height 20
click at [1399, 647] on div at bounding box center [1401, 644] width 17 height 17
click at [465, 611] on div "VNR011031514 NỬA VẦNG TRĂNG TƯỜNG NGUYÊN,TƯỜNG KHUÊ B $" at bounding box center [912, 589] width 1069 height 58
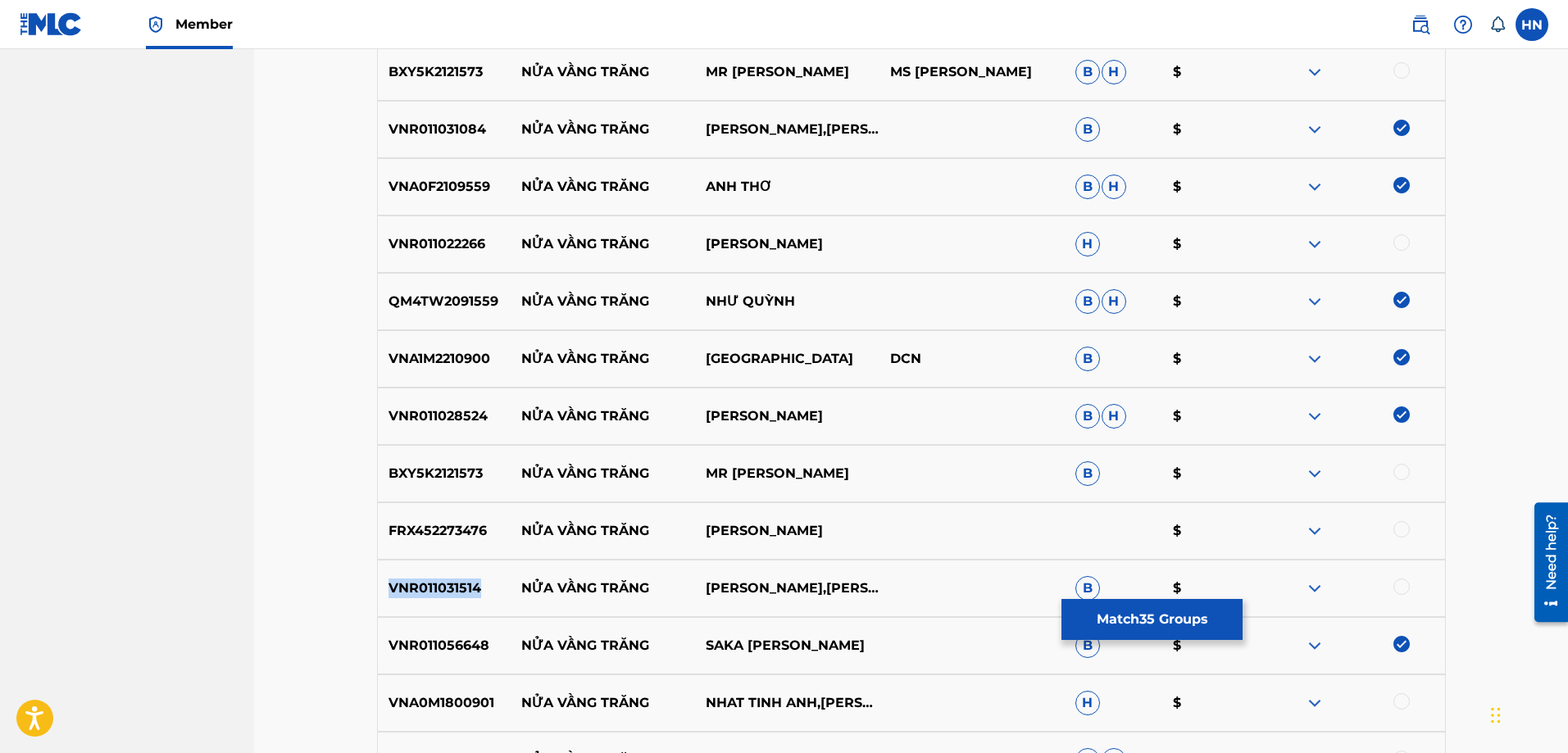
click at [465, 611] on div "VNR011031514 NỬA VẦNG TRĂNG TƯỜNG NGUYÊN,TƯỜNG KHUÊ B $" at bounding box center [912, 589] width 1069 height 58
click at [1397, 586] on div at bounding box center [1401, 586] width 17 height 17
drag, startPoint x: 853, startPoint y: 525, endPoint x: 524, endPoint y: 528, distance: 329.0
click at [524, 528] on div "FRX452273476 NỬA VẦNG TRĂNG LƯU NHẬT HÀO $" at bounding box center [912, 531] width 1069 height 58
click at [464, 528] on p "FRX452273476" at bounding box center [445, 531] width 133 height 20
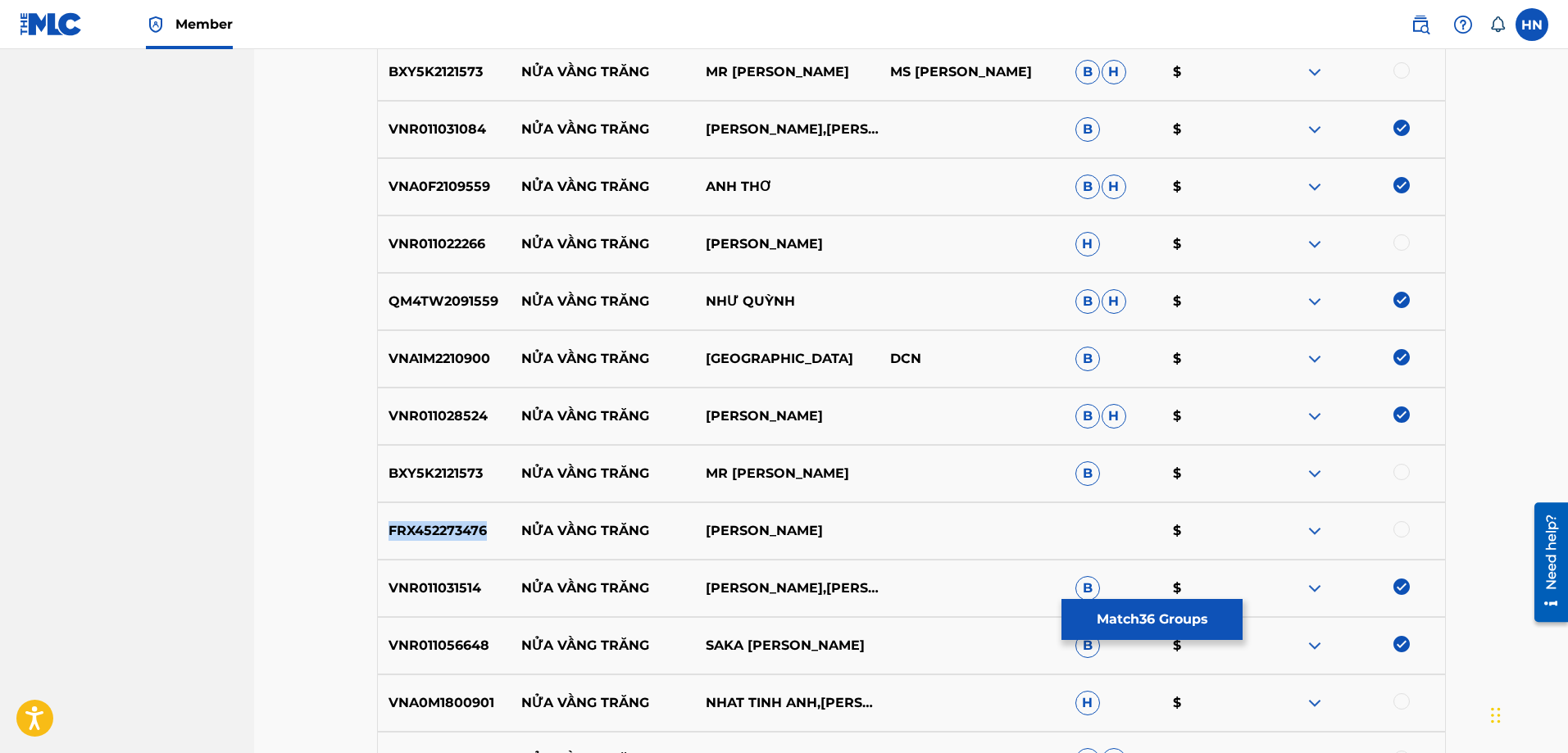
click at [464, 528] on p "FRX452273476" at bounding box center [445, 531] width 133 height 20
click at [1402, 527] on div at bounding box center [1401, 529] width 17 height 17
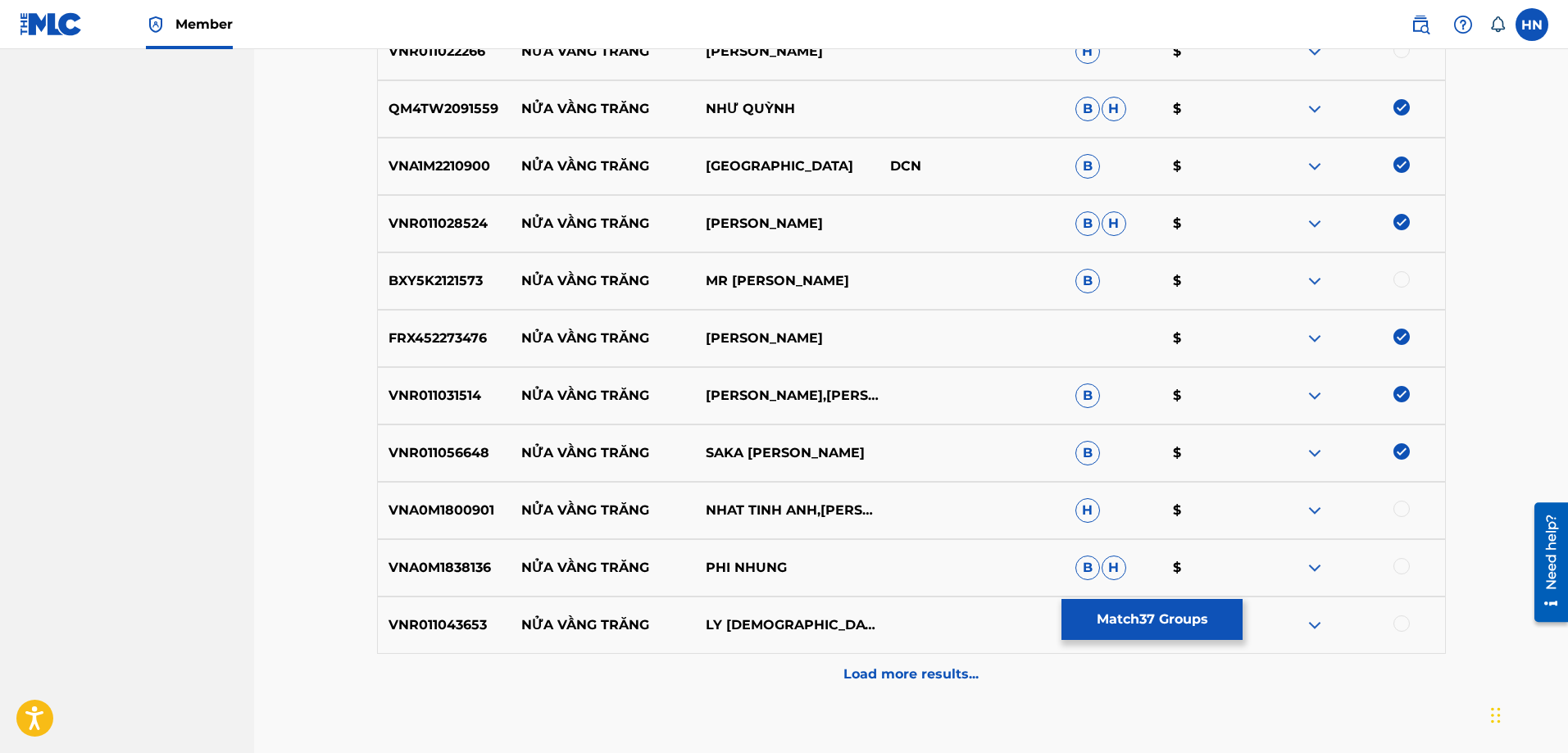
scroll to position [2858, 0]
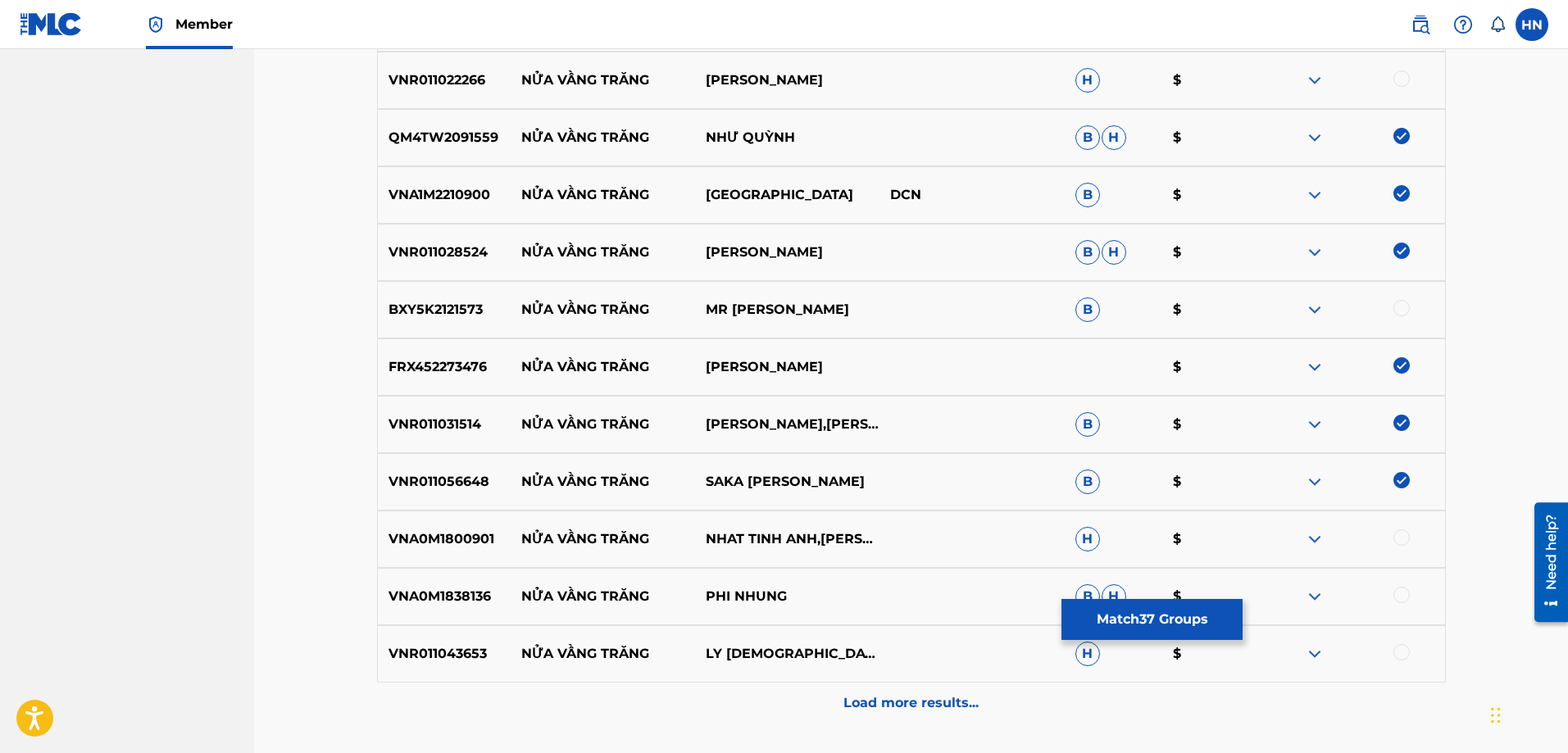
click at [446, 577] on div "VNA0M1838136 NỬA VẦNG TRĂNG PHI NHUNG B H $" at bounding box center [912, 597] width 1069 height 58
click at [1398, 591] on div at bounding box center [1401, 595] width 17 height 17
click at [405, 646] on p "VNR011043653" at bounding box center [445, 654] width 133 height 20
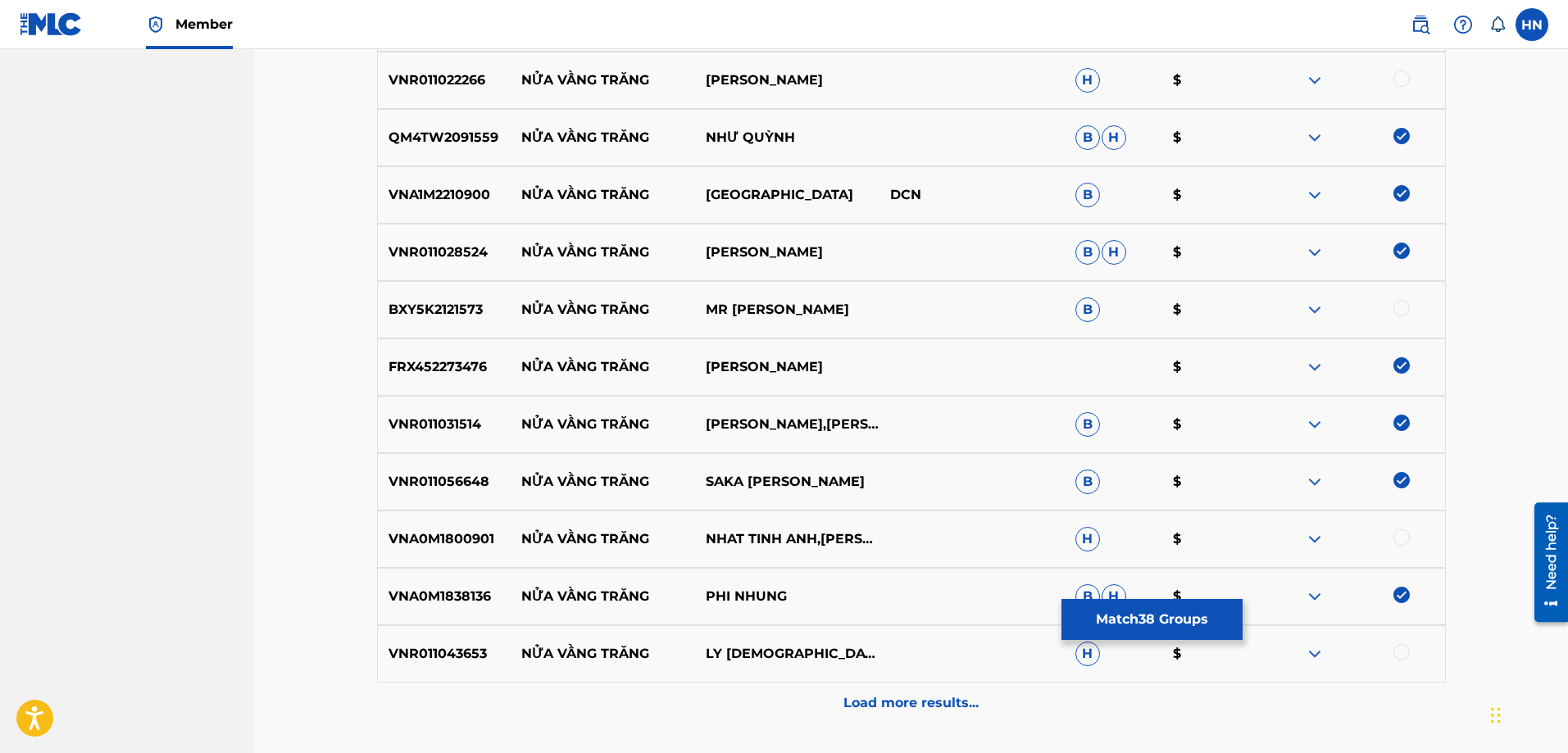
click at [1397, 658] on div at bounding box center [1401, 653] width 17 height 17
click at [1321, 542] on img at bounding box center [1315, 539] width 20 height 20
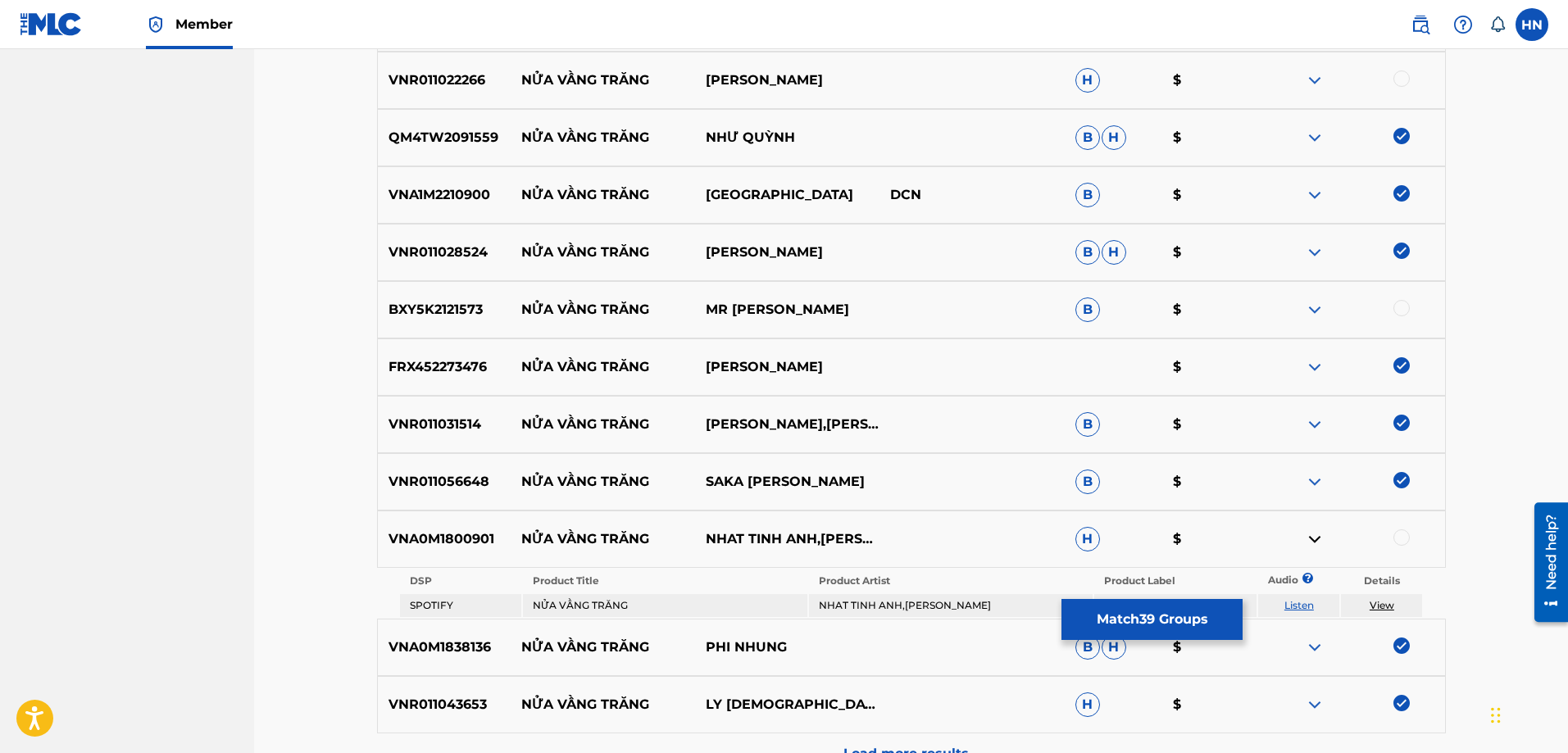
click at [1307, 591] on tr "DSP Product Title Product Artist Product Label Audio ? Details" at bounding box center [911, 581] width 1023 height 23
click at [1305, 598] on td "Listen" at bounding box center [1298, 605] width 81 height 23
click at [1302, 600] on link "Listen" at bounding box center [1299, 605] width 30 height 12
drag, startPoint x: 521, startPoint y: 537, endPoint x: 785, endPoint y: 542, distance: 264.0
click at [785, 542] on div "VNA0M1800901 NỬA VẦNG TRĂNG NHAT TINH ANH,KHÁNH NGỌC H $" at bounding box center [912, 540] width 1069 height 58
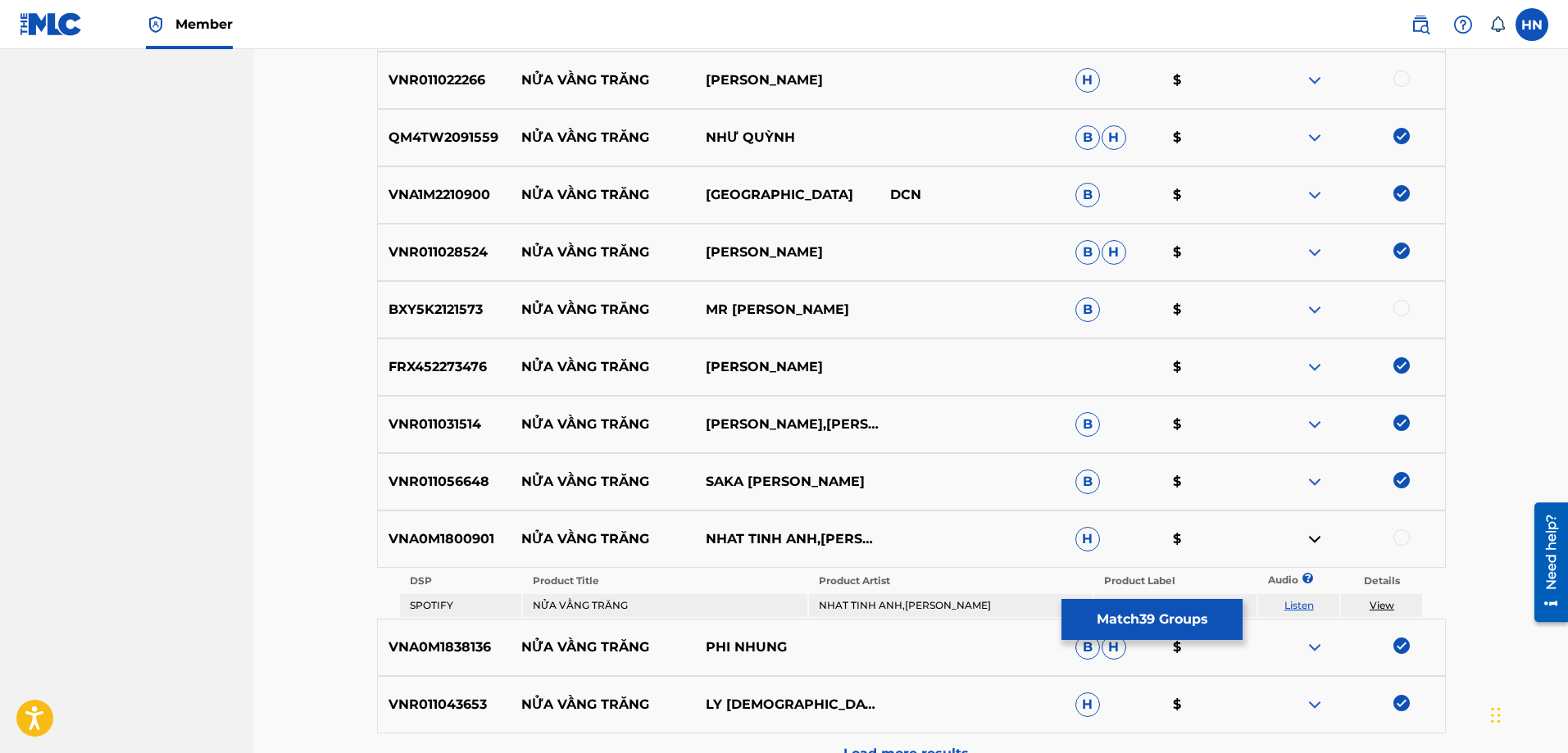
click at [453, 519] on div "VNA0M1800901 NỬA VẦNG TRĂNG NHAT TINH ANH,KHÁNH NGỌC H $" at bounding box center [912, 540] width 1069 height 58
click at [1410, 532] on div at bounding box center [1351, 539] width 184 height 20
click at [1406, 535] on div at bounding box center [1401, 537] width 17 height 17
click at [1303, 306] on div at bounding box center [1351, 309] width 184 height 20
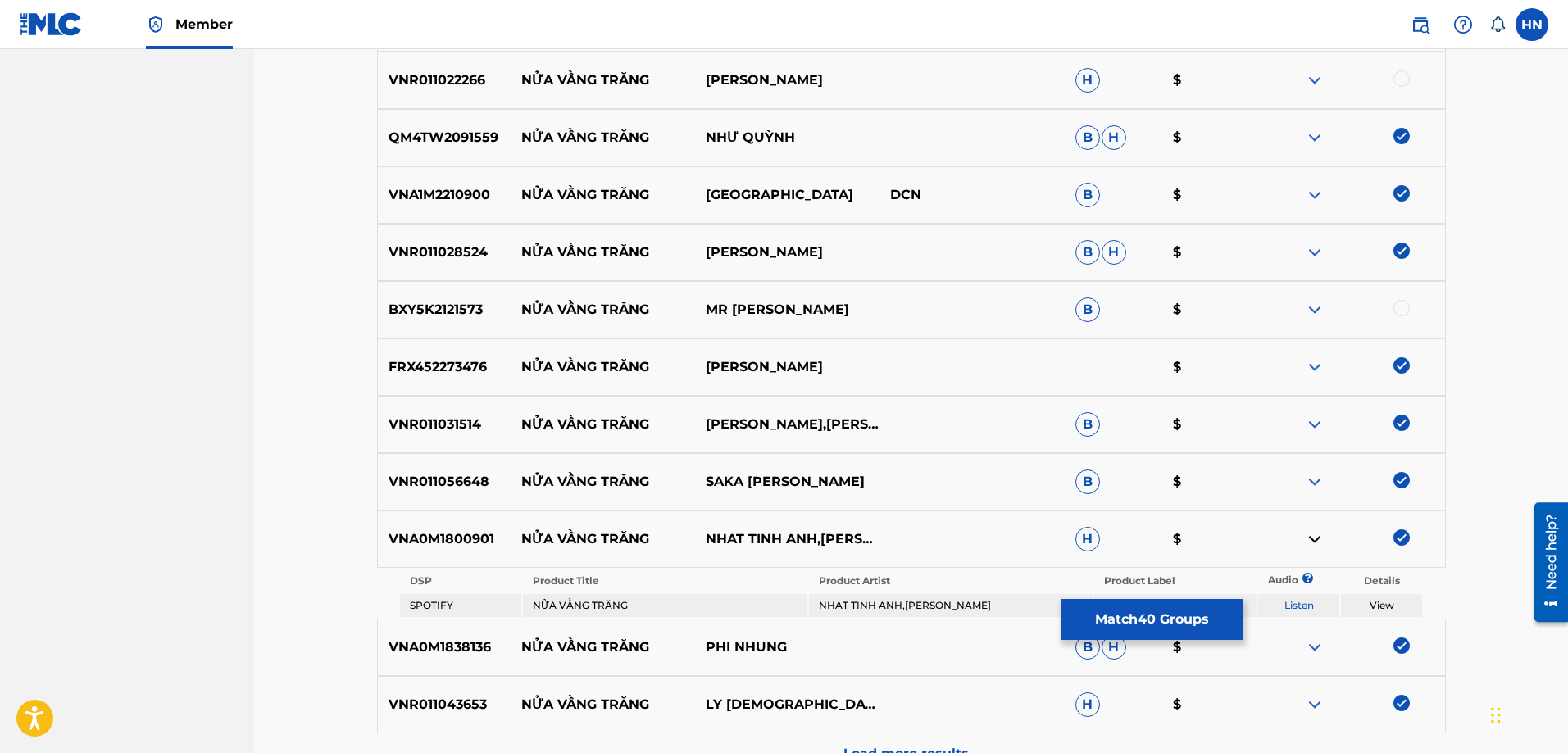
click at [1309, 307] on img at bounding box center [1315, 309] width 20 height 20
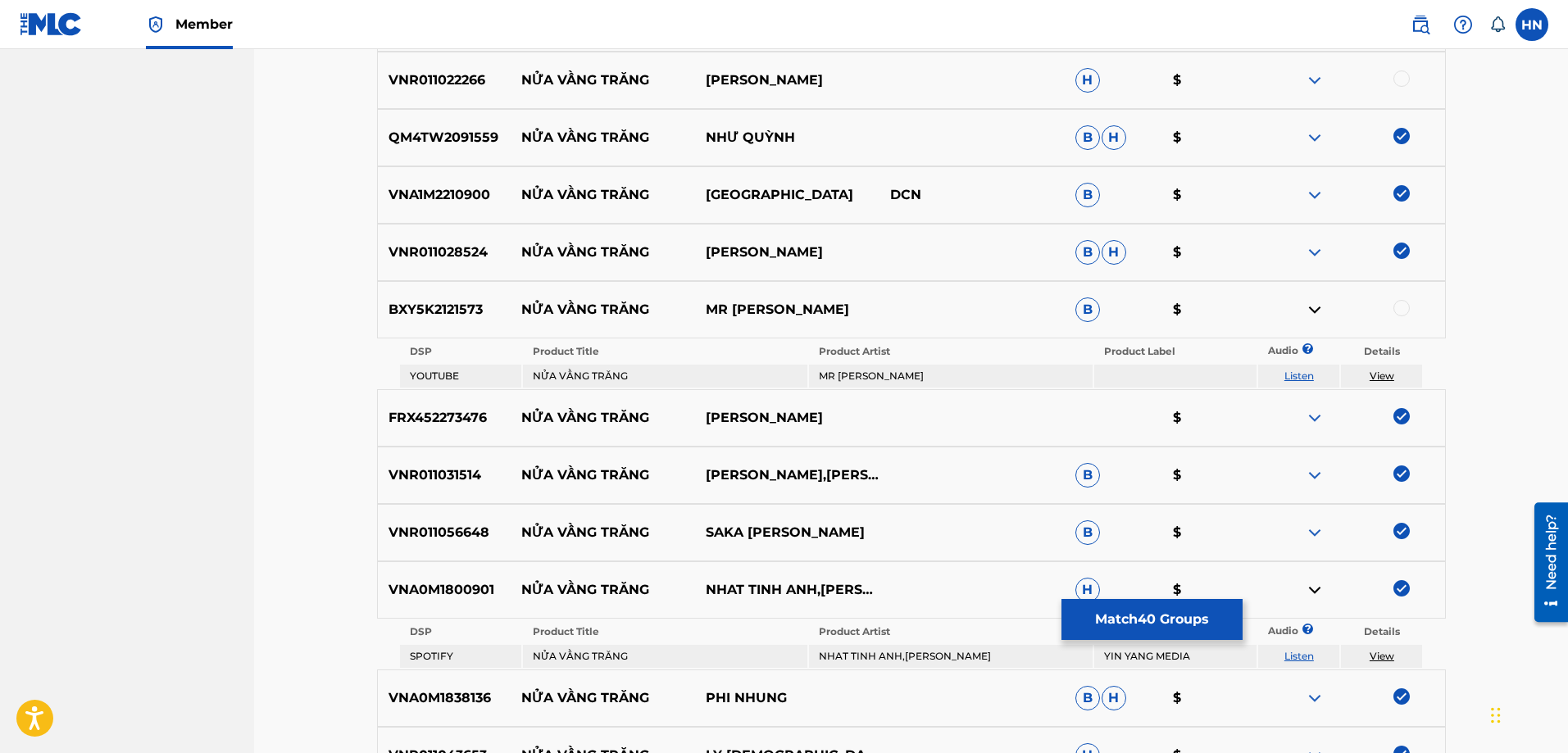
click at [1285, 373] on link "Listen" at bounding box center [1299, 376] width 30 height 12
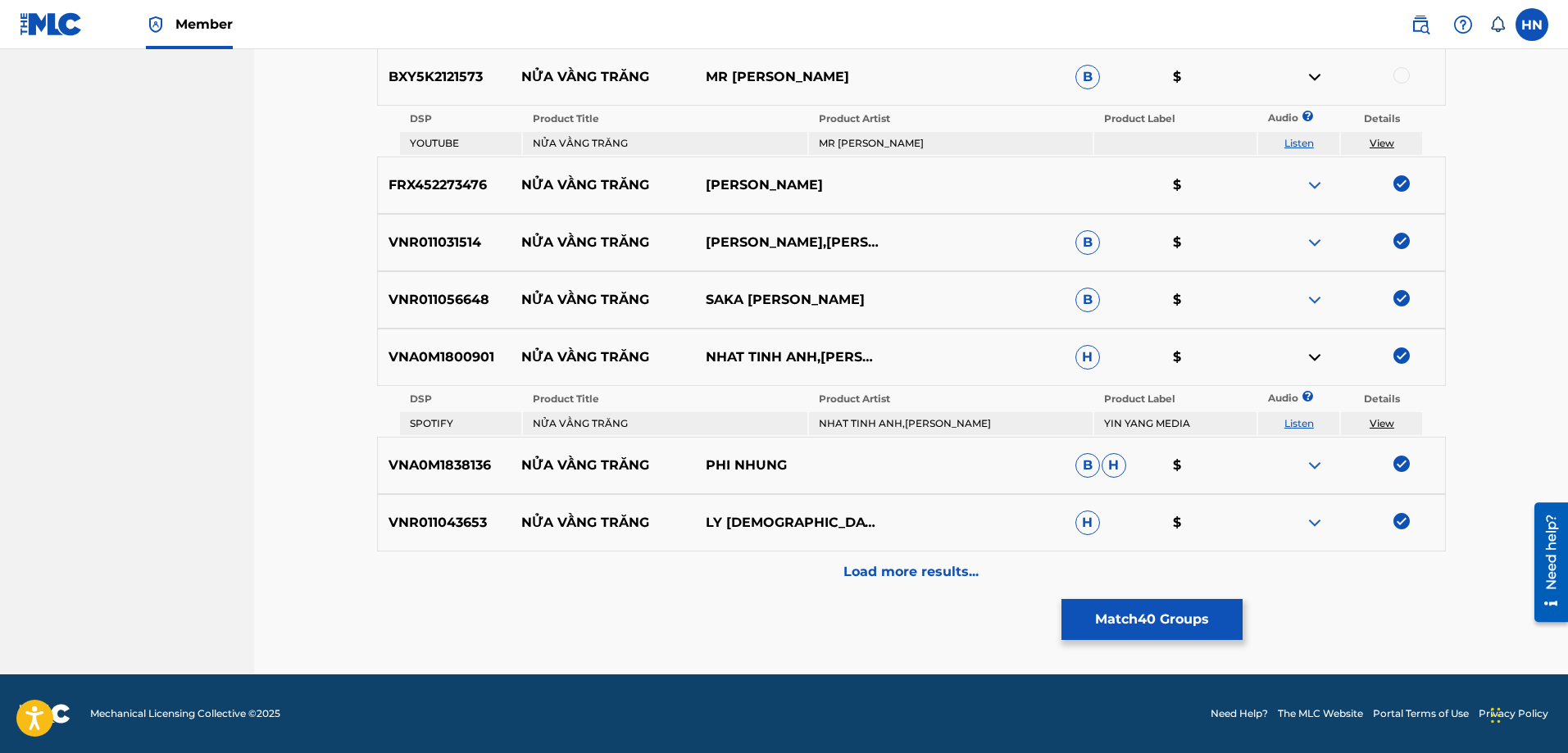
click at [784, 589] on div "Load more results..." at bounding box center [912, 572] width 1069 height 41
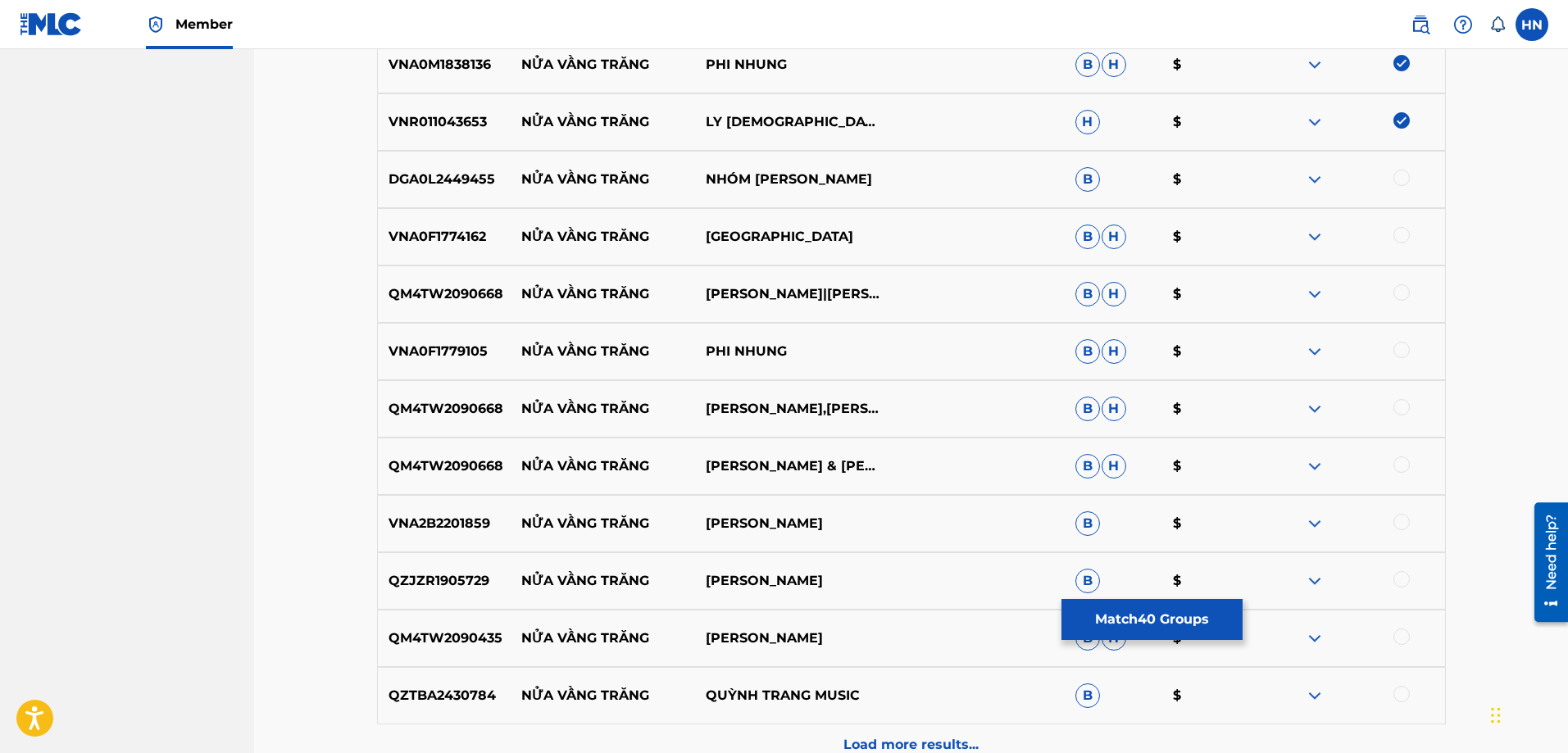
scroll to position [3419, 0]
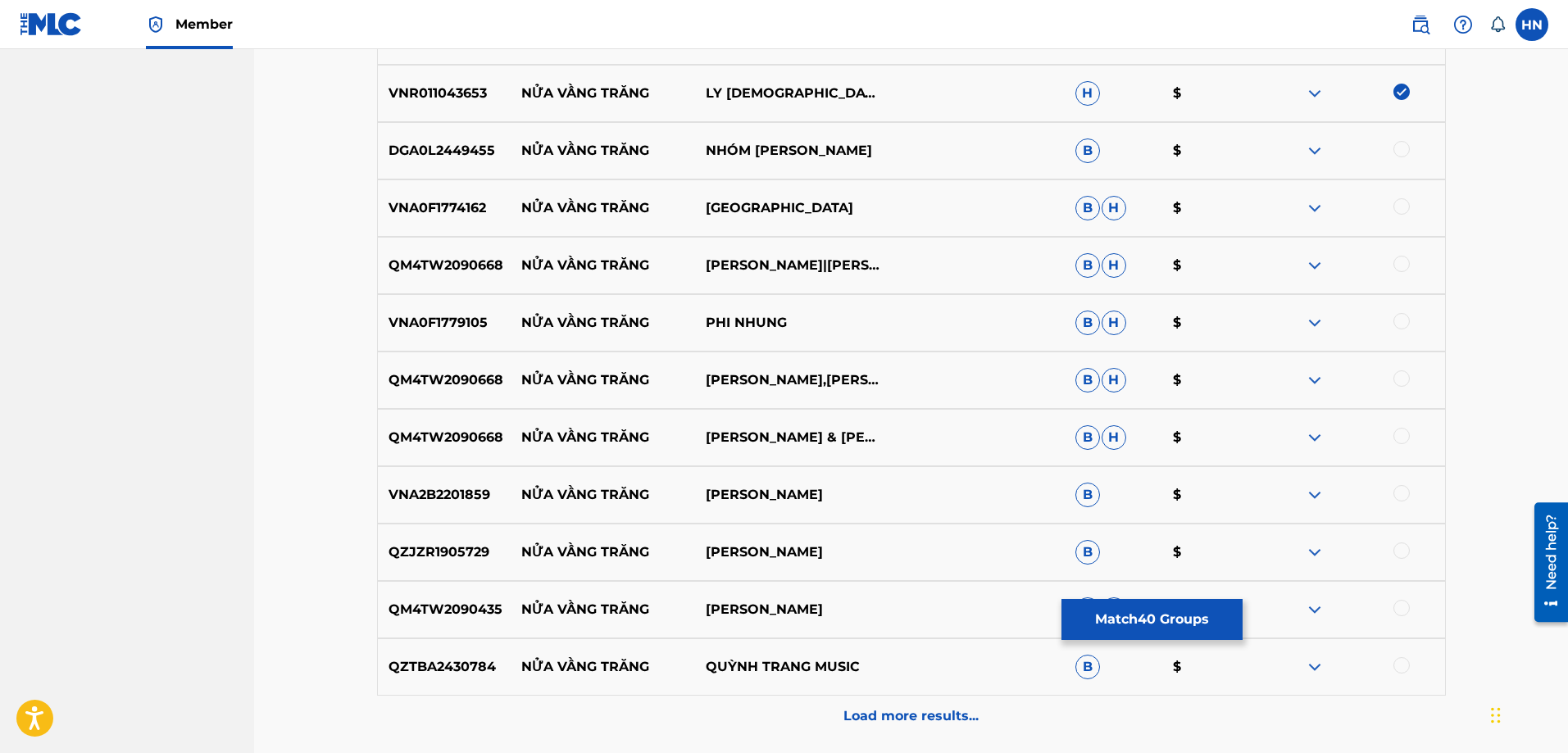
click at [478, 211] on p "VNA0F1774162" at bounding box center [445, 208] width 133 height 20
click at [1402, 204] on div at bounding box center [1401, 206] width 17 height 17
click at [440, 326] on p "VNA0F1779105" at bounding box center [445, 322] width 133 height 20
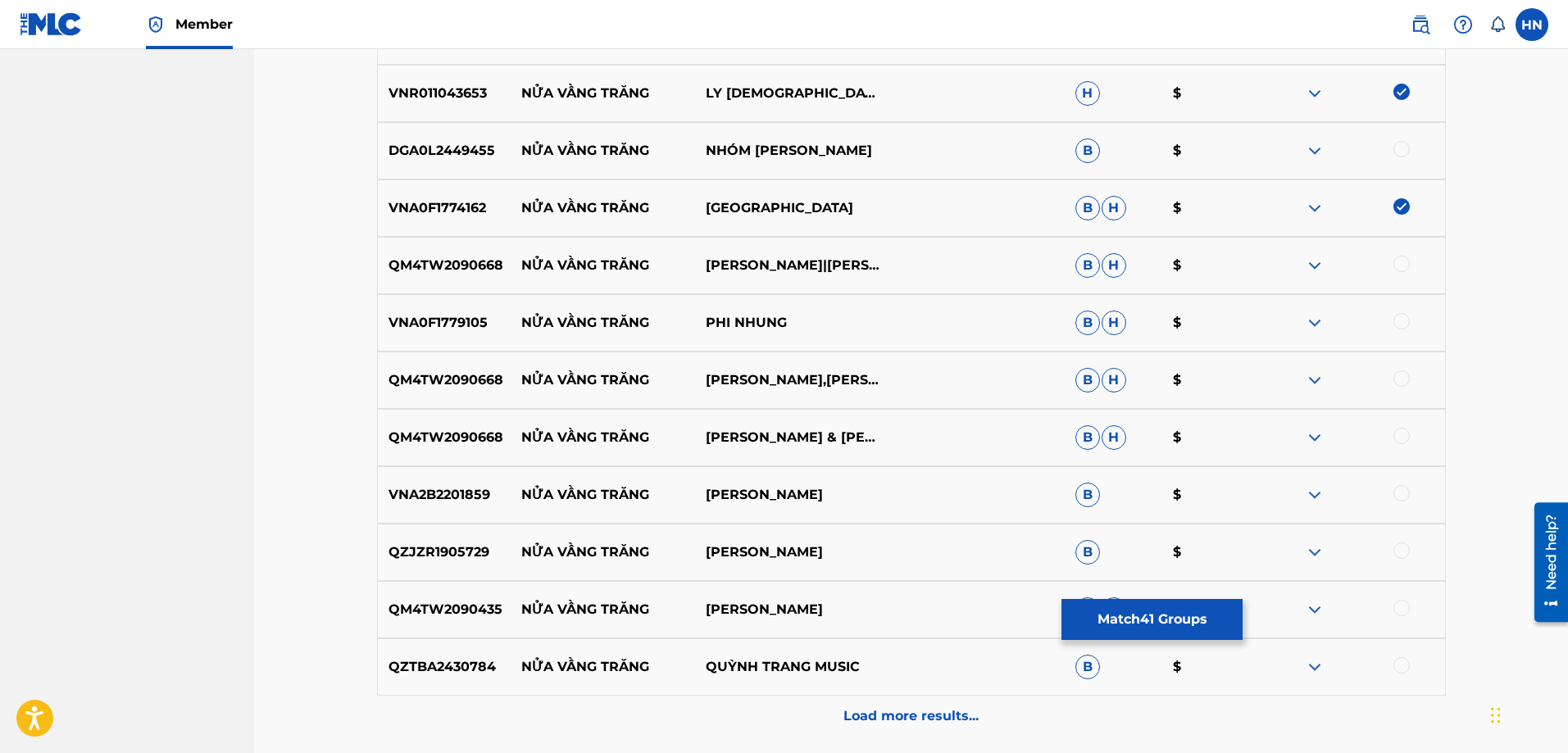
click at [1408, 318] on div at bounding box center [1401, 321] width 17 height 17
click at [460, 609] on p "QM4TW2090435" at bounding box center [445, 610] width 133 height 20
click at [482, 439] on p "QM4TW2090668" at bounding box center [445, 438] width 133 height 20
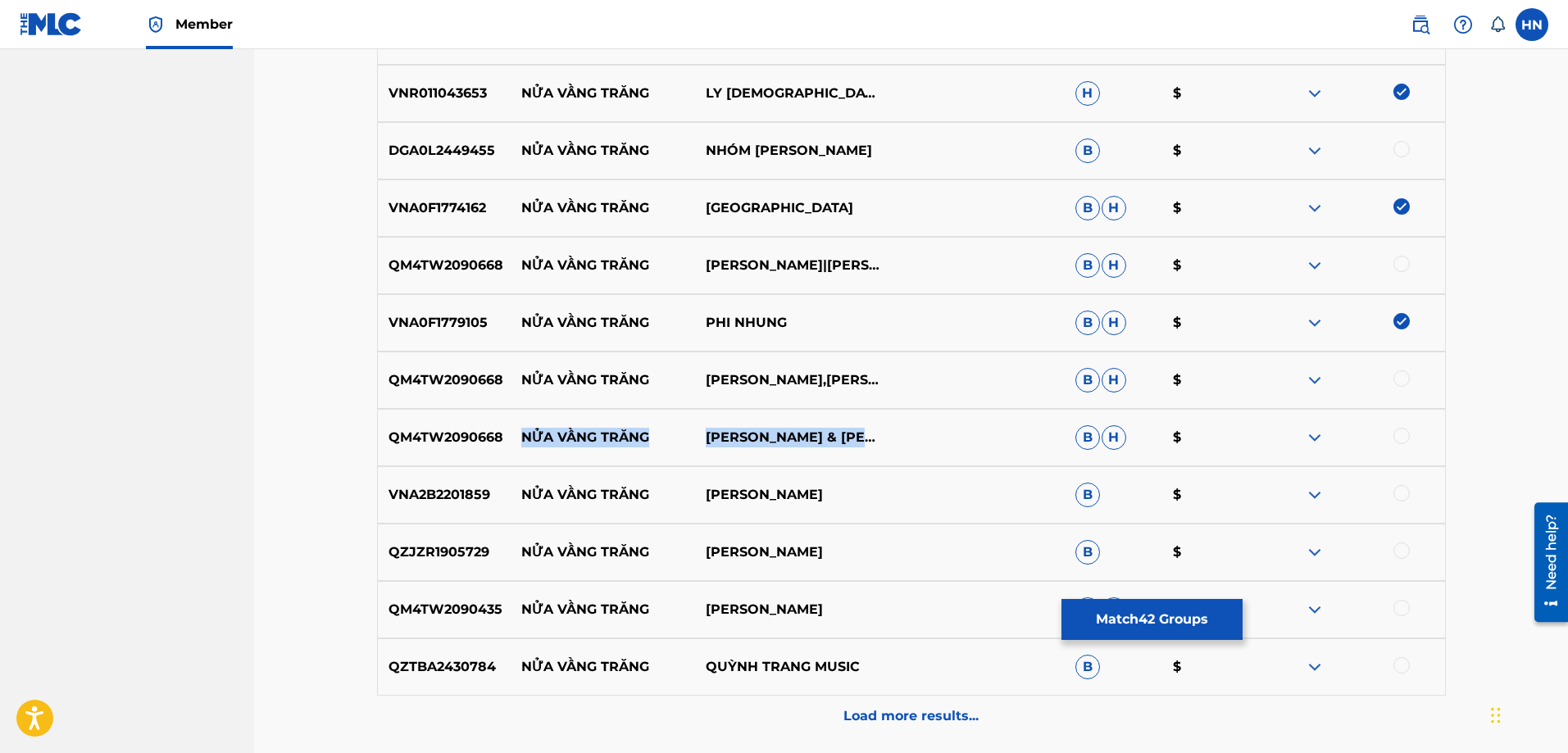
drag, startPoint x: 521, startPoint y: 435, endPoint x: 954, endPoint y: 425, distance: 433.1
click at [898, 426] on div "QM4TW2090668 NỬA VẦNG TRĂNG [PERSON_NAME] & [PERSON_NAME] B H $" at bounding box center [912, 438] width 1069 height 58
click at [462, 427] on div "QM4TW2090668 NỬA VẦNG TRĂNG [PERSON_NAME] & [PERSON_NAME] B H $" at bounding box center [912, 438] width 1069 height 58
click at [1406, 435] on div at bounding box center [1401, 436] width 17 height 17
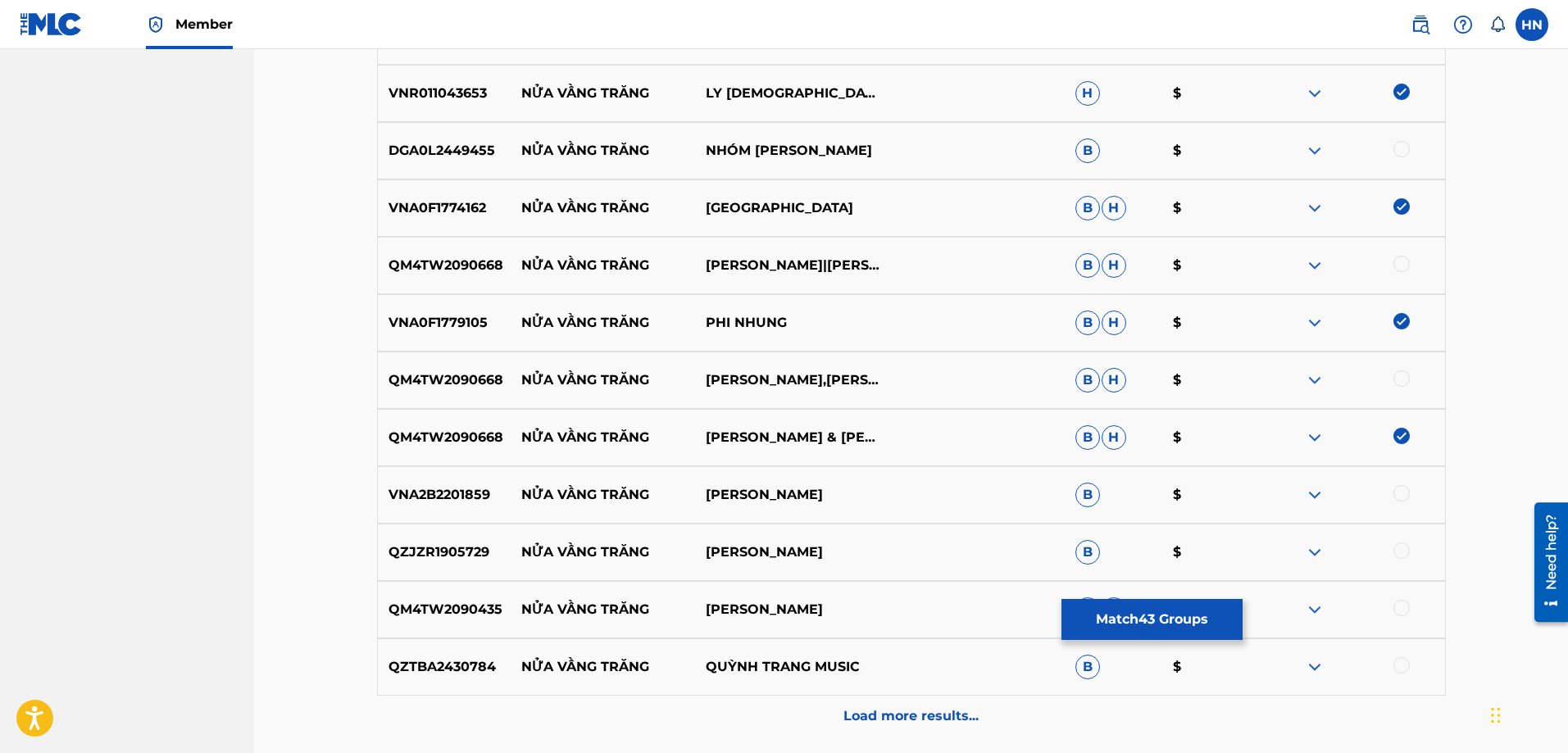
click at [1398, 381] on div at bounding box center [1401, 378] width 17 height 17
click at [1405, 262] on div at bounding box center [1401, 264] width 17 height 17
drag, startPoint x: 816, startPoint y: 149, endPoint x: 512, endPoint y: 137, distance: 304.2
click at [512, 137] on div "DGA0L2449455 NỬA VẦNG TRĂNG NHÓM [PERSON_NAME] $" at bounding box center [912, 151] width 1069 height 58
click at [418, 158] on p "DGA0L2449455" at bounding box center [445, 150] width 133 height 20
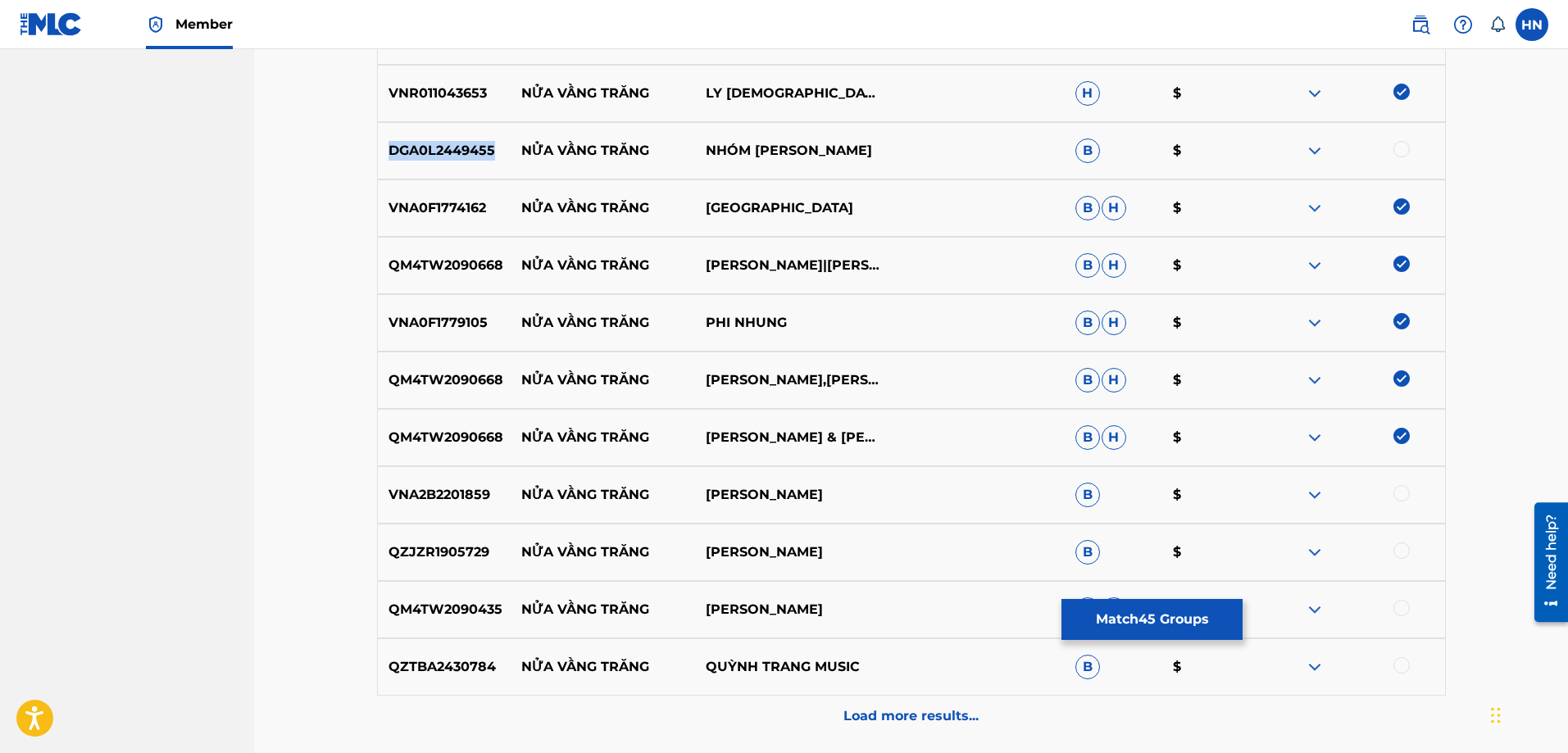
click at [418, 158] on p "DGA0L2449455" at bounding box center [445, 150] width 133 height 20
click at [1404, 146] on div at bounding box center [1401, 149] width 17 height 17
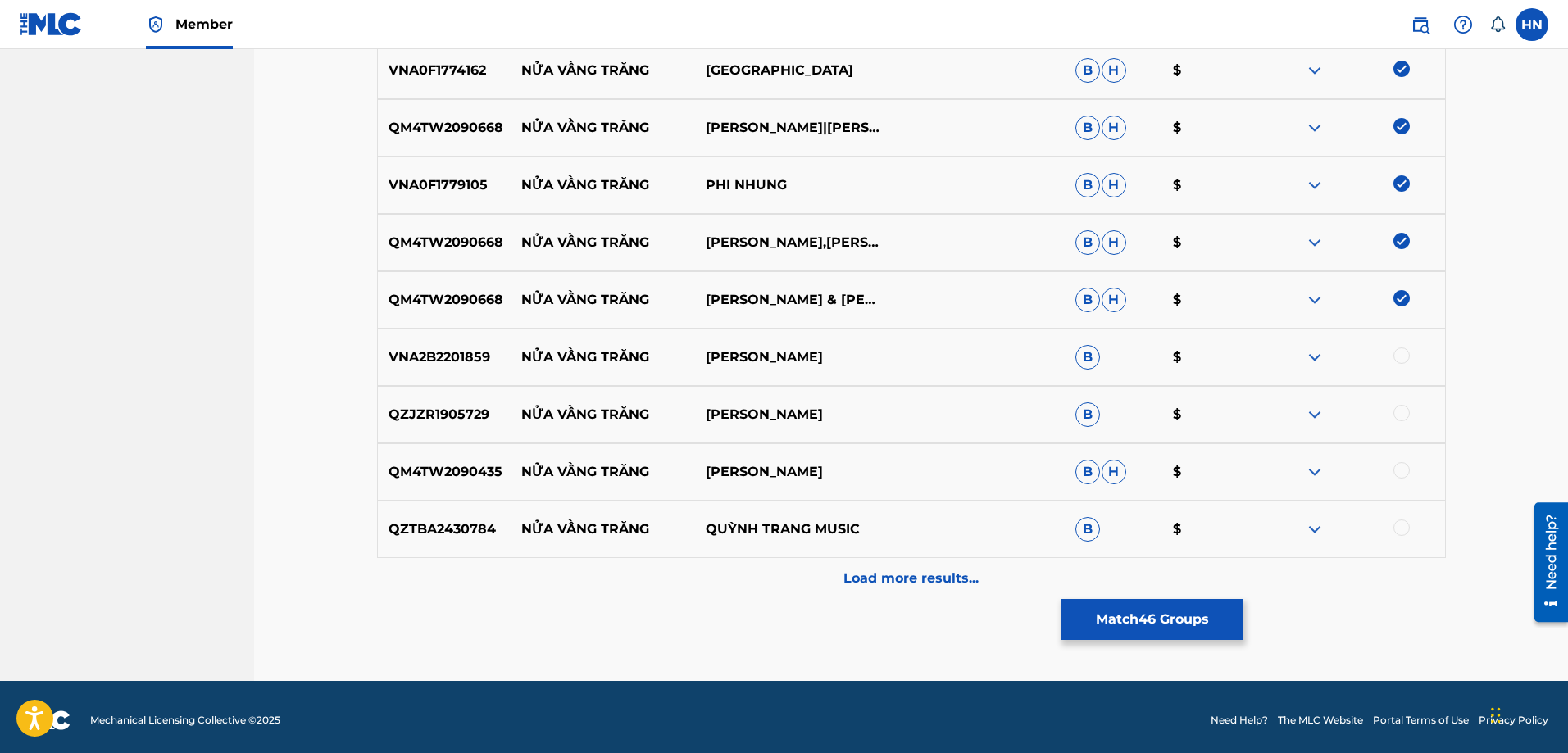
scroll to position [3563, 0]
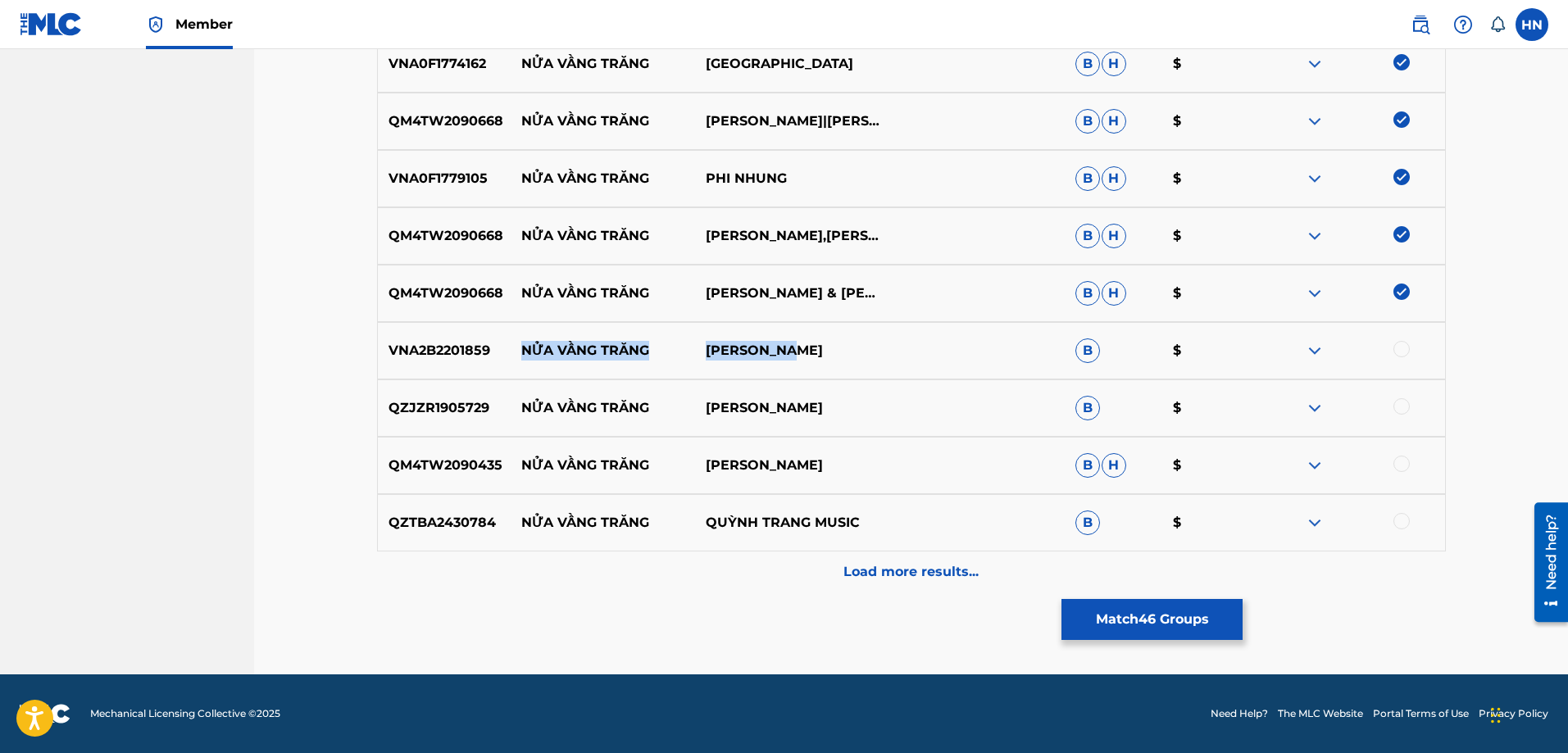
drag, startPoint x: 525, startPoint y: 349, endPoint x: 873, endPoint y: 348, distance: 348.0
click at [871, 348] on div "VNA2B2201859 NỬA VẦNG TRĂNG TUẤN HOÀNG B $" at bounding box center [912, 351] width 1069 height 58
click at [437, 365] on div "VNA2B2201859 NỬA VẦNG TRĂNG TUẤN HOÀNG B $" at bounding box center [912, 351] width 1069 height 58
click at [1405, 349] on div at bounding box center [1401, 349] width 17 height 17
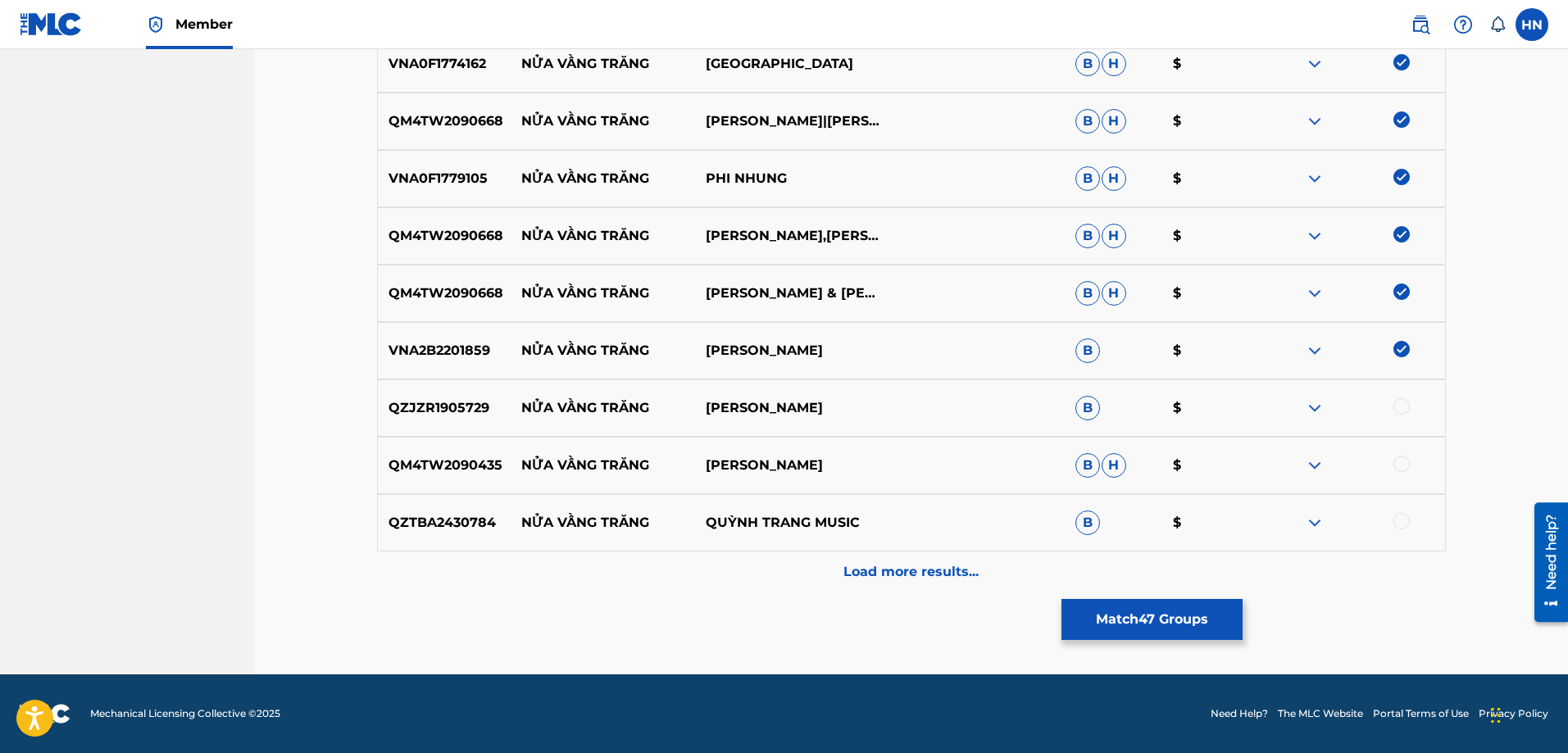
click at [455, 399] on p "QZJZR1905729" at bounding box center [445, 408] width 133 height 20
click at [1402, 406] on div at bounding box center [1401, 406] width 17 height 17
drag, startPoint x: 819, startPoint y: 400, endPoint x: 517, endPoint y: 402, distance: 302.0
click at [517, 402] on div "QZJZR1905729 NỬA VẦNG TRĂNG QUYEN MINO B $" at bounding box center [912, 408] width 1069 height 58
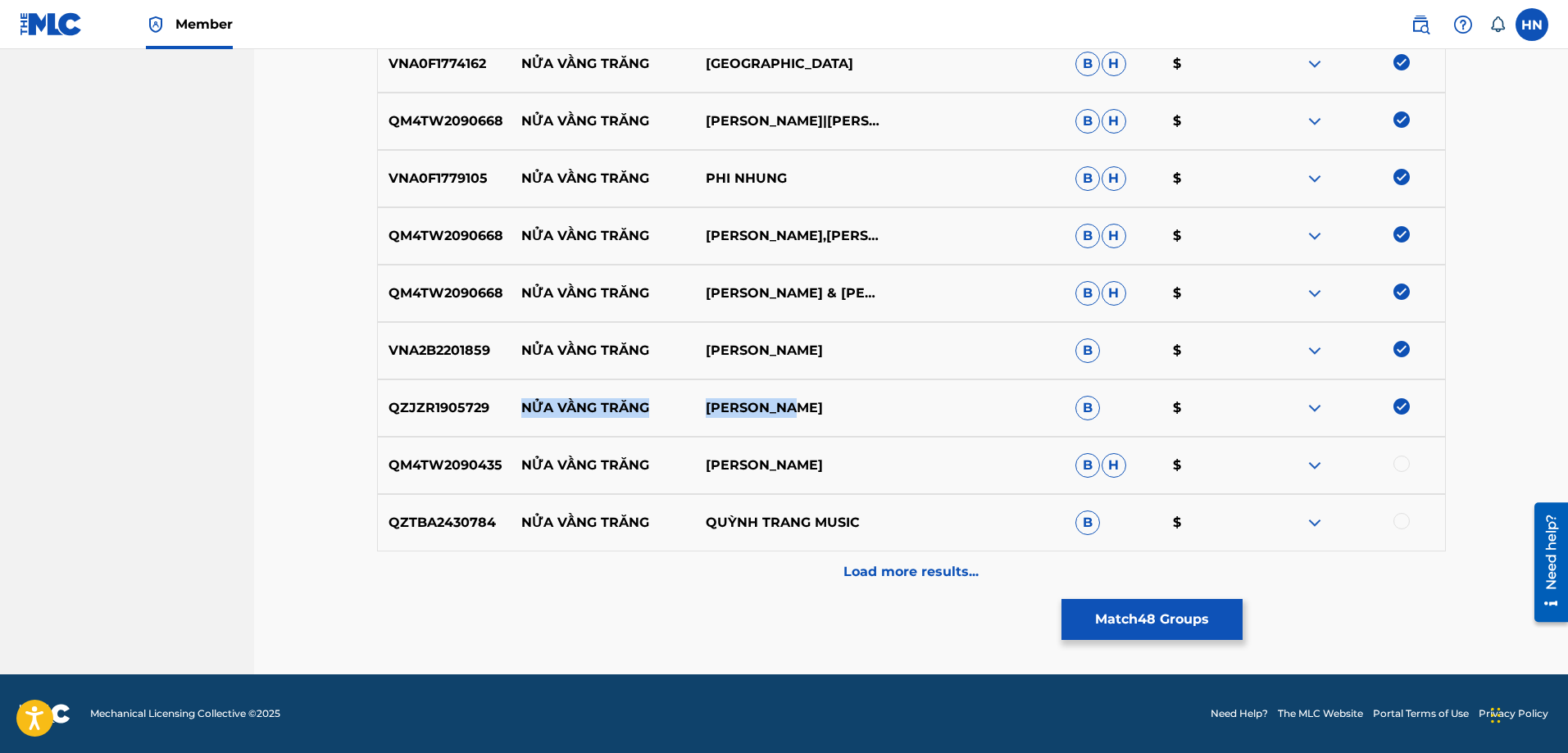
click at [1317, 403] on img at bounding box center [1315, 408] width 20 height 20
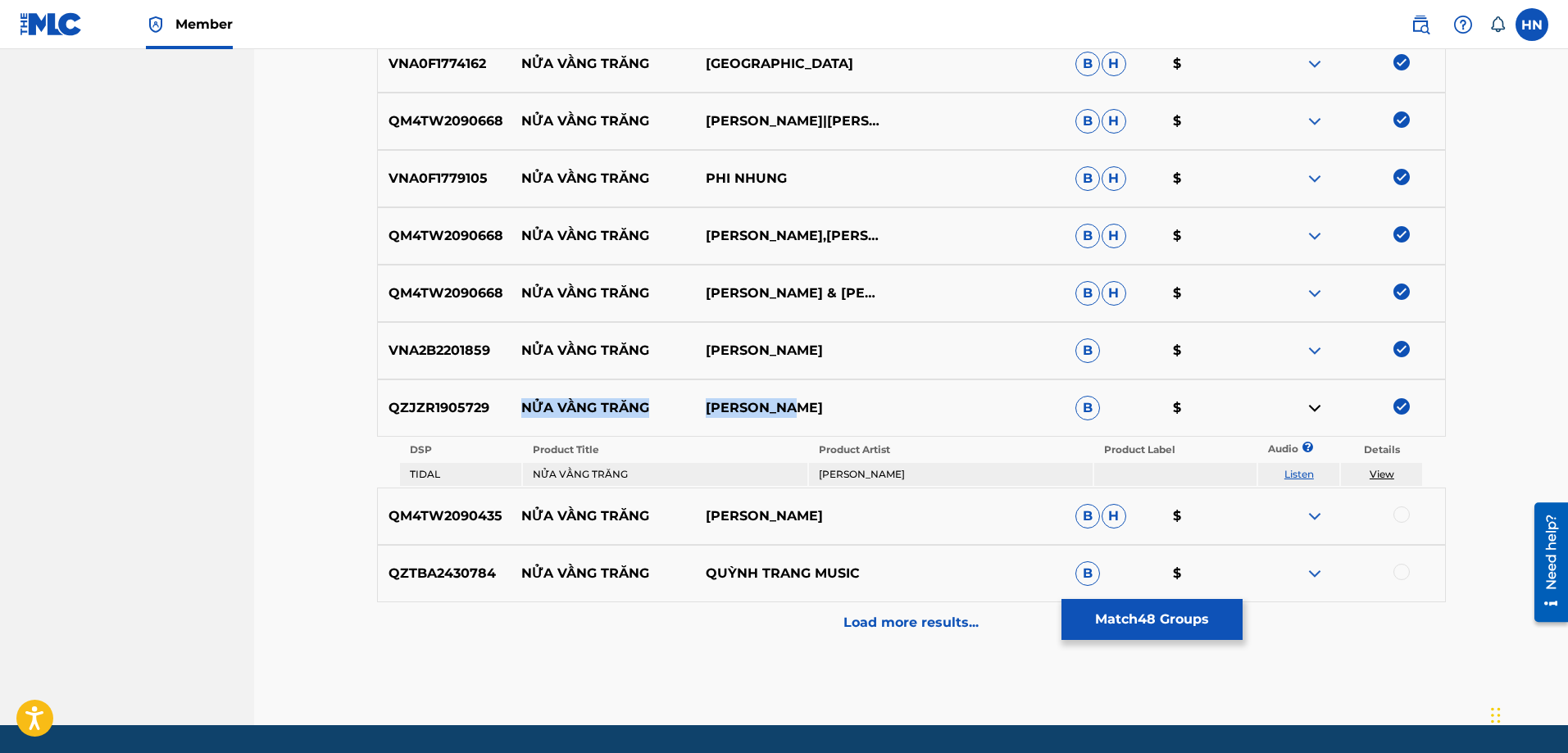
click at [1299, 473] on link "Listen" at bounding box center [1299, 474] width 30 height 12
click at [447, 397] on div "QZJZR1905729 NỬA VẦNG TRĂNG QUYEN MINO B $" at bounding box center [912, 408] width 1069 height 58
drag, startPoint x: 523, startPoint y: 516, endPoint x: 803, endPoint y: 512, distance: 280.0
click at [800, 513] on div "QM4TW2090435 NỬA VẦNG TRĂNG QUANG [PERSON_NAME]" at bounding box center [912, 516] width 1069 height 58
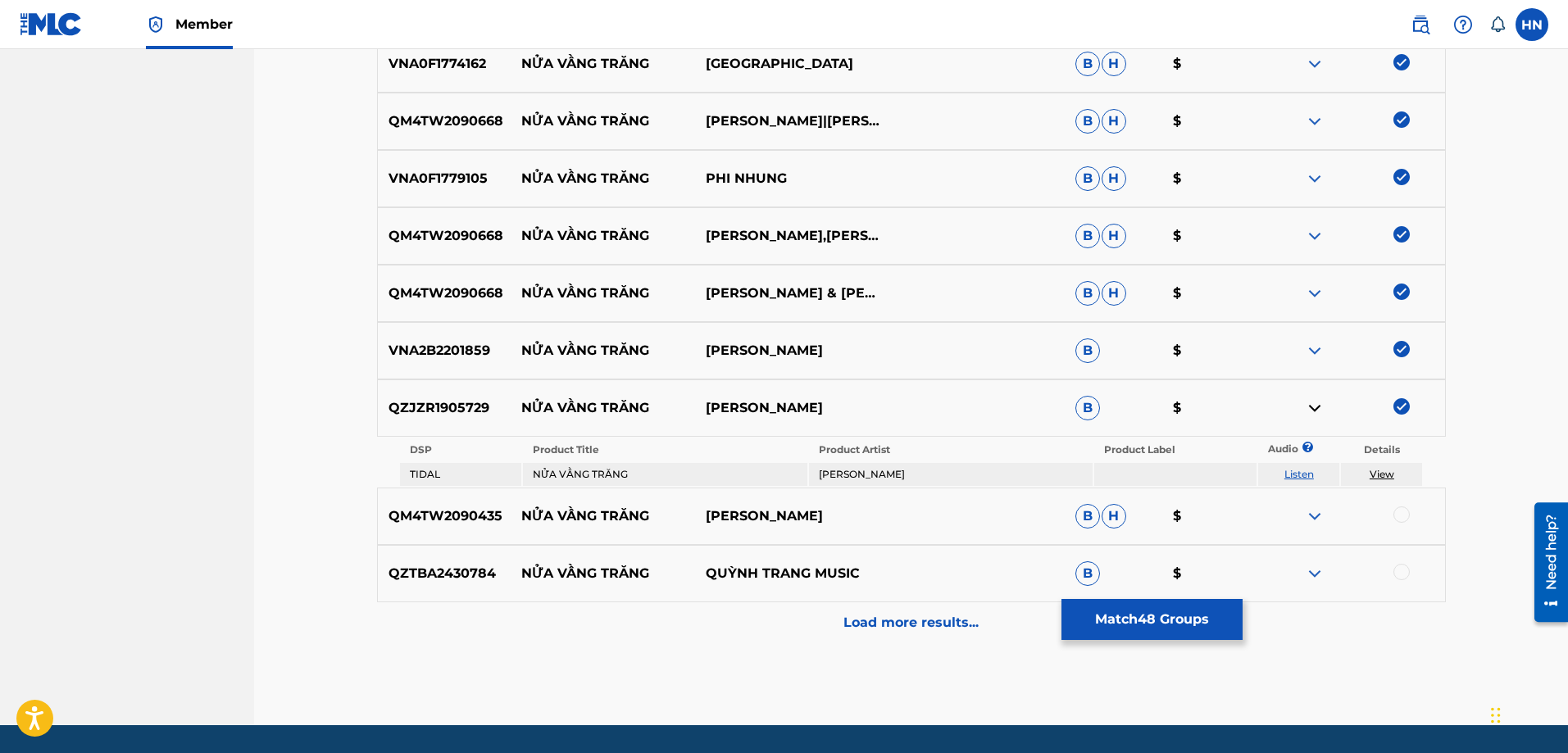
click at [462, 521] on p "QM4TW2090435" at bounding box center [445, 516] width 133 height 20
click at [1403, 506] on div "QM4TW2090435 NỬA VẦNG TRĂNG QUANG [PERSON_NAME]" at bounding box center [912, 516] width 1069 height 58
click at [1404, 511] on div at bounding box center [1401, 515] width 17 height 17
click at [1295, 565] on div at bounding box center [1351, 574] width 184 height 20
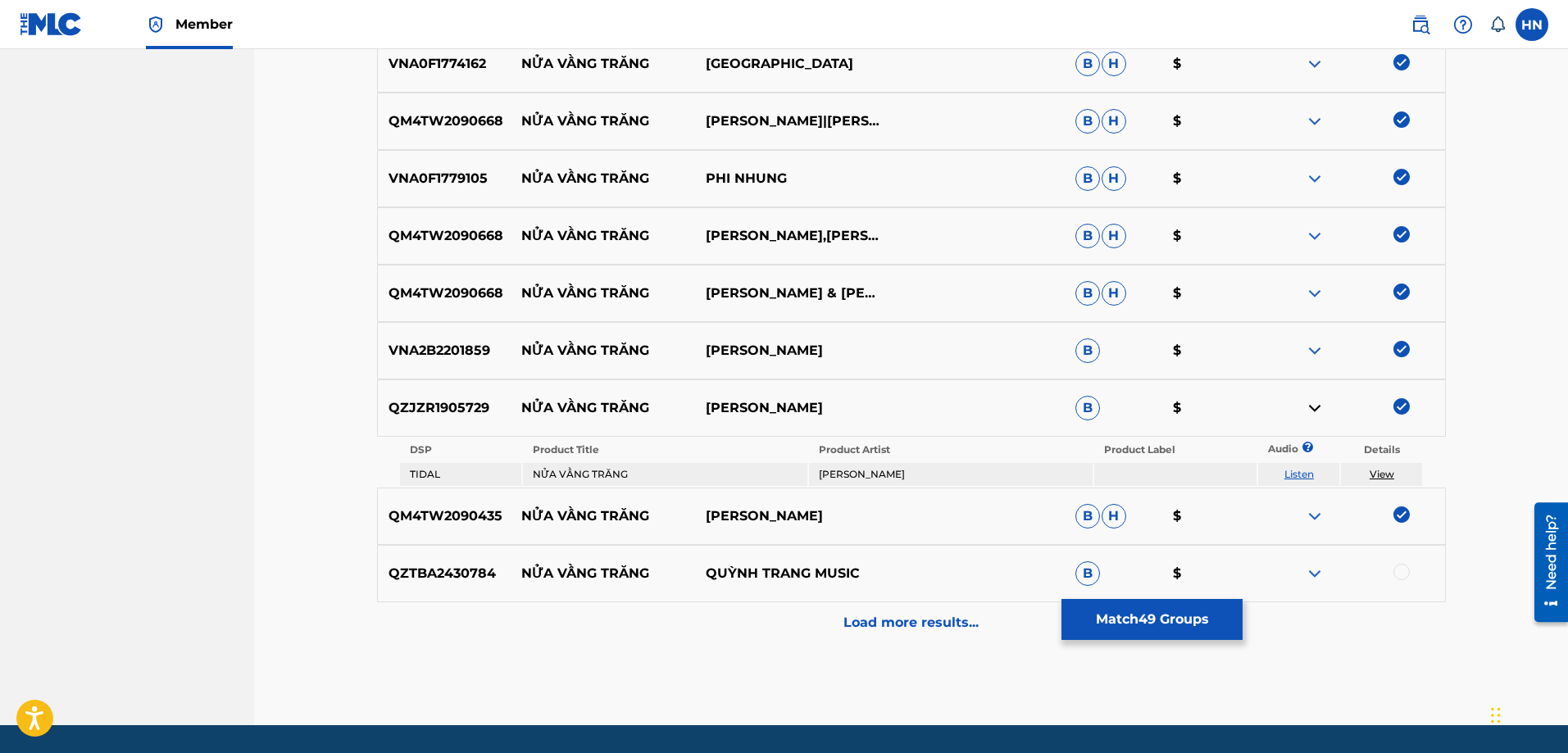
click at [1304, 567] on div at bounding box center [1351, 574] width 184 height 20
click at [1309, 570] on img at bounding box center [1315, 574] width 20 height 20
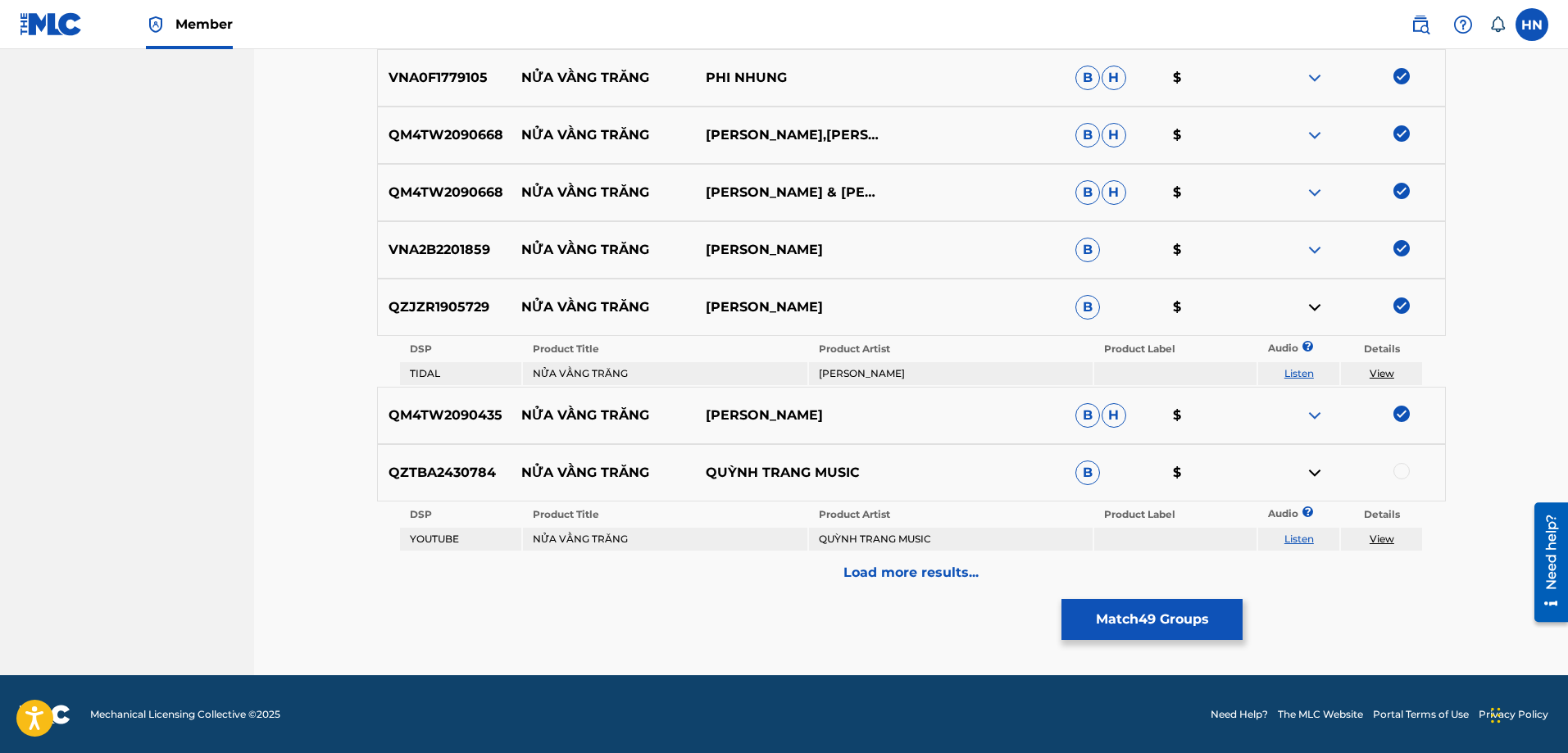
scroll to position [3665, 0]
click at [1289, 543] on link "Listen" at bounding box center [1299, 538] width 30 height 12
click at [888, 576] on p "Load more results..." at bounding box center [911, 572] width 135 height 20
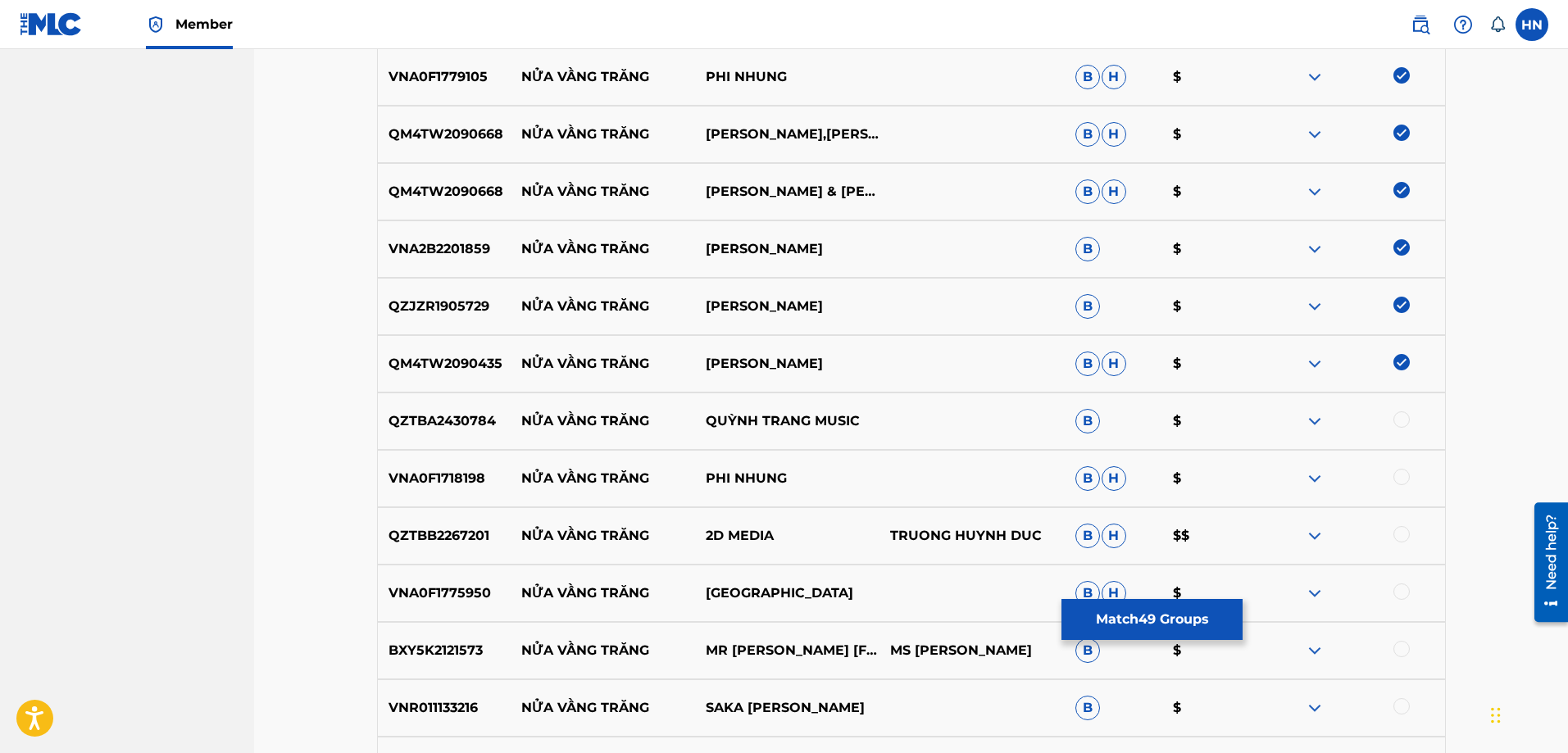
click at [423, 603] on p "VNA0F1775950" at bounding box center [445, 593] width 133 height 20
click at [1401, 591] on div at bounding box center [1401, 591] width 17 height 17
click at [446, 713] on p "VNR011133216" at bounding box center [445, 708] width 133 height 20
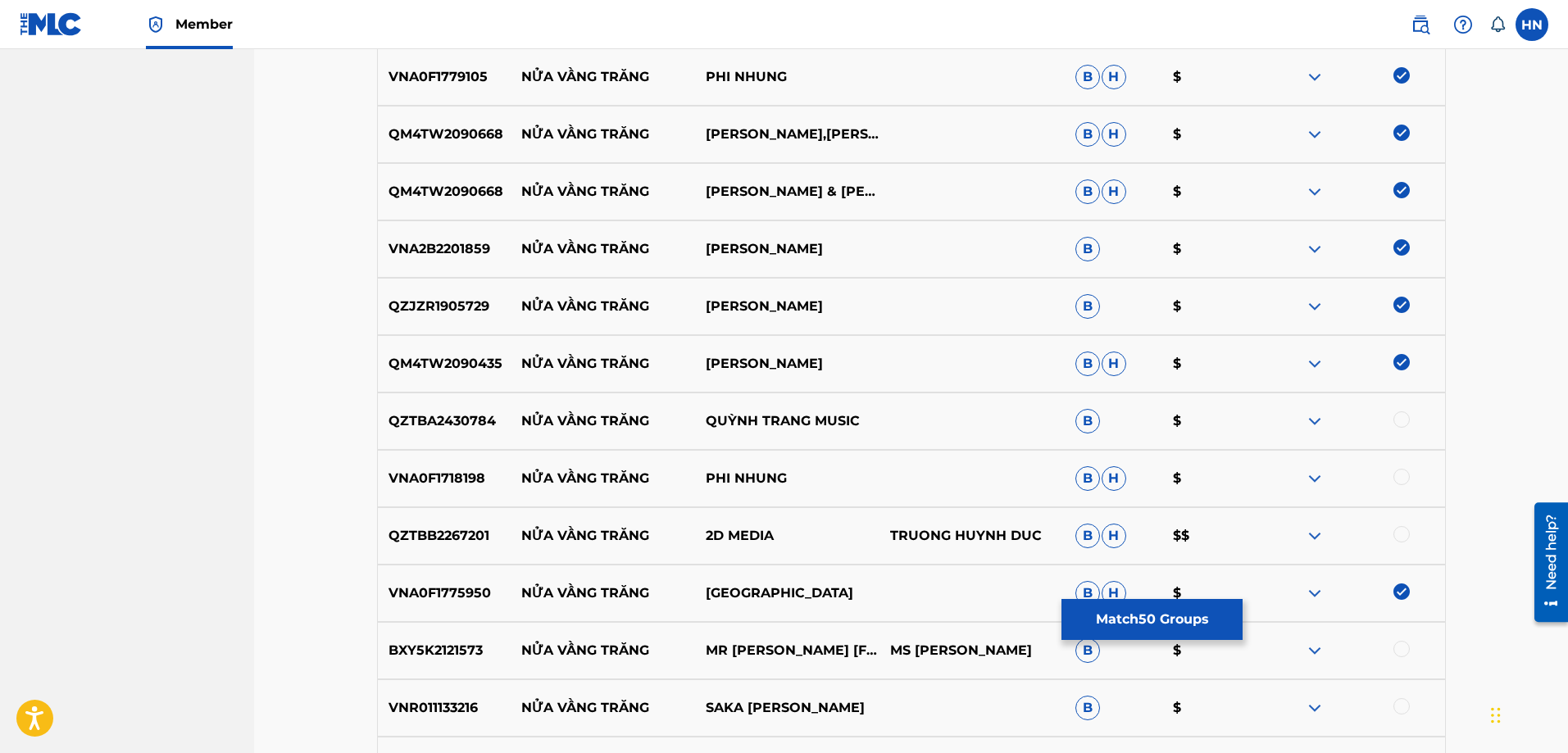
click at [1411, 710] on div at bounding box center [1351, 708] width 184 height 20
click at [1405, 708] on div at bounding box center [1401, 706] width 17 height 17
click at [432, 459] on div "VNA0F1718198 NỬA VẦNG TRĂNG PHI NHUNG B H $" at bounding box center [912, 479] width 1069 height 58
click at [1399, 477] on div at bounding box center [1401, 477] width 17 height 17
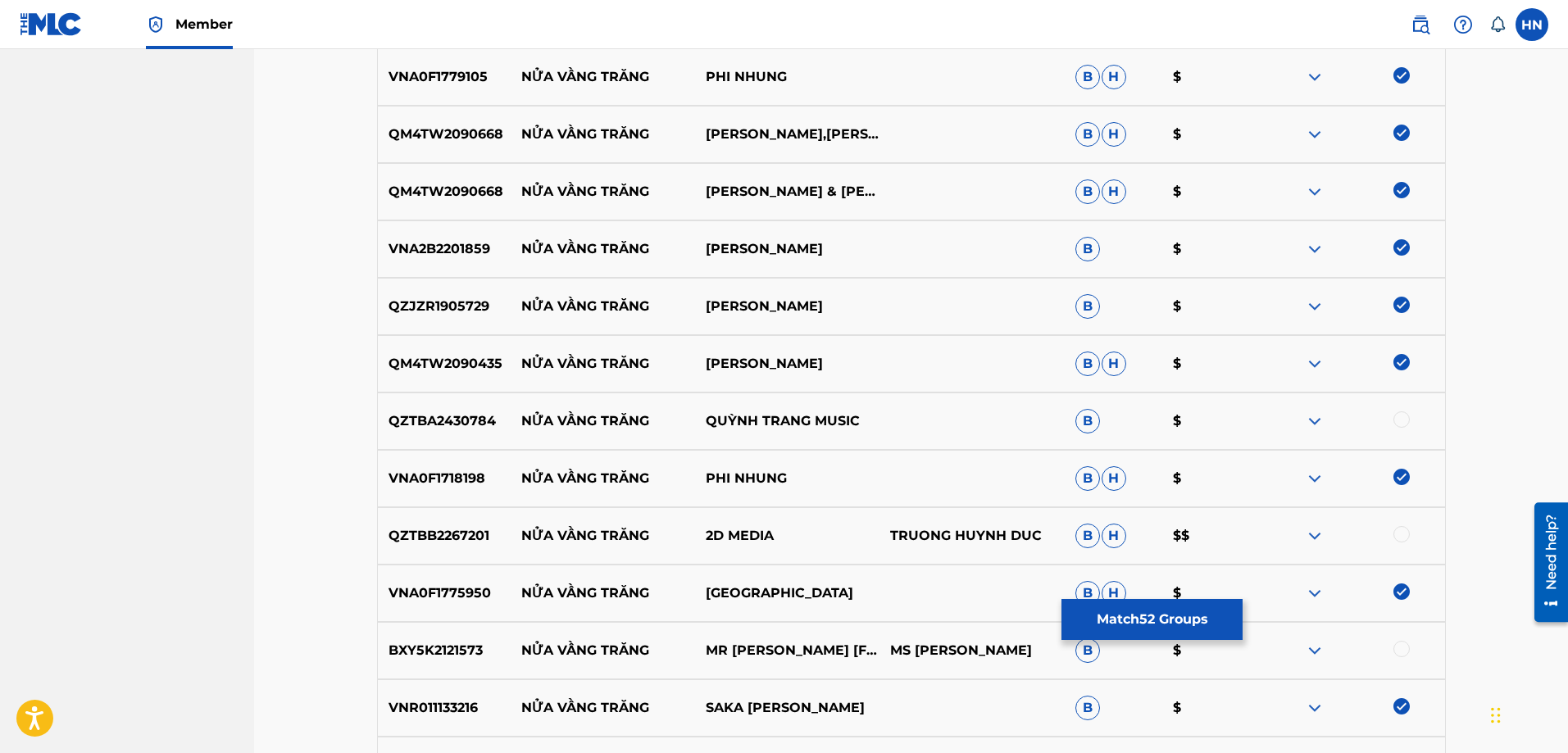
click at [1323, 539] on img at bounding box center [1315, 535] width 20 height 20
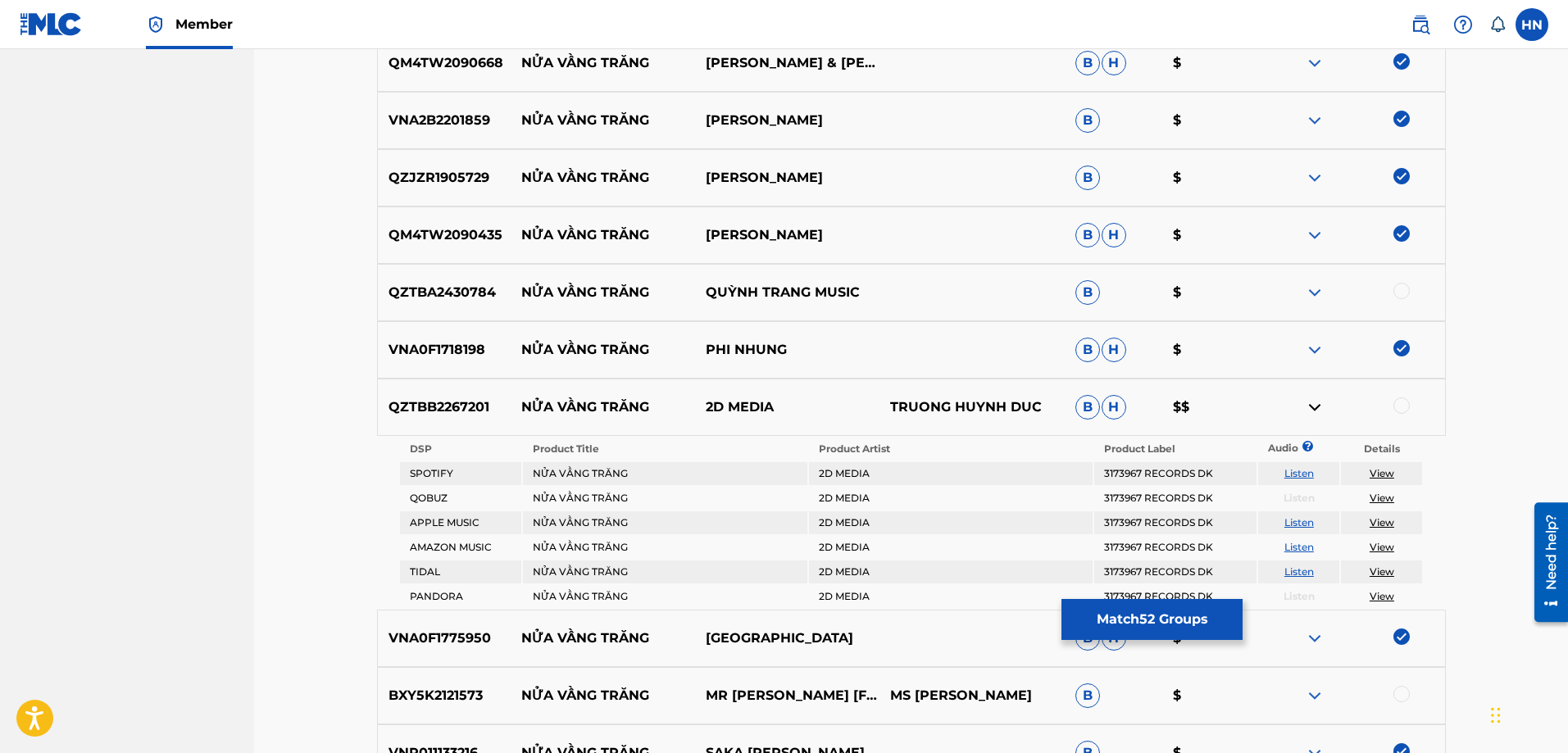
scroll to position [3911, 0]
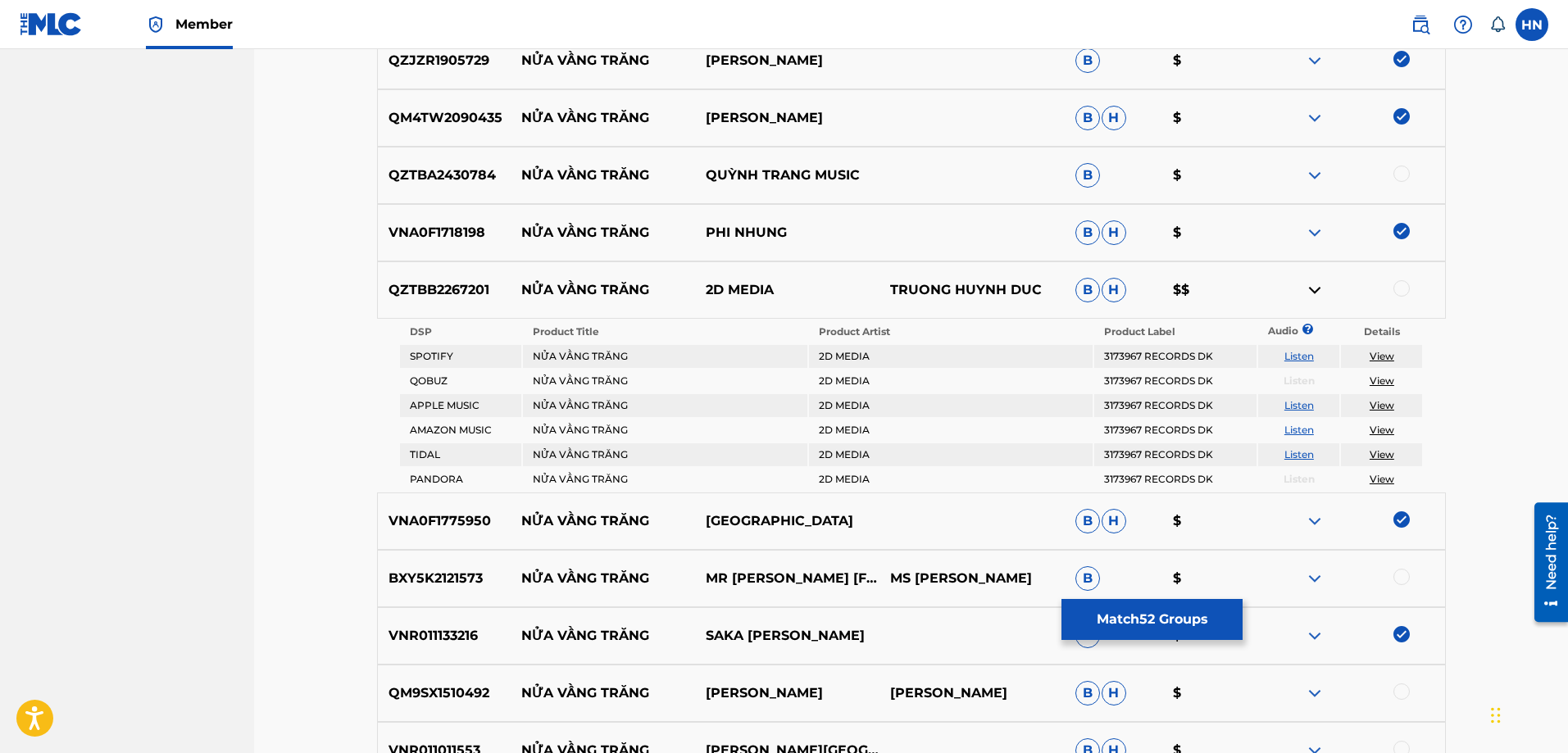
click at [1310, 356] on link "Listen" at bounding box center [1299, 356] width 30 height 12
drag, startPoint x: 518, startPoint y: 295, endPoint x: 799, endPoint y: 273, distance: 281.9
click at [799, 274] on div "QZTBB2267201 NỬA VẦNG TRĂNG 2D MEDIA TRUONG HUYNH DUC B H $$" at bounding box center [912, 290] width 1069 height 58
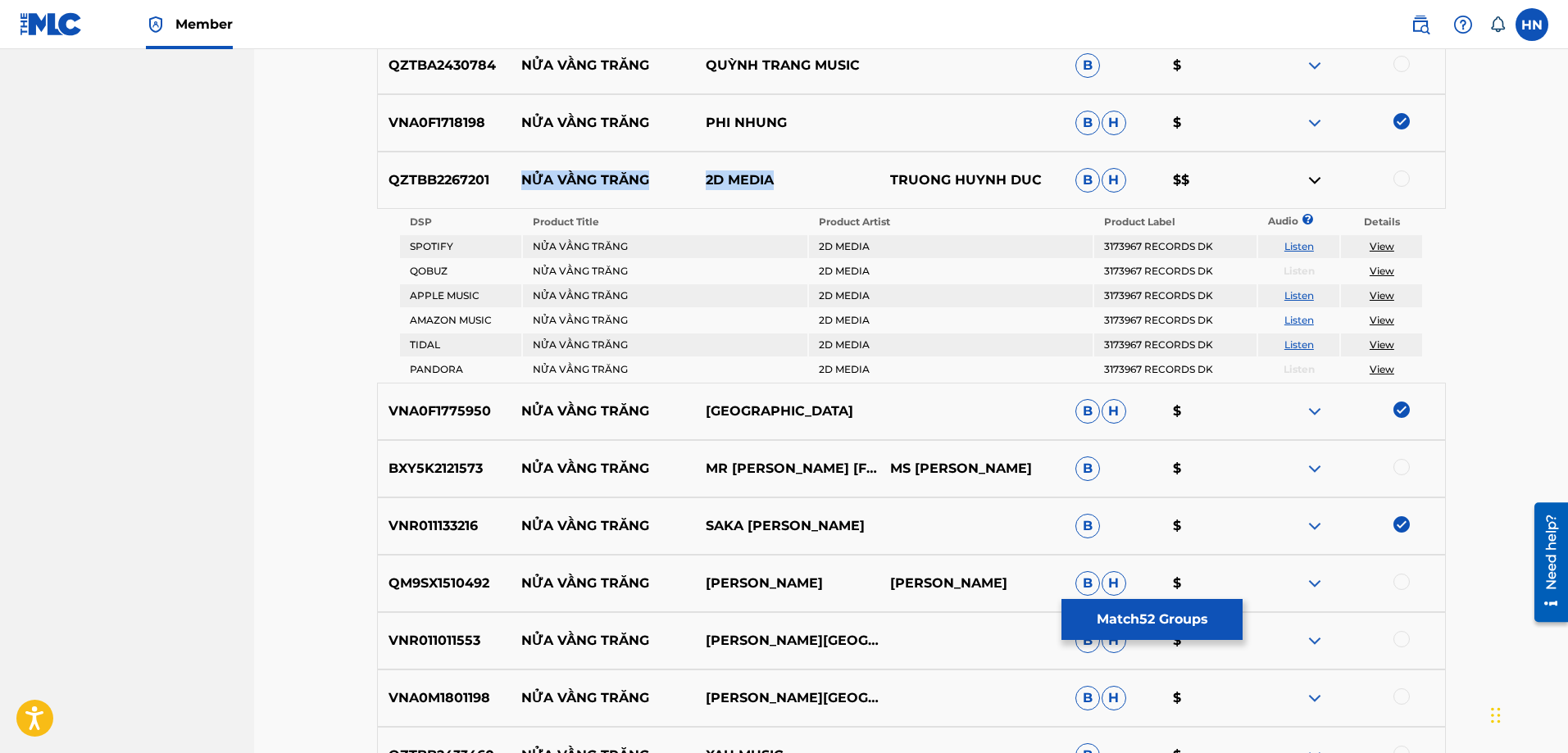
scroll to position [4238, 0]
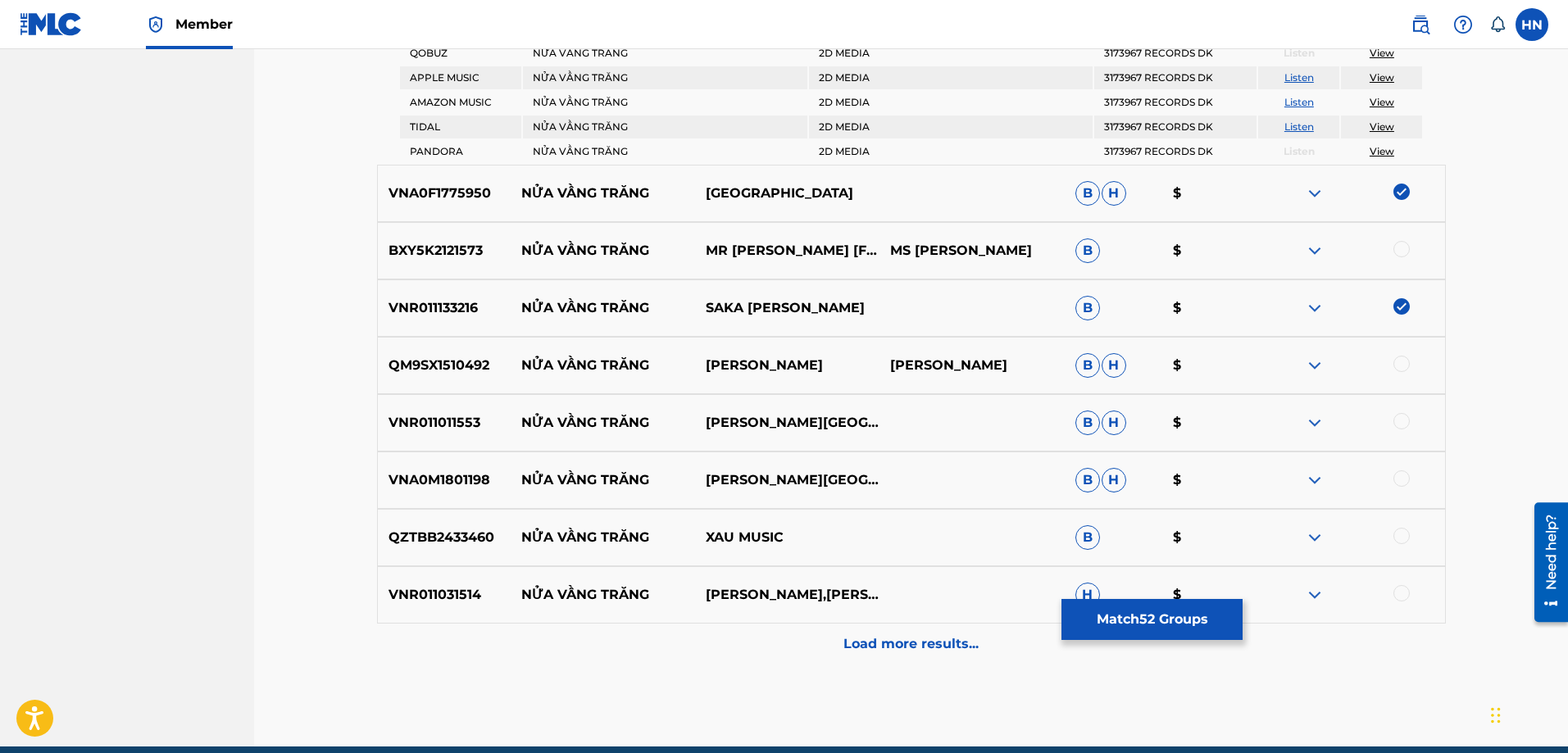
click at [1318, 246] on img at bounding box center [1315, 251] width 20 height 20
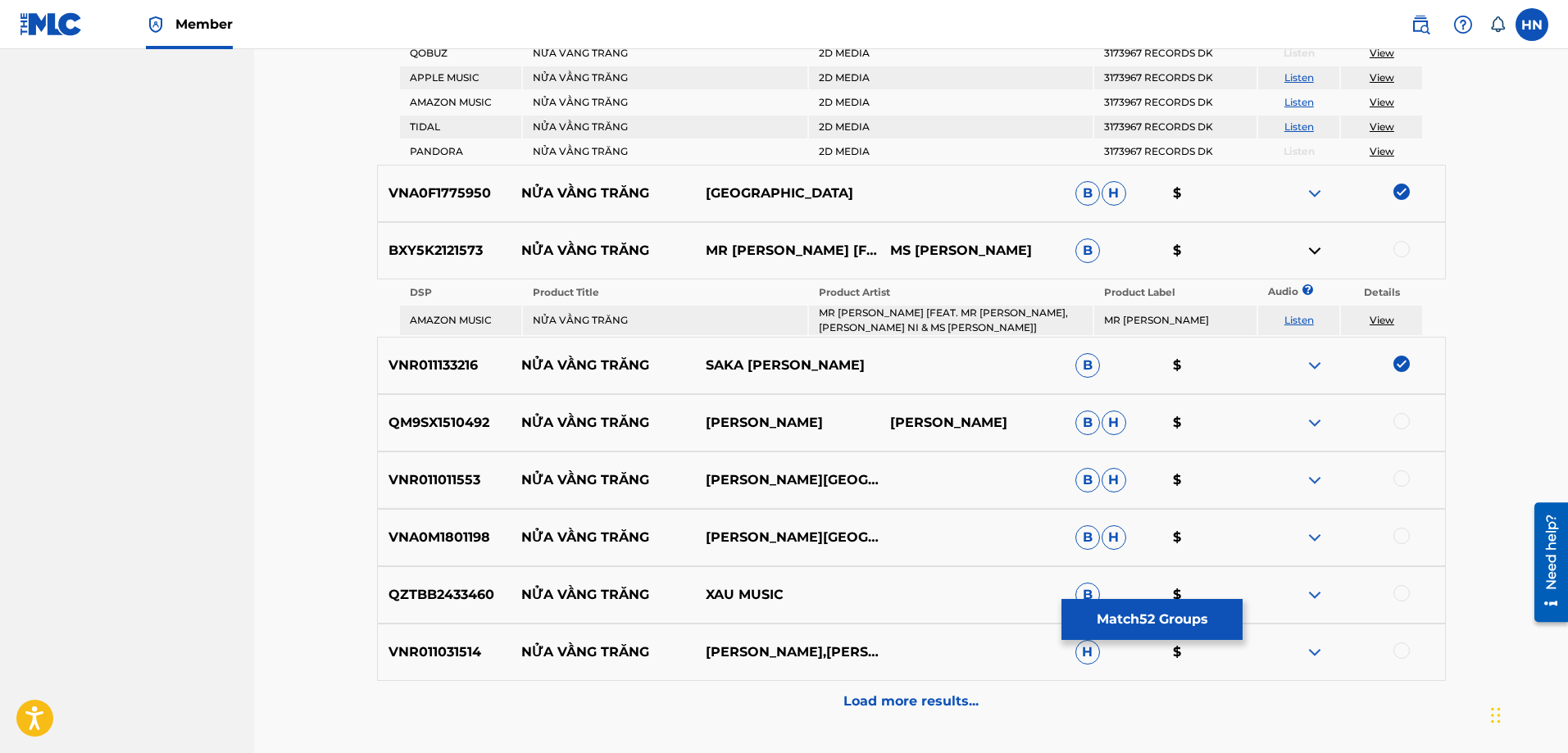
click at [1302, 314] on link "Listen" at bounding box center [1299, 320] width 30 height 12
click at [461, 471] on p "VNR011011553" at bounding box center [445, 480] width 133 height 20
click at [1402, 471] on div at bounding box center [1401, 479] width 17 height 17
click at [490, 643] on p "VNR011031514" at bounding box center [445, 653] width 133 height 20
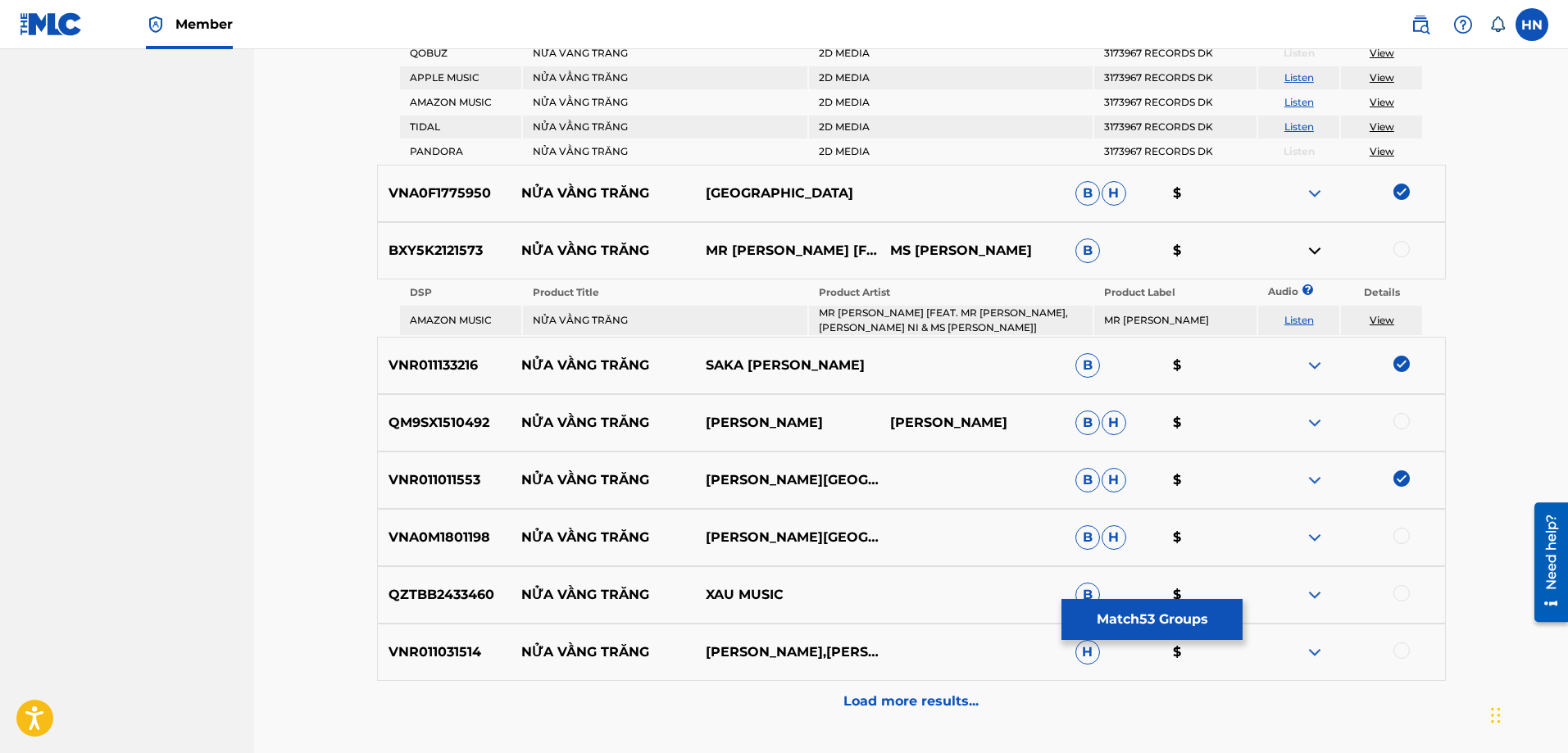
drag, startPoint x: 490, startPoint y: 638, endPoint x: 465, endPoint y: 643, distance: 25.5
click at [488, 643] on p "VNR011031514" at bounding box center [445, 653] width 133 height 20
click at [434, 643] on p "VNR011031514" at bounding box center [445, 653] width 133 height 20
click at [1403, 648] on div at bounding box center [1401, 651] width 17 height 17
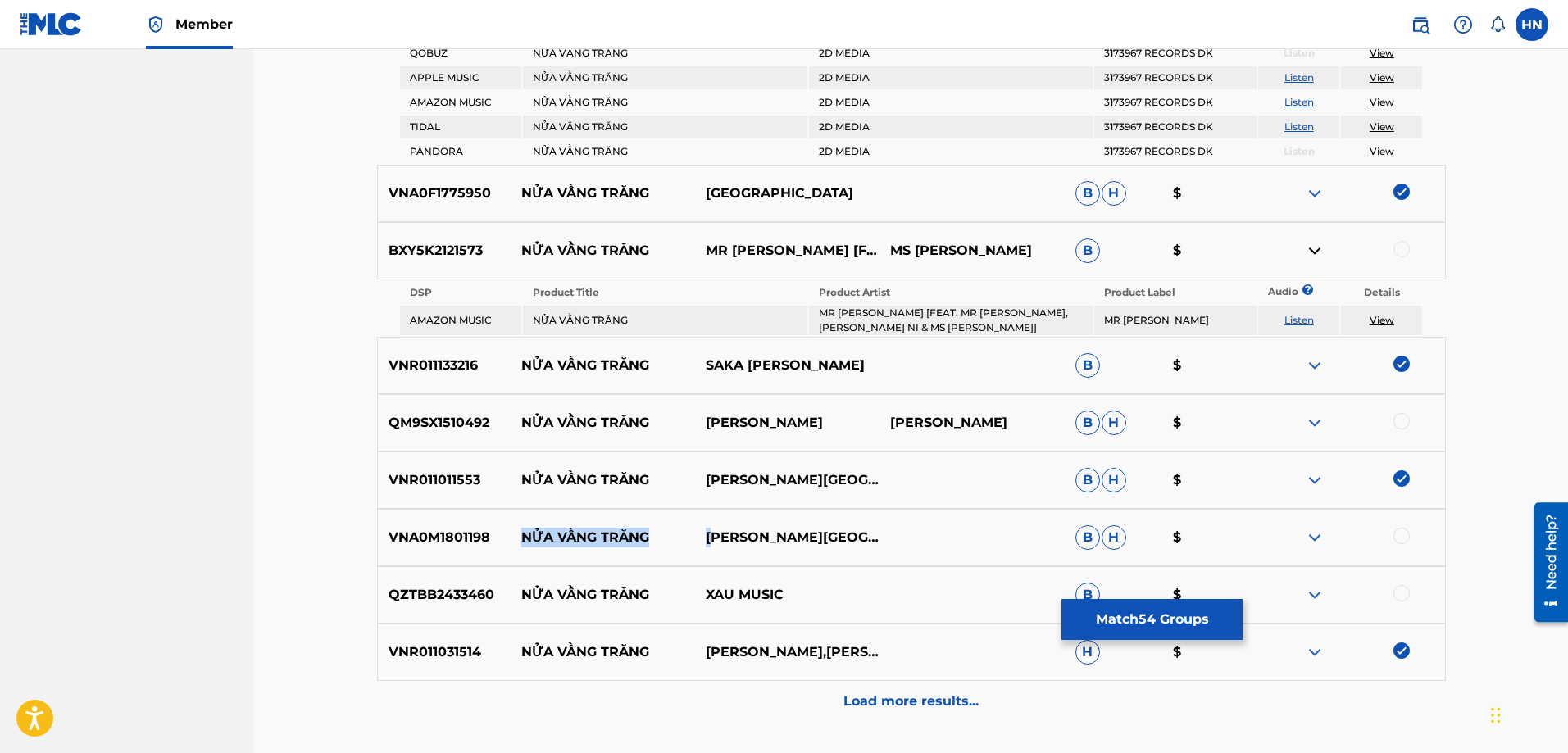
drag, startPoint x: 499, startPoint y: 533, endPoint x: 860, endPoint y: 508, distance: 361.9
click at [812, 515] on div "VNA0M1801198 NỬA VẦNG TRĂNG CAO THÁI SƠN B H $" at bounding box center [912, 538] width 1069 height 58
click at [459, 534] on p "VNA0M1801198" at bounding box center [445, 537] width 133 height 20
click at [1395, 528] on div at bounding box center [1401, 535] width 17 height 17
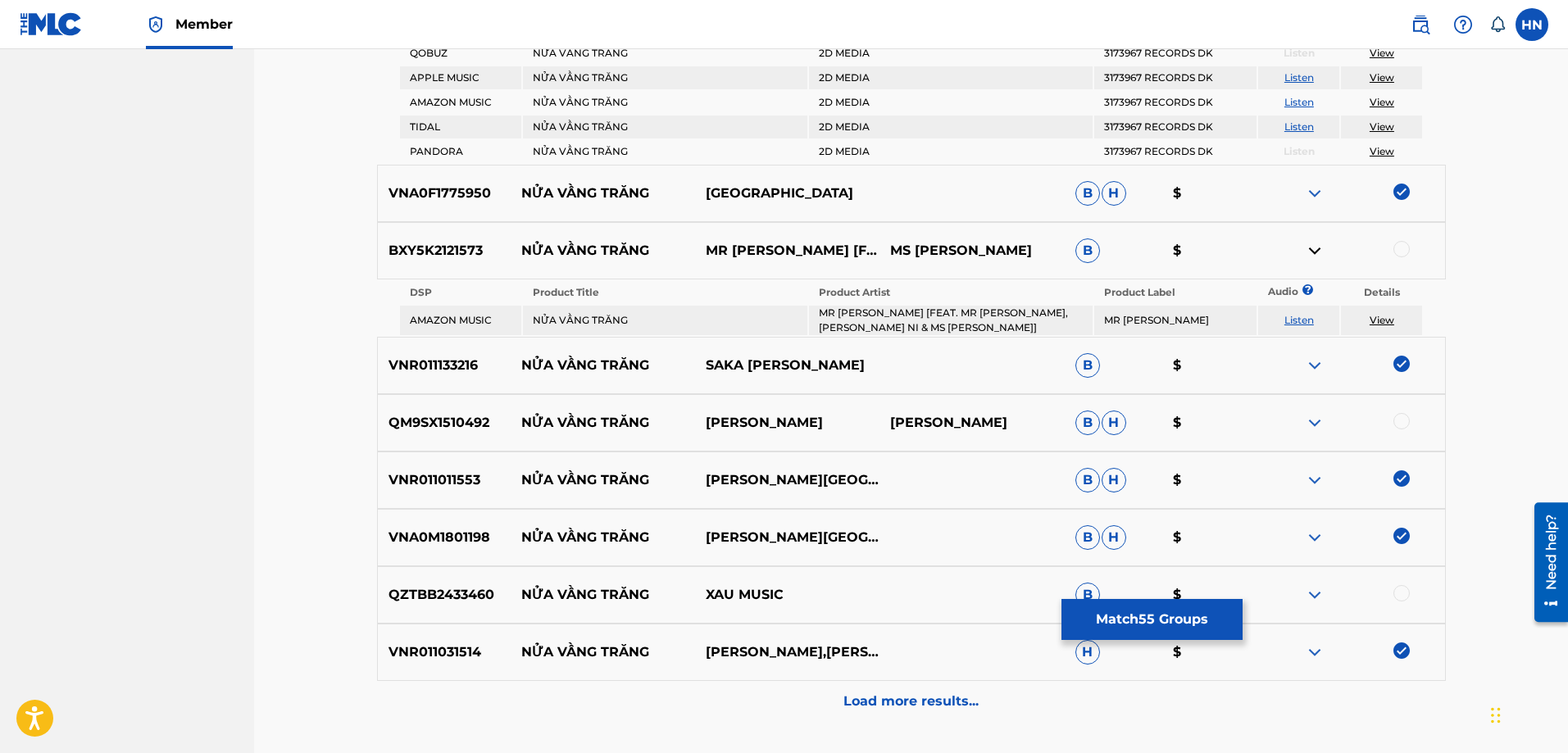
click at [1324, 586] on img at bounding box center [1315, 595] width 20 height 20
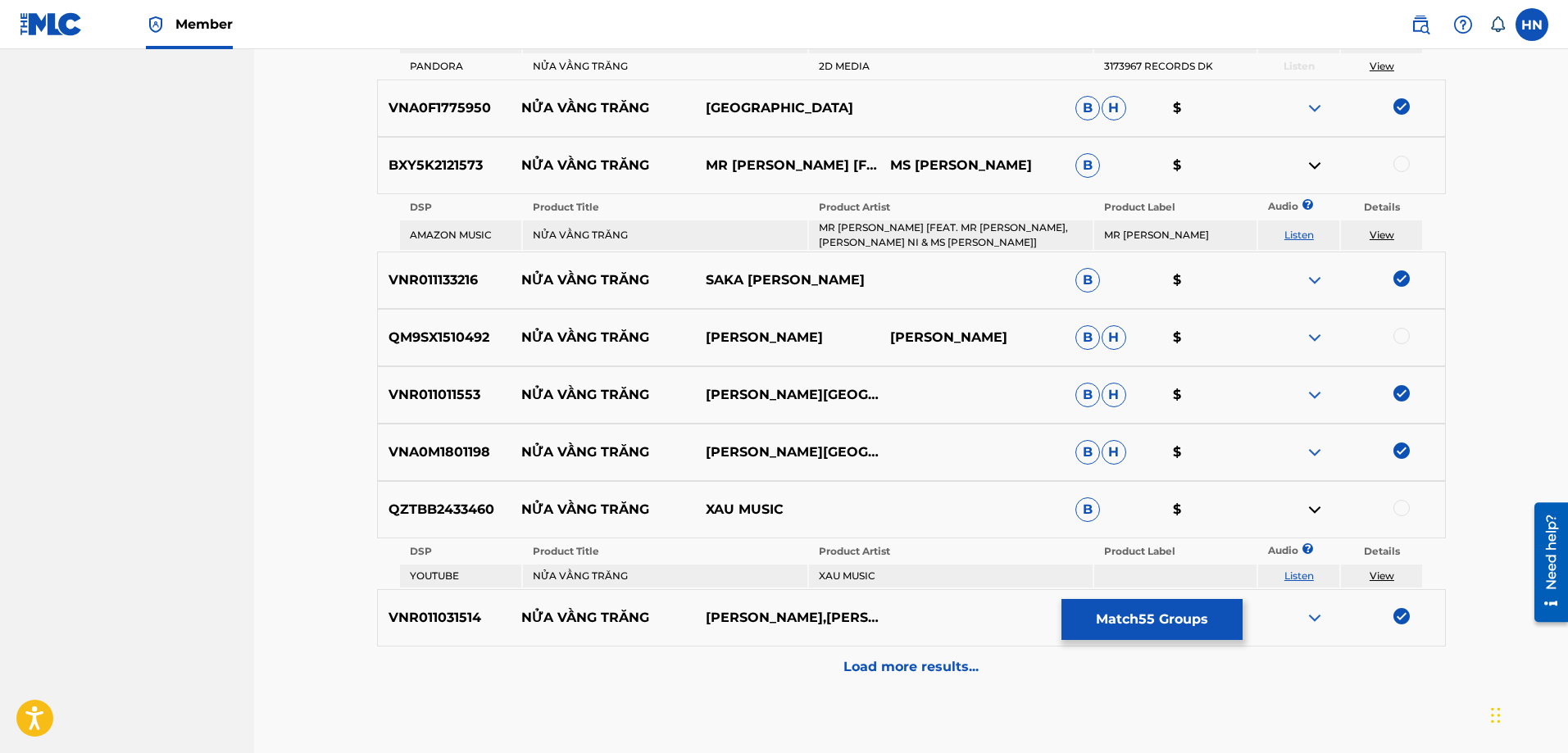
scroll to position [4412, 0]
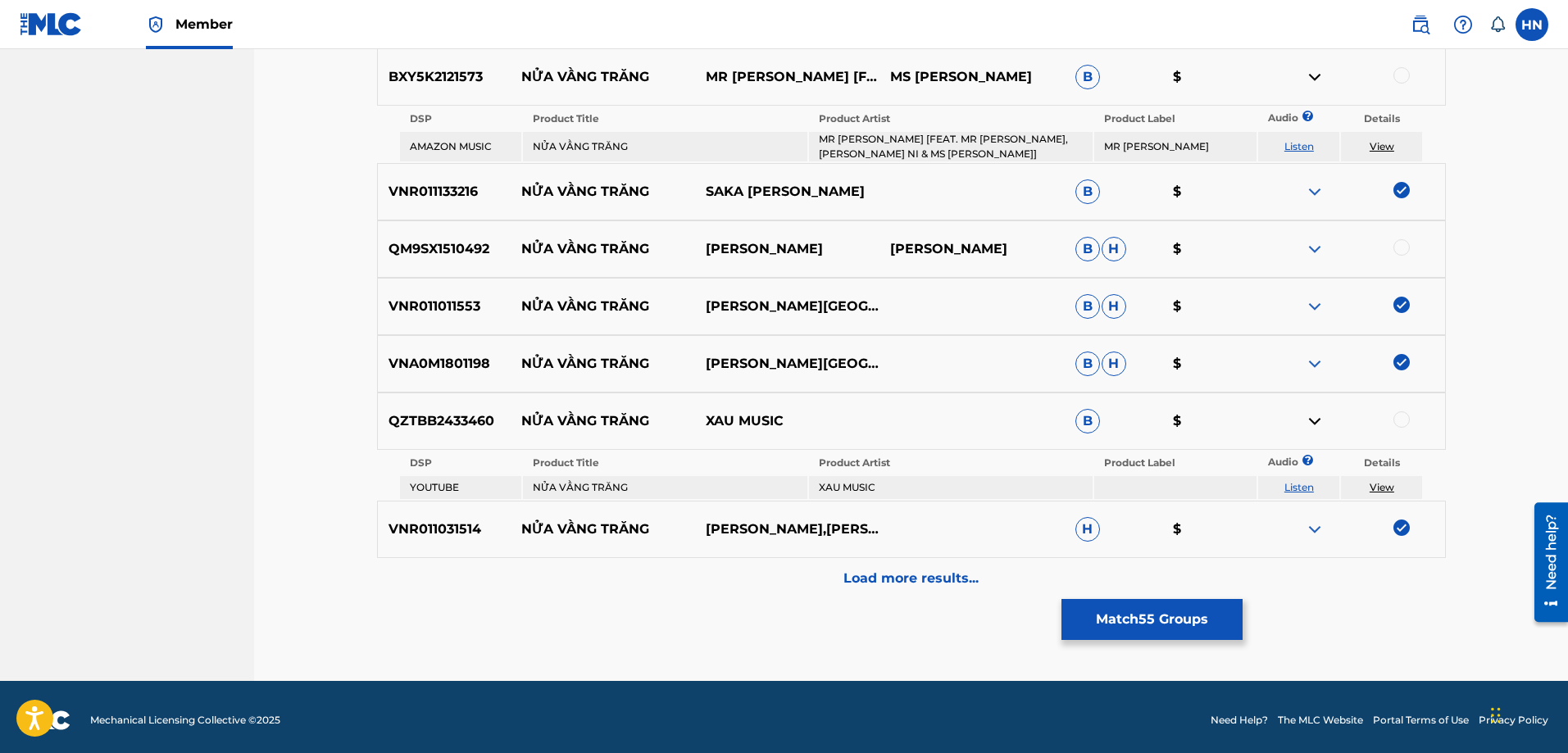
click at [1299, 489] on td "Listen" at bounding box center [1298, 487] width 81 height 23
click at [1298, 484] on link "Listen" at bounding box center [1299, 487] width 30 height 12
click at [804, 558] on div "Load more results..." at bounding box center [912, 578] width 1069 height 41
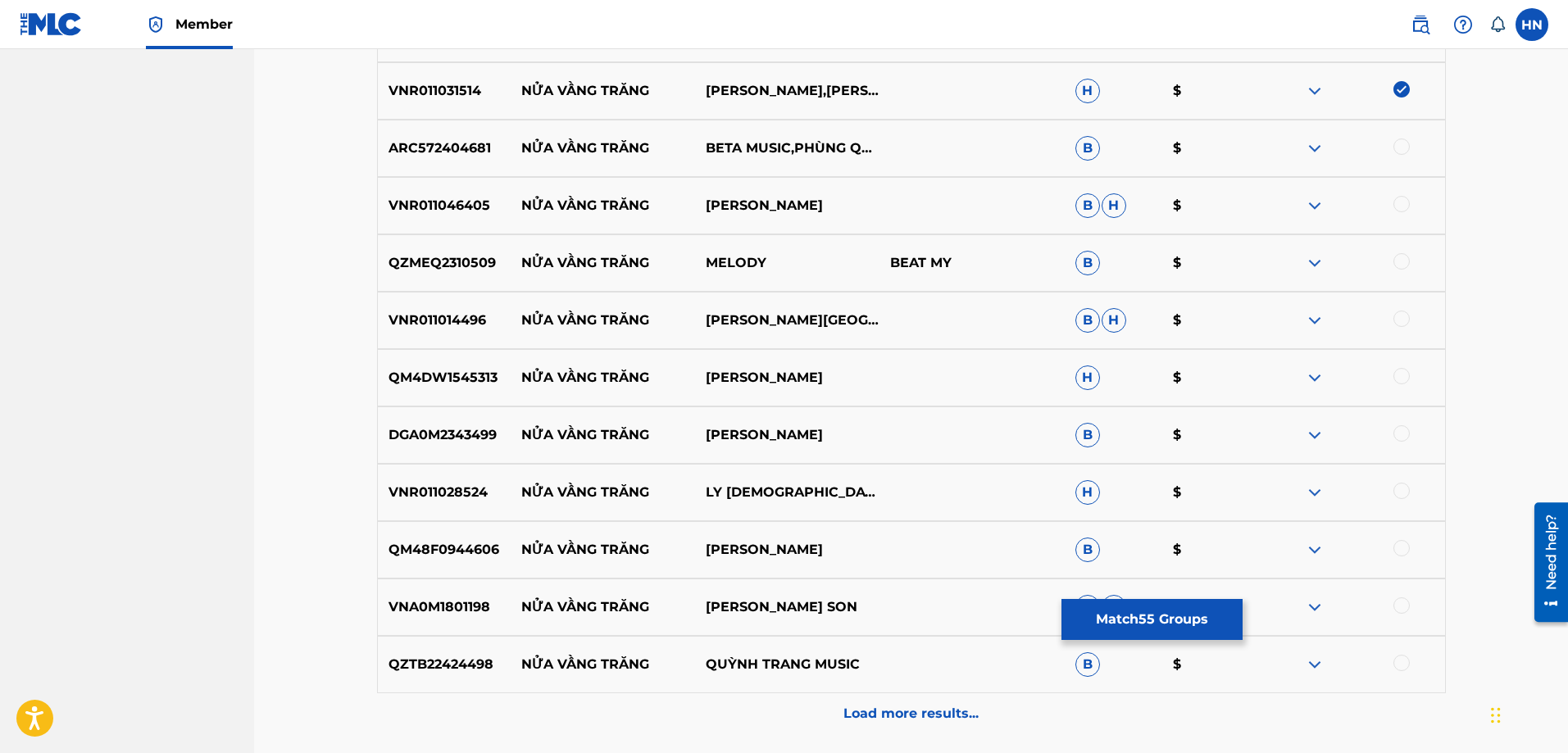
scroll to position [4577, 0]
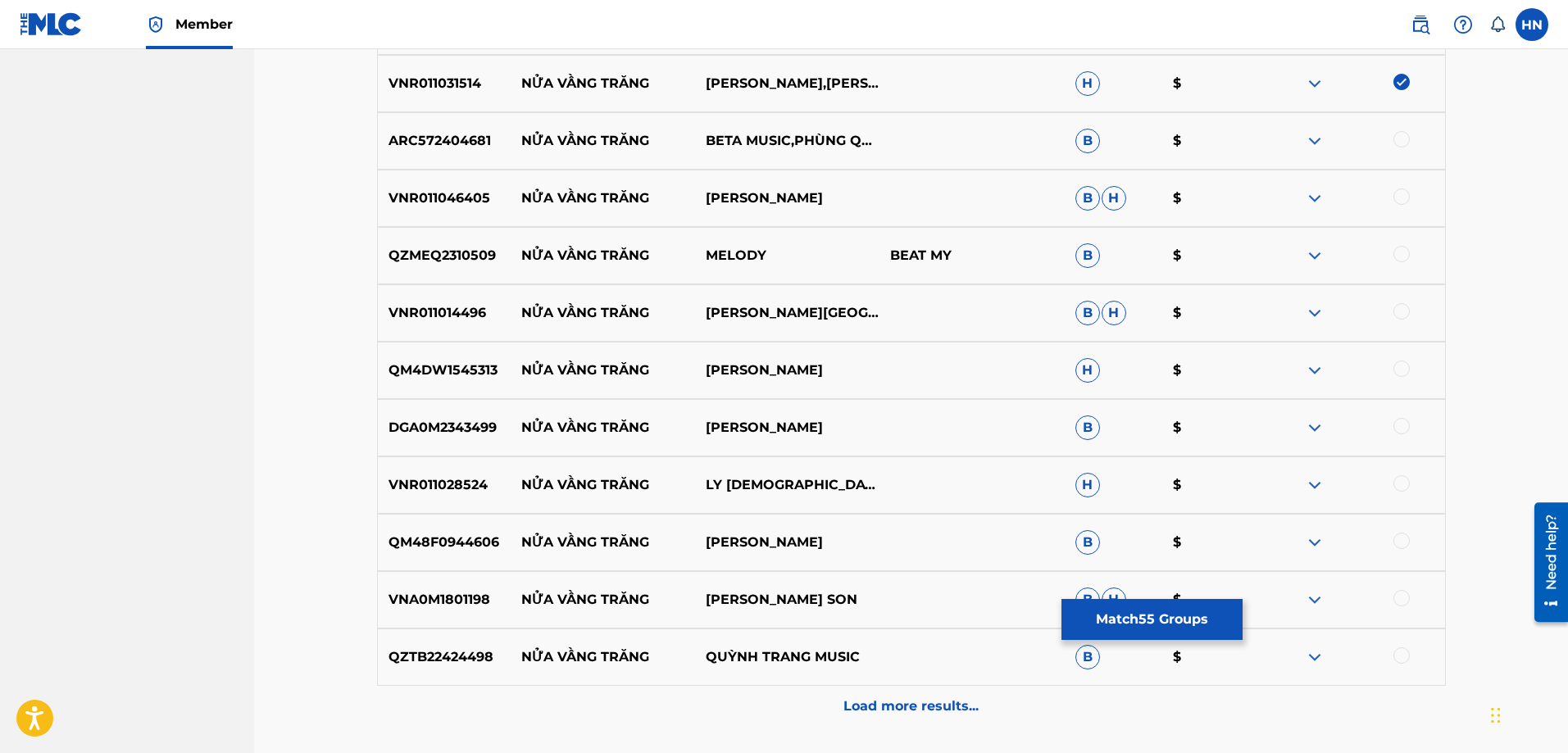
click at [466, 142] on p "ARC572404681" at bounding box center [445, 141] width 133 height 20
click at [1392, 143] on div at bounding box center [1351, 141] width 184 height 20
click at [1398, 141] on div at bounding box center [1401, 139] width 17 height 17
drag, startPoint x: 512, startPoint y: 198, endPoint x: 921, endPoint y: 196, distance: 409.0
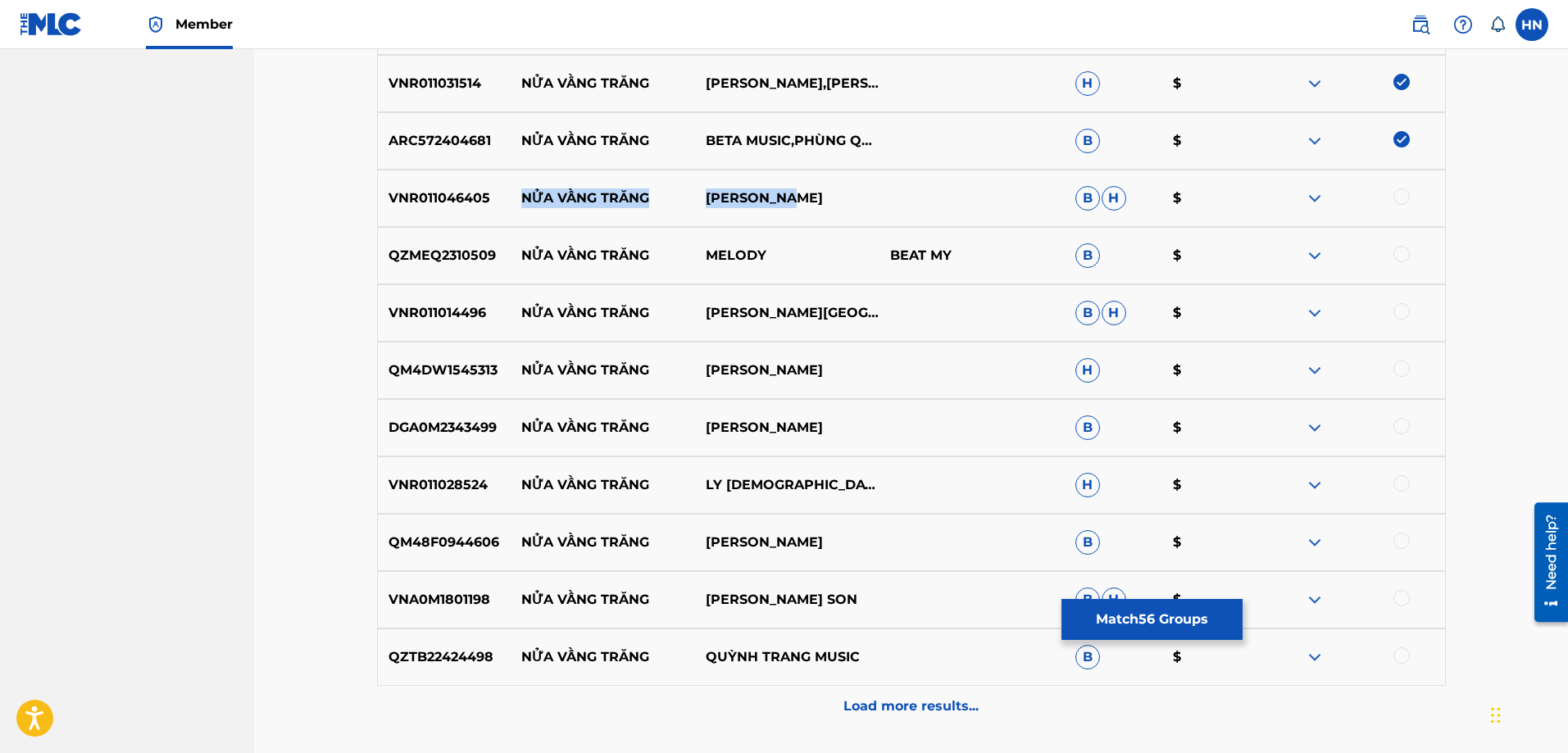
click at [912, 196] on div "VNR011046405 NỬA VẦNG TRĂNG YEN PHUONG B H $" at bounding box center [912, 198] width 1069 height 58
click at [469, 201] on p "VNR011046405" at bounding box center [445, 198] width 133 height 20
drag, startPoint x: 525, startPoint y: 195, endPoint x: 863, endPoint y: 193, distance: 338.0
click at [859, 193] on div "VNR011046405 NỬA VẦNG TRĂNG YEN PHUONG B H $" at bounding box center [912, 198] width 1069 height 58
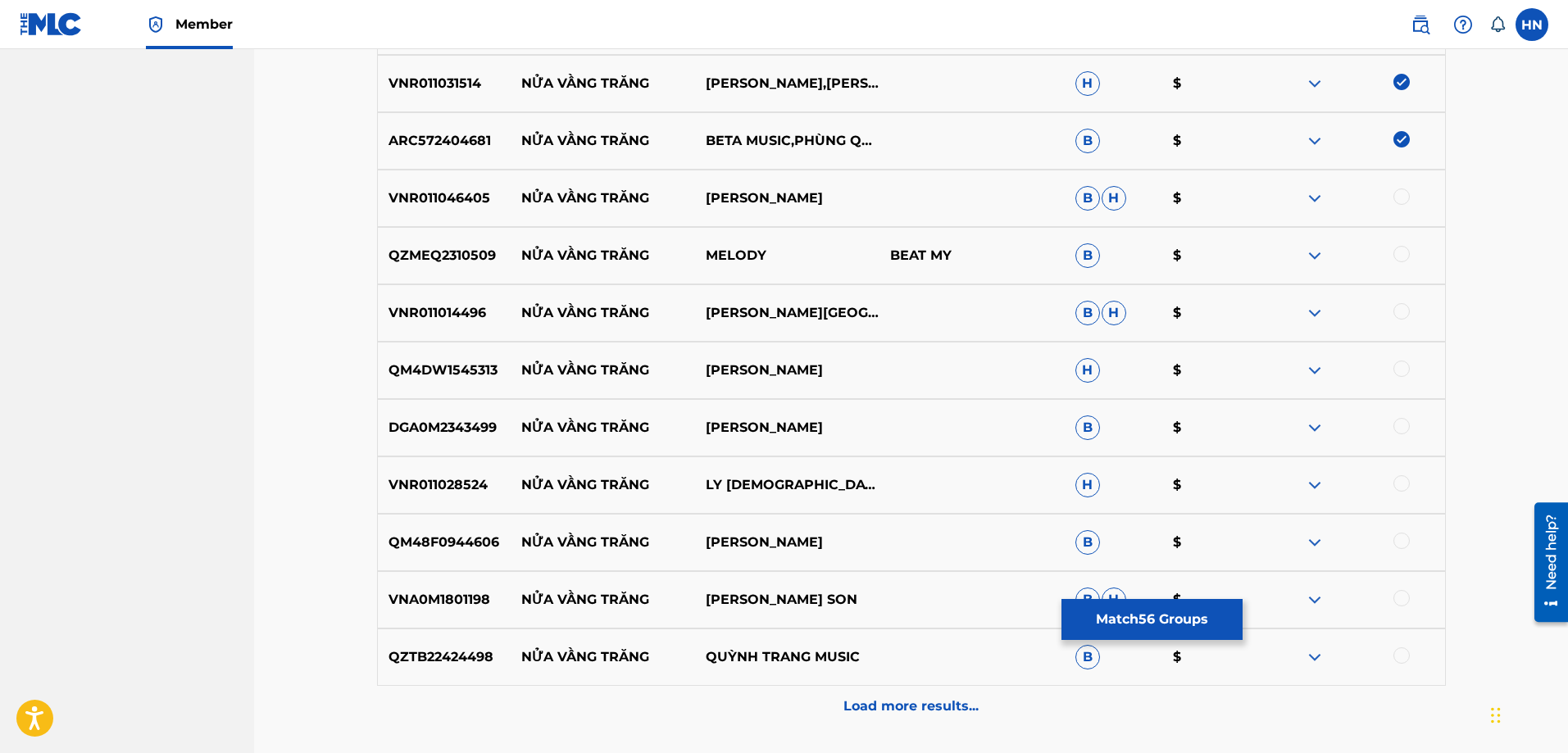
click at [473, 318] on p "VNR011014496" at bounding box center [445, 313] width 133 height 20
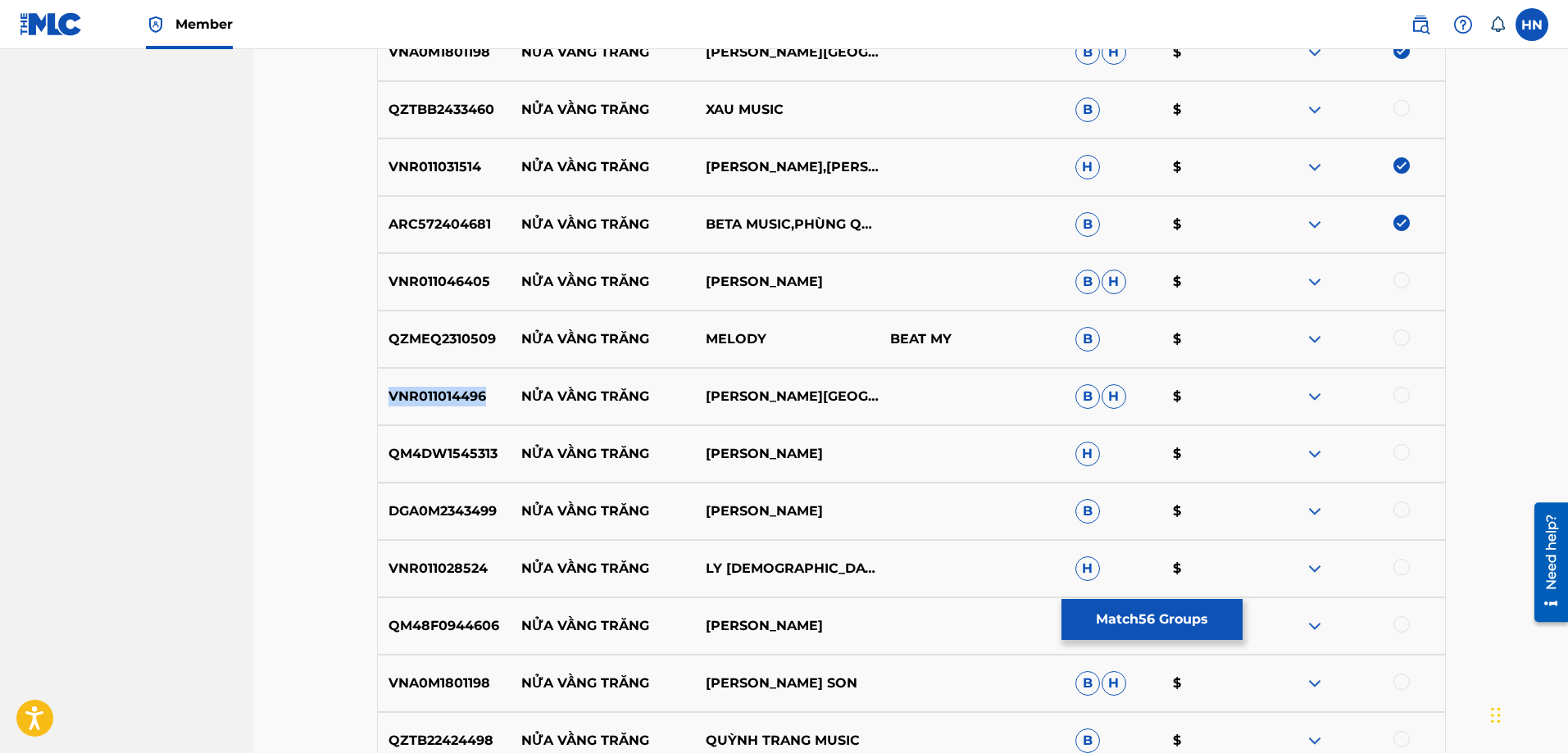
scroll to position [4659, 0]
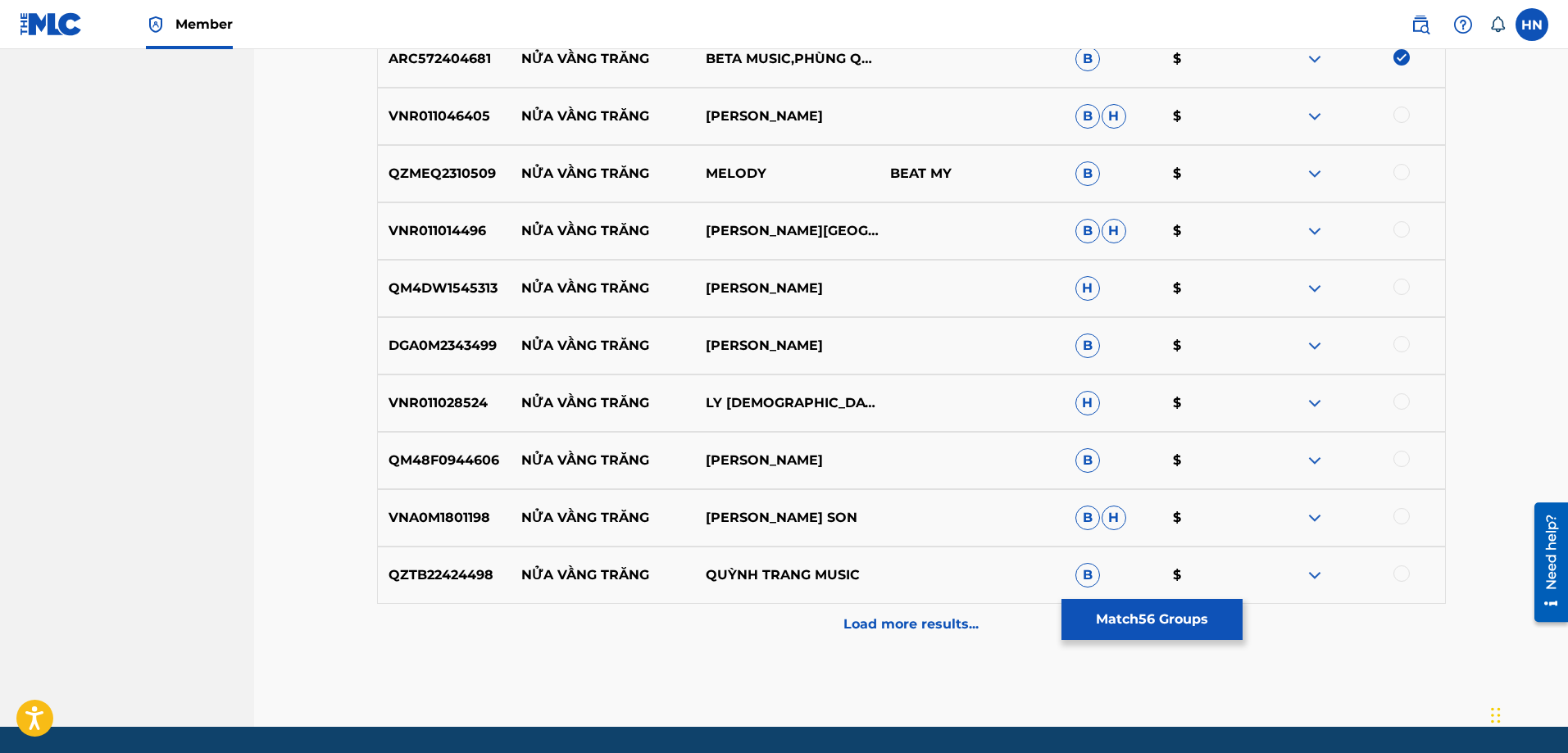
click at [1400, 226] on div at bounding box center [1401, 229] width 17 height 17
click at [466, 295] on p "QM4DW1545313" at bounding box center [445, 288] width 133 height 20
drag, startPoint x: 1390, startPoint y: 290, endPoint x: 1399, endPoint y: 289, distance: 9.1
click at [1391, 290] on div at bounding box center [1351, 288] width 184 height 20
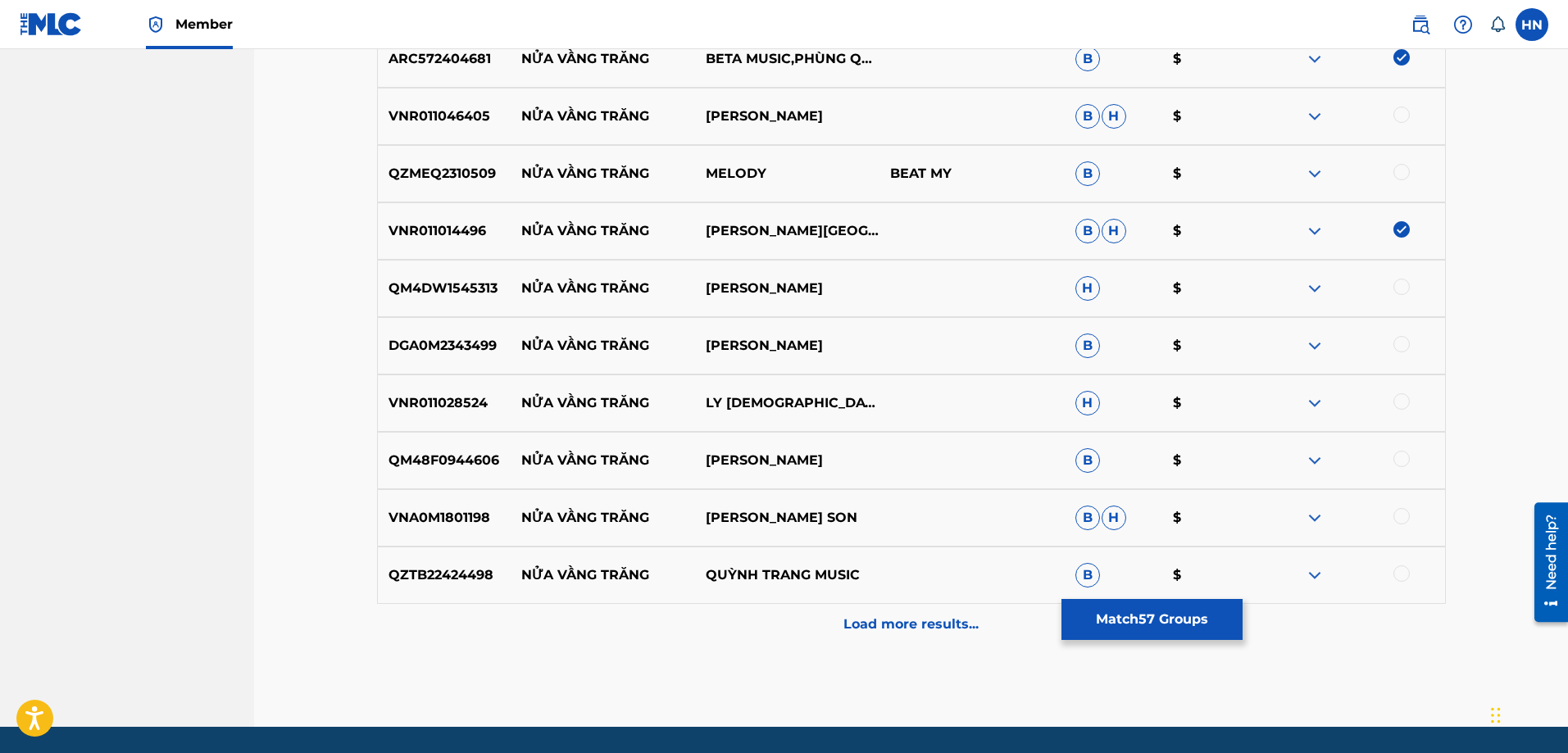
click at [1399, 289] on div at bounding box center [1401, 287] width 17 height 17
click at [439, 360] on div "DGA0M2343499 NỬA VẦNG TRĂNG HỒ QUANG LỘC B $" at bounding box center [912, 346] width 1069 height 58
click at [1396, 342] on div at bounding box center [1401, 344] width 17 height 17
click at [452, 402] on p "VNR011028524" at bounding box center [445, 403] width 133 height 20
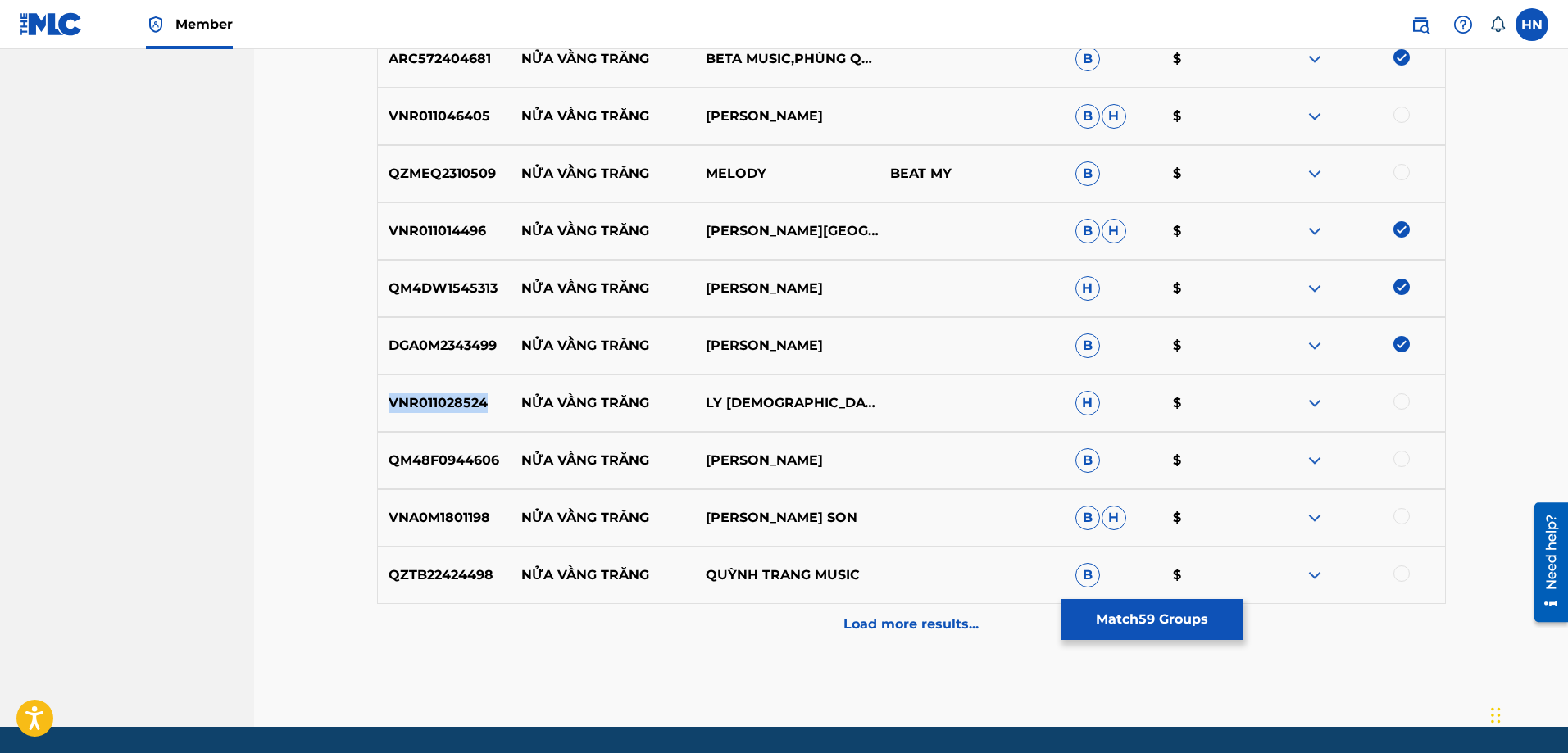
click at [452, 402] on p "VNR011028524" at bounding box center [445, 403] width 133 height 20
click at [1402, 404] on div at bounding box center [1401, 401] width 17 height 17
click at [429, 477] on div "QM48F0944606 NỬA VẦNG TRĂNG QUANG LÊ B $" at bounding box center [912, 461] width 1069 height 58
click at [1399, 458] on div at bounding box center [1401, 459] width 17 height 17
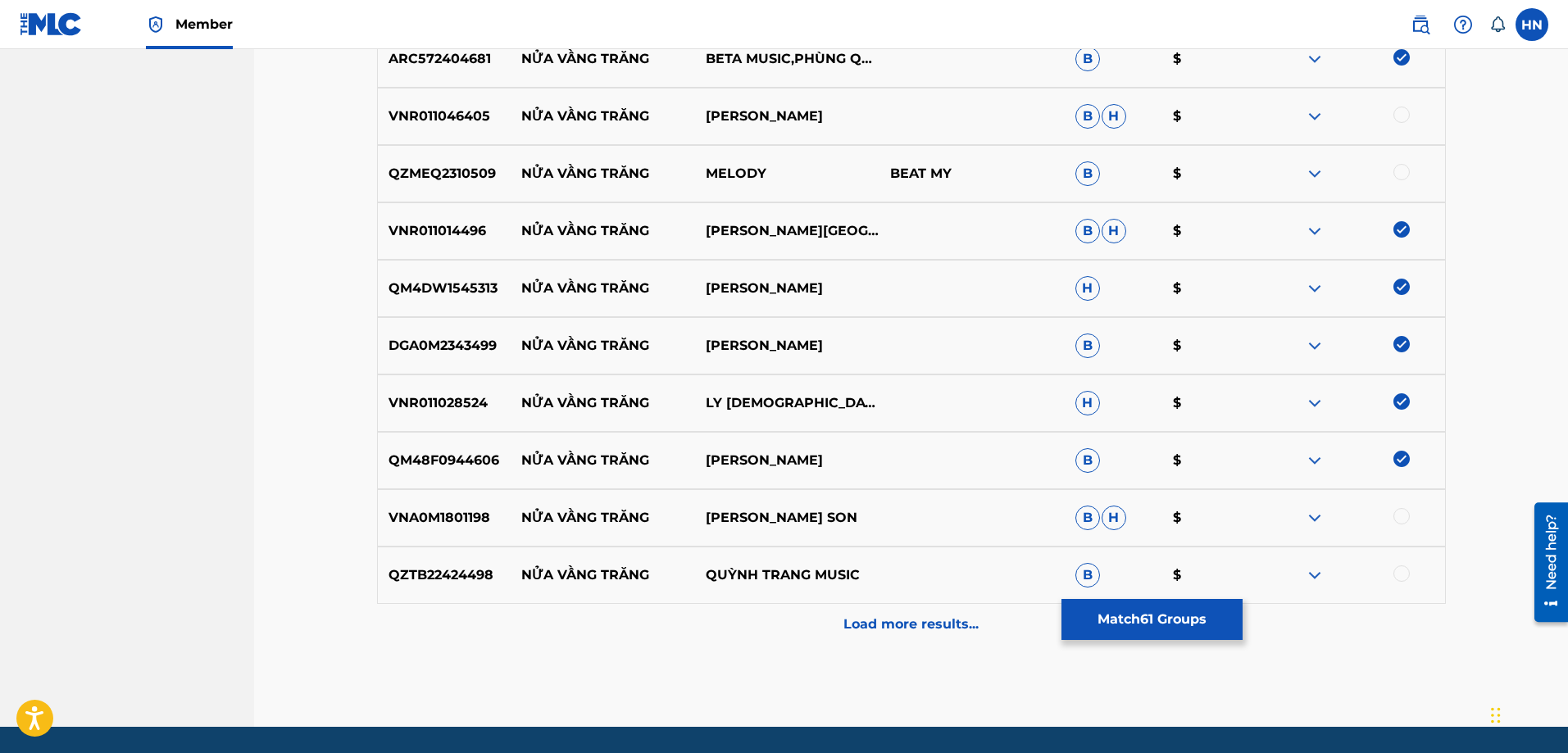
click at [437, 508] on div "VNA0M1801198 NỬA VẦNG TRĂNG CAO THAI SON B H $" at bounding box center [912, 518] width 1069 height 58
click at [1404, 514] on div at bounding box center [1401, 516] width 17 height 17
click at [874, 618] on p "Load more results..." at bounding box center [911, 625] width 135 height 20
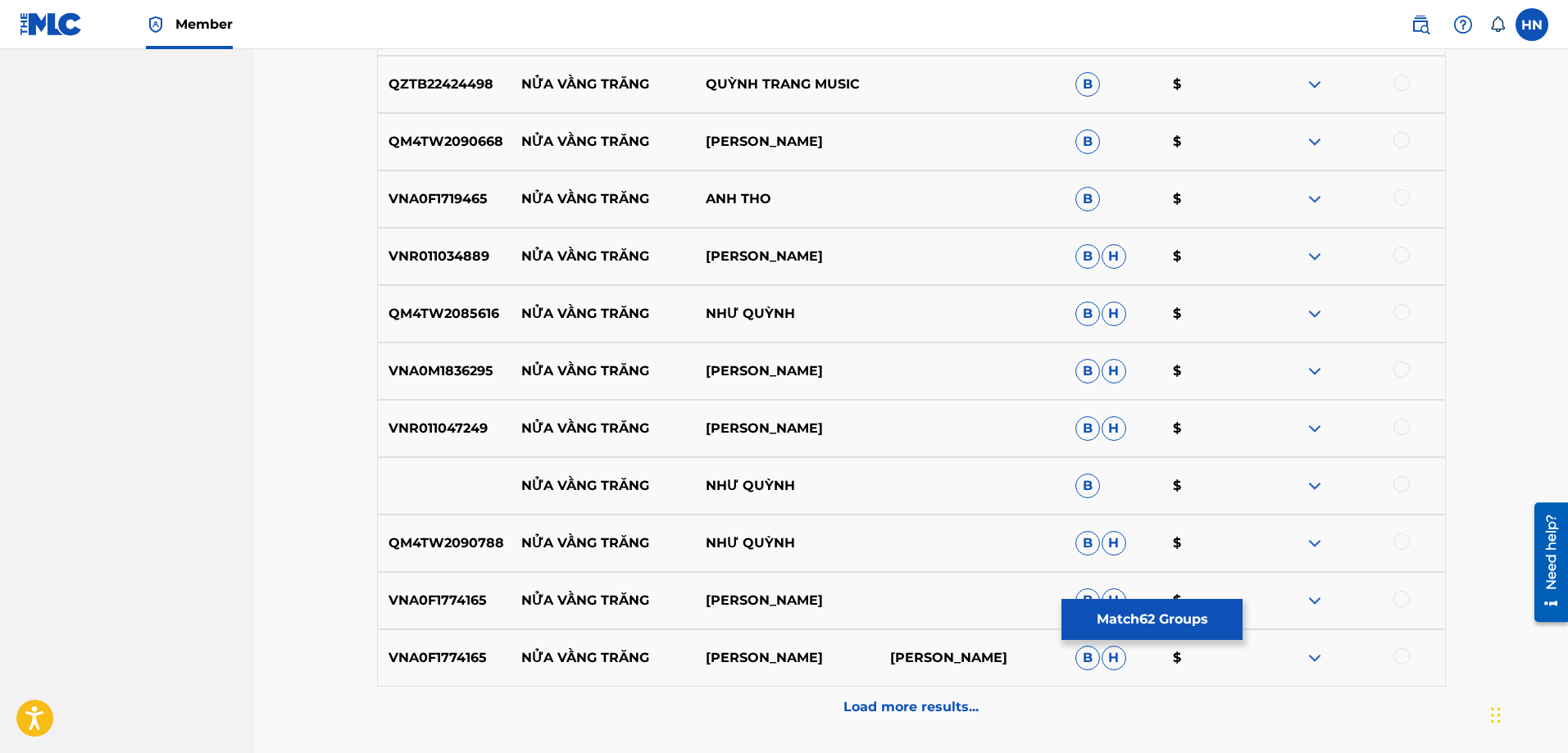
scroll to position [5150, 0]
click at [461, 198] on p "VNA0F1719465" at bounding box center [445, 198] width 133 height 20
click at [1397, 196] on div at bounding box center [1401, 197] width 17 height 17
drag, startPoint x: 500, startPoint y: 485, endPoint x: 919, endPoint y: 475, distance: 419.1
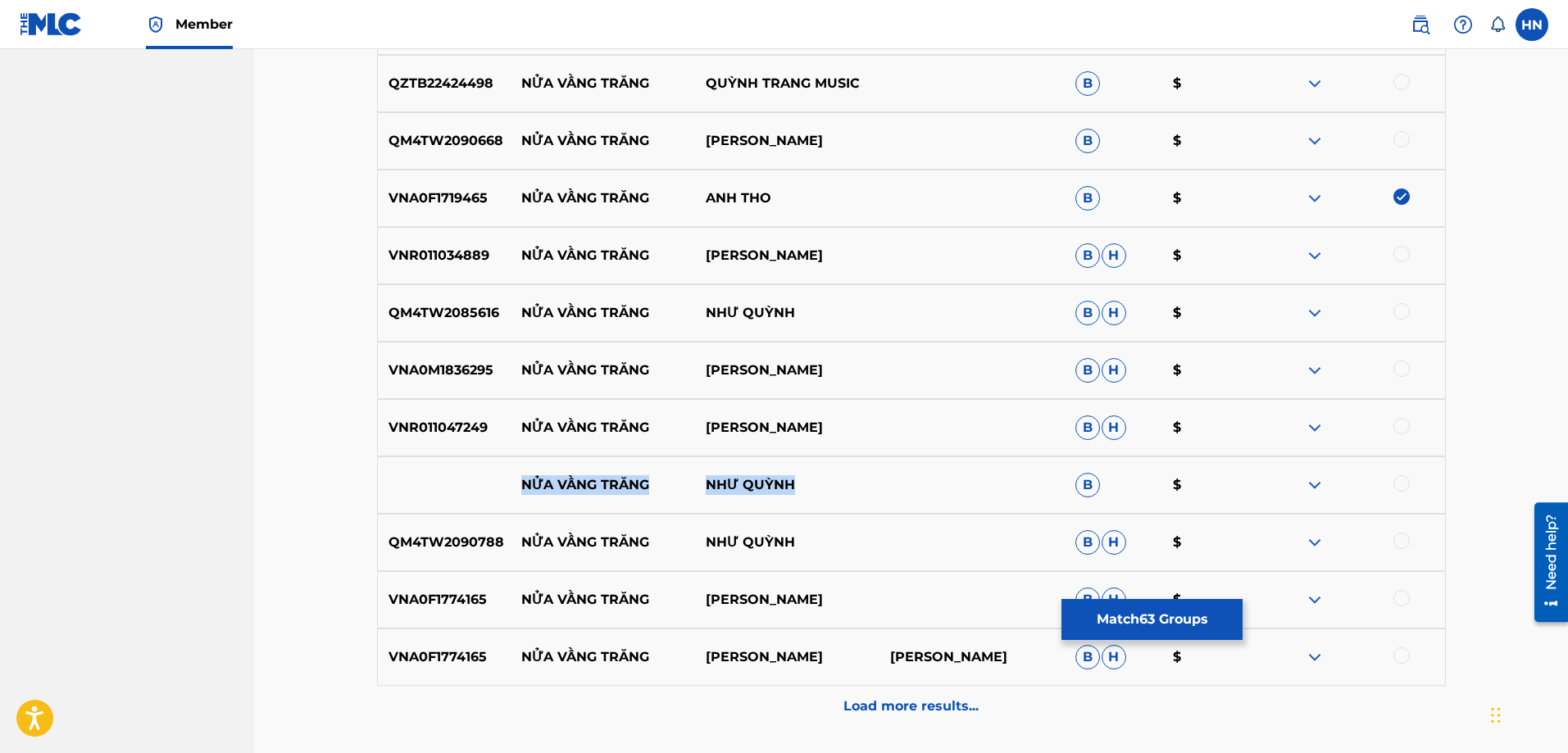
click at [878, 480] on div "NỬA VẦNG TRĂNG NHƯ QUỲNH B $" at bounding box center [912, 486] width 1069 height 58
click at [1402, 483] on div at bounding box center [1401, 483] width 17 height 17
click at [1310, 483] on img at bounding box center [1315, 485] width 20 height 20
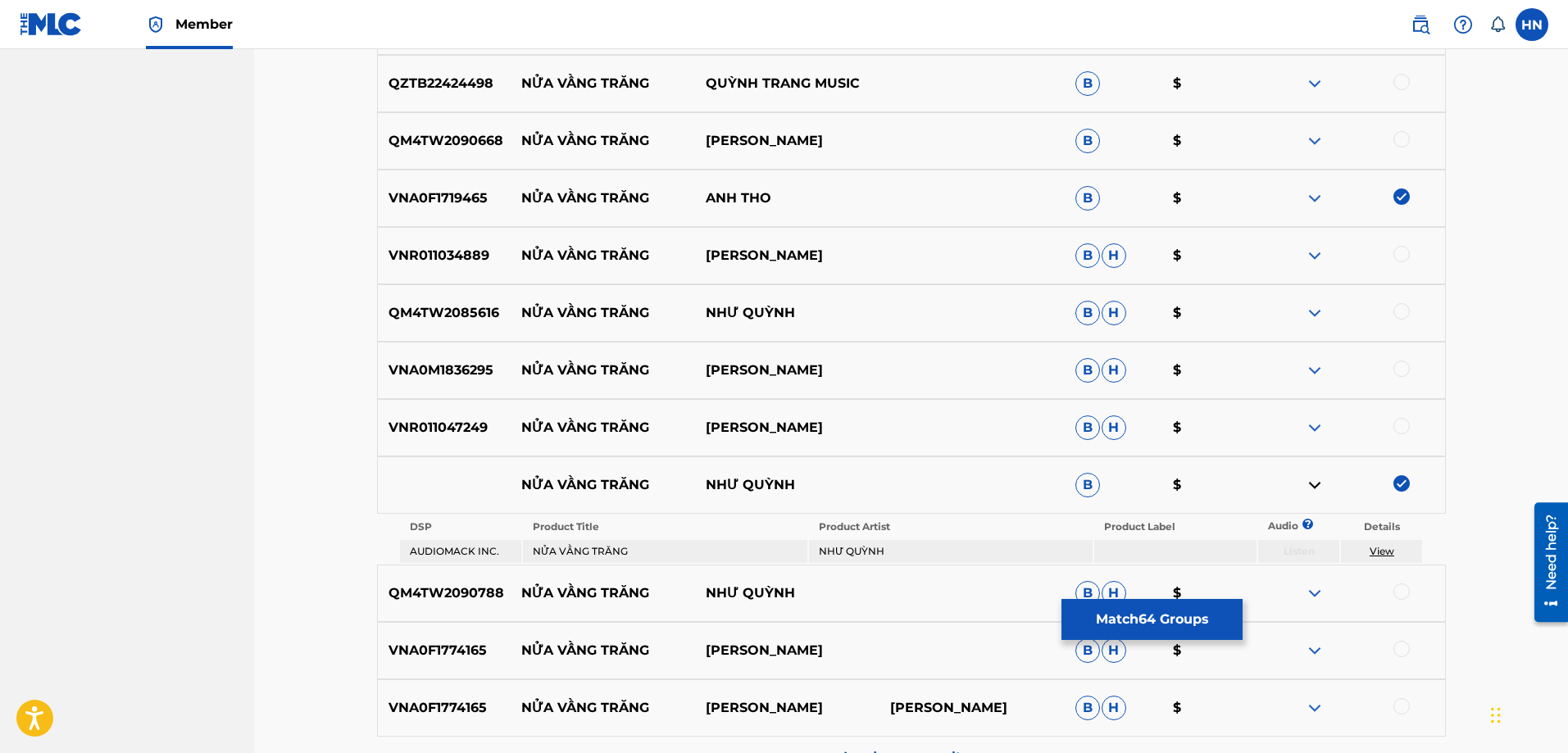
click at [466, 582] on div "QM4TW2090788 NỬA VẦNG TRĂNG NHƯ QUỲNH B H $" at bounding box center [912, 594] width 1069 height 58
click at [1399, 592] on div at bounding box center [1401, 591] width 17 height 17
click at [432, 314] on p "QM4TW2085616" at bounding box center [445, 313] width 133 height 20
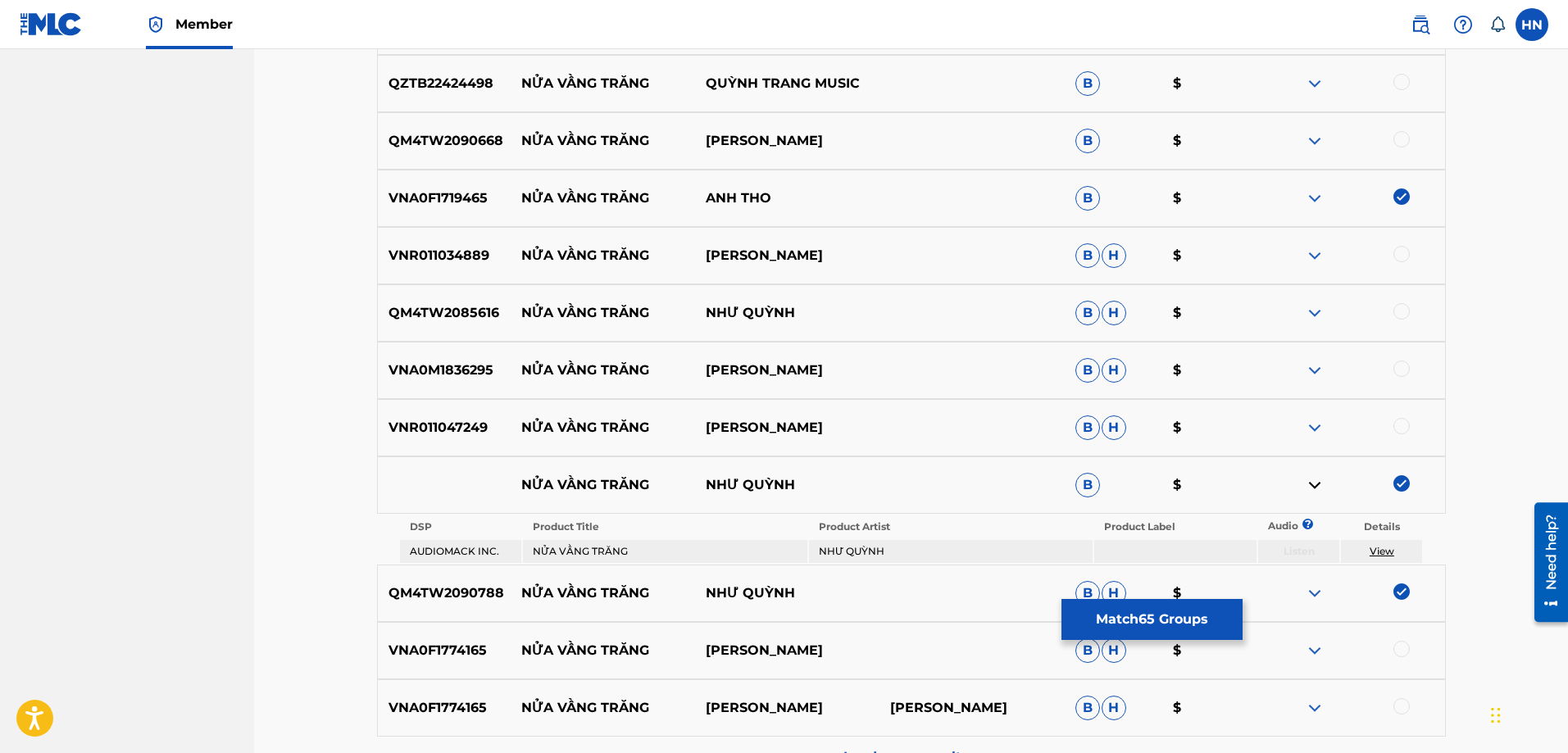
click at [1397, 307] on div at bounding box center [1401, 311] width 17 height 17
click at [462, 258] on p "VNR011034889" at bounding box center [445, 256] width 133 height 20
click at [1399, 247] on div at bounding box center [1401, 254] width 17 height 17
click at [1316, 140] on img at bounding box center [1315, 141] width 20 height 20
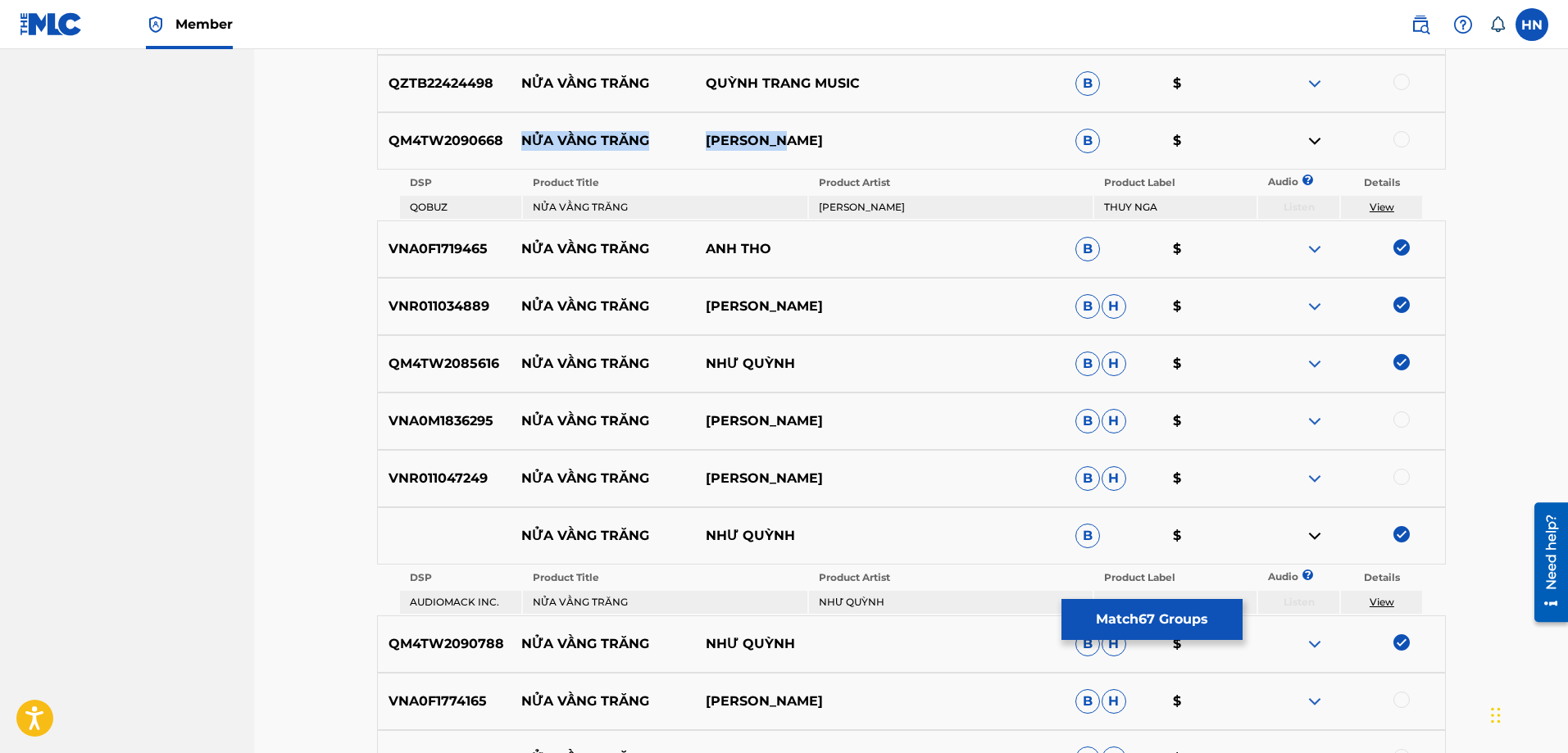
drag, startPoint x: 759, startPoint y: 147, endPoint x: 509, endPoint y: 149, distance: 250.0
click at [509, 149] on div "QM4TW2090668 NỬA VẦNG TRĂNG TRINH LAM B $" at bounding box center [912, 142] width 1069 height 58
click at [466, 132] on p "QM4TW2090668" at bounding box center [445, 141] width 133 height 20
click at [1400, 142] on div at bounding box center [1401, 139] width 17 height 17
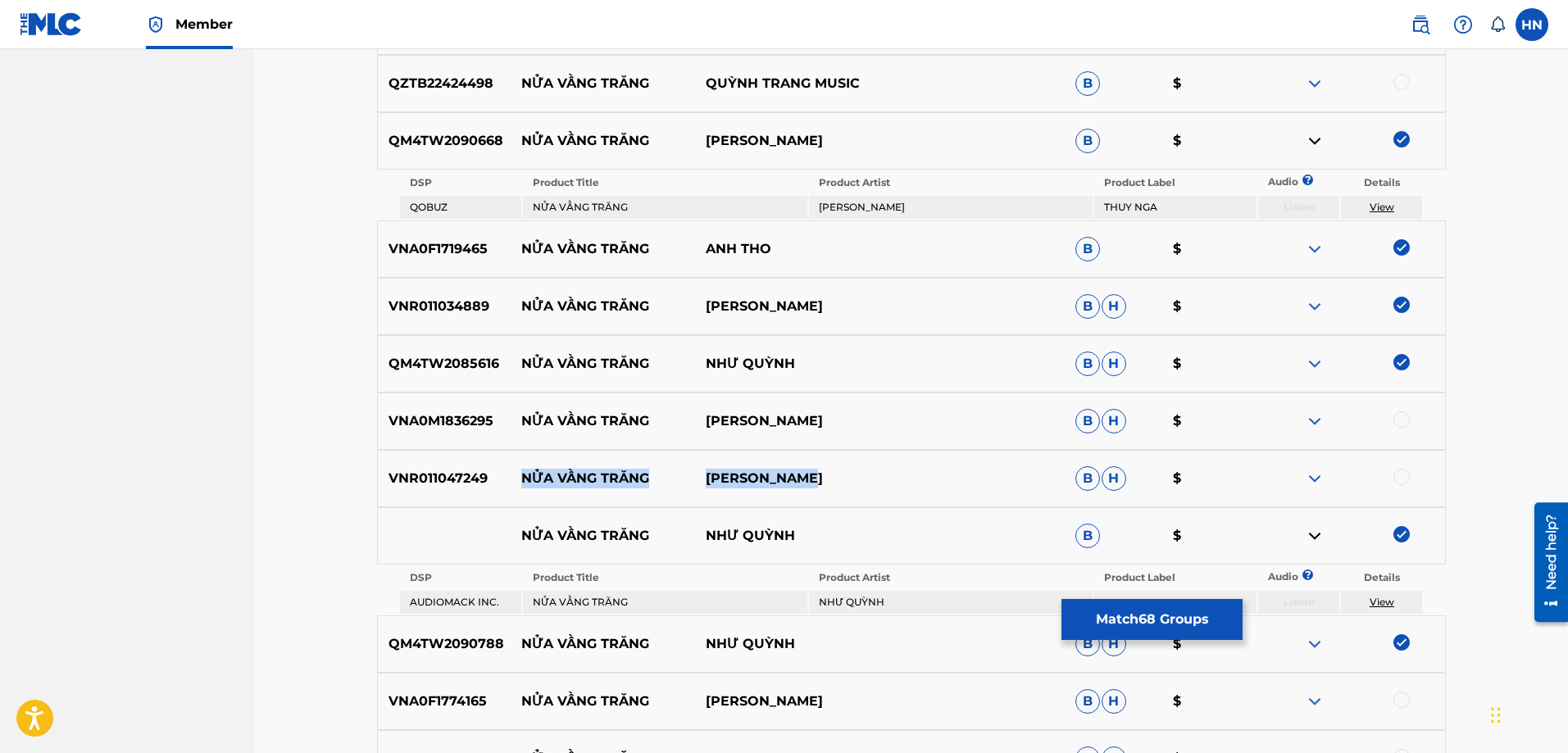
drag, startPoint x: 515, startPoint y: 476, endPoint x: 880, endPoint y: 466, distance: 365.1
click at [854, 472] on div "VNR011047249 NỬA VẦNG TRĂNG HỒ QUANG LỘC B H $" at bounding box center [912, 479] width 1069 height 58
click at [466, 473] on p "VNR011047249" at bounding box center [445, 479] width 133 height 20
click at [1396, 473] on div at bounding box center [1401, 477] width 17 height 17
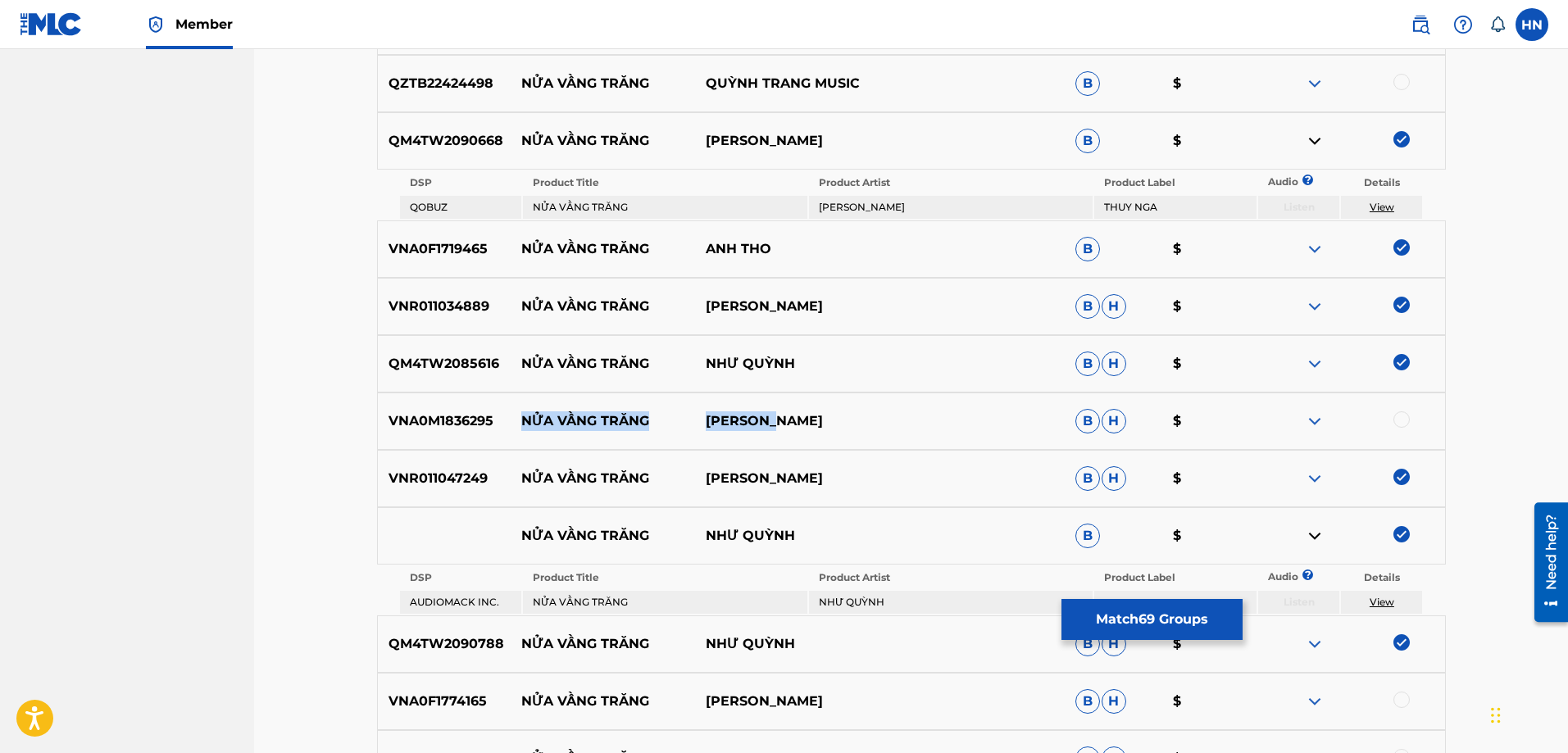
drag, startPoint x: 515, startPoint y: 425, endPoint x: 940, endPoint y: 411, distance: 425.2
click at [930, 412] on div "VNA0M1836295 NỬA VẦNG TRĂNG TẤN MINH B H $" at bounding box center [912, 421] width 1069 height 58
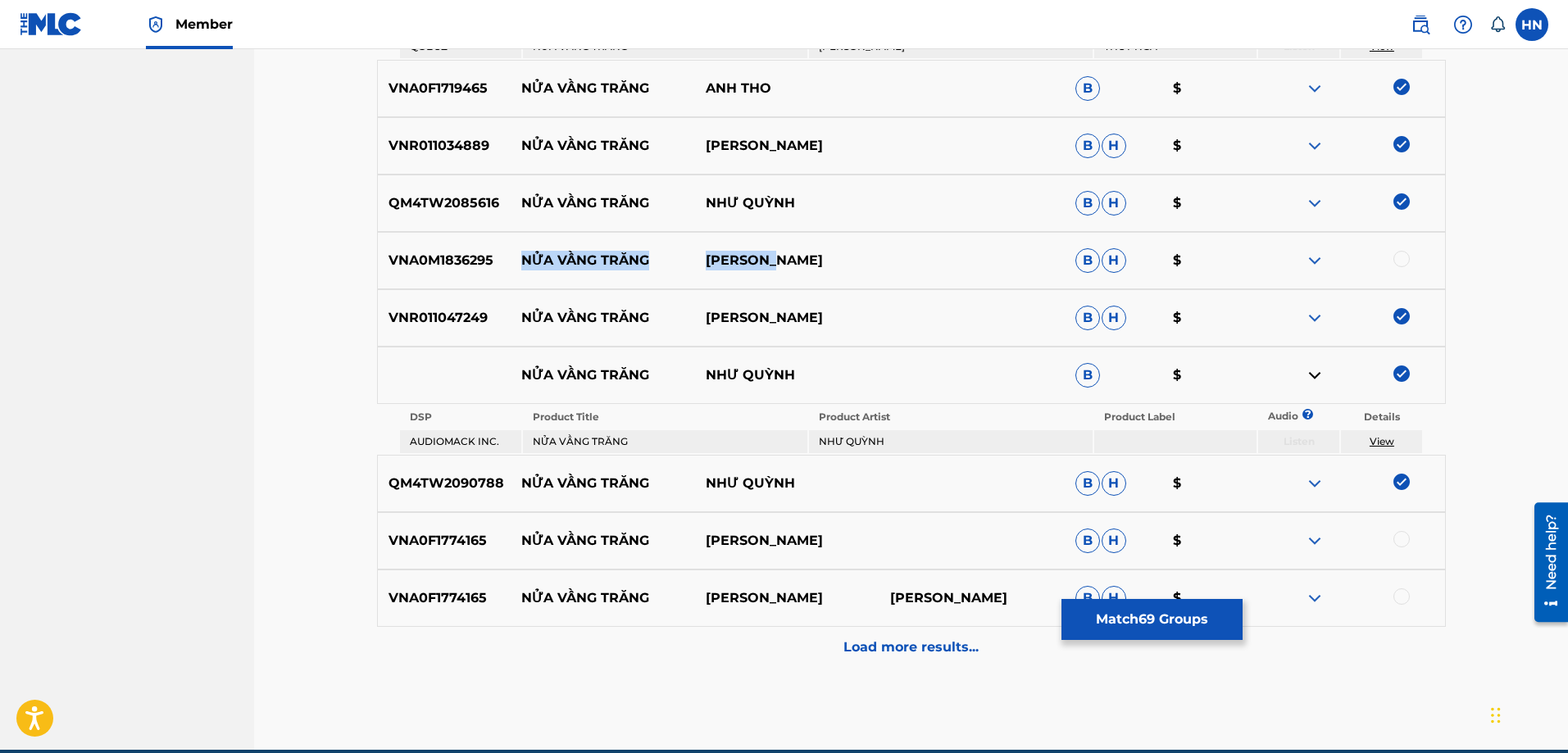
scroll to position [5386, 0]
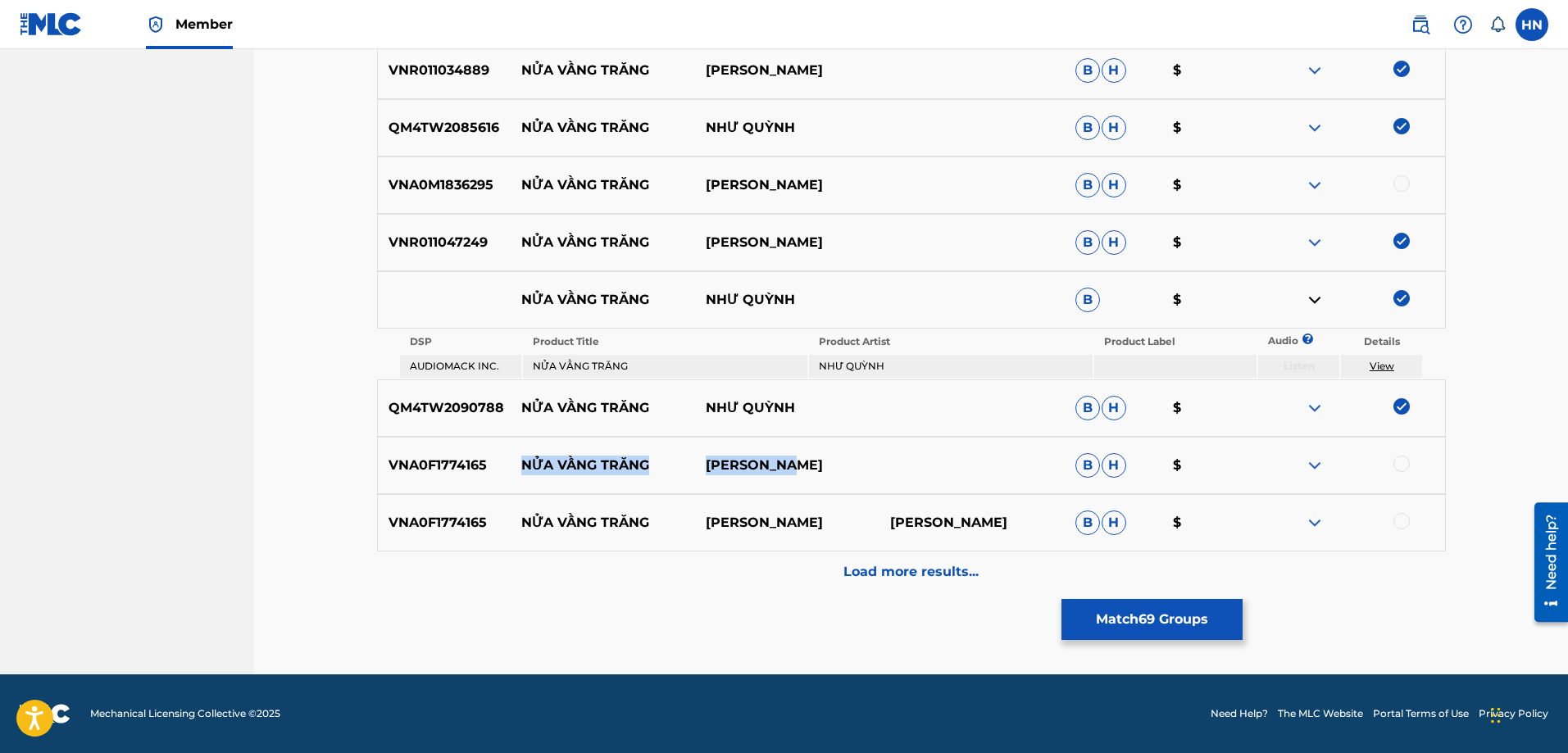
drag, startPoint x: 518, startPoint y: 475, endPoint x: 857, endPoint y: 470, distance: 339.0
click at [857, 470] on div "VNA0F1774165 NỬA VẦNG TRĂNG SONG GIANG B H $" at bounding box center [912, 466] width 1069 height 58
click at [443, 456] on p "VNA0F1774165" at bounding box center [445, 466] width 133 height 20
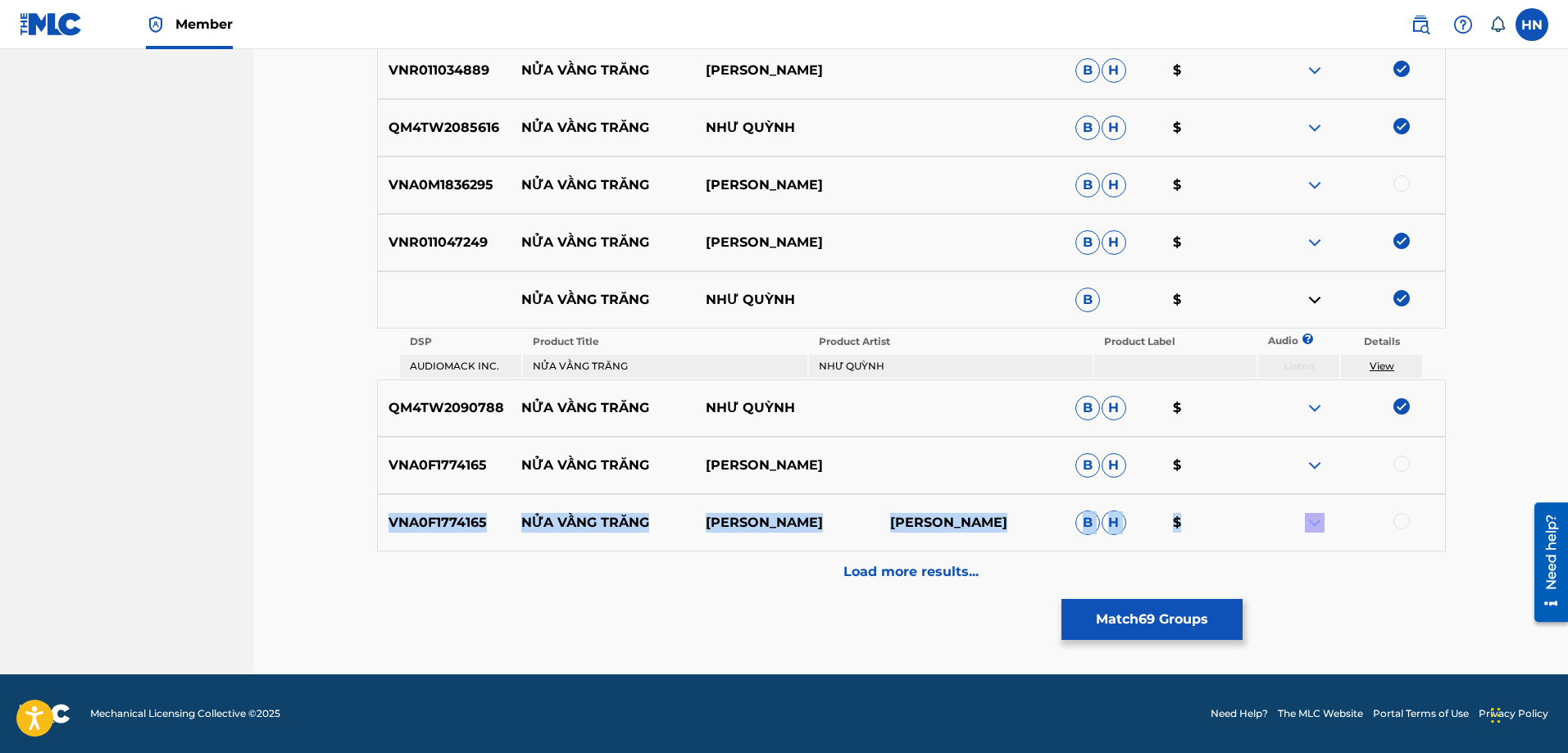
drag, startPoint x: 1405, startPoint y: 466, endPoint x: 1399, endPoint y: 519, distance: 53.3
click at [1402, 523] on div at bounding box center [1401, 521] width 17 height 17
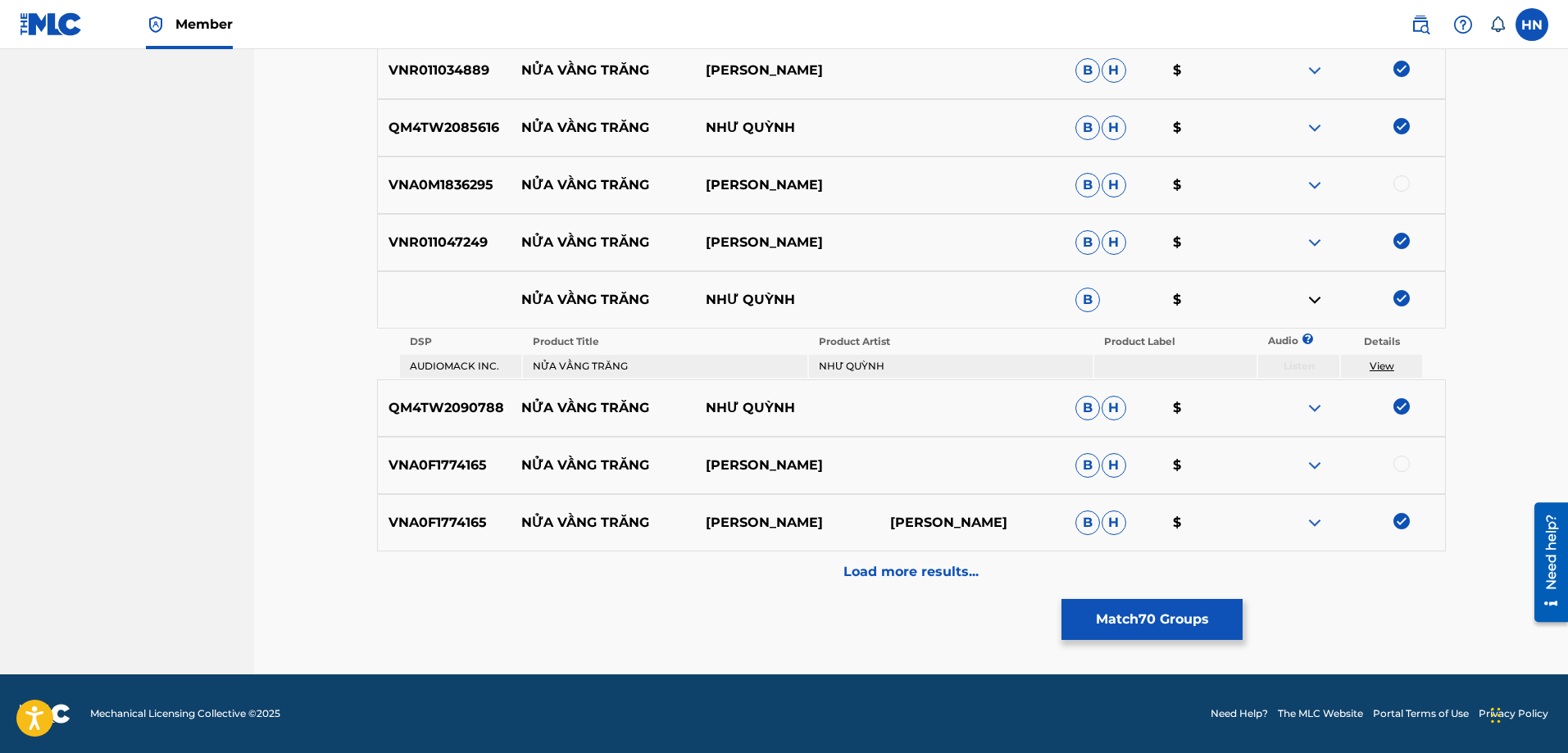
click at [1403, 470] on div at bounding box center [1401, 464] width 17 height 17
click at [943, 563] on p "Load more results..." at bounding box center [911, 572] width 135 height 20
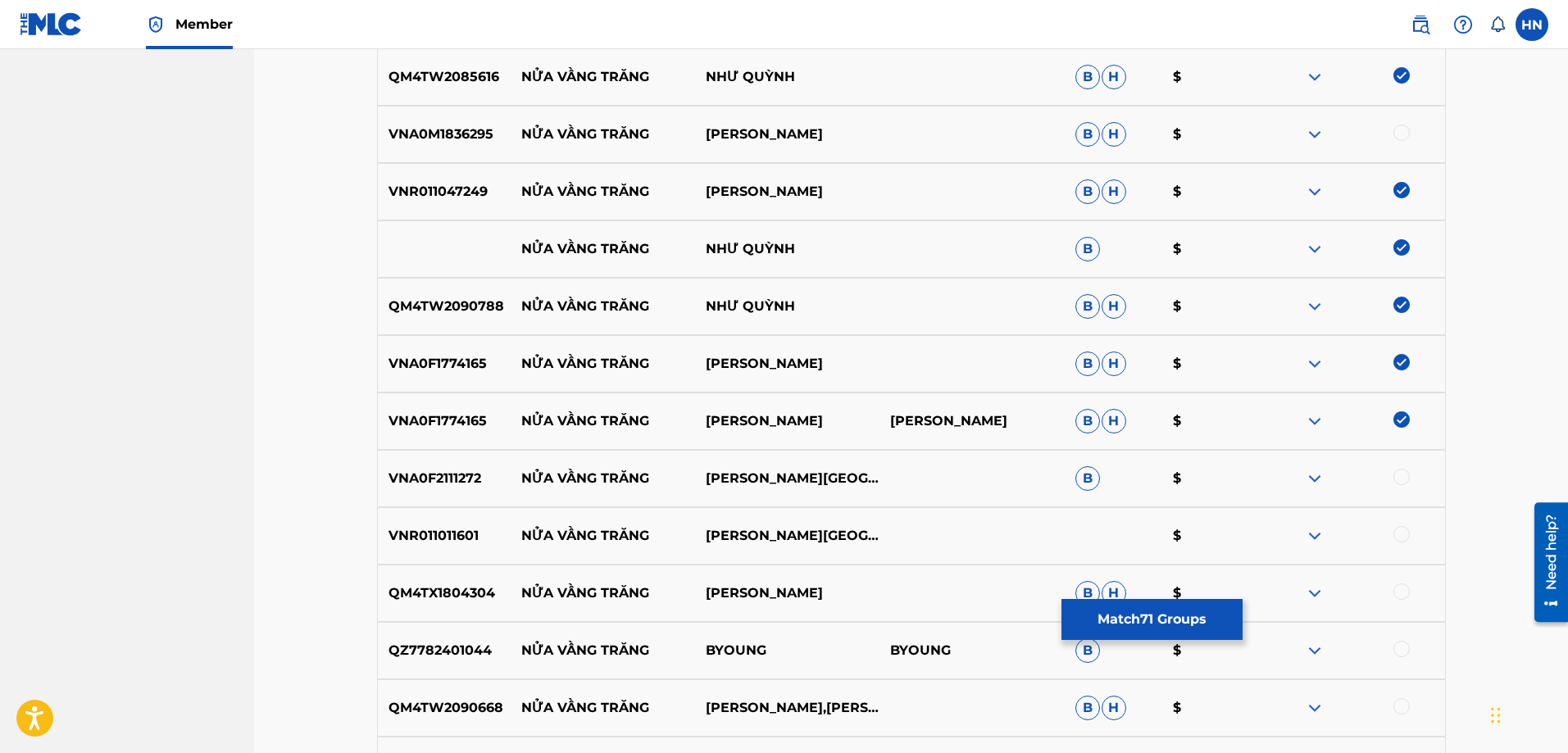
click at [462, 476] on p "VNA0F2111272" at bounding box center [445, 479] width 133 height 20
click at [1399, 477] on div at bounding box center [1401, 477] width 17 height 17
click at [437, 536] on p "VNR011011601" at bounding box center [445, 535] width 133 height 20
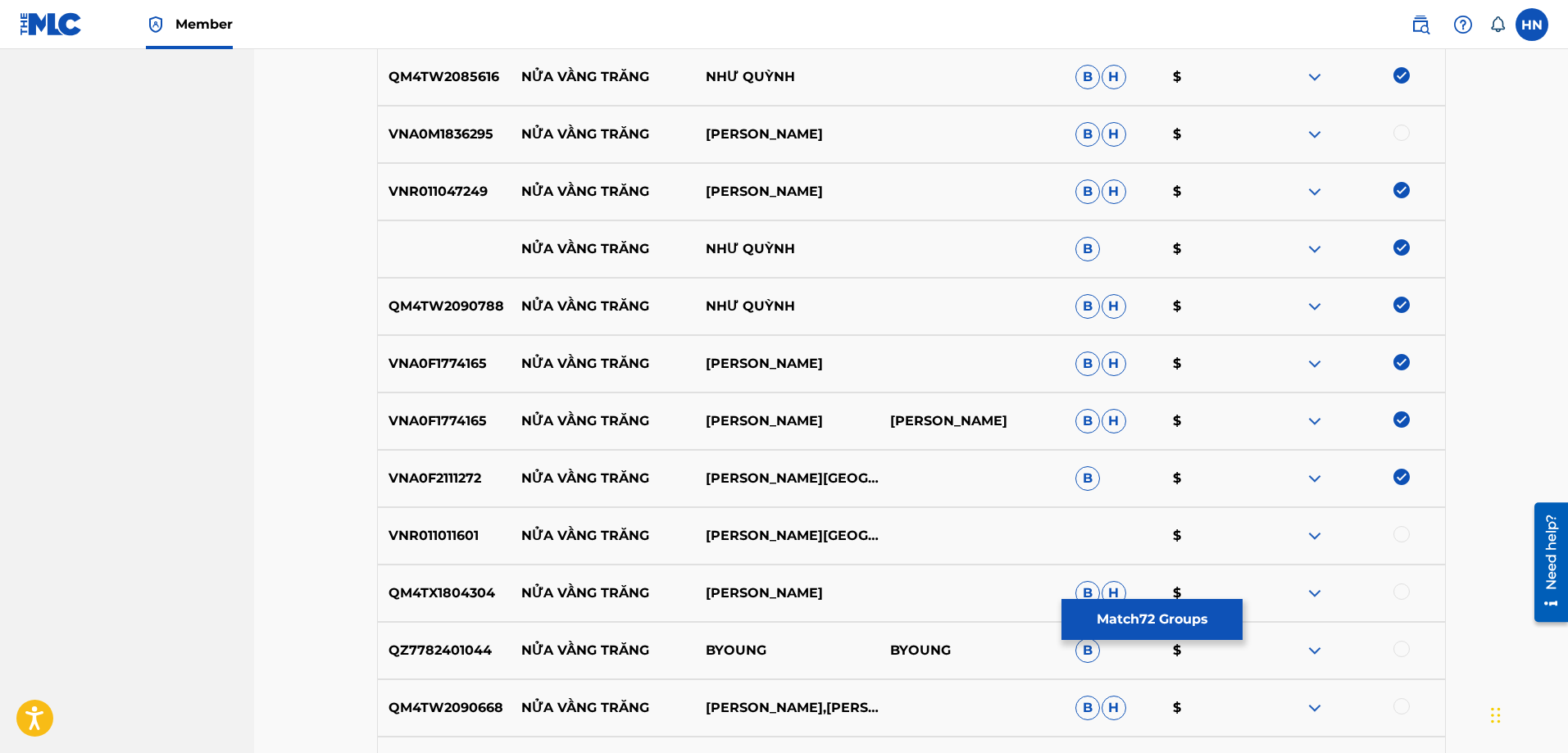
click at [1411, 533] on div at bounding box center [1351, 535] width 184 height 20
click at [1399, 536] on div at bounding box center [1401, 534] width 17 height 17
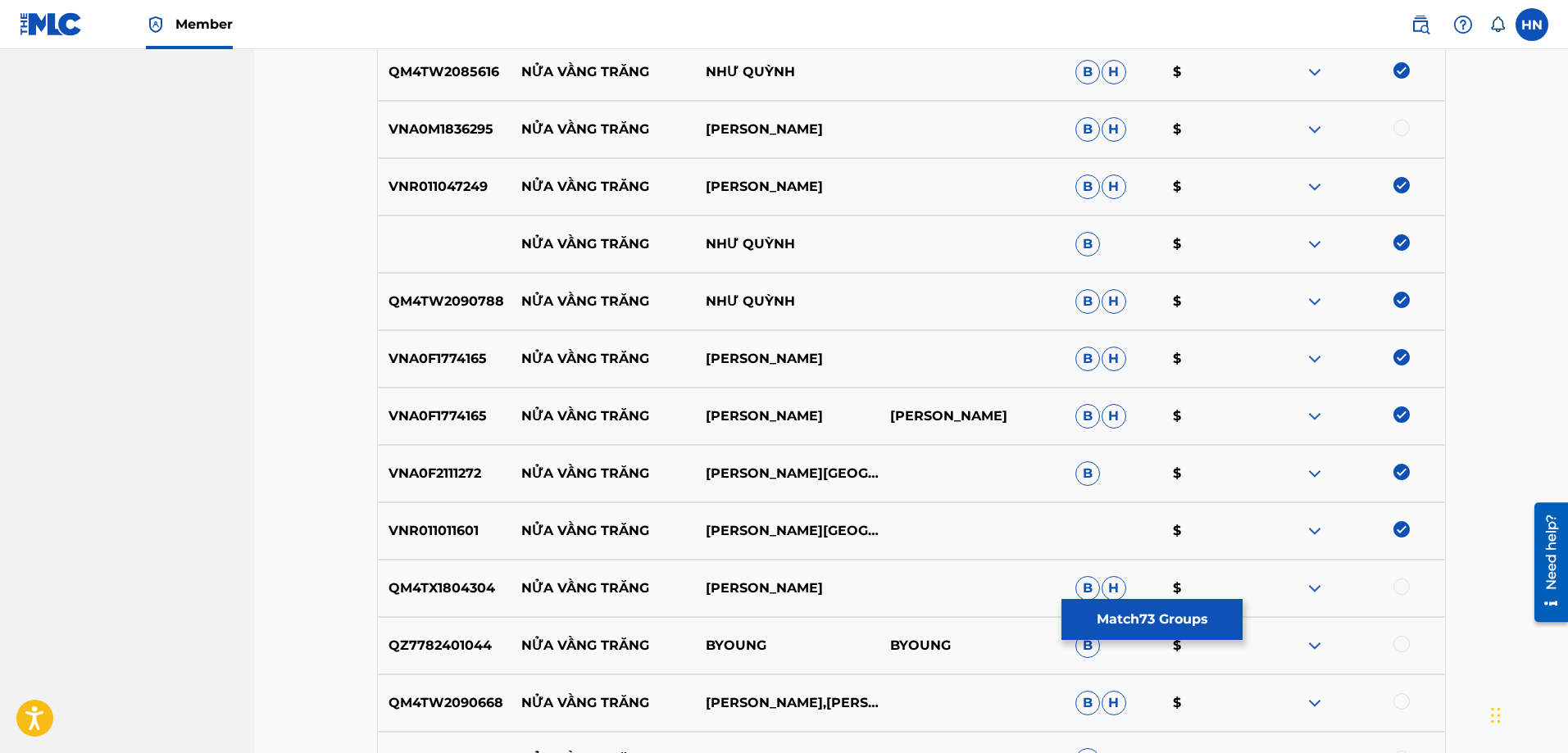
scroll to position [5633, 0]
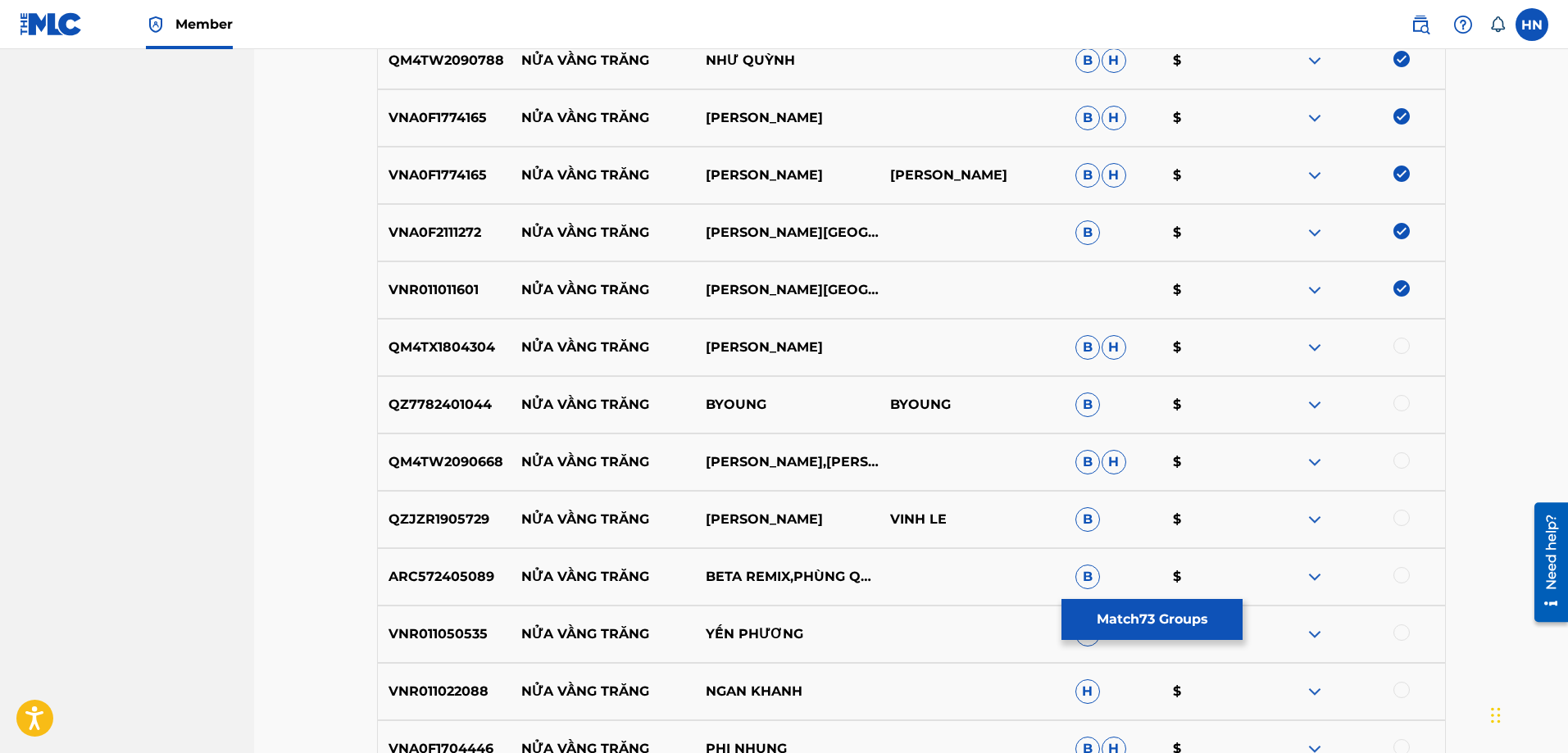
click at [500, 465] on p "QM4TW2090668" at bounding box center [445, 462] width 133 height 20
click at [472, 464] on p "QM4TW2090668" at bounding box center [445, 462] width 133 height 20
click at [1403, 459] on div at bounding box center [1401, 460] width 17 height 17
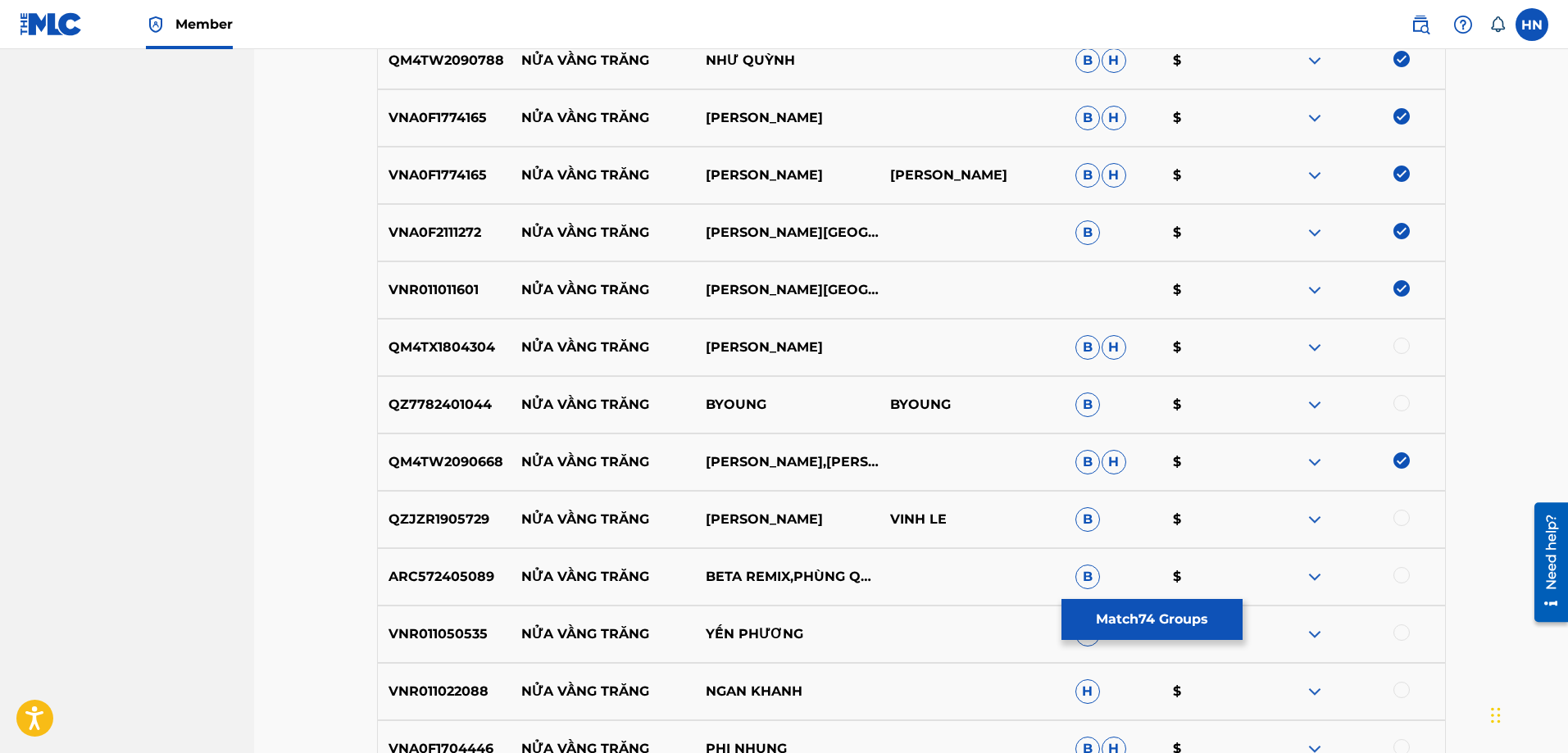
click at [443, 582] on p "ARC572405089" at bounding box center [445, 577] width 133 height 20
click at [1405, 575] on div at bounding box center [1401, 575] width 17 height 17
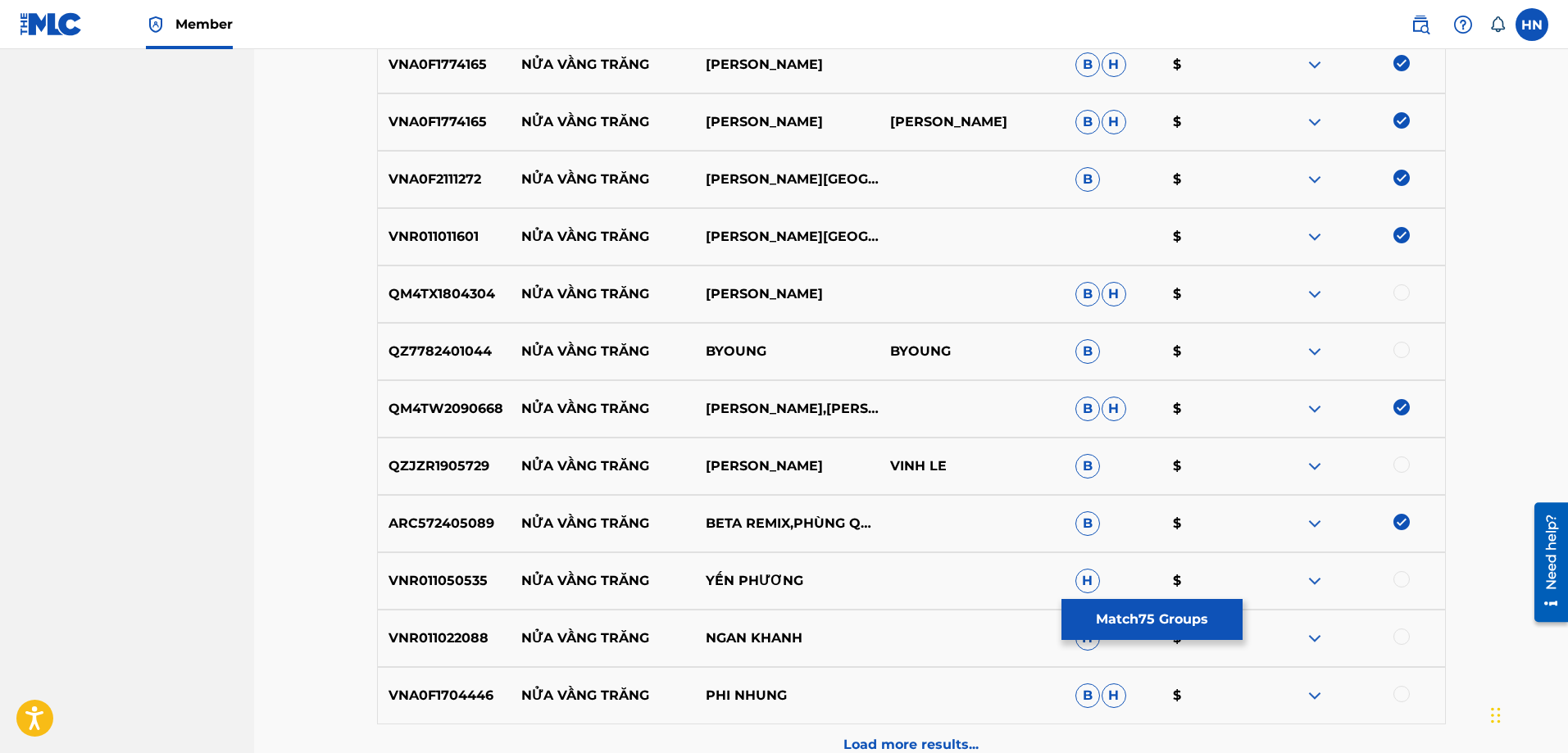
scroll to position [5714, 0]
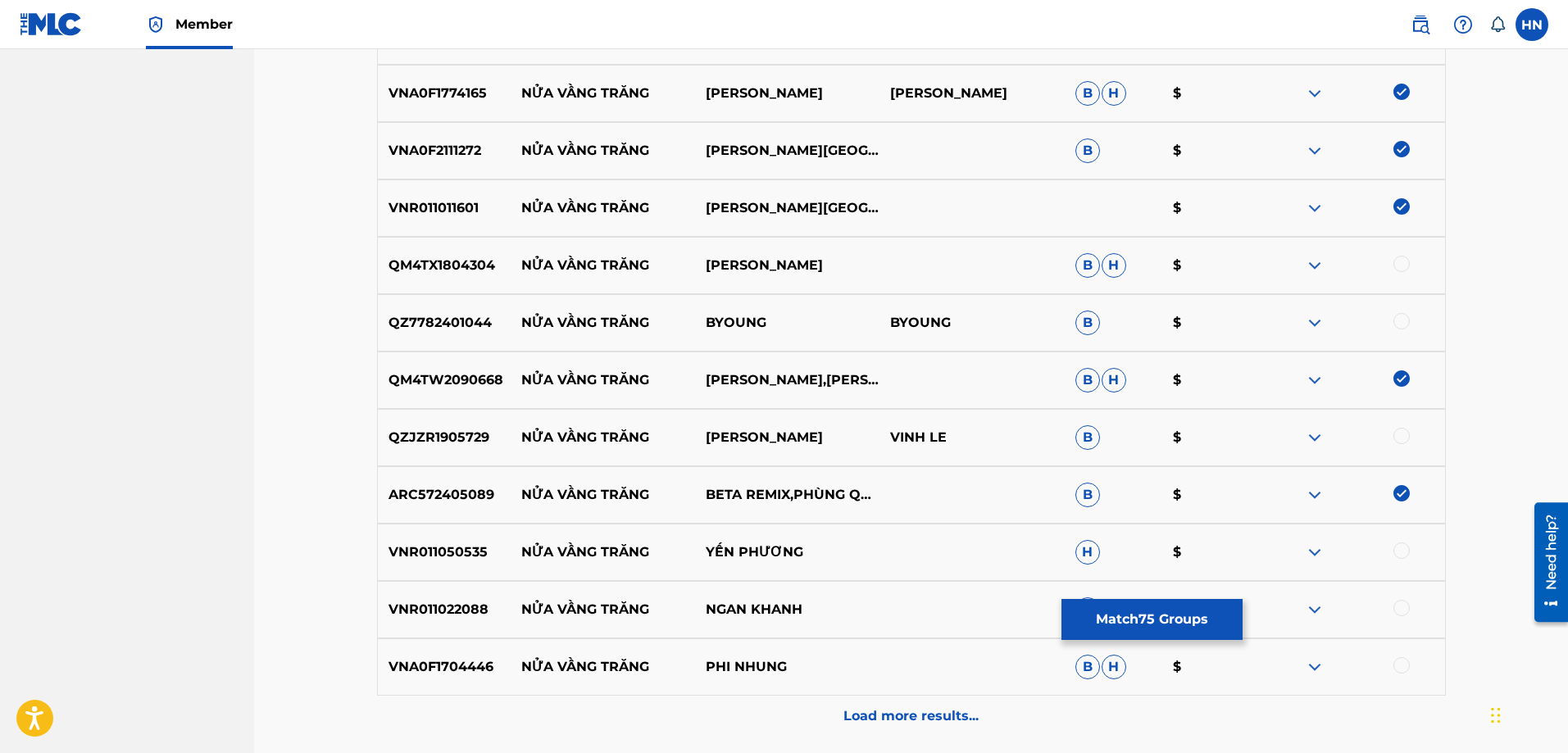
click at [392, 659] on p "VNA0F1704446" at bounding box center [445, 667] width 133 height 20
click at [1400, 666] on div at bounding box center [1401, 666] width 17 height 17
drag, startPoint x: 784, startPoint y: 260, endPoint x: 519, endPoint y: 262, distance: 265.0
click at [519, 262] on div "QM4TX1804304 NỬA VẦNG TRĂNG HOÀNG ÁI MY B H $" at bounding box center [912, 266] width 1069 height 58
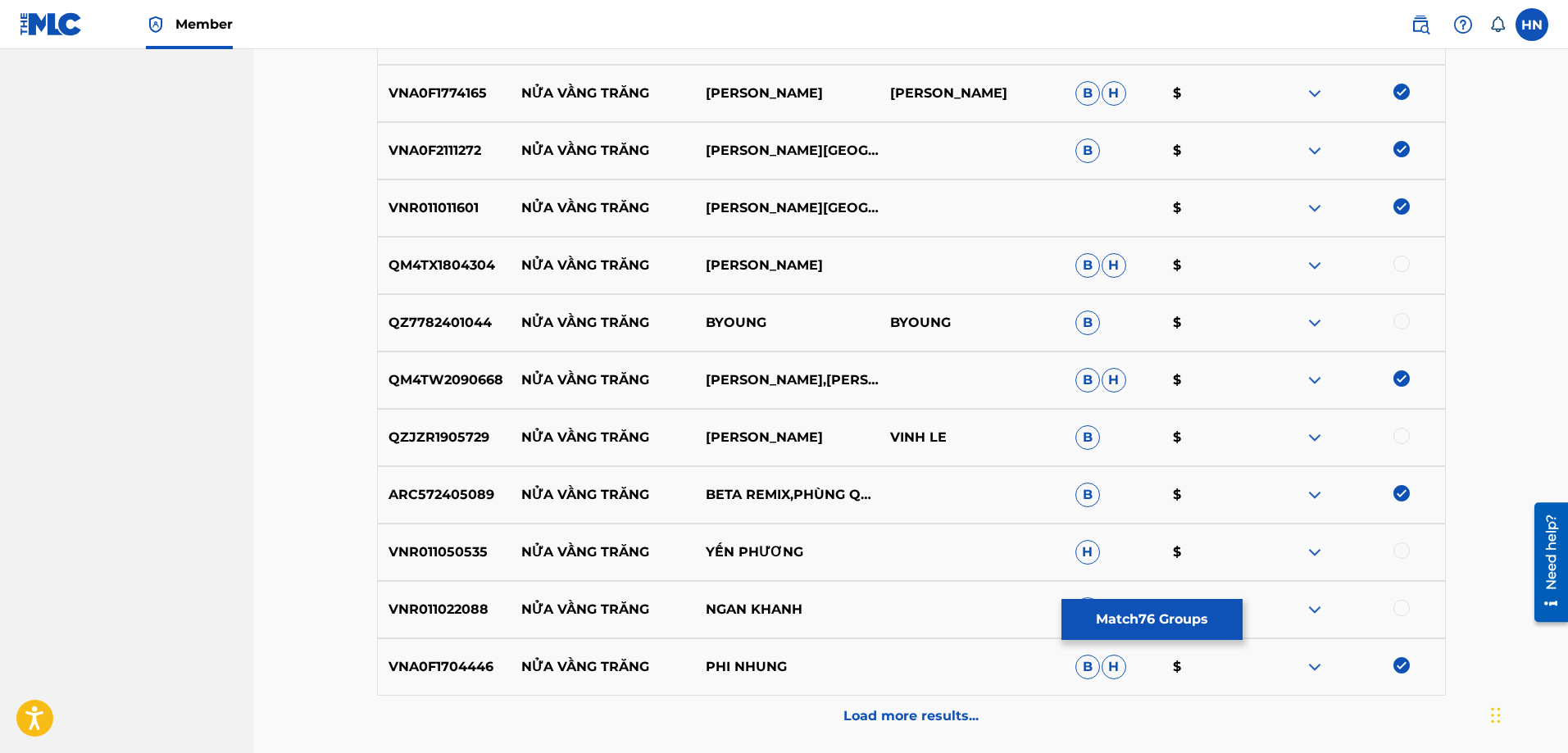
click at [405, 258] on p "QM4TX1804304" at bounding box center [445, 266] width 133 height 20
click at [1404, 264] on div at bounding box center [1401, 264] width 17 height 17
drag, startPoint x: 752, startPoint y: 439, endPoint x: 489, endPoint y: 439, distance: 263.0
click at [489, 439] on div "QZJZR1905729 NỬA VẦNG TRĂNG QUYEN MINO VINH LE B $" at bounding box center [912, 438] width 1069 height 58
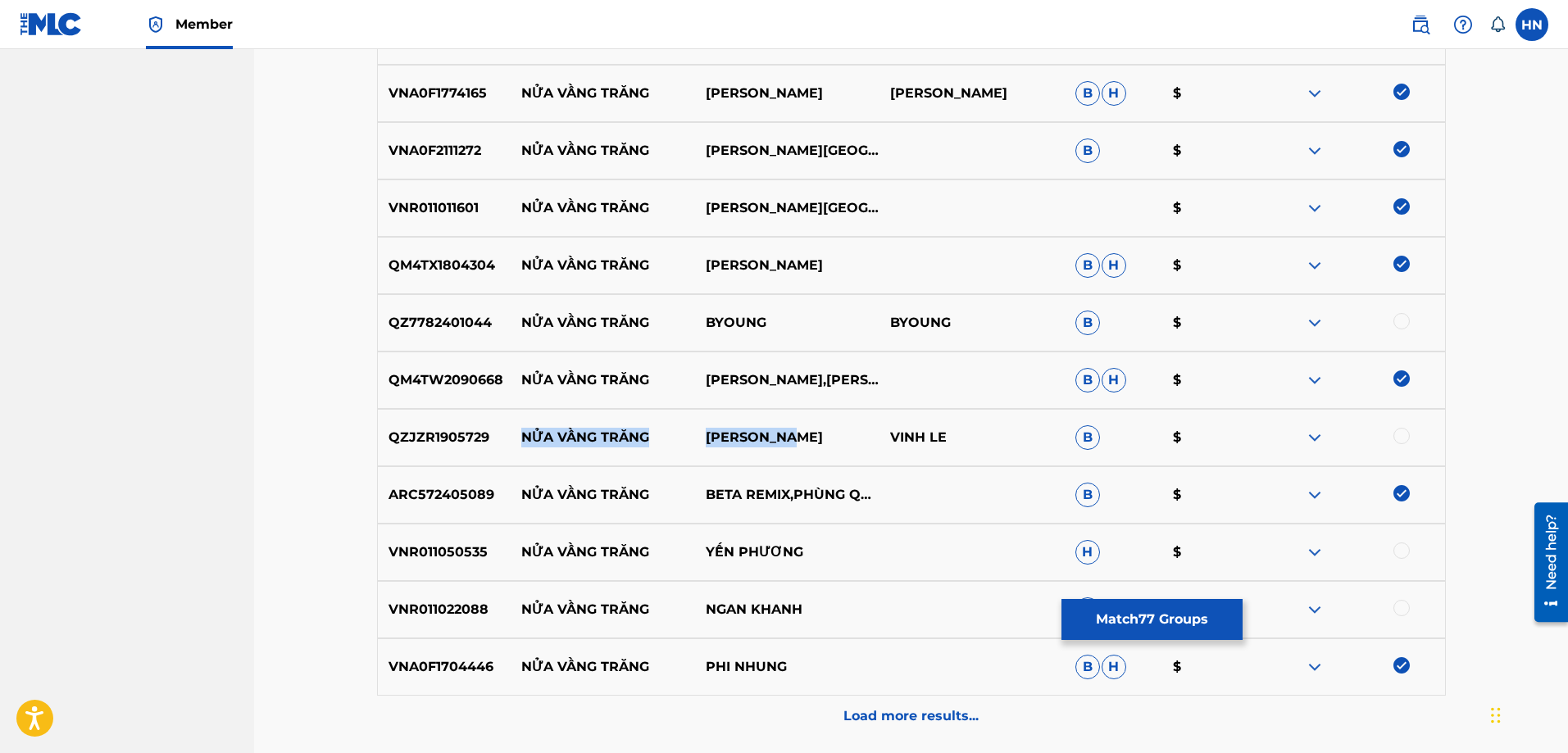
click at [1308, 434] on img at bounding box center [1315, 438] width 20 height 20
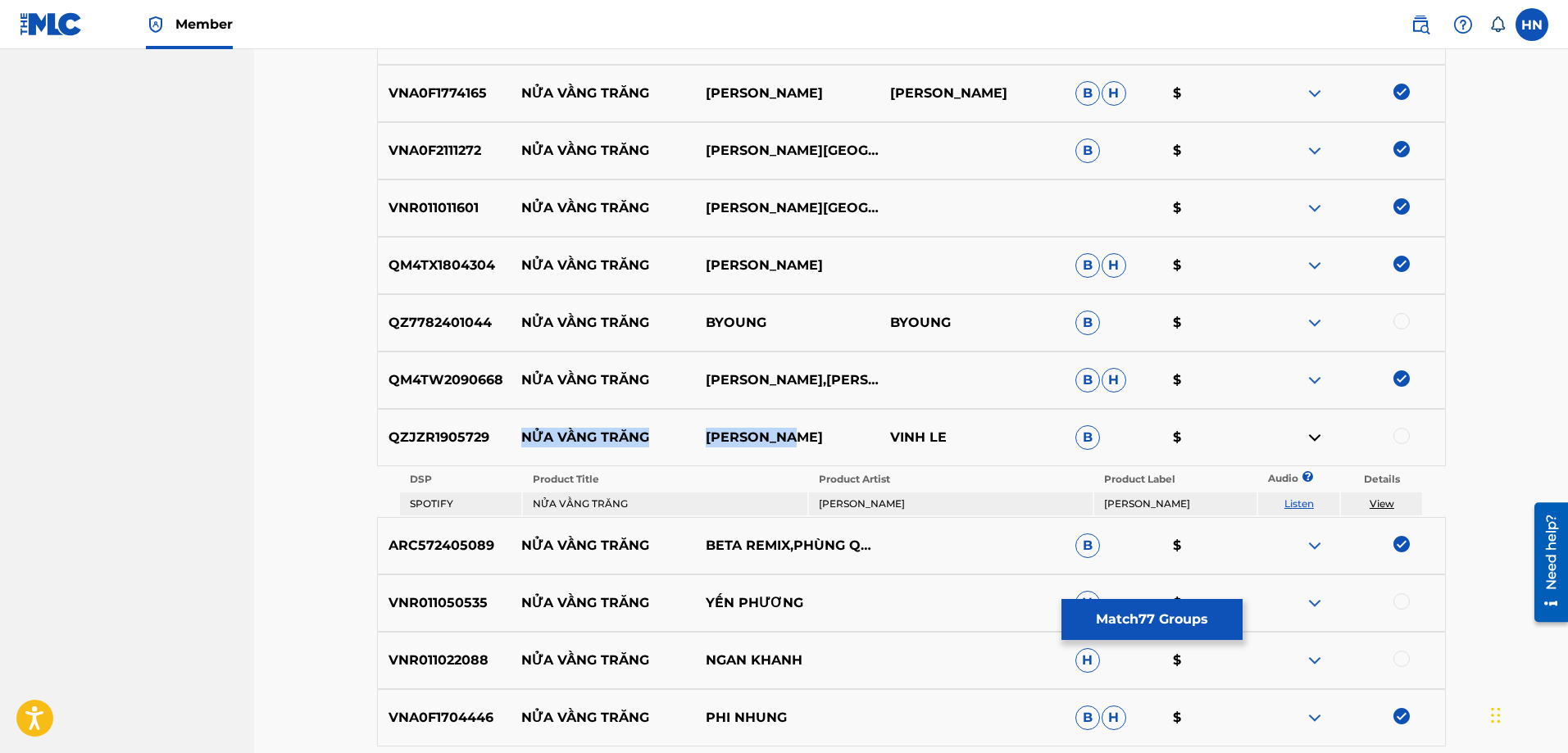
click at [1300, 500] on link "Listen" at bounding box center [1299, 504] width 30 height 12
click at [427, 419] on div "QZJZR1905729 NỬA VẦNG TRĂNG QUYEN MINO VINH LE B $" at bounding box center [912, 438] width 1069 height 58
click at [1392, 435] on div at bounding box center [1351, 438] width 184 height 20
click at [1397, 436] on div at bounding box center [1401, 436] width 17 height 17
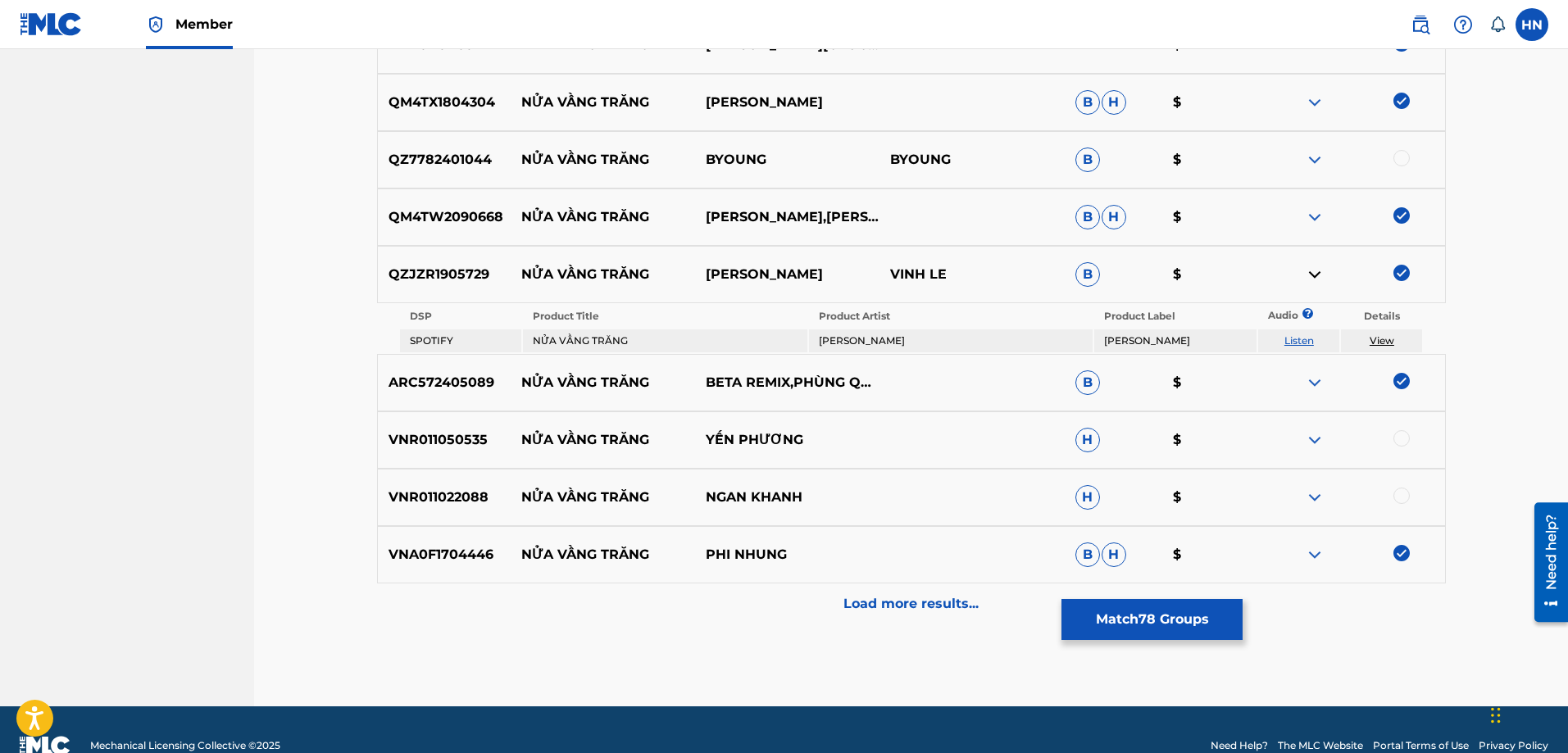
scroll to position [5878, 0]
drag, startPoint x: 832, startPoint y: 502, endPoint x: 526, endPoint y: 498, distance: 306.0
click at [526, 498] on div "VNR011022088 NỬA VẦNG TRĂNG NGAN KHANH H $" at bounding box center [912, 497] width 1069 height 58
click at [477, 494] on p "VNR011022088" at bounding box center [445, 496] width 133 height 20
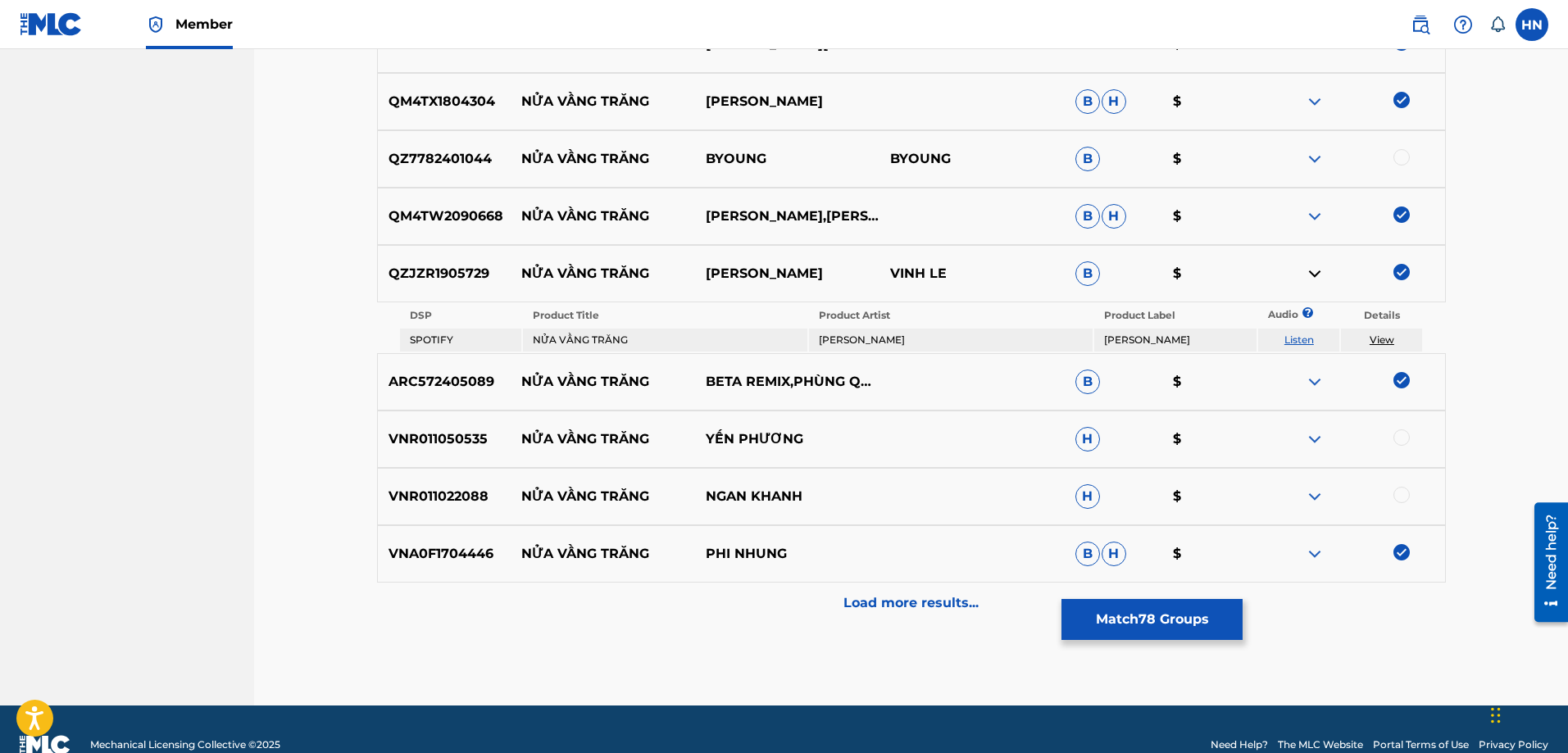
click at [1400, 495] on div at bounding box center [1401, 494] width 17 height 17
drag, startPoint x: 676, startPoint y: 439, endPoint x: 517, endPoint y: 446, distance: 159.2
click at [517, 446] on div "VNR011050535 NỬA VẦNG TRĂNG YẾN PHƯƠNG H $" at bounding box center [912, 439] width 1069 height 58
click at [845, 605] on p "Load more results..." at bounding box center [911, 603] width 135 height 20
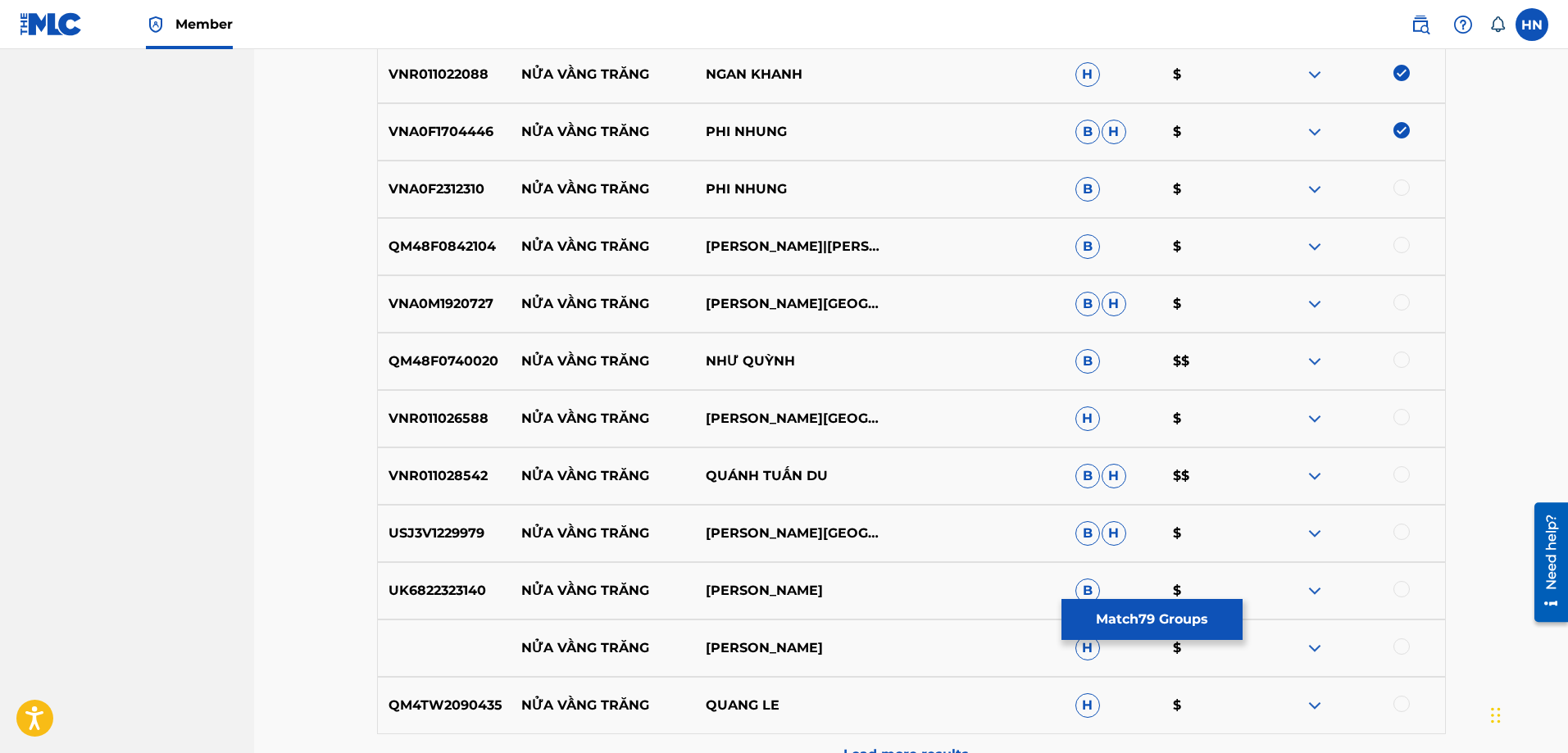
scroll to position [6288, 0]
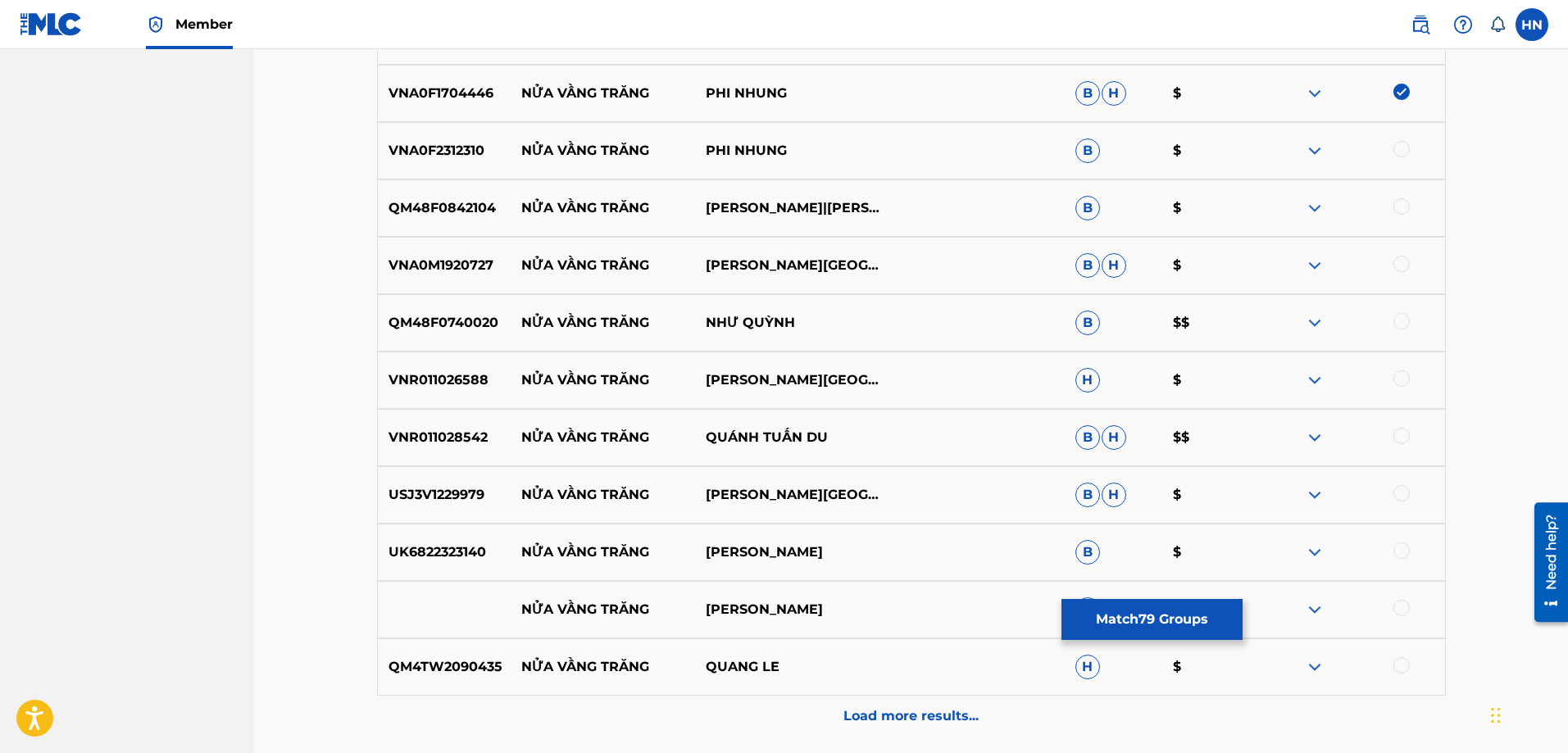
click at [460, 152] on p "VNA0F2312310" at bounding box center [445, 150] width 133 height 20
click at [1396, 145] on div at bounding box center [1401, 149] width 17 height 17
click at [430, 222] on div "QM48F0842104 NỬA VẦNG TRĂNG [PERSON_NAME]|[PERSON_NAME] B $" at bounding box center [912, 209] width 1069 height 58
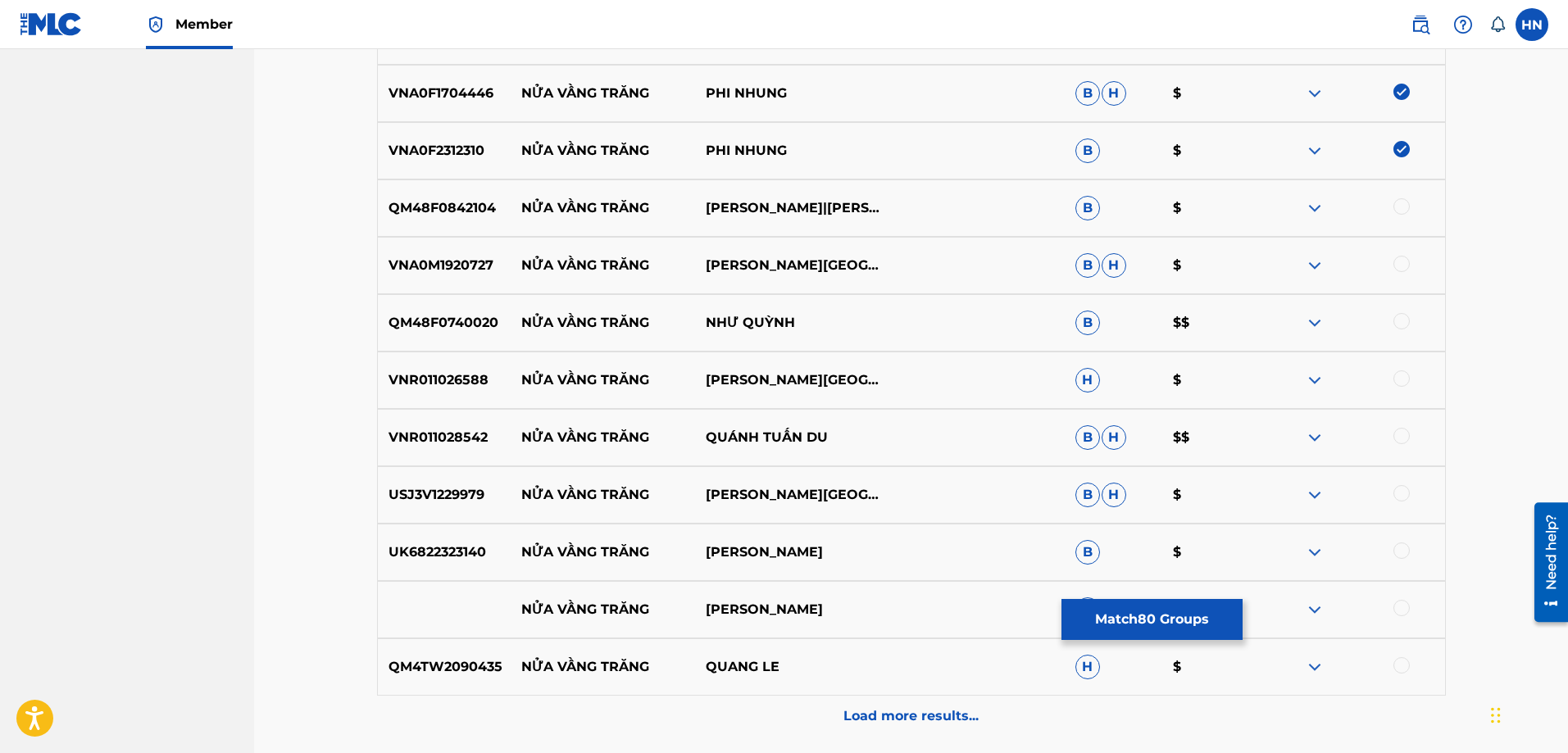
click at [1406, 202] on div at bounding box center [1401, 206] width 17 height 17
click at [415, 254] on div "VNA0M1920727 NỬA VẦNG TRĂNG ĐÀM [GEOGRAPHIC_DATA] $" at bounding box center [912, 266] width 1069 height 58
click at [1396, 260] on div at bounding box center [1401, 264] width 17 height 17
click at [445, 323] on p "QM48F0740020" at bounding box center [445, 322] width 133 height 20
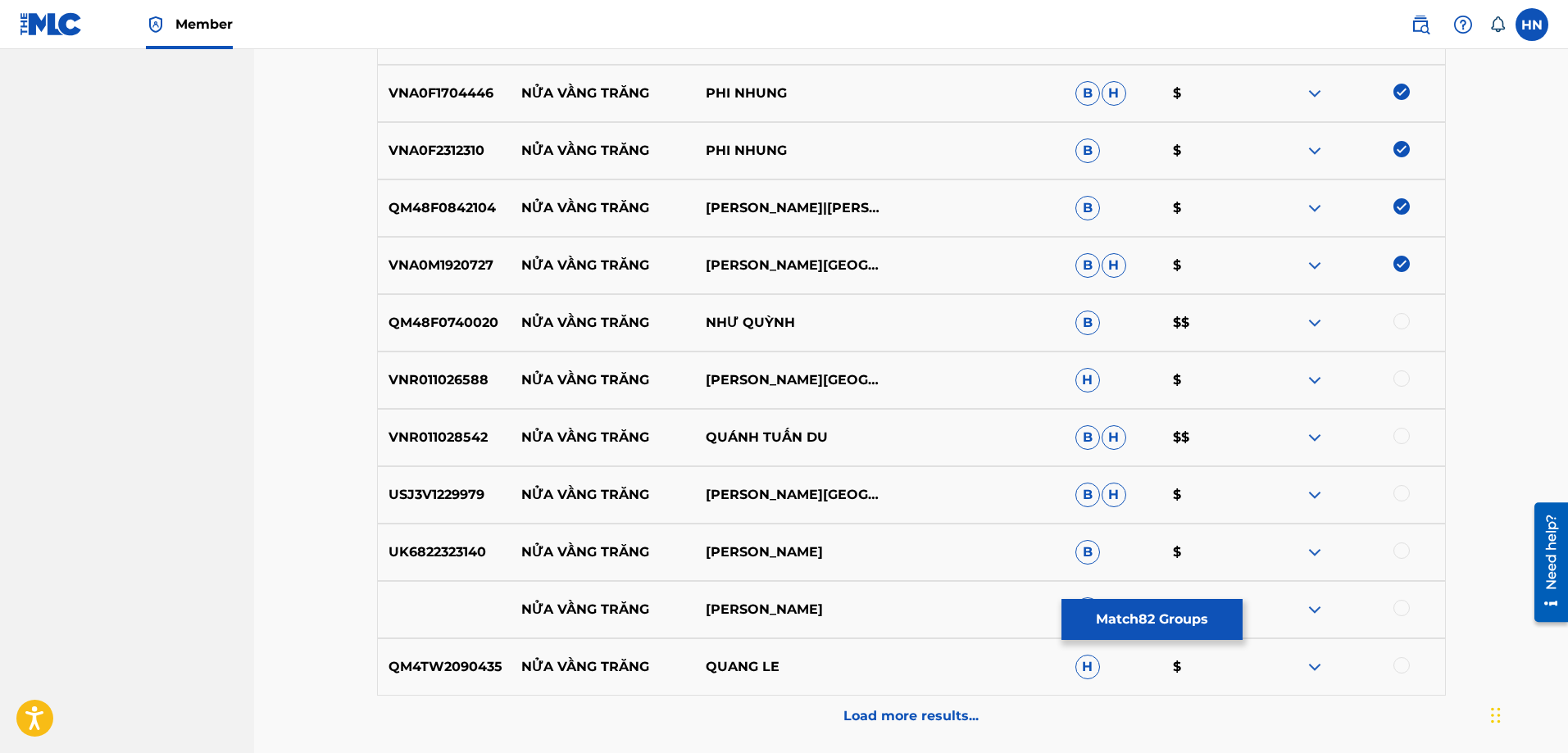
click at [445, 323] on p "QM48F0740020" at bounding box center [445, 322] width 133 height 20
click at [1395, 319] on div at bounding box center [1401, 321] width 17 height 17
click at [415, 385] on p "VNR011026588" at bounding box center [445, 380] width 133 height 20
click at [1405, 377] on div at bounding box center [1401, 378] width 17 height 17
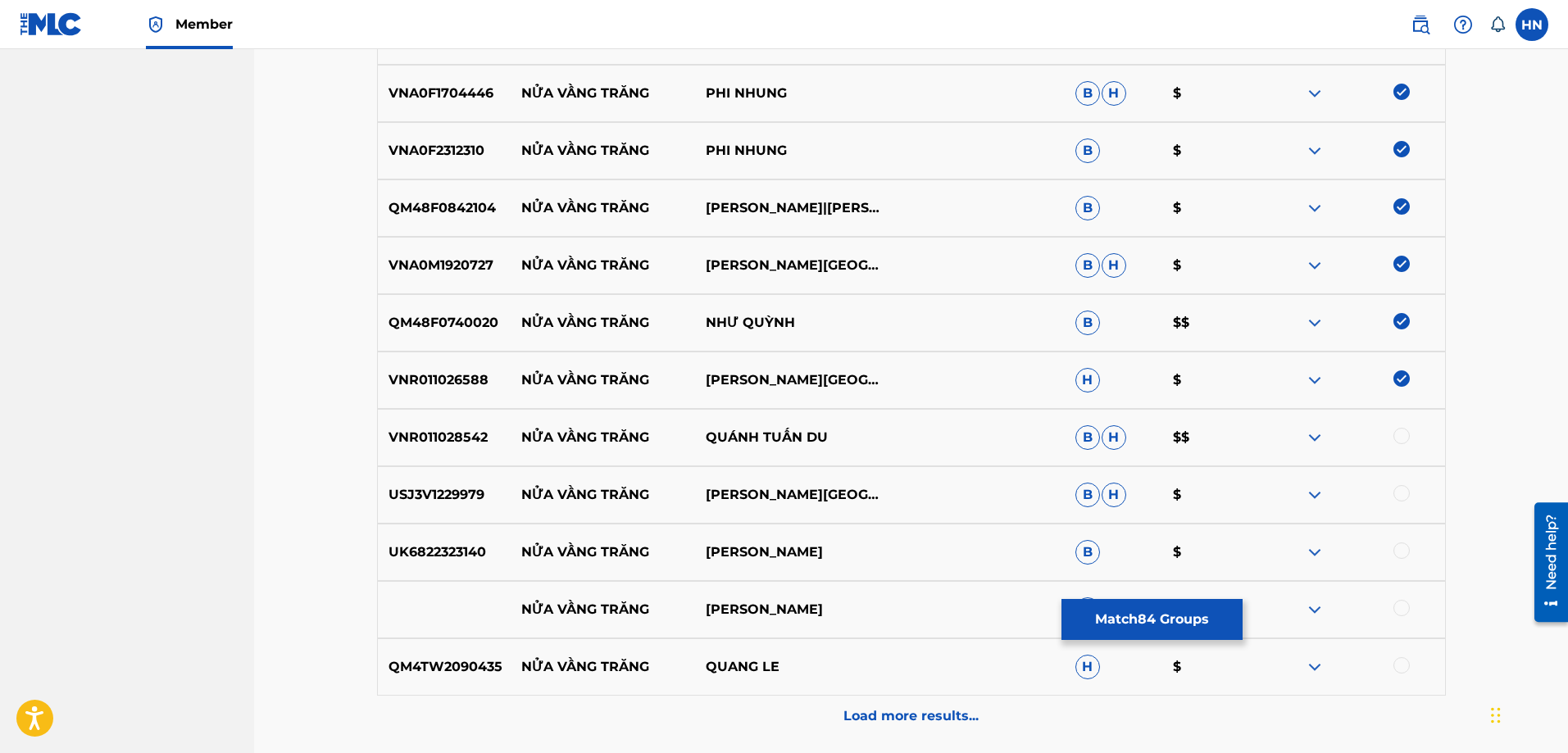
click at [457, 441] on p "VNR011028542" at bounding box center [445, 438] width 133 height 20
click at [1398, 433] on div at bounding box center [1401, 436] width 17 height 17
click at [451, 492] on p "USJ3V1229979" at bounding box center [445, 495] width 133 height 20
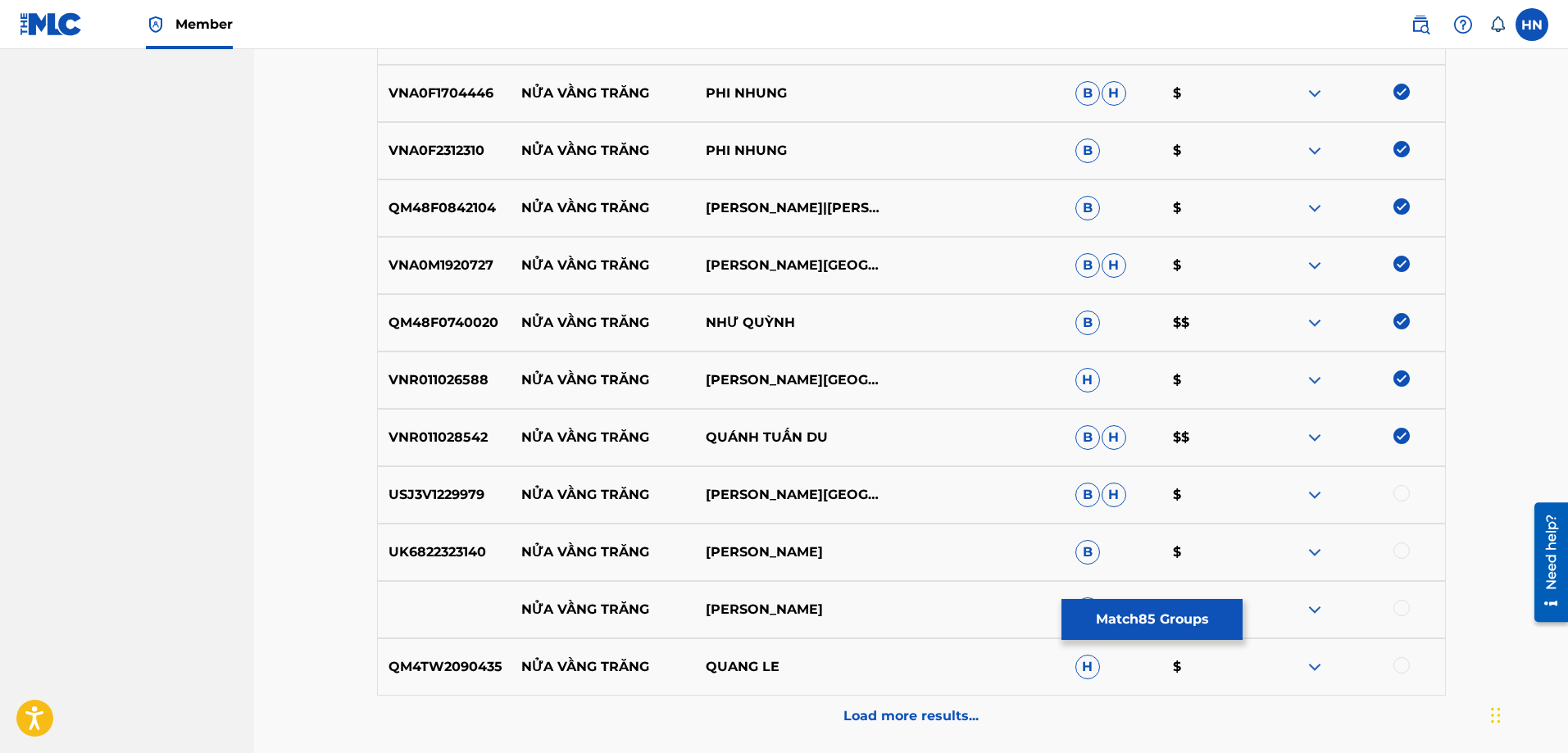
click at [1397, 492] on div at bounding box center [1401, 494] width 17 height 17
drag, startPoint x: 510, startPoint y: 610, endPoint x: 820, endPoint y: 603, distance: 310.1
click at [810, 604] on div "NỬA VẦNG TRĂNG QUANG [PERSON_NAME]" at bounding box center [912, 610] width 1069 height 58
click at [1400, 608] on div at bounding box center [1401, 608] width 17 height 17
click at [1320, 608] on img at bounding box center [1315, 610] width 20 height 20
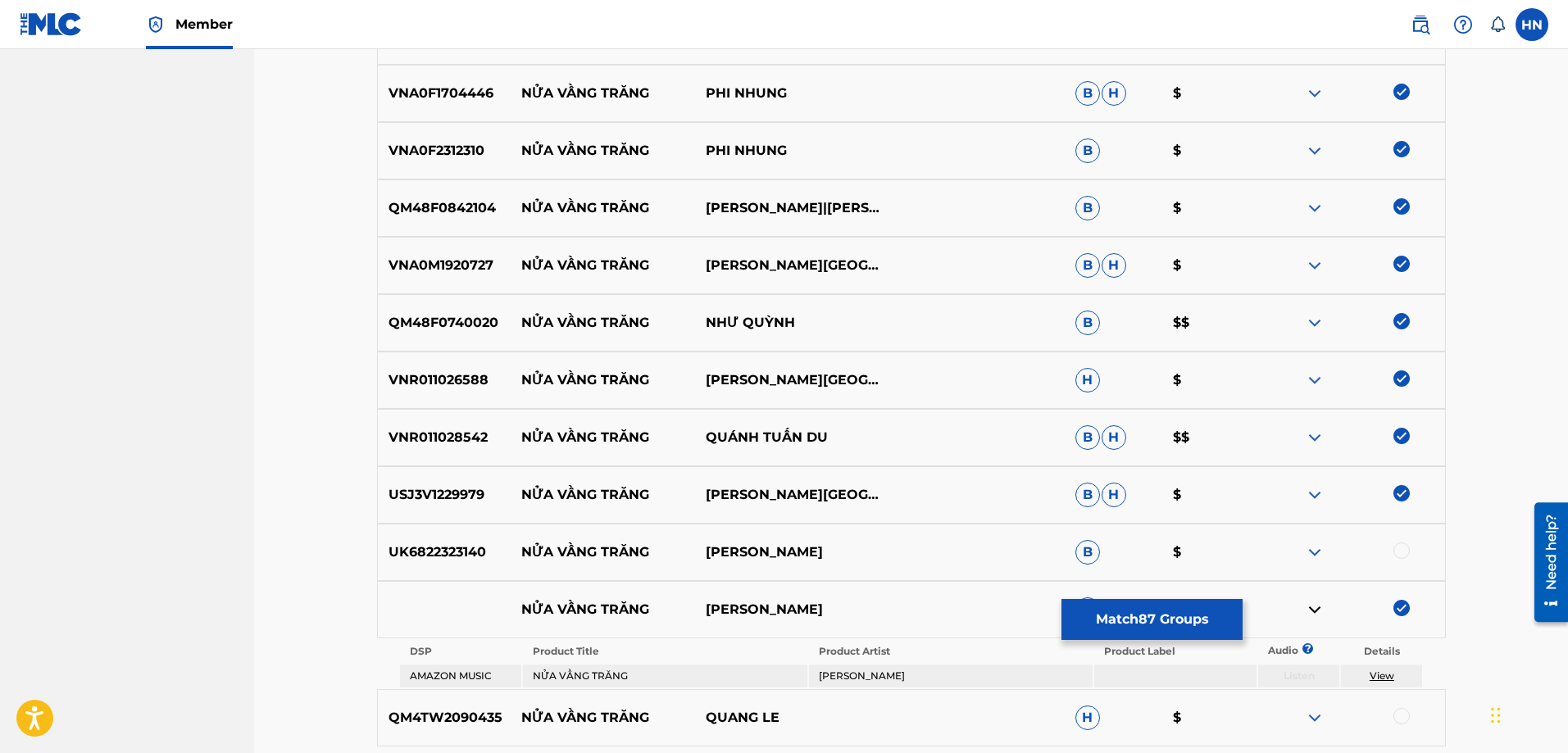
click at [459, 719] on p "QM4TW2090435" at bounding box center [445, 718] width 133 height 20
click at [1402, 713] on div at bounding box center [1401, 716] width 17 height 17
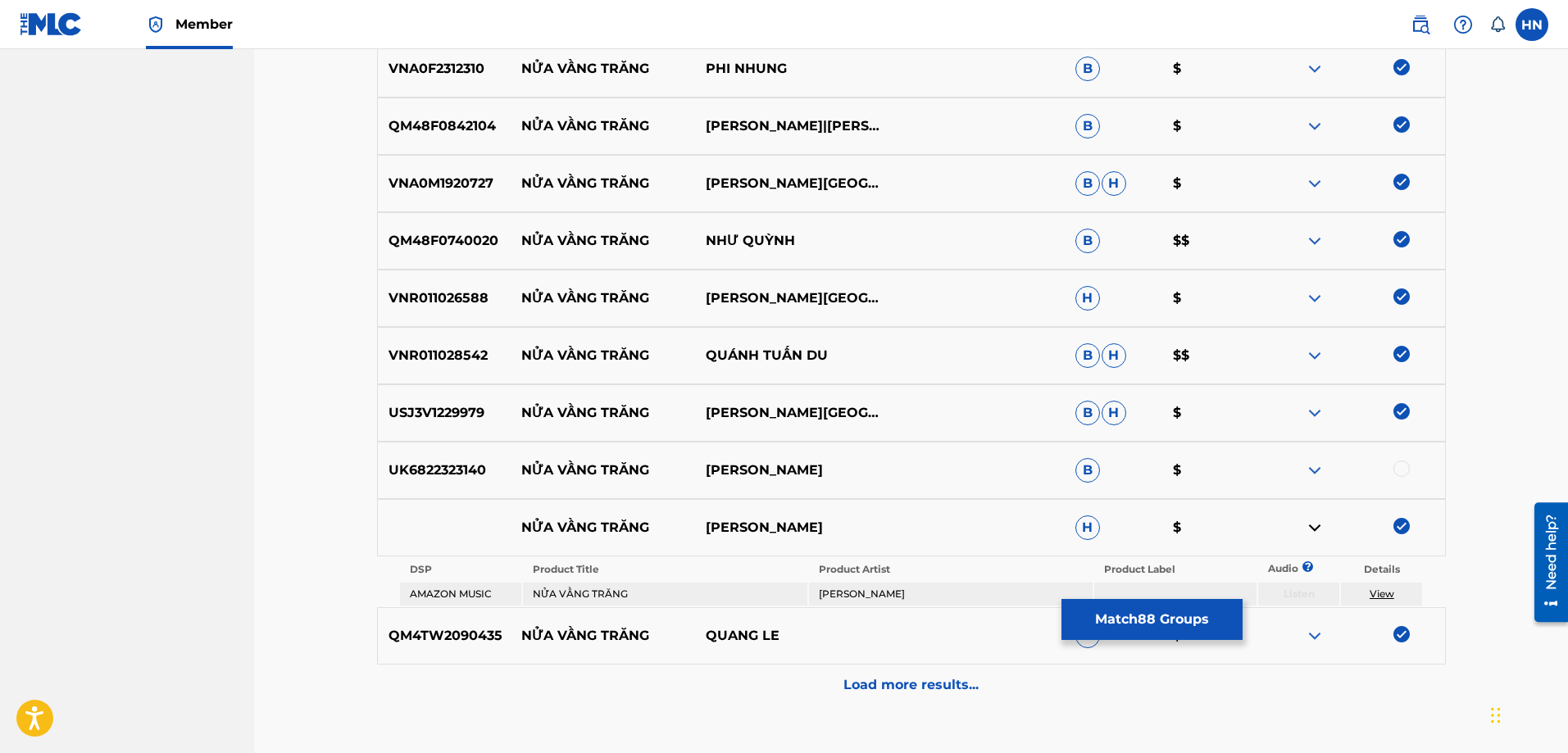
drag, startPoint x: 840, startPoint y: 474, endPoint x: 503, endPoint y: 464, distance: 337.1
click at [503, 464] on div "UK6822323140 NỬA VẦNG TRĂNG KHÁNH [PERSON_NAME] $" at bounding box center [912, 471] width 1069 height 58
click at [425, 471] on p "UK6822323140" at bounding box center [445, 470] width 133 height 20
click at [1400, 463] on div at bounding box center [1401, 468] width 17 height 17
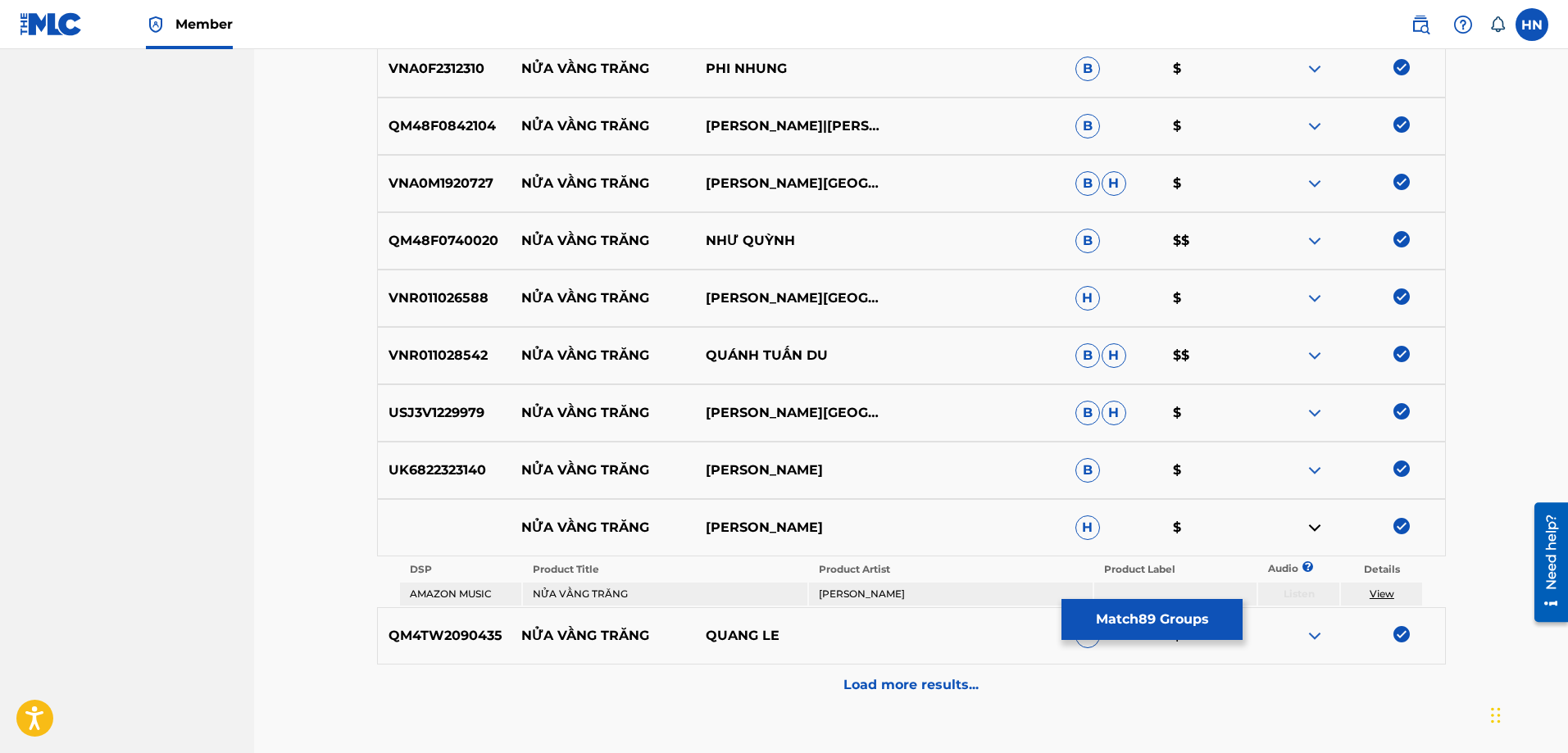
click at [875, 668] on div "Load more results..." at bounding box center [912, 685] width 1069 height 41
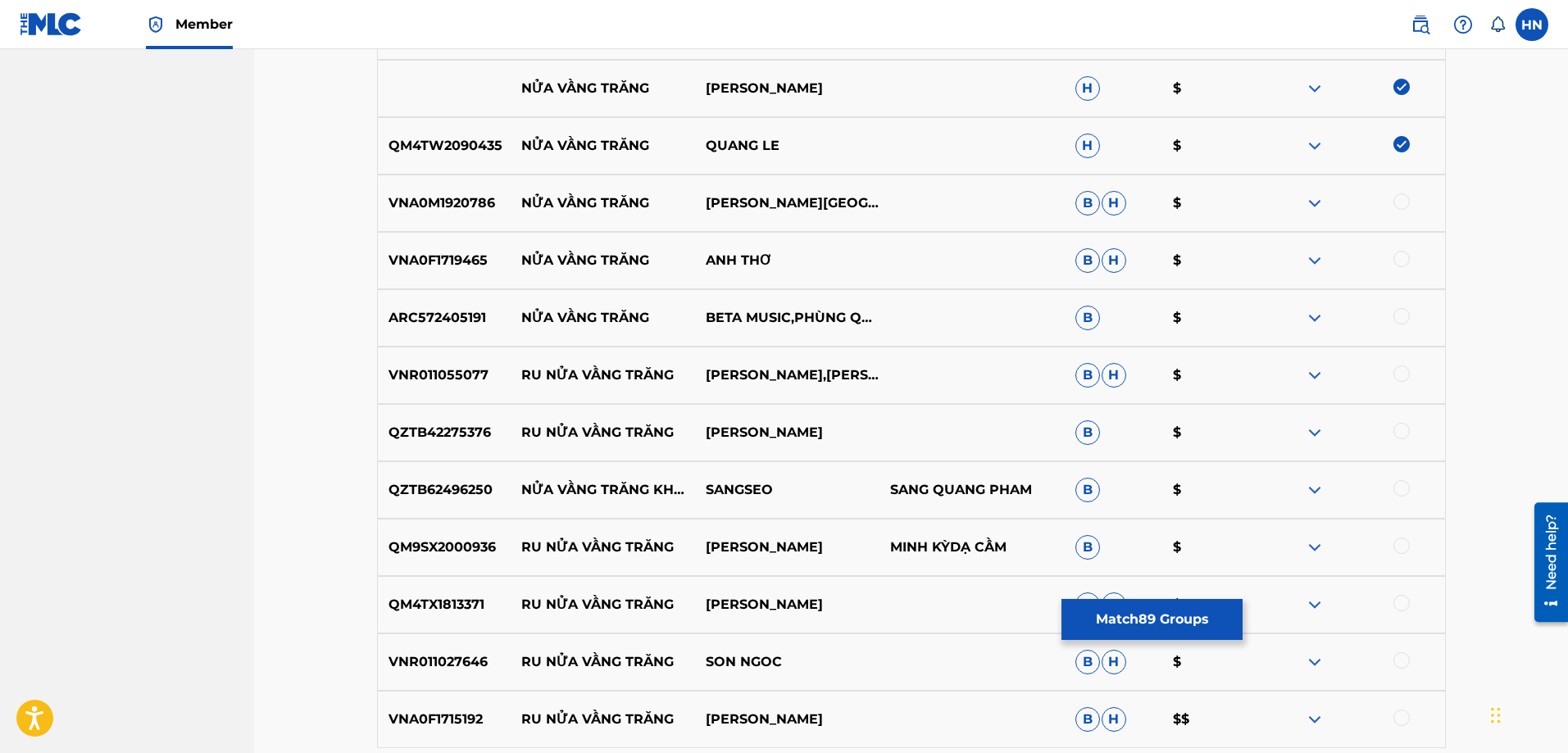
scroll to position [6862, 0]
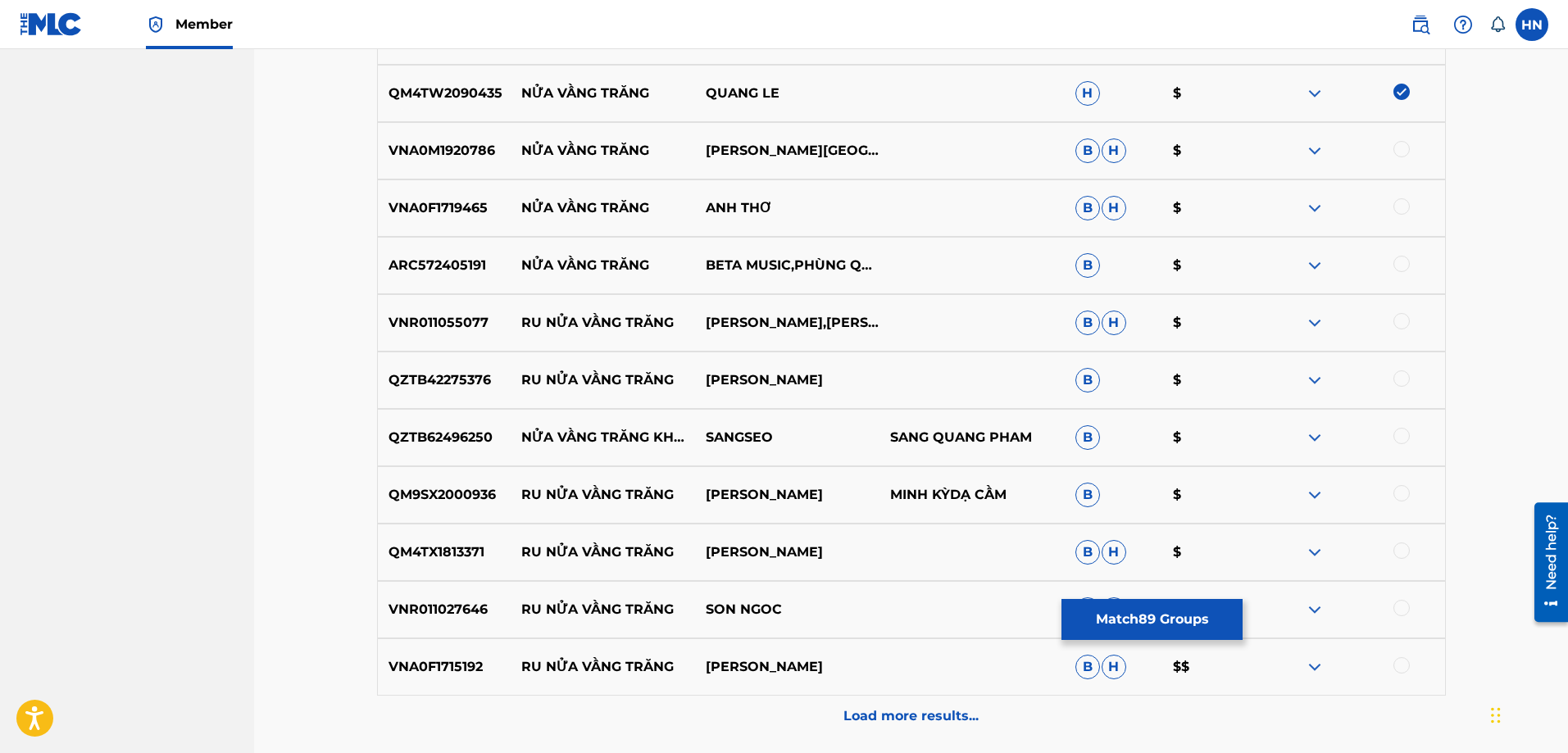
click at [430, 152] on p "VNA0M1920786" at bounding box center [445, 150] width 133 height 20
click at [1397, 149] on div at bounding box center [1401, 149] width 17 height 17
click at [484, 217] on p "VNA0F1719465" at bounding box center [445, 208] width 133 height 20
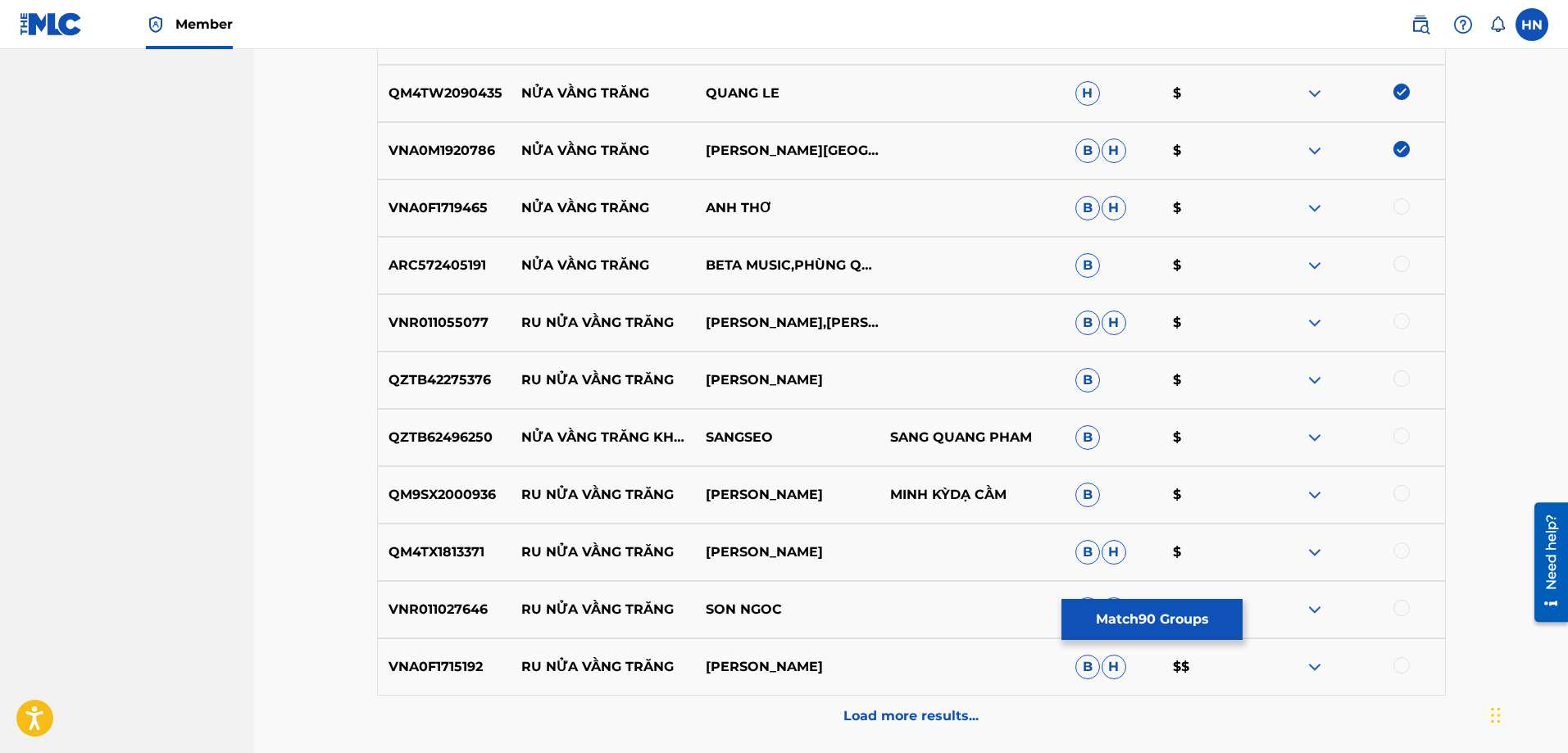
click at [1401, 199] on div at bounding box center [1401, 206] width 17 height 17
click at [471, 259] on p "ARC572405191" at bounding box center [445, 266] width 133 height 20
click at [1399, 261] on div at bounding box center [1401, 264] width 17 height 17
drag, startPoint x: 522, startPoint y: 258, endPoint x: 815, endPoint y: 273, distance: 293.4
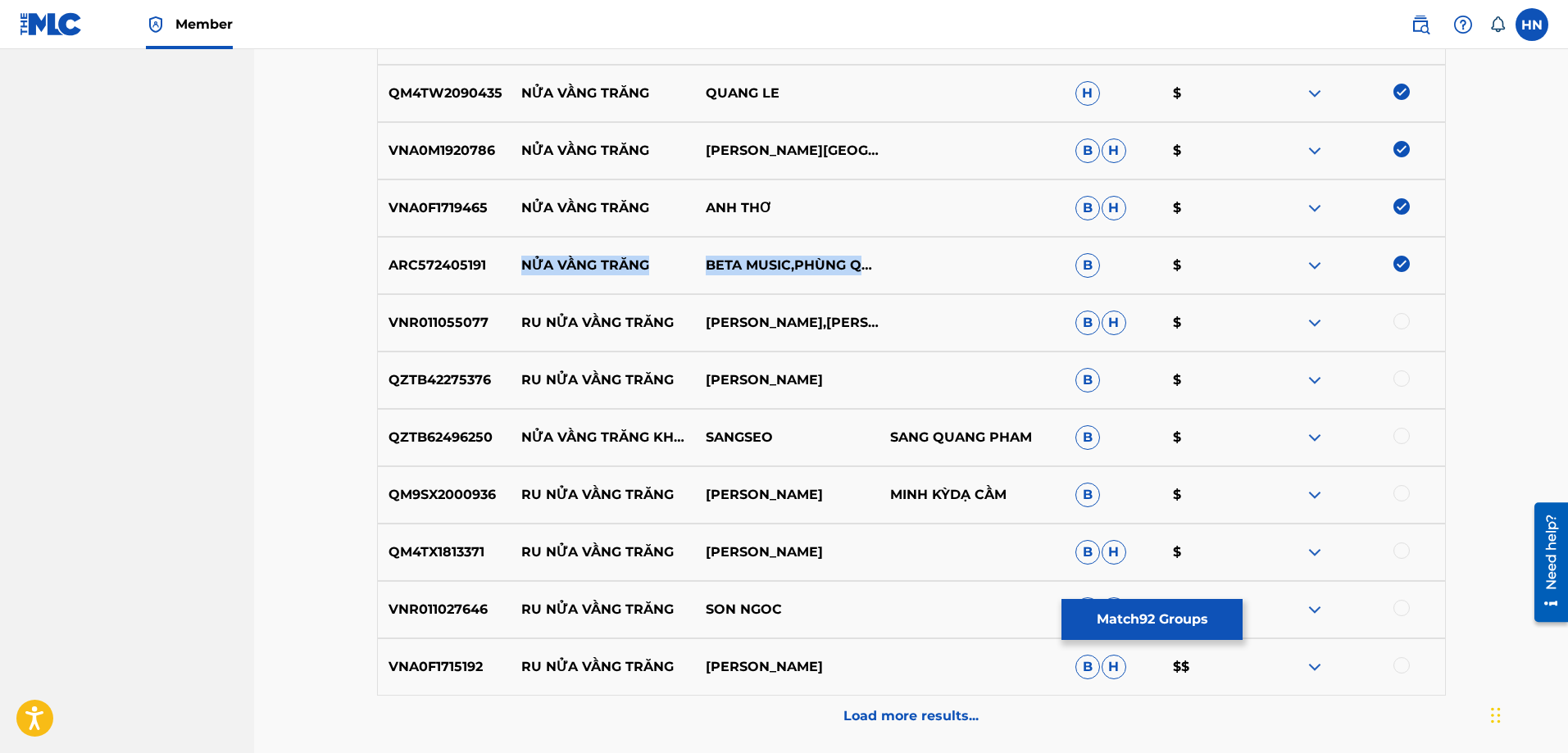
click at [817, 273] on div "ARC572405191 NỬA VẦNG TRĂNG BETA MUSIC,PHÙNG QUẾ TRÂM B $" at bounding box center [912, 266] width 1069 height 58
click at [861, 701] on div "Load more results..." at bounding box center [912, 716] width 1069 height 41
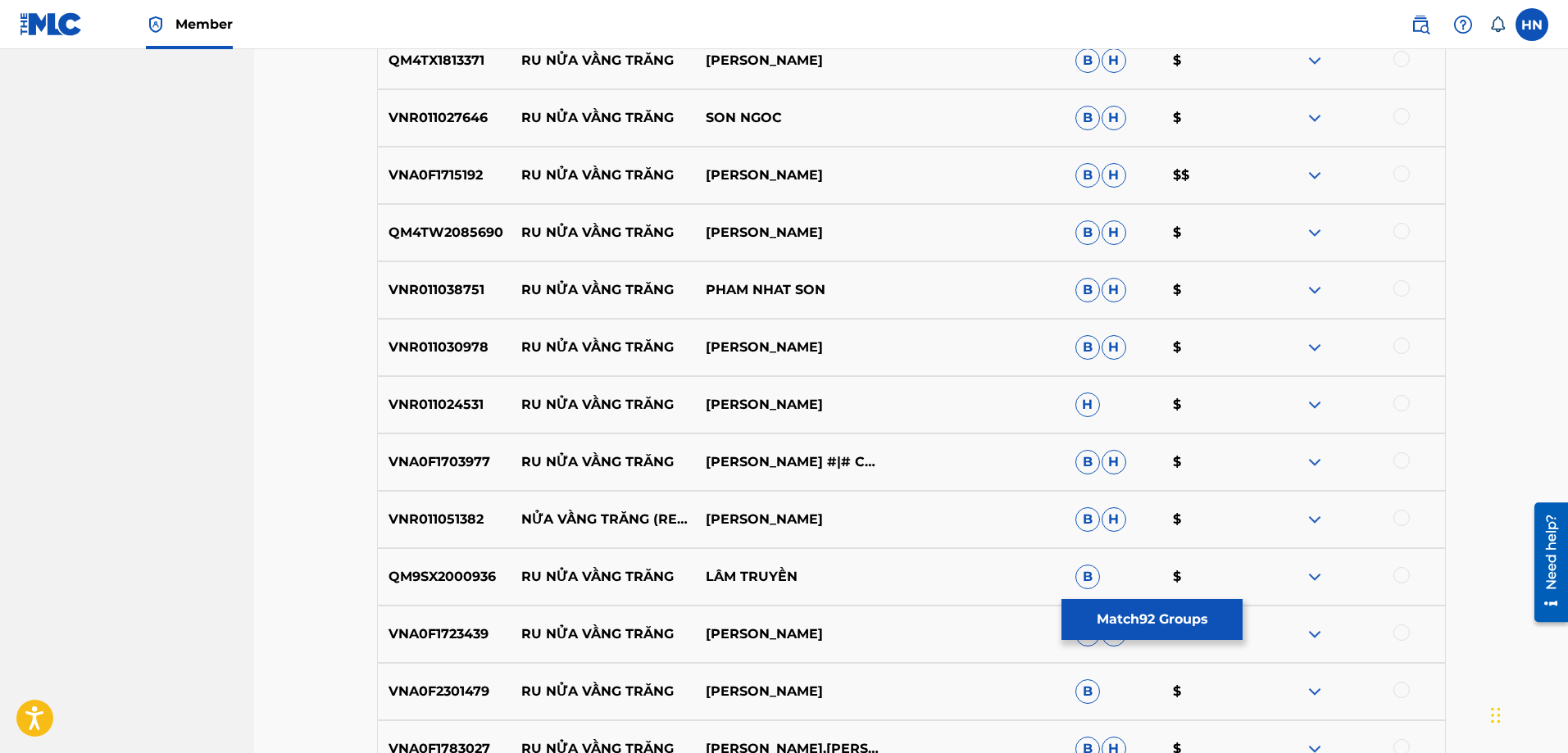
scroll to position [7580, 0]
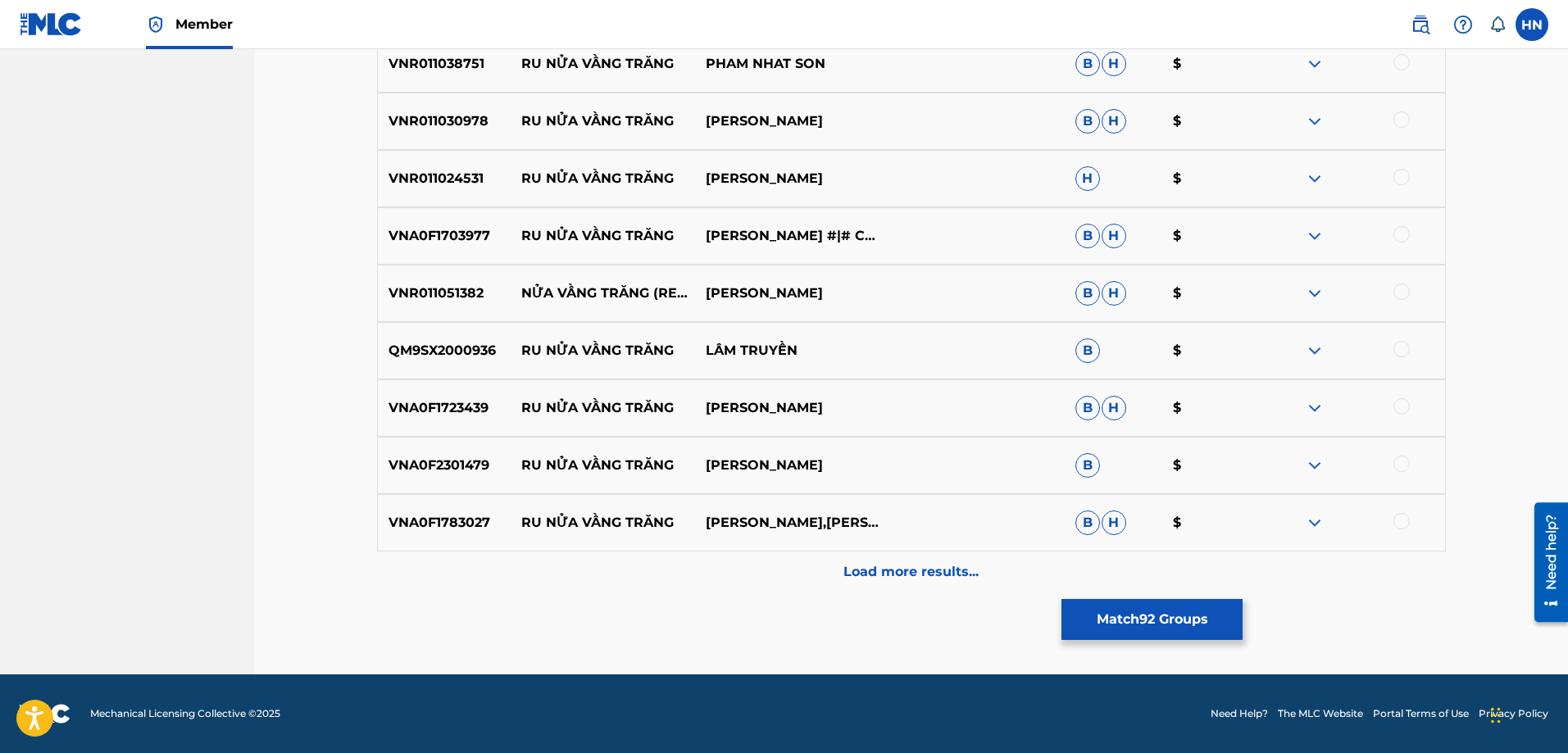
click at [418, 298] on p "VNR011051382" at bounding box center [445, 294] width 133 height 20
click at [1394, 296] on div at bounding box center [1401, 292] width 17 height 17
click at [921, 574] on p "Load more results..." at bounding box center [911, 572] width 135 height 20
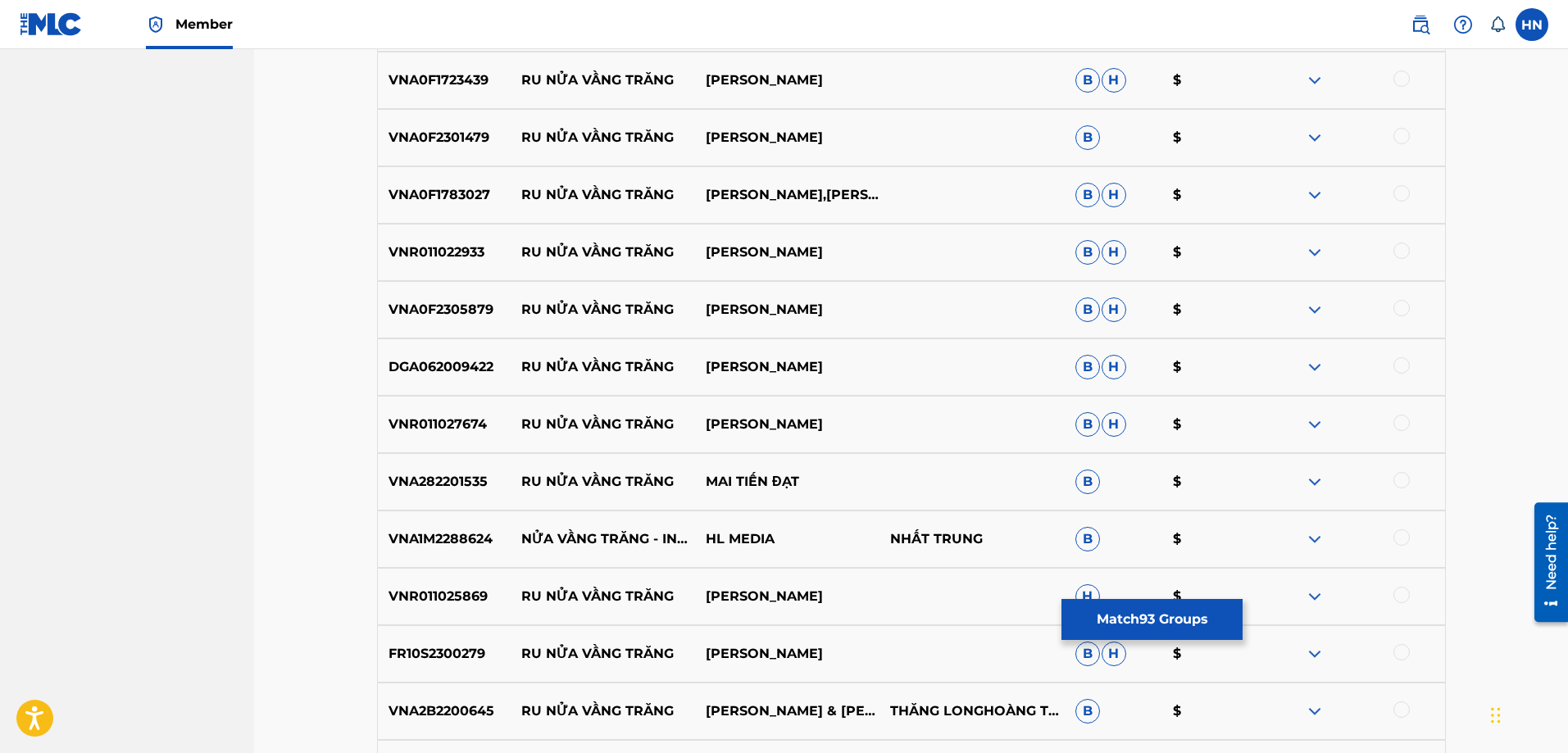
scroll to position [8154, 0]
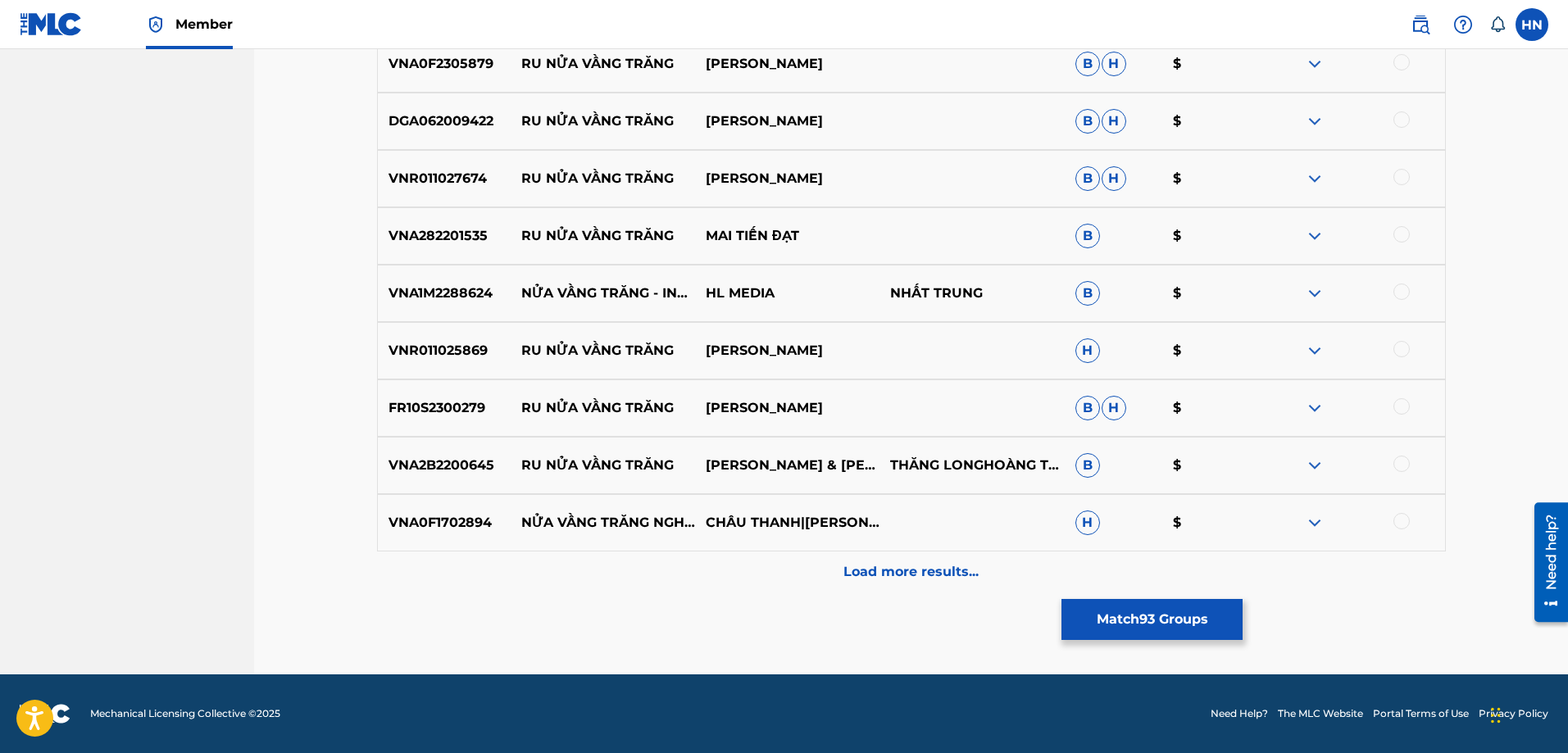
click at [430, 286] on p "VNA1M2288624" at bounding box center [445, 294] width 133 height 20
click at [1404, 289] on div at bounding box center [1401, 292] width 17 height 17
click at [881, 576] on p "Load more results..." at bounding box center [911, 572] width 135 height 20
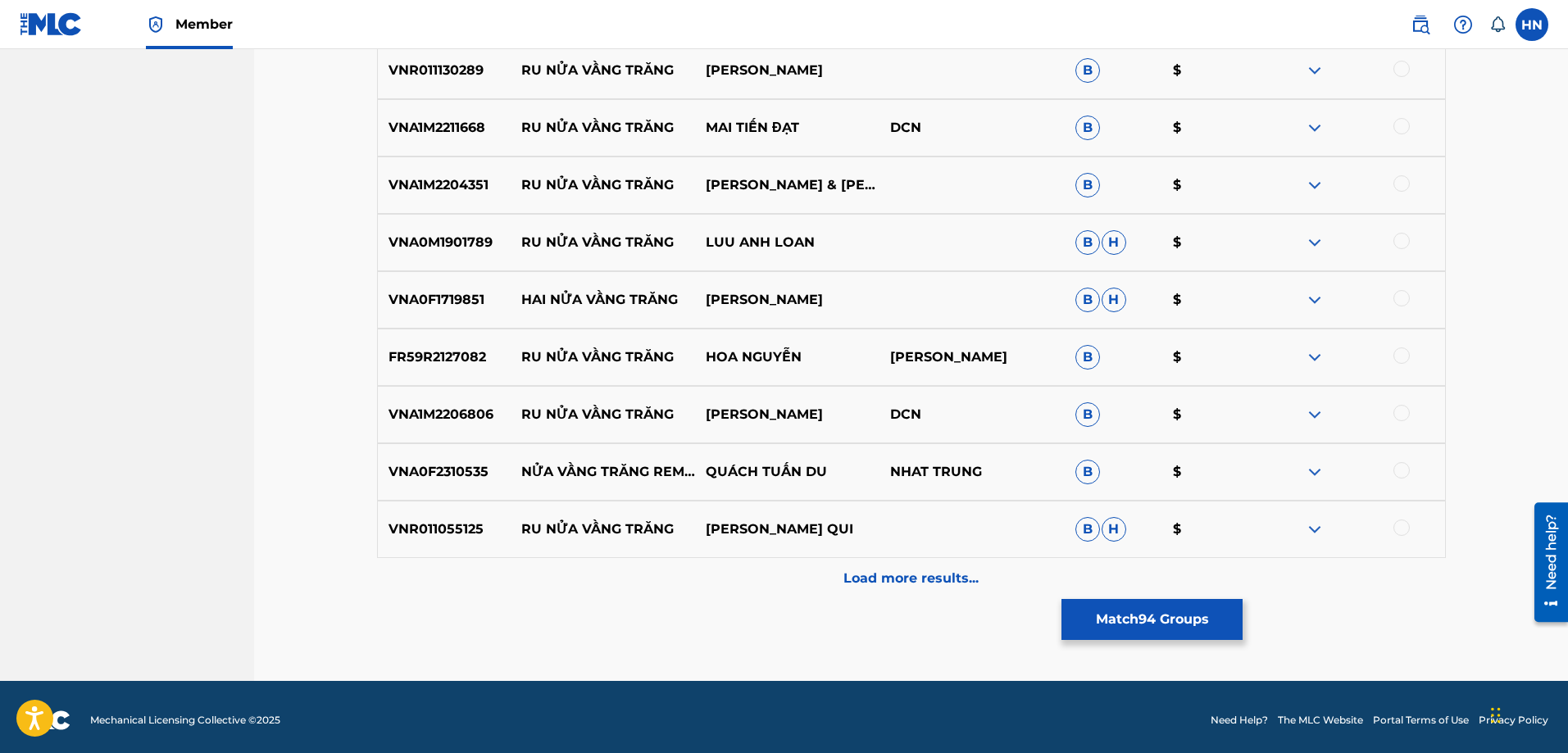
scroll to position [8728, 0]
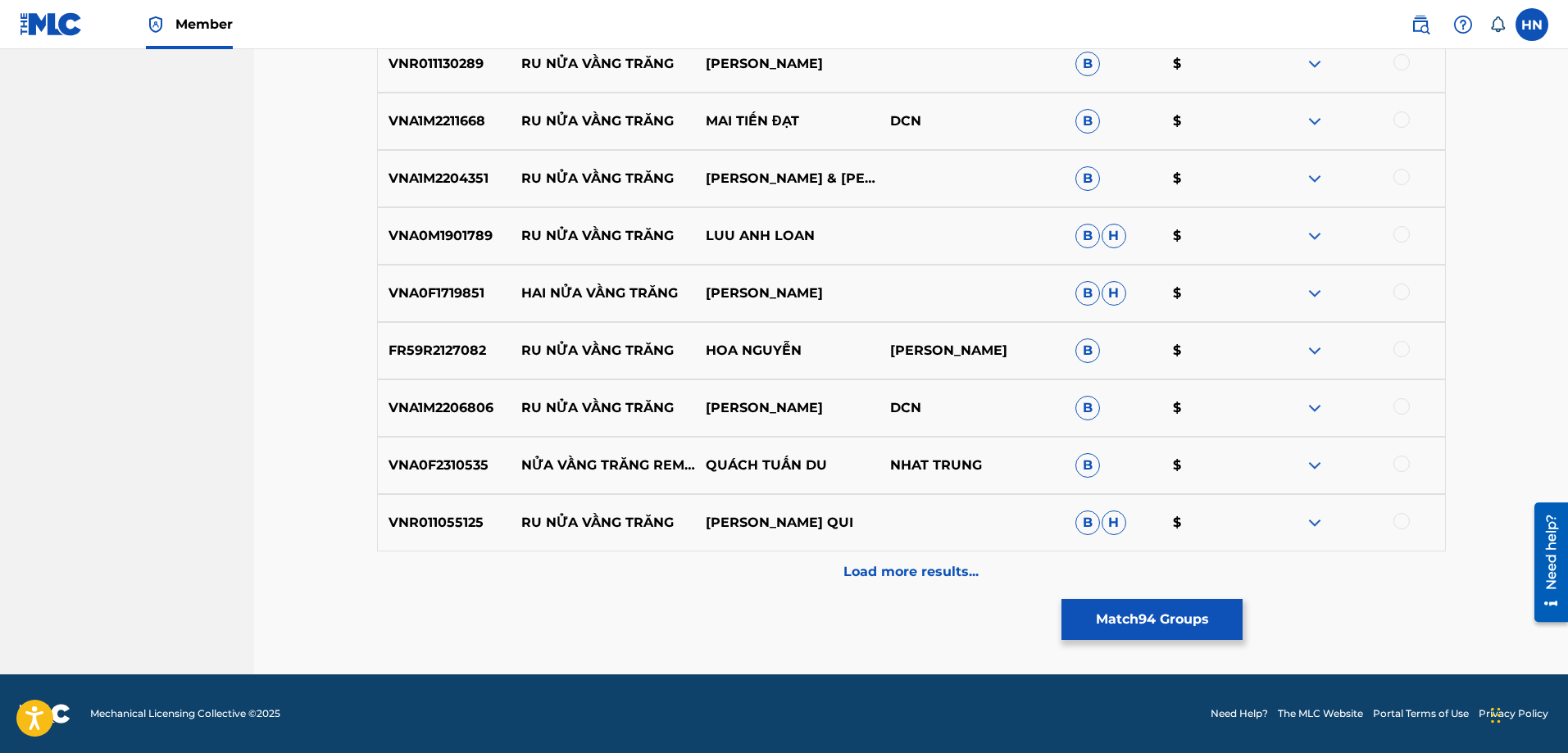
click at [425, 463] on p "VNA0F2310535" at bounding box center [445, 466] width 133 height 20
click at [1396, 466] on div at bounding box center [1401, 464] width 17 height 17
click at [980, 580] on div "Load more results..." at bounding box center [912, 572] width 1069 height 41
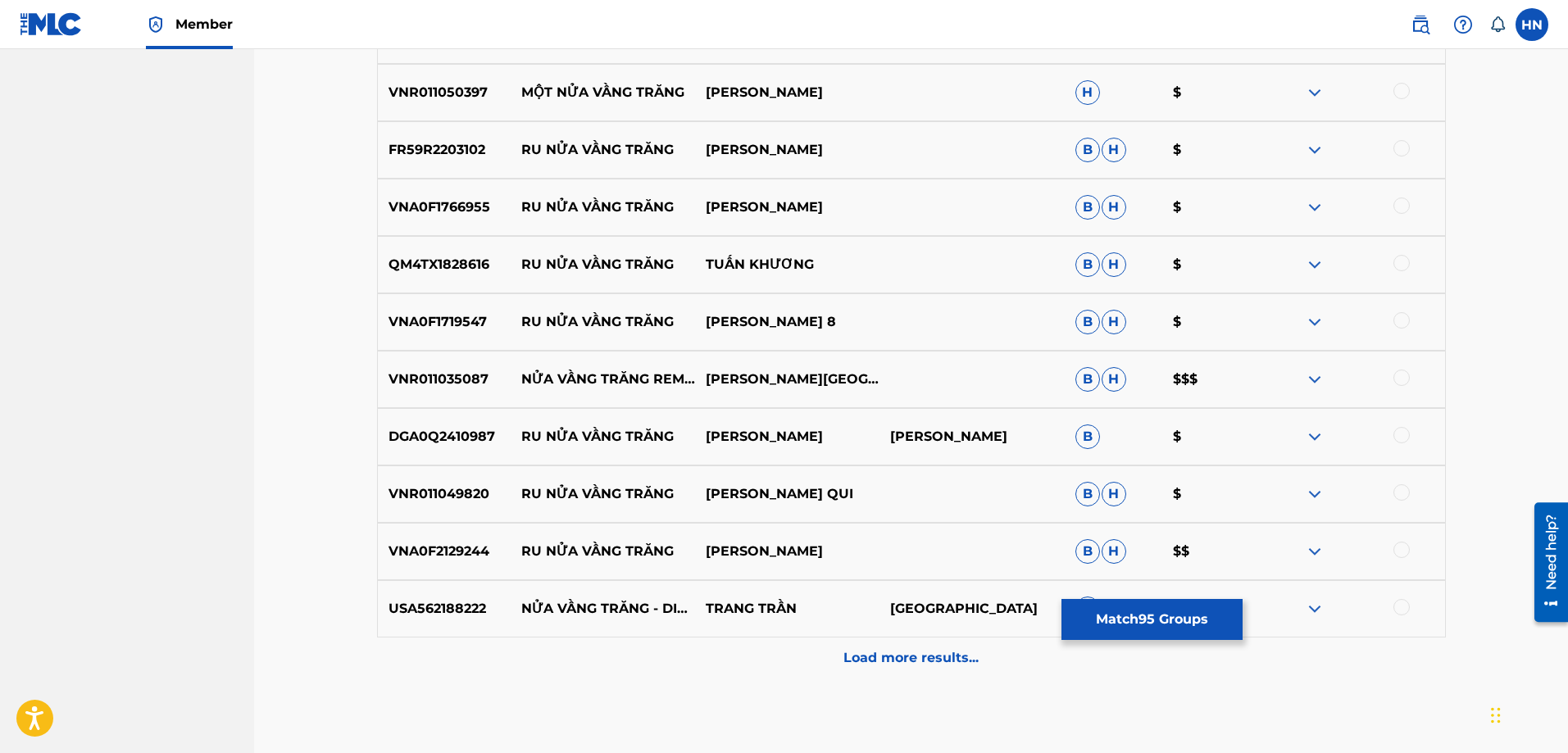
scroll to position [9219, 0]
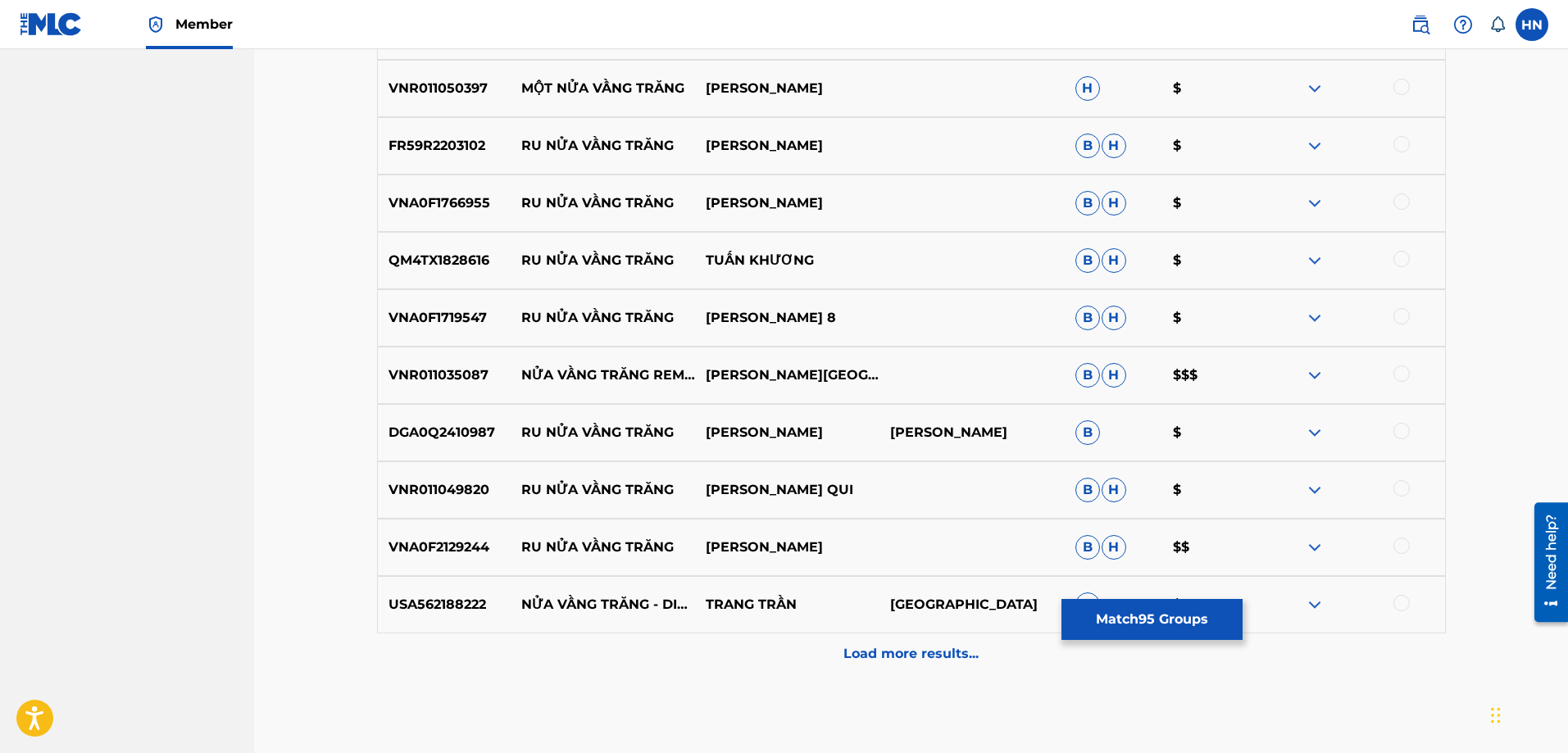
click at [427, 371] on p "VNR011035087" at bounding box center [445, 376] width 133 height 20
click at [1399, 376] on div at bounding box center [1401, 374] width 17 height 17
click at [440, 599] on p "USA562188222" at bounding box center [445, 604] width 133 height 20
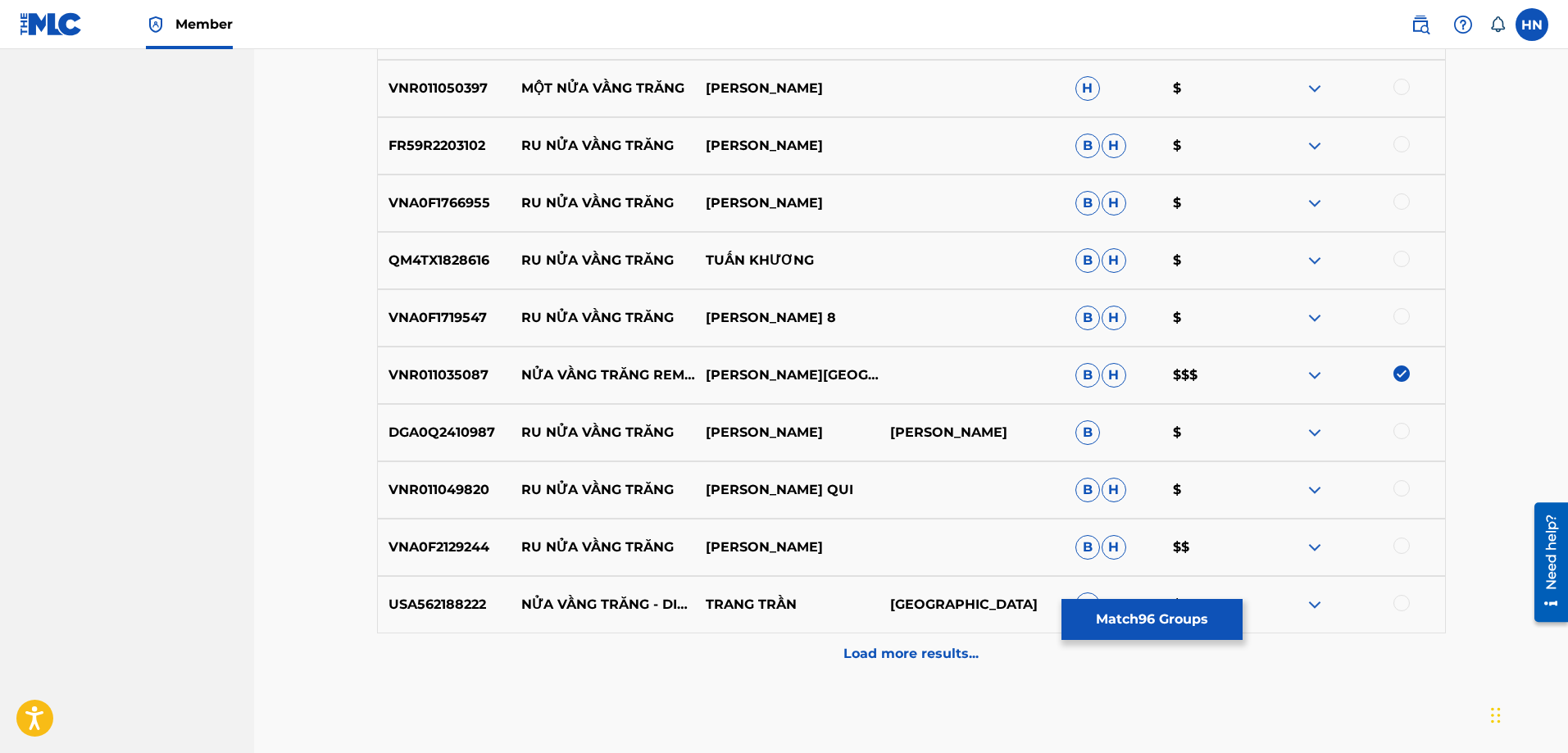
click at [1398, 597] on div at bounding box center [1401, 603] width 17 height 17
click at [916, 646] on p "Load more results..." at bounding box center [911, 654] width 135 height 20
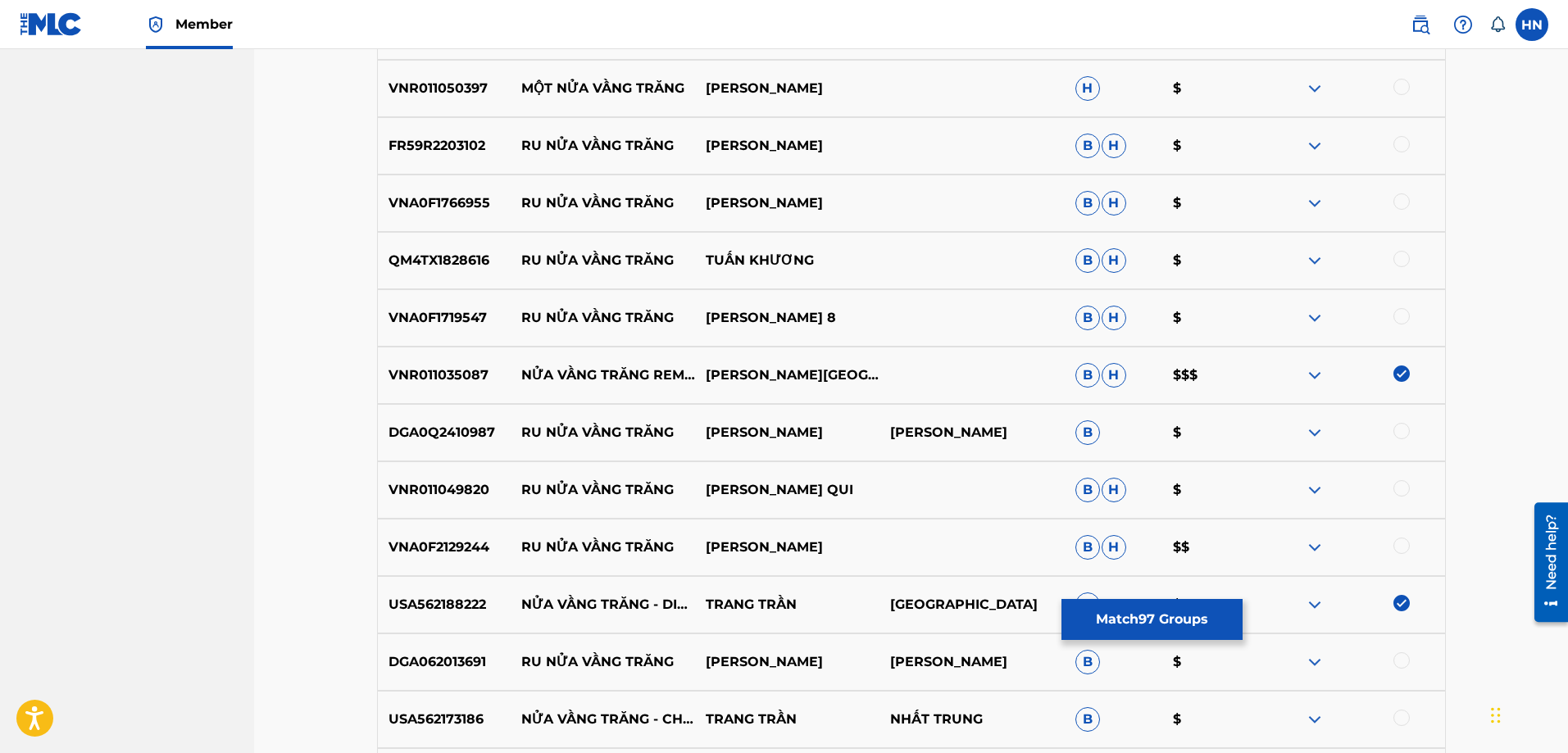
click at [403, 712] on p "USA562173186" at bounding box center [445, 720] width 133 height 20
click at [1399, 718] on div at bounding box center [1401, 718] width 17 height 17
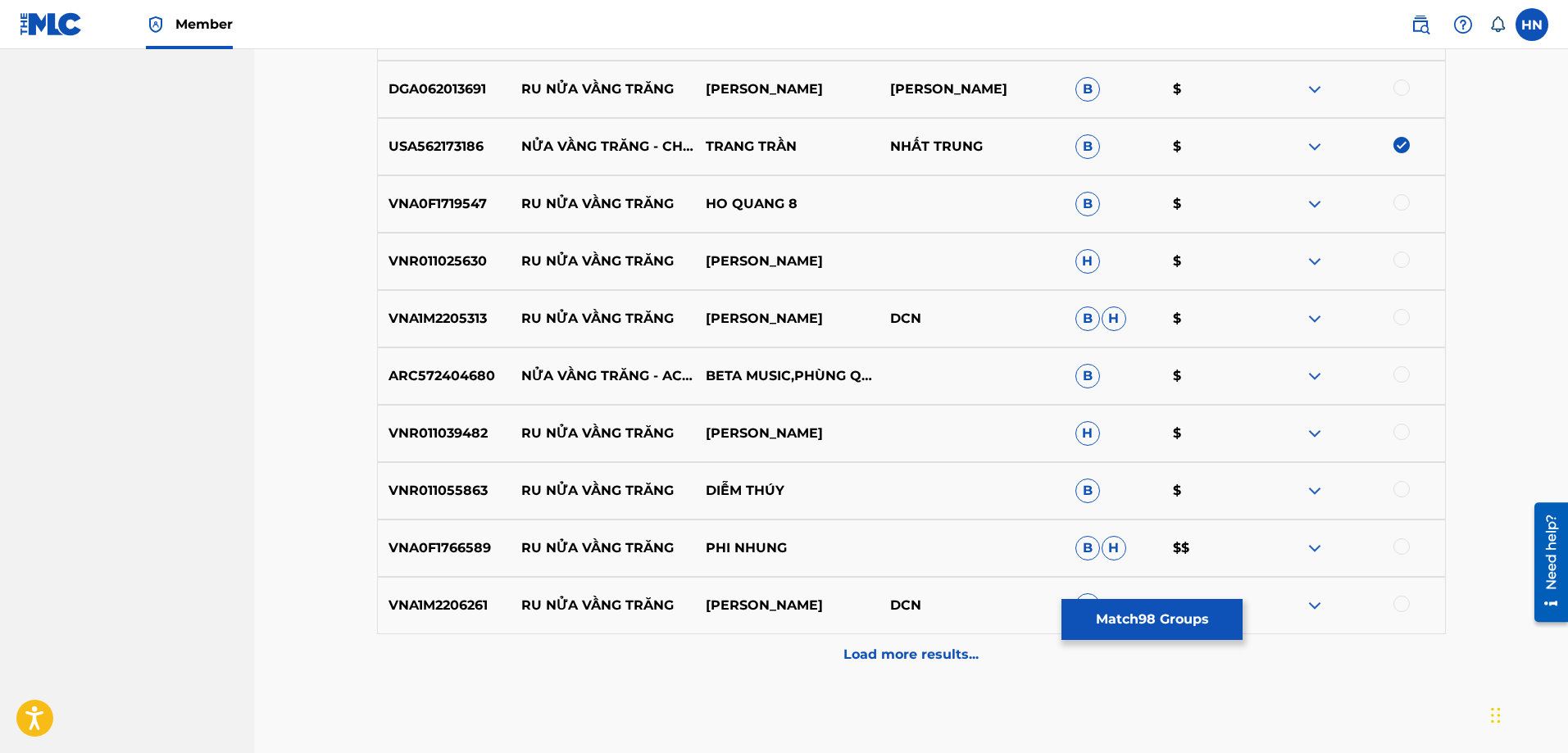
scroll to position [9793, 0]
click at [433, 386] on div "ARC572404680 NỬA VẦNG TRĂNG - ACOUSTIC BETA MUSIC,PHÙNG QUẾ TRÂM B $" at bounding box center [912, 376] width 1069 height 58
click at [1398, 375] on div at bounding box center [1401, 374] width 17 height 17
click at [819, 639] on div "Load more results..." at bounding box center [912, 653] width 1069 height 41
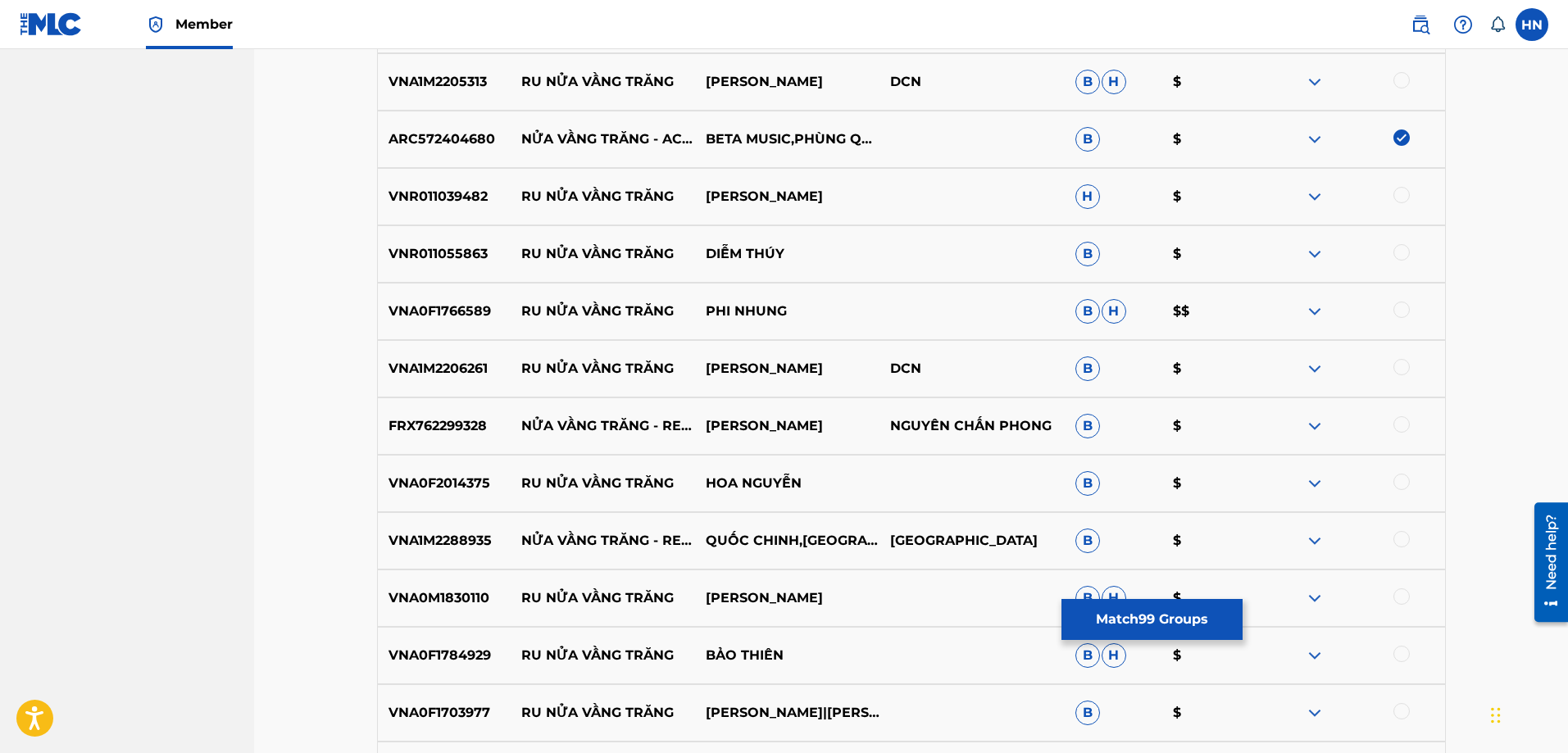
scroll to position [10121, 0]
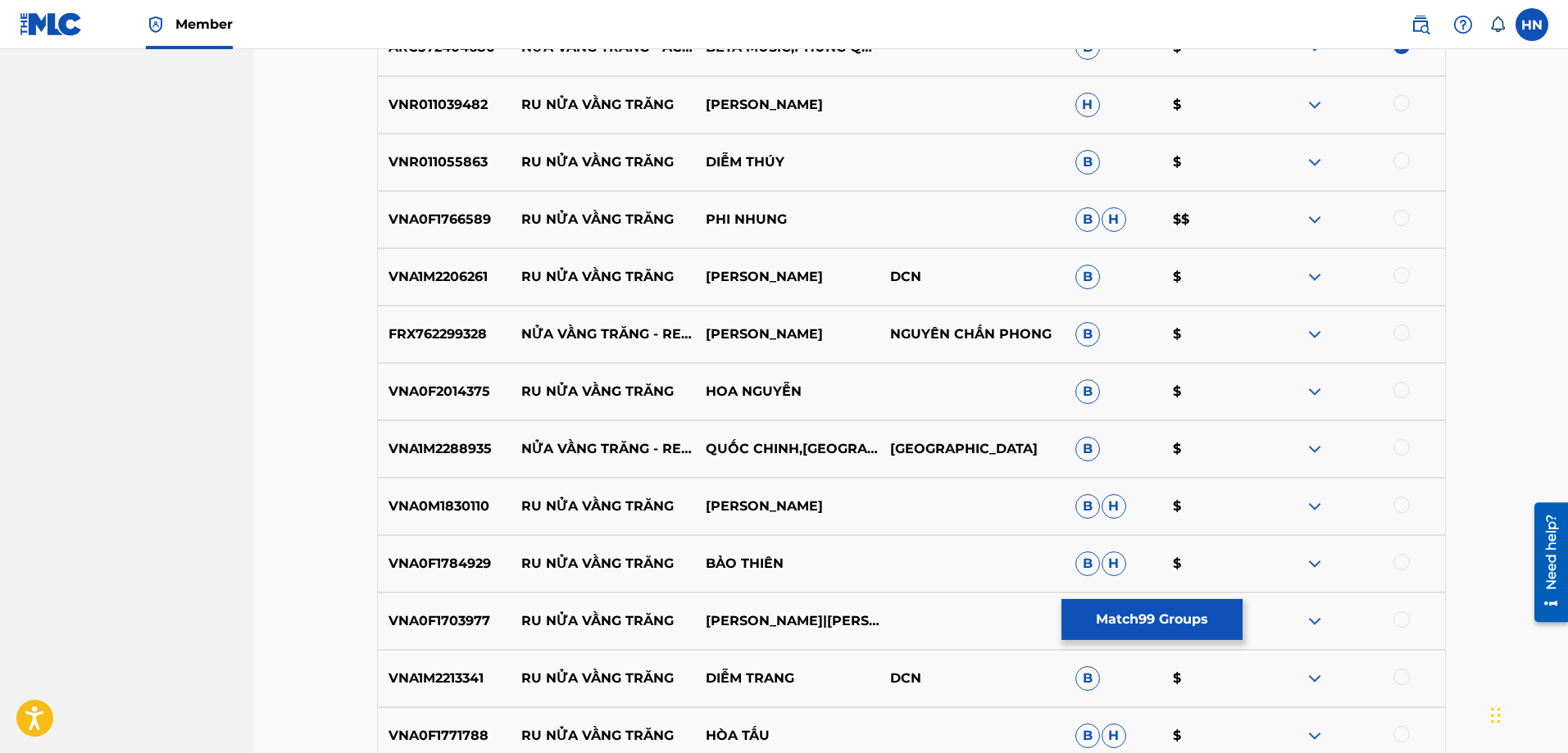
click at [466, 451] on p "VNA1M2288935" at bounding box center [445, 449] width 133 height 20
click at [1394, 450] on div at bounding box center [1401, 447] width 17 height 17
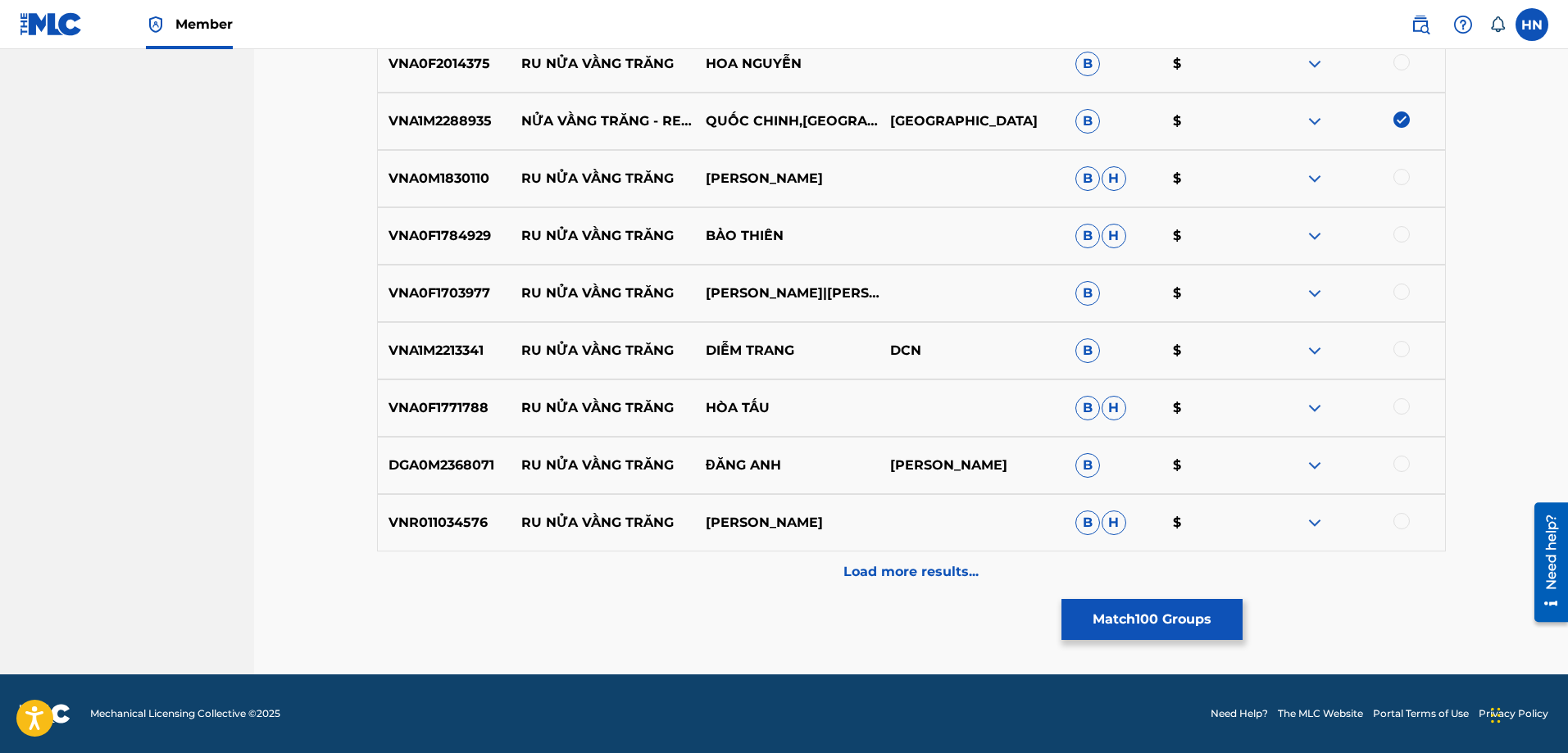
click at [848, 572] on p "Load more results..." at bounding box center [911, 572] width 135 height 20
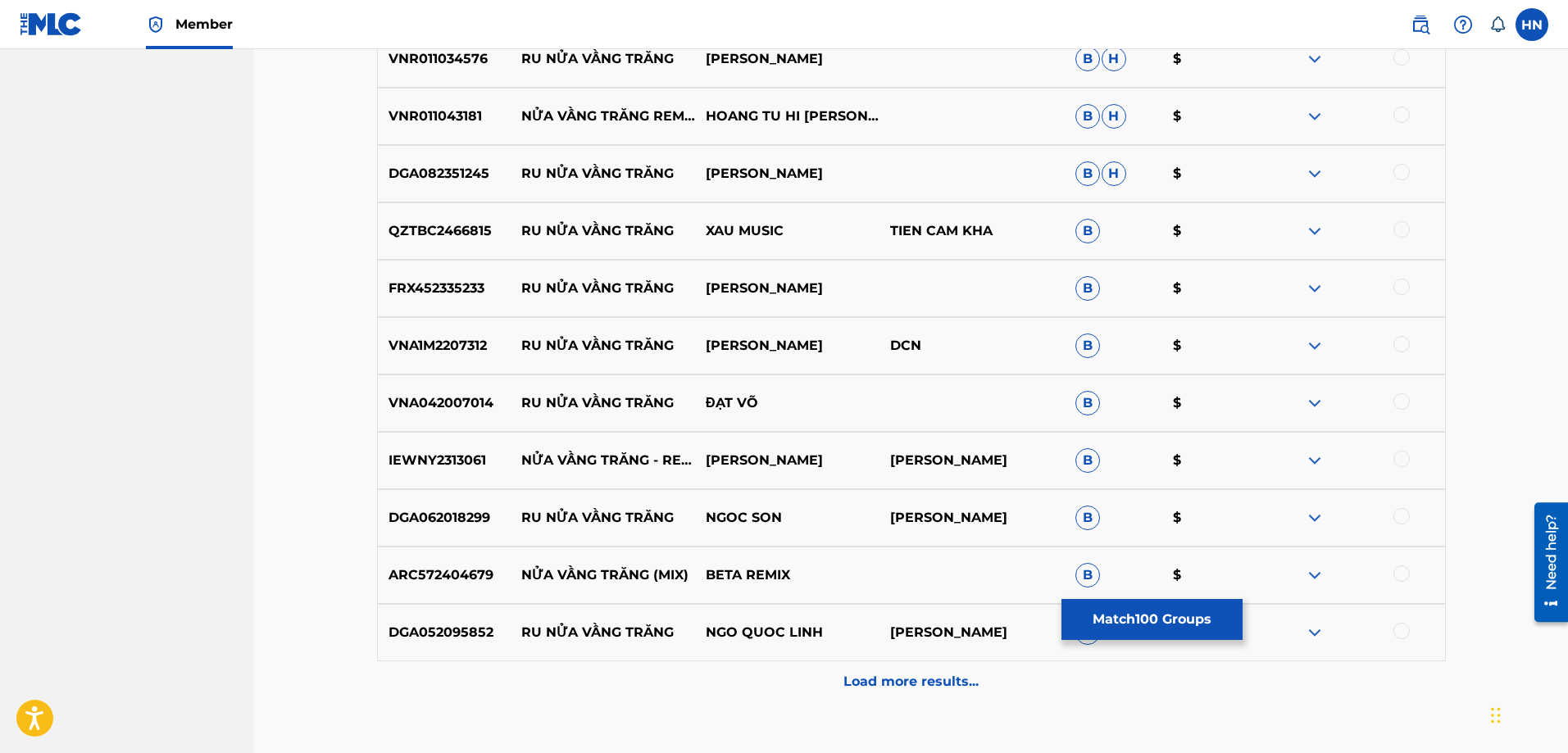
scroll to position [11022, 0]
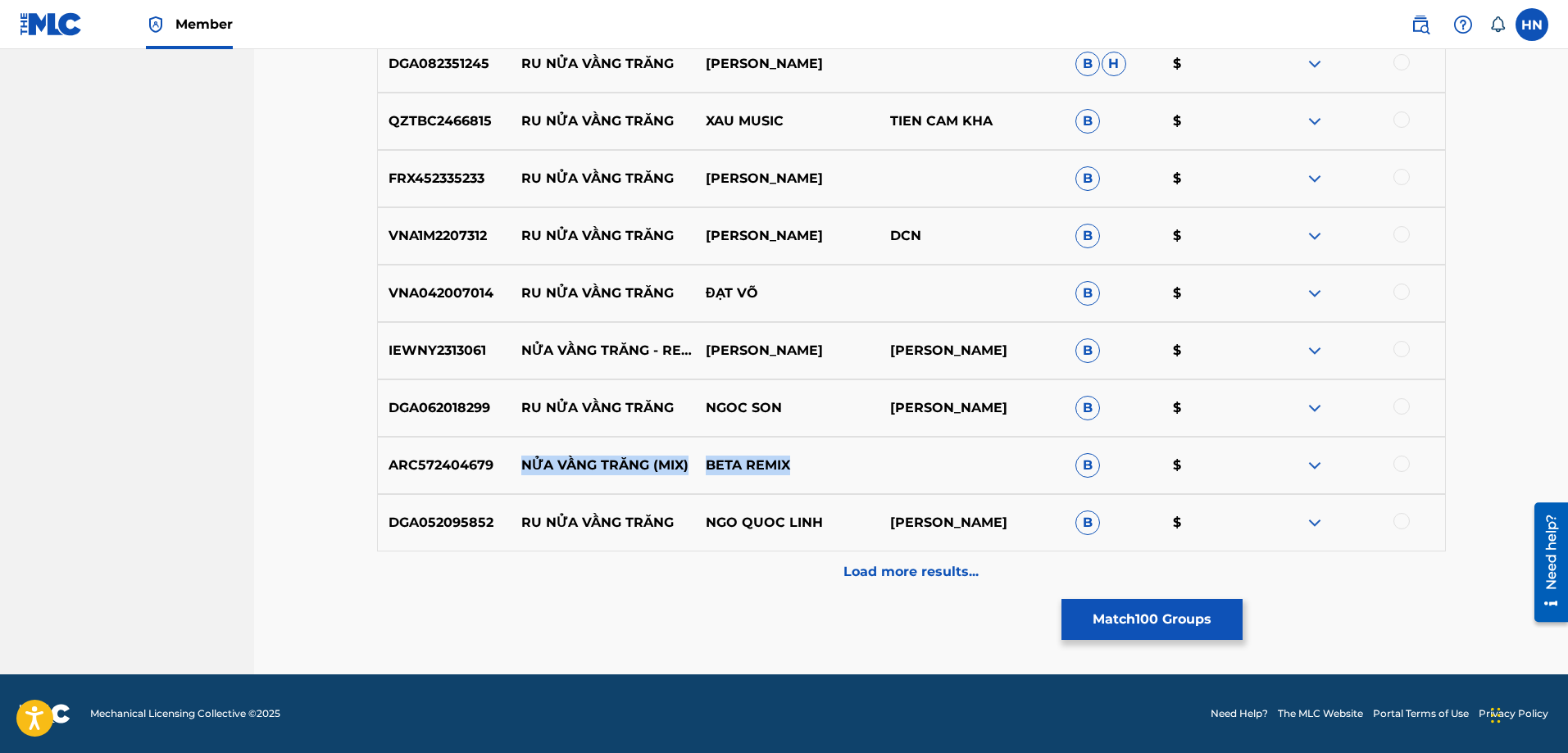
drag, startPoint x: 515, startPoint y: 464, endPoint x: 884, endPoint y: 460, distance: 369.0
click at [875, 460] on div "ARC572404679 NỬA VẦNG TRĂNG (MIX) BETA REMIX B $" at bounding box center [912, 466] width 1069 height 58
click at [445, 452] on div "ARC572404679 NỬA VẦNG TRĂNG (MIX) BETA REMIX B $" at bounding box center [912, 466] width 1069 height 58
click at [1400, 466] on div at bounding box center [1401, 464] width 17 height 17
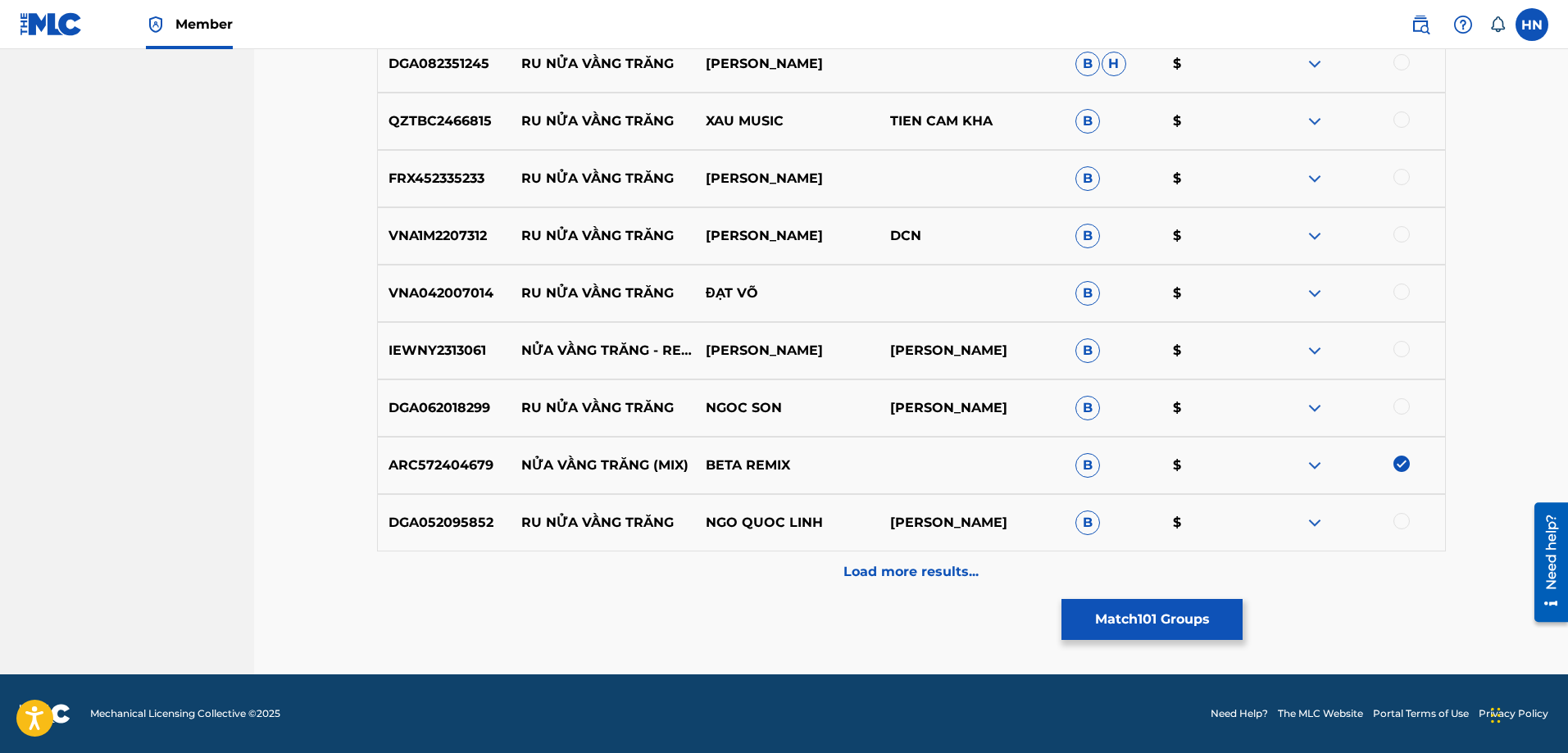
click at [894, 570] on p "Load more results..." at bounding box center [911, 572] width 135 height 20
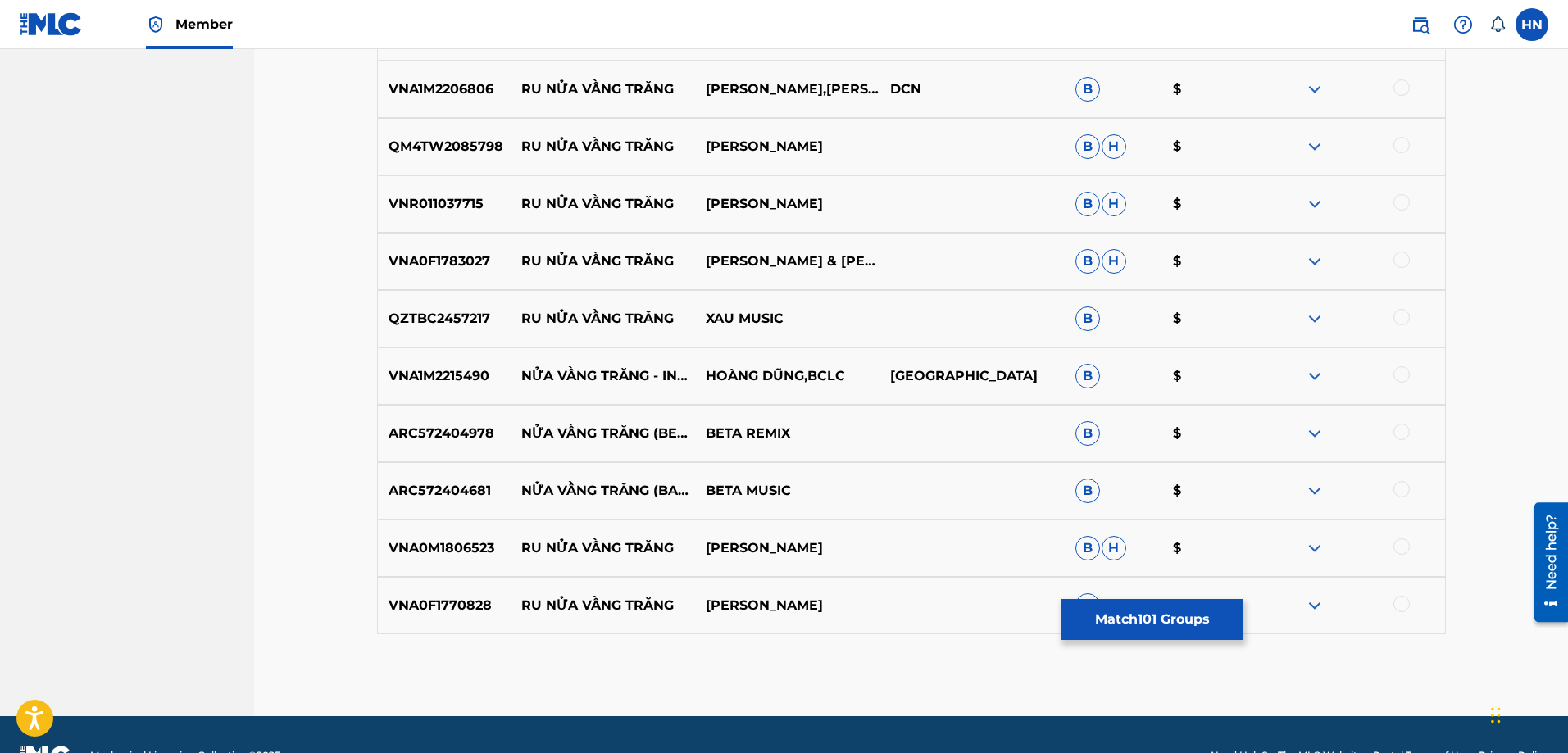
scroll to position [11514, 0]
click at [440, 379] on p "VNA1M2215490" at bounding box center [445, 376] width 133 height 20
click at [1392, 368] on div at bounding box center [1351, 376] width 184 height 20
click at [1399, 369] on div at bounding box center [1401, 374] width 17 height 17
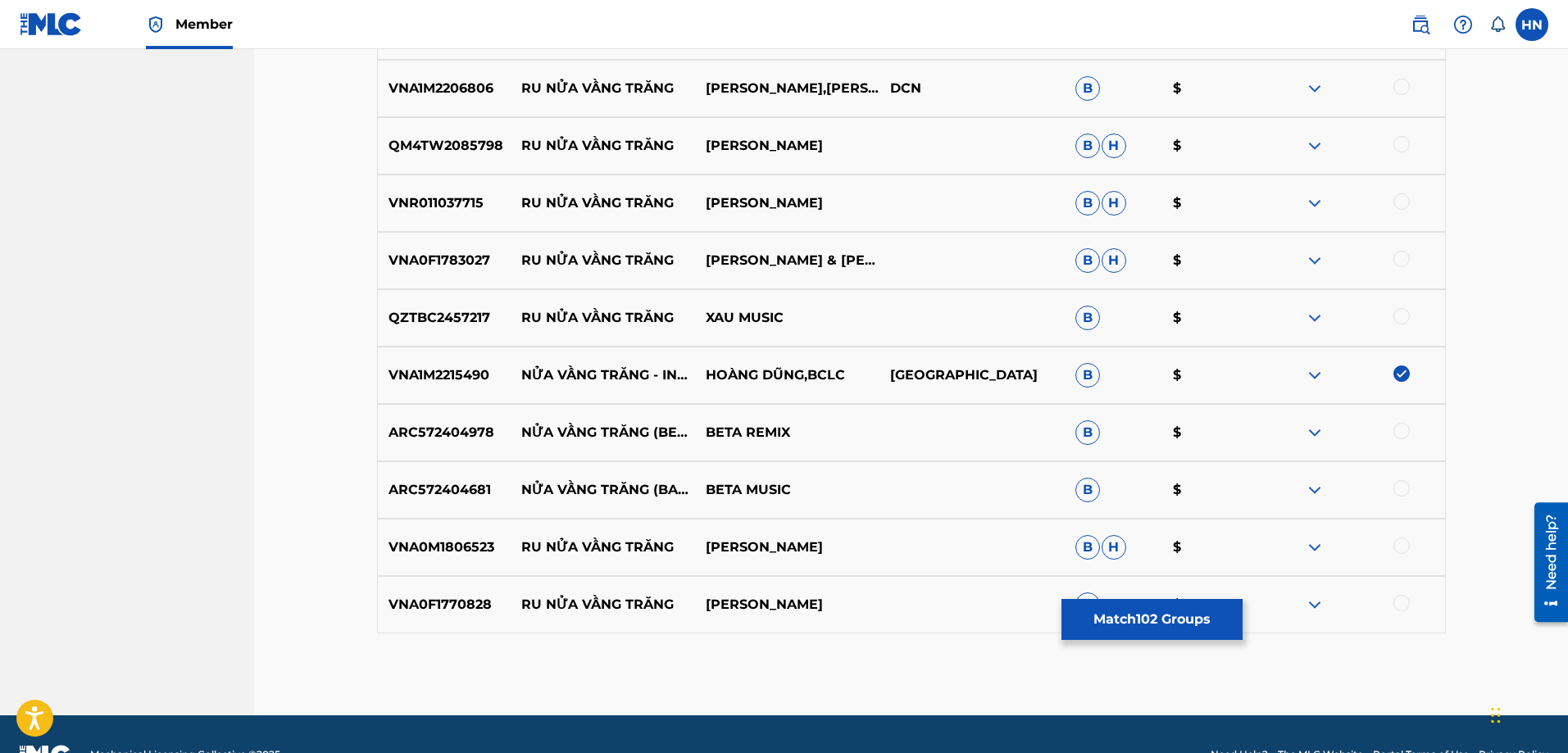
click at [459, 435] on p "ARC572404978" at bounding box center [445, 432] width 133 height 20
click at [1397, 432] on div at bounding box center [1401, 431] width 17 height 17
click at [478, 486] on p "ARC572404681" at bounding box center [445, 490] width 133 height 20
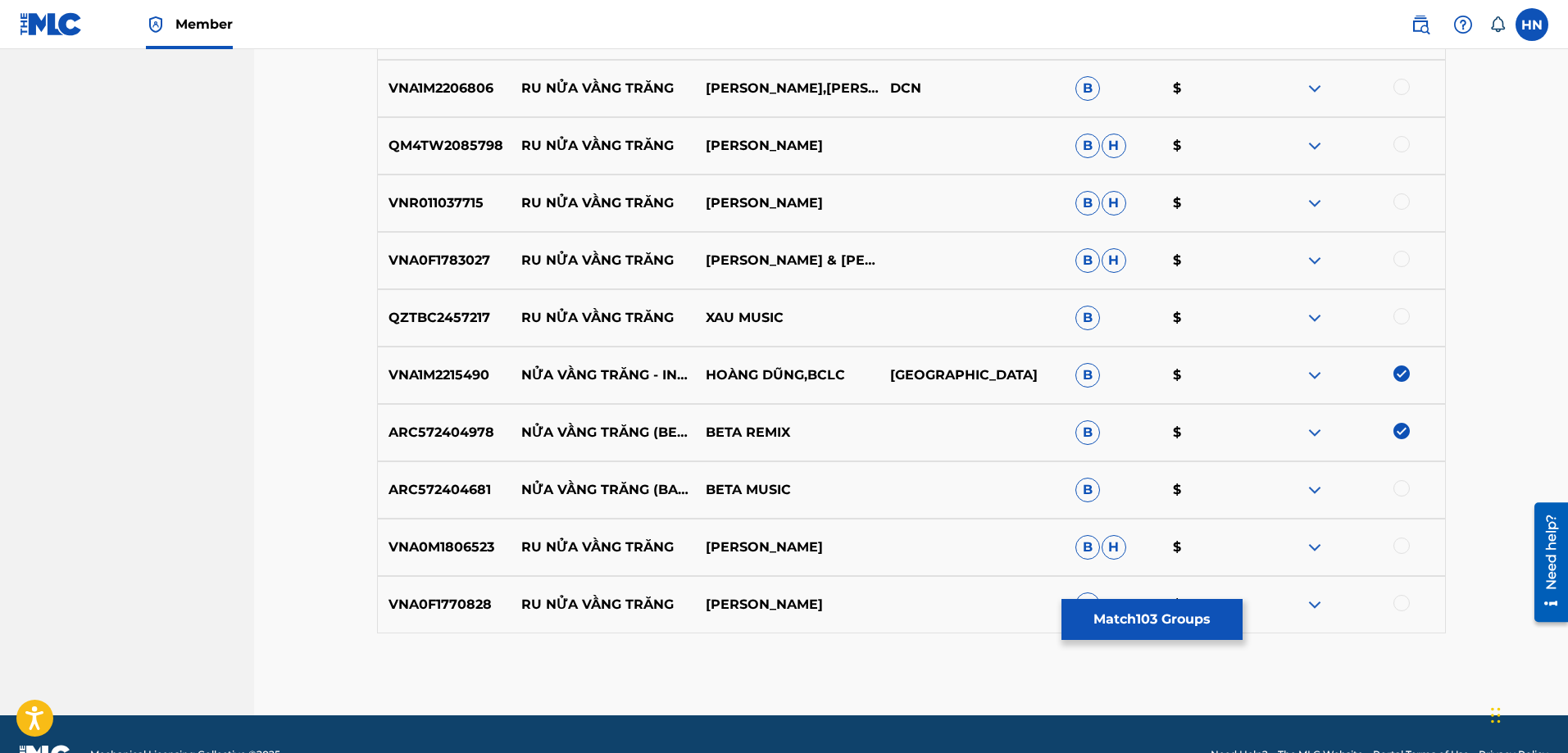
click at [1406, 490] on div at bounding box center [1401, 488] width 17 height 17
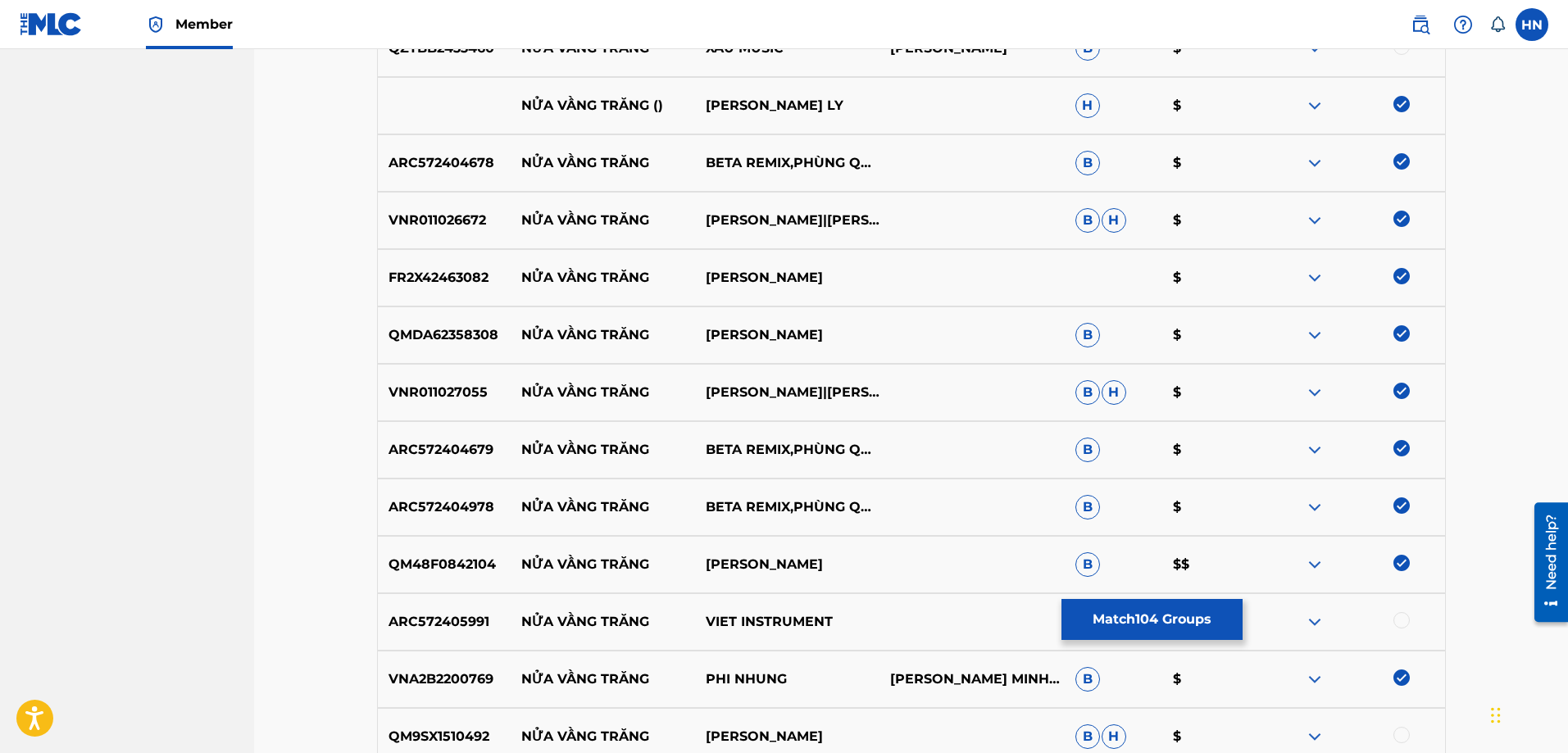
scroll to position [0, 0]
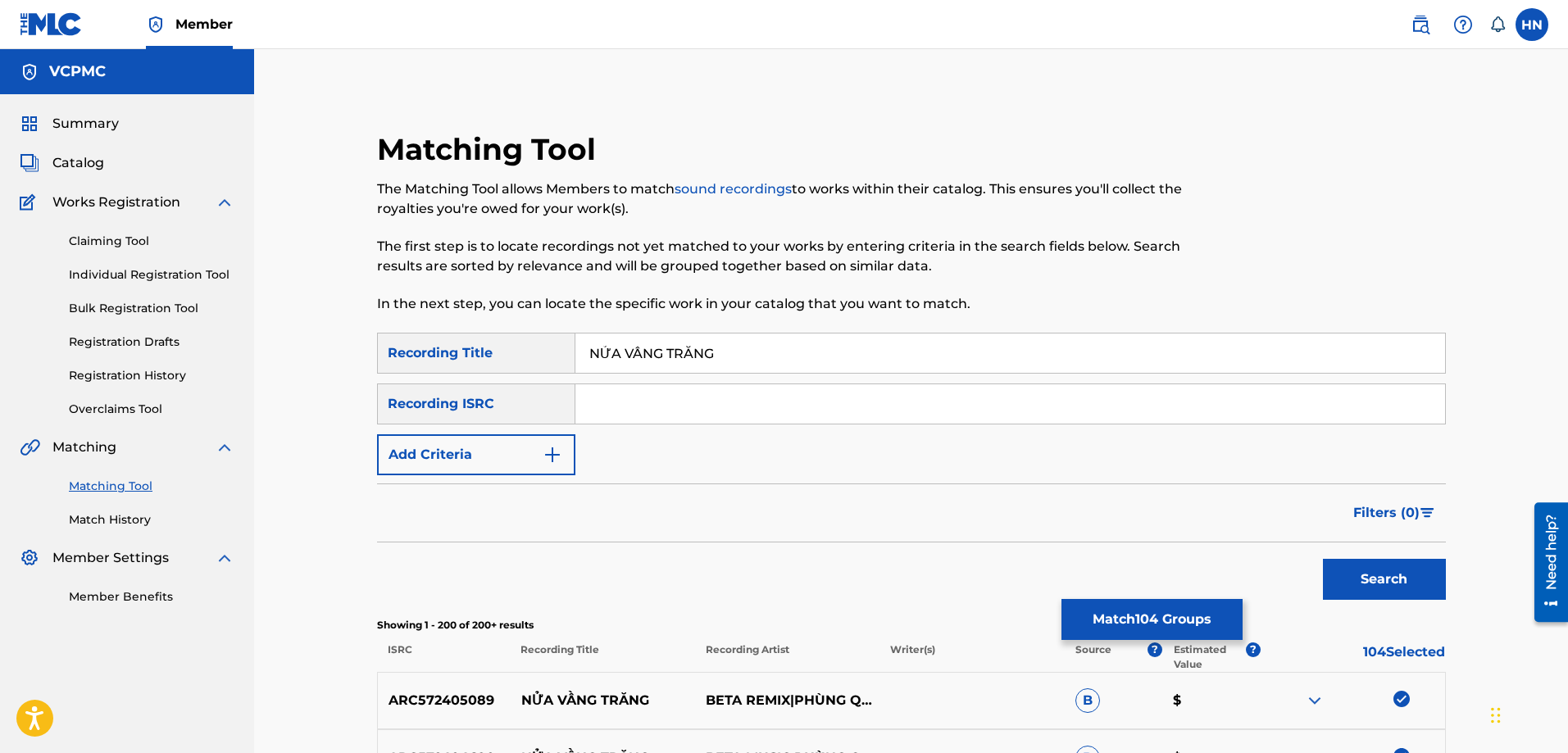
click at [739, 337] on input "NỬA VẦNG TRĂNG" at bounding box center [1011, 353] width 870 height 39
paste input "UA VANG TRA"
type input "NUA [PERSON_NAME]"
click at [1364, 564] on button "Search" at bounding box center [1385, 579] width 123 height 41
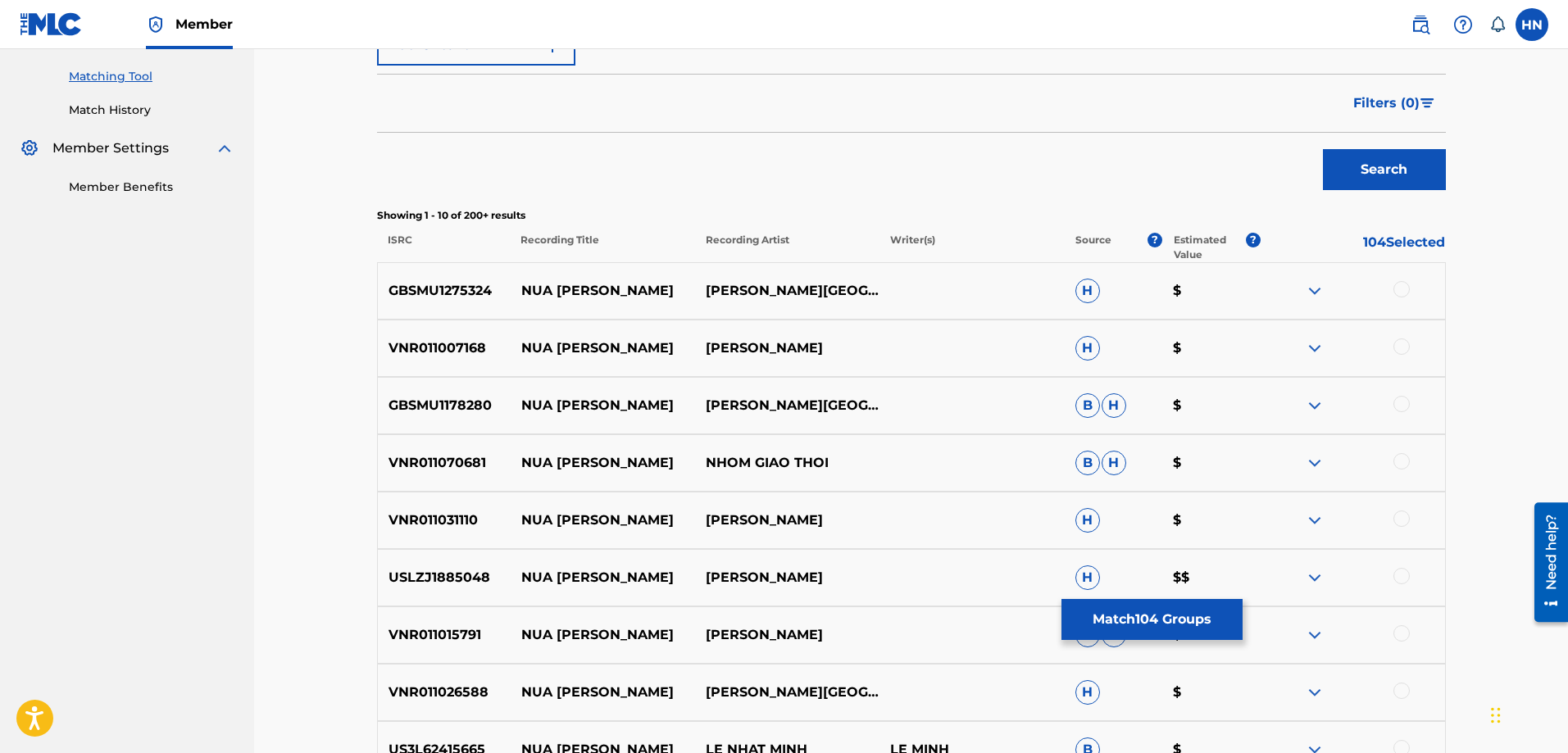
click at [456, 294] on p "GBSMU1275324" at bounding box center [445, 291] width 133 height 20
click at [1403, 292] on div at bounding box center [1401, 289] width 17 height 17
click at [464, 395] on div "GBSMU1178280 NUA VANG TRANG ĐÀM [GEOGRAPHIC_DATA] $" at bounding box center [912, 406] width 1069 height 58
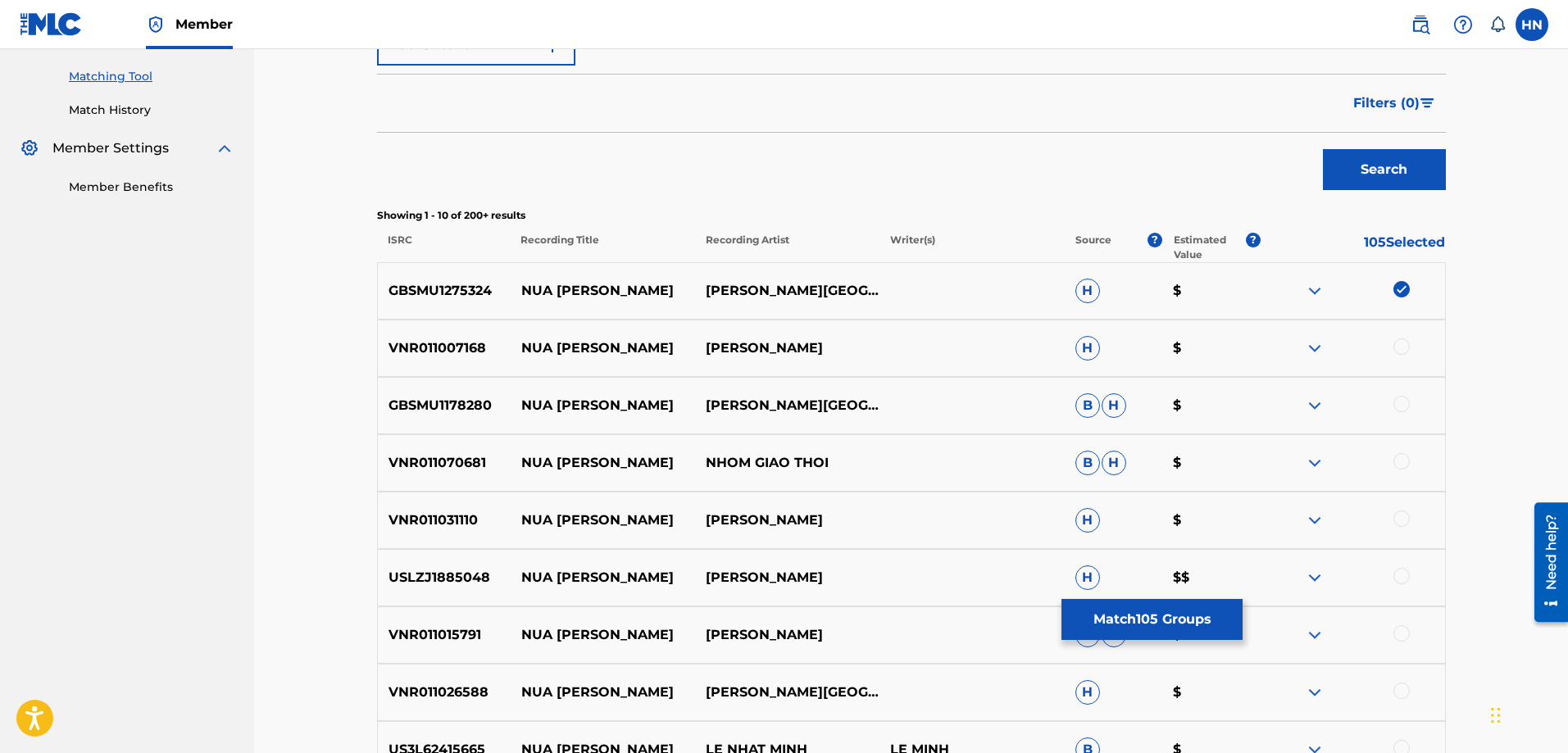
click at [1394, 402] on div at bounding box center [1401, 404] width 17 height 17
drag, startPoint x: 797, startPoint y: 356, endPoint x: 525, endPoint y: 355, distance: 272.0
click at [525, 355] on div "VNR011007168 NUA VANG TRANG HOANG THI H $" at bounding box center [912, 349] width 1069 height 58
click at [1309, 353] on img at bounding box center [1315, 349] width 20 height 20
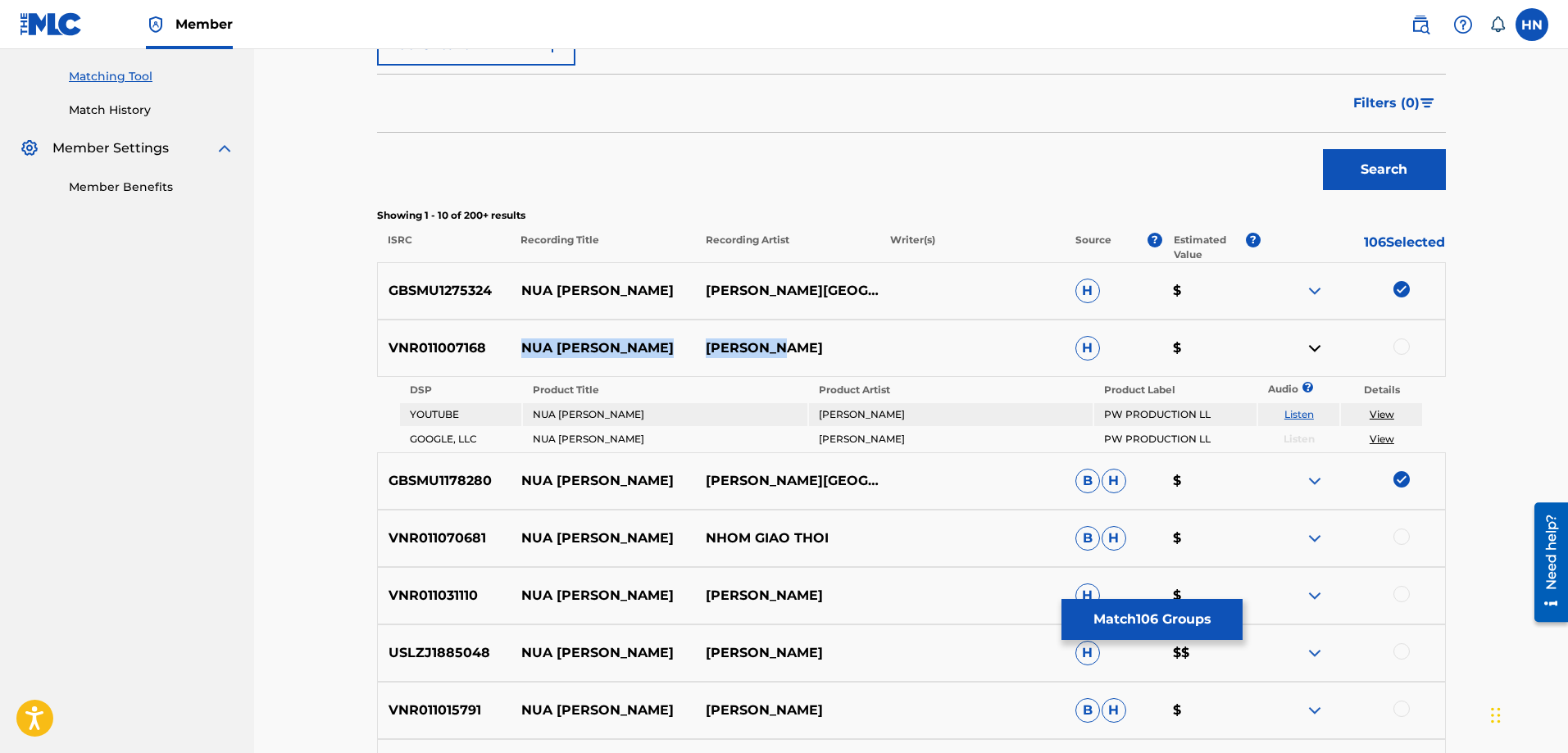
click at [1299, 415] on link "Listen" at bounding box center [1299, 414] width 30 height 12
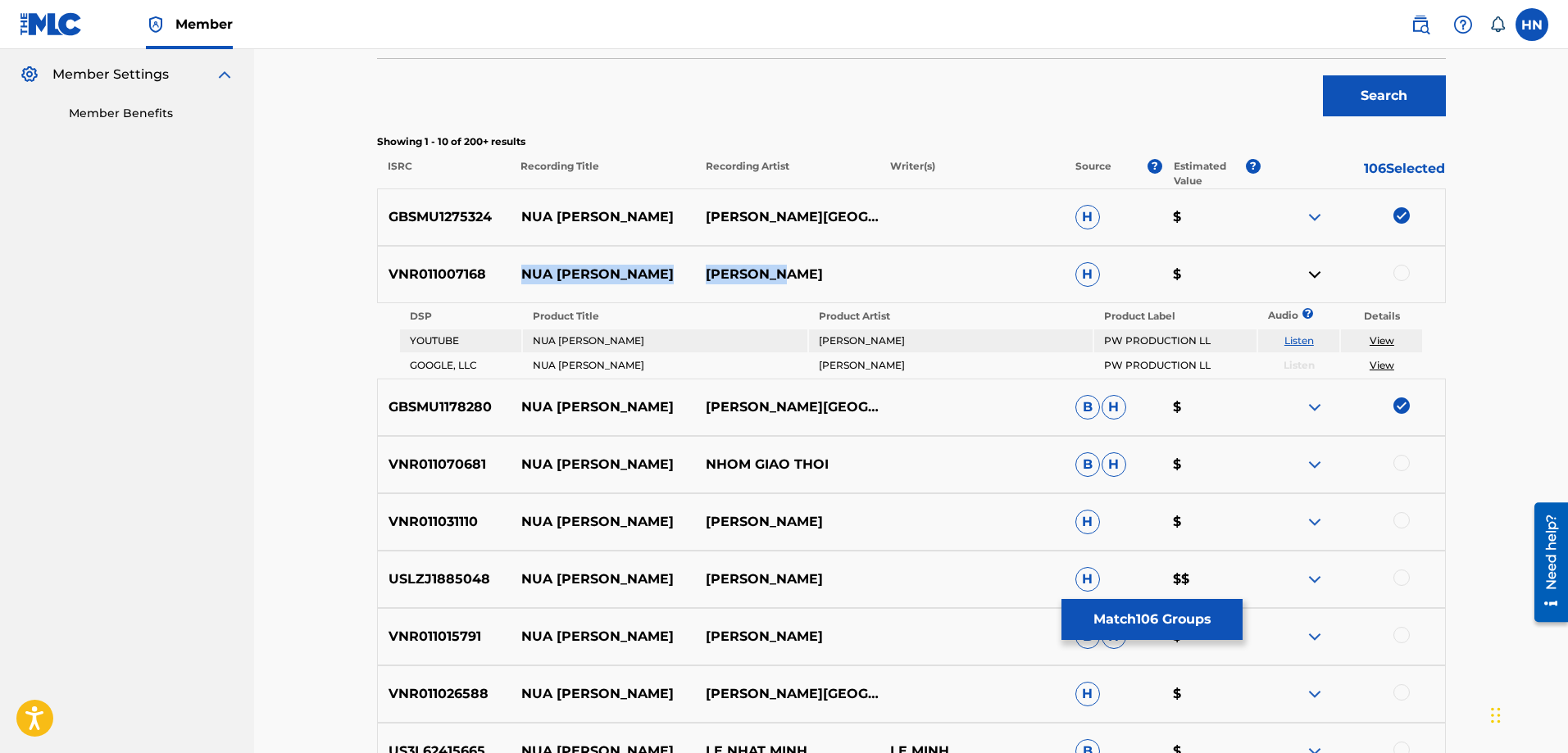
scroll to position [574, 0]
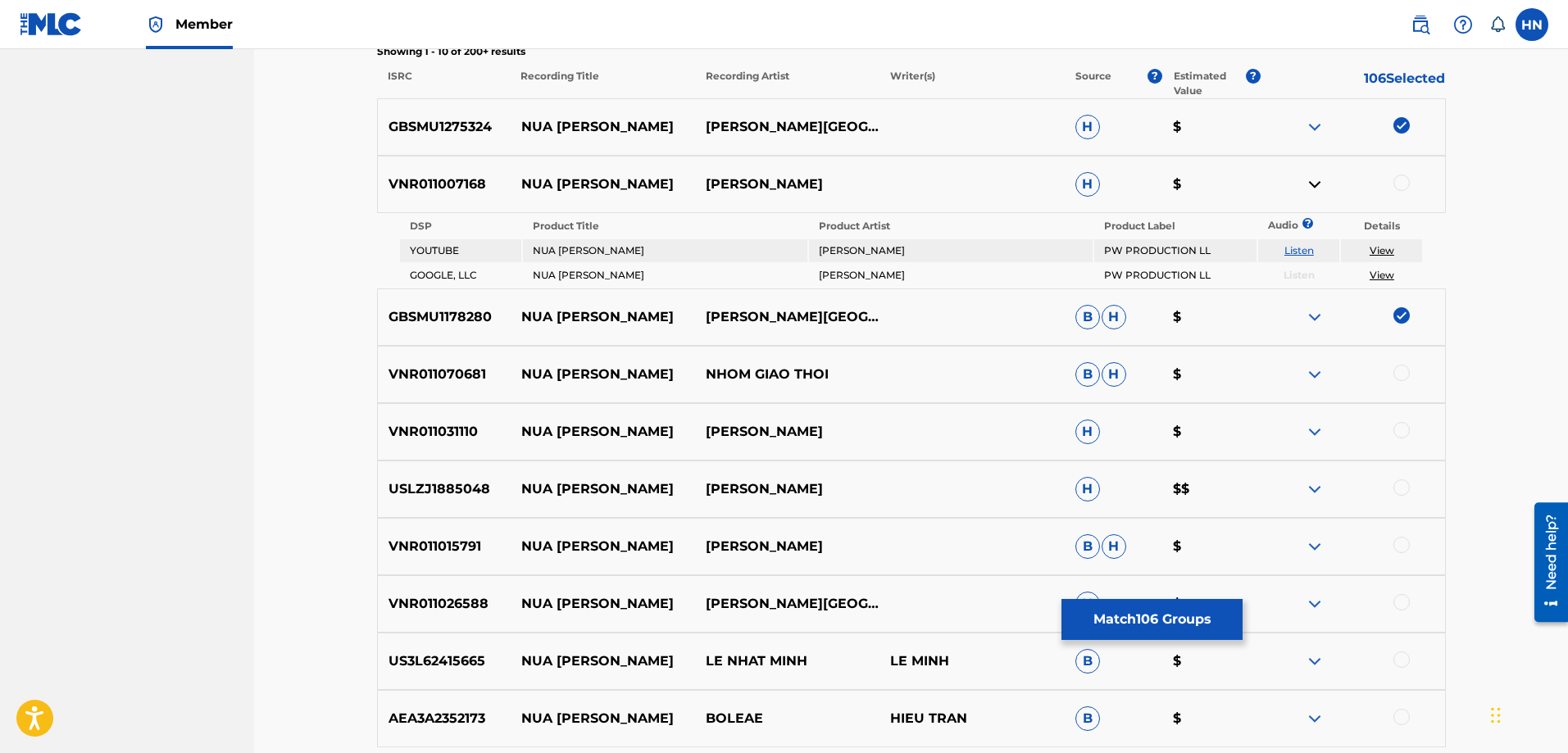
click at [448, 490] on p "USLZJ1885048" at bounding box center [445, 489] width 133 height 20
click at [1394, 484] on div at bounding box center [1401, 487] width 17 height 17
click at [1310, 367] on img at bounding box center [1315, 375] width 20 height 20
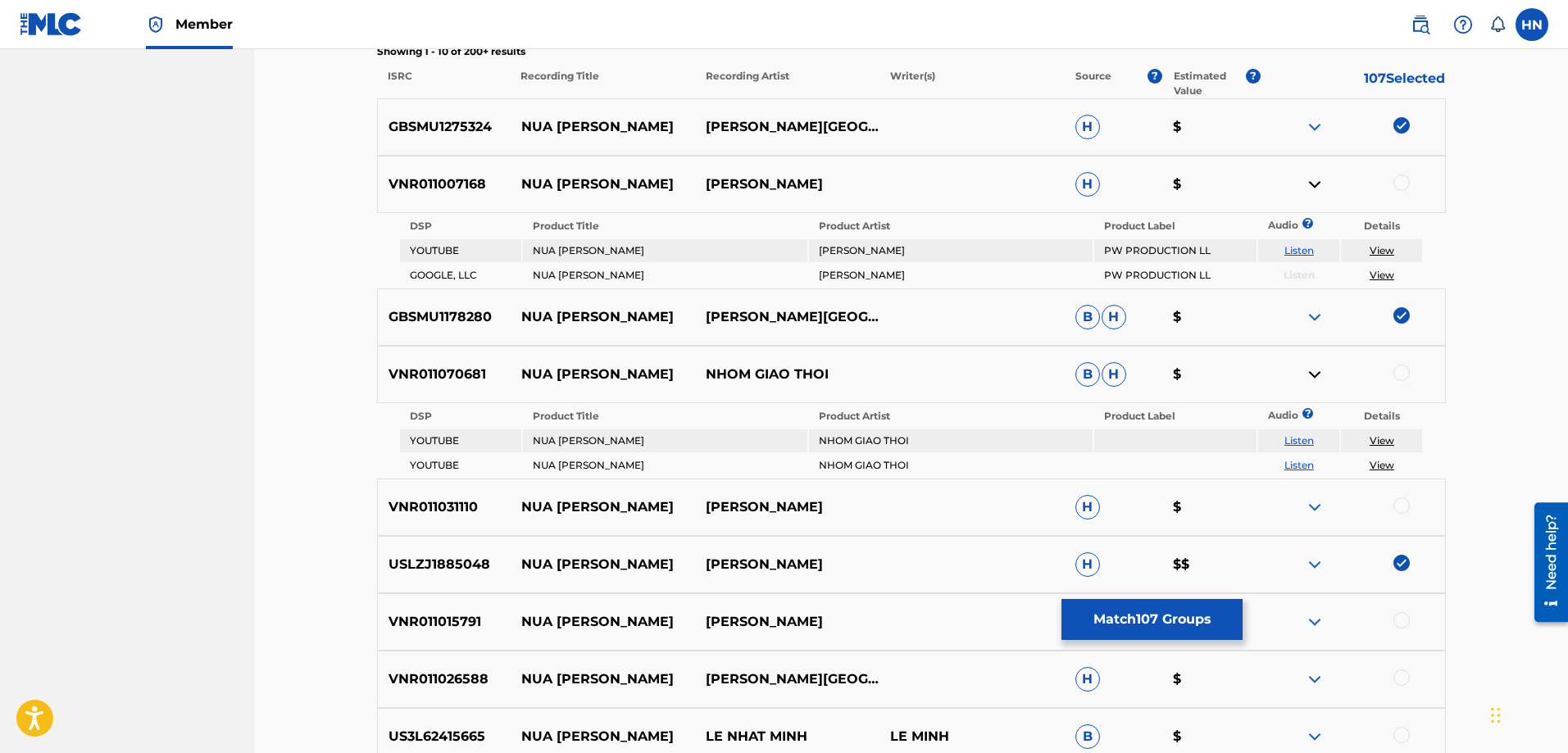
click at [1305, 442] on link "Listen" at bounding box center [1299, 440] width 30 height 12
click at [1308, 459] on link "Listen" at bounding box center [1299, 465] width 30 height 12
click at [459, 370] on p "VNR011070681" at bounding box center [445, 375] width 133 height 20
click at [1404, 376] on div at bounding box center [1401, 373] width 17 height 17
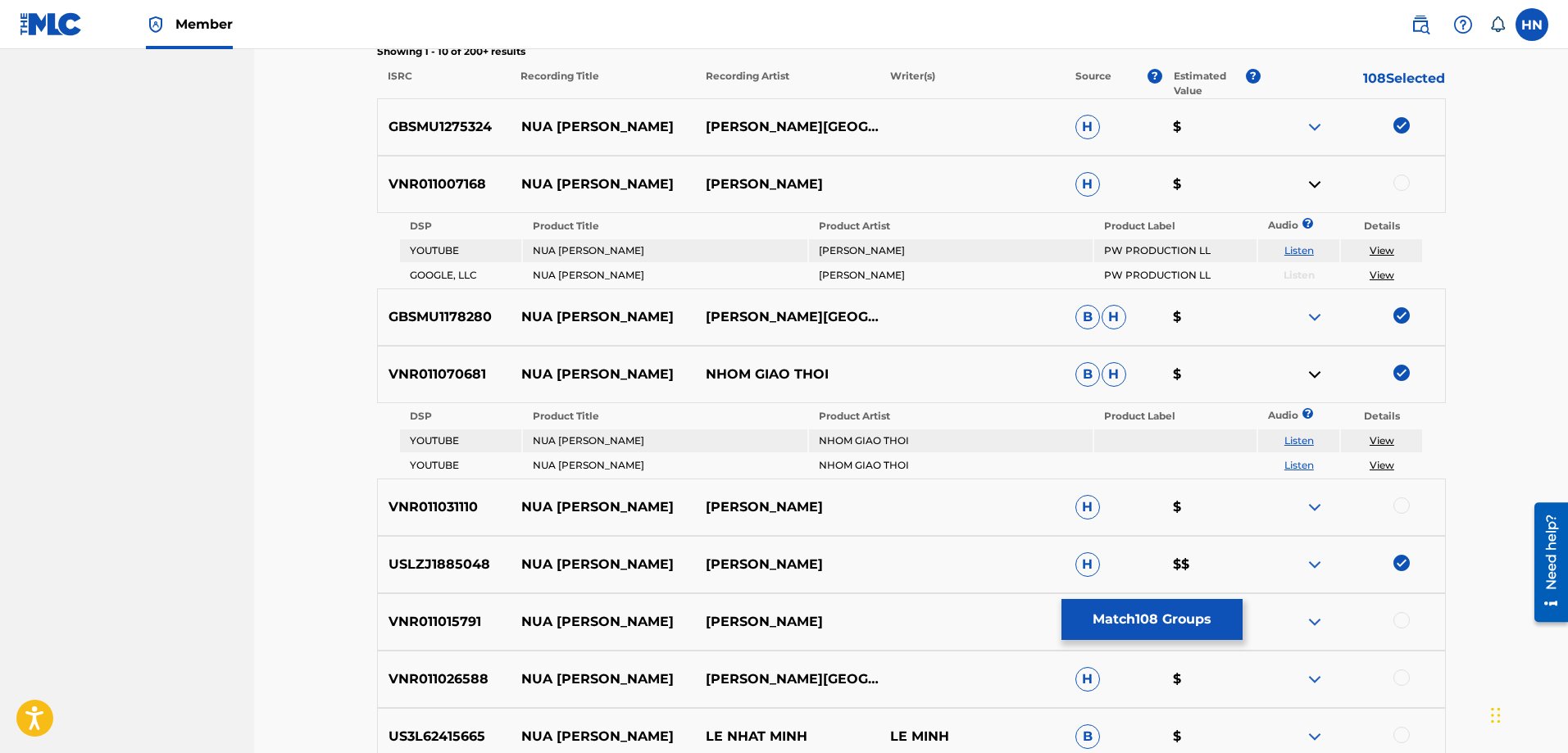
click at [450, 515] on p "VNR011031110" at bounding box center [445, 508] width 133 height 20
click at [1403, 512] on div at bounding box center [1401, 506] width 17 height 17
click at [1299, 505] on div at bounding box center [1351, 508] width 184 height 20
click at [1311, 505] on img at bounding box center [1315, 508] width 20 height 20
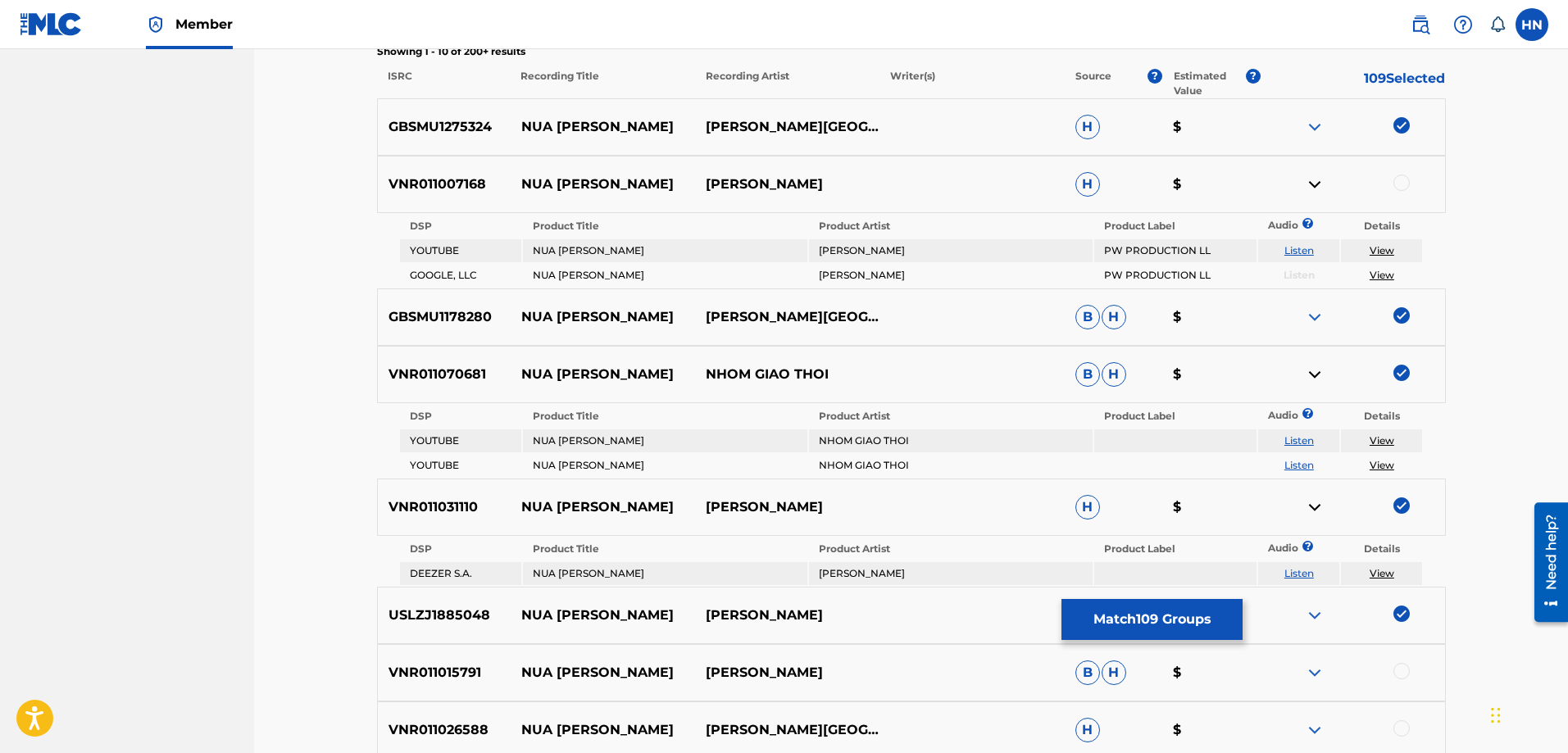
click at [1311, 505] on img at bounding box center [1315, 508] width 20 height 20
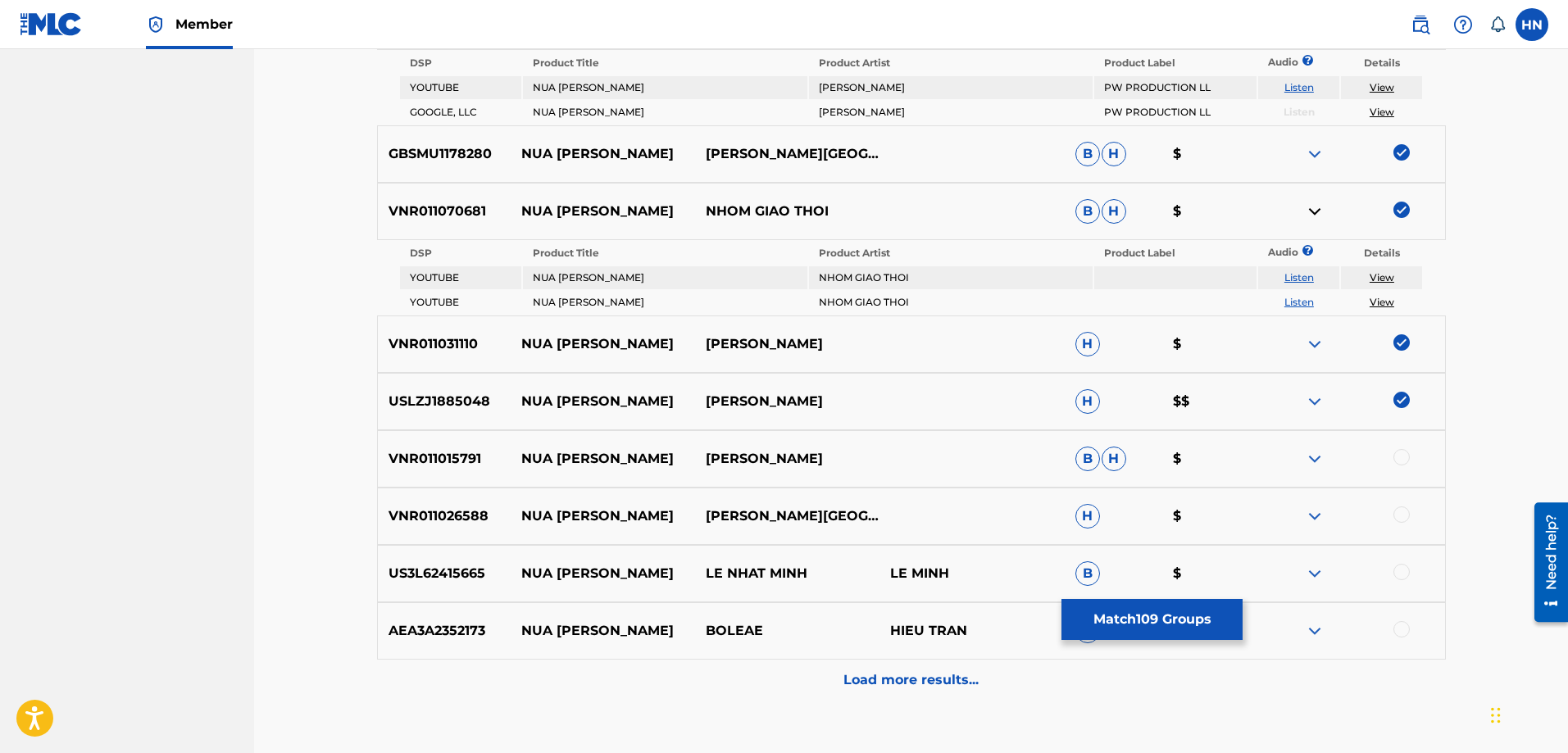
scroll to position [738, 0]
click at [537, 459] on p "NUA [PERSON_NAME]" at bounding box center [602, 458] width 184 height 20
drag, startPoint x: 513, startPoint y: 459, endPoint x: 981, endPoint y: 459, distance: 468.0
click at [924, 459] on div "VNR011015791 NUA VANG TRANG [PERSON_NAME]" at bounding box center [912, 459] width 1069 height 58
click at [417, 470] on div "VNR011015791 NUA VANG TRANG [PERSON_NAME]" at bounding box center [912, 459] width 1069 height 58
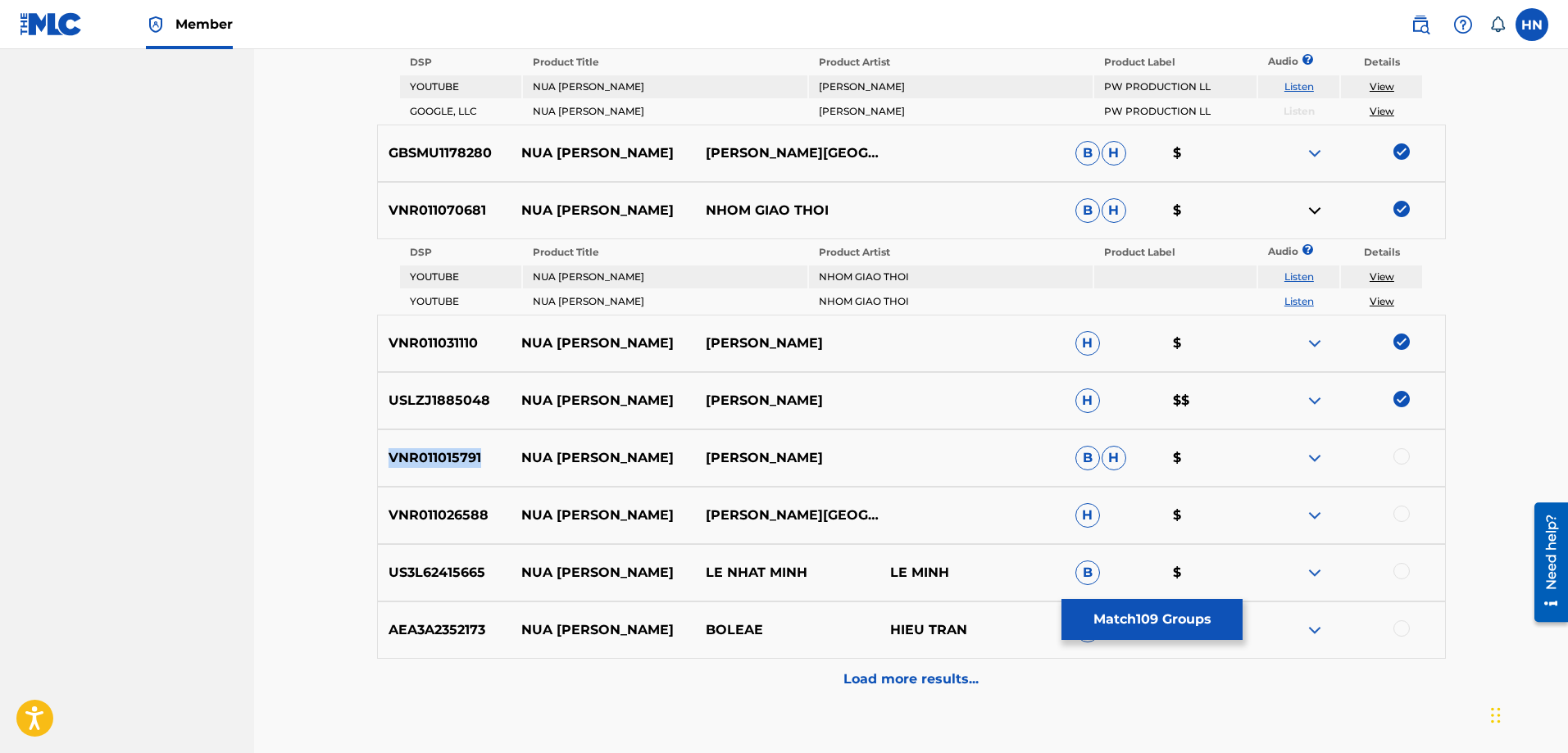
click at [417, 470] on div "VNR011015791 NUA VANG TRANG [PERSON_NAME]" at bounding box center [912, 459] width 1069 height 58
click at [1398, 454] on div at bounding box center [1401, 456] width 17 height 17
click at [478, 531] on div "VNR011026588 NUA VANG TRANG ĐÀM [GEOGRAPHIC_DATA] $" at bounding box center [912, 515] width 1069 height 58
click at [1406, 516] on div at bounding box center [1401, 514] width 17 height 17
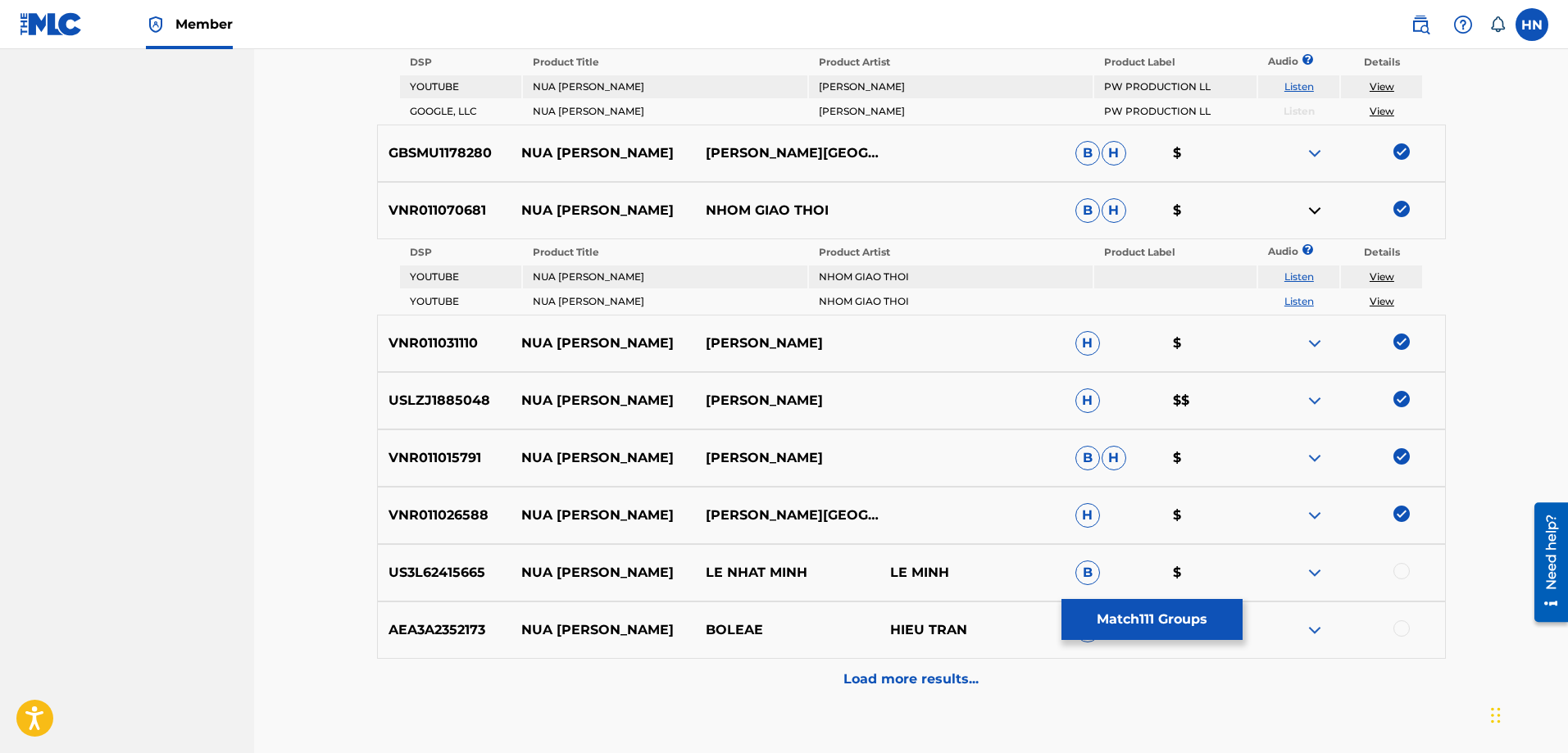
scroll to position [845, 0]
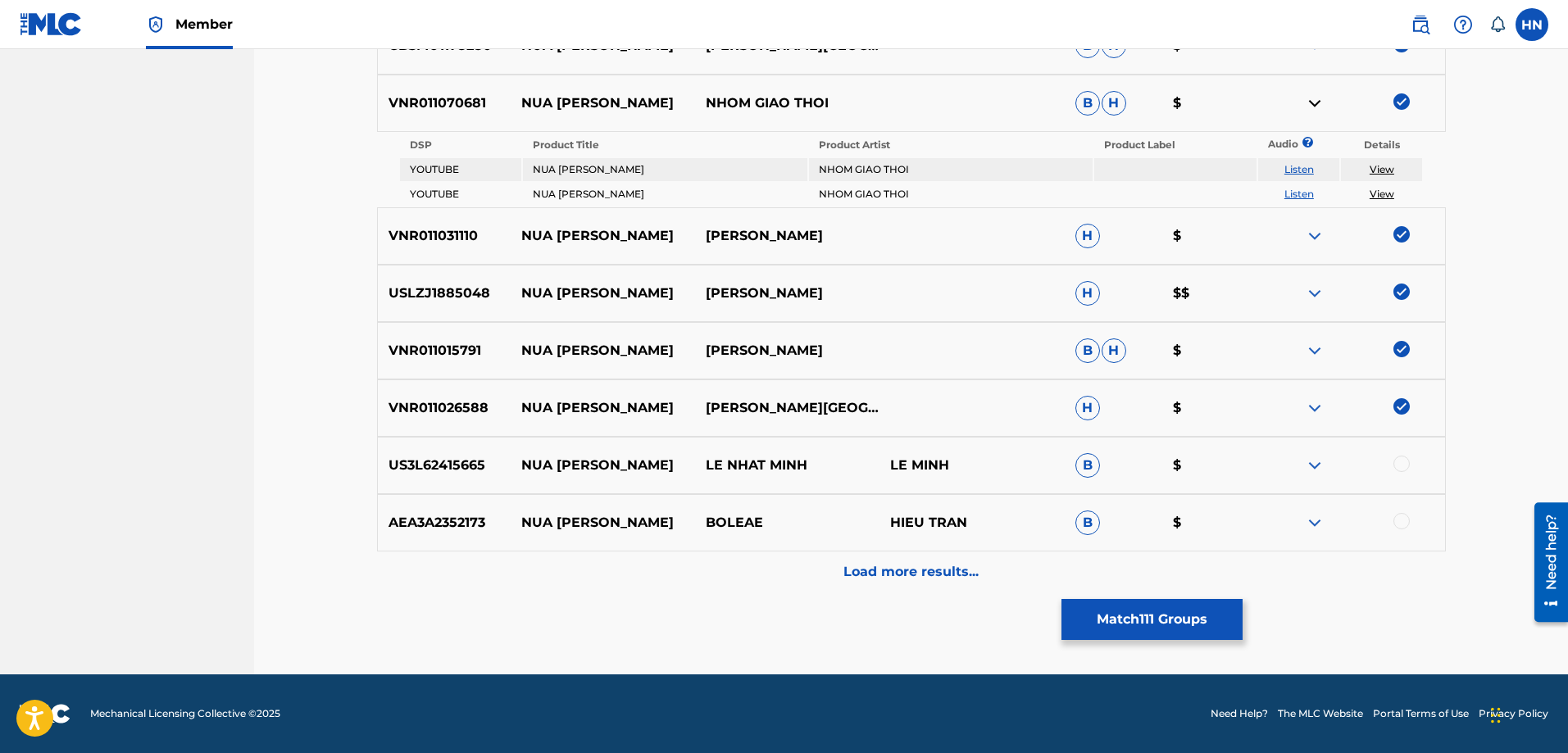
click at [1312, 464] on img at bounding box center [1315, 466] width 20 height 20
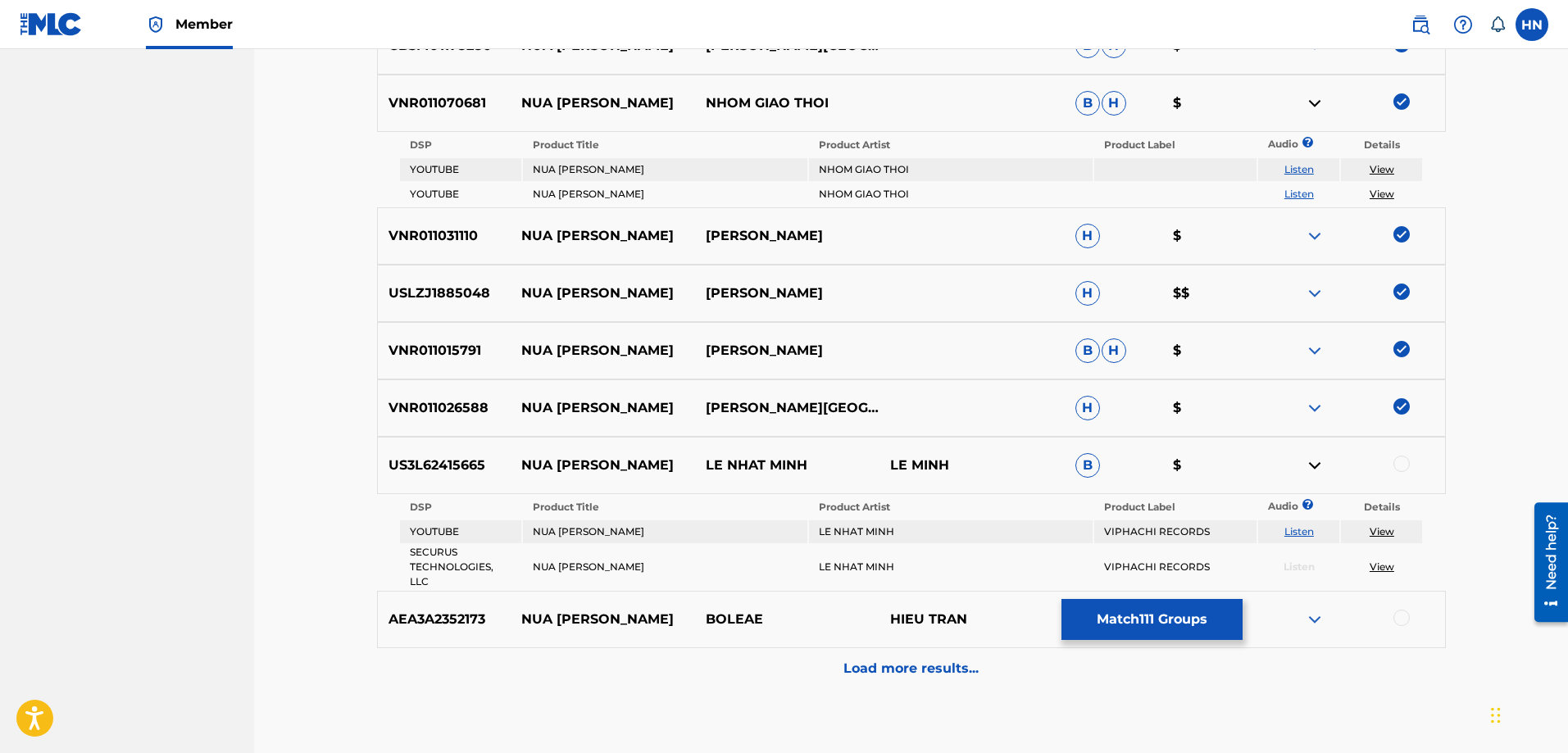
click at [1291, 535] on link "Listen" at bounding box center [1299, 532] width 30 height 12
click at [1313, 618] on img at bounding box center [1315, 619] width 20 height 20
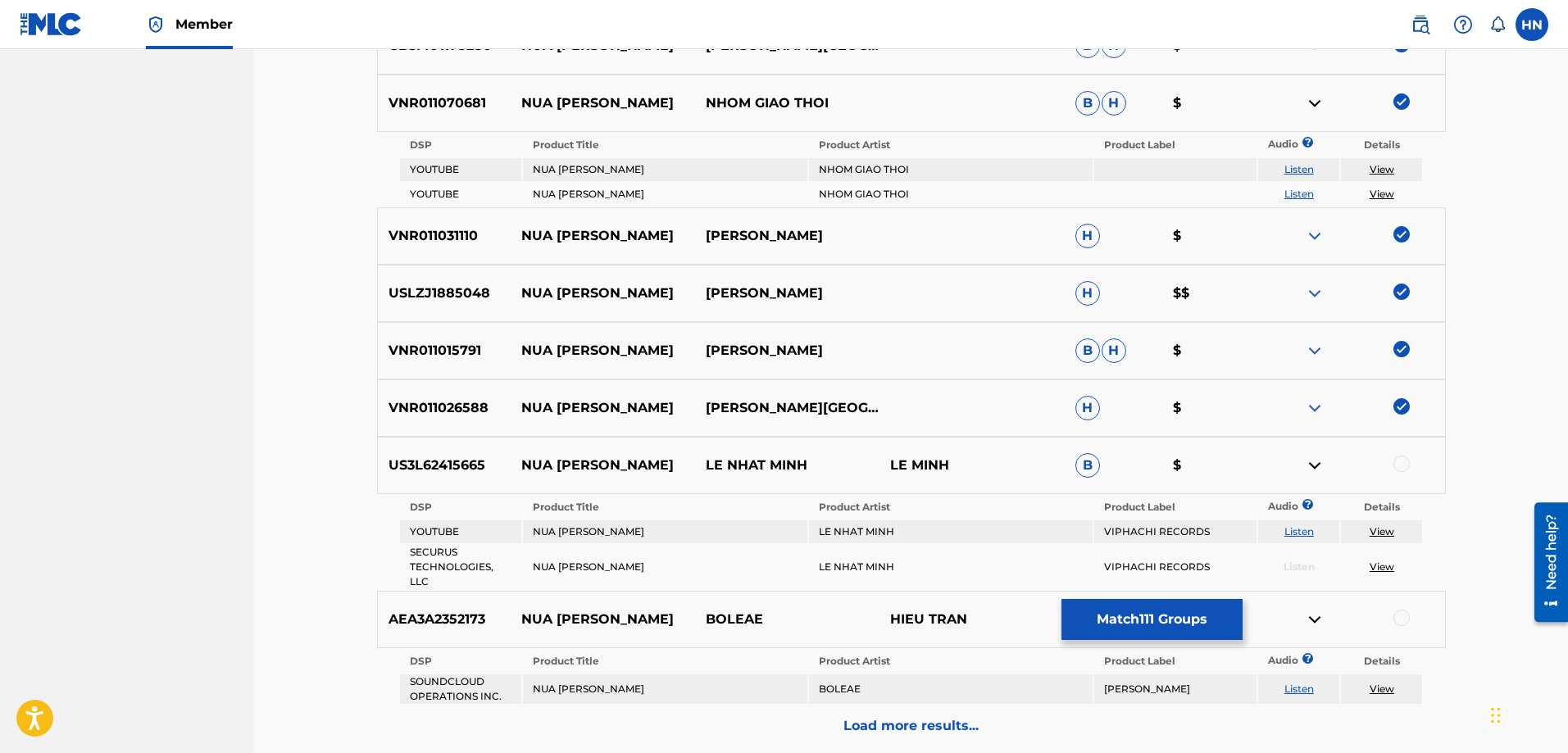
scroll to position [999, 0]
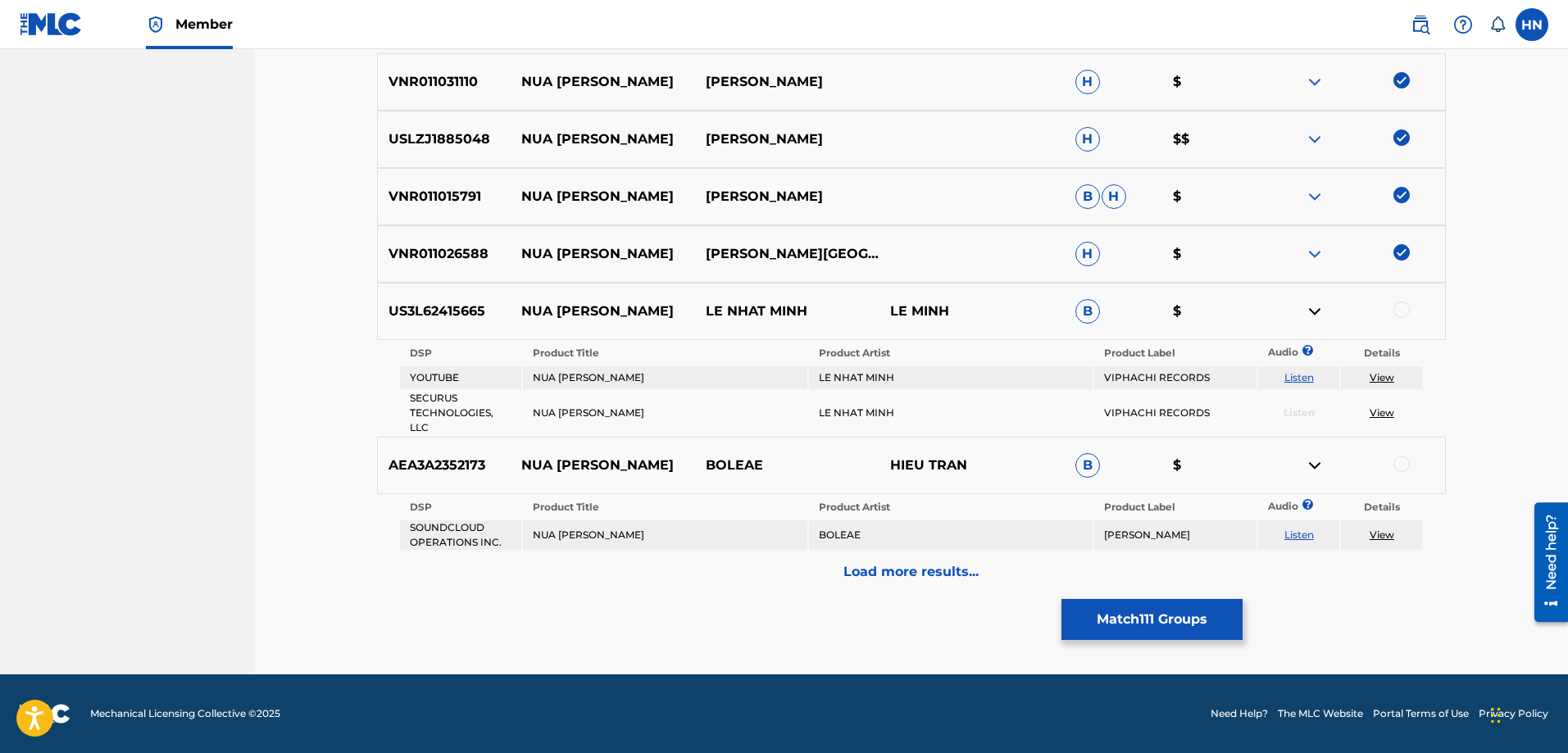
click at [1302, 534] on link "Listen" at bounding box center [1299, 535] width 30 height 12
click at [861, 591] on div "Load more results..." at bounding box center [912, 572] width 1069 height 41
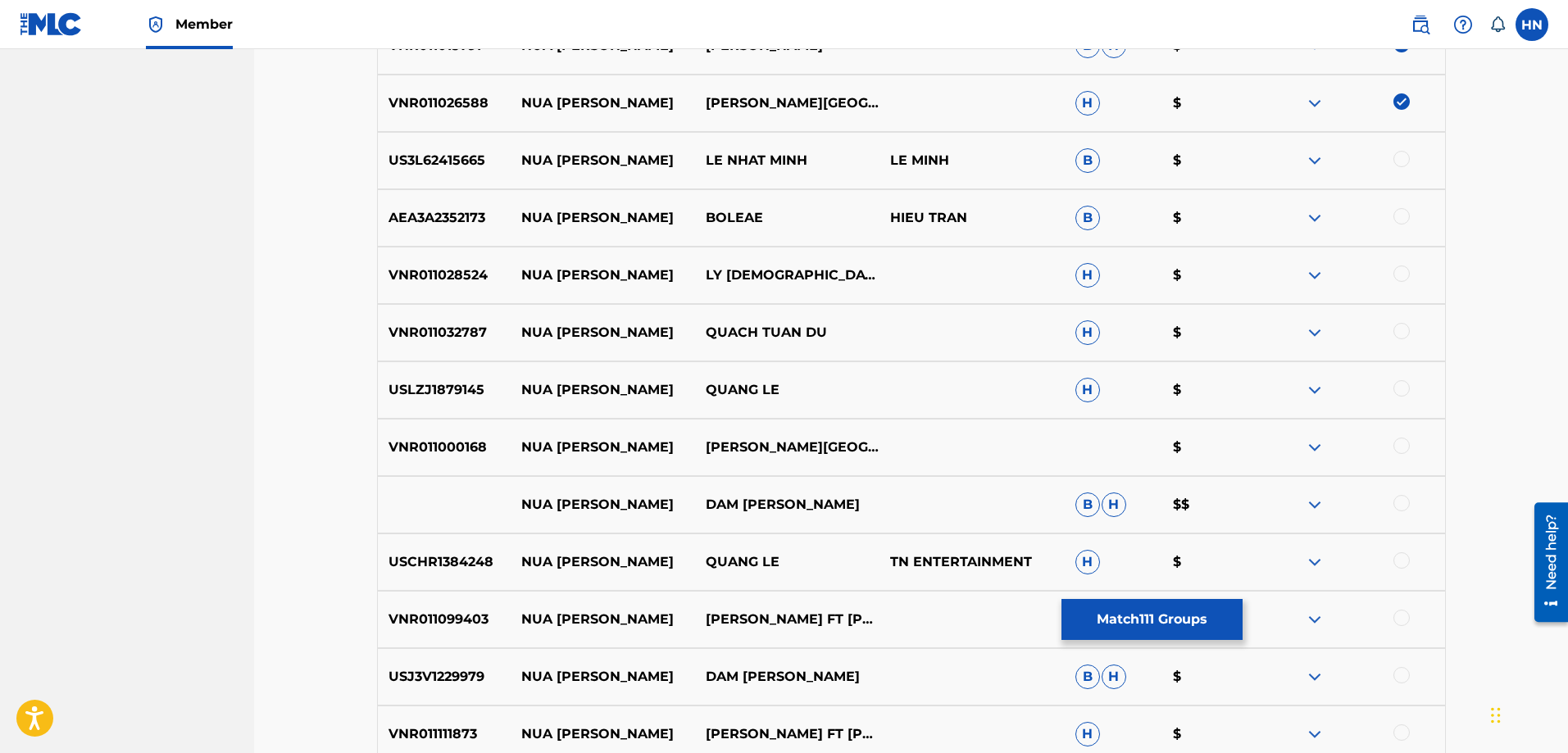
click at [464, 572] on div "USCHR1384248 NUA VANG TRANG QUANG LE TN ENTERTAINMENT H $" at bounding box center [912, 563] width 1069 height 58
click at [1402, 556] on div at bounding box center [1401, 560] width 17 height 17
drag, startPoint x: 476, startPoint y: 503, endPoint x: 929, endPoint y: 496, distance: 453.1
click at [924, 494] on div "NUA VANG TRANG DAM VINH HUNG B H $$" at bounding box center [912, 505] width 1069 height 58
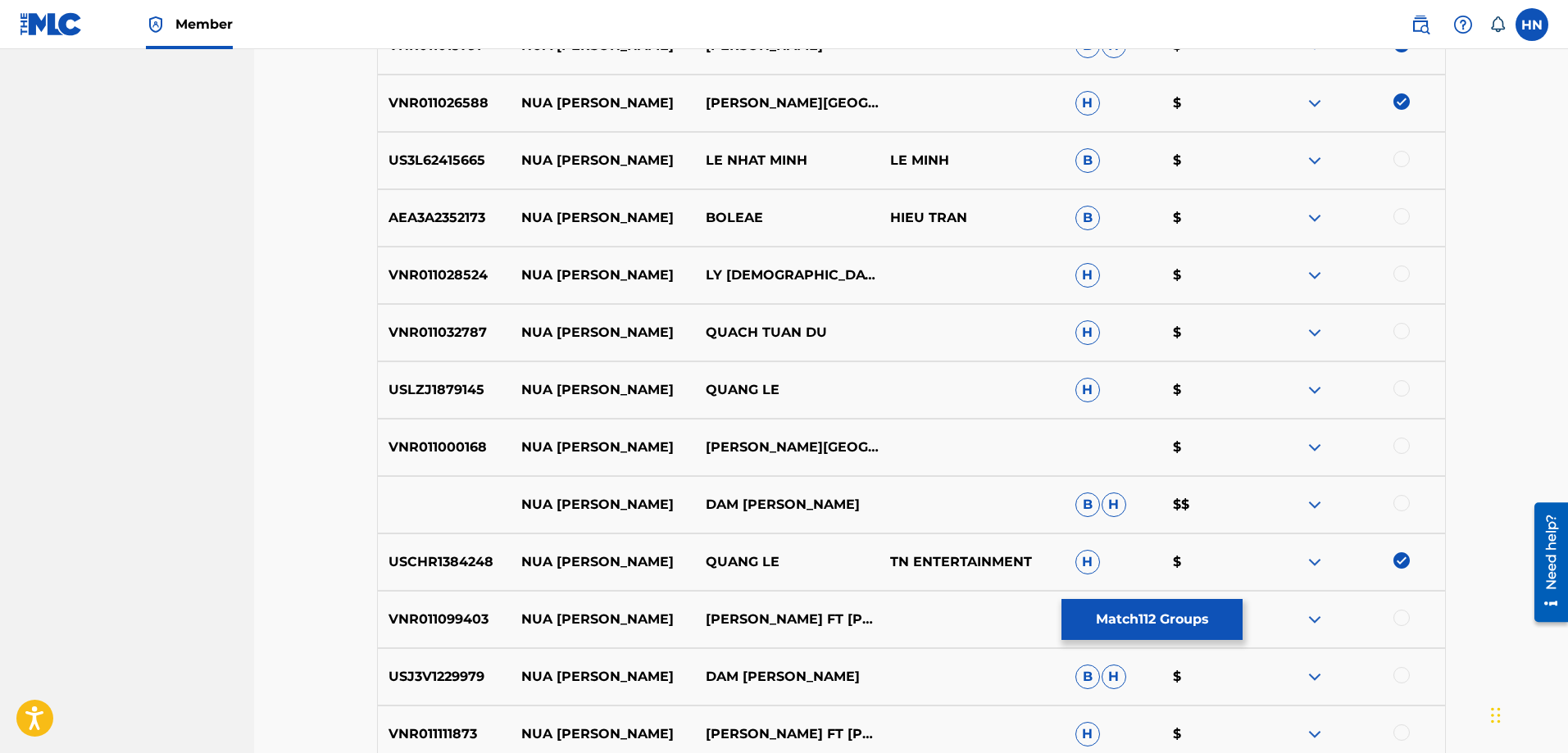
click at [1399, 503] on div at bounding box center [1401, 503] width 17 height 17
click at [1303, 505] on div at bounding box center [1351, 505] width 184 height 20
click at [1314, 503] on img at bounding box center [1315, 505] width 20 height 20
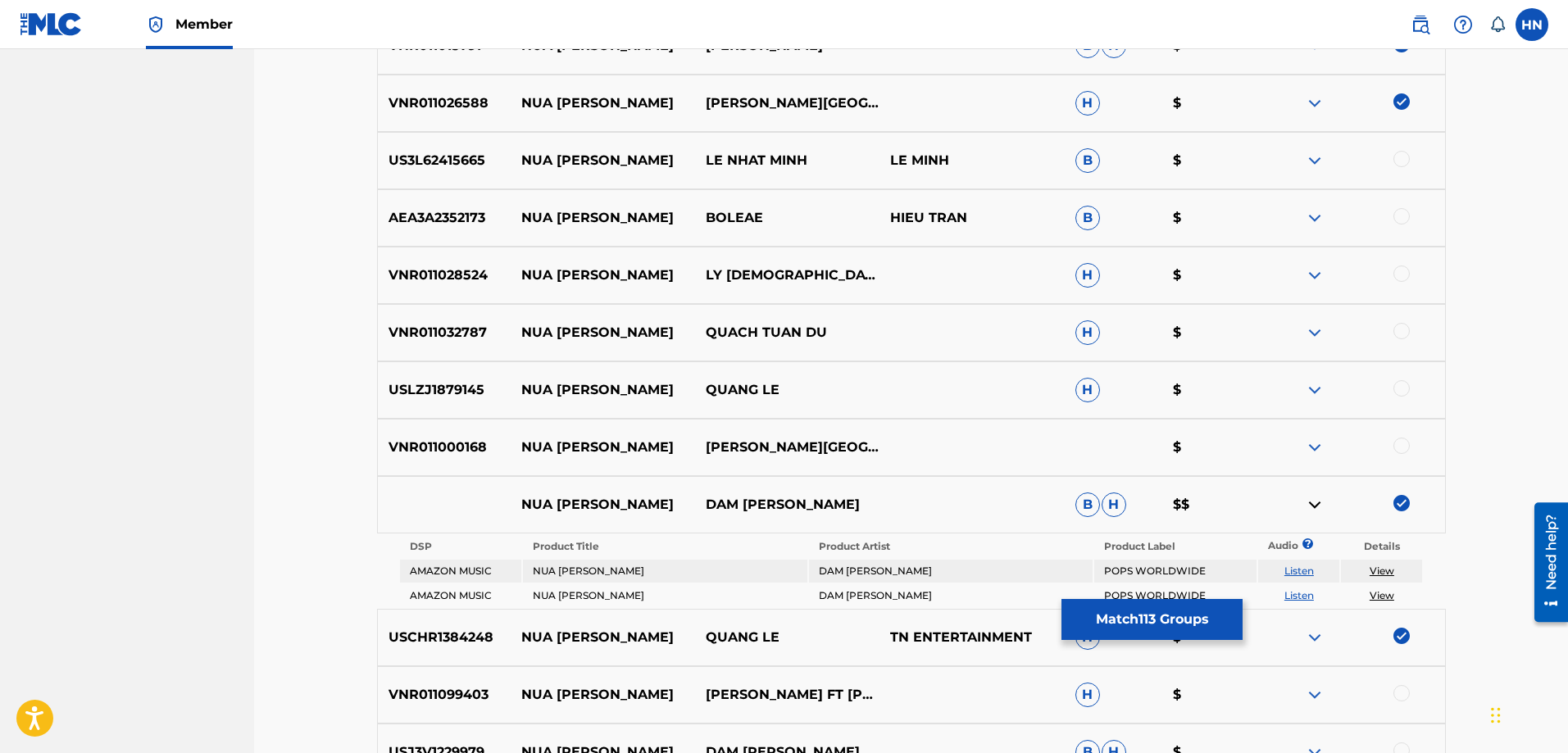
click at [1299, 569] on link "Listen" at bounding box center [1299, 571] width 30 height 12
click at [472, 451] on p "VNR011000168" at bounding box center [445, 447] width 133 height 20
click at [1397, 445] on div at bounding box center [1401, 446] width 17 height 17
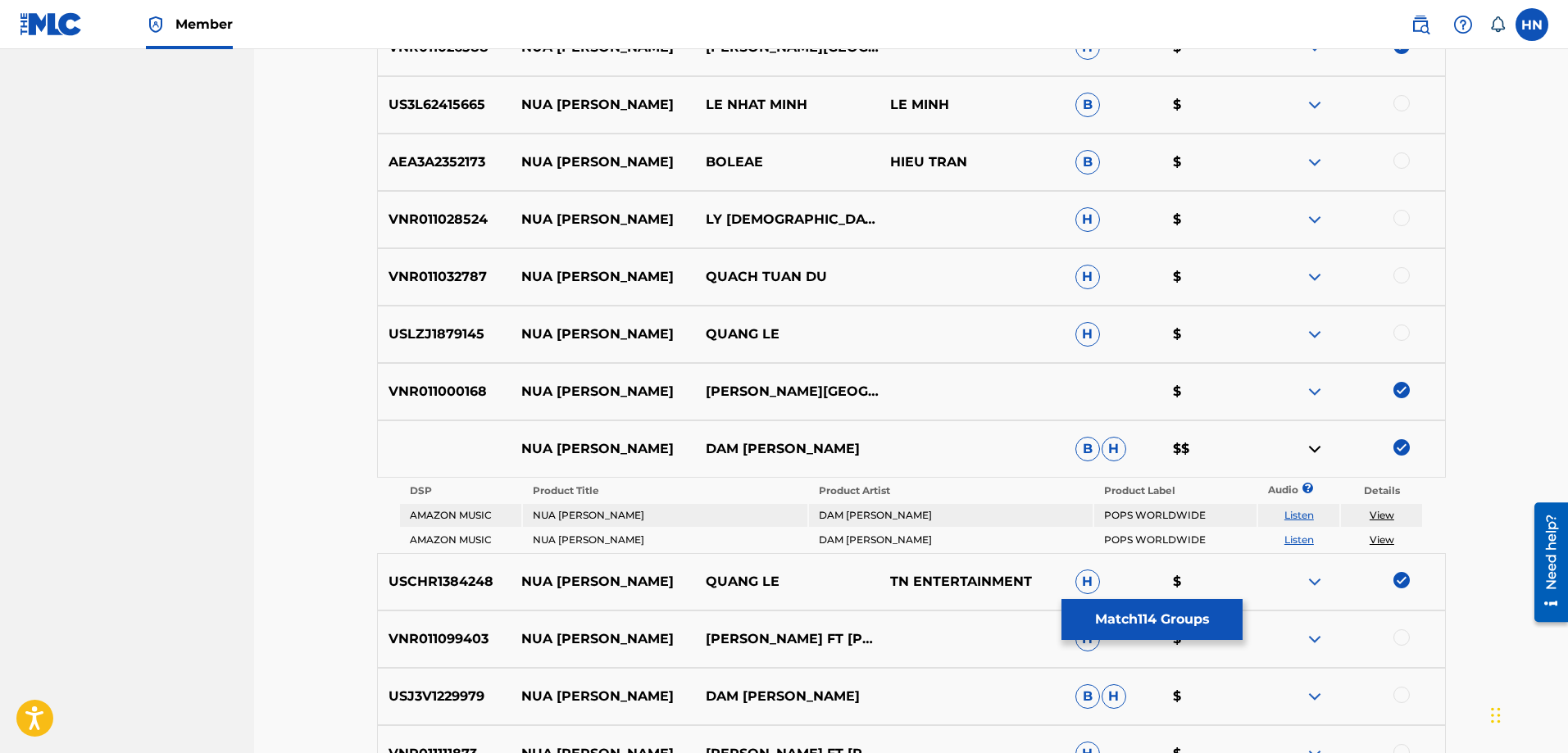
scroll to position [1164, 0]
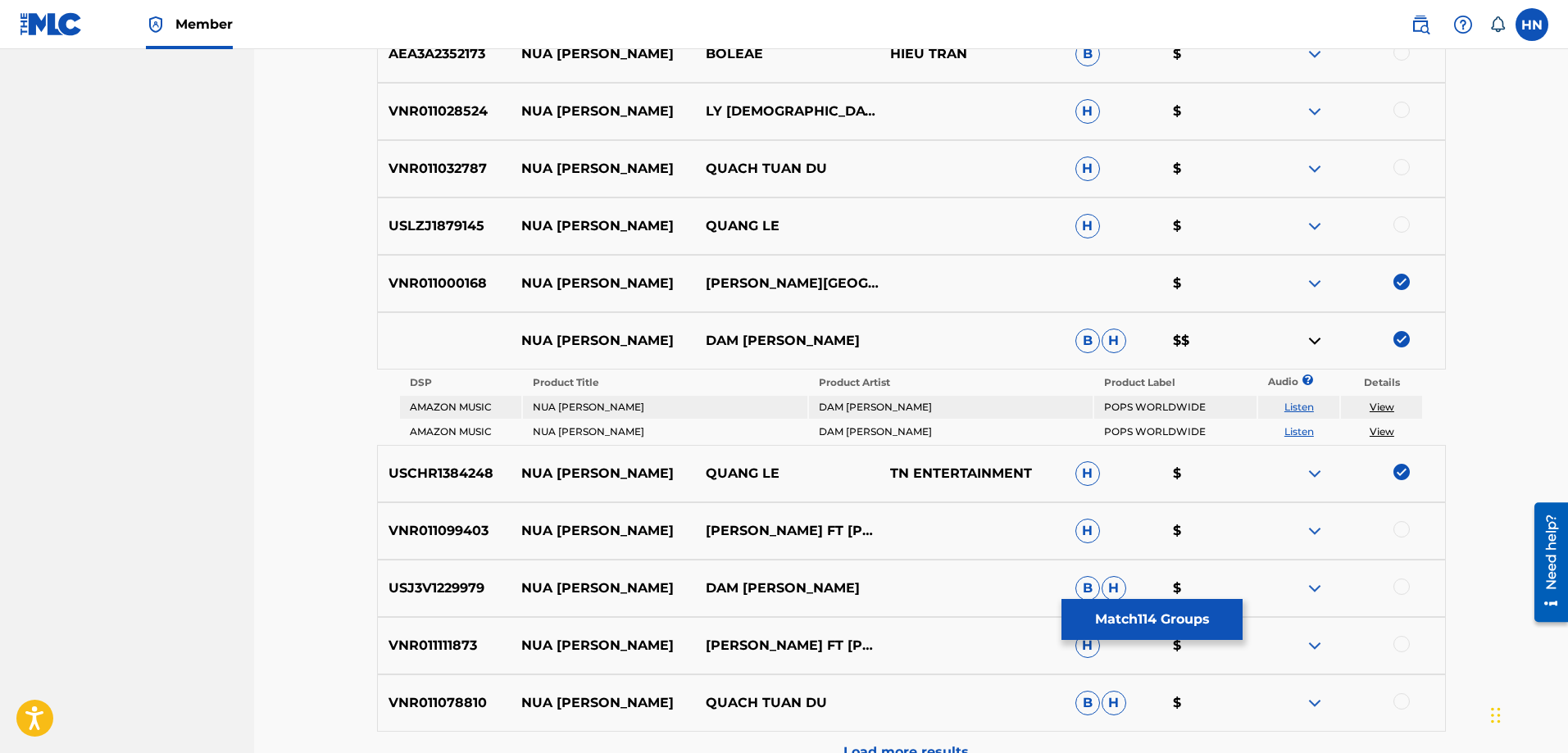
click at [397, 527] on p "VNR011099403" at bounding box center [445, 531] width 133 height 20
click at [1413, 529] on div at bounding box center [1351, 531] width 184 height 20
click at [1408, 531] on div at bounding box center [1401, 529] width 17 height 17
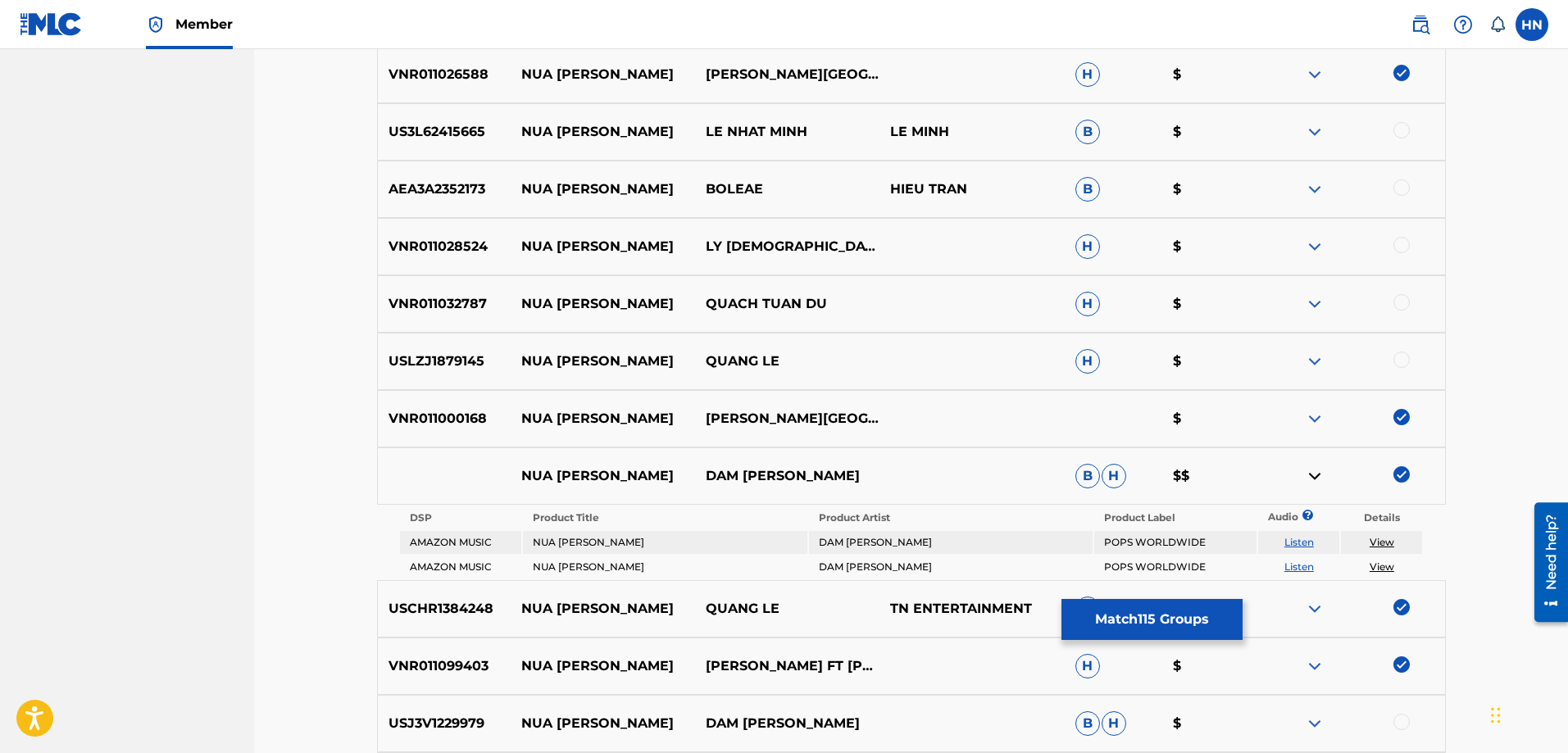
scroll to position [999, 0]
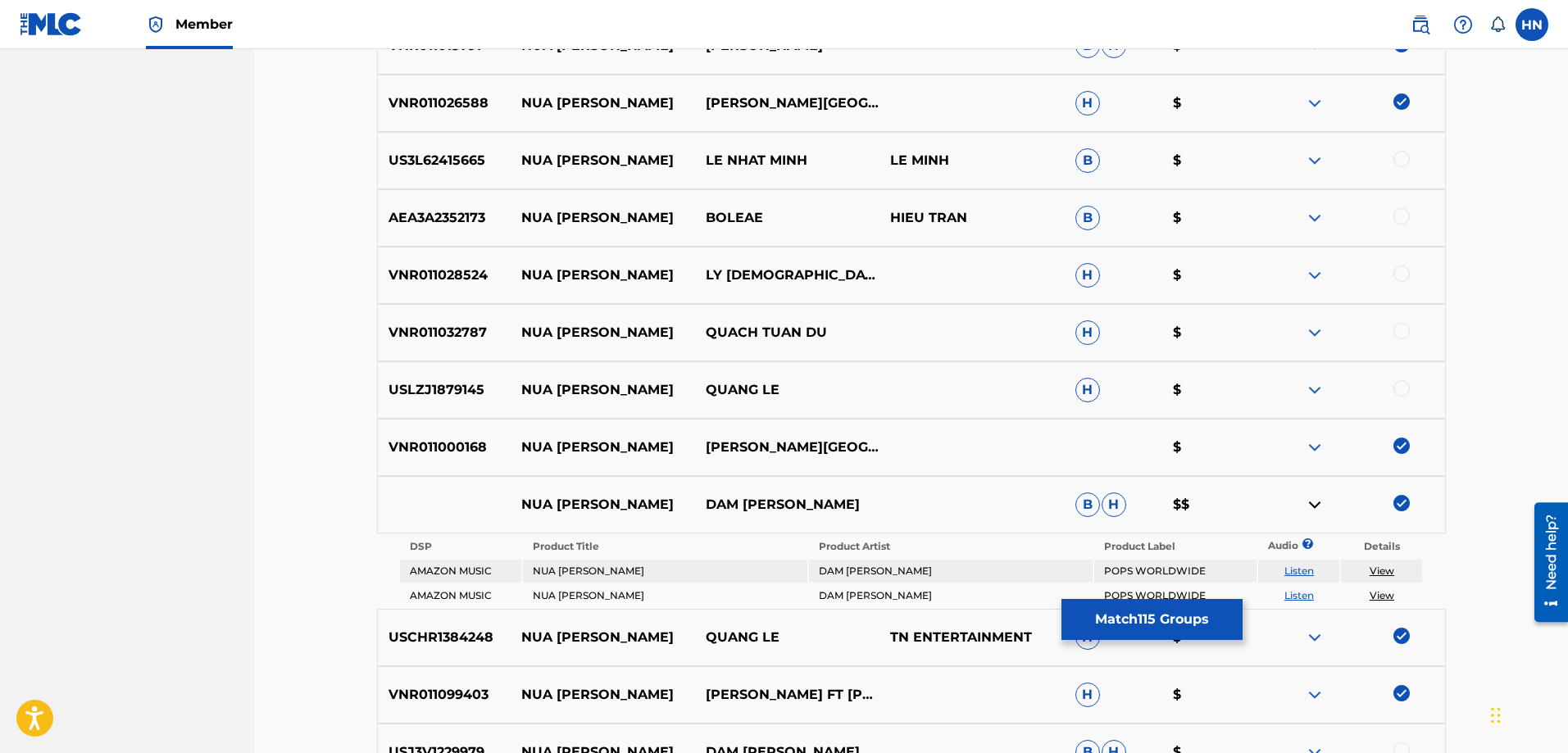
click at [437, 262] on div "VNR011028524 NUA VANG TRANG LY DIEU LINH H $" at bounding box center [912, 275] width 1069 height 58
click at [1404, 268] on div at bounding box center [1401, 273] width 17 height 17
click at [470, 322] on div "VNR011032787 NUA VANG TRANG QUACH TUAN DU H $" at bounding box center [912, 333] width 1069 height 58
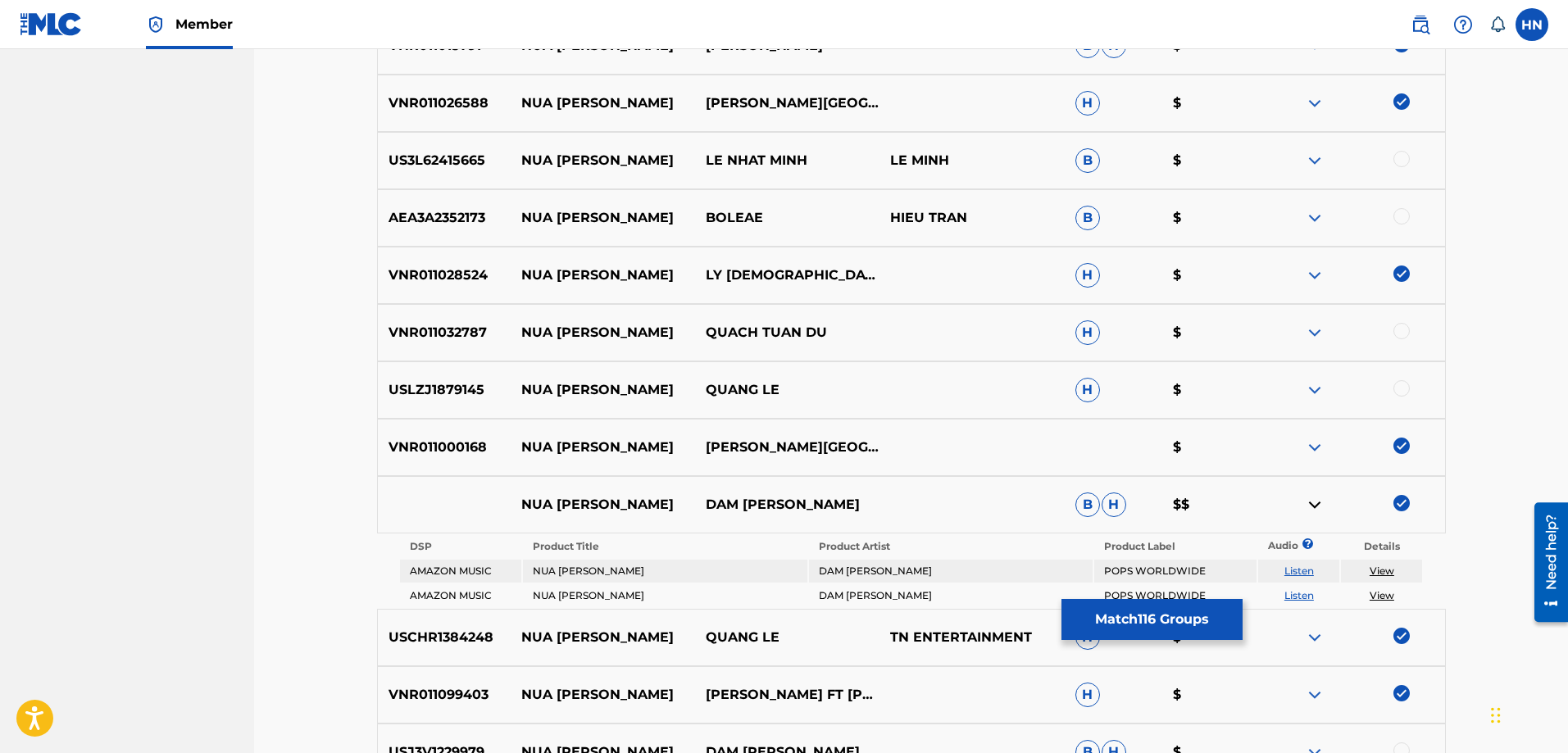
click at [1404, 336] on div at bounding box center [1401, 331] width 17 height 17
click at [411, 376] on div "USLZJ1879145 NUA VANG TRANG QUANG LE H $" at bounding box center [912, 390] width 1069 height 58
click at [1401, 375] on div "USLZJ1879145 NUA VANG TRANG QUANG LE H $" at bounding box center [912, 390] width 1069 height 58
click at [1398, 389] on div at bounding box center [1401, 388] width 17 height 17
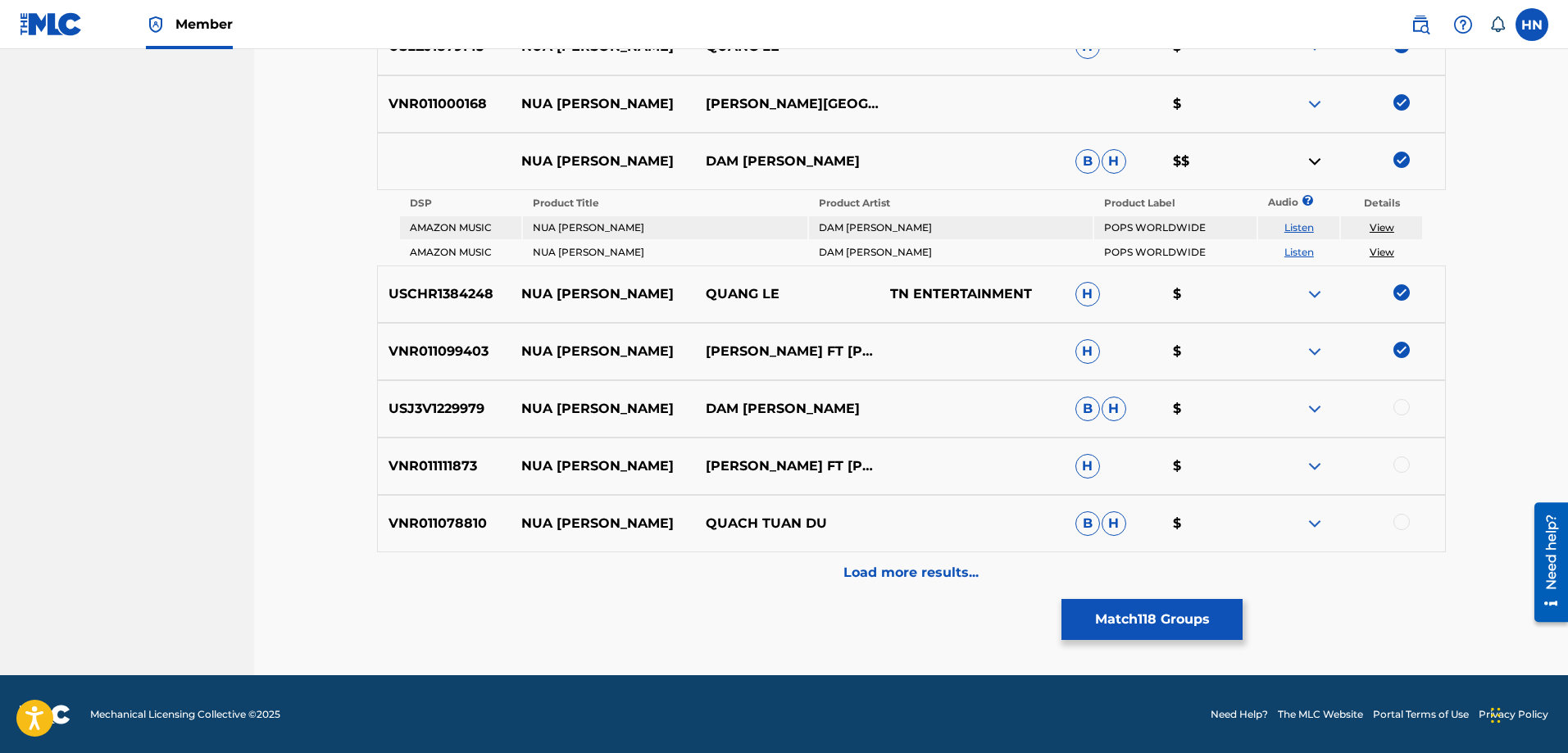
scroll to position [1344, 0]
click at [405, 405] on p "USJ3V1229979" at bounding box center [445, 408] width 133 height 20
click at [1397, 406] on div at bounding box center [1401, 406] width 17 height 17
click at [436, 459] on p "VNR011111873" at bounding box center [445, 466] width 133 height 20
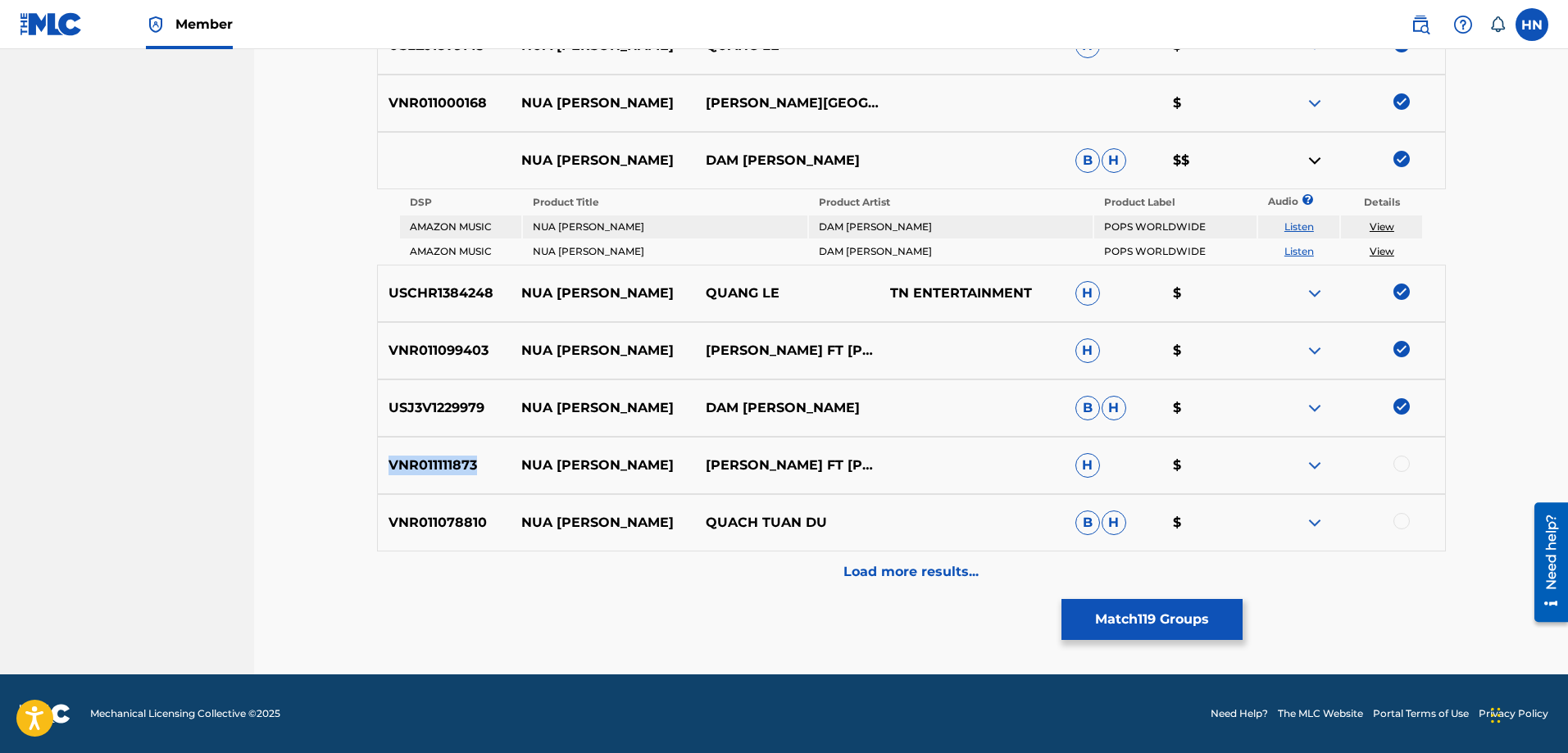
click at [436, 459] on p "VNR011111873" at bounding box center [445, 466] width 133 height 20
click at [1405, 466] on div at bounding box center [1401, 464] width 17 height 17
click at [434, 515] on p "VNR011078810" at bounding box center [445, 522] width 133 height 20
click at [1404, 522] on div at bounding box center [1401, 521] width 17 height 17
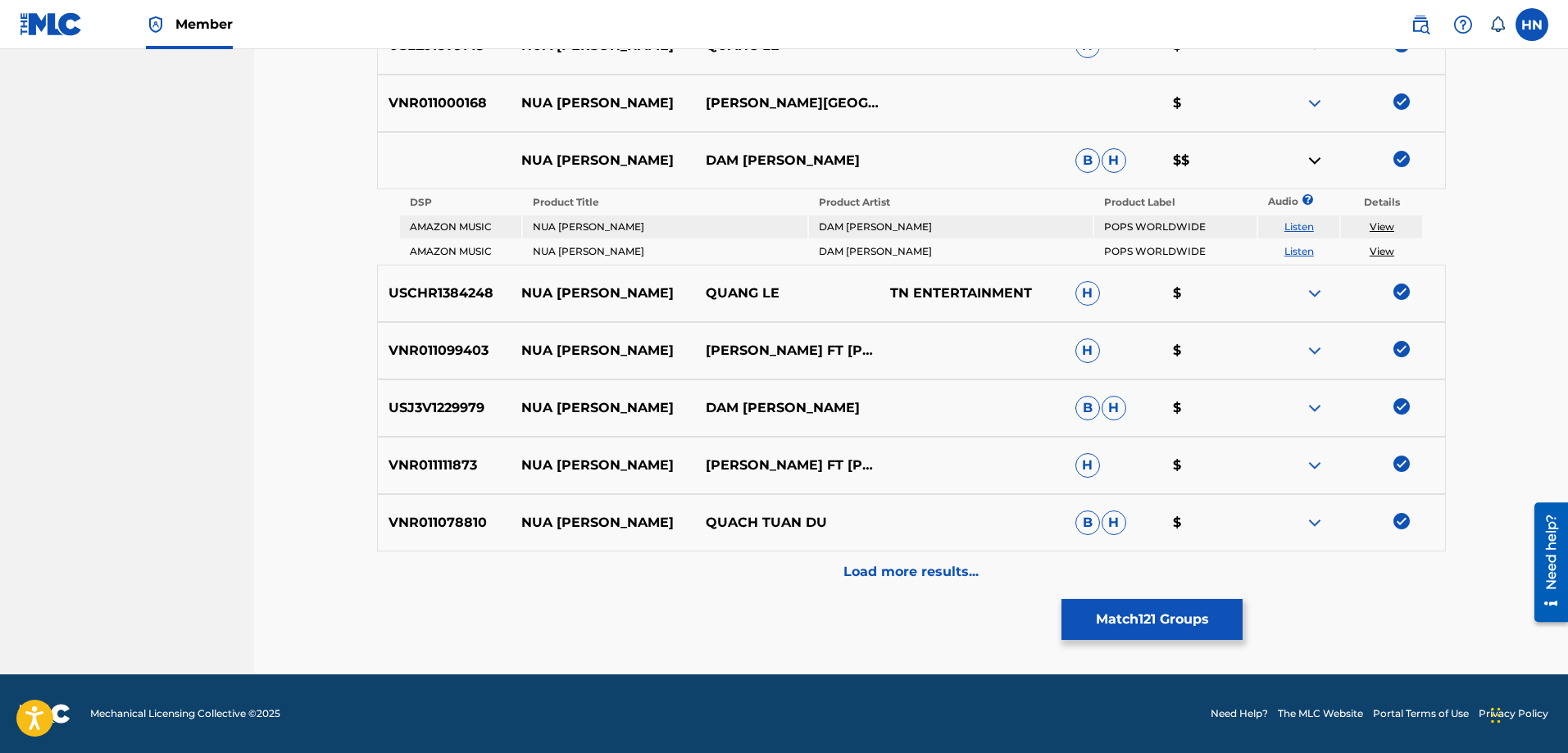
click at [783, 572] on div "Load more results..." at bounding box center [912, 572] width 1069 height 41
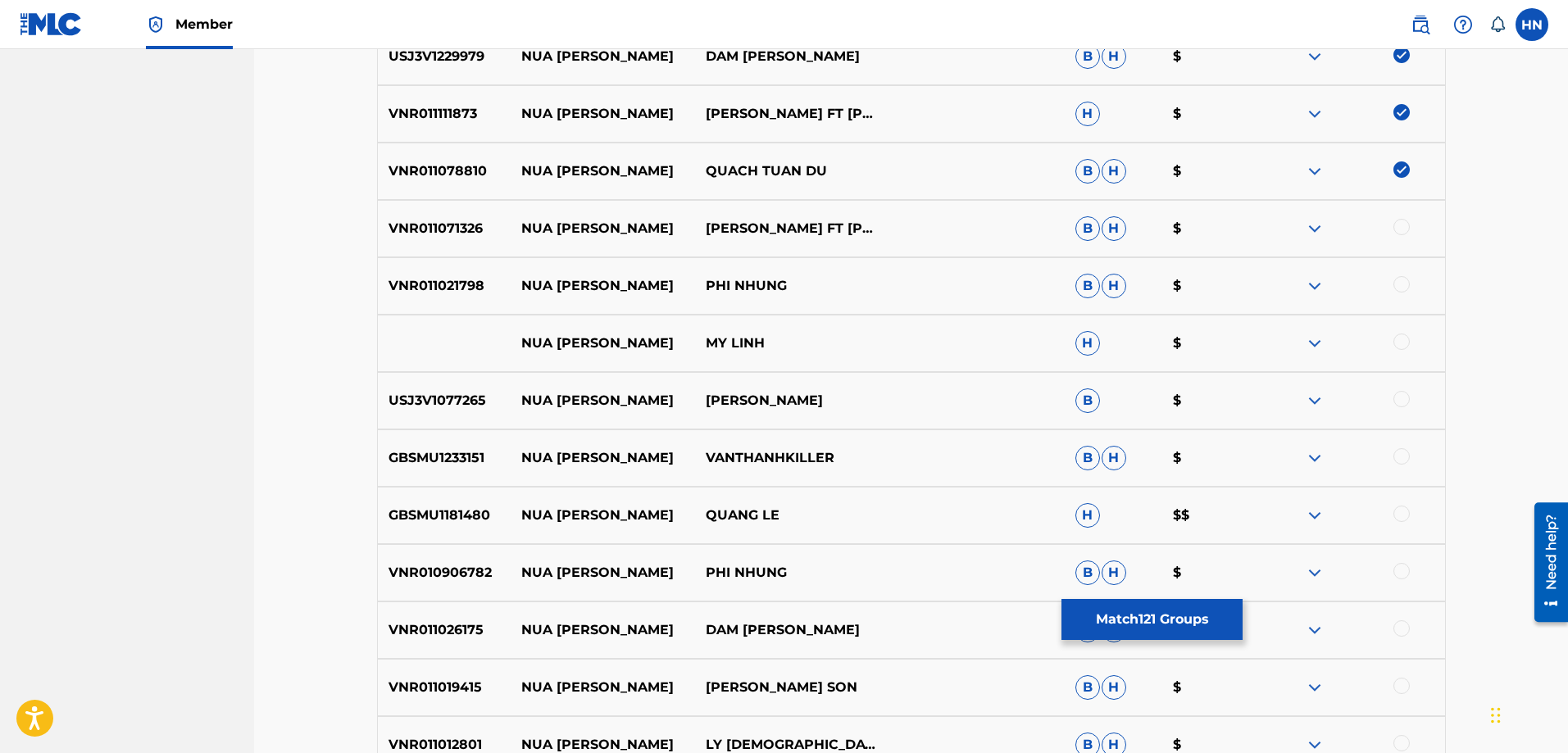
scroll to position [1671, 0]
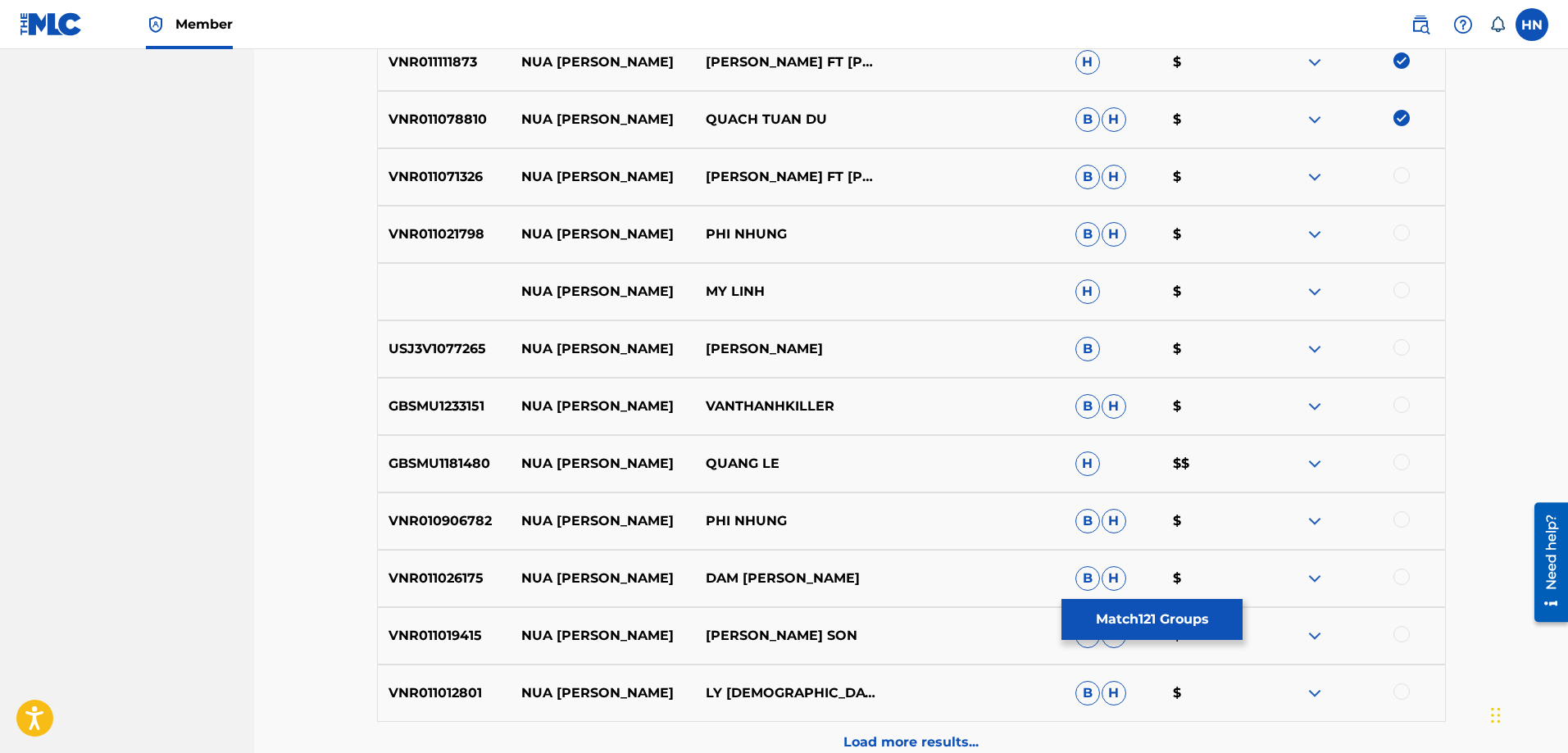
click at [451, 183] on p "VNR011071326" at bounding box center [445, 176] width 133 height 20
click at [1399, 174] on div at bounding box center [1401, 175] width 17 height 17
click at [462, 240] on p "VNR011021798" at bounding box center [445, 234] width 133 height 20
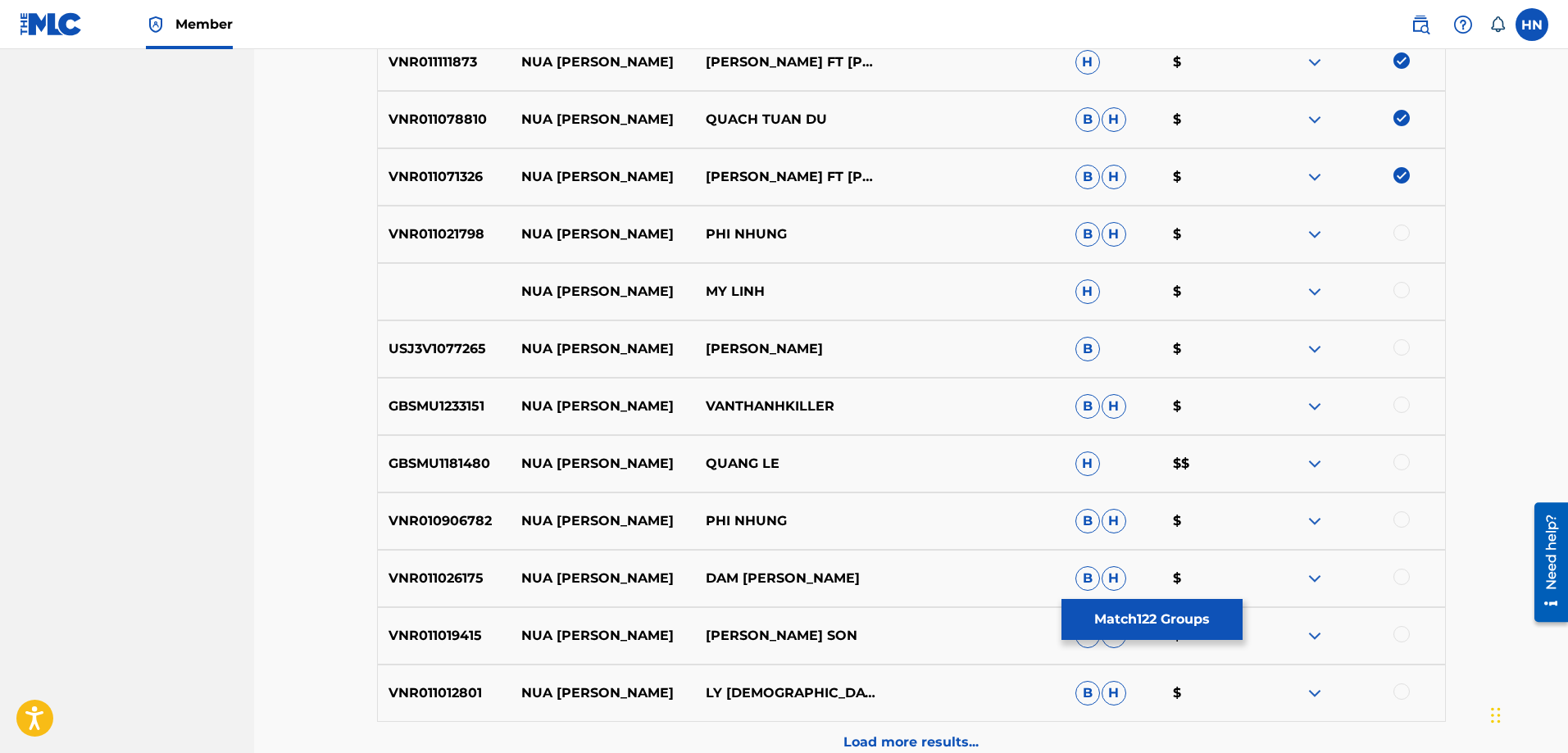
click at [1400, 232] on div at bounding box center [1401, 232] width 17 height 17
click at [409, 344] on p "USJ3V1077265" at bounding box center [445, 349] width 133 height 20
click at [1397, 341] on div at bounding box center [1401, 347] width 17 height 17
click at [457, 460] on p "GBSMU1181480" at bounding box center [445, 464] width 133 height 20
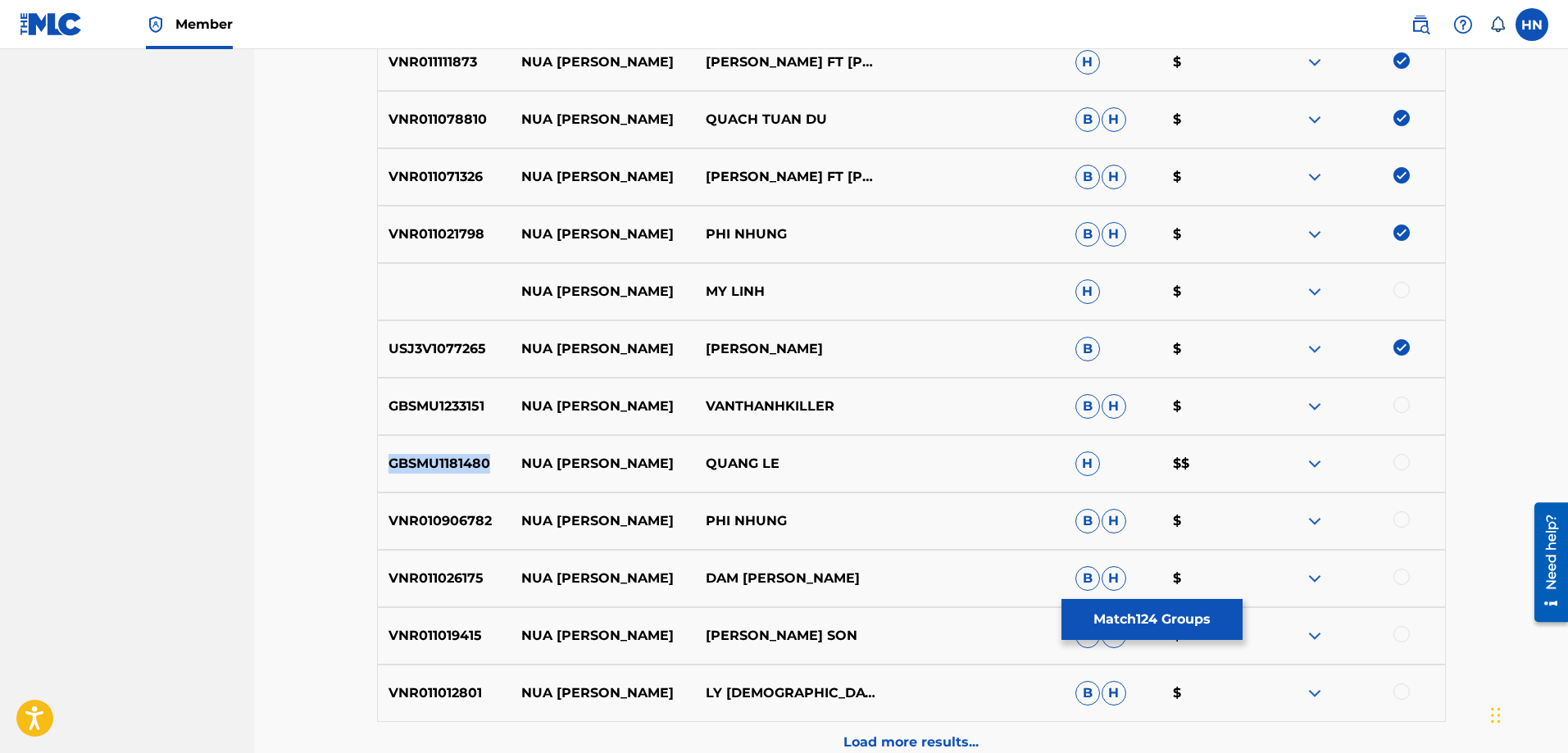
click at [457, 460] on p "GBSMU1181480" at bounding box center [445, 464] width 133 height 20
click at [1398, 403] on div at bounding box center [1401, 404] width 17 height 17
click at [477, 453] on div "GBSMU1181480 NUA VANG TRANG QUANG LE H $$" at bounding box center [912, 464] width 1069 height 58
click at [1402, 459] on div at bounding box center [1401, 462] width 17 height 17
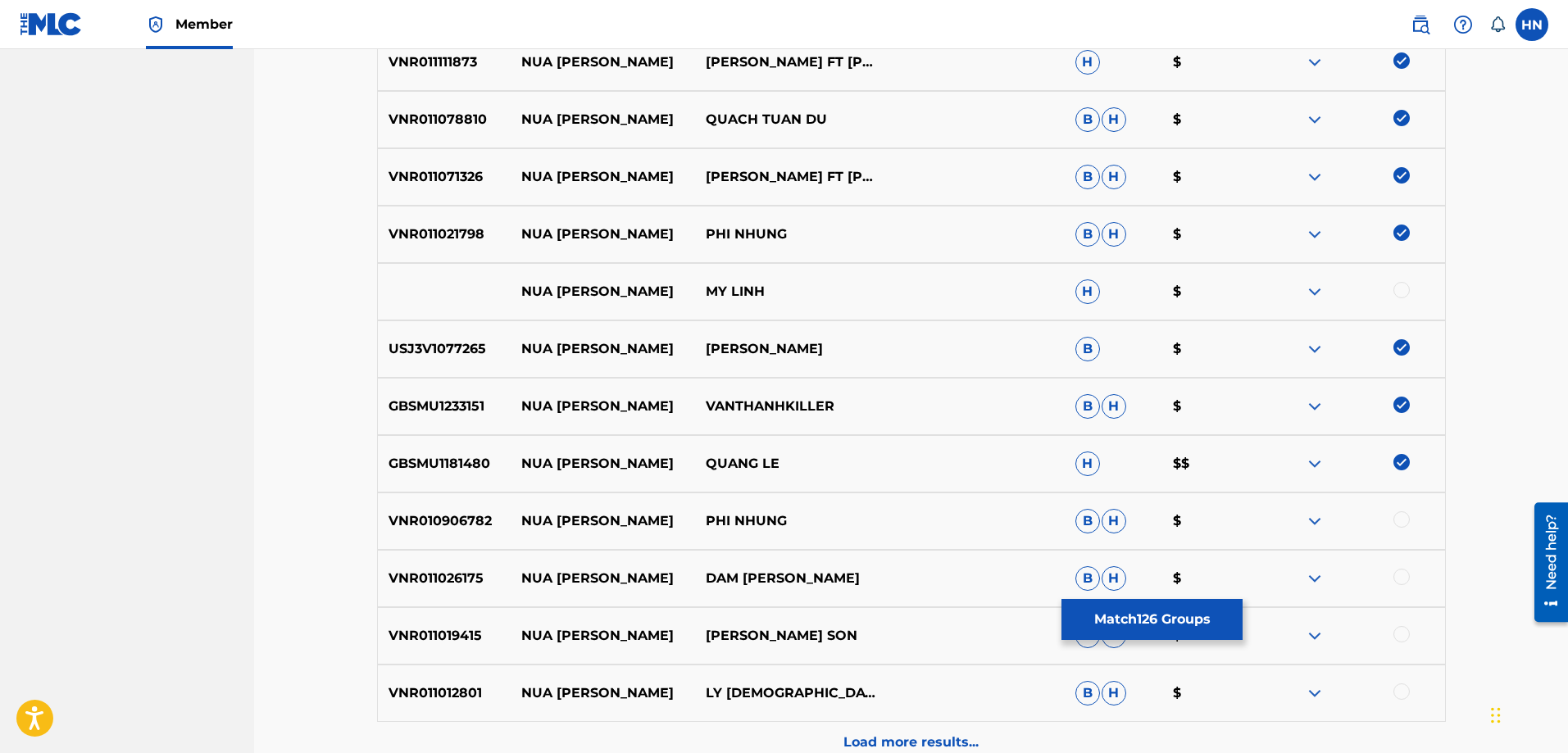
click at [439, 531] on div "VNR010906782 NUA VANG TRANG PHI NHUNG B H $" at bounding box center [912, 522] width 1069 height 58
click at [1396, 518] on div at bounding box center [1401, 520] width 17 height 17
click at [454, 570] on p "VNR011026175" at bounding box center [445, 578] width 133 height 20
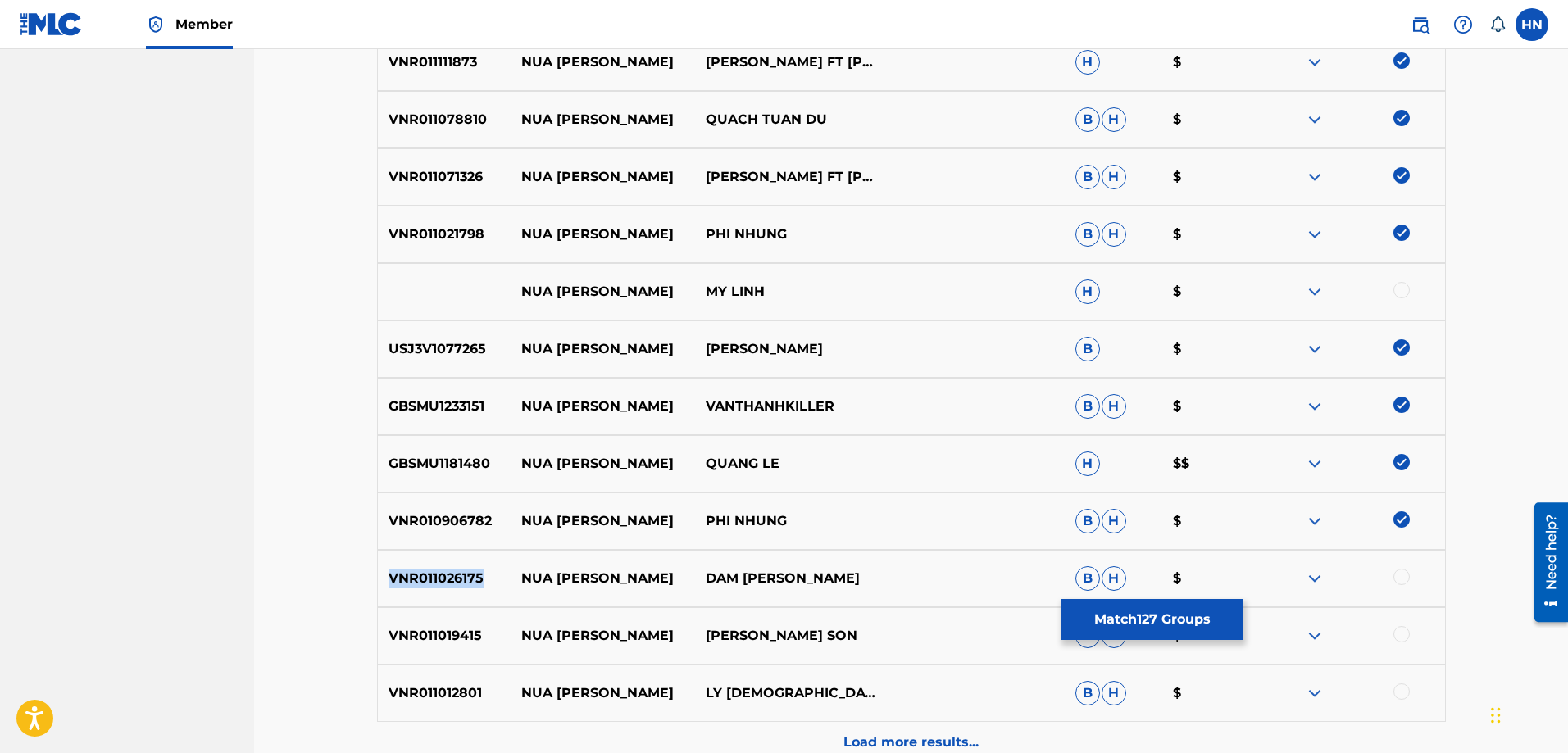
click at [1400, 575] on div at bounding box center [1401, 577] width 17 height 17
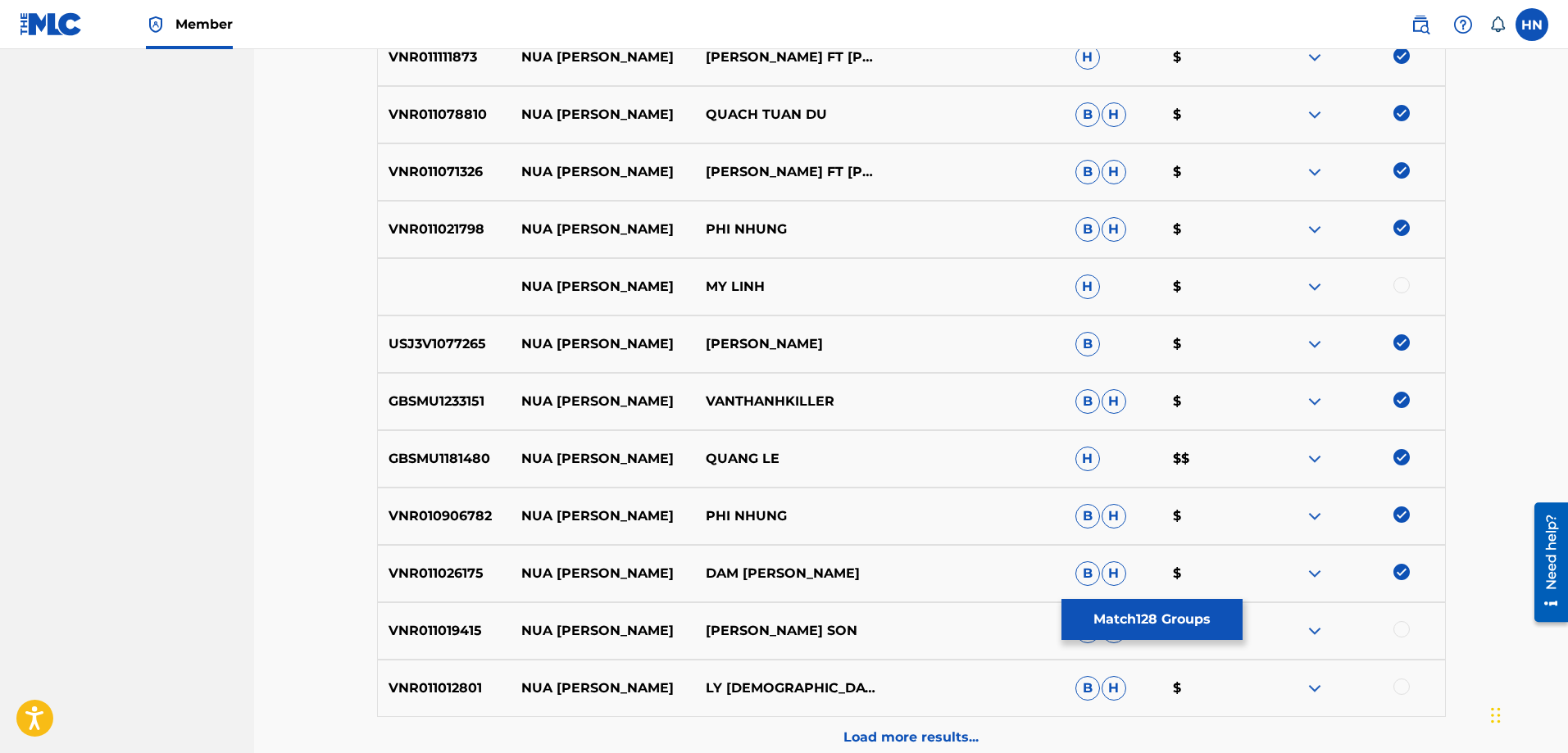
scroll to position [1842, 0]
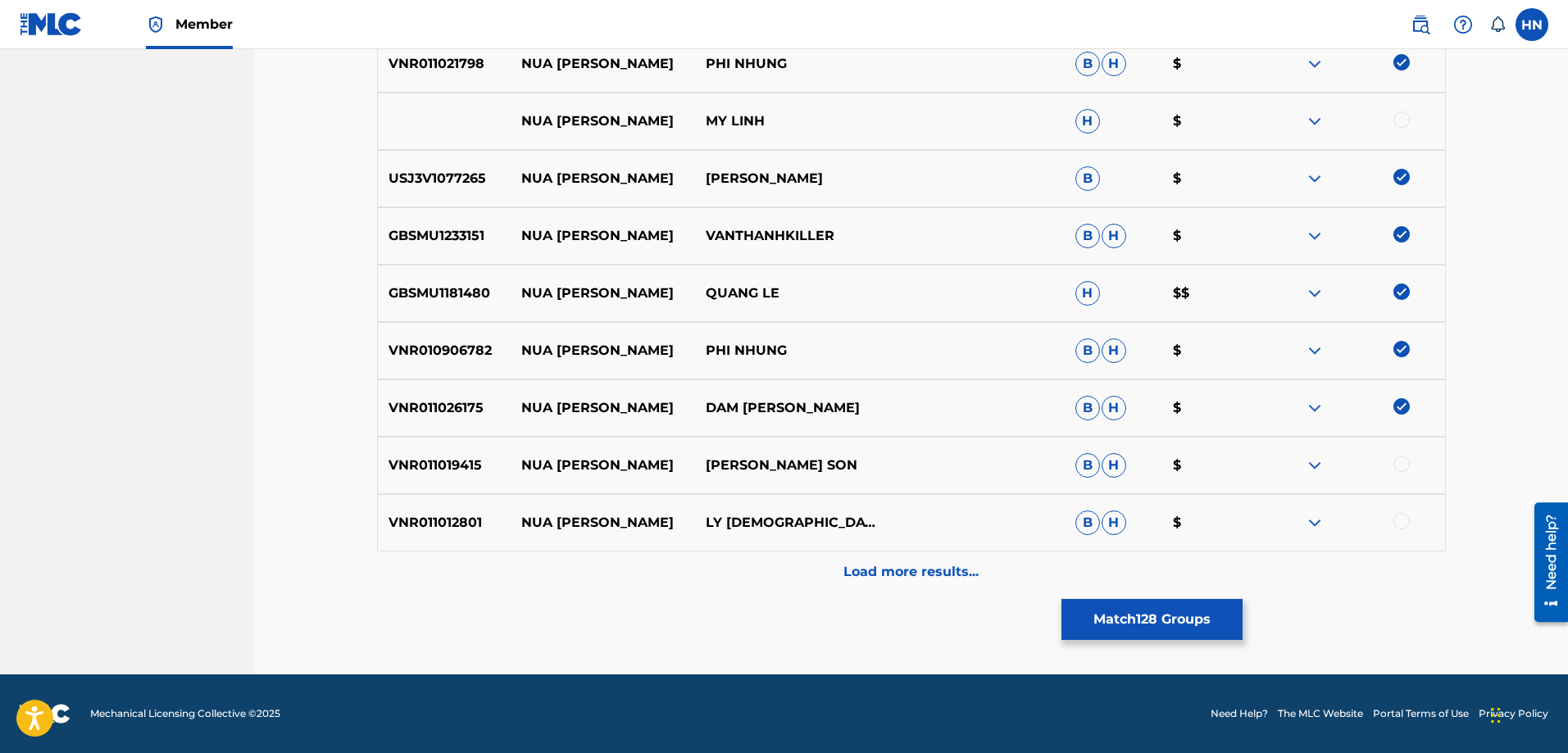
click at [504, 473] on p "VNR011019415" at bounding box center [445, 466] width 133 height 20
click at [435, 470] on p "VNR011019415" at bounding box center [445, 466] width 133 height 20
click at [1404, 464] on div at bounding box center [1401, 464] width 17 height 17
click at [438, 520] on p "VNR011012801" at bounding box center [445, 522] width 133 height 20
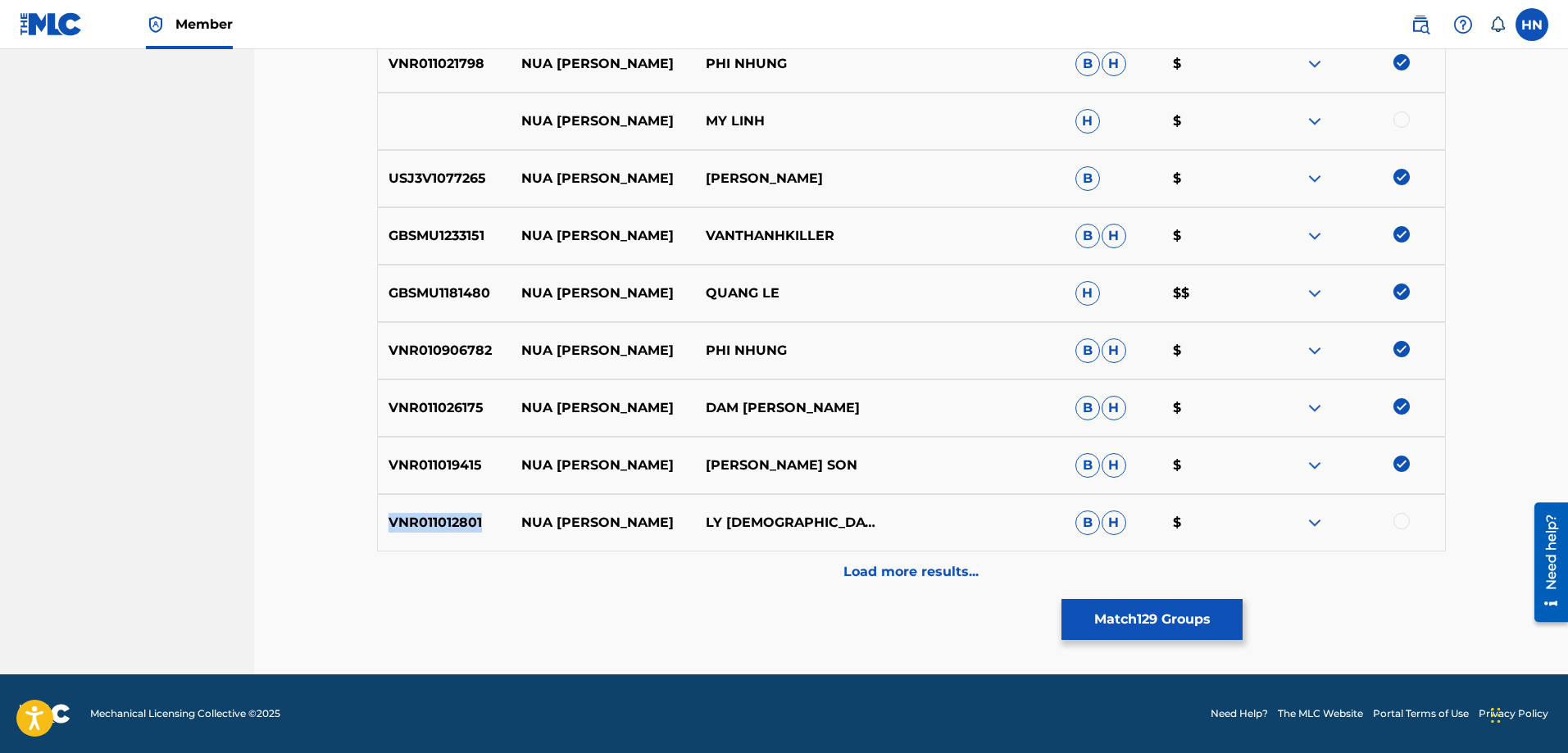
click at [438, 520] on p "VNR011012801" at bounding box center [445, 522] width 133 height 20
click at [1398, 519] on div at bounding box center [1401, 521] width 17 height 17
click at [958, 563] on p "Load more results..." at bounding box center [911, 572] width 135 height 20
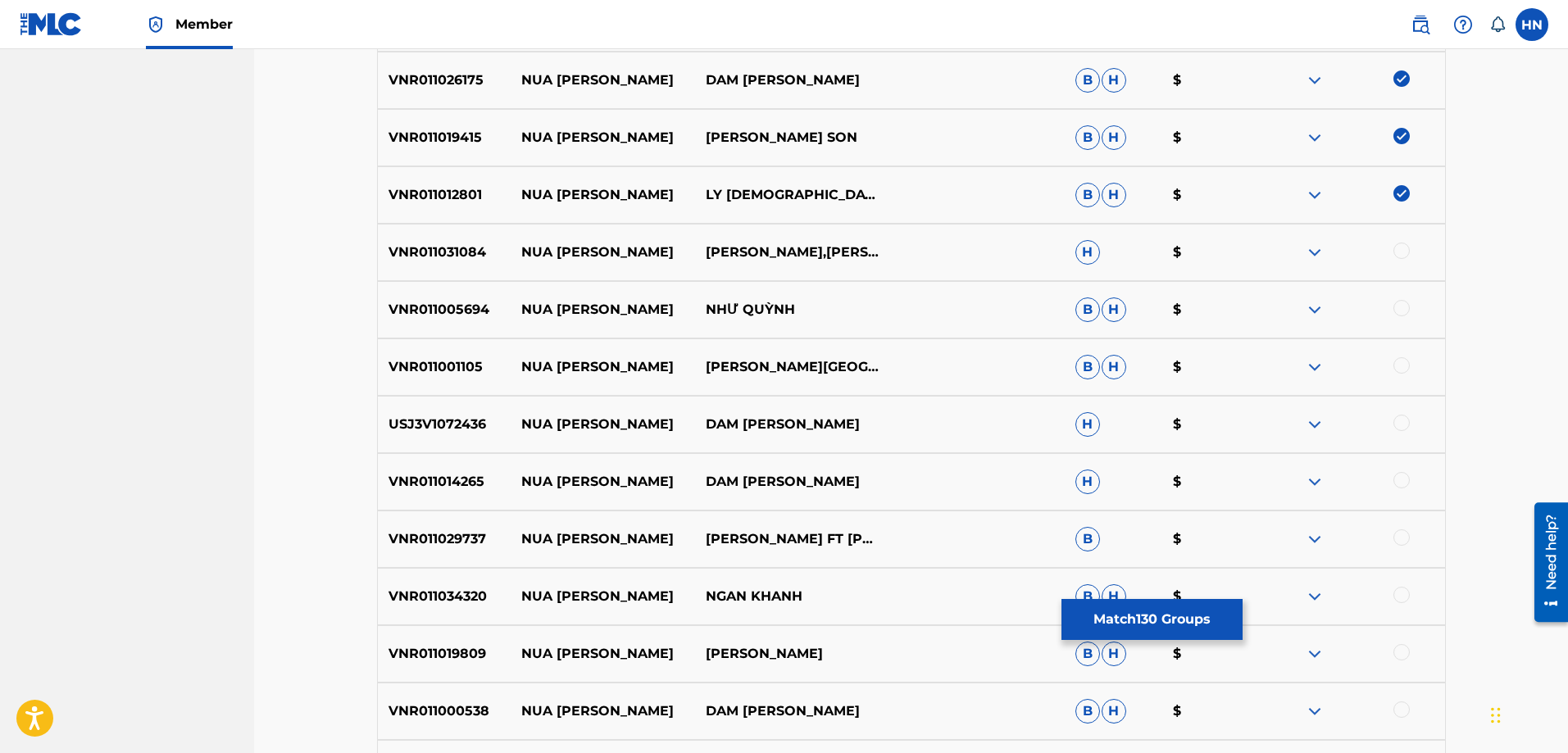
scroll to position [2252, 0]
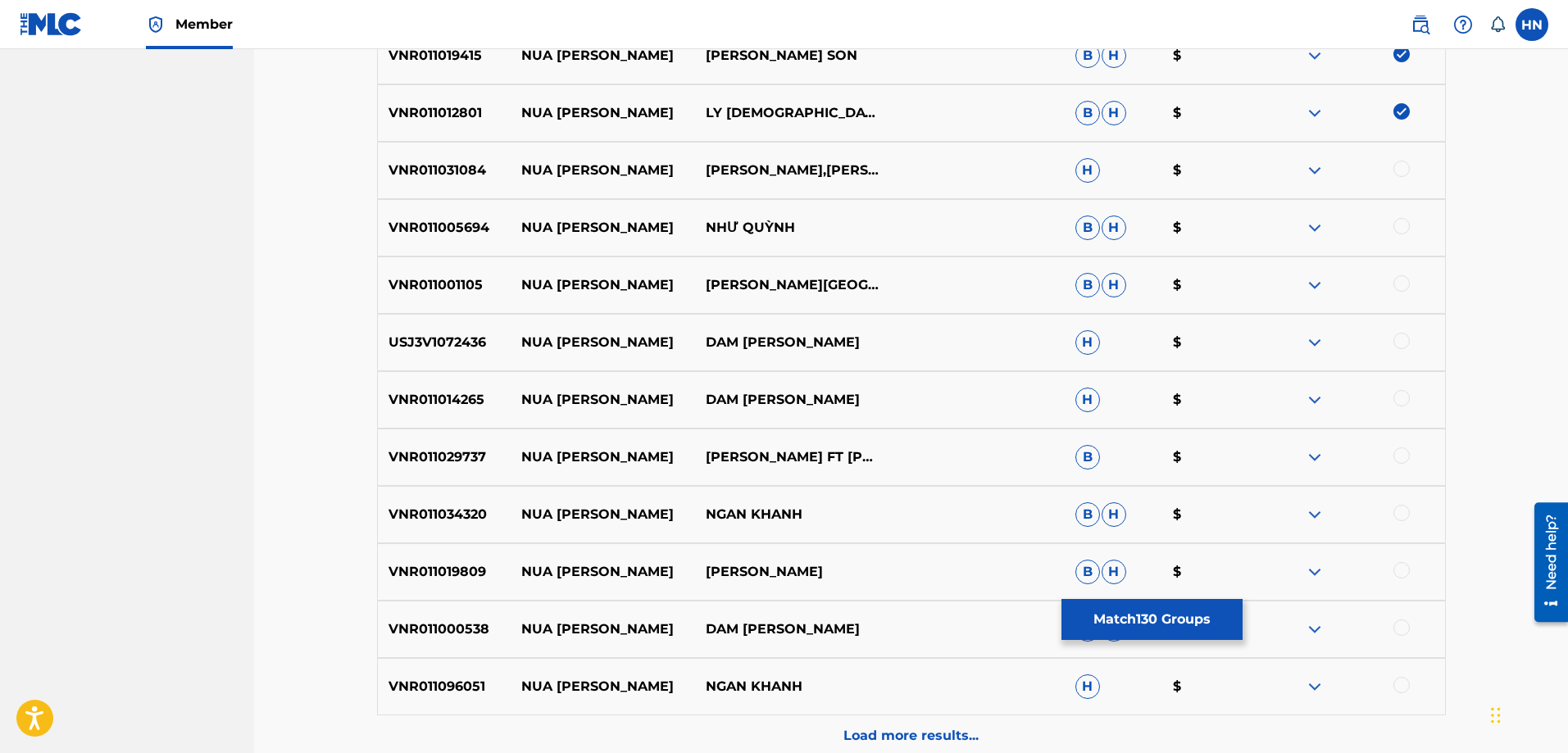
click at [459, 176] on p "VNR011031084" at bounding box center [445, 170] width 133 height 20
click at [1399, 169] on div at bounding box center [1401, 169] width 17 height 17
click at [456, 153] on div "VNR011031084 NUA [PERSON_NAME],[PERSON_NAME]" at bounding box center [912, 170] width 1069 height 58
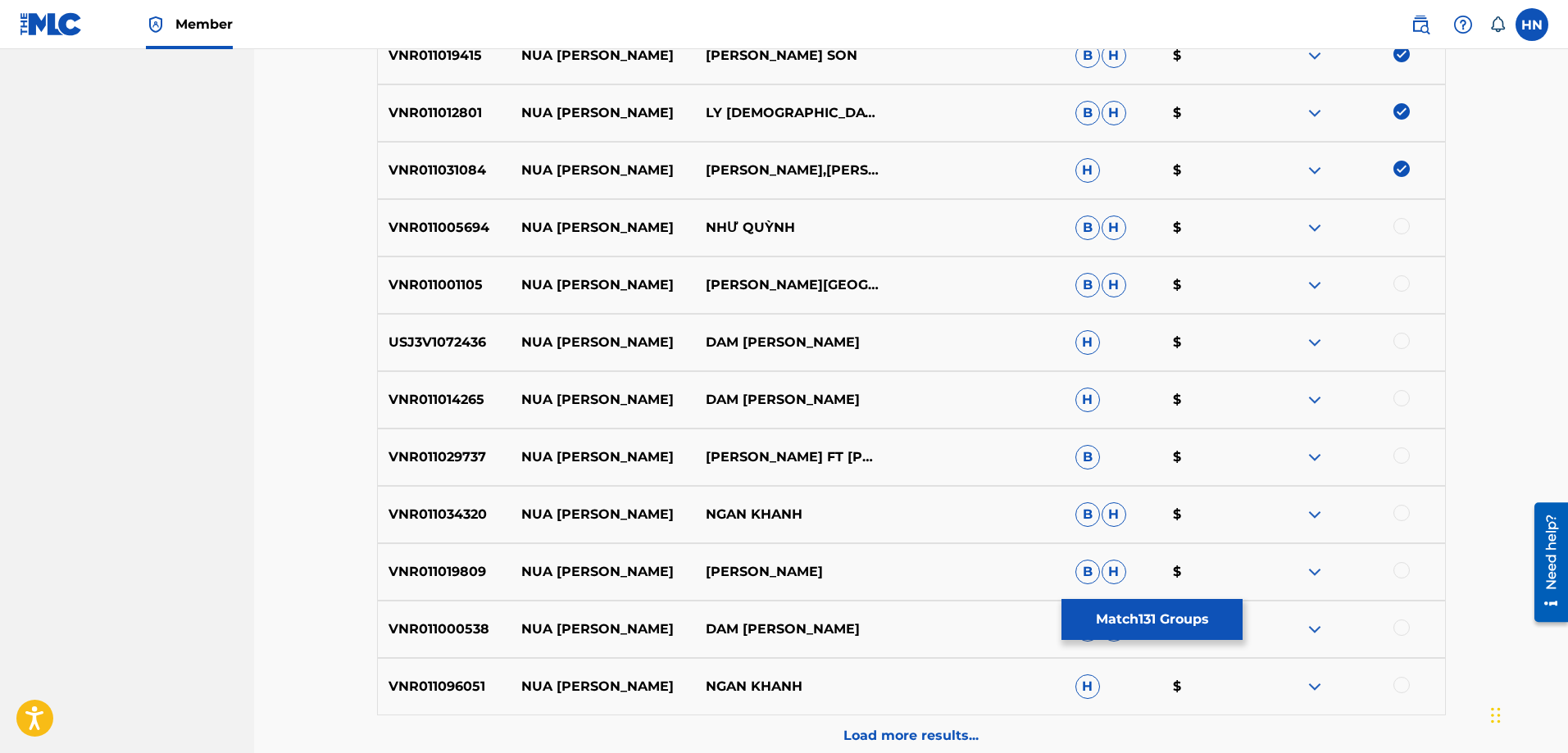
click at [1397, 220] on div at bounding box center [1401, 226] width 17 height 17
click at [459, 285] on p "VNR011001105" at bounding box center [445, 285] width 133 height 20
click at [1399, 286] on div at bounding box center [1401, 283] width 17 height 17
click at [473, 339] on p "USJ3V1072436" at bounding box center [445, 342] width 133 height 20
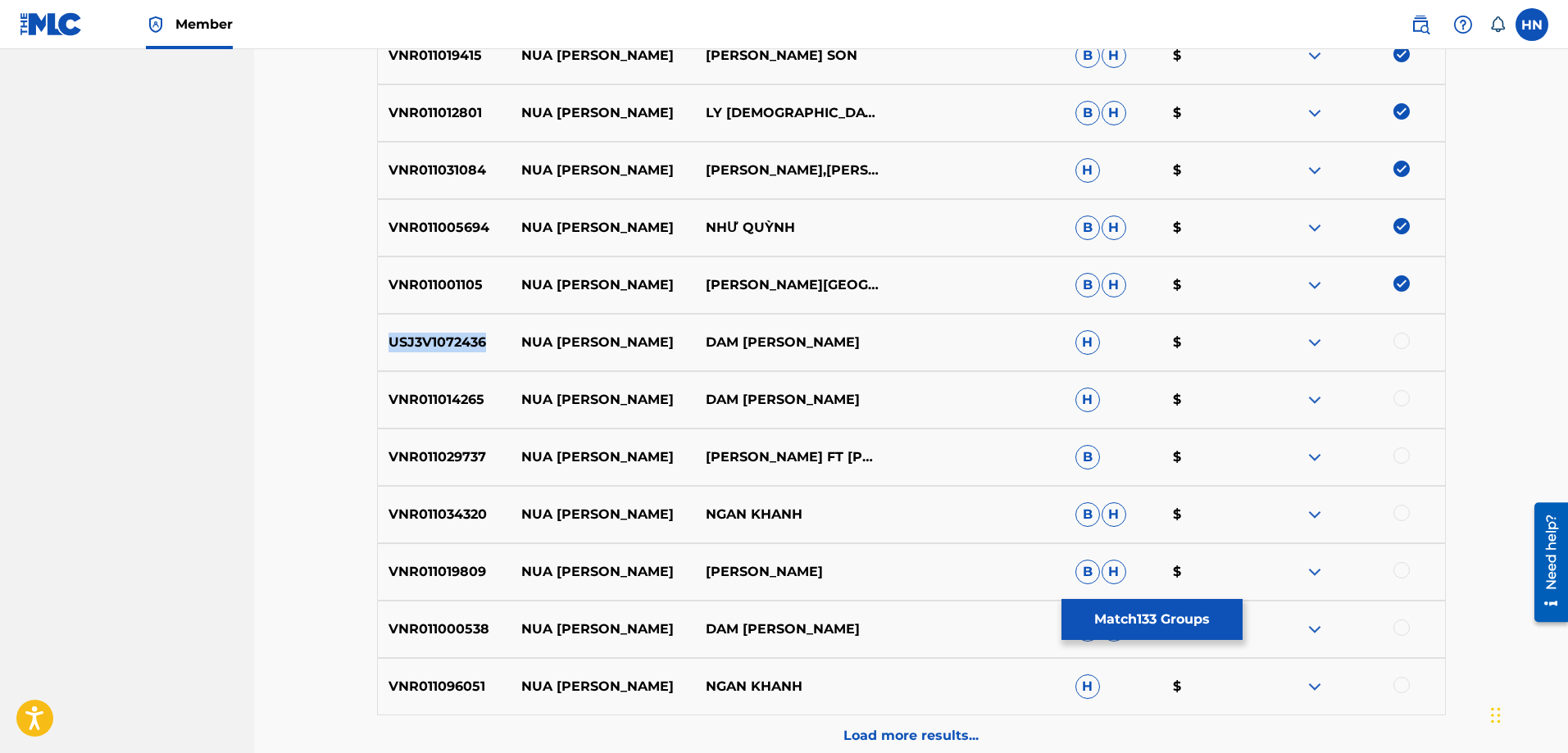
click at [473, 339] on p "USJ3V1072436" at bounding box center [445, 342] width 133 height 20
click at [1399, 347] on div at bounding box center [1401, 341] width 17 height 17
click at [461, 386] on div "VNR011014265 NUA VANG TRANG DAM VINH HUNG H $" at bounding box center [912, 400] width 1069 height 58
click at [1396, 395] on div at bounding box center [1401, 398] width 17 height 17
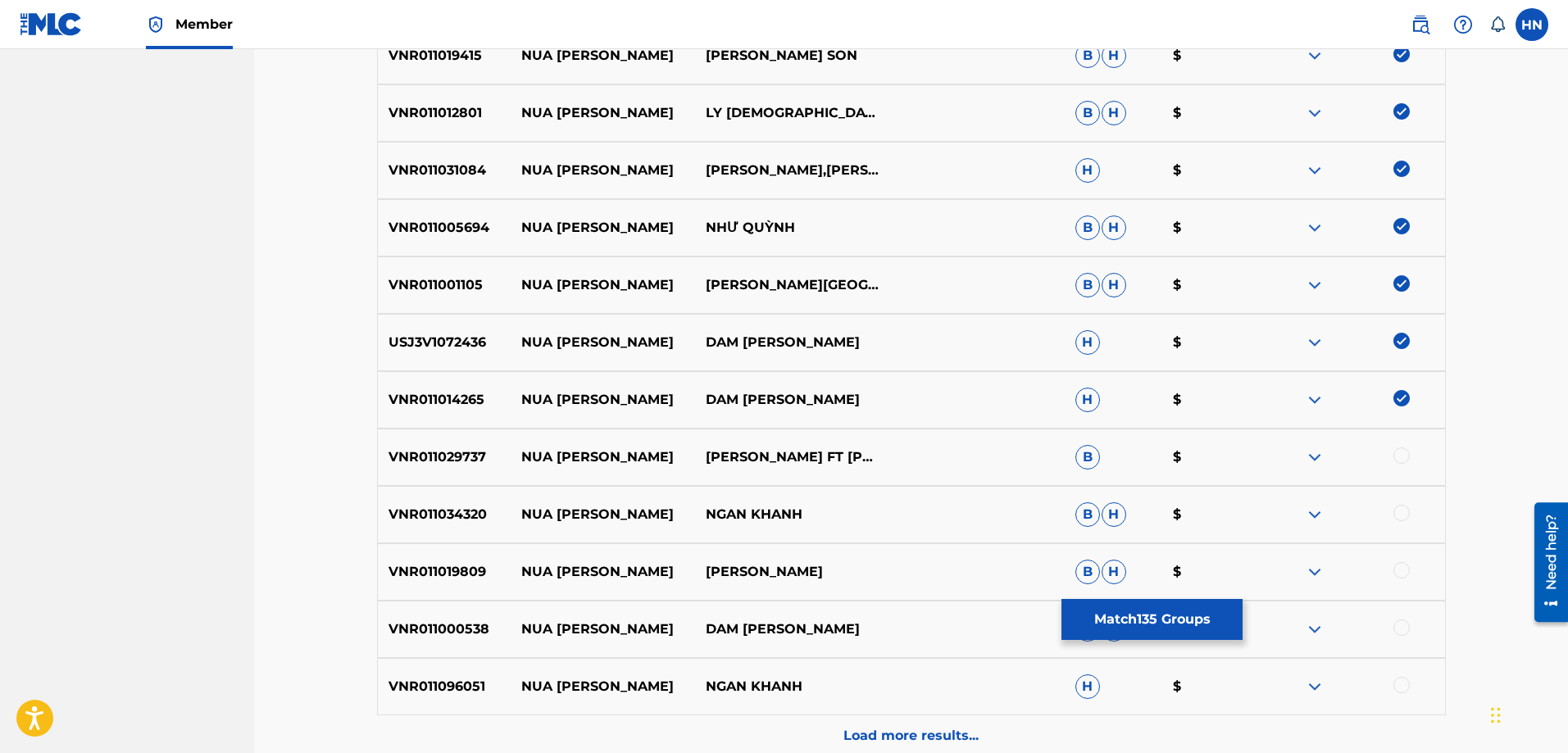
click at [441, 446] on div "VNR011029737 NUA [PERSON_NAME] FT TUONG KHUE B $" at bounding box center [912, 458] width 1069 height 58
click at [1404, 454] on div at bounding box center [1401, 455] width 17 height 17
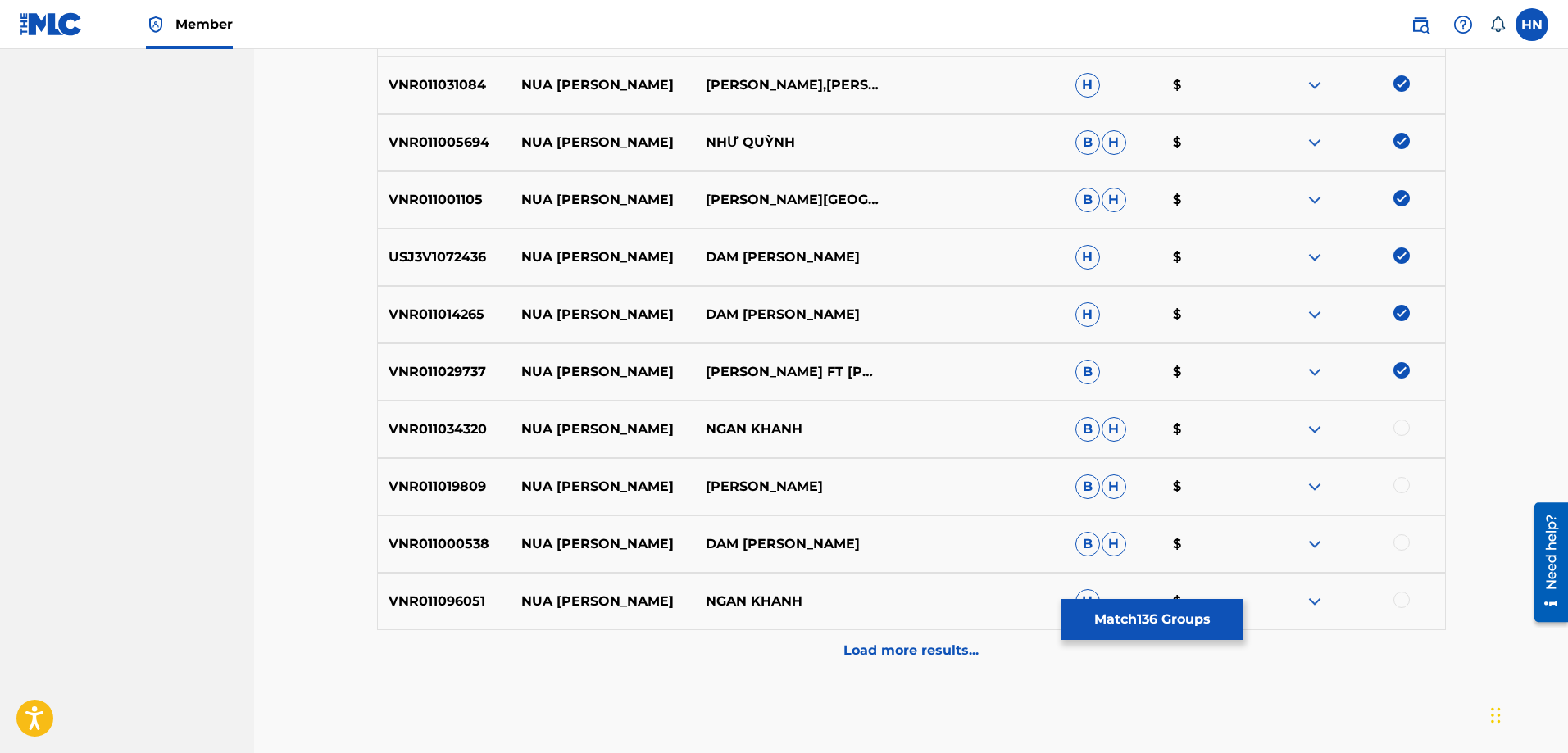
scroll to position [2415, 0]
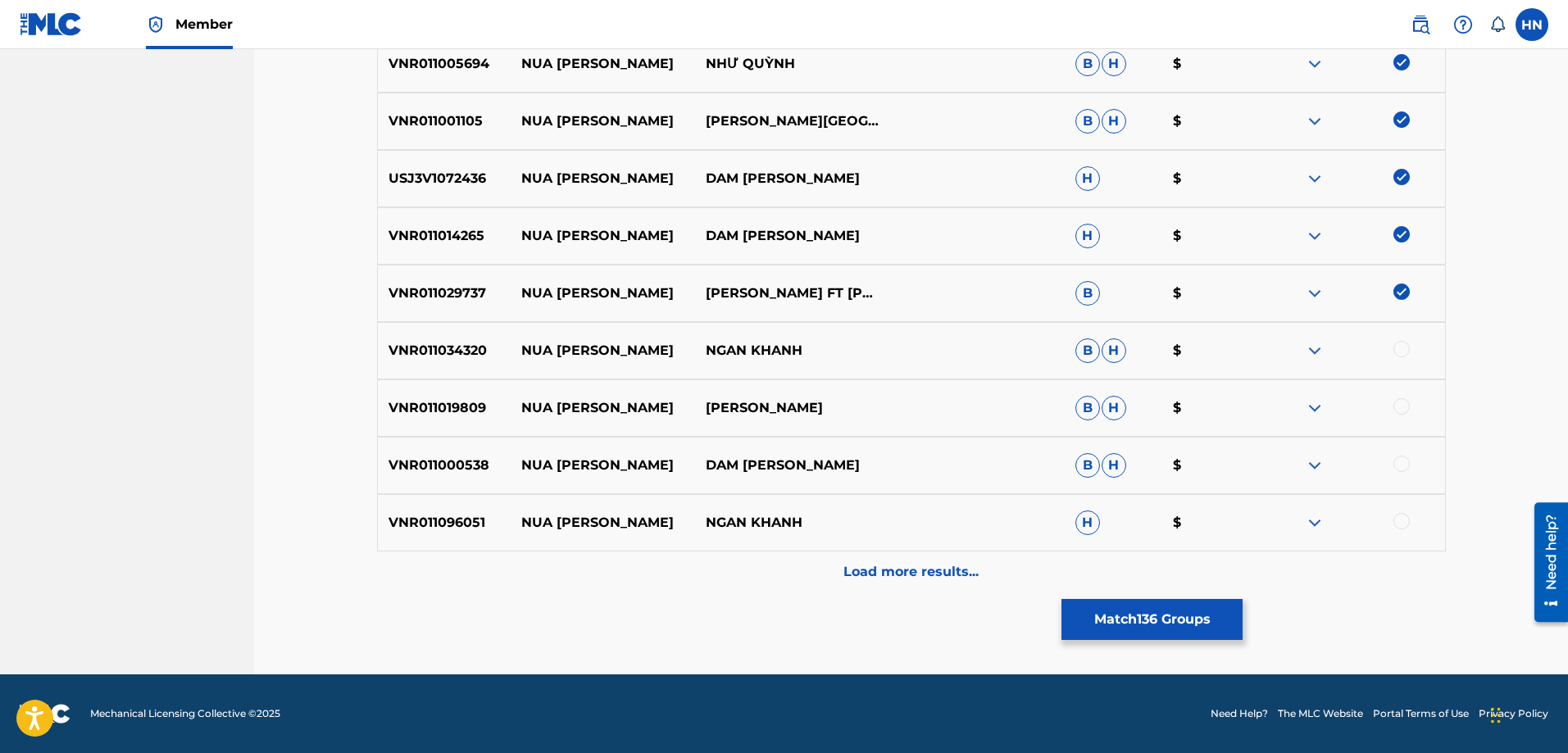
click at [436, 419] on div "VNR011019809 NUA VANG TRANG BAO HUY B H $" at bounding box center [912, 408] width 1069 height 58
click at [1394, 463] on div at bounding box center [1401, 464] width 17 height 17
click at [1392, 405] on div at bounding box center [1351, 408] width 184 height 20
click at [1401, 404] on div at bounding box center [1401, 406] width 17 height 17
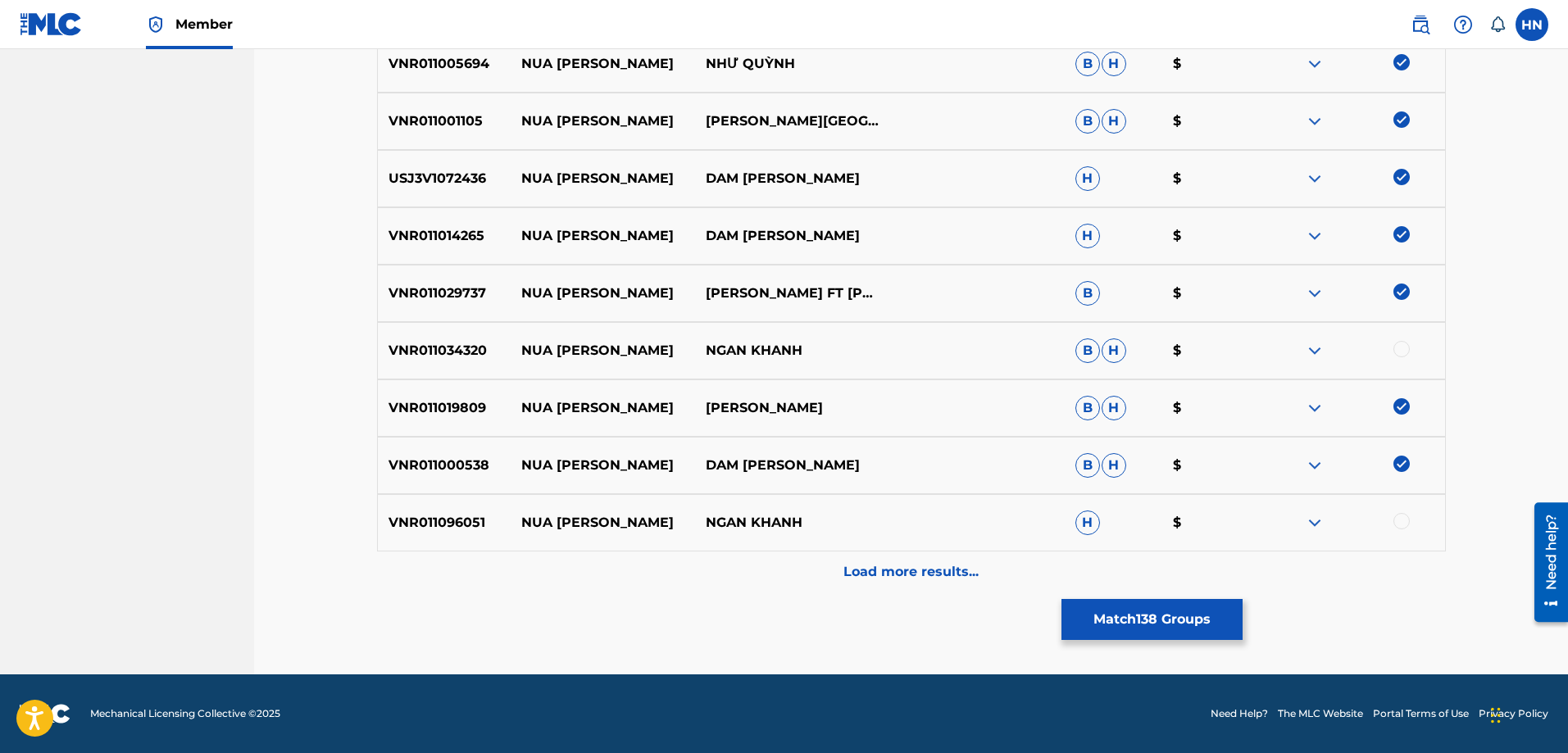
click at [467, 469] on p "VNR011000538" at bounding box center [445, 466] width 133 height 20
click at [420, 525] on p "VNR011096051" at bounding box center [445, 522] width 133 height 20
drag, startPoint x: 504, startPoint y: 351, endPoint x: 938, endPoint y: 359, distance: 434.1
click at [899, 351] on div "VNR011034320 NUA [PERSON_NAME] NGAN KHANH B H $" at bounding box center [912, 351] width 1069 height 58
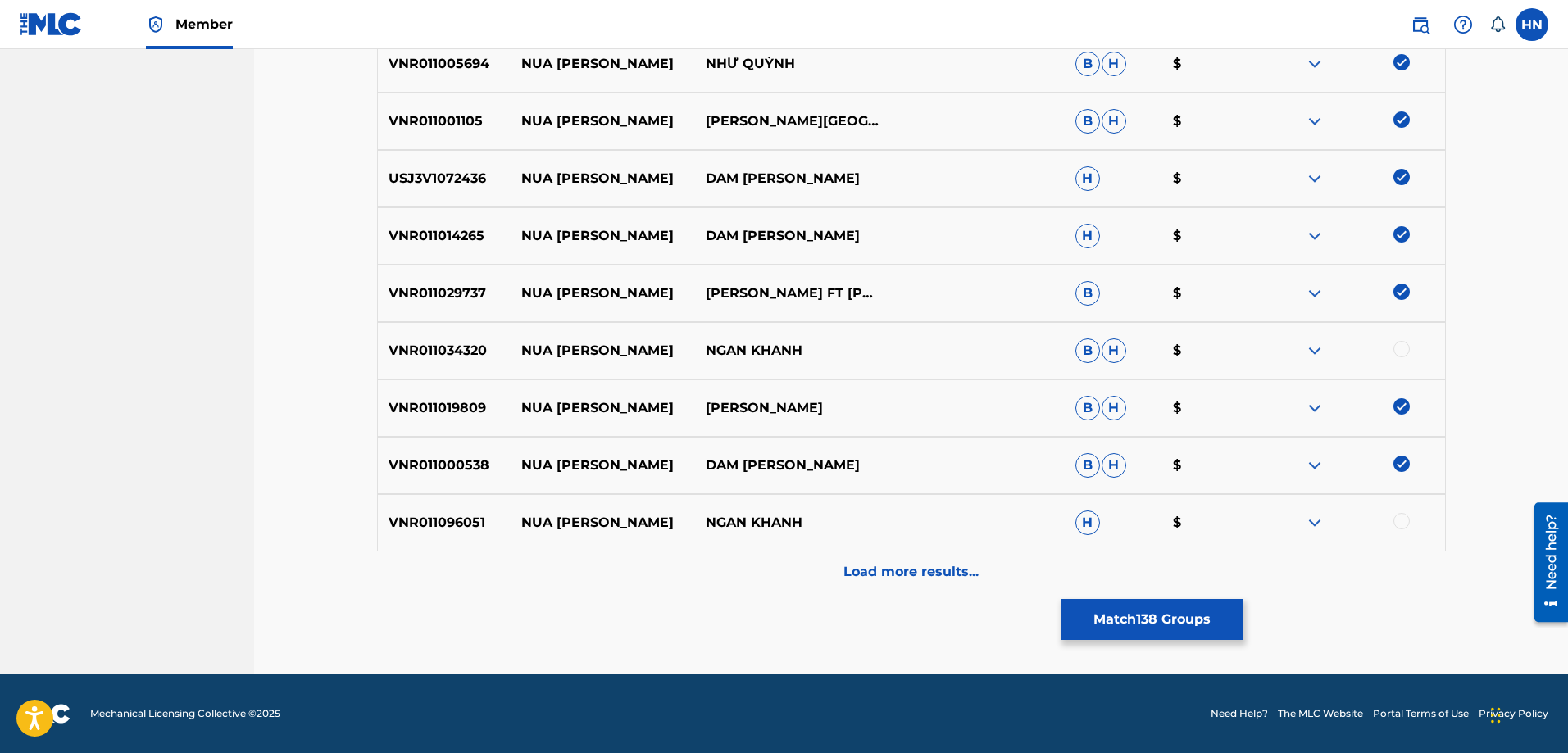
click at [452, 355] on p "VNR011034320" at bounding box center [445, 350] width 133 height 20
click at [1398, 349] on div at bounding box center [1401, 349] width 17 height 17
click at [474, 523] on p "VNR011096051" at bounding box center [445, 522] width 133 height 20
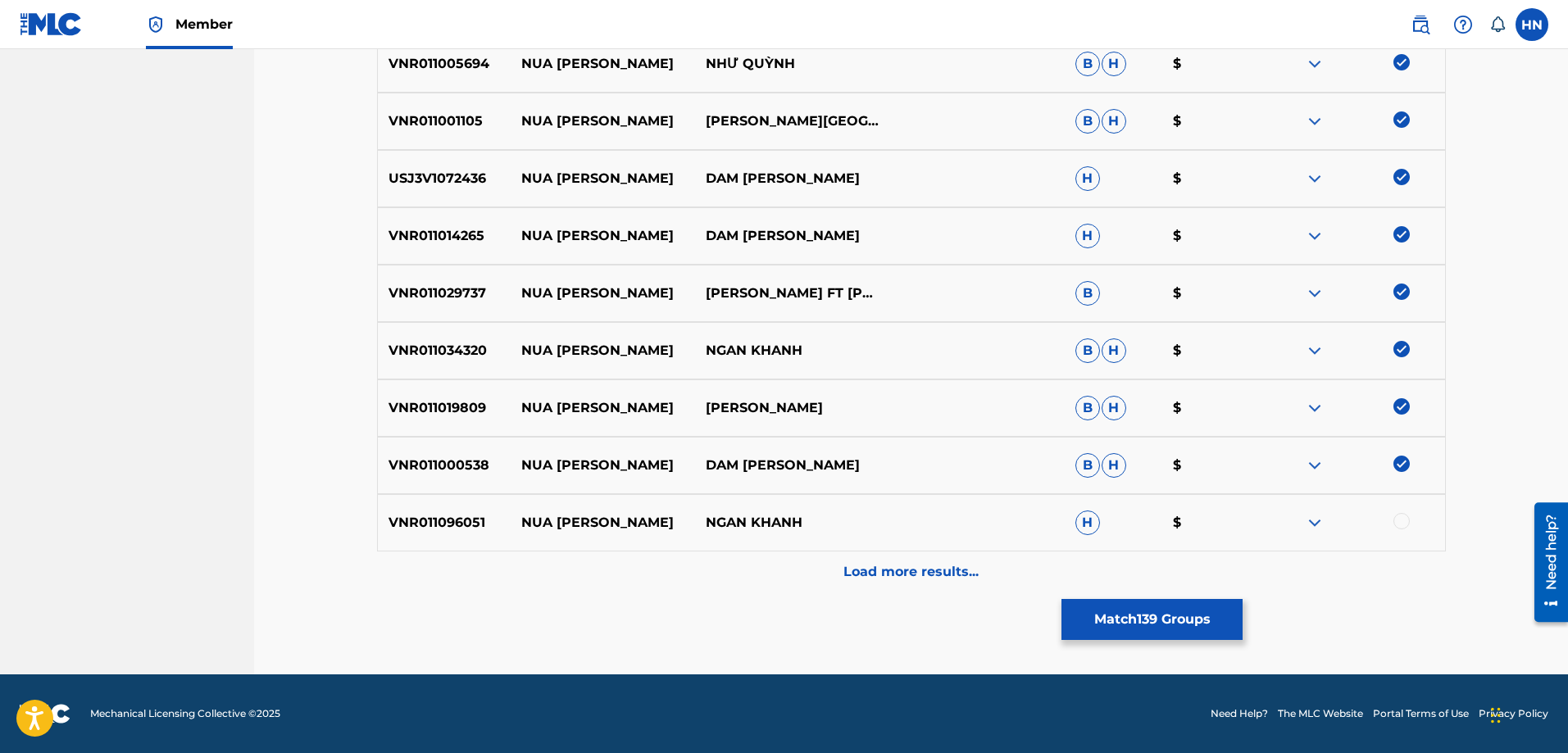
click at [1399, 523] on div at bounding box center [1401, 521] width 17 height 17
click at [898, 570] on p "Load more results..." at bounding box center [911, 572] width 135 height 20
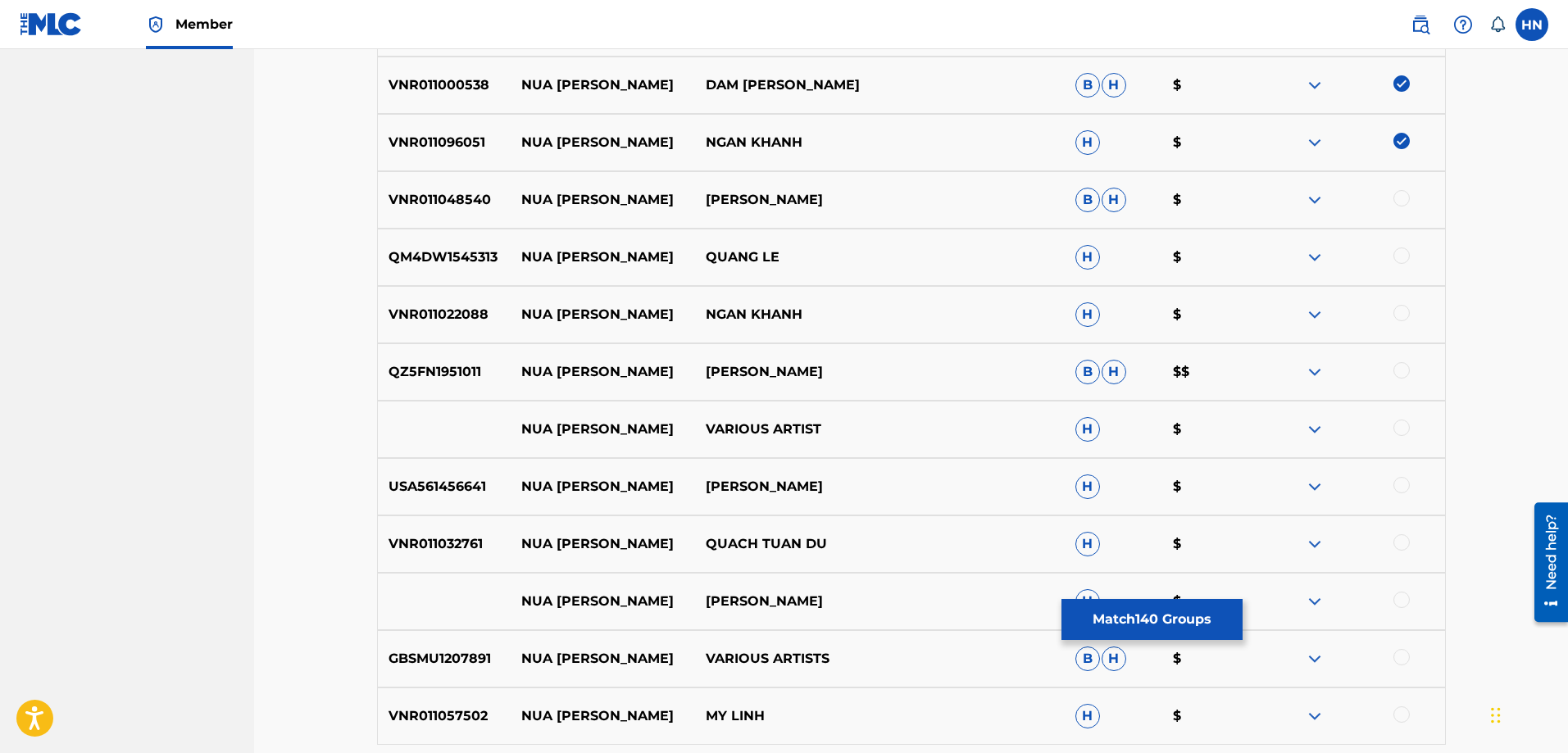
scroll to position [2826, 0]
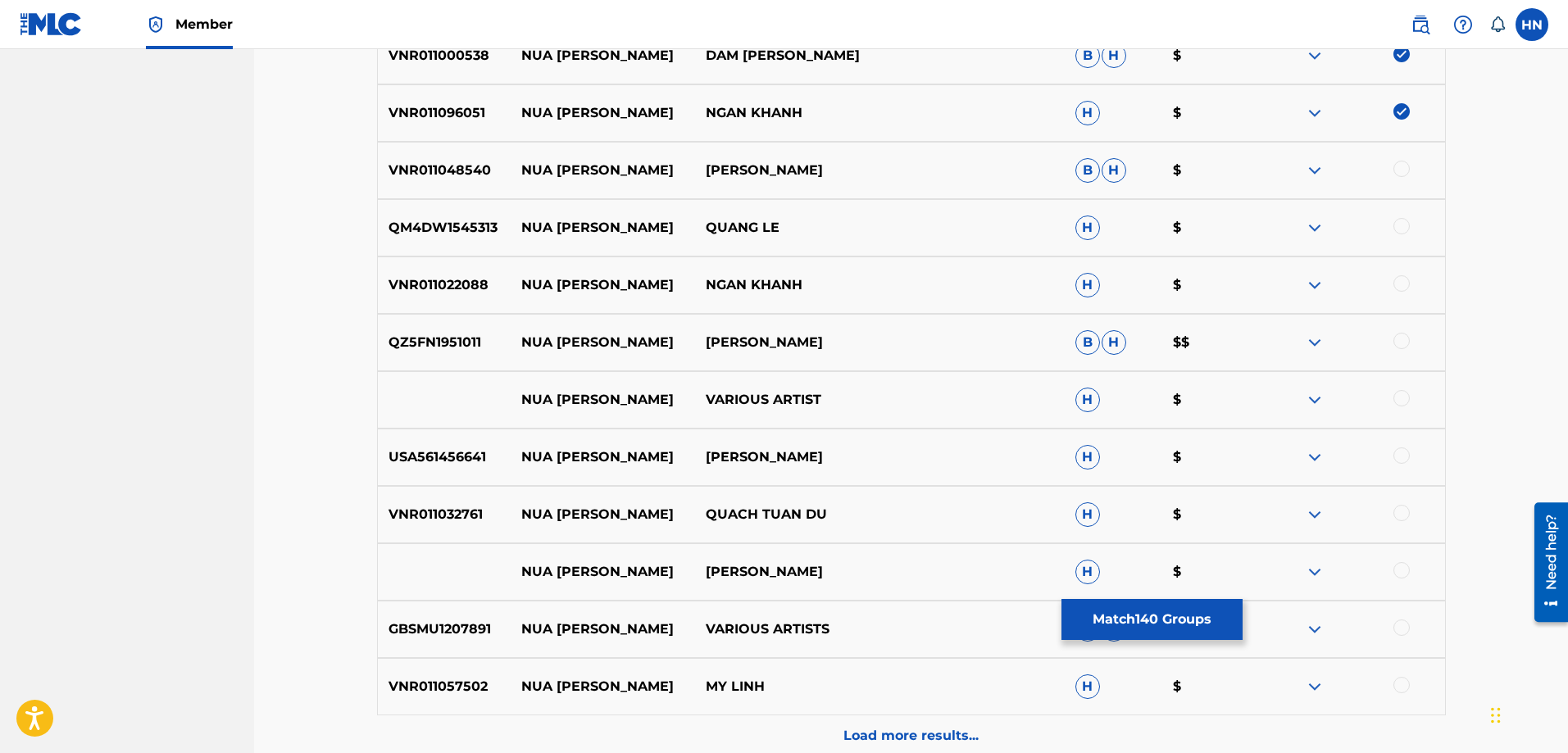
click at [464, 220] on p "QM4DW1545313" at bounding box center [445, 228] width 133 height 20
click at [1399, 224] on div at bounding box center [1401, 226] width 17 height 17
click at [439, 301] on div "VNR011022088 NUA [PERSON_NAME] NGAN KHANH H $" at bounding box center [912, 286] width 1069 height 58
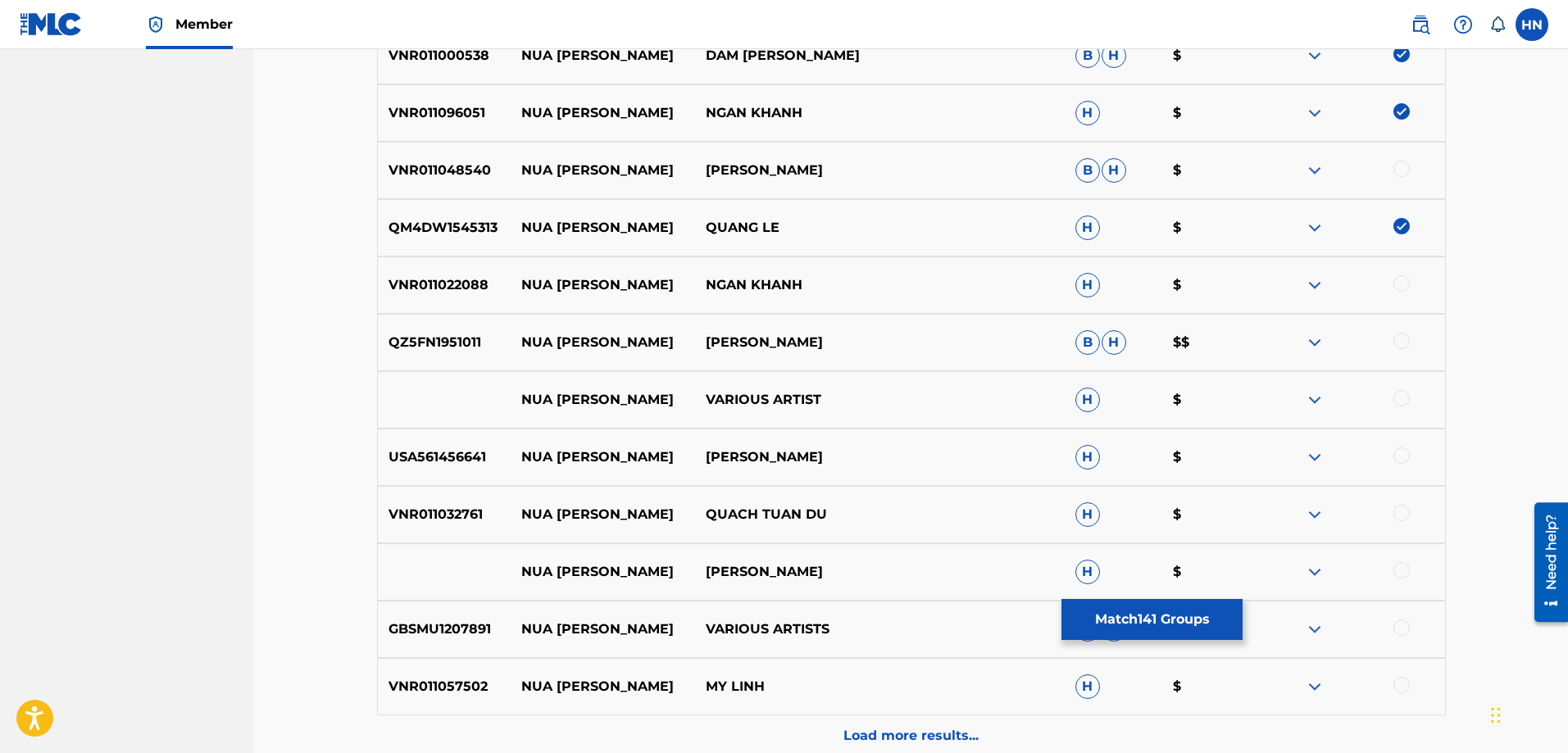
click at [1399, 281] on div at bounding box center [1401, 283] width 17 height 17
click at [459, 346] on p "QZ5FN1951011" at bounding box center [445, 342] width 133 height 20
click at [1401, 339] on div at bounding box center [1401, 341] width 17 height 17
click at [451, 467] on div "USA561456641 NUA [PERSON_NAME] H $" at bounding box center [912, 458] width 1069 height 58
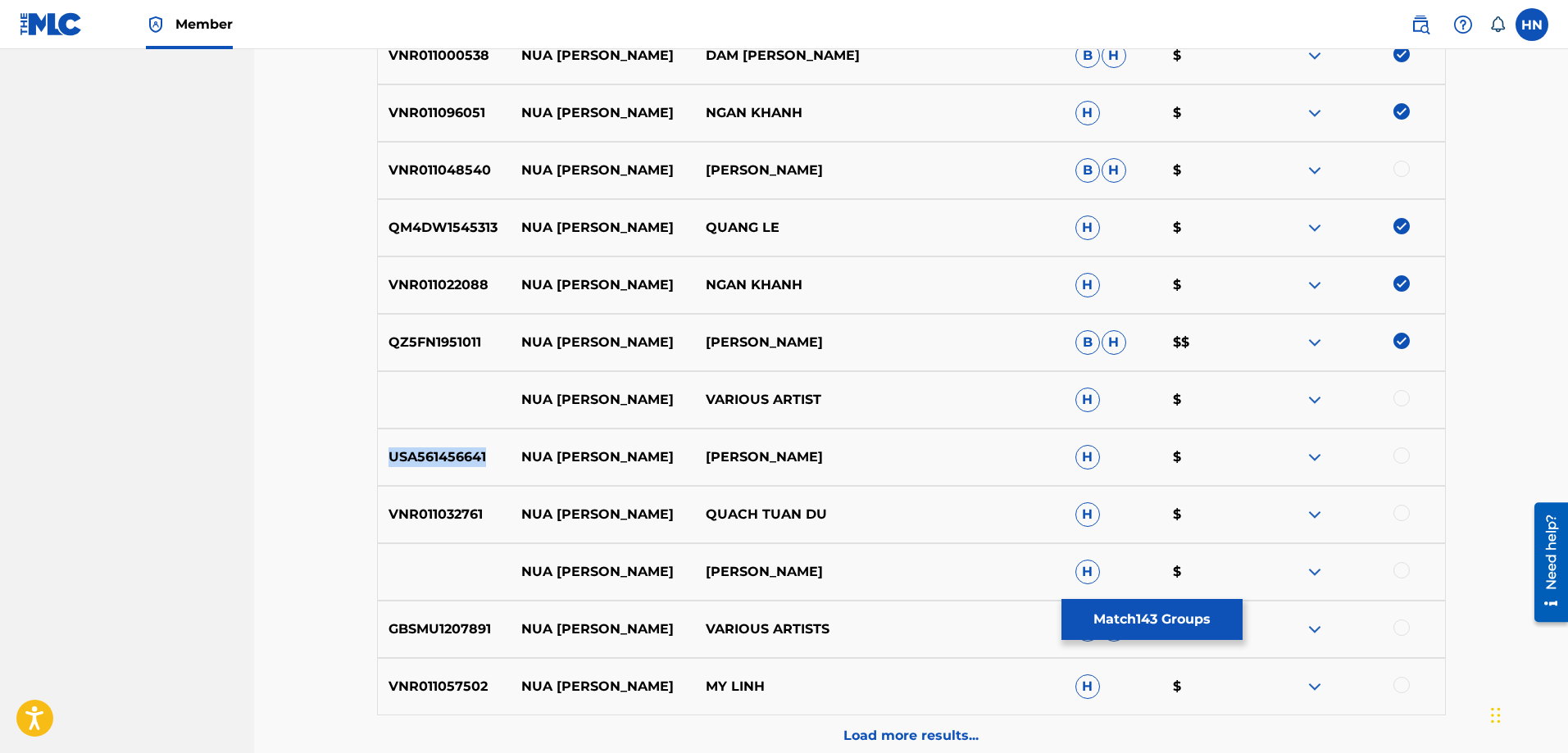
click at [451, 467] on div "USA561456641 NUA [PERSON_NAME] H $" at bounding box center [912, 458] width 1069 height 58
click at [1399, 459] on div at bounding box center [1401, 455] width 17 height 17
click at [436, 513] on p "VNR011032761" at bounding box center [445, 515] width 133 height 20
click at [1393, 511] on div at bounding box center [1401, 513] width 17 height 17
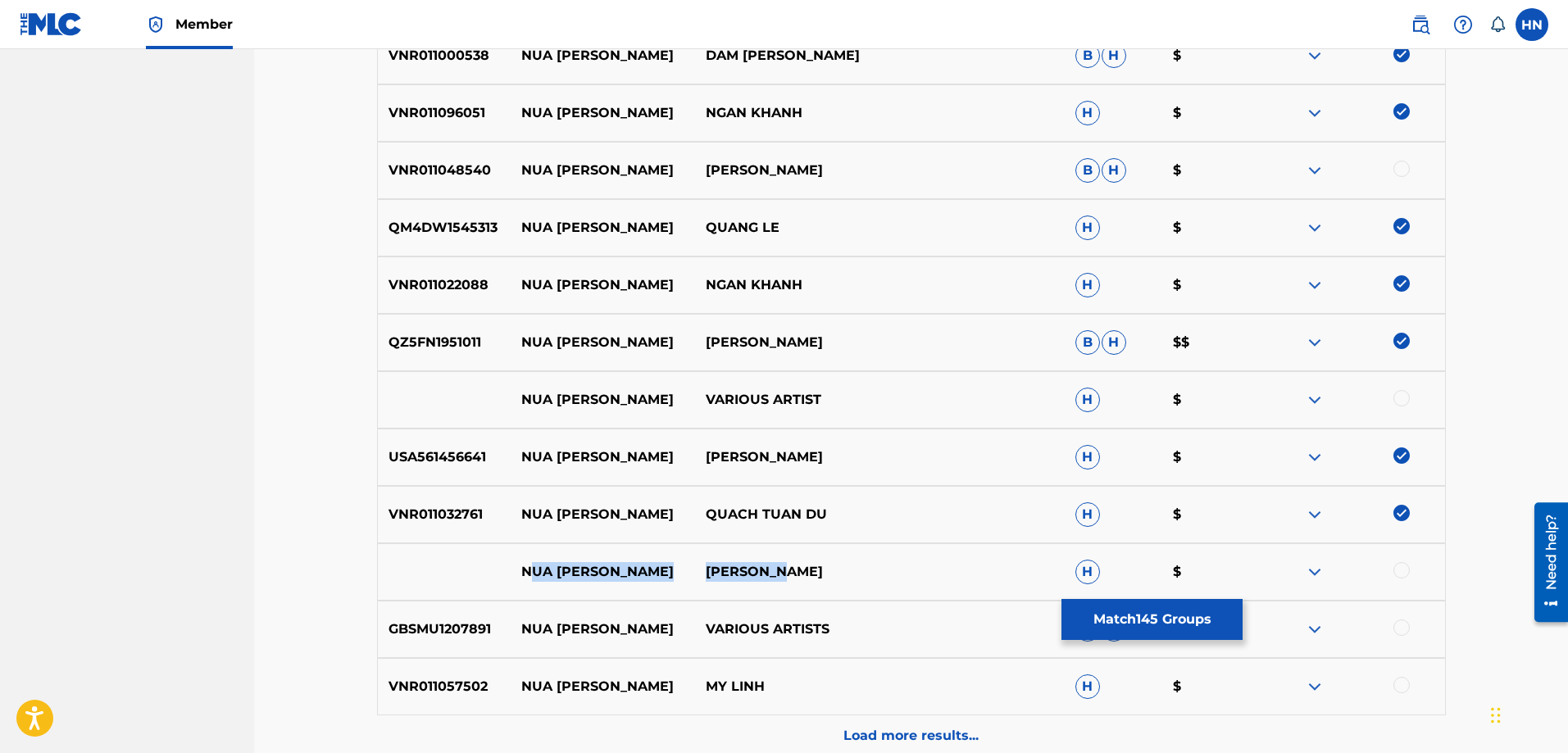
drag, startPoint x: 805, startPoint y: 573, endPoint x: 496, endPoint y: 568, distance: 309.0
click at [503, 566] on div "NUA [PERSON_NAME] H $" at bounding box center [912, 572] width 1069 height 58
click at [1398, 571] on div at bounding box center [1401, 570] width 17 height 17
click at [1324, 574] on img at bounding box center [1315, 572] width 20 height 20
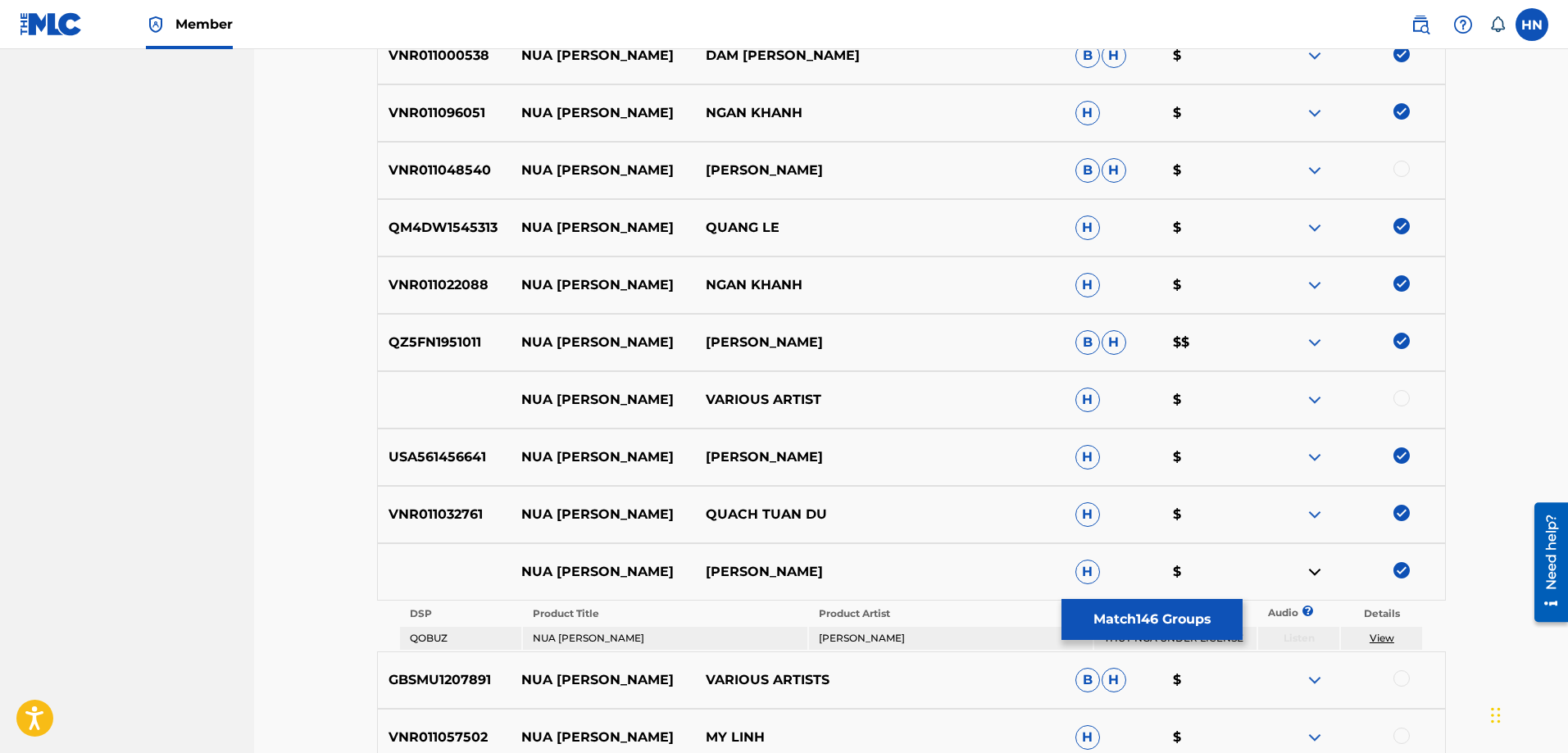
click at [1302, 402] on div at bounding box center [1351, 400] width 184 height 20
click at [1311, 402] on img at bounding box center [1315, 400] width 20 height 20
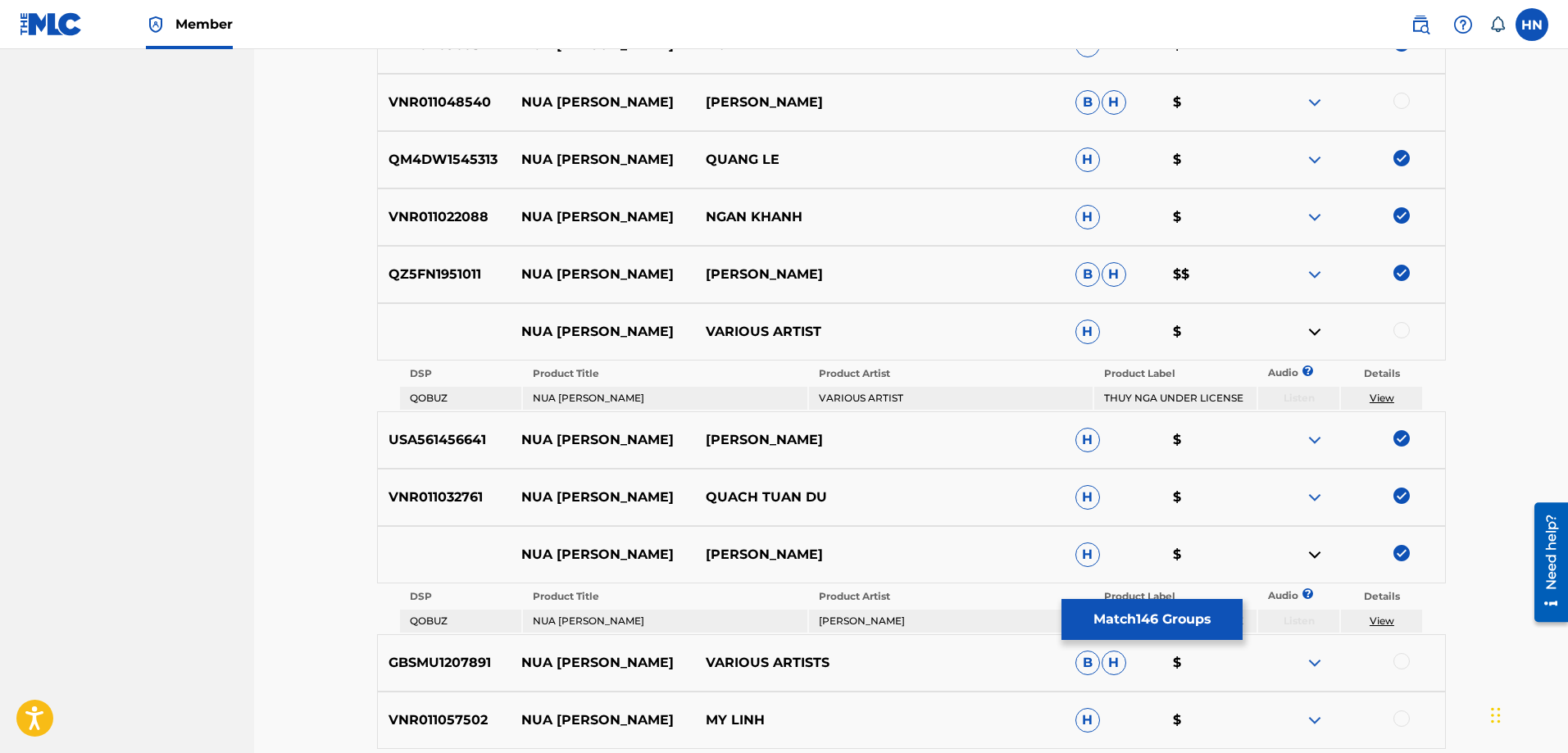
scroll to position [3071, 0]
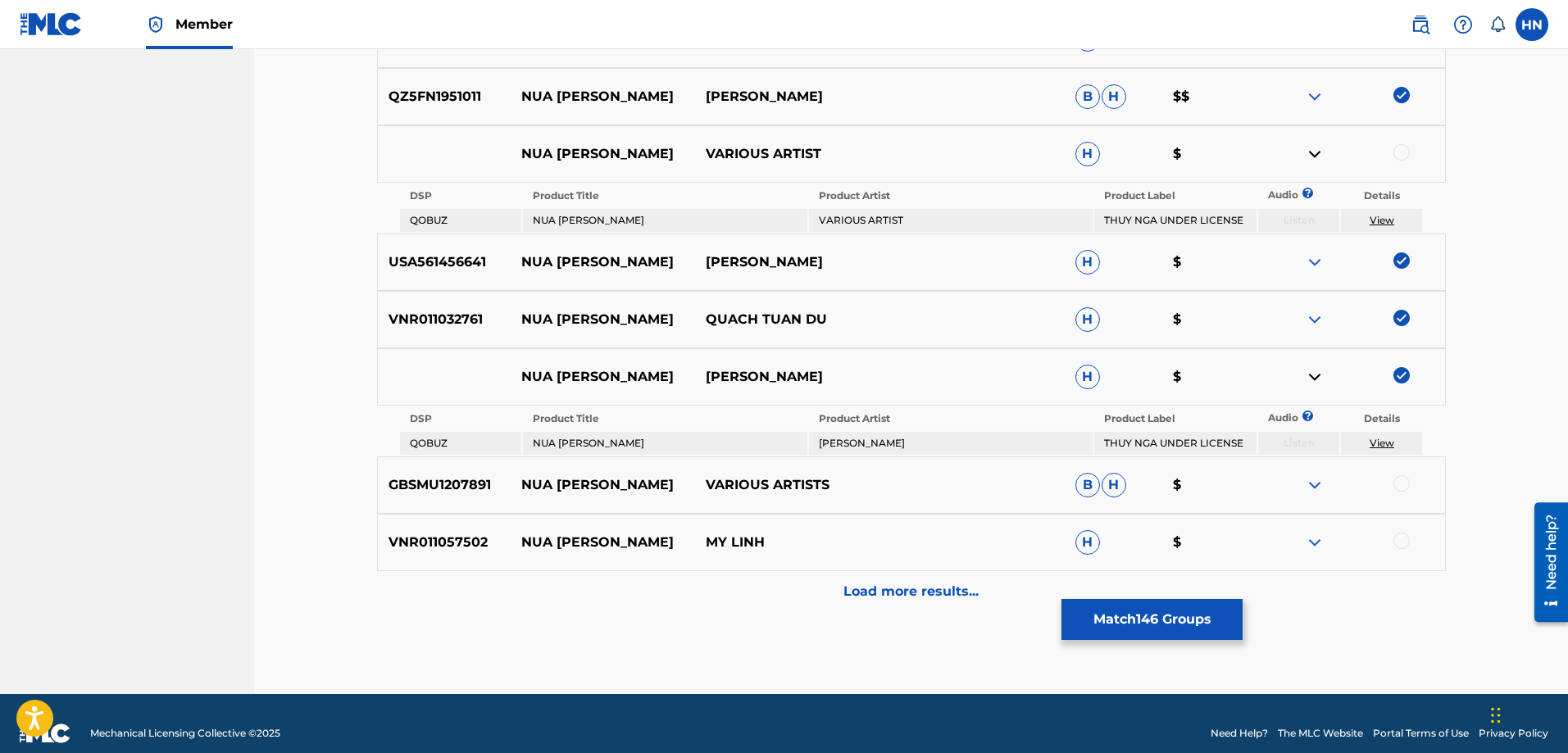
click at [1320, 479] on img at bounding box center [1315, 485] width 20 height 20
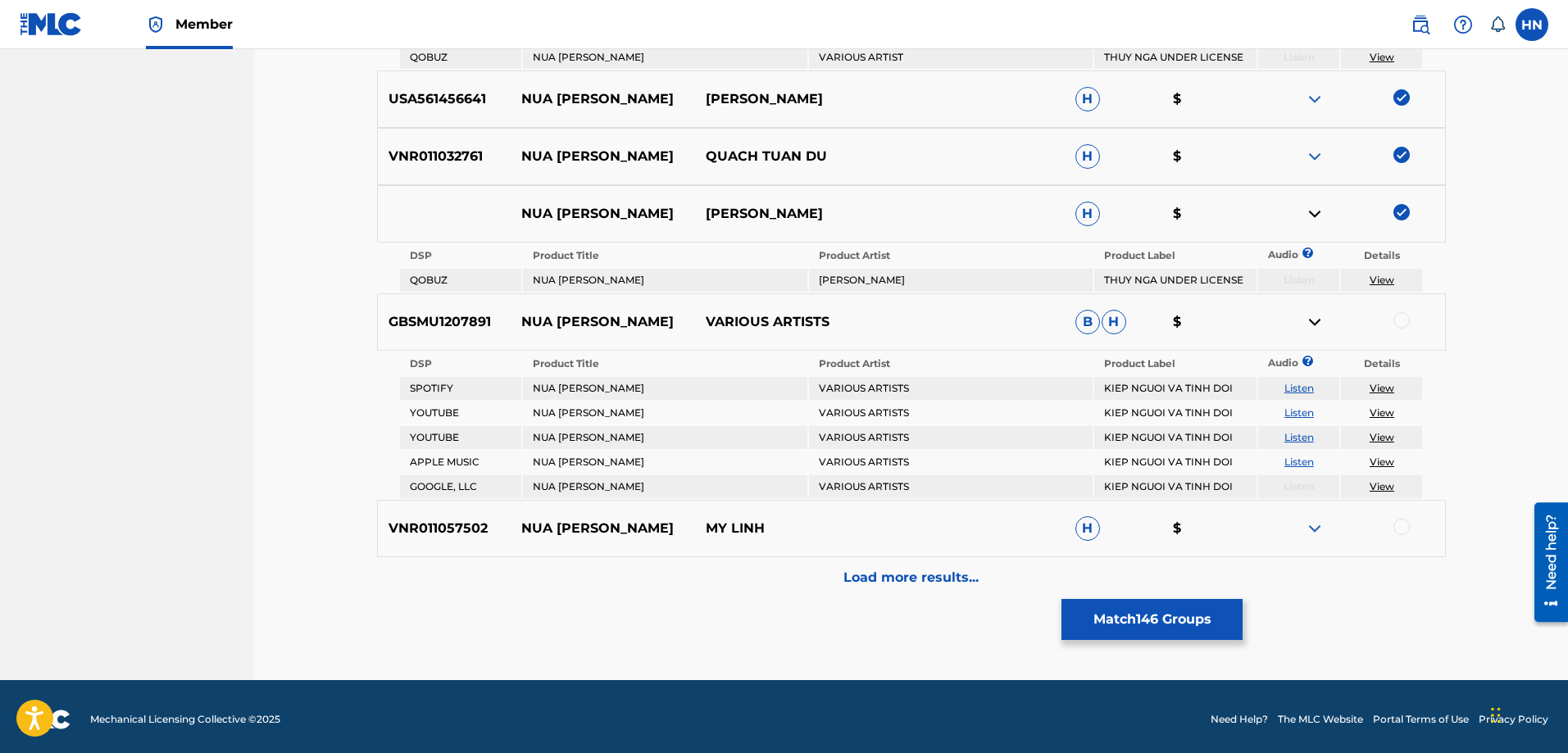
scroll to position [3236, 0]
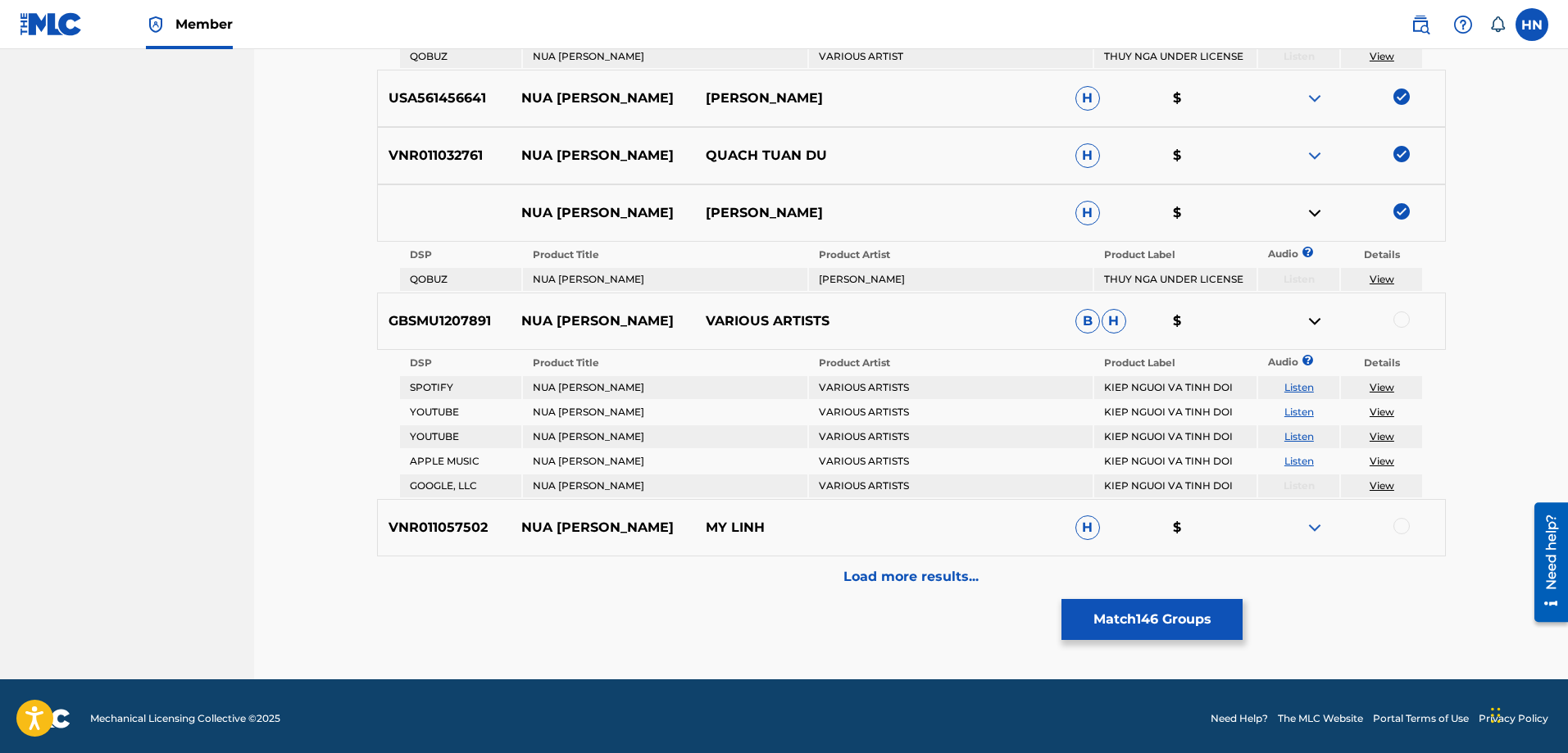
click at [1300, 429] on td "Listen" at bounding box center [1298, 437] width 81 height 23
click at [1301, 432] on link "Listen" at bounding box center [1299, 437] width 30 height 12
click at [1295, 407] on link "Listen" at bounding box center [1299, 411] width 30 height 12
click at [897, 563] on div "Load more results..." at bounding box center [912, 577] width 1069 height 41
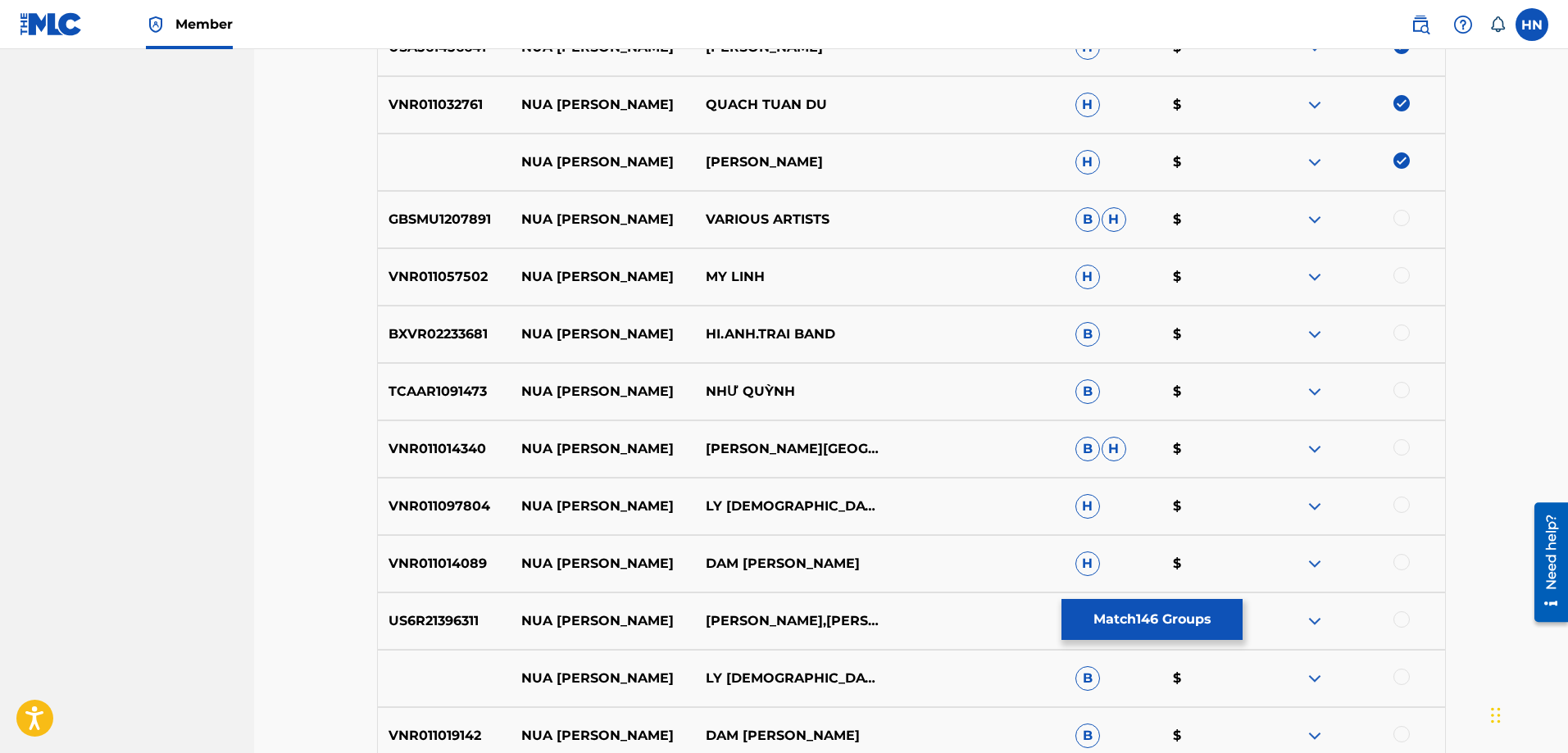
click at [1322, 333] on img at bounding box center [1315, 335] width 20 height 20
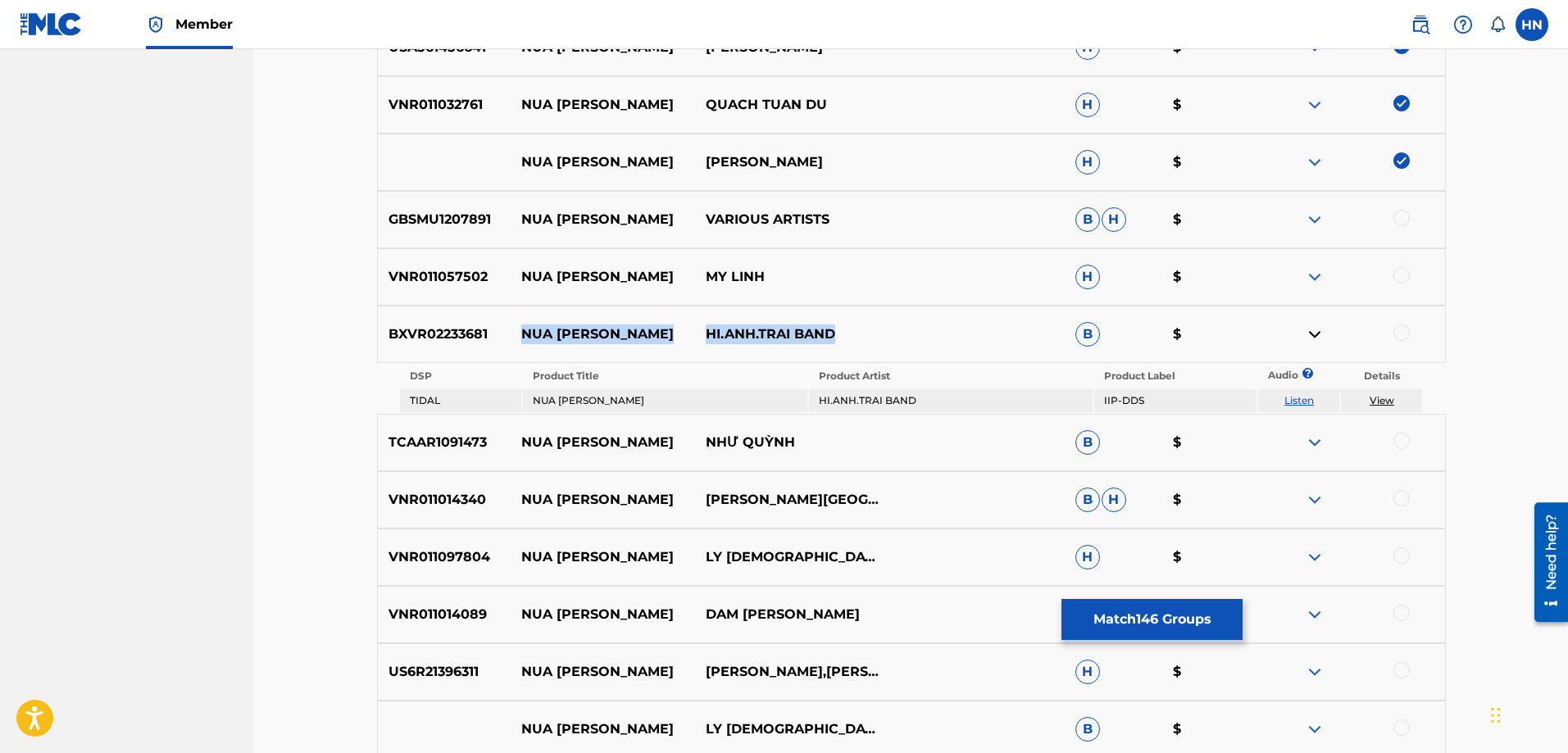
drag, startPoint x: 890, startPoint y: 333, endPoint x: 511, endPoint y: 338, distance: 379.0
click at [504, 334] on div "BXVR02233681 NUA VANG TRANG HI.ANH.TRAI BAND B $" at bounding box center [912, 335] width 1069 height 58
click at [398, 334] on p "BXVR02233681" at bounding box center [445, 335] width 133 height 20
click at [1406, 324] on div "BXVR02233681 NUA VANG TRANG HI.ANH.TRAI BAND B $" at bounding box center [912, 335] width 1069 height 58
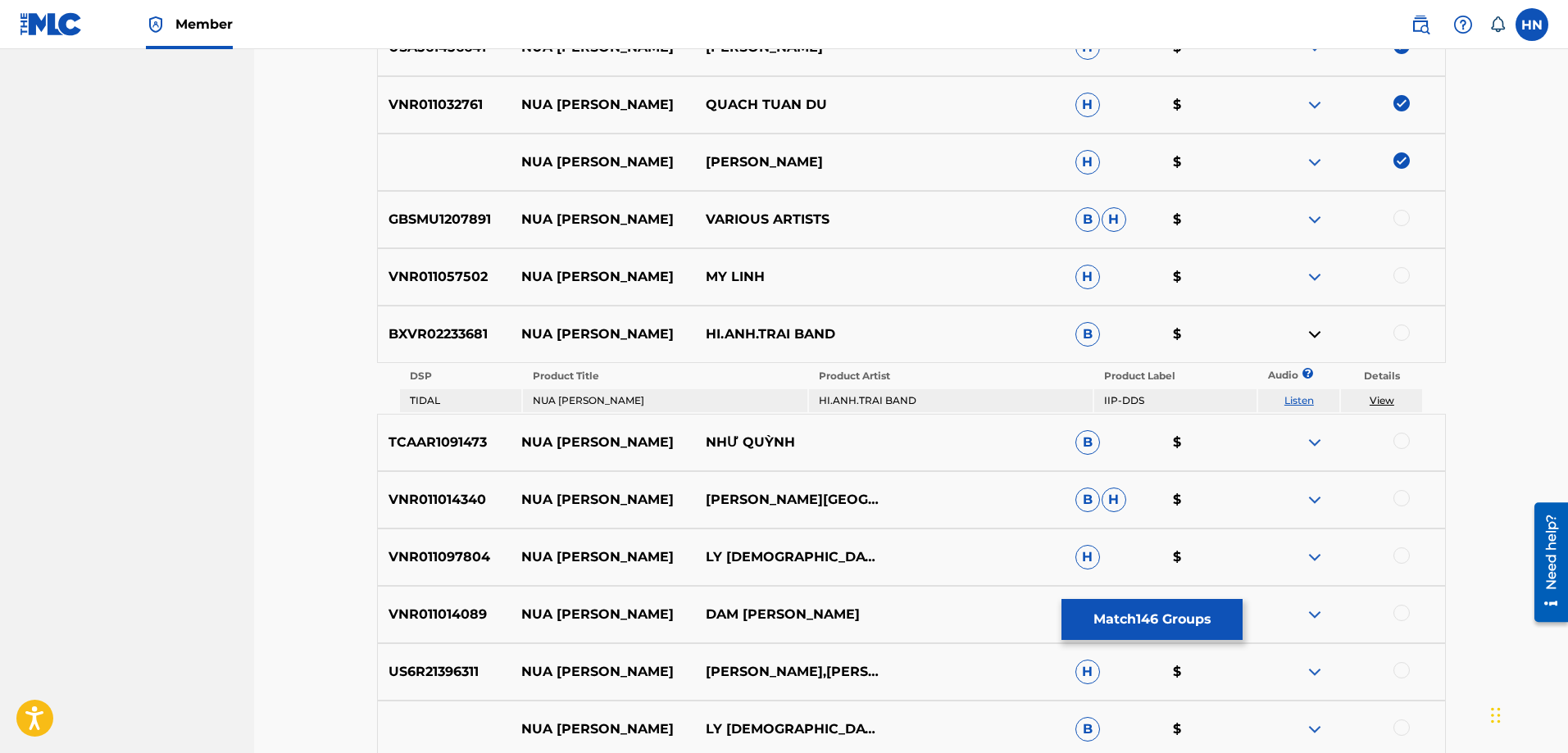
click at [1400, 329] on div at bounding box center [1401, 333] width 17 height 17
click at [446, 443] on p "TCAAR1091473" at bounding box center [445, 442] width 133 height 20
click at [1402, 439] on div at bounding box center [1401, 440] width 17 height 17
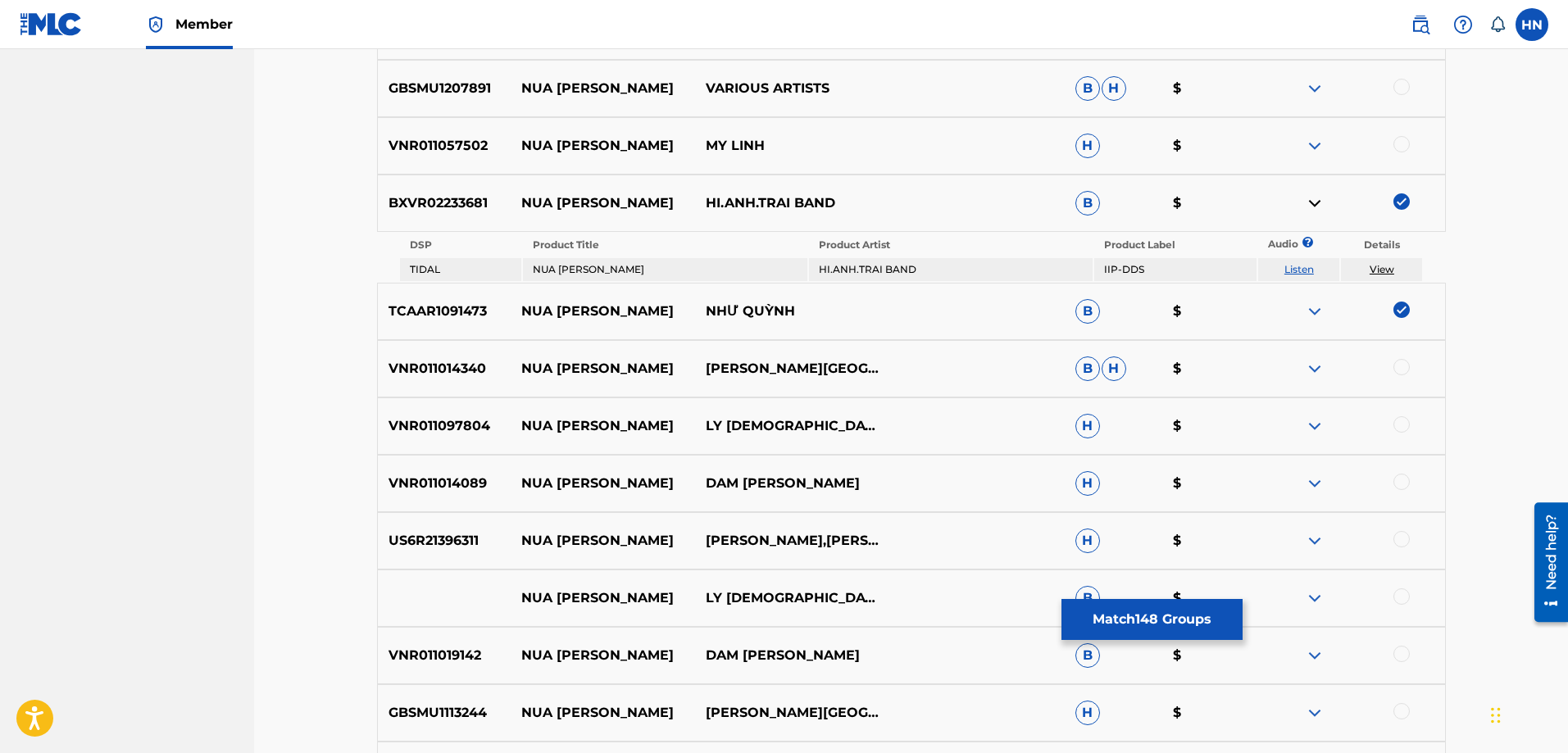
scroll to position [3481, 0]
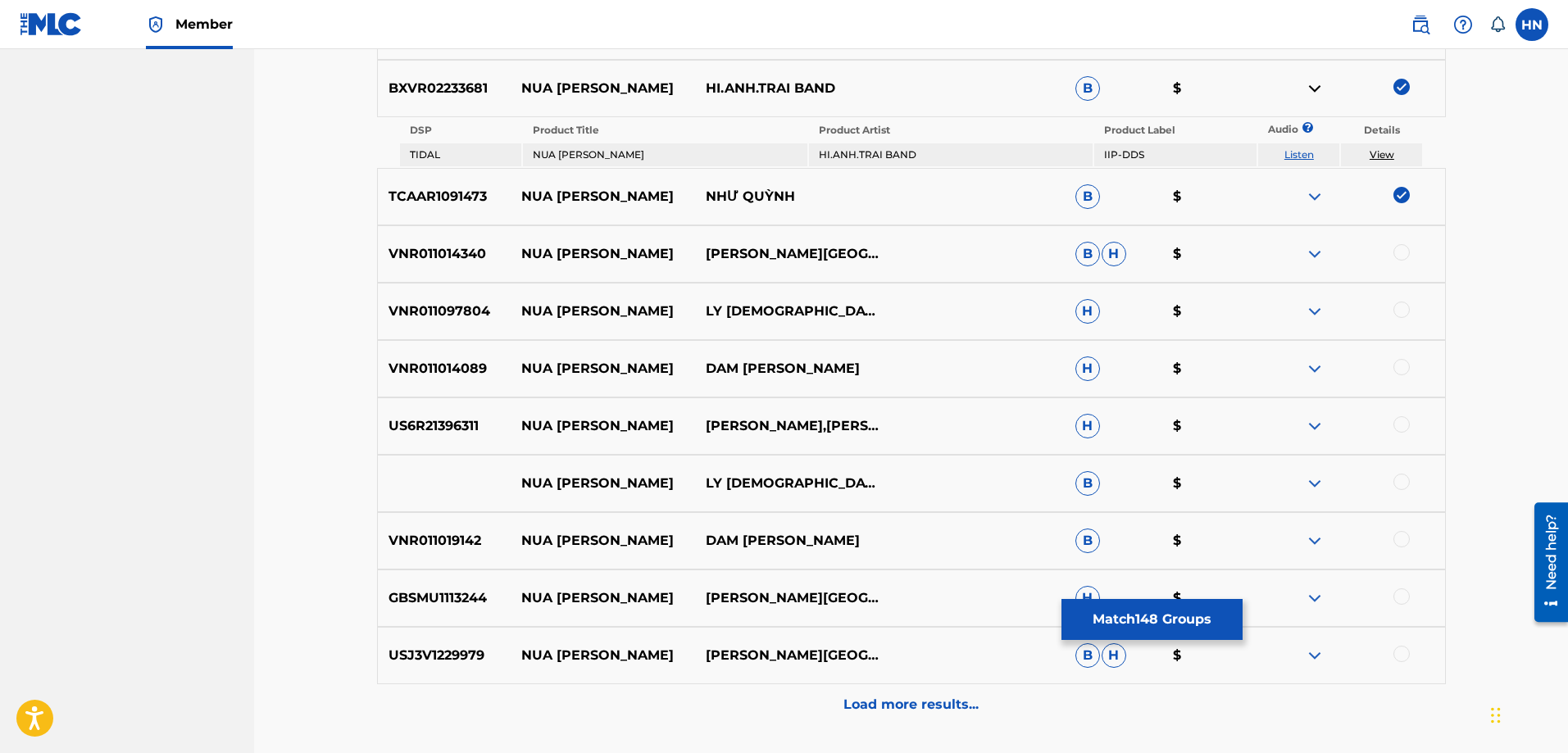
click at [440, 263] on p "VNR011014340" at bounding box center [445, 254] width 133 height 20
click at [1396, 249] on div at bounding box center [1401, 252] width 17 height 17
click at [455, 308] on p "VNR011097804" at bounding box center [445, 311] width 133 height 20
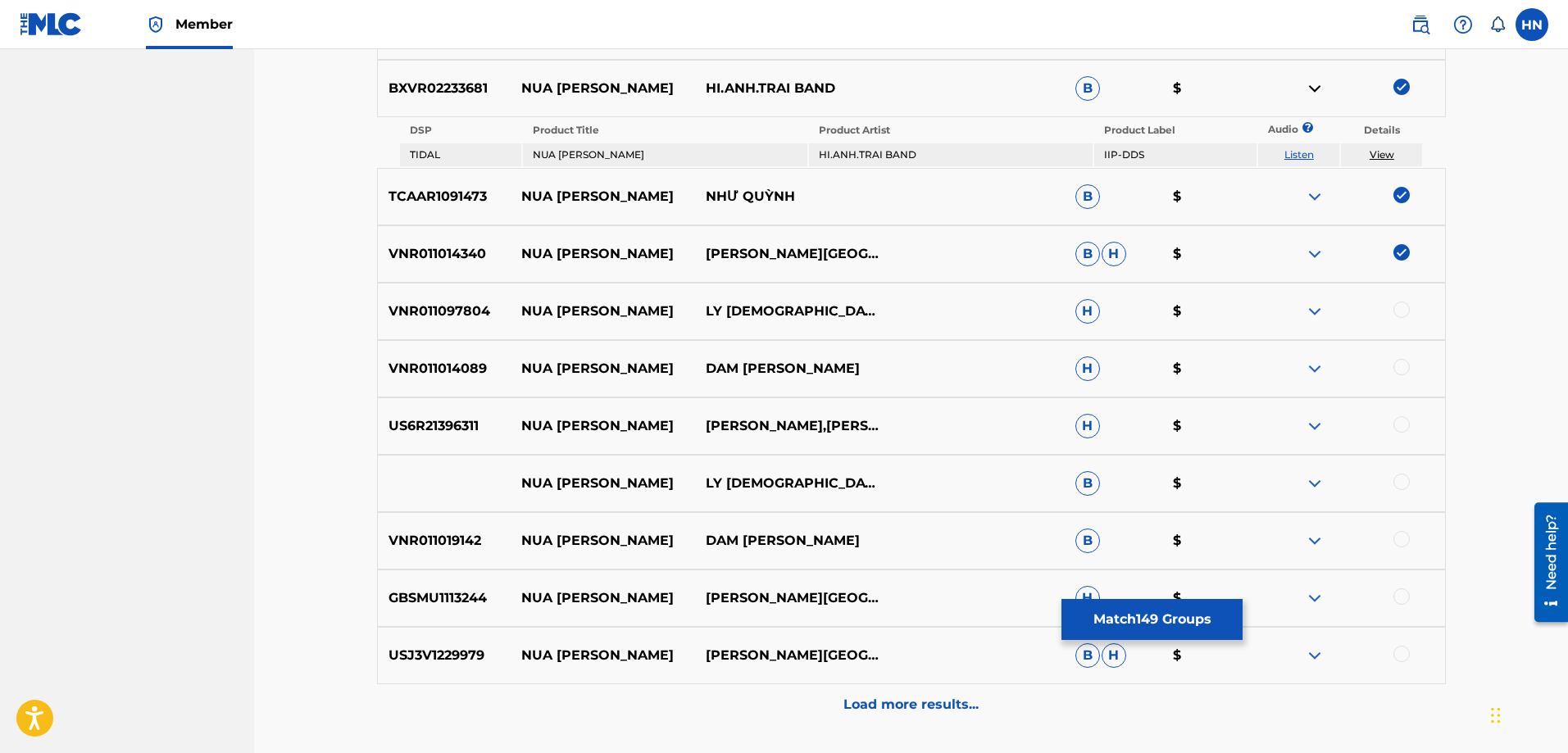
click at [1399, 304] on div at bounding box center [1401, 309] width 17 height 17
click at [413, 376] on p "VNR011014089" at bounding box center [445, 369] width 133 height 20
click at [1393, 366] on div at bounding box center [1401, 367] width 17 height 17
click at [445, 432] on p "US6R21396311" at bounding box center [445, 426] width 133 height 20
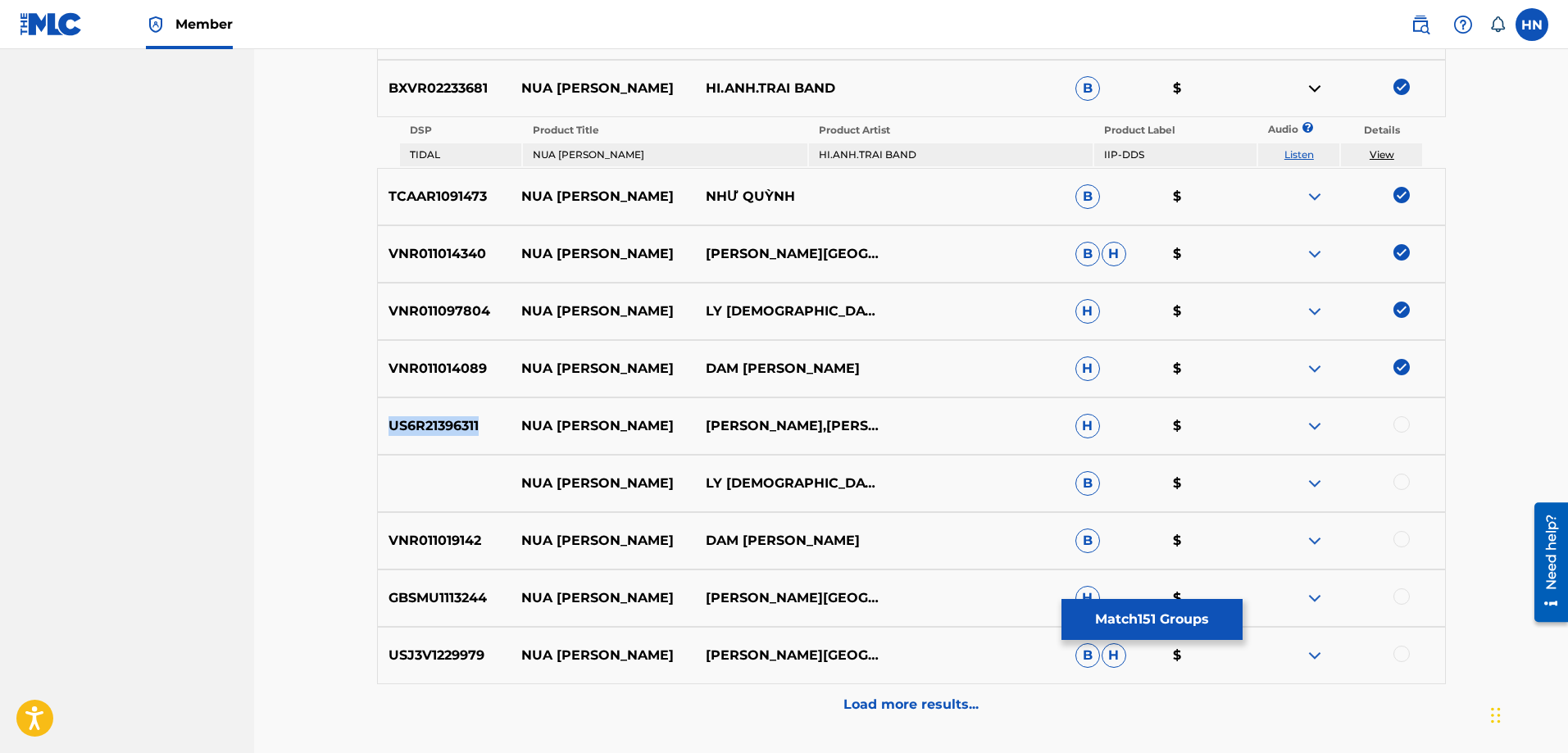
click at [445, 432] on p "US6R21396311" at bounding box center [445, 426] width 133 height 20
click at [1405, 427] on div at bounding box center [1401, 425] width 17 height 17
drag, startPoint x: 507, startPoint y: 482, endPoint x: 840, endPoint y: 479, distance: 333.0
click at [828, 477] on div "NUA VANG TRANG LY DIEU LINH B $" at bounding box center [912, 484] width 1069 height 58
click at [1403, 477] on div at bounding box center [1401, 481] width 17 height 17
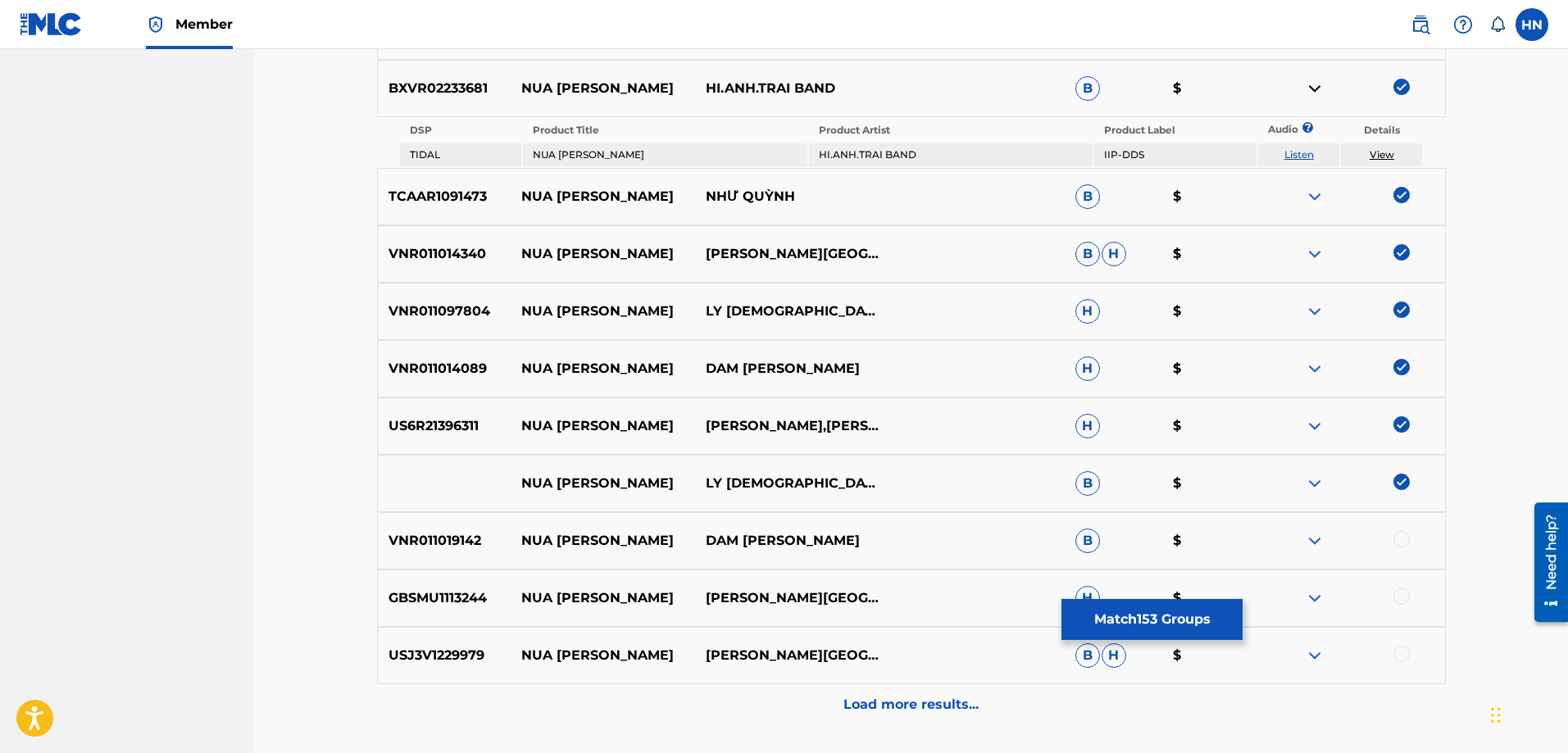
click at [1321, 485] on img at bounding box center [1315, 483] width 20 height 20
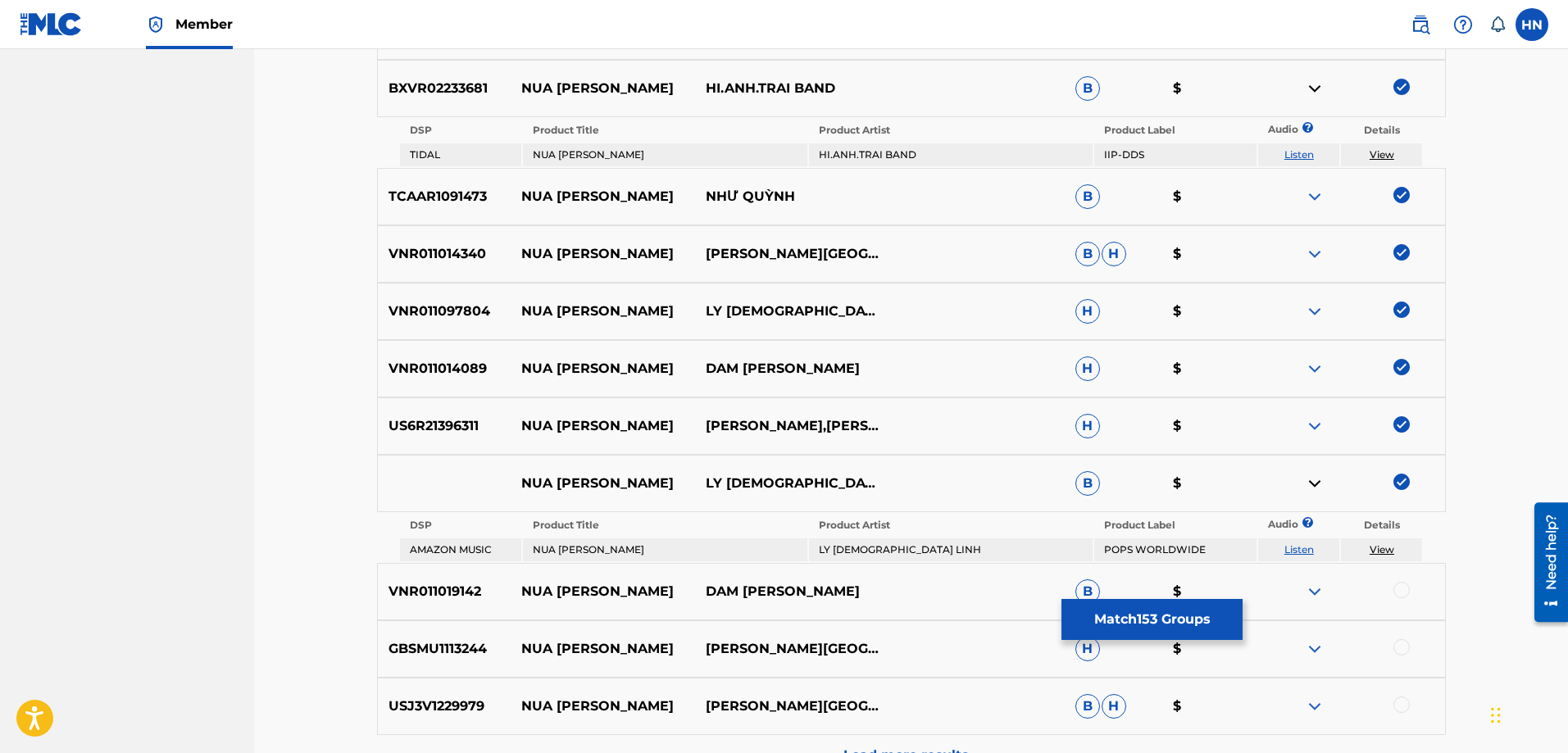
click at [1295, 546] on link "Listen" at bounding box center [1299, 549] width 30 height 12
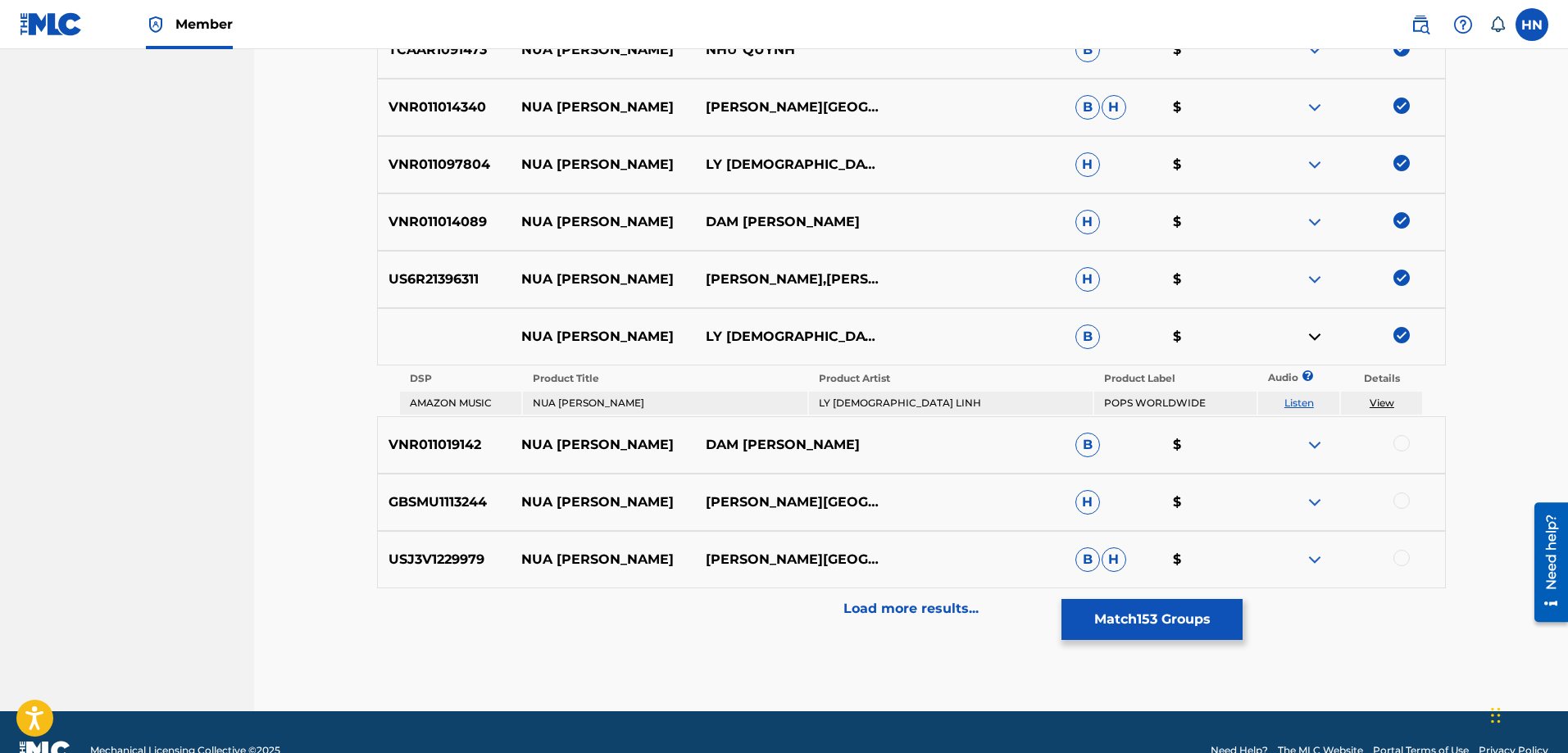
scroll to position [3645, 0]
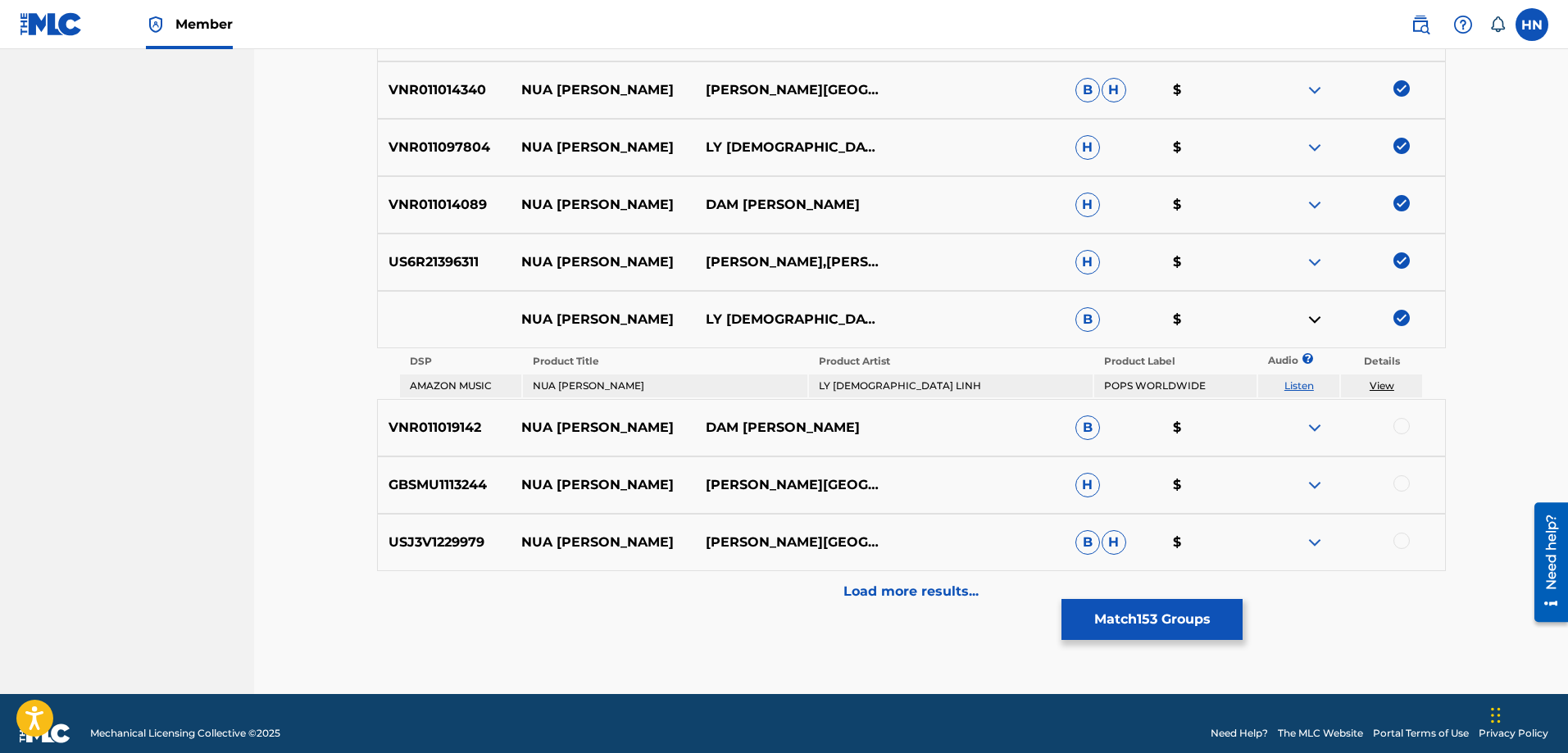
click at [449, 434] on p "VNR011019142" at bounding box center [445, 428] width 133 height 20
click at [1402, 425] on div at bounding box center [1401, 426] width 17 height 17
click at [432, 494] on p "GBSMU1113244" at bounding box center [445, 485] width 133 height 20
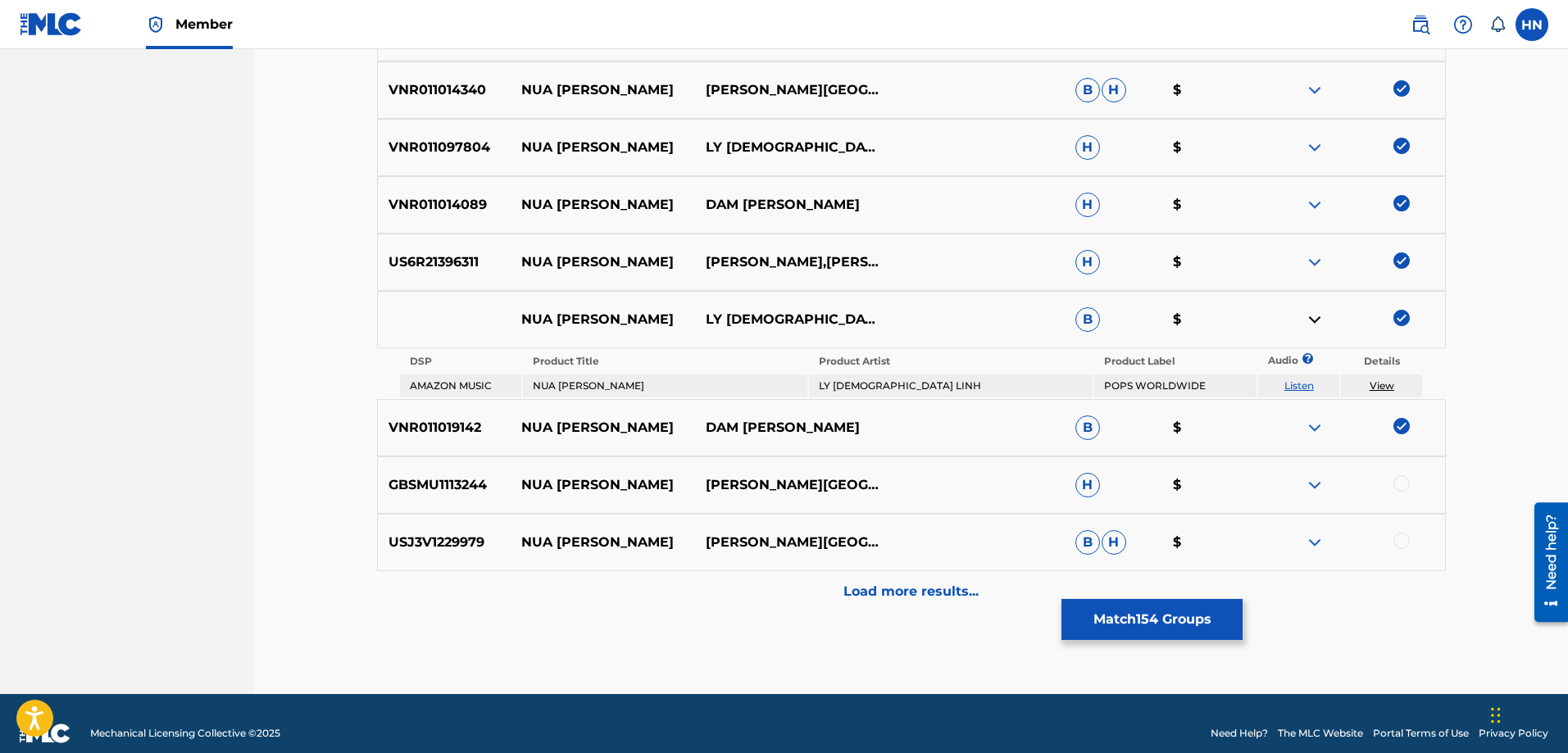
click at [1399, 480] on div at bounding box center [1401, 483] width 17 height 17
click at [436, 530] on div "USJ3V1229979 NUA [PERSON_NAME][GEOGRAPHIC_DATA]" at bounding box center [912, 542] width 1069 height 58
click at [1400, 540] on div at bounding box center [1401, 541] width 17 height 17
click at [902, 599] on p "Load more results..." at bounding box center [911, 591] width 135 height 20
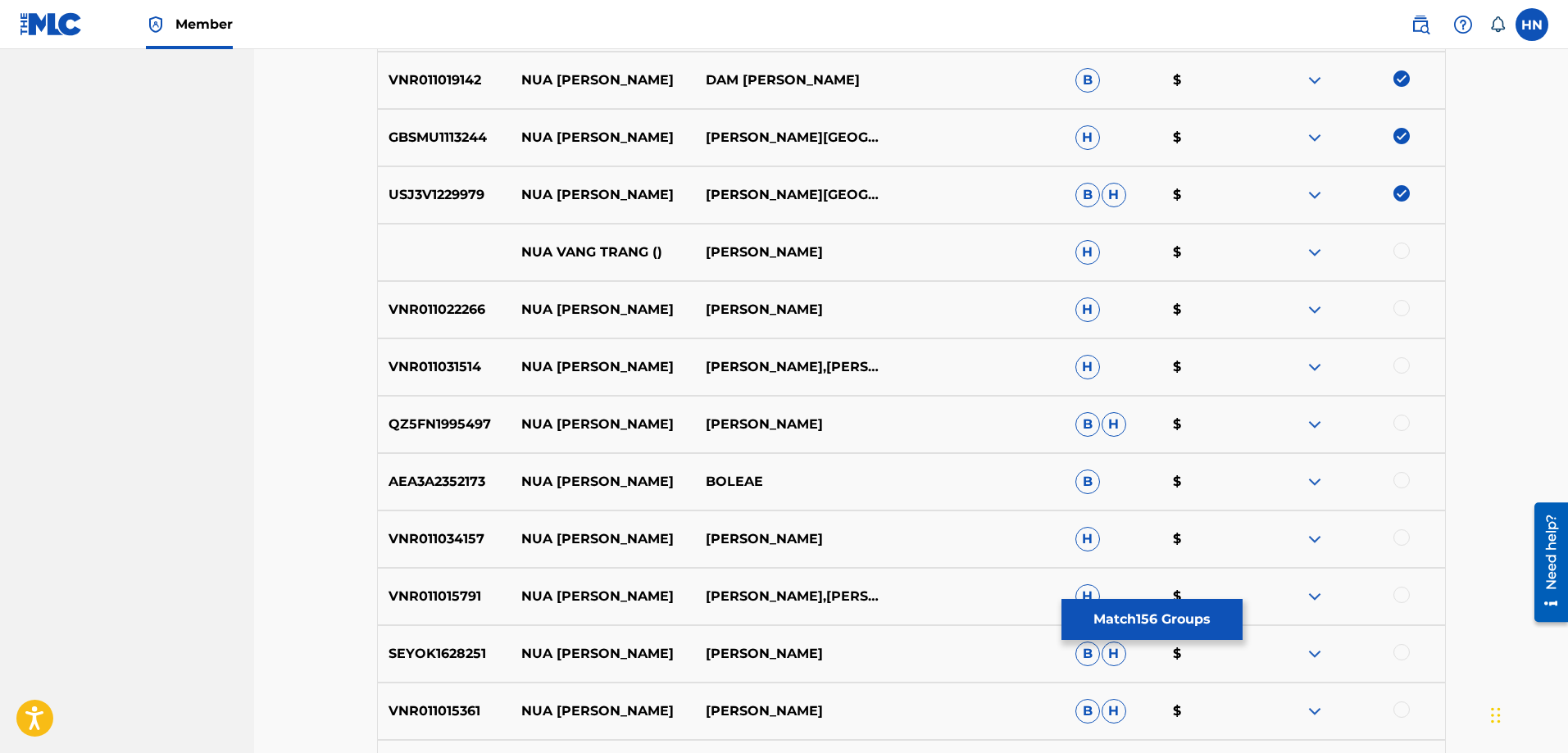
scroll to position [3973, 0]
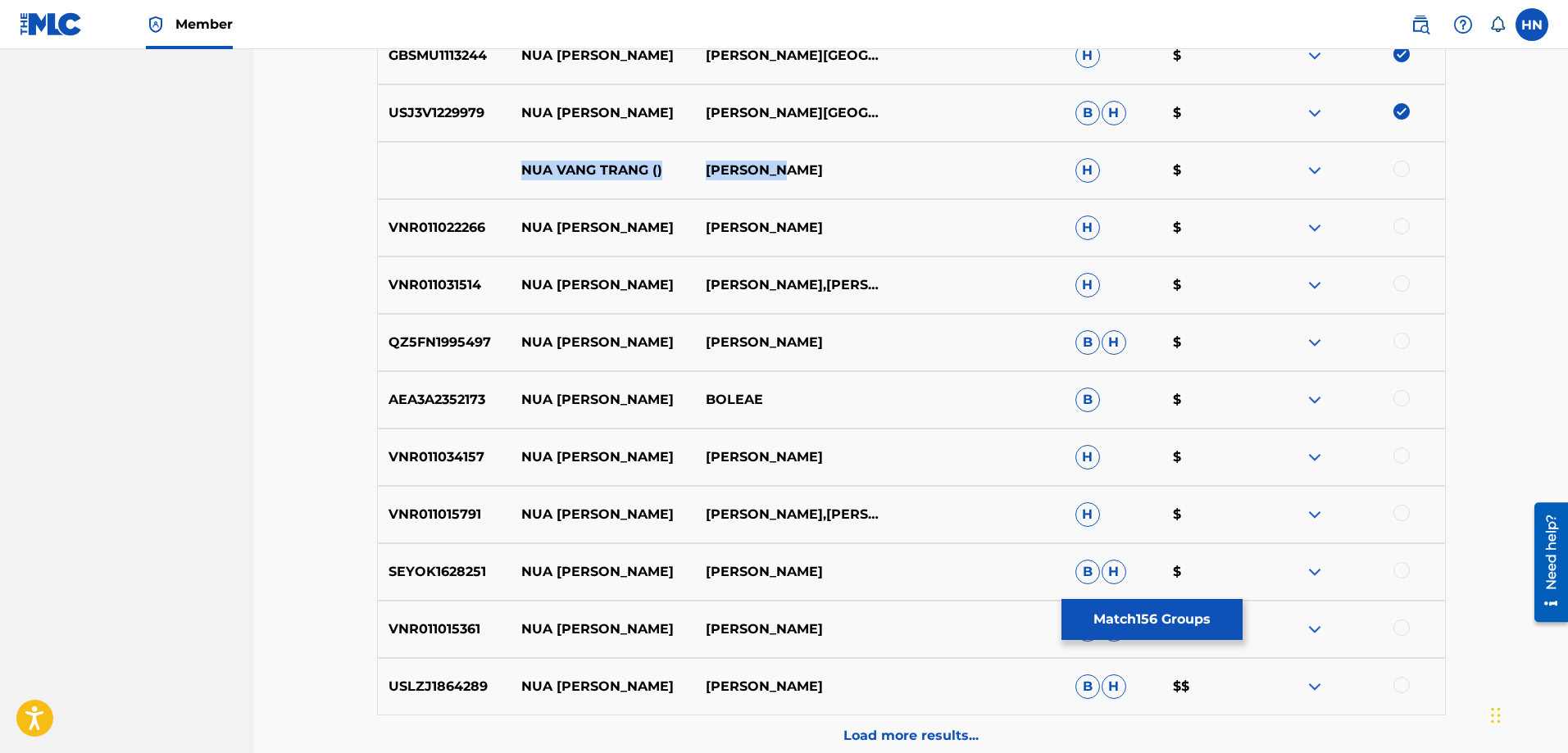
drag, startPoint x: 515, startPoint y: 169, endPoint x: 977, endPoint y: 164, distance: 462.0
click at [974, 163] on div "NUA [PERSON_NAME] () [PERSON_NAME] H $" at bounding box center [912, 170] width 1069 height 58
click at [1406, 165] on div at bounding box center [1401, 169] width 17 height 17
click at [1304, 170] on div at bounding box center [1351, 170] width 184 height 20
click at [1325, 168] on div at bounding box center [1351, 170] width 184 height 20
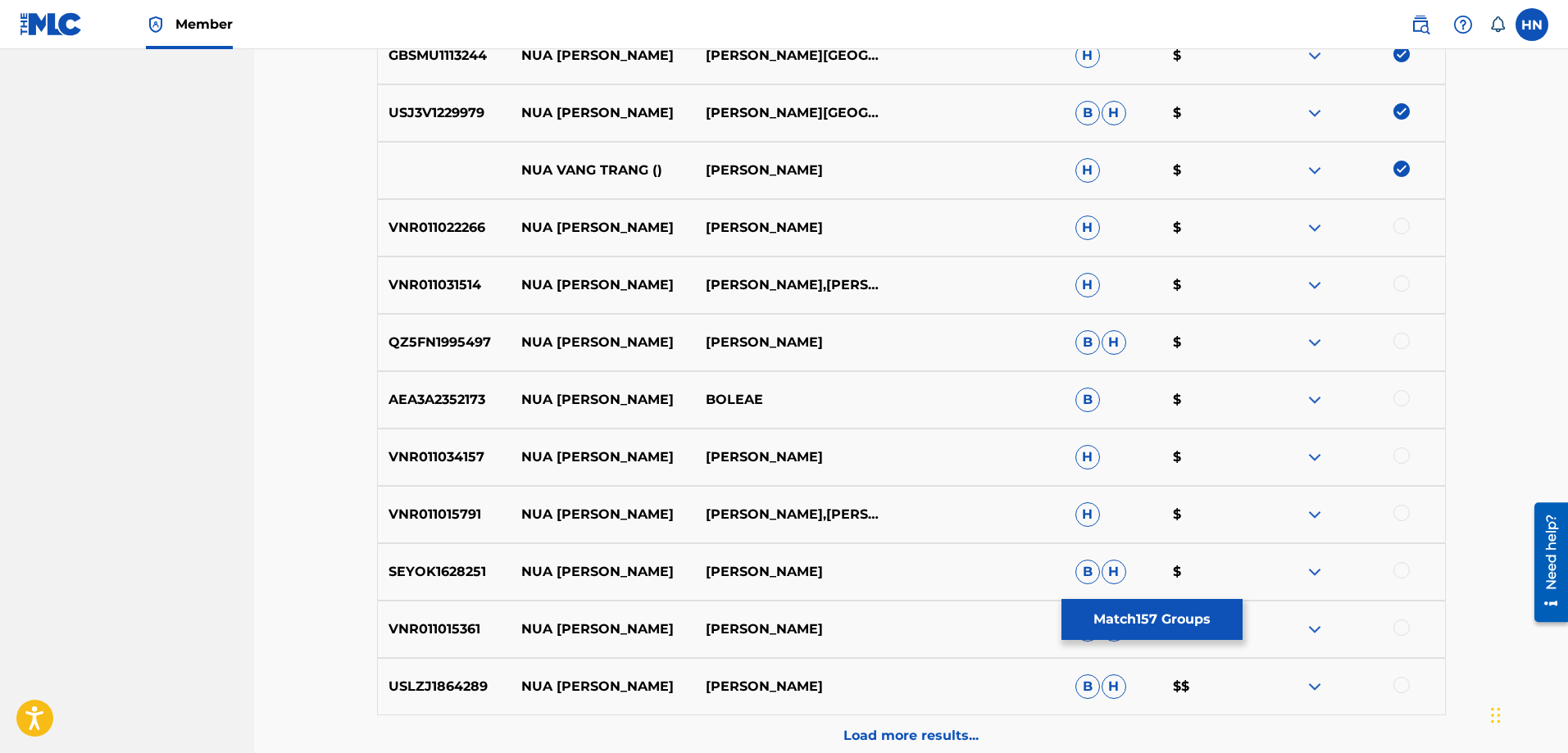
click at [1319, 168] on img at bounding box center [1315, 170] width 20 height 20
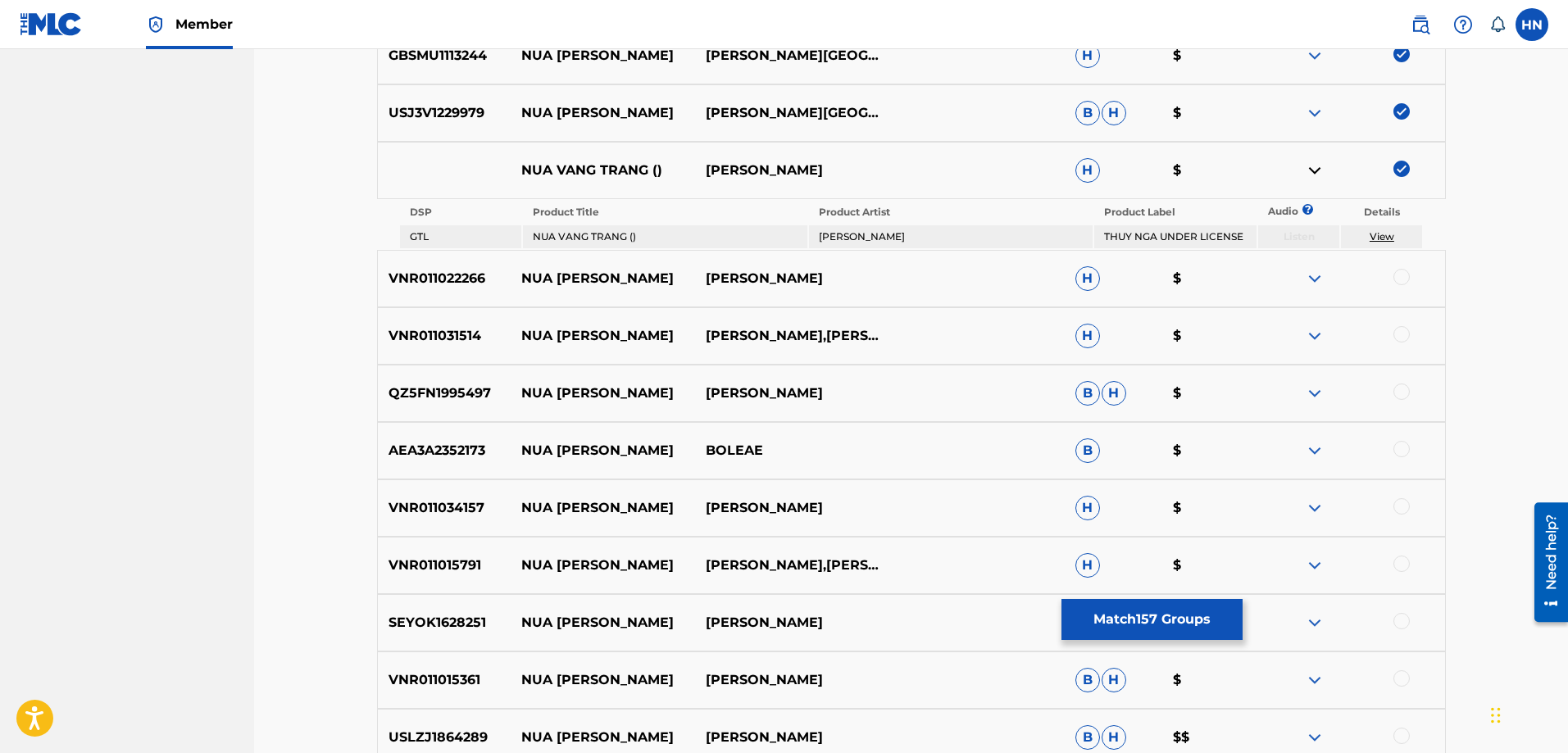
click at [467, 336] on p "VNR011031514" at bounding box center [445, 335] width 133 height 20
click at [1403, 335] on div at bounding box center [1401, 334] width 17 height 17
drag, startPoint x: 798, startPoint y: 274, endPoint x: 501, endPoint y: 275, distance: 297.0
click at [501, 275] on div "VNR011022266 NUA VANG TRANG HOANG THI H $" at bounding box center [912, 279] width 1069 height 58
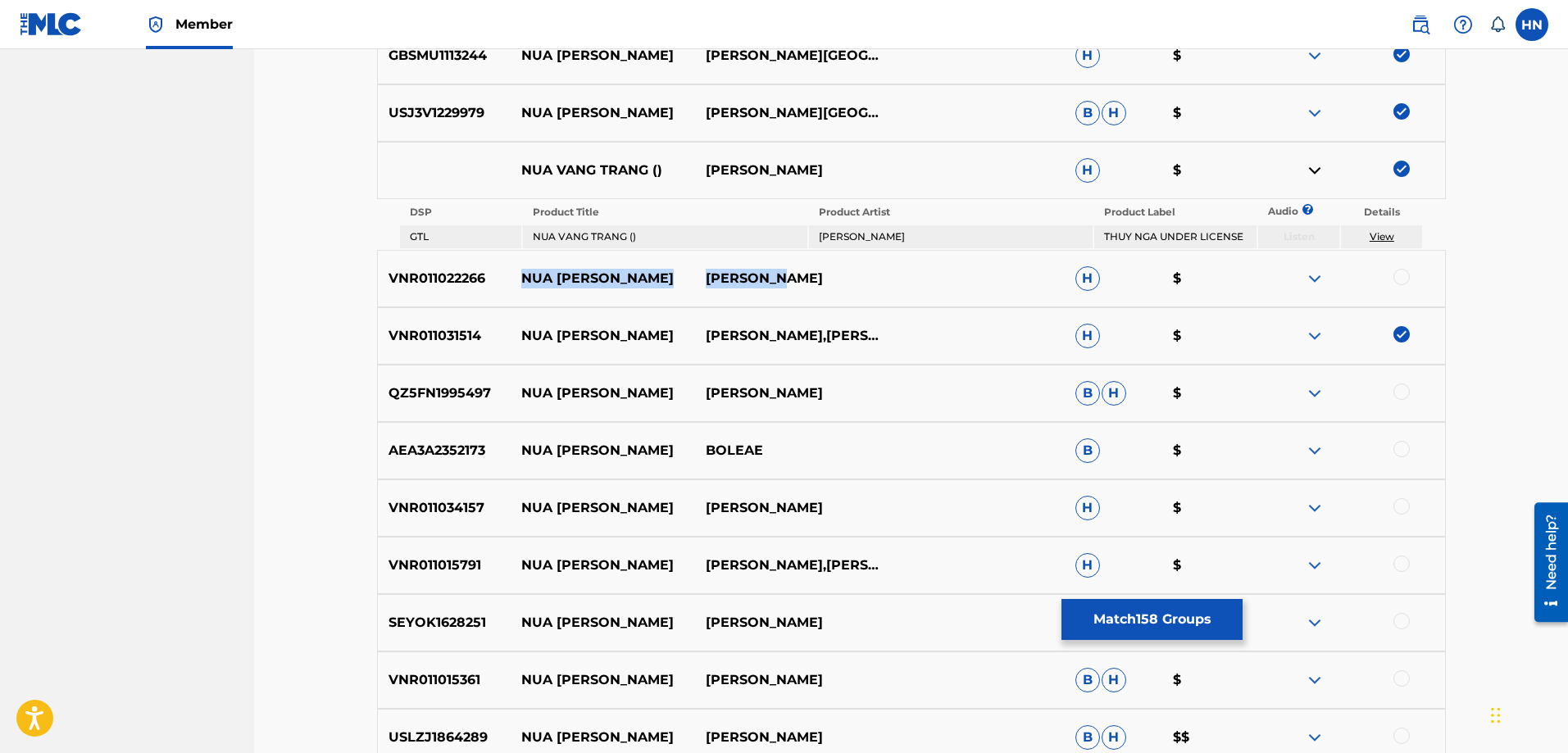
click at [1309, 280] on img at bounding box center [1315, 279] width 20 height 20
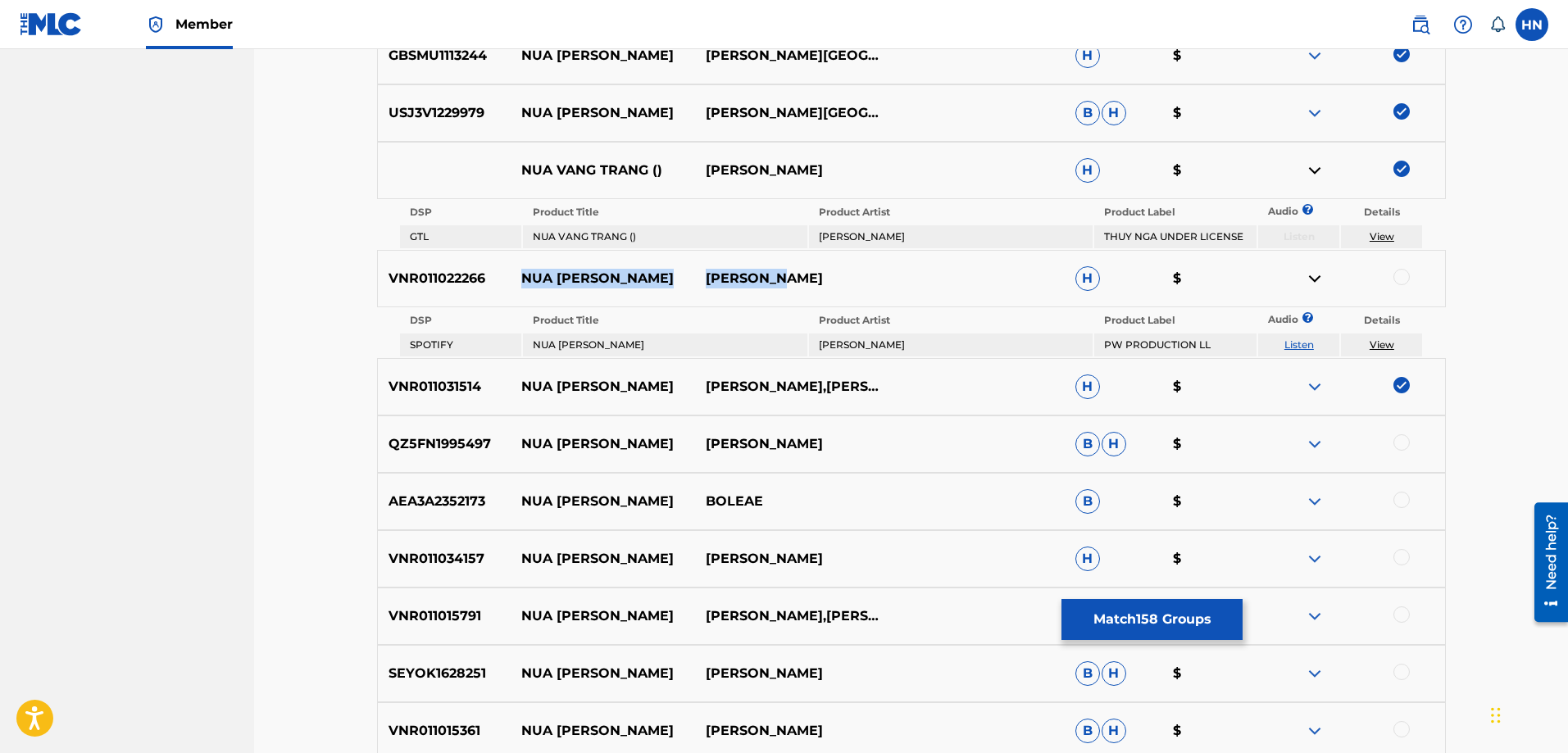
click at [1311, 343] on link "Listen" at bounding box center [1299, 345] width 30 height 12
click at [435, 450] on p "QZ5FN1995497" at bounding box center [445, 444] width 133 height 20
click at [1399, 439] on div at bounding box center [1401, 442] width 17 height 17
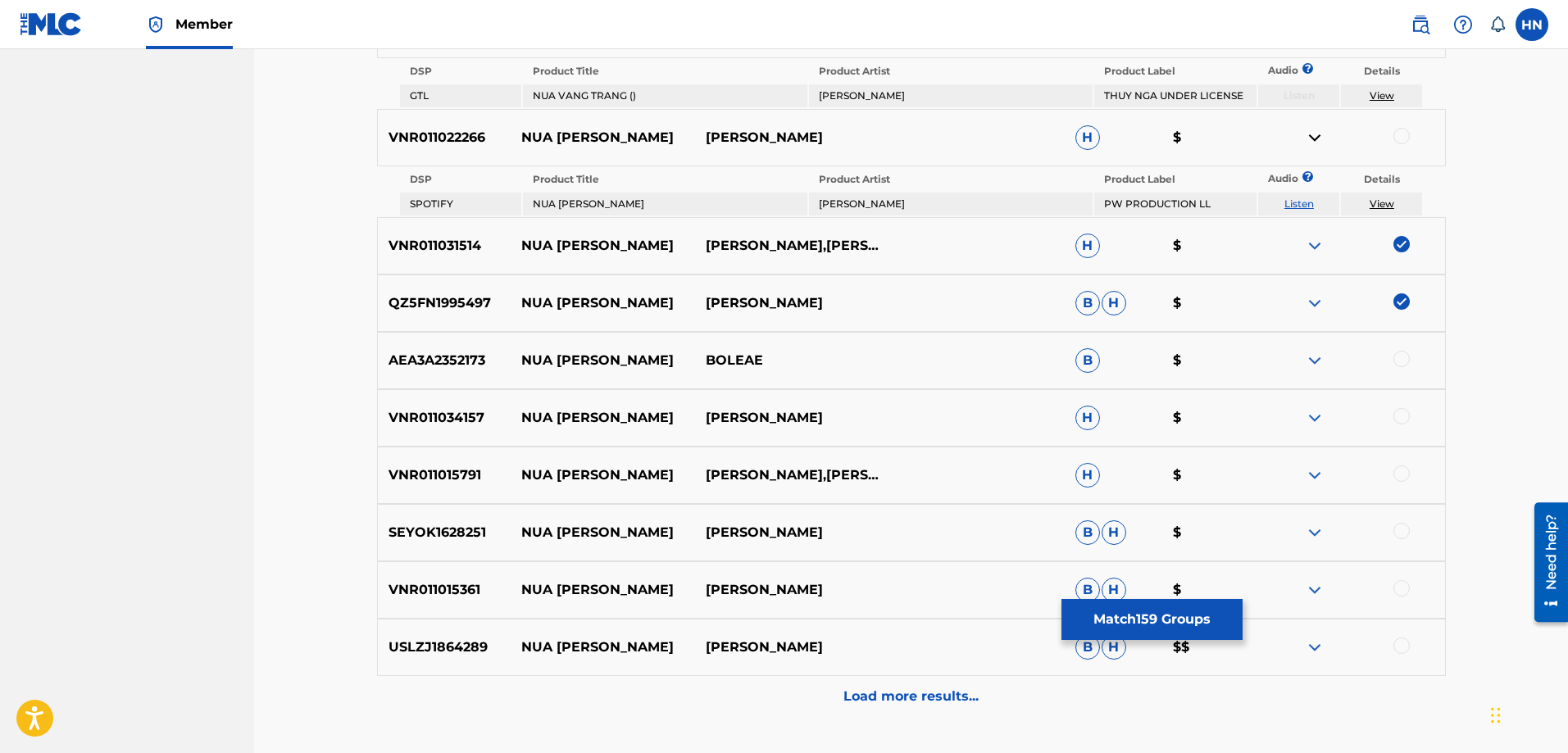
scroll to position [4219, 0]
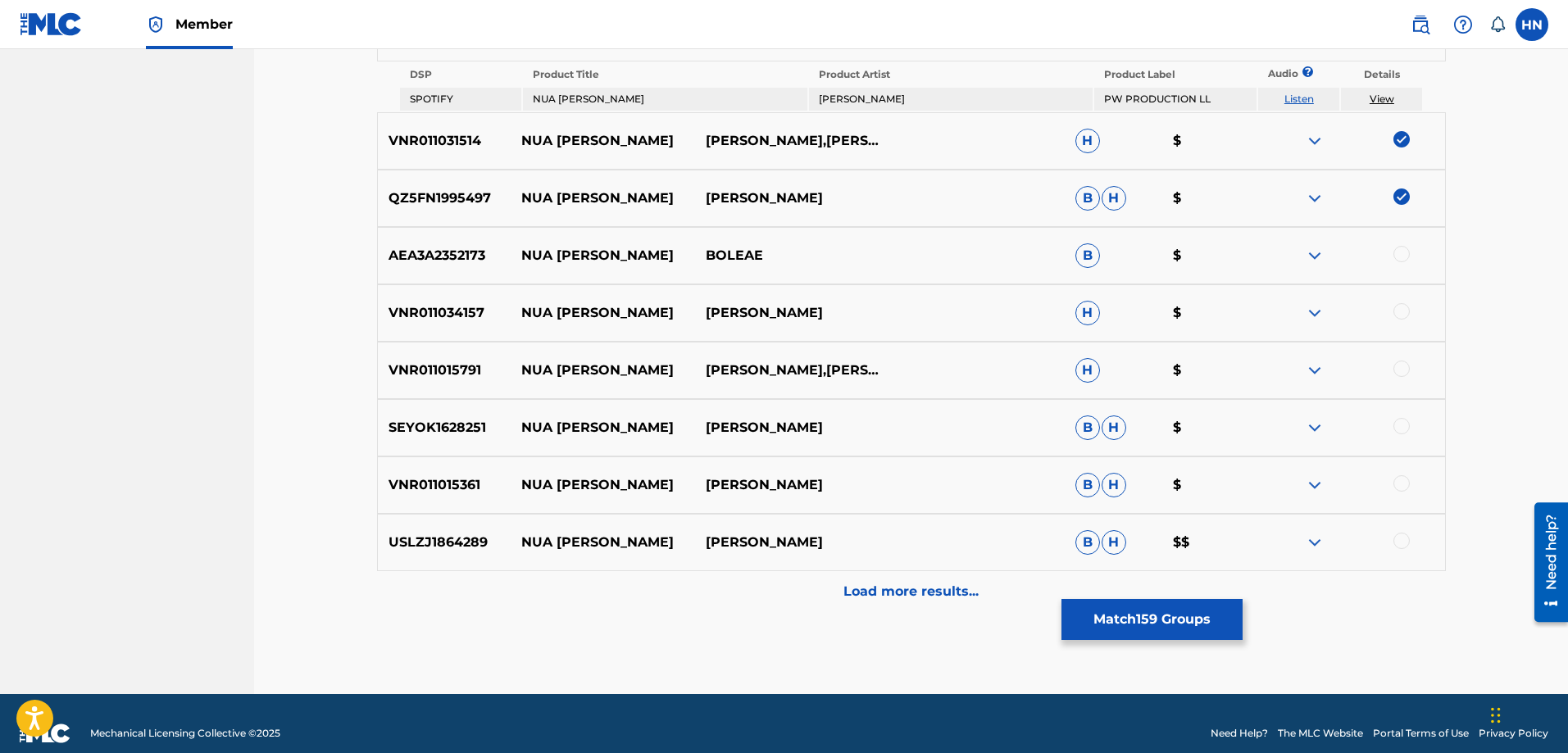
click at [420, 370] on p "VNR011015791" at bounding box center [445, 370] width 133 height 20
click at [1399, 372] on div at bounding box center [1401, 369] width 17 height 17
click at [413, 481] on p "VNR011015361" at bounding box center [445, 485] width 133 height 20
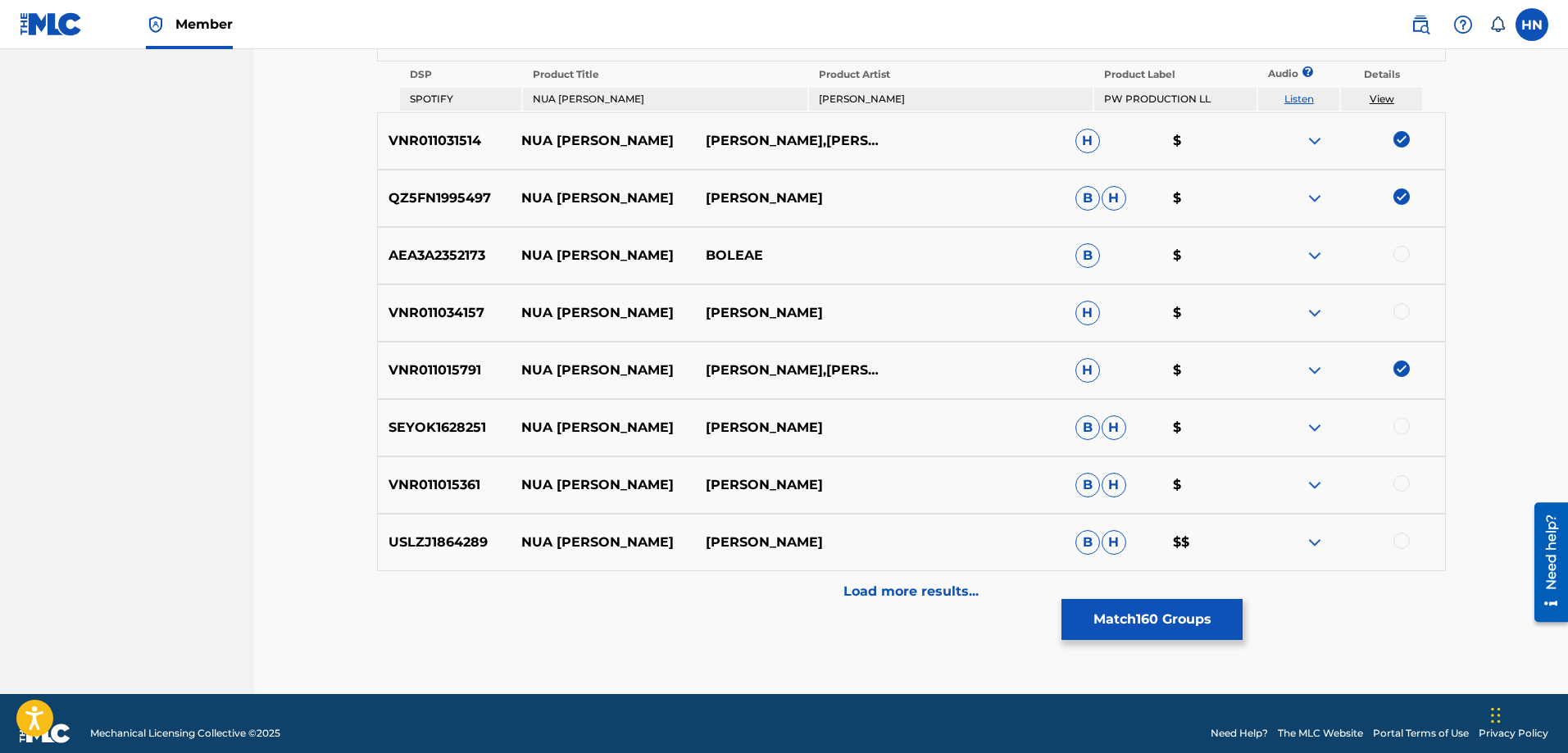
click at [1406, 486] on div at bounding box center [1401, 483] width 17 height 17
click at [452, 549] on p "USLZJ1864289" at bounding box center [445, 542] width 133 height 20
click at [1392, 546] on div at bounding box center [1351, 542] width 184 height 20
click at [1397, 543] on div at bounding box center [1401, 541] width 17 height 17
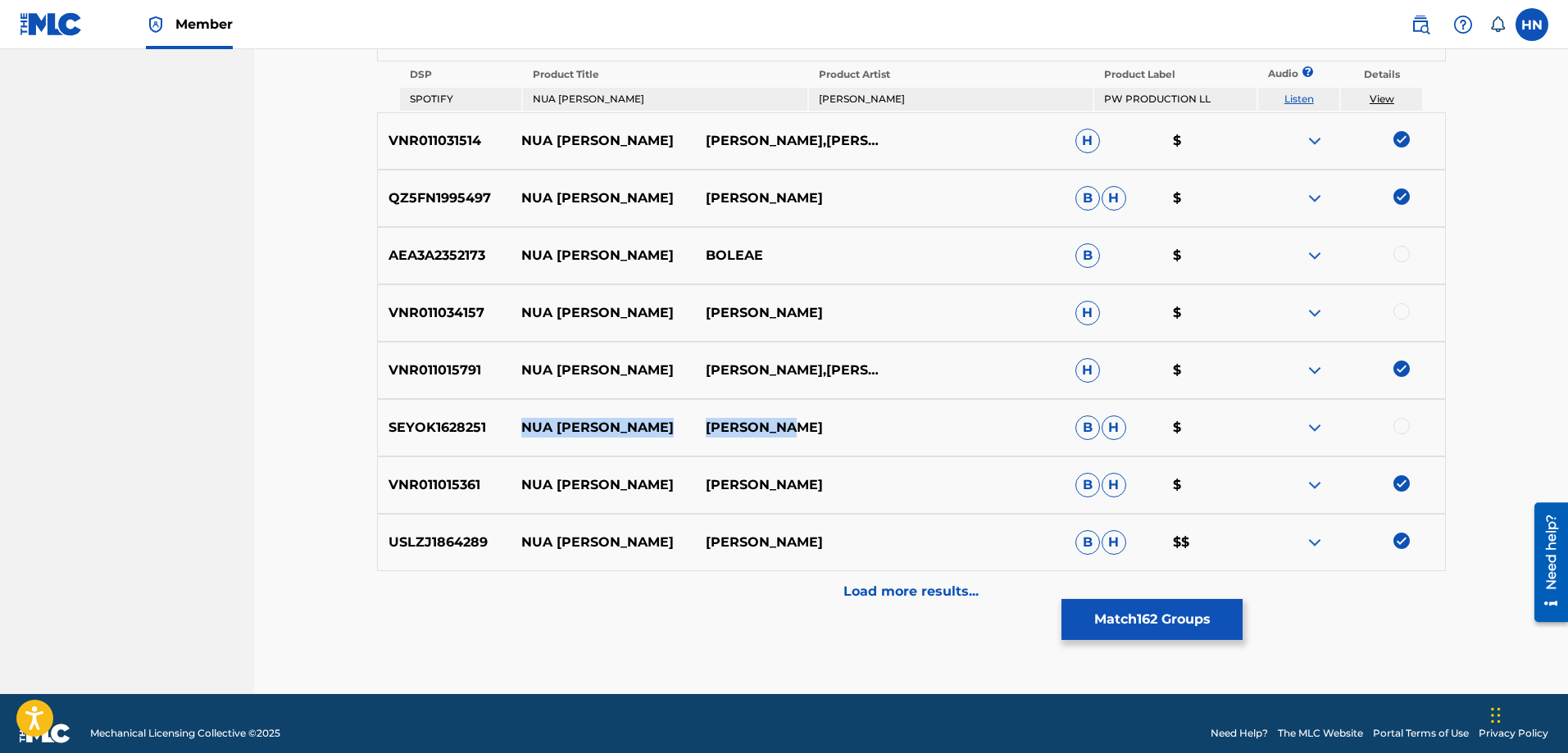
drag, startPoint x: 866, startPoint y: 419, endPoint x: 517, endPoint y: 424, distance: 349.0
click at [517, 424] on div "SEYOK1628251 NUA VANG TRANG THANH CHAU B H $" at bounding box center [912, 428] width 1069 height 58
click at [1323, 422] on img at bounding box center [1315, 428] width 20 height 20
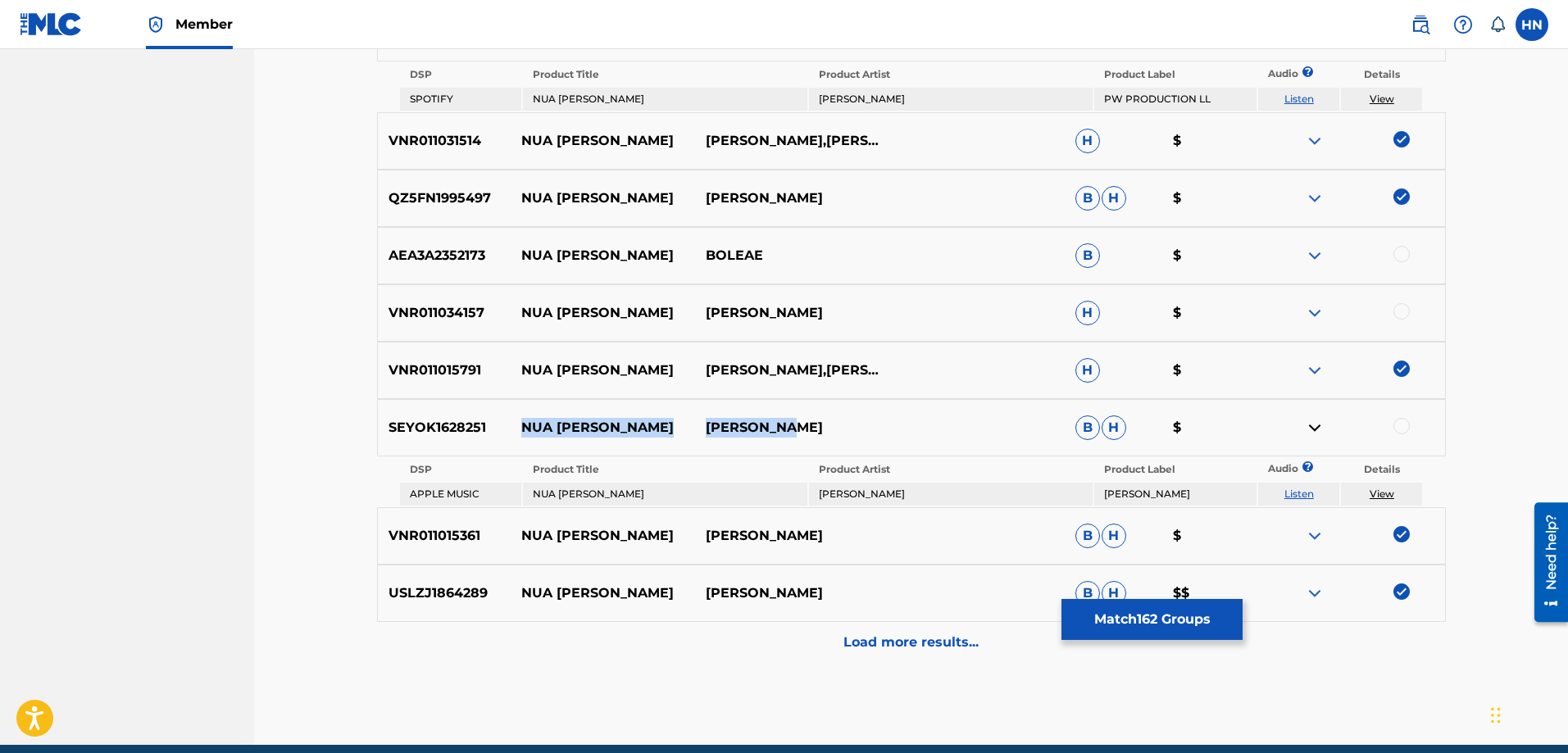
click at [1306, 489] on link "Listen" at bounding box center [1299, 494] width 30 height 12
click at [1323, 312] on img at bounding box center [1315, 313] width 20 height 20
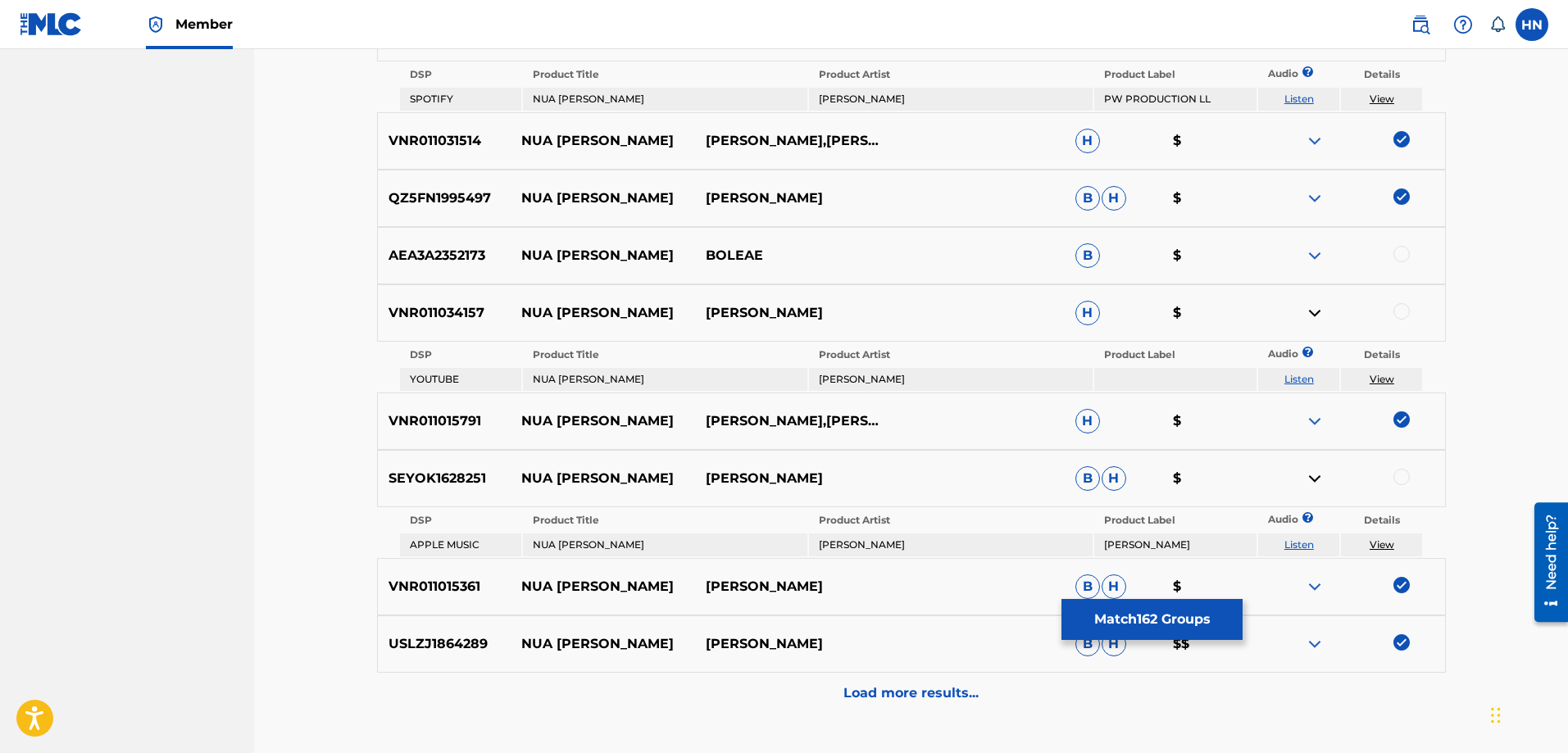
click at [1302, 372] on td "Listen" at bounding box center [1298, 379] width 81 height 23
click at [1297, 381] on link "Listen" at bounding box center [1299, 379] width 30 height 12
click at [881, 687] on p "Load more results..." at bounding box center [911, 694] width 135 height 20
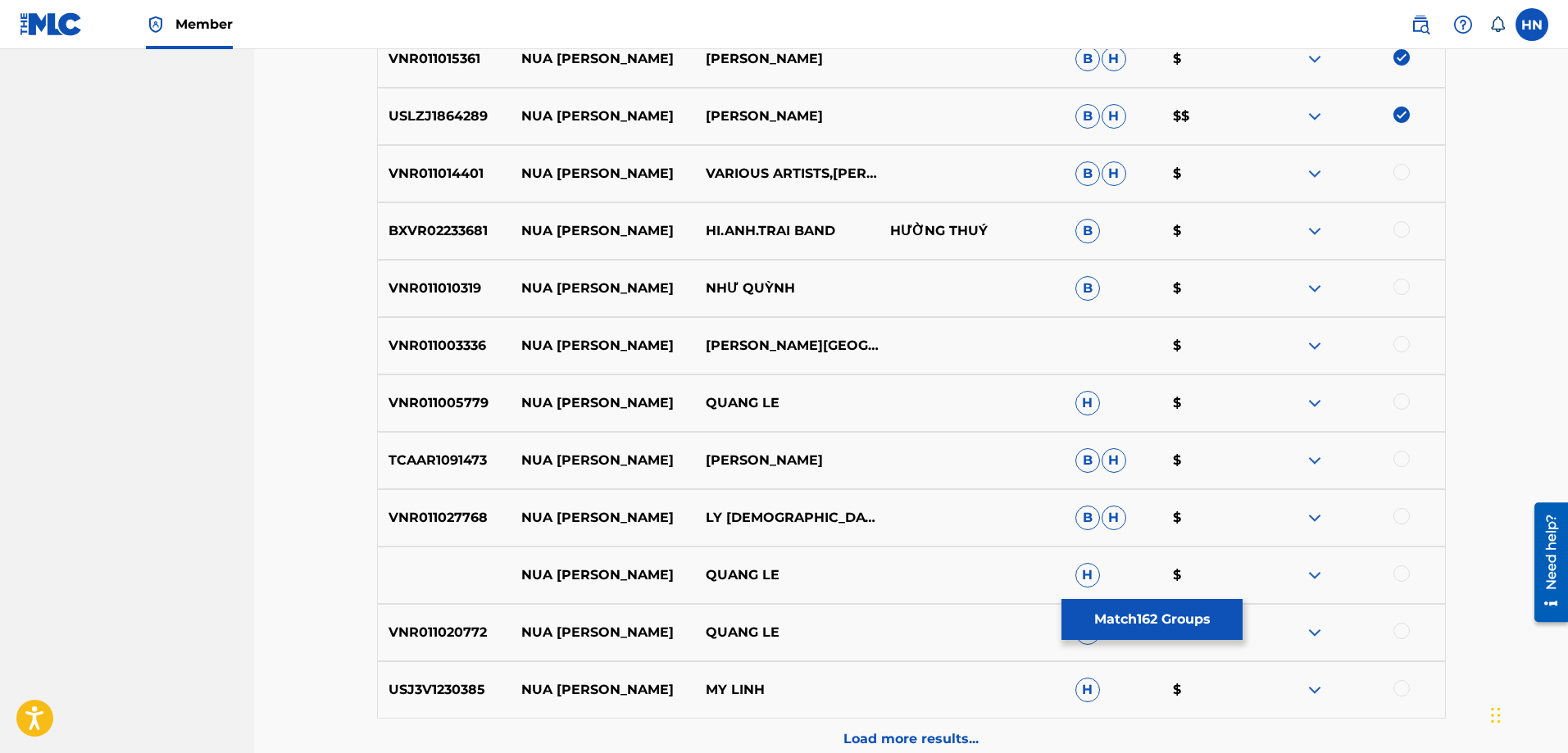
scroll to position [4547, 0]
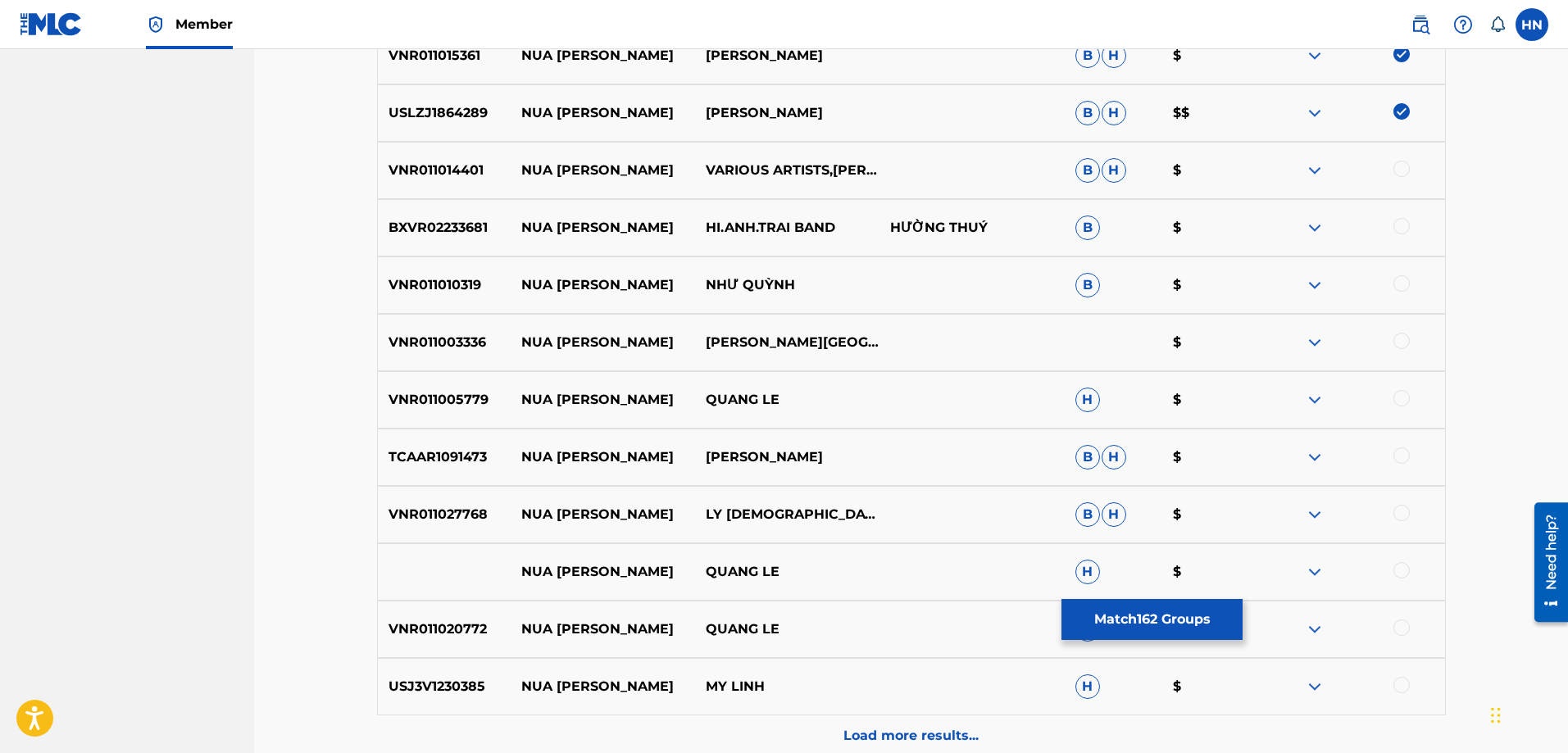
click at [470, 238] on div "BXVR02233681 NUA VANG TRANG HI.ANH.TRAI BAND HƯỜNG THUÝ B $" at bounding box center [912, 228] width 1069 height 58
click at [1396, 228] on div at bounding box center [1401, 226] width 17 height 17
click at [1306, 229] on img at bounding box center [1315, 228] width 20 height 20
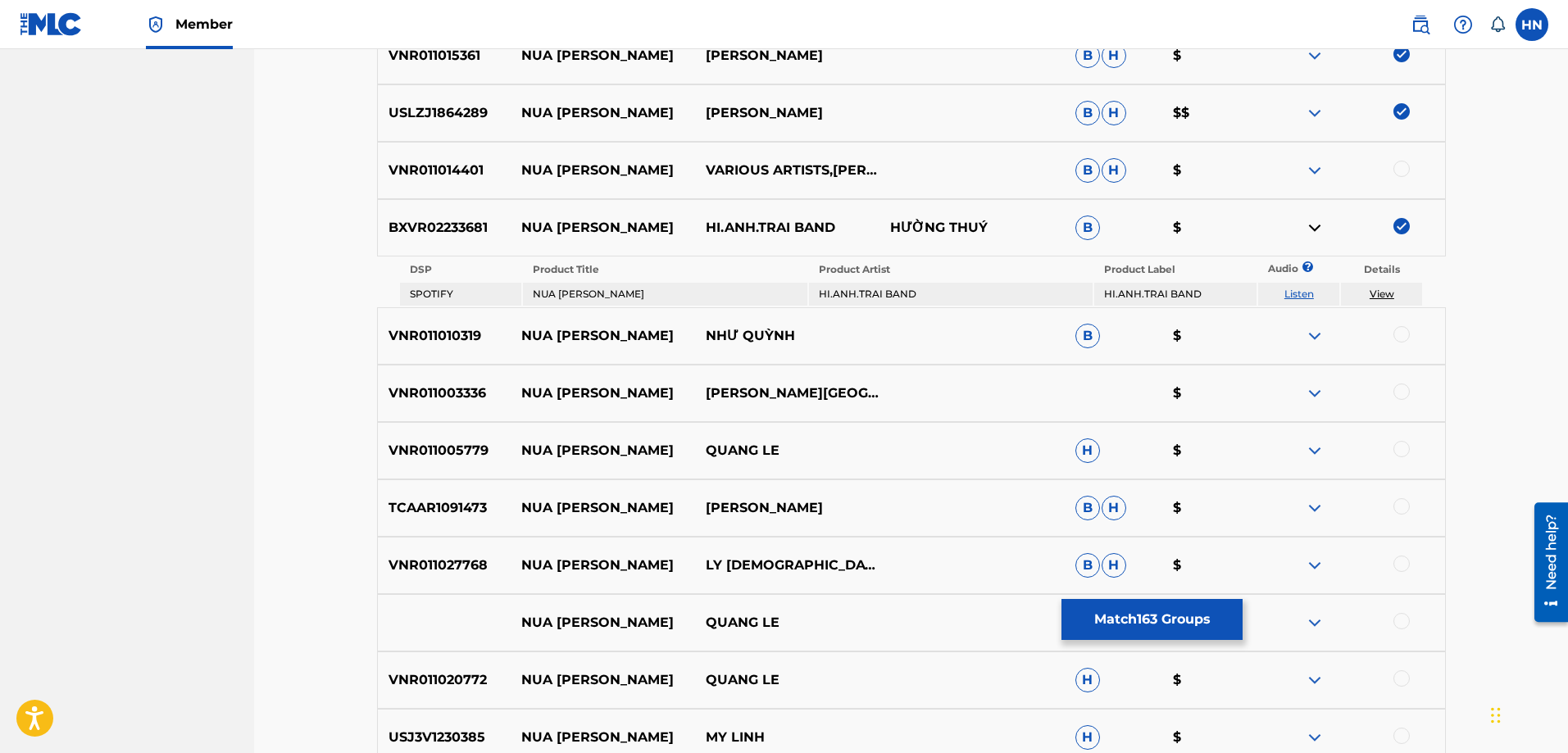
click at [1316, 300] on td "Listen" at bounding box center [1298, 294] width 81 height 23
click at [1293, 294] on link "Listen" at bounding box center [1299, 294] width 30 height 12
drag, startPoint x: 842, startPoint y: 229, endPoint x: 520, endPoint y: 231, distance: 322.0
click at [520, 231] on div "BXVR02233681 NUA VANG TRANG HI.ANH.TRAI BAND HƯỜNG THUÝ B $" at bounding box center [912, 228] width 1069 height 58
click at [434, 173] on p "VNR011014401" at bounding box center [445, 170] width 133 height 20
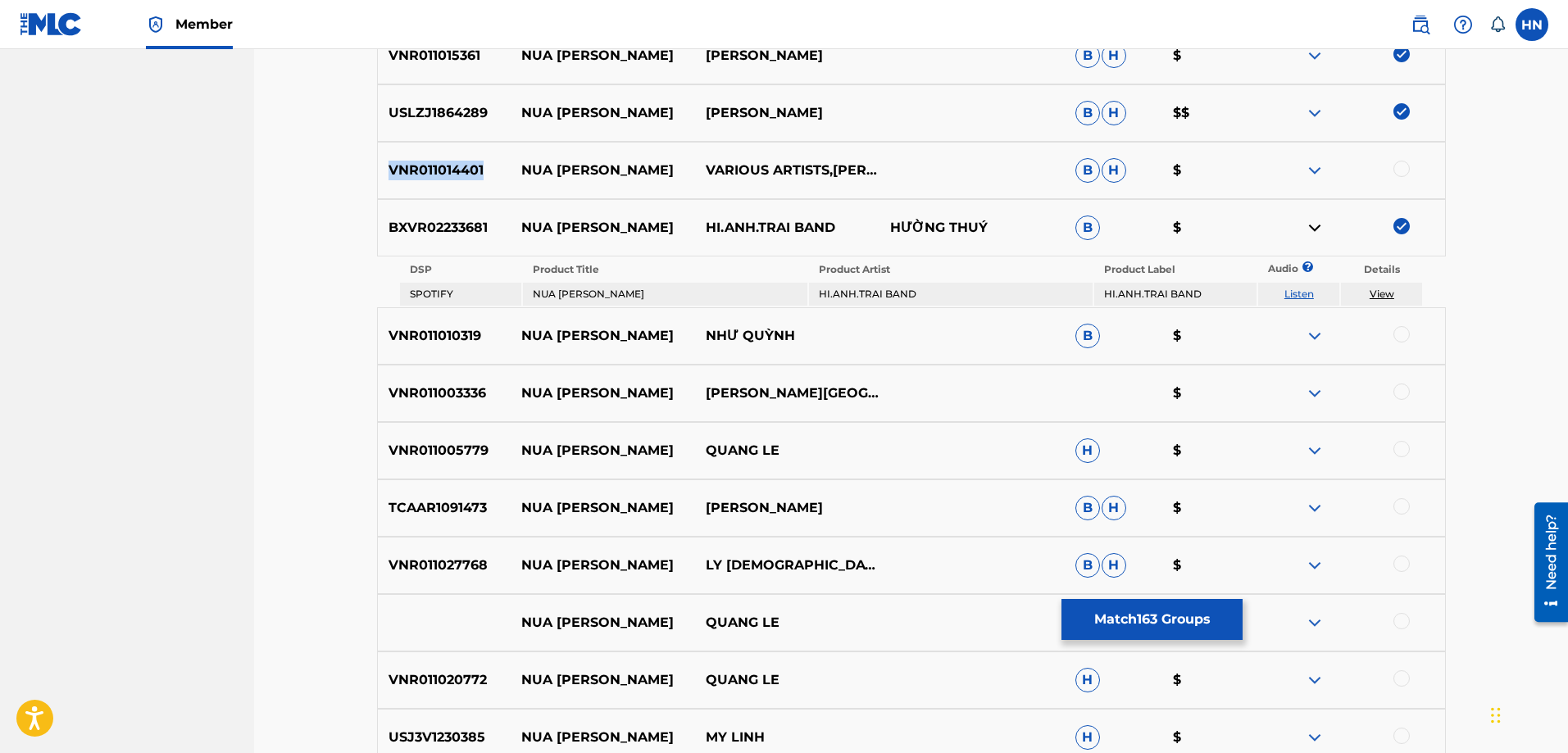
click at [434, 173] on p "VNR011014401" at bounding box center [445, 170] width 133 height 20
click at [1407, 169] on div at bounding box center [1401, 169] width 17 height 17
click at [467, 330] on p "VNR011010319" at bounding box center [445, 335] width 133 height 20
click at [1397, 335] on div at bounding box center [1401, 334] width 17 height 17
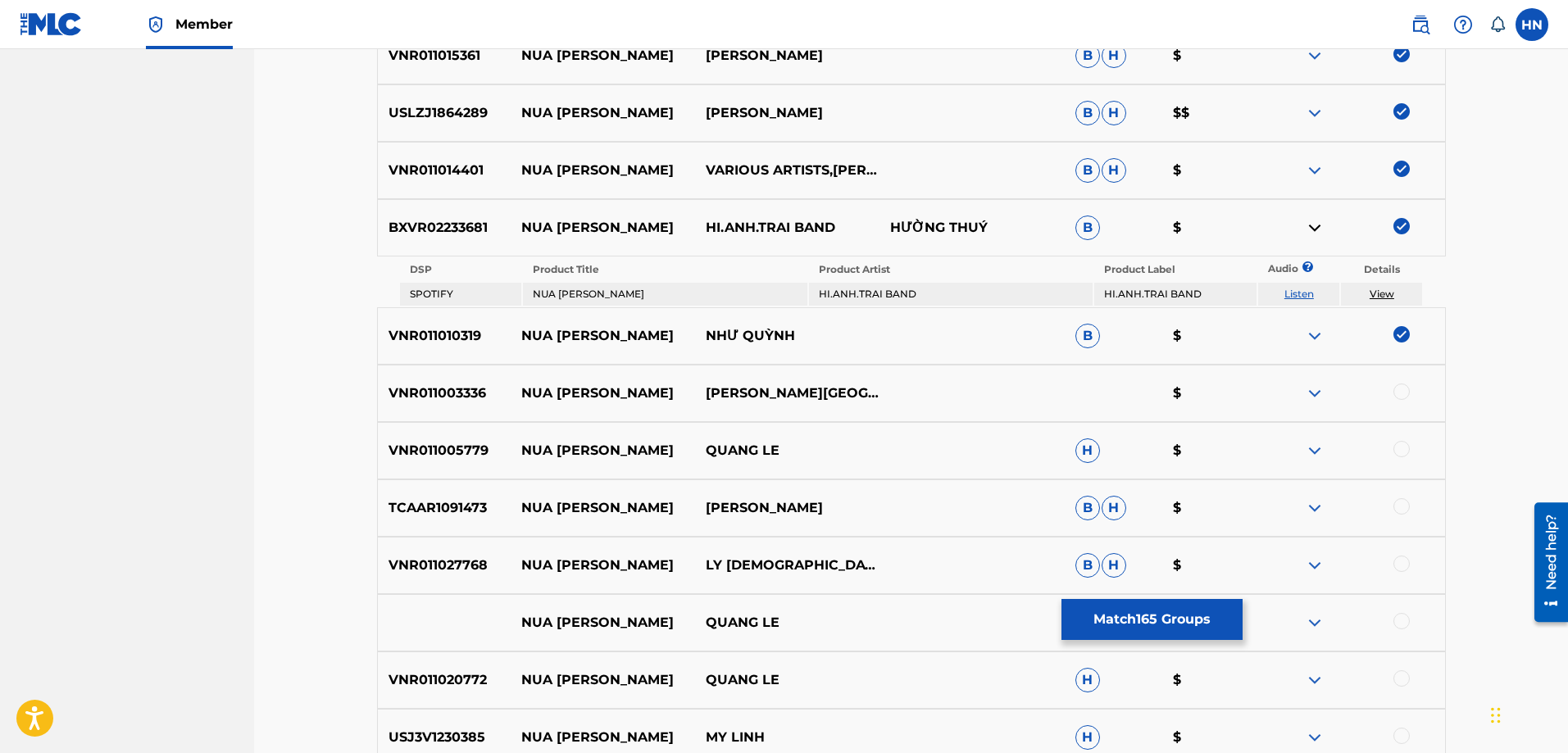
click at [384, 407] on div "VNR011003336 NUA VANG TRANG ĐÀM [GEOGRAPHIC_DATA] $" at bounding box center [912, 394] width 1069 height 58
click at [1405, 397] on div at bounding box center [1401, 391] width 17 height 17
click at [489, 455] on p "VNR011005779" at bounding box center [445, 451] width 133 height 20
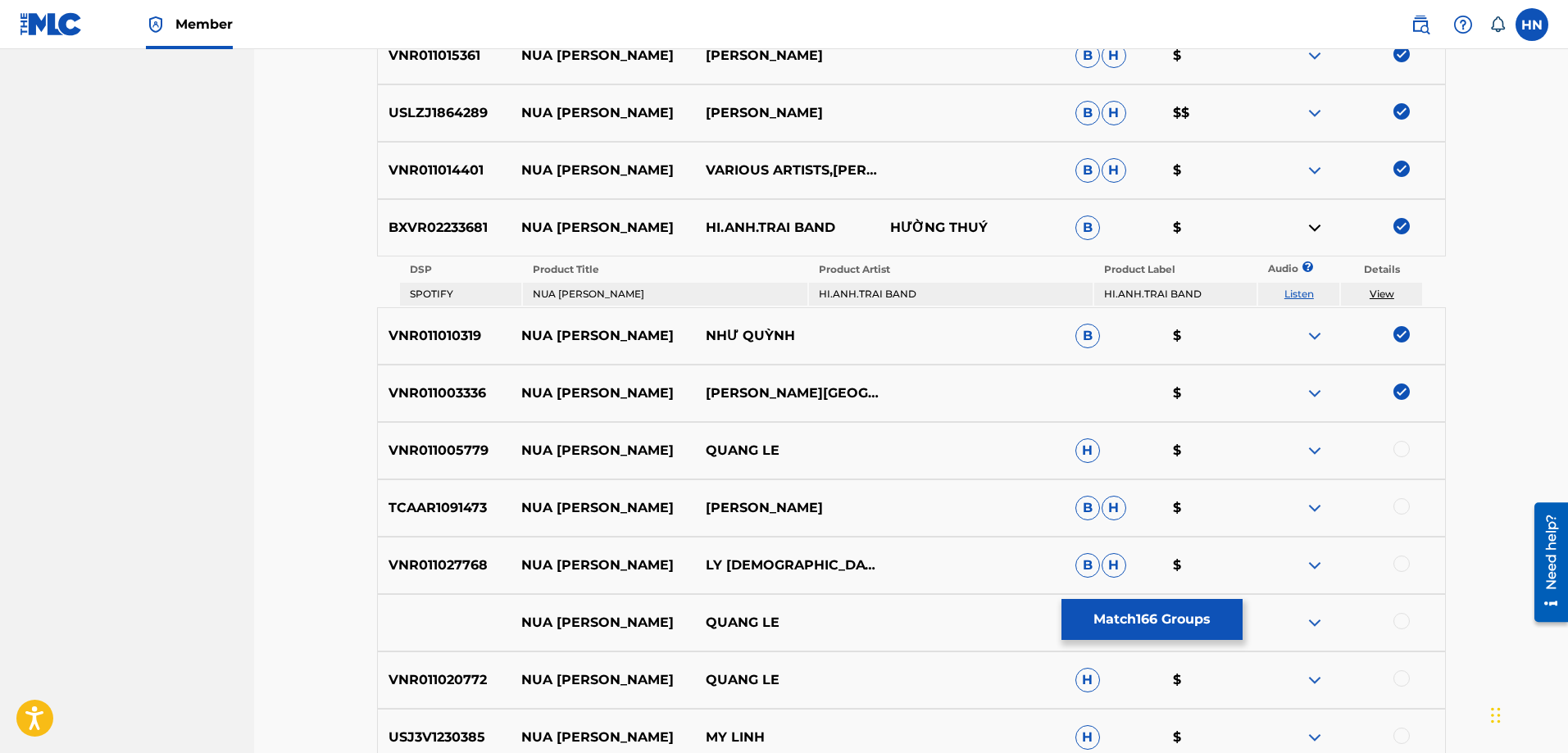
click at [474, 452] on p "VNR011005779" at bounding box center [445, 451] width 133 height 20
click at [1404, 449] on div at bounding box center [1401, 449] width 17 height 17
click at [446, 521] on div "TCAAR1091473 NUA VANG TRANG NHU QUYNH B H $" at bounding box center [912, 508] width 1069 height 58
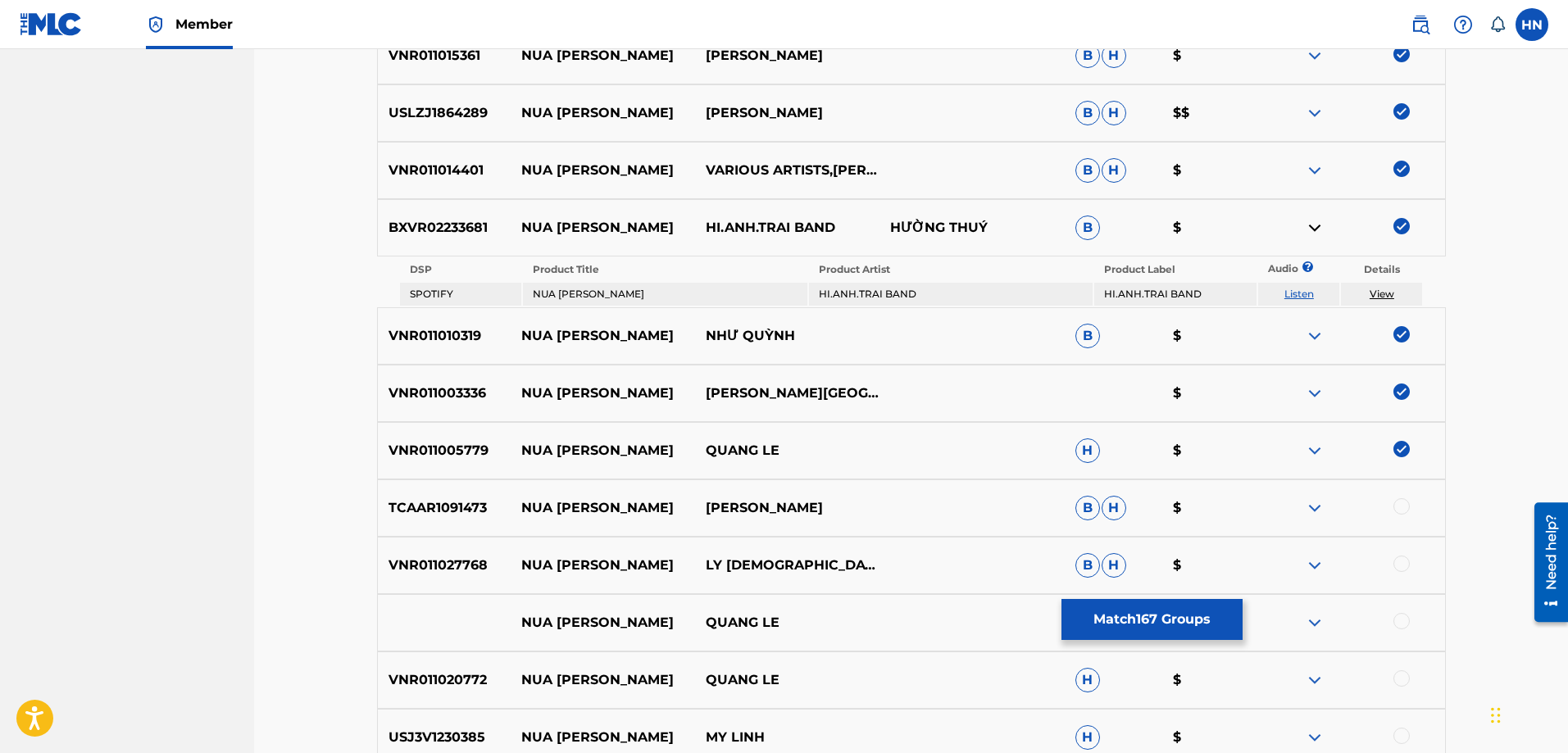
click at [1399, 505] on div at bounding box center [1401, 507] width 17 height 17
click at [452, 568] on p "VNR011027768" at bounding box center [445, 565] width 133 height 20
click at [1403, 563] on div at bounding box center [1401, 563] width 17 height 17
drag, startPoint x: 520, startPoint y: 627, endPoint x: 805, endPoint y: 624, distance: 285.0
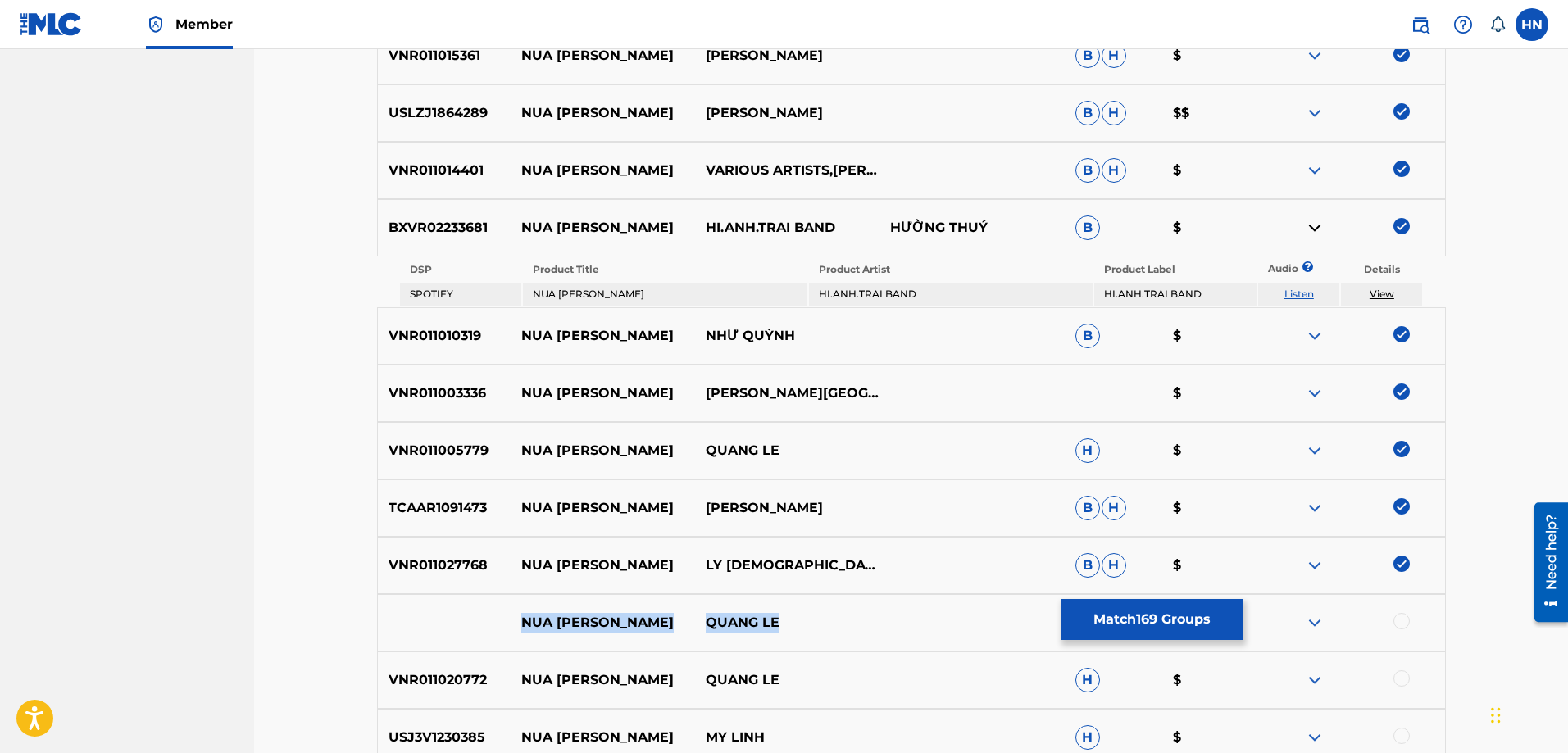
click at [805, 624] on div "NUA VANG TRANG QUANG LE H $" at bounding box center [912, 623] width 1069 height 58
click at [1406, 619] on div at bounding box center [1401, 621] width 17 height 17
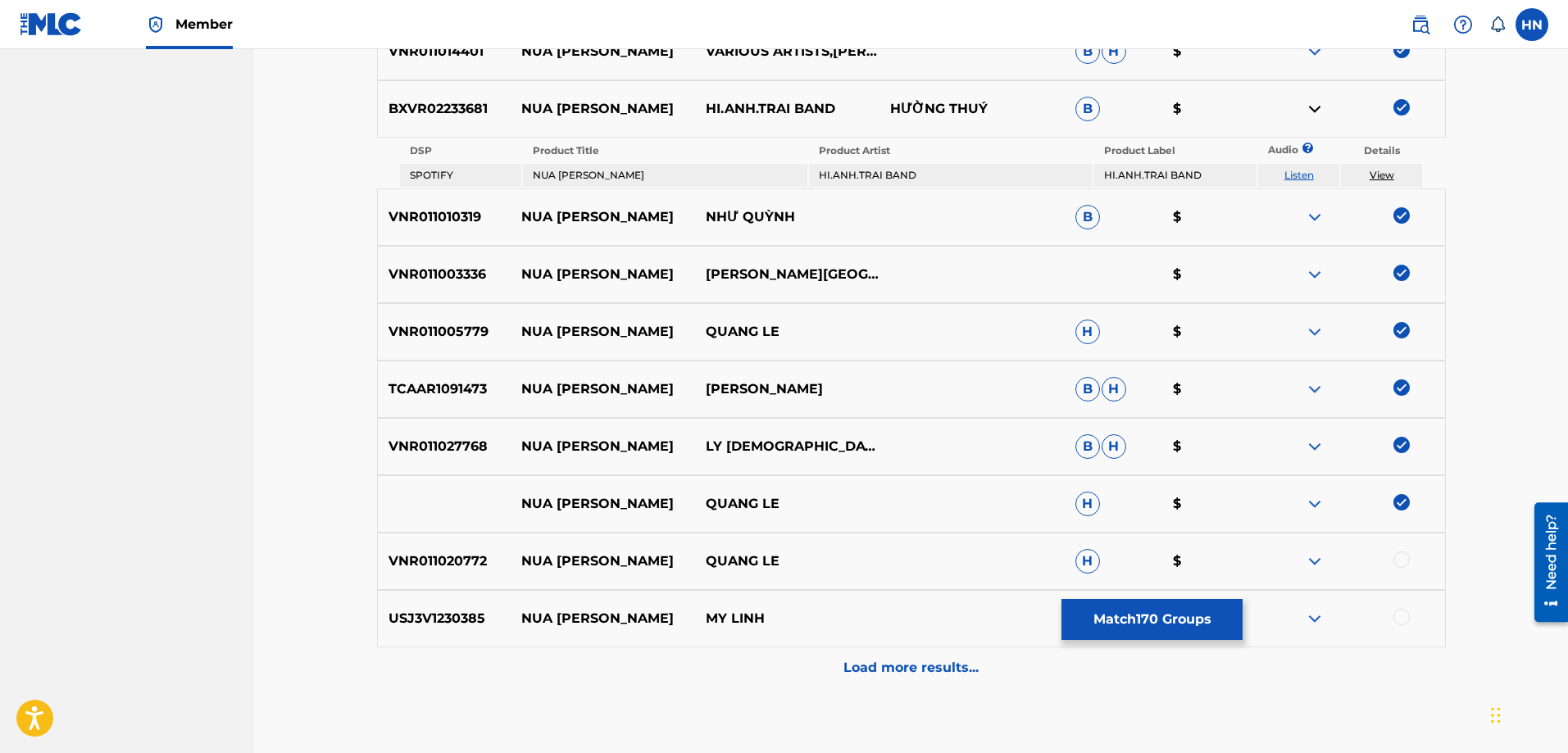
scroll to position [4762, 0]
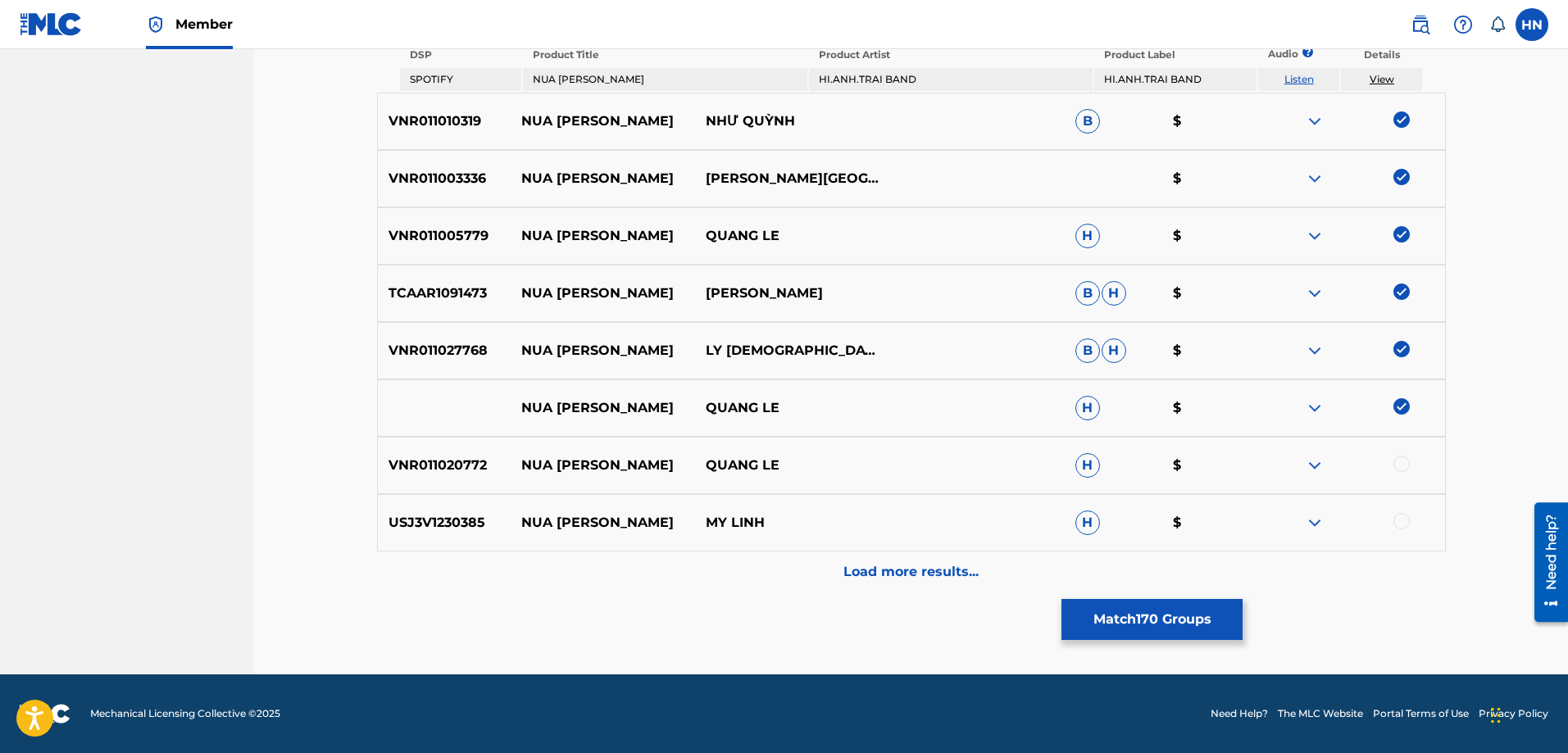
click at [1311, 407] on img at bounding box center [1315, 408] width 20 height 20
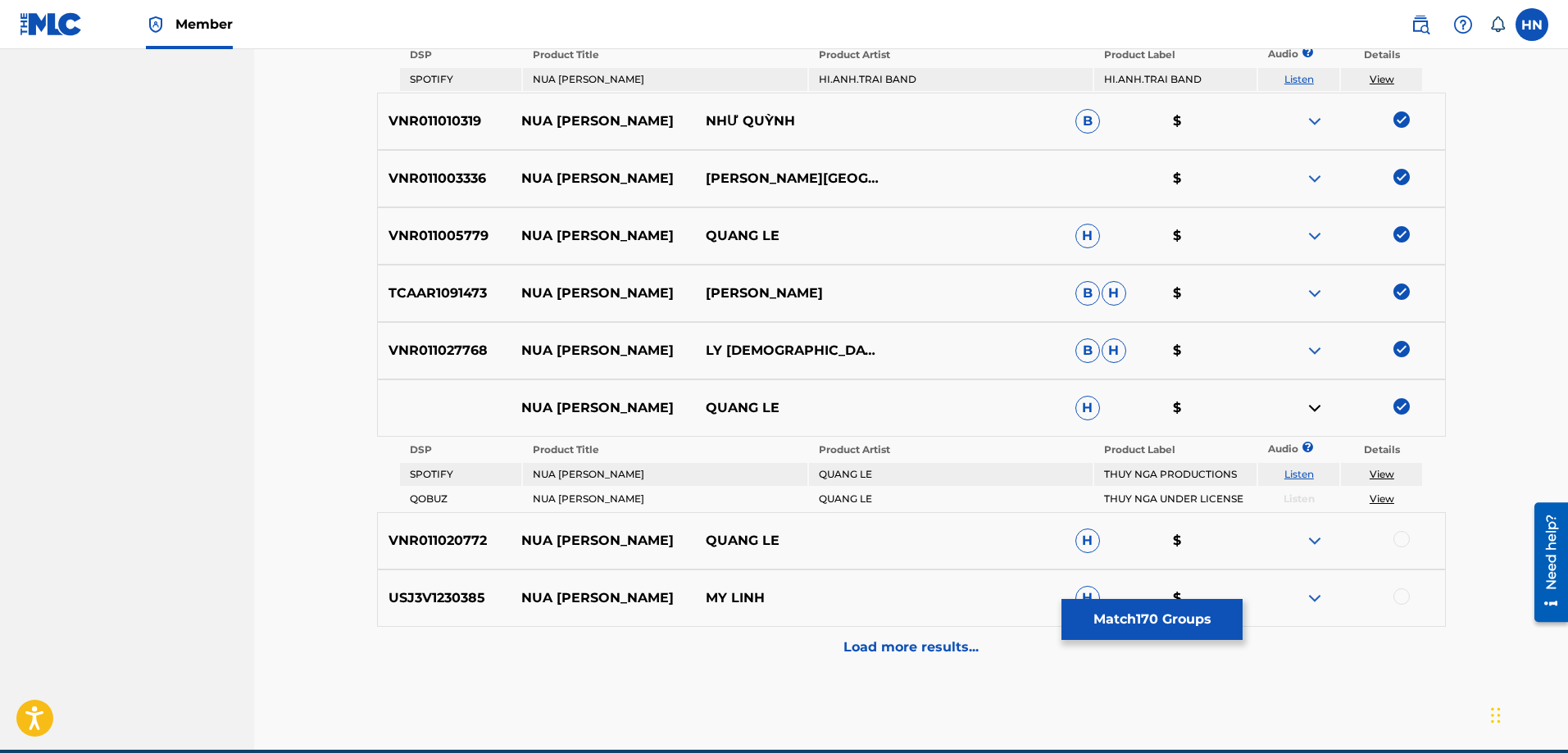
click at [1295, 473] on link "Listen" at bounding box center [1299, 474] width 30 height 12
click at [443, 552] on div "VNR011020772 NUA VANG TRANG QUANG LE H $" at bounding box center [912, 541] width 1069 height 58
click at [1399, 537] on div at bounding box center [1401, 539] width 17 height 17
click at [858, 632] on div "Load more results..." at bounding box center [912, 647] width 1069 height 41
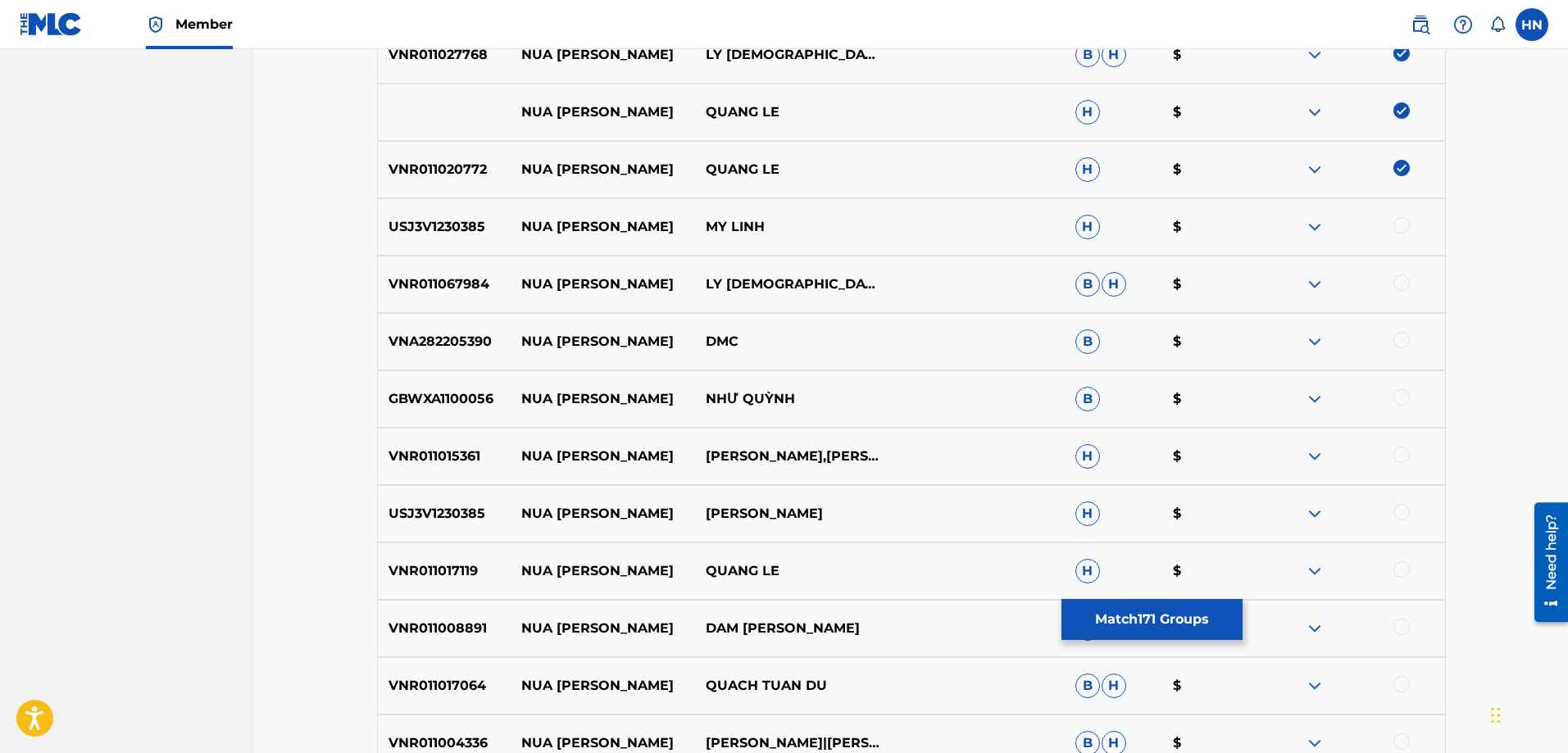
scroll to position [5008, 0]
click at [437, 280] on p "VNR011067984" at bounding box center [445, 283] width 133 height 20
click at [1404, 279] on div at bounding box center [1401, 281] width 17 height 17
click at [427, 402] on p "GBWXA1100056" at bounding box center [445, 398] width 133 height 20
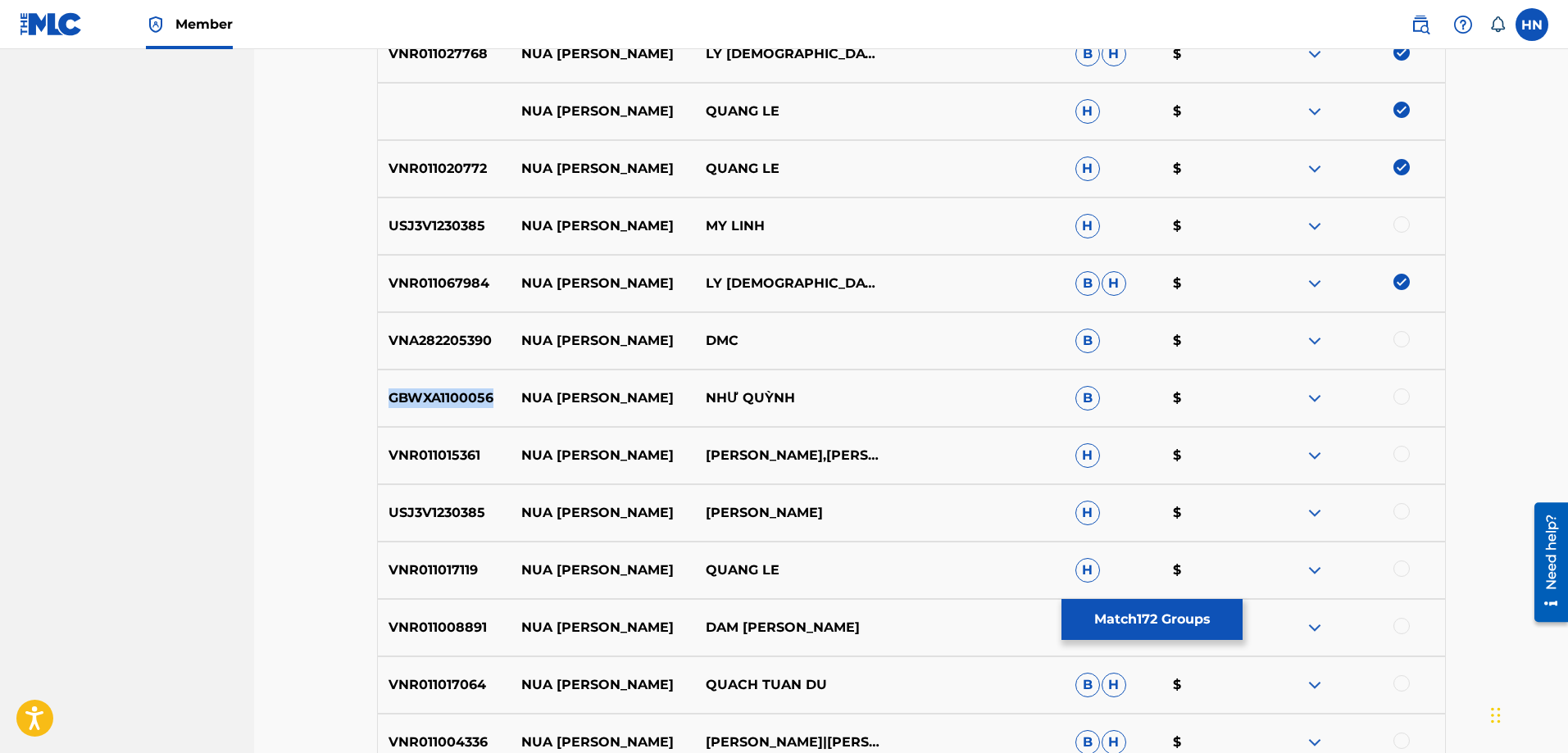
click at [427, 402] on p "GBWXA1100056" at bounding box center [445, 398] width 133 height 20
click at [1406, 392] on div at bounding box center [1401, 397] width 17 height 17
click at [409, 461] on p "VNR011015361" at bounding box center [445, 455] width 133 height 20
click at [1397, 456] on div at bounding box center [1401, 453] width 17 height 17
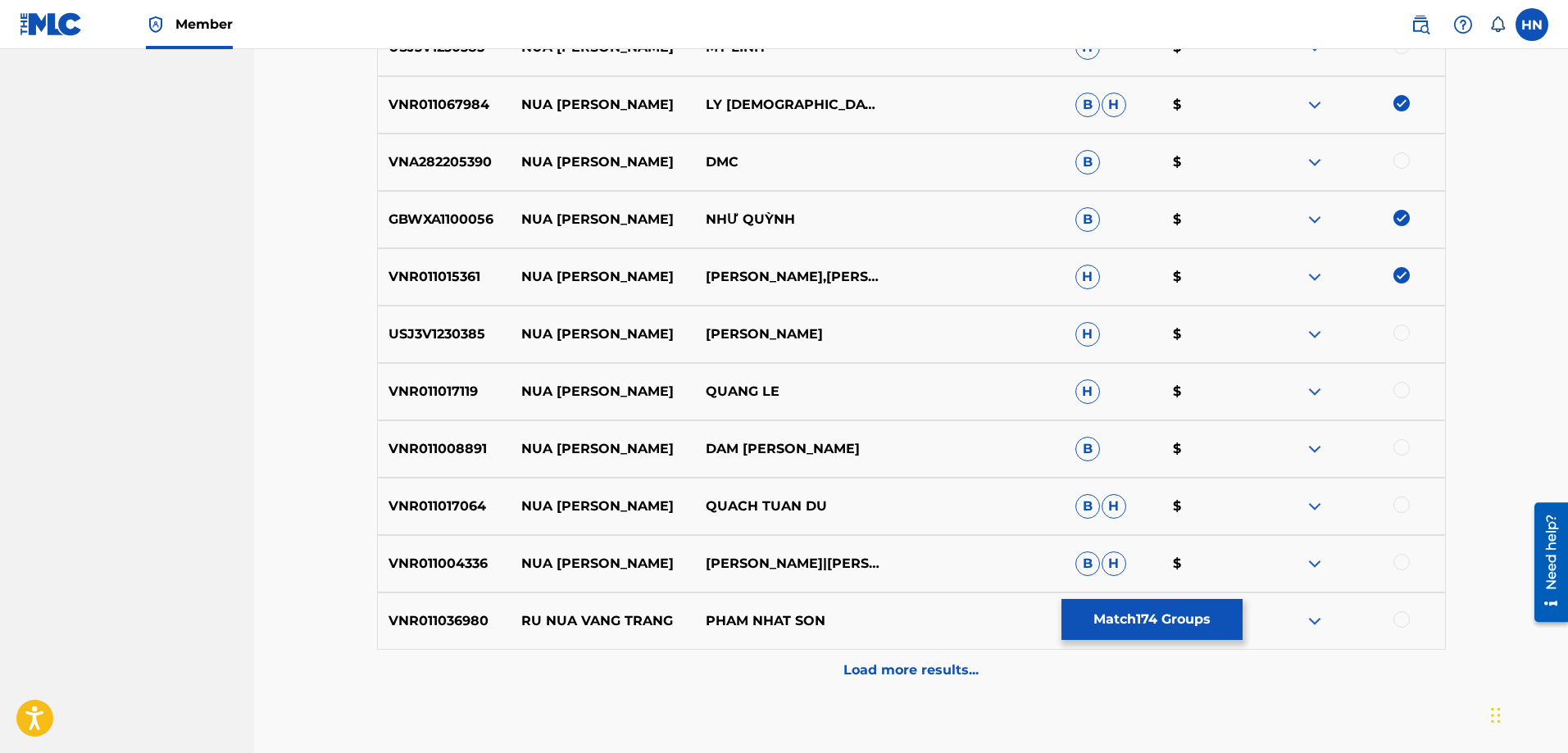
scroll to position [5285, 0]
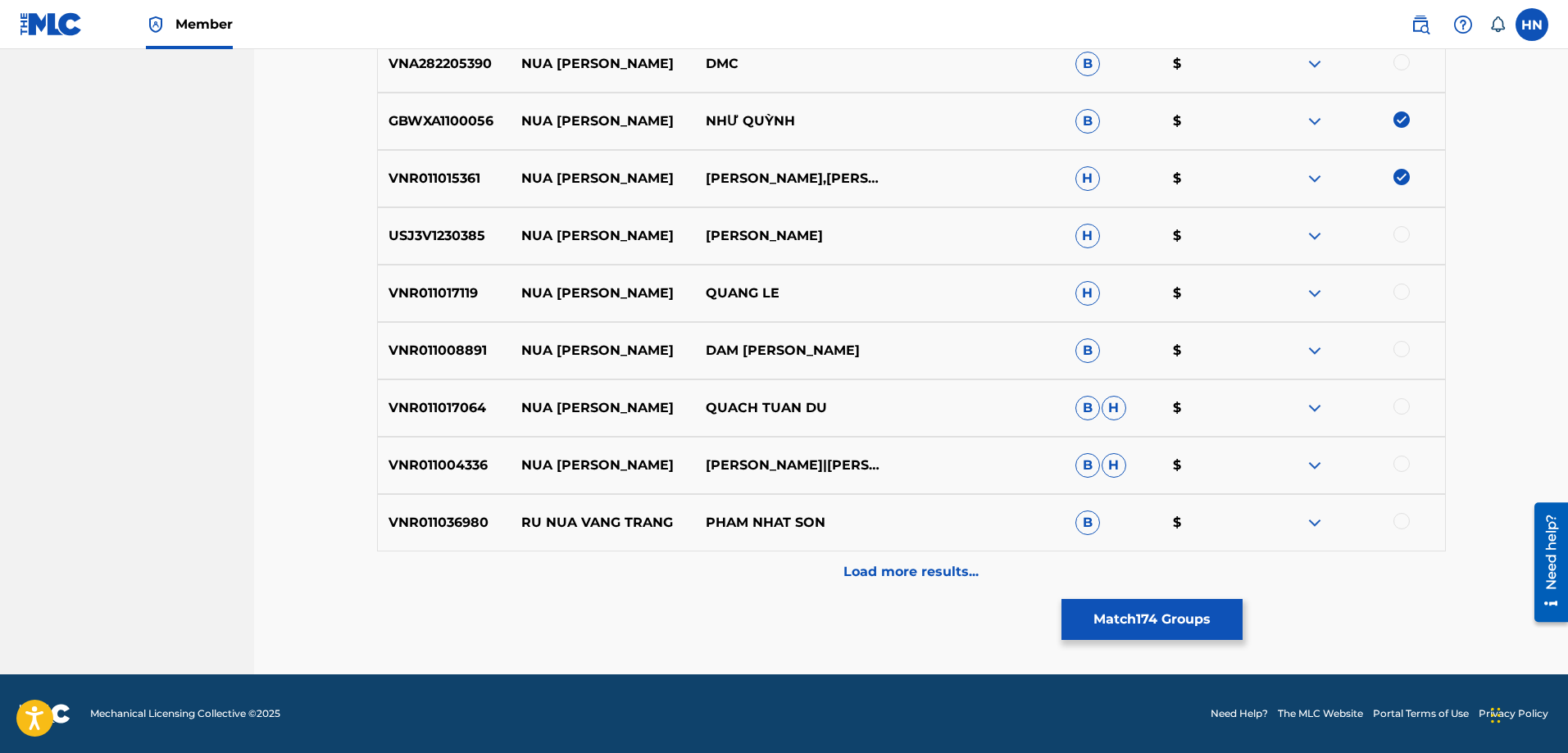
click at [413, 291] on p "VNR011017119" at bounding box center [445, 294] width 133 height 20
click at [1399, 290] on div at bounding box center [1401, 292] width 17 height 17
click at [463, 347] on p "VNR011008891" at bounding box center [445, 350] width 133 height 20
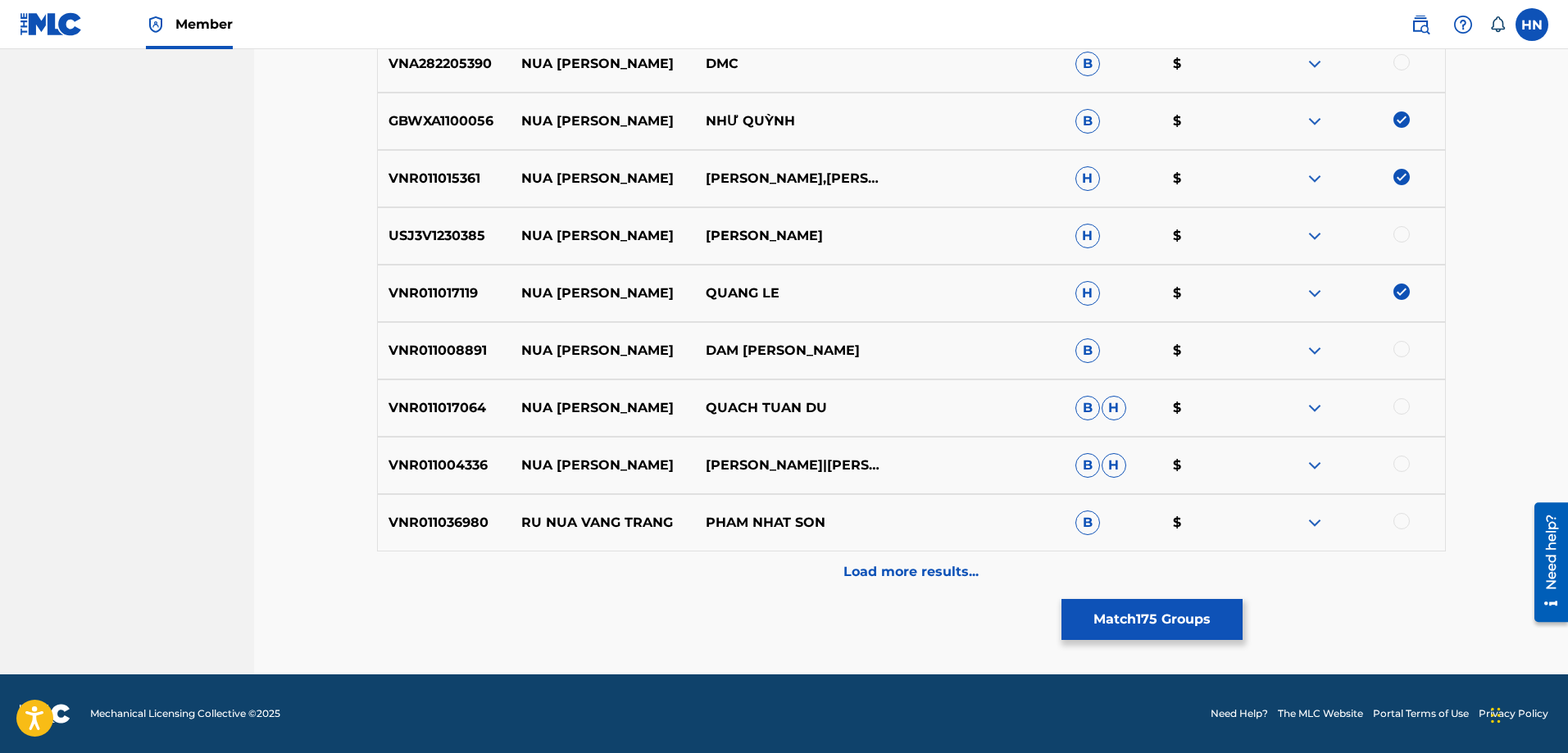
click at [1398, 347] on div at bounding box center [1401, 349] width 17 height 17
click at [424, 408] on p "VNR011017064" at bounding box center [445, 408] width 133 height 20
click at [1396, 404] on div at bounding box center [1401, 406] width 17 height 17
click at [443, 471] on p "VNR011004336" at bounding box center [445, 466] width 133 height 20
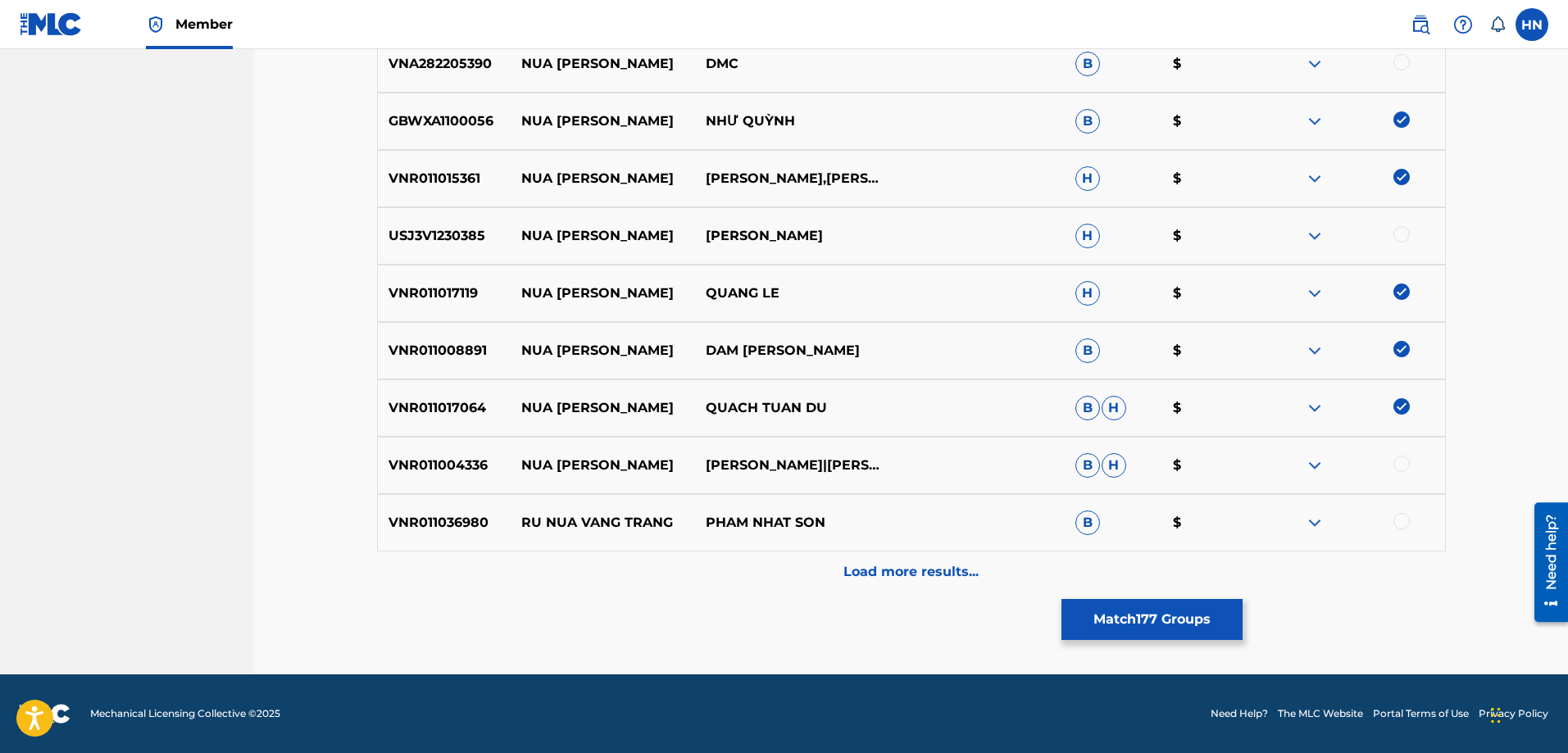
click at [420, 522] on p "VNR011036980" at bounding box center [445, 522] width 133 height 20
drag, startPoint x: 515, startPoint y: 464, endPoint x: 910, endPoint y: 459, distance: 395.0
click at [908, 459] on div "VNR011004336 NUA [PERSON_NAME]|NHẬT TINH ANH B H $" at bounding box center [912, 466] width 1069 height 58
click at [790, 472] on p "[PERSON_NAME]|[PERSON_NAME]" at bounding box center [787, 466] width 184 height 20
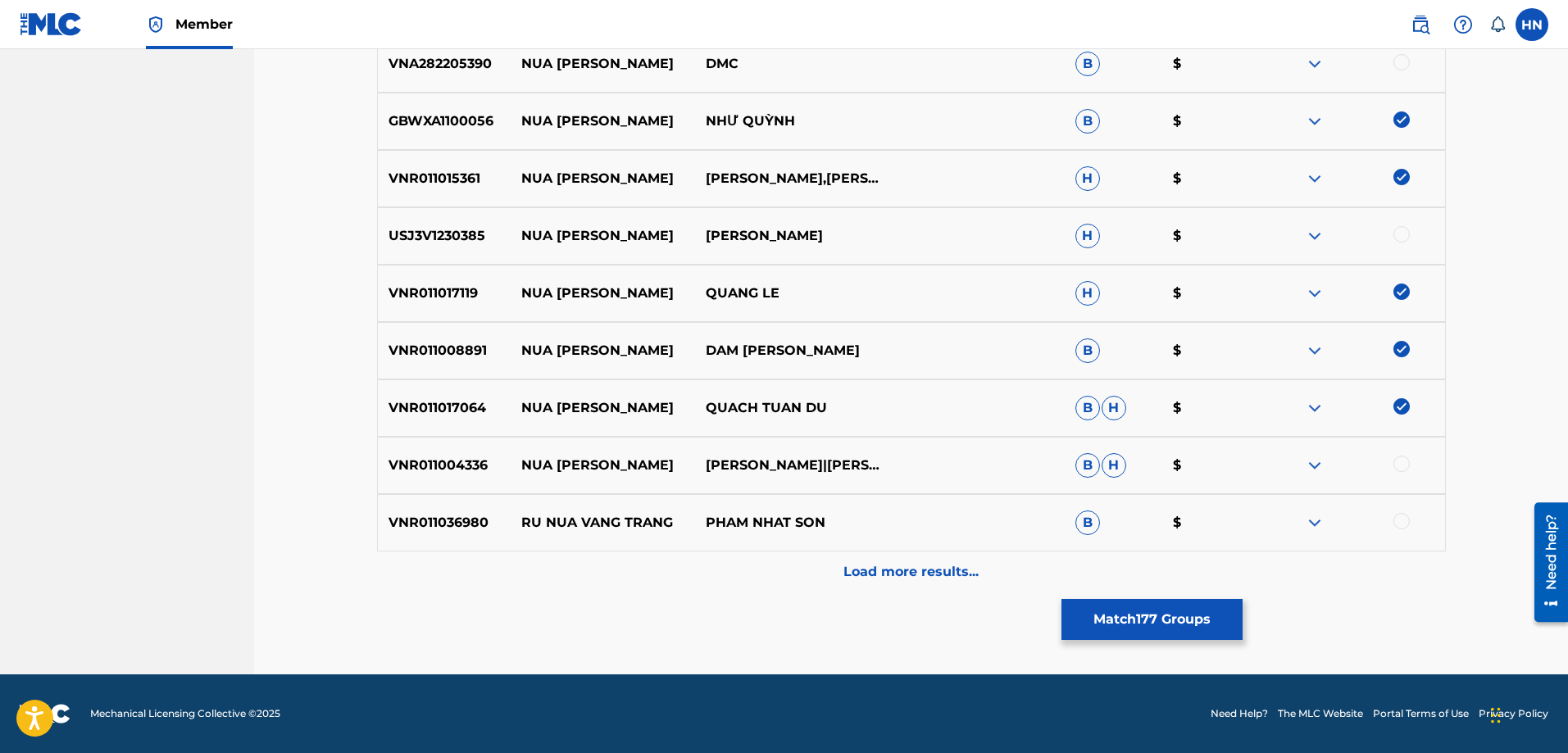
click at [425, 411] on p "VNR011017064" at bounding box center [445, 408] width 133 height 20
click at [421, 446] on div "VNR011004336 NUA [PERSON_NAME]|NHẬT TINH ANH B H $" at bounding box center [912, 466] width 1069 height 58
click at [1393, 463] on div at bounding box center [1401, 464] width 17 height 17
click at [845, 582] on div "Load more results..." at bounding box center [912, 572] width 1069 height 41
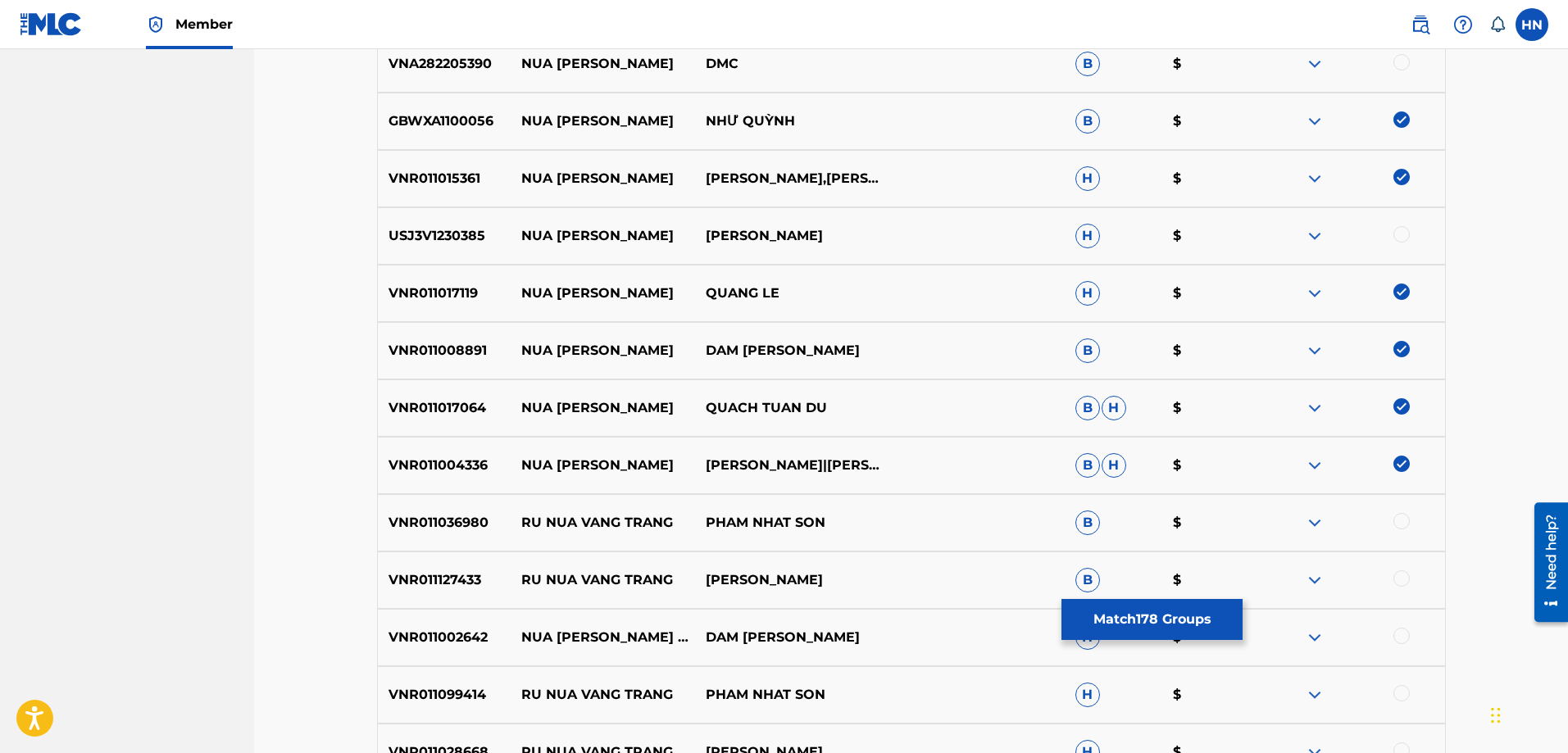
click at [483, 644] on p "VNR011002642" at bounding box center [445, 638] width 133 height 20
drag, startPoint x: 1399, startPoint y: 637, endPoint x: 1388, endPoint y: 636, distance: 11.0
click at [1399, 637] on div at bounding box center [1401, 636] width 17 height 17
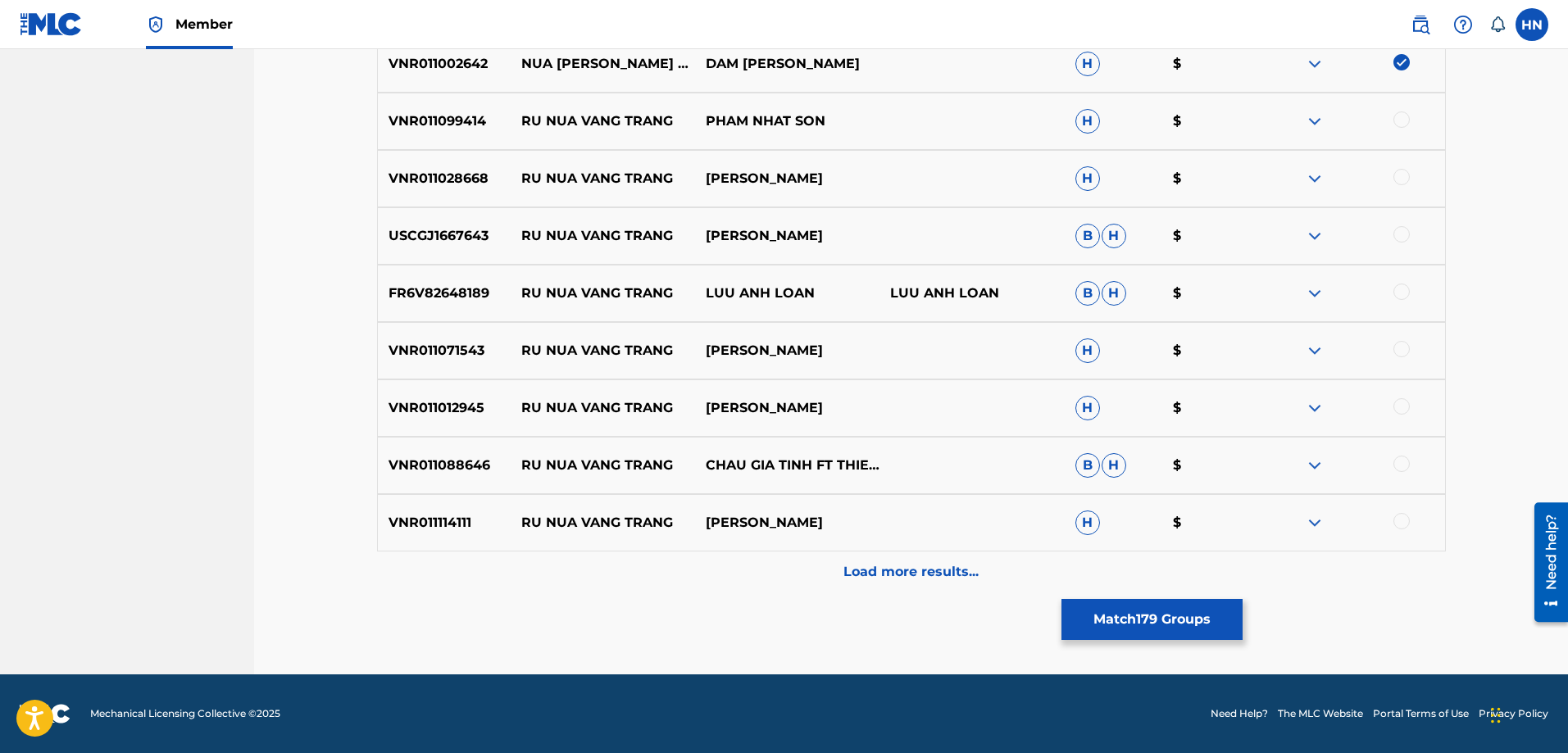
click at [773, 573] on div "Load more results..." at bounding box center [912, 572] width 1069 height 41
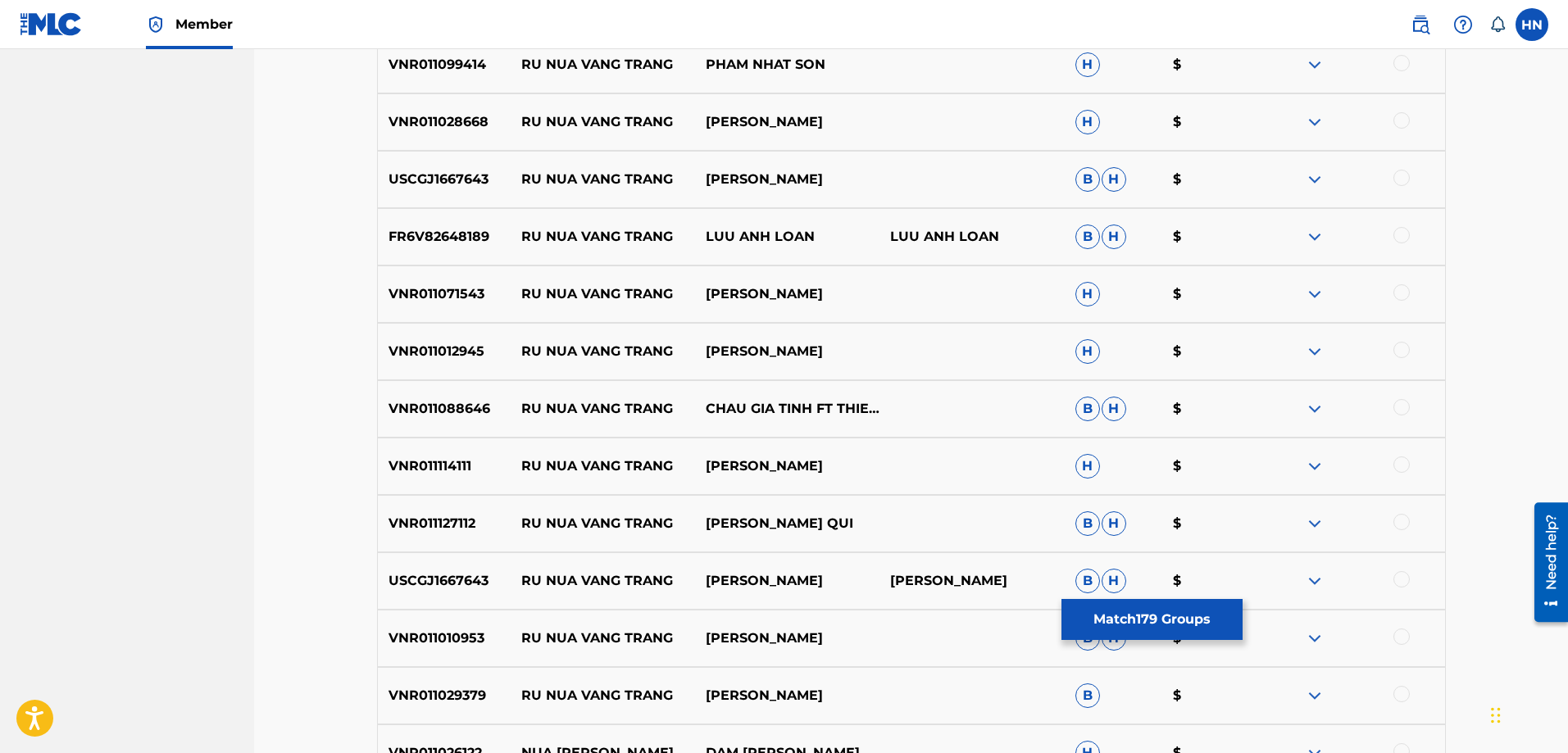
scroll to position [6022, 0]
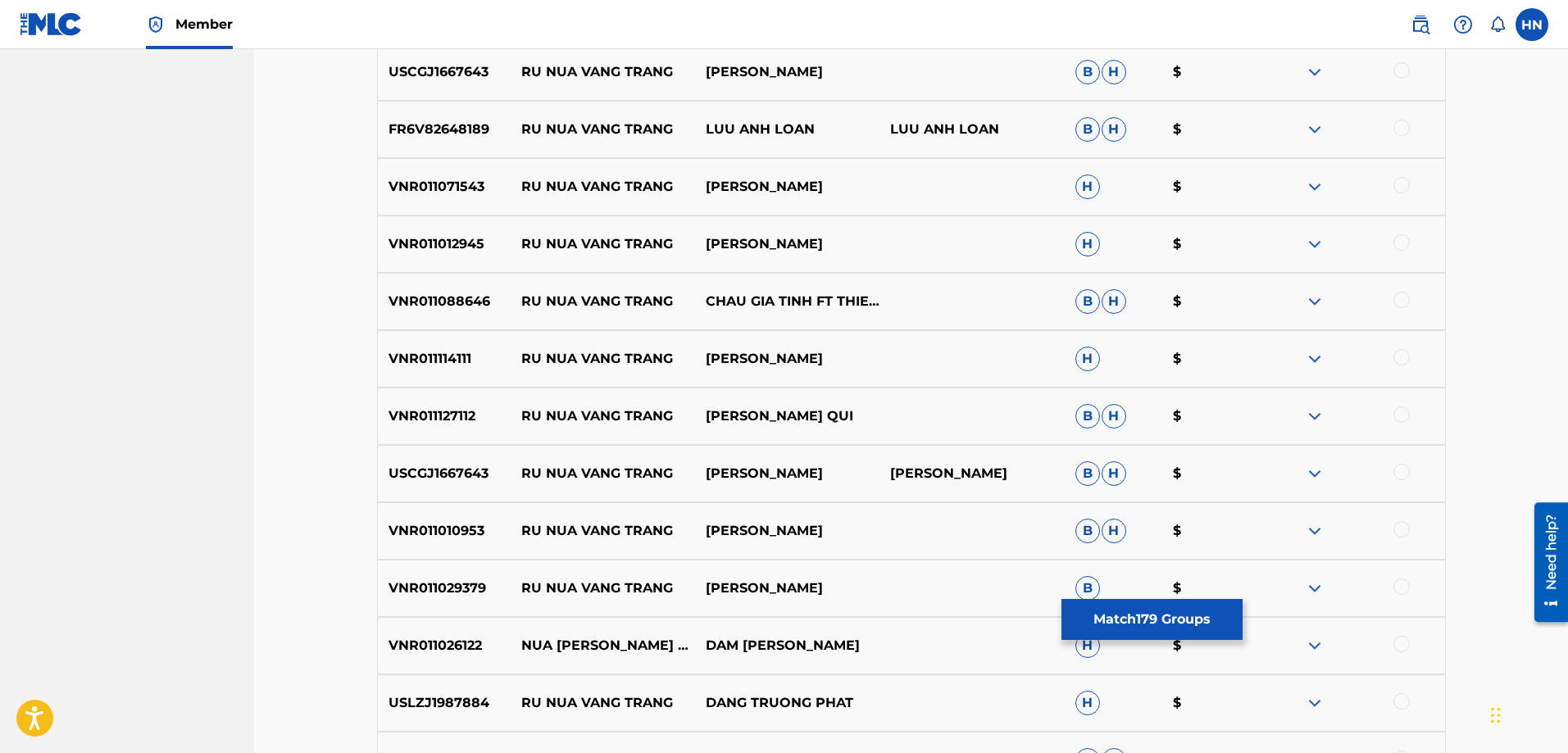
click at [473, 648] on p "VNR011026122" at bounding box center [445, 646] width 133 height 20
click at [1398, 640] on div at bounding box center [1401, 644] width 17 height 17
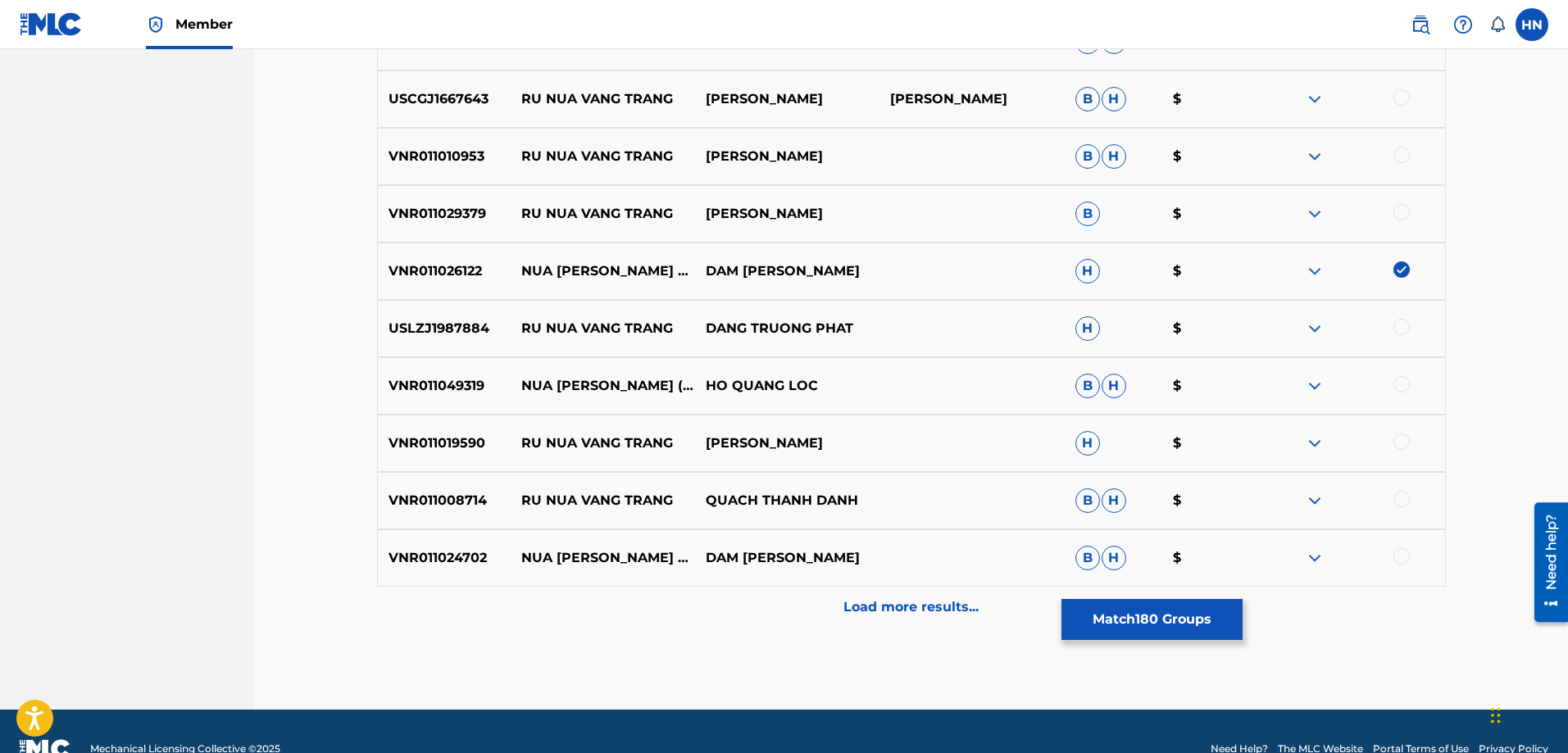
scroll to position [6432, 0]
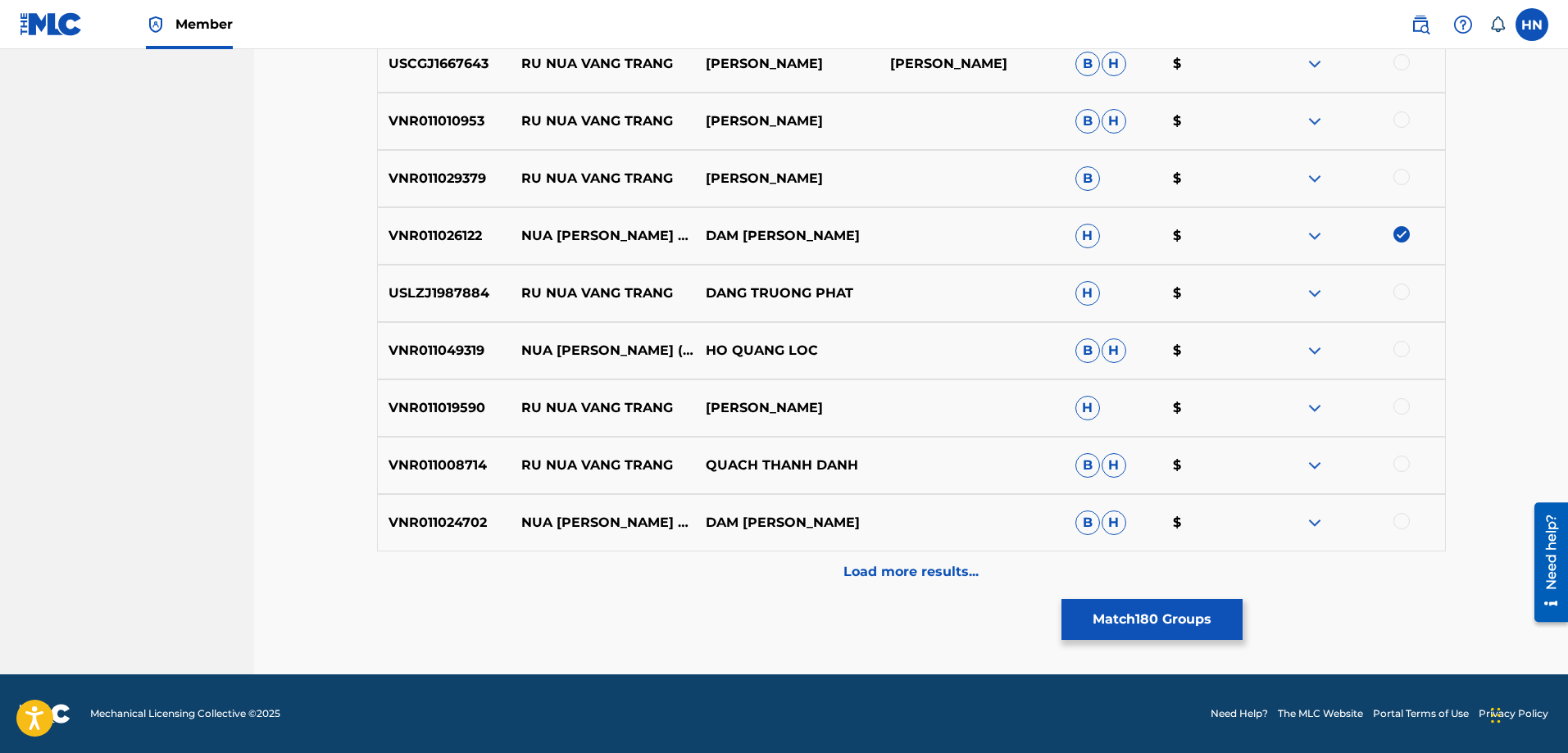
click at [449, 520] on p "VNR011024702" at bounding box center [445, 522] width 133 height 20
click at [1406, 522] on div at bounding box center [1401, 521] width 17 height 17
click at [926, 577] on p "Load more results..." at bounding box center [911, 572] width 135 height 20
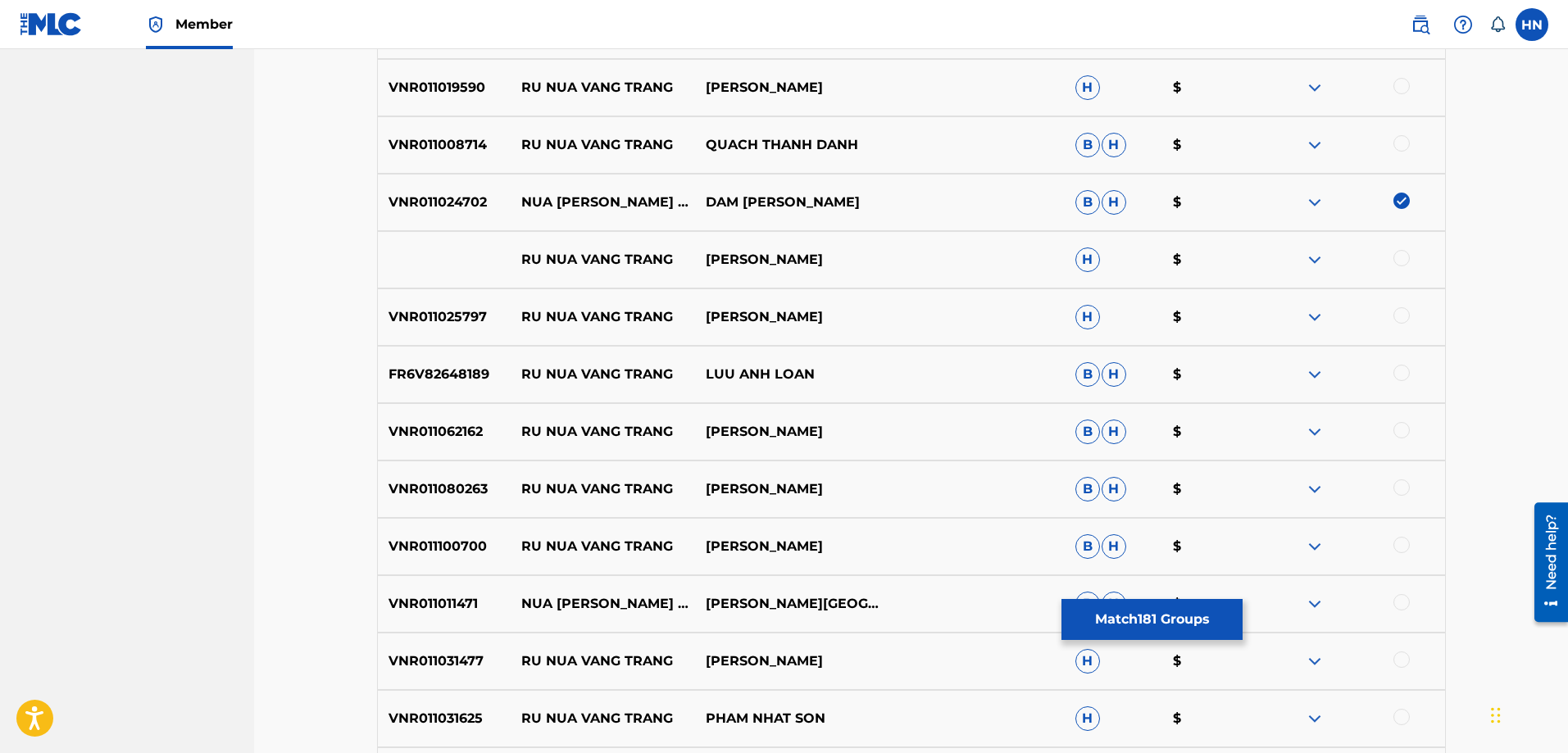
scroll to position [6843, 0]
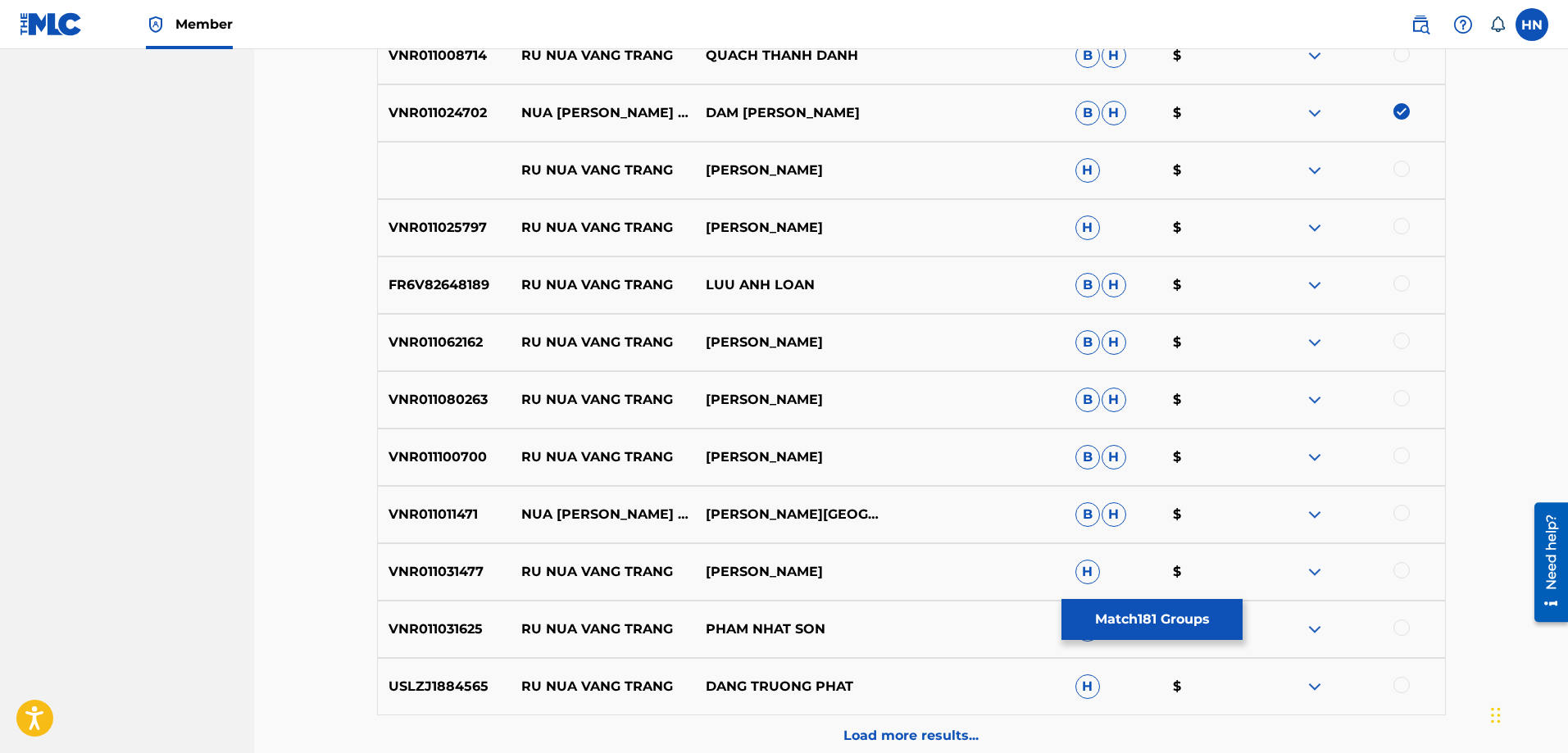
click at [417, 522] on p "VNR011011471" at bounding box center [445, 515] width 133 height 20
click at [1404, 513] on div at bounding box center [1401, 513] width 17 height 17
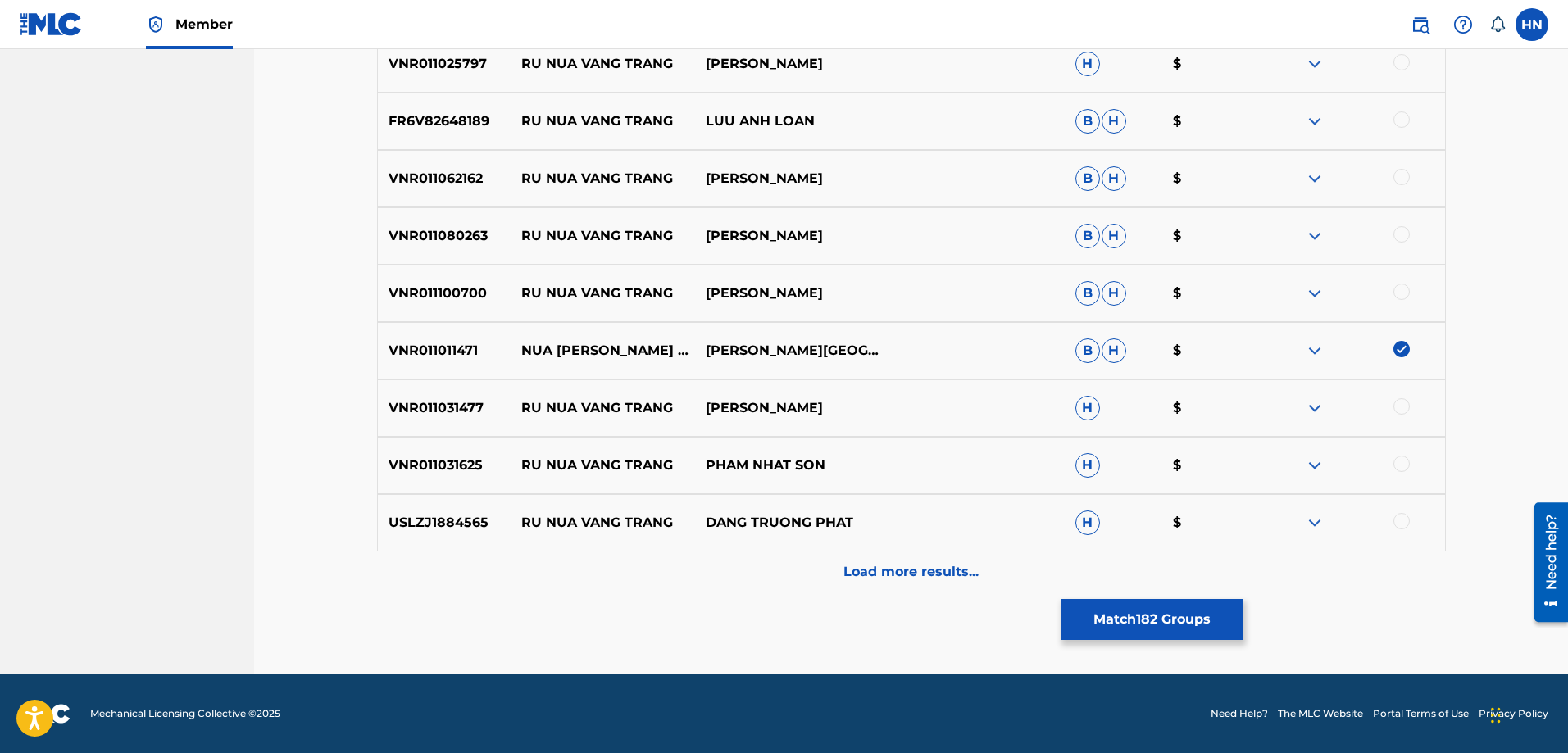
click at [787, 570] on div "Load more results..." at bounding box center [912, 572] width 1069 height 41
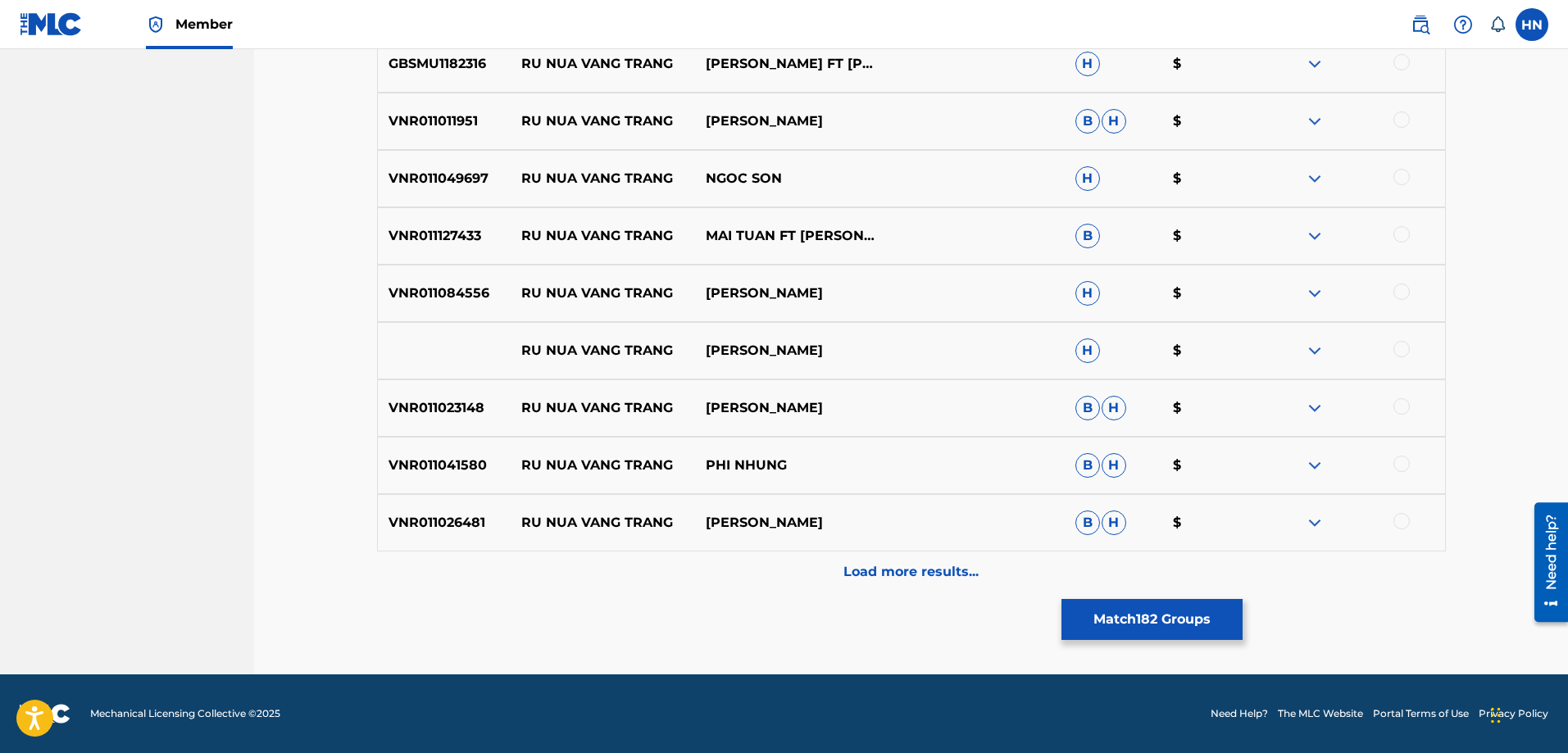
click at [739, 557] on div "Load more results..." at bounding box center [912, 572] width 1069 height 41
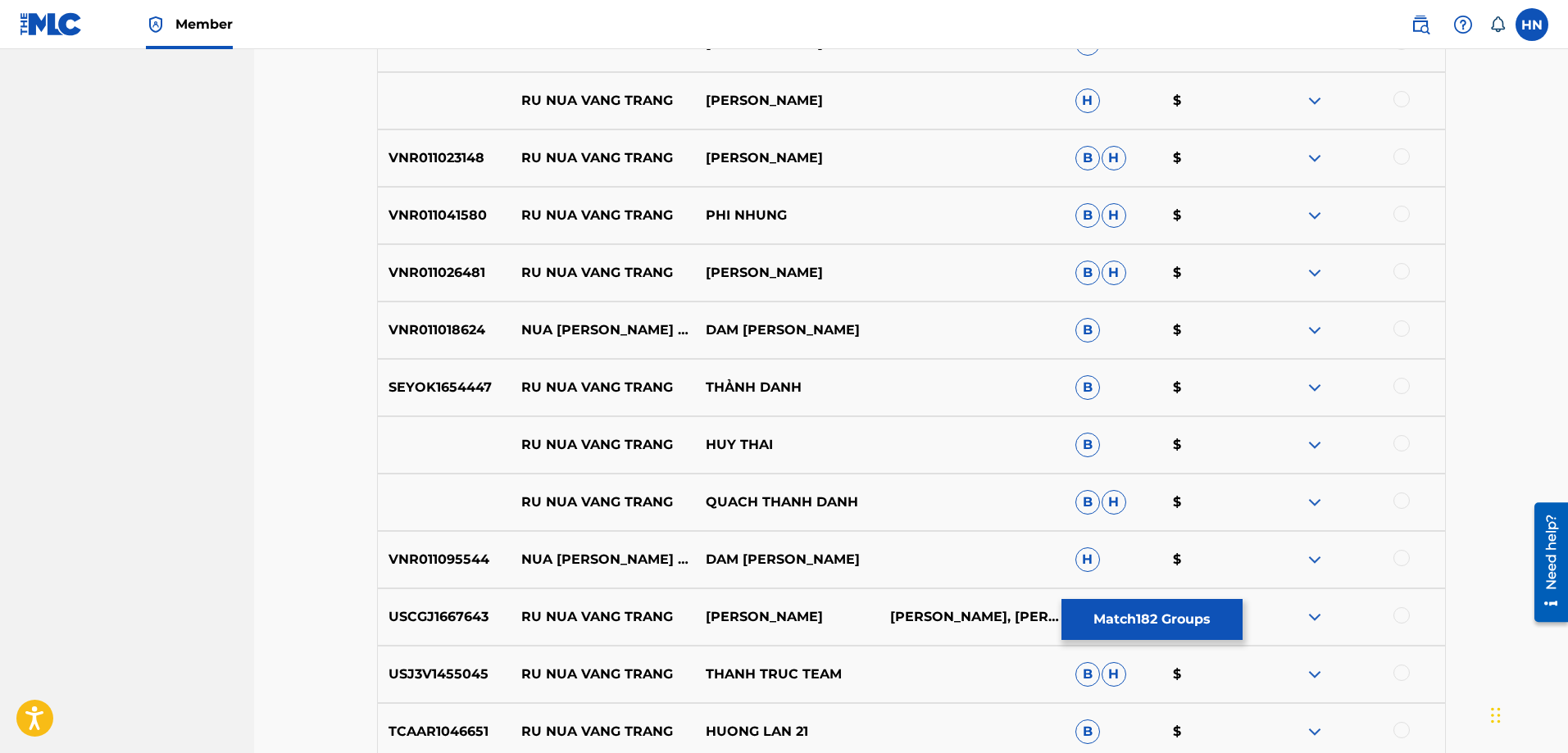
scroll to position [7989, 0]
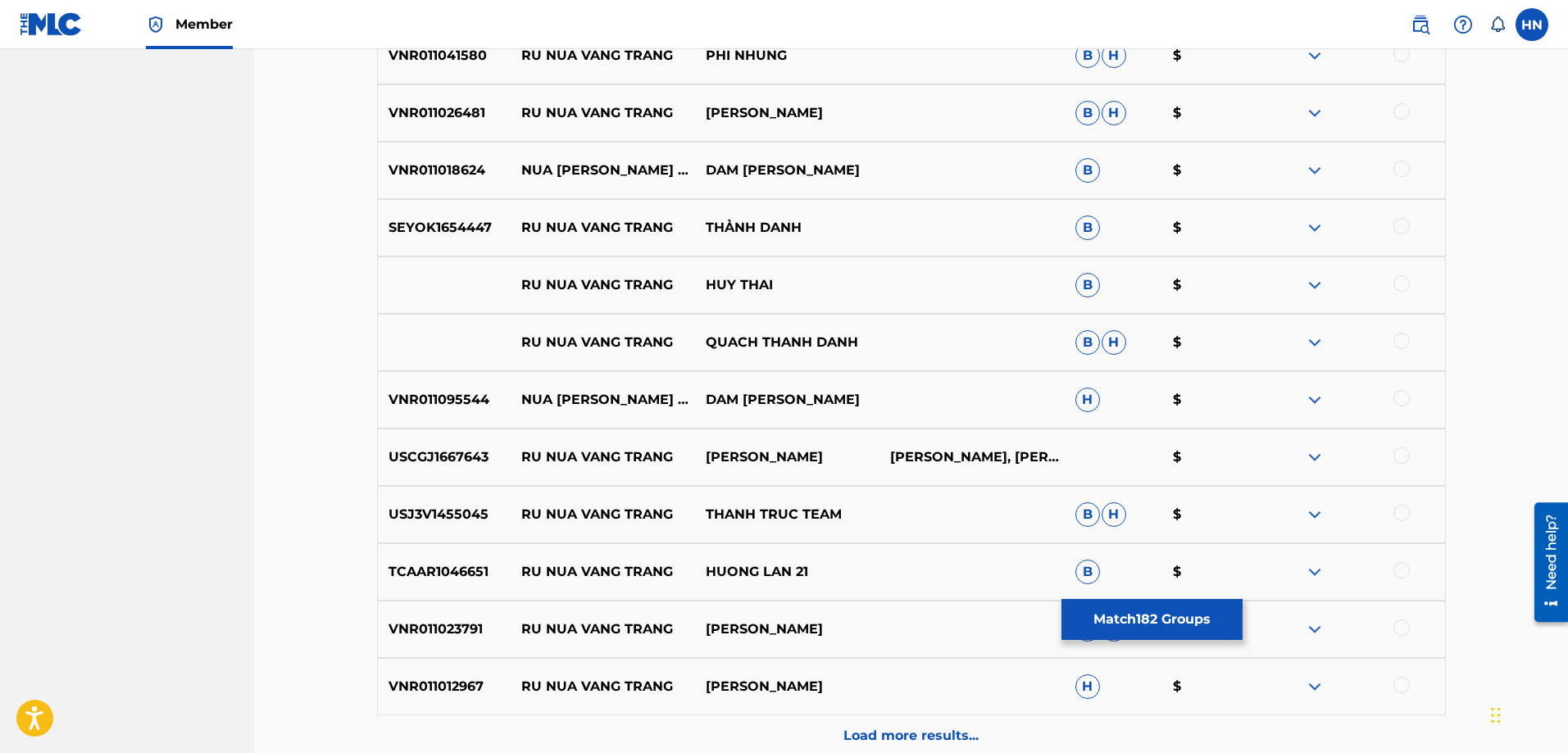
click at [446, 170] on p "VNR011018624" at bounding box center [445, 170] width 133 height 20
click at [1413, 169] on div at bounding box center [1351, 170] width 184 height 20
click at [1397, 169] on div at bounding box center [1401, 169] width 17 height 17
click at [481, 399] on p "VNR011095544" at bounding box center [445, 400] width 133 height 20
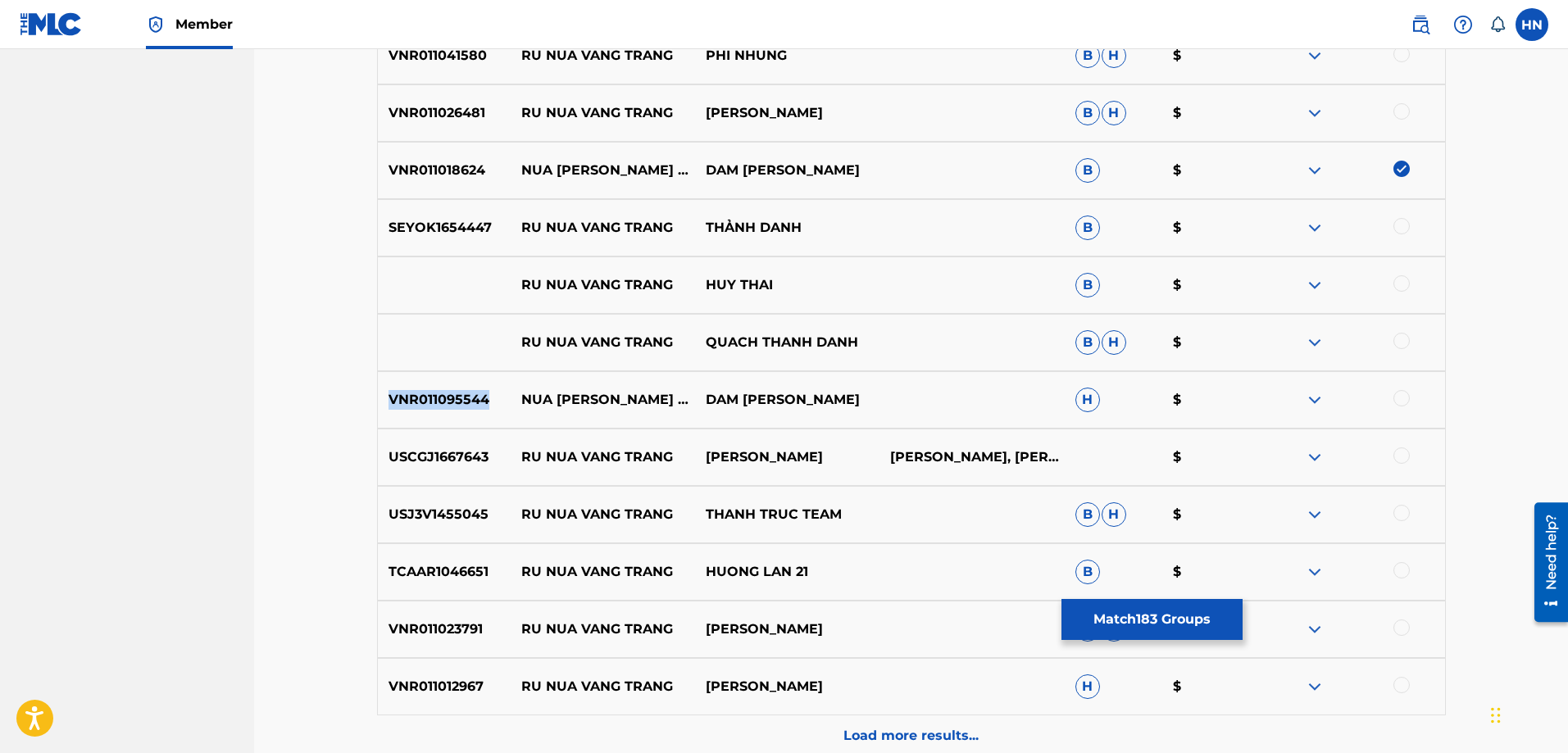
click at [481, 399] on p "VNR011095544" at bounding box center [445, 400] width 133 height 20
click at [1399, 398] on div at bounding box center [1401, 398] width 17 height 17
click at [799, 719] on div "Load more results..." at bounding box center [912, 736] width 1069 height 41
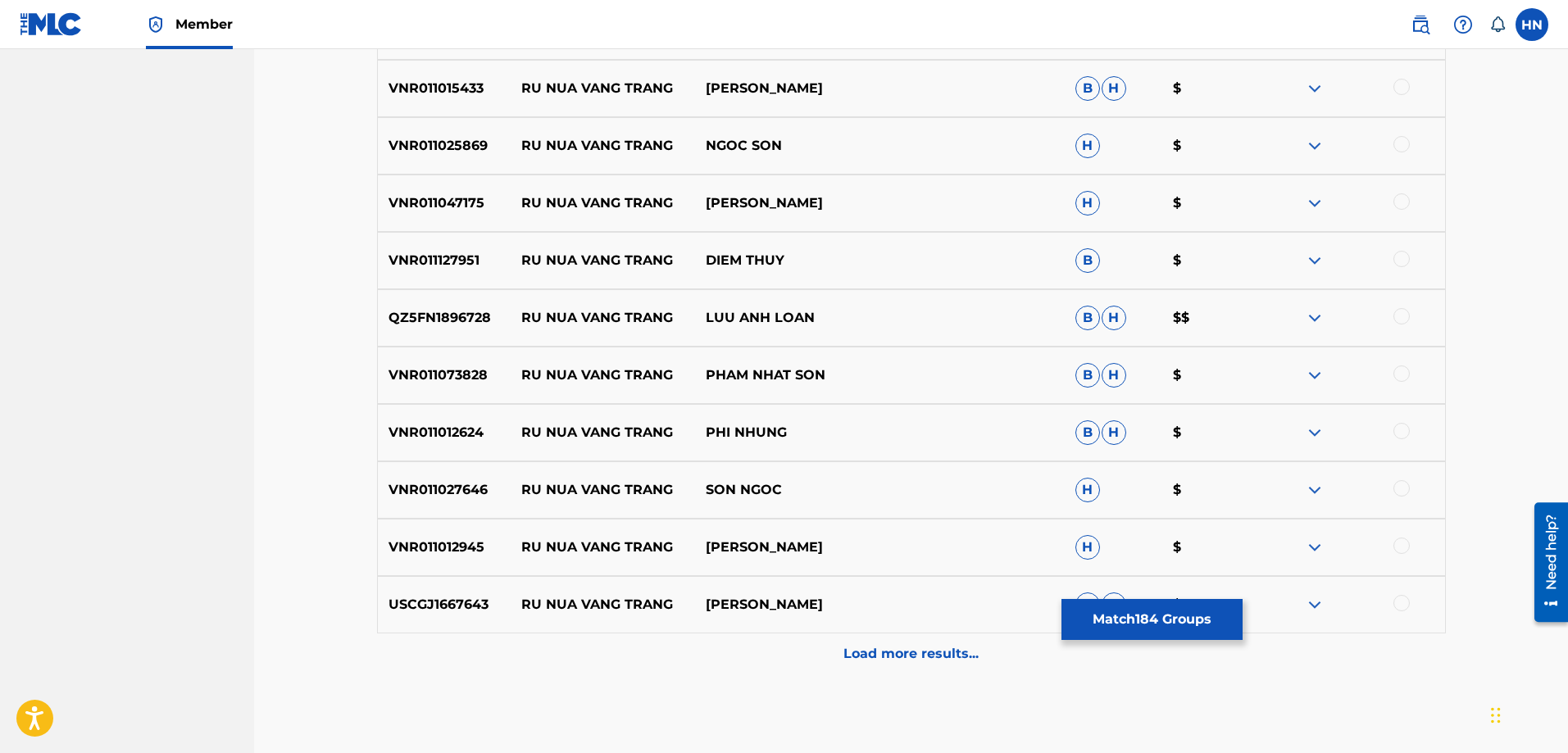
click at [846, 646] on p "Load more results..." at bounding box center [911, 654] width 135 height 20
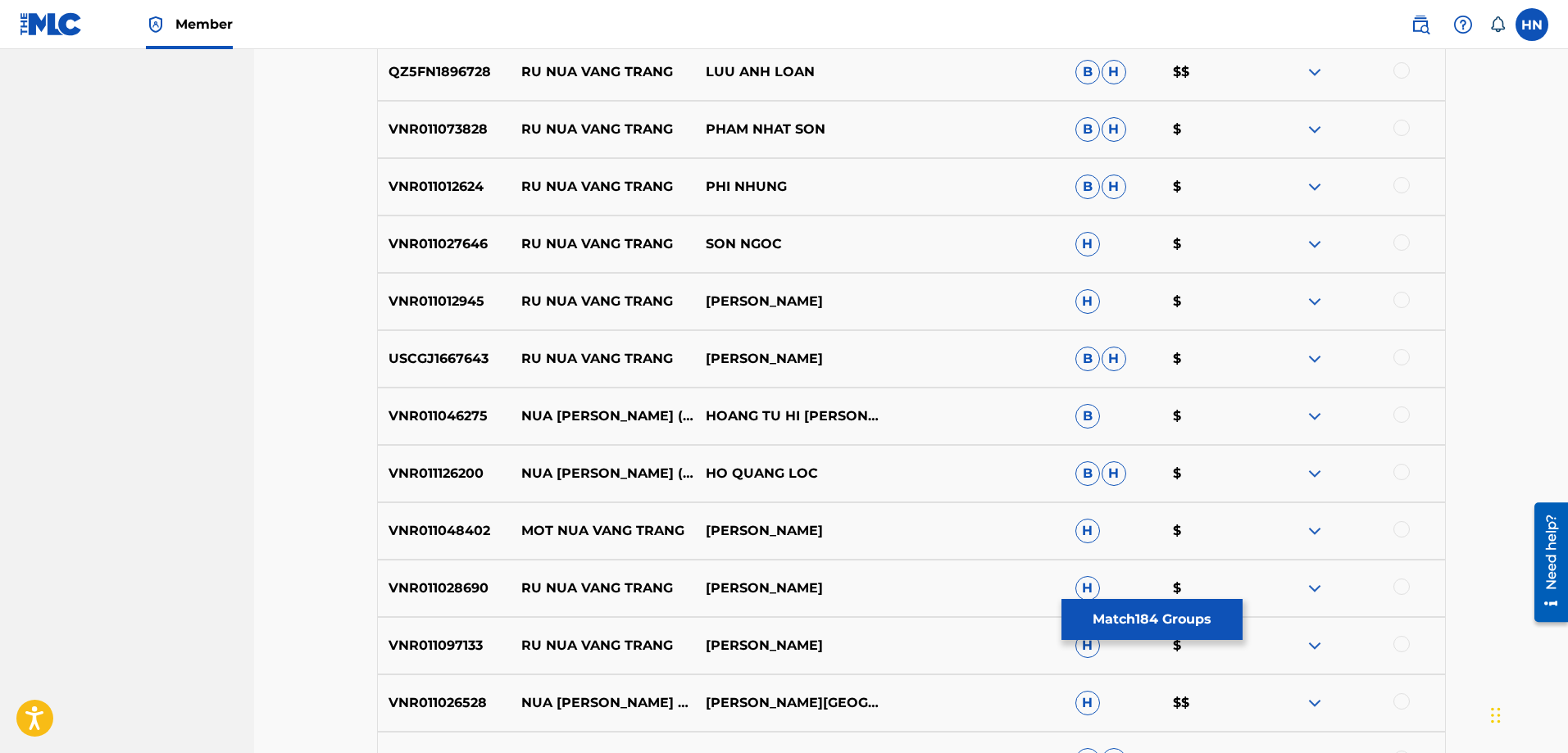
scroll to position [9055, 0]
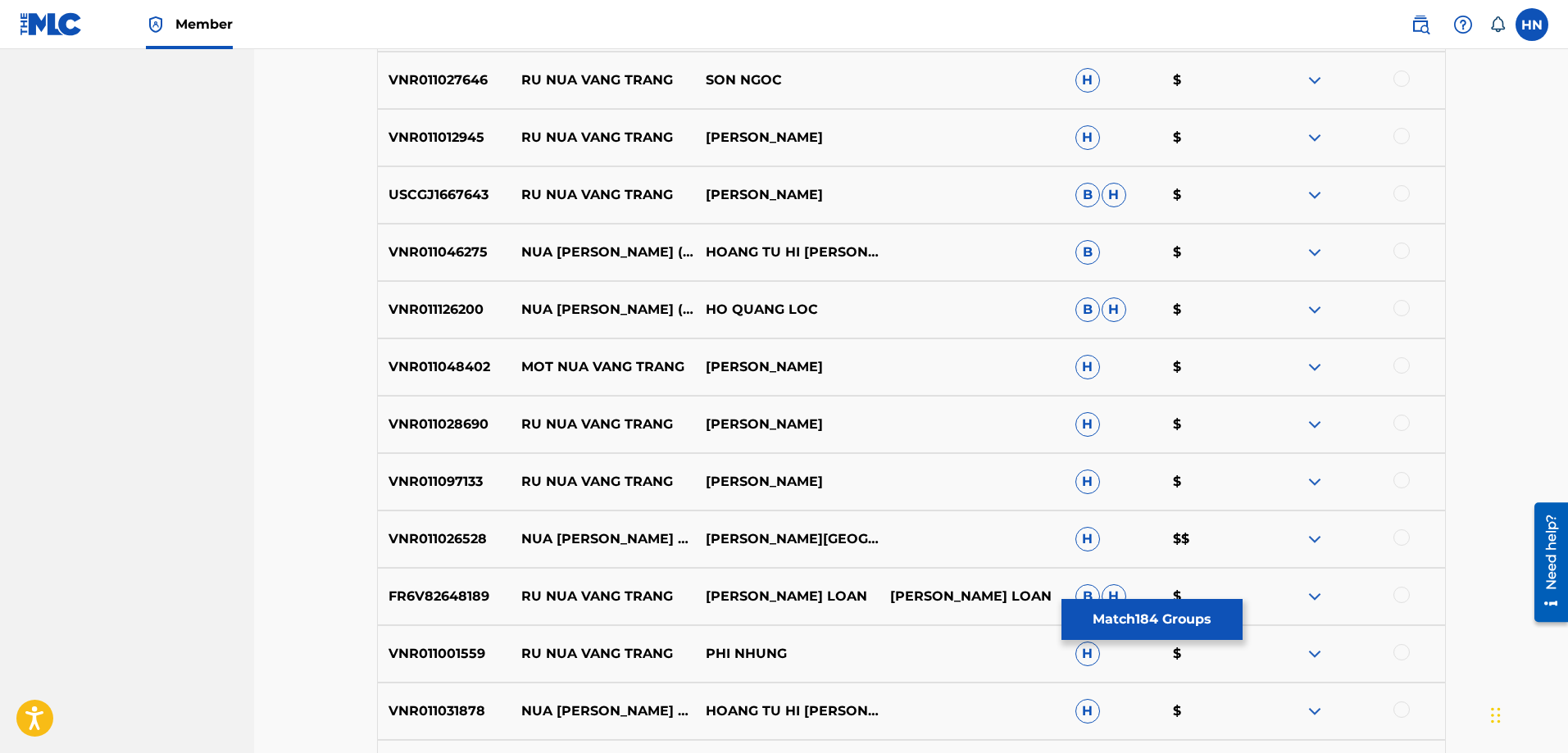
click at [424, 321] on div "VNR011126200 NUA VANG TRANG (REMIX) [PERSON_NAME] LOC B H $" at bounding box center [912, 310] width 1069 height 58
click at [1401, 311] on div at bounding box center [1401, 307] width 17 height 17
drag, startPoint x: 522, startPoint y: 240, endPoint x: 943, endPoint y: 245, distance: 421.0
click at [937, 238] on div "VNR011046275 NUA [PERSON_NAME] (REMIX) HOANG TU HI [PERSON_NAME] B $" at bounding box center [912, 252] width 1069 height 58
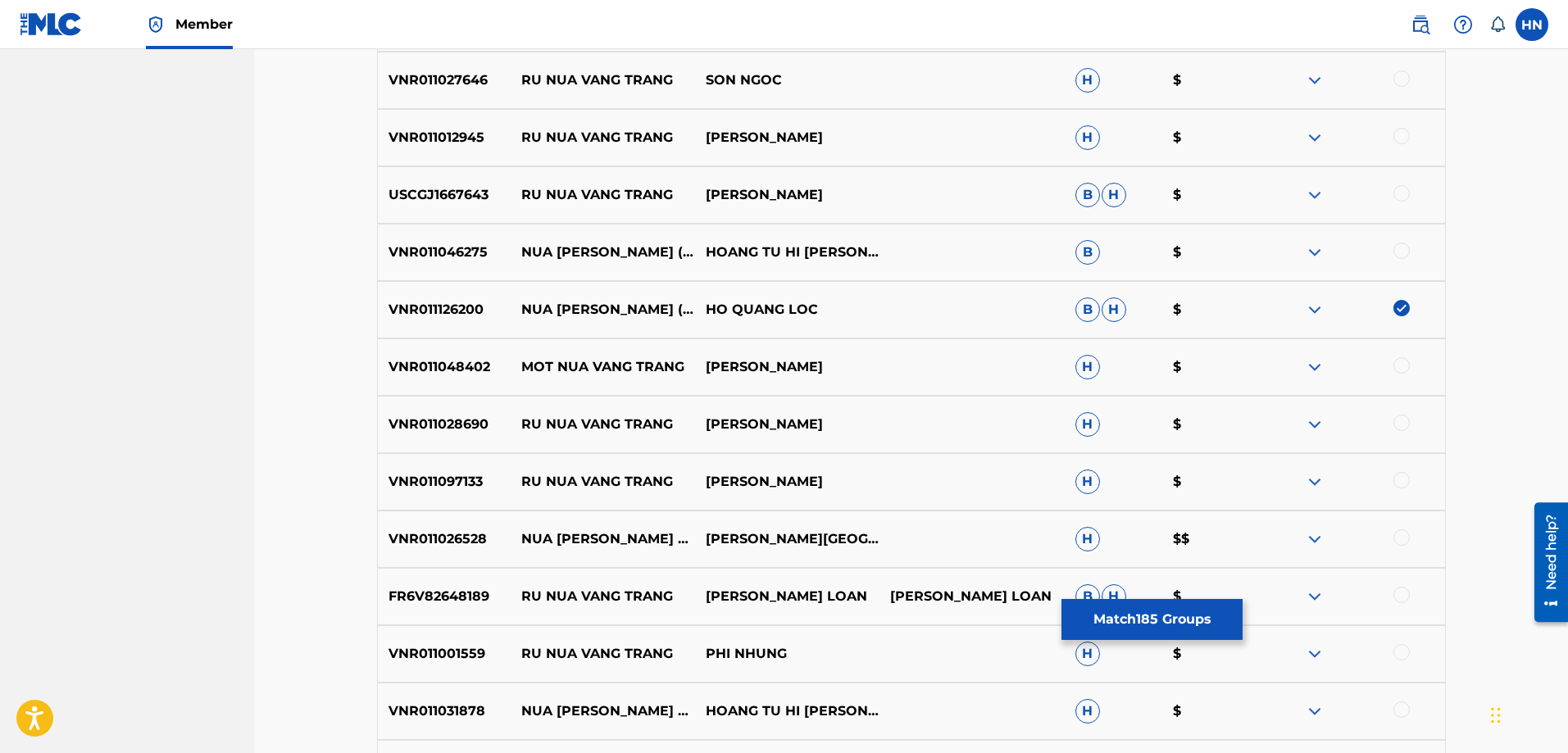
click at [428, 251] on p "VNR011046275" at bounding box center [445, 252] width 133 height 20
click at [1402, 246] on div at bounding box center [1401, 251] width 17 height 17
click at [464, 547] on p "VNR011026528" at bounding box center [445, 539] width 133 height 20
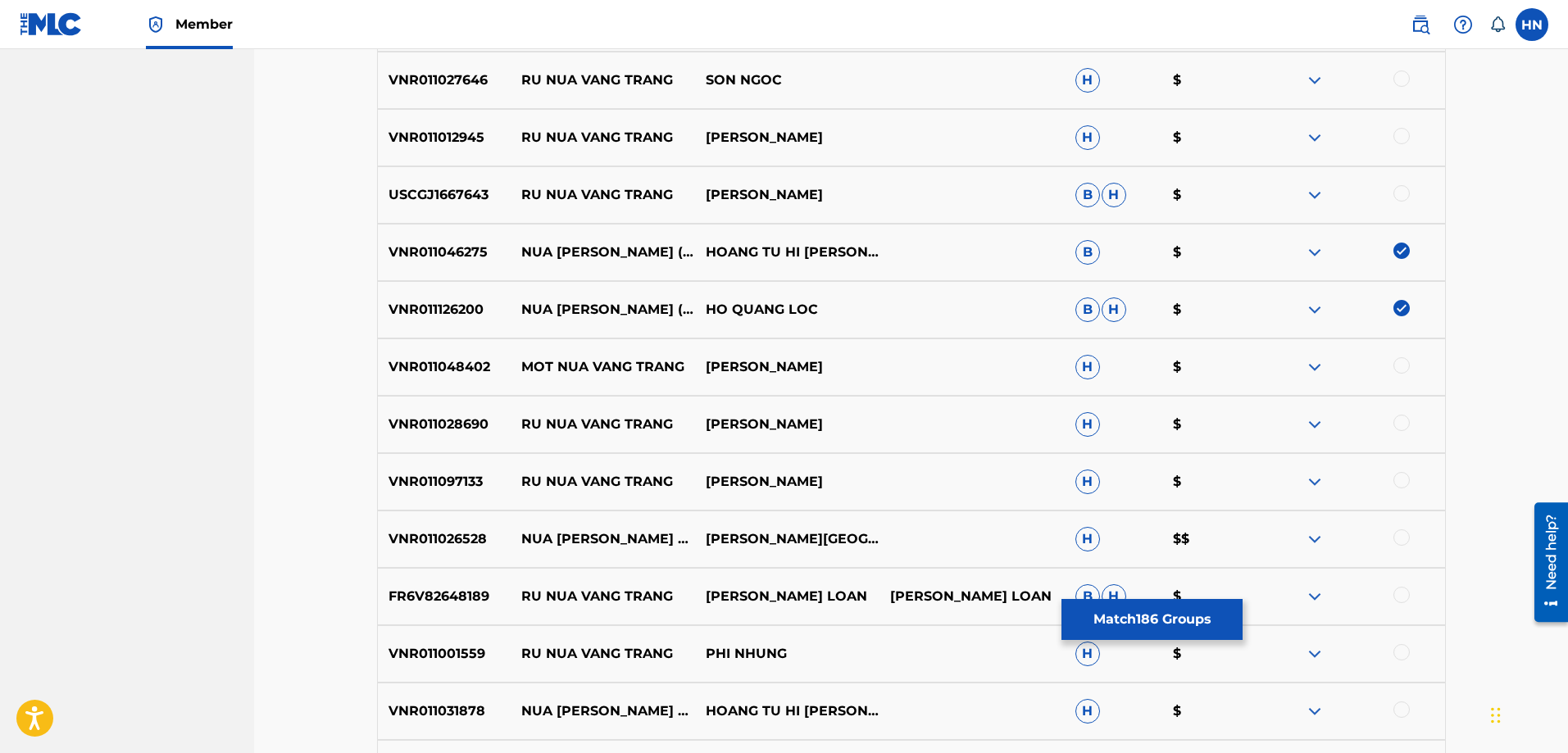
click at [1414, 533] on div at bounding box center [1351, 539] width 184 height 20
click at [1404, 536] on div at bounding box center [1401, 537] width 17 height 17
click at [458, 709] on p "VNR011031878" at bounding box center [445, 711] width 133 height 20
click at [1397, 713] on div at bounding box center [1401, 709] width 17 height 17
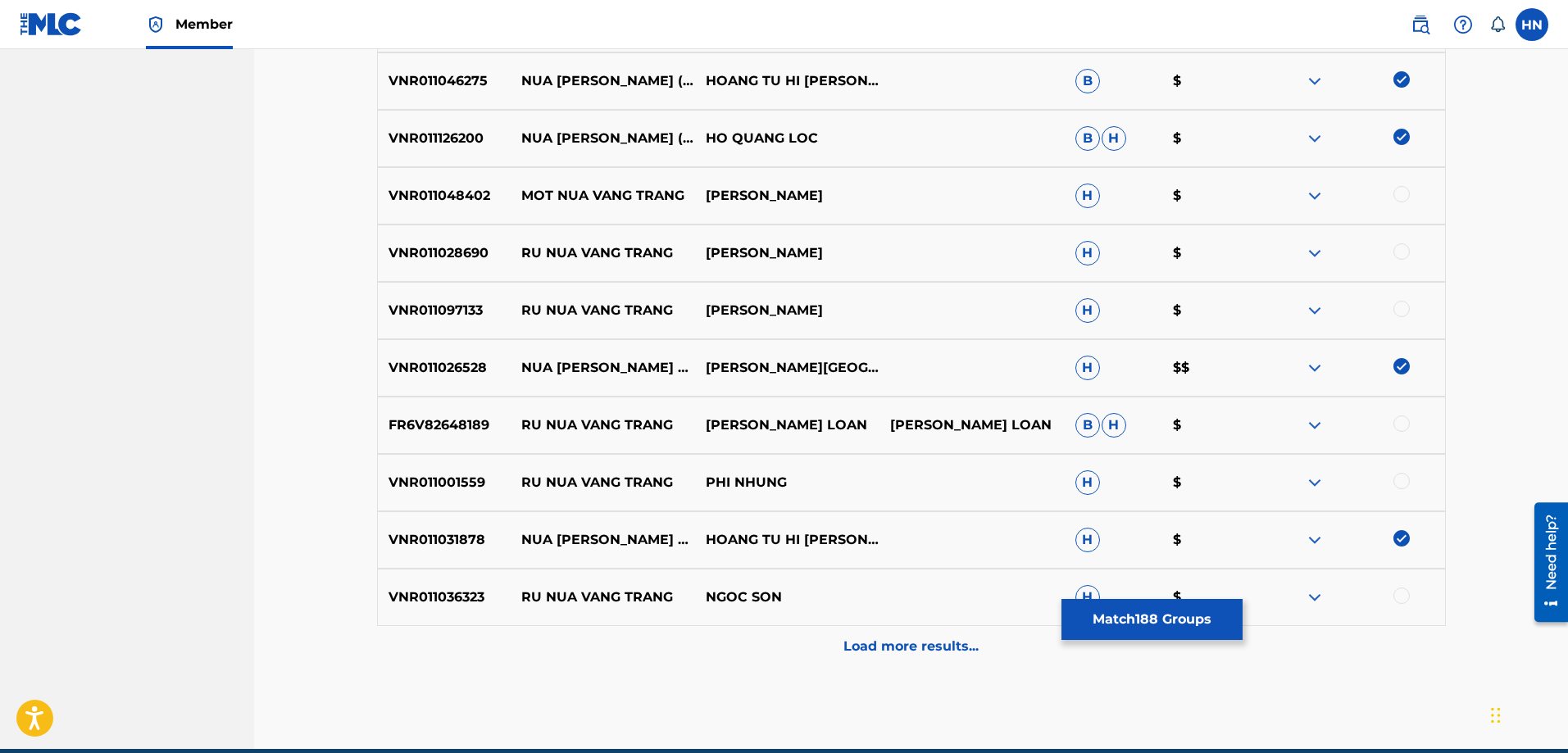
scroll to position [9302, 0]
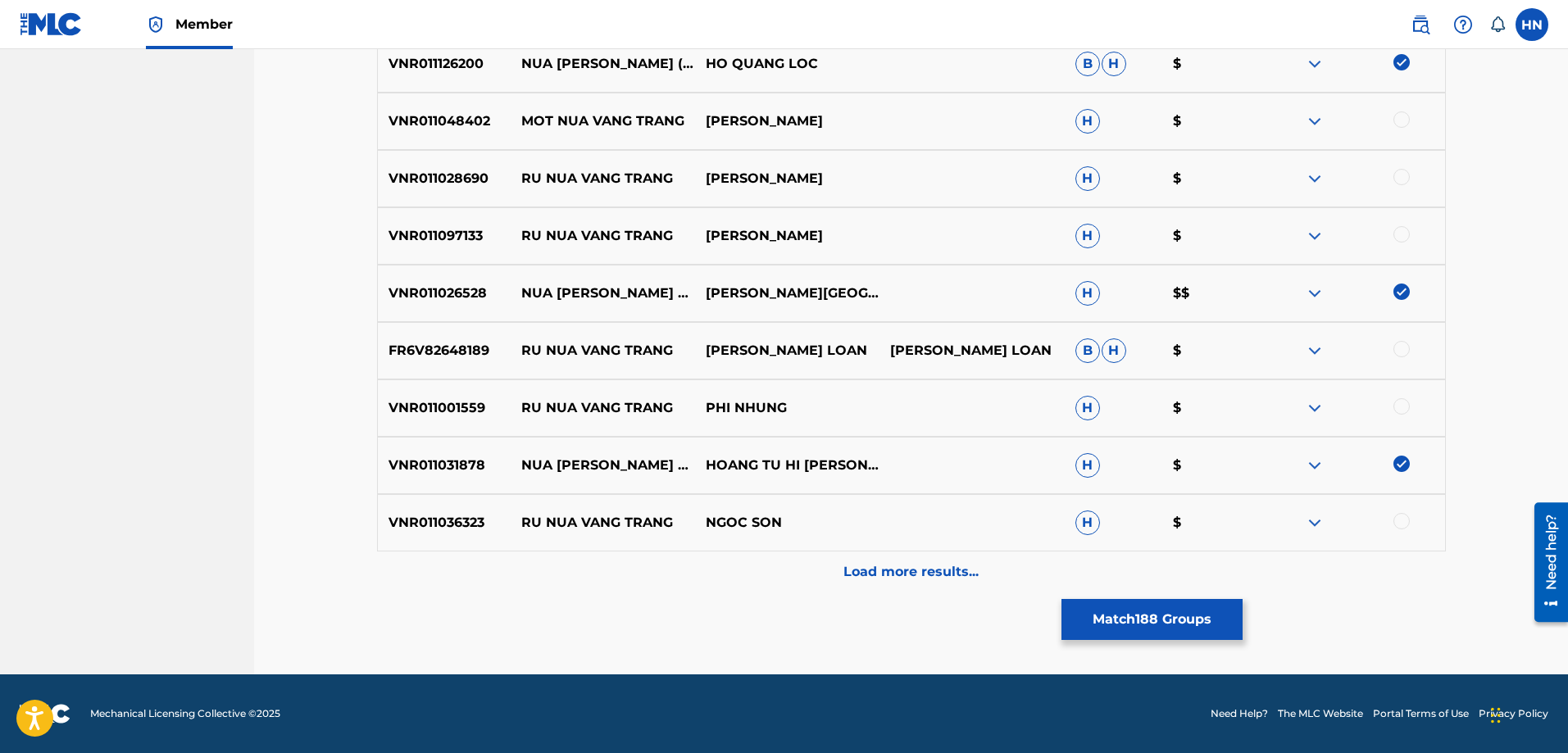
click at [898, 563] on p "Load more results..." at bounding box center [911, 572] width 135 height 20
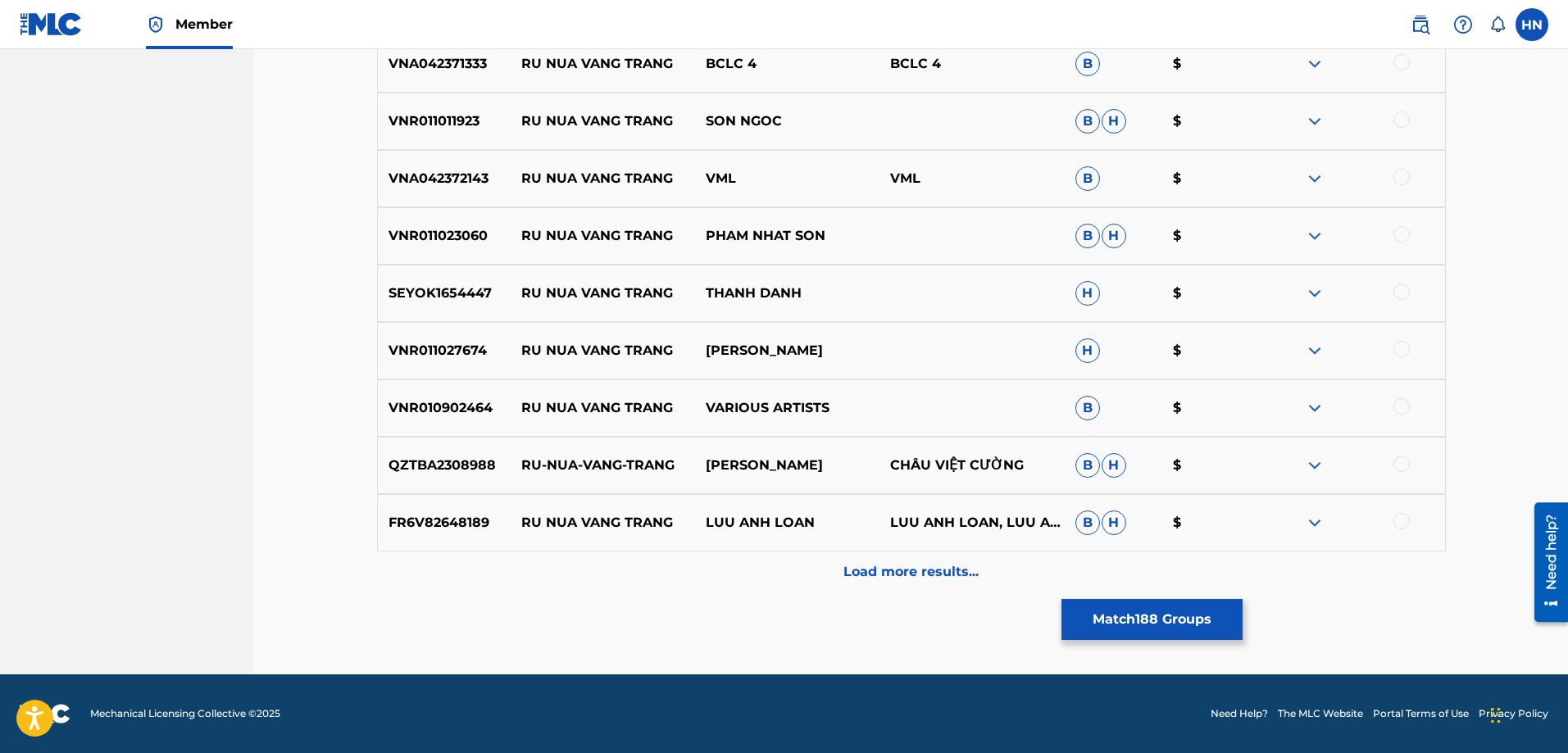
click at [831, 571] on div "Load more results..." at bounding box center [912, 572] width 1069 height 41
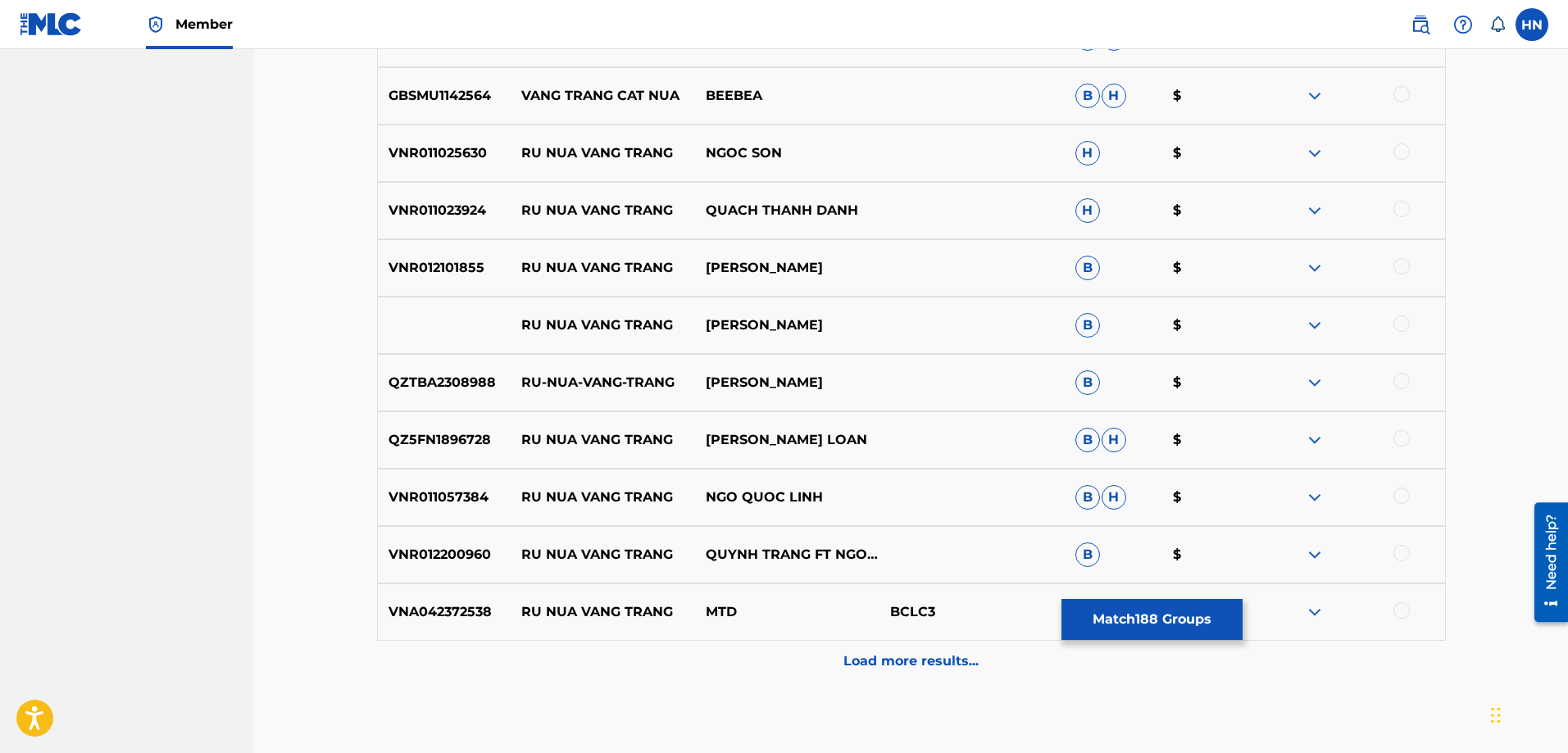
scroll to position [10449, 0]
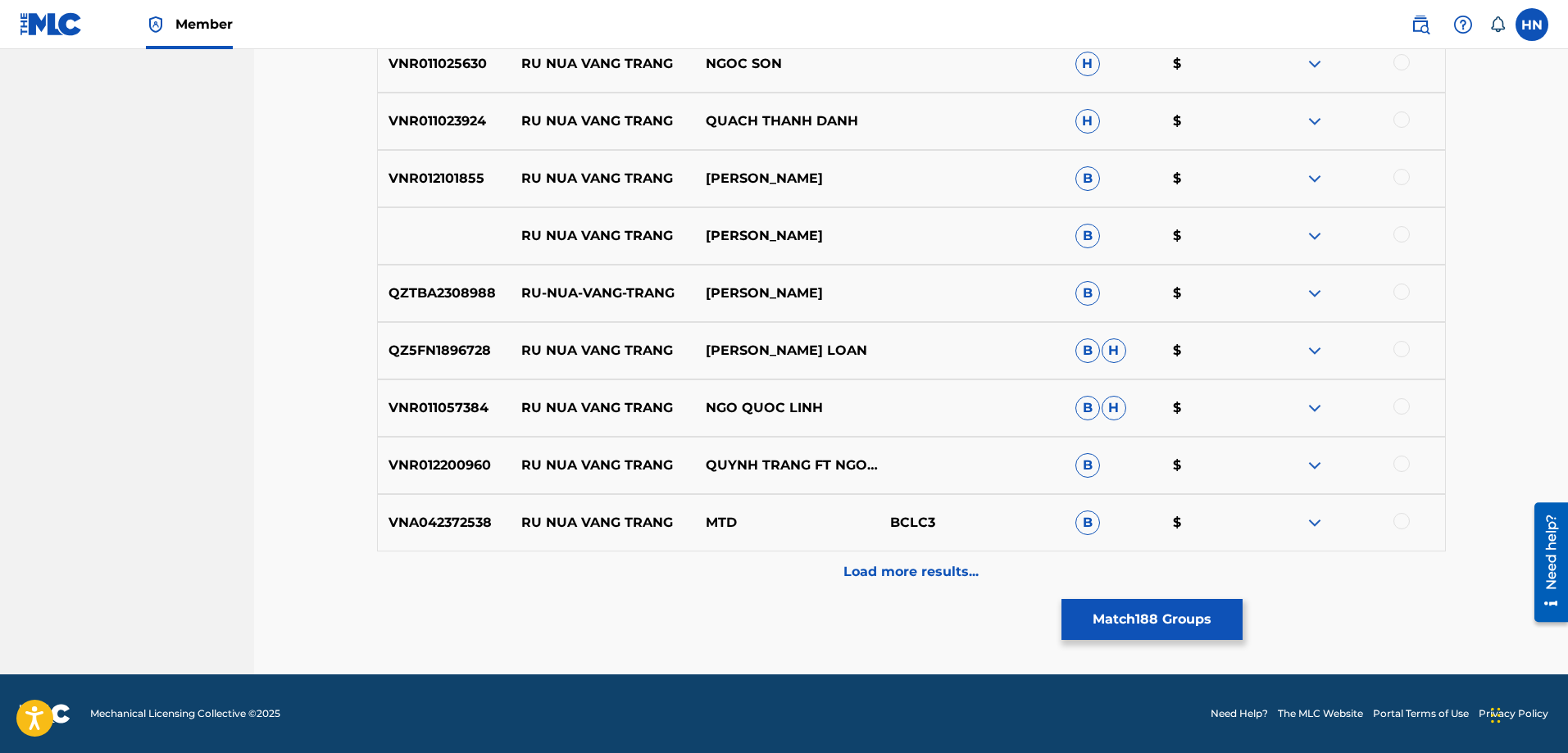
click at [911, 567] on p "Load more results..." at bounding box center [911, 572] width 135 height 20
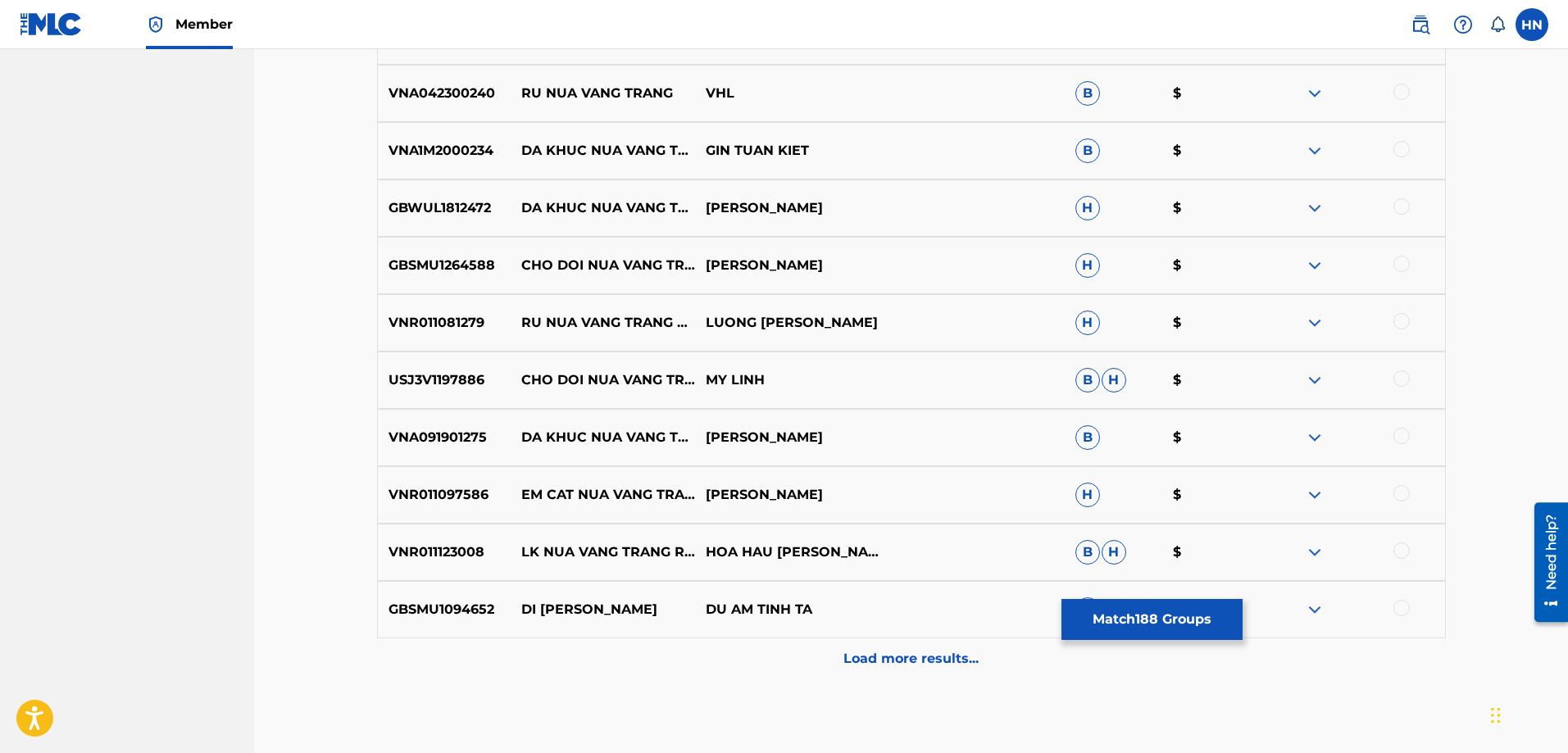
scroll to position [10941, 0]
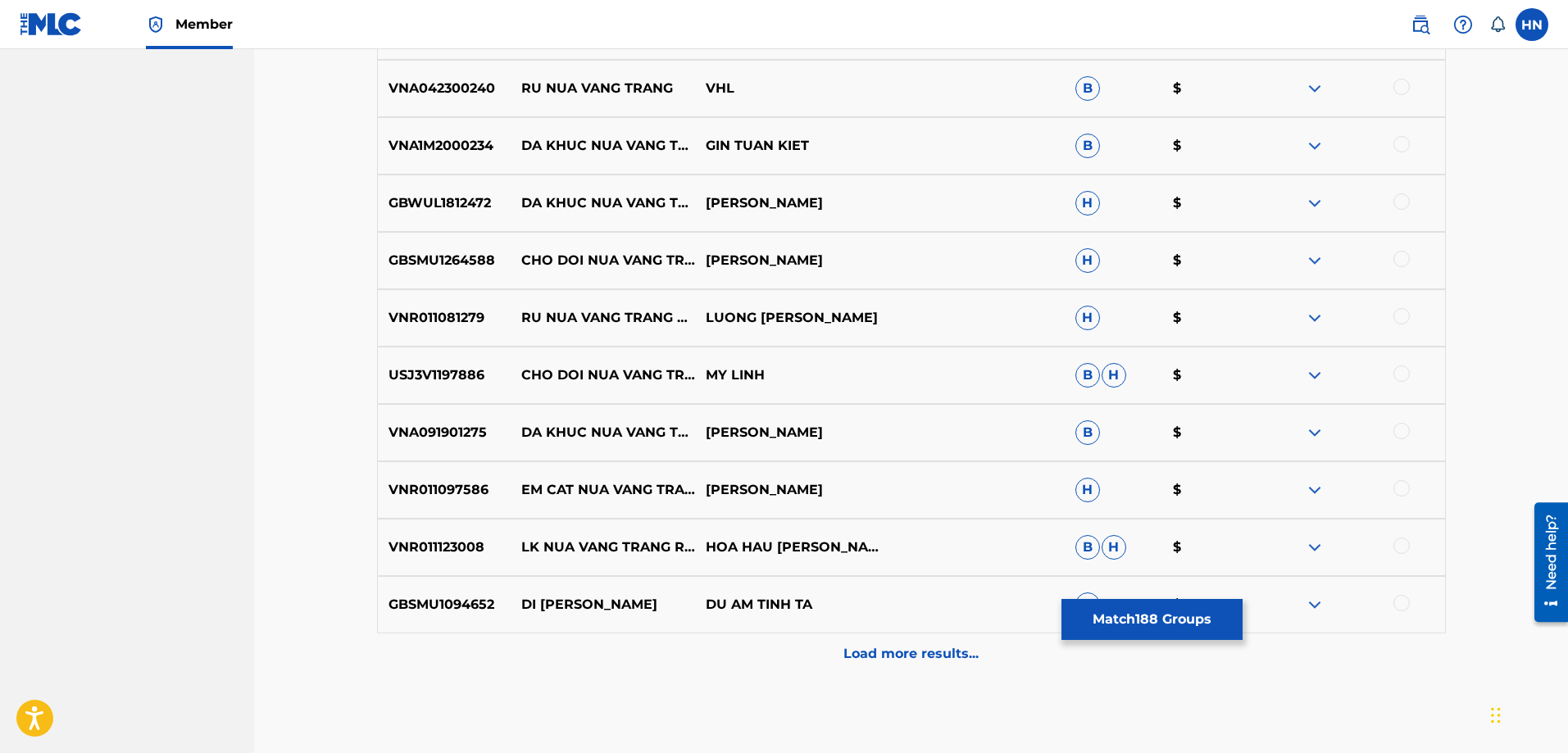
click at [863, 632] on div "GBSMU1094652 DI [PERSON_NAME] NUA VANG TRANG DU AM TINH TA B $" at bounding box center [912, 605] width 1069 height 58
click at [858, 667] on div "Load more results..." at bounding box center [912, 653] width 1069 height 41
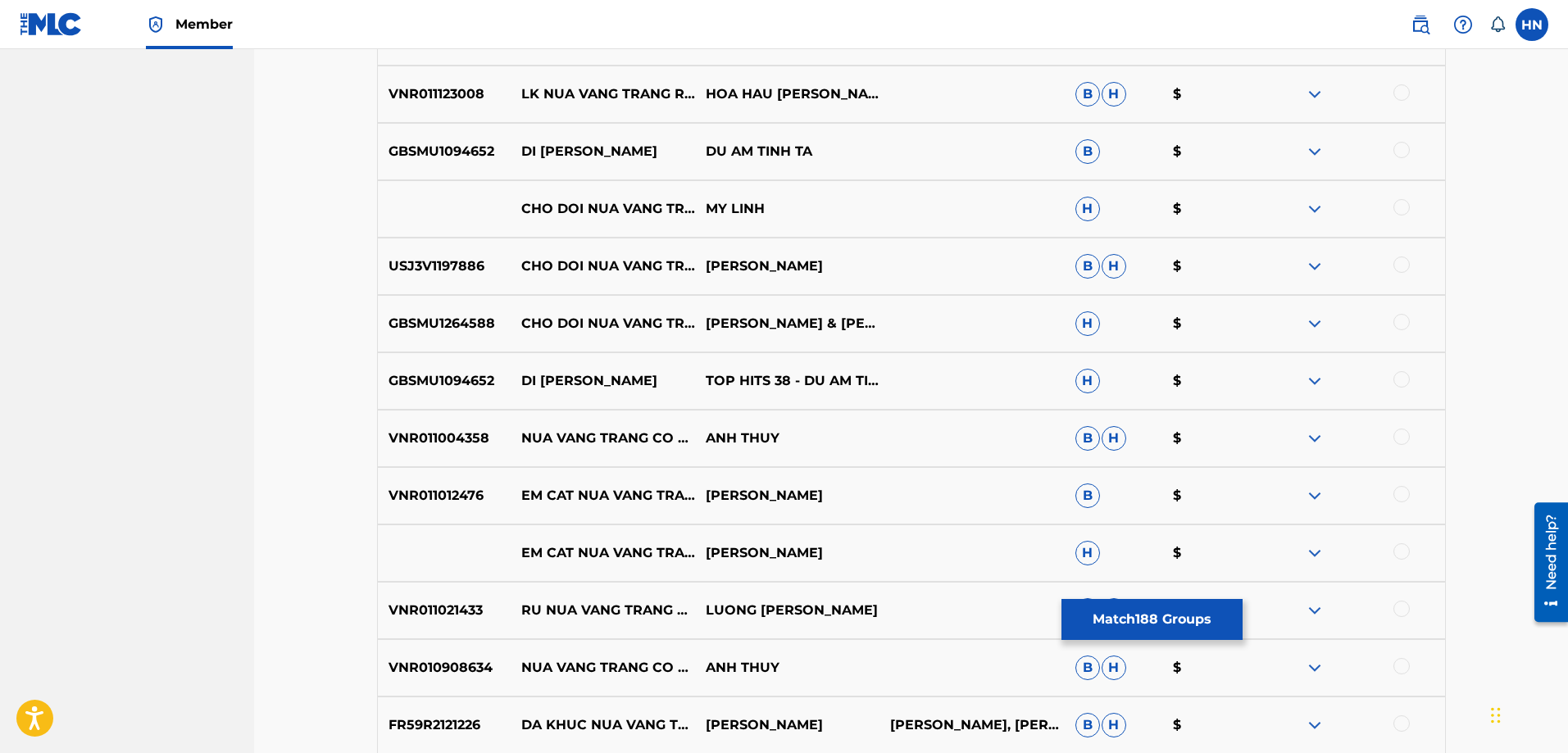
scroll to position [11555, 0]
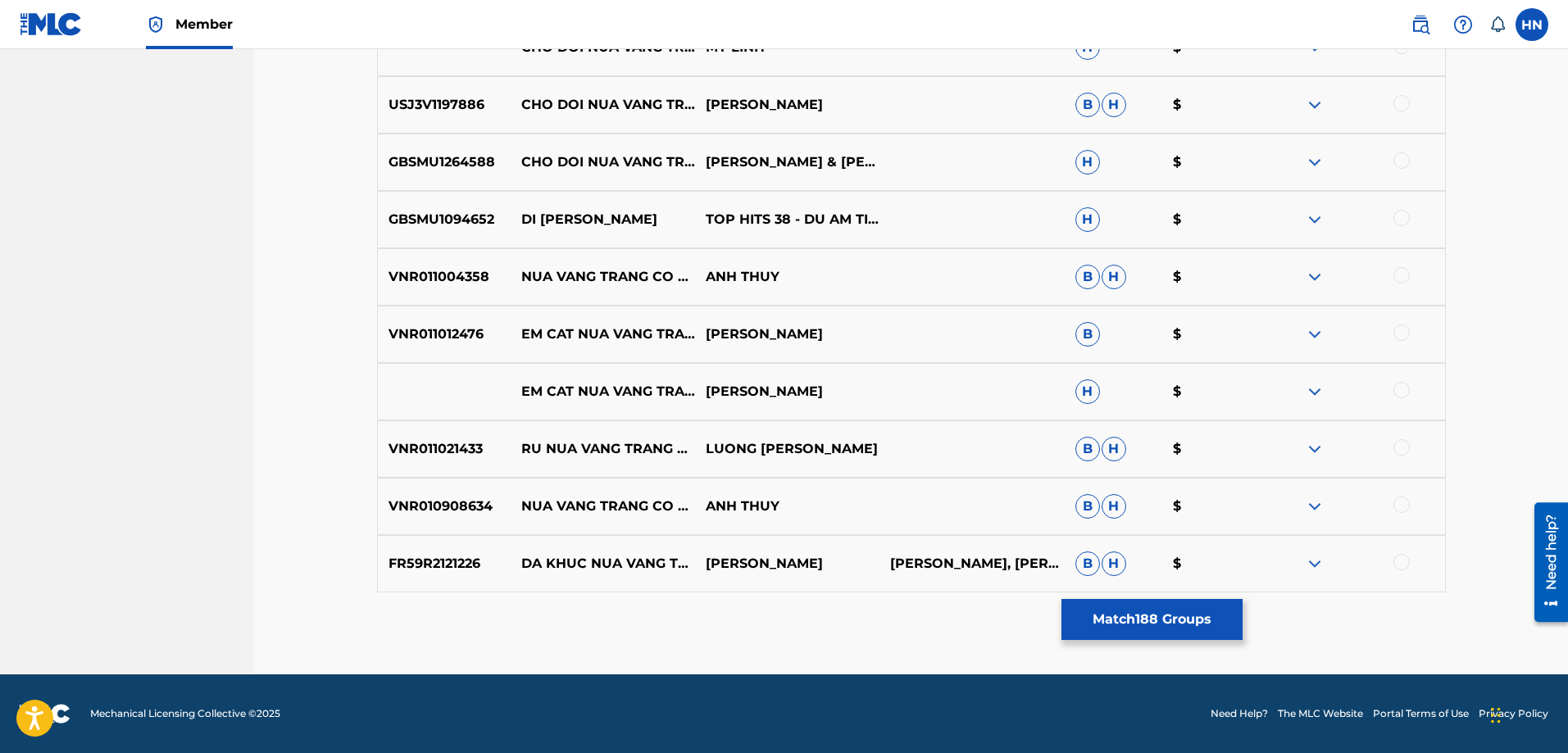
click at [1119, 618] on button "Match 188 Groups" at bounding box center [1151, 619] width 181 height 41
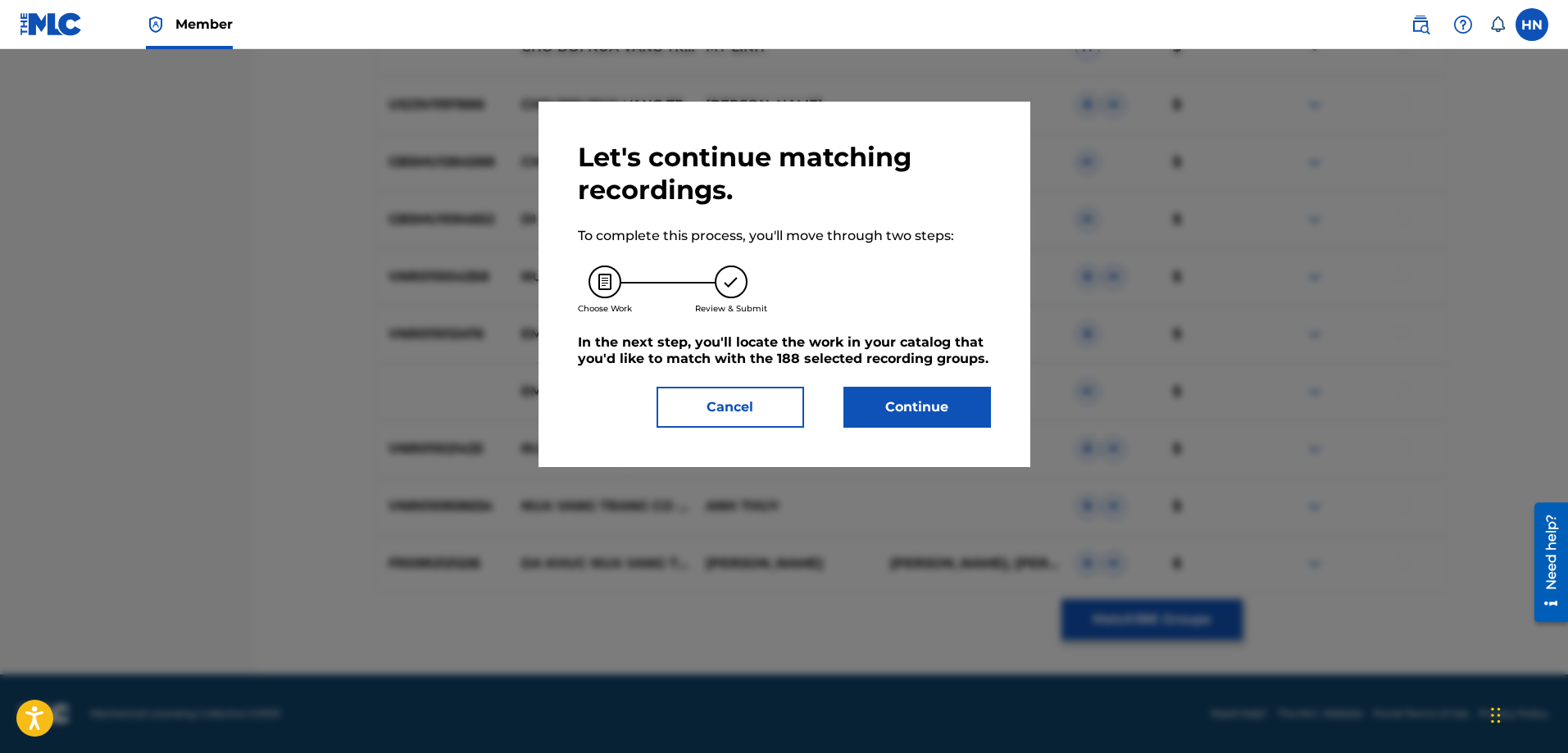
click at [921, 416] on button "Continue" at bounding box center [917, 407] width 148 height 41
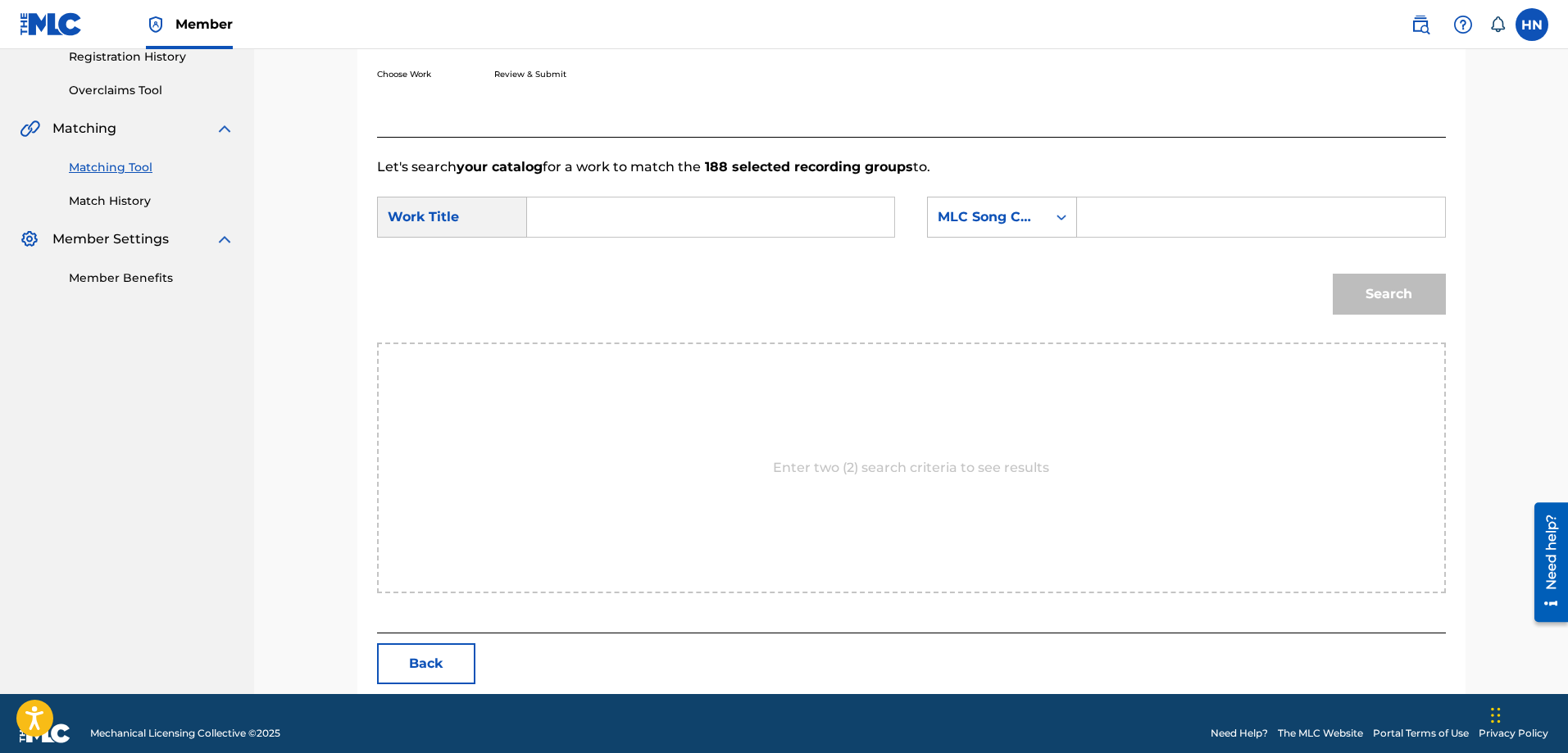
scroll to position [339, 0]
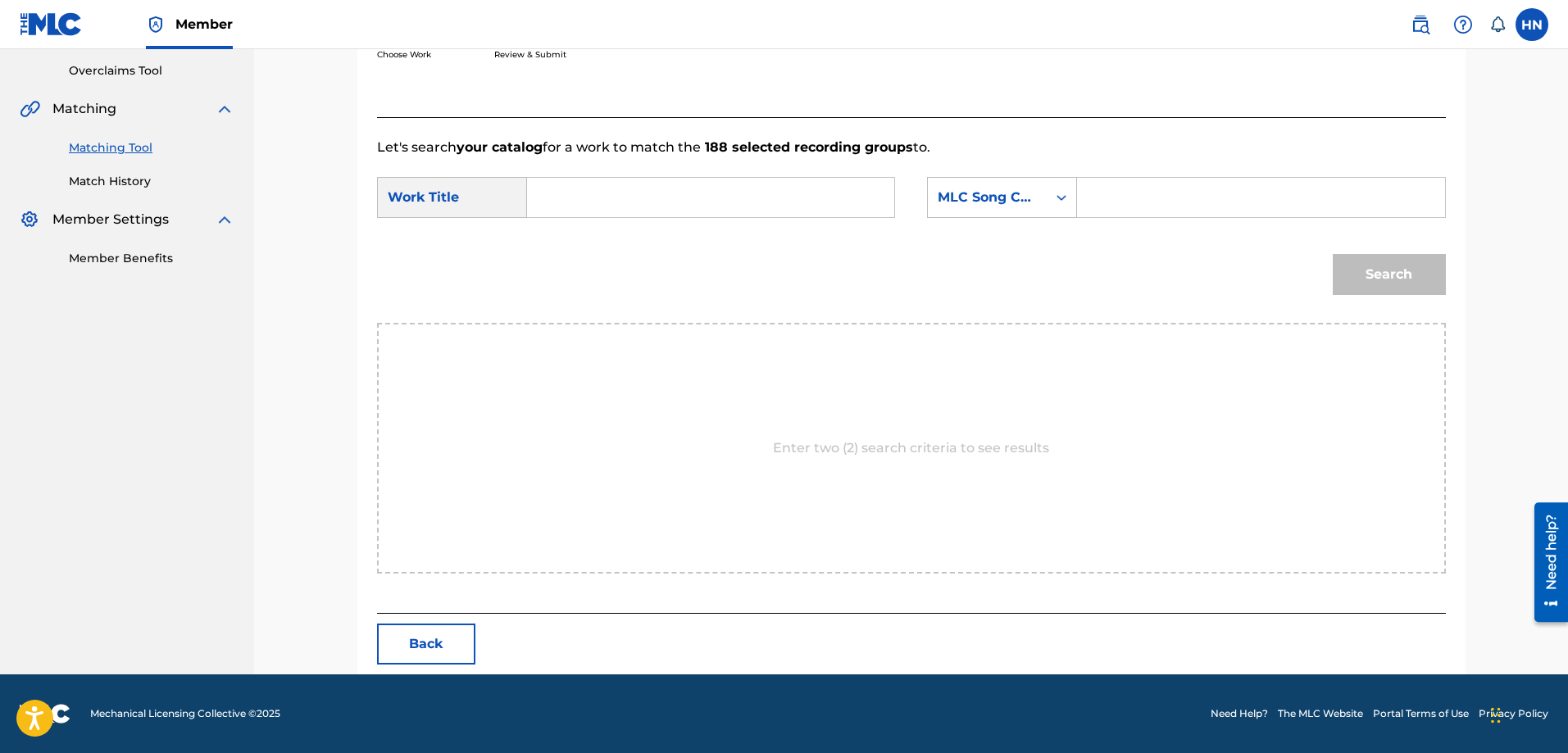
click at [783, 183] on input "Search Form" at bounding box center [710, 197] width 339 height 39
paste input "NUA [PERSON_NAME]"
type input "NUA [PERSON_NAME]"
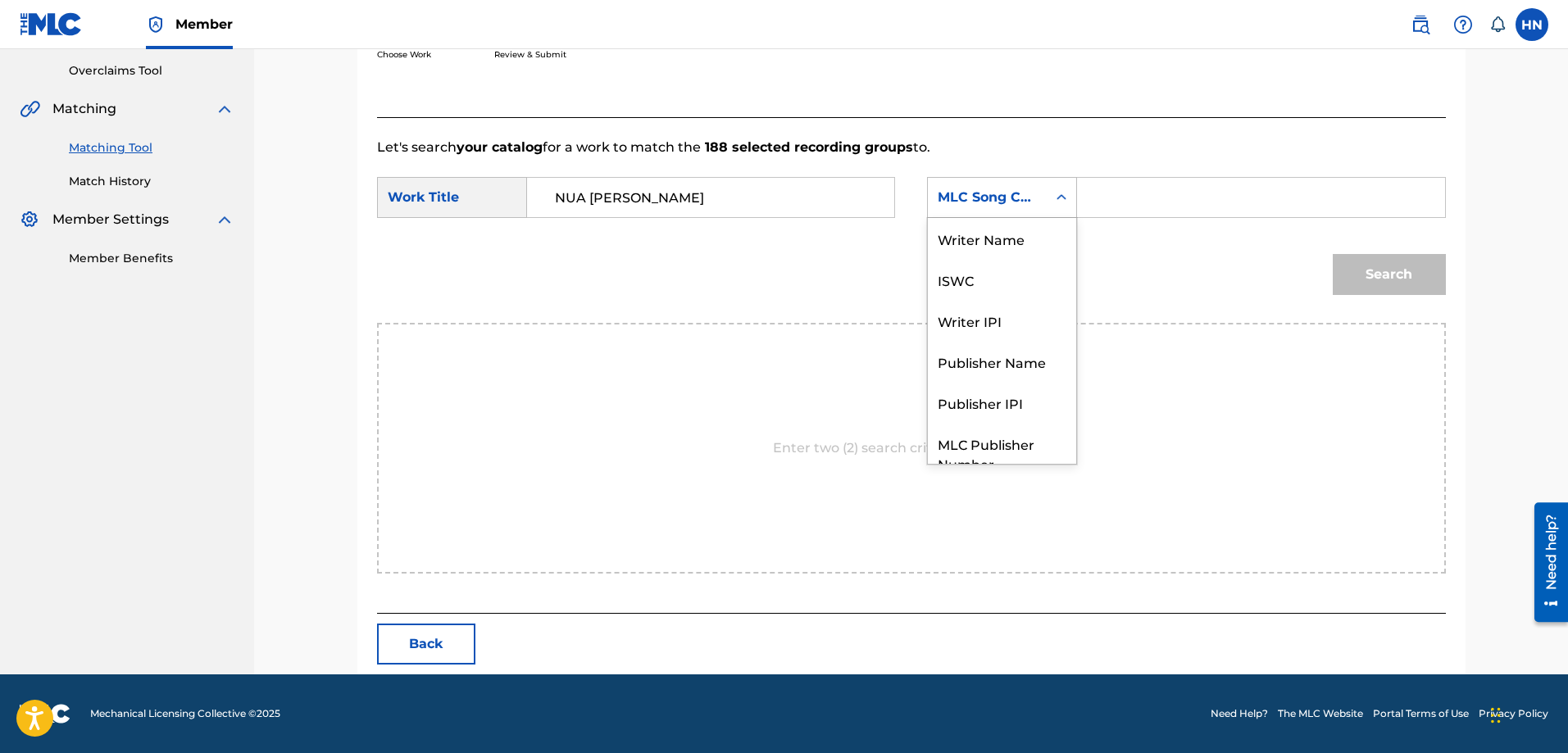
click at [964, 190] on div "MLC Song Code" at bounding box center [988, 197] width 100 height 20
click at [938, 238] on div "ISWC" at bounding box center [1002, 218] width 149 height 41
click at [1135, 192] on input "Search Form" at bounding box center [1261, 197] width 339 height 39
paste input "T9135451557"
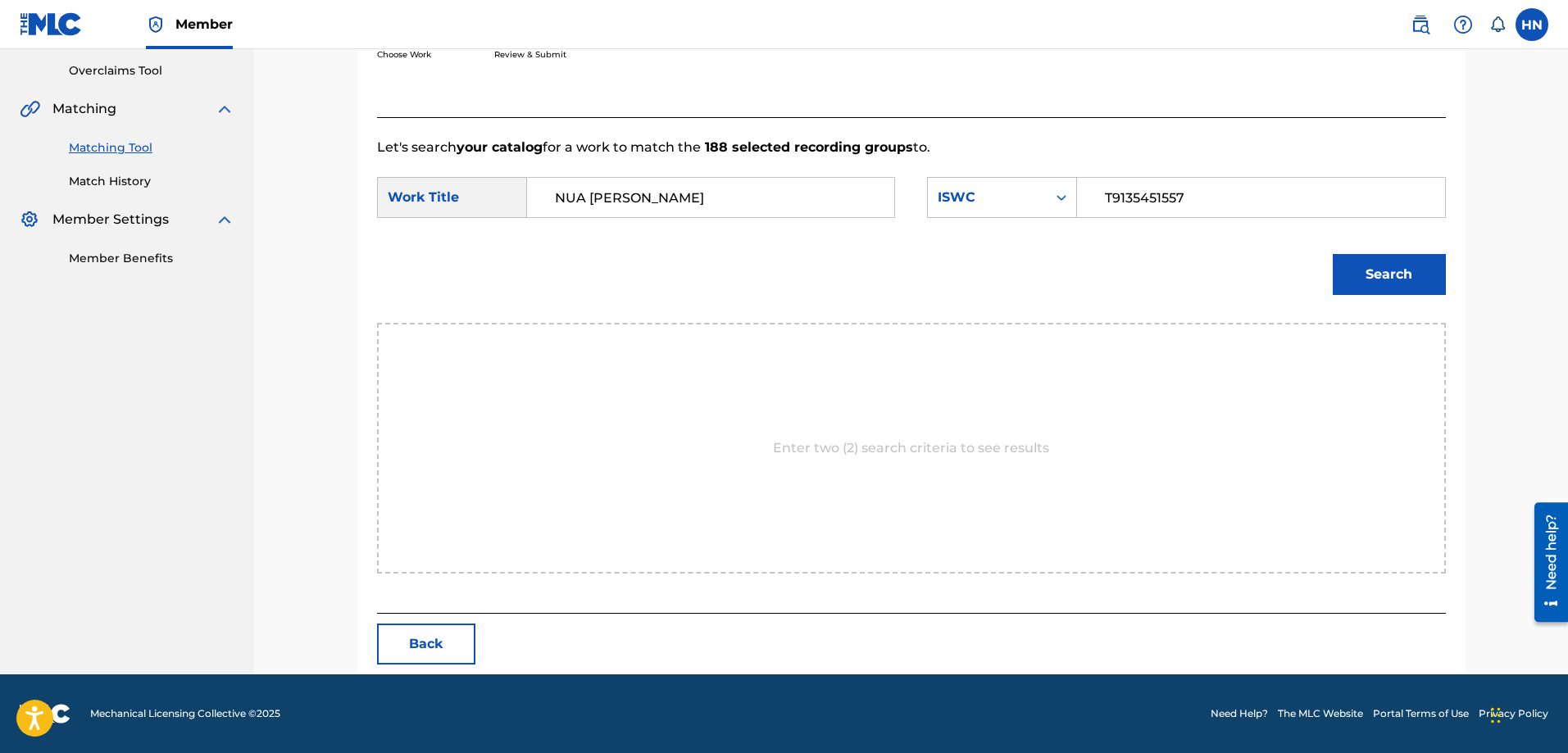
type input "T9135451557"
click at [1369, 259] on button "Search" at bounding box center [1389, 274] width 113 height 41
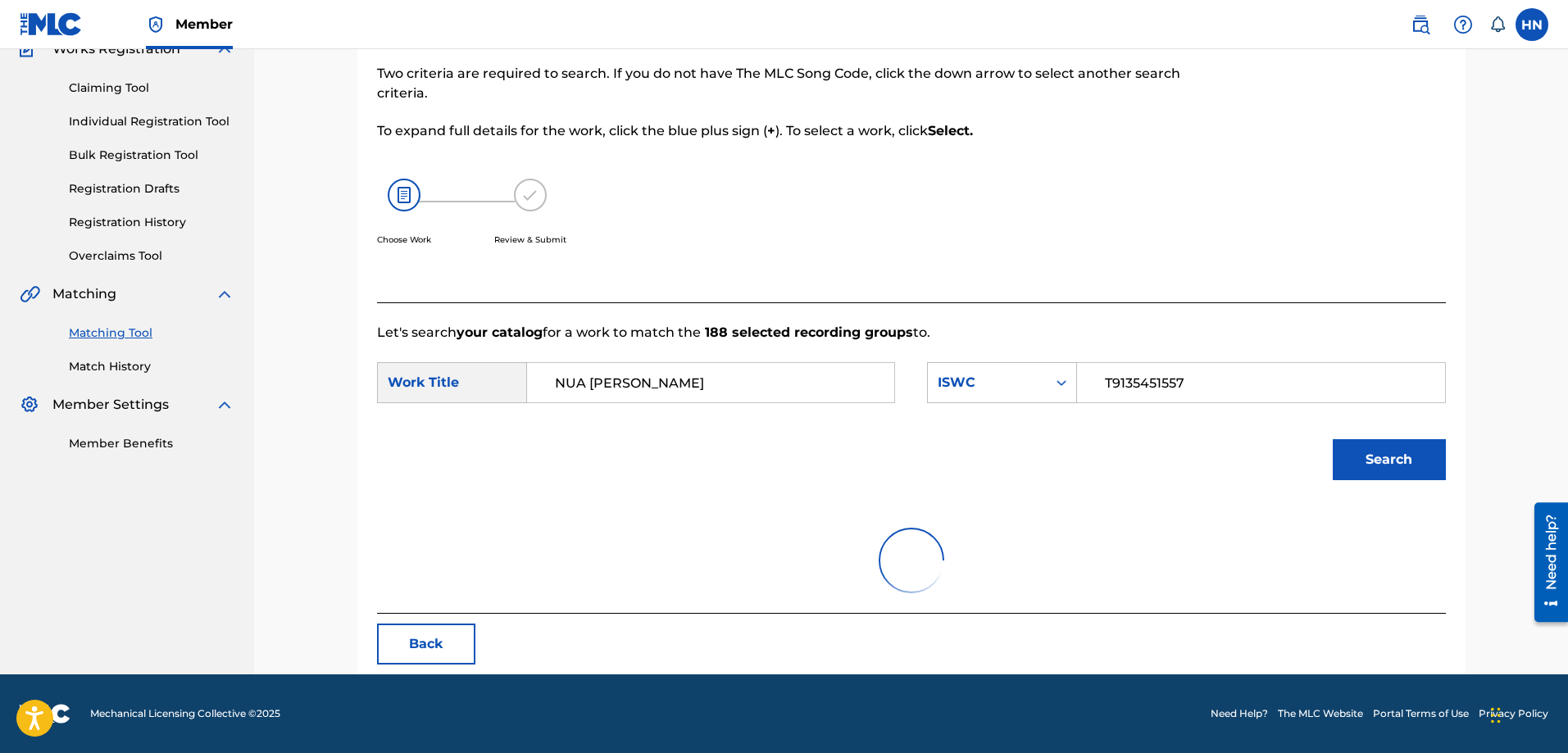
scroll to position [290, 0]
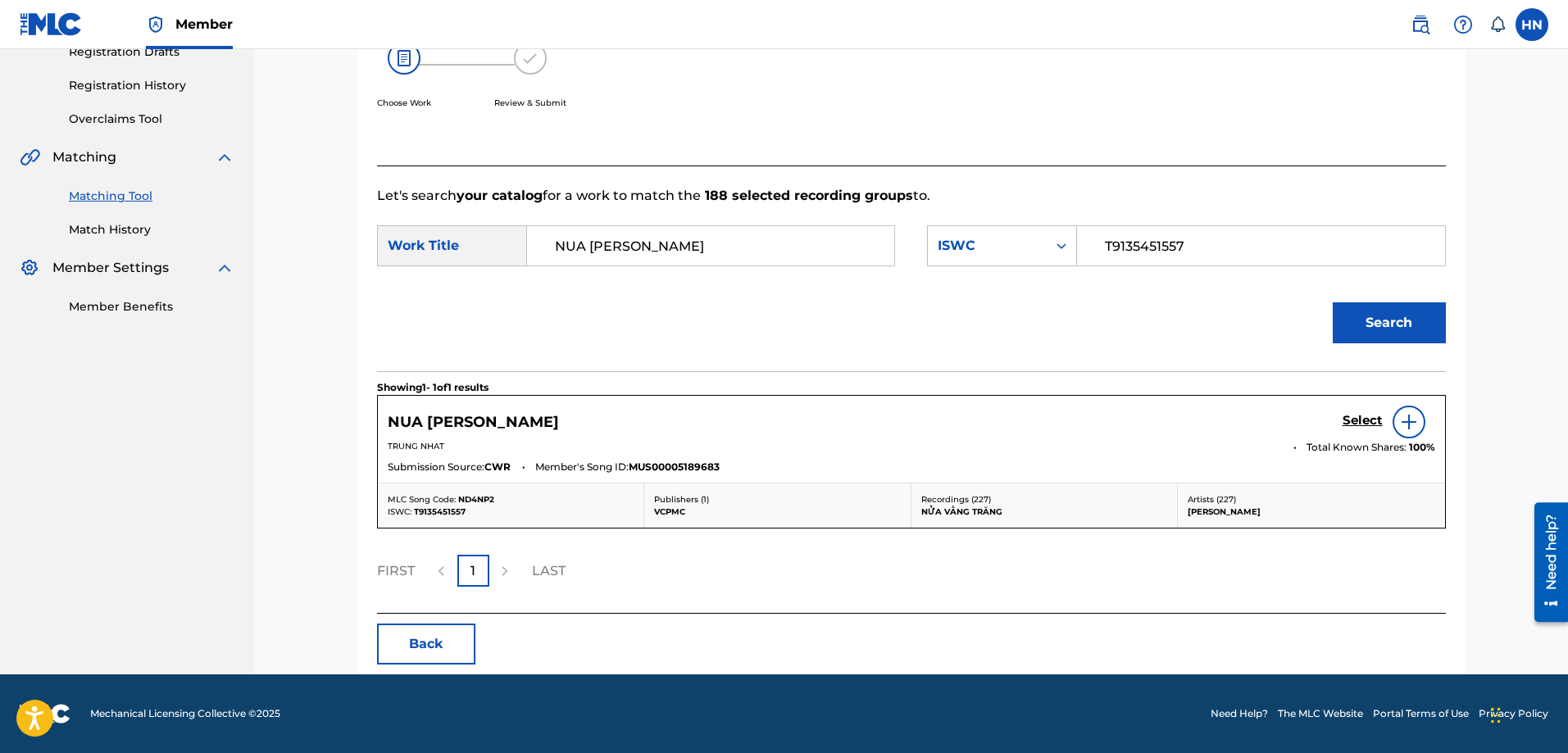
click at [1356, 421] on h5 "Select" at bounding box center [1363, 421] width 40 height 16
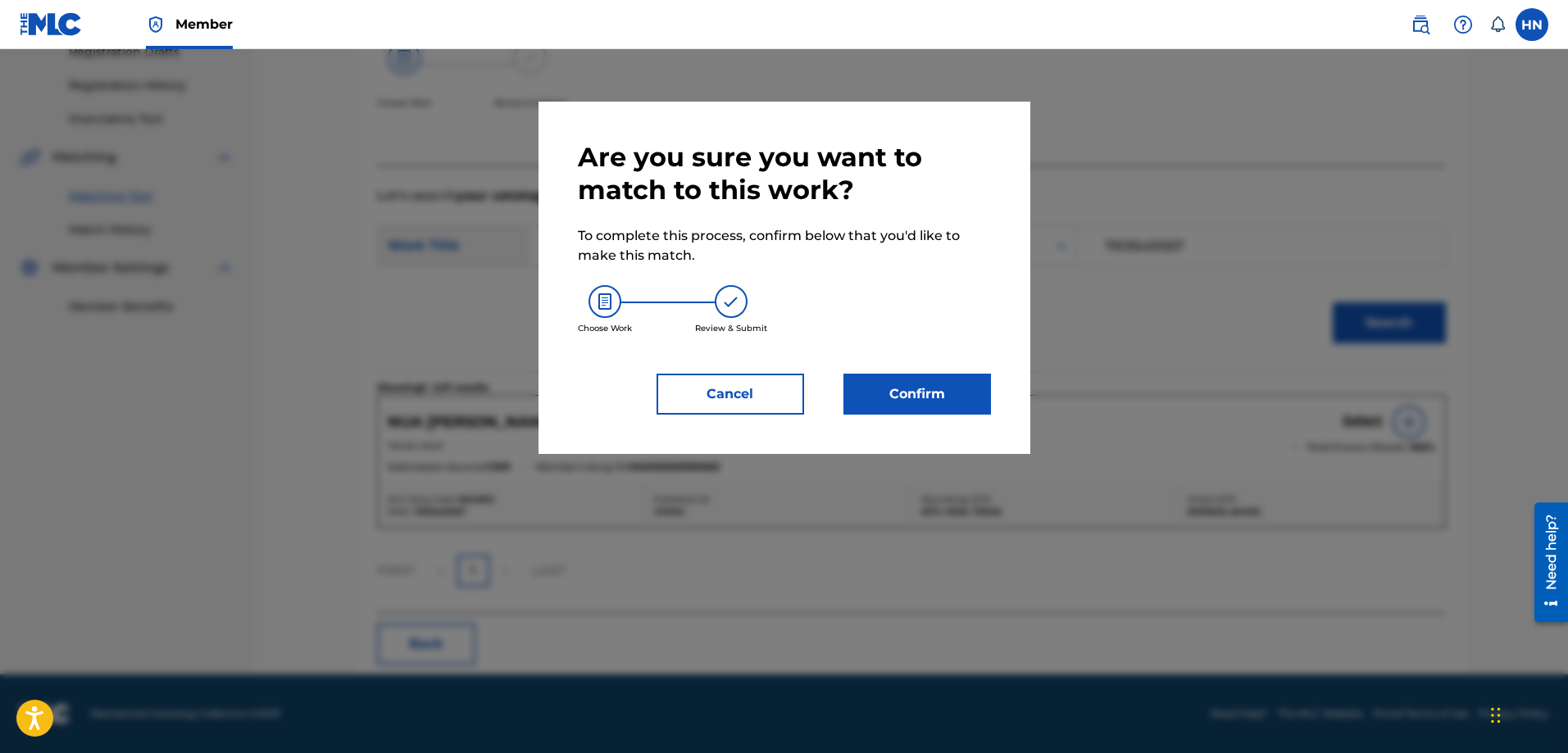
click at [960, 405] on button "Confirm" at bounding box center [917, 394] width 148 height 41
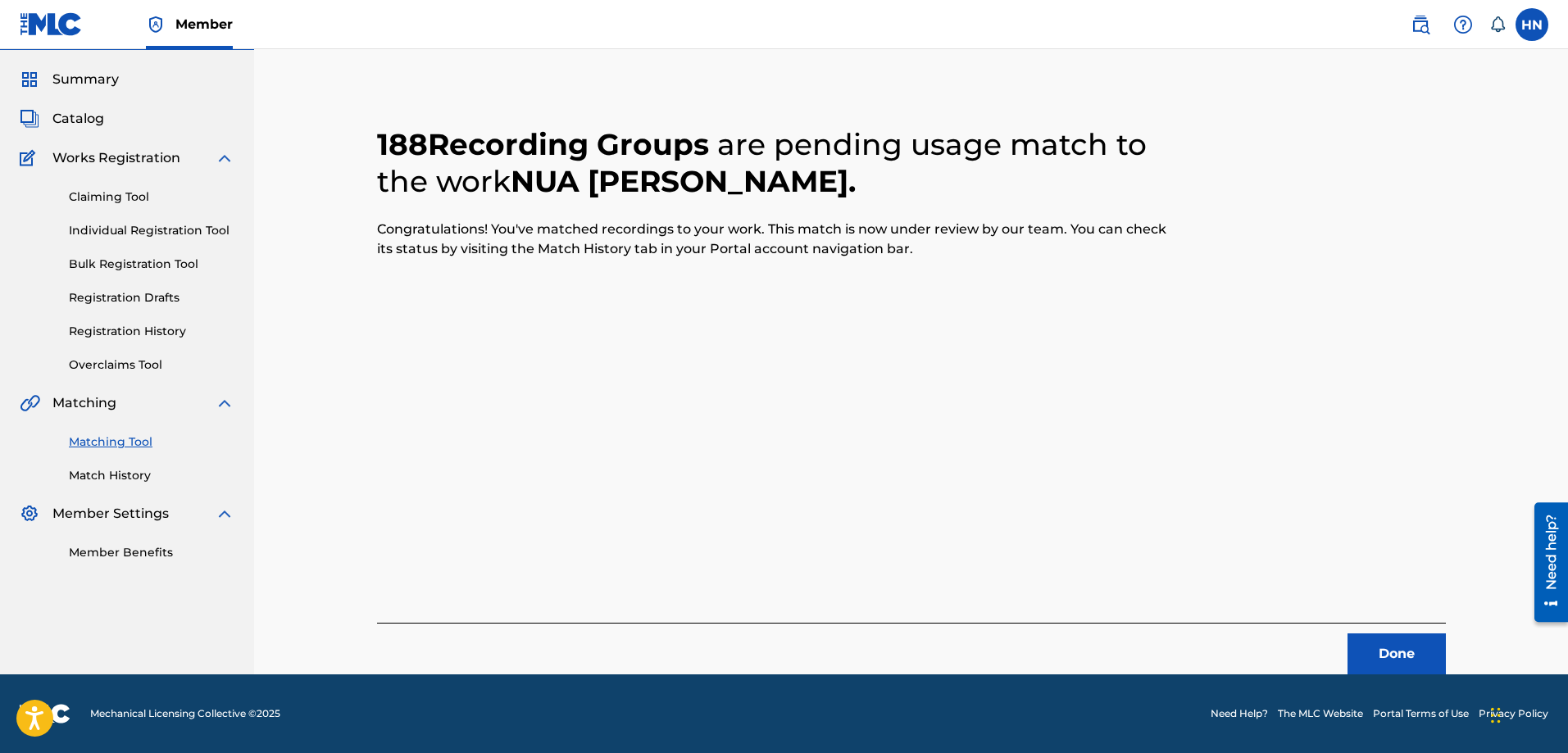
scroll to position [45, 0]
click at [1377, 646] on button "Done" at bounding box center [1397, 653] width 99 height 41
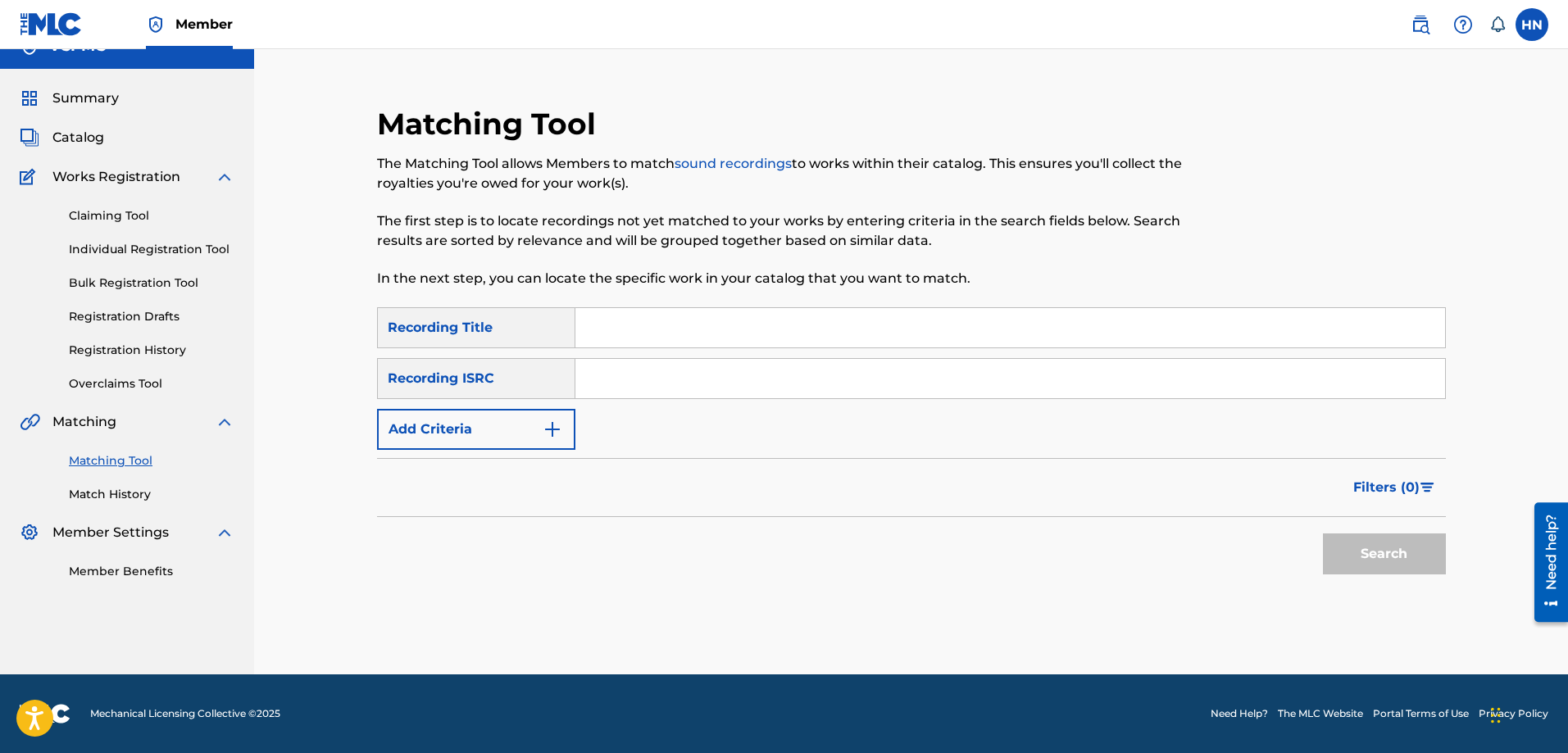
scroll to position [0, 0]
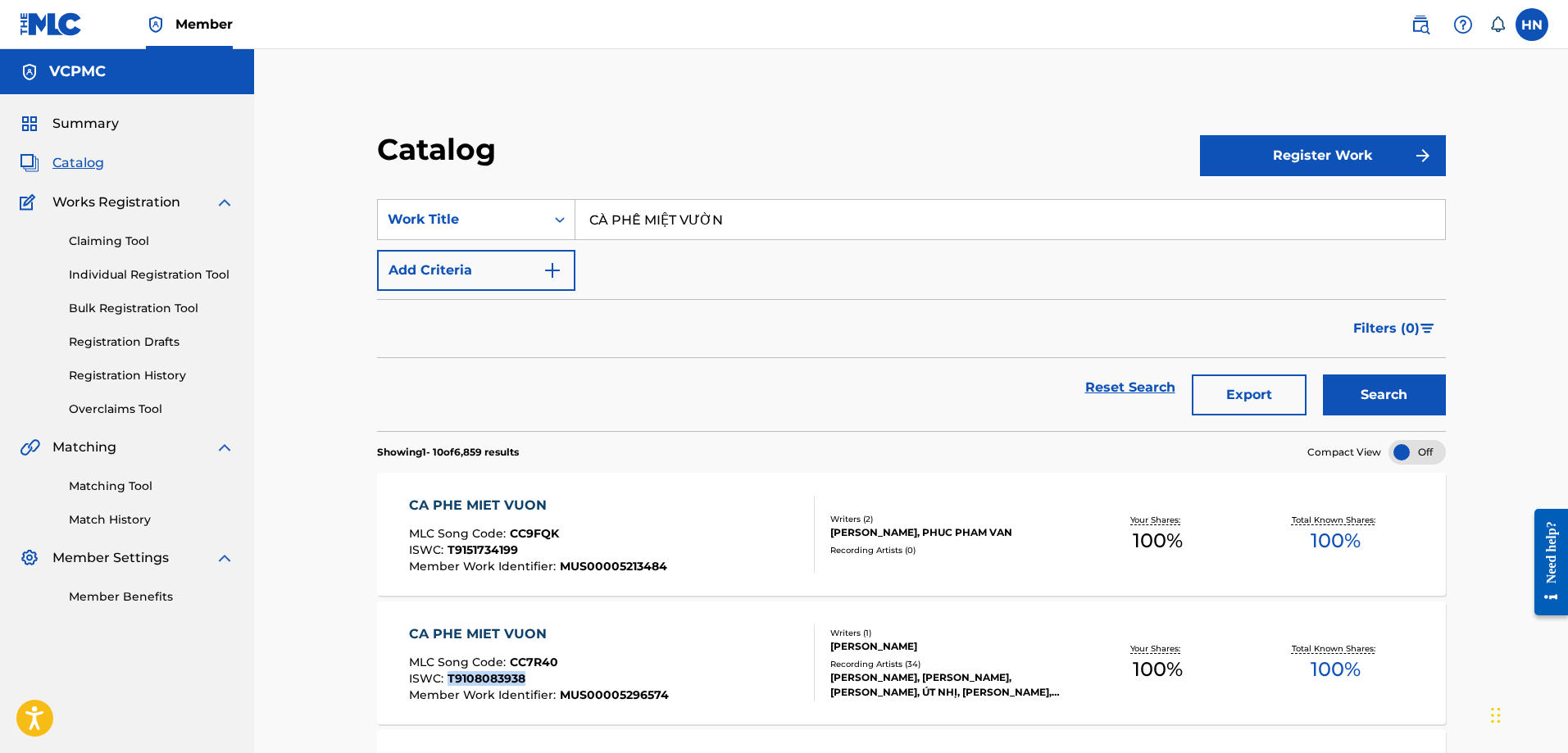
click at [634, 237] on input "CÀ PHÊ MIỆT VƯỜN" at bounding box center [1011, 219] width 870 height 39
paste input "BẦU TRỜI CỦA CO"
click at [1357, 389] on button "Search" at bounding box center [1385, 395] width 123 height 41
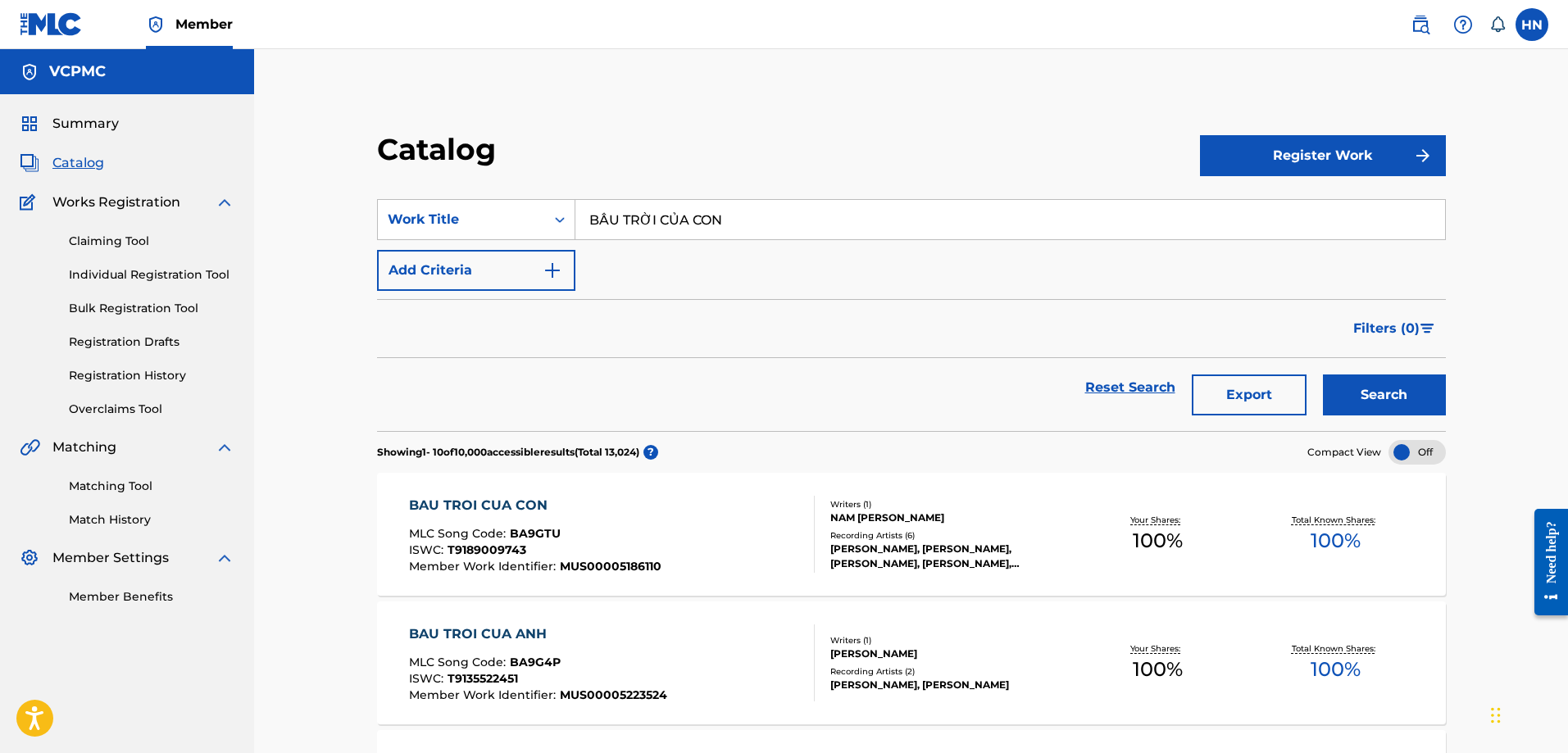
click at [756, 230] on input "BẦU TRỜI CỦA CON" at bounding box center [1011, 219] width 870 height 39
paste input "NĂM MỚI XUÂN [GEOGRAPHIC_DATA]"
click at [1378, 390] on button "Search" at bounding box center [1385, 395] width 123 height 41
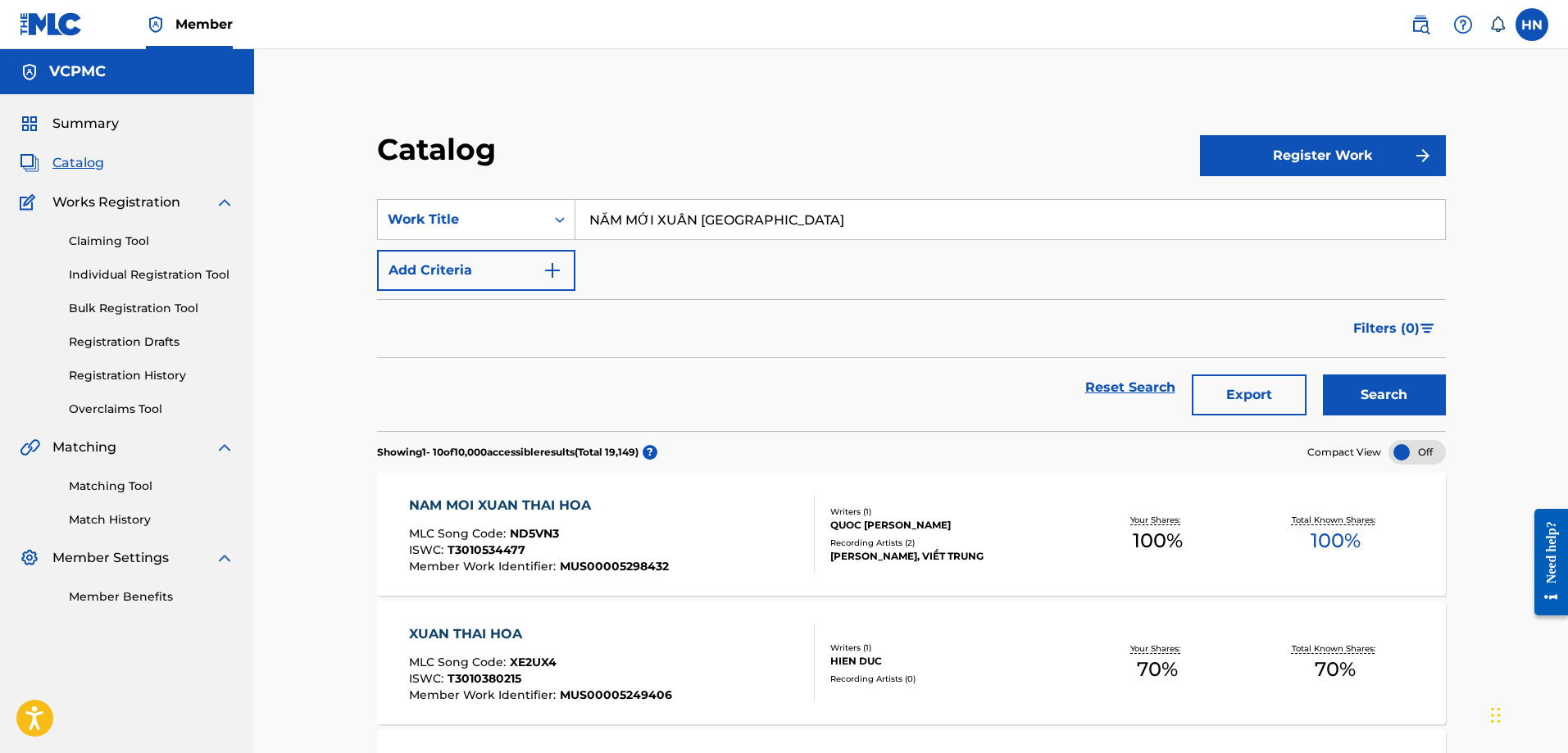
click at [725, 204] on input "NĂM MỚI XUÂN [GEOGRAPHIC_DATA]" at bounding box center [1011, 219] width 870 height 39
paste input "CHỜ ĐỢI CÓ ĐÁNG SỢ"
click at [1337, 387] on button "Search" at bounding box center [1385, 395] width 123 height 41
drag, startPoint x: 765, startPoint y: 215, endPoint x: 578, endPoint y: 217, distance: 187.0
click at [578, 217] on input "CHỜ ĐỢI CÓ ĐÁNG SỢ" at bounding box center [1011, 219] width 870 height 39
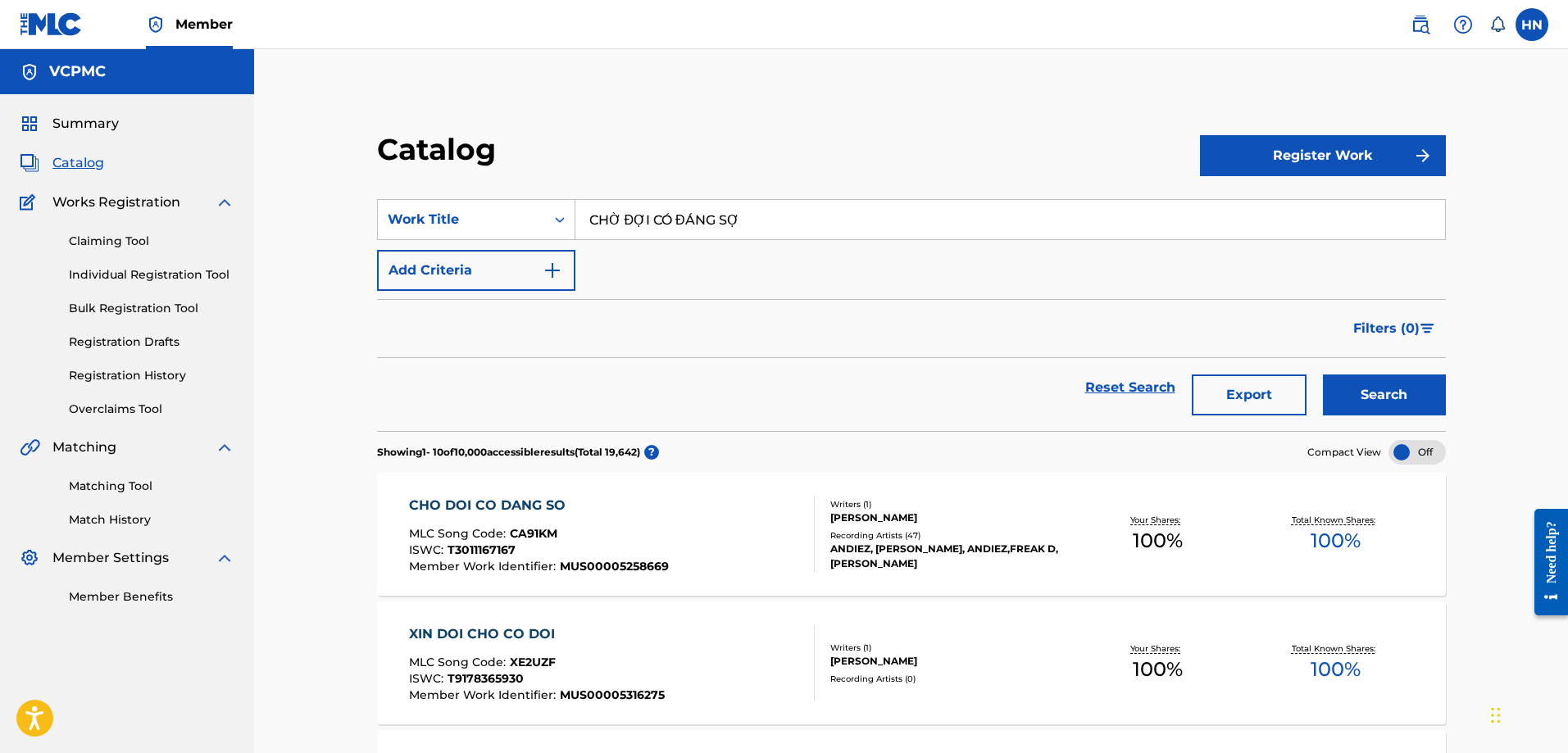
paste input "NGÃ TƯ ĐƯỜNG"
type input "NGÃ TƯ ĐƯỜNG"
click at [1357, 377] on button "Search" at bounding box center [1385, 395] width 123 height 41
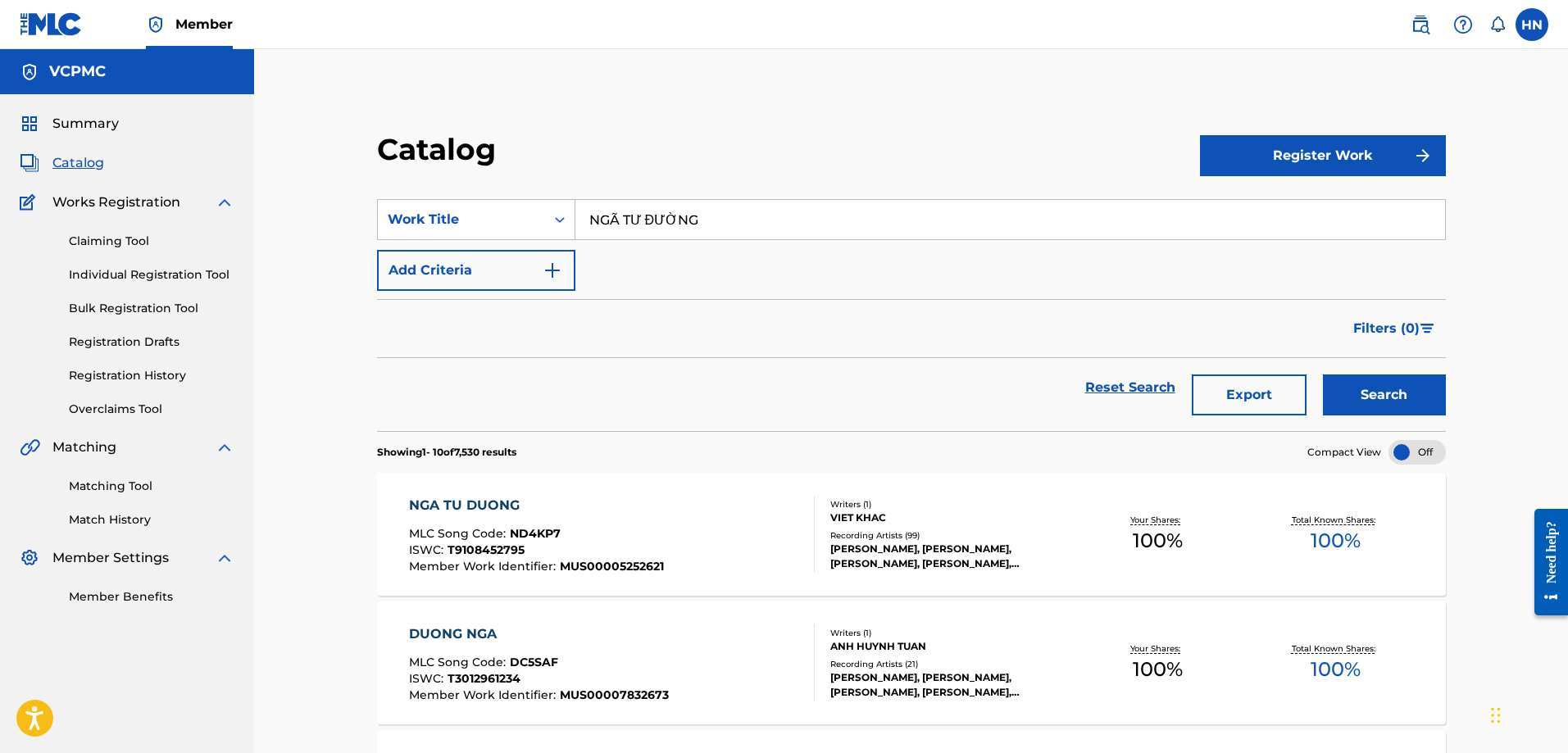
paste input "HÀ EM Ở LƯNG ĐỒI"
click at [1351, 383] on button "Search" at bounding box center [1385, 395] width 123 height 41
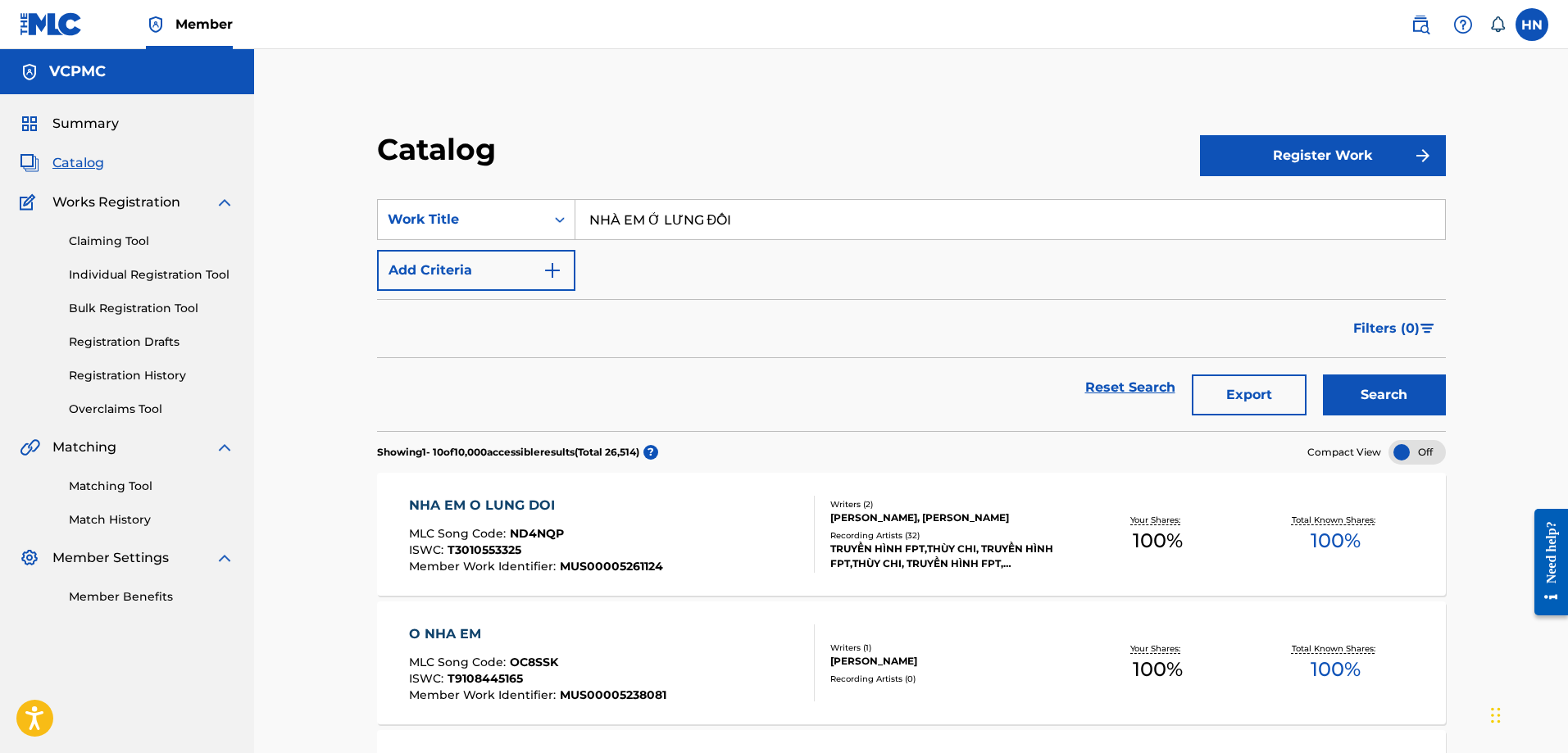
click at [872, 229] on input "NHÀ EM Ở LƯNG ĐỒI" at bounding box center [1011, 219] width 870 height 39
paste input "ỬA VẦNG TRĂNG"
type input "NỬA VẦNG TRĂNG"
click at [1363, 389] on button "Search" at bounding box center [1385, 395] width 123 height 41
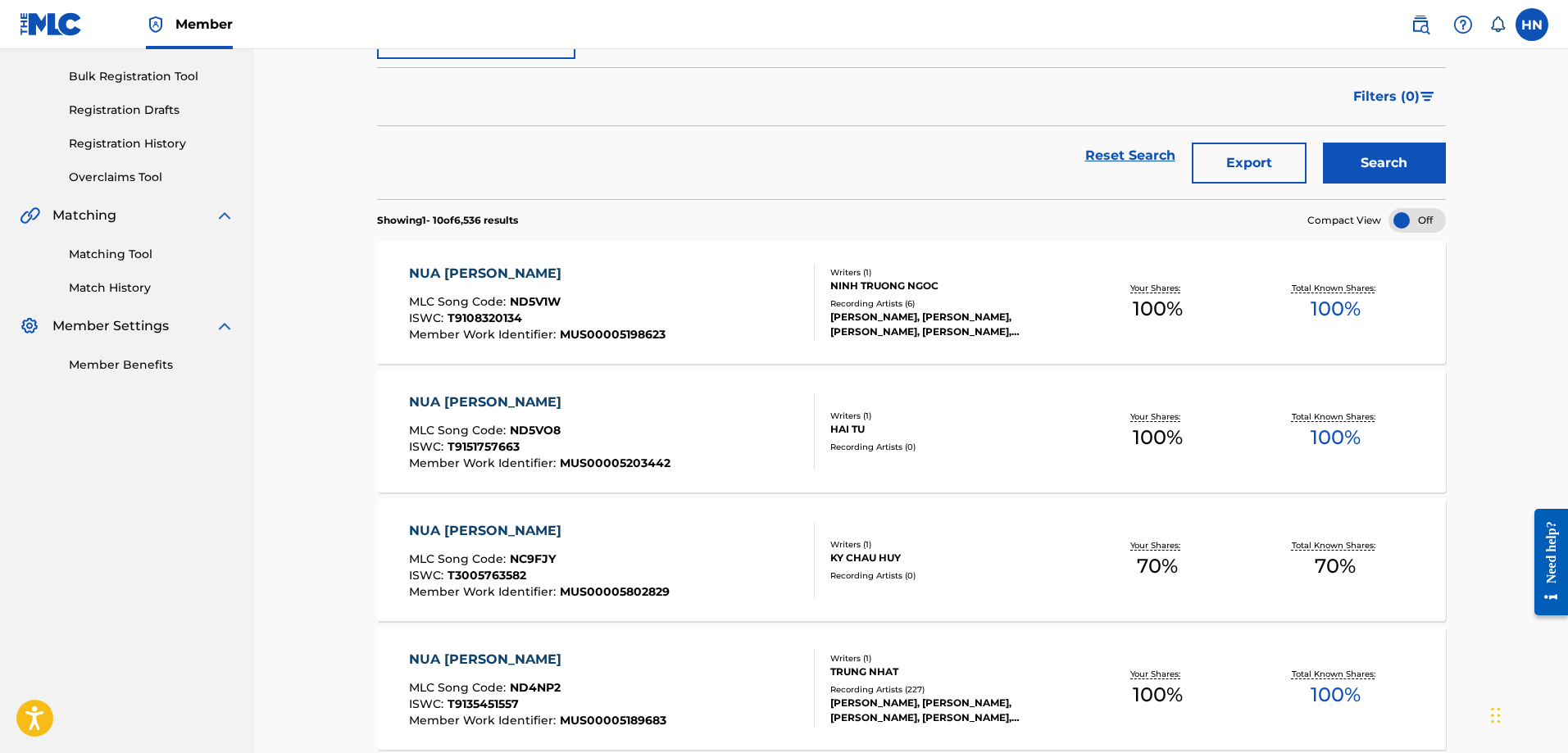
click at [306, 658] on div "Catalog Register Work SearchWithCriteria9a0475d8-f7df-47b8-8512-50054bc6c61e Wo…" at bounding box center [911, 712] width 1314 height 1789
